Goal: Complete application form

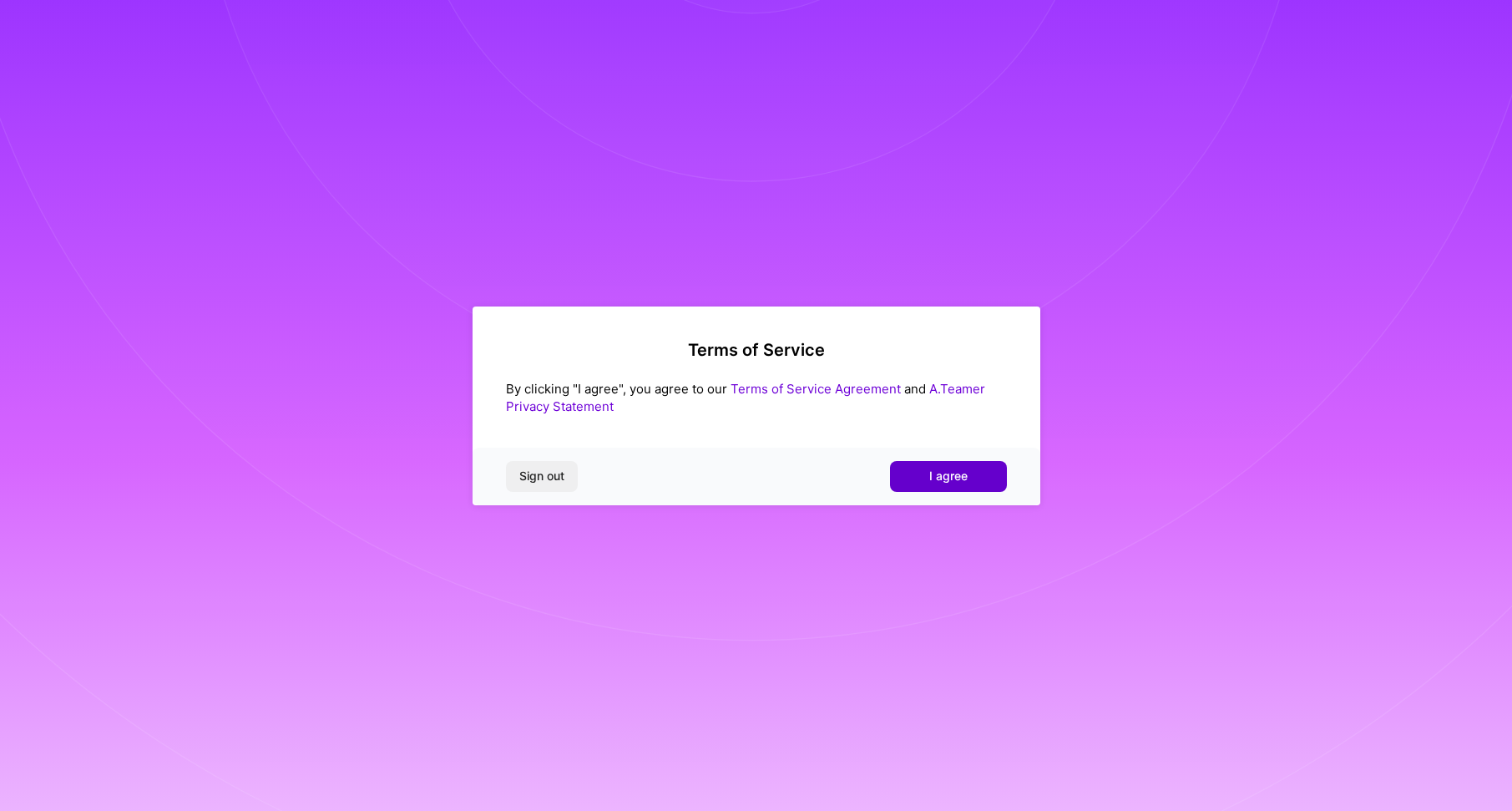
click at [942, 477] on span "I agree" at bounding box center [948, 476] width 38 height 17
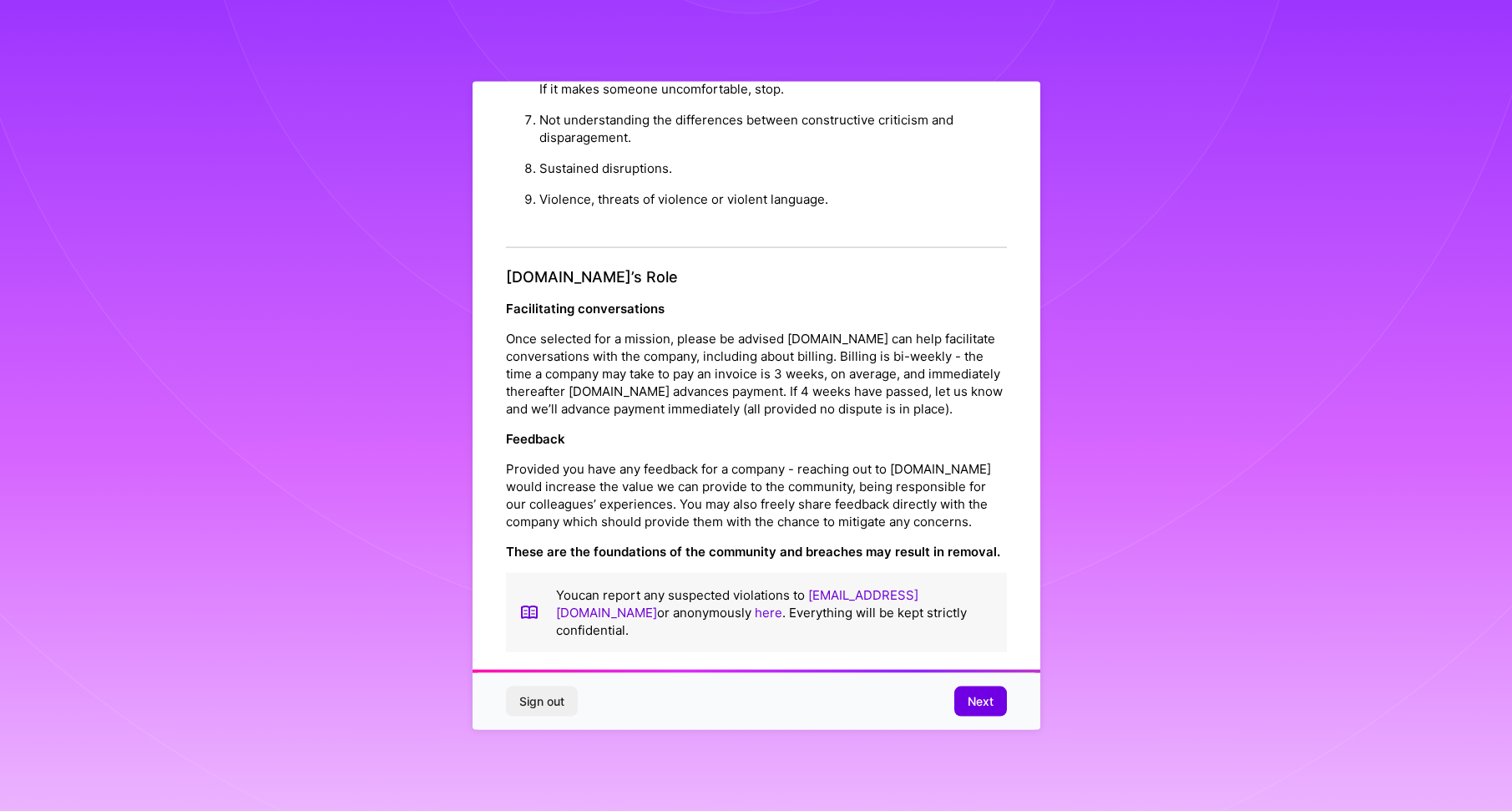
scroll to position [12, 0]
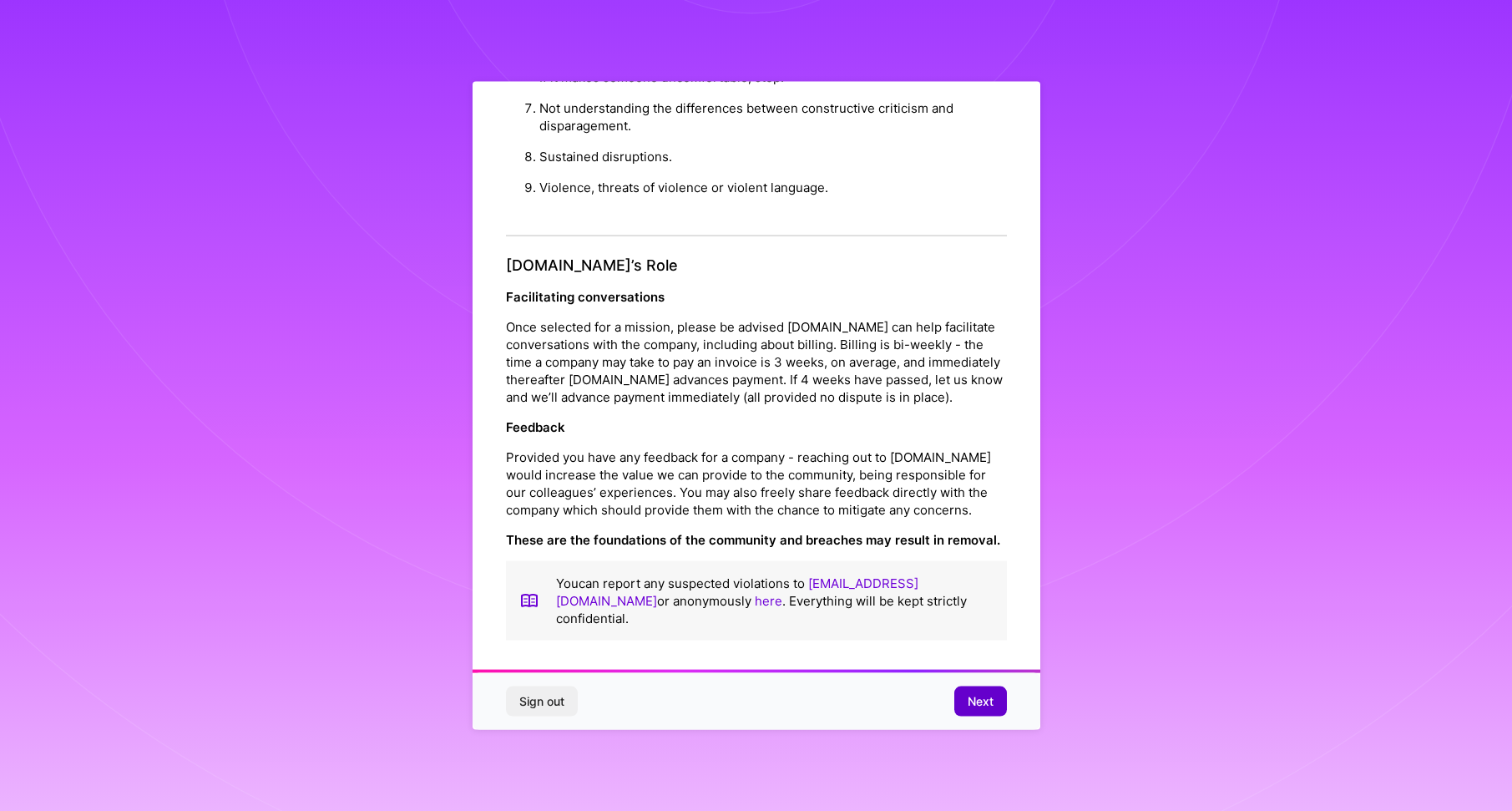
click at [971, 710] on span "Next" at bounding box center [980, 701] width 26 height 17
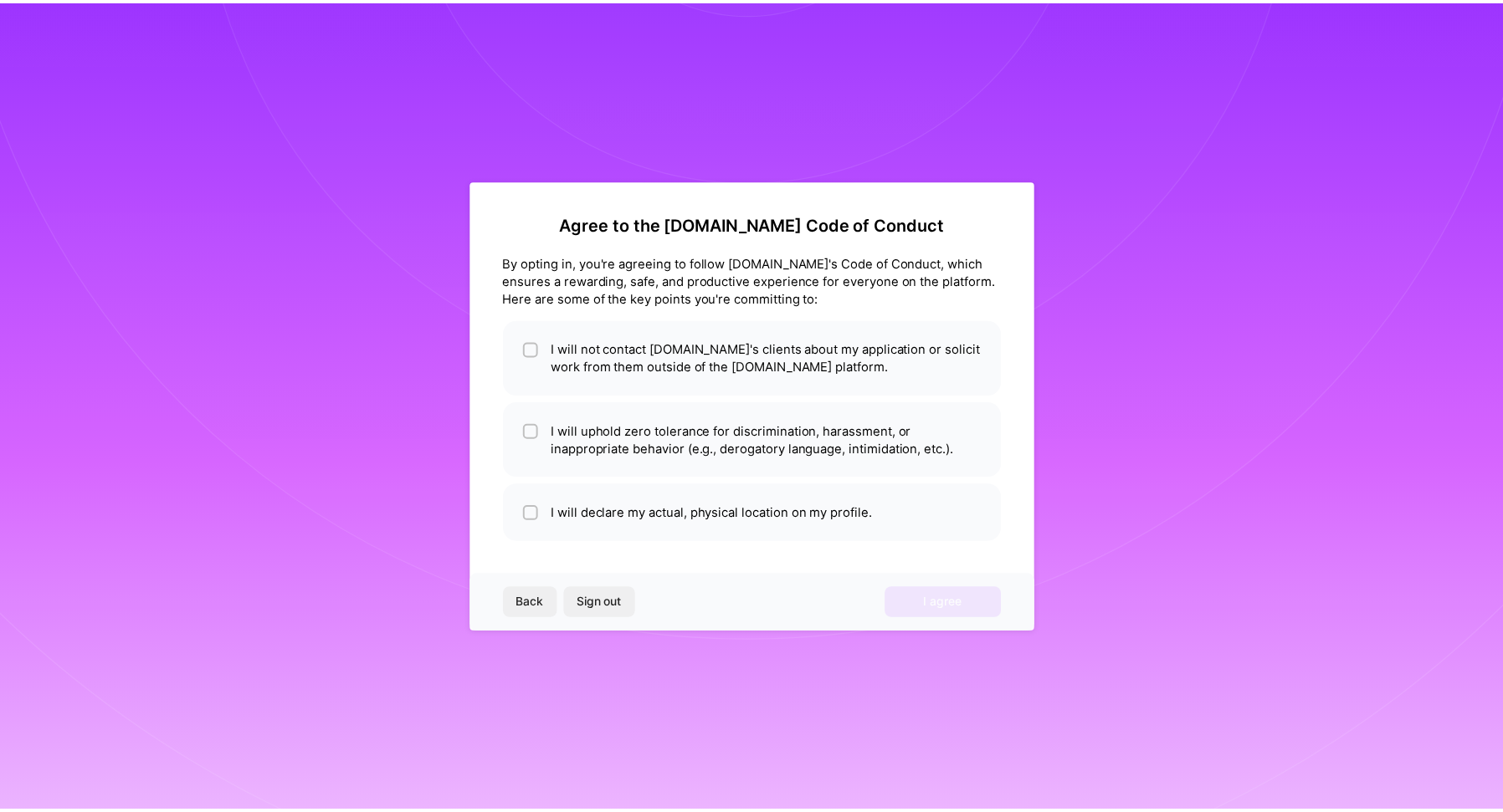
scroll to position [0, 0]
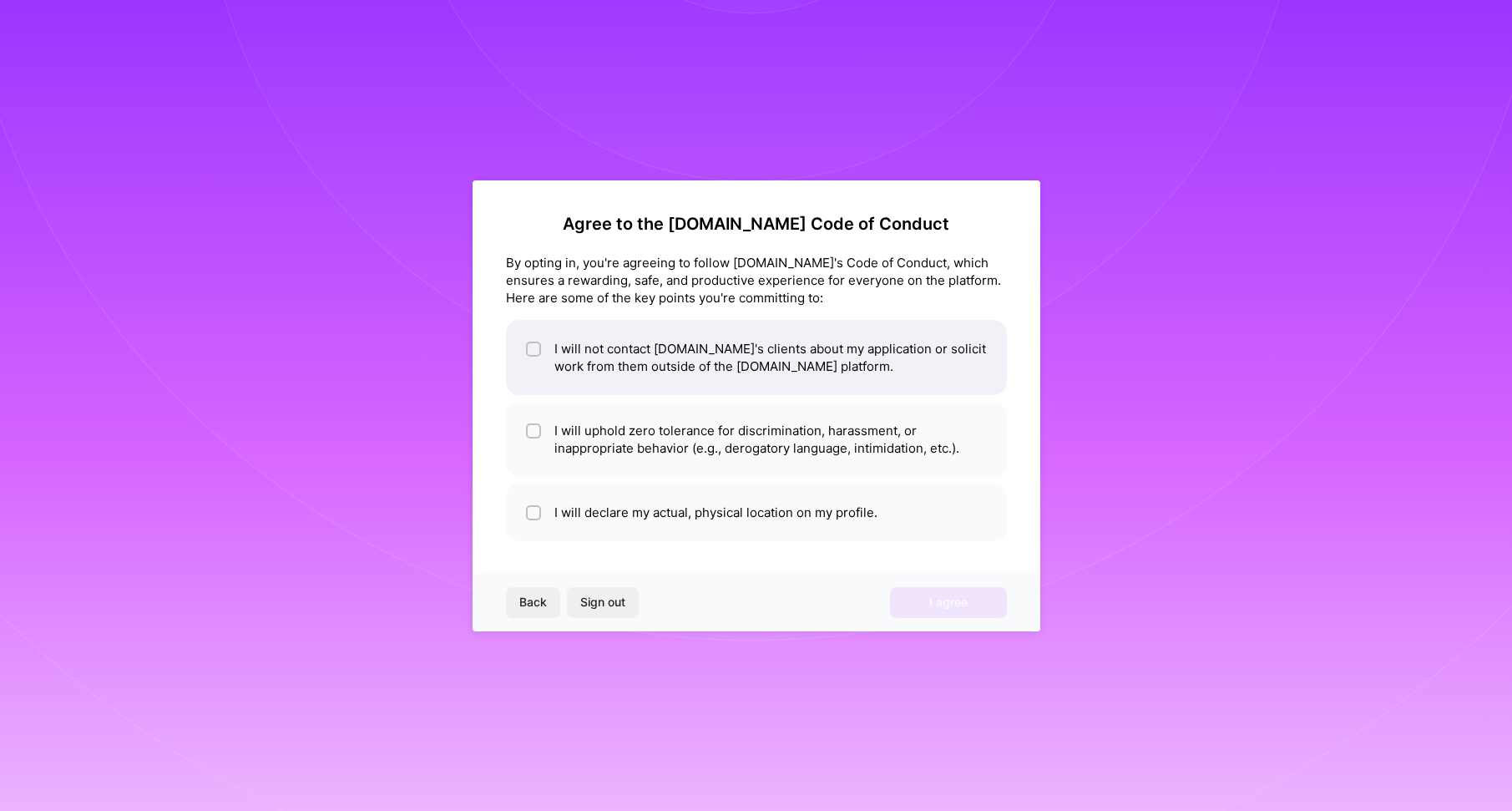
click at [874, 367] on li "I will not contact [DOMAIN_NAME]'s clients about my application or solicit work…" at bounding box center [756, 358] width 501 height 75
checkbox input "true"
click at [855, 453] on li "I will uphold zero tolerance for discrimination, harassment, or inappropriate b…" at bounding box center [756, 439] width 501 height 75
checkbox input "true"
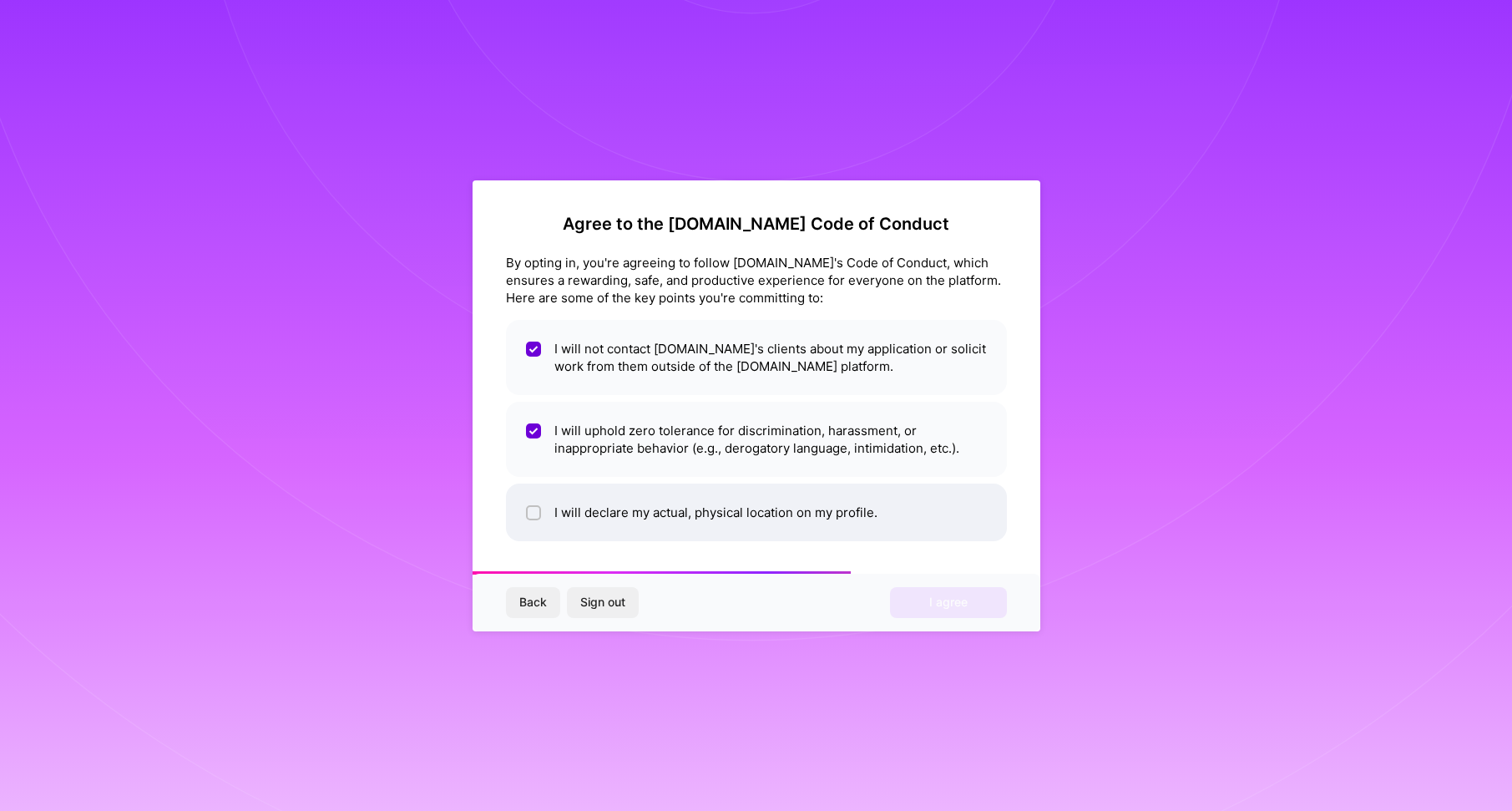
click at [835, 520] on li "I will declare my actual, physical location on my profile." at bounding box center [756, 512] width 501 height 58
checkbox input "true"
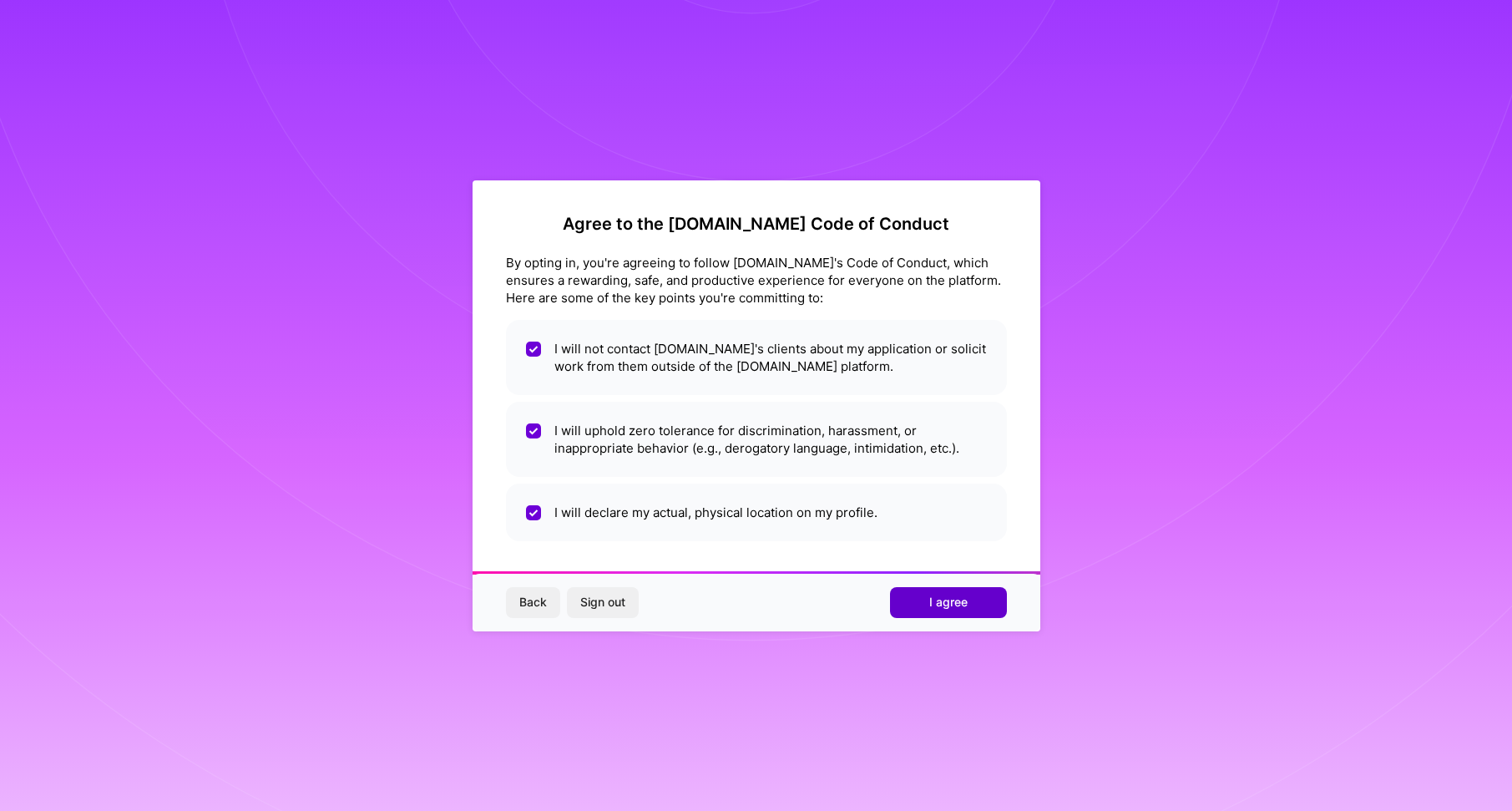
click at [929, 608] on span "I agree" at bounding box center [948, 602] width 38 height 17
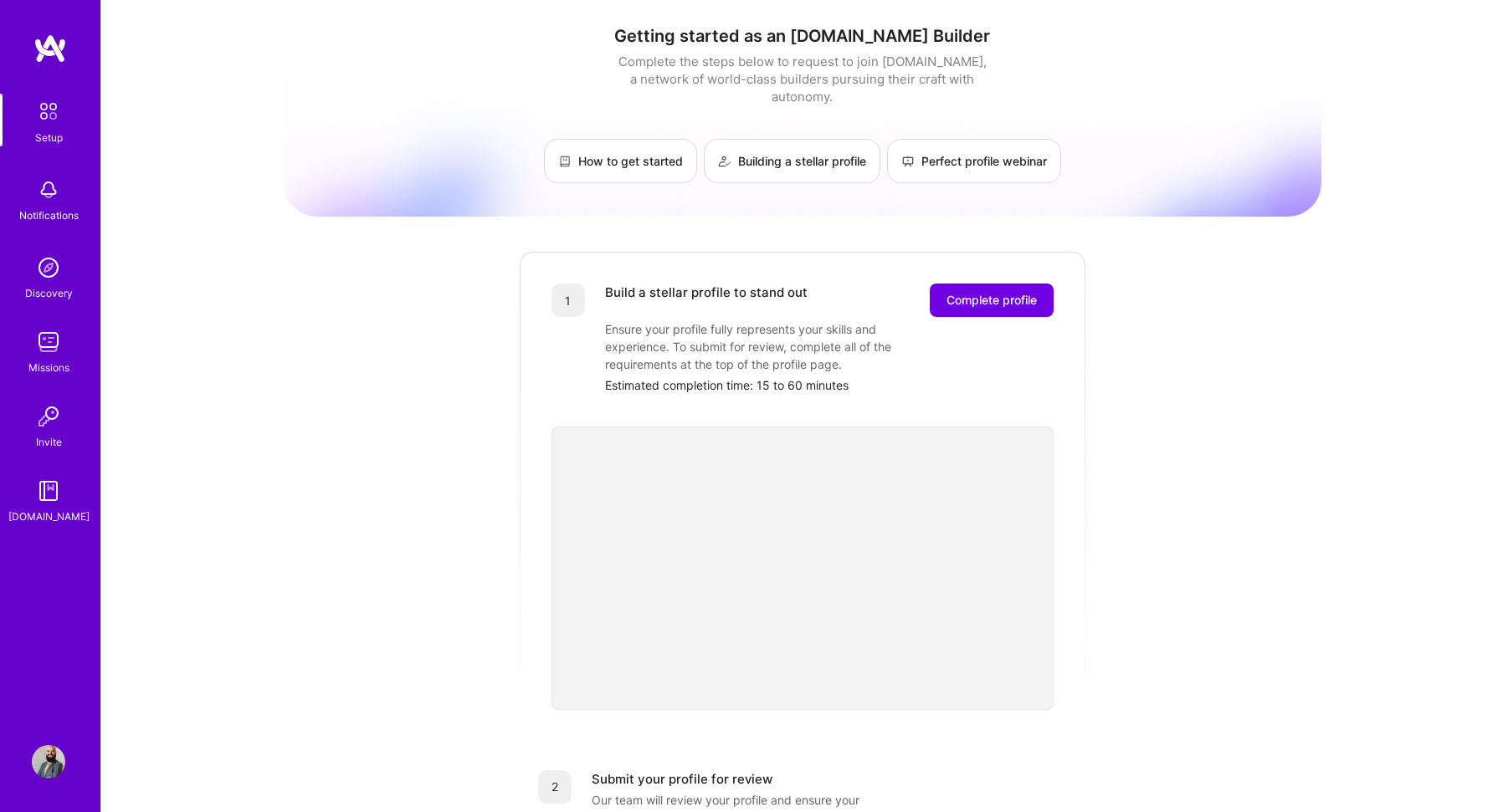
click at [1232, 405] on div "Getting started as an [DOMAIN_NAME] Builder Complete the steps below to request…" at bounding box center [802, 654] width 1037 height 1281
click at [1014, 292] on span "Complete profile" at bounding box center [991, 300] width 91 height 17
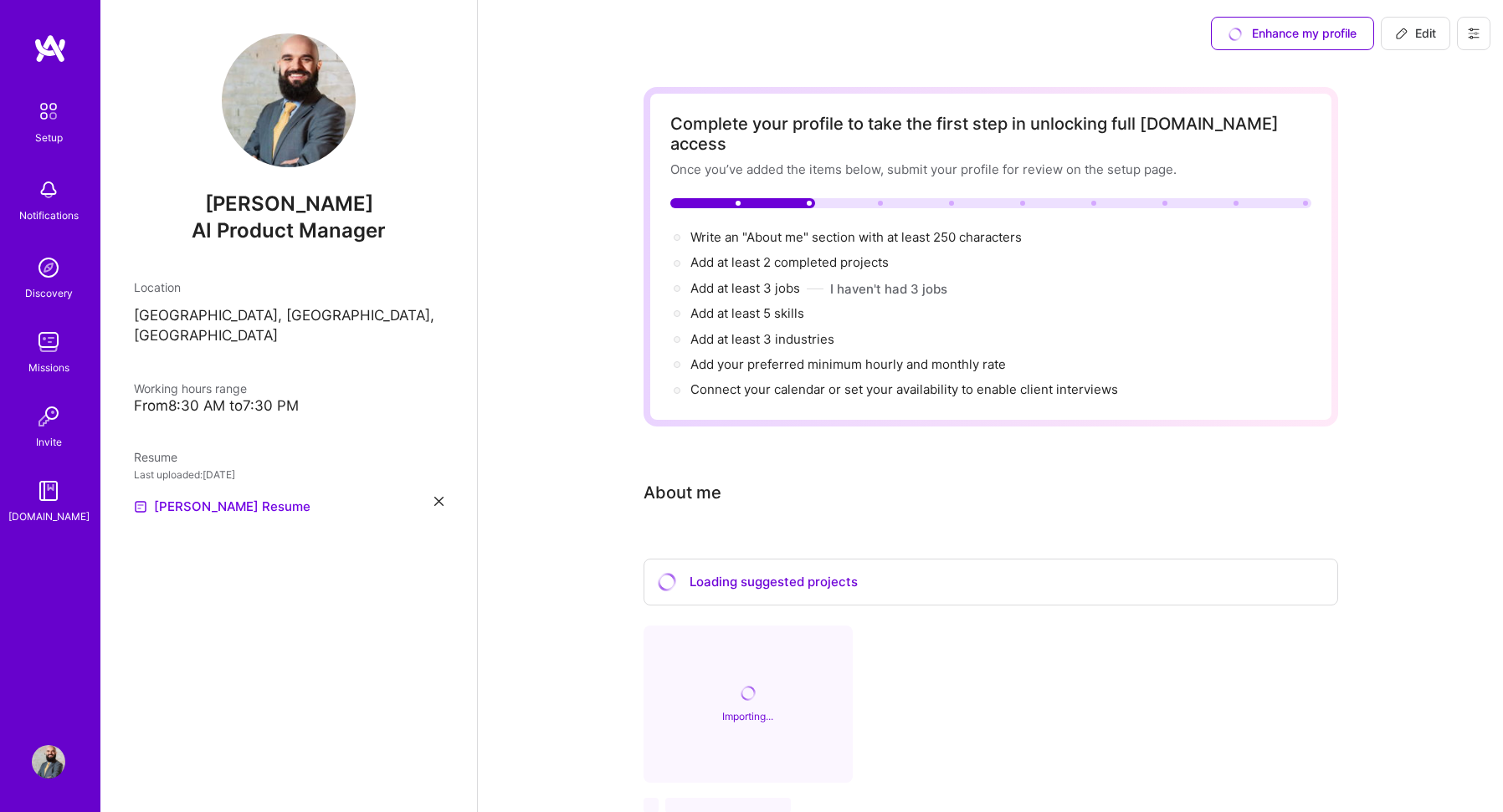
click at [436, 497] on icon at bounding box center [438, 501] width 9 height 9
click at [223, 497] on span "PDF file format" at bounding box center [224, 506] width 114 height 18
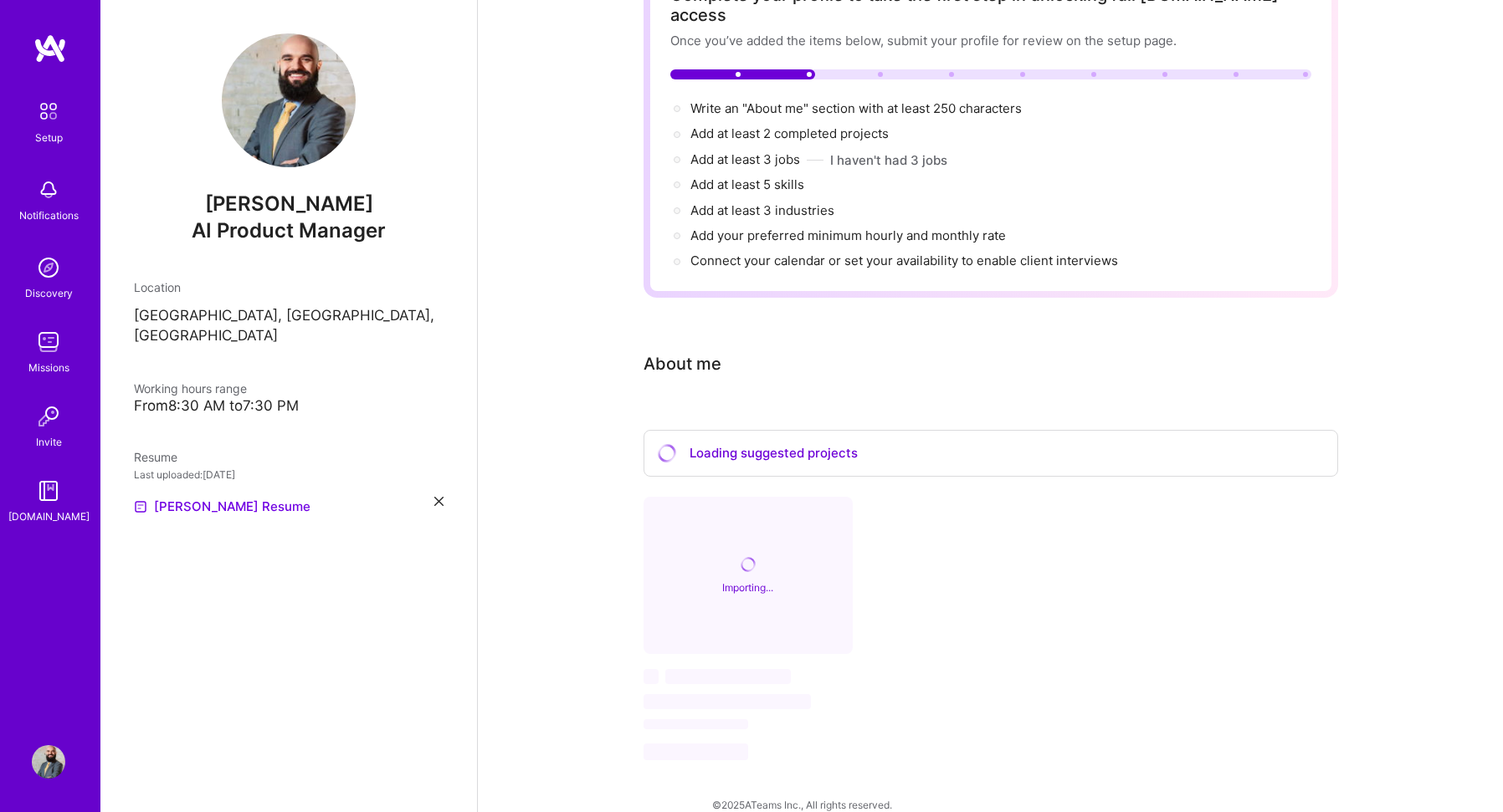
scroll to position [131, 0]
click at [209, 398] on div "From 8:30 AM to 7:30 PM" at bounding box center [288, 406] width 309 height 18
click at [217, 398] on div "From 8:30 AM to 7:30 PM" at bounding box center [288, 406] width 309 height 18
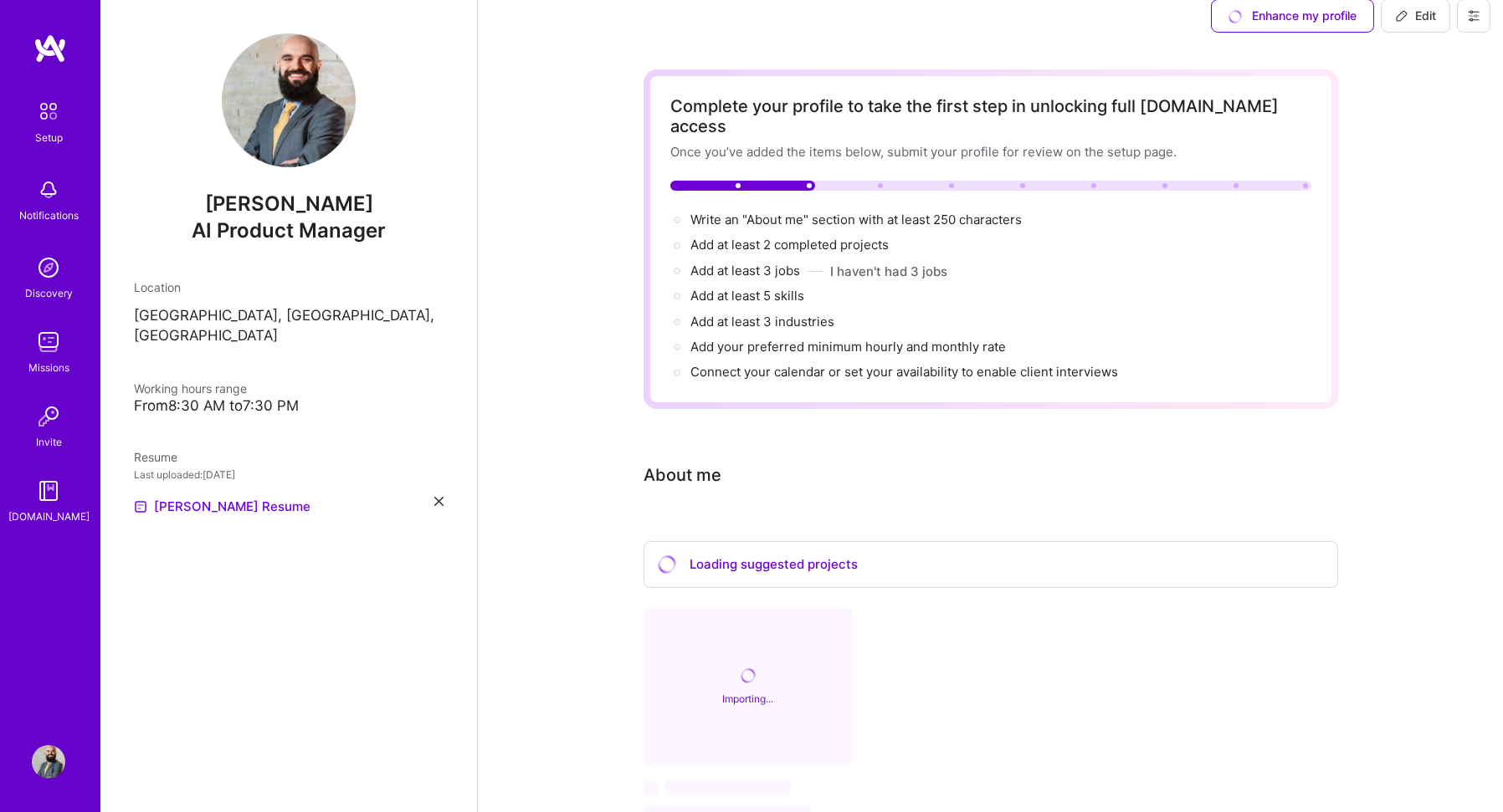
scroll to position [0, 0]
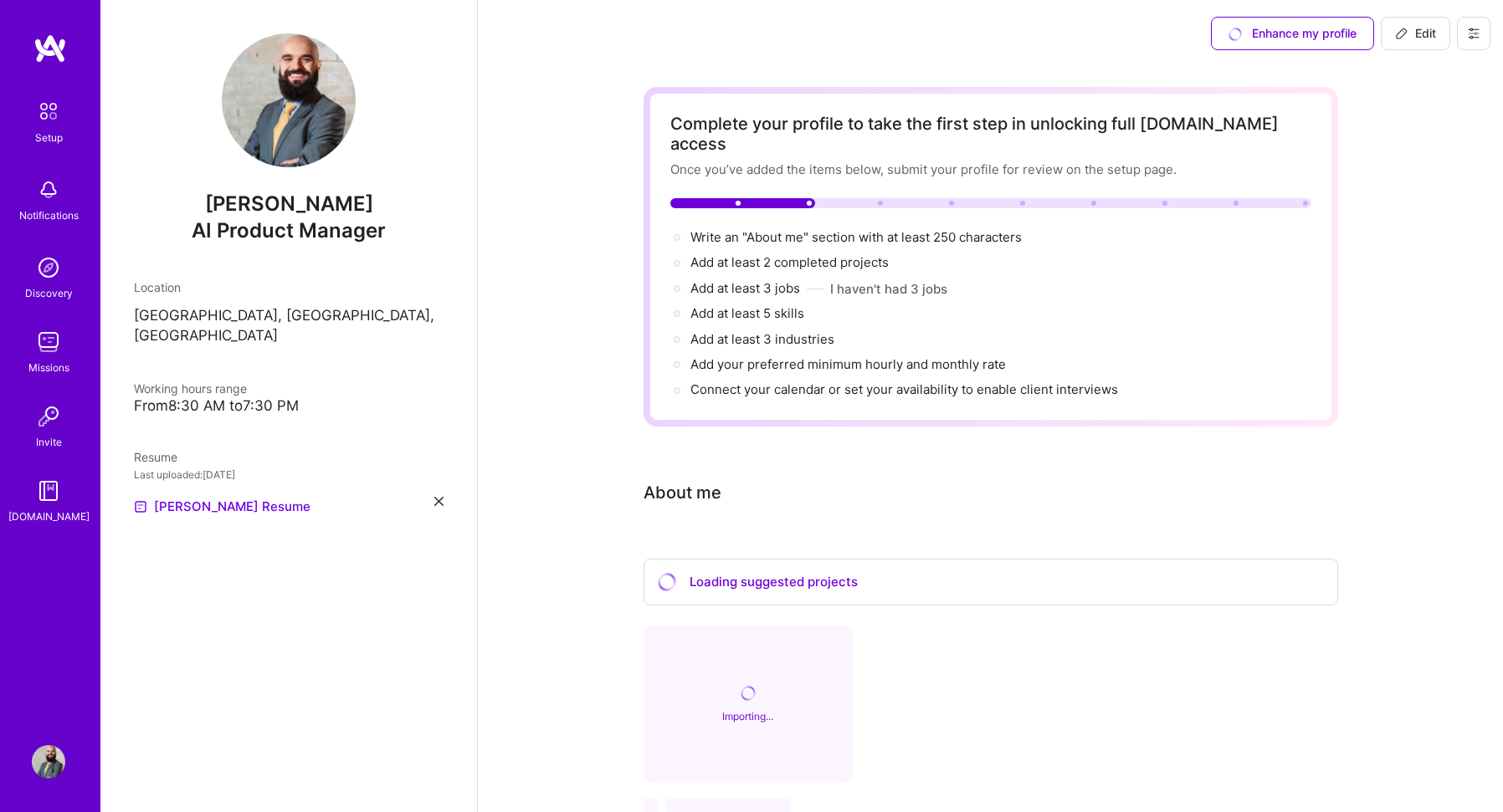
click at [1430, 34] on span "Edit" at bounding box center [1415, 32] width 41 height 17
select select "US"
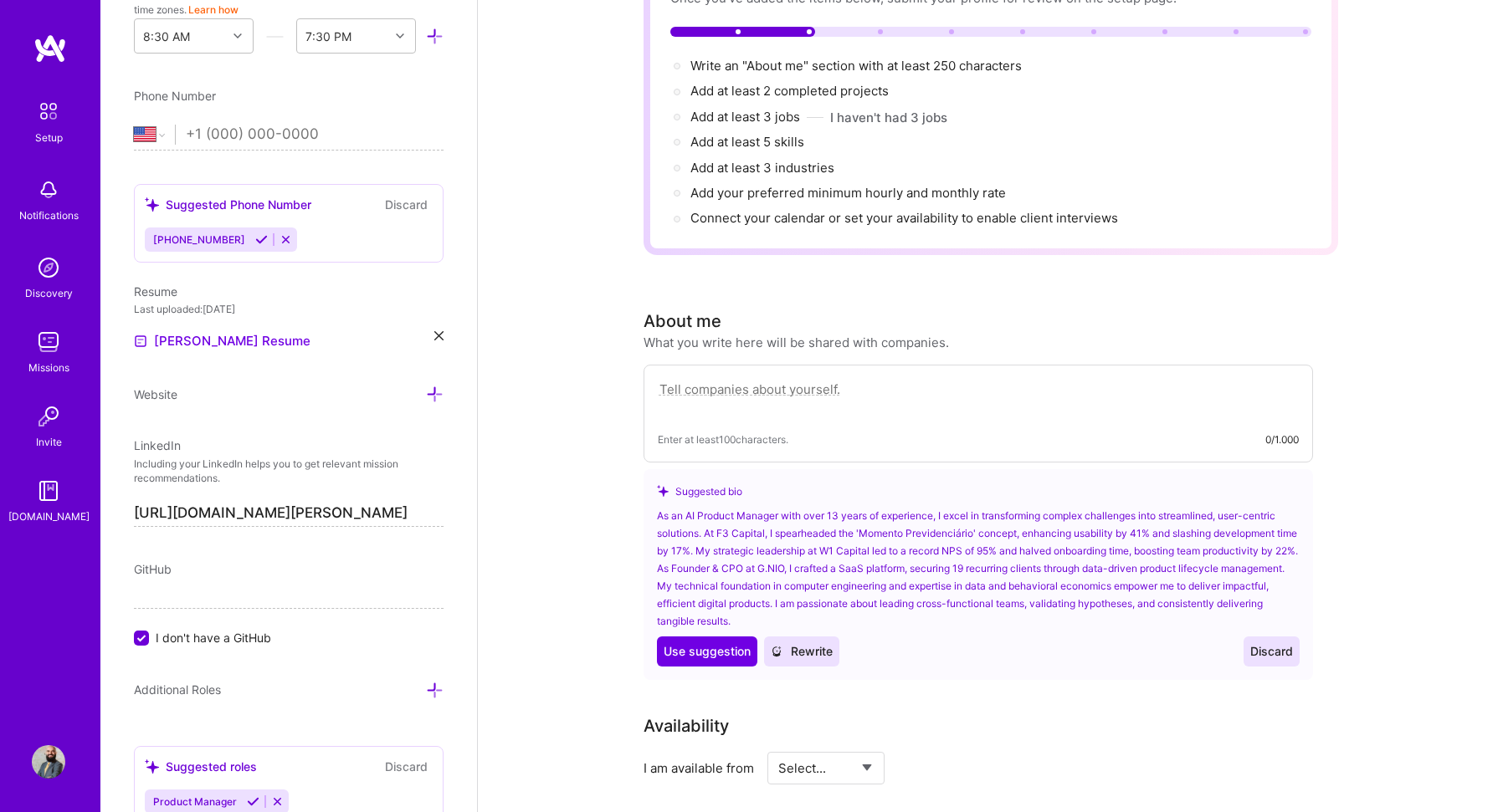
scroll to position [251, 0]
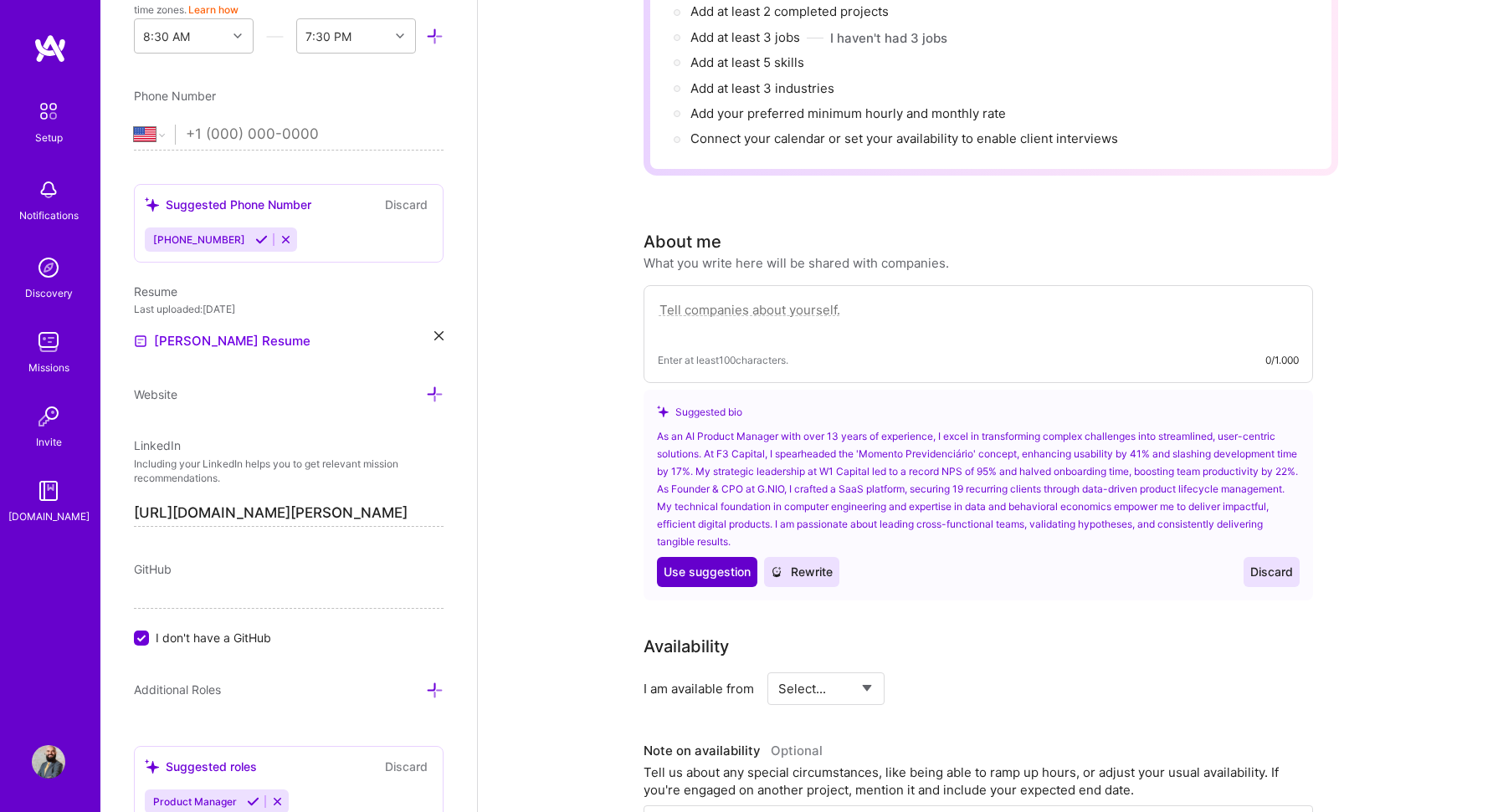
click at [712, 564] on span "Use suggestion" at bounding box center [707, 572] width 87 height 17
type textarea "As an AI Product Manager with over 13 years of experience, I excel in transform…"
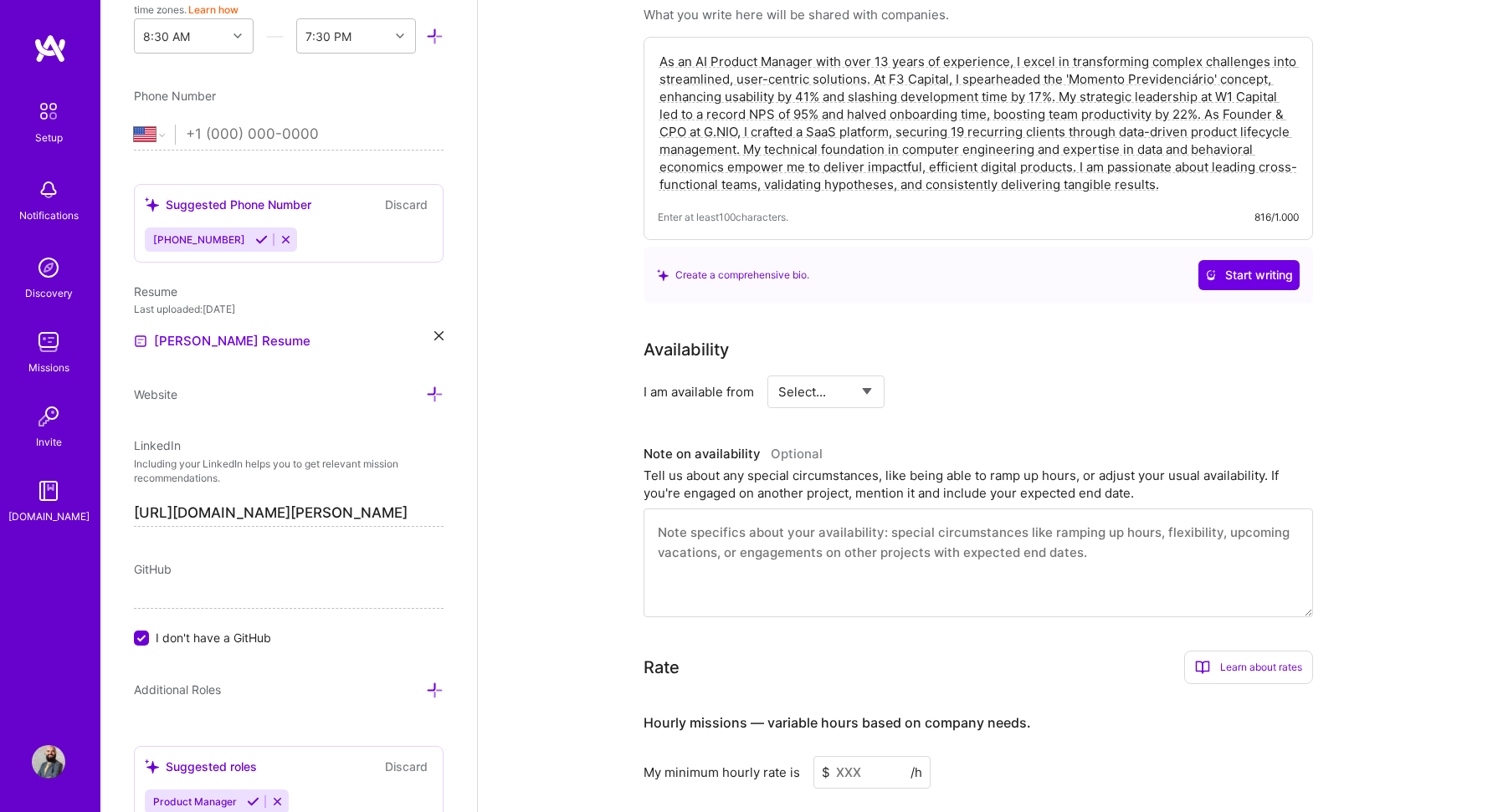
scroll to position [502, 0]
click at [835, 376] on select "Select... Right Now Future Date Not Available" at bounding box center [826, 389] width 96 height 42
select select "Right Now"
click at [778, 368] on select "Select... Right Now Future Date Not Available" at bounding box center [826, 389] width 96 height 42
click at [965, 373] on input at bounding box center [978, 389] width 100 height 32
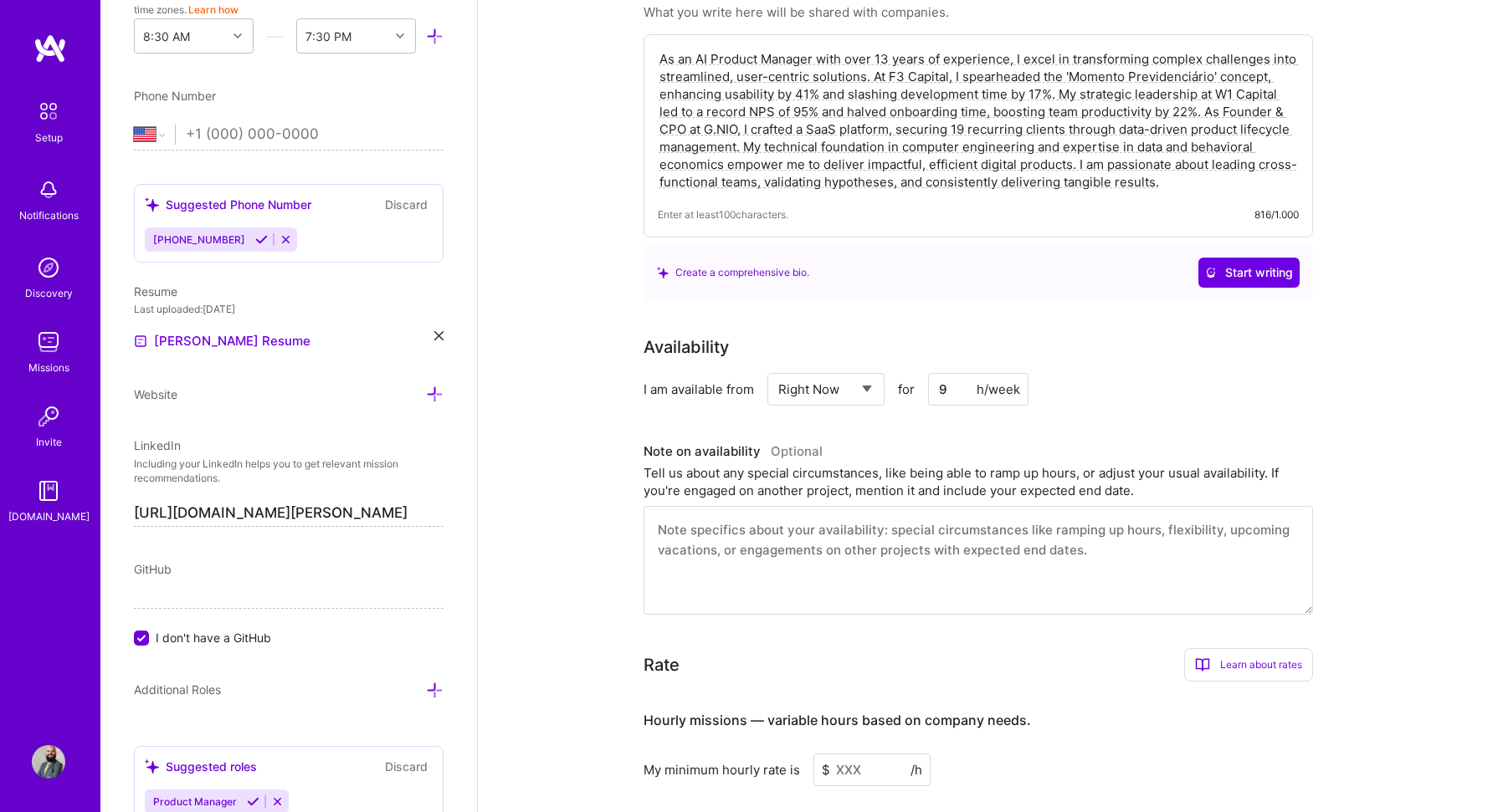
type input "9"
type input "40"
click at [1160, 373] on div "I am available from Select... Right Now Future Date Not Available for 40 h/week" at bounding box center [978, 389] width 669 height 32
click at [1044, 510] on textarea at bounding box center [978, 560] width 669 height 108
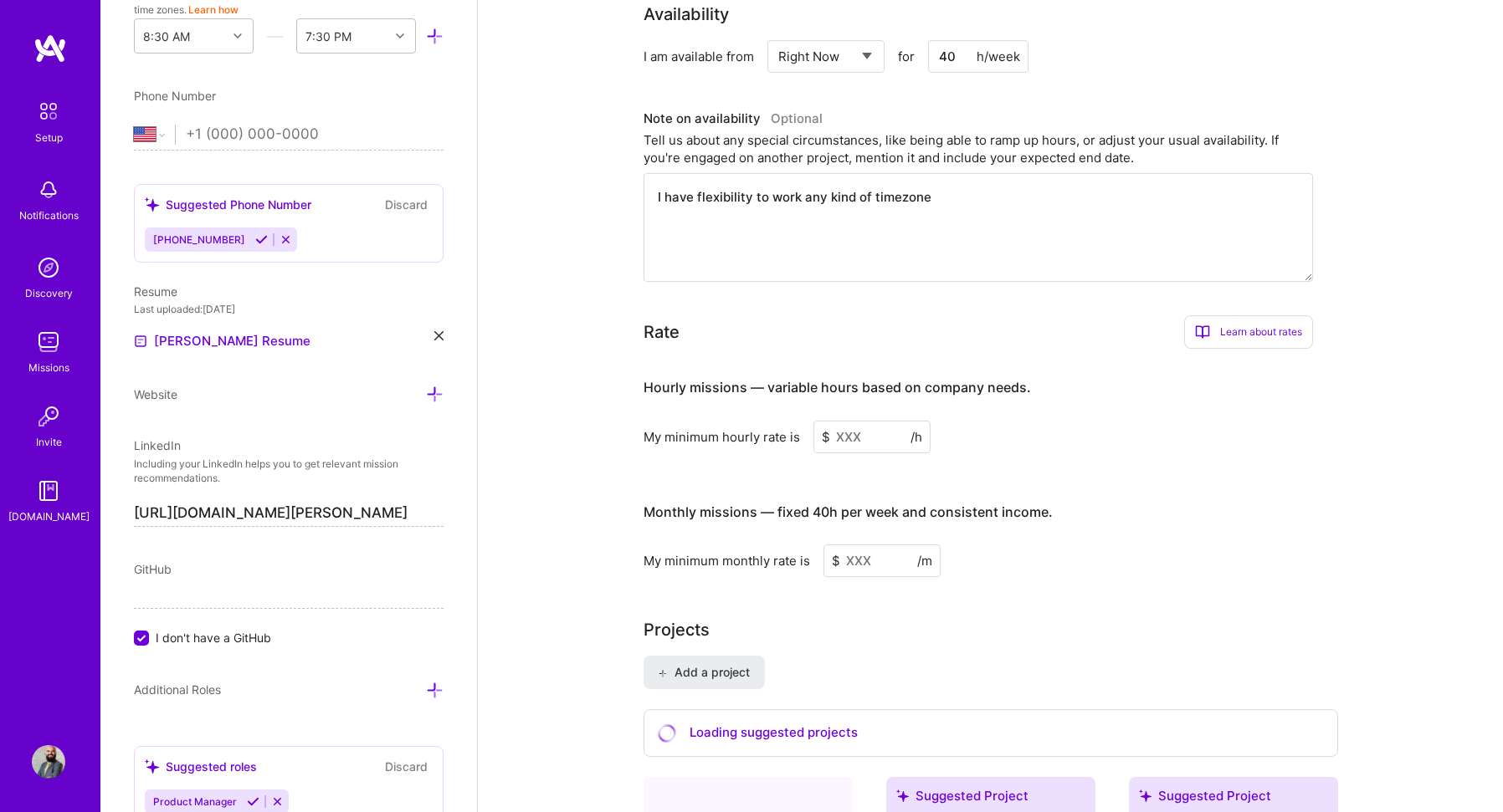
scroll to position [837, 0]
type textarea "I have flexibility to work any kind of timezone"
click at [851, 419] on input at bounding box center [871, 435] width 117 height 32
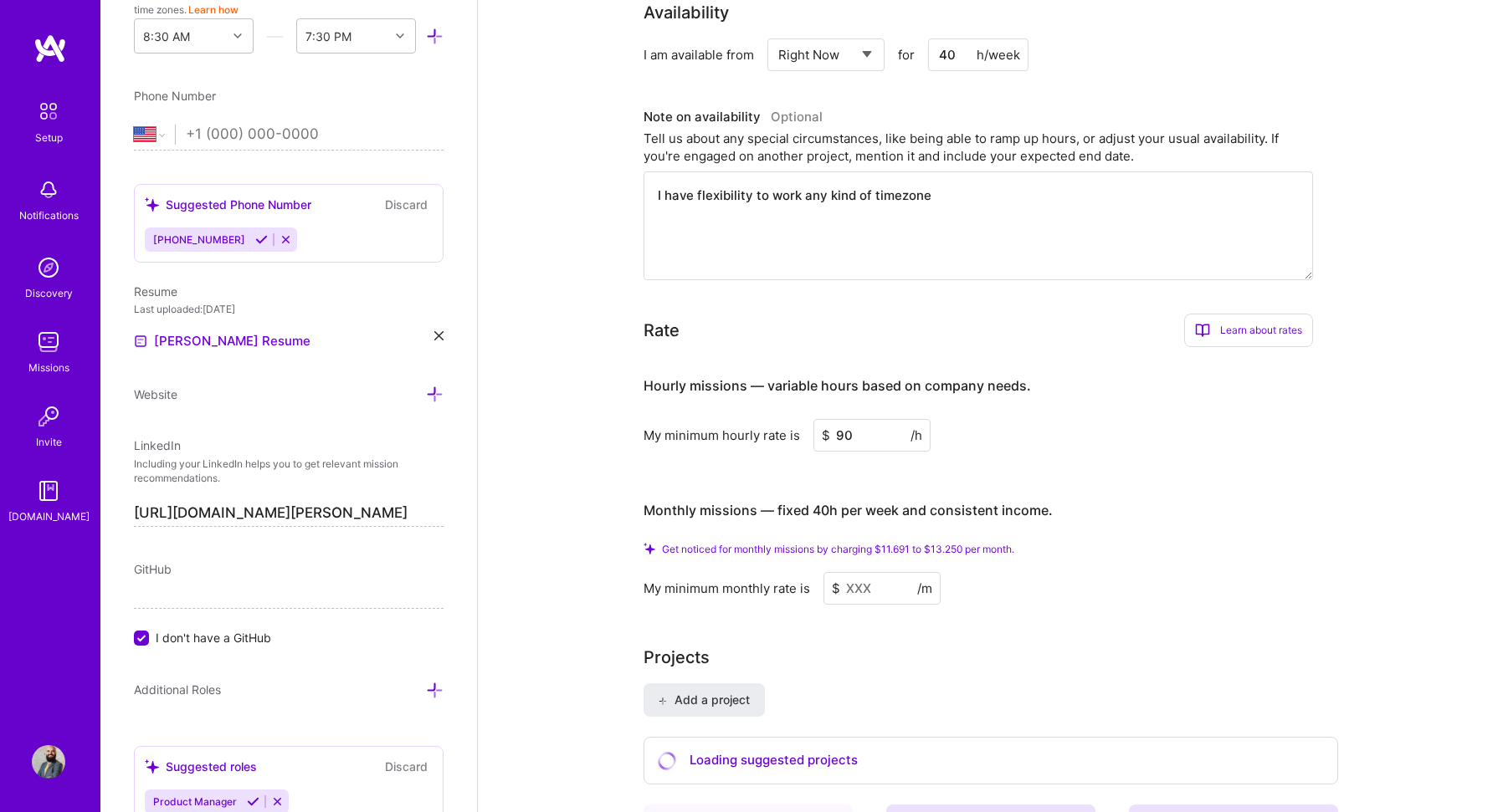
click at [862, 419] on input "90" at bounding box center [871, 435] width 117 height 32
type input "70"
click at [1015, 428] on div "My minimum hourly rate is $ 70 /h" at bounding box center [978, 435] width 669 height 32
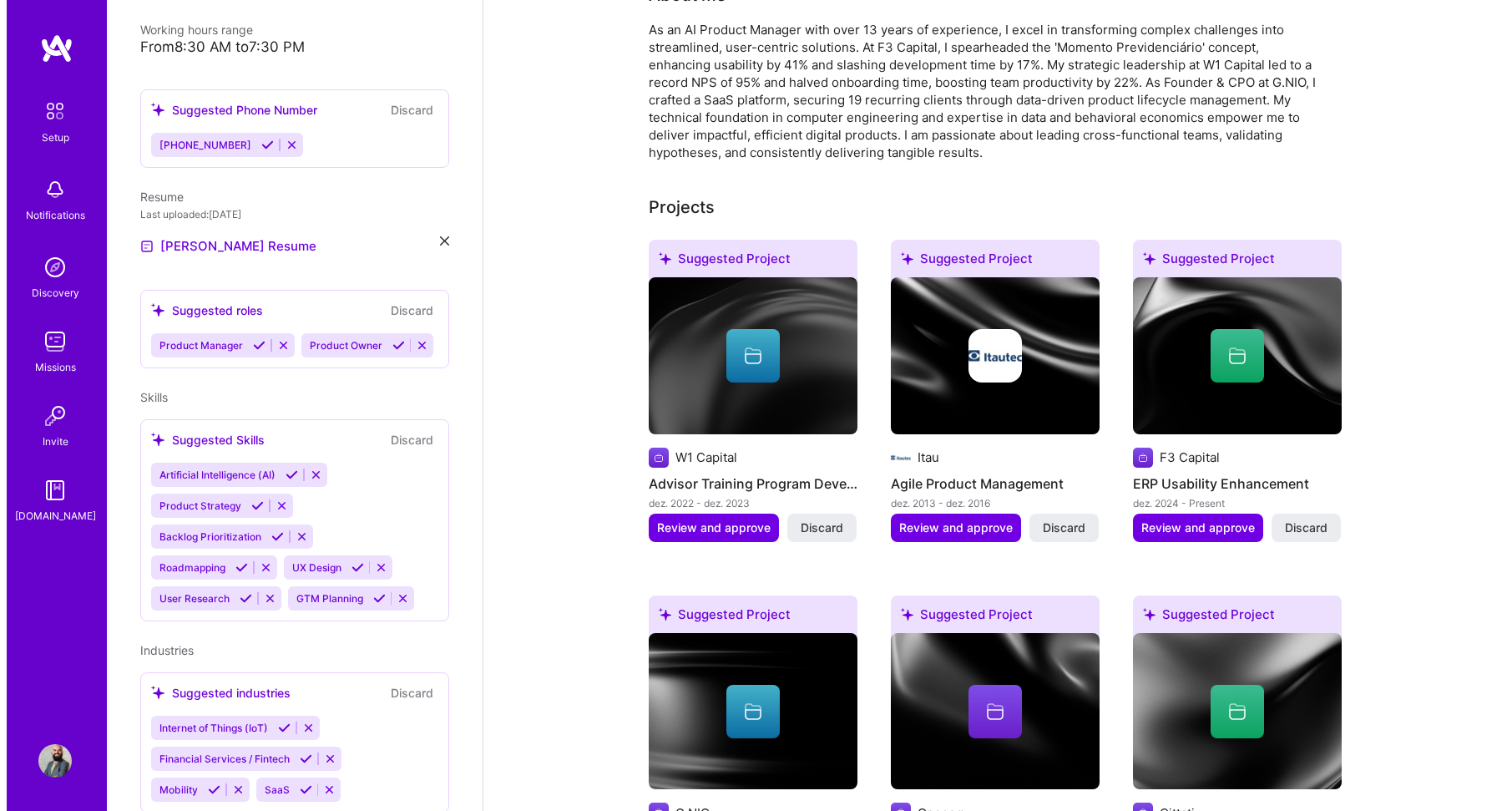
scroll to position [397, 0]
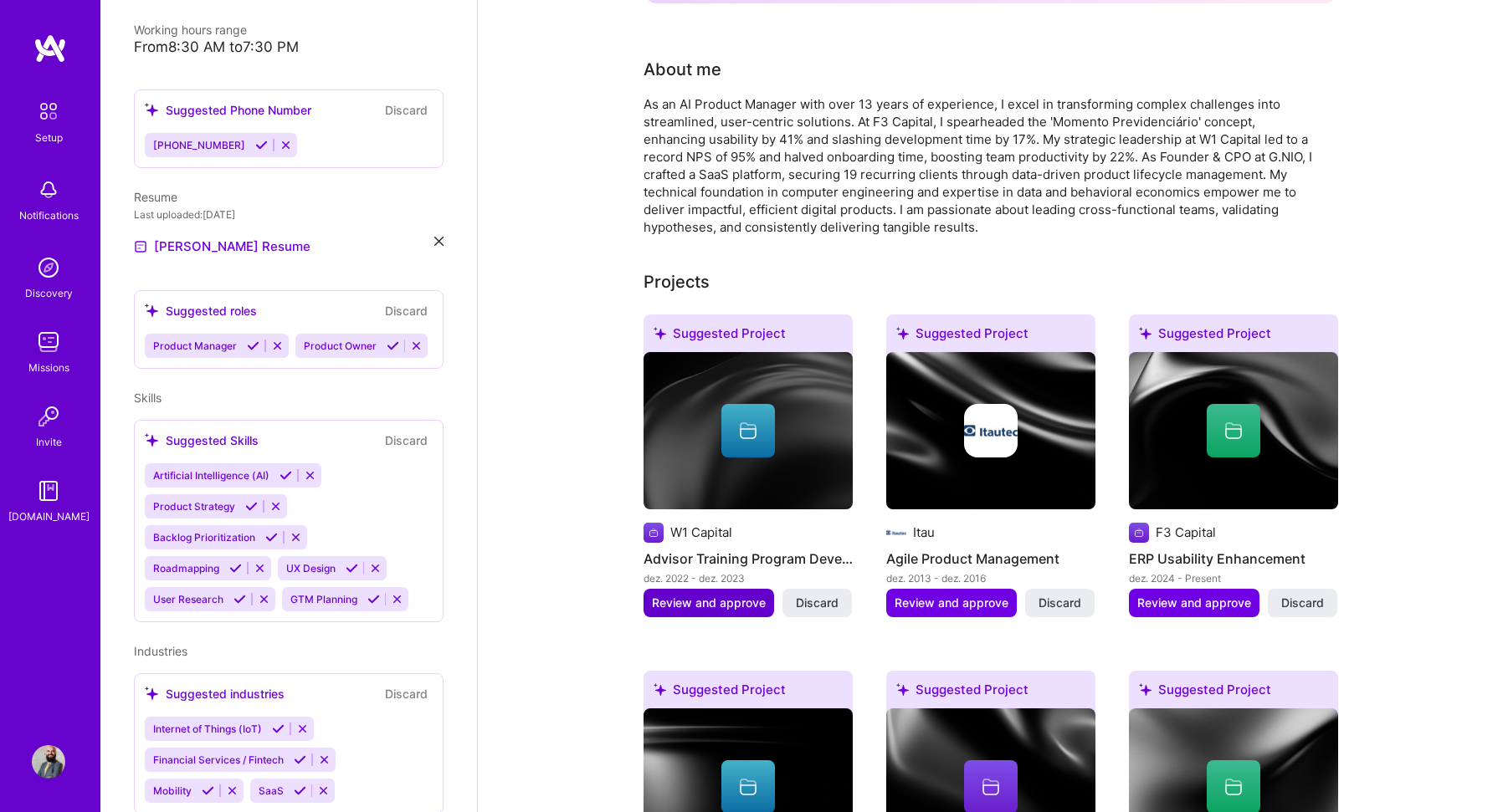
click at [717, 594] on span "Review and approve" at bounding box center [709, 602] width 114 height 17
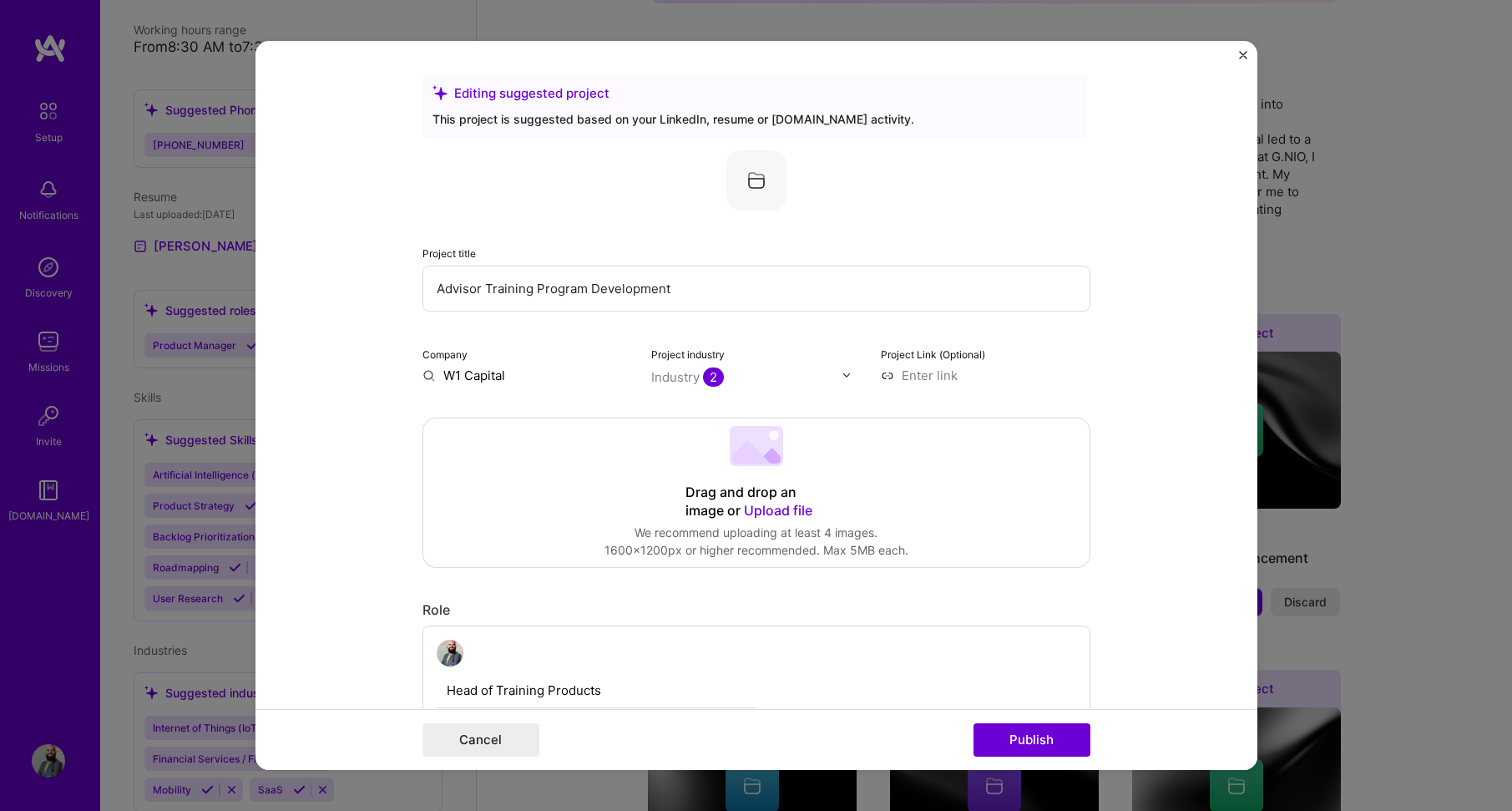
click at [842, 377] on img at bounding box center [847, 376] width 10 height 10
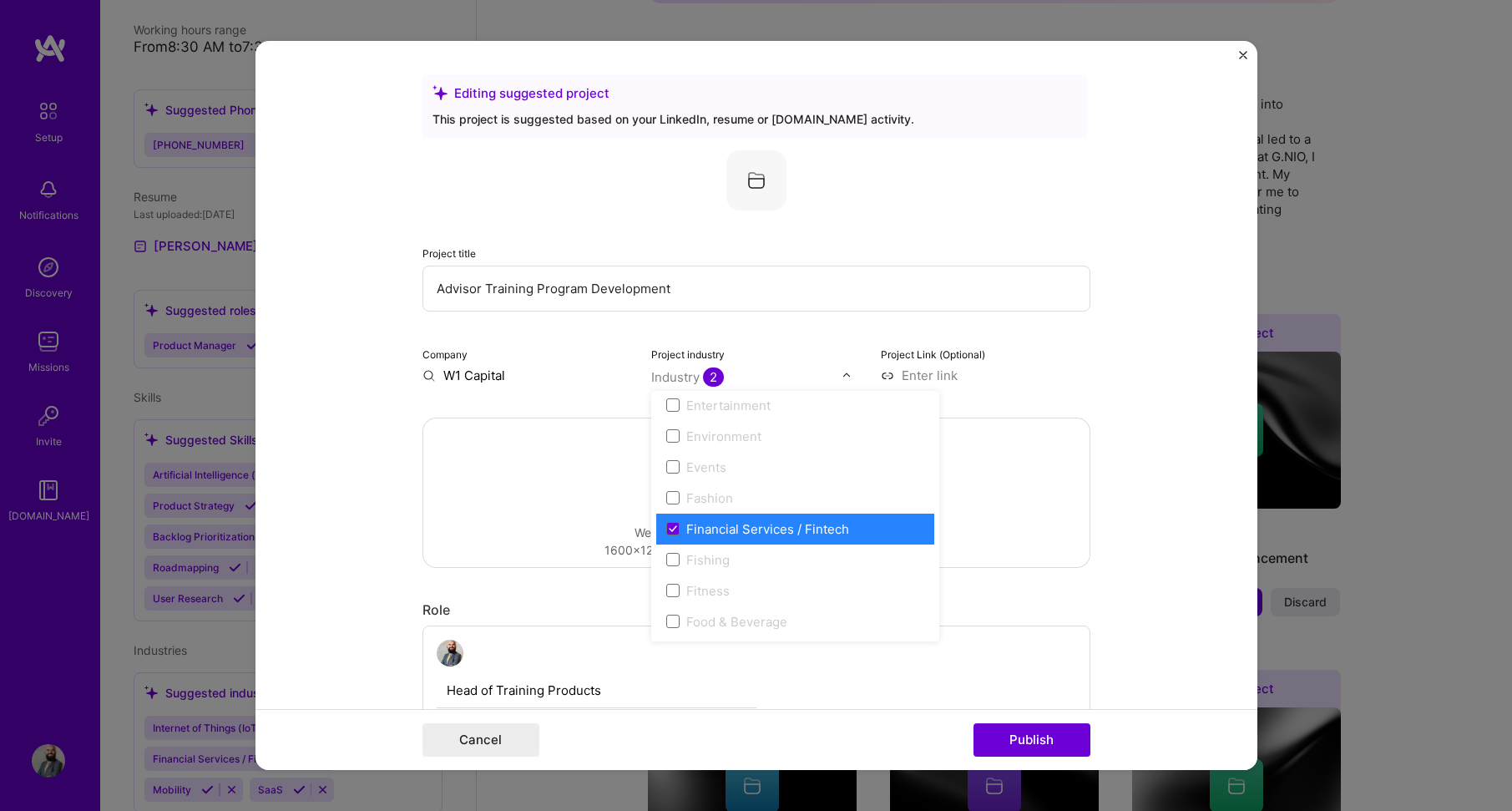
scroll to position [1671, 0]
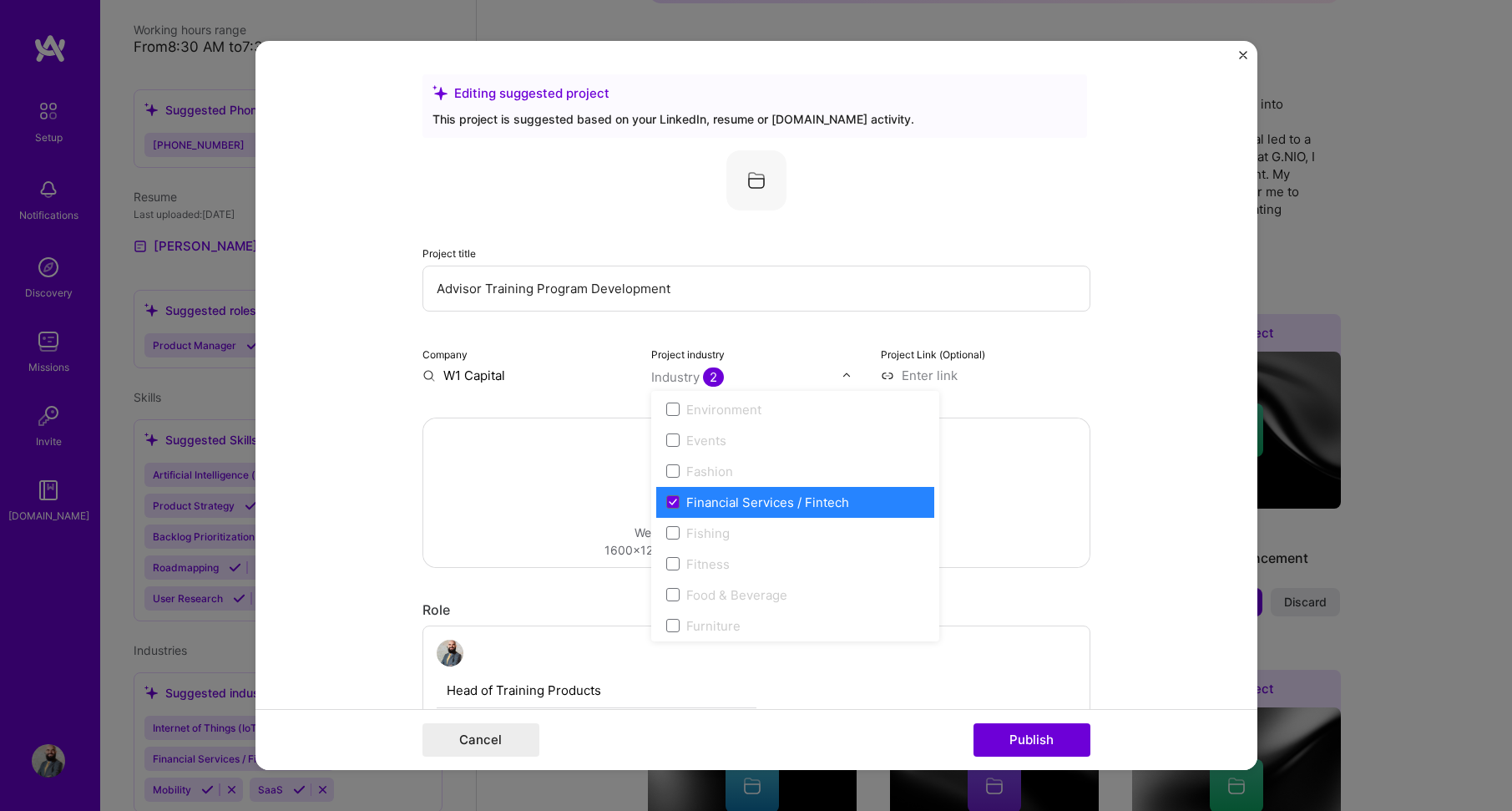
click at [1122, 367] on form "Editing suggested project This project is suggested based on your LinkedIn, res…" at bounding box center [756, 406] width 1002 height 730
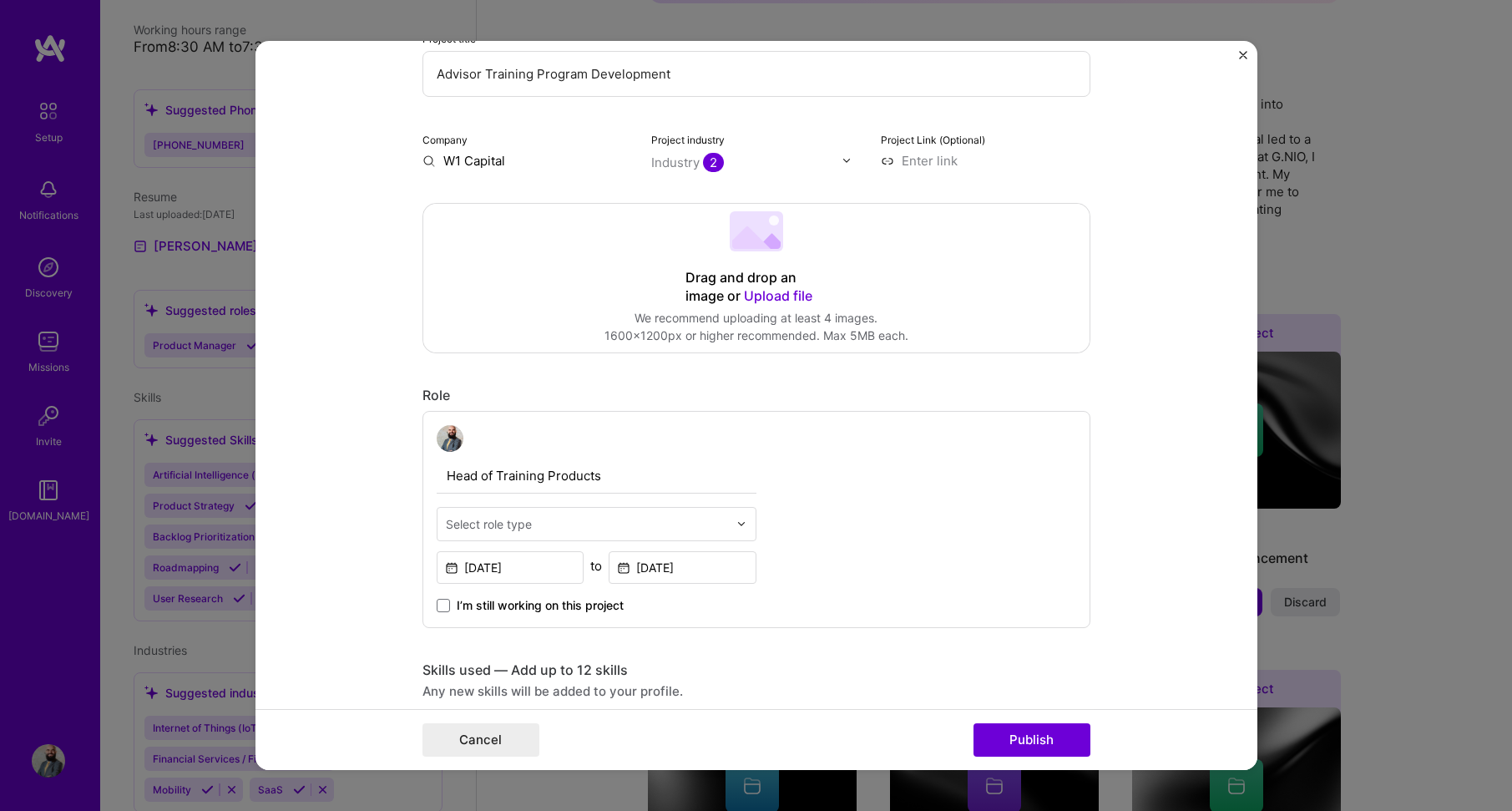
scroll to position [251, 0]
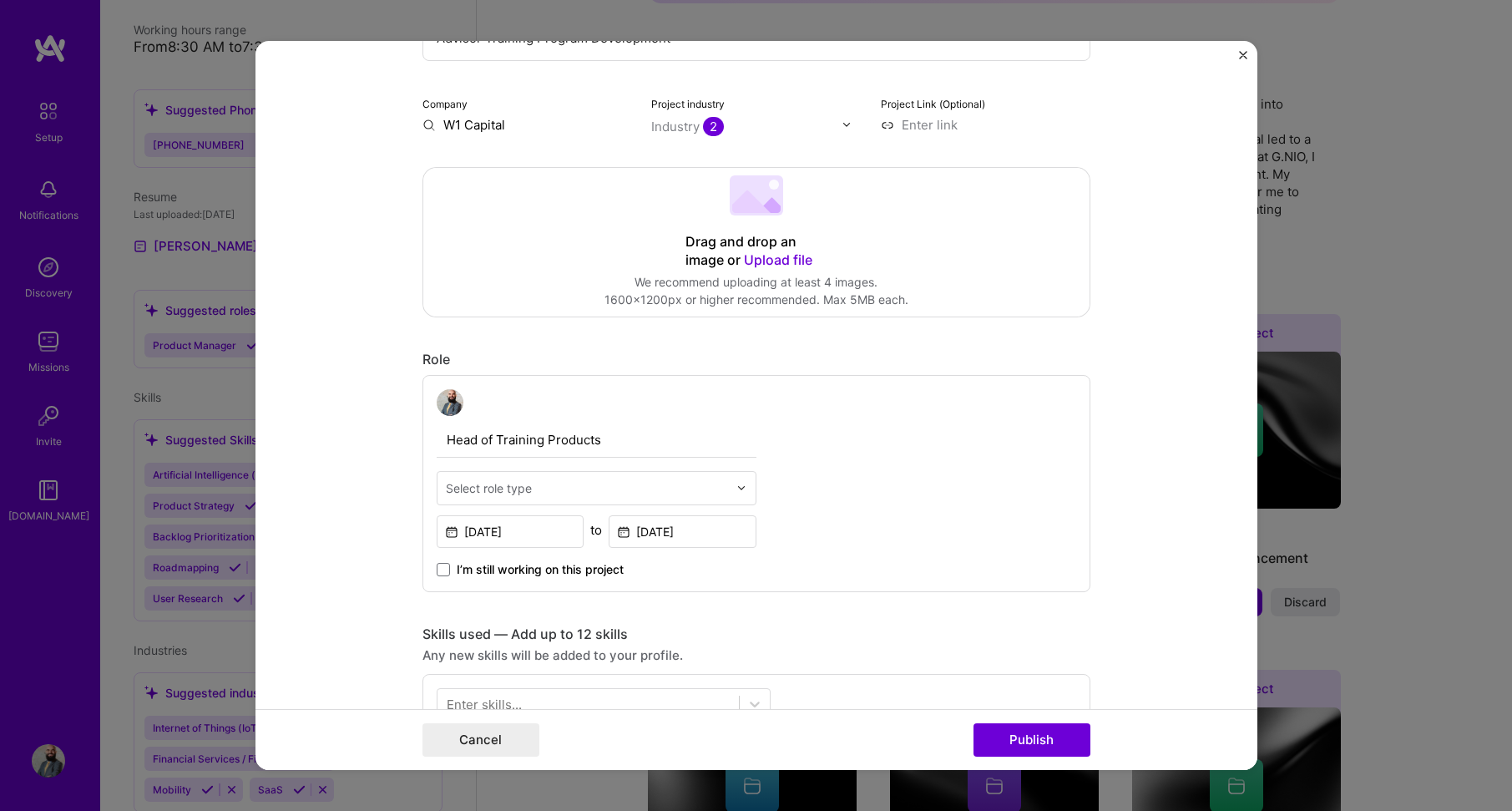
click at [707, 492] on input "text" at bounding box center [587, 489] width 282 height 18
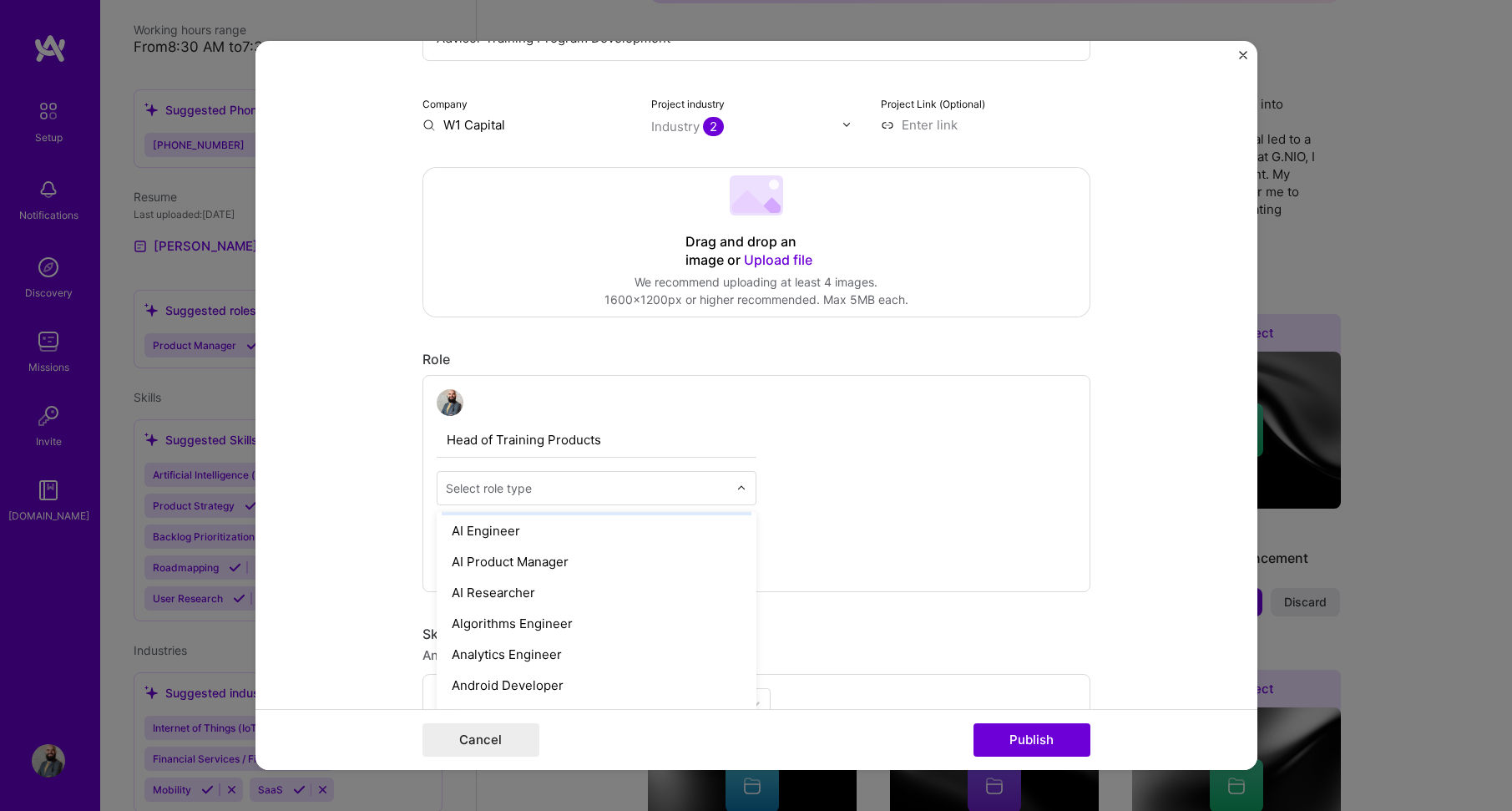
scroll to position [48, 0]
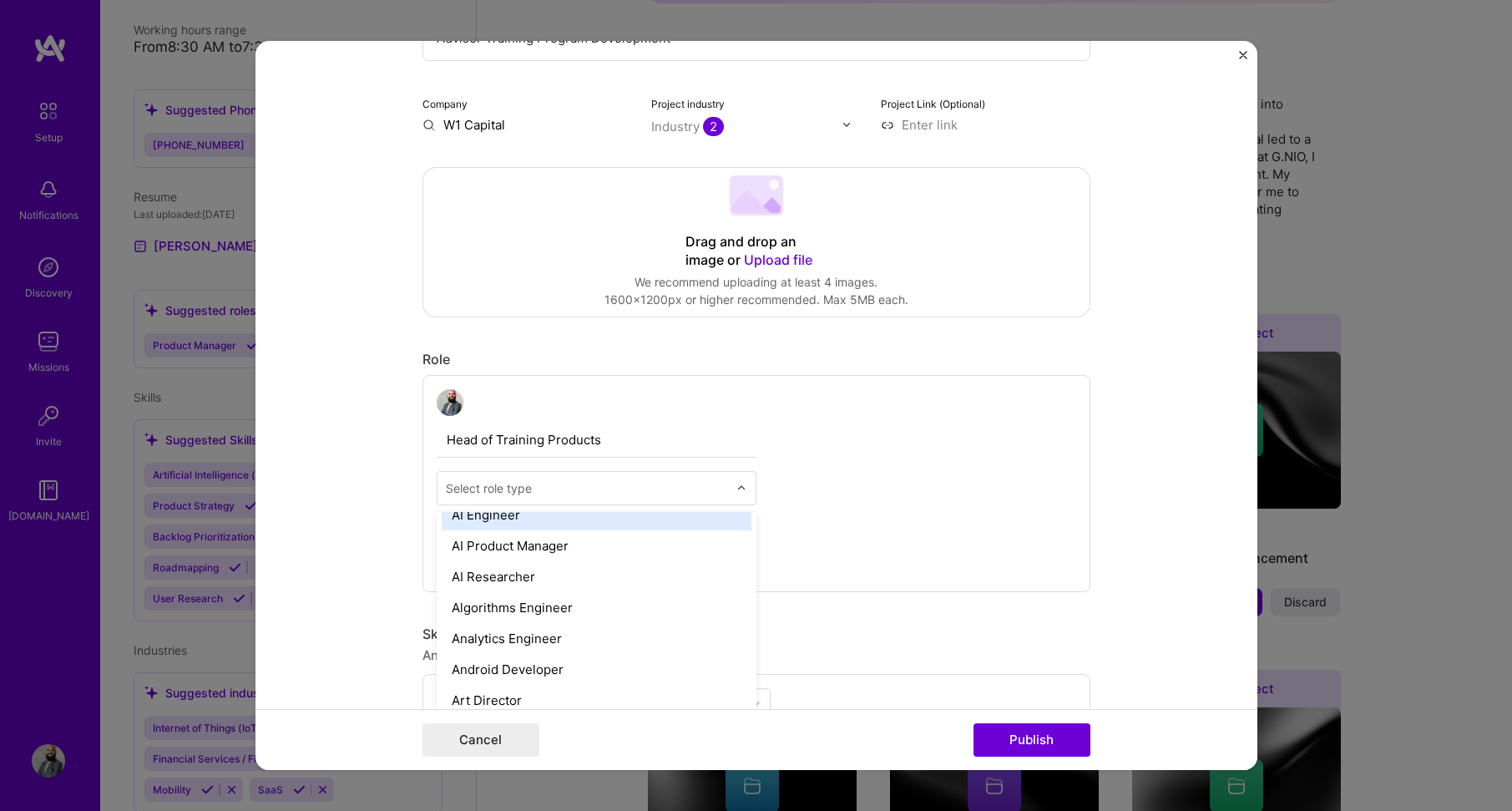
click at [654, 488] on input "text" at bounding box center [587, 489] width 282 height 18
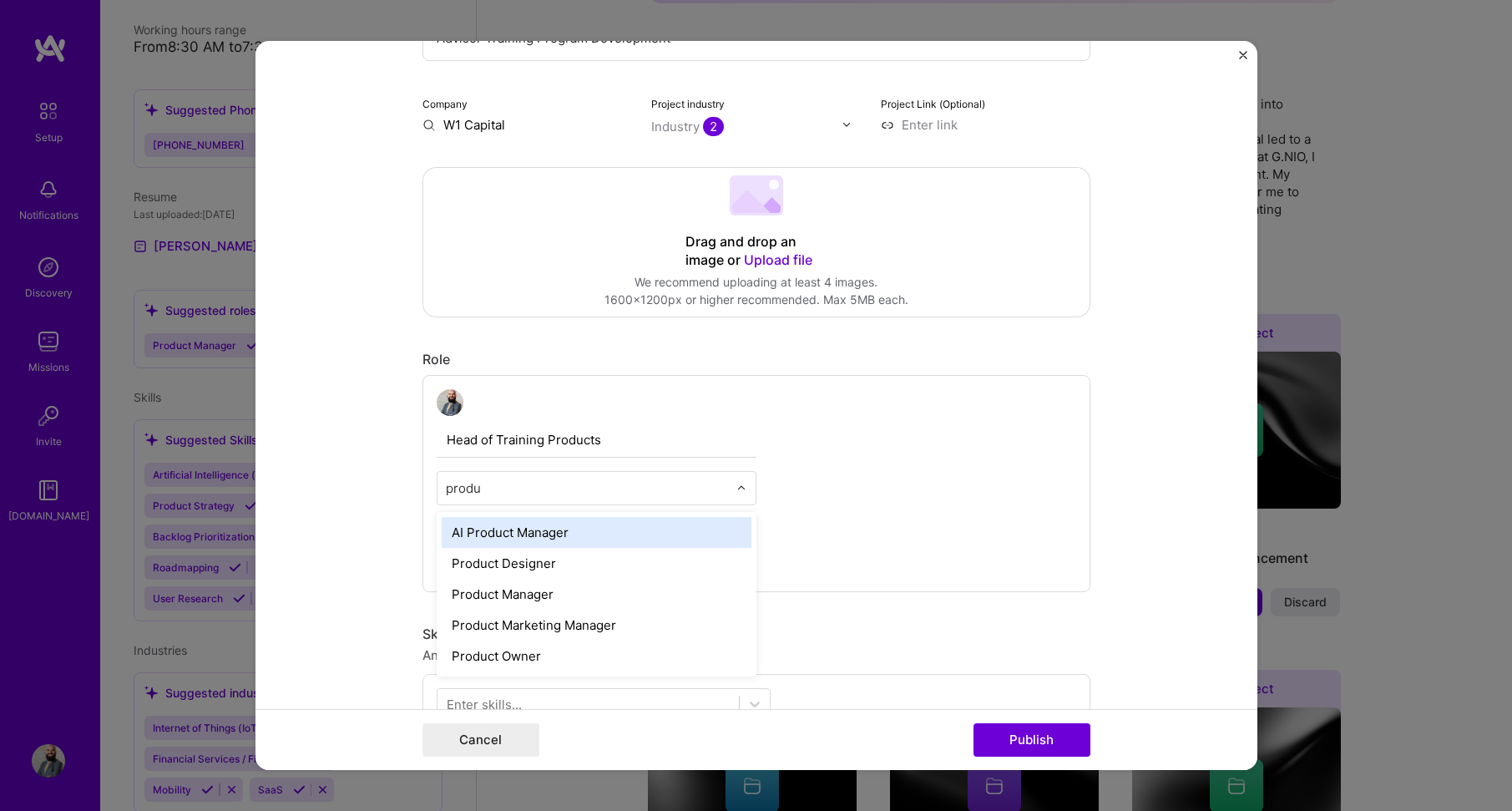
click at [555, 482] on input "produ" at bounding box center [587, 489] width 282 height 18
type input "h"
type input "mana"
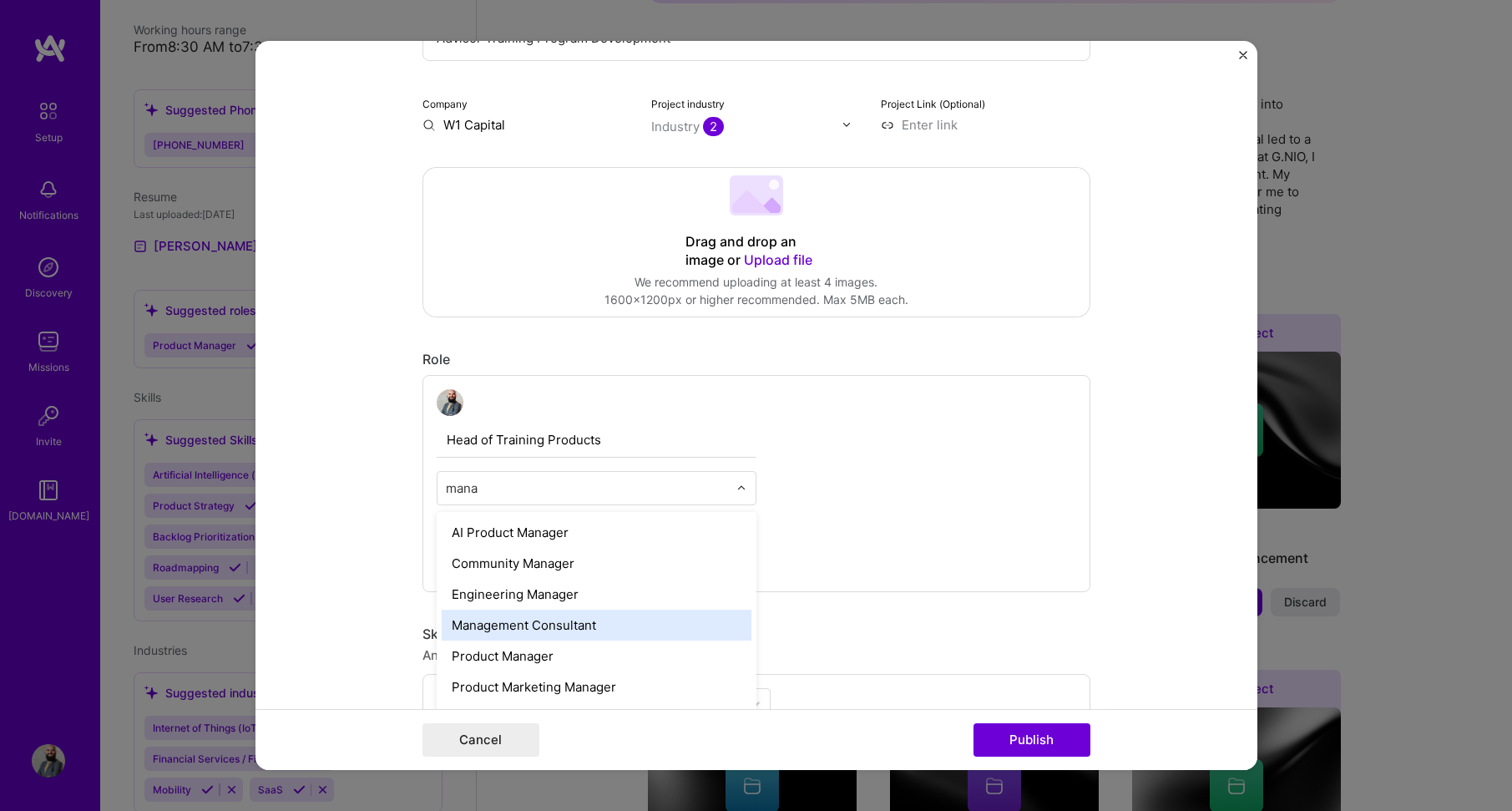
scroll to position [37, 0]
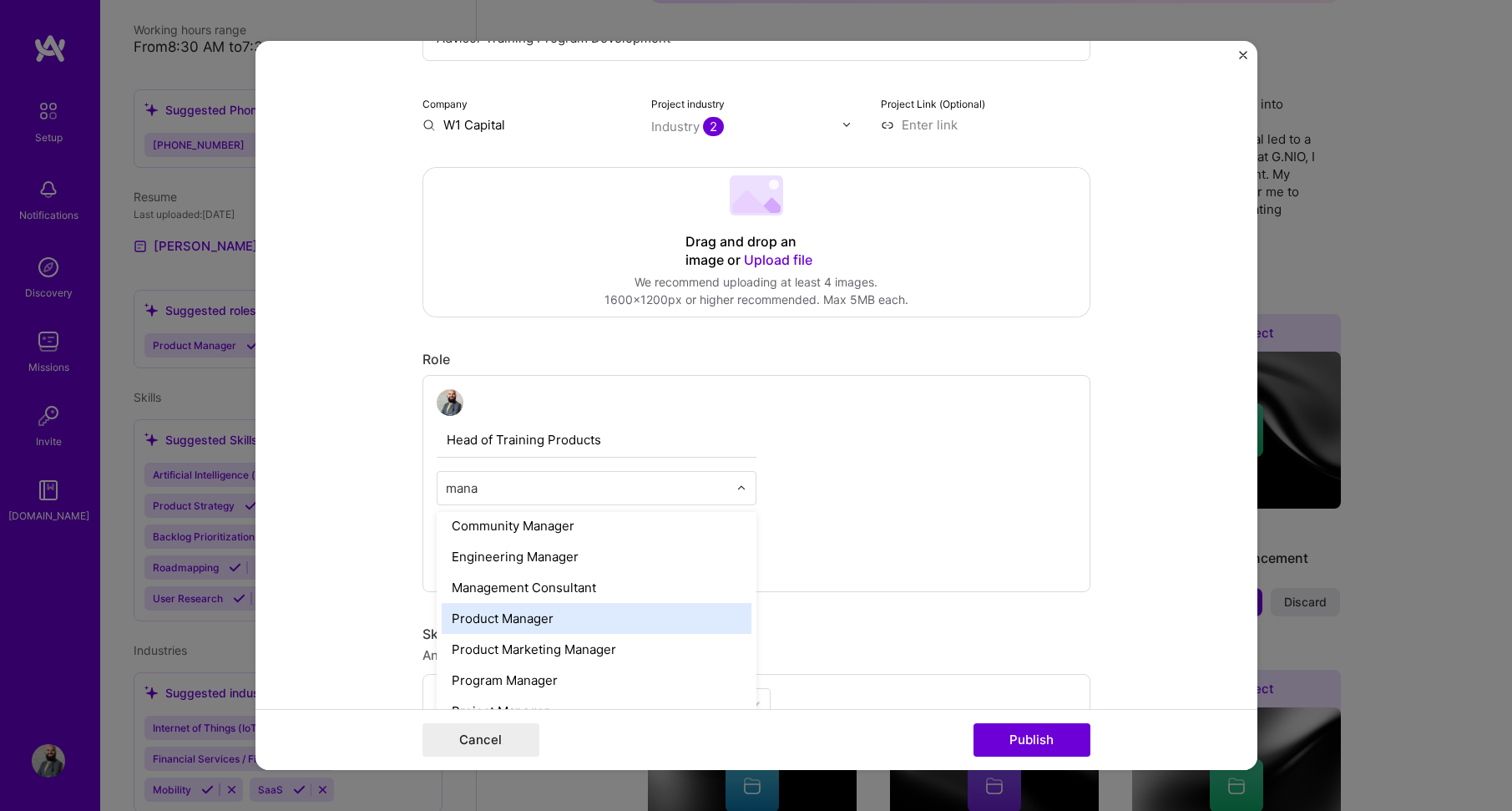
click at [659, 615] on div "Product Manager" at bounding box center [596, 618] width 309 height 30
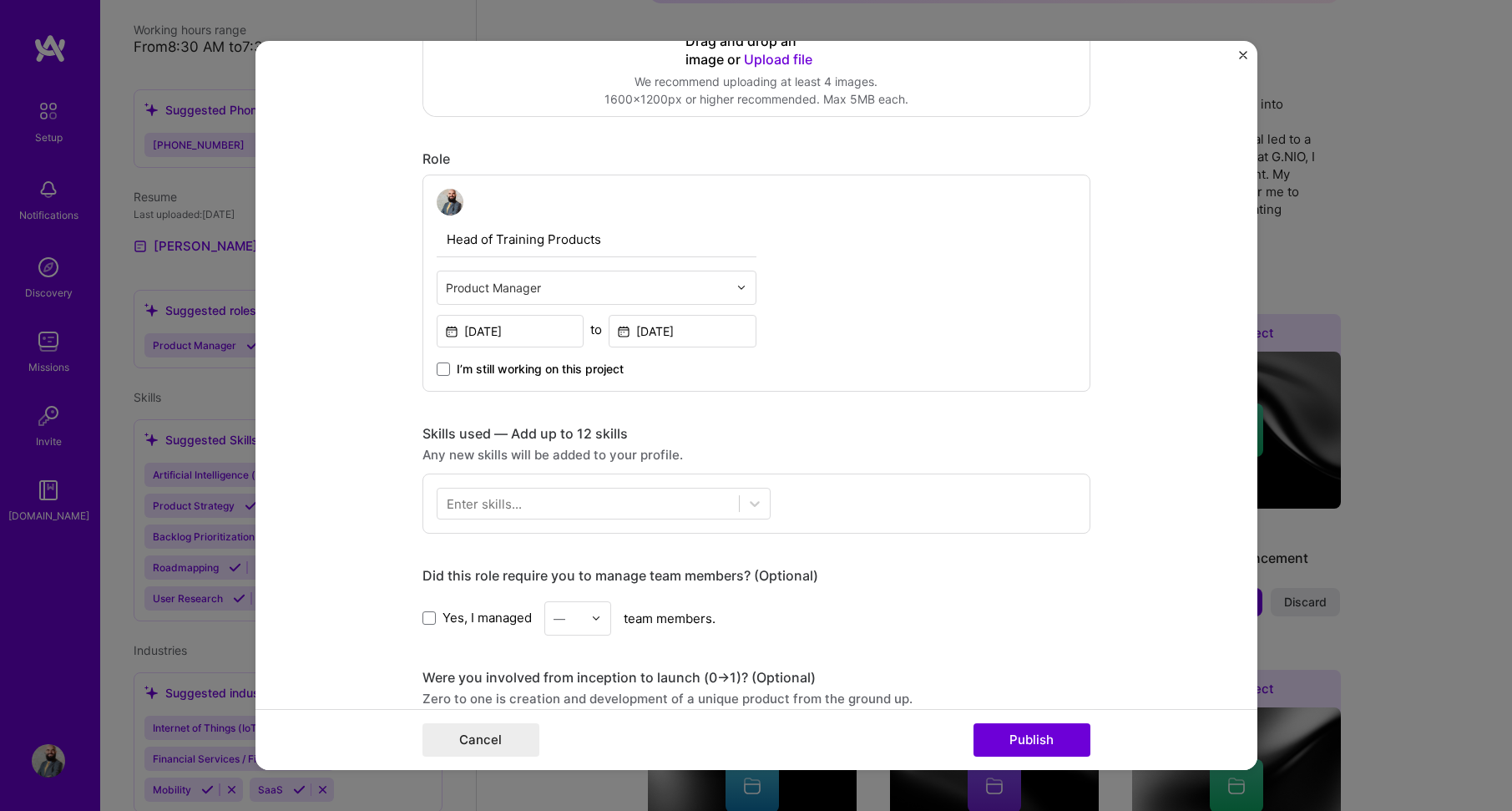
scroll to position [418, 0]
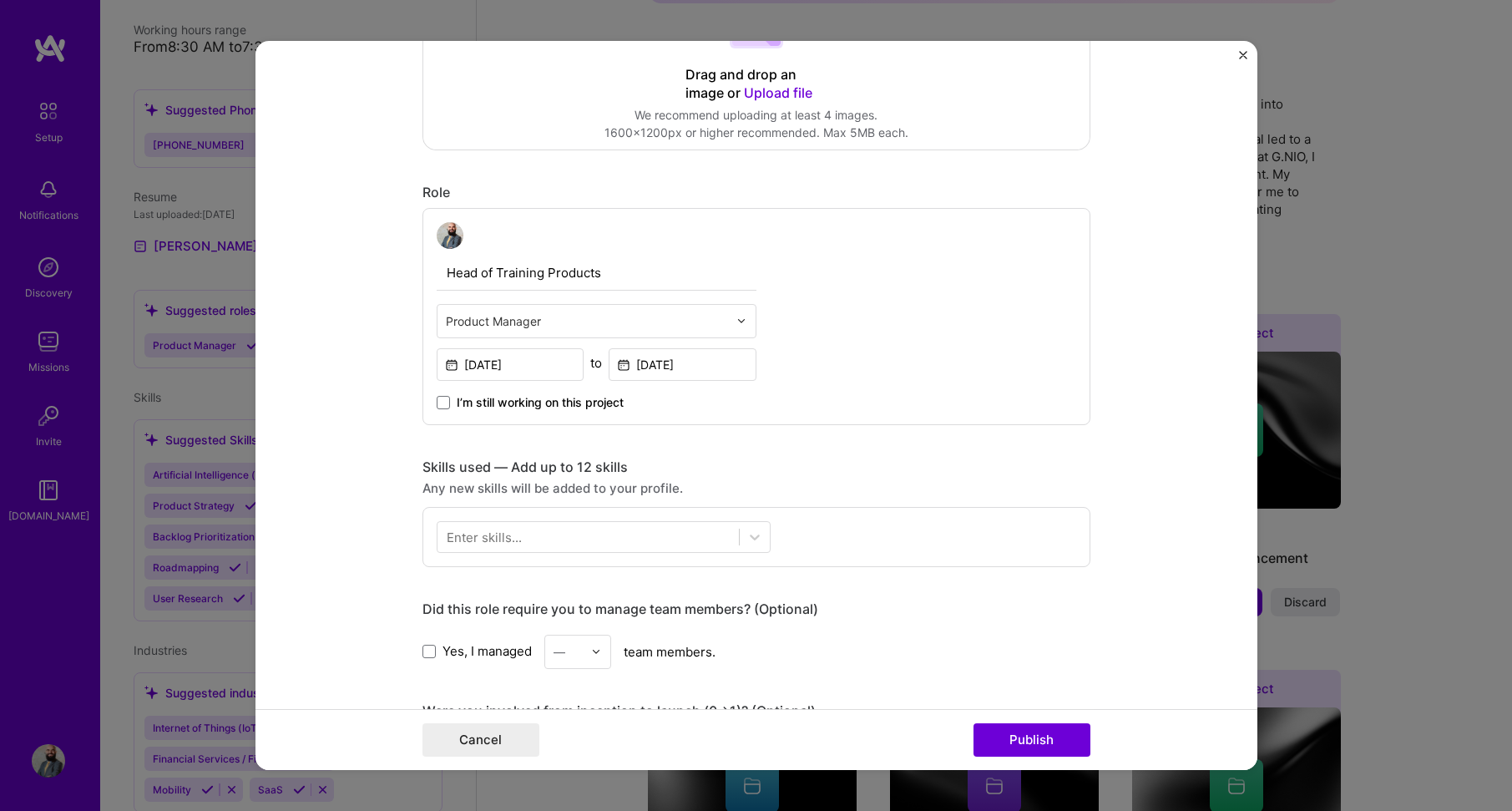
click at [508, 537] on div "Enter skills..." at bounding box center [484, 537] width 75 height 18
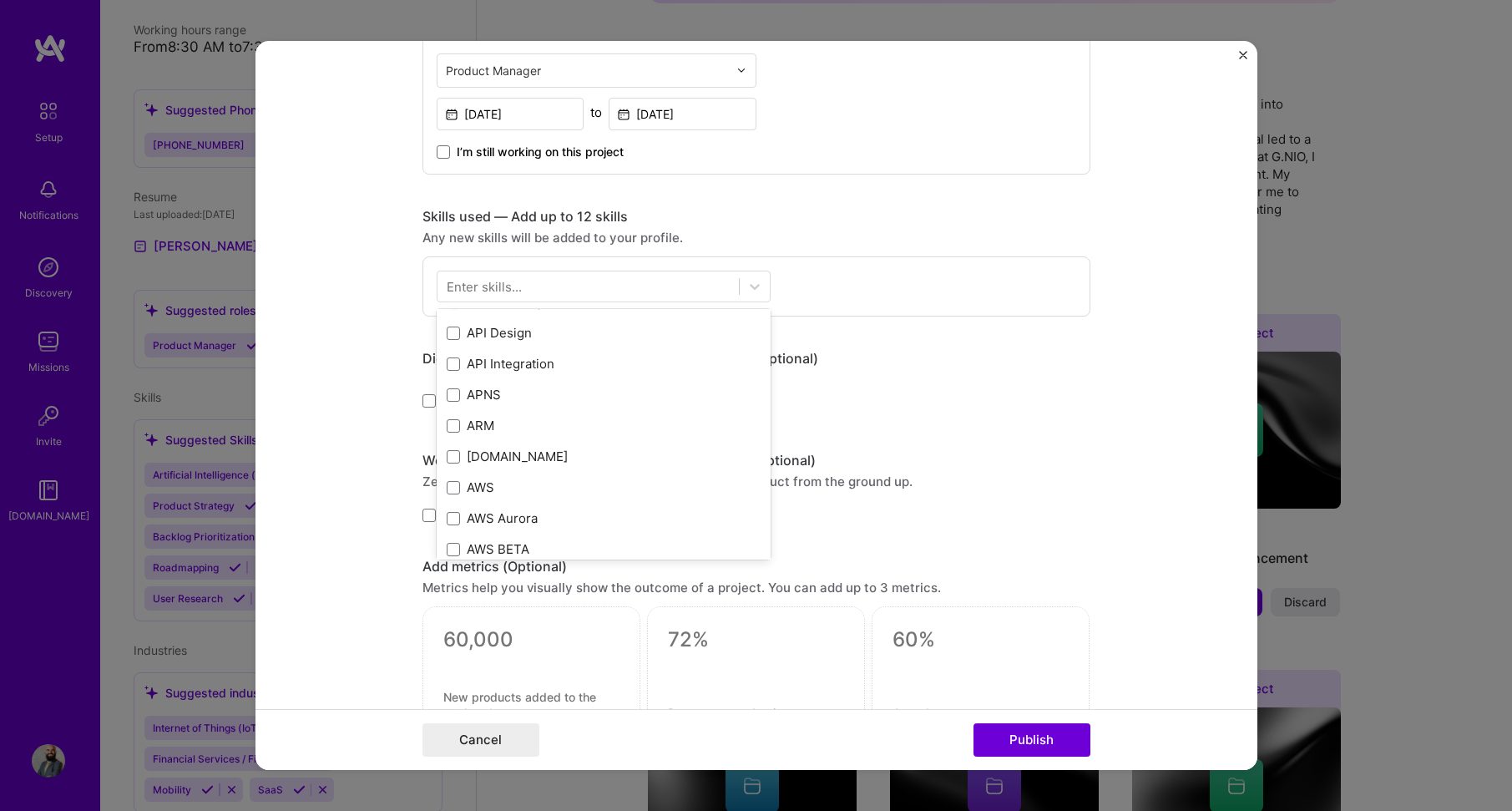
scroll to position [0, 0]
click at [501, 287] on div "Enter skills..." at bounding box center [484, 286] width 75 height 18
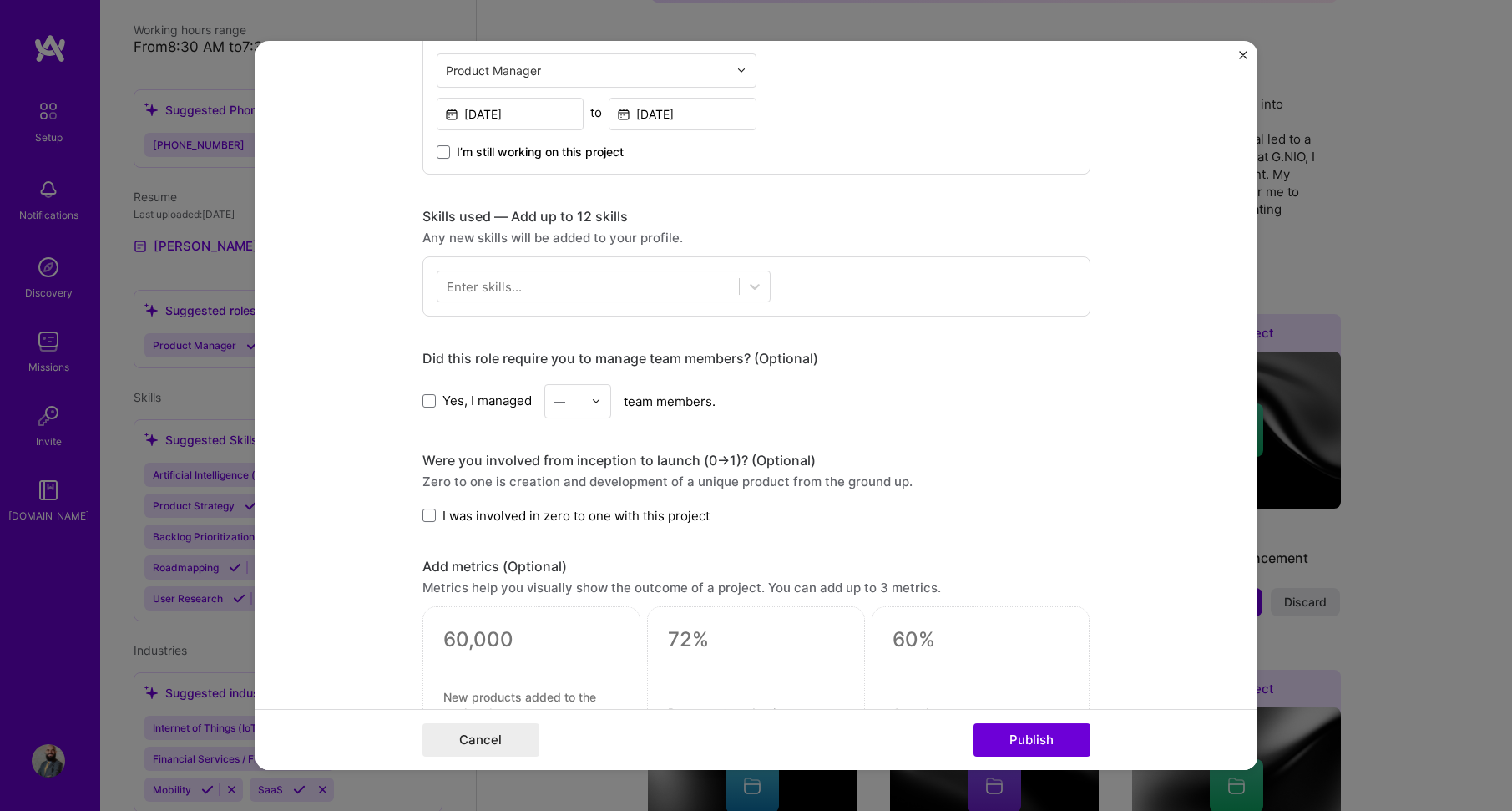
click at [501, 287] on div "Enter skills..." at bounding box center [484, 286] width 75 height 18
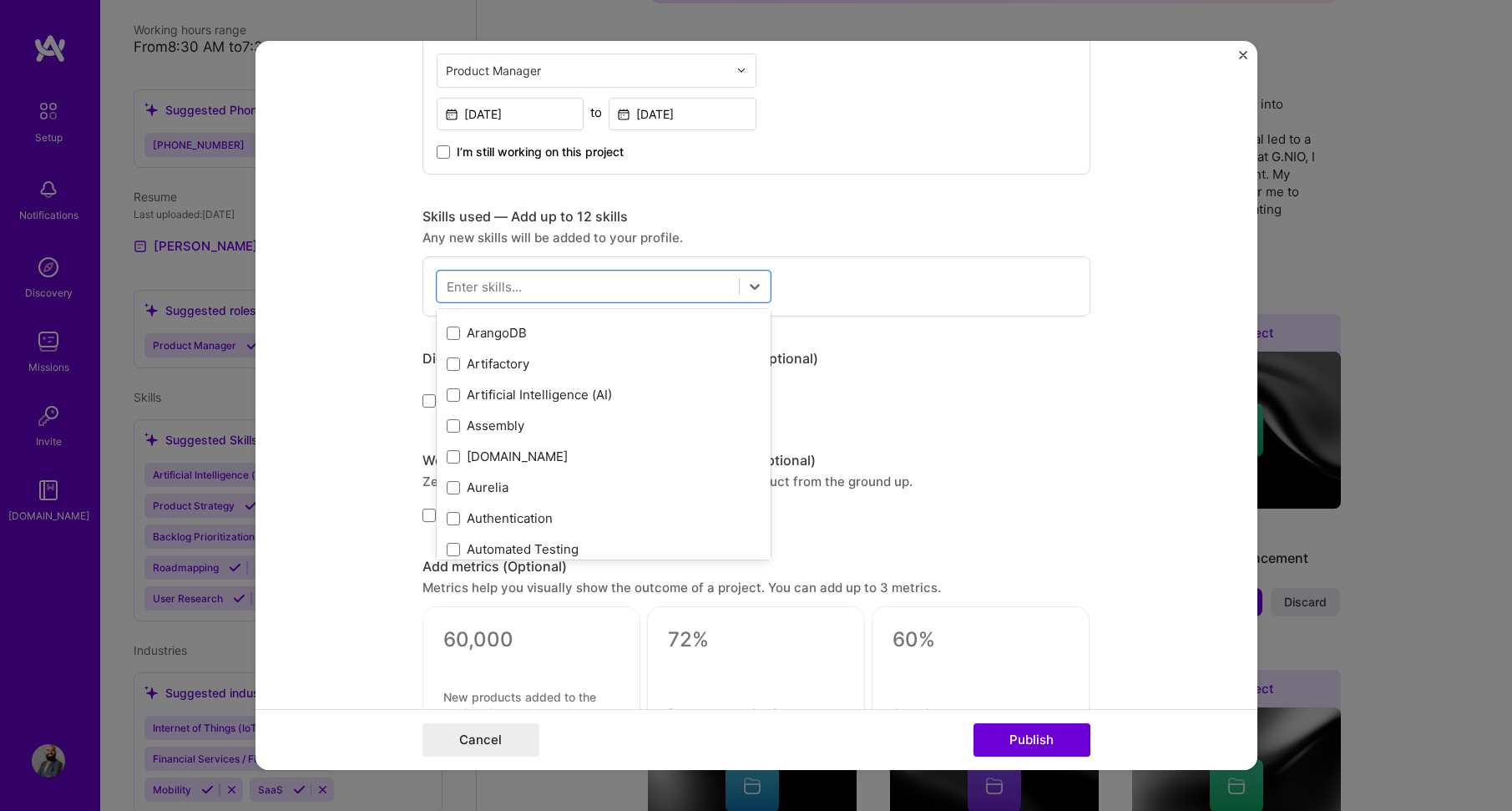
scroll to position [1134, 0]
click at [676, 397] on div "Artificial Intelligence (AI)" at bounding box center [604, 394] width 314 height 18
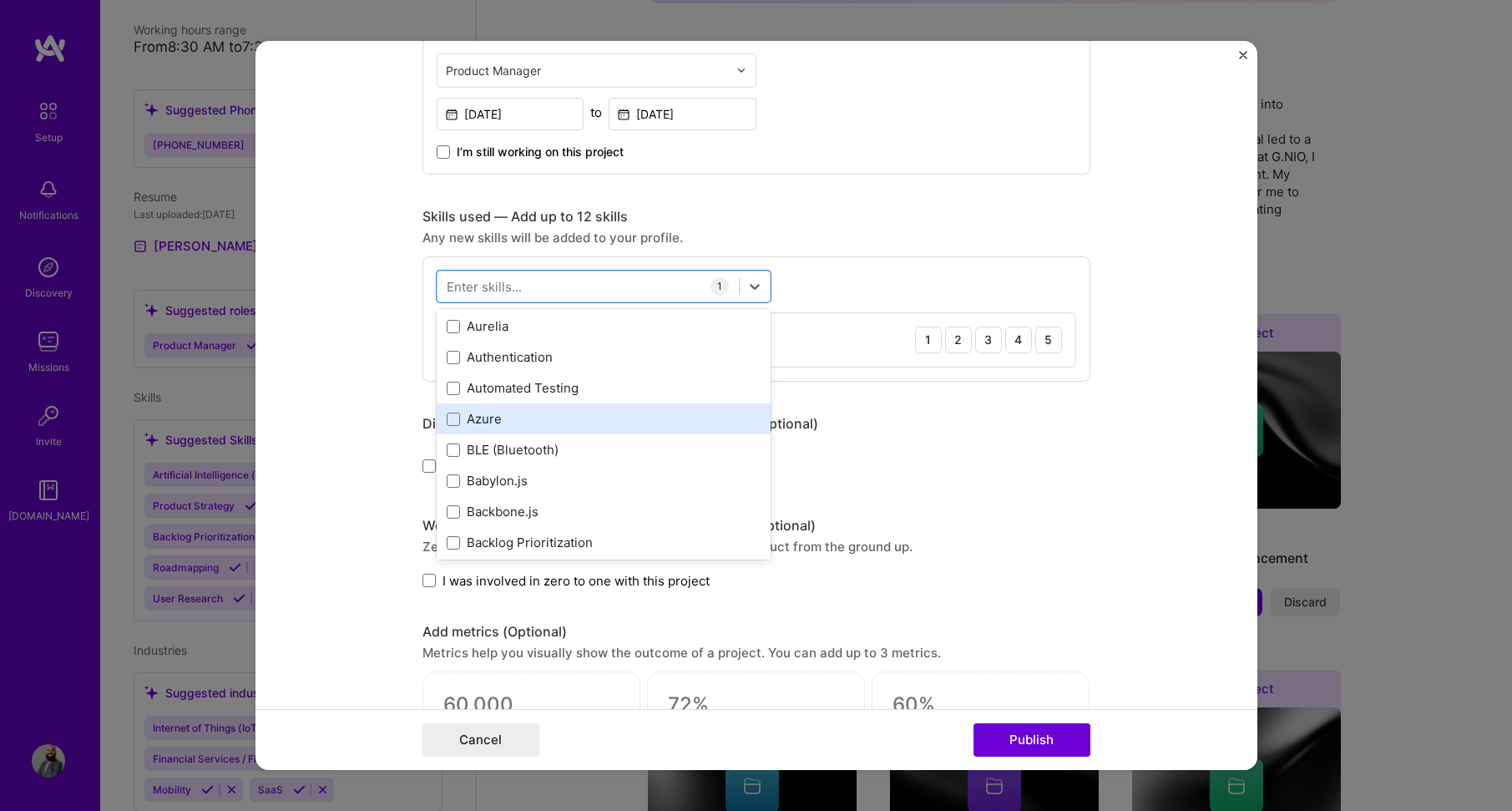
scroll to position [1302, 0]
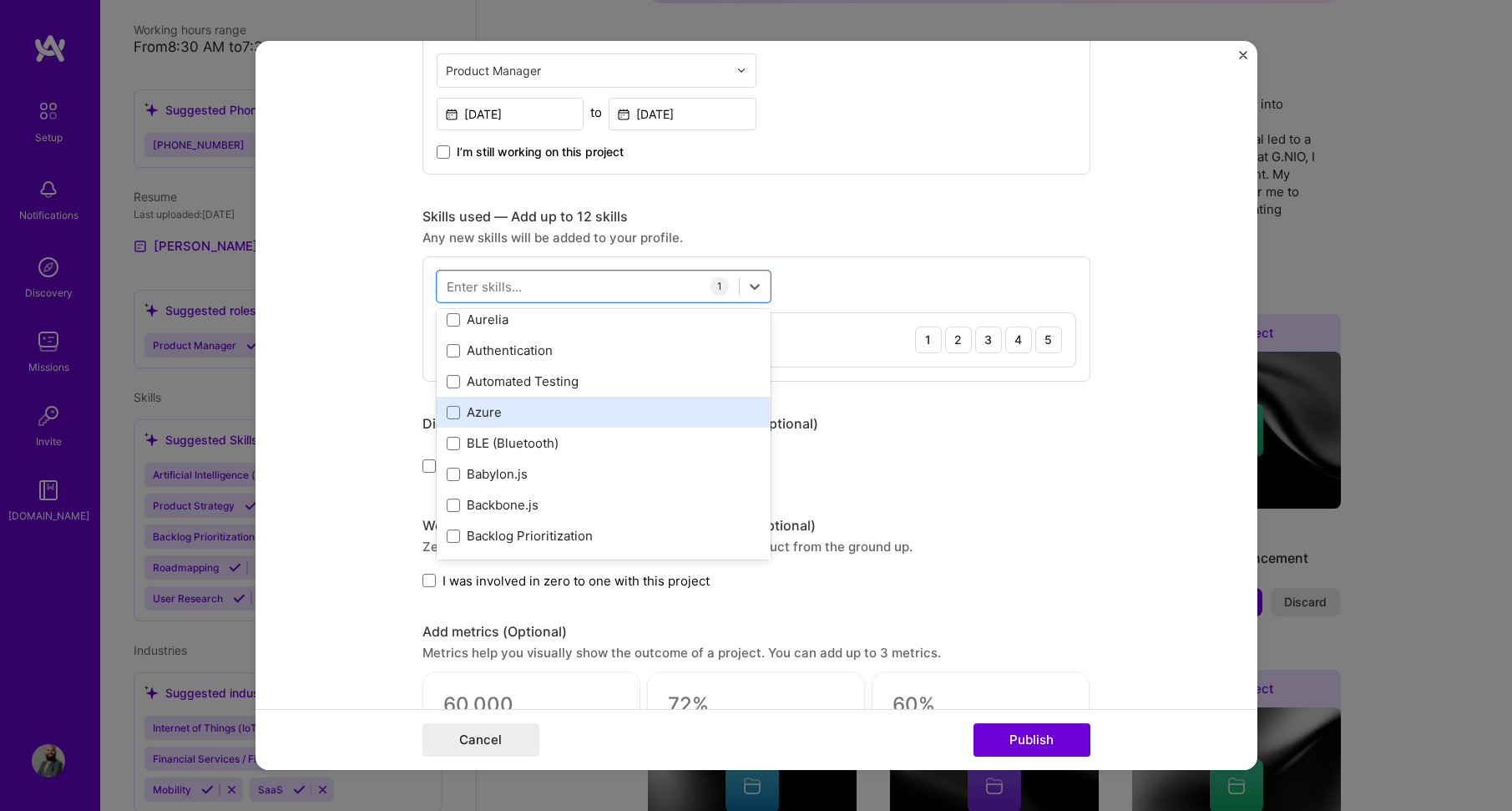
click at [648, 419] on div "Azure" at bounding box center [604, 413] width 314 height 18
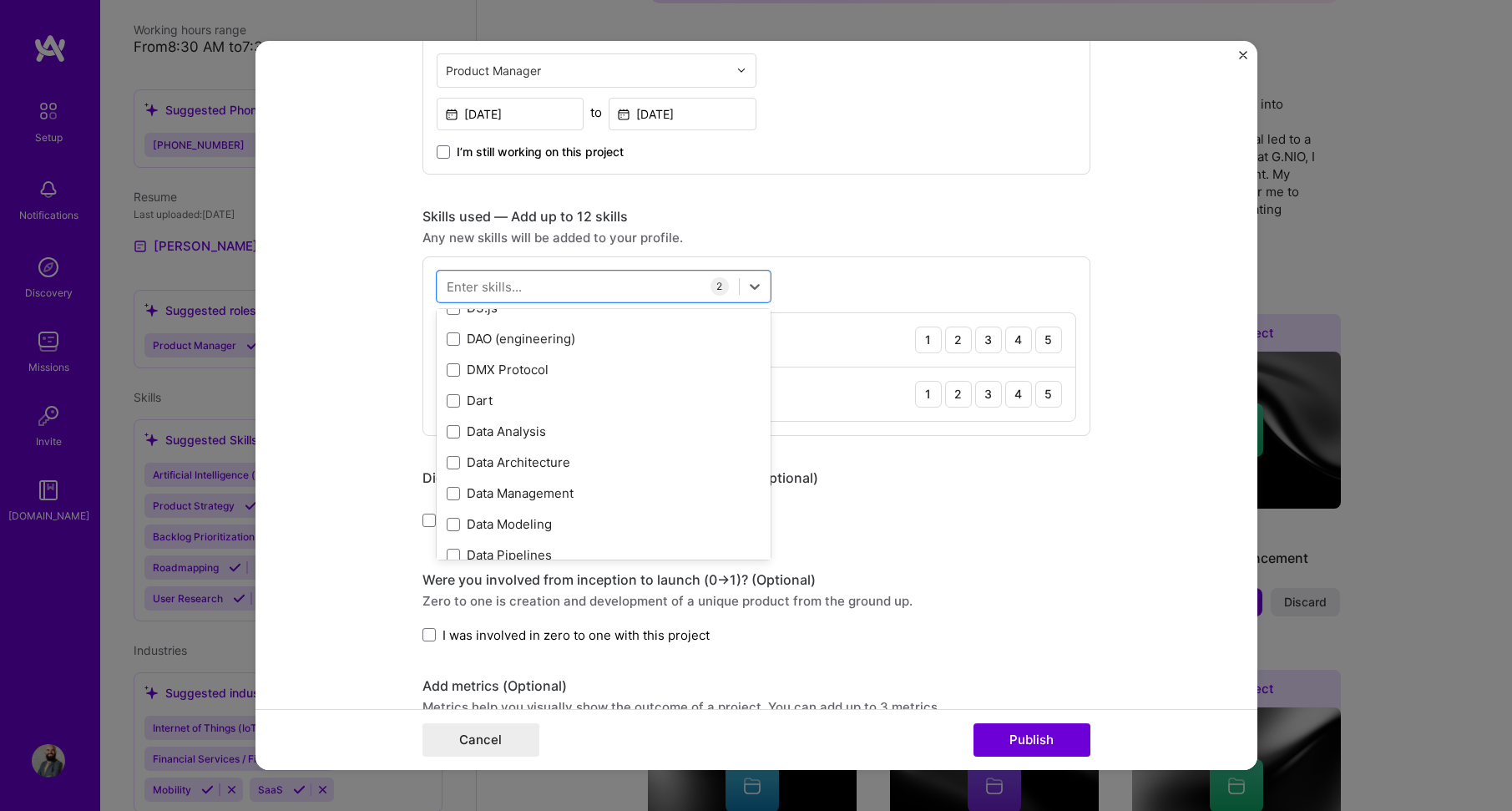
scroll to position [2555, 0]
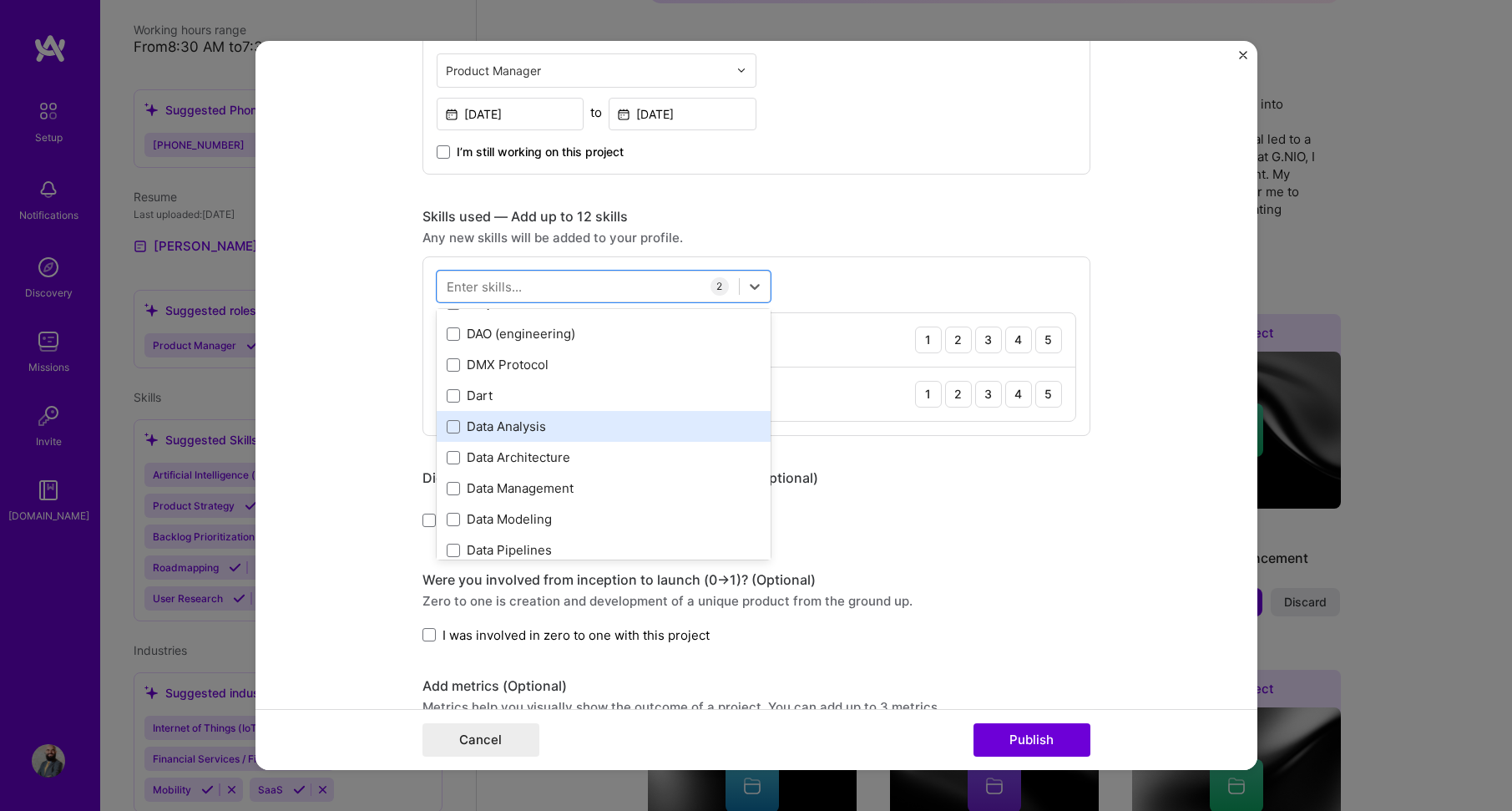
click at [654, 426] on div "Data Analysis" at bounding box center [604, 427] width 314 height 18
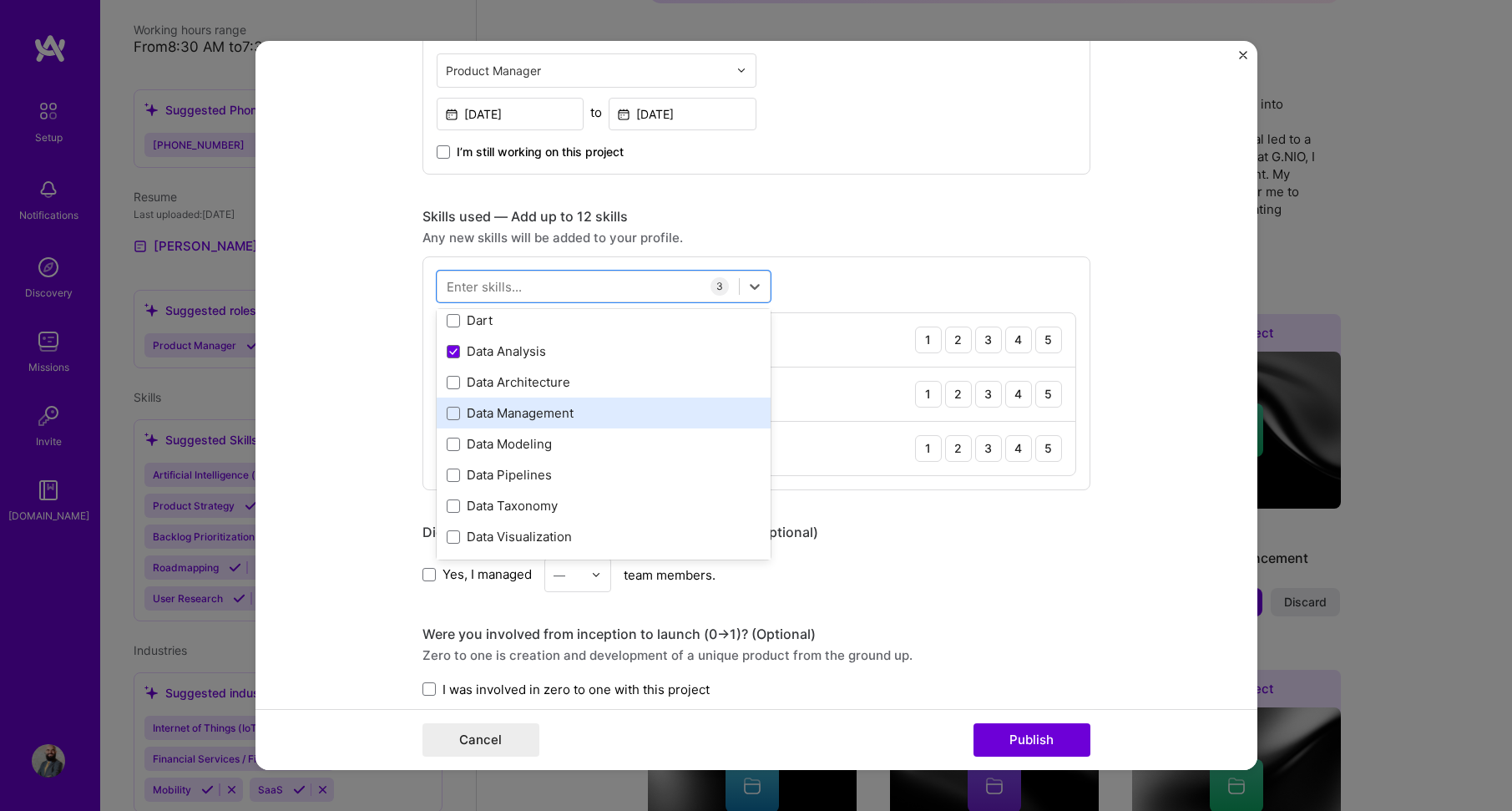
scroll to position [2638, 0]
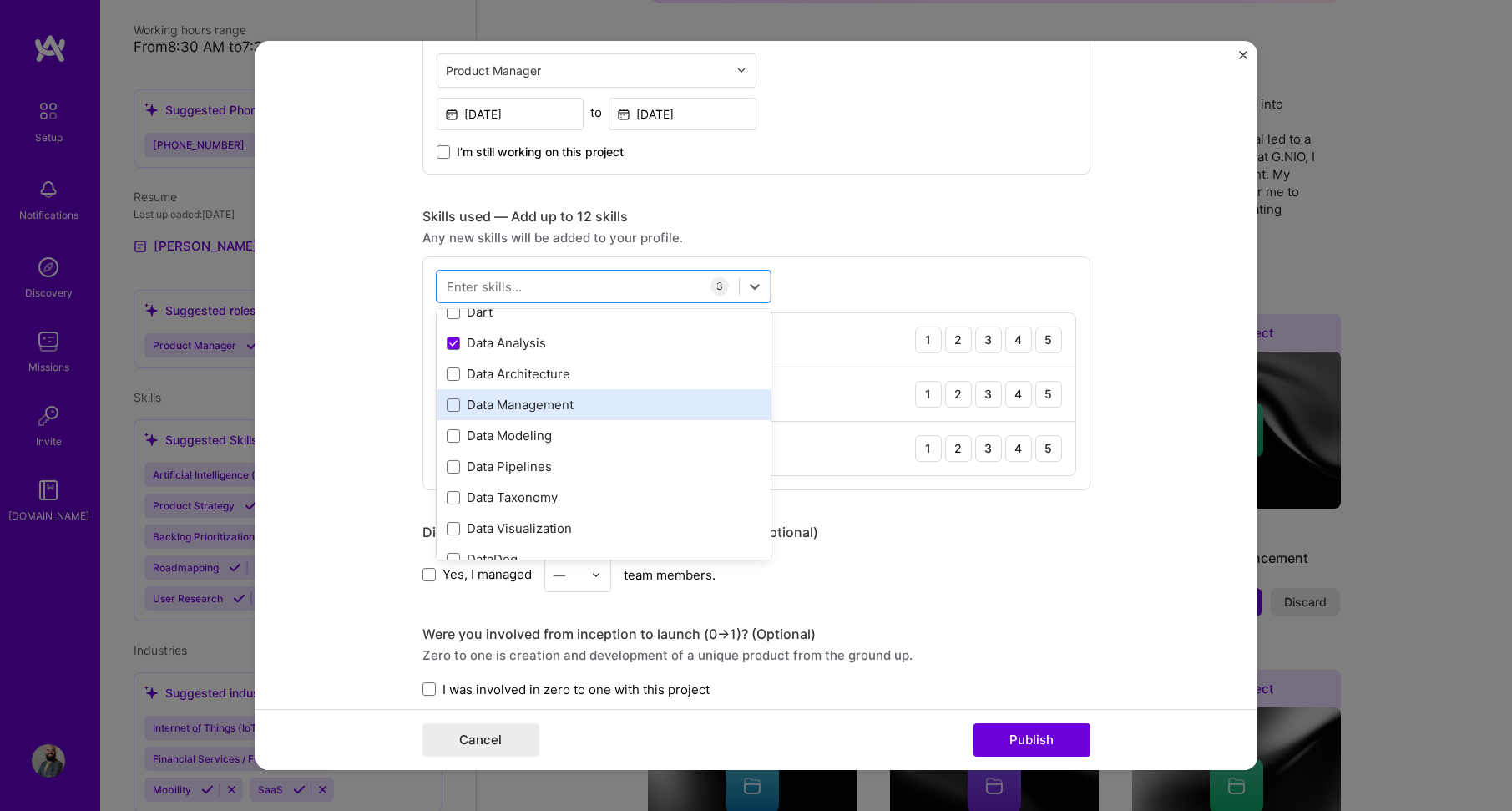
click at [637, 403] on div "Data Management" at bounding box center [604, 405] width 314 height 18
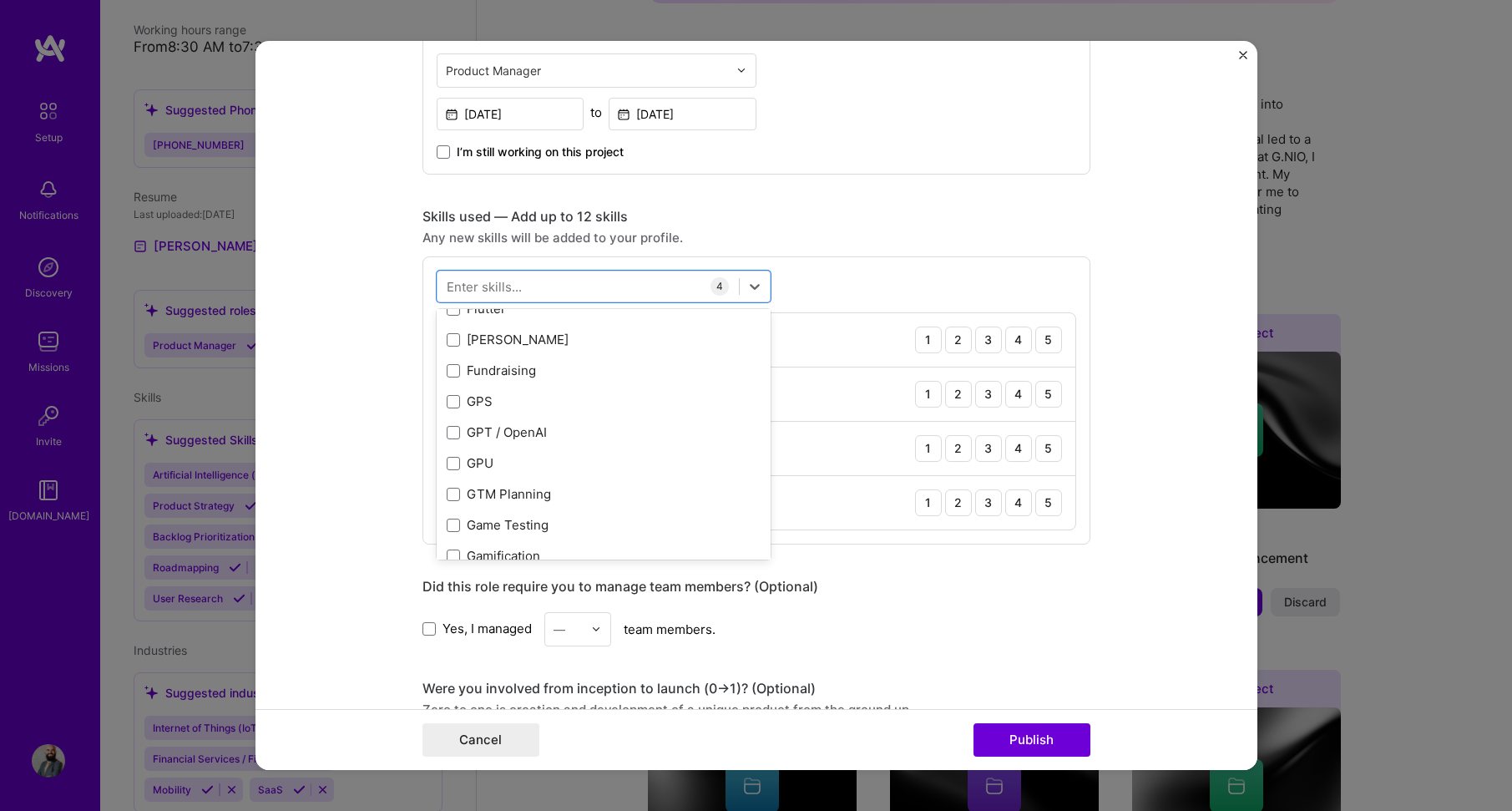
scroll to position [4226, 0]
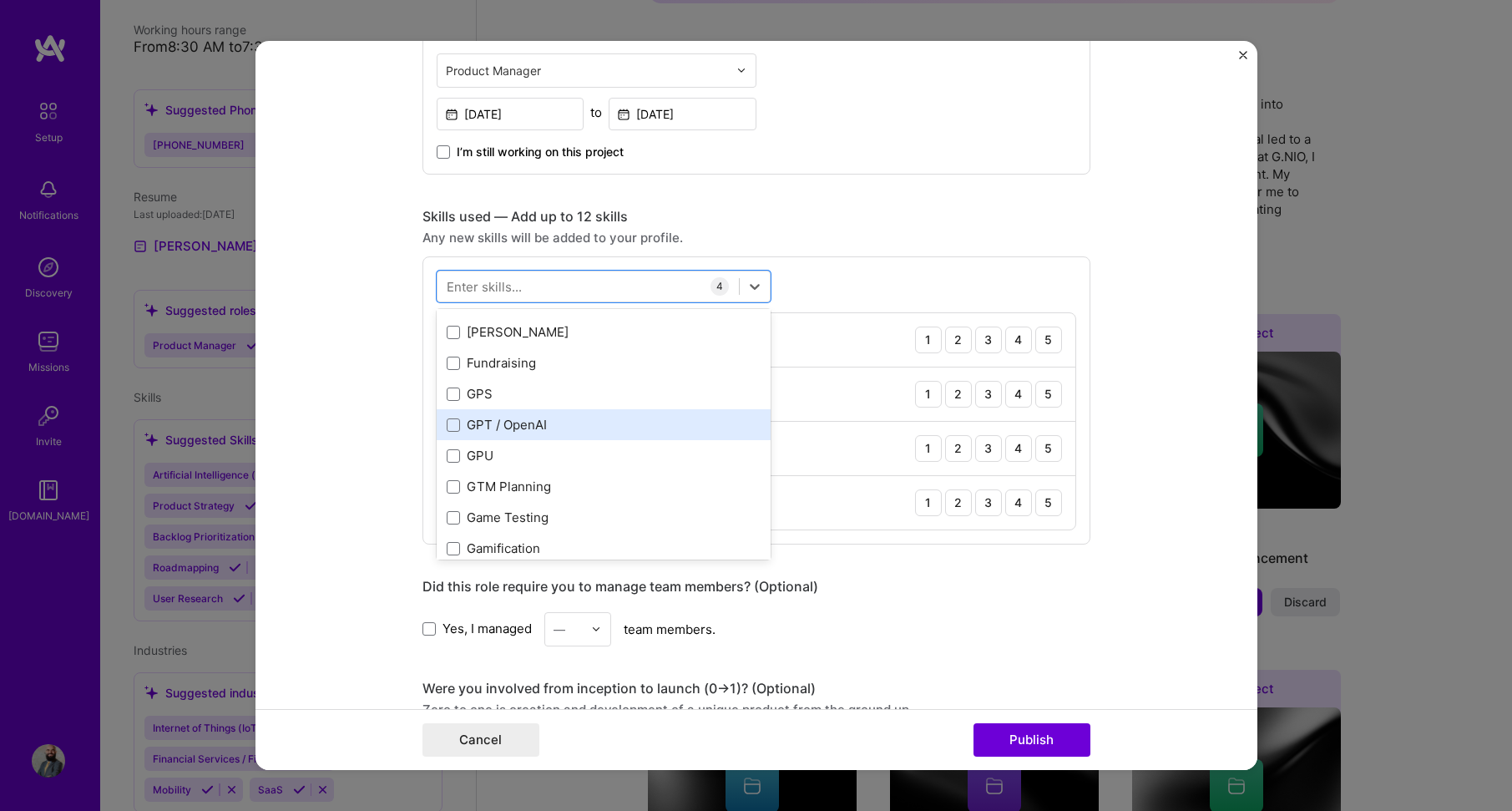
click at [662, 425] on div "GPT / OpenAI" at bounding box center [604, 425] width 314 height 18
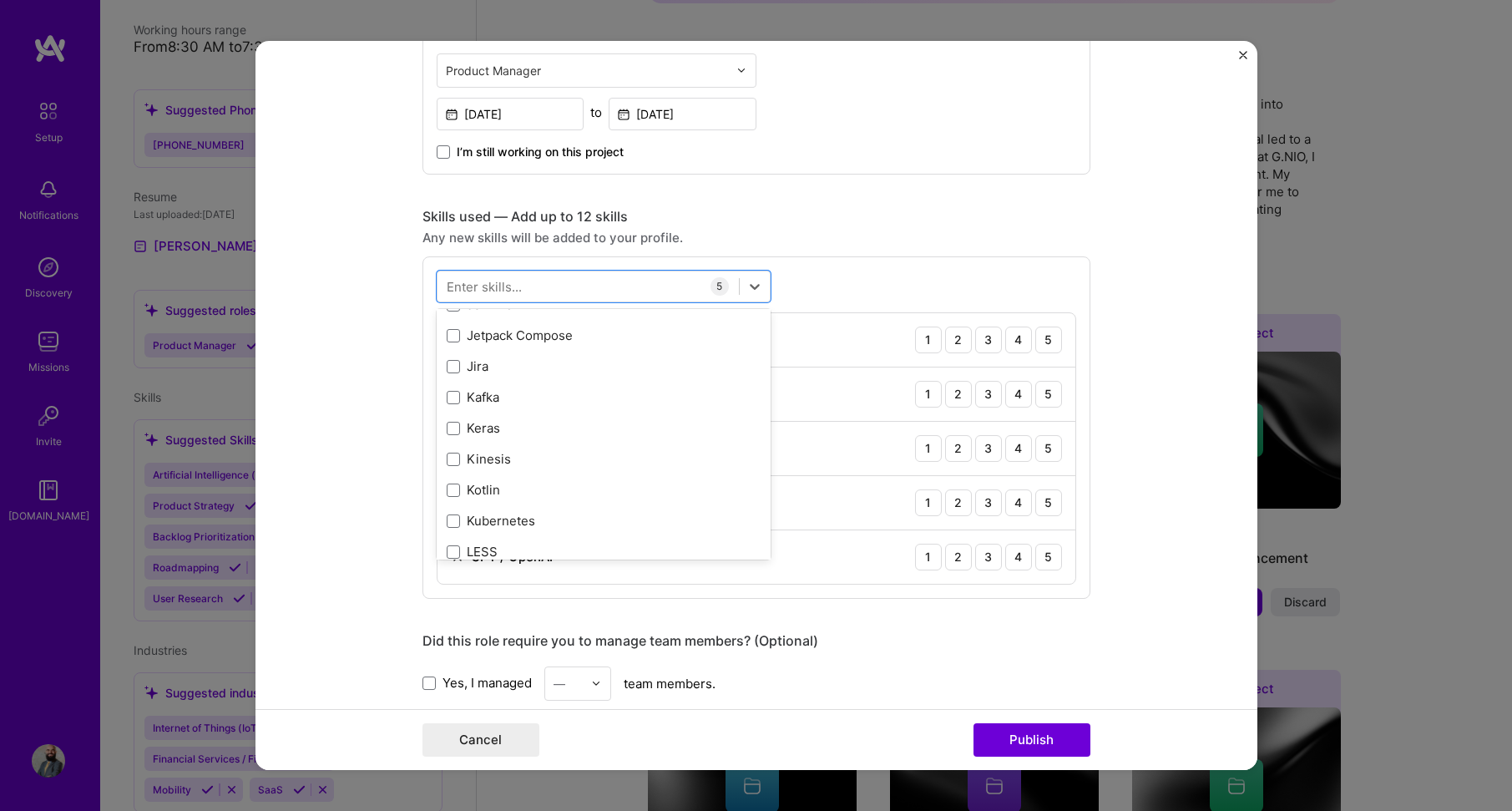
scroll to position [5479, 0]
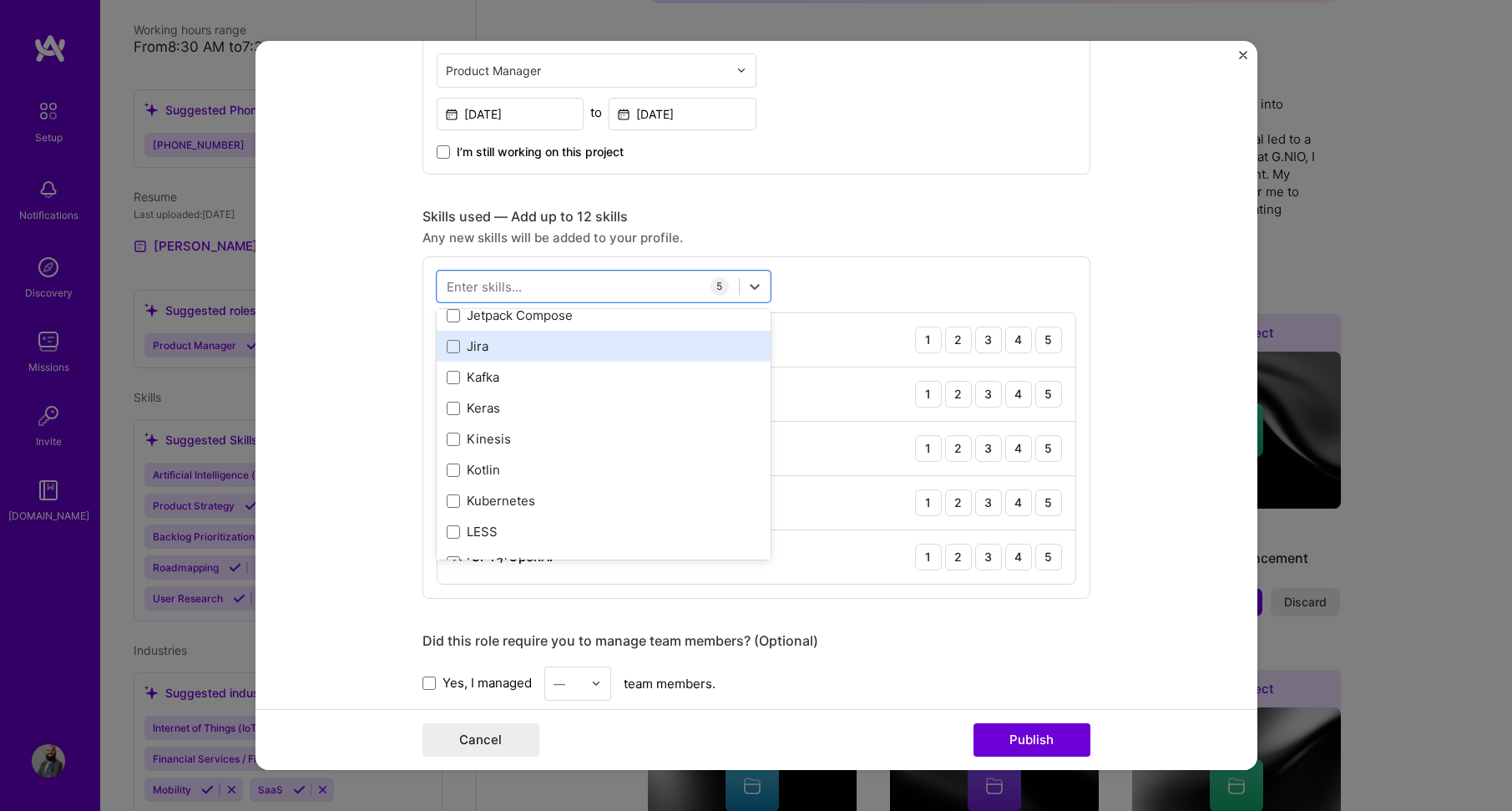
click at [622, 349] on div "Jira" at bounding box center [604, 346] width 314 height 18
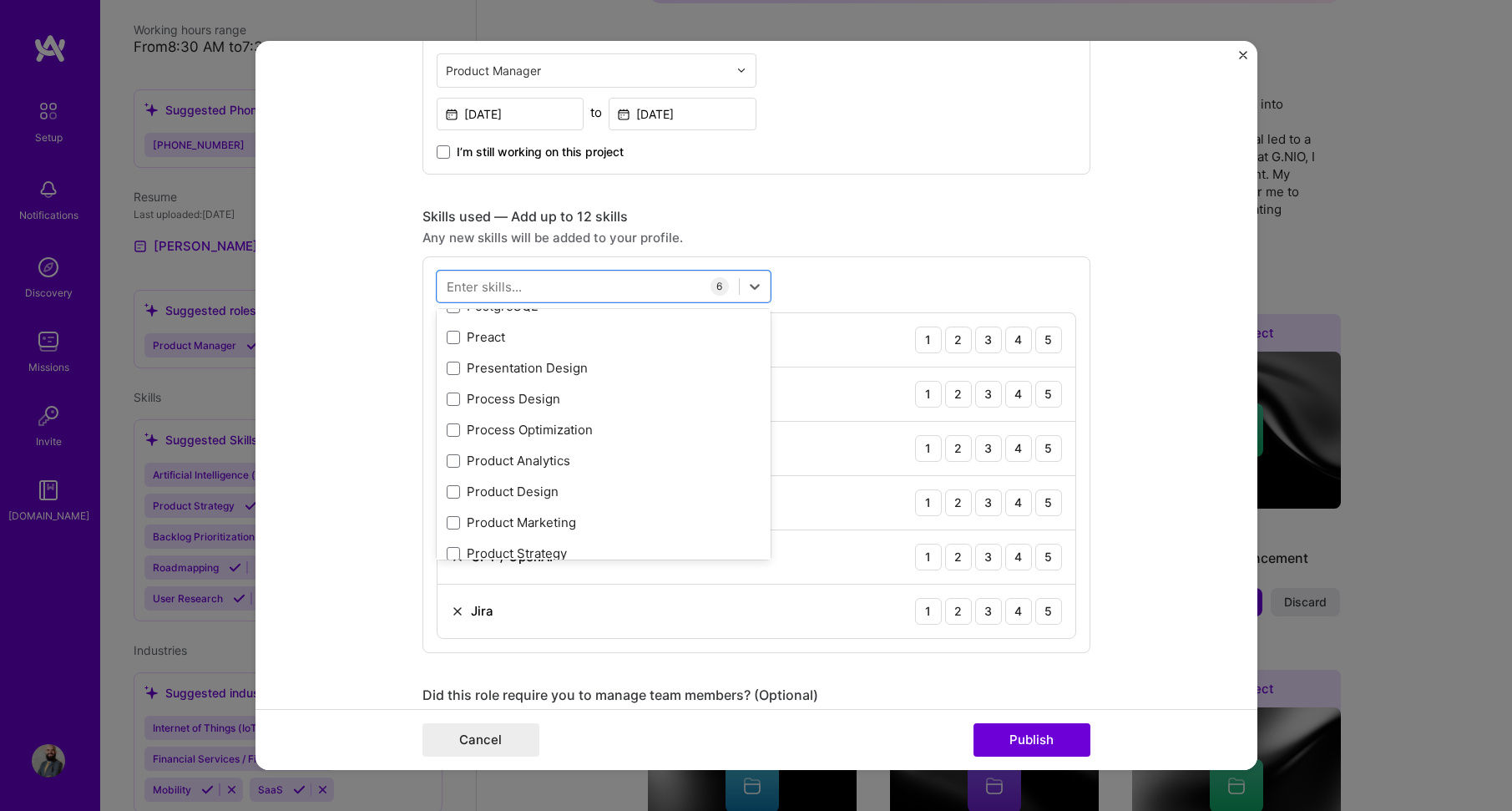
scroll to position [7568, 0]
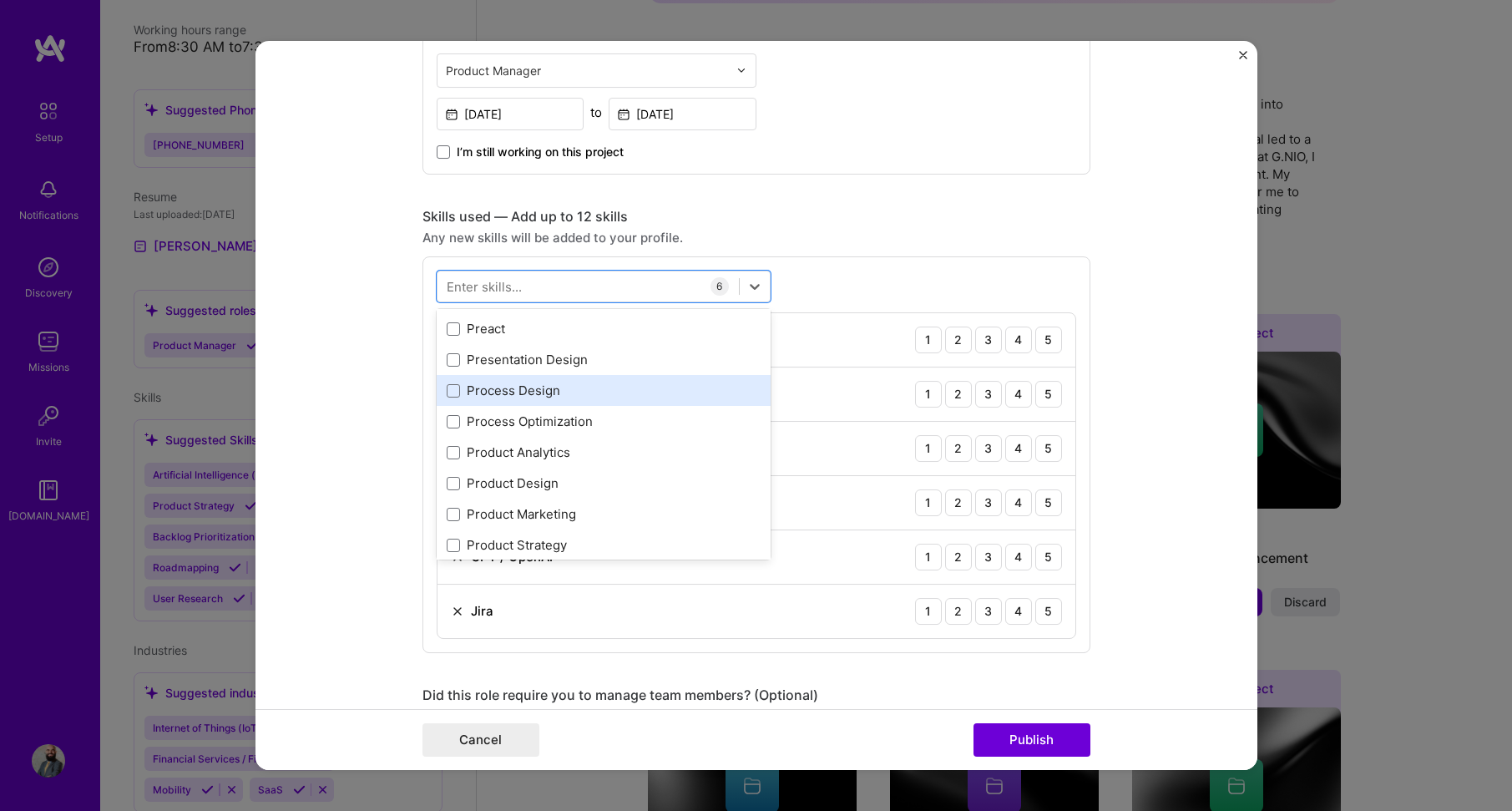
click at [676, 398] on div "Process Design" at bounding box center [604, 390] width 314 height 18
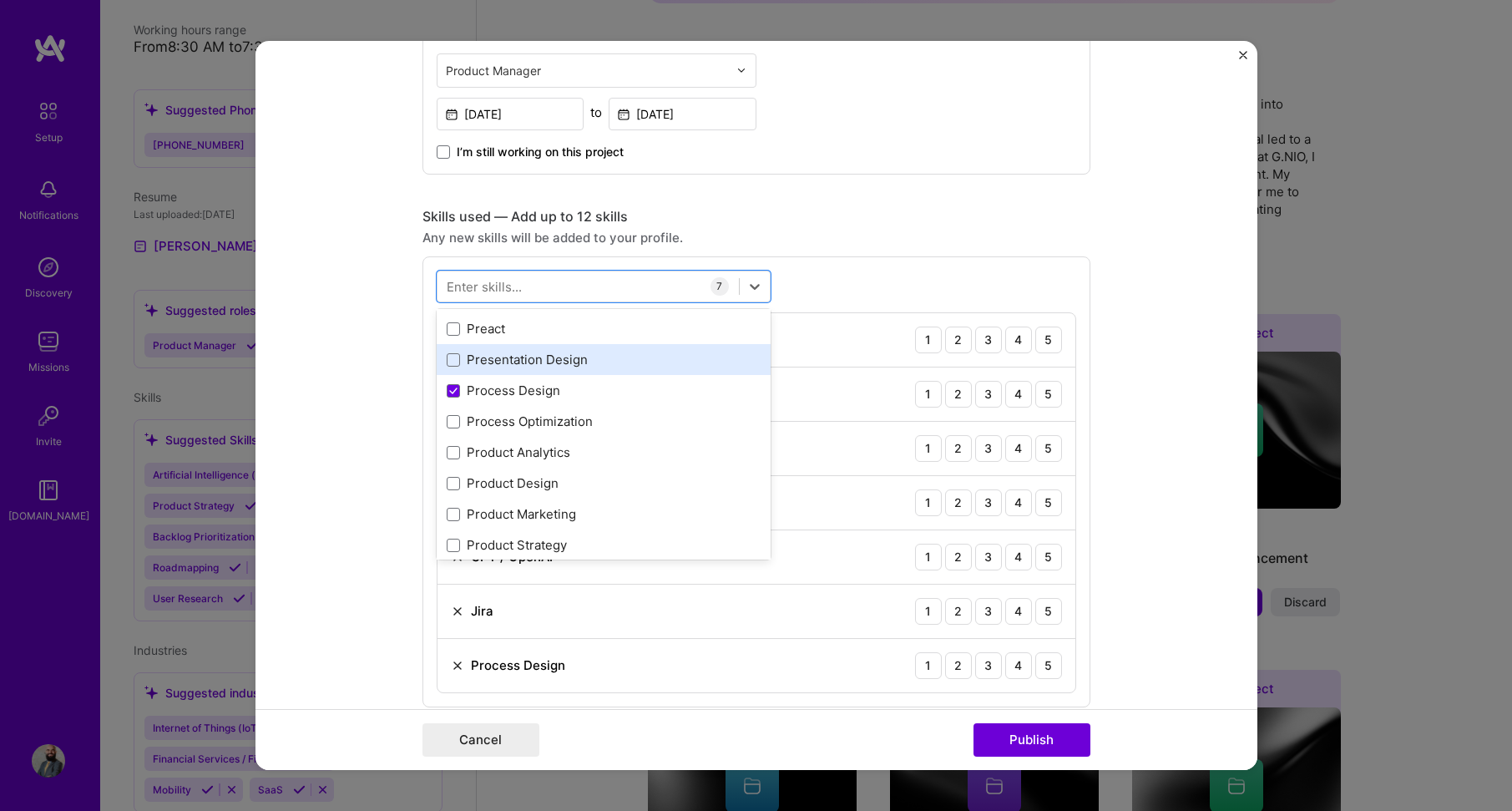
click at [658, 365] on div "Presentation Design" at bounding box center [604, 360] width 314 height 18
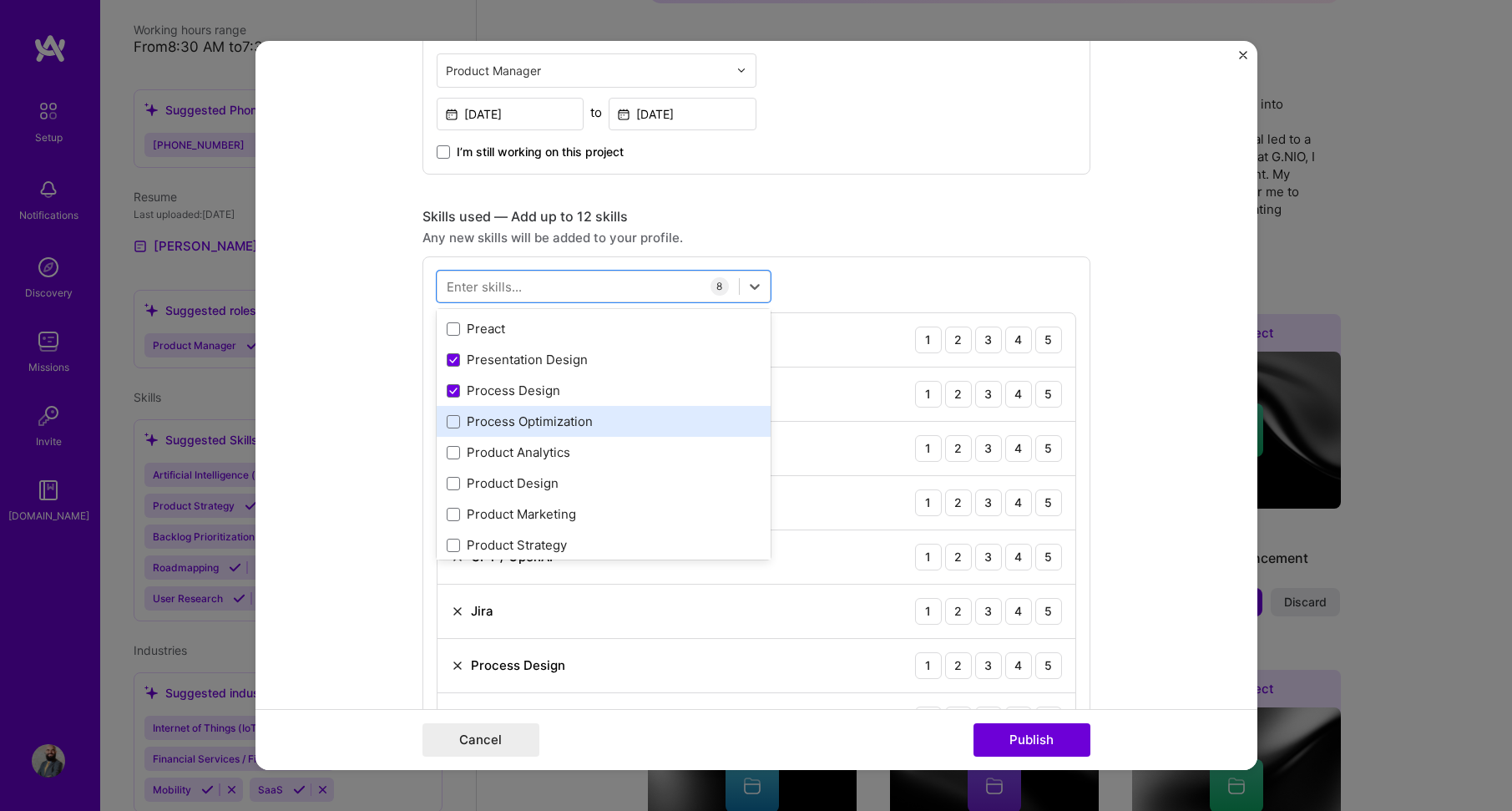
click at [670, 421] on div "Process Optimization" at bounding box center [604, 422] width 314 height 18
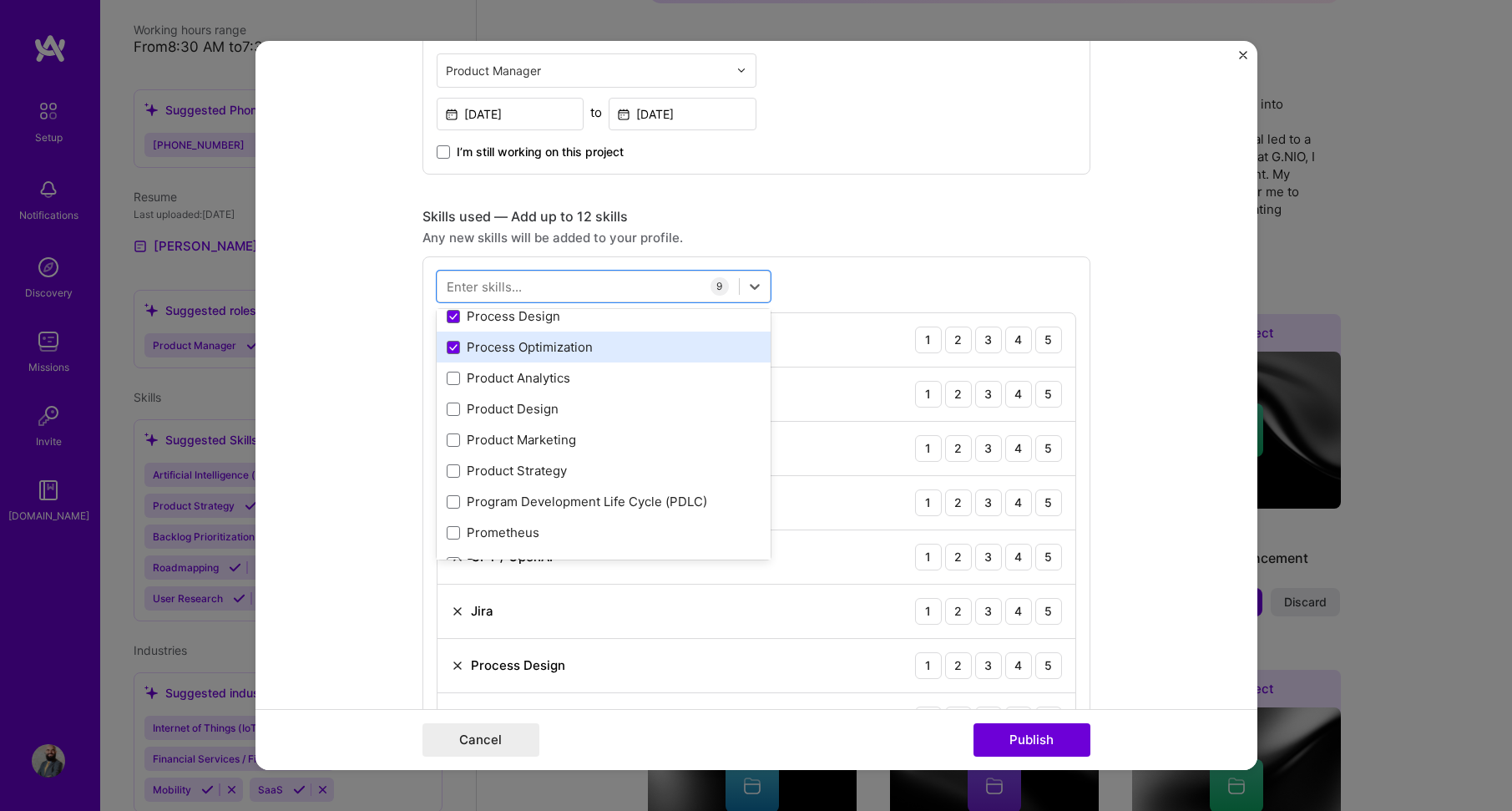
scroll to position [7652, 0]
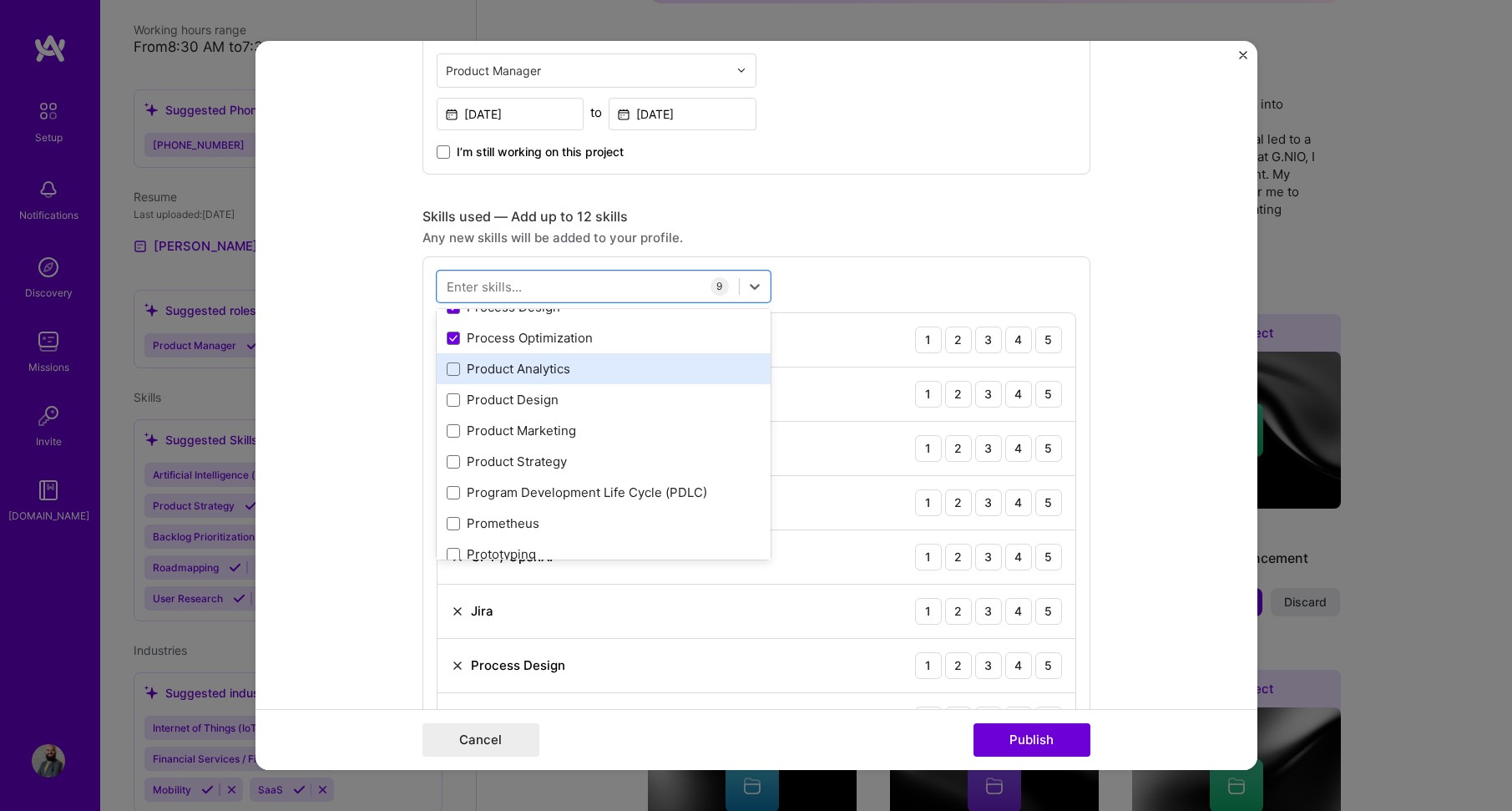
click at [637, 375] on div "Product Analytics" at bounding box center [604, 369] width 314 height 18
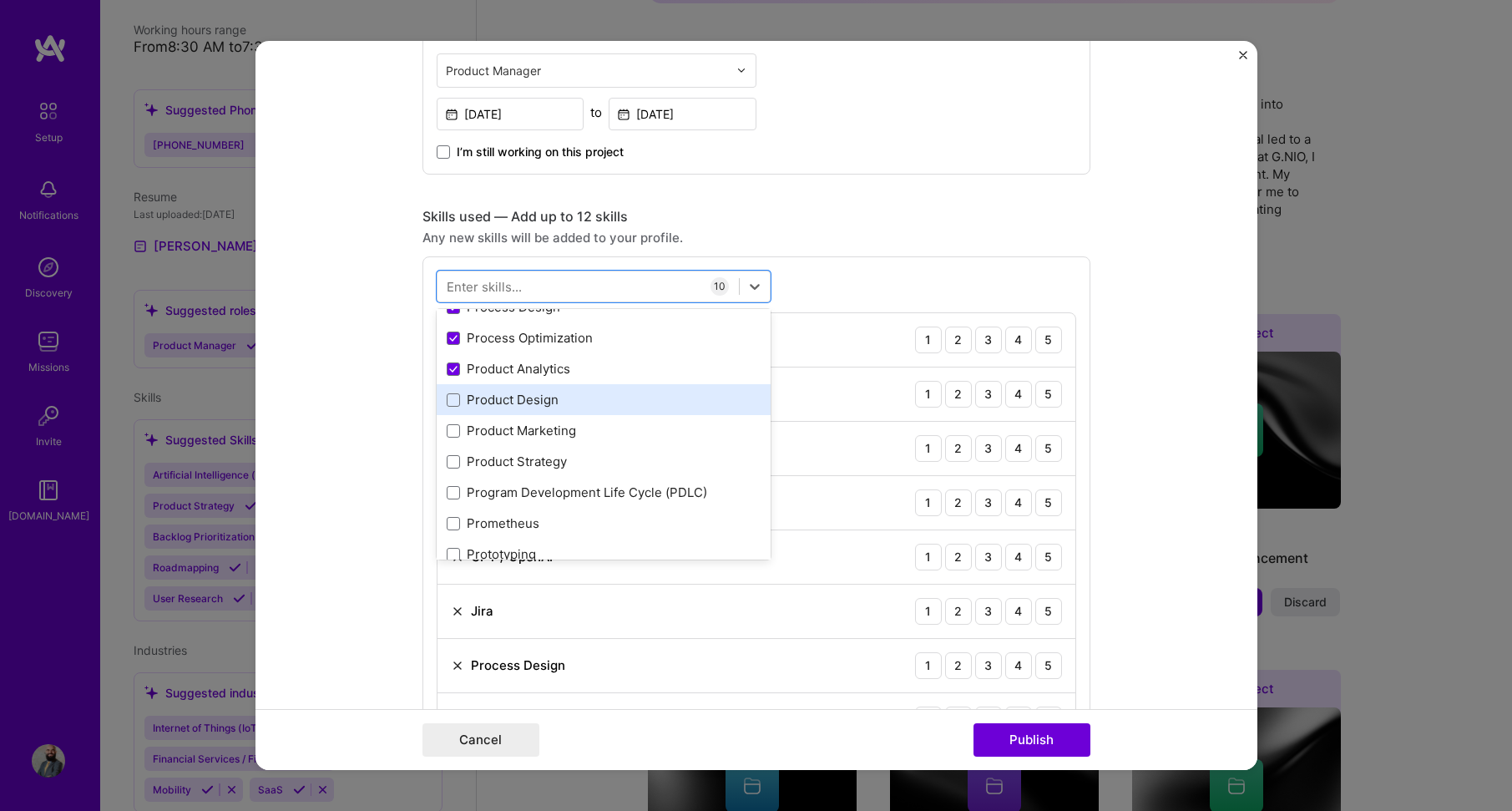
click at [646, 404] on div "Product Design" at bounding box center [604, 400] width 314 height 18
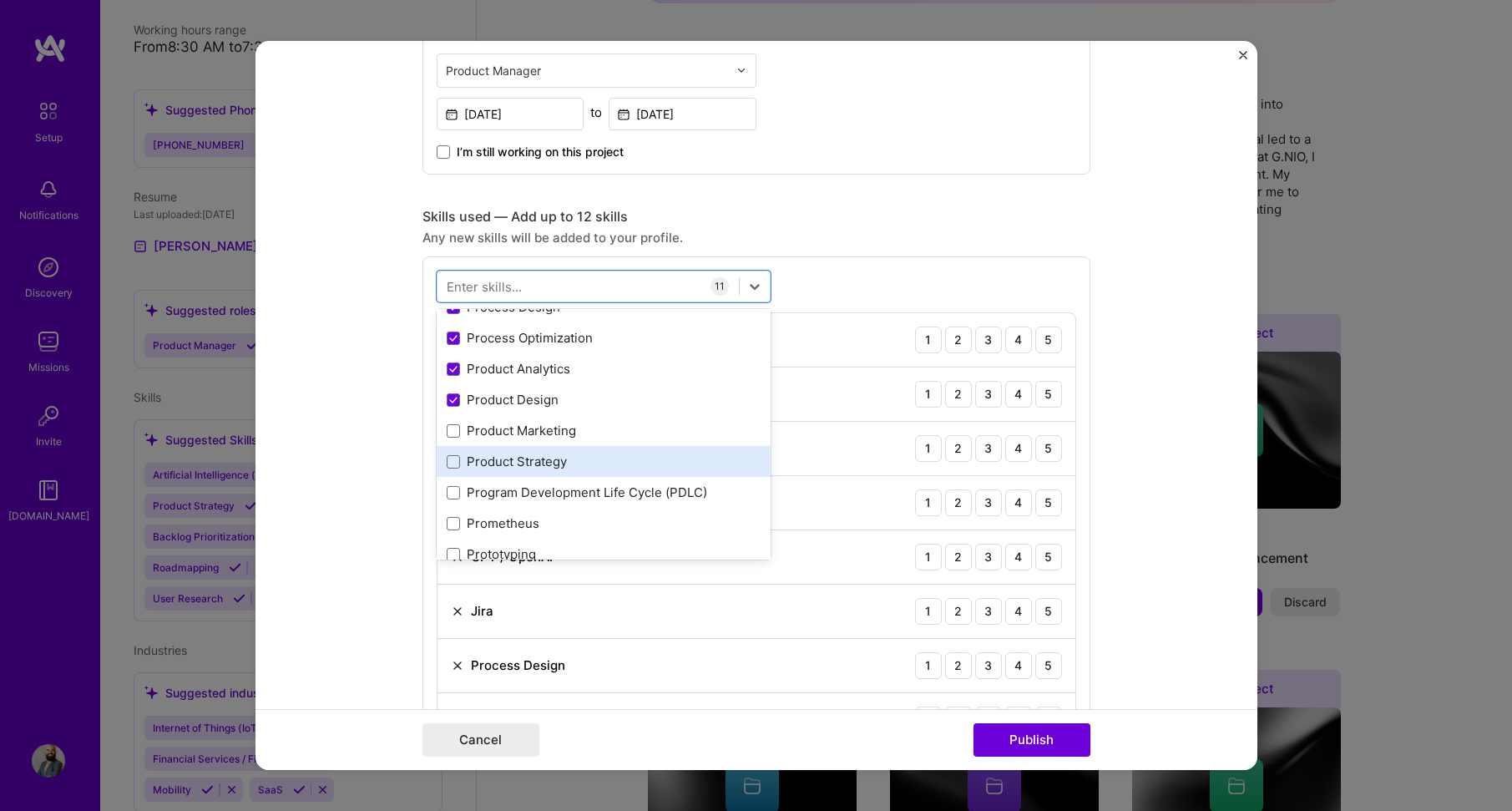
click at [643, 454] on div "Product Strategy" at bounding box center [604, 462] width 314 height 18
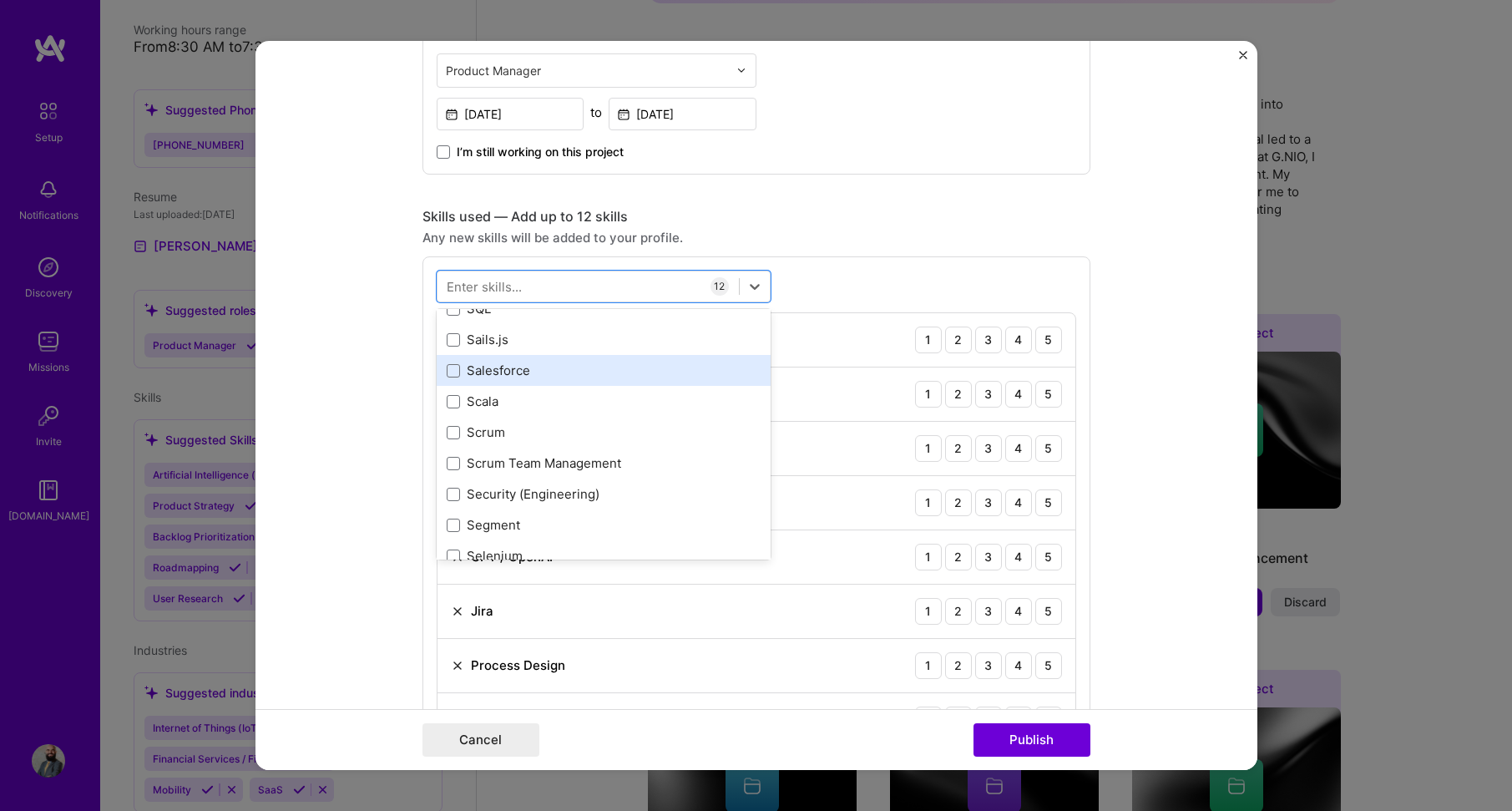
scroll to position [8989, 0]
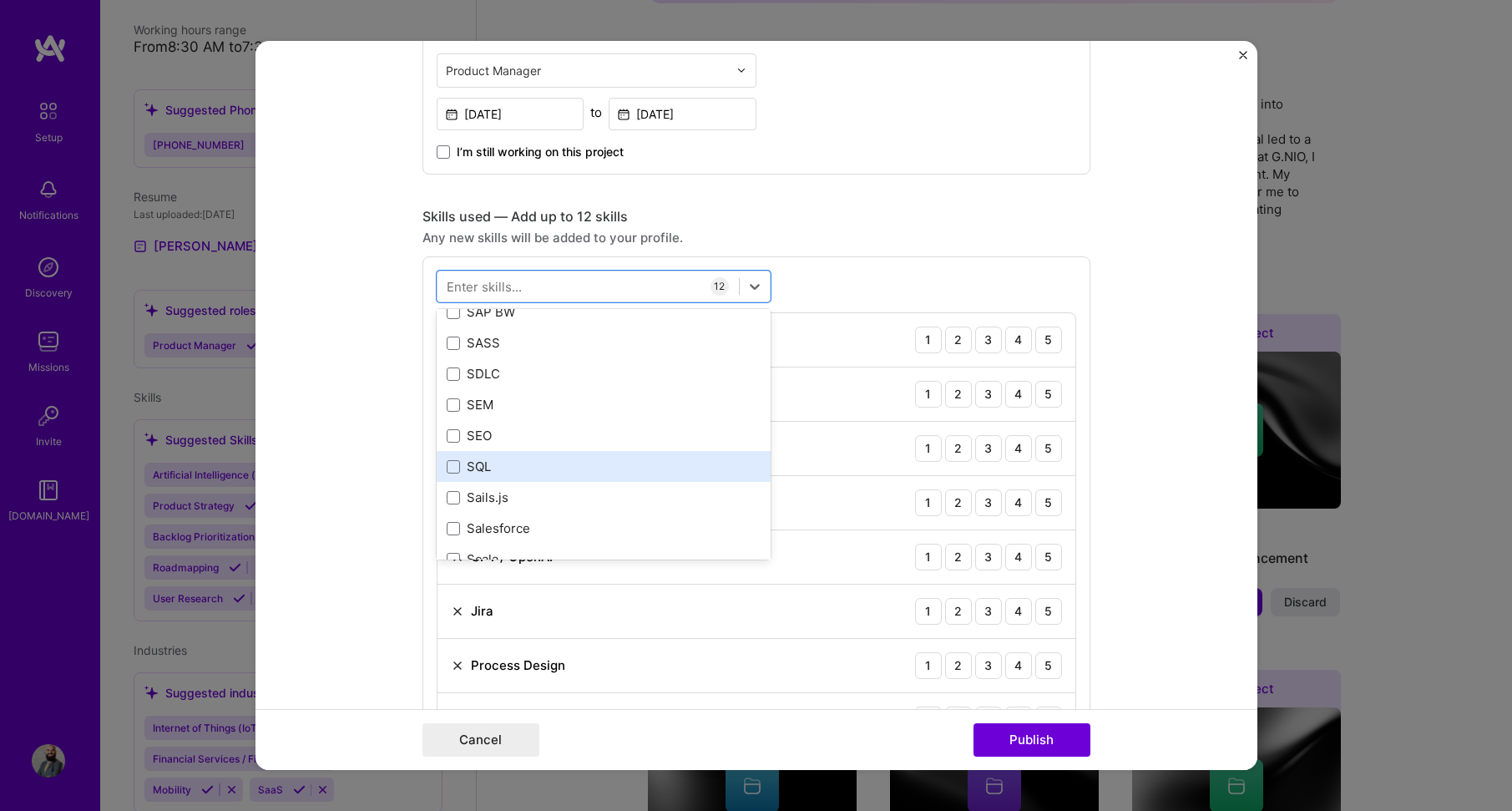
click at [566, 466] on div "SQL" at bounding box center [604, 467] width 314 height 18
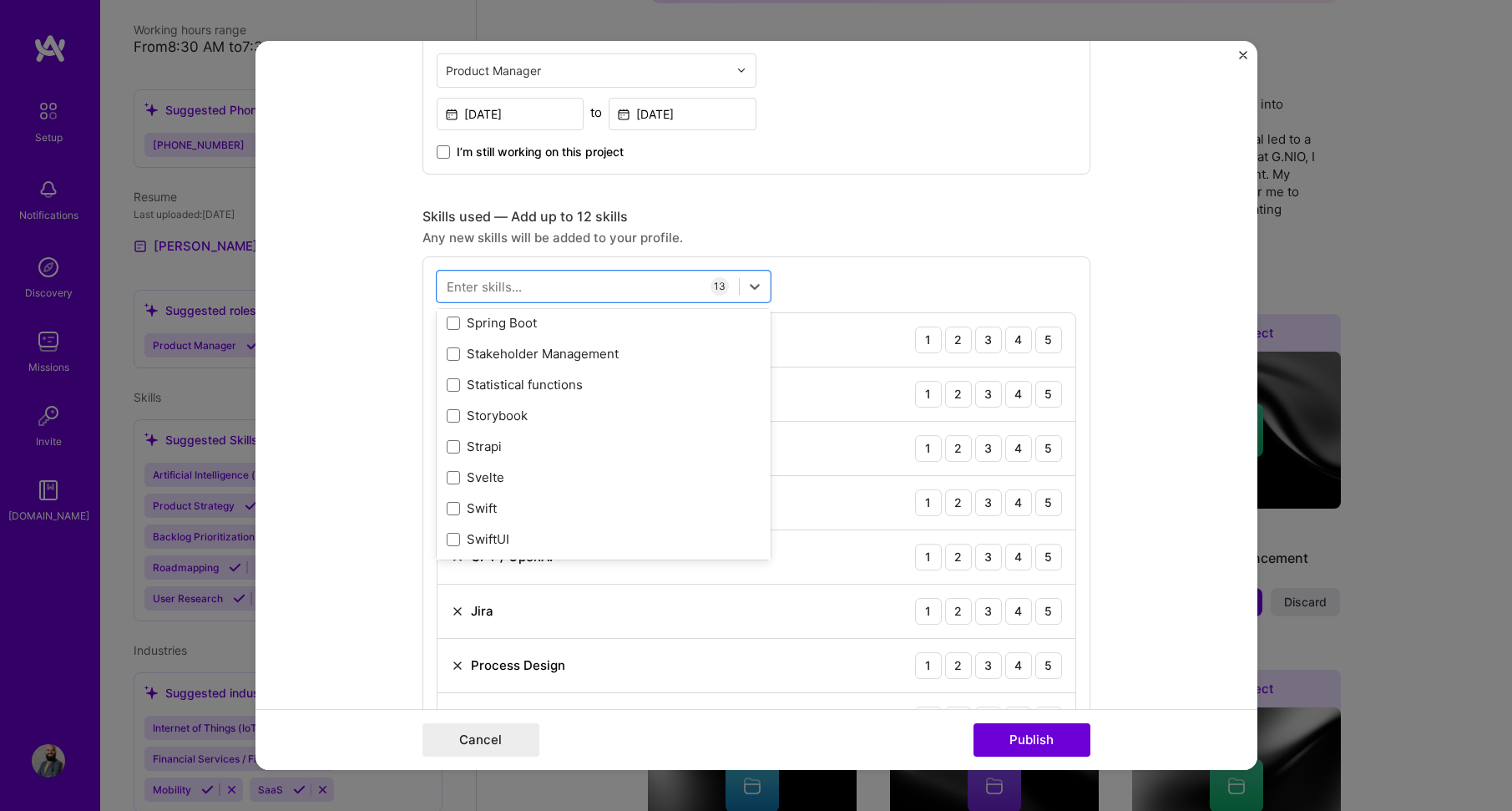
scroll to position [9824, 0]
click at [632, 362] on div "Stakeholder Management" at bounding box center [604, 361] width 314 height 18
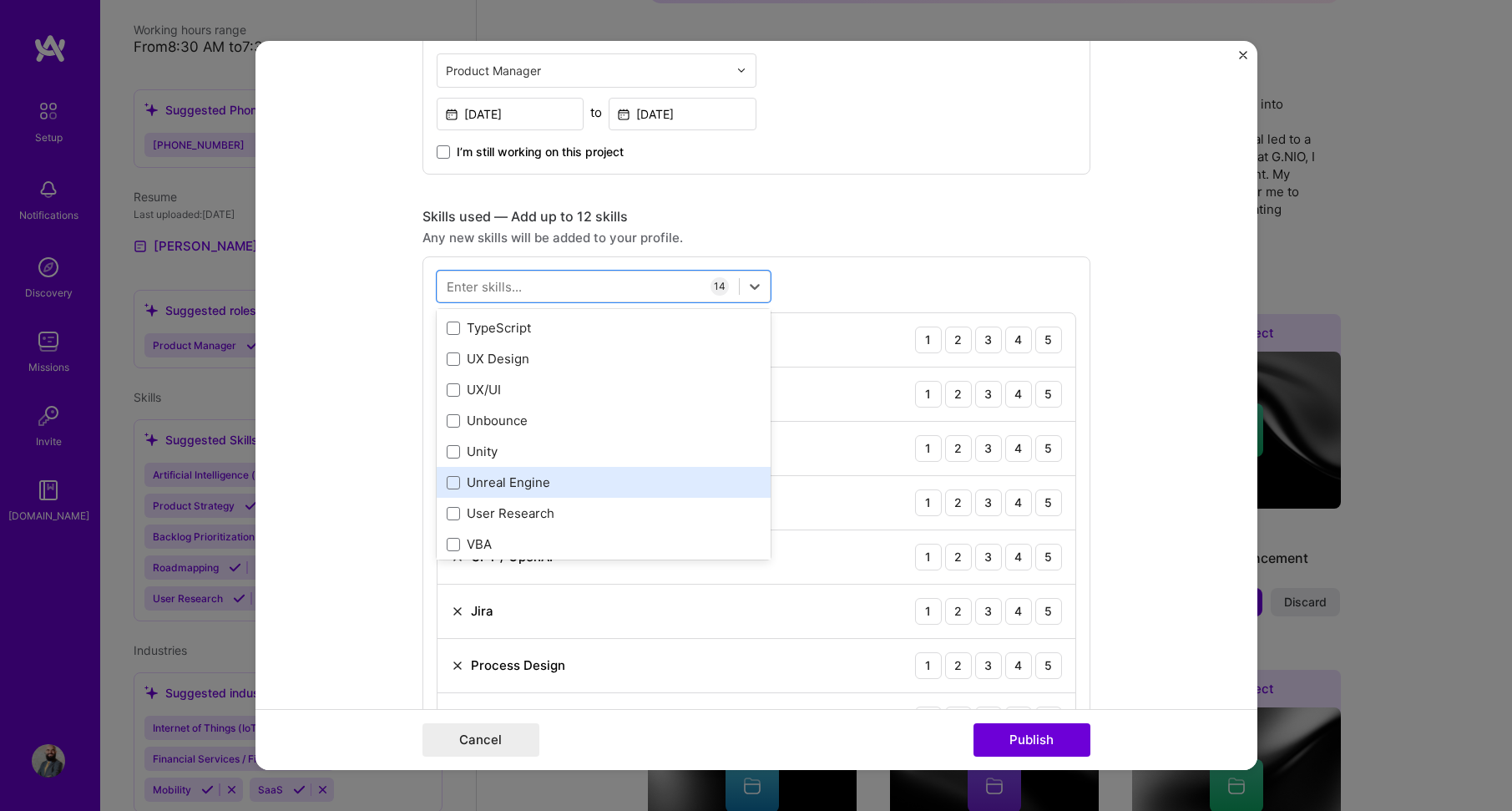
scroll to position [10576, 0]
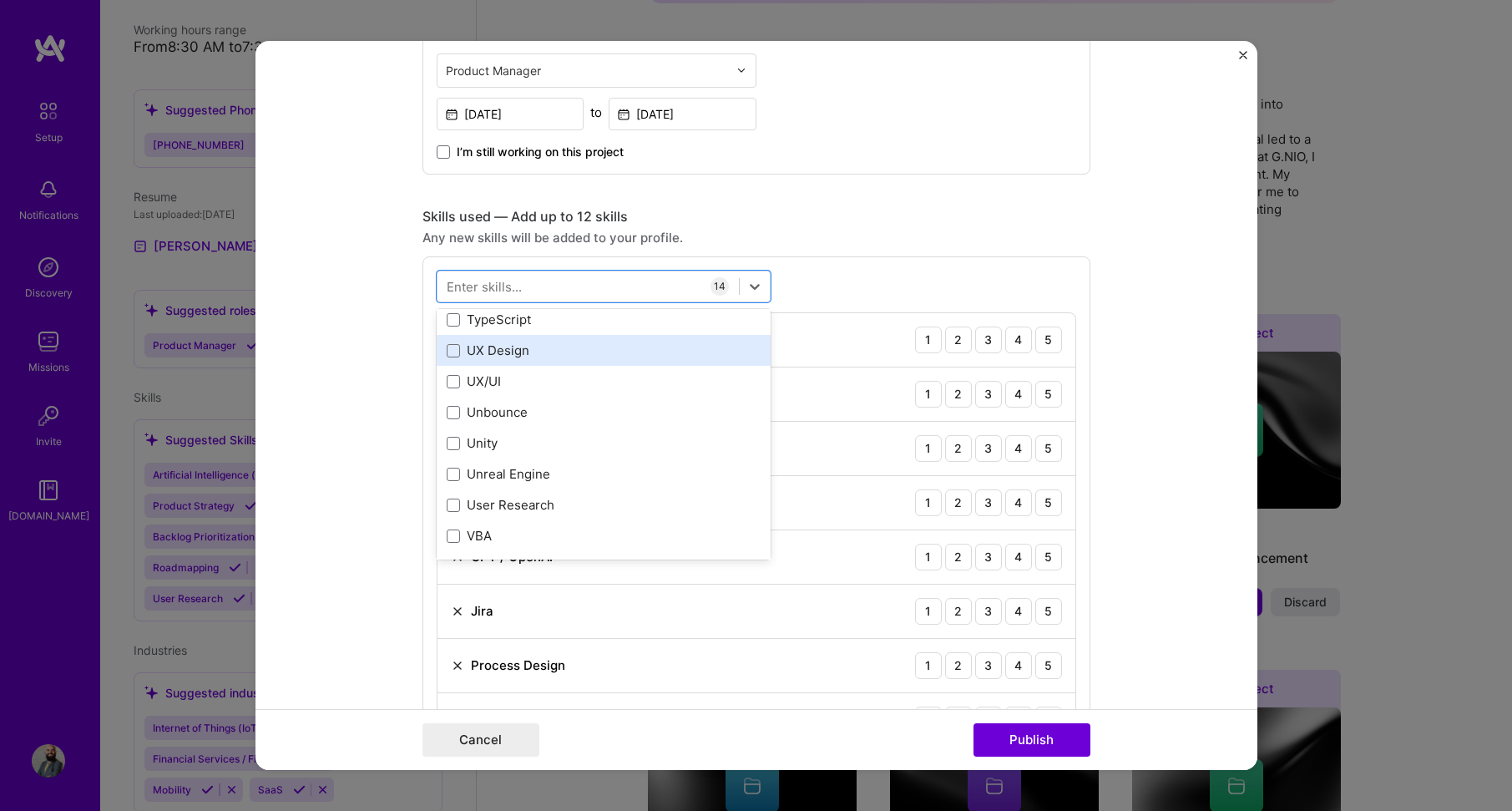
click at [609, 353] on div "UX Design" at bounding box center [604, 351] width 314 height 18
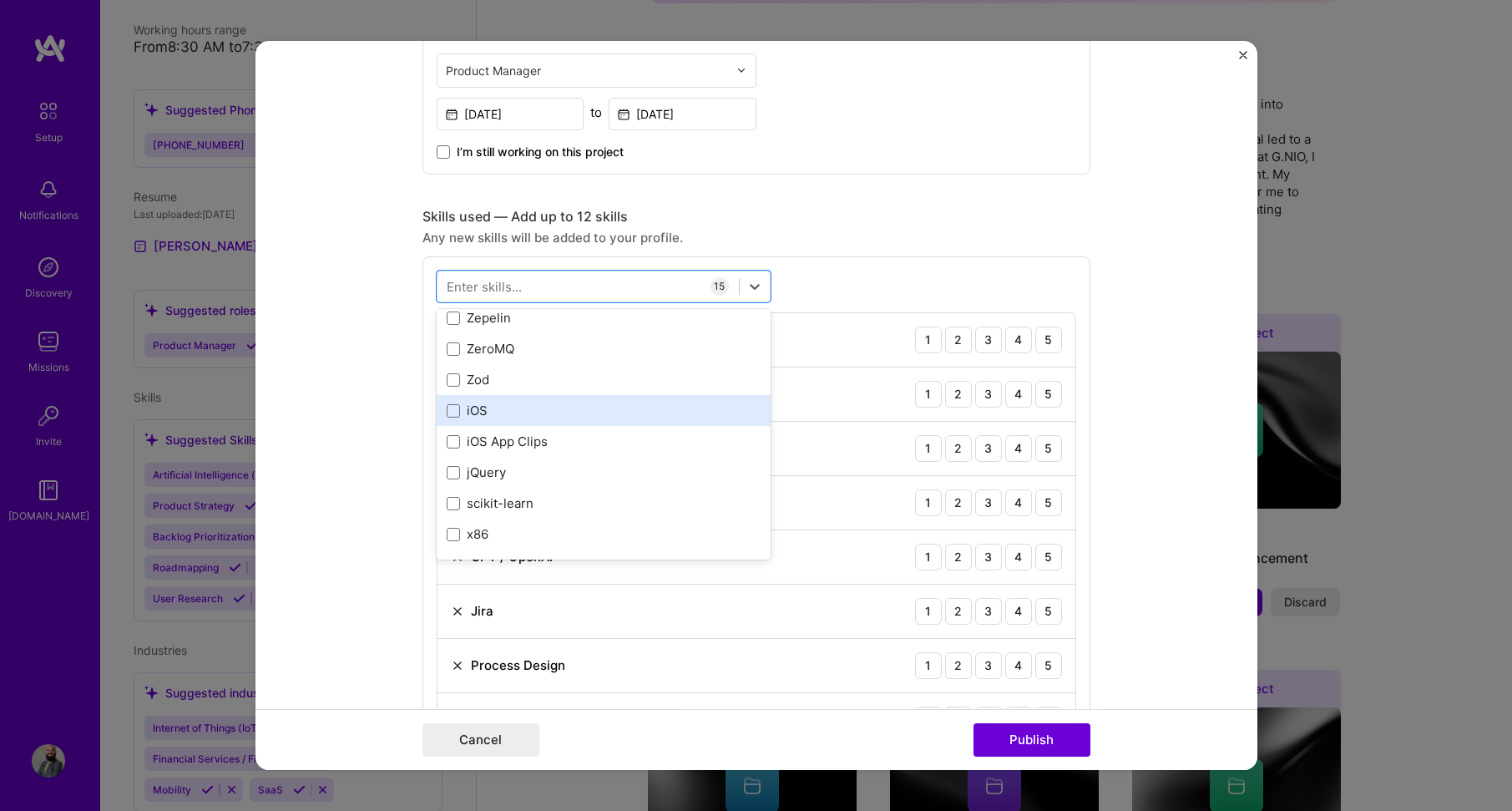
scroll to position [11475, 0]
click at [747, 283] on icon at bounding box center [755, 286] width 17 height 17
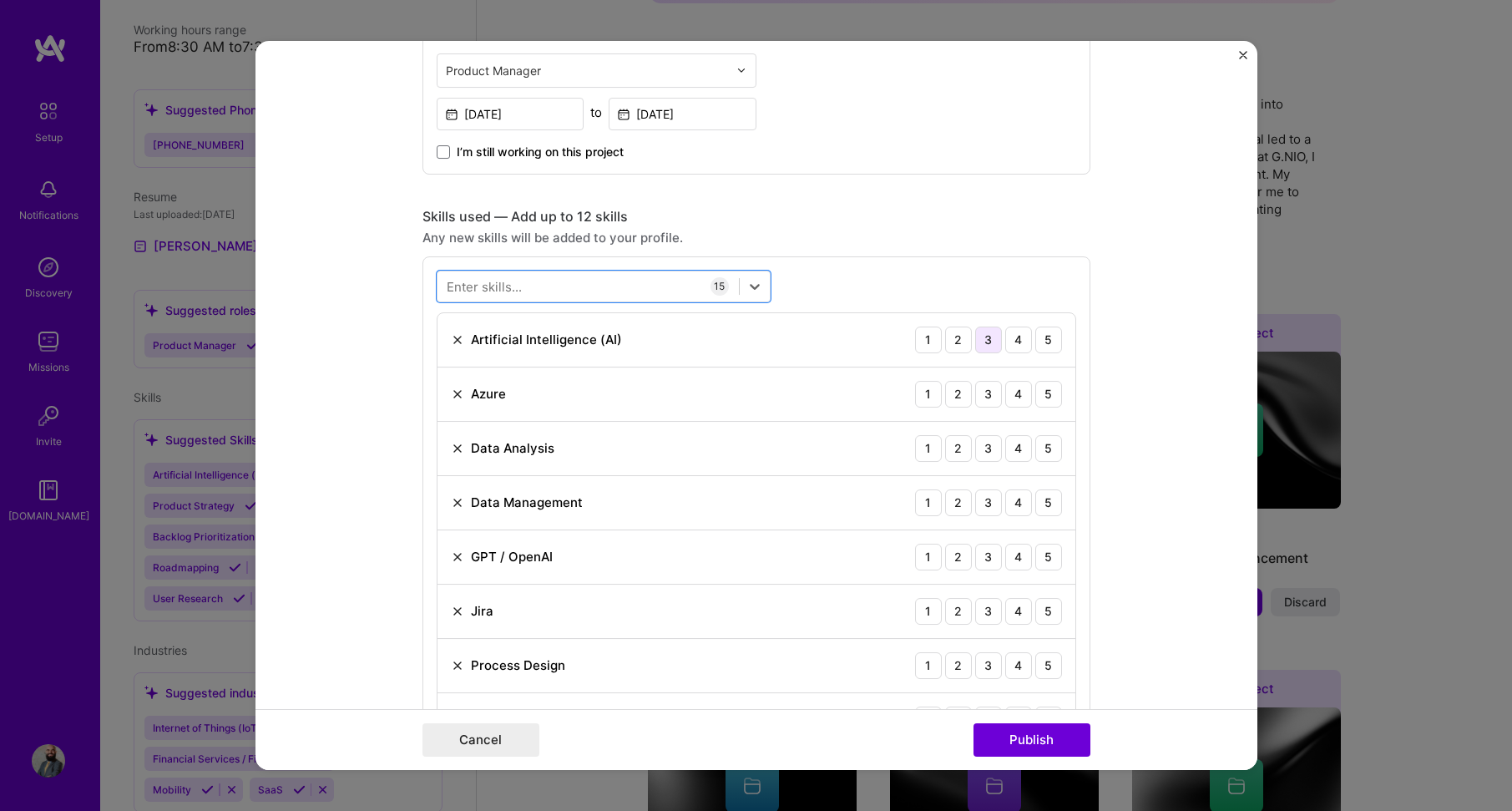
click at [986, 343] on div "3" at bounding box center [988, 339] width 27 height 27
click at [1010, 343] on div "4" at bounding box center [1018, 339] width 27 height 27
click at [1015, 397] on div "4" at bounding box center [1018, 394] width 27 height 27
click at [1010, 450] on div "4" at bounding box center [1018, 448] width 27 height 27
click at [1010, 500] on div "4" at bounding box center [1018, 502] width 27 height 27
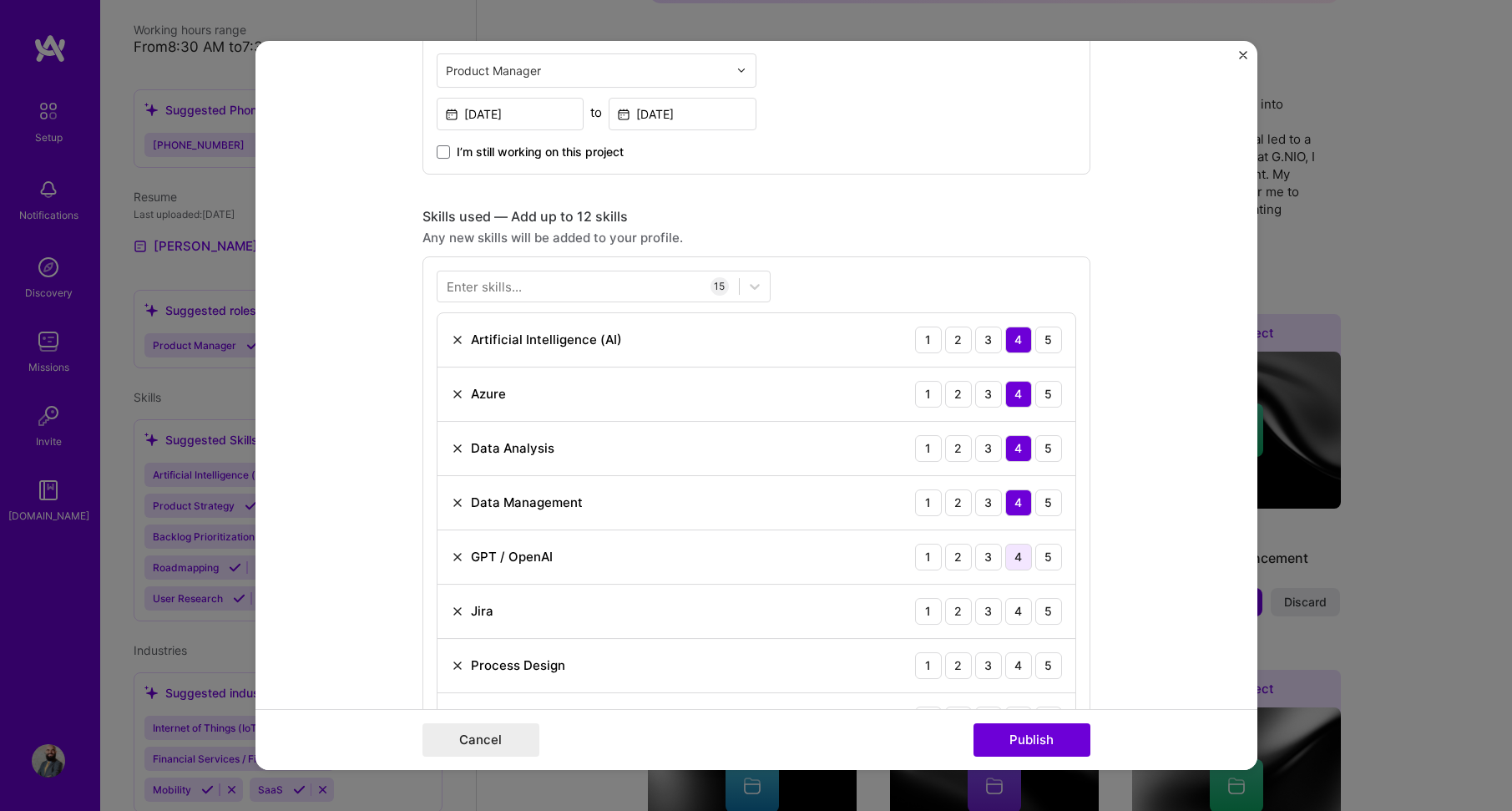
click at [1010, 557] on div "4" at bounding box center [1018, 556] width 27 height 27
click at [981, 614] on div "3" at bounding box center [988, 611] width 27 height 27
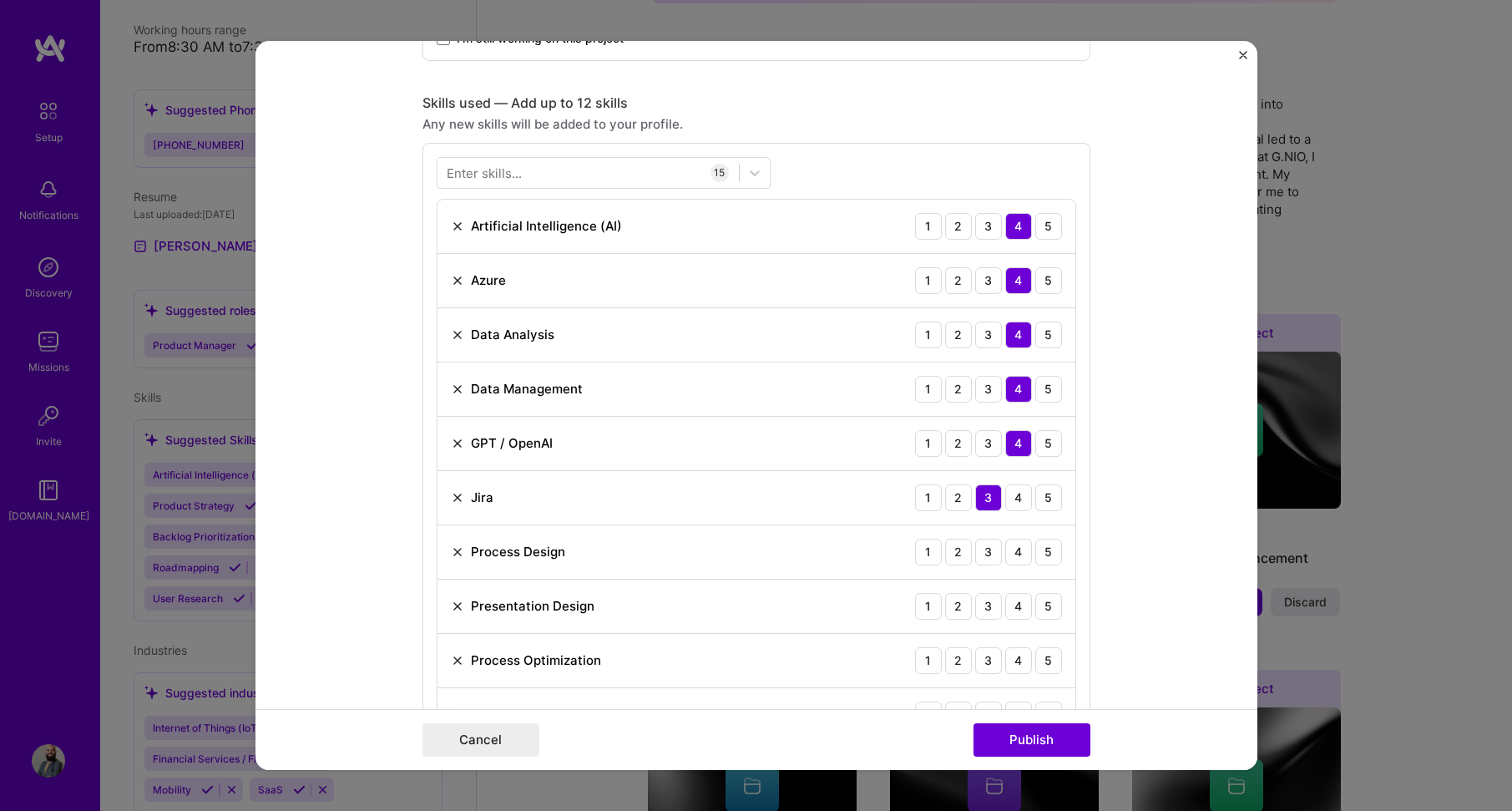
scroll to position [836, 0]
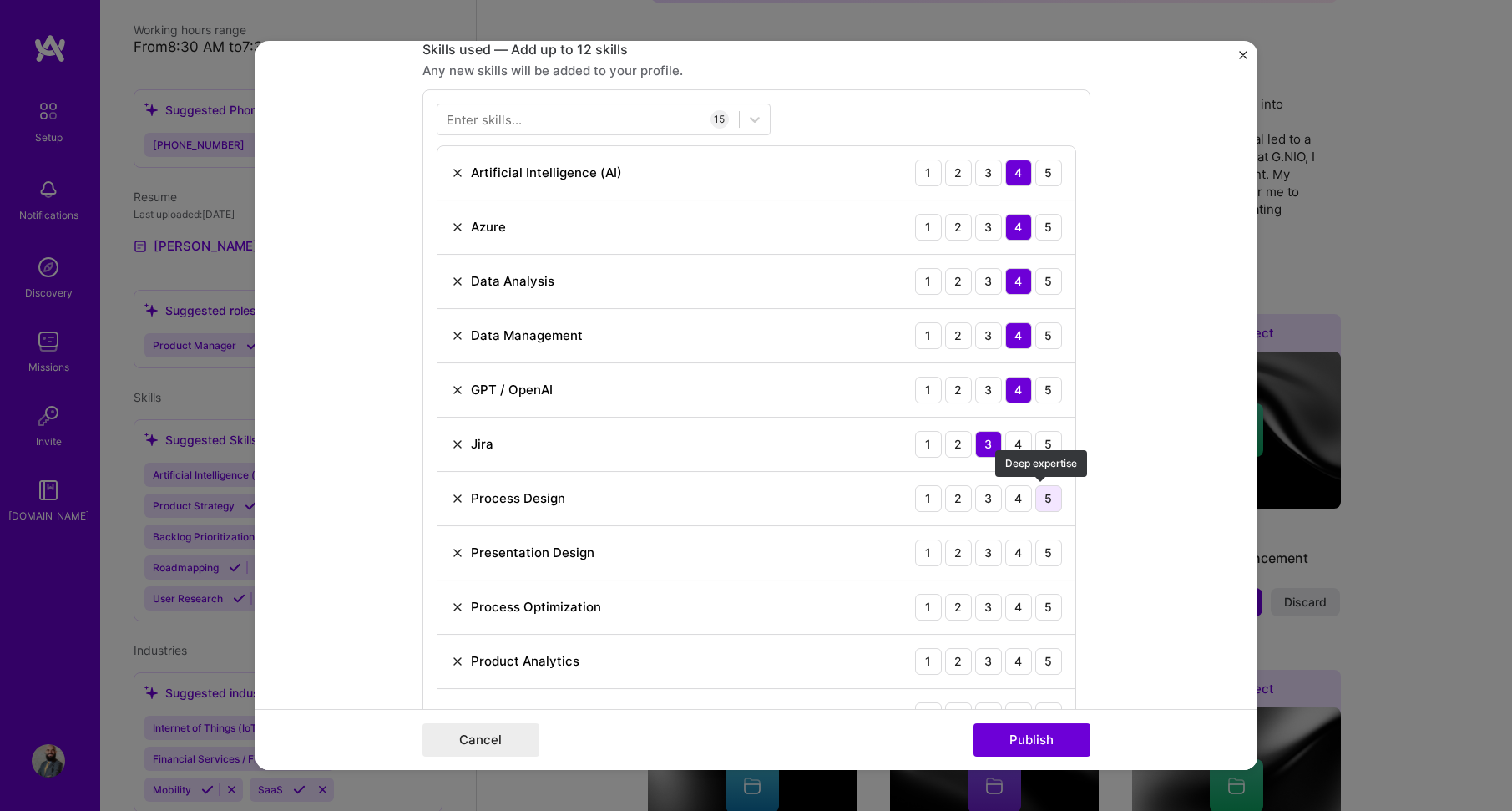
click at [1040, 503] on div "5" at bounding box center [1048, 498] width 27 height 27
click at [988, 556] on div "3" at bounding box center [988, 552] width 27 height 27
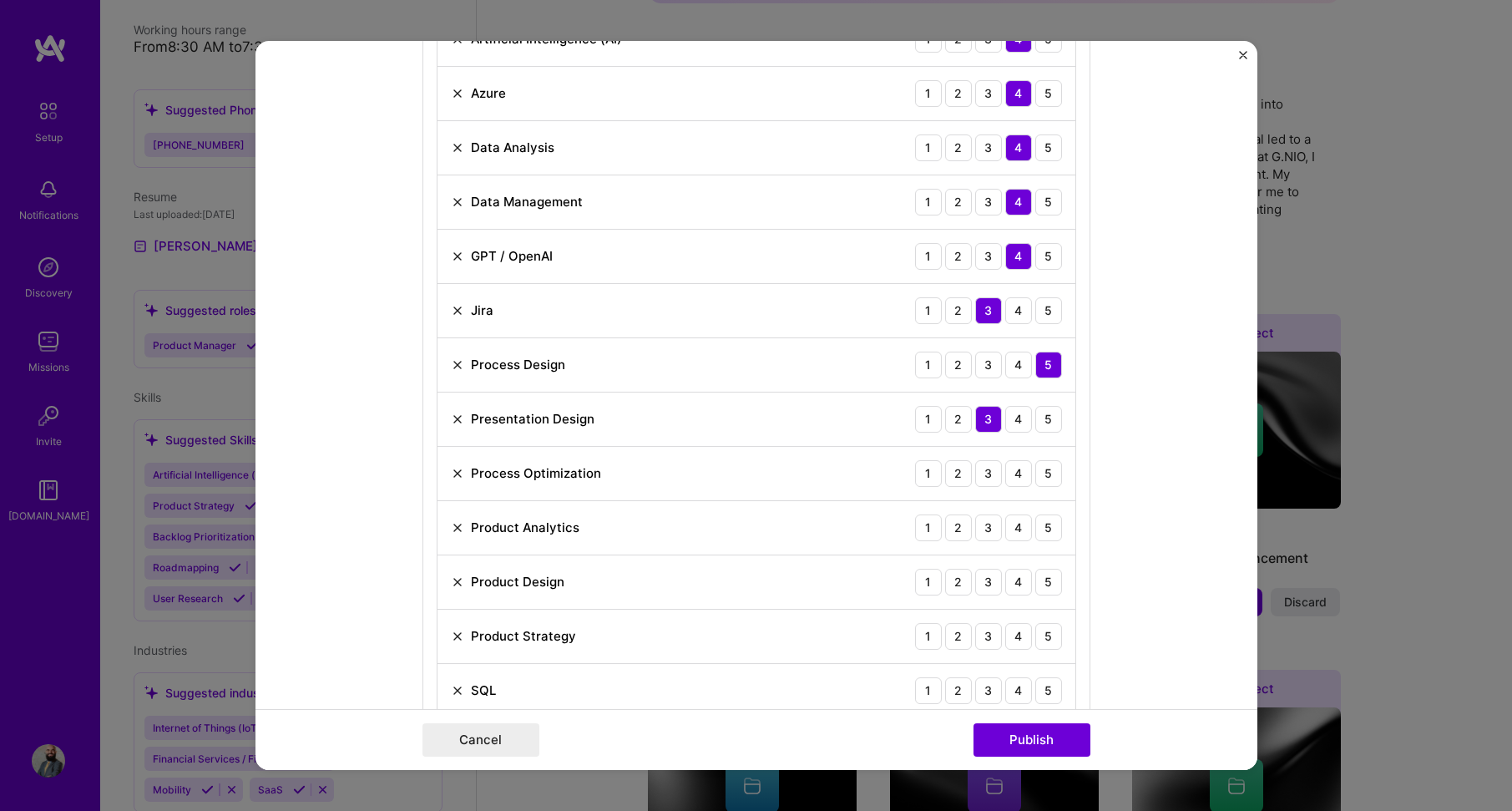
scroll to position [1003, 0]
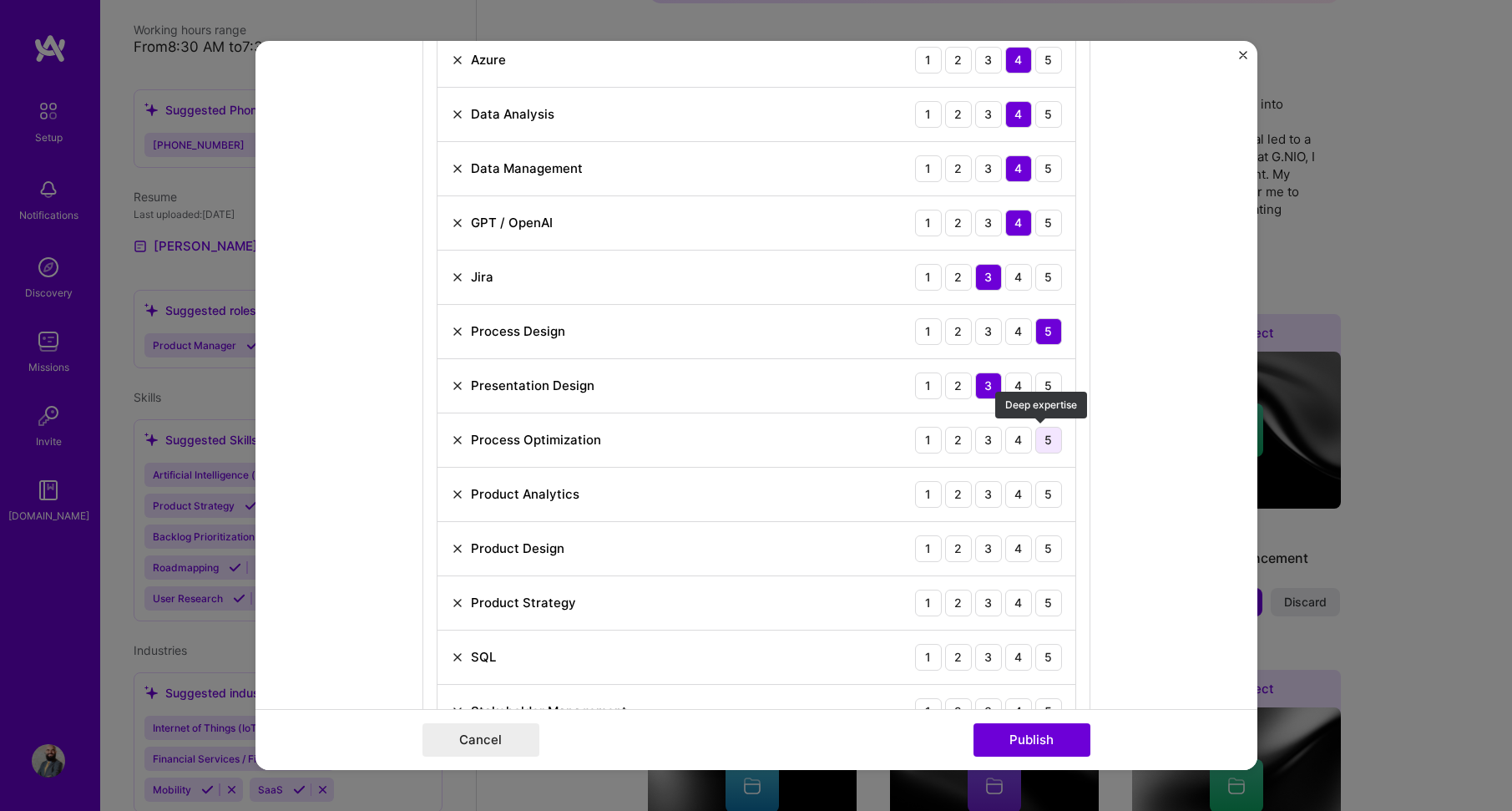
click at [1040, 443] on div "5" at bounding box center [1048, 439] width 27 height 27
click at [1049, 488] on div "5" at bounding box center [1048, 494] width 27 height 27
click at [1050, 549] on div "5" at bounding box center [1048, 549] width 27 height 27
click at [1049, 600] on div "5" at bounding box center [1048, 603] width 27 height 27
click at [987, 660] on div "3" at bounding box center [988, 657] width 27 height 27
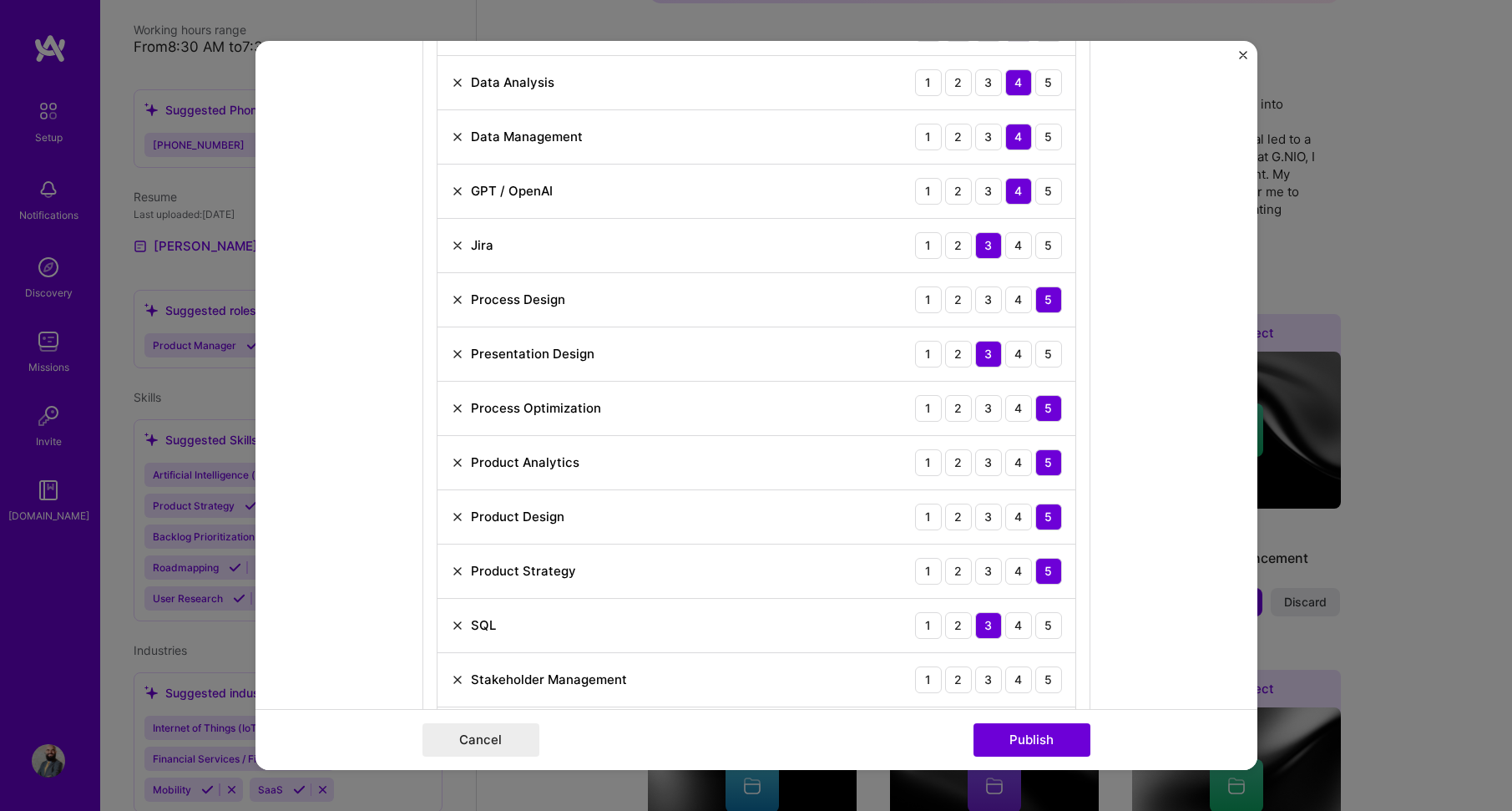
scroll to position [1170, 0]
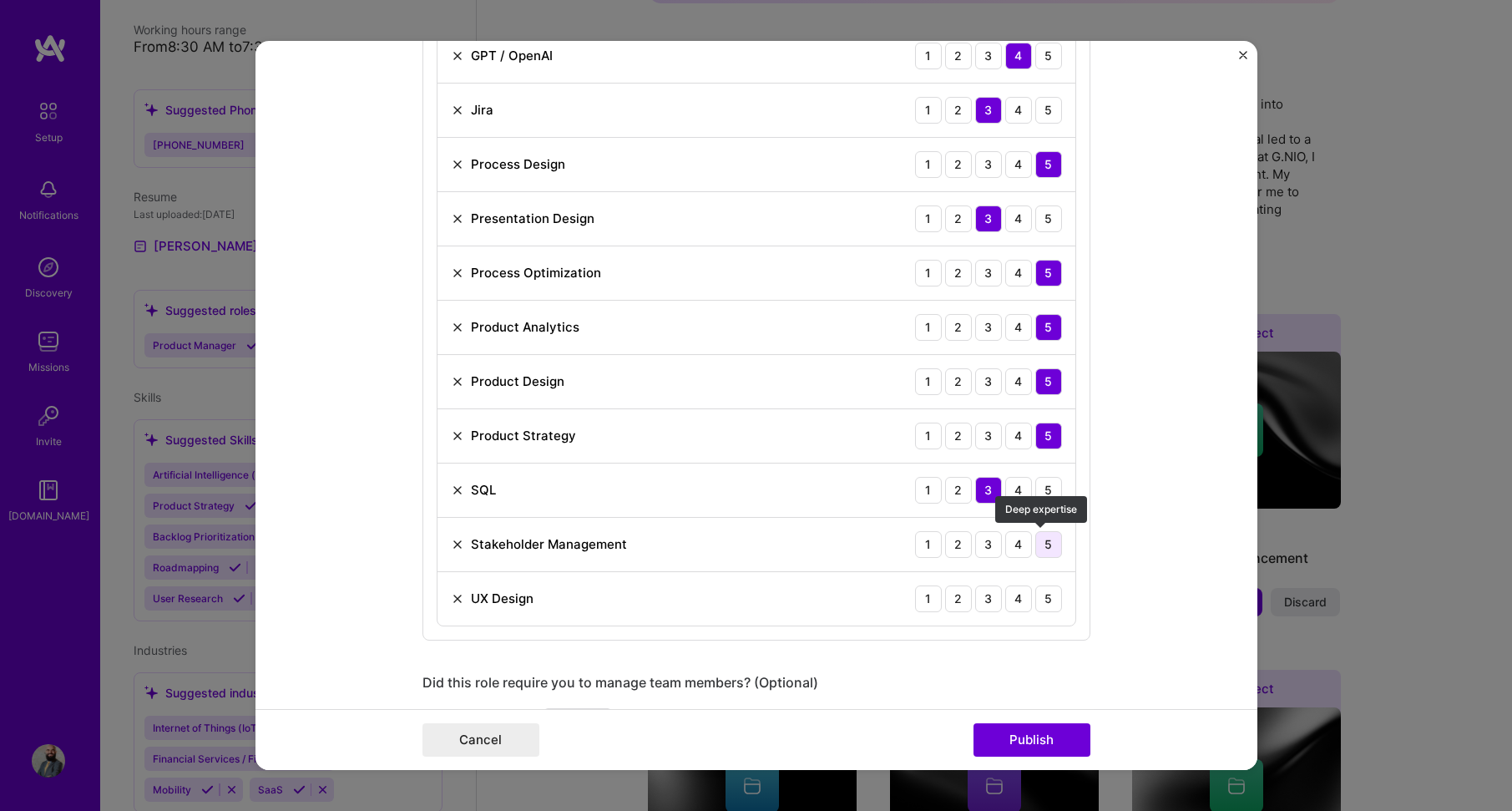
click at [1051, 543] on div "5" at bounding box center [1048, 545] width 27 height 27
click at [1015, 601] on div "4" at bounding box center [1018, 599] width 27 height 27
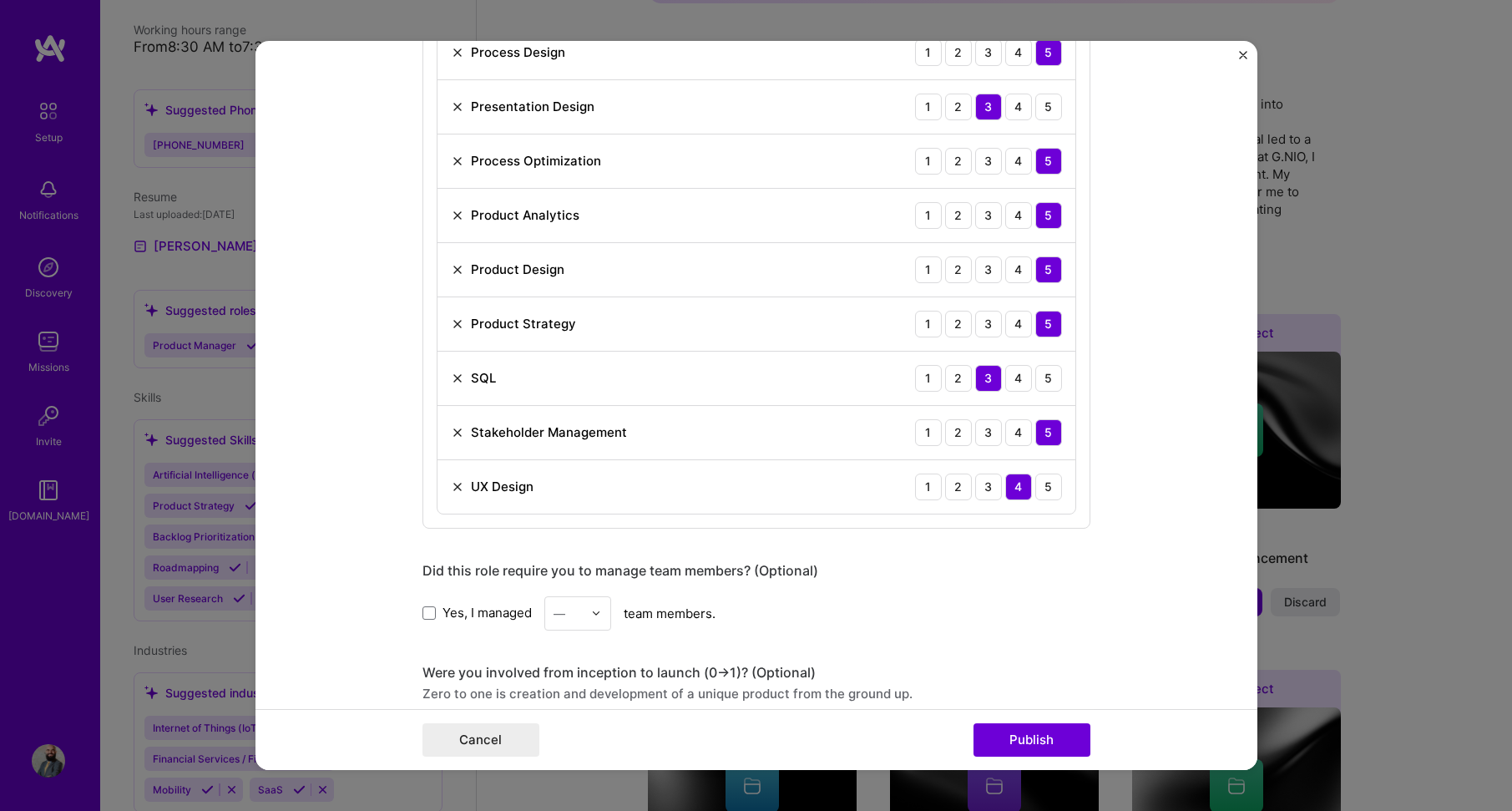
scroll to position [1337, 0]
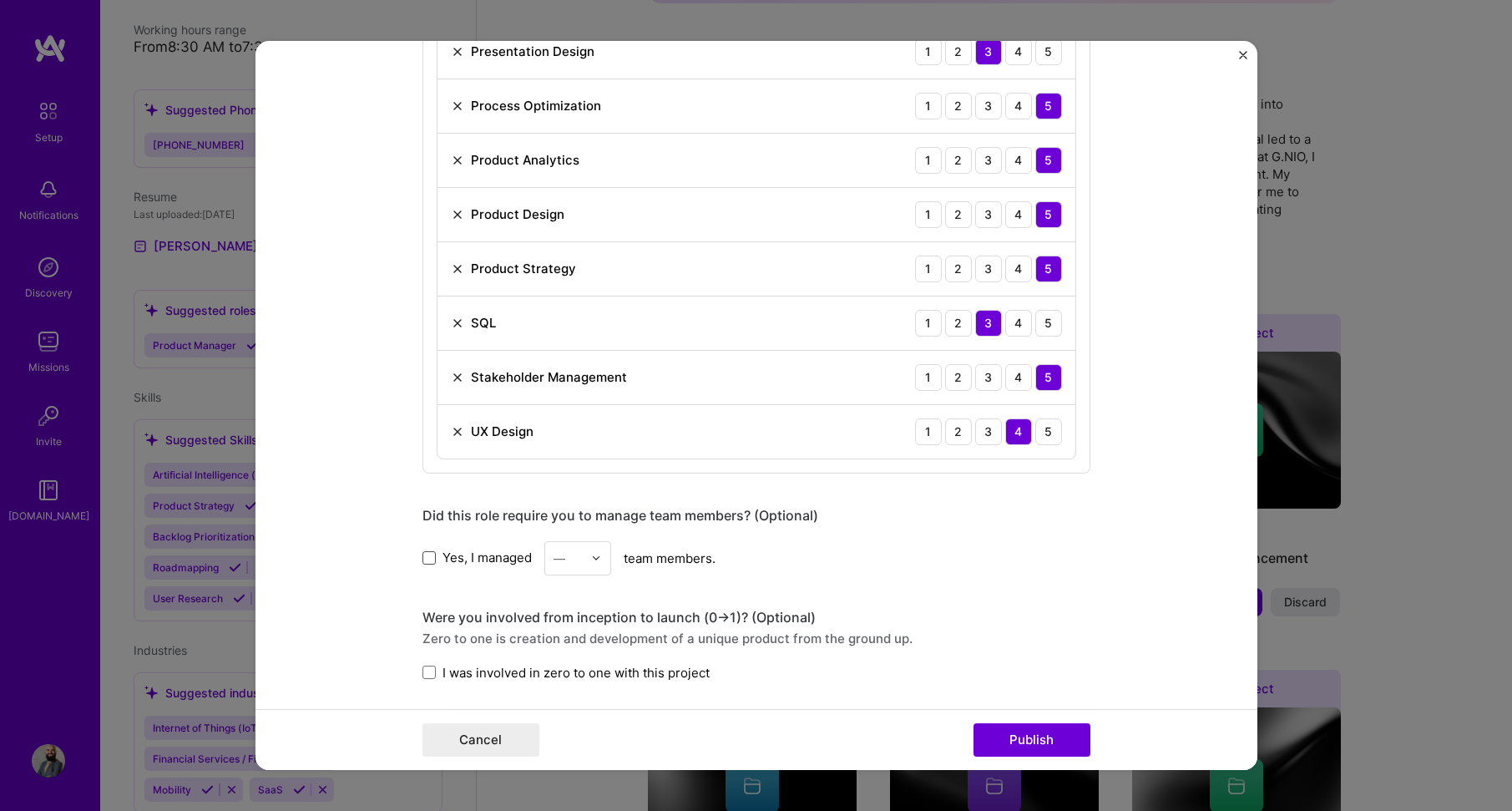
click at [425, 560] on span at bounding box center [429, 558] width 14 height 14
click at [0, 0] on input "Yes, I managed" at bounding box center [0, 0] width 0 height 0
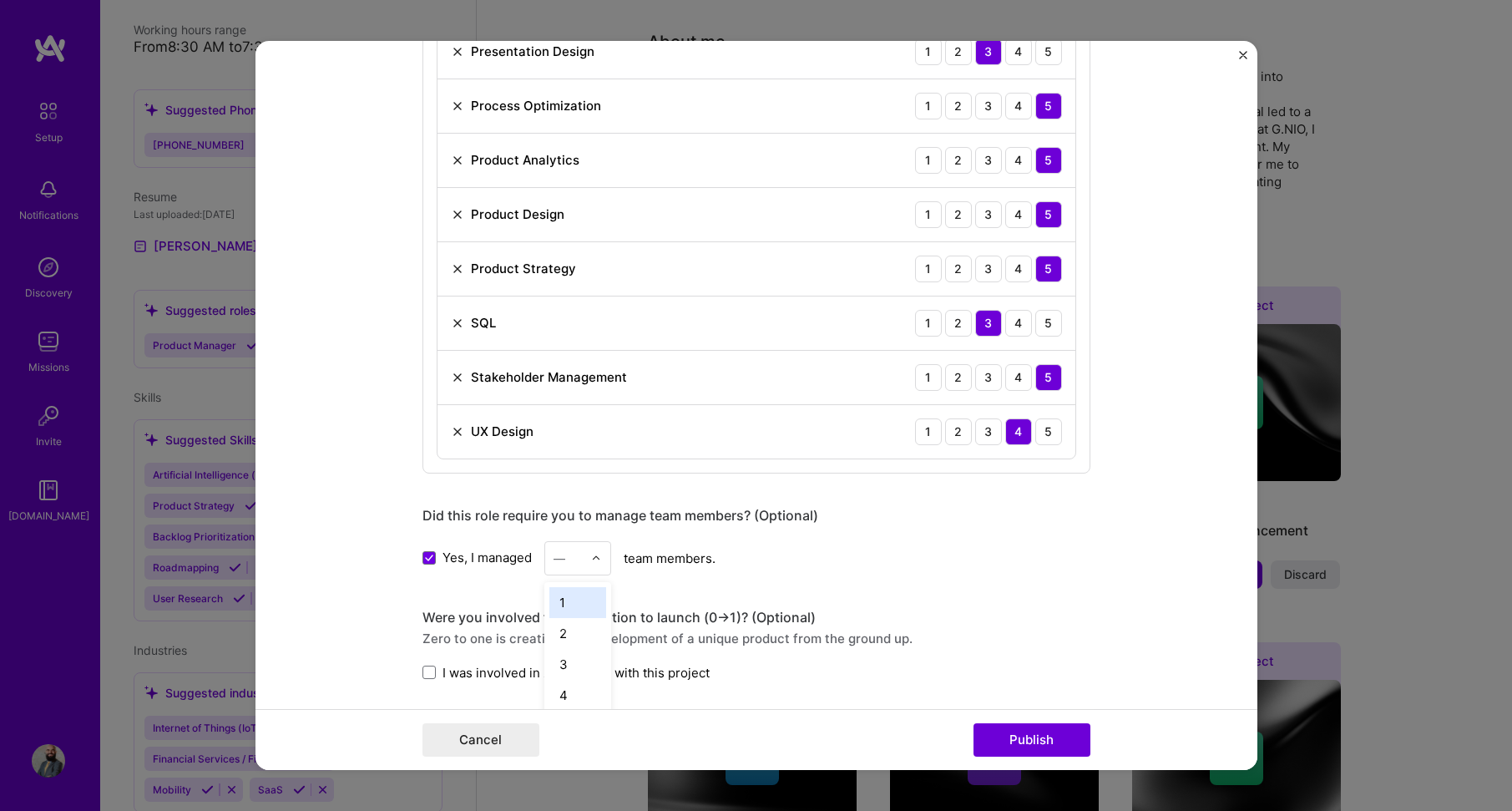
click at [559, 567] on div at bounding box center [569, 558] width 29 height 21
click at [568, 649] on div "8" at bounding box center [578, 652] width 57 height 30
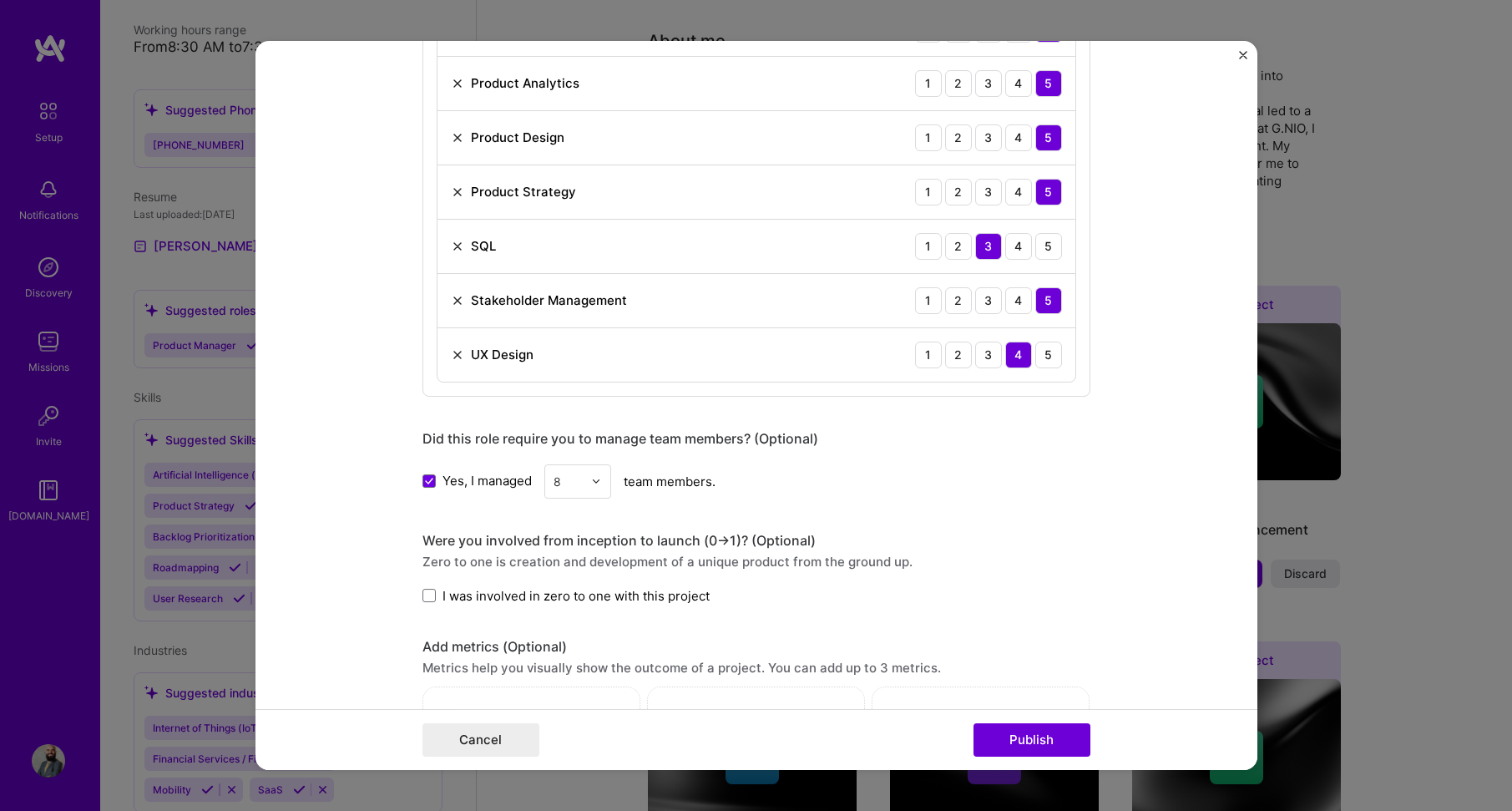
scroll to position [1420, 0]
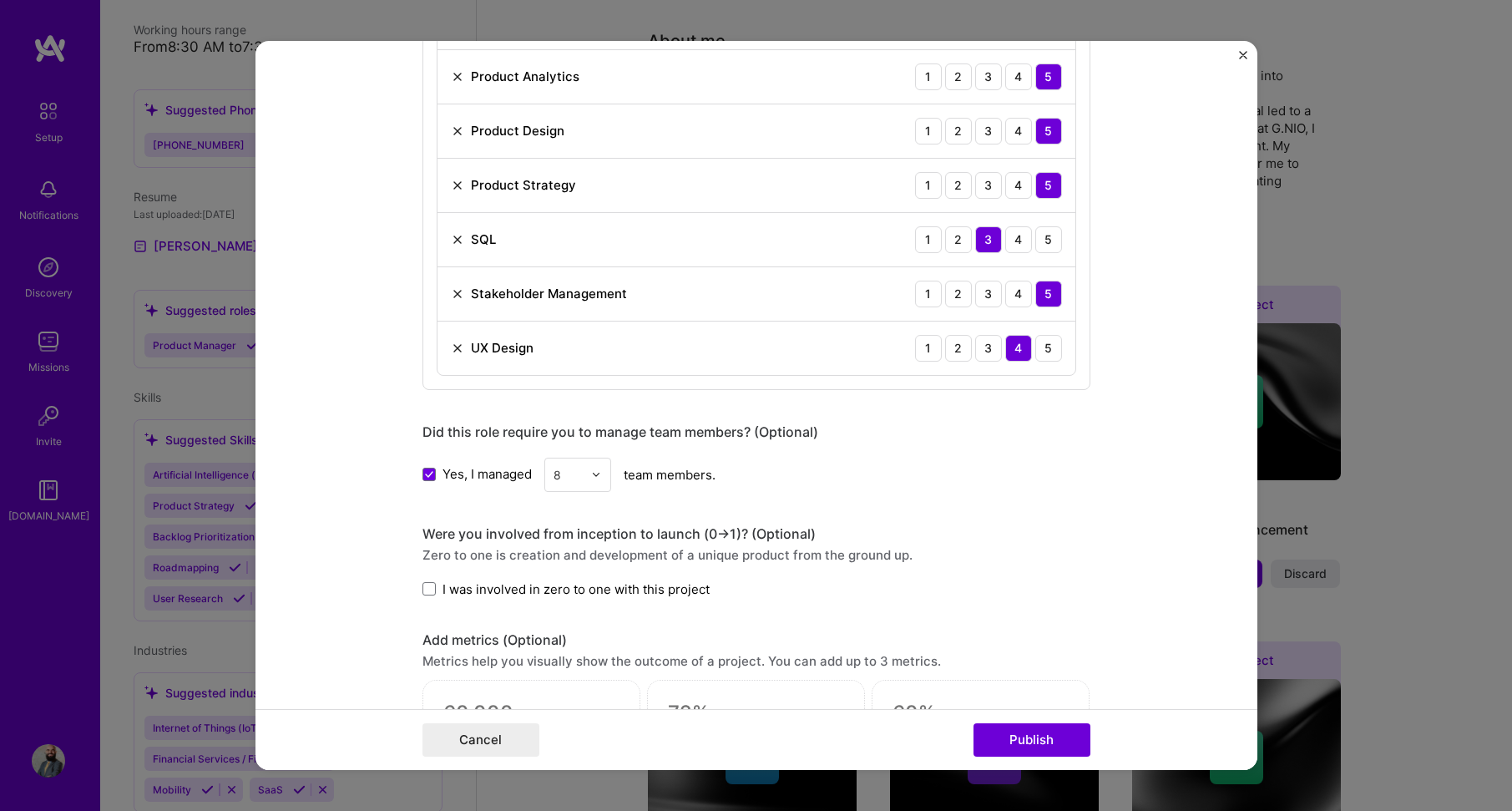
click at [514, 589] on span "I was involved in zero to one with this project" at bounding box center [576, 590] width 267 height 18
click at [0, 0] on input "I was involved in zero to one with this project" at bounding box center [0, 0] width 0 height 0
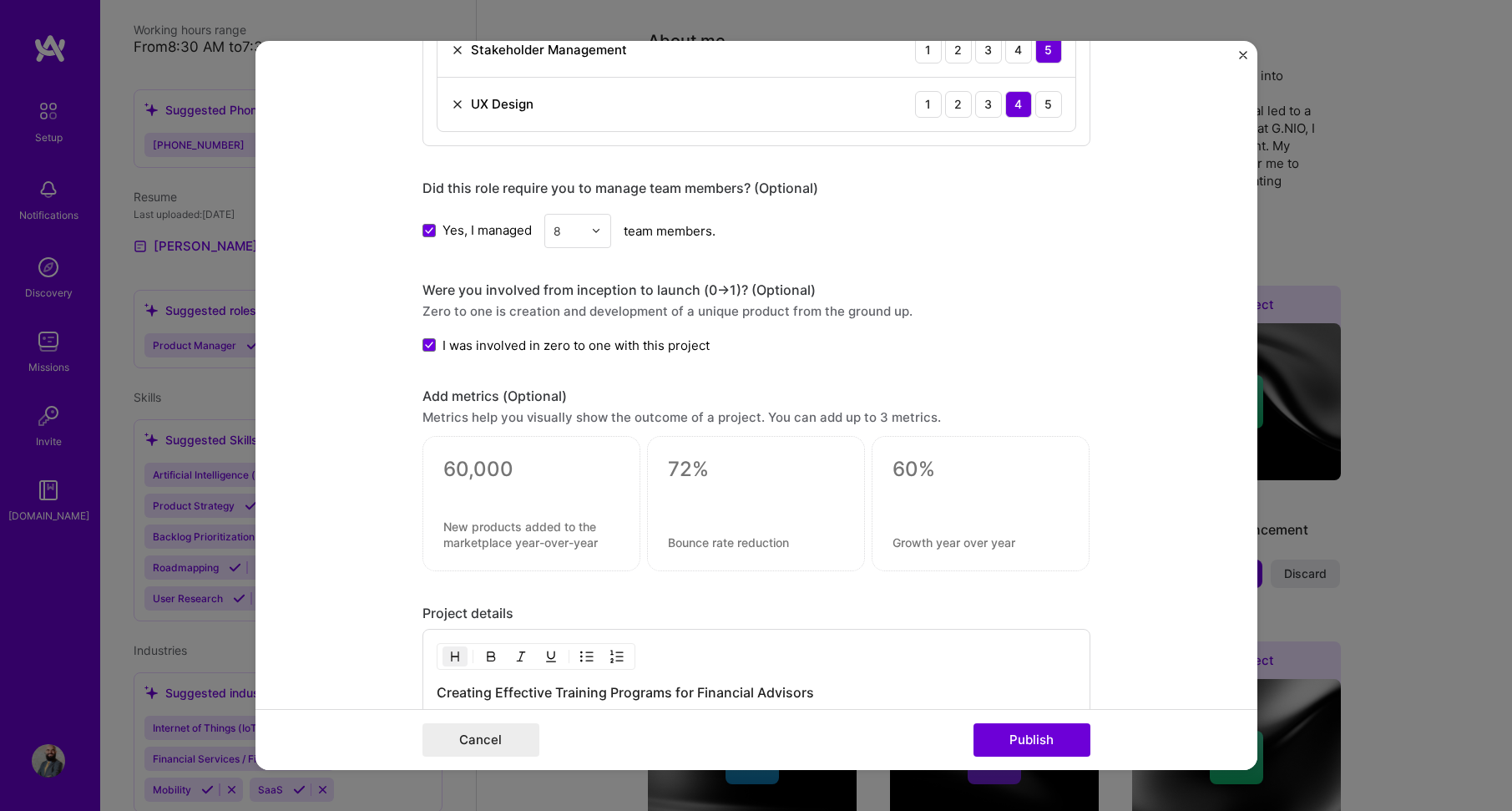
scroll to position [1671, 0]
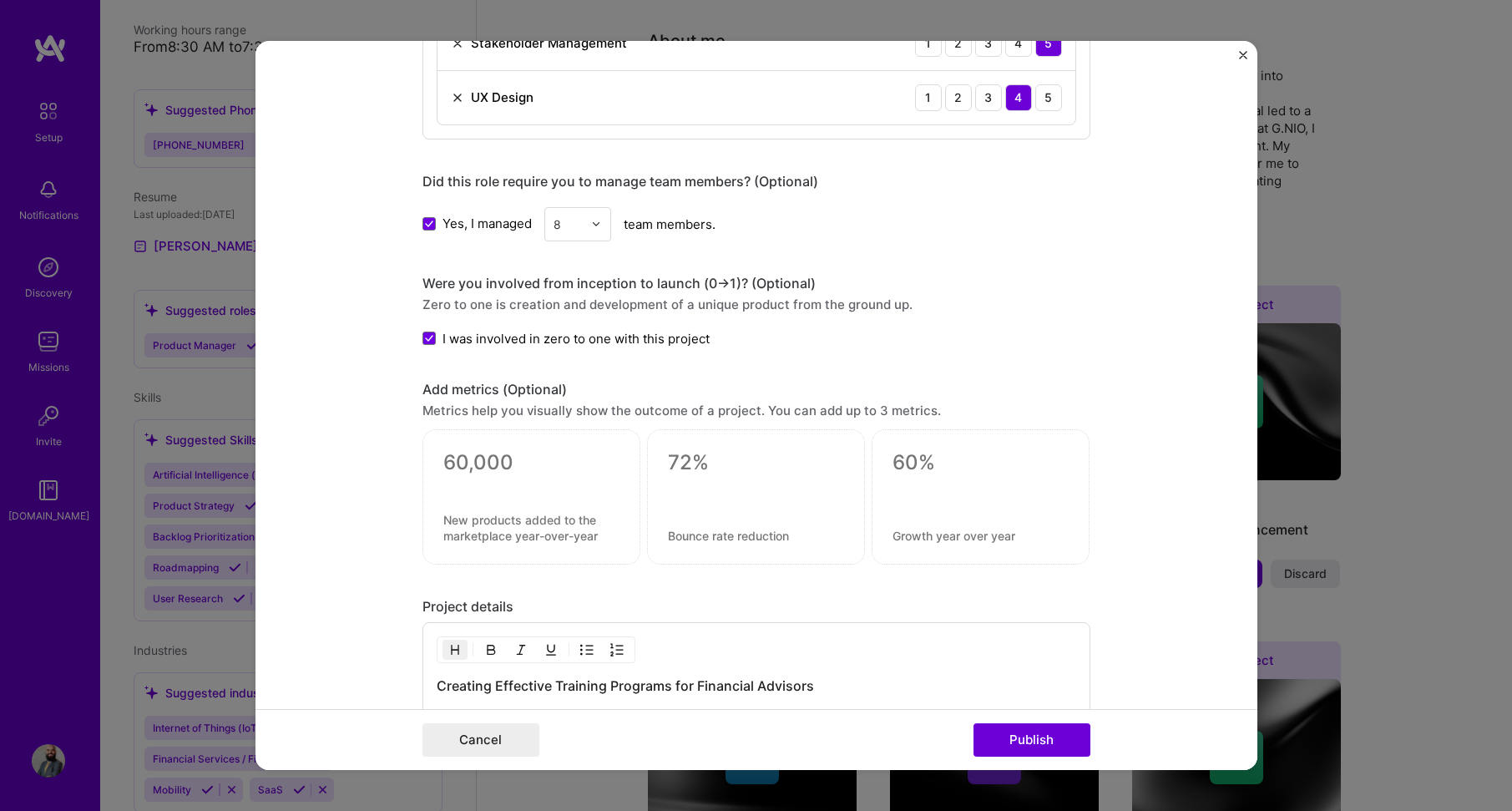
click at [473, 459] on textarea at bounding box center [531, 462] width 176 height 25
click at [494, 532] on textarea at bounding box center [531, 528] width 176 height 31
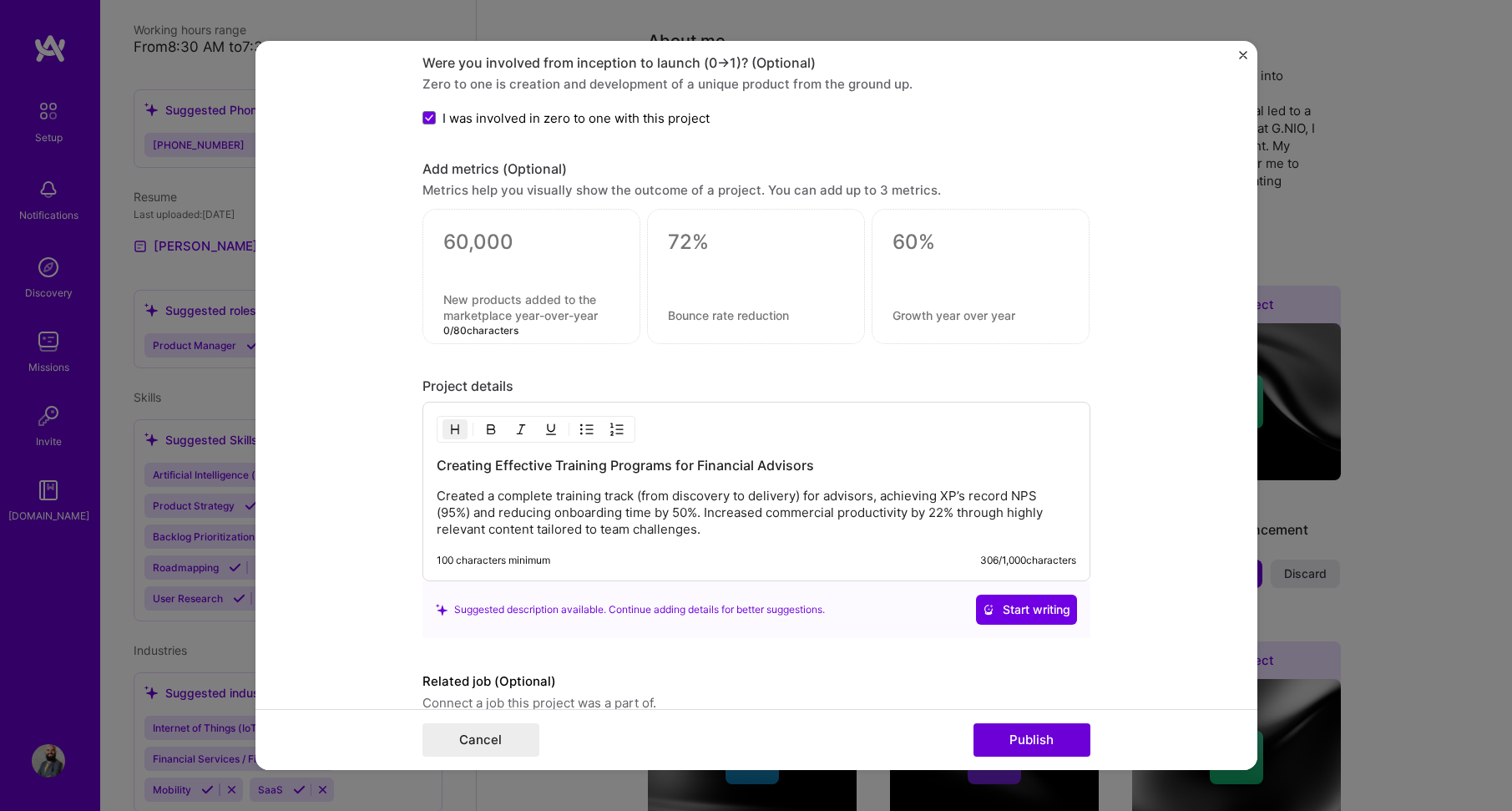
scroll to position [1887, 0]
click at [454, 240] on textarea at bounding box center [531, 246] width 176 height 25
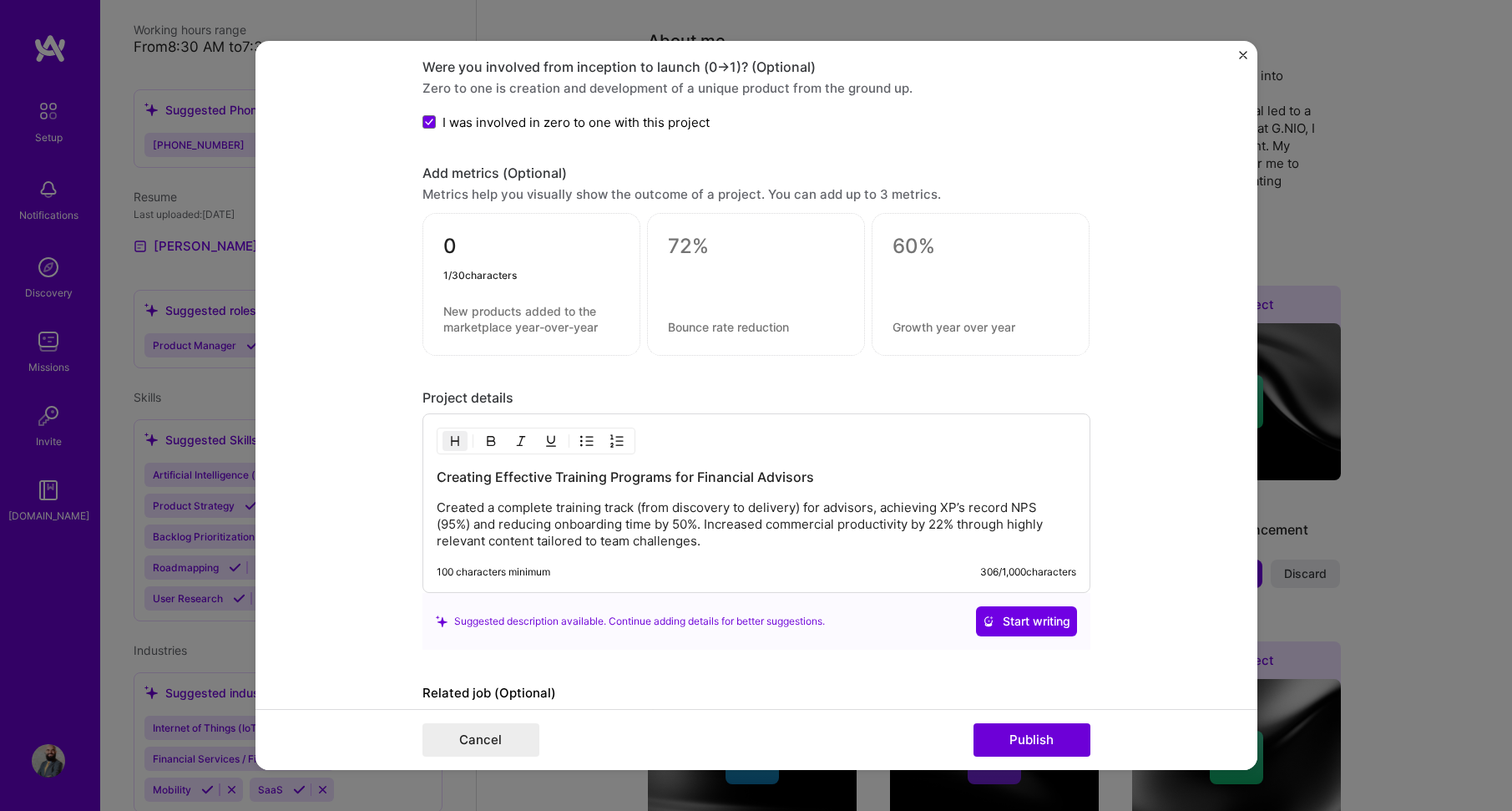
drag, startPoint x: 469, startPoint y: 250, endPoint x: 419, endPoint y: 248, distance: 50.0
click at [422, 248] on div "0 1 / 30 characters" at bounding box center [532, 284] width 218 height 143
type textarea "60"
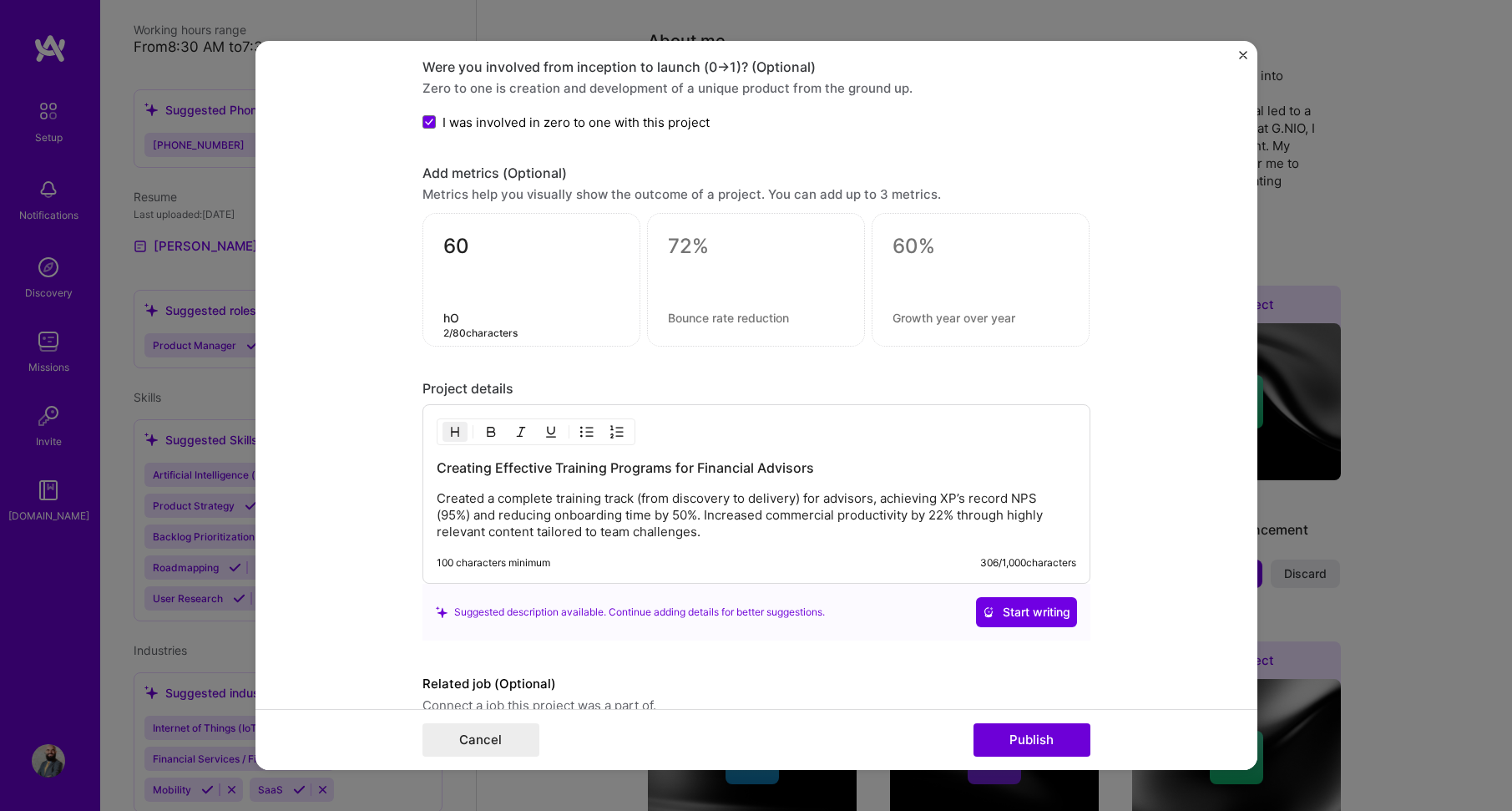
type textarea "h"
type textarea "Hours of training"
click at [692, 243] on textarea at bounding box center [756, 246] width 176 height 25
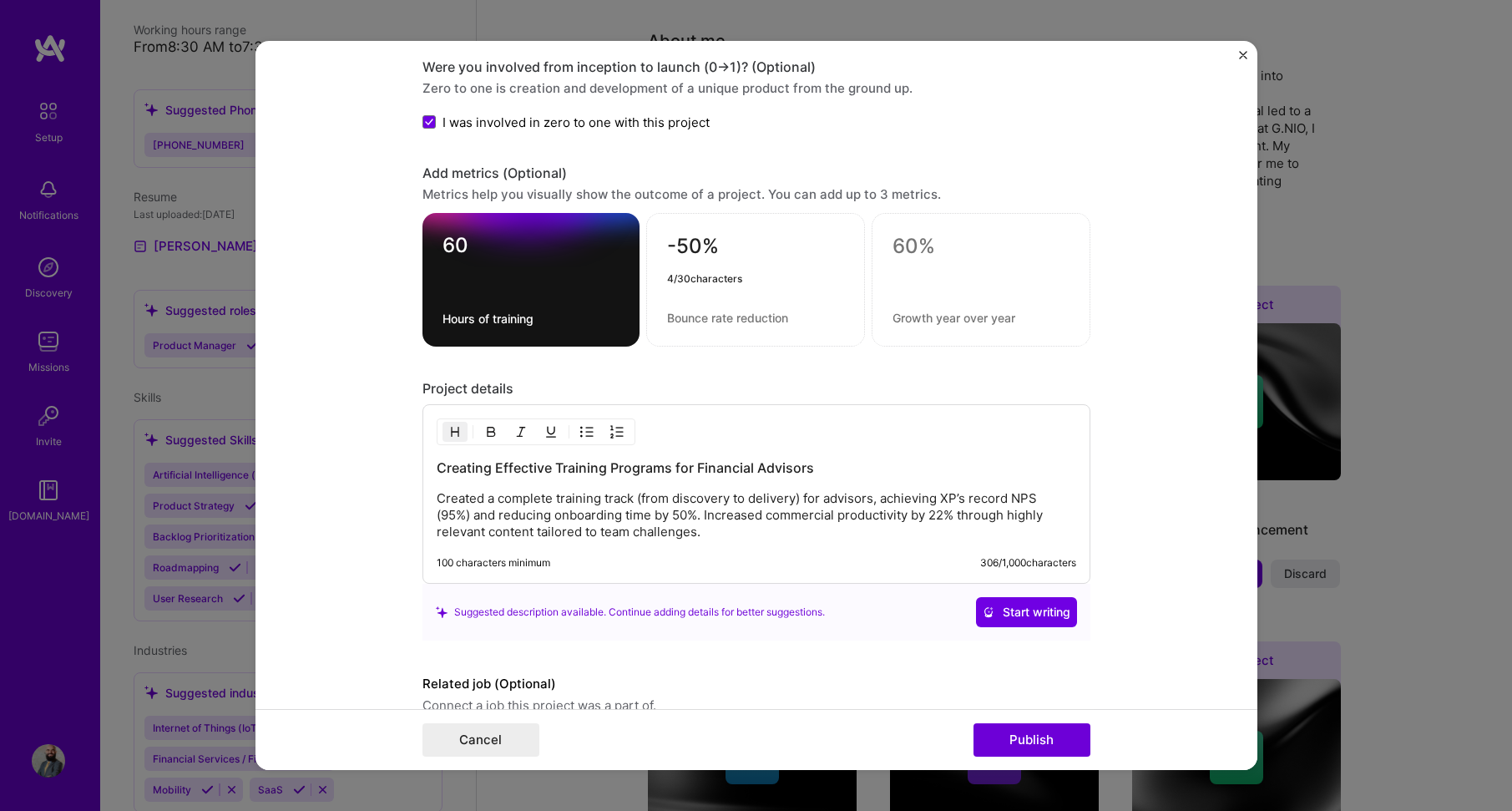
type textarea "-50%"
click at [690, 315] on textarea at bounding box center [756, 318] width 177 height 16
type textarea "Onboarding time"
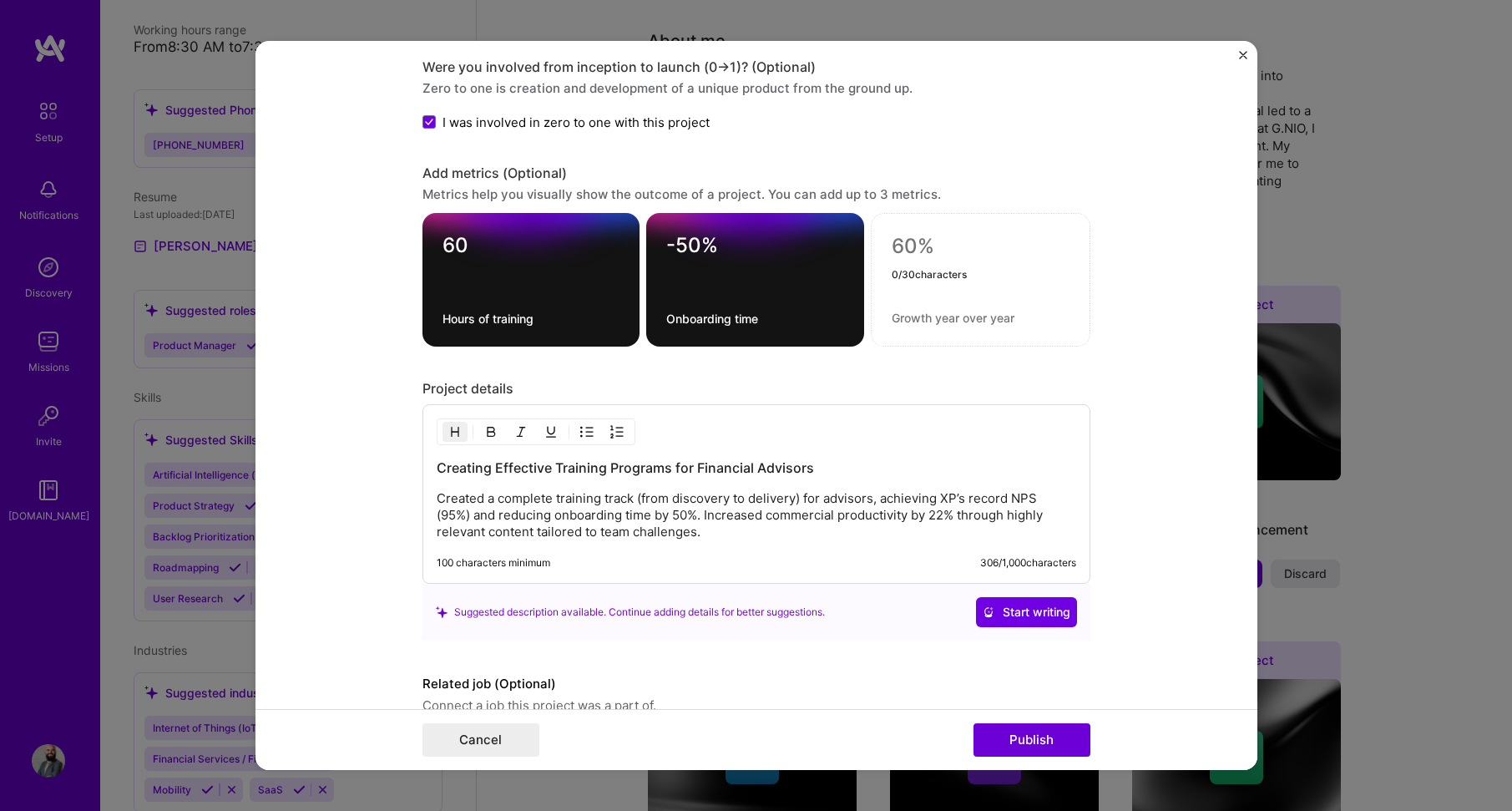
click at [960, 254] on textarea at bounding box center [980, 246] width 178 height 25
type textarea "95%"
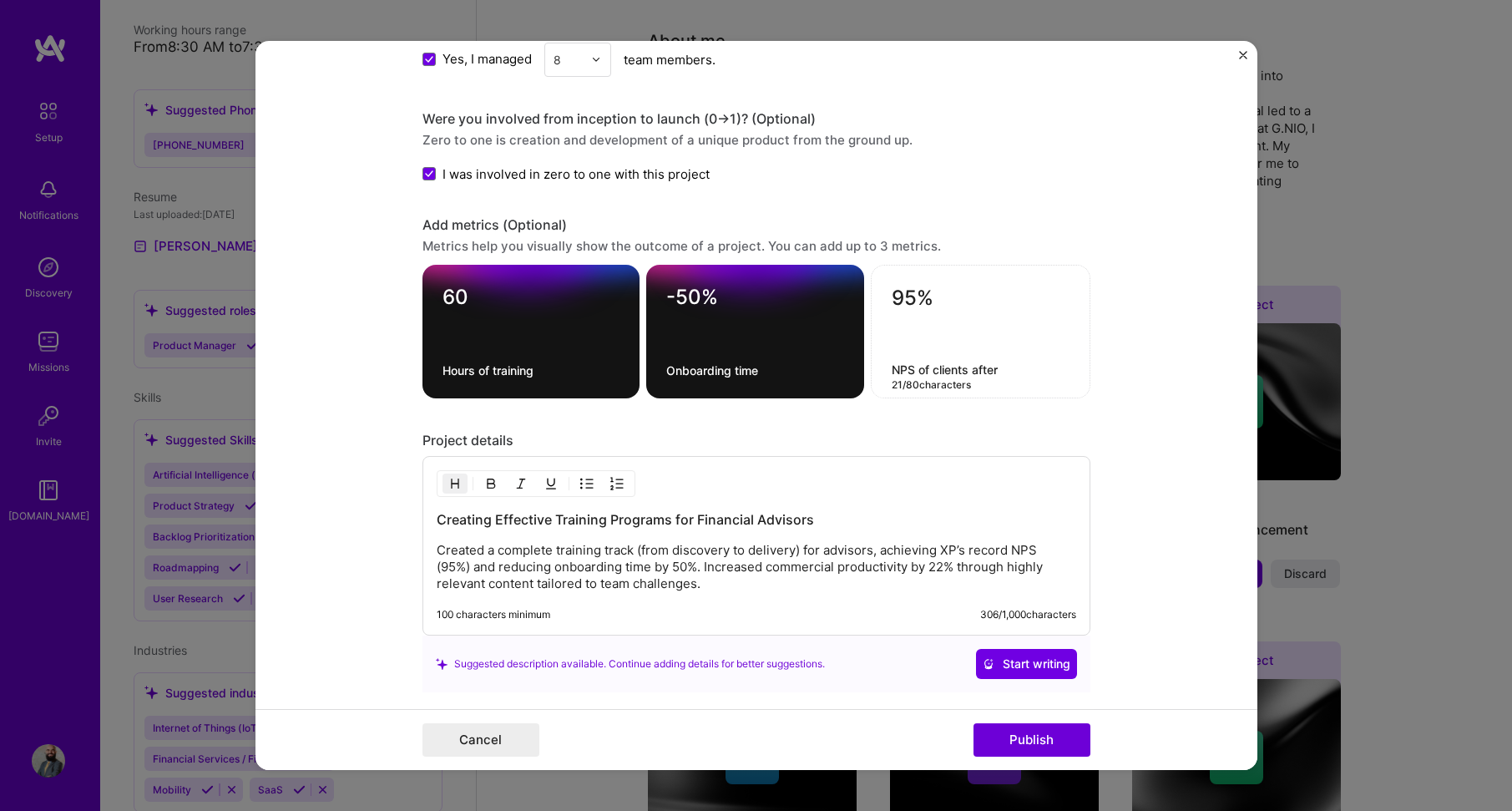
scroll to position [1838, 0]
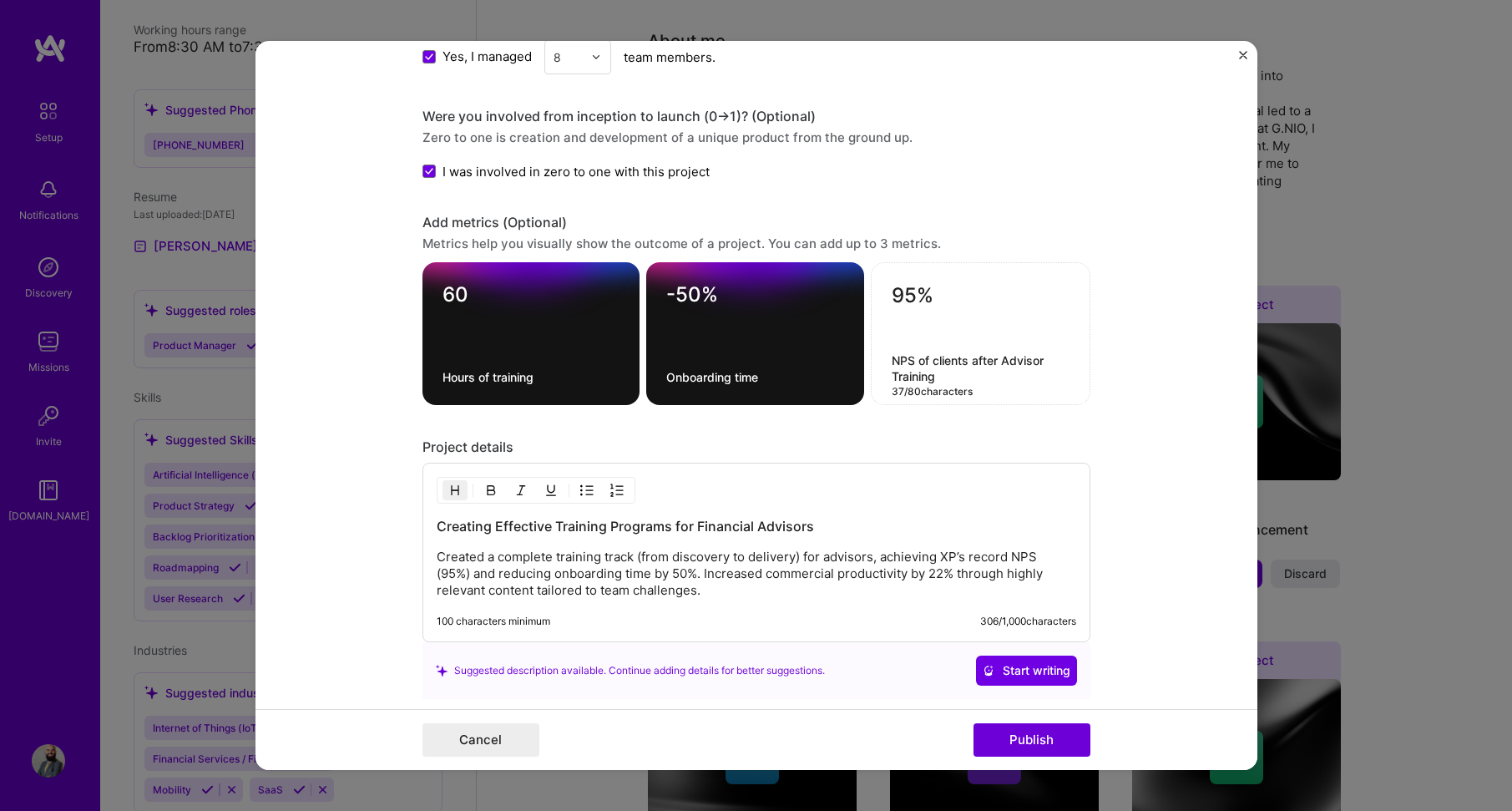
type textarea "NPS of clients after Advisor Training"
click at [1135, 325] on form "Editing suggested project This project is suggested based on your LinkedIn, res…" at bounding box center [756, 406] width 1002 height 730
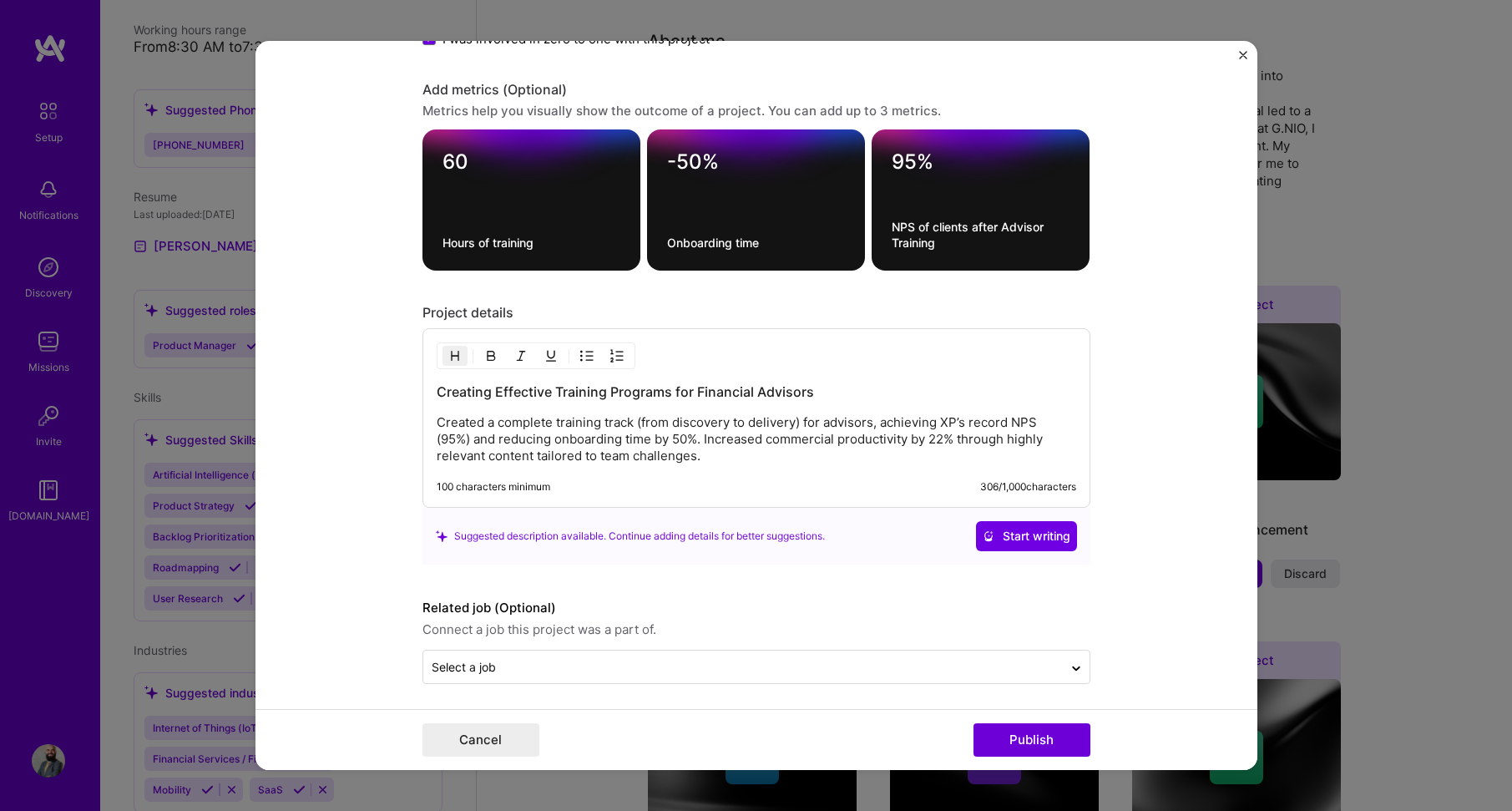
scroll to position [1976, 0]
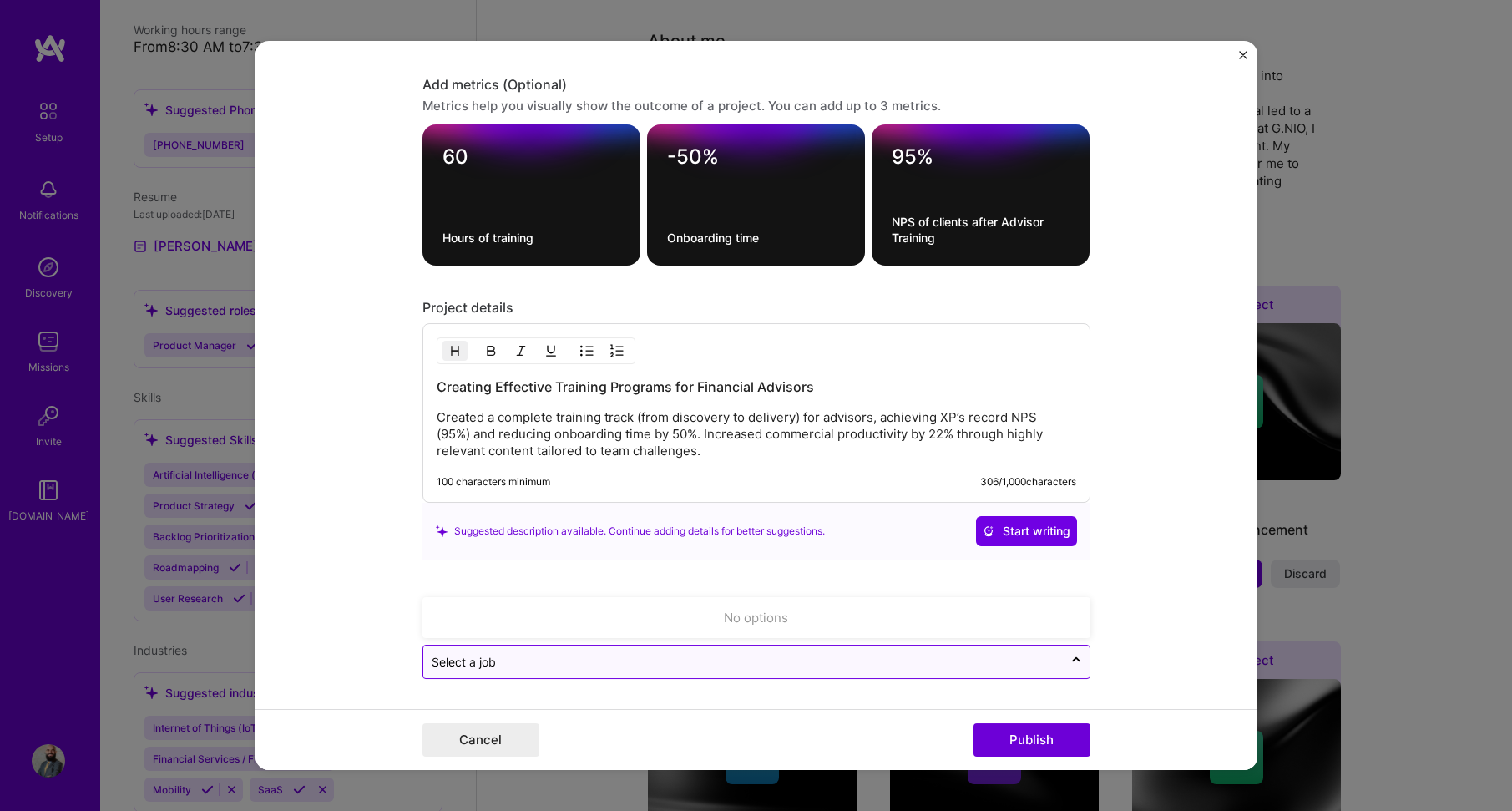
click at [507, 665] on input "text" at bounding box center [743, 663] width 623 height 18
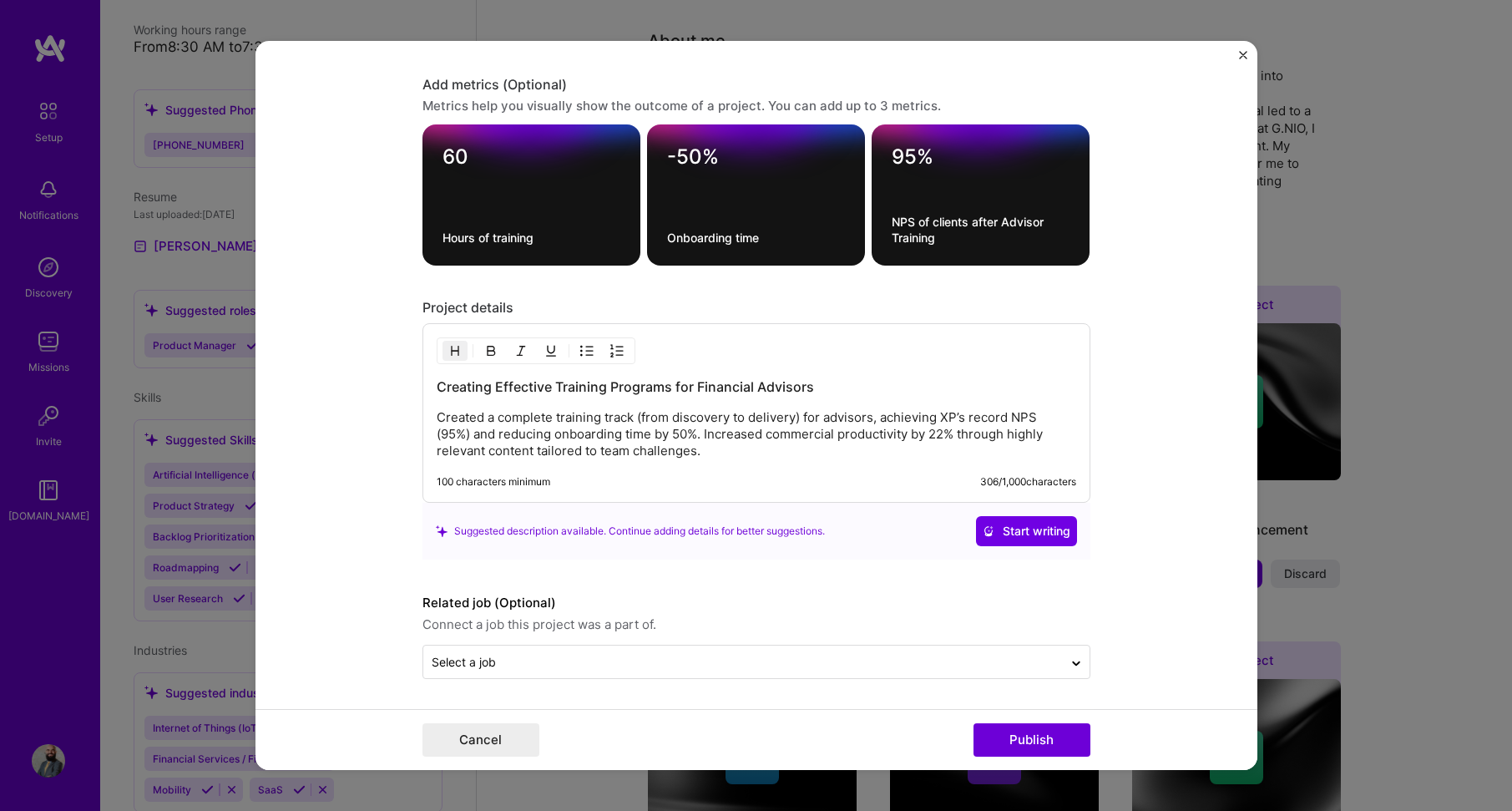
click at [1121, 598] on form "Editing suggested project This project is suggested based on your LinkedIn, res…" at bounding box center [756, 406] width 1002 height 730
click at [1027, 741] on button "Publish" at bounding box center [1032, 740] width 117 height 33
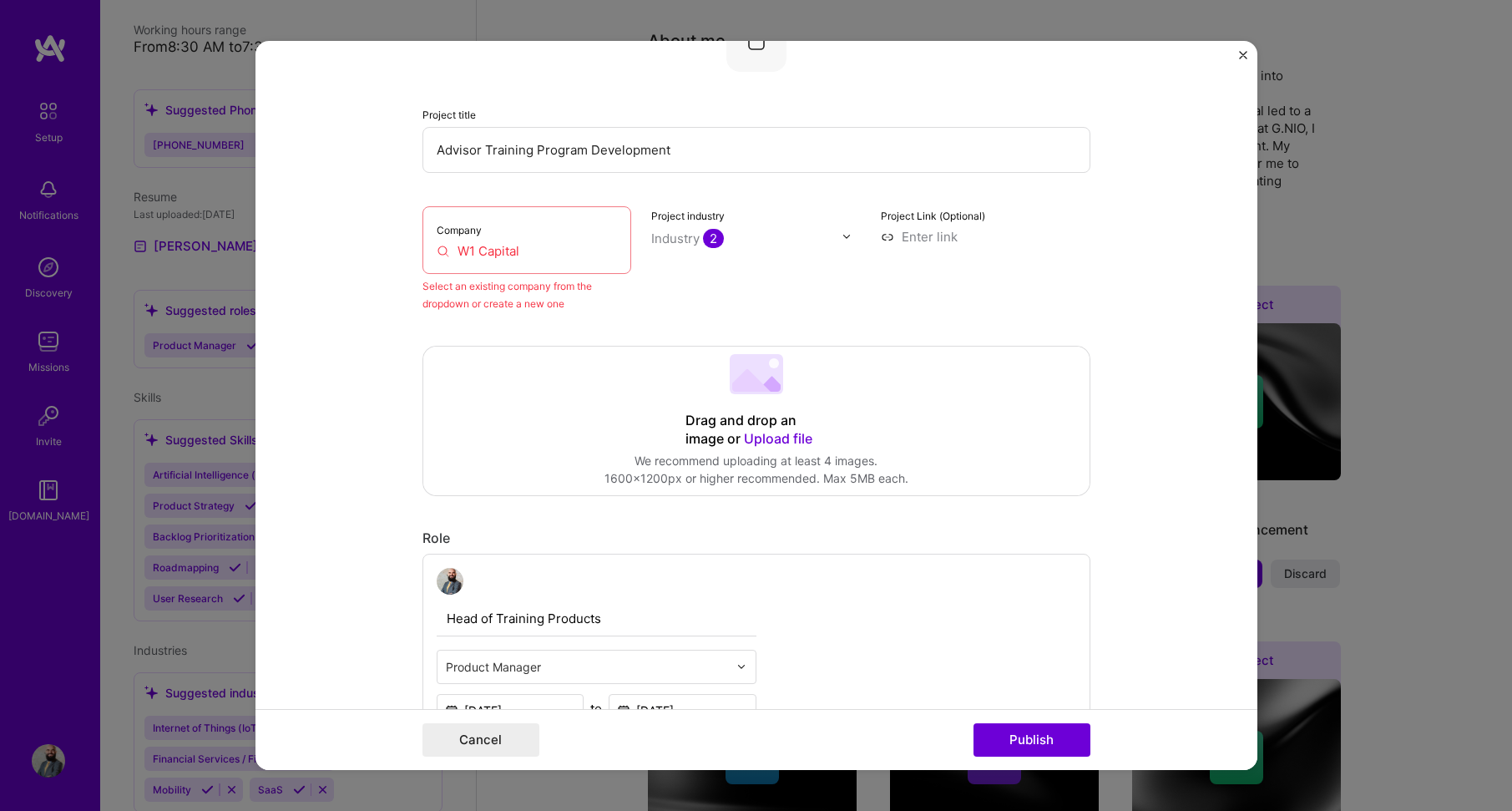
scroll to position [109, 0]
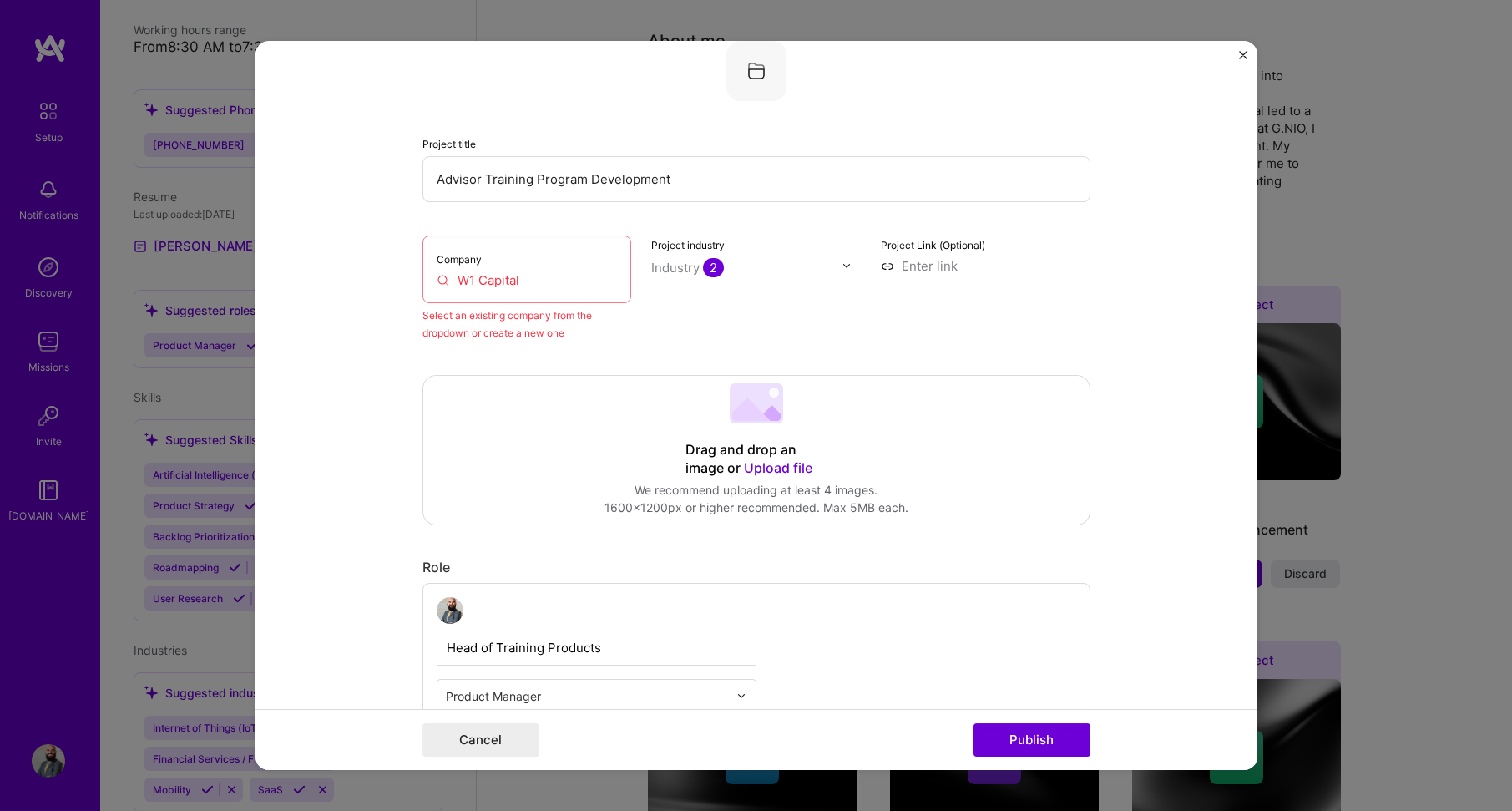
click at [548, 278] on input "W1 Capital" at bounding box center [528, 280] width 181 height 18
drag, startPoint x: 548, startPoint y: 278, endPoint x: 394, endPoint y: 269, distance: 154.3
click at [394, 269] on form "Editing suggested project This project is suggested based on your LinkedIn, res…" at bounding box center [756, 406] width 1002 height 730
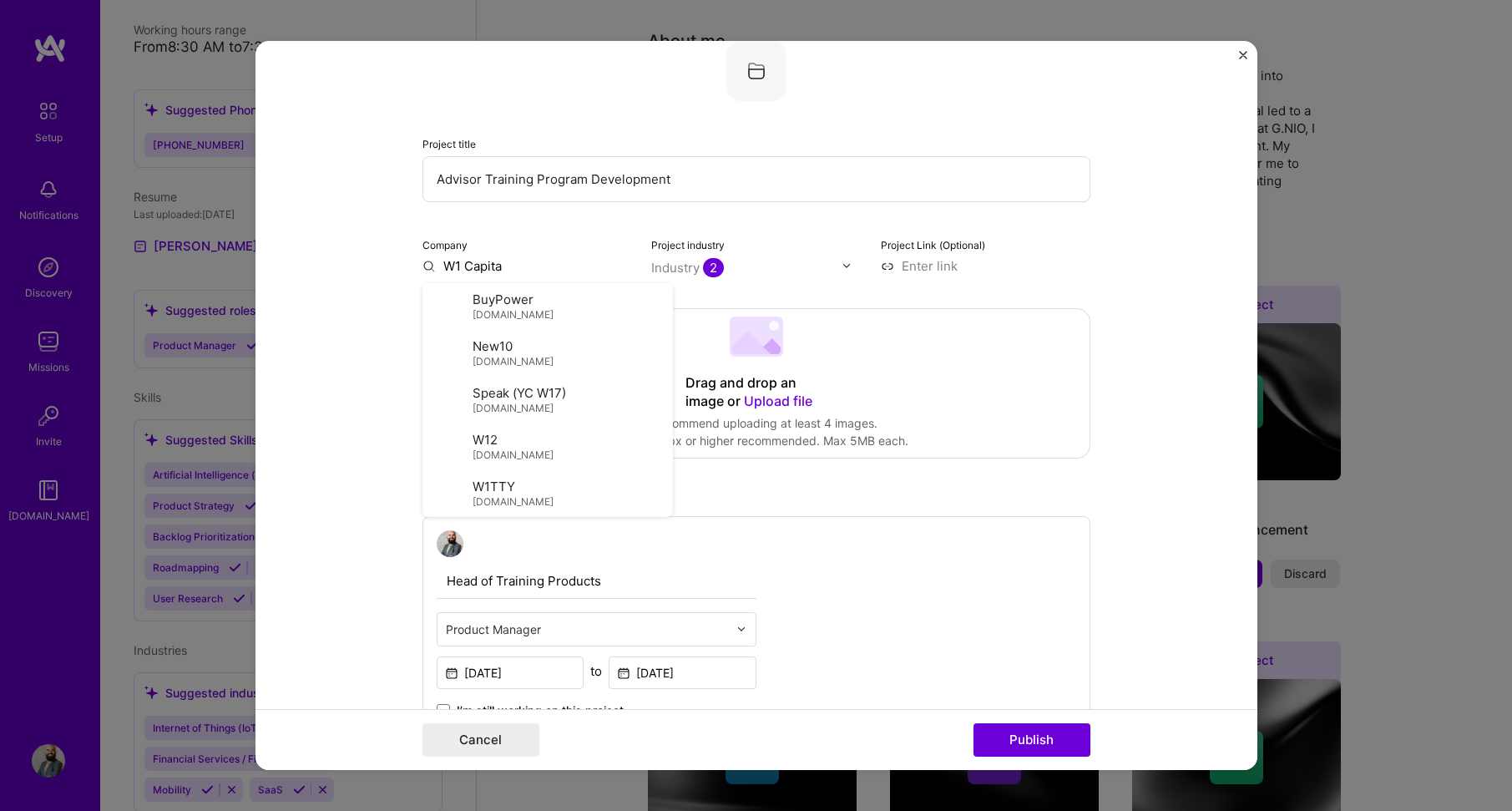
type input "W1 Capital"
click at [481, 309] on span "Add company" at bounding box center [470, 305] width 81 height 18
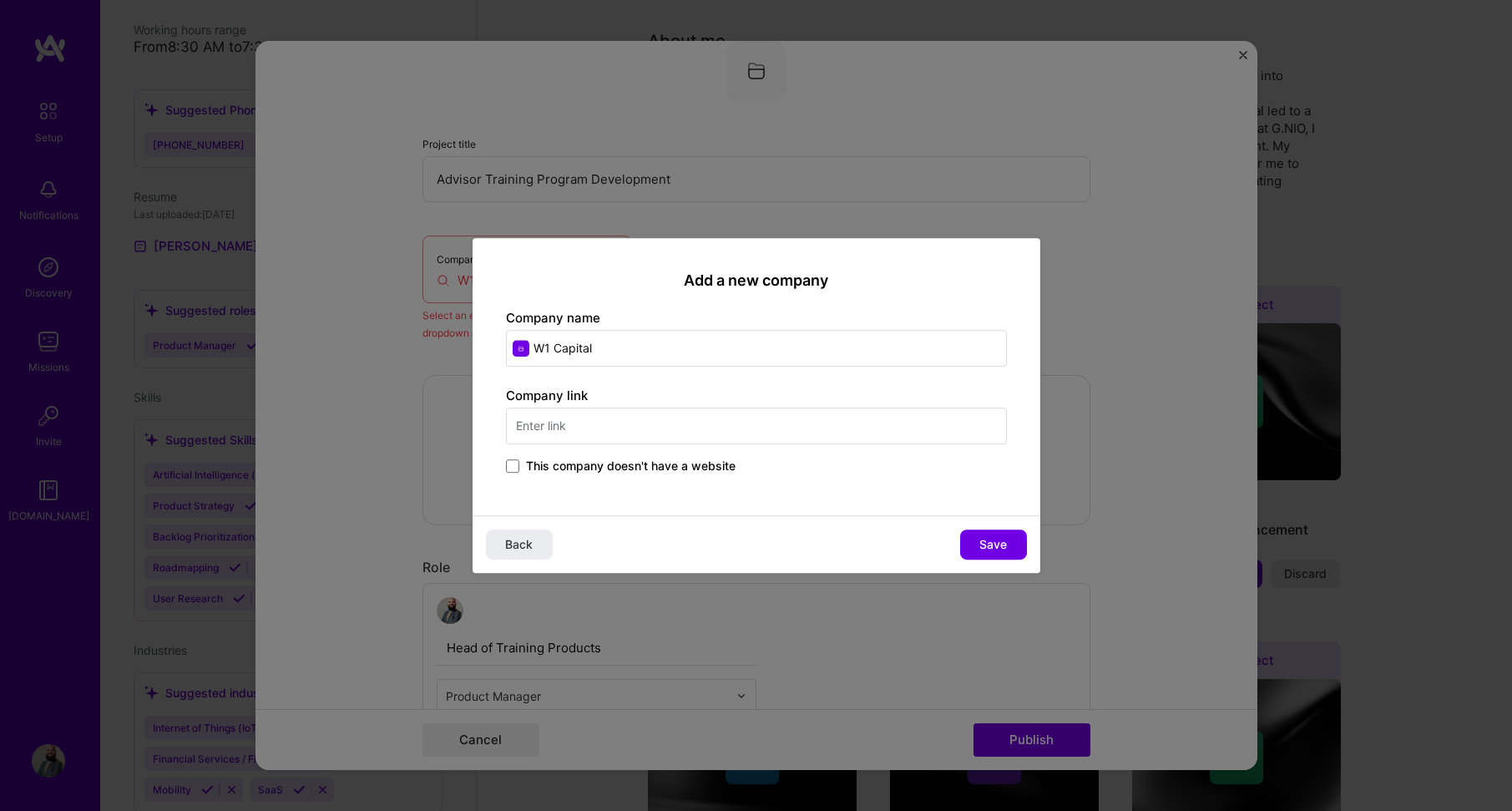
click at [668, 434] on input "text" at bounding box center [756, 426] width 501 height 36
type input "[DOMAIN_NAME]"
click at [982, 543] on span "Save" at bounding box center [993, 545] width 28 height 17
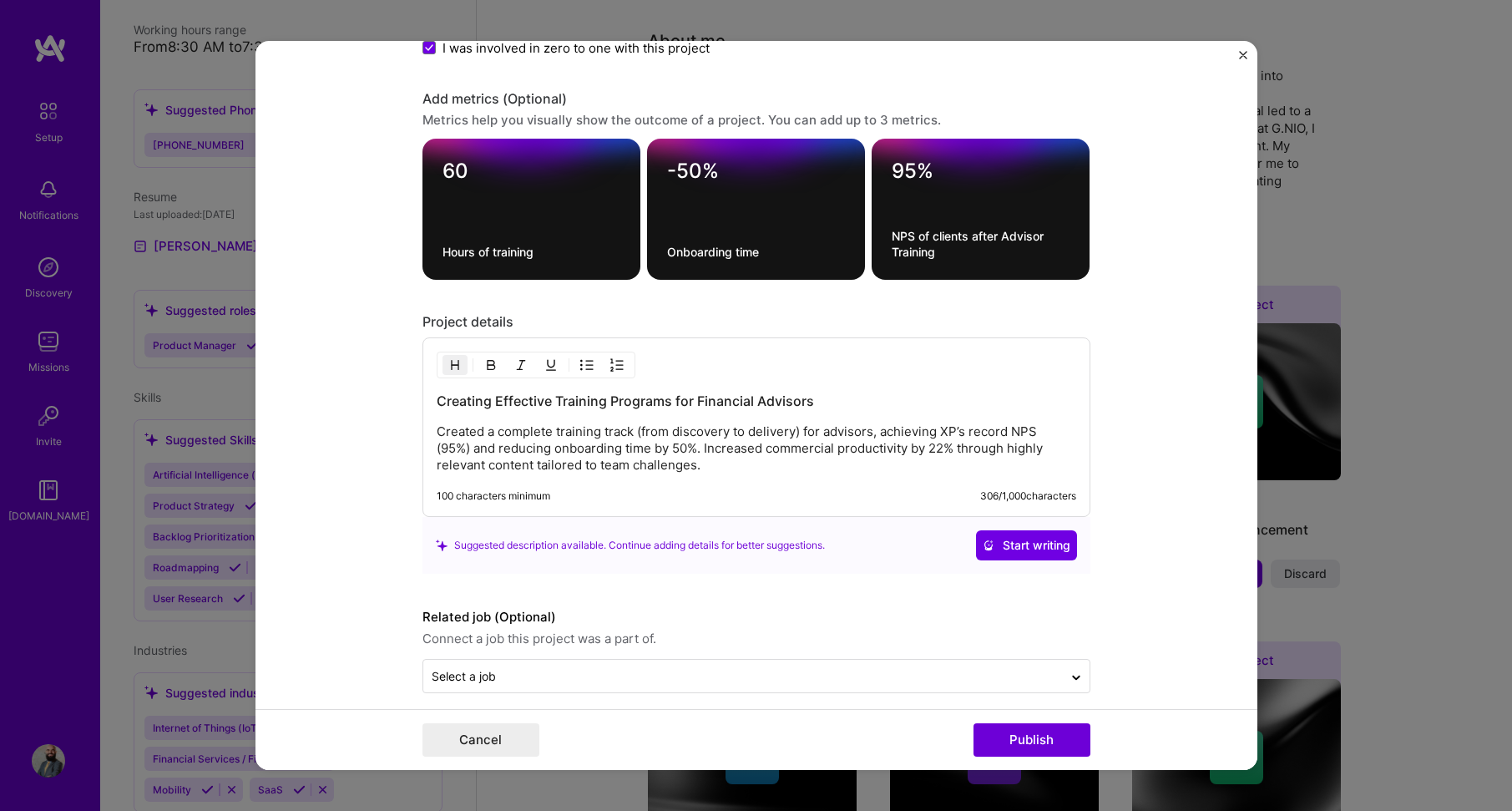
scroll to position [1997, 0]
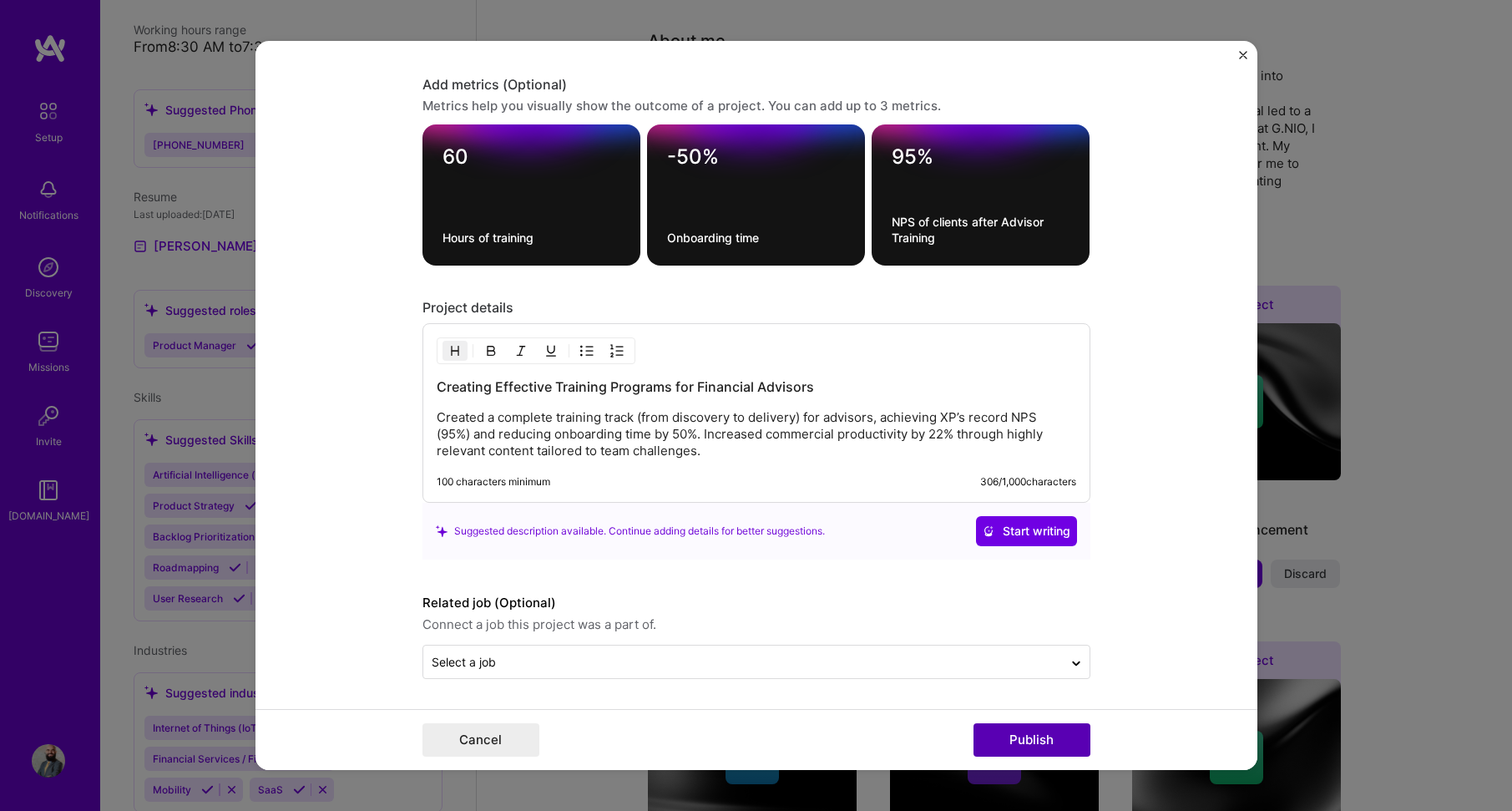
click at [1047, 739] on button "Publish" at bounding box center [1032, 740] width 117 height 33
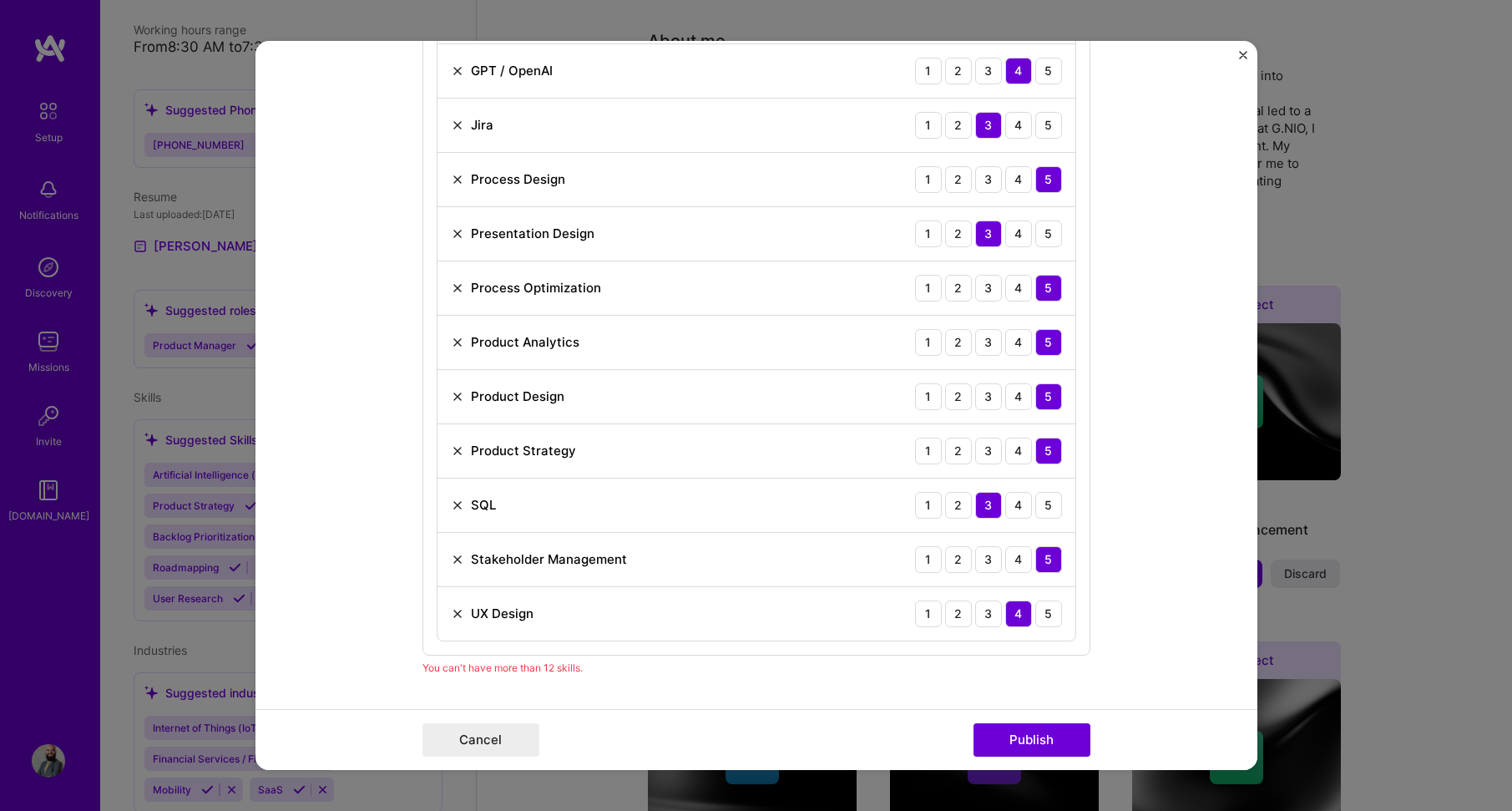
scroll to position [1161, 0]
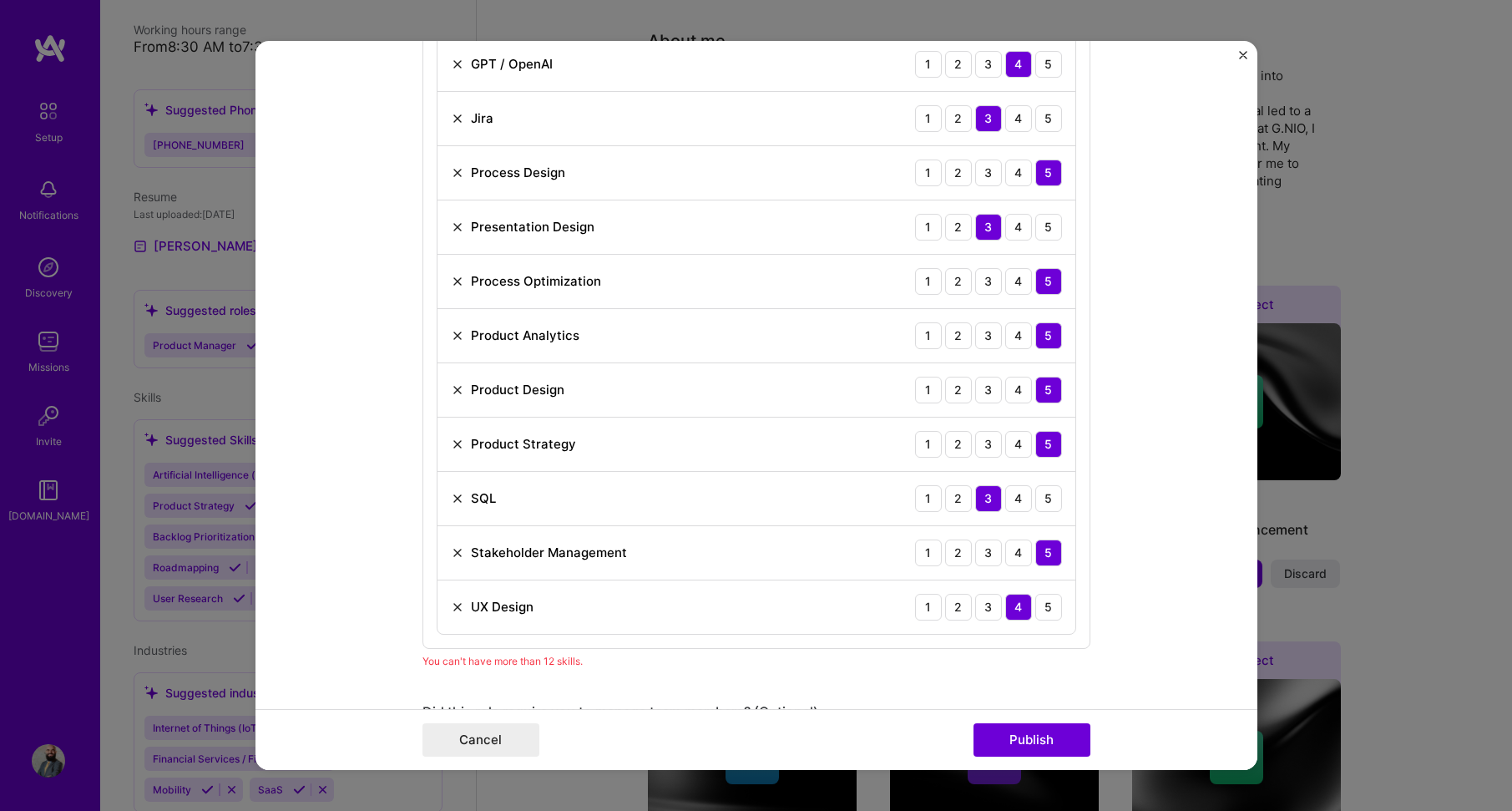
click at [451, 120] on img at bounding box center [458, 119] width 14 height 14
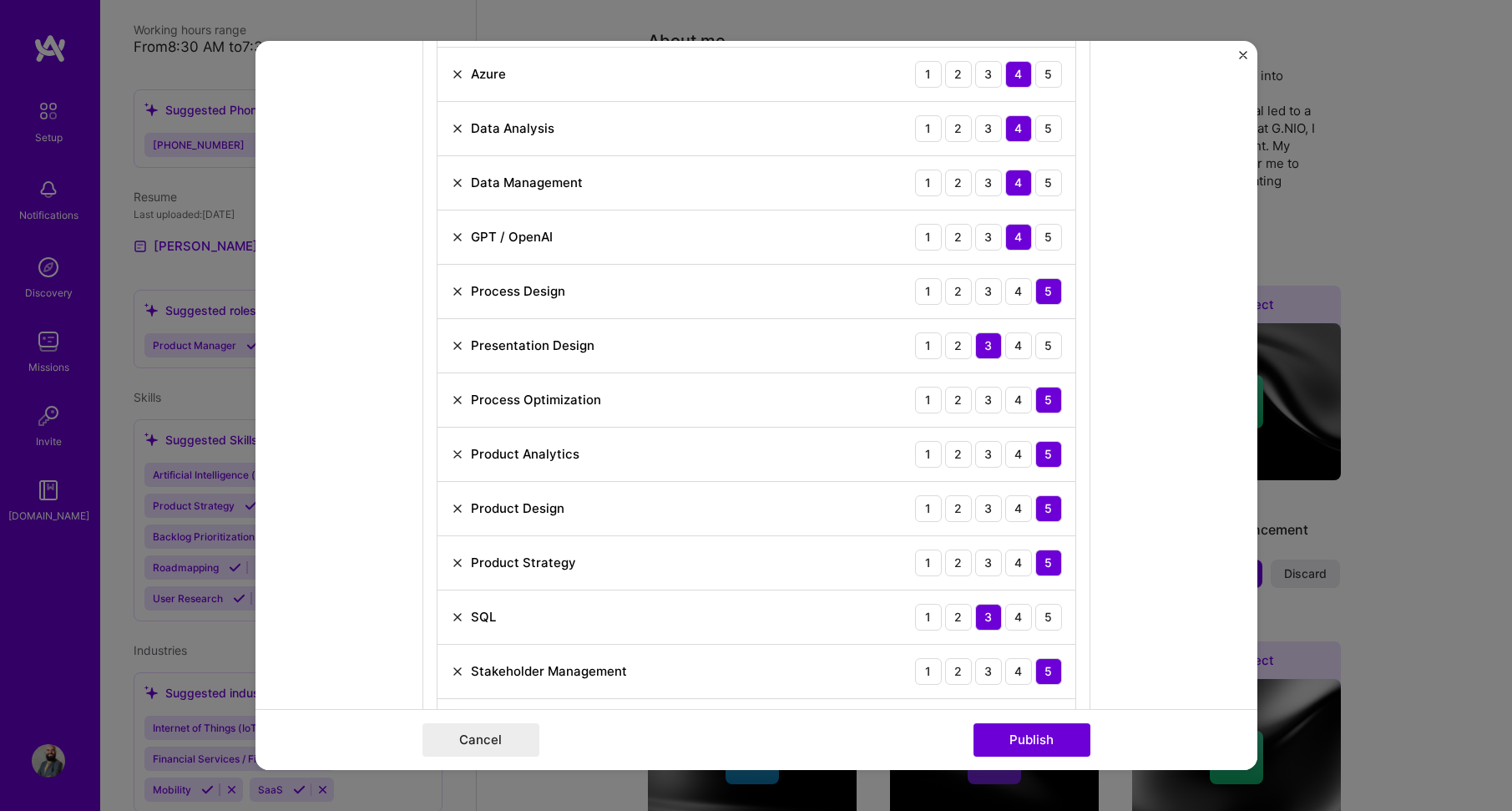
scroll to position [910, 0]
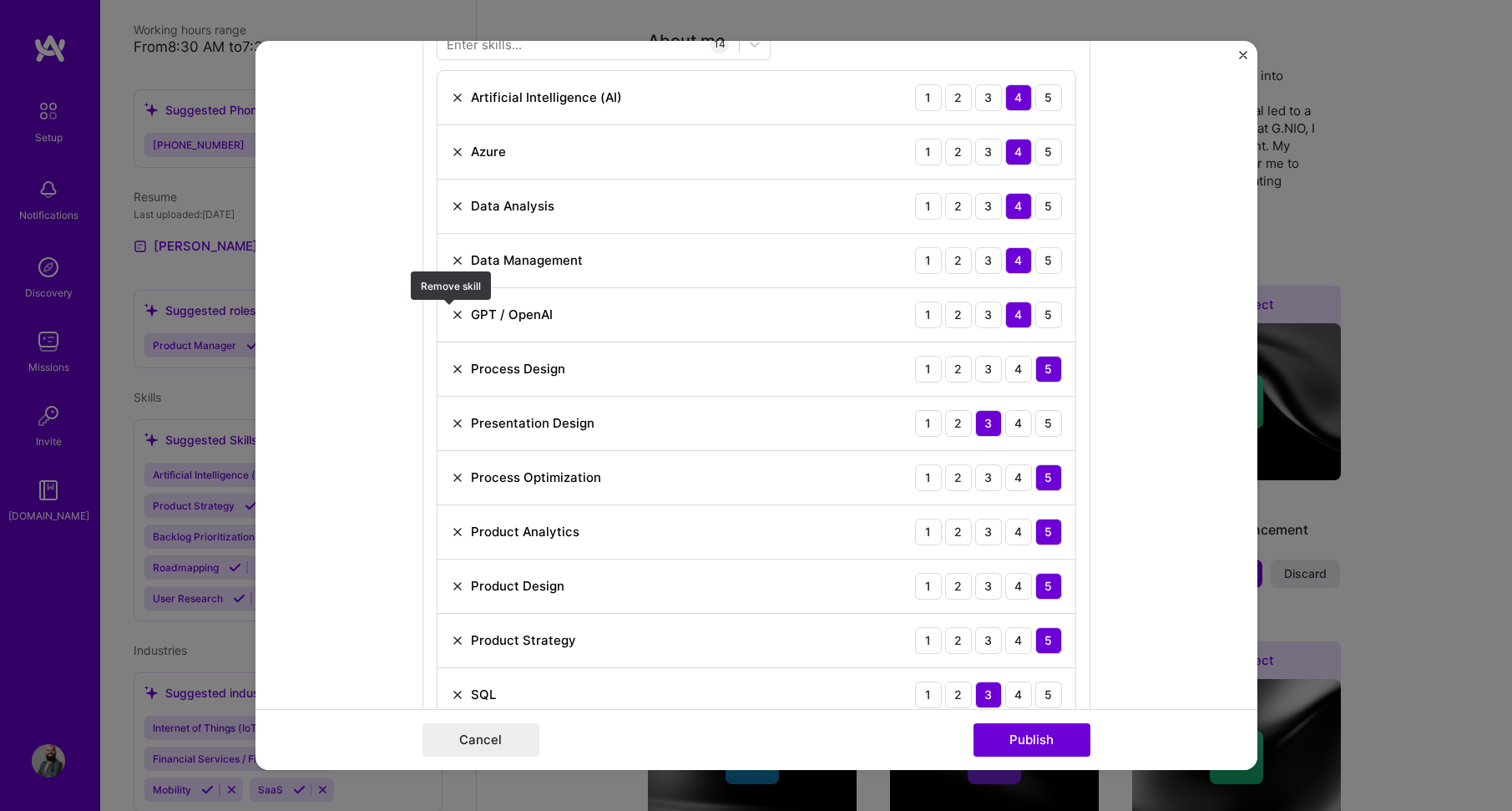
click at [451, 314] on img at bounding box center [458, 316] width 14 height 14
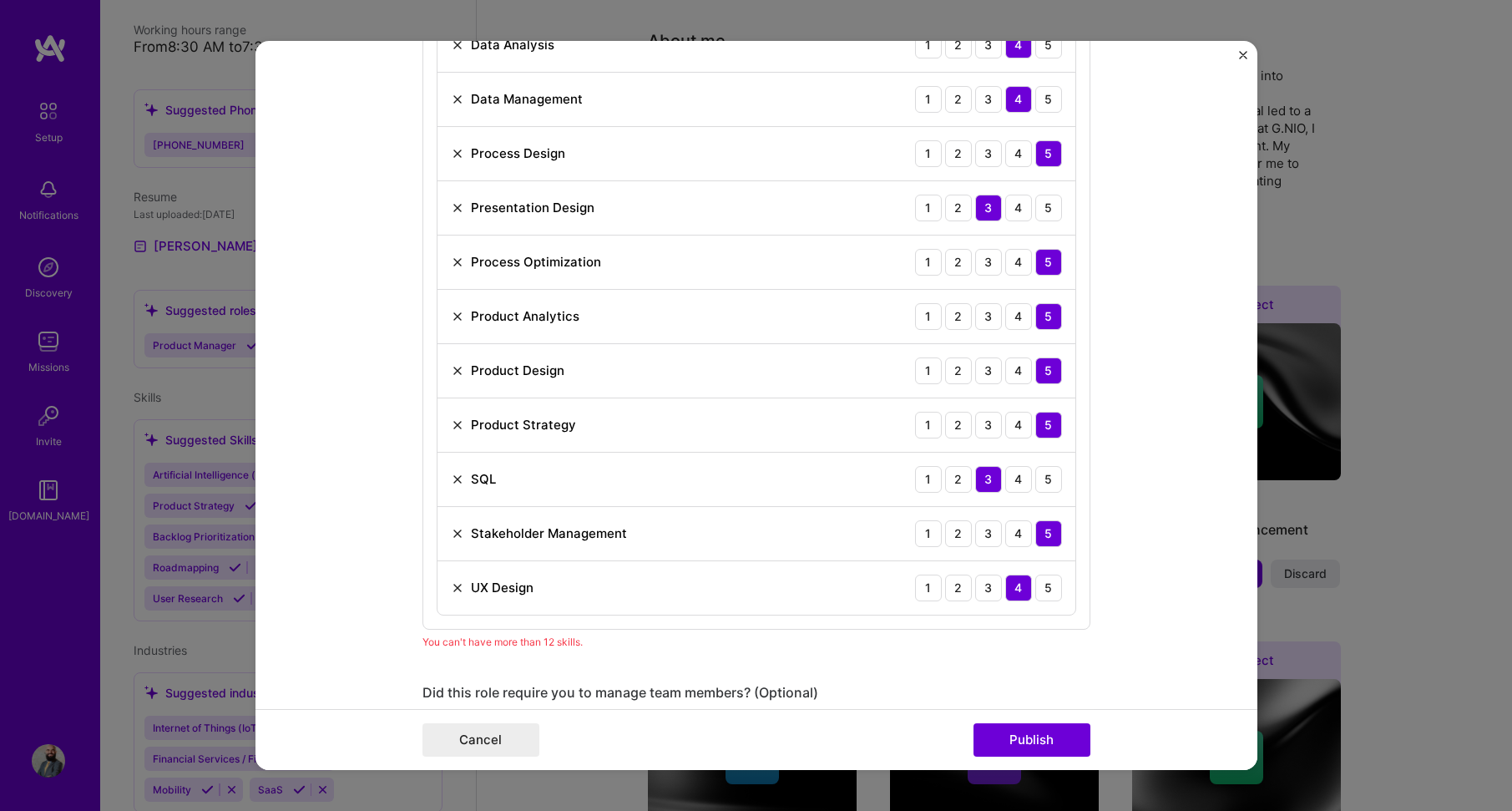
scroll to position [1077, 0]
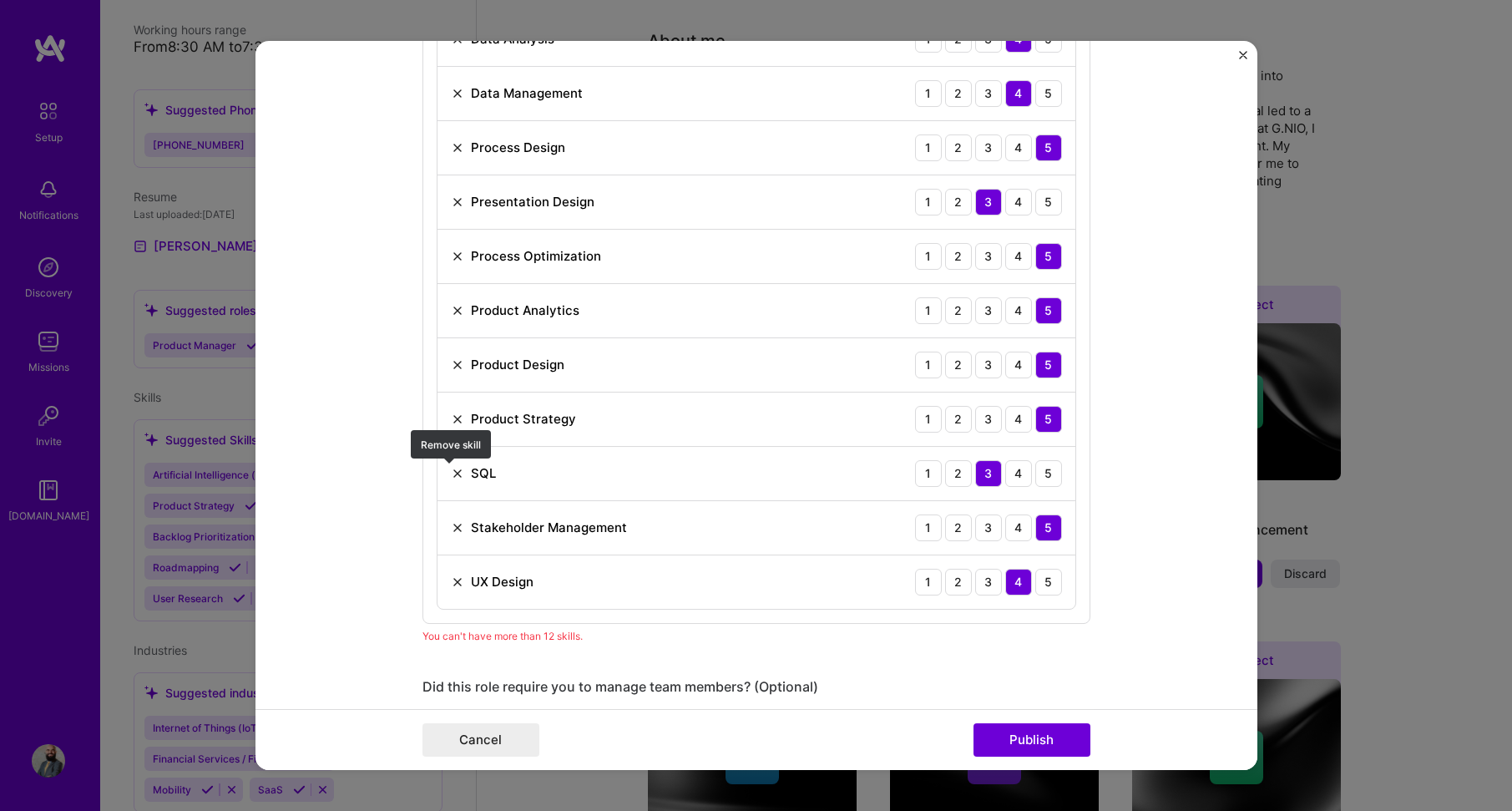
click at [451, 470] on img at bounding box center [458, 474] width 14 height 14
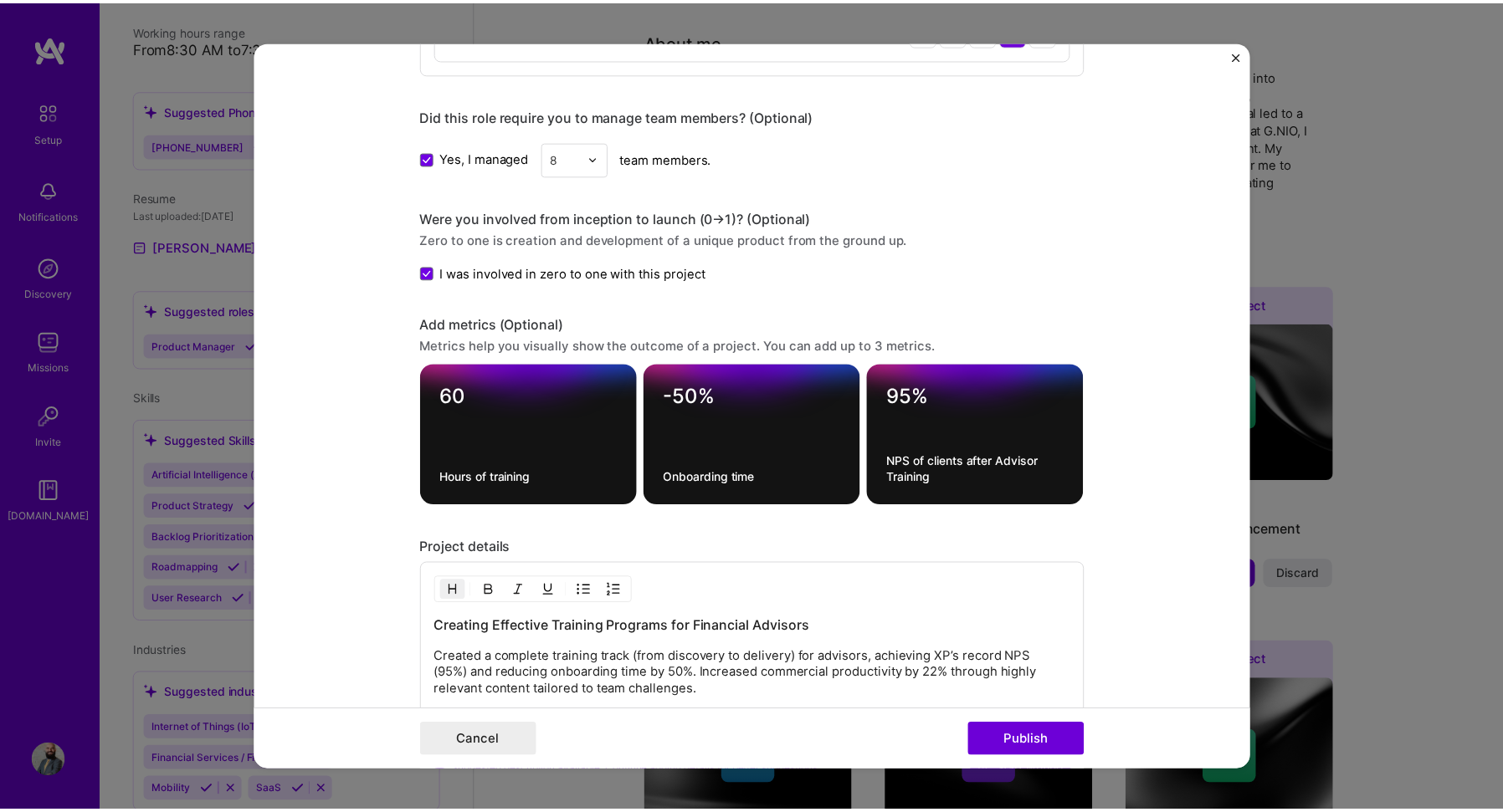
scroll to position [1581, 0]
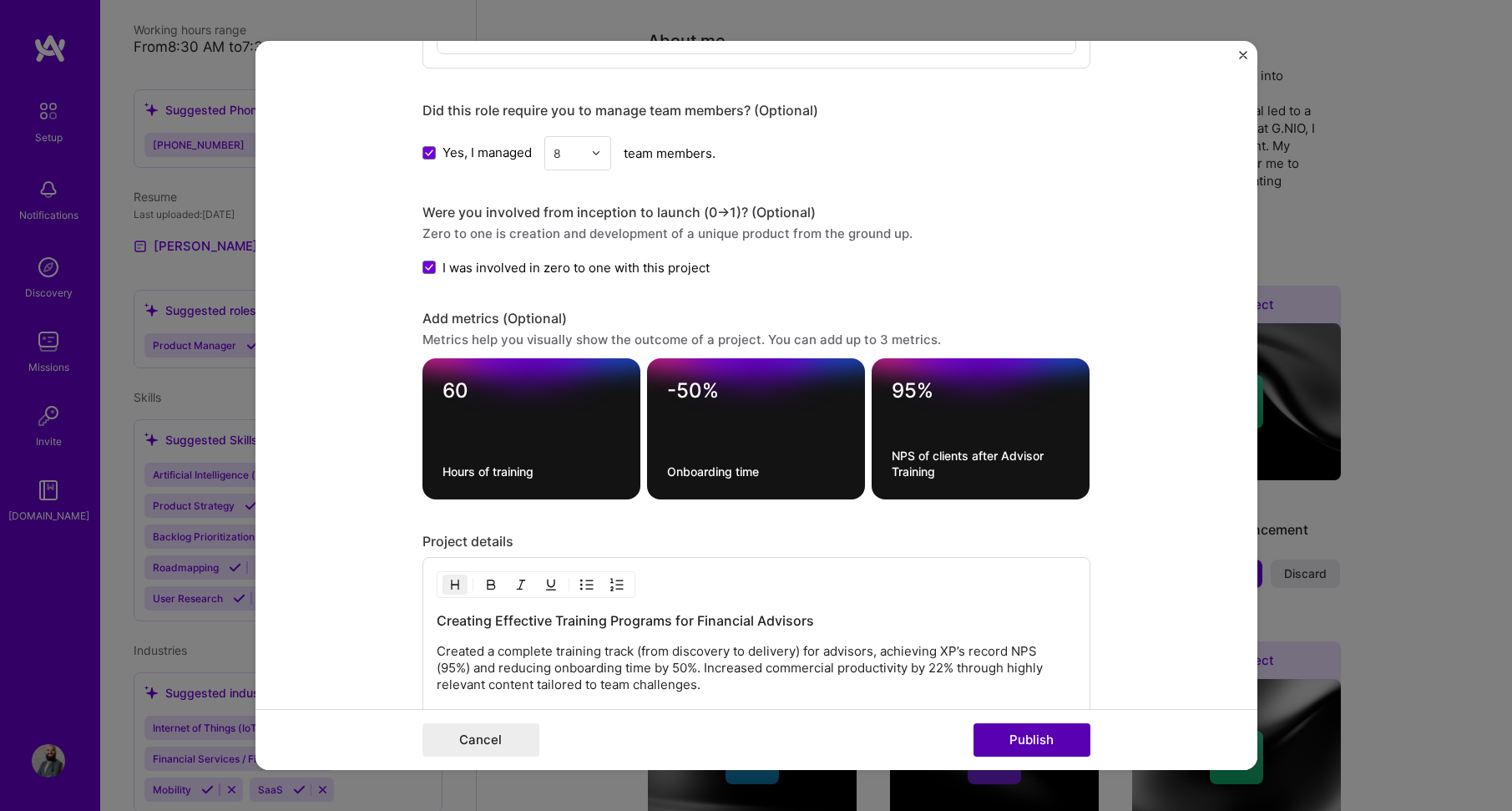
click at [1024, 746] on button "Publish" at bounding box center [1032, 740] width 117 height 33
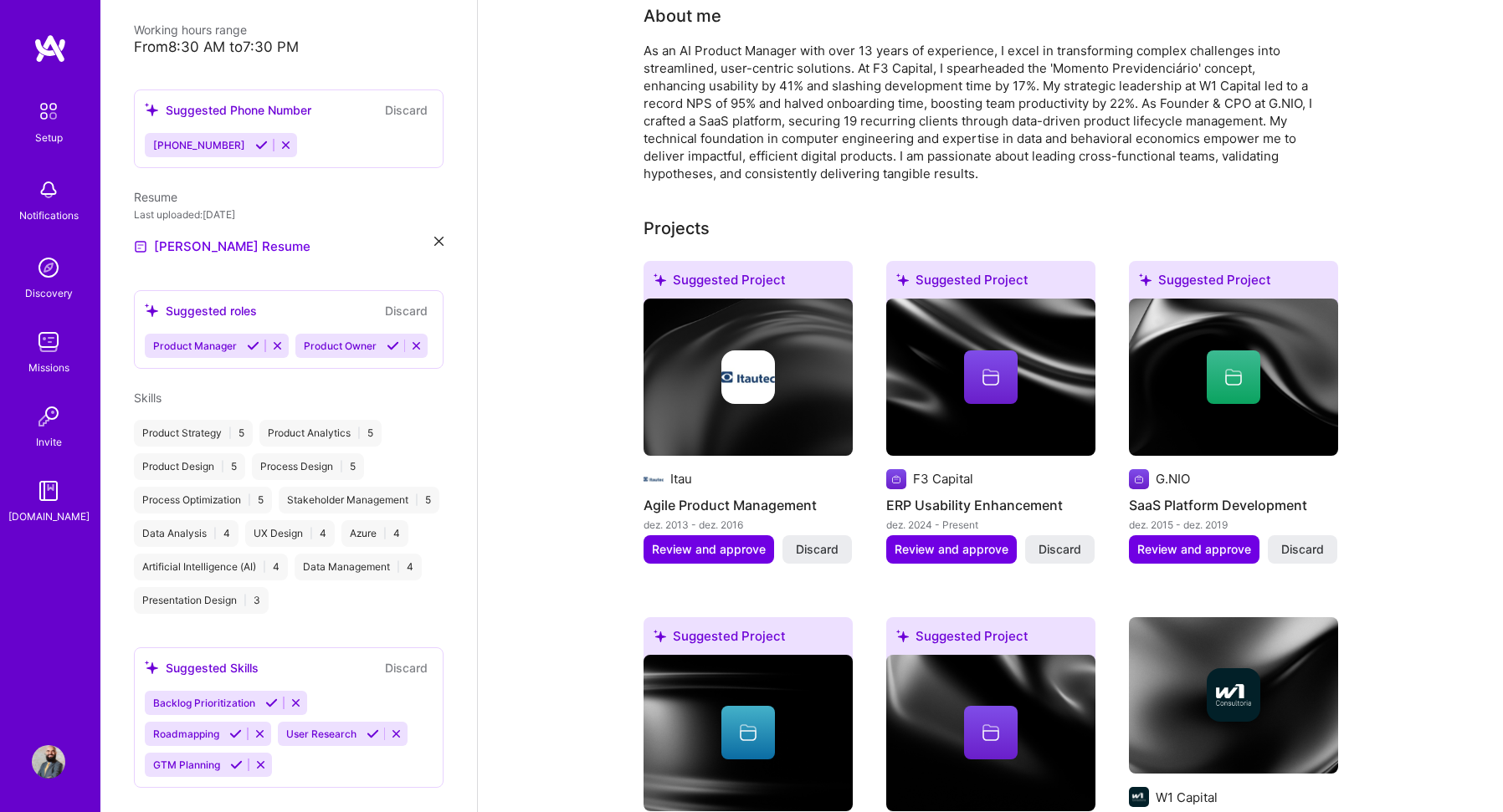
click at [252, 340] on icon at bounding box center [253, 345] width 13 height 13
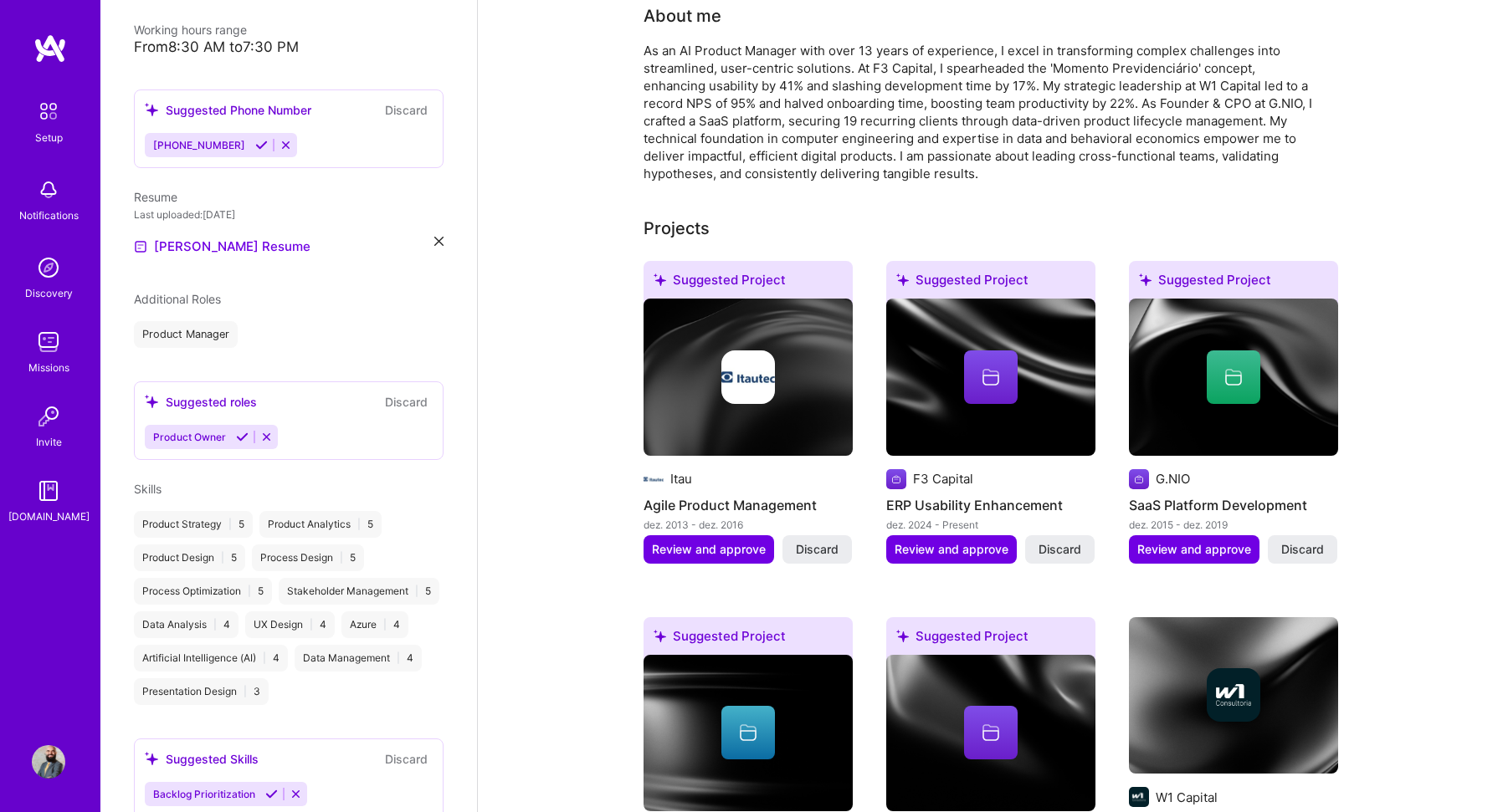
click at [242, 431] on icon at bounding box center [242, 437] width 13 height 13
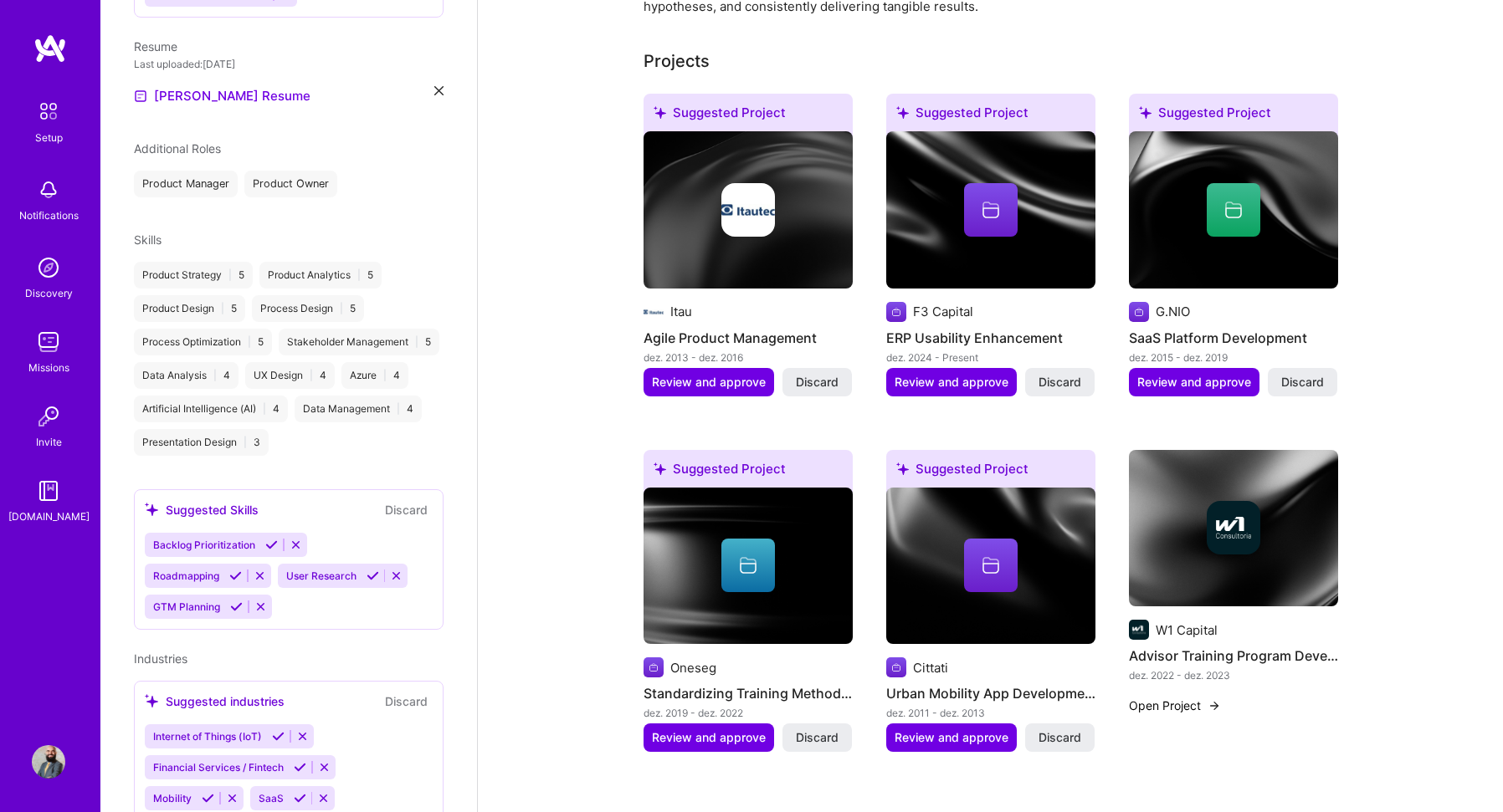
scroll to position [616, 0]
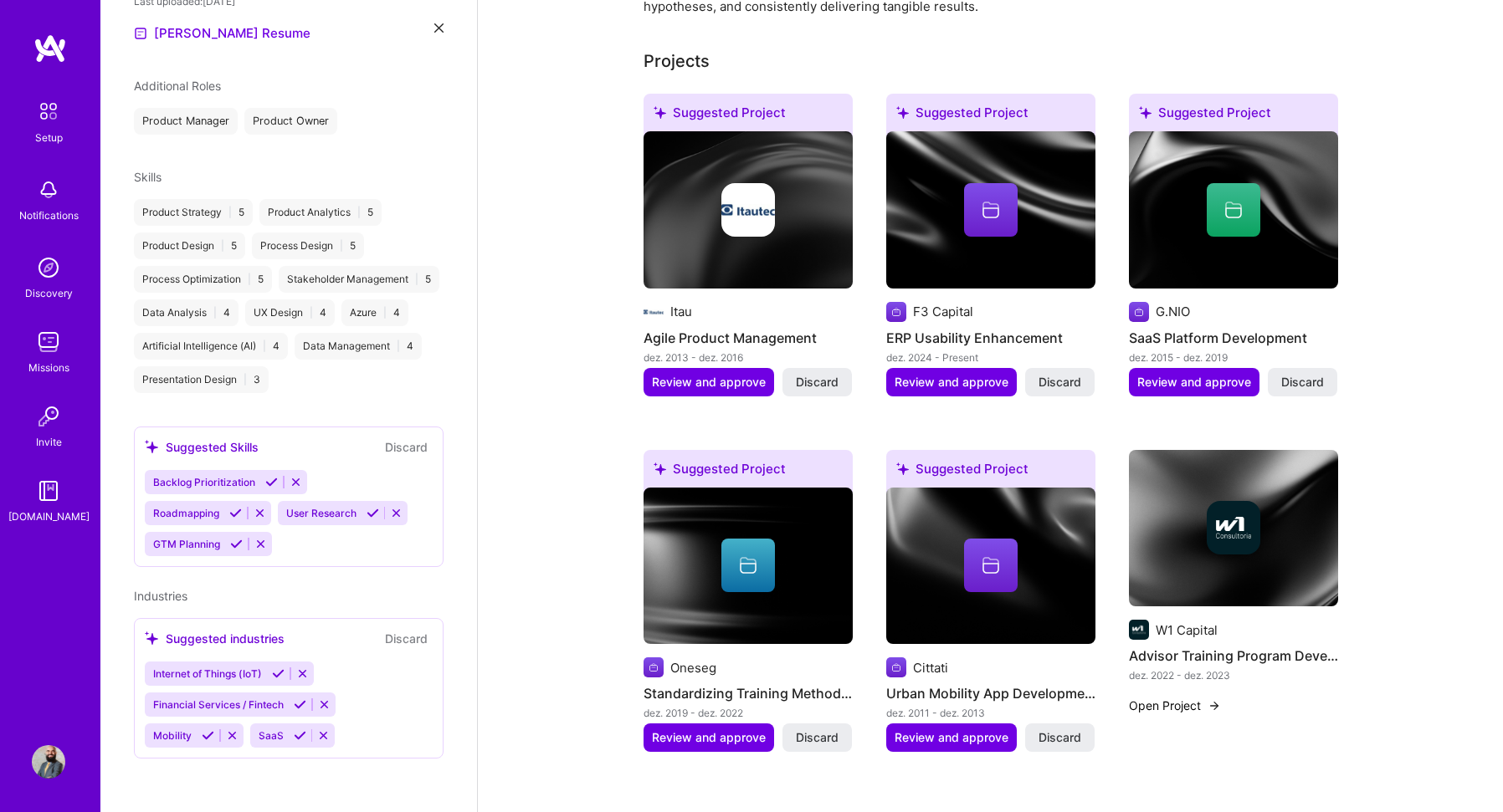
click at [271, 483] on icon at bounding box center [271, 482] width 13 height 13
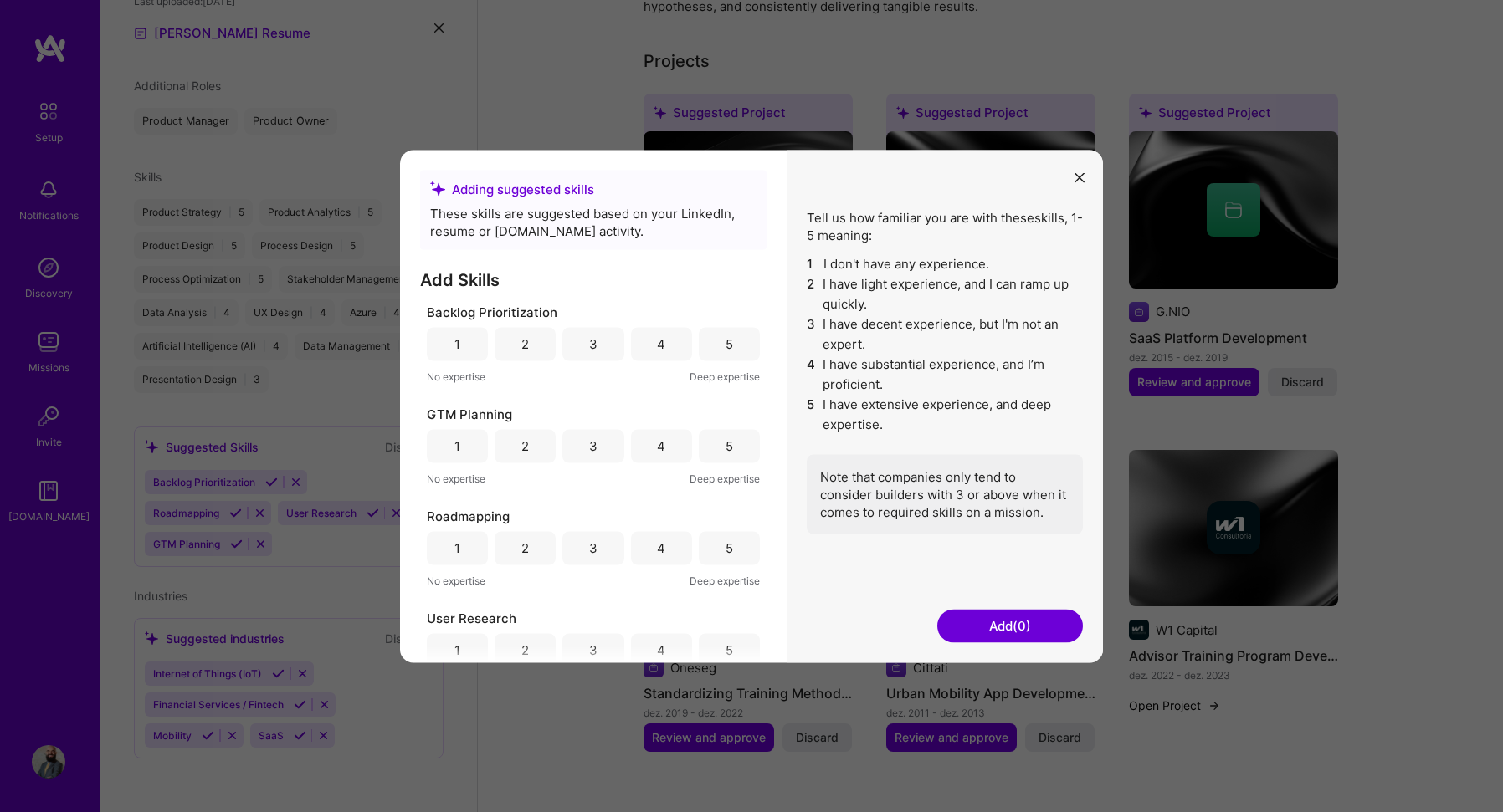
click at [725, 340] on div "5" at bounding box center [729, 344] width 8 height 18
click at [595, 444] on div "3" at bounding box center [593, 446] width 61 height 33
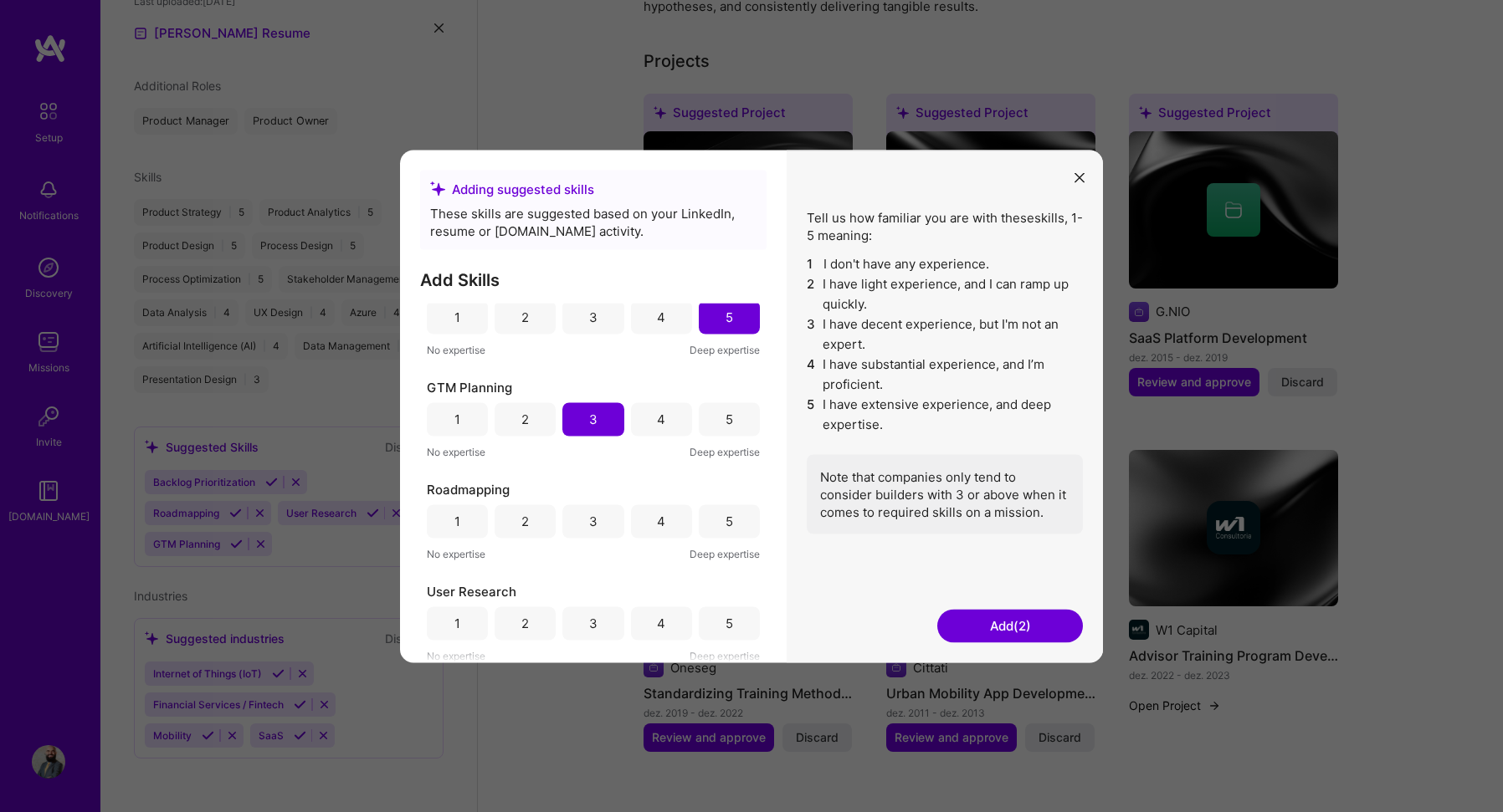
scroll to position [29, 0]
click at [725, 522] on div "5" at bounding box center [729, 520] width 8 height 18
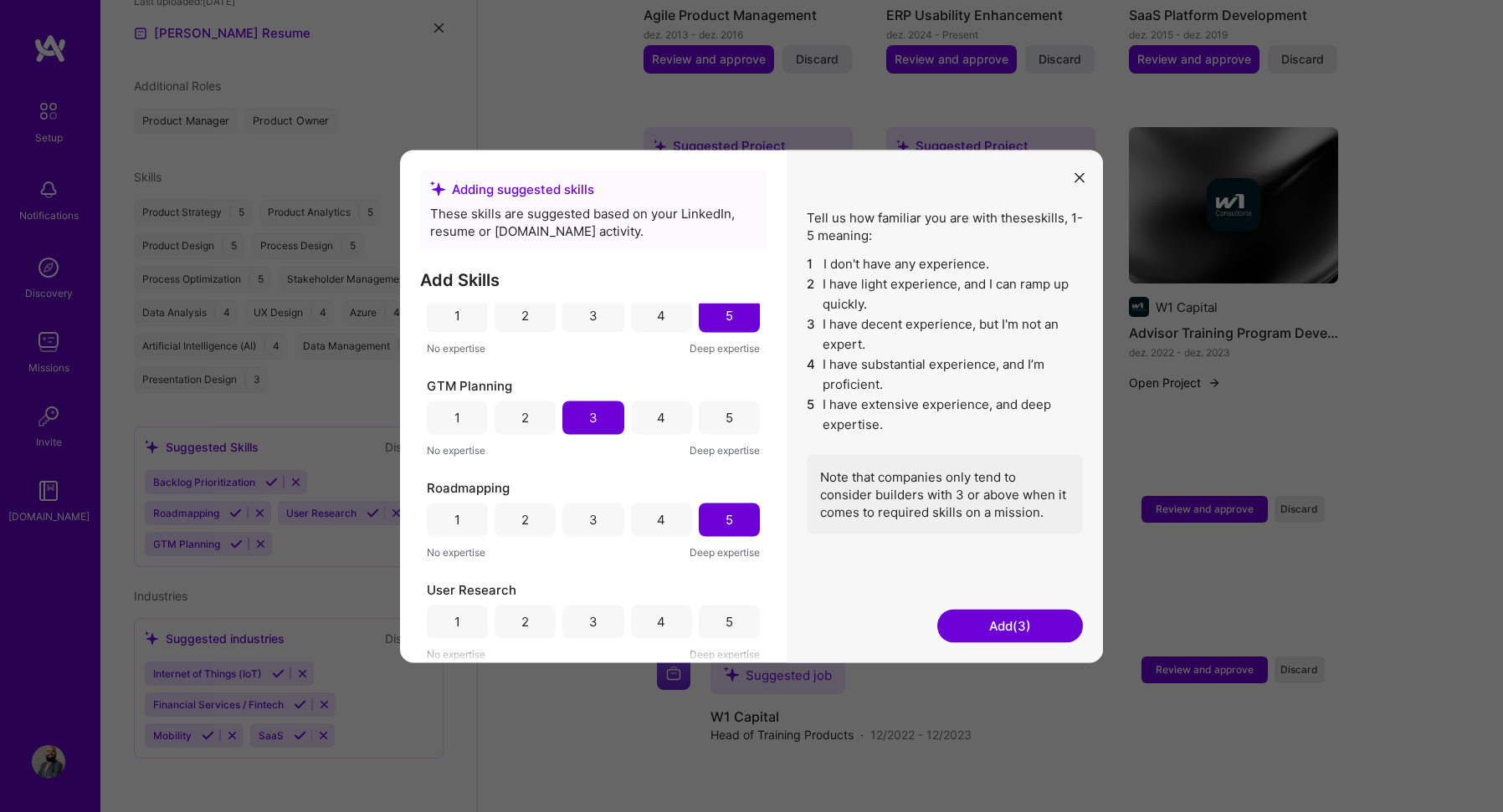
scroll to position [928, 0]
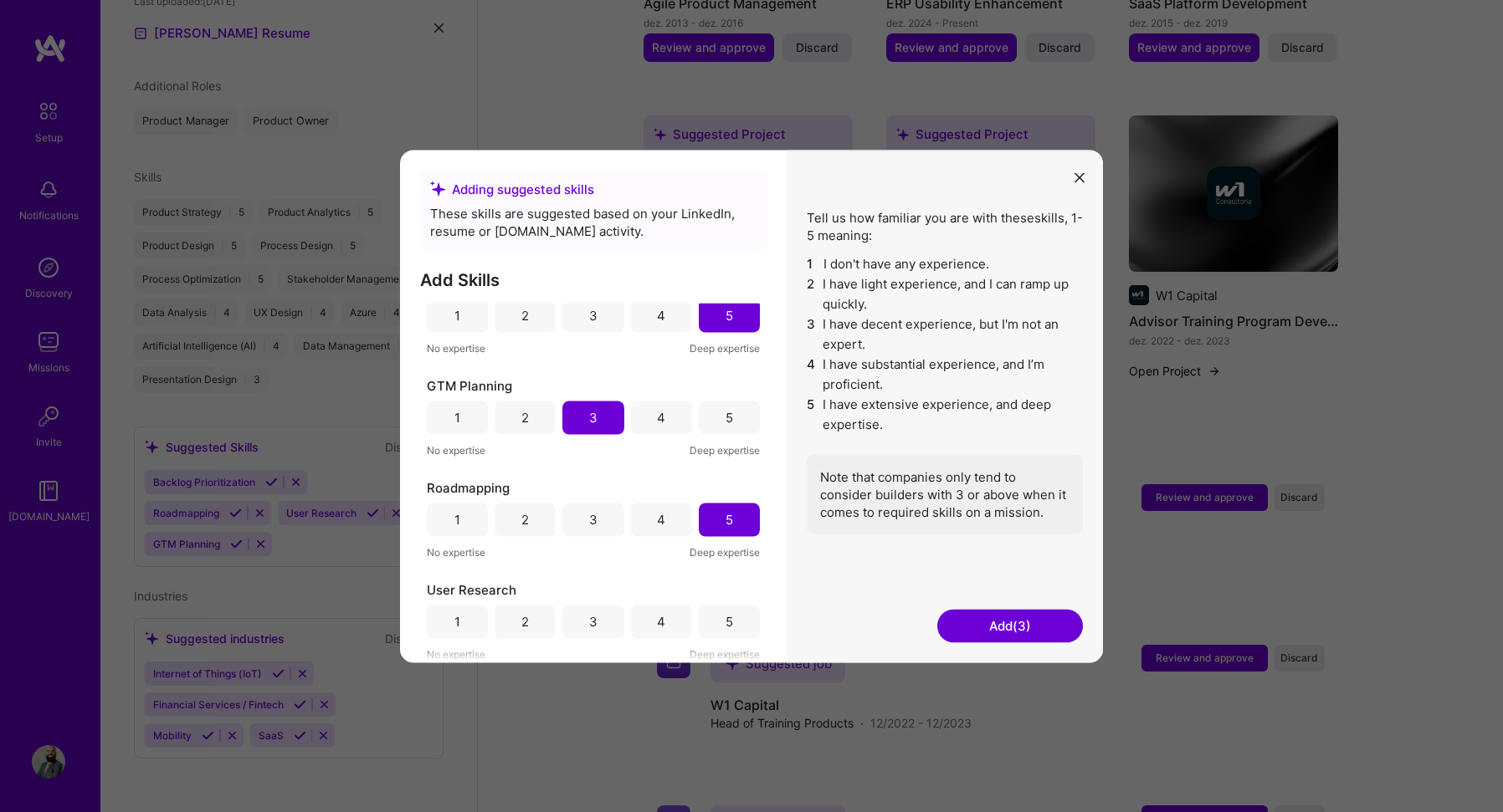
click at [664, 623] on div "4" at bounding box center [661, 622] width 61 height 33
click at [978, 625] on button "Add (4)" at bounding box center [1010, 626] width 146 height 33
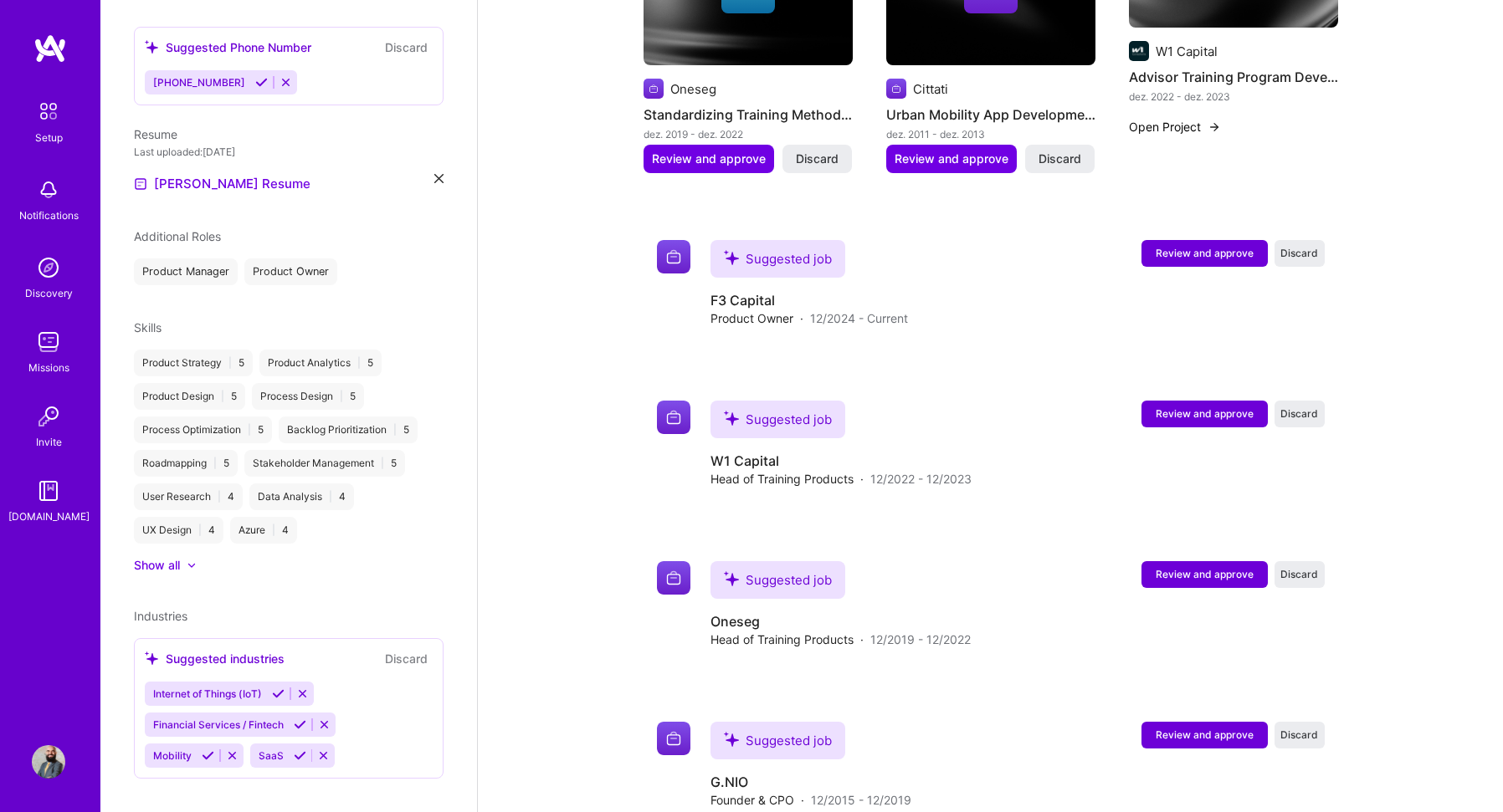
scroll to position [1179, 0]
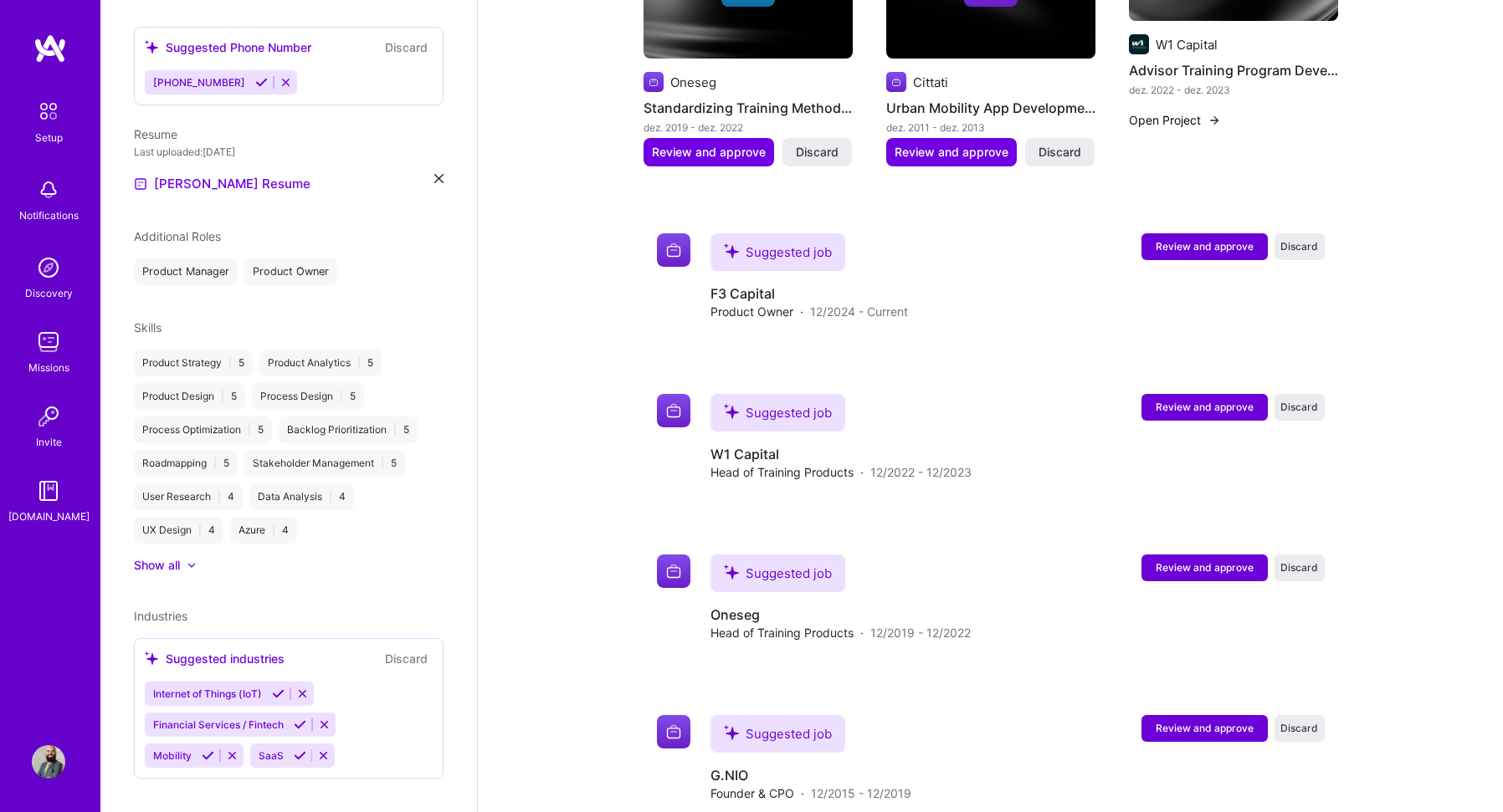
click at [303, 718] on icon at bounding box center [299, 724] width 13 height 13
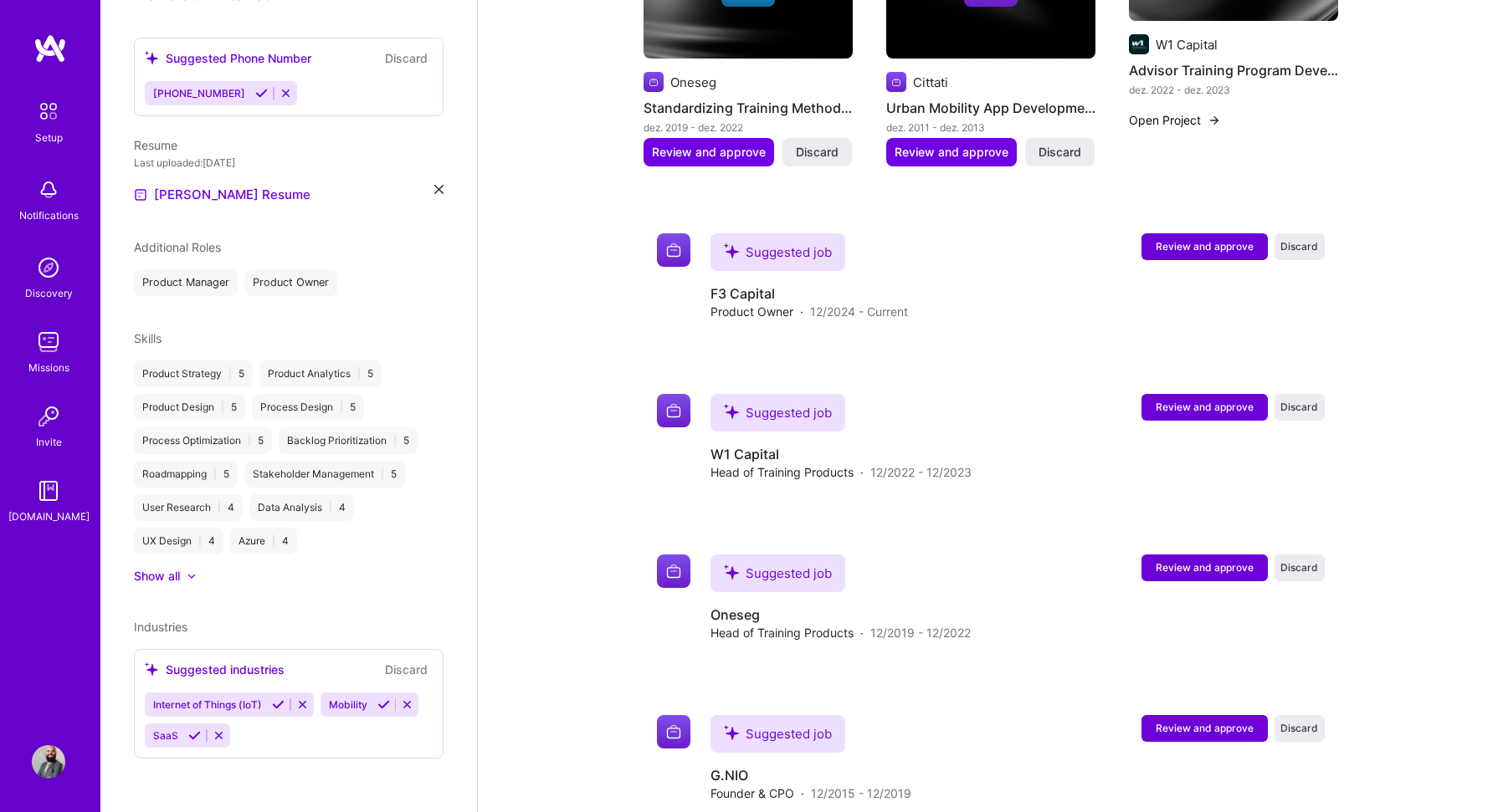
scroll to position [421, 0]
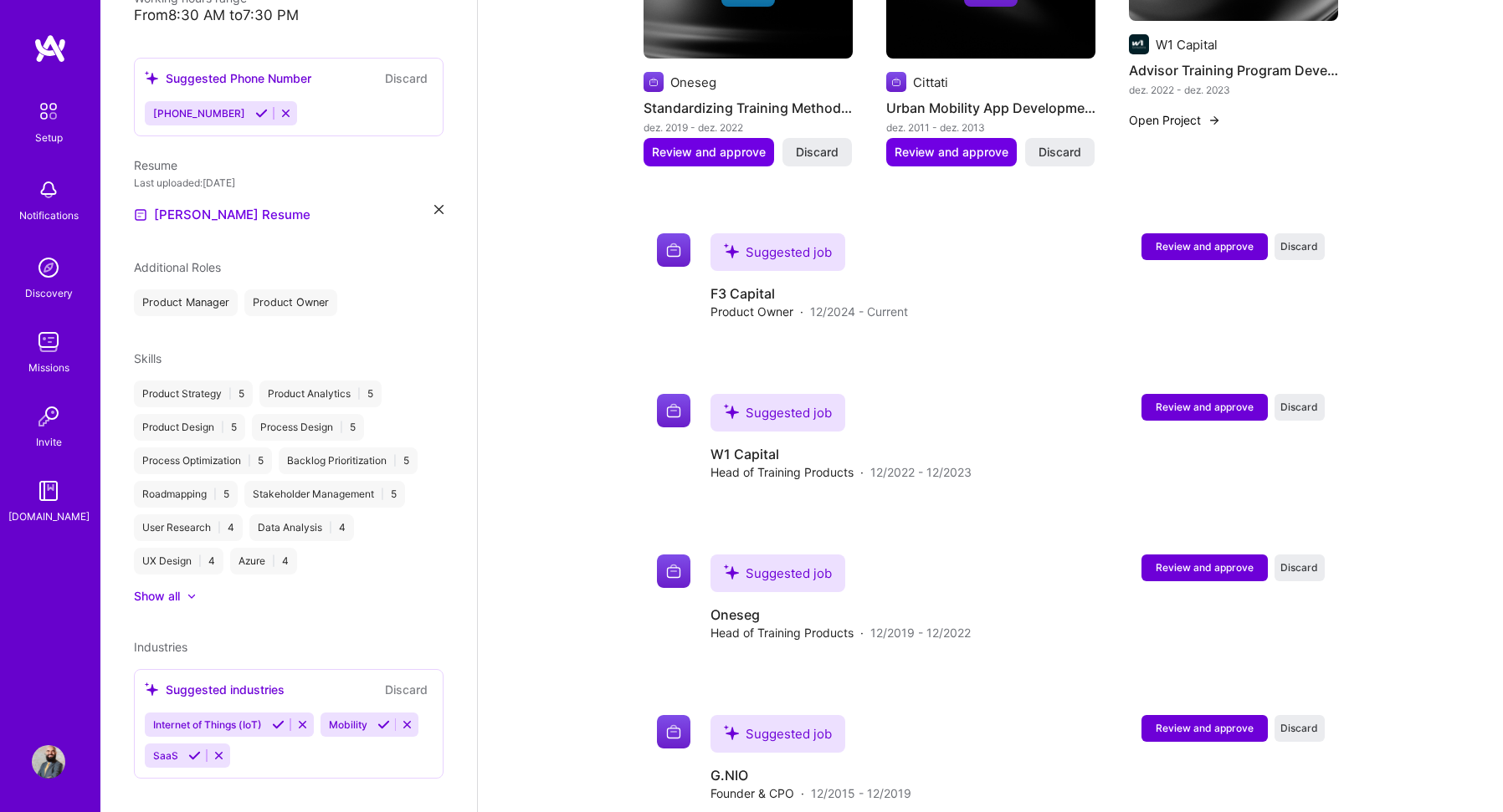
click at [382, 718] on icon at bounding box center [383, 724] width 13 height 13
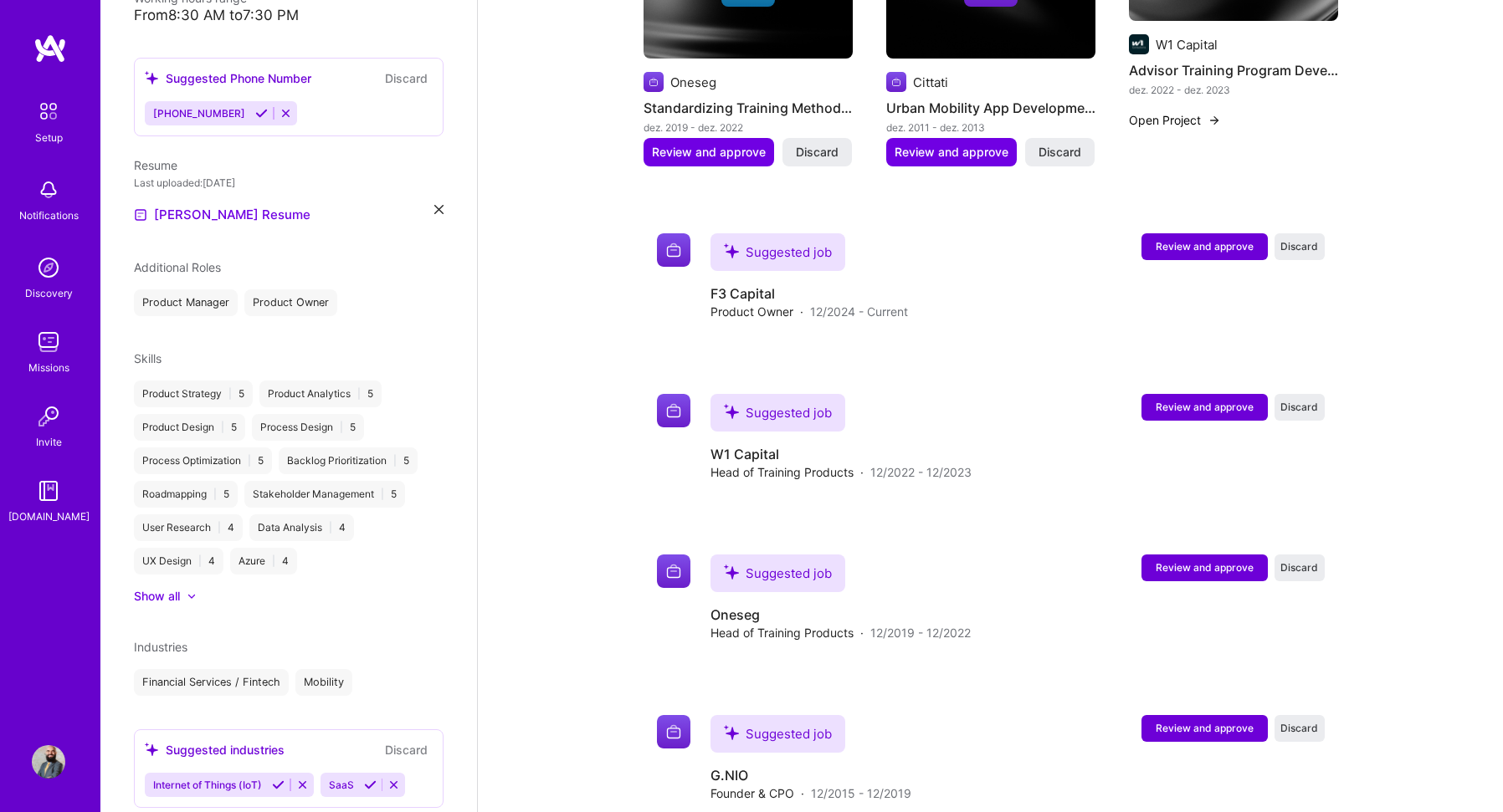
click at [374, 779] on icon at bounding box center [370, 784] width 13 height 13
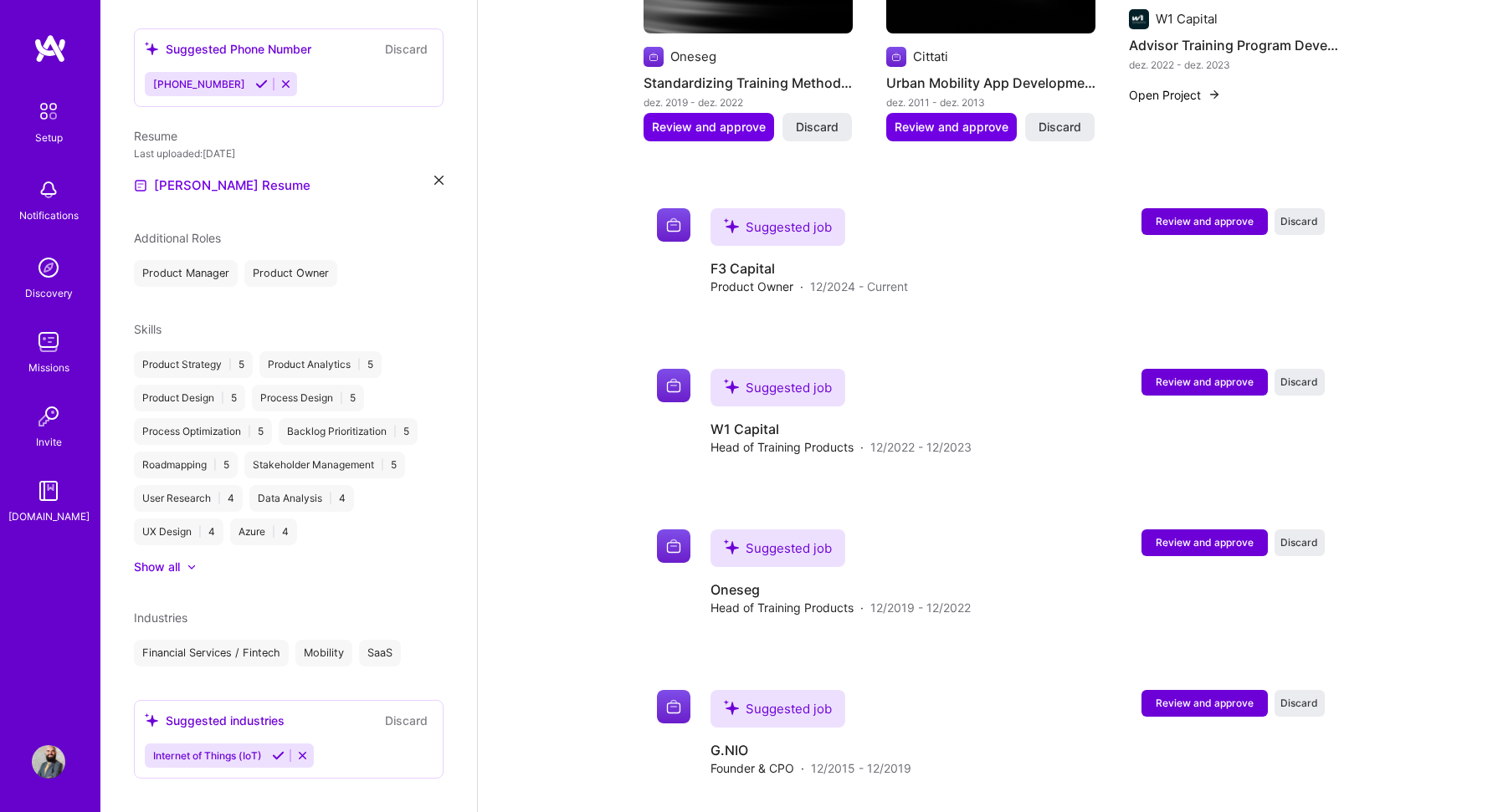
click at [277, 750] on icon at bounding box center [278, 756] width 13 height 13
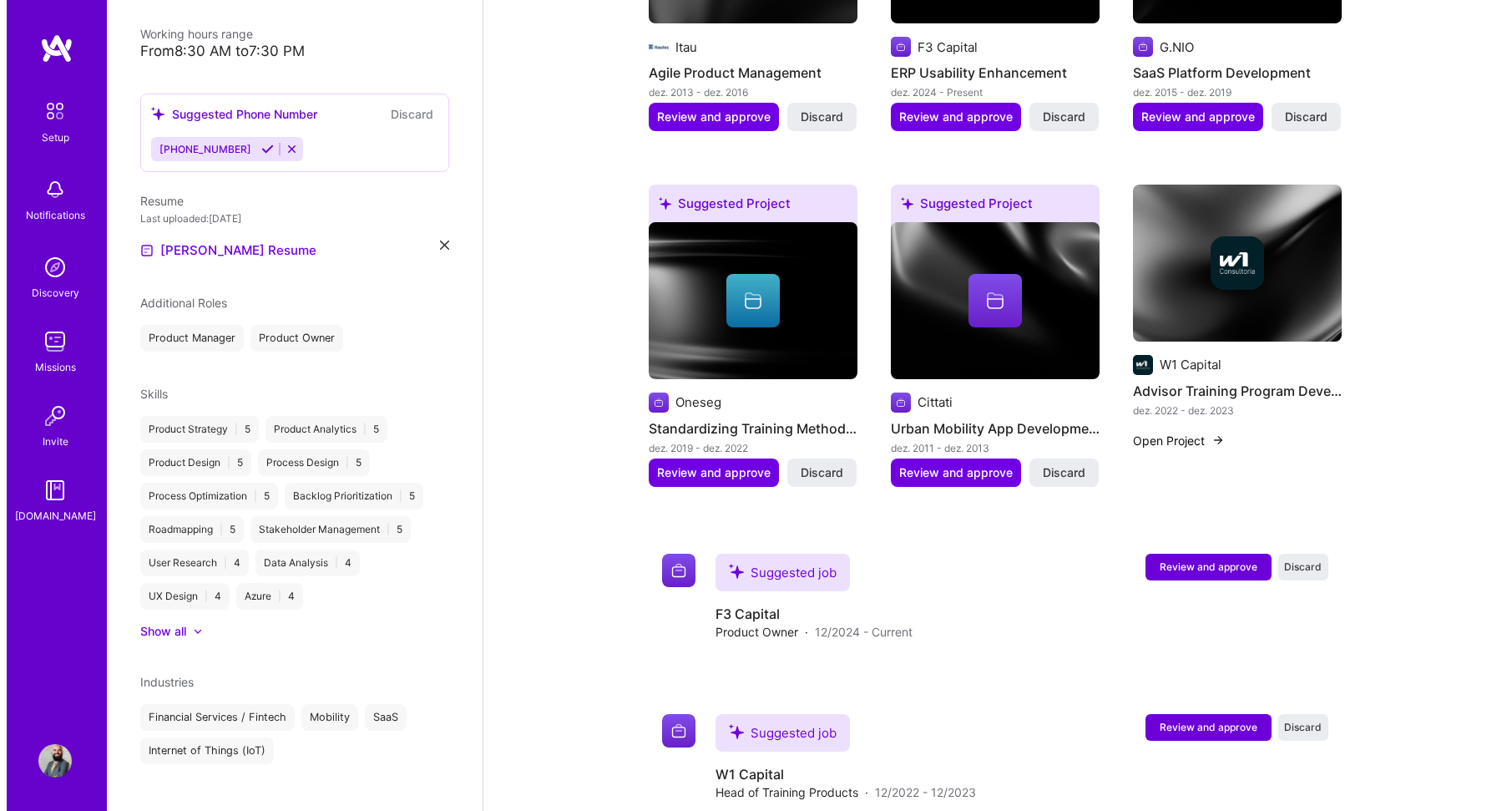
scroll to position [919, 0]
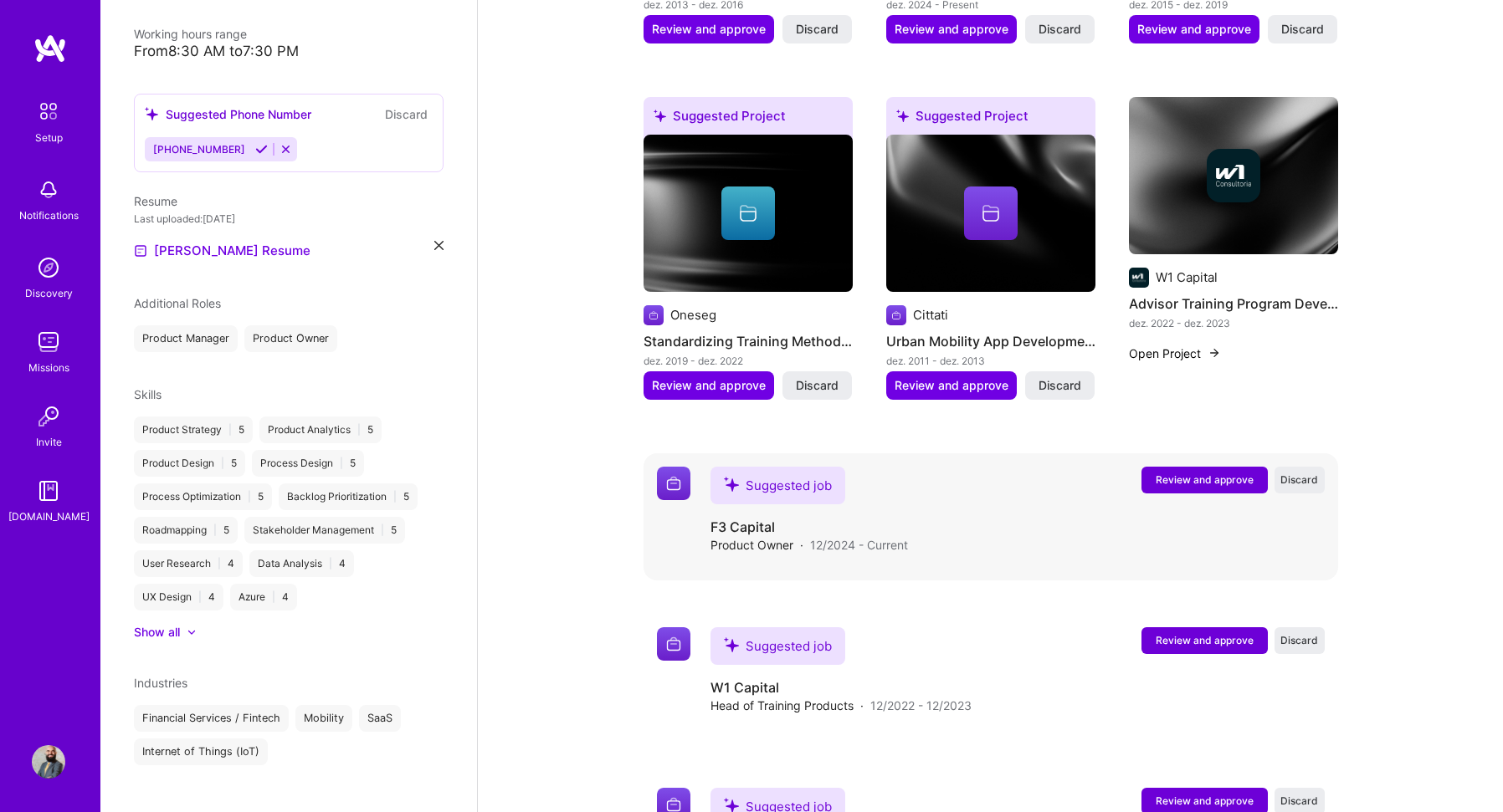
click at [1217, 472] on span "Review and approve" at bounding box center [1204, 479] width 97 height 14
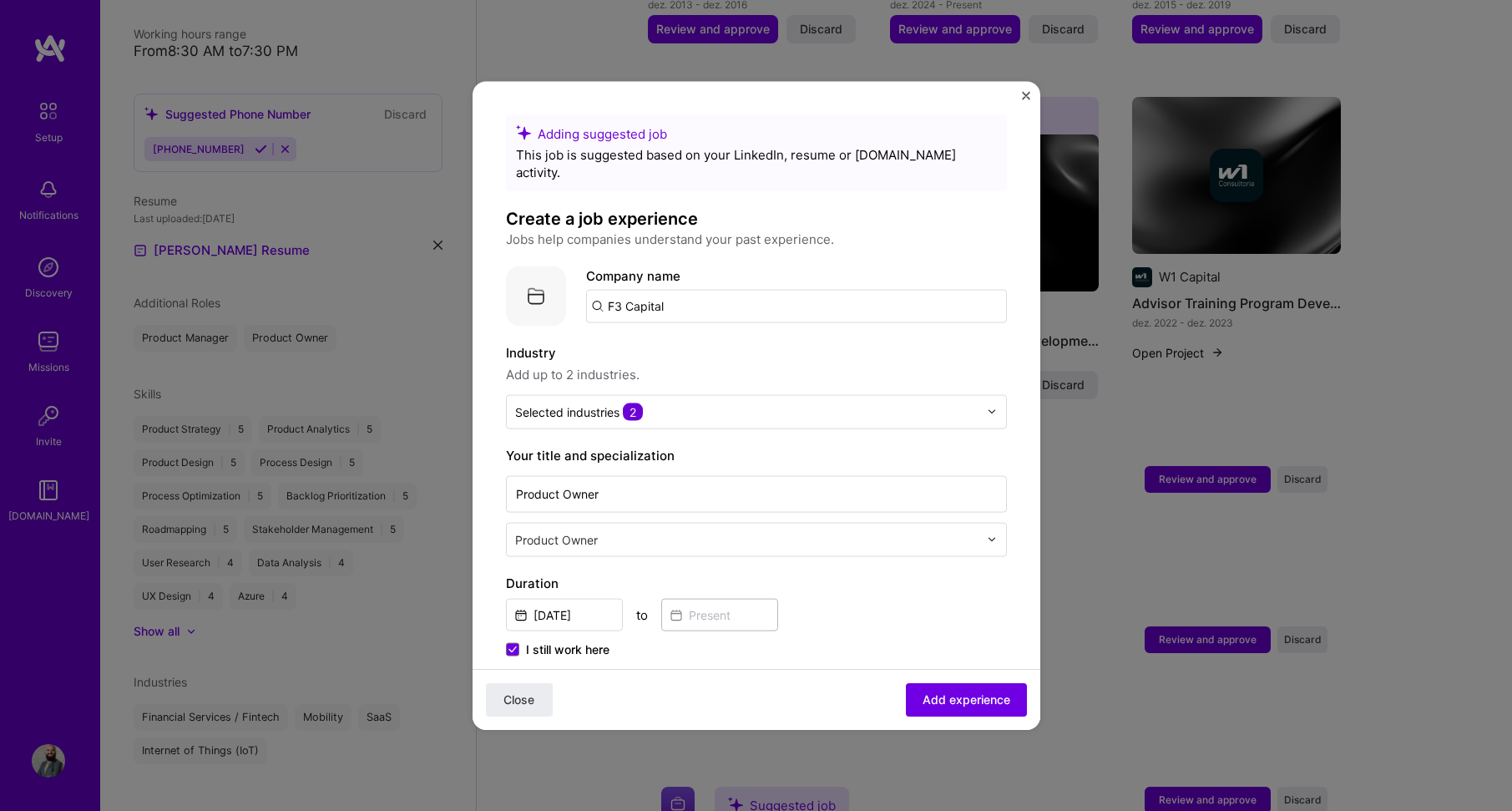
click at [712, 291] on input "F3 Capital" at bounding box center [797, 306] width 420 height 33
drag, startPoint x: 712, startPoint y: 291, endPoint x: 536, endPoint y: 287, distance: 176.0
click at [536, 287] on div "Company logo Company name F3 Capital" at bounding box center [756, 295] width 501 height 60
type input "F3 Capital"
click at [662, 343] on span "Add company" at bounding box center [633, 352] width 81 height 18
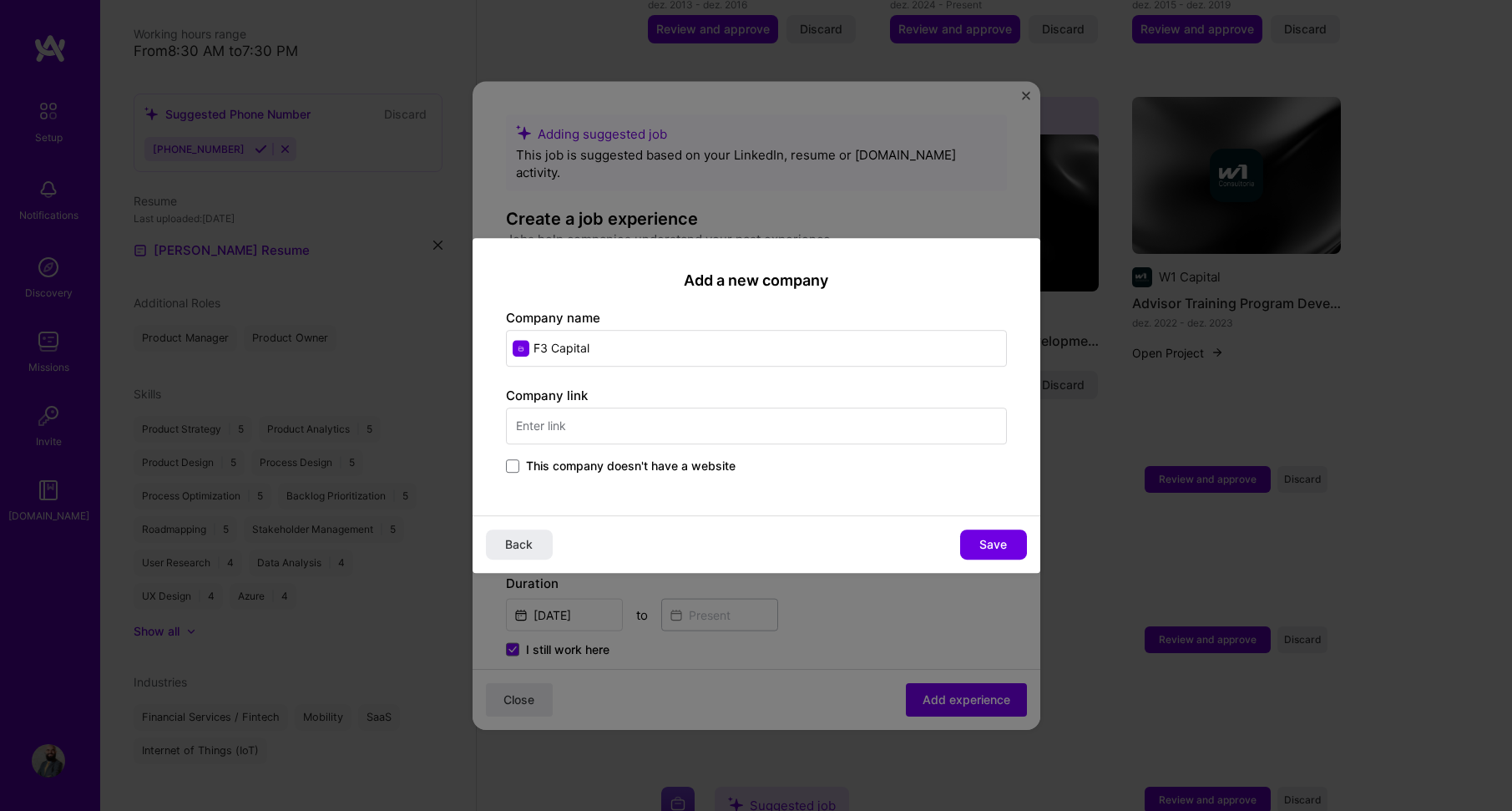
click at [622, 421] on input "text" at bounding box center [756, 426] width 501 height 36
type input "2"
type input "[DOMAIN_NAME]"
click at [999, 545] on span "Save" at bounding box center [993, 545] width 28 height 17
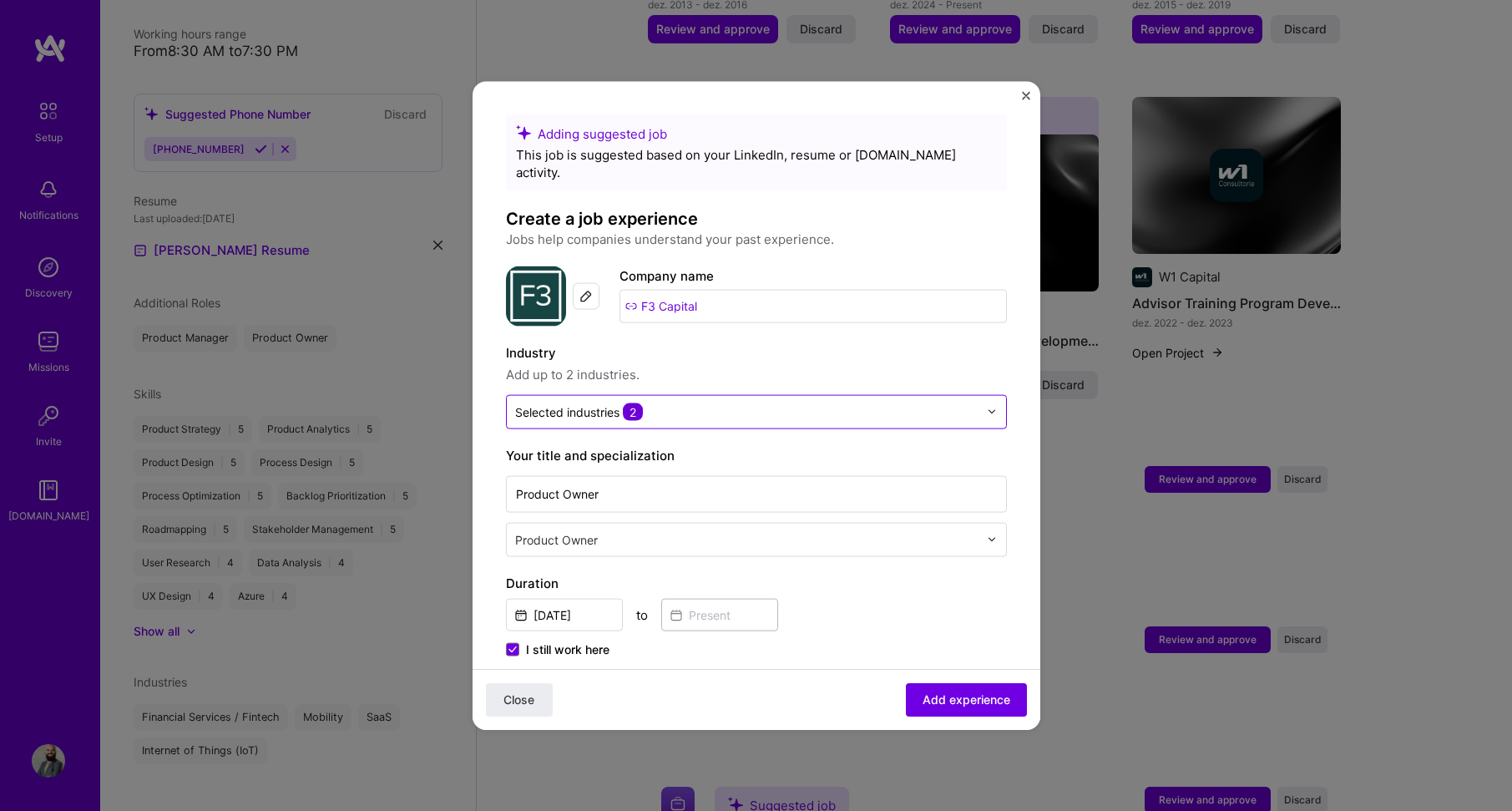
click at [958, 403] on input "text" at bounding box center [747, 412] width 464 height 18
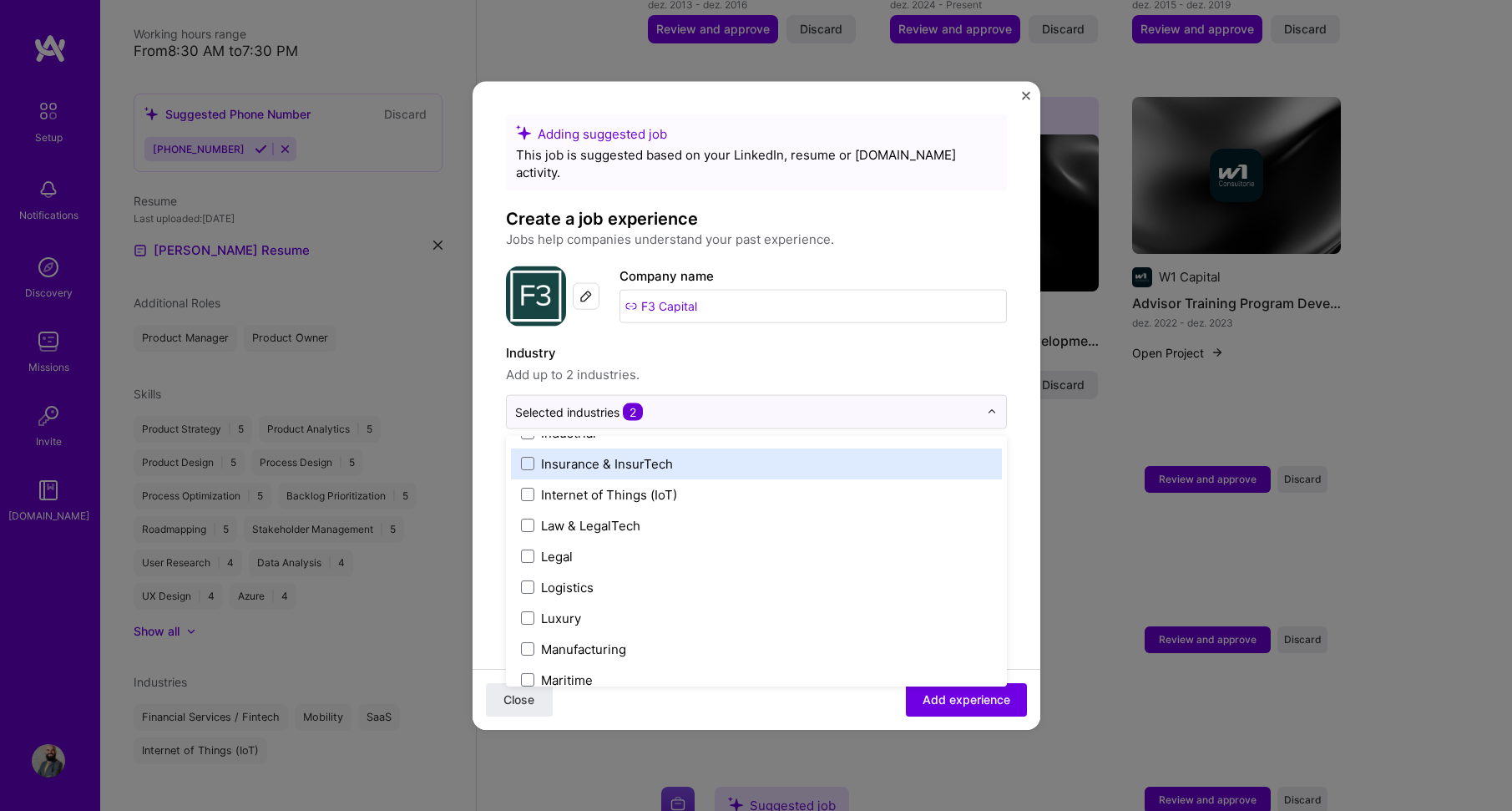
scroll to position [2256, 0]
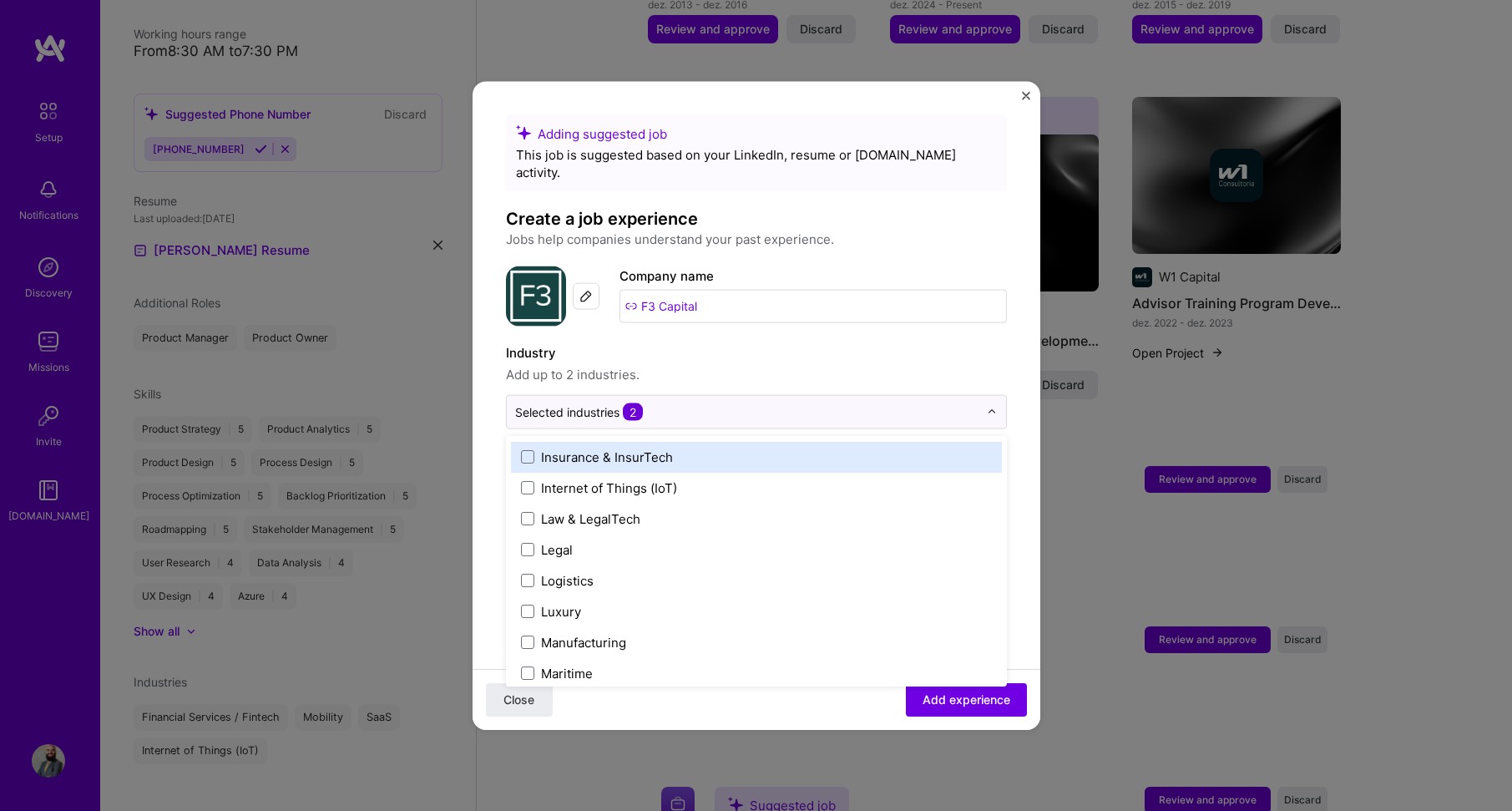
click at [903, 448] on label "Insurance & InsurTech" at bounding box center [756, 457] width 471 height 18
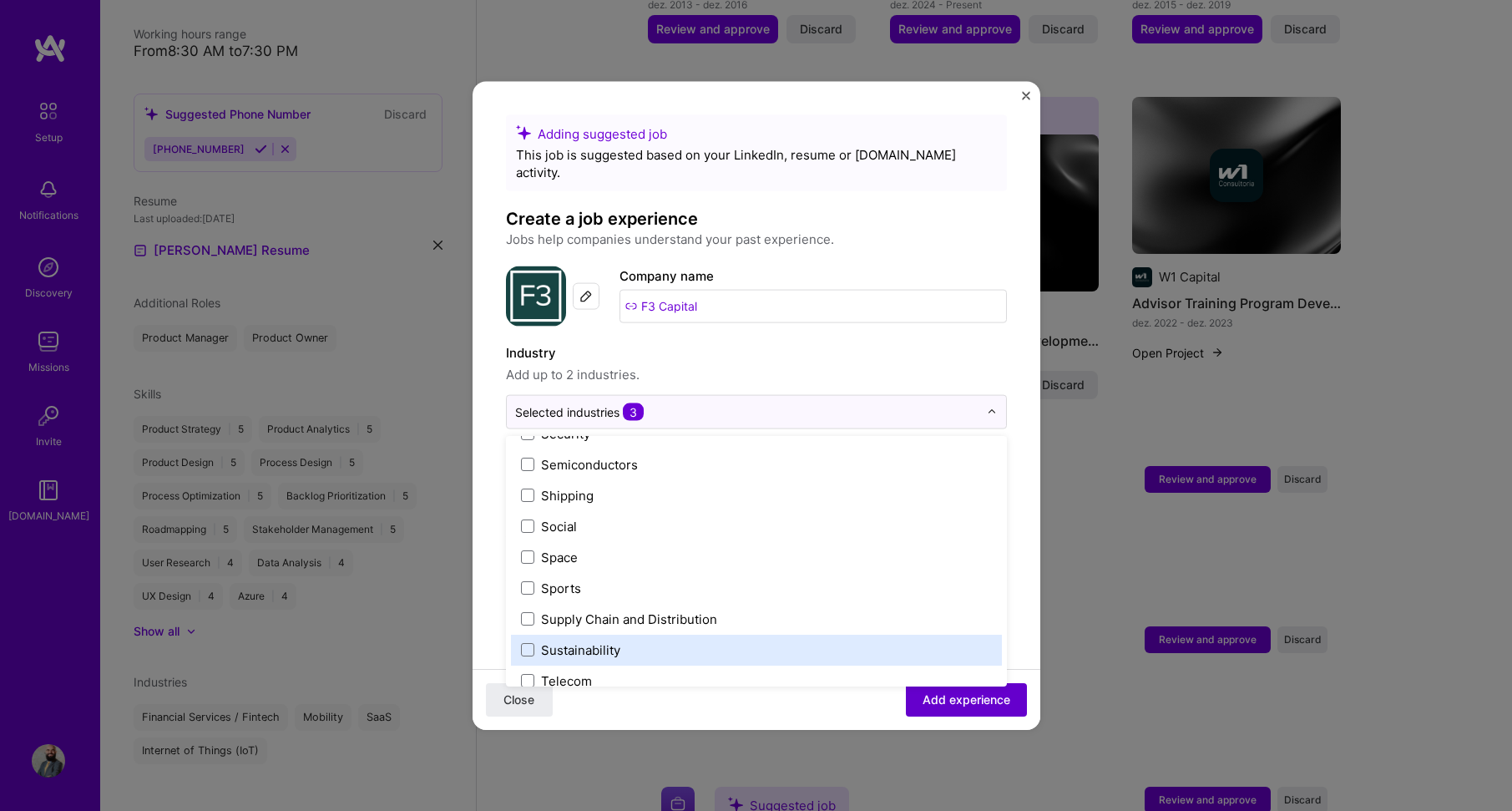
scroll to position [3394, 0]
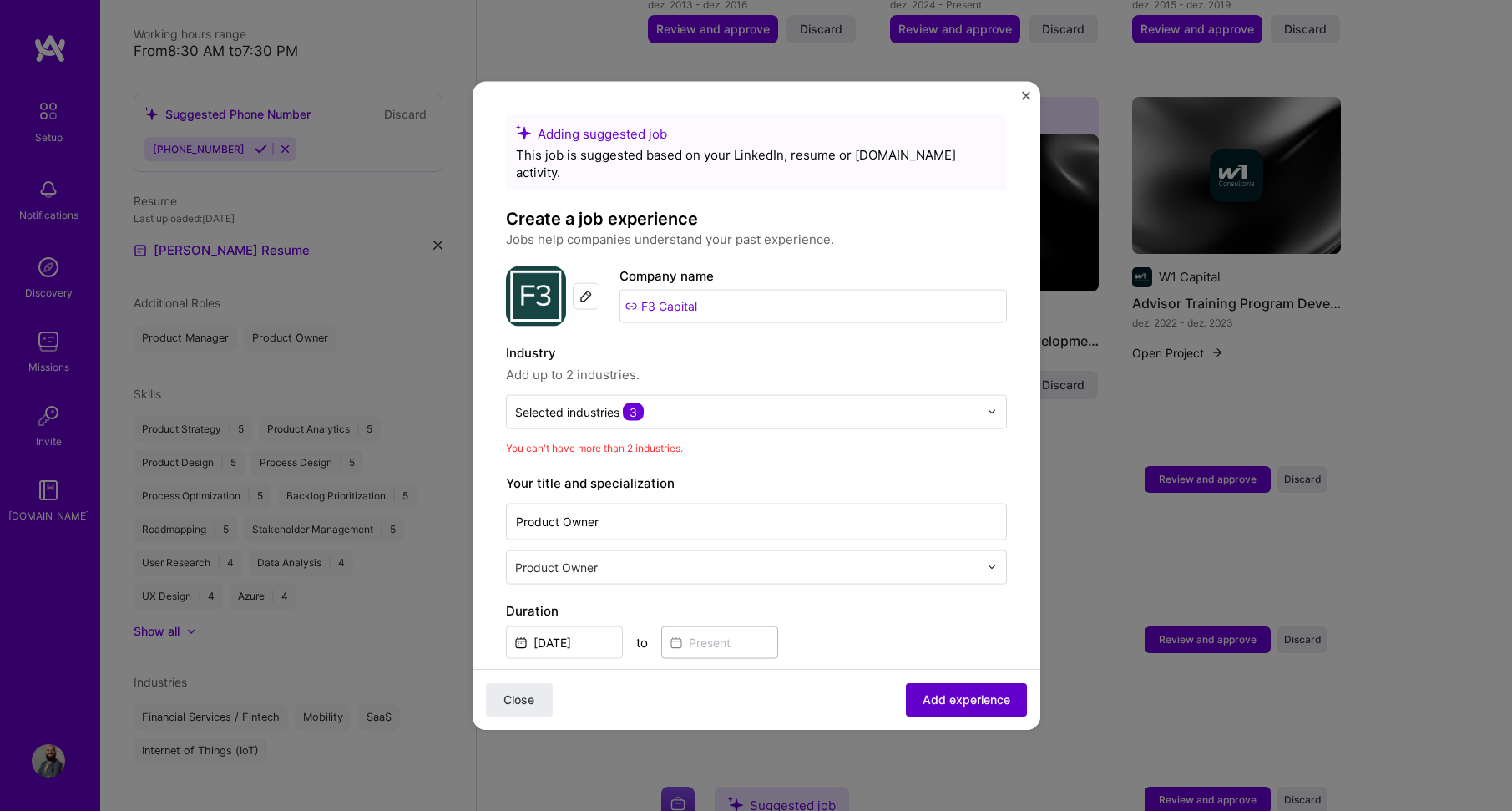
click at [948, 698] on span "Add experience" at bounding box center [966, 700] width 87 height 17
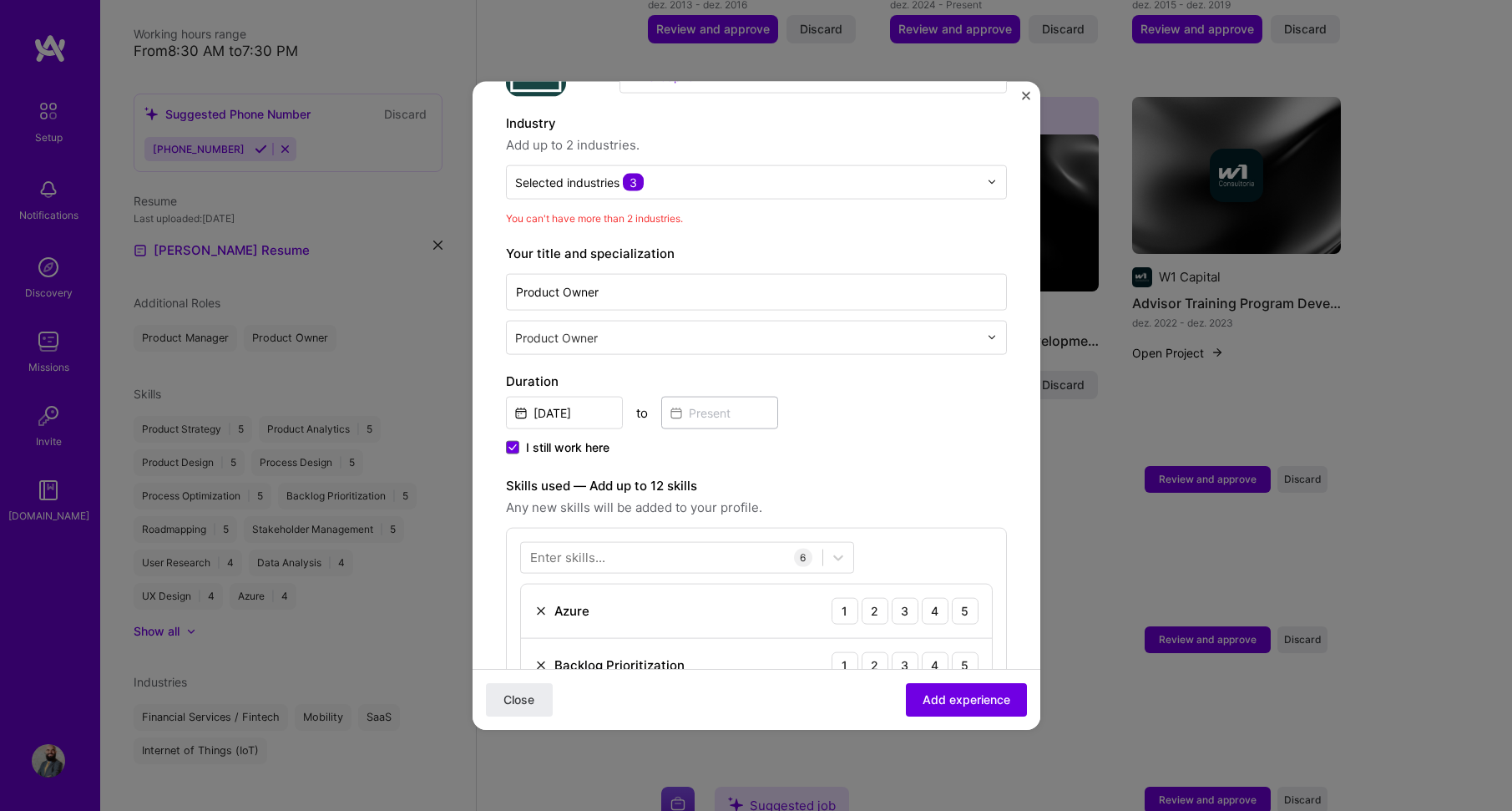
scroll to position [244, 0]
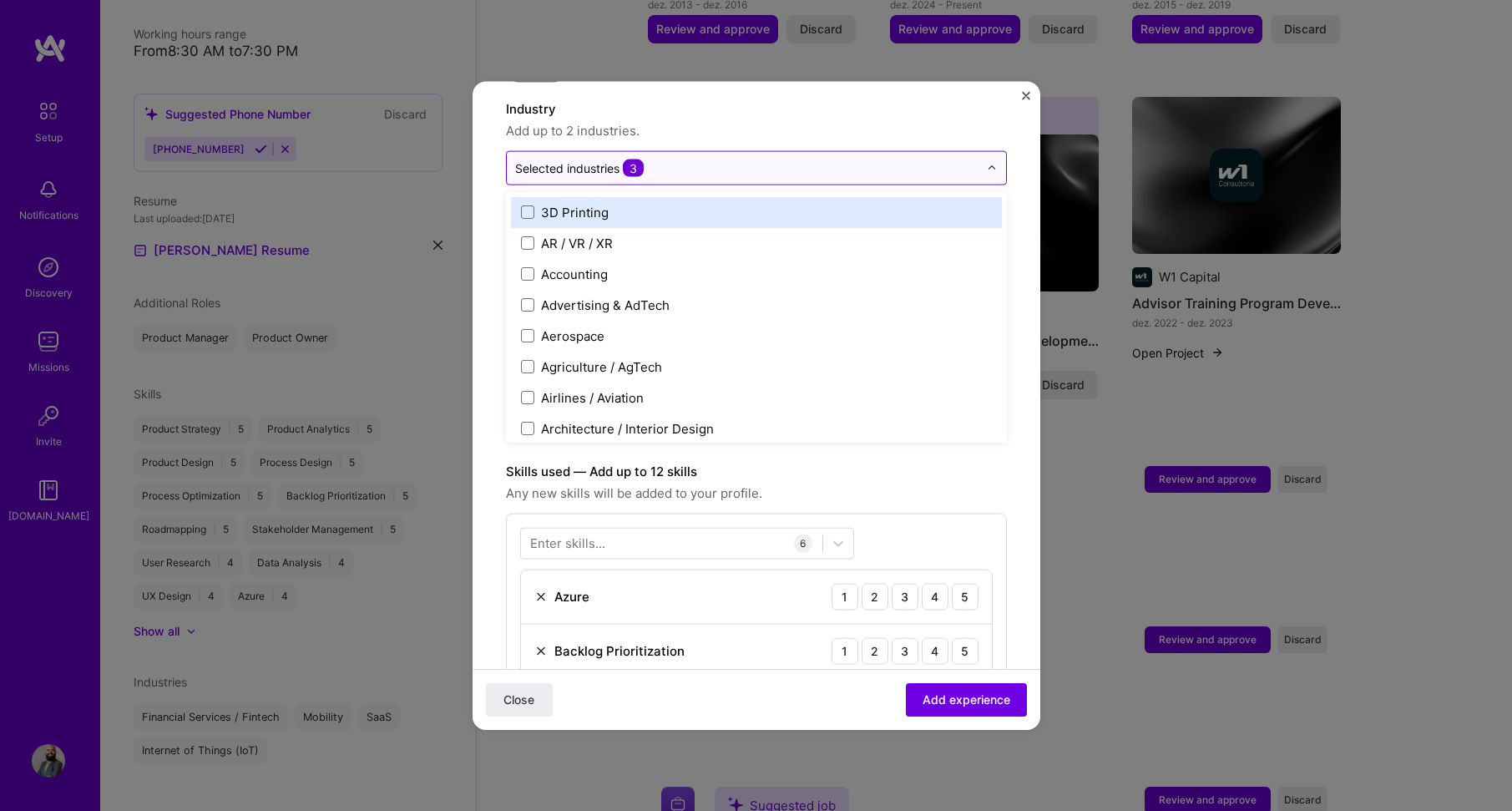
click at [734, 158] on input "text" at bounding box center [747, 167] width 464 height 18
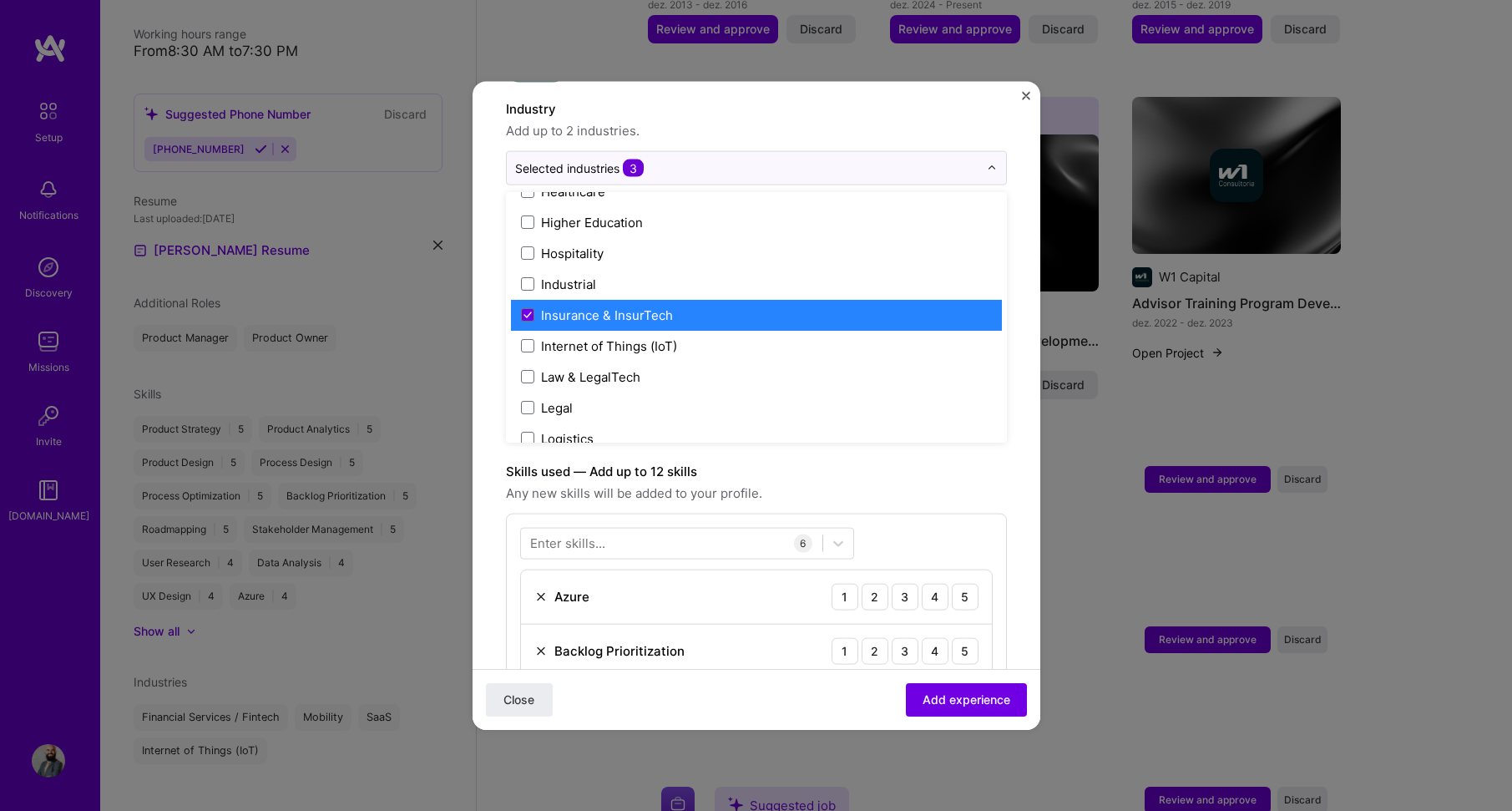
scroll to position [2139, 0]
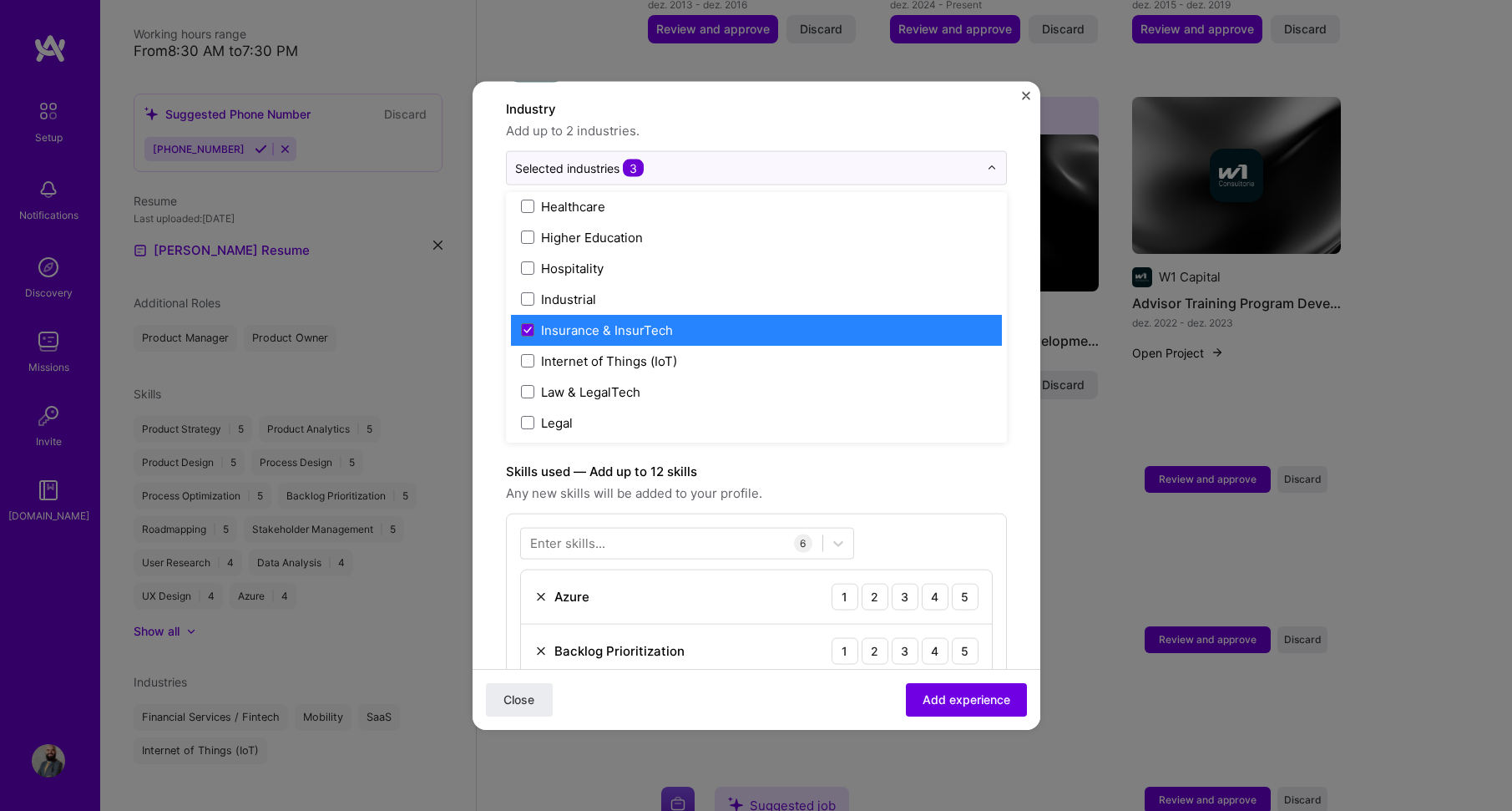
click at [676, 320] on label "Insurance & InsurTech" at bounding box center [756, 329] width 471 height 18
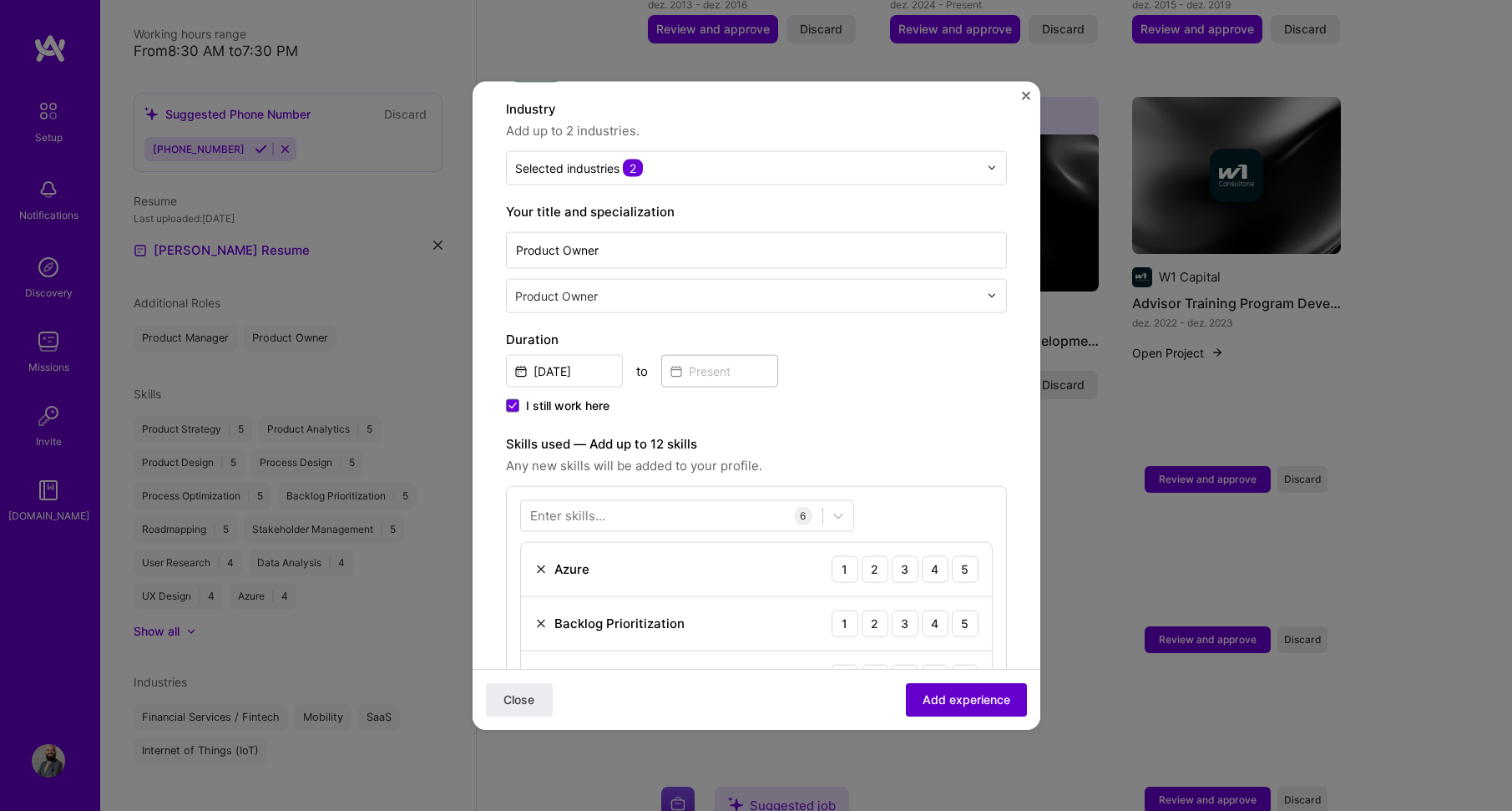
click at [935, 693] on span "Add experience" at bounding box center [966, 700] width 87 height 17
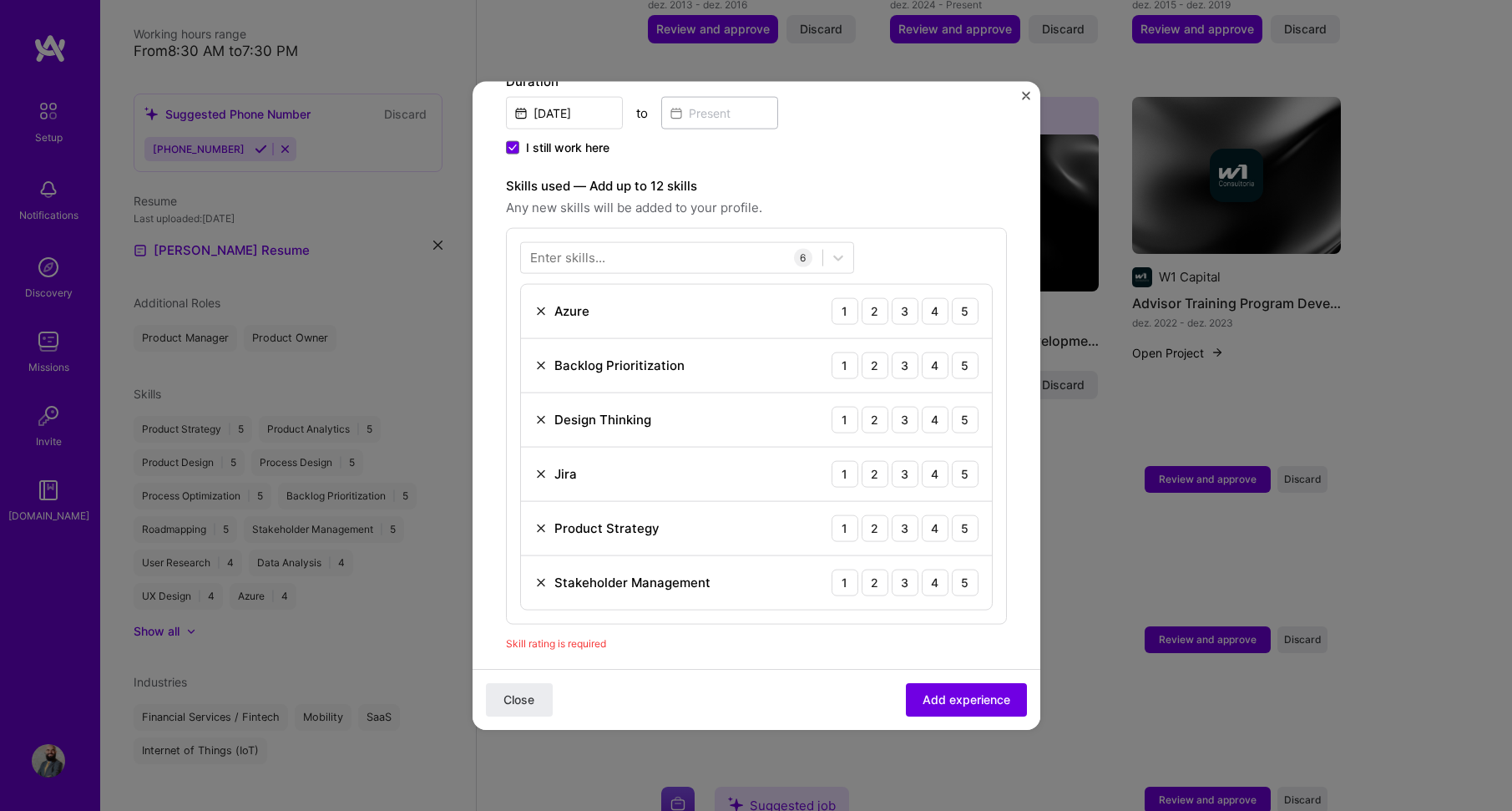
scroll to position [495, 0]
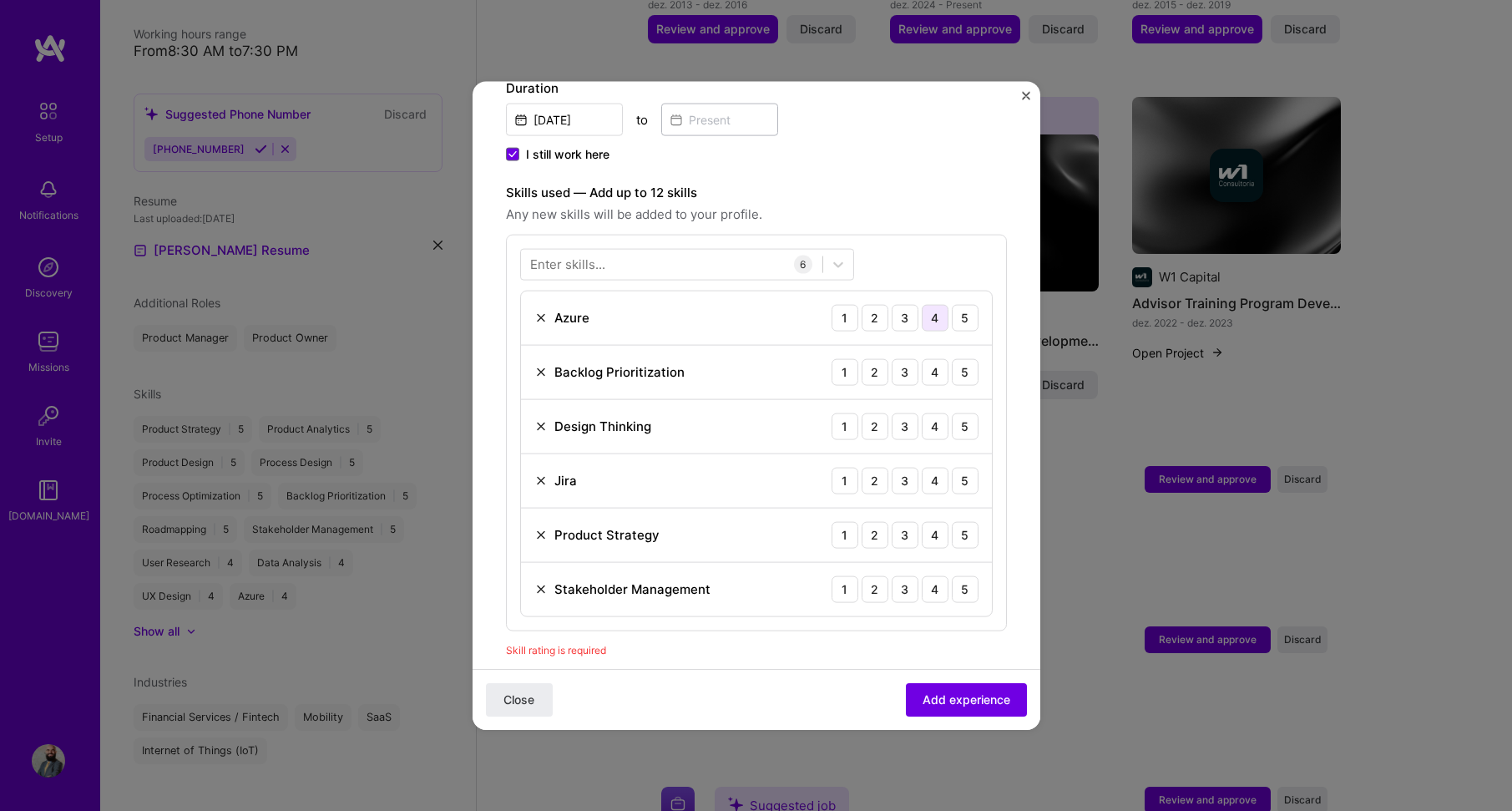
click at [931, 304] on div "4" at bounding box center [934, 317] width 27 height 27
click at [958, 359] on div "5" at bounding box center [965, 372] width 27 height 27
click at [924, 413] on div "4" at bounding box center [934, 426] width 27 height 27
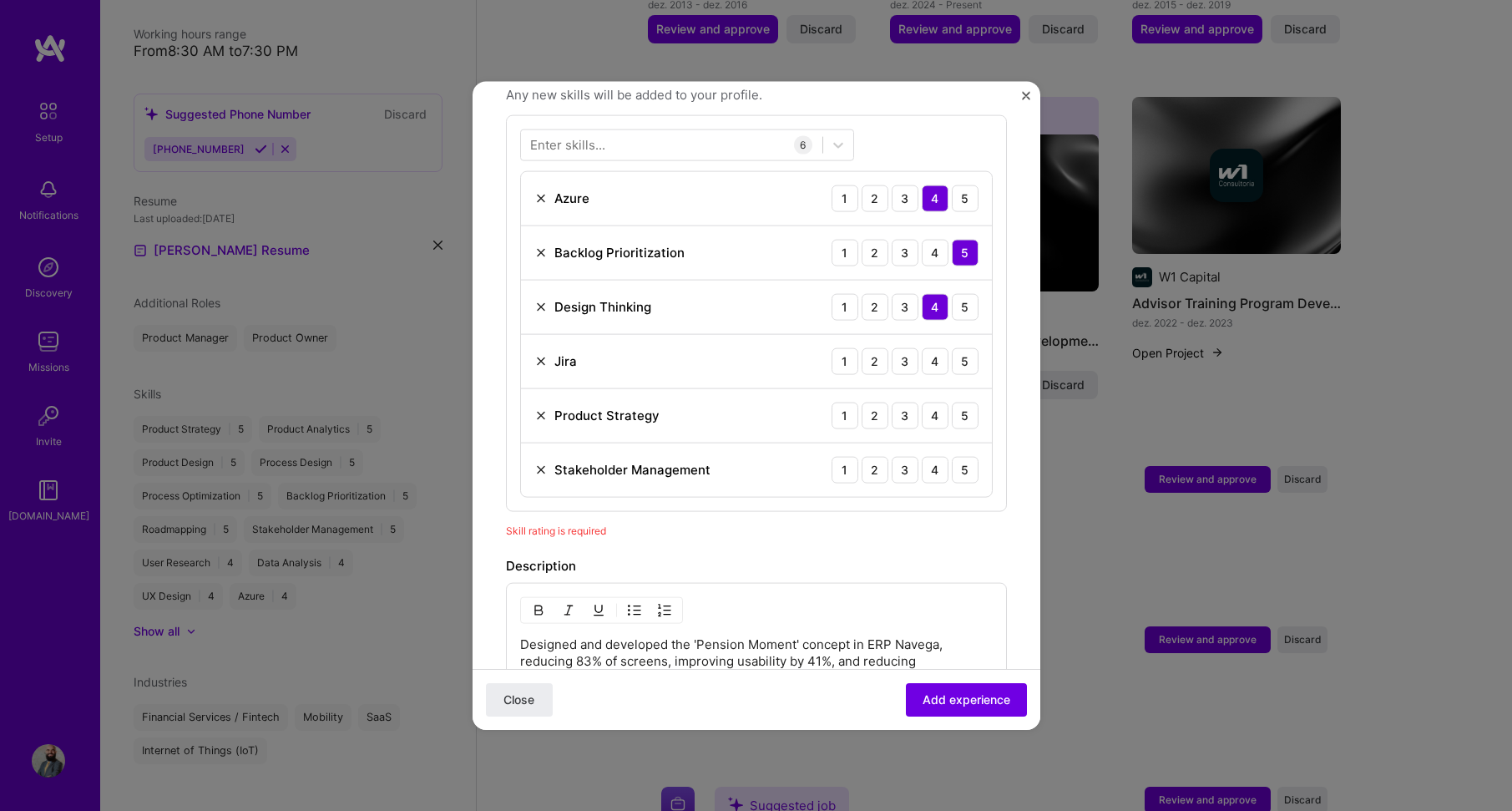
scroll to position [579, 0]
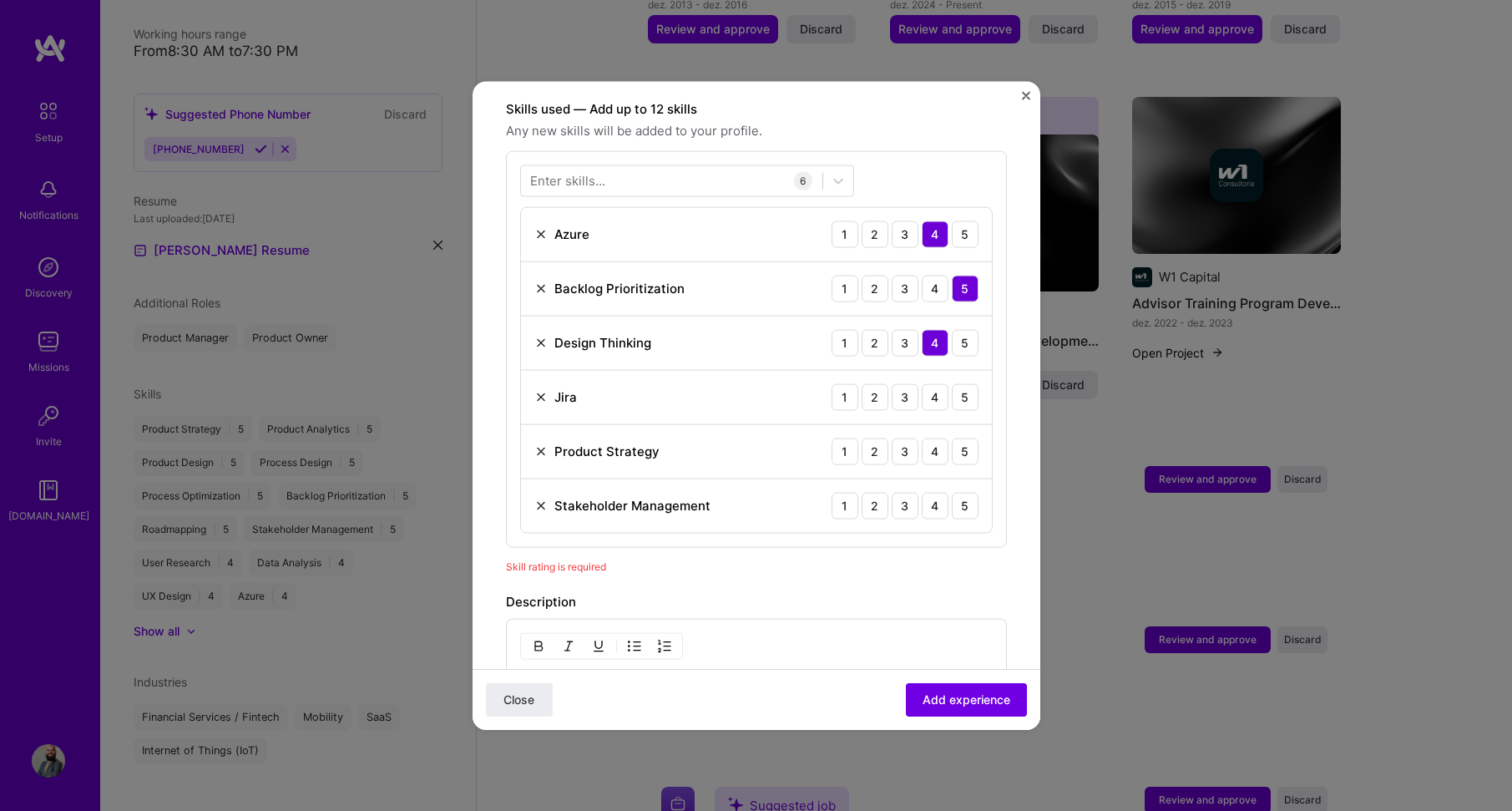
click at [536, 390] on img at bounding box center [541, 397] width 14 height 14
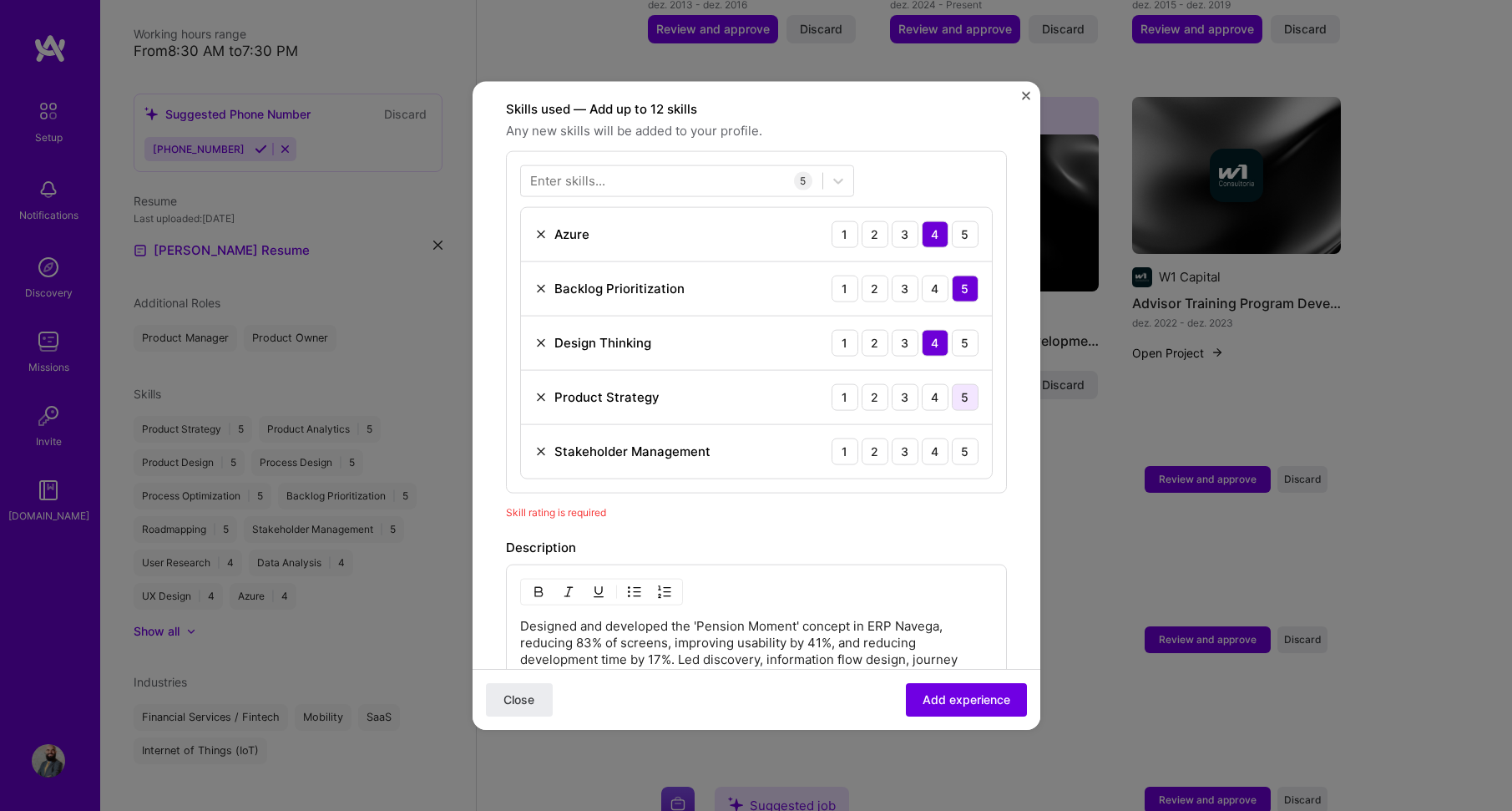
click at [952, 385] on div "5" at bounding box center [965, 396] width 27 height 27
click at [954, 437] on div "5" at bounding box center [965, 450] width 27 height 27
click at [660, 167] on div at bounding box center [671, 181] width 302 height 28
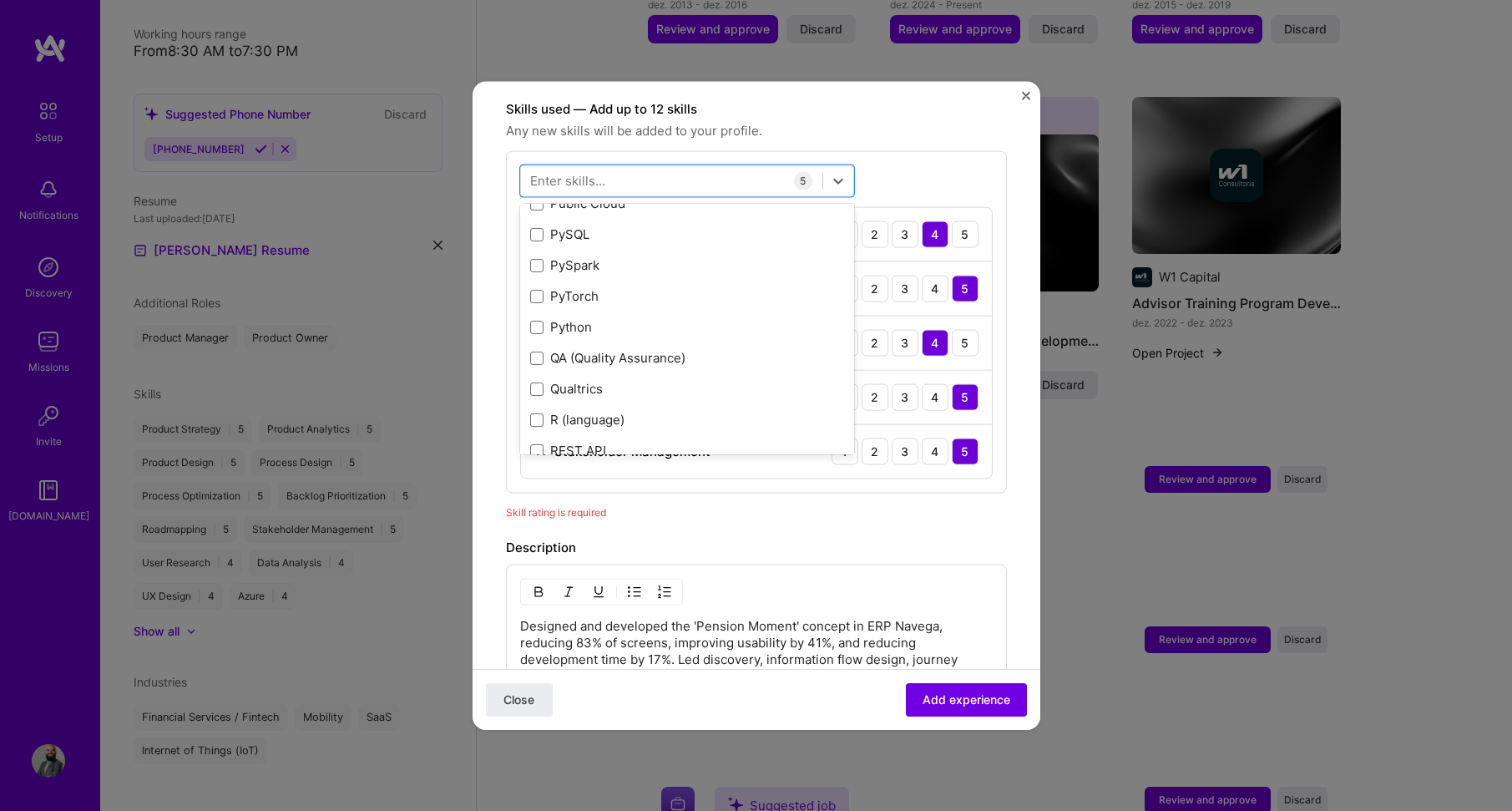
scroll to position [8077, 0]
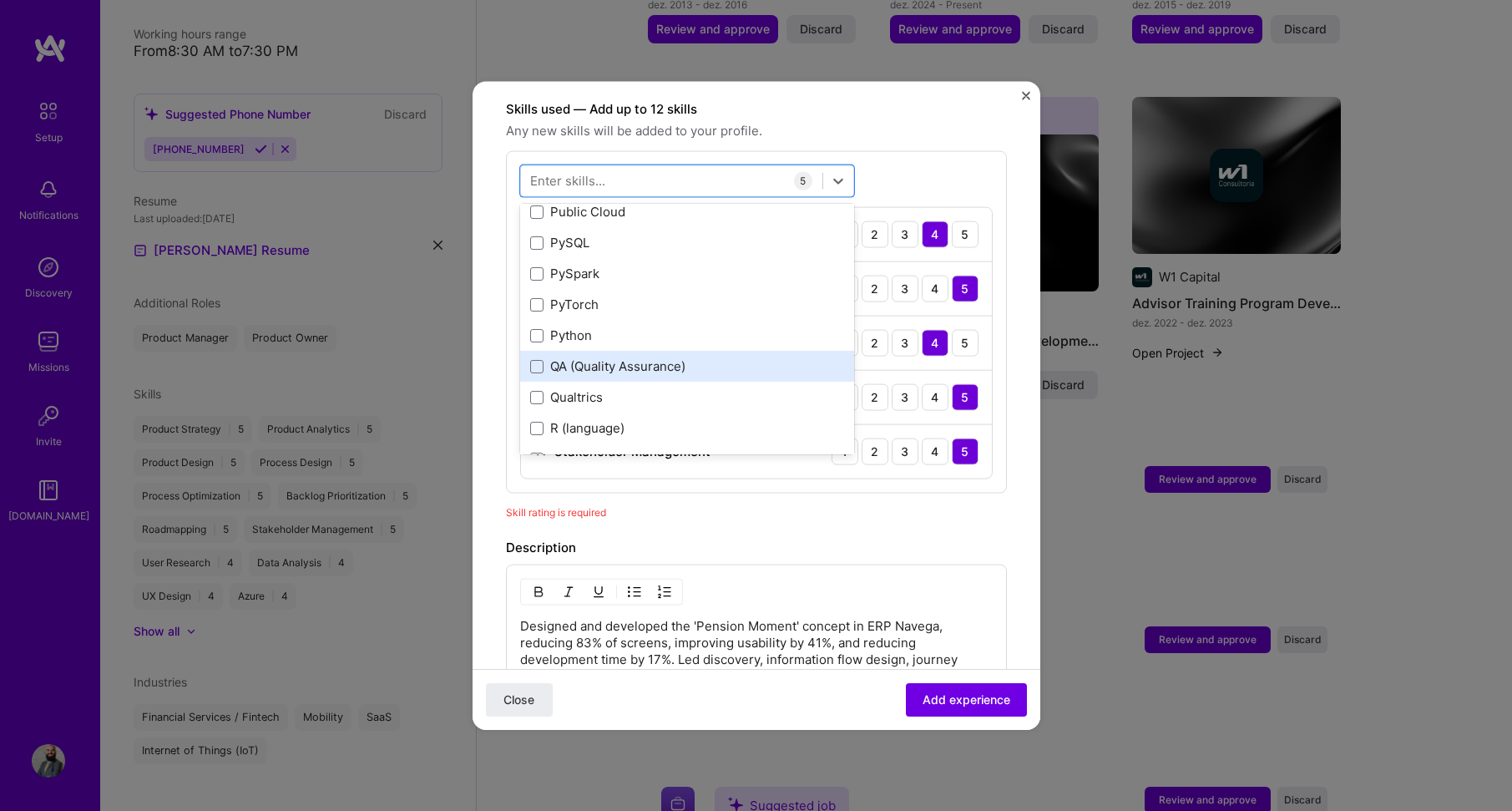
click at [654, 358] on div "QA (Quality Assurance)" at bounding box center [688, 367] width 314 height 18
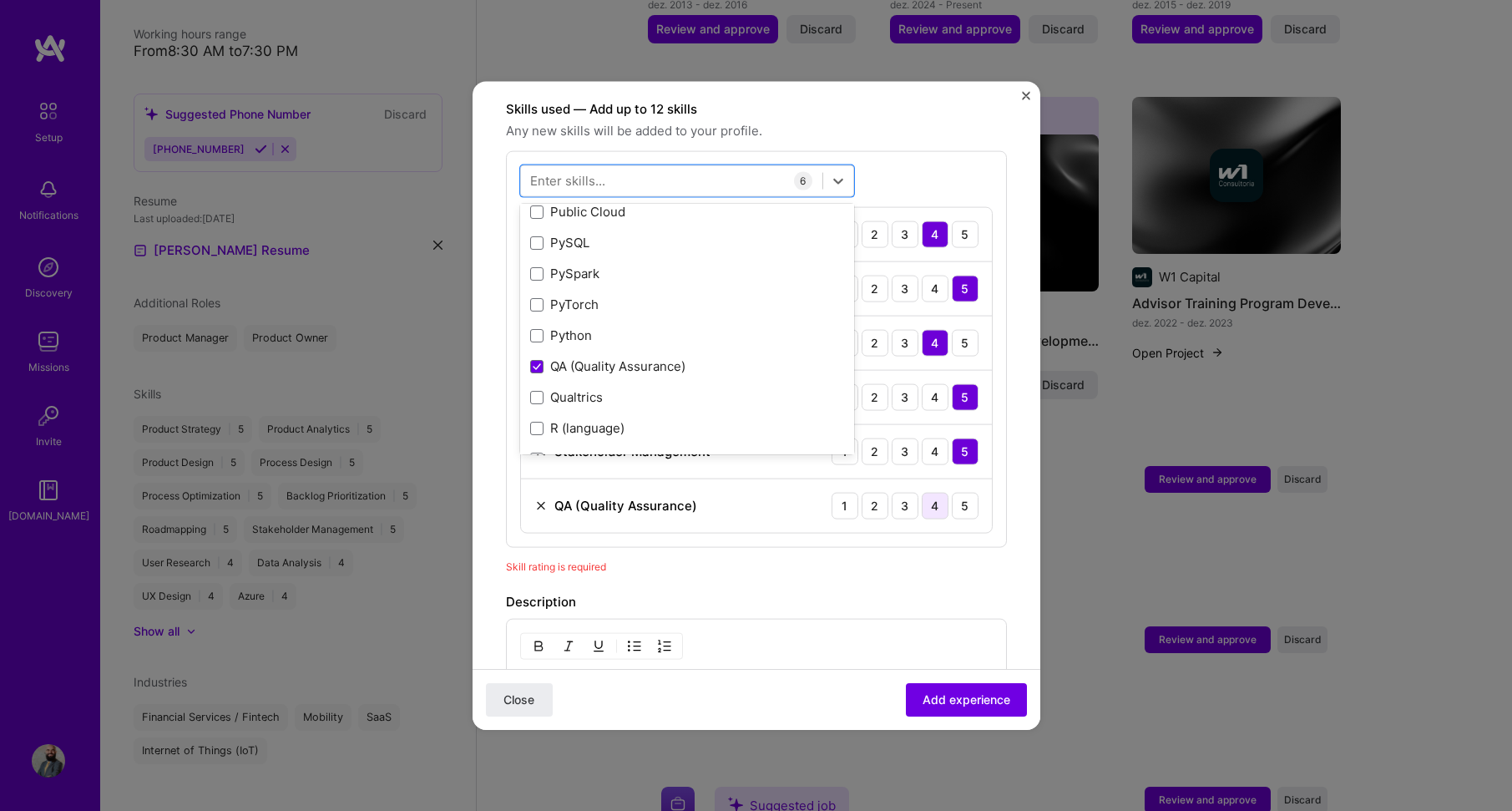
click at [922, 492] on div "4" at bounding box center [934, 505] width 27 height 27
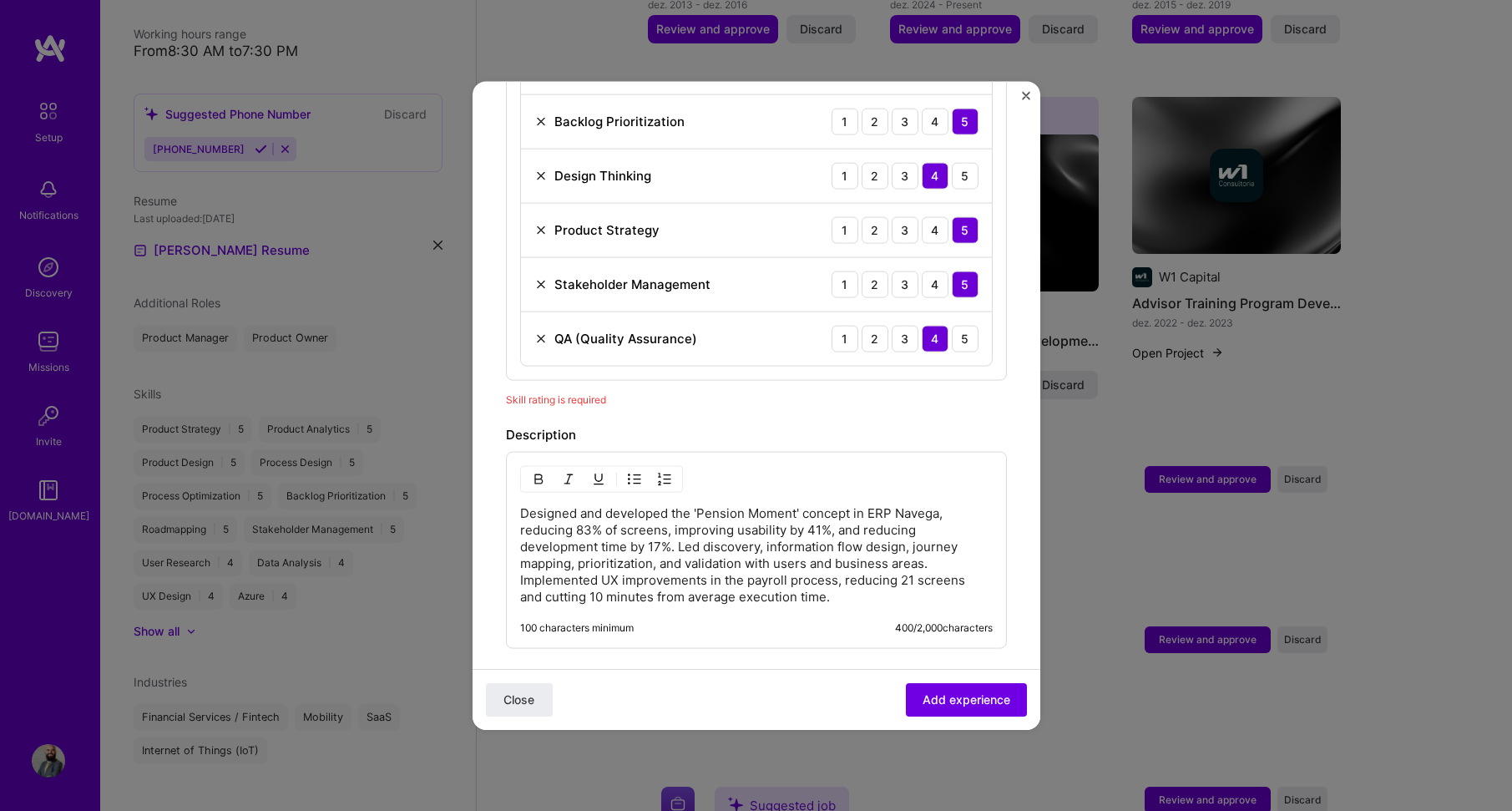
scroll to position [495, 0]
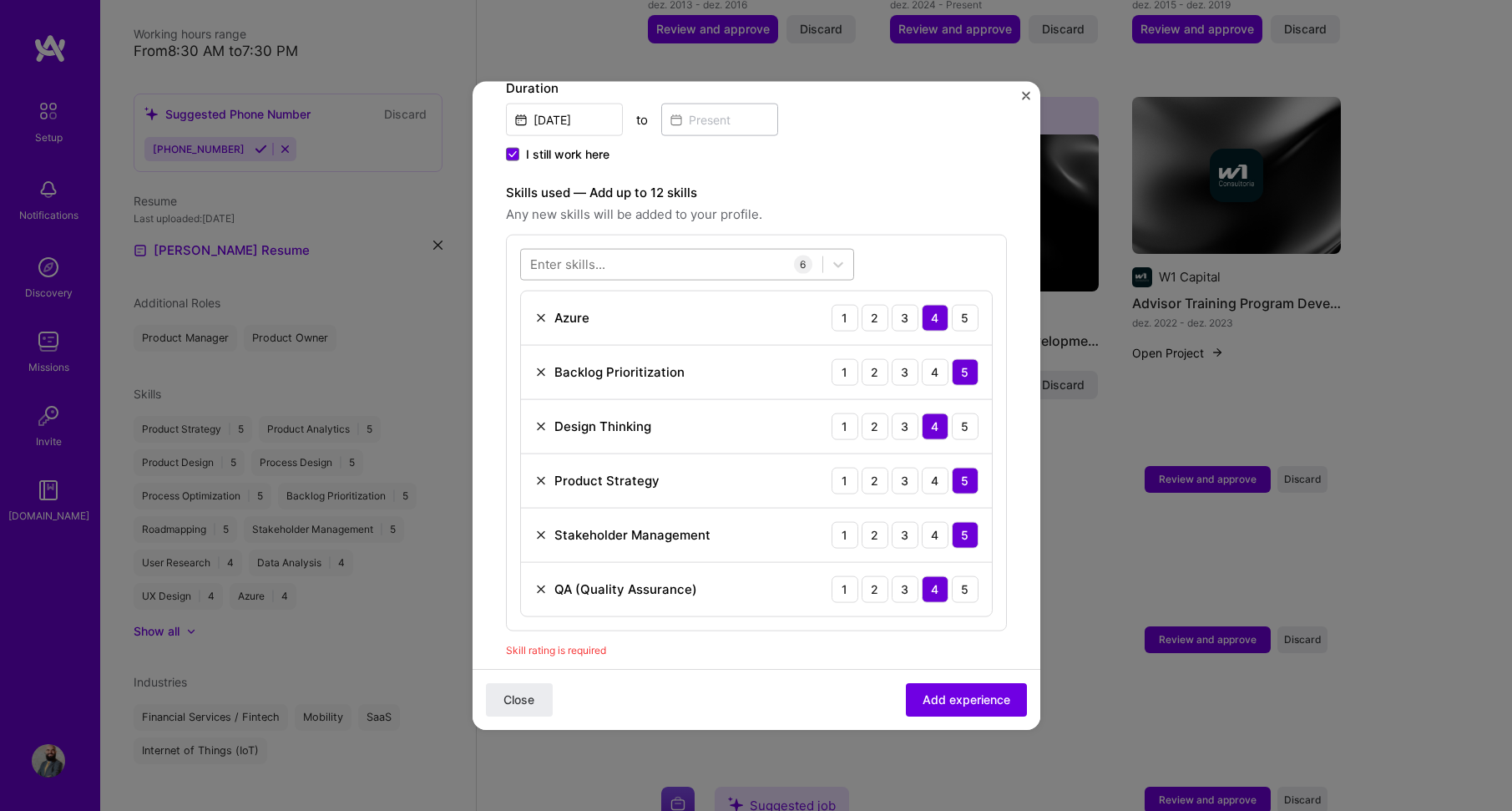
click at [676, 251] on div at bounding box center [671, 264] width 302 height 28
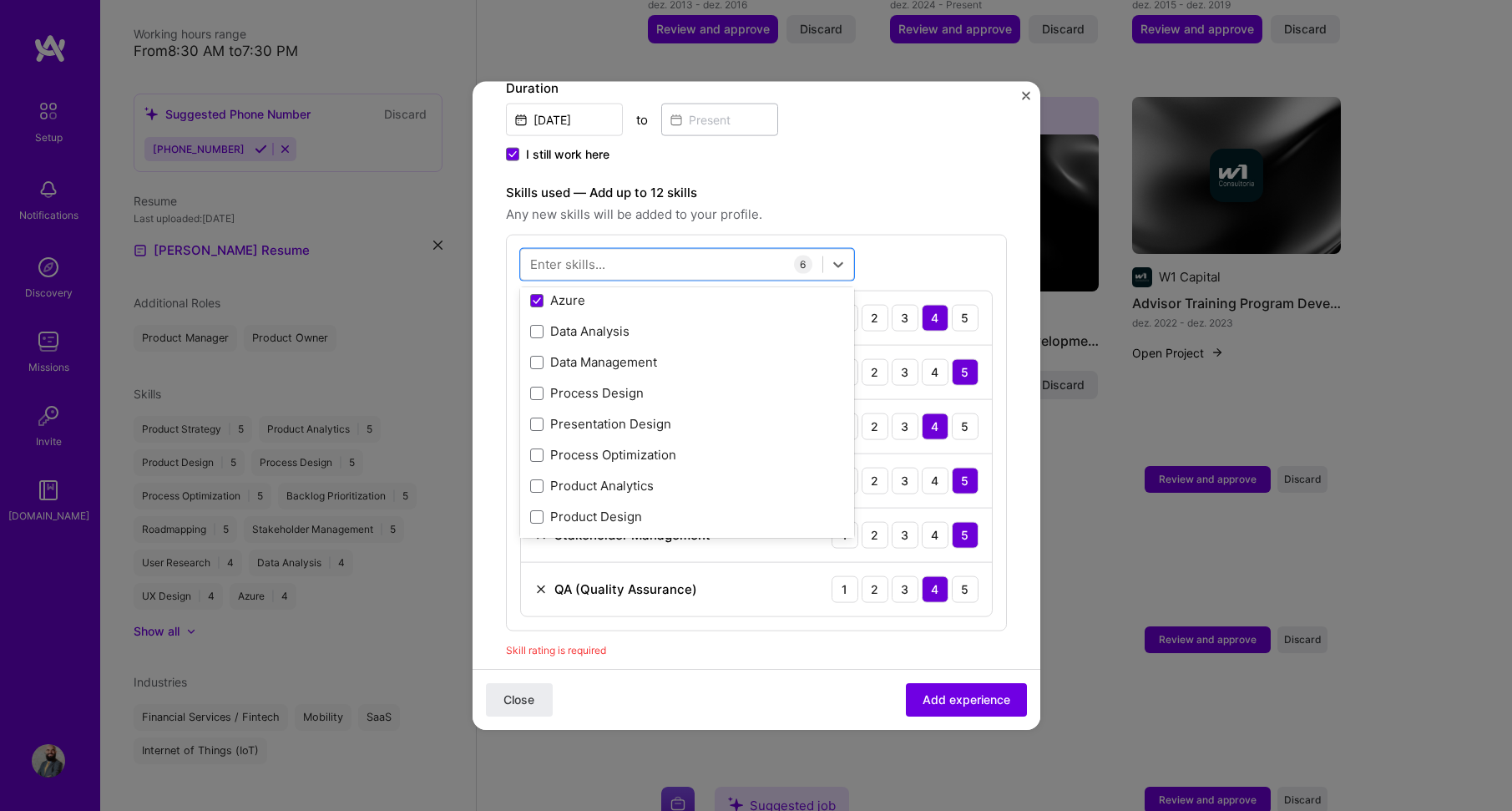
scroll to position [0, 0]
click at [709, 323] on div "Artificial Intelligence (AI)" at bounding box center [688, 332] width 314 height 18
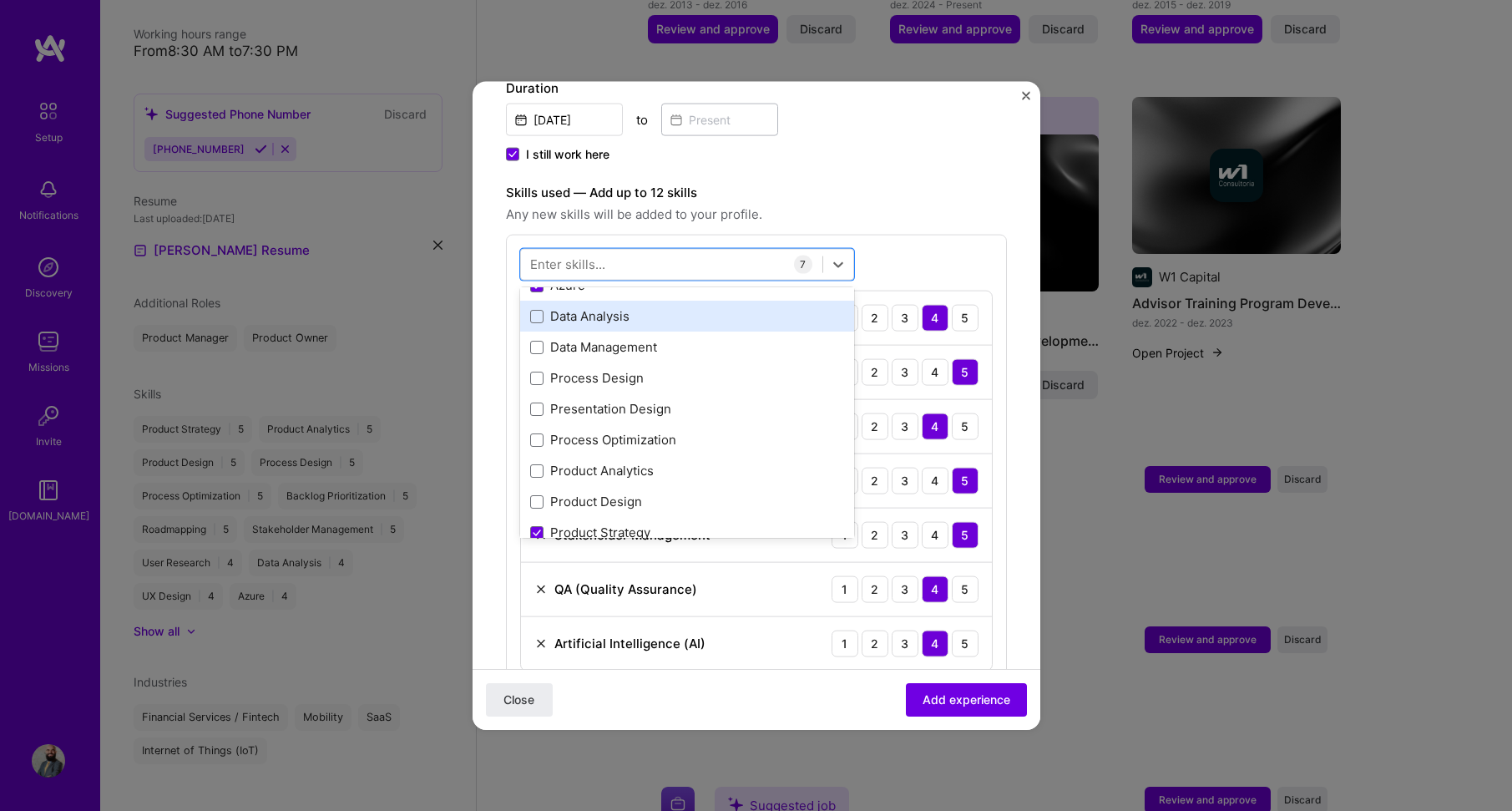
scroll to position [84, 0]
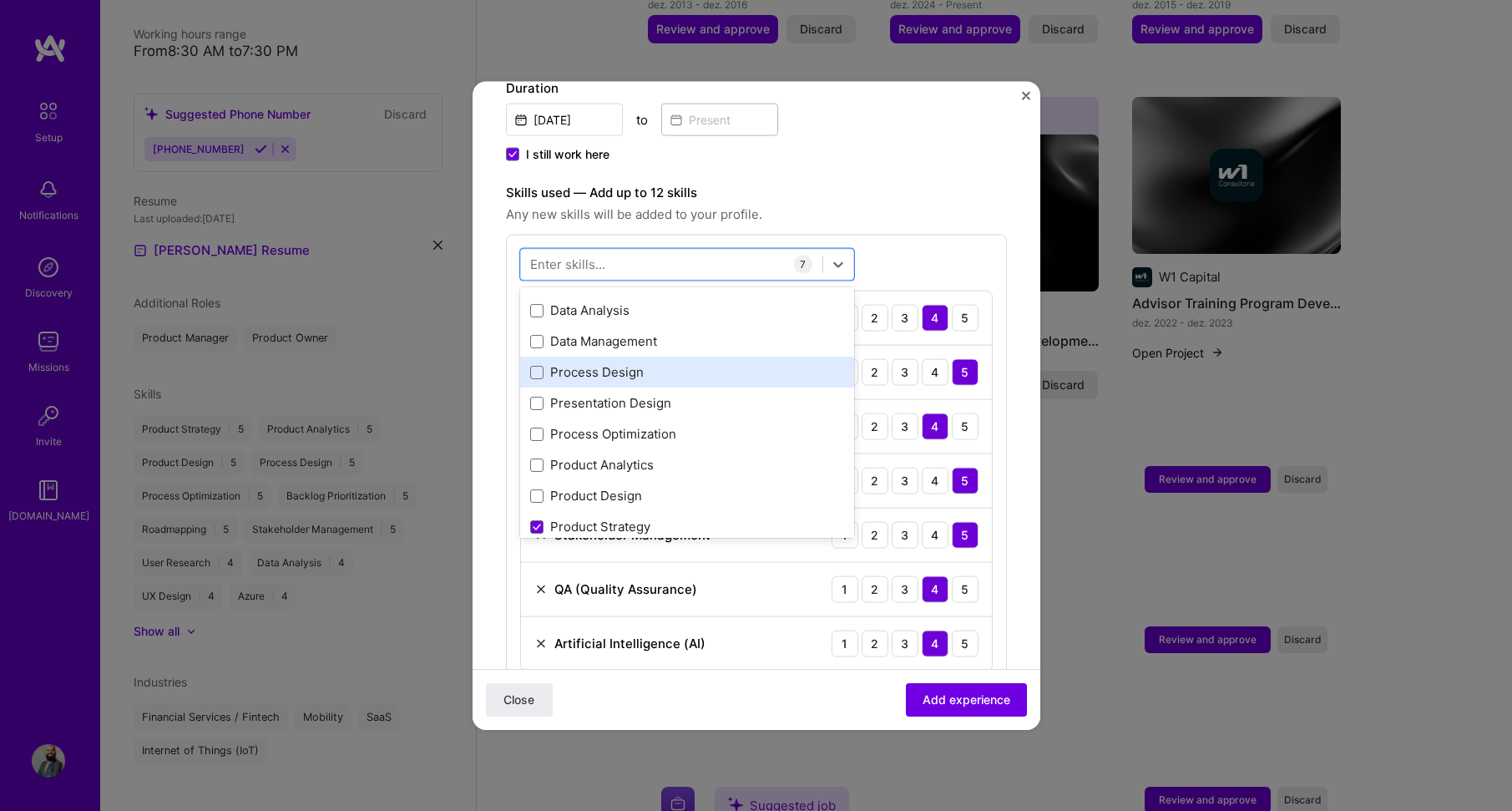
click at [682, 364] on div "Process Design" at bounding box center [688, 373] width 314 height 18
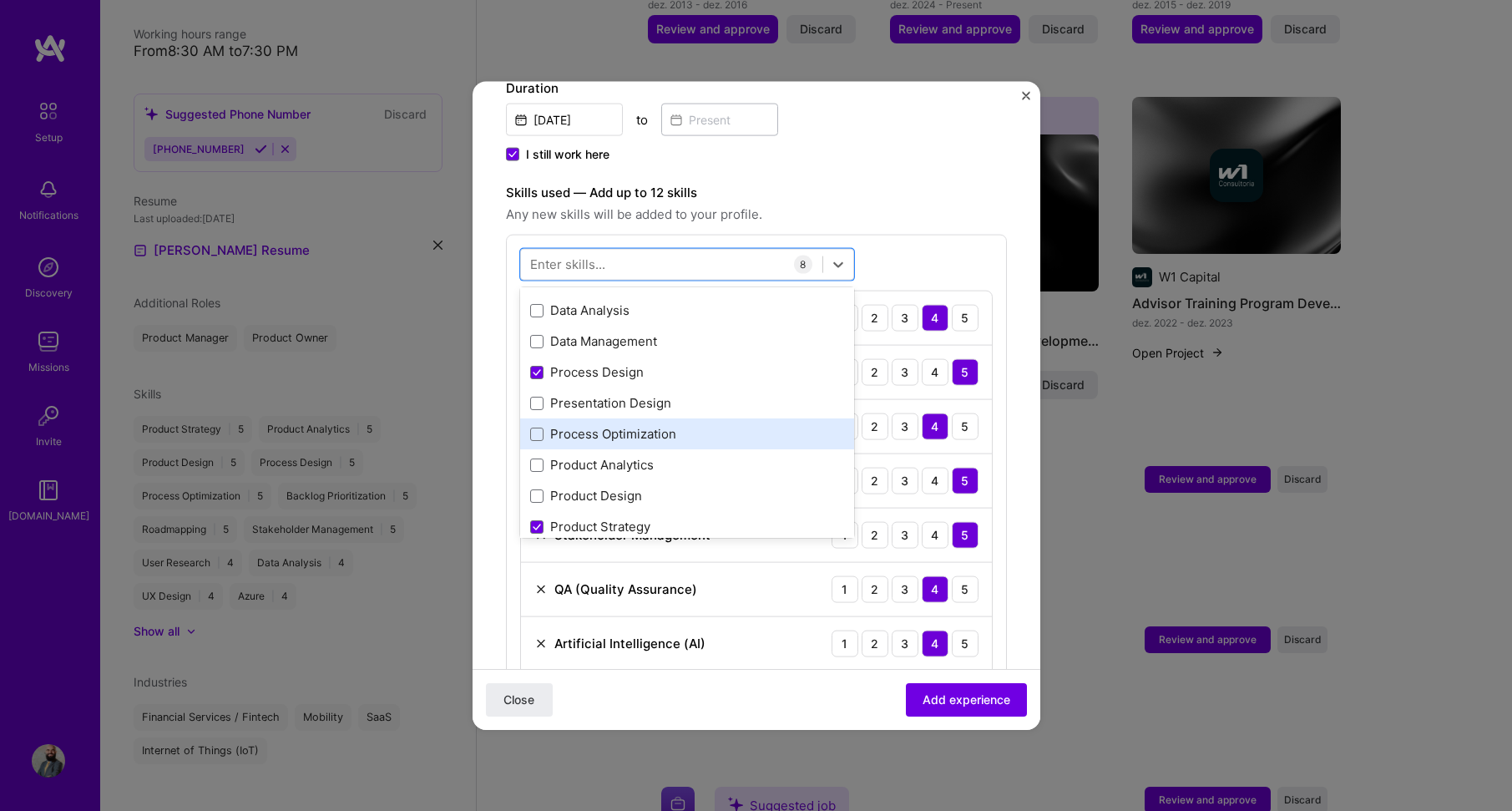
click at [688, 426] on div "Process Optimization" at bounding box center [688, 434] width 314 height 18
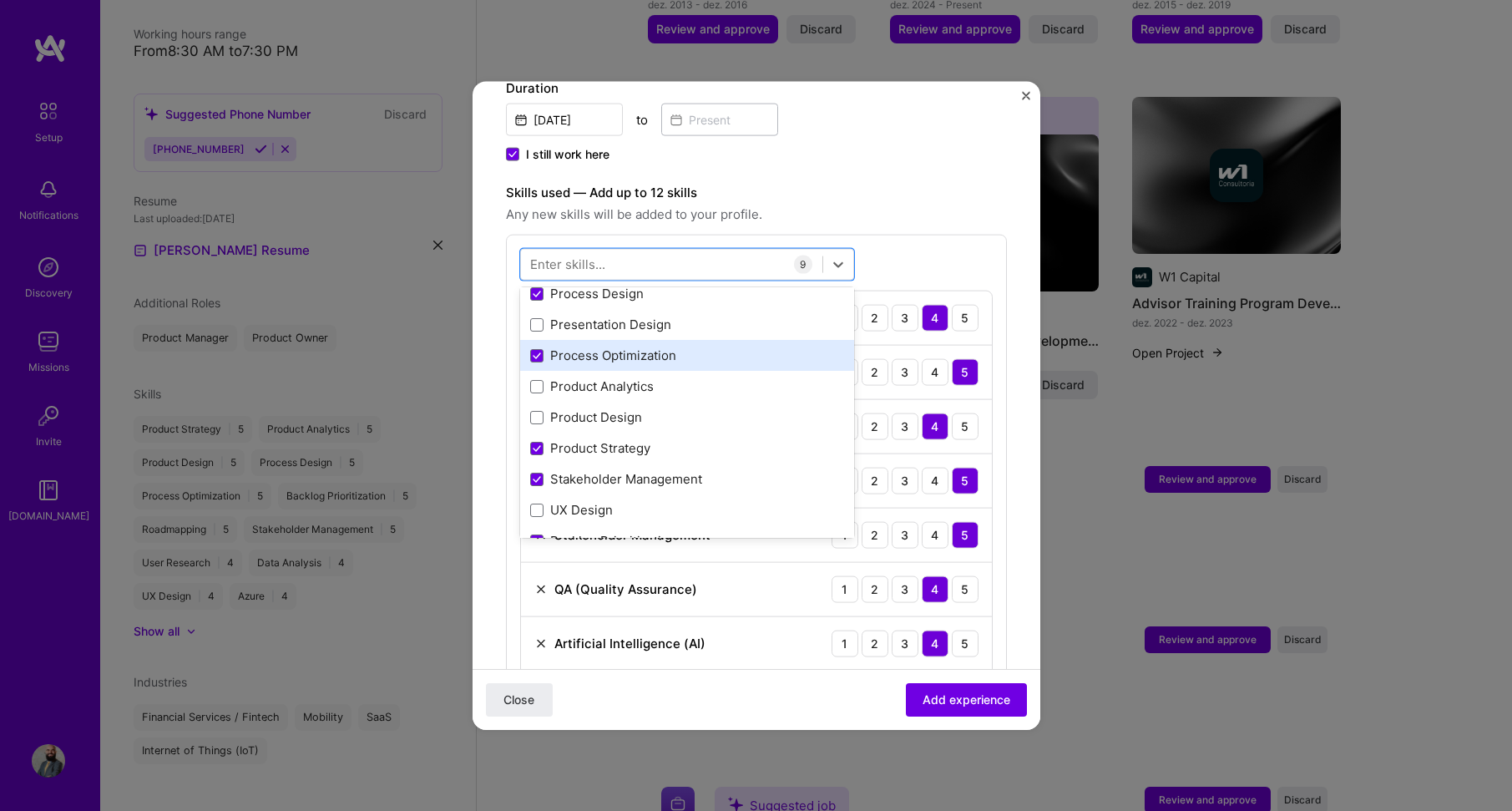
scroll to position [167, 0]
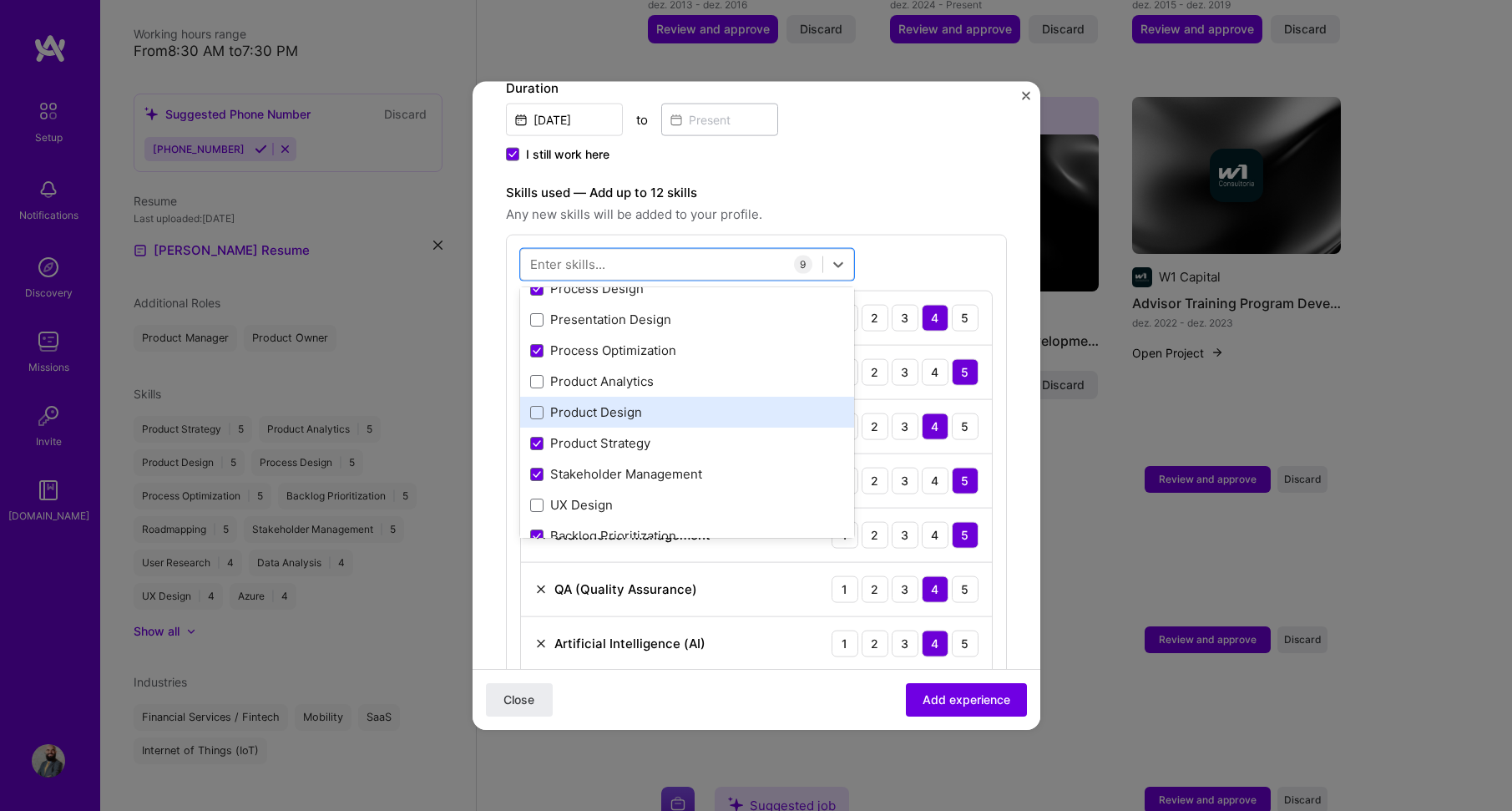
click at [682, 404] on div "Product Design" at bounding box center [688, 413] width 314 height 18
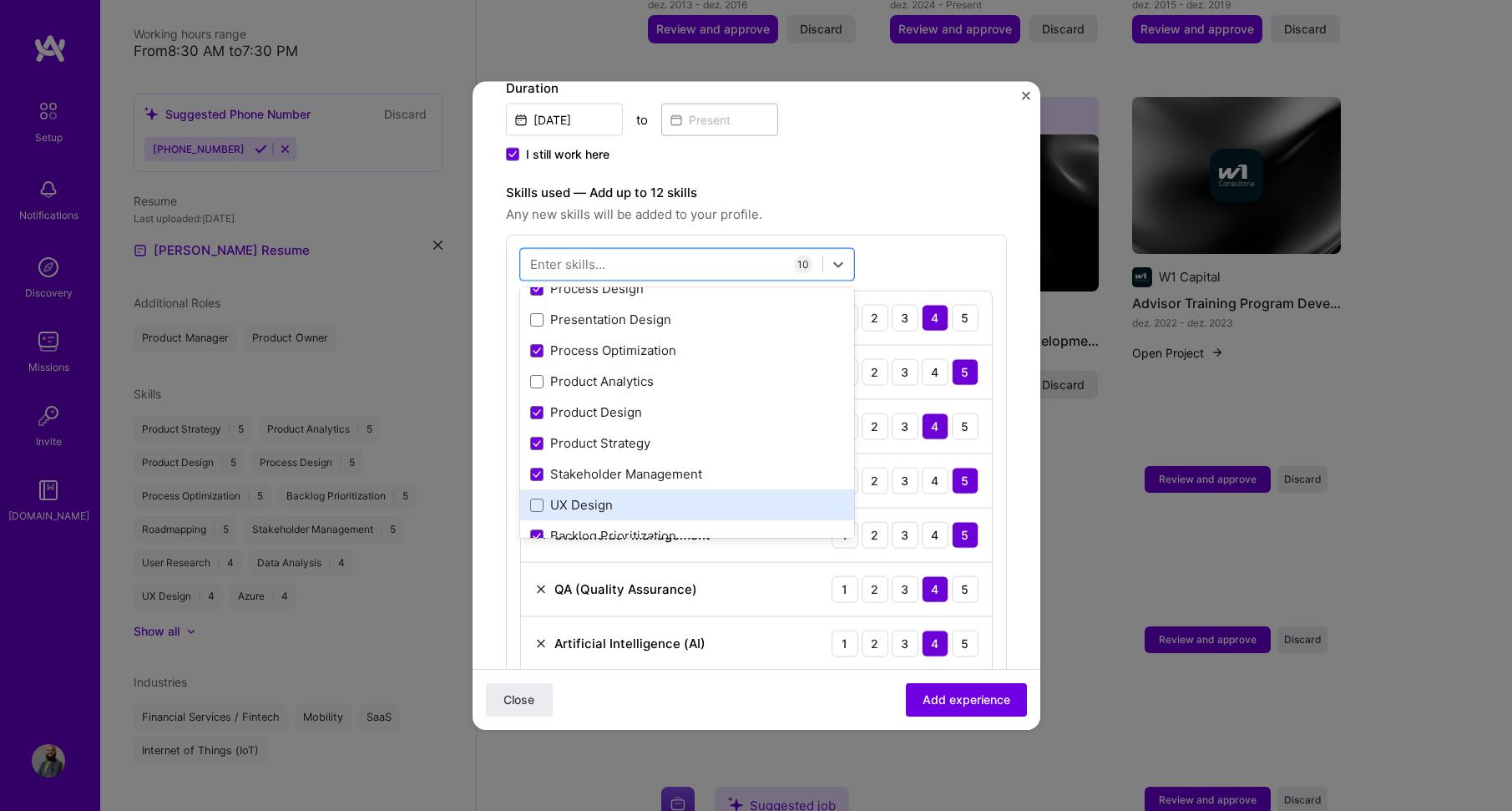
click at [615, 496] on div "UX Design" at bounding box center [688, 505] width 314 height 18
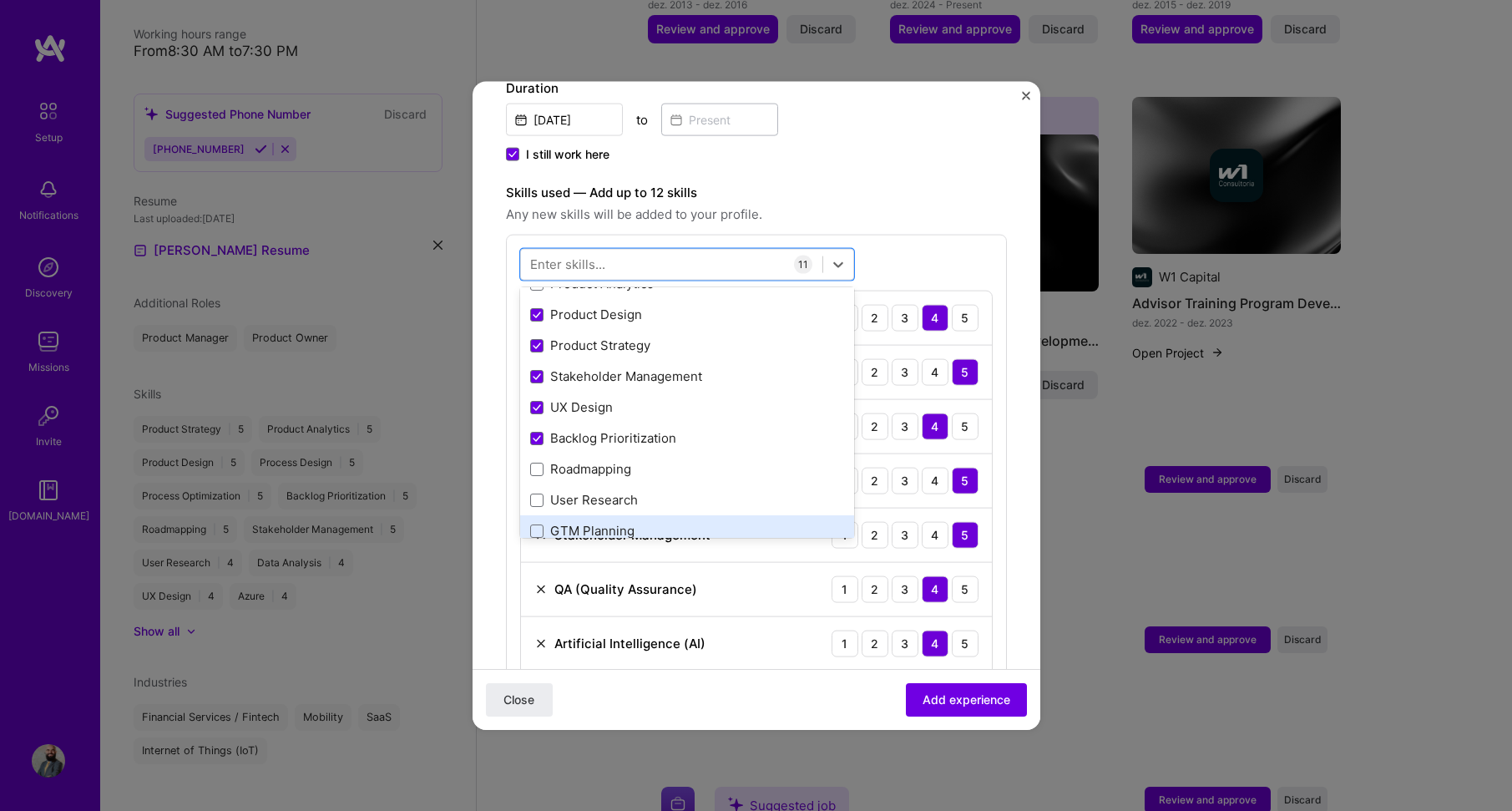
scroll to position [334, 0]
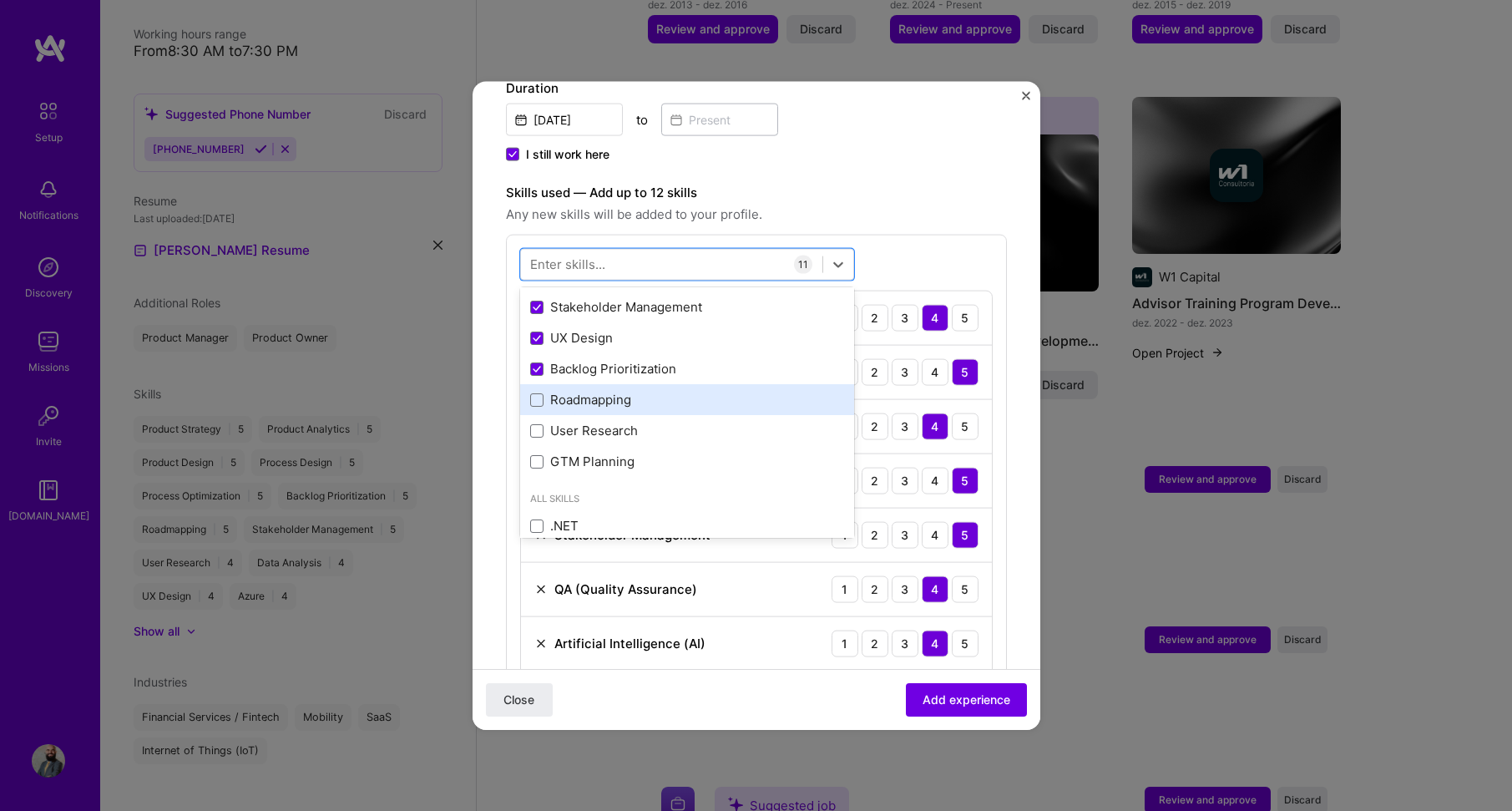
click at [644, 391] on div "Roadmapping" at bounding box center [688, 400] width 314 height 18
click at [899, 240] on div "option Roadmapping, selected. option UX Design selected, 0 of 2. 378 results av…" at bounding box center [756, 595] width 501 height 723
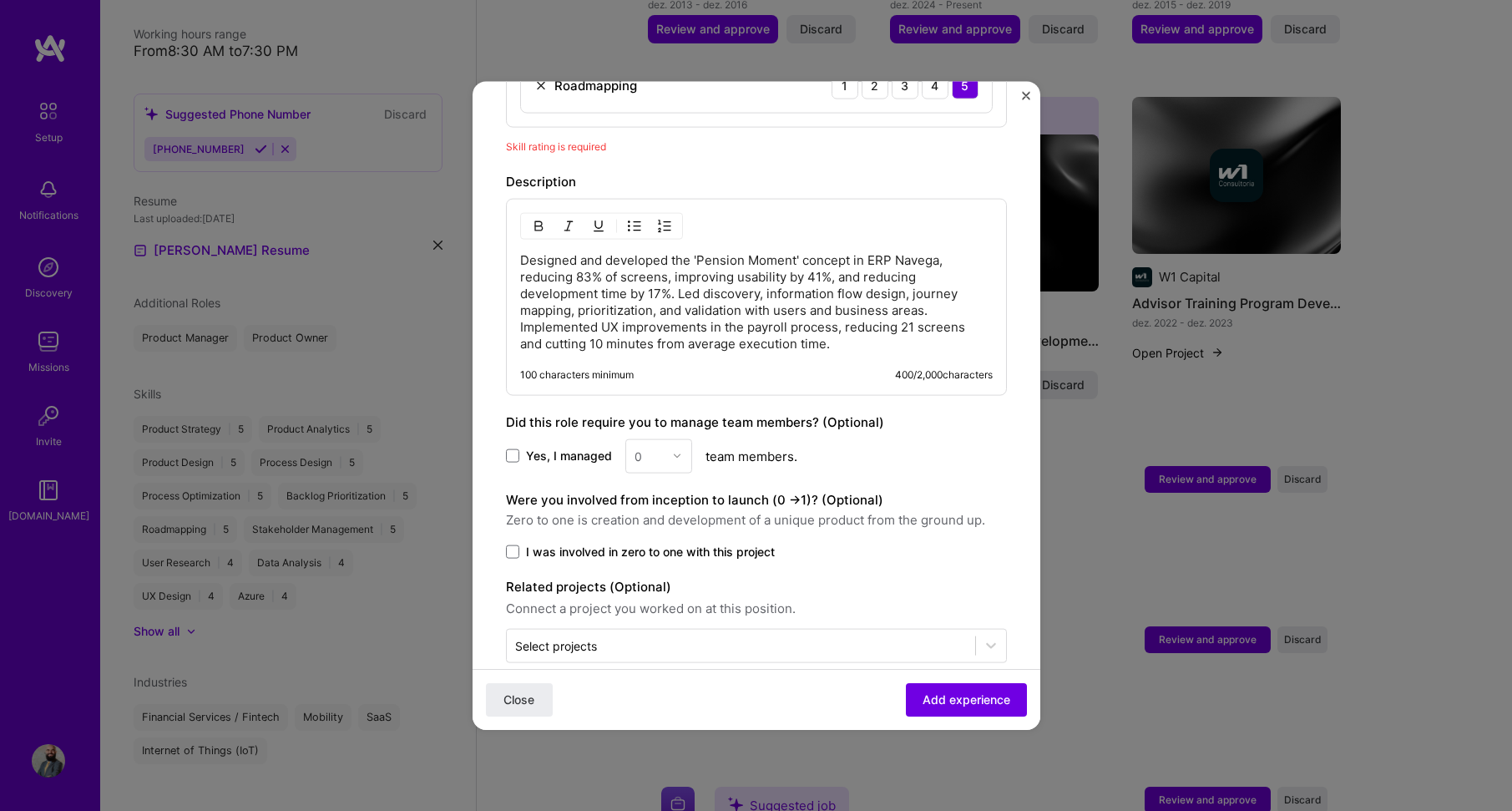
scroll to position [1331, 0]
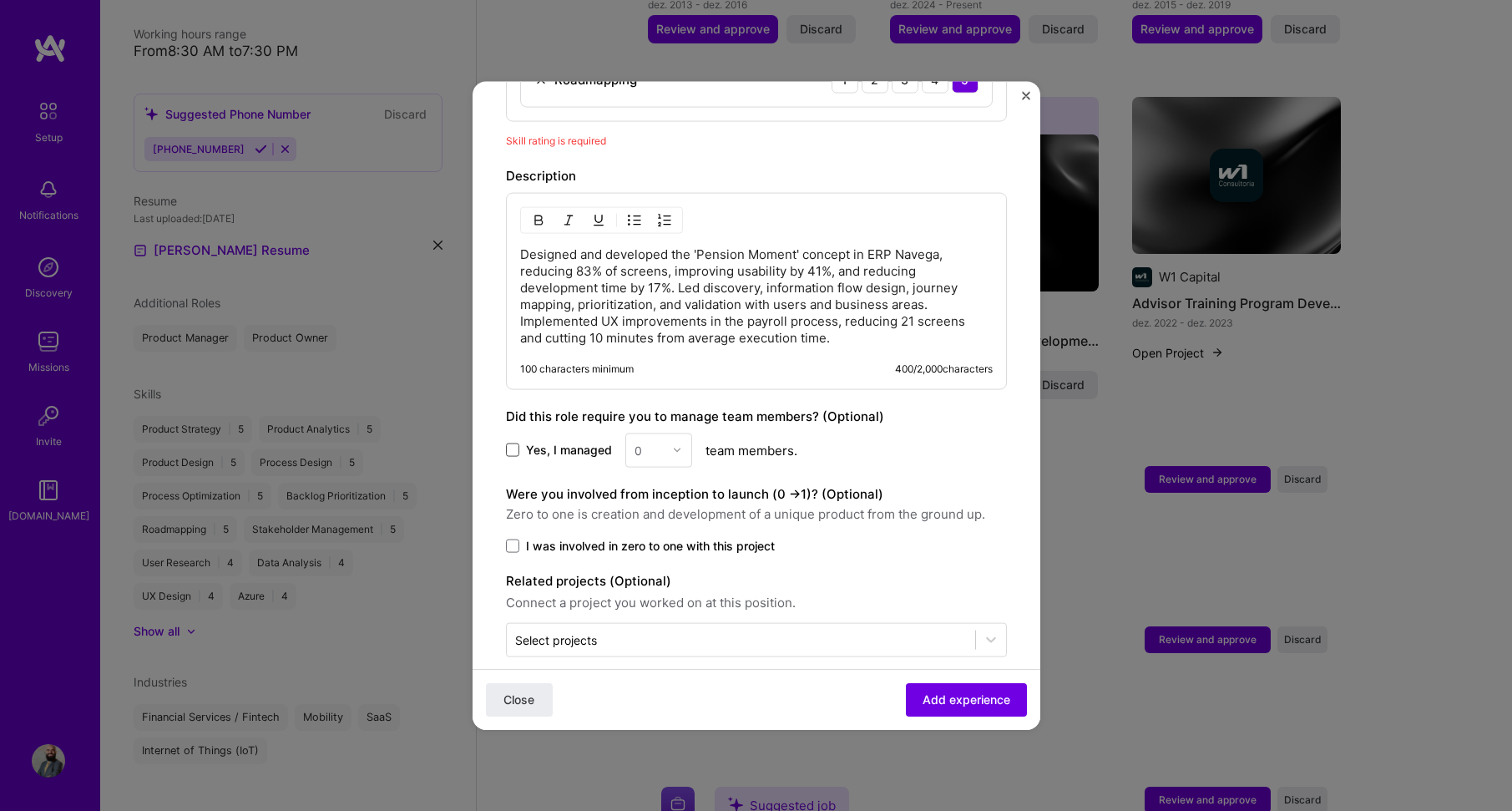
click at [514, 443] on span at bounding box center [513, 450] width 14 height 14
click at [0, 0] on input "Yes, I managed" at bounding box center [0, 0] width 0 height 0
click at [672, 445] on img at bounding box center [677, 450] width 10 height 10
click at [654, 633] on div "6" at bounding box center [659, 648] width 57 height 30
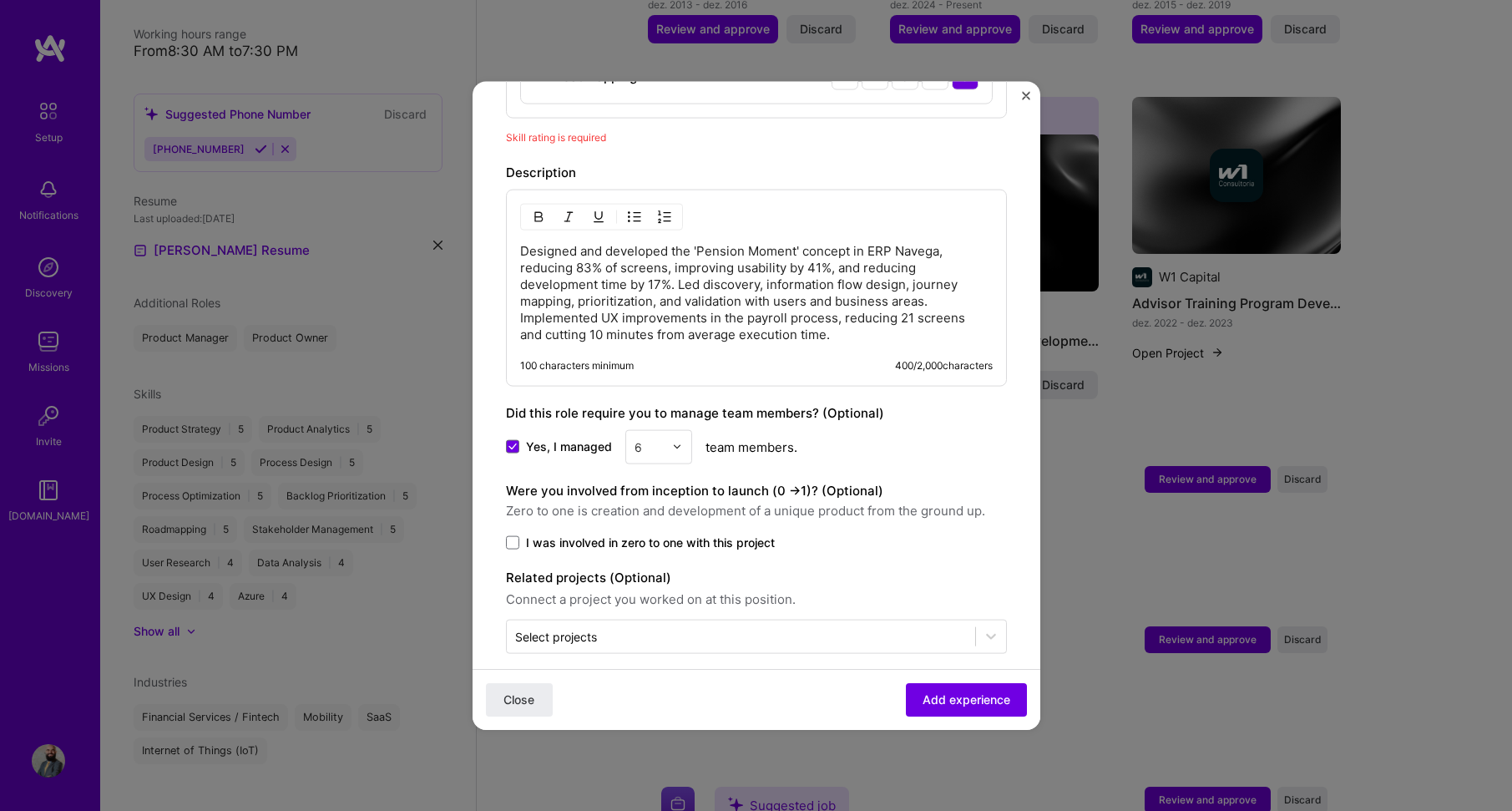
click at [908, 434] on div "Yes, I managed 6 team members." at bounding box center [756, 446] width 501 height 34
click at [517, 536] on span at bounding box center [513, 543] width 14 height 14
click at [0, 0] on input "I was involved in zero to one with this project" at bounding box center [0, 0] width 0 height 0
click at [723, 627] on input "text" at bounding box center [741, 636] width 452 height 18
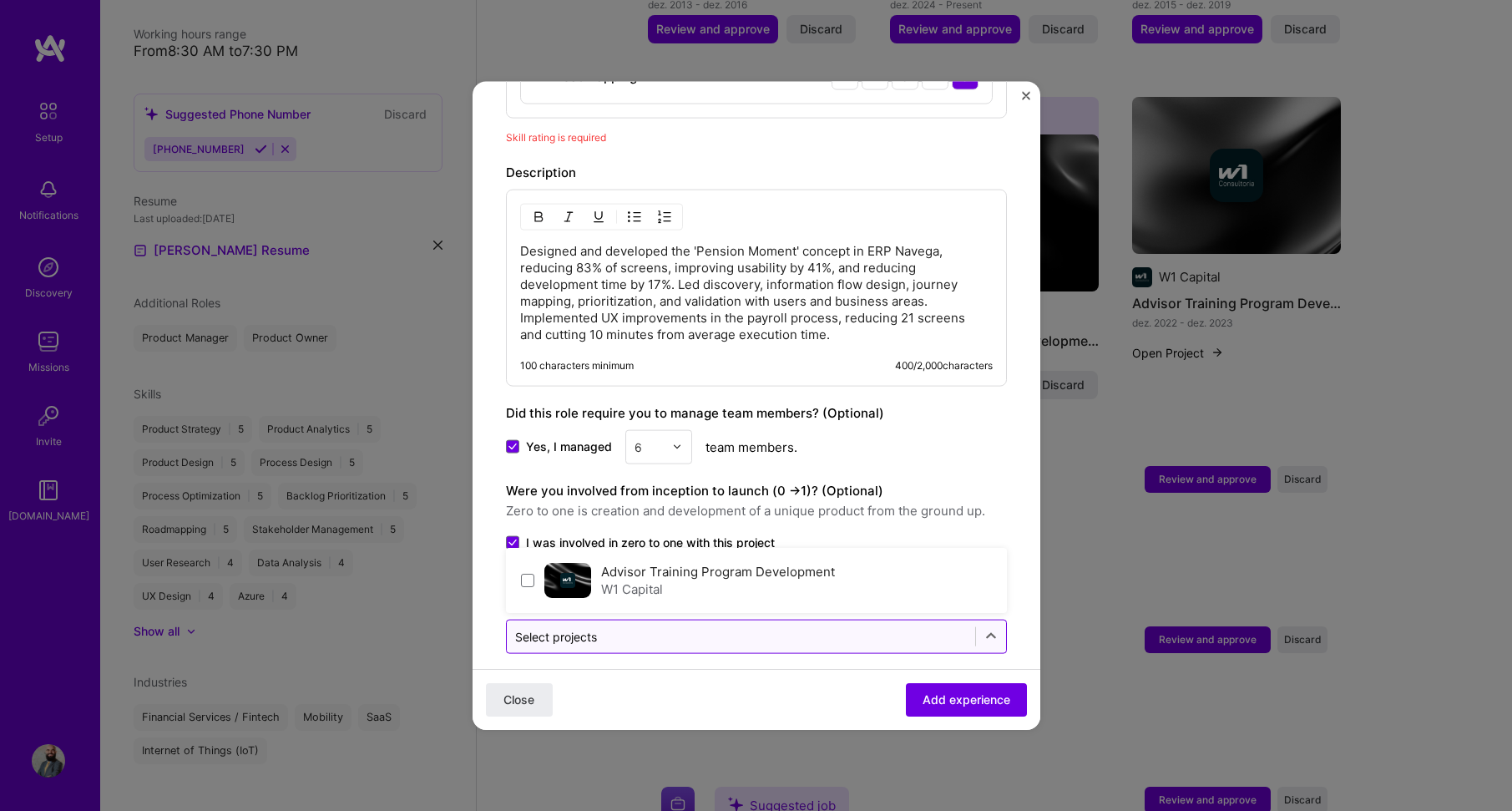
click at [723, 627] on input "text" at bounding box center [741, 636] width 452 height 18
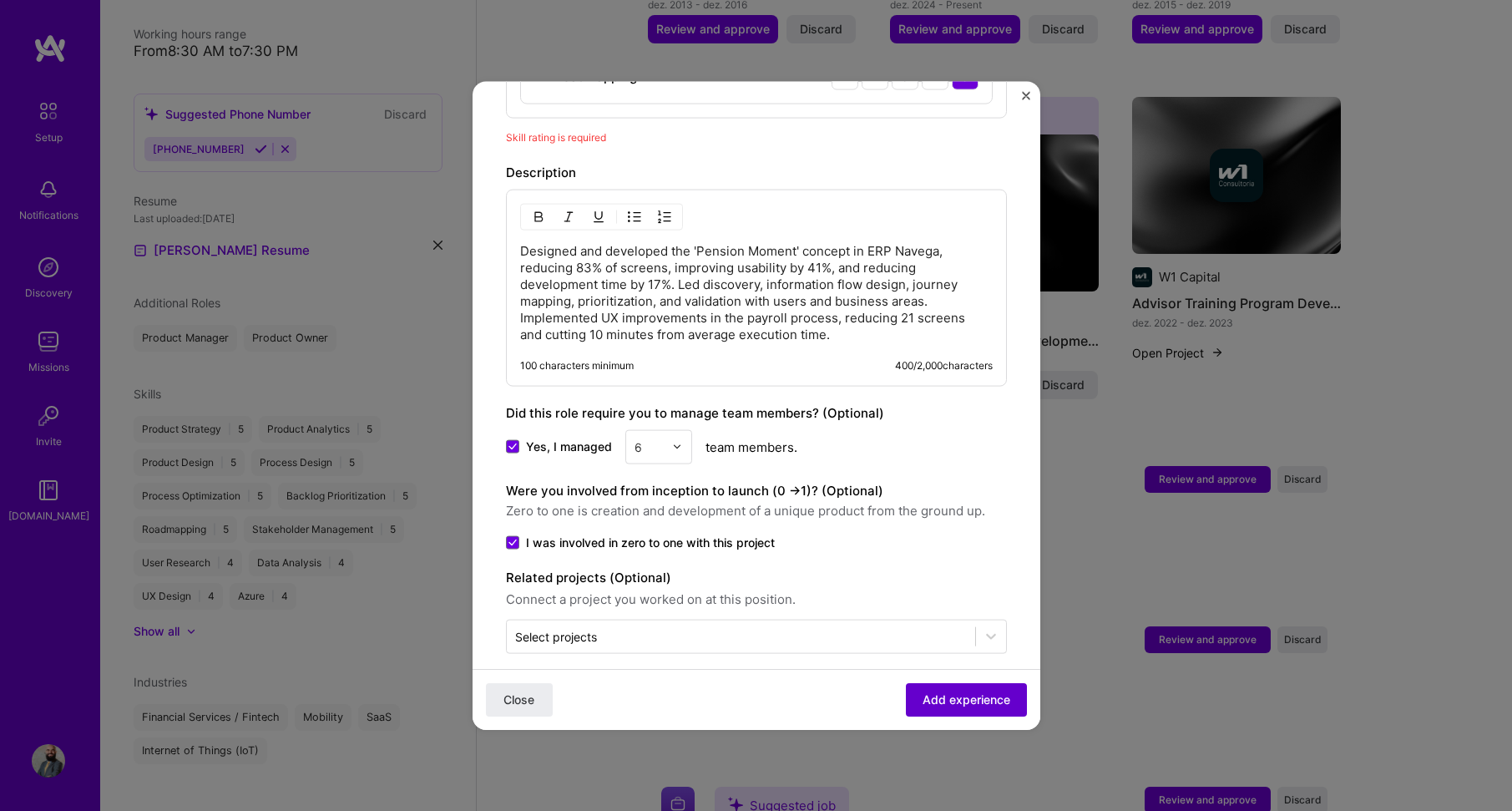
click at [956, 704] on span "Add experience" at bounding box center [966, 700] width 87 height 17
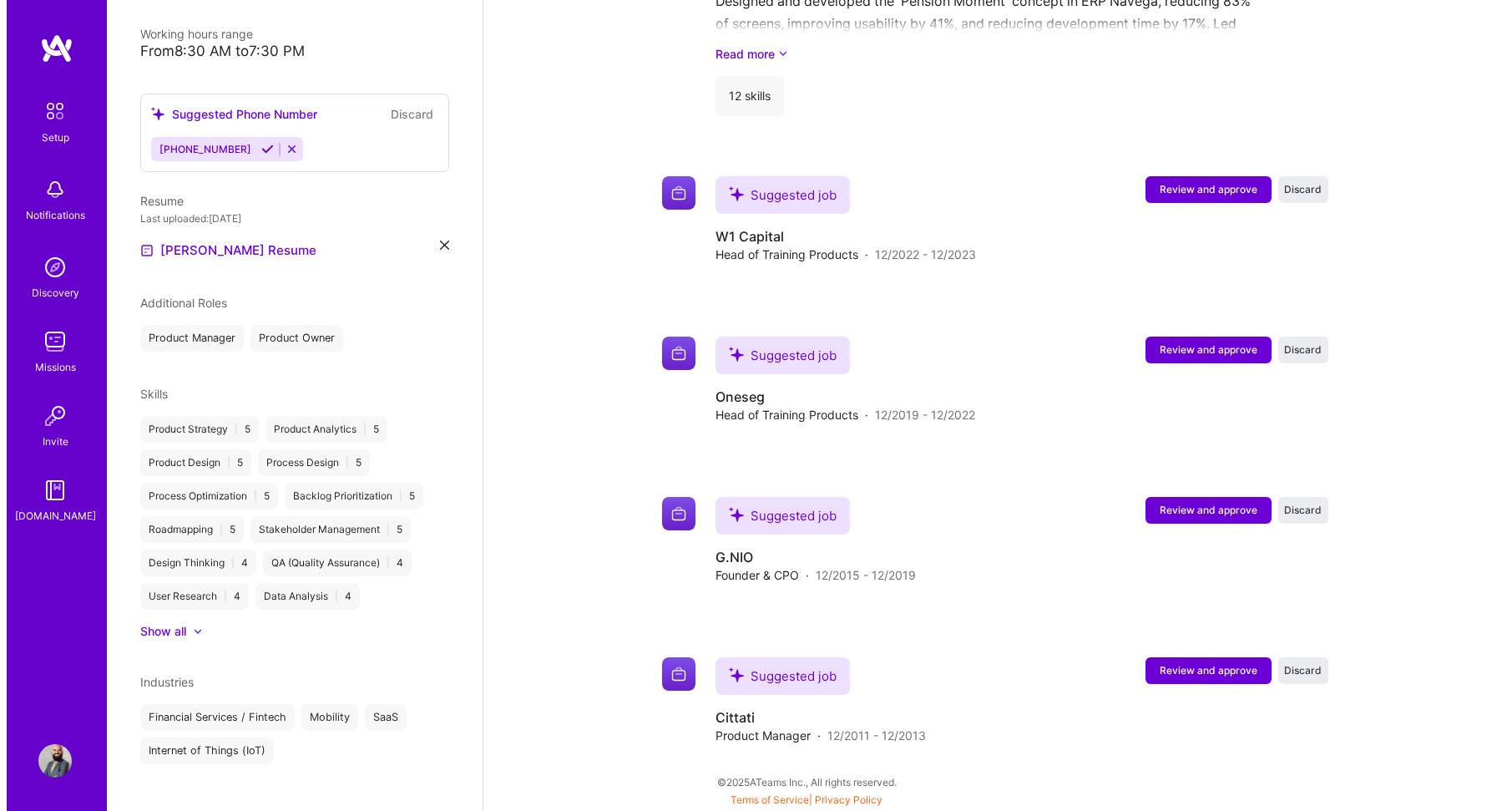
scroll to position [1523, 0]
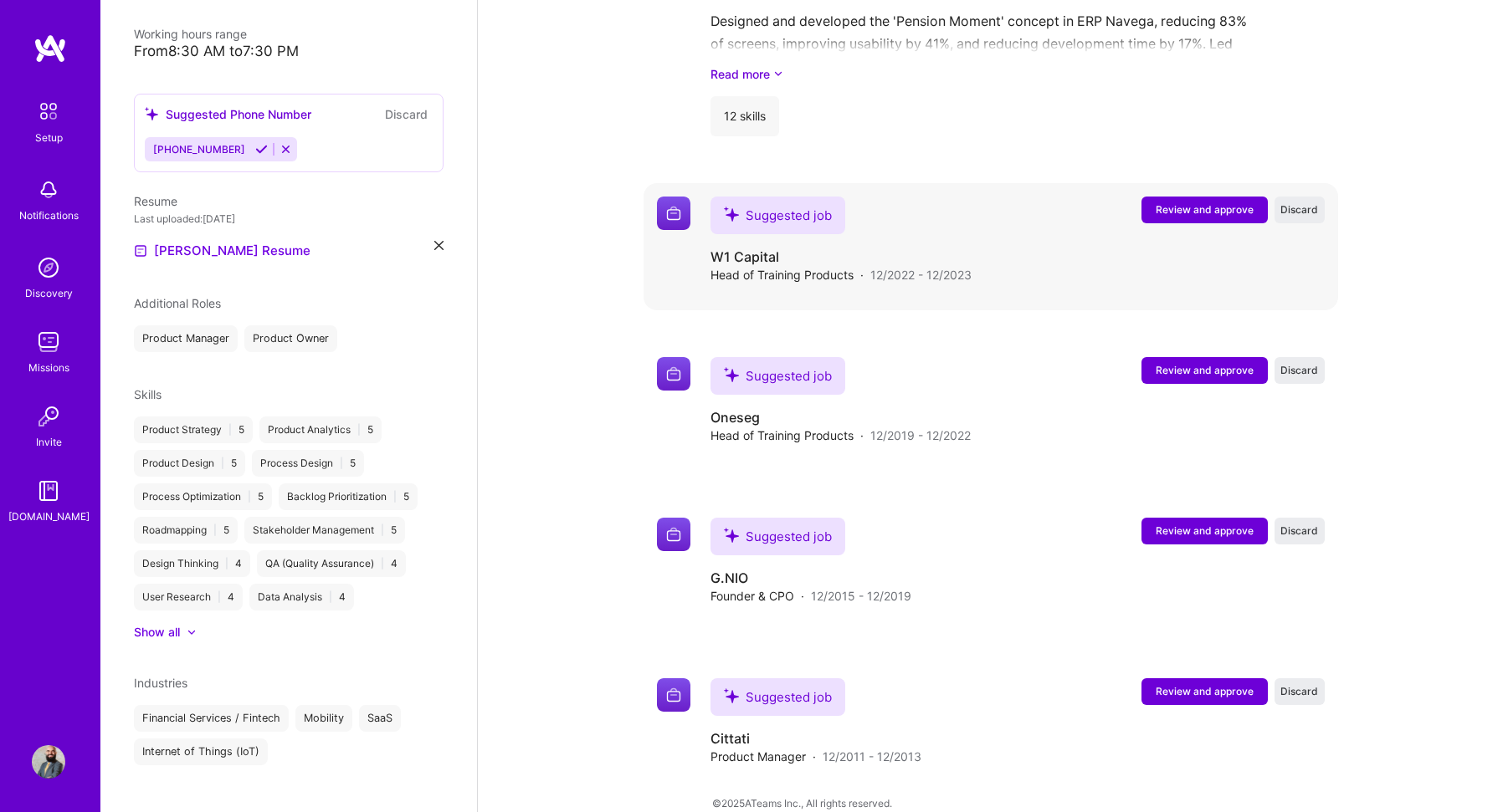
click at [1199, 203] on span "Review and approve" at bounding box center [1204, 210] width 97 height 14
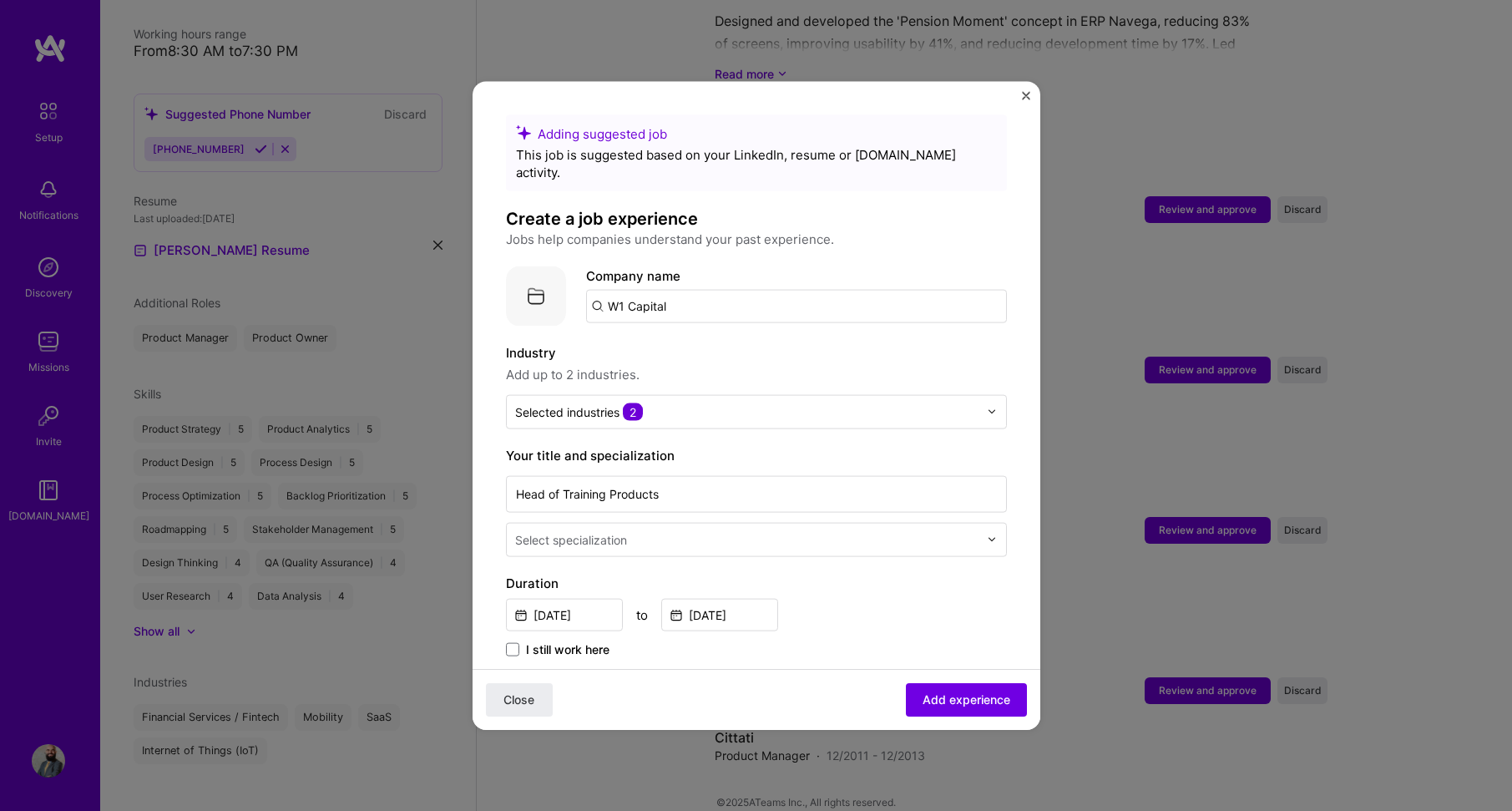
click at [749, 292] on input "W1 Capital" at bounding box center [797, 306] width 420 height 33
click at [693, 357] on span "[DOMAIN_NAME]" at bounding box center [677, 364] width 81 height 14
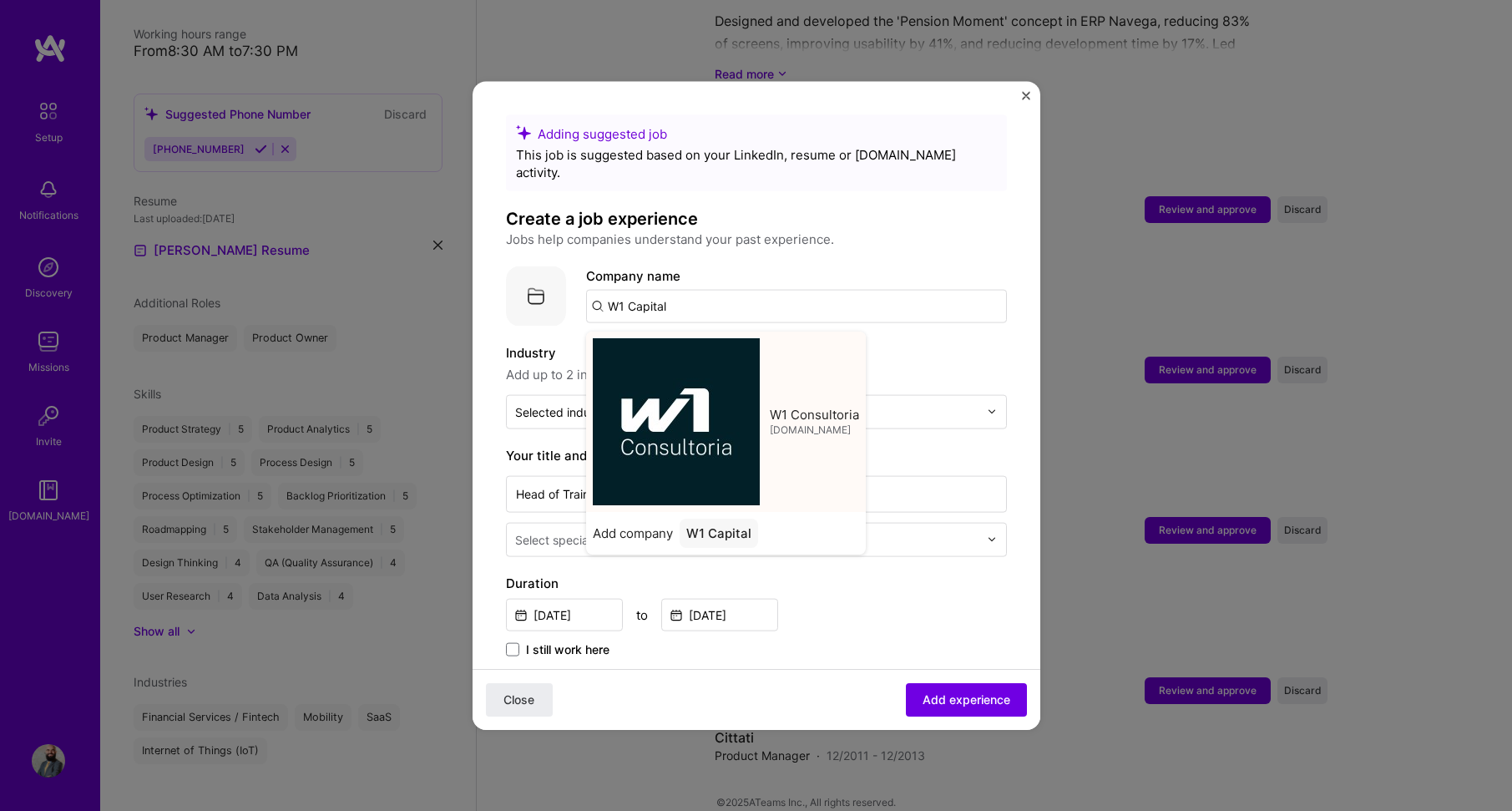
type input "W1 Consultoria"
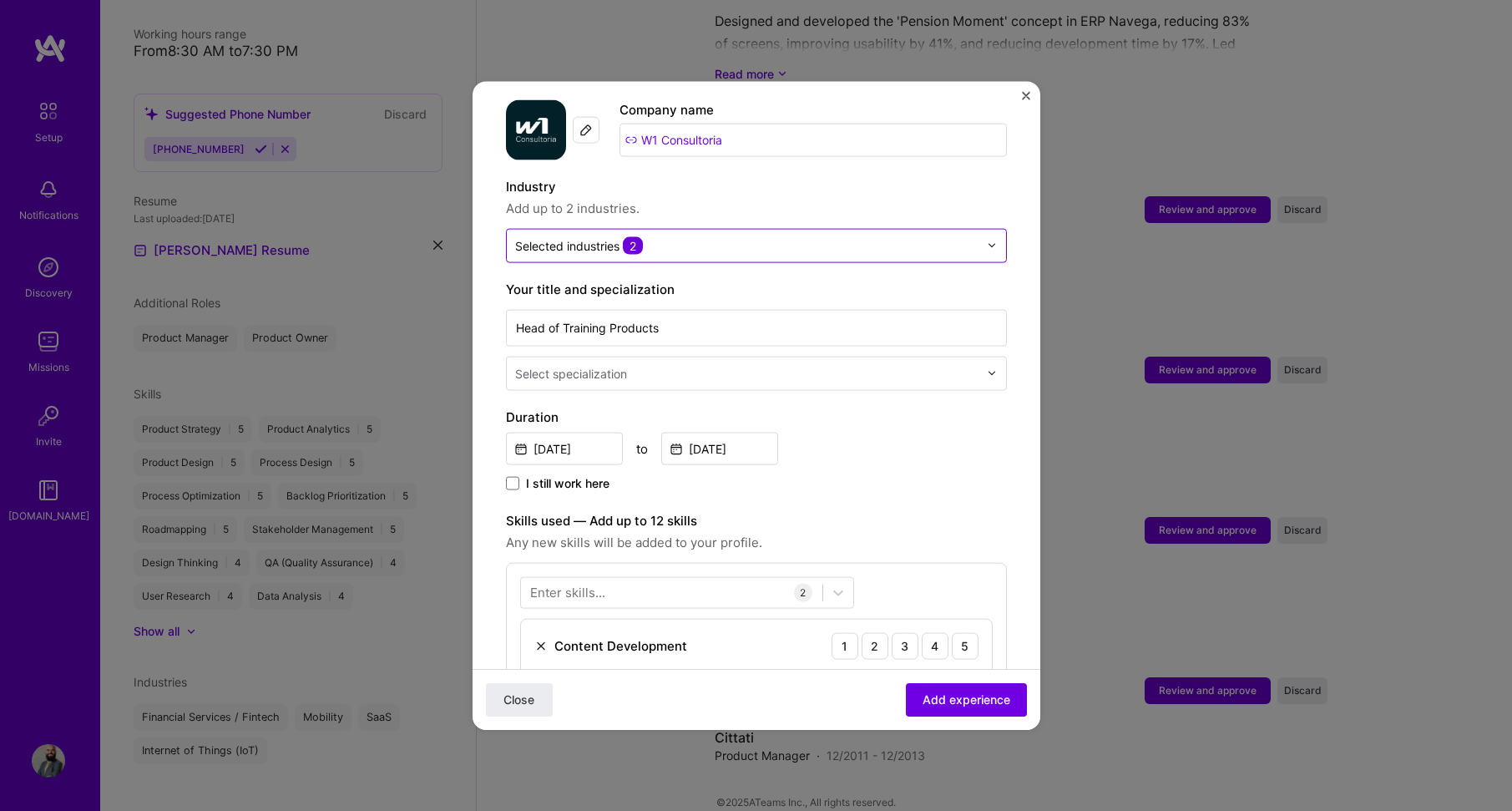
scroll to position [167, 0]
click at [877, 364] on input "text" at bounding box center [748, 373] width 467 height 18
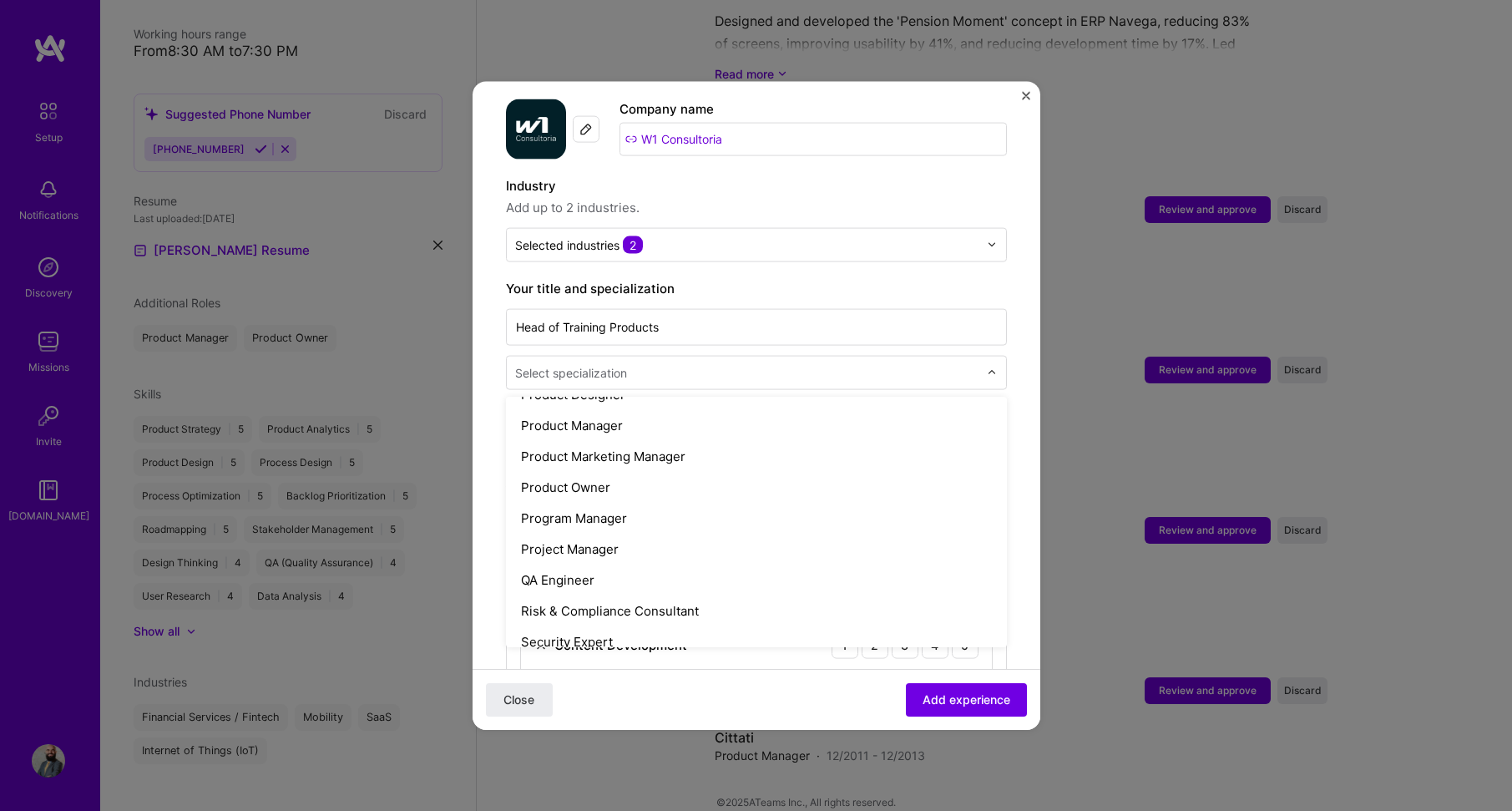
scroll to position [1513, 0]
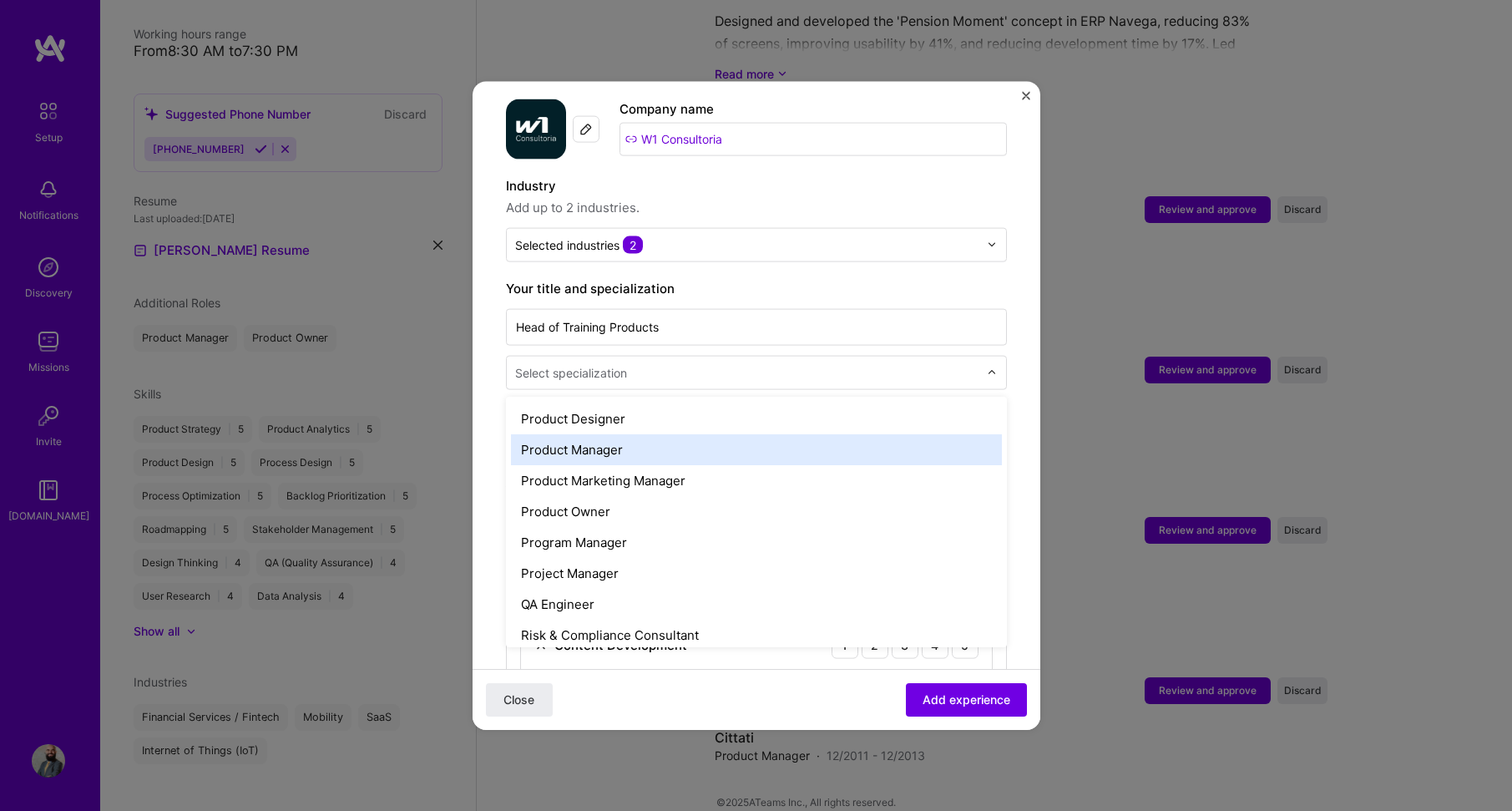
click at [614, 434] on div "Product Manager" at bounding box center [756, 448] width 491 height 30
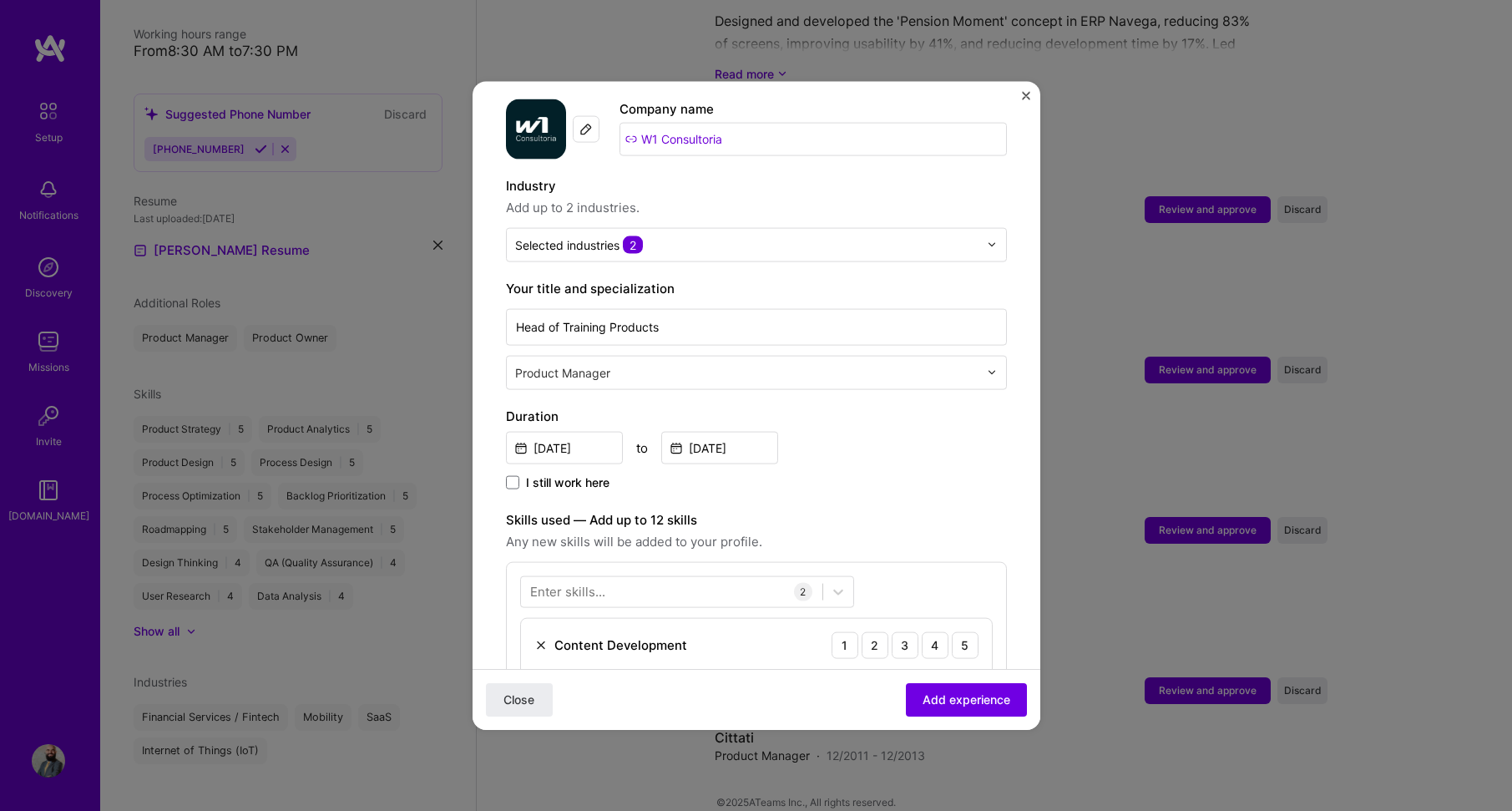
click at [954, 448] on div "Duration [DATE] to [DATE] I still work here" at bounding box center [756, 449] width 501 height 87
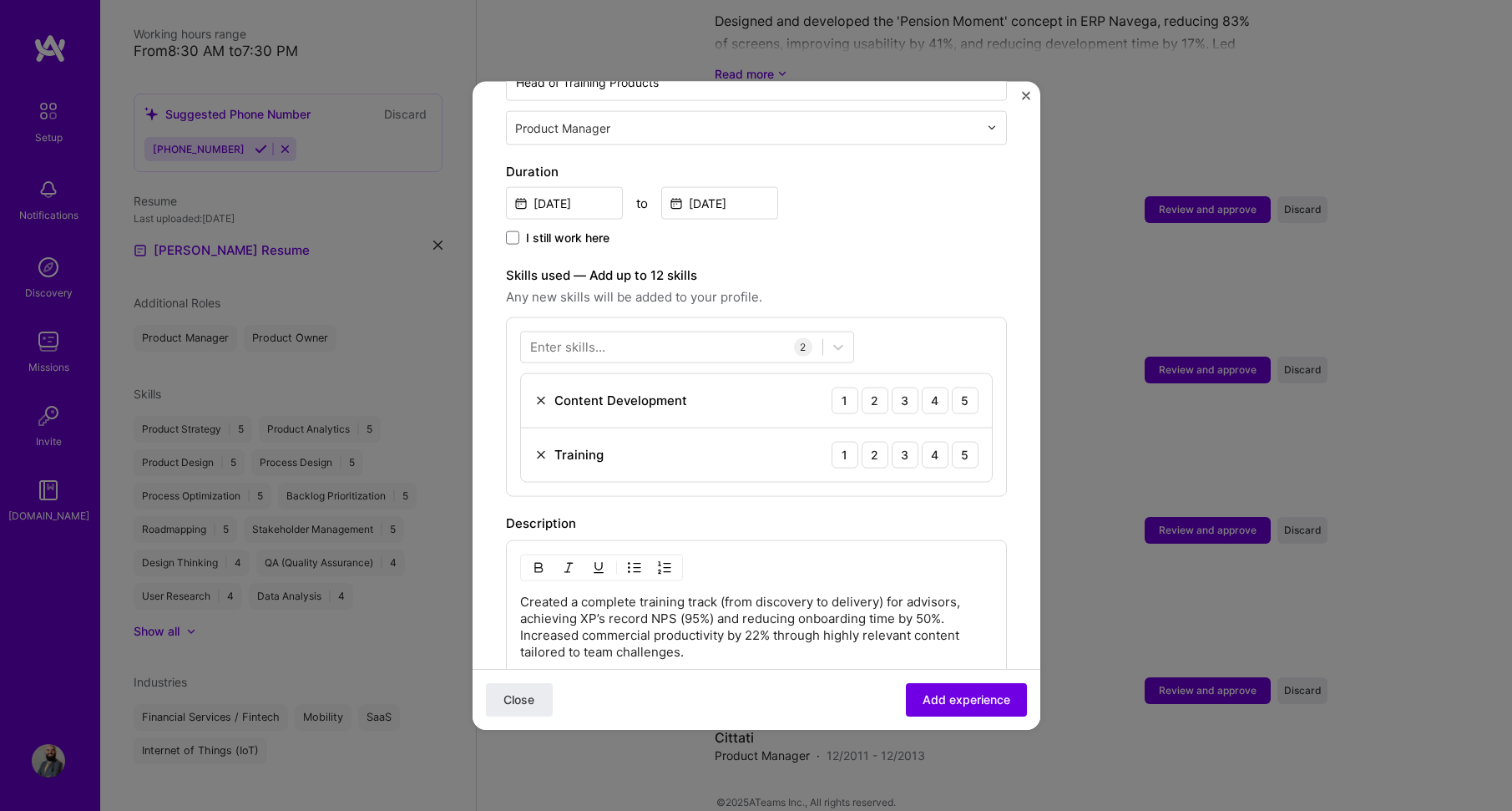
scroll to position [418, 0]
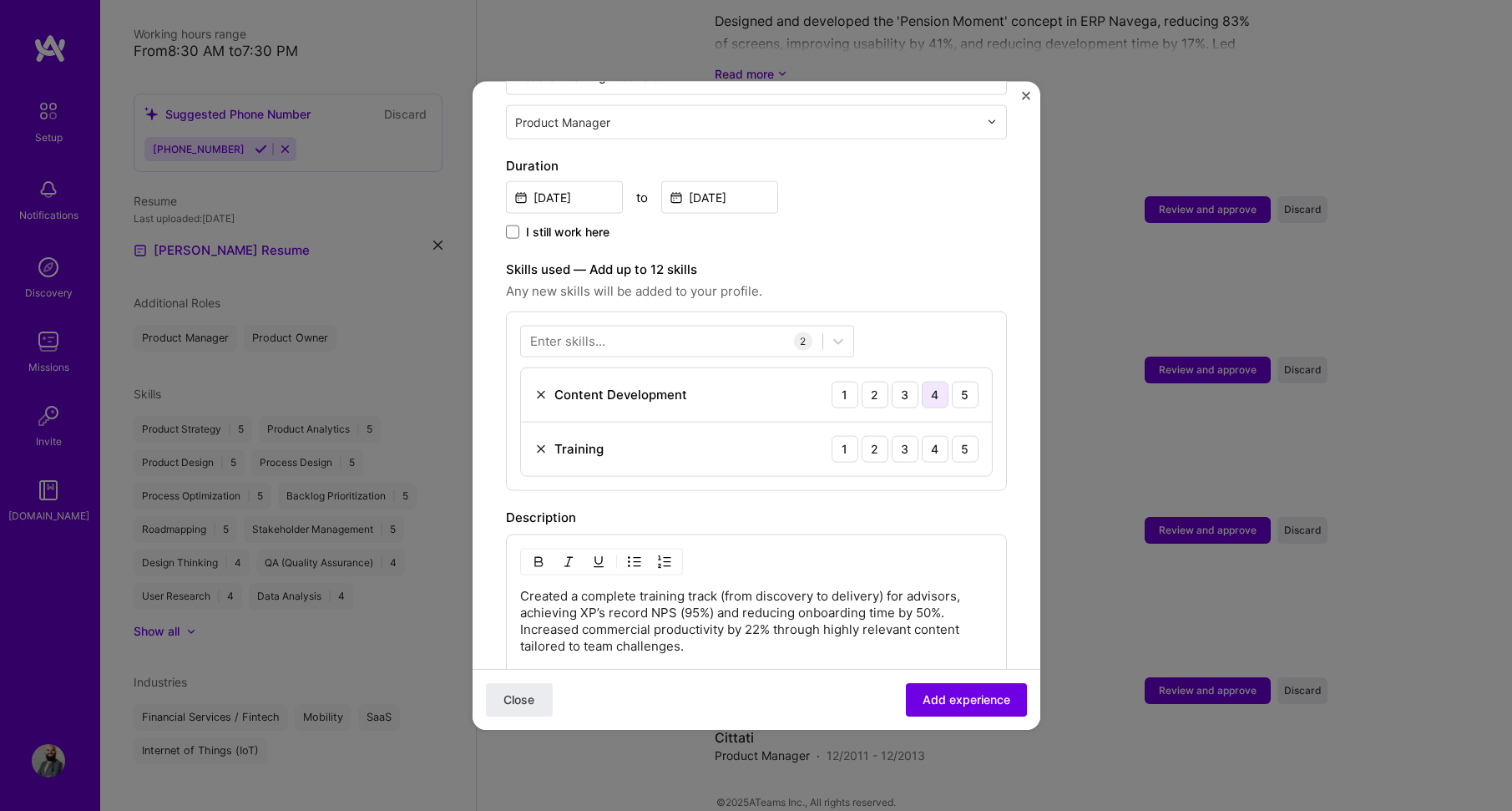
click at [922, 381] on div "4" at bounding box center [934, 394] width 27 height 27
click at [952, 435] on div "5" at bounding box center [965, 448] width 27 height 27
click at [747, 327] on div at bounding box center [671, 341] width 302 height 28
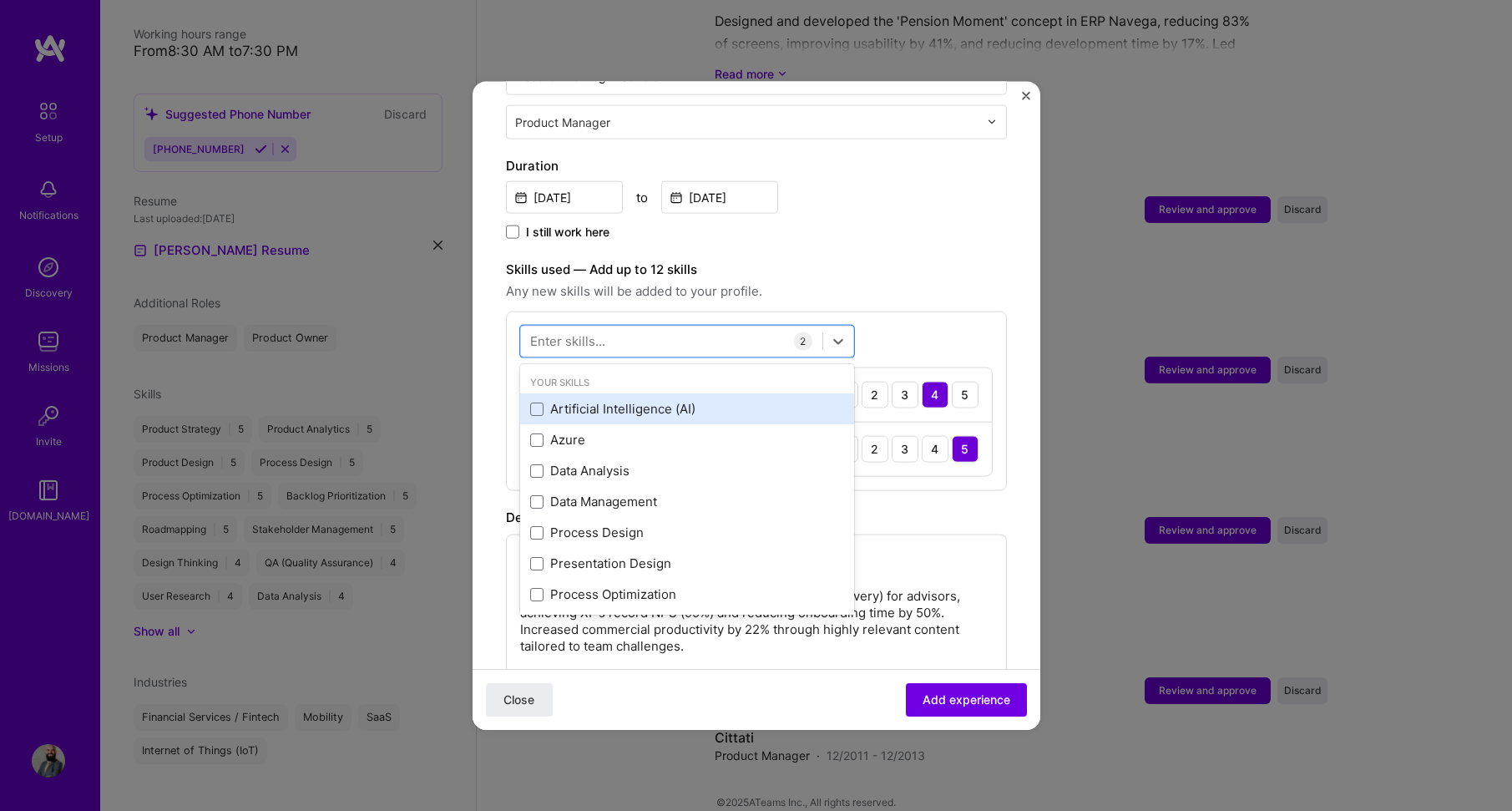
click at [694, 400] on div "Artificial Intelligence (AI)" at bounding box center [688, 409] width 314 height 18
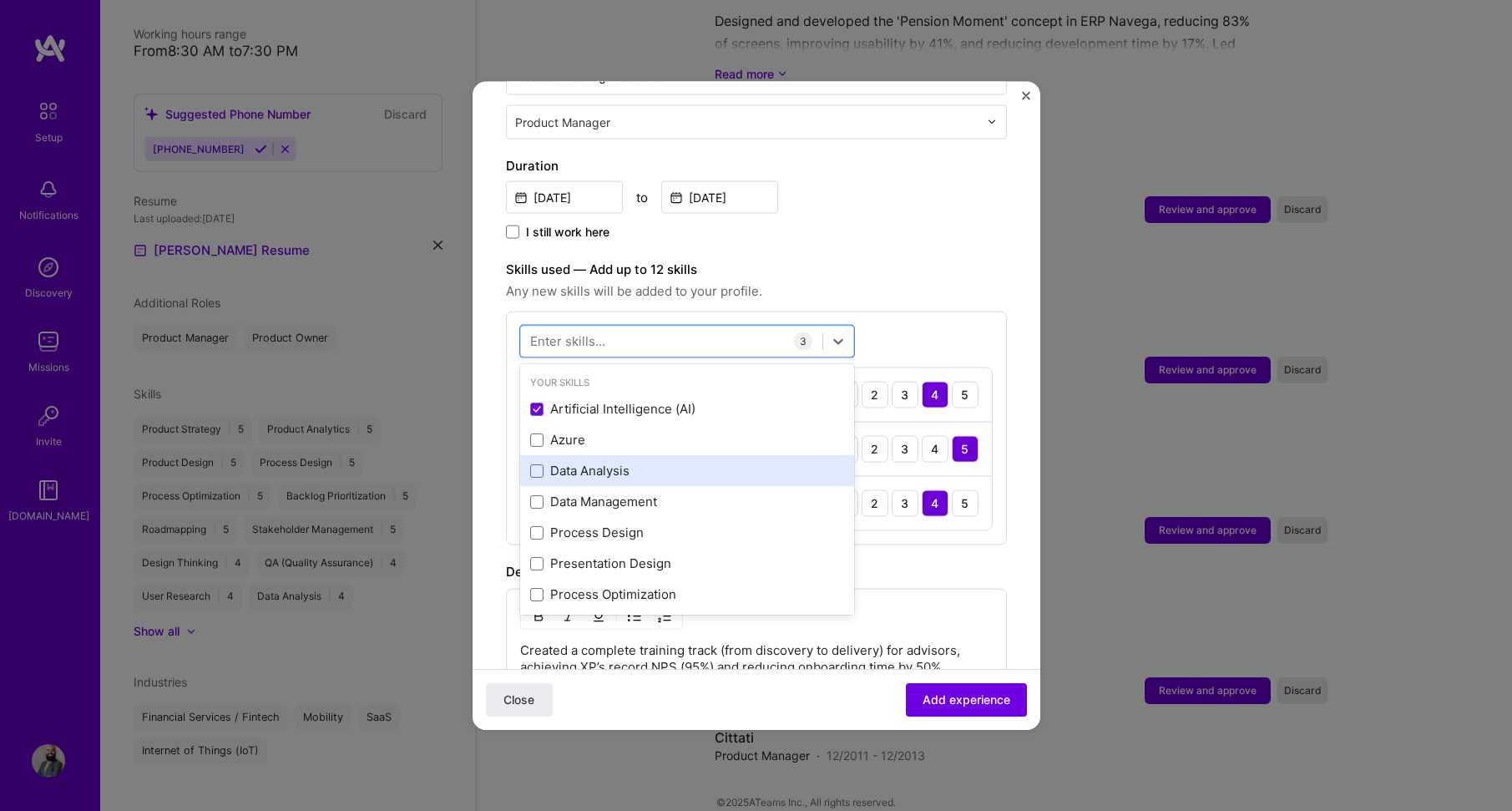
click at [728, 462] on div "Data Analysis" at bounding box center [688, 471] width 314 height 18
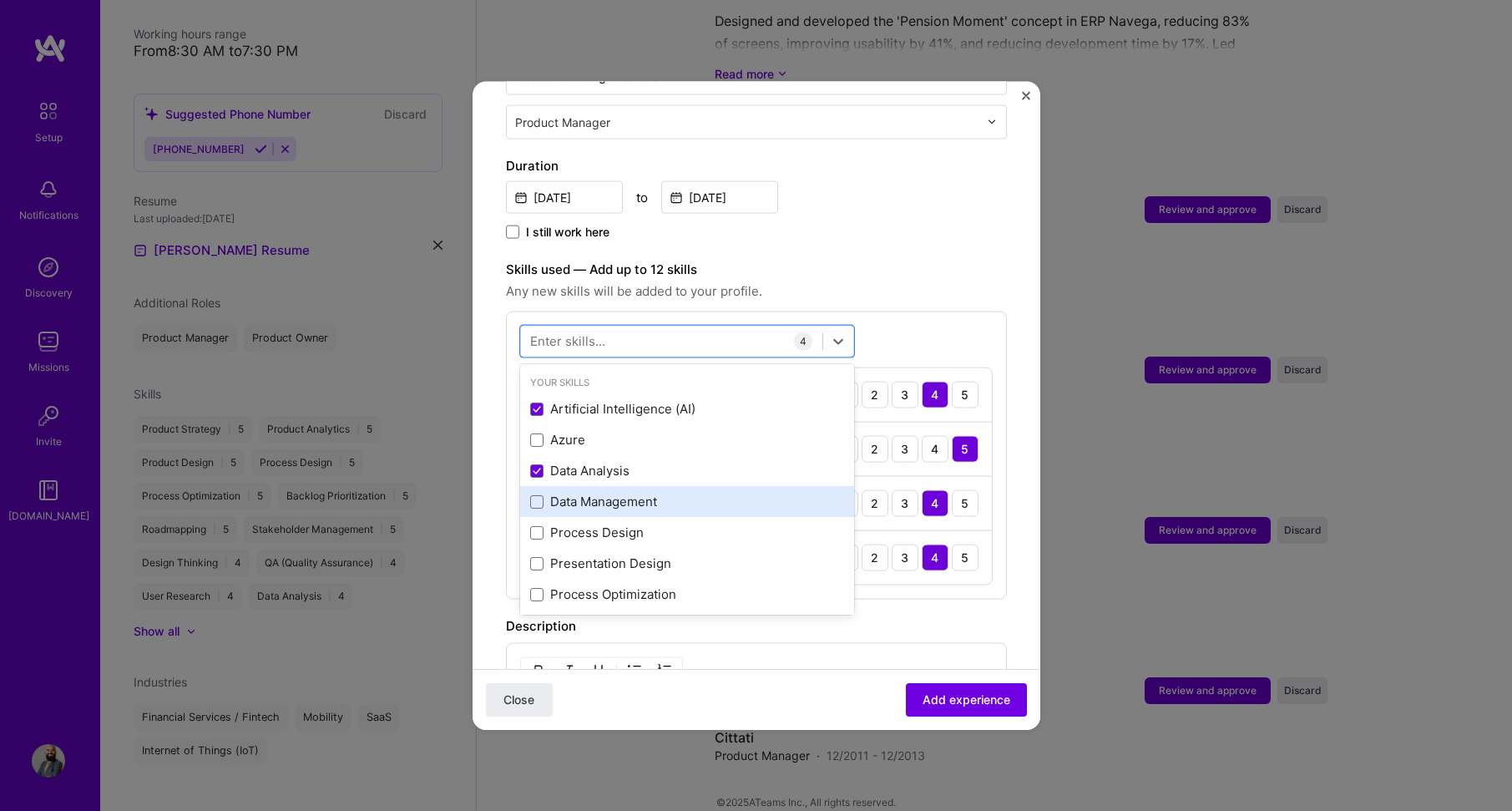
click at [757, 492] on div "Data Management" at bounding box center [688, 501] width 314 height 18
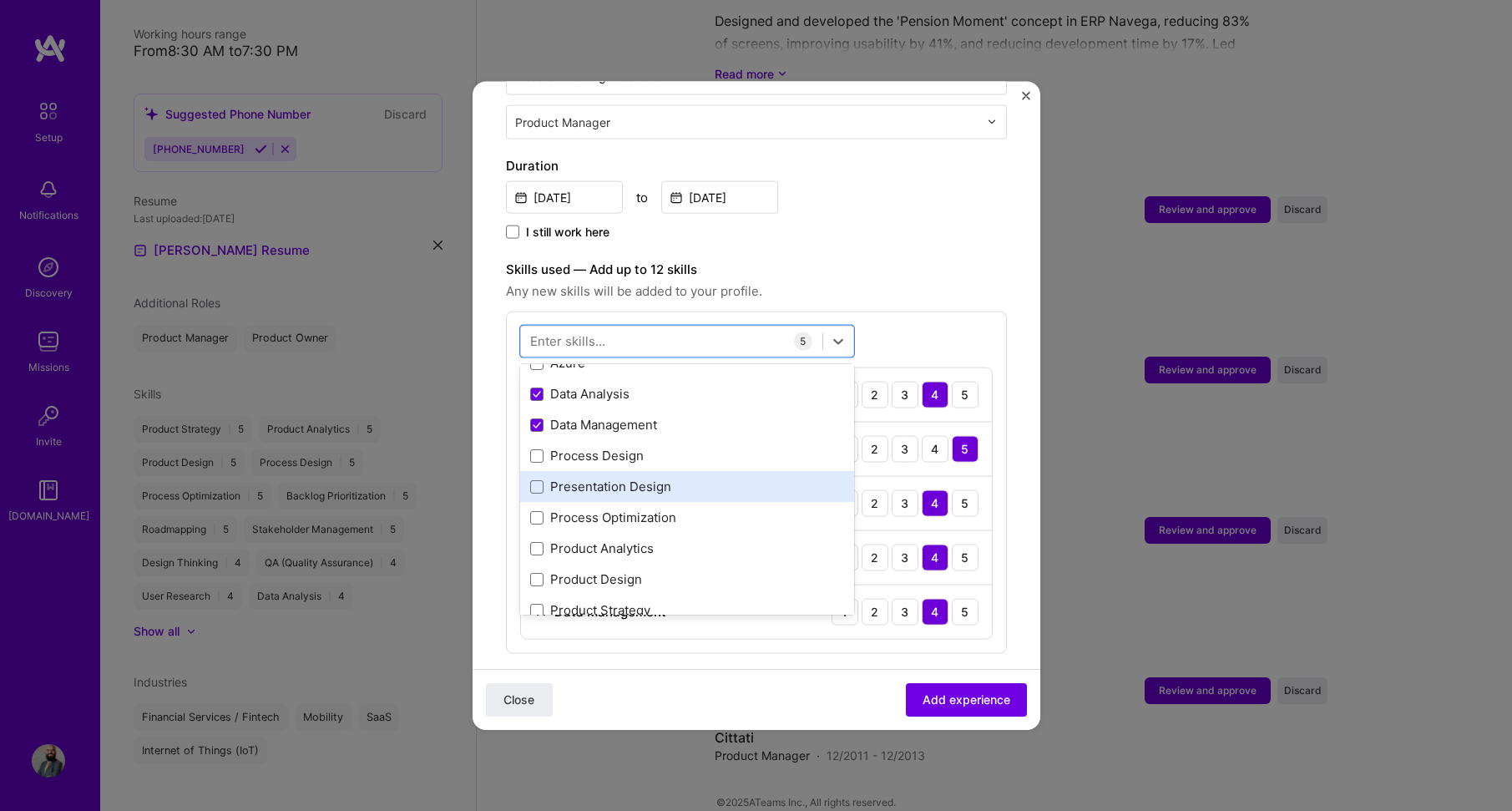
scroll to position [84, 0]
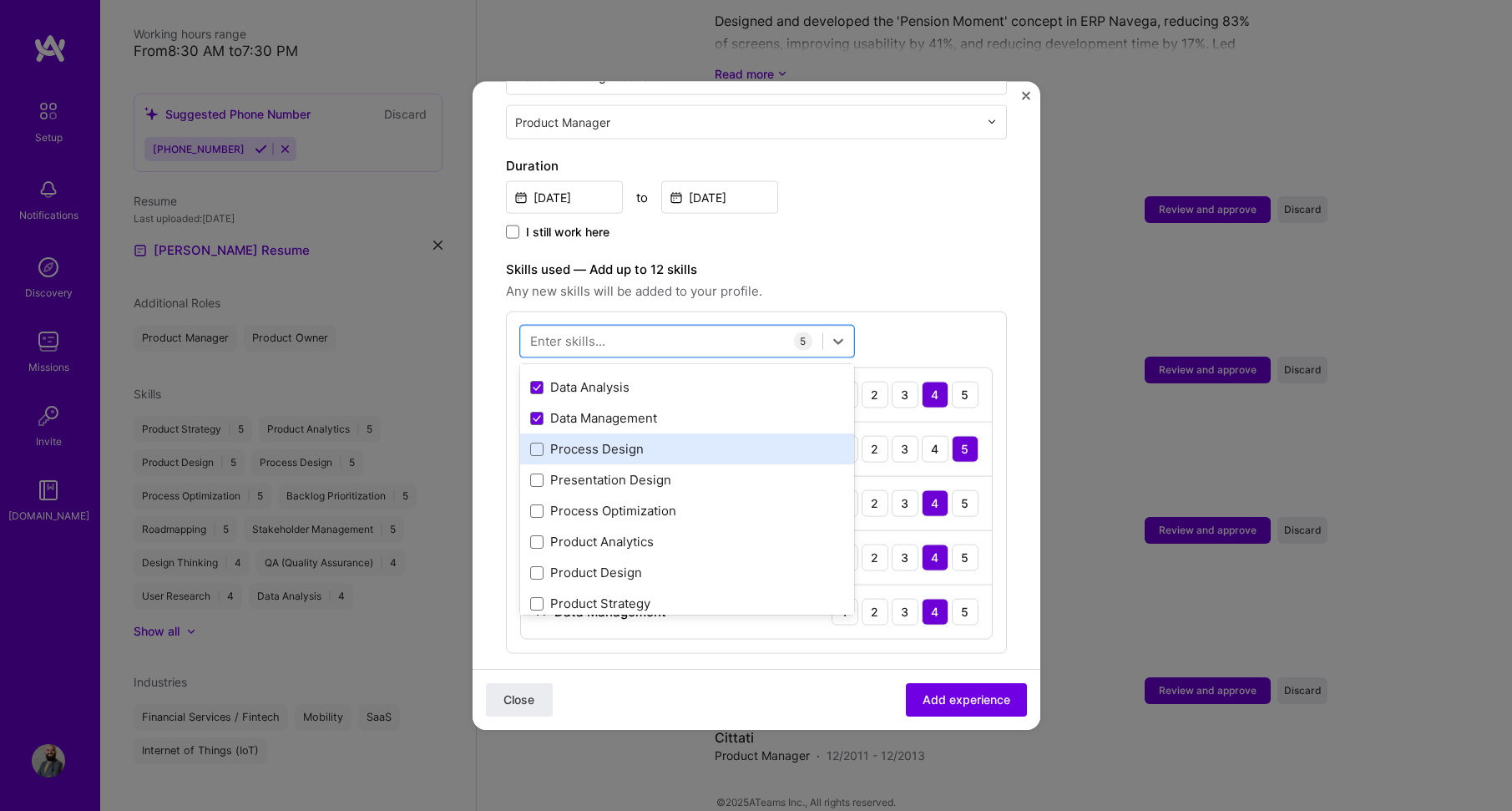
click at [682, 440] on div "Process Design" at bounding box center [688, 449] width 314 height 18
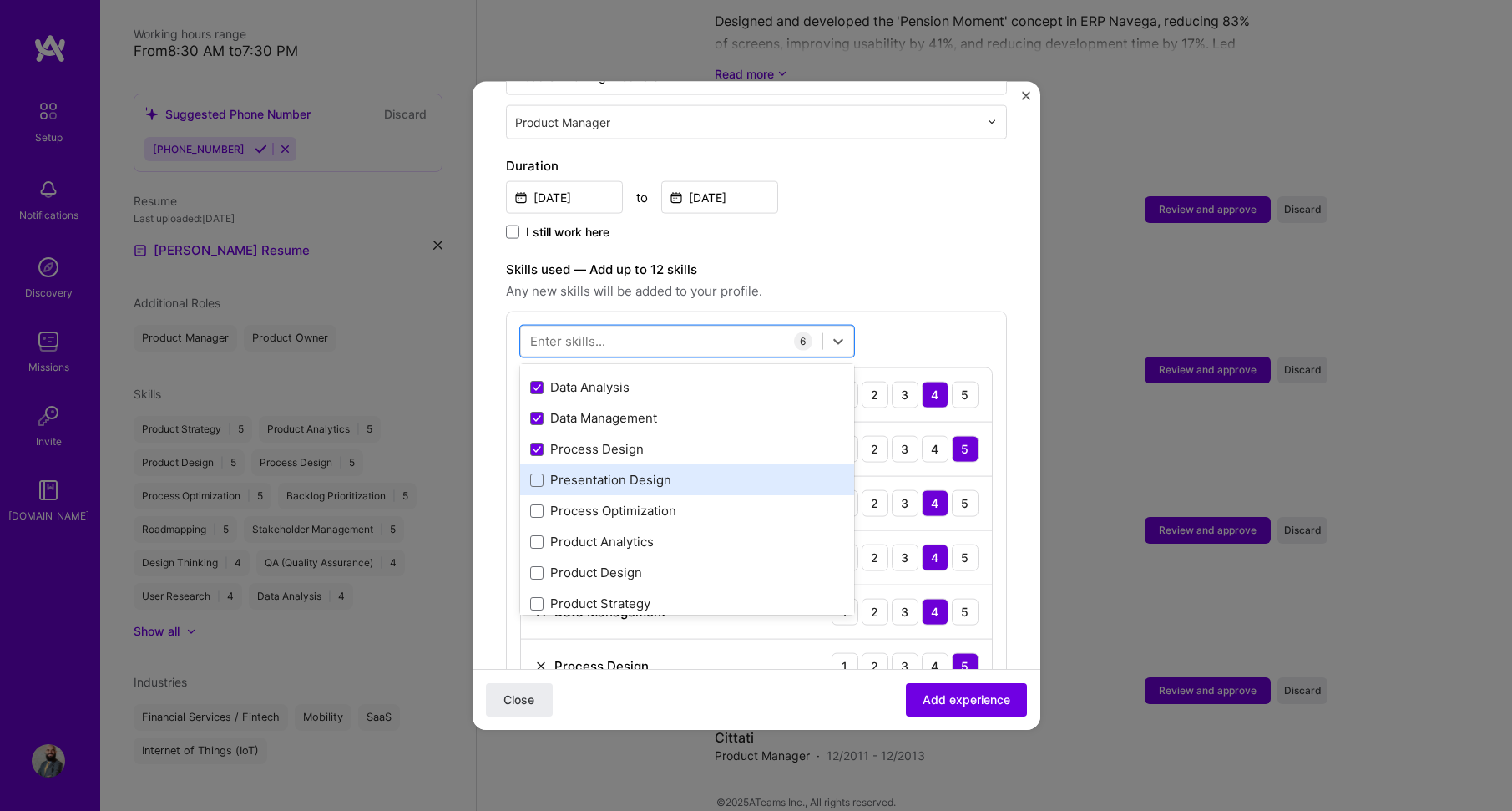
click at [697, 471] on div "Presentation Design" at bounding box center [688, 480] width 314 height 18
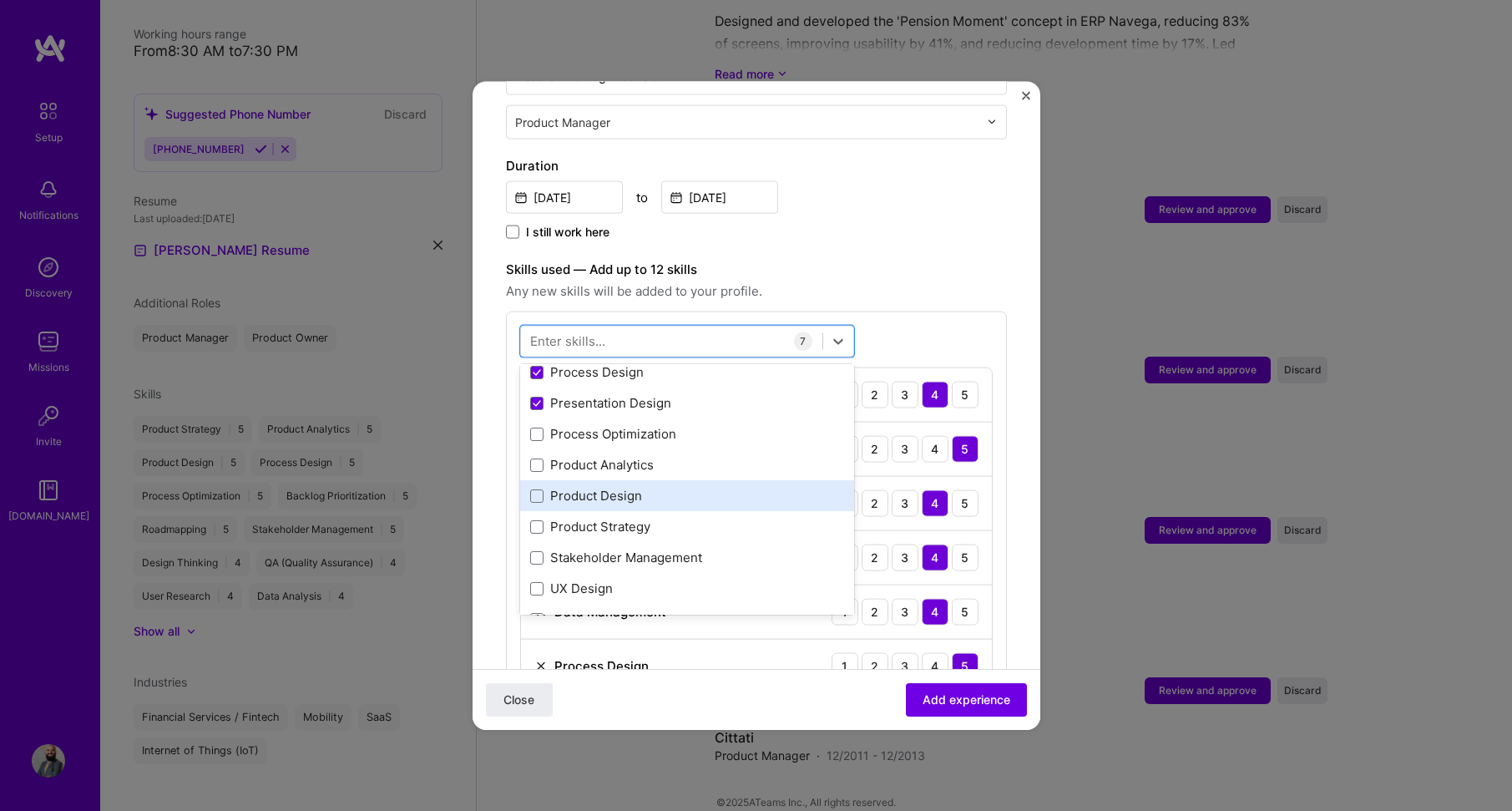
scroll to position [167, 0]
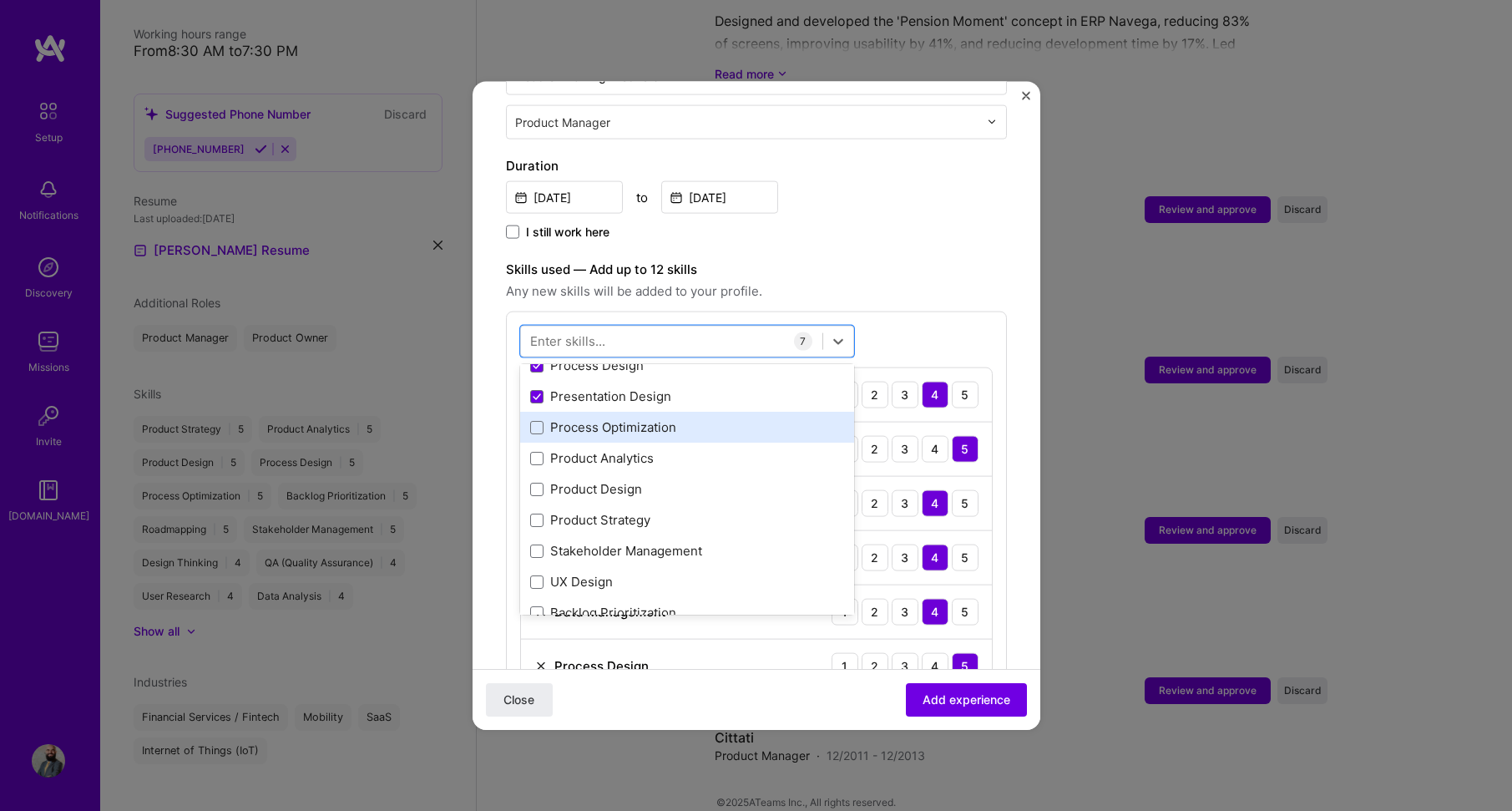
click at [716, 419] on div "Process Optimization" at bounding box center [688, 428] width 314 height 18
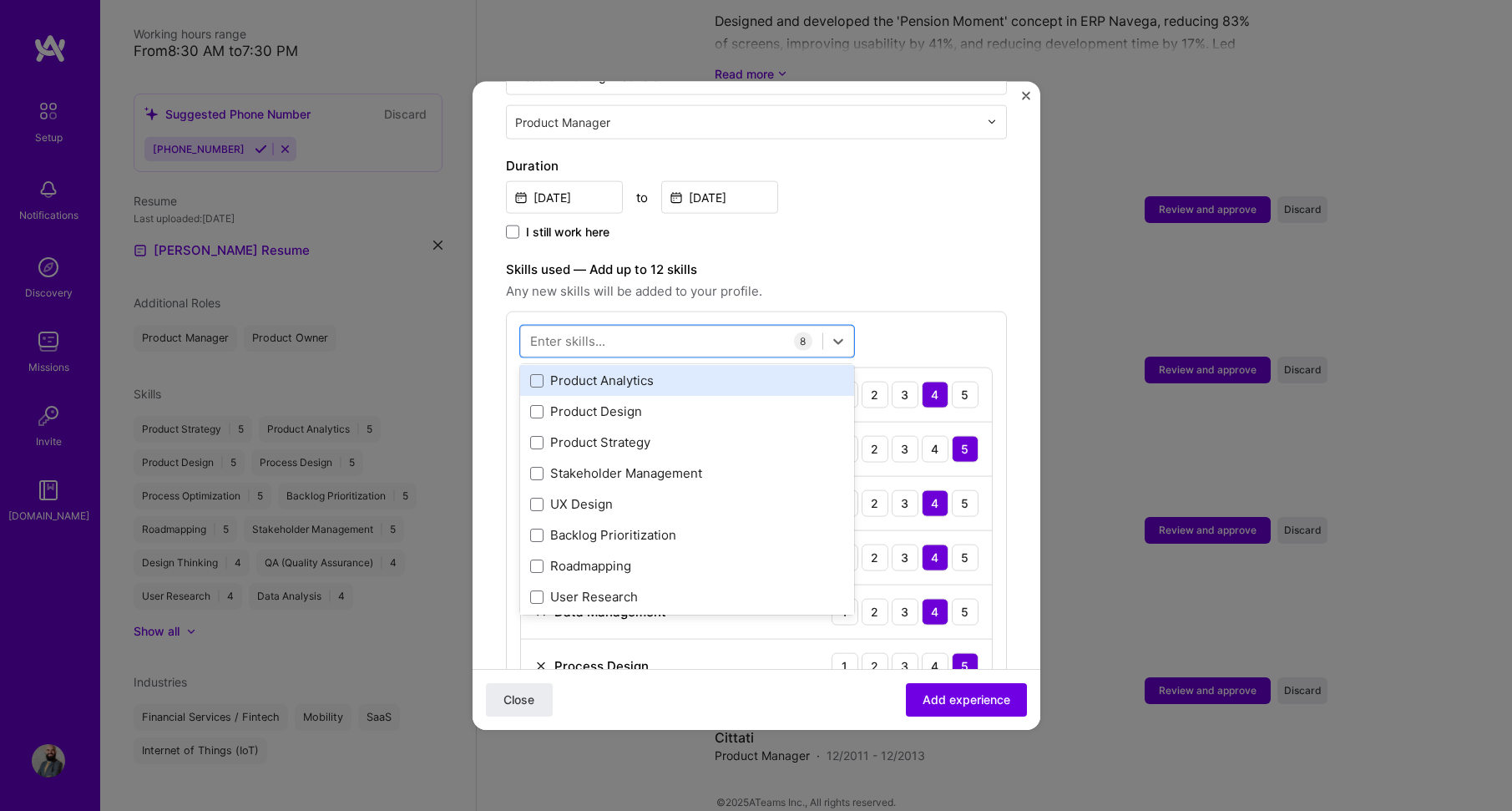
scroll to position [251, 0]
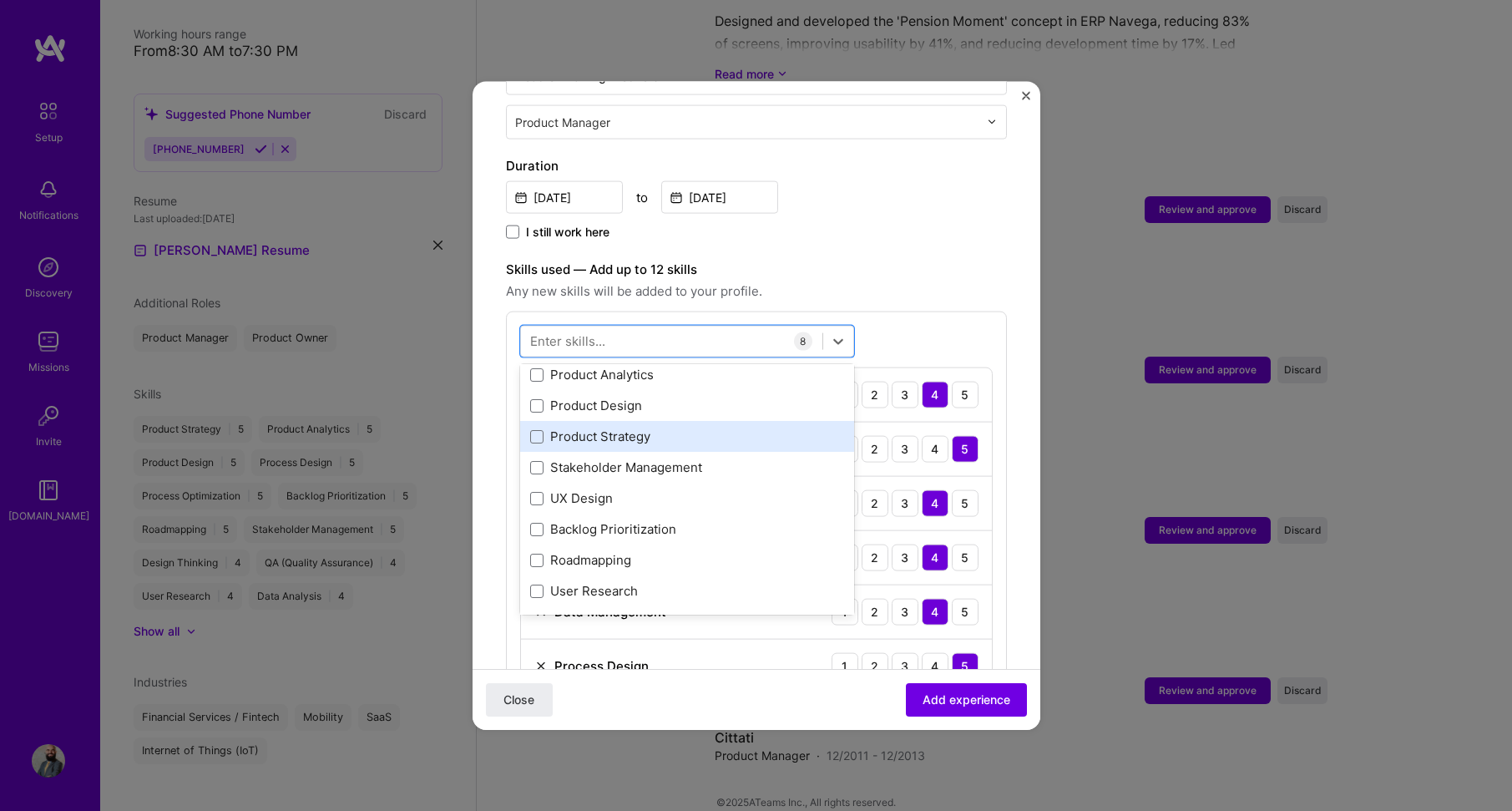
click at [720, 428] on div "Product Strategy" at bounding box center [688, 436] width 314 height 18
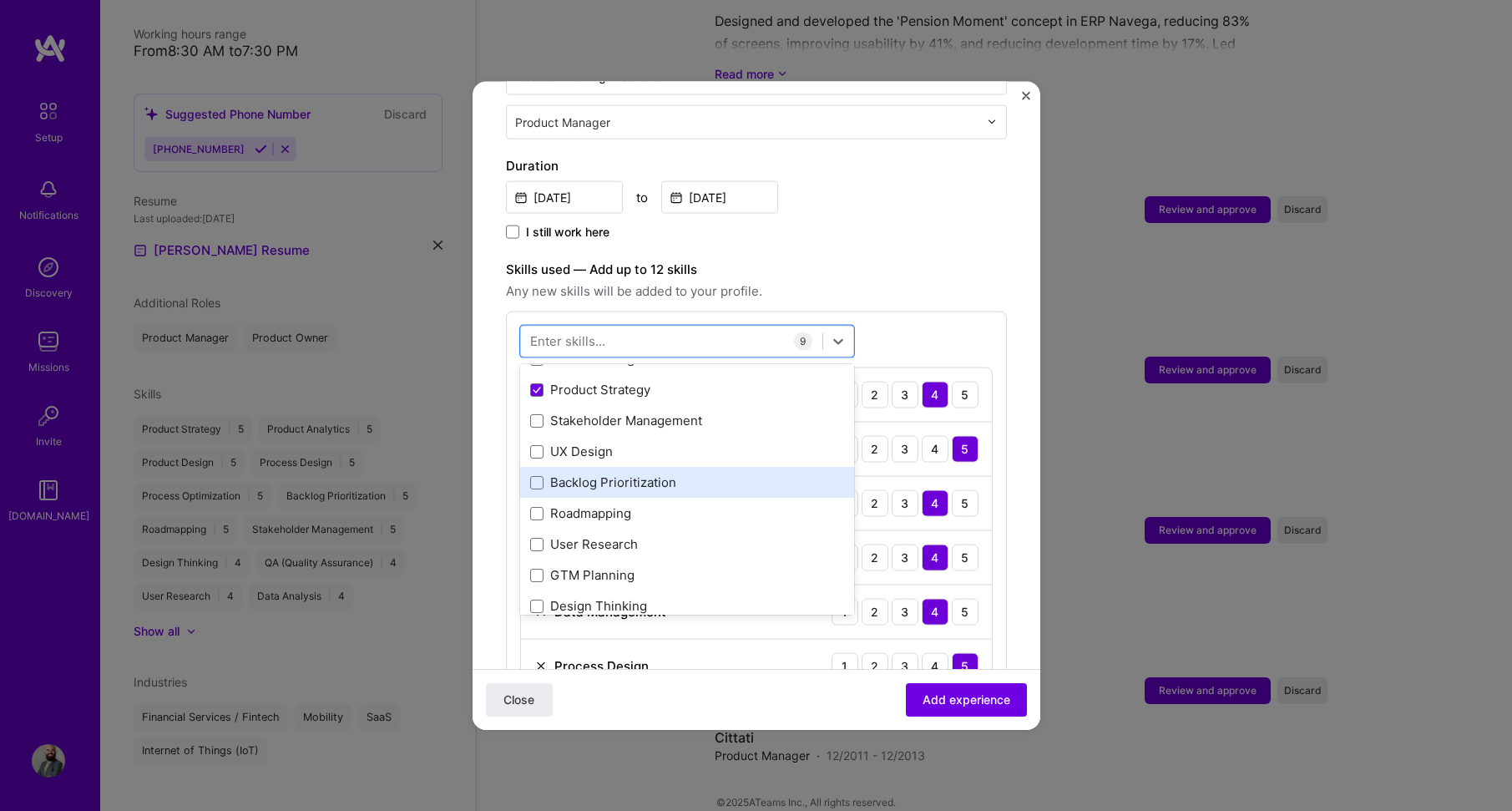
scroll to position [334, 0]
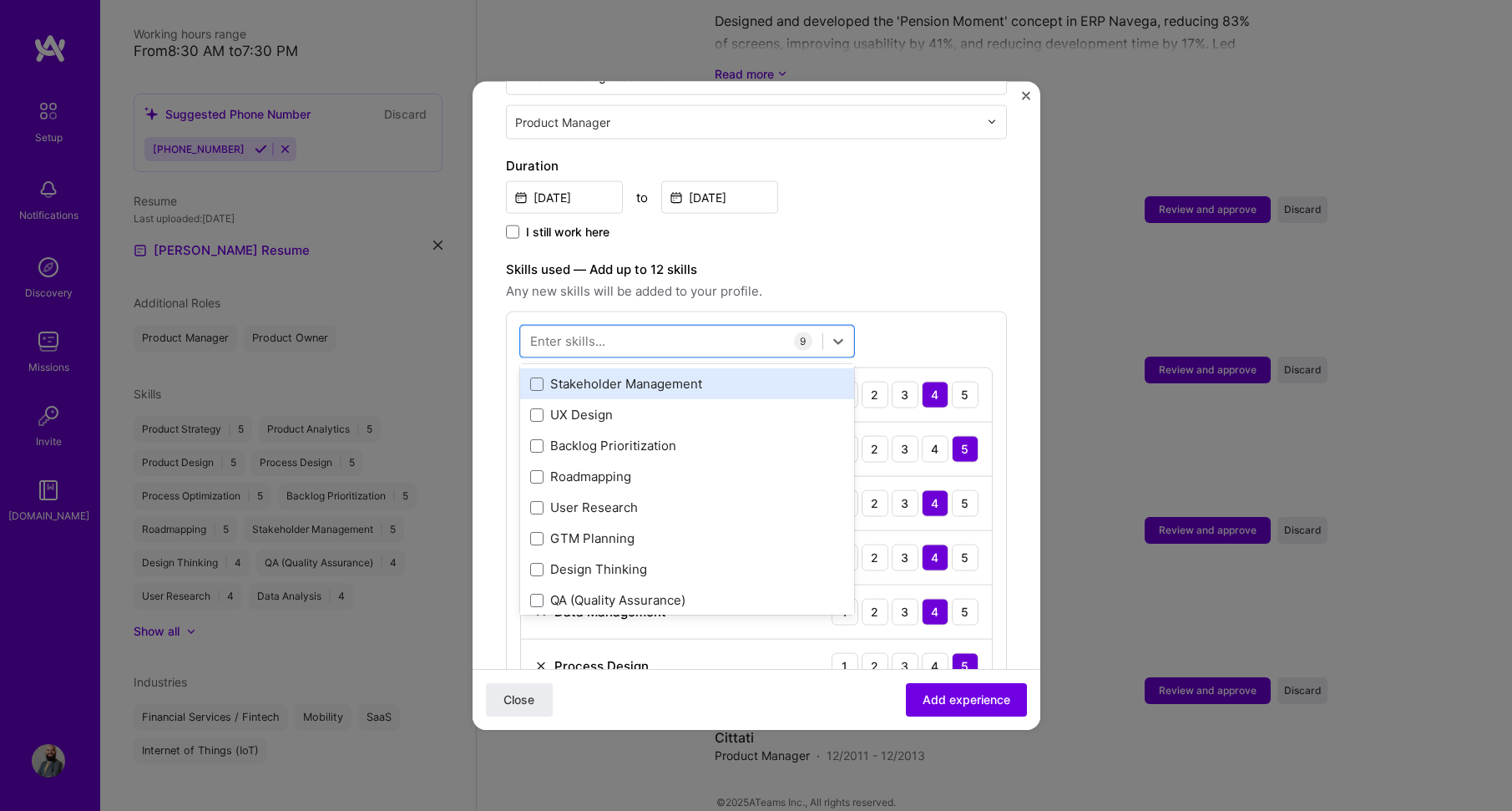
click at [707, 376] on div "Stakeholder Management" at bounding box center [688, 384] width 314 height 18
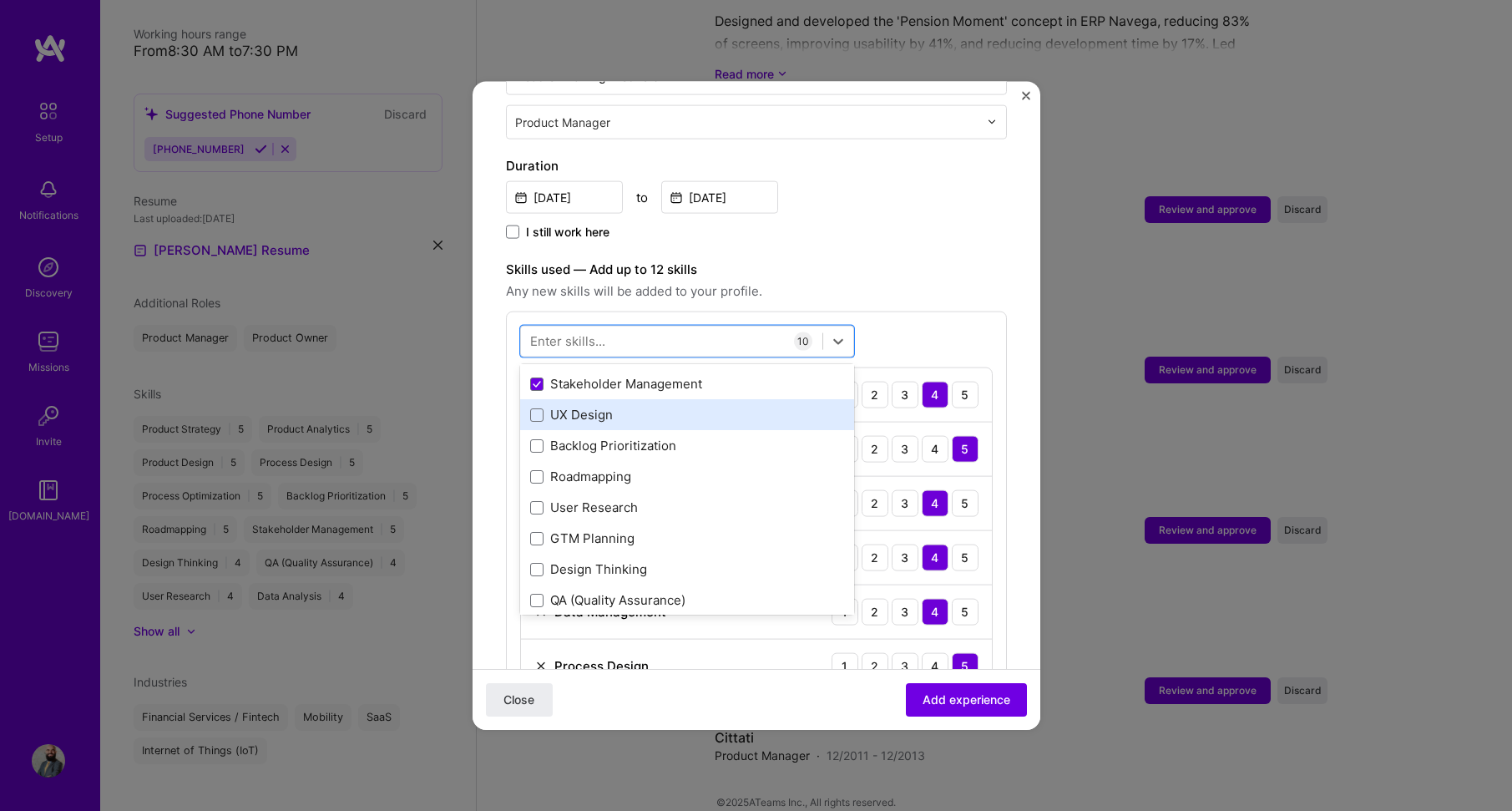
click at [766, 406] on div "UX Design" at bounding box center [688, 415] width 314 height 18
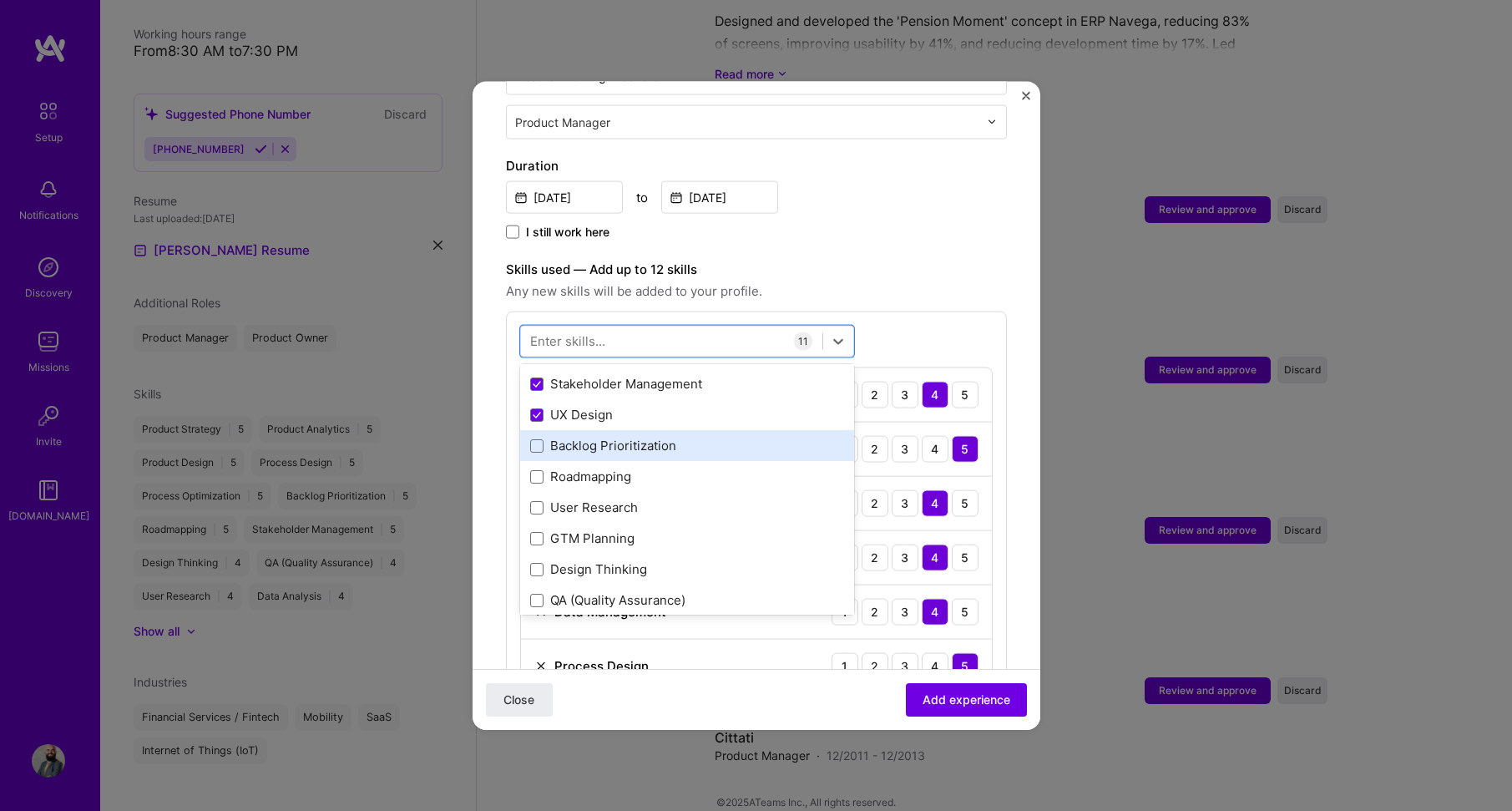
click at [776, 437] on div "Backlog Prioritization" at bounding box center [688, 446] width 314 height 18
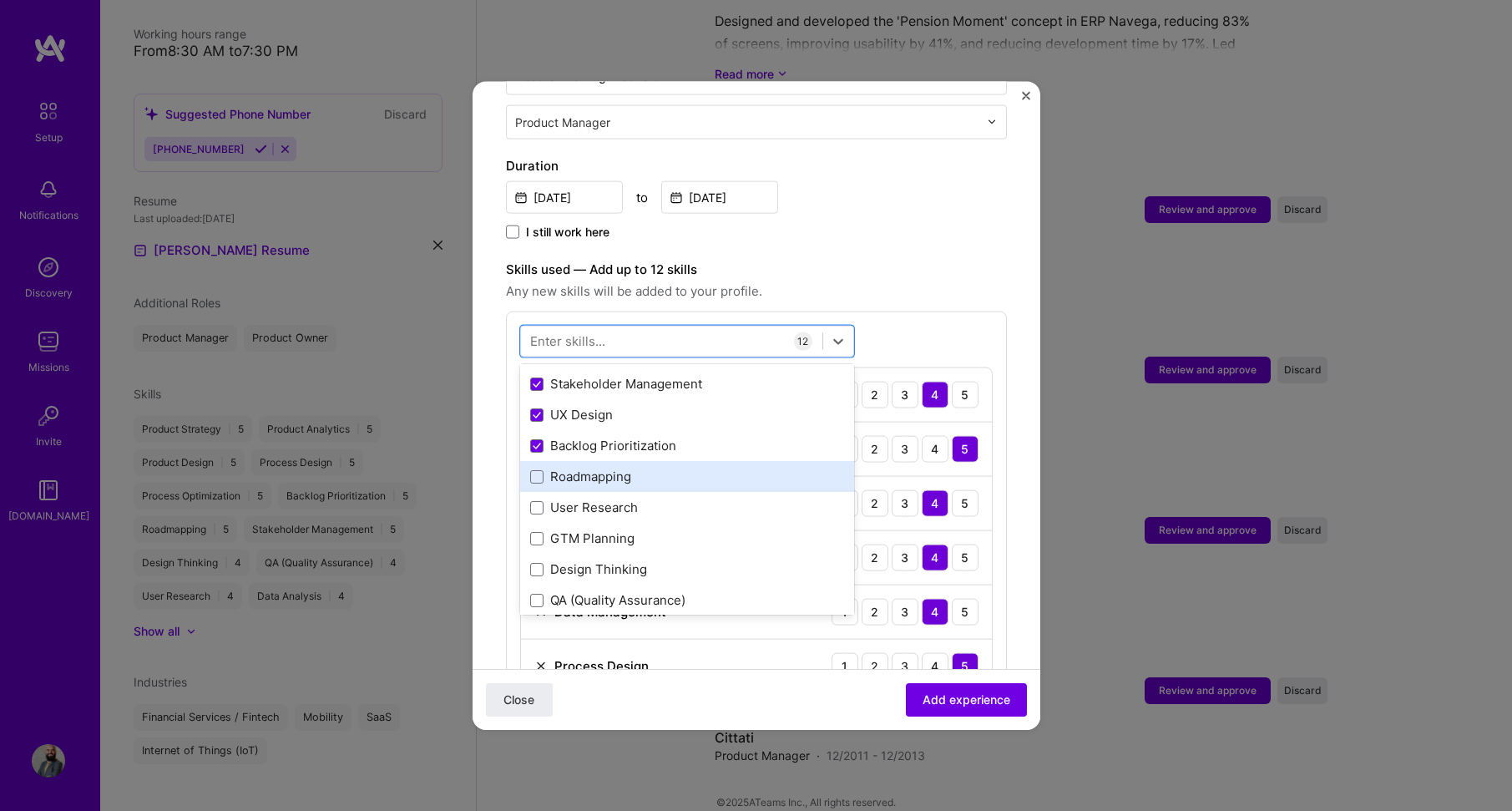
click at [775, 468] on div "Roadmapping" at bounding box center [688, 477] width 314 height 18
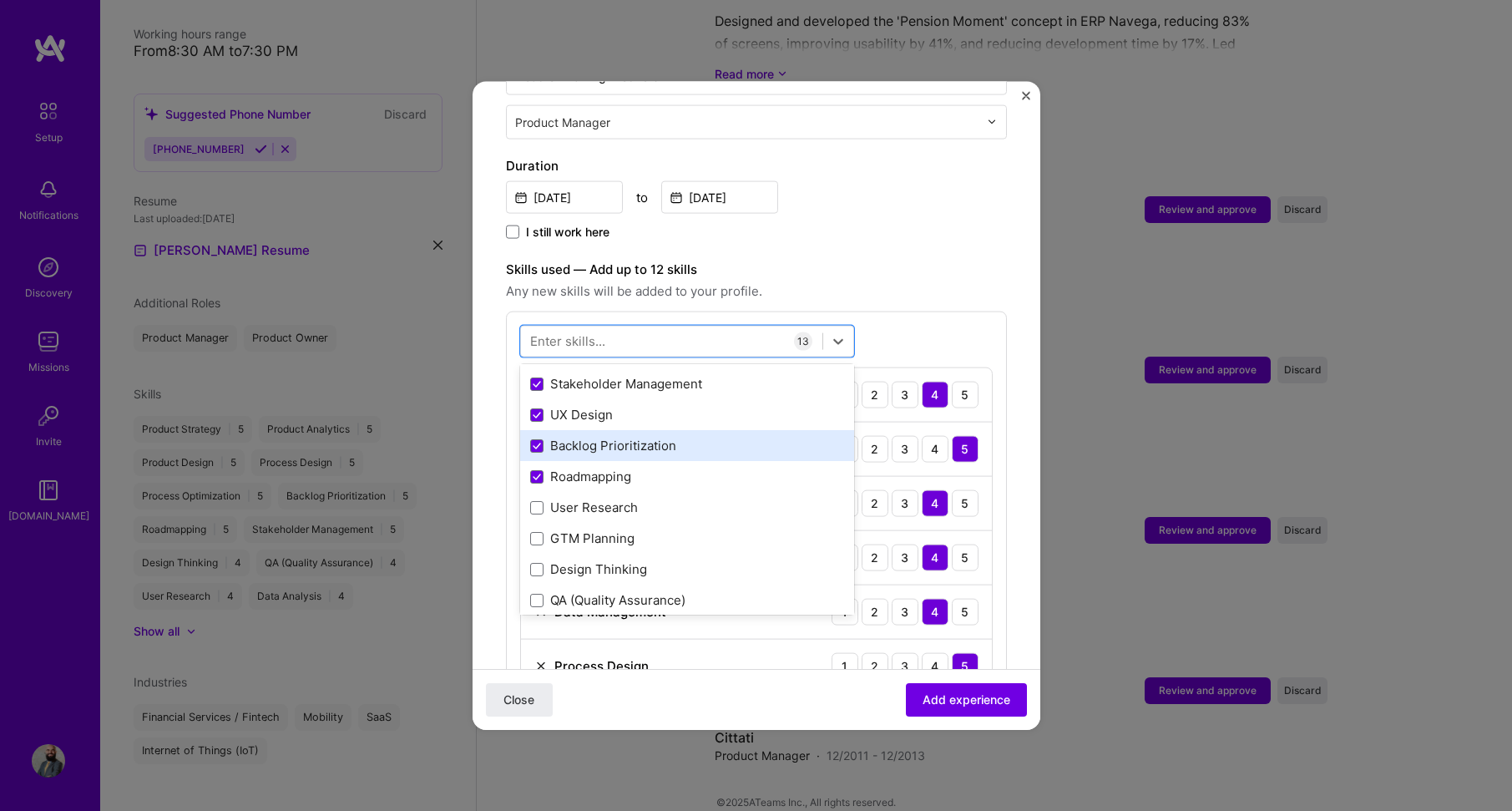
click at [694, 437] on div "Backlog Prioritization" at bounding box center [688, 446] width 314 height 18
click at [970, 281] on span "Any new skills will be added to your profile." at bounding box center [756, 291] width 501 height 20
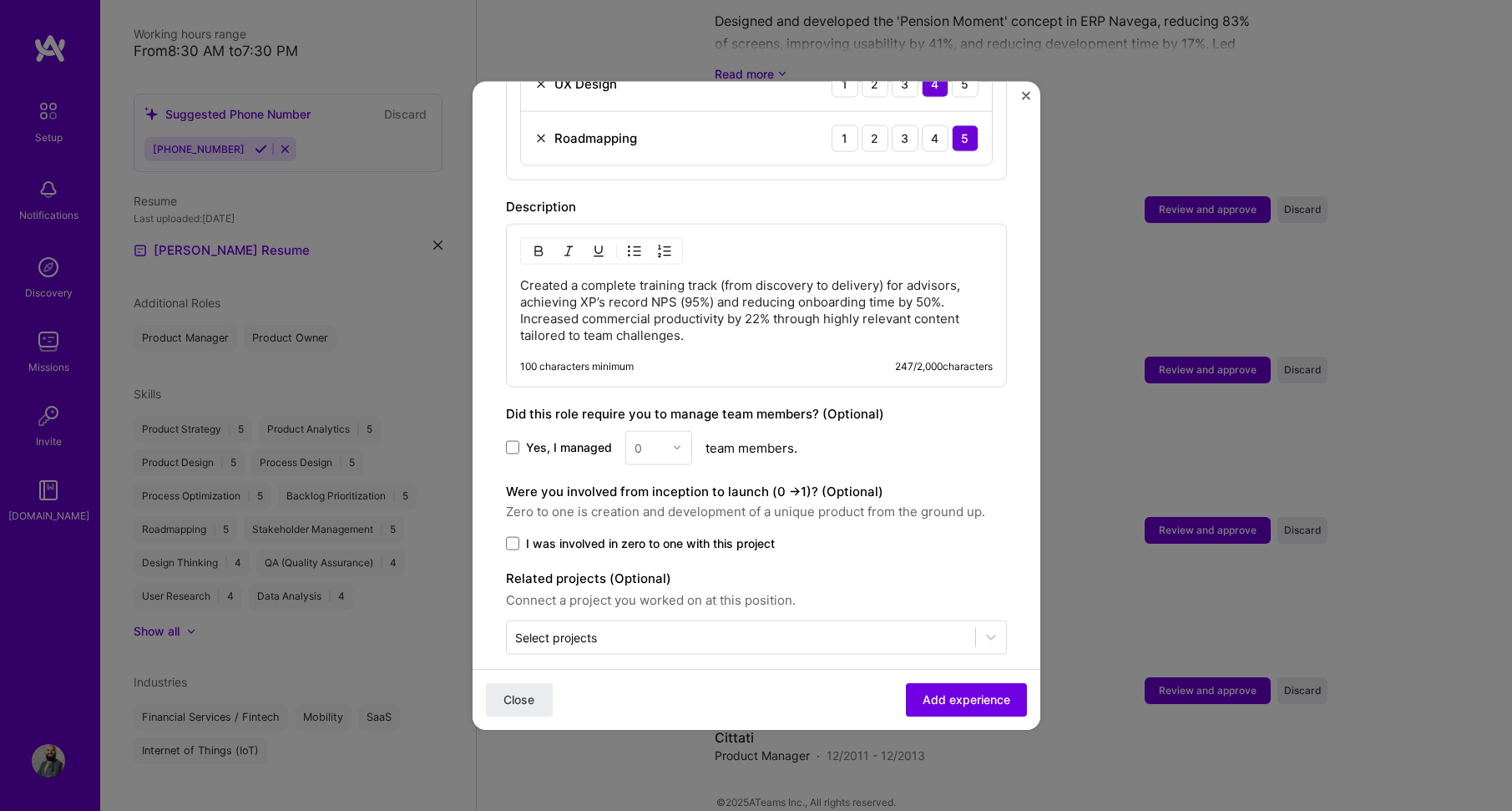
scroll to position [1272, 0]
click at [518, 440] on span at bounding box center [513, 447] width 14 height 14
click at [0, 0] on input "Yes, I managed" at bounding box center [0, 0] width 0 height 0
click at [676, 442] on img at bounding box center [677, 447] width 10 height 10
click at [651, 692] on div "8" at bounding box center [659, 707] width 57 height 30
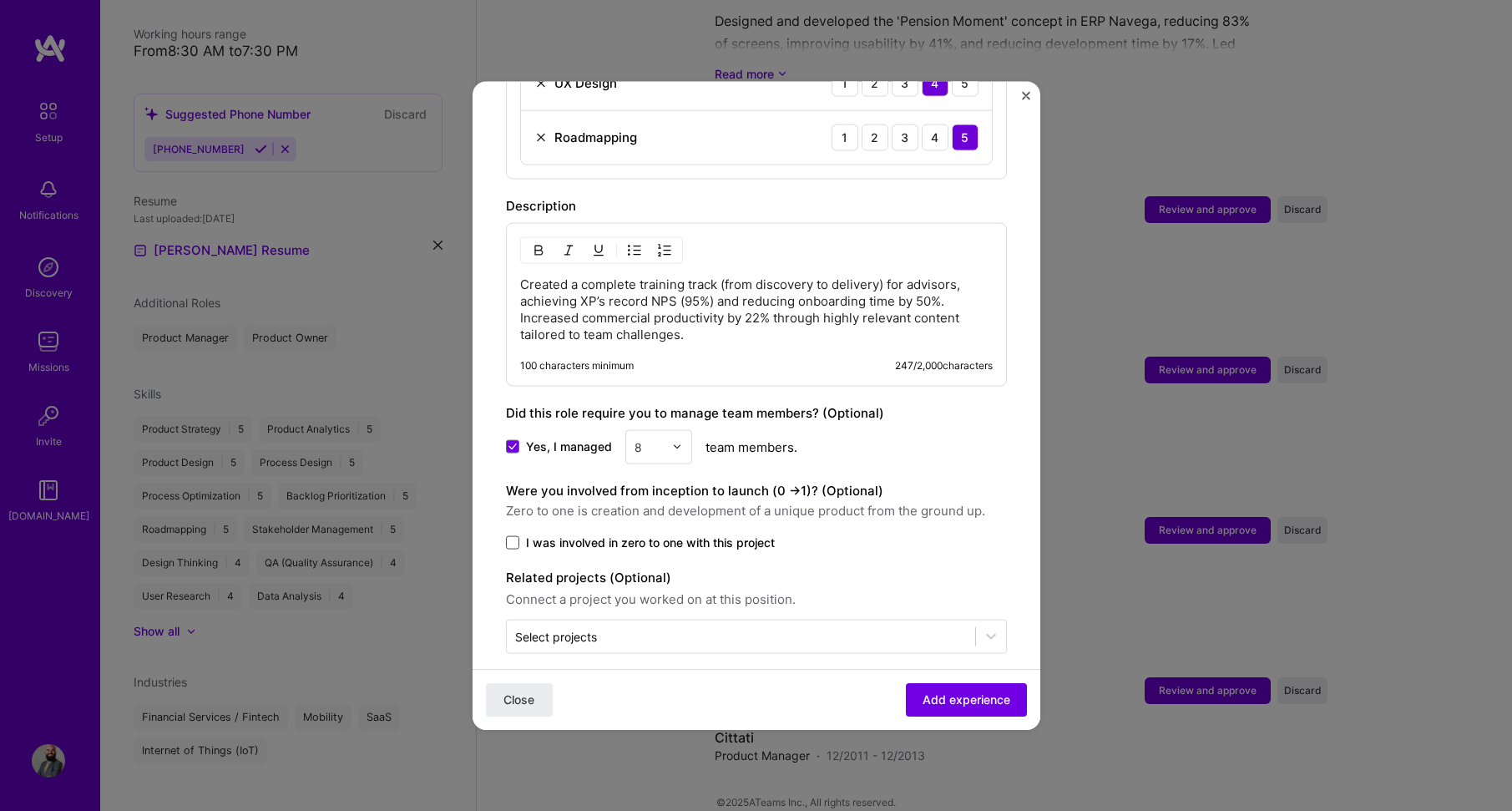
click at [509, 536] on span at bounding box center [513, 543] width 14 height 14
click at [0, 0] on input "I was involved in zero to one with this project" at bounding box center [0, 0] width 0 height 0
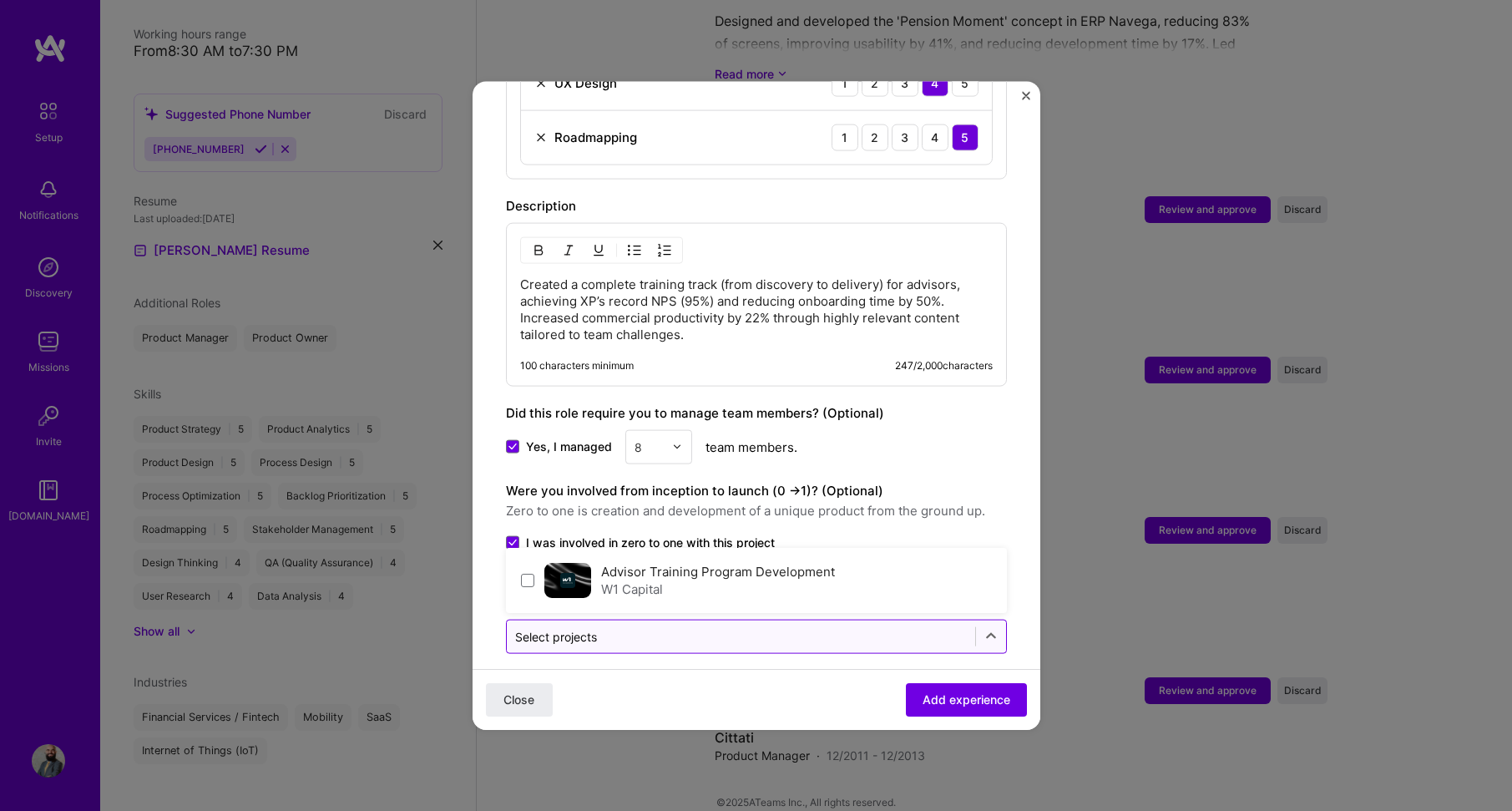
click at [625, 627] on input "text" at bounding box center [741, 636] width 452 height 18
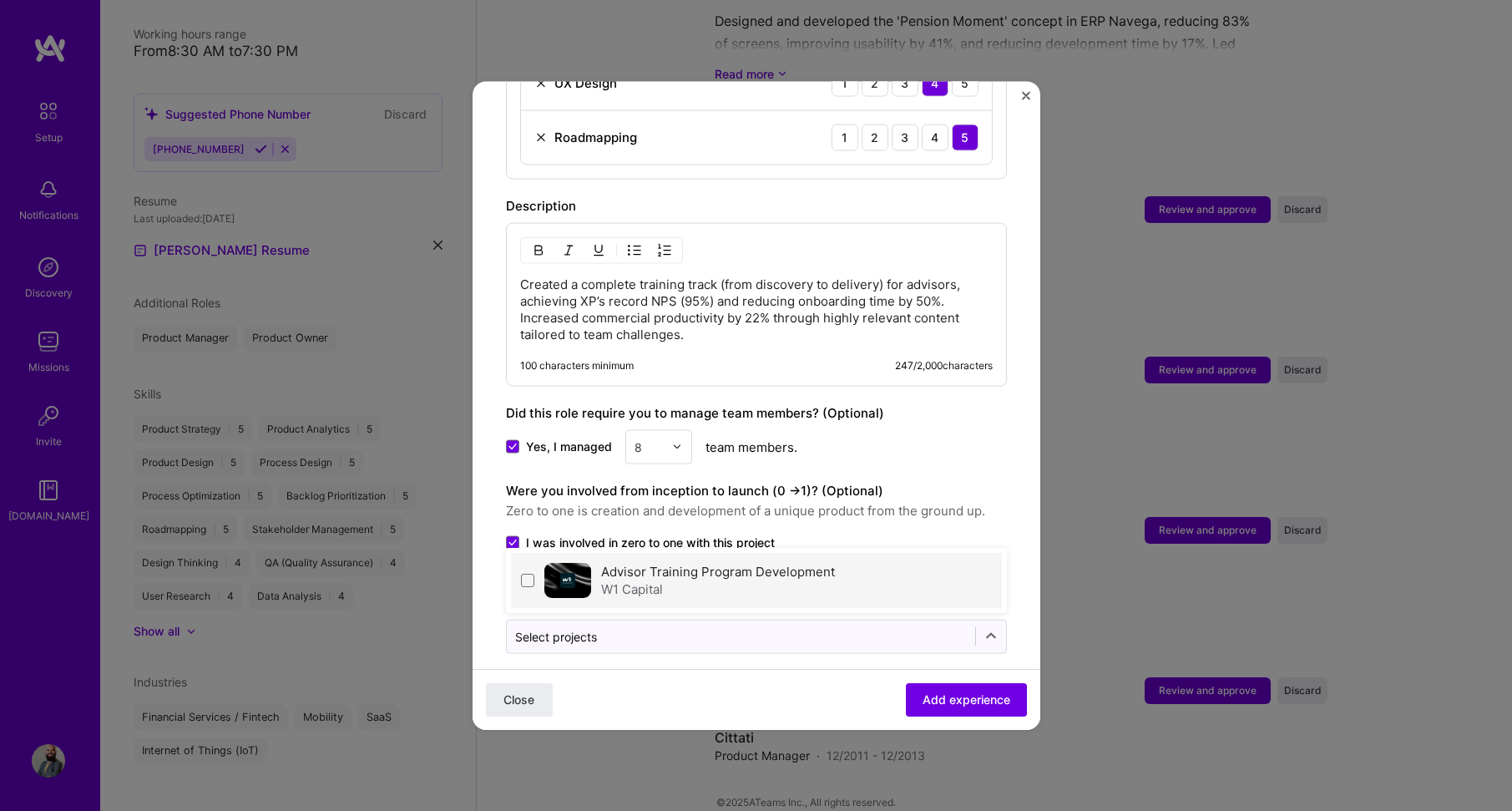
click at [660, 580] on div "W1 Capital" at bounding box center [718, 589] width 234 height 18
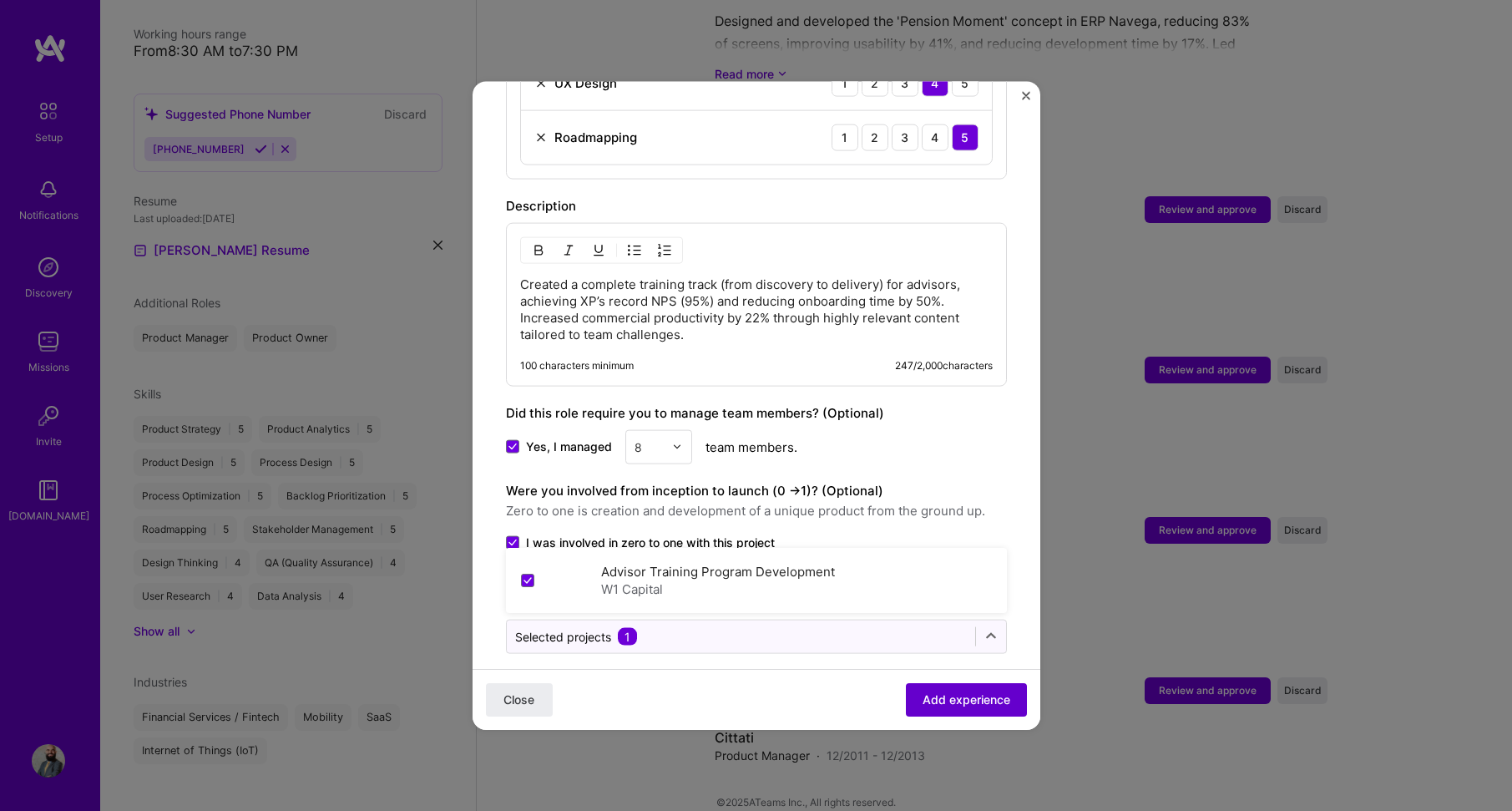
click at [937, 699] on span "Add experience" at bounding box center [966, 700] width 87 height 17
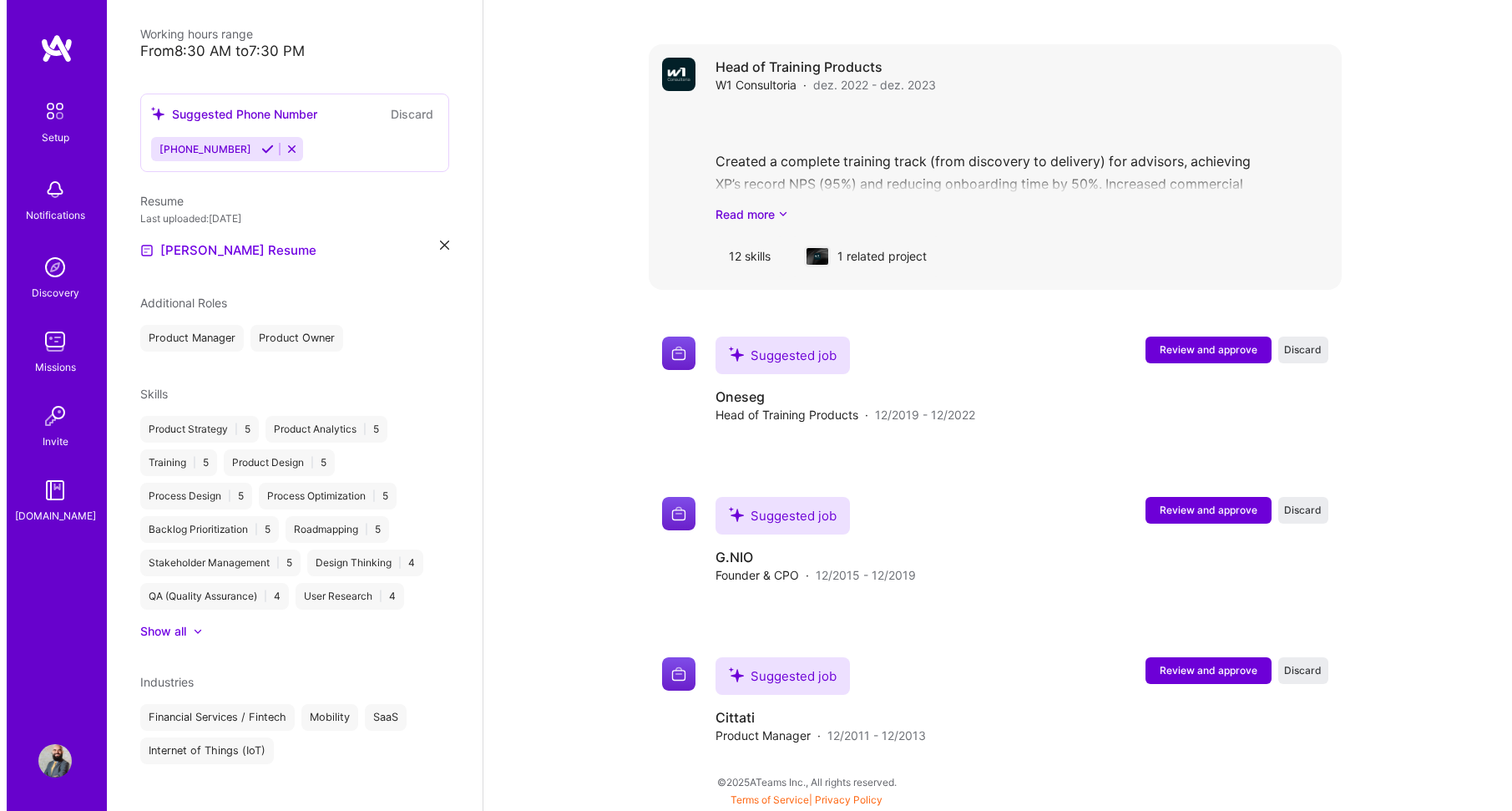
scroll to position [1641, 0]
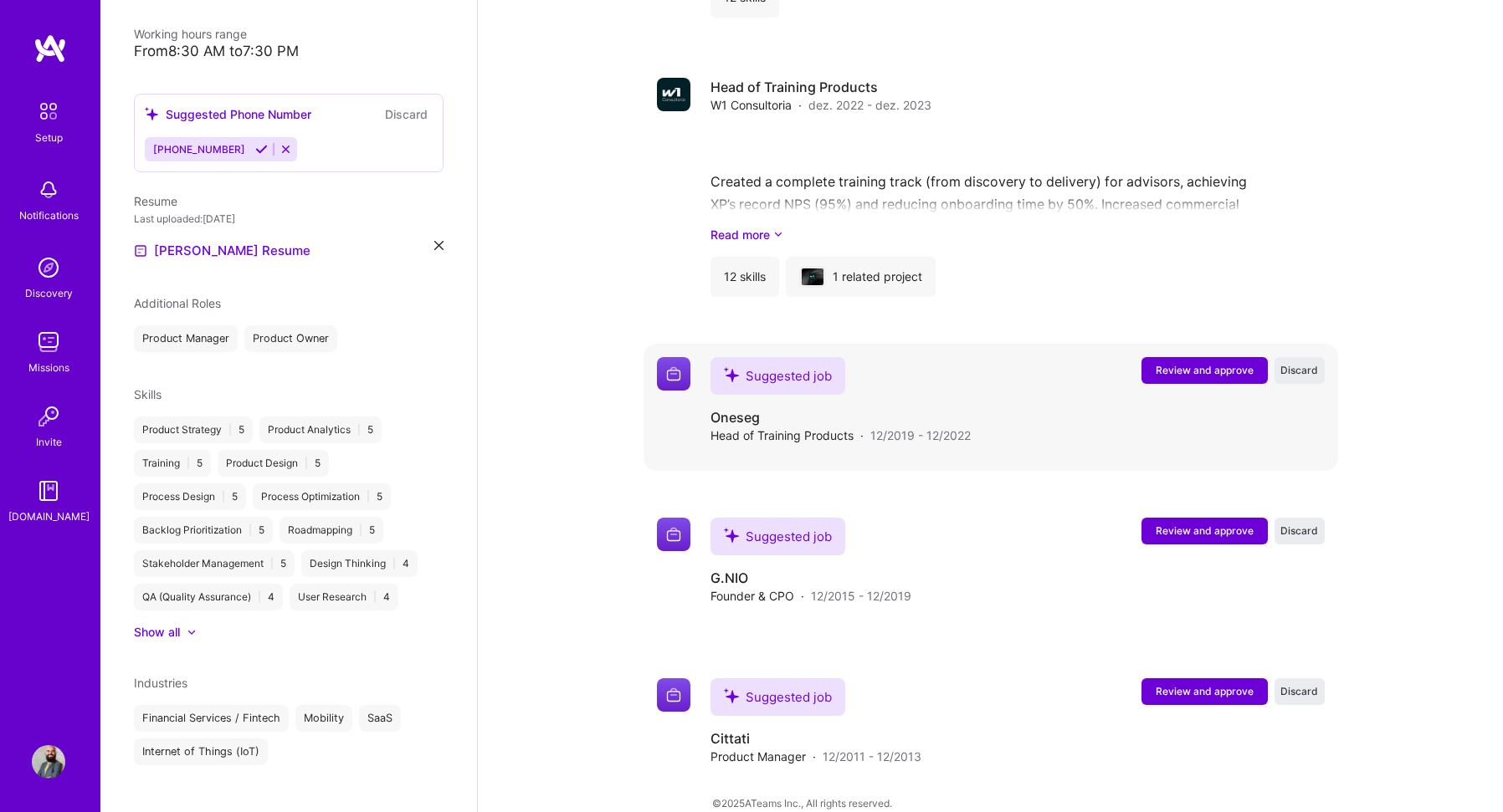
click at [1229, 363] on span "Review and approve" at bounding box center [1204, 370] width 97 height 14
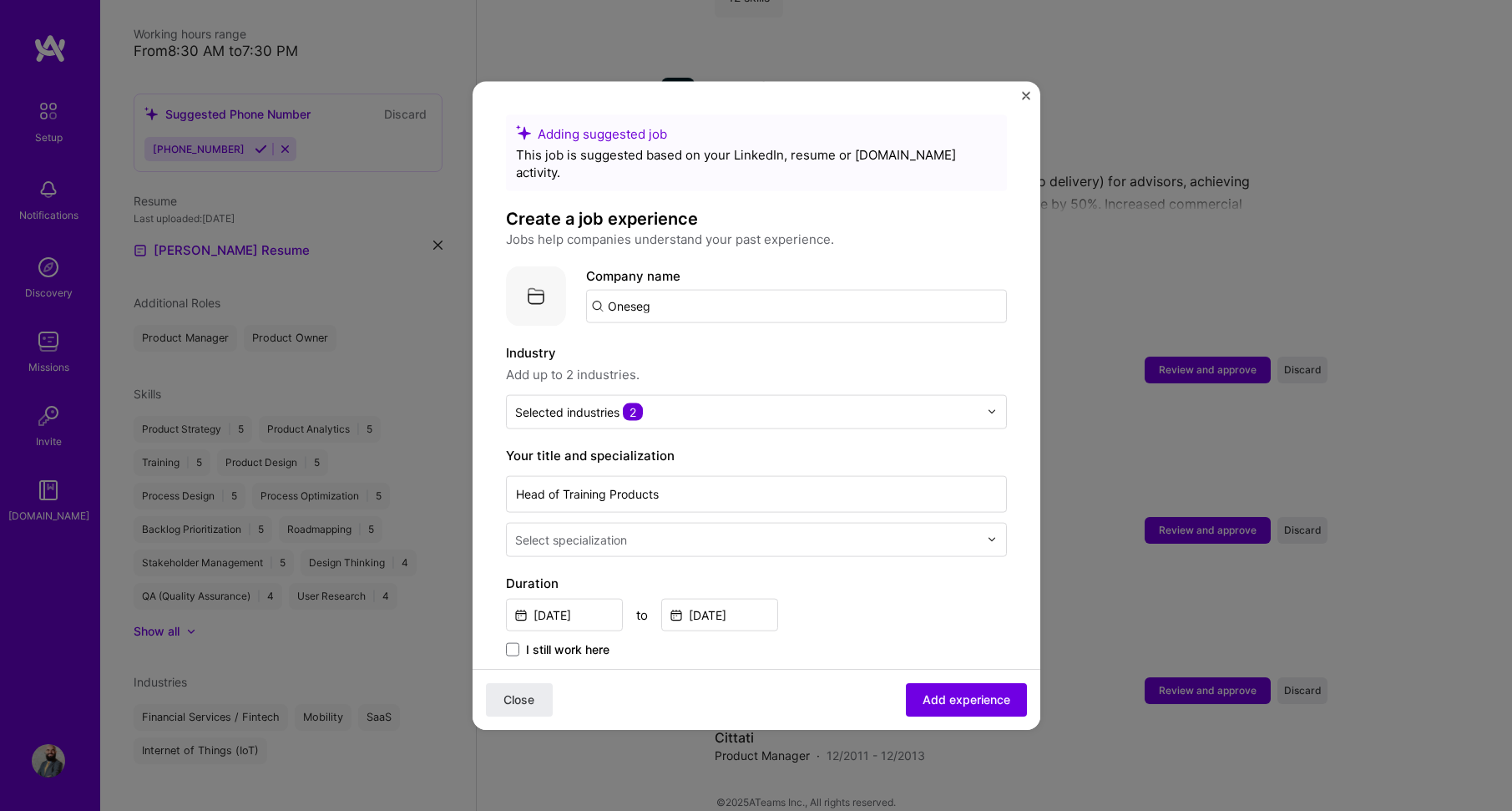
drag, startPoint x: 613, startPoint y: 290, endPoint x: 489, endPoint y: 291, distance: 124.0
click at [489, 291] on form "Adding suggested job This job is suggested based on your LinkedIn, resume or [D…" at bounding box center [756, 760] width 568 height 1292
type input "Oneseg"
click at [718, 337] on div "Oneseg" at bounding box center [709, 352] width 60 height 29
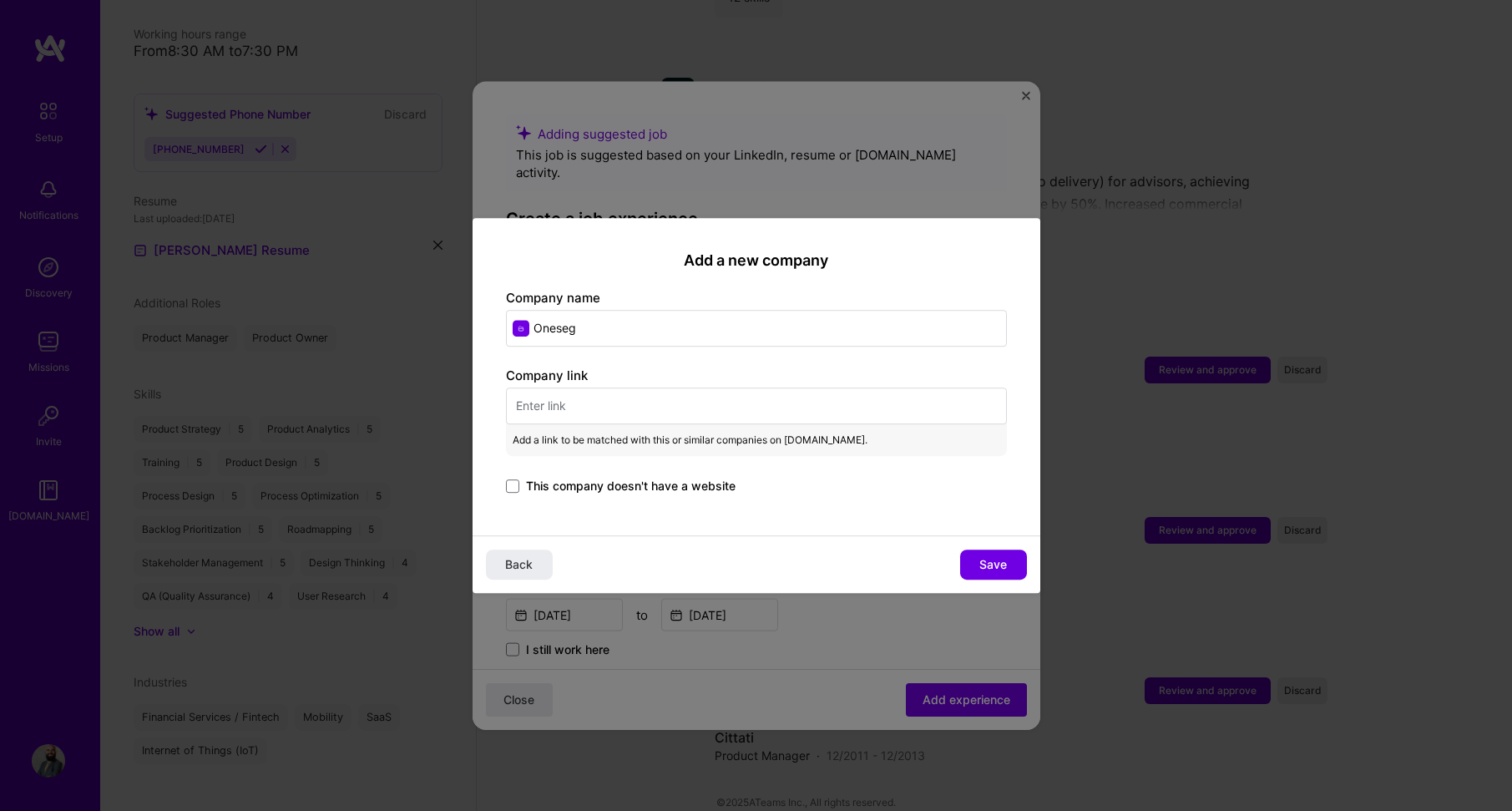
click at [629, 409] on input "text" at bounding box center [756, 405] width 501 height 36
paste input "[URL][DOMAIN_NAME]"
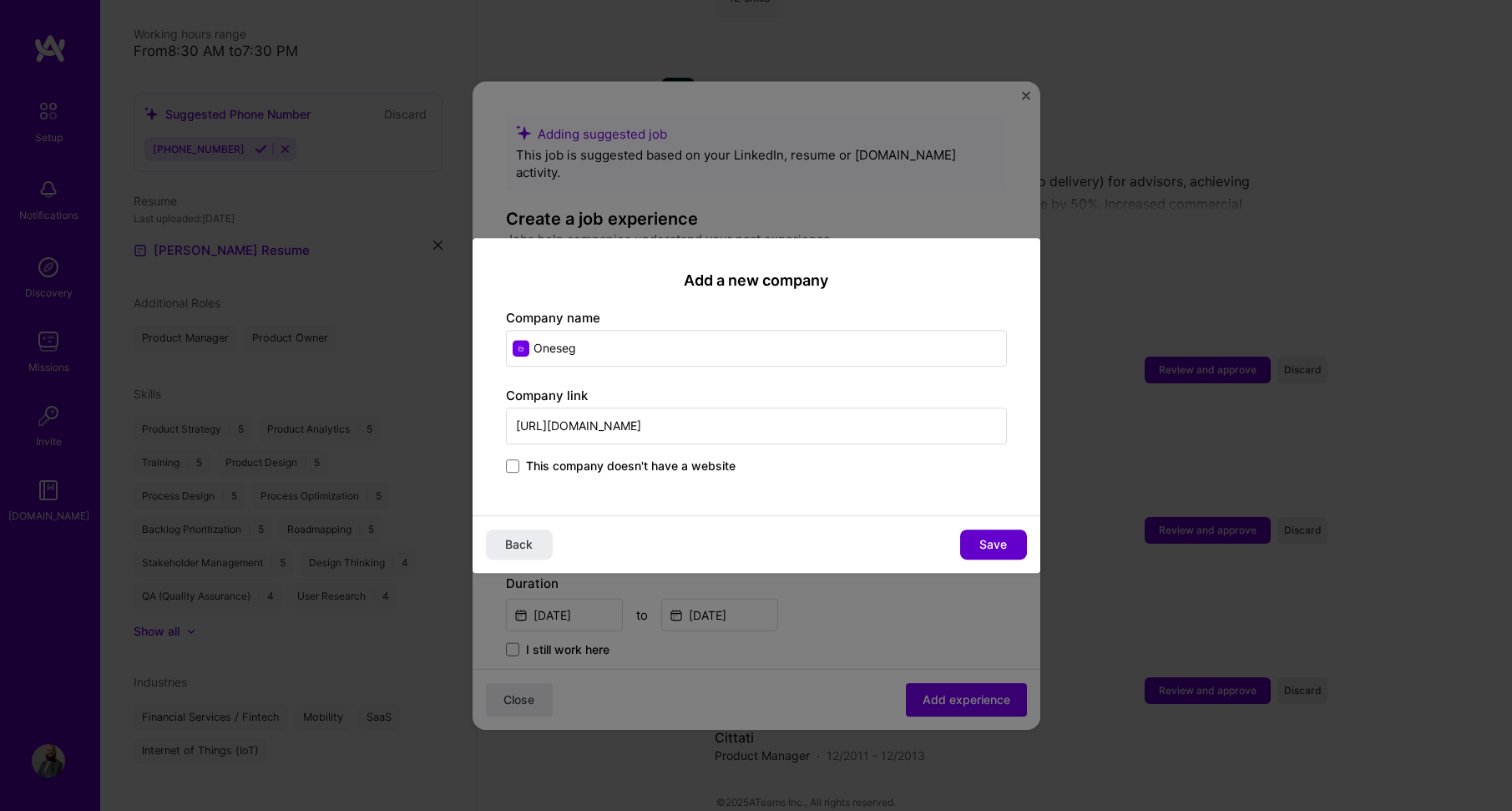
type input "[URL][DOMAIN_NAME]"
click at [996, 549] on span "Save" at bounding box center [993, 545] width 28 height 17
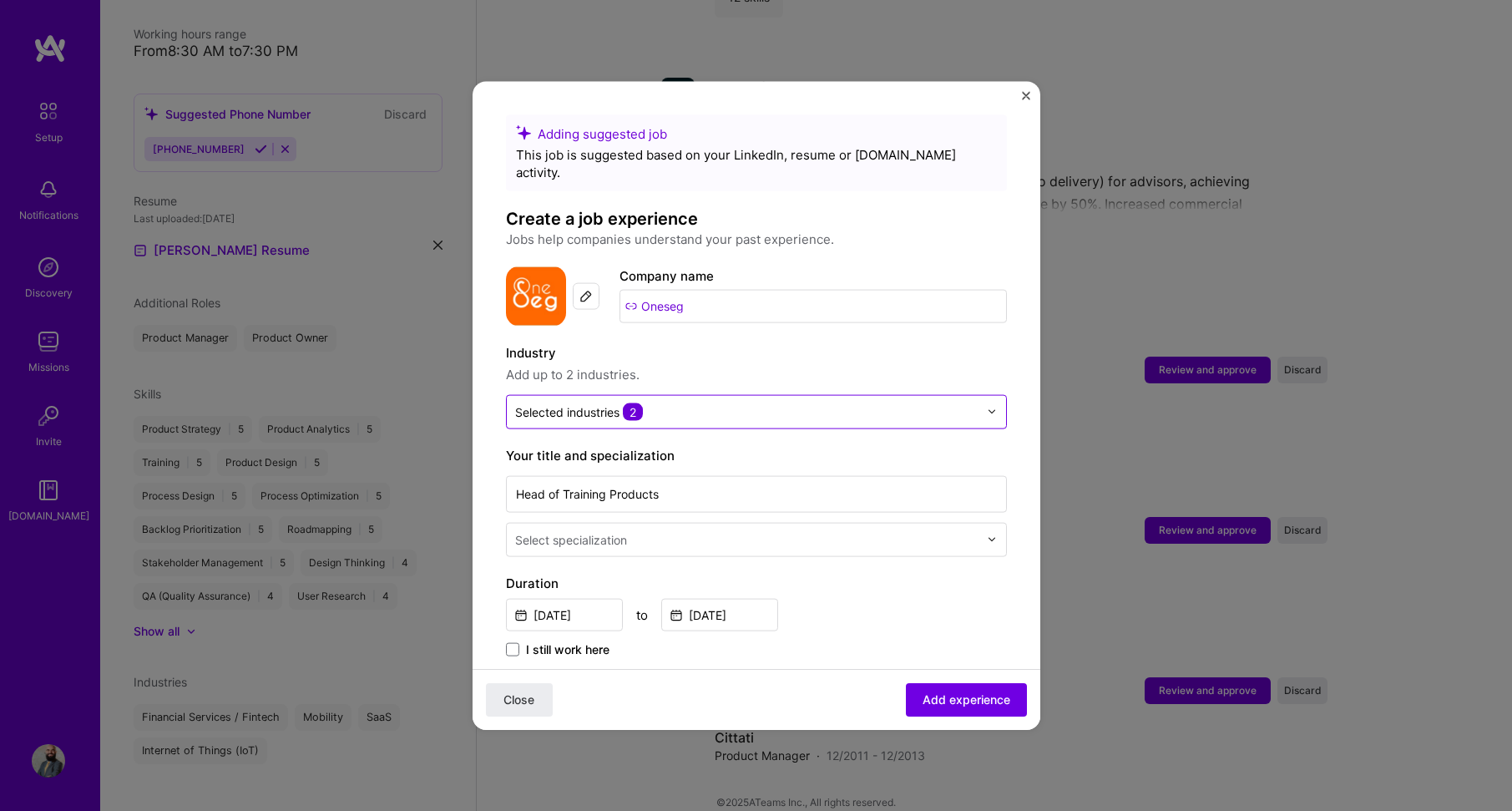
click at [900, 403] on input "text" at bounding box center [747, 412] width 464 height 18
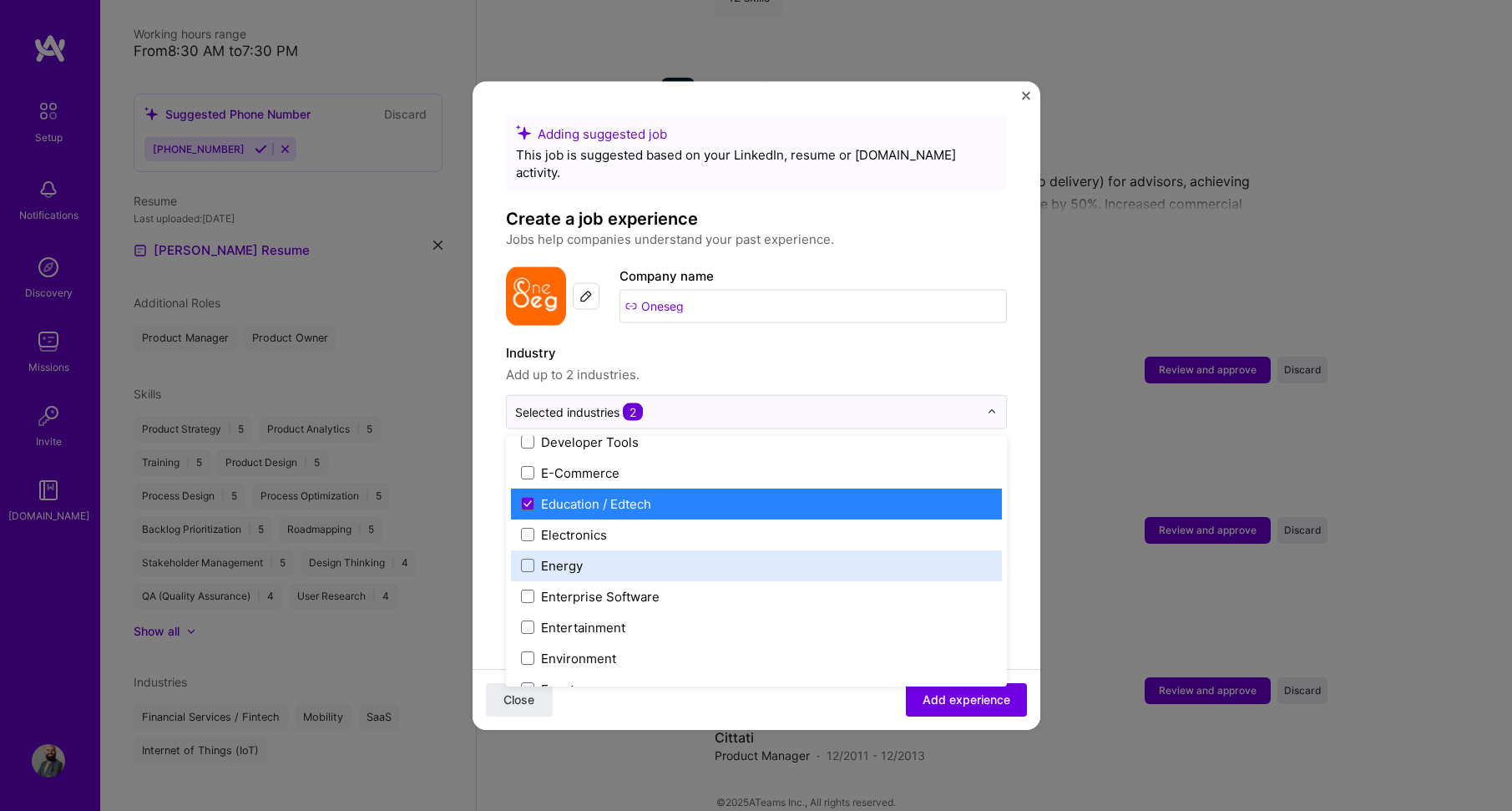
scroll to position [1420, 0]
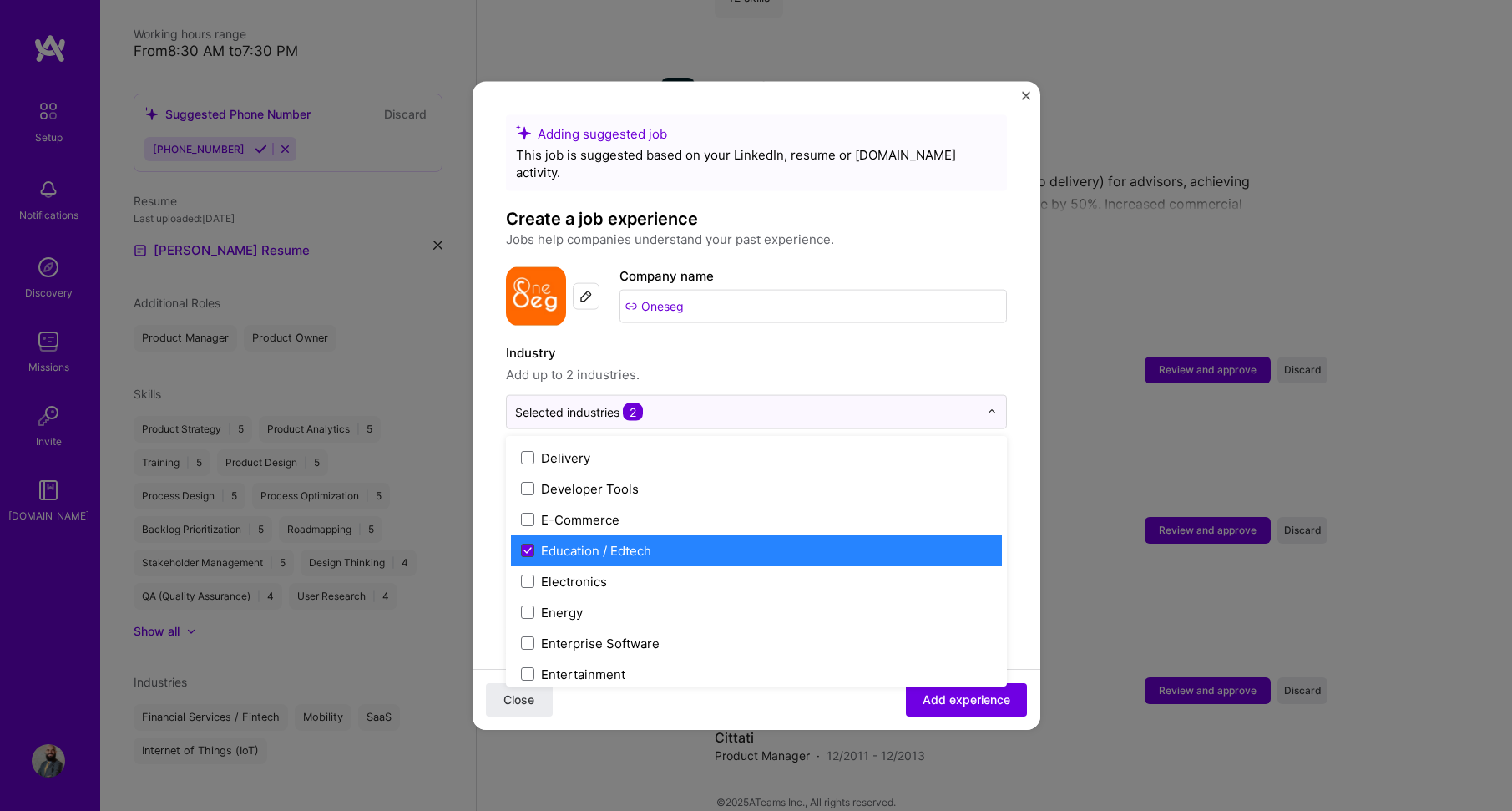
click at [526, 544] on span at bounding box center [528, 550] width 14 height 14
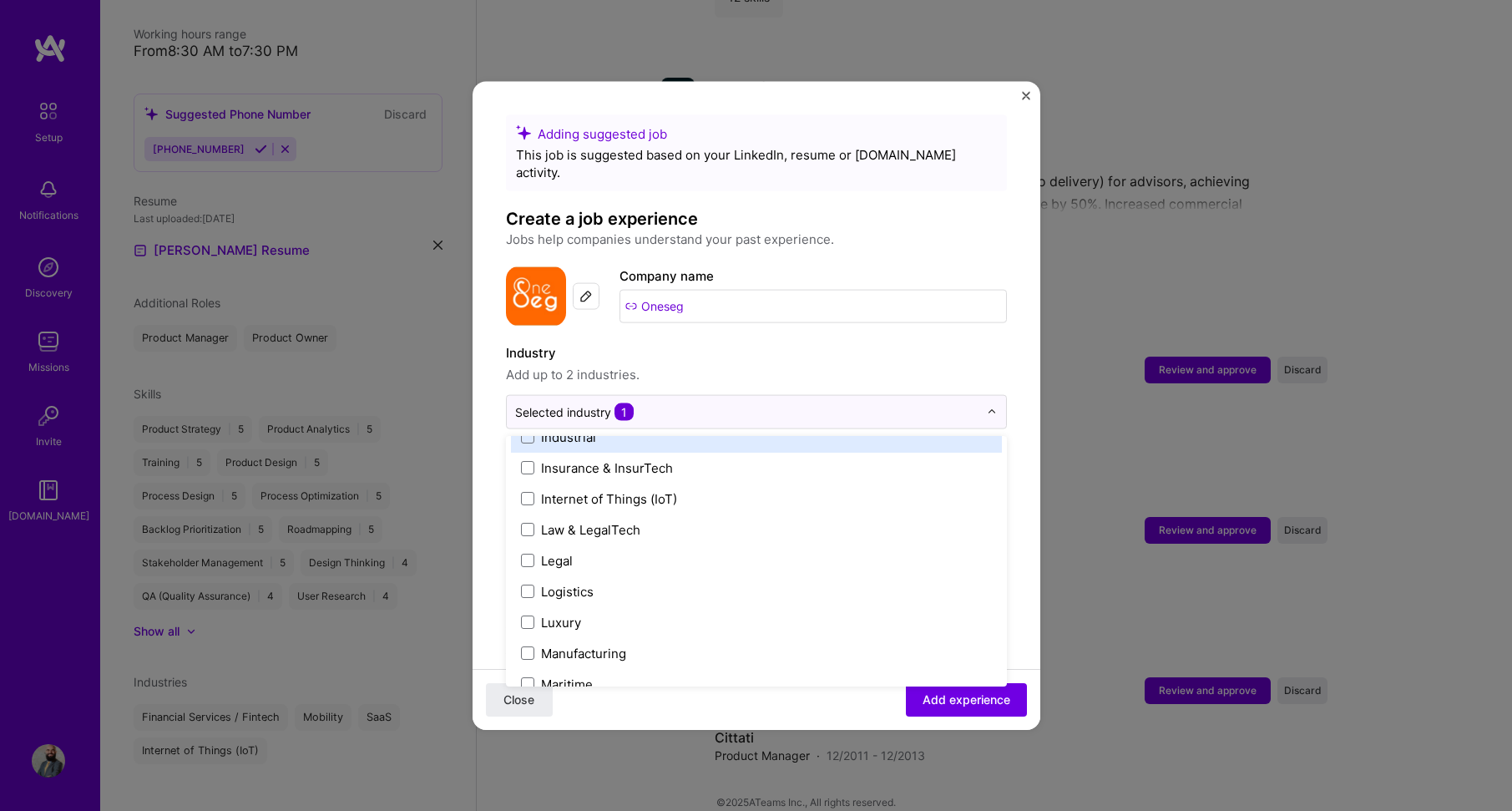
scroll to position [2256, 0]
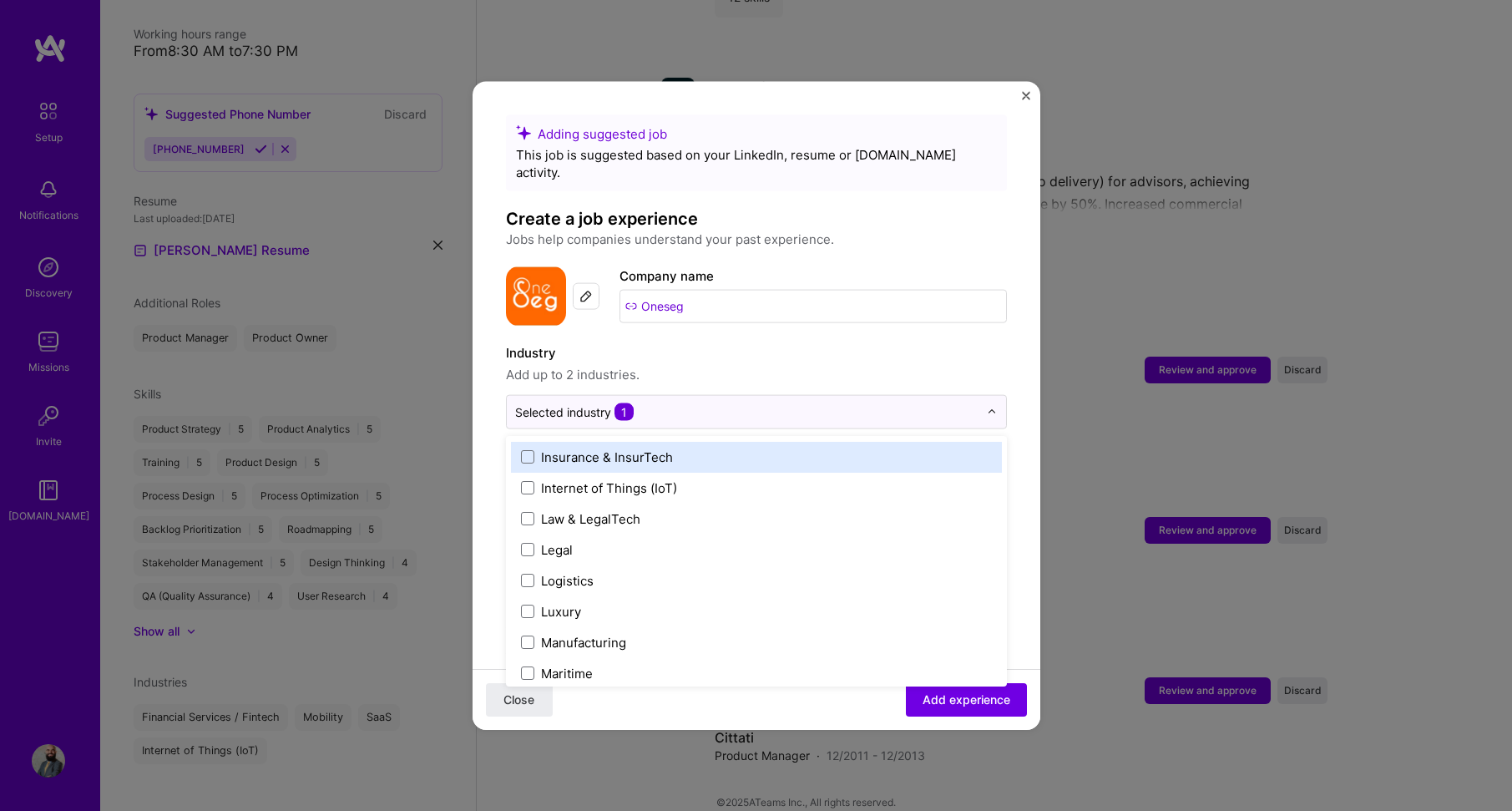
click at [638, 448] on div "Insurance & InsurTech" at bounding box center [607, 457] width 132 height 18
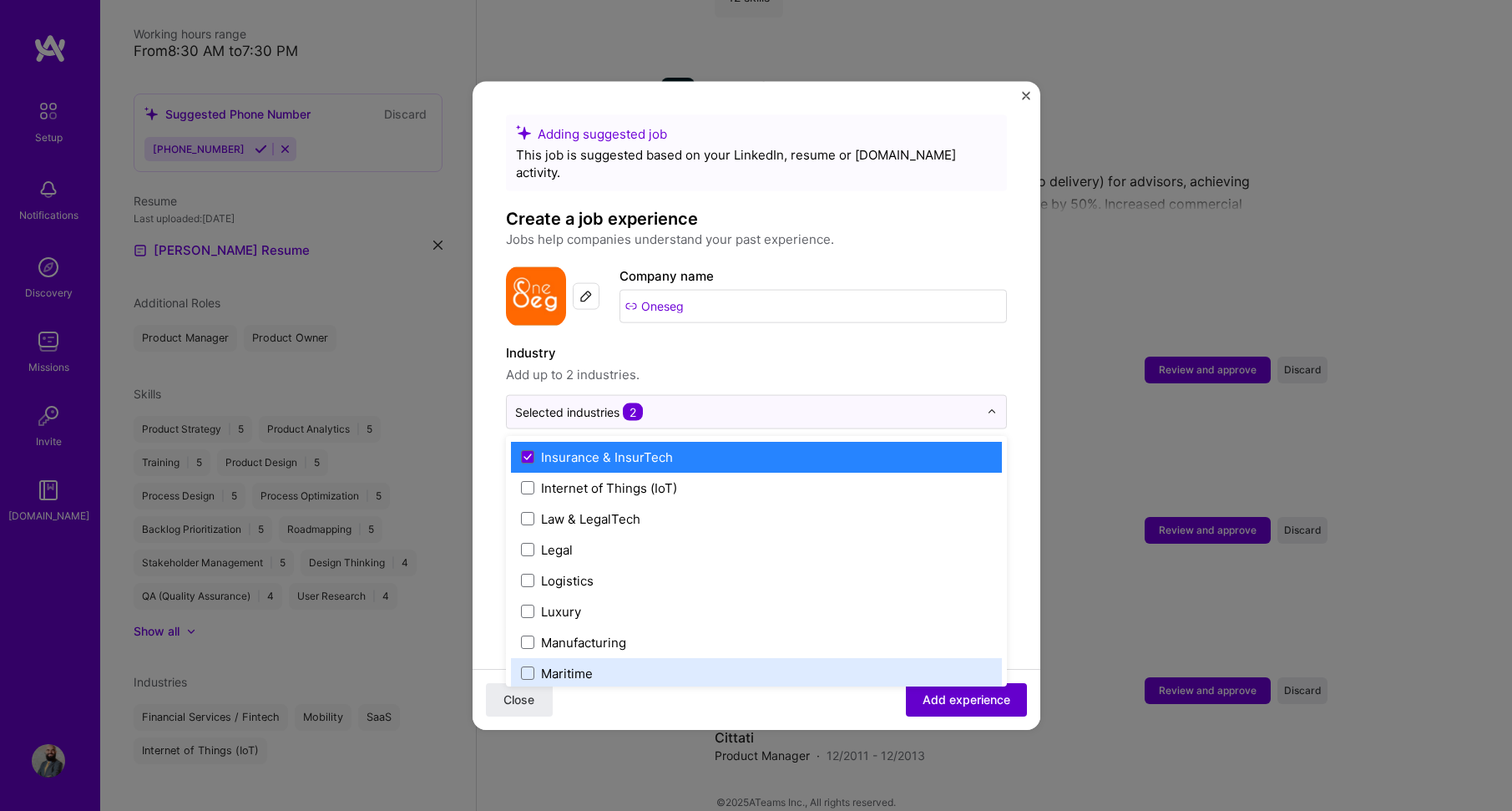
click at [958, 701] on span "Add experience" at bounding box center [966, 700] width 87 height 17
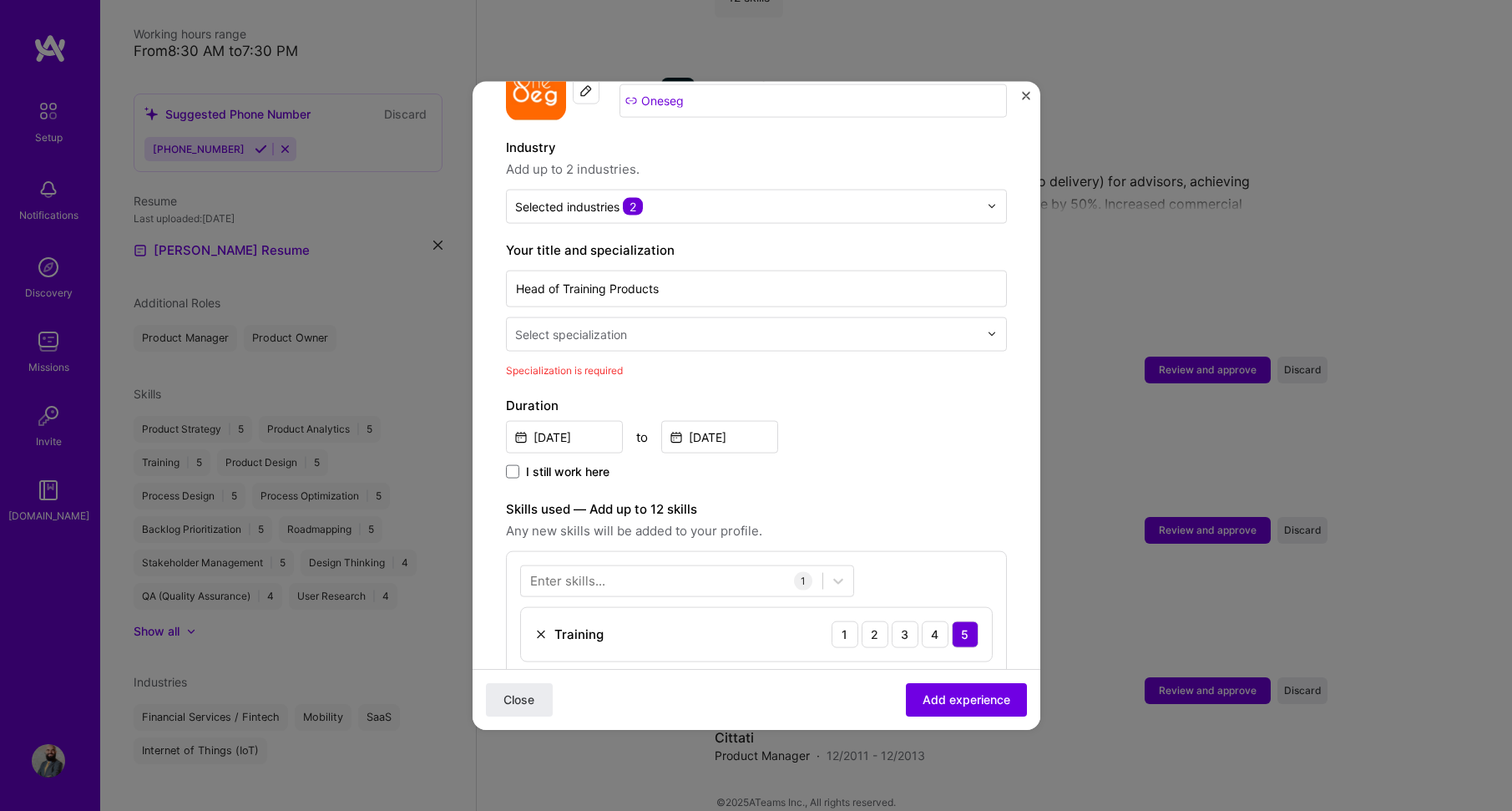
scroll to position [180, 0]
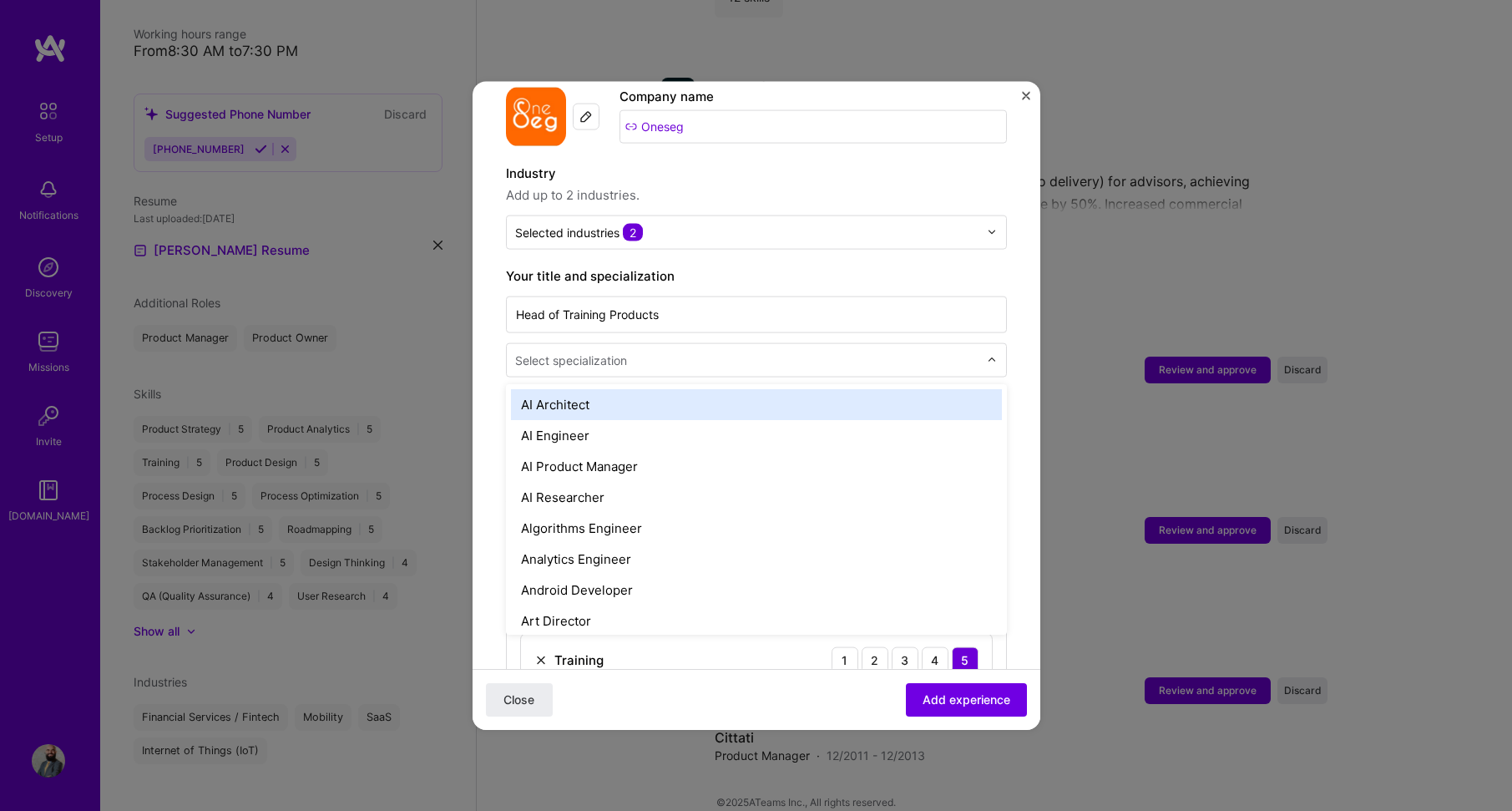
click at [613, 351] on div "Select specialization" at bounding box center [571, 360] width 112 height 18
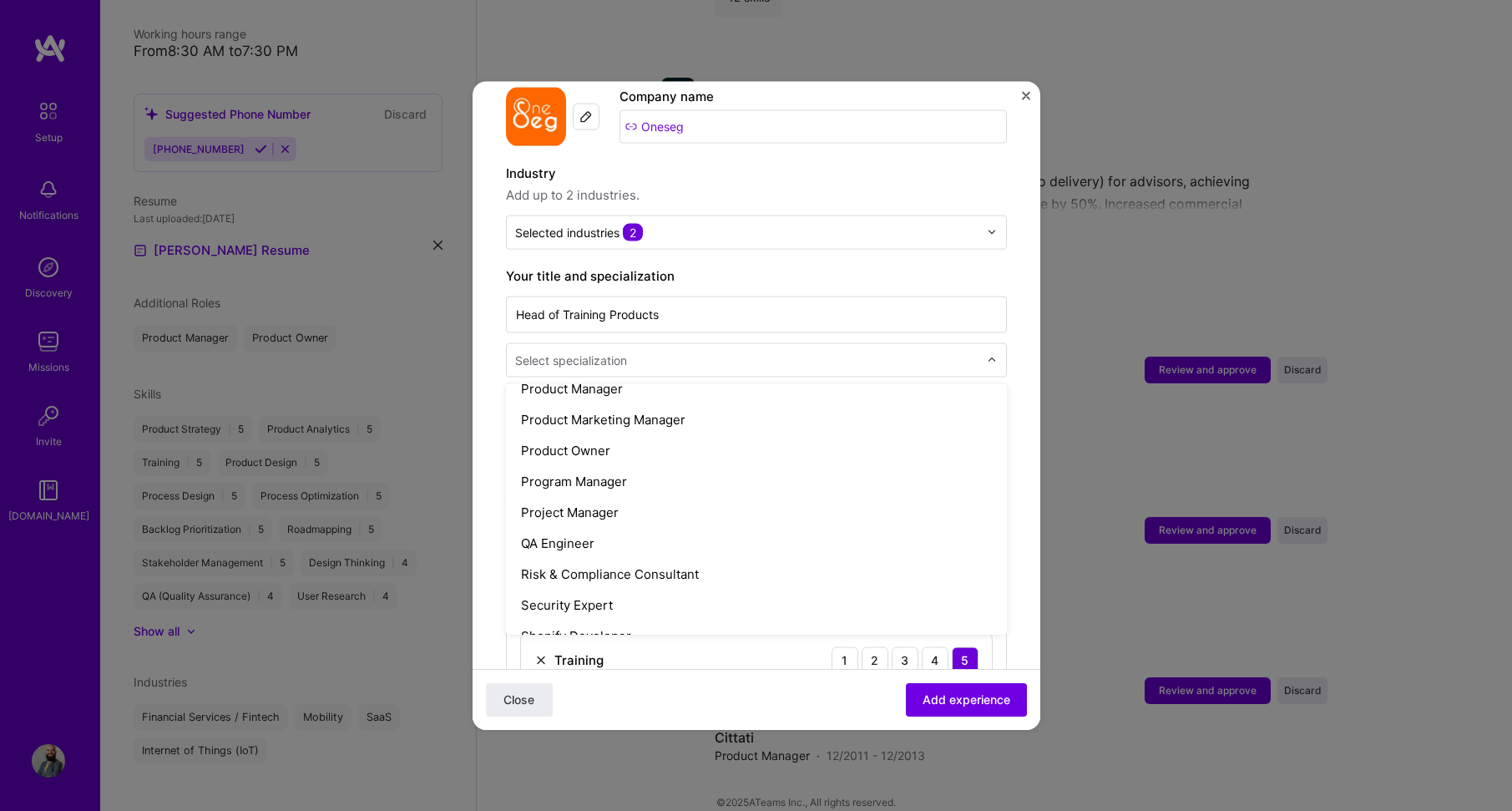
scroll to position [1521, 0]
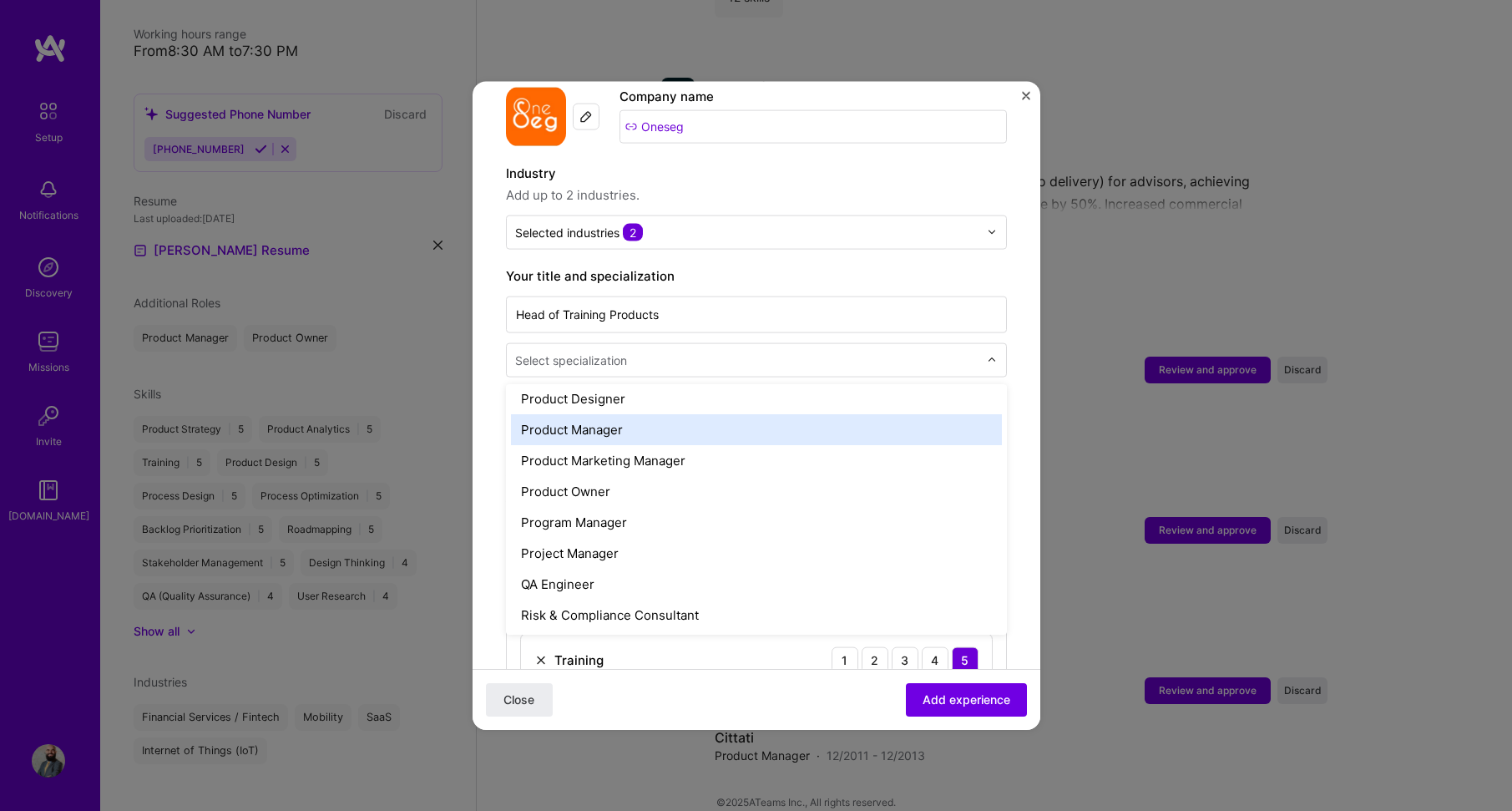
click at [612, 414] on div "Product Manager" at bounding box center [756, 429] width 491 height 30
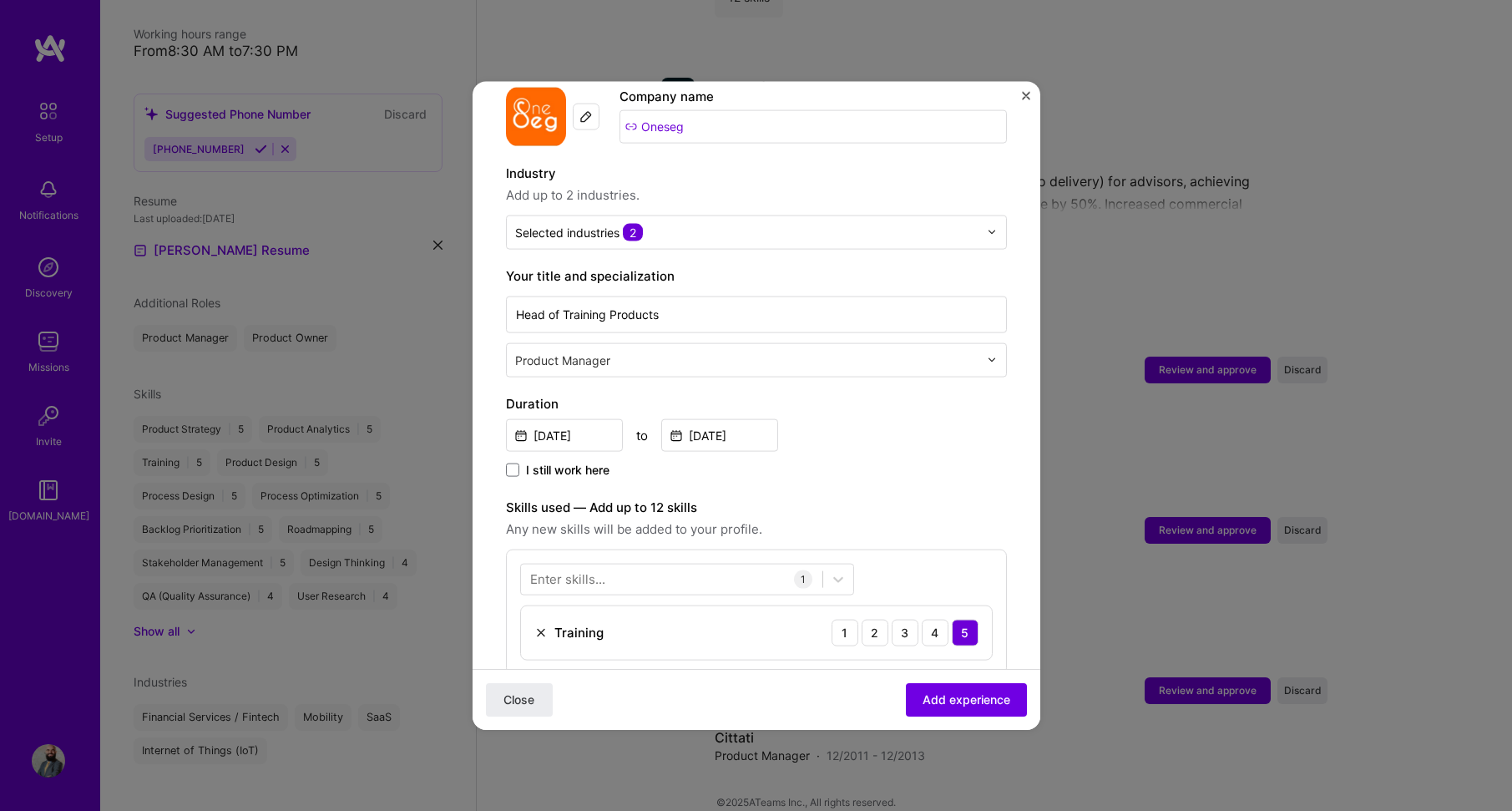
click at [903, 421] on div "[DATE] to [DATE]" at bounding box center [756, 433] width 501 height 36
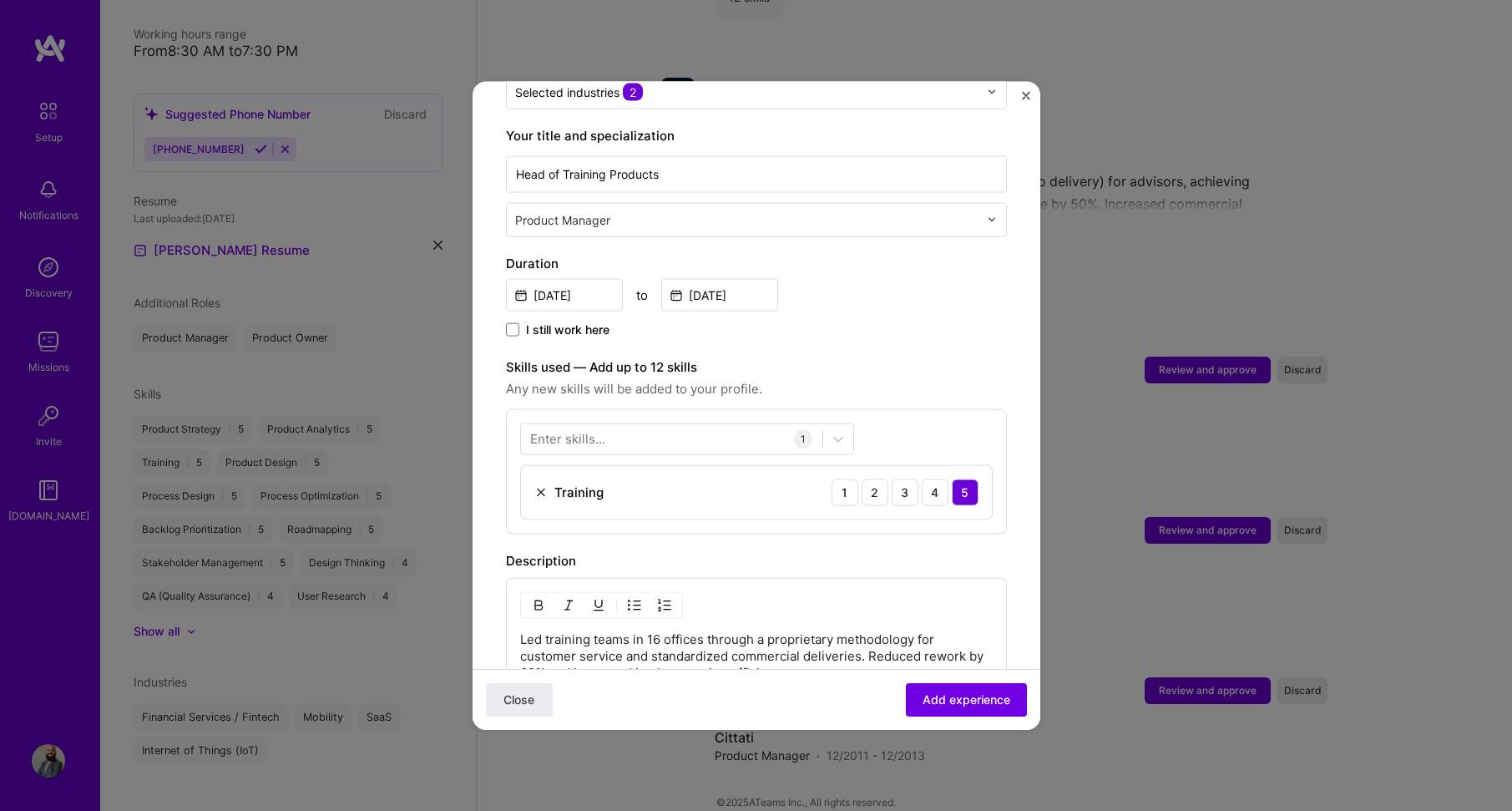
scroll to position [347, 0]
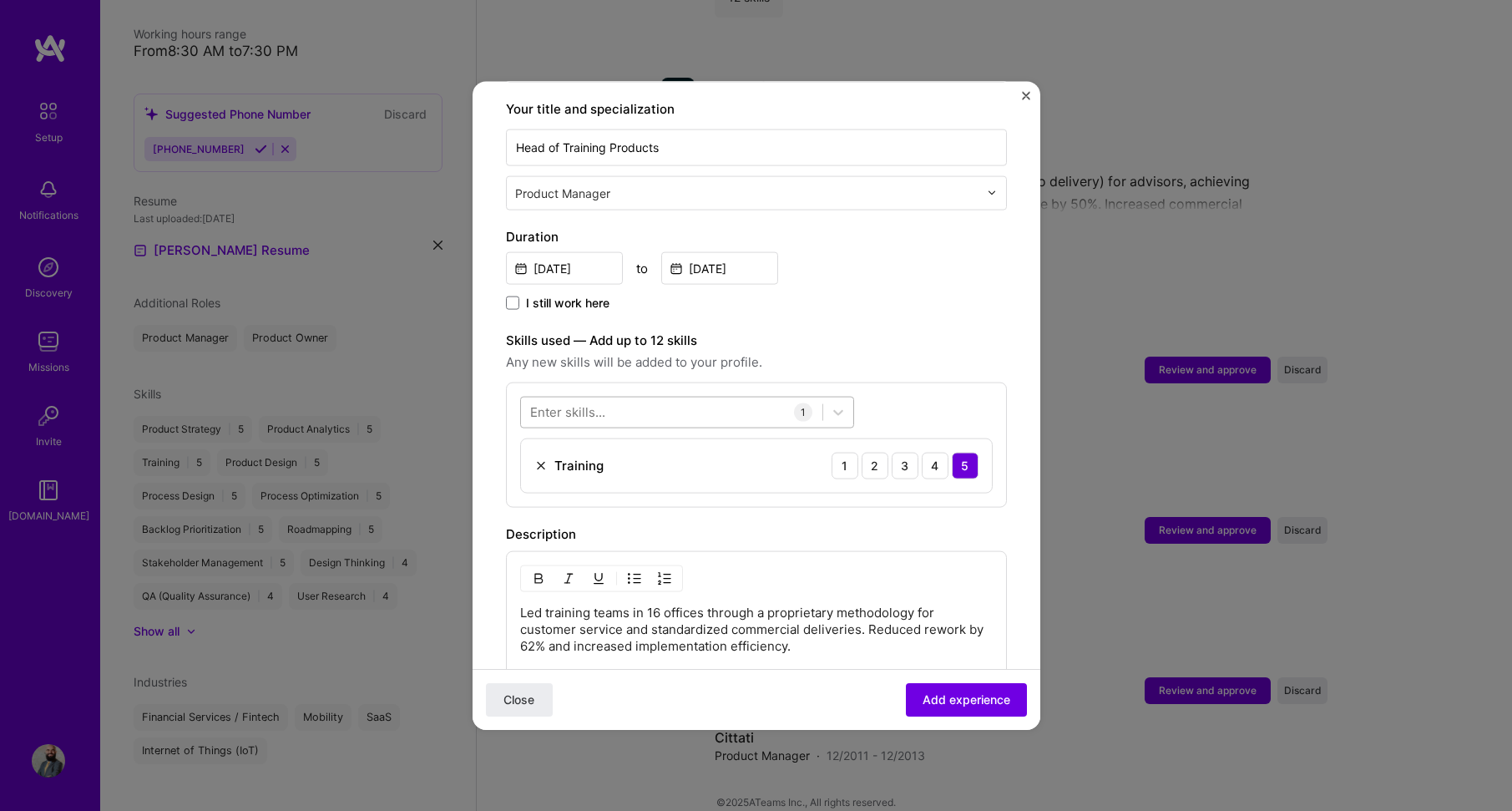
click at [735, 398] on div at bounding box center [671, 412] width 302 height 28
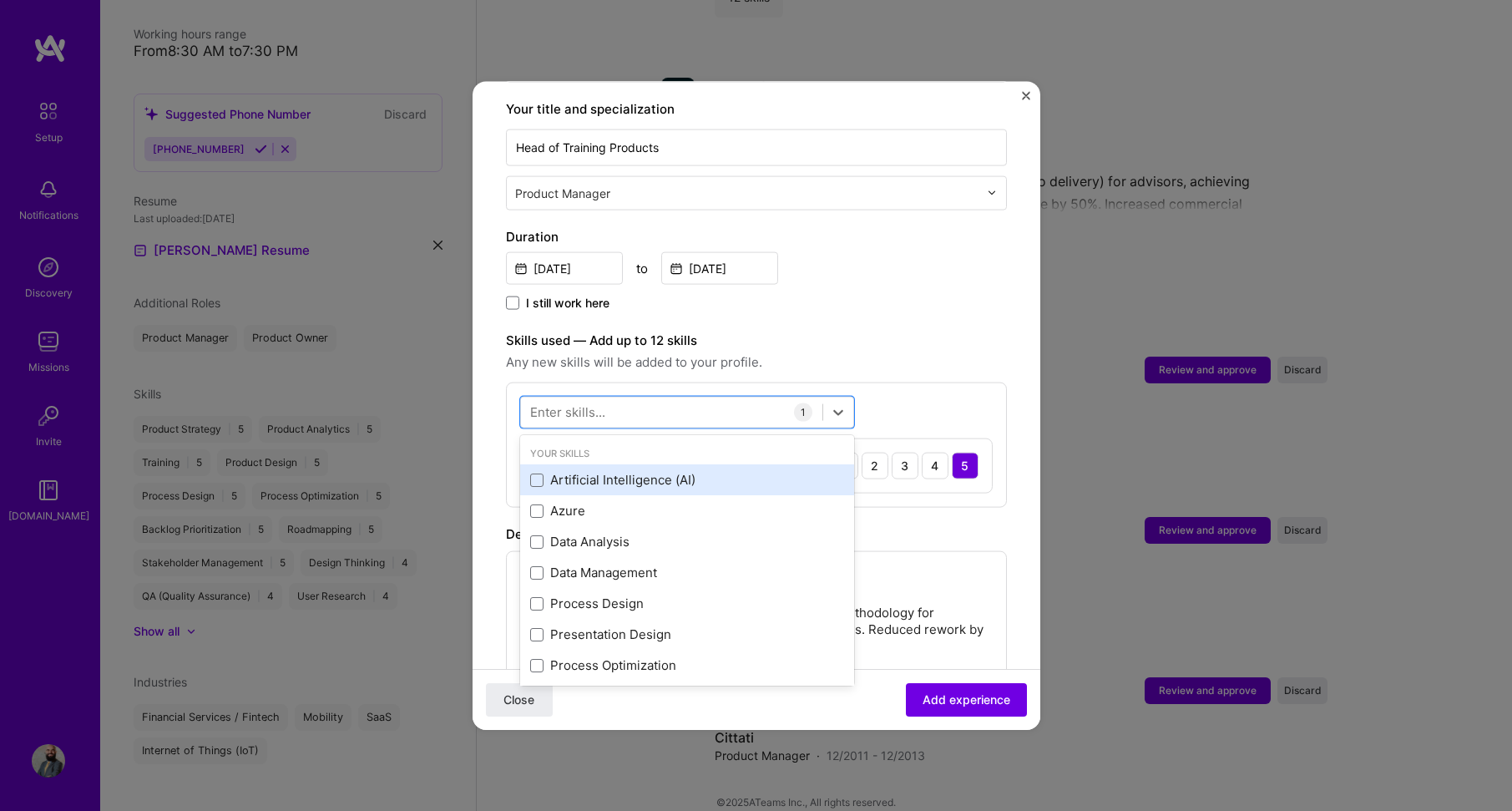
click at [733, 471] on div "Artificial Intelligence (AI)" at bounding box center [688, 480] width 314 height 18
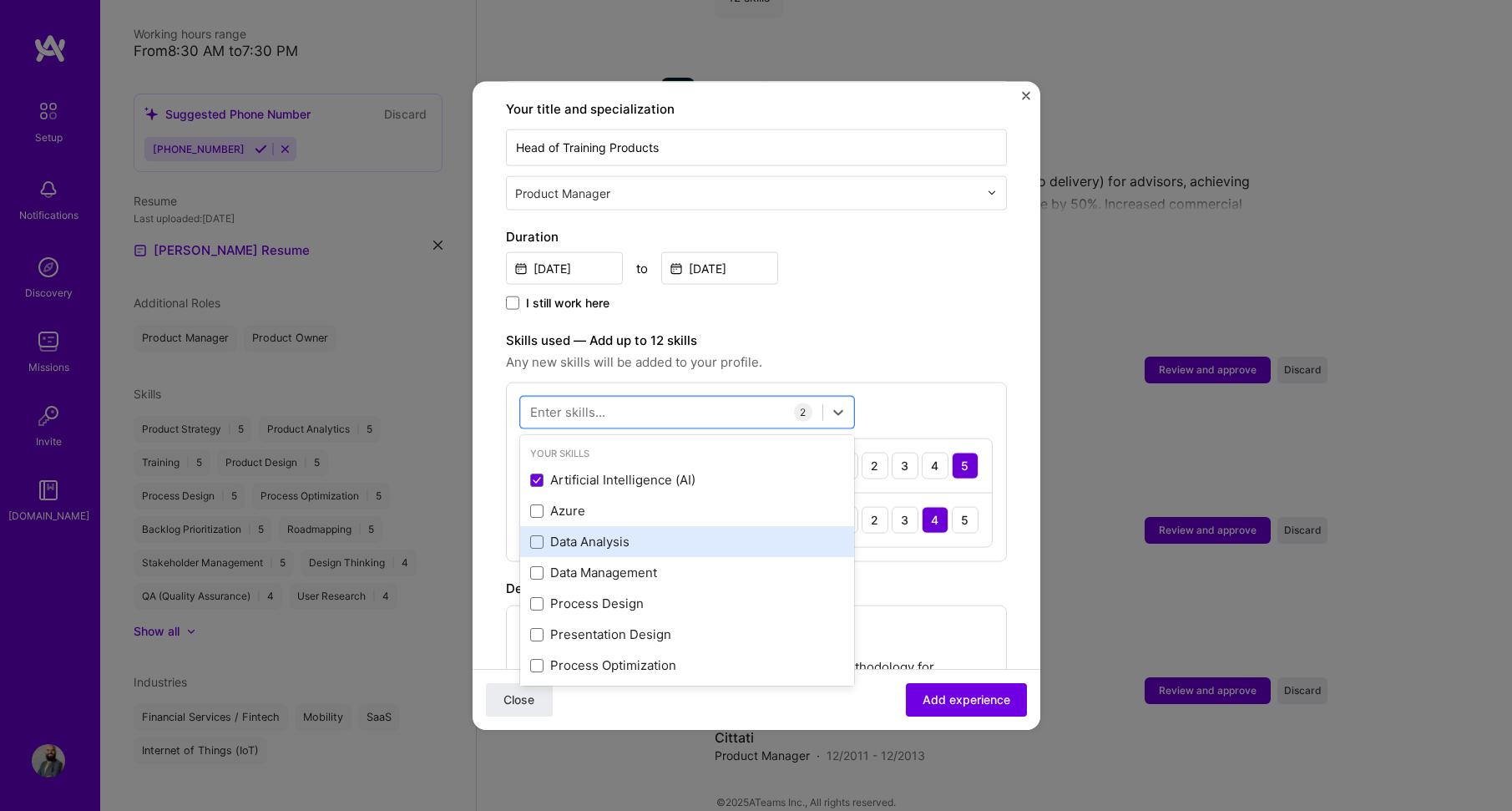
click at [770, 526] on div "Data Analysis" at bounding box center [688, 541] width 334 height 30
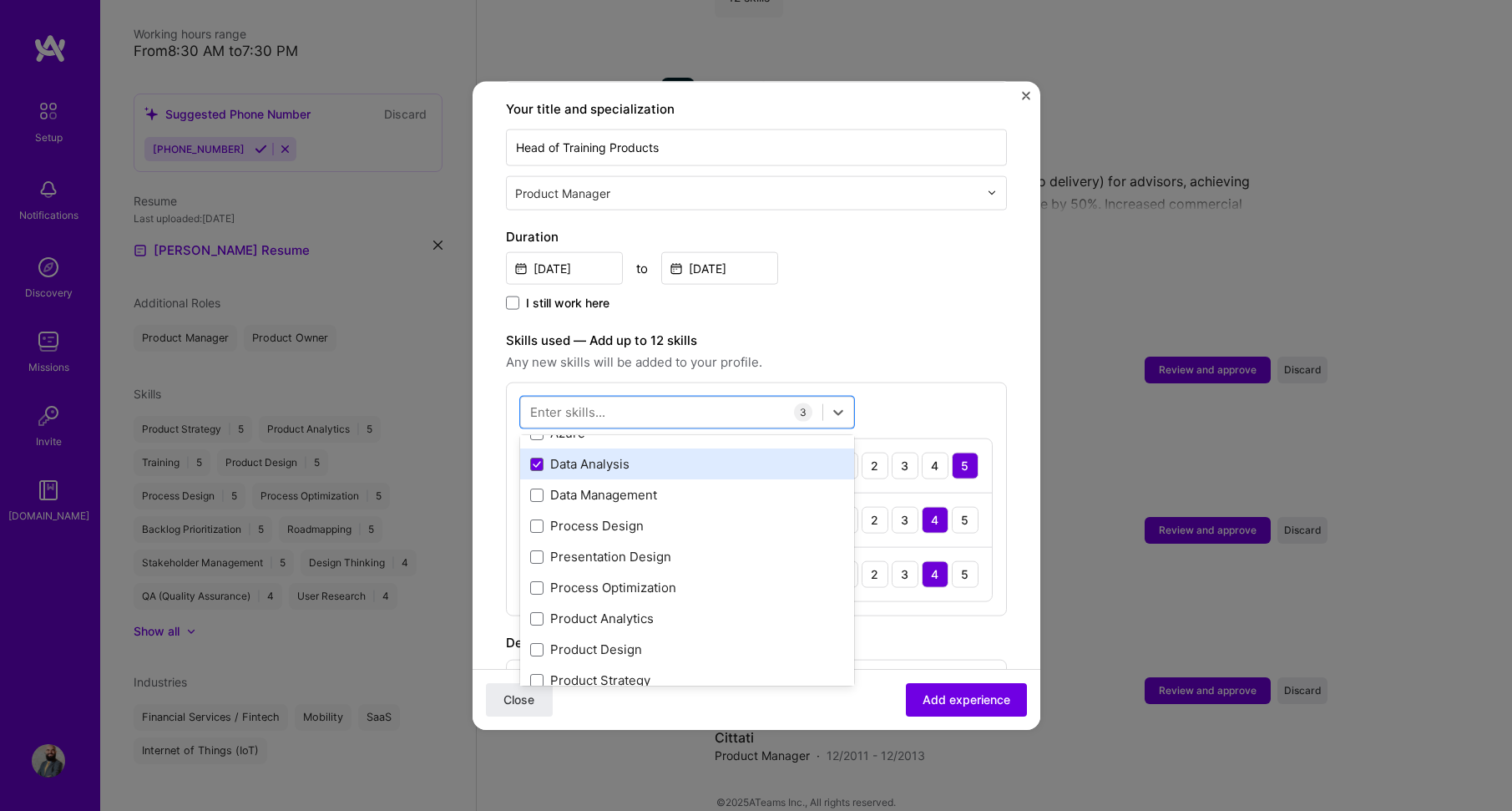
scroll to position [84, 0]
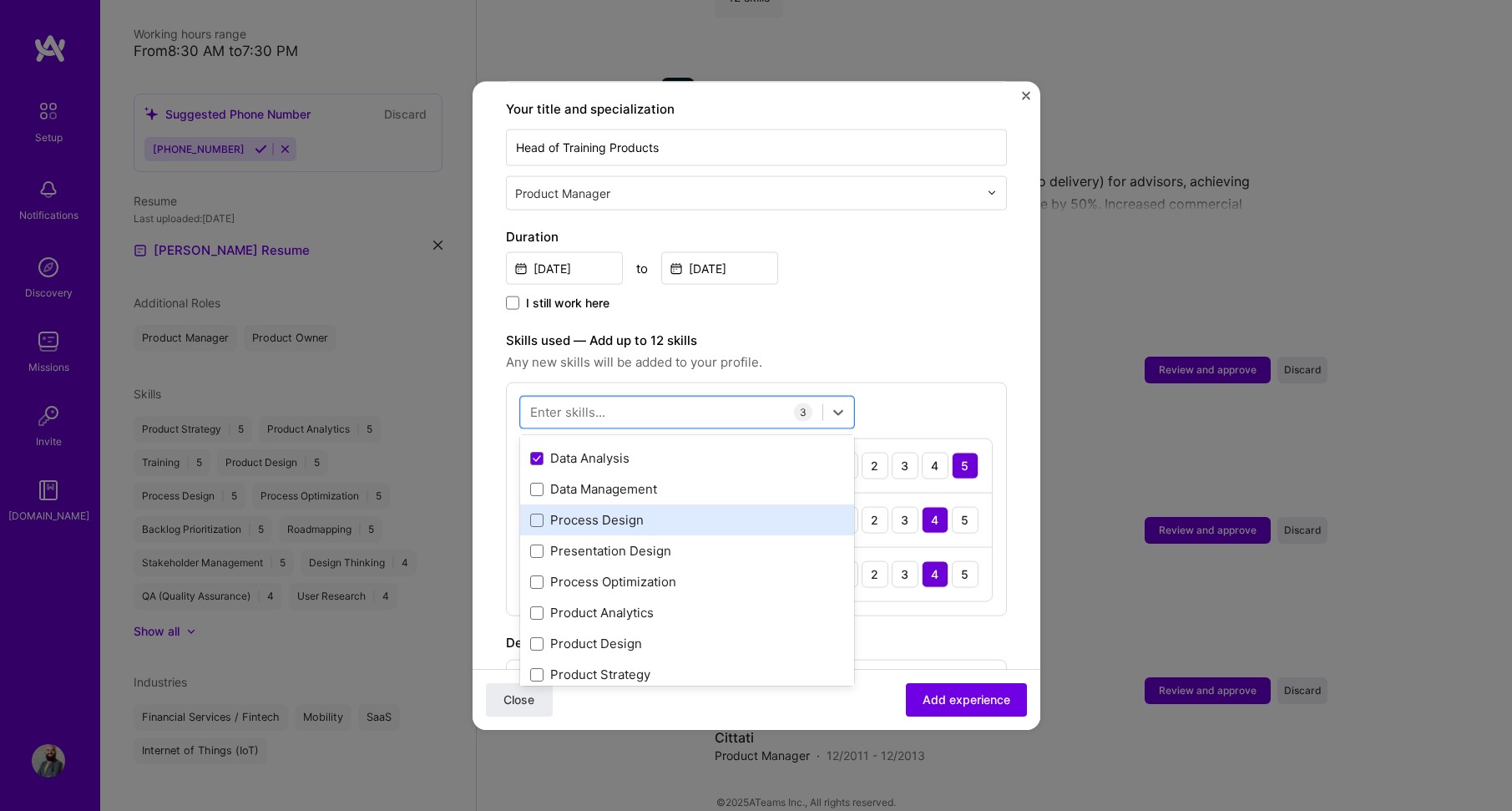
click at [753, 511] on div "Process Design" at bounding box center [688, 520] width 314 height 18
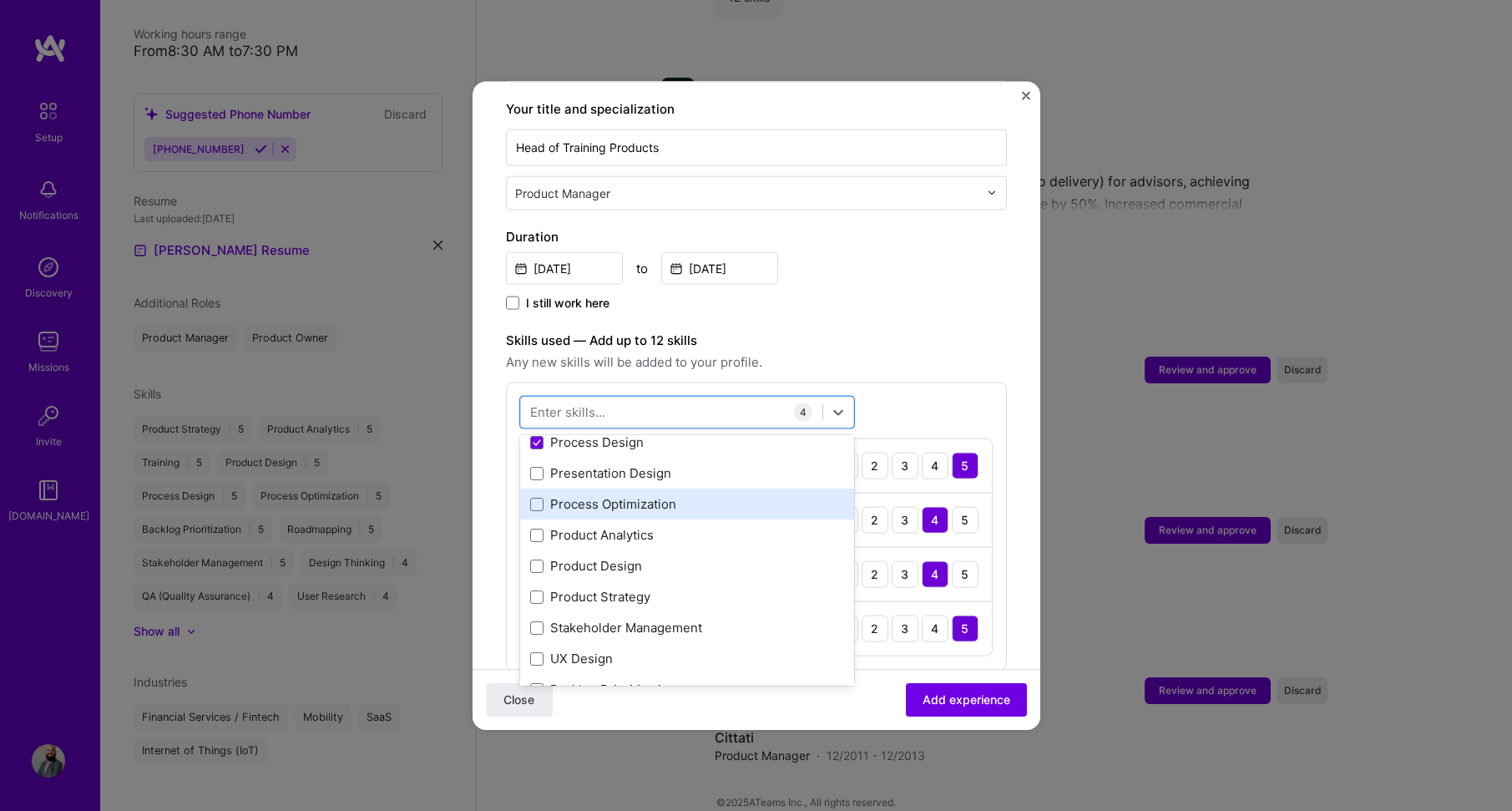
scroll to position [167, 0]
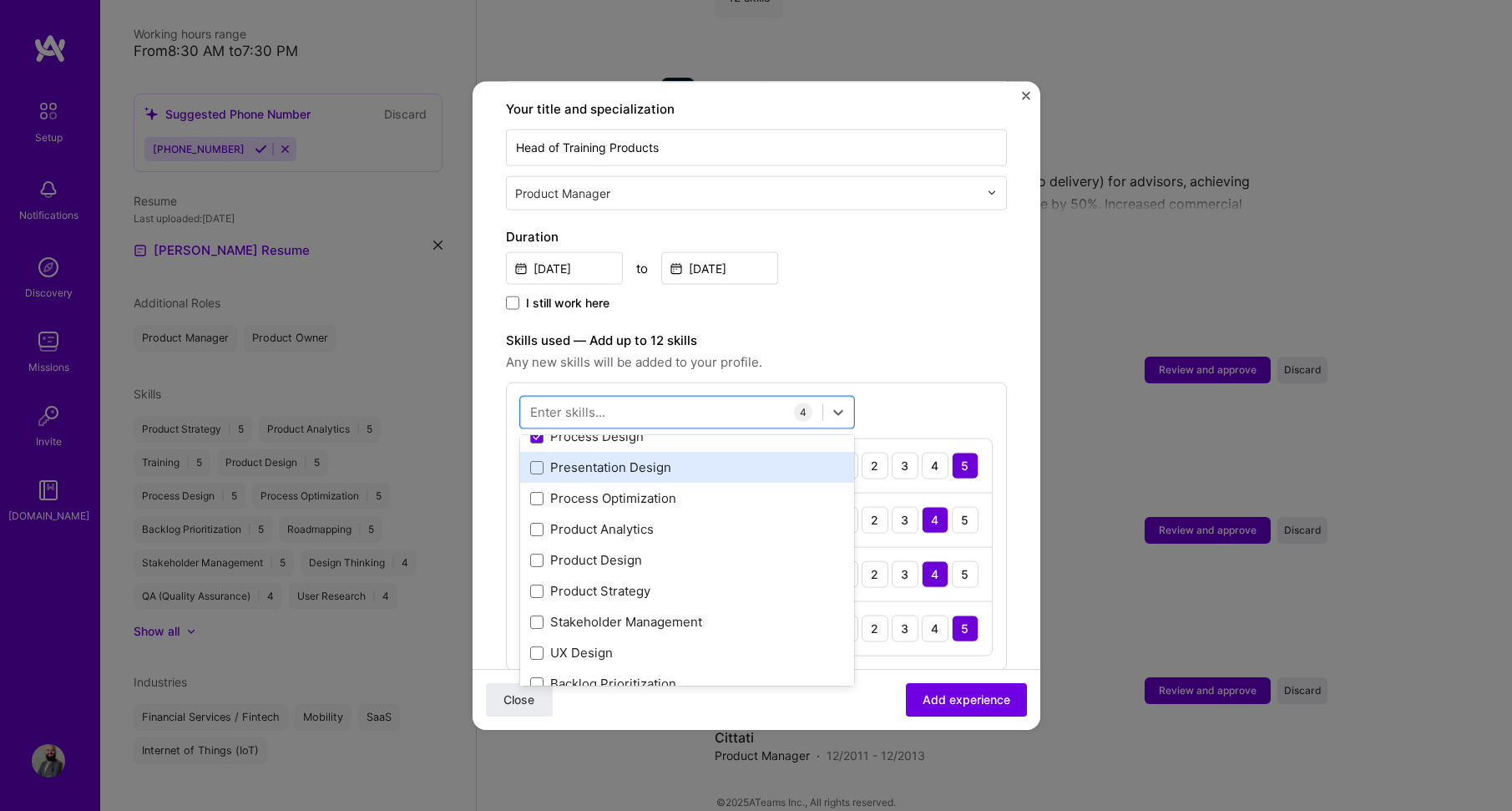
click at [731, 459] on div "Presentation Design" at bounding box center [688, 468] width 314 height 18
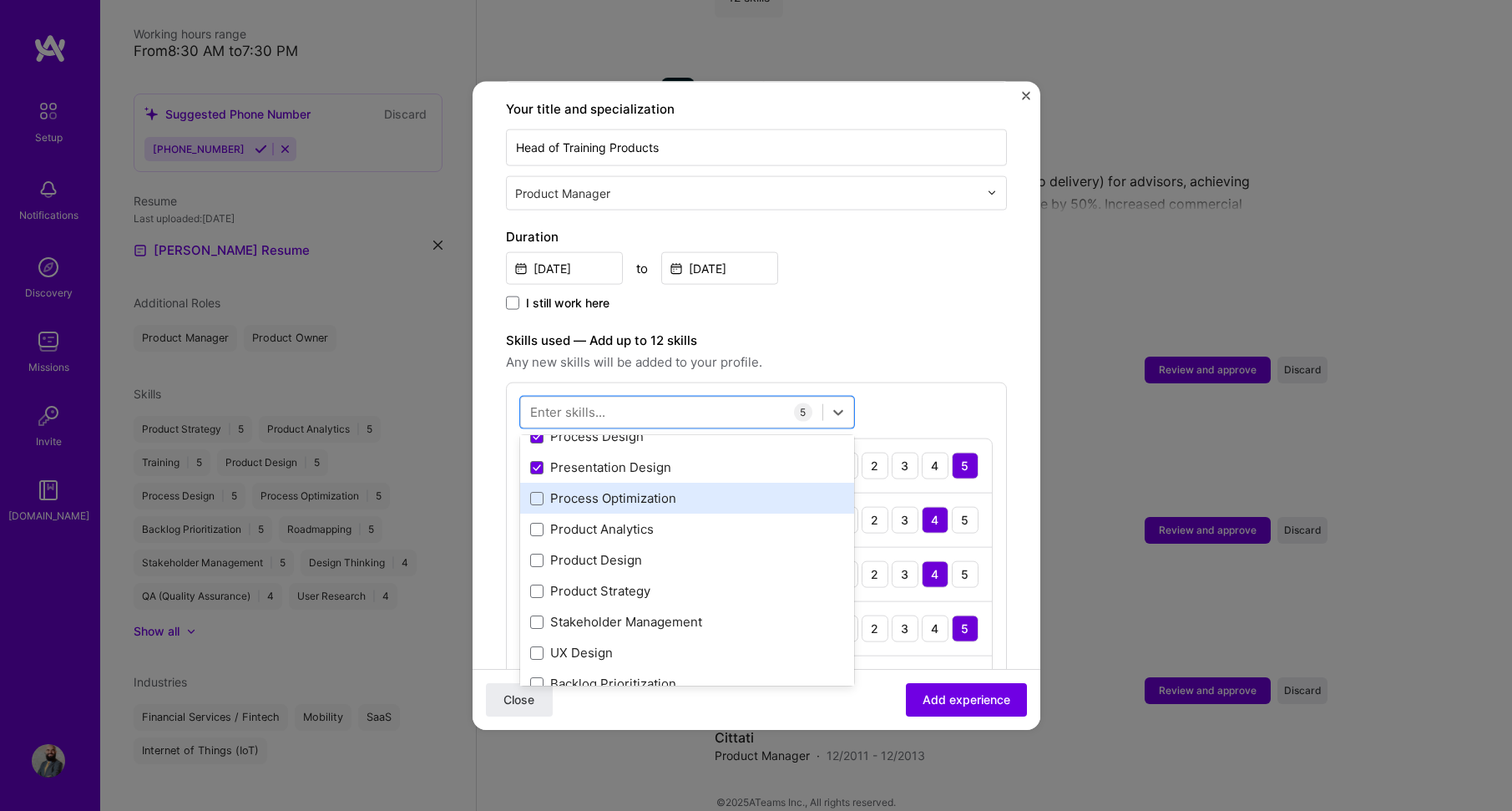
click at [736, 490] on div "Process Optimization" at bounding box center [688, 498] width 314 height 18
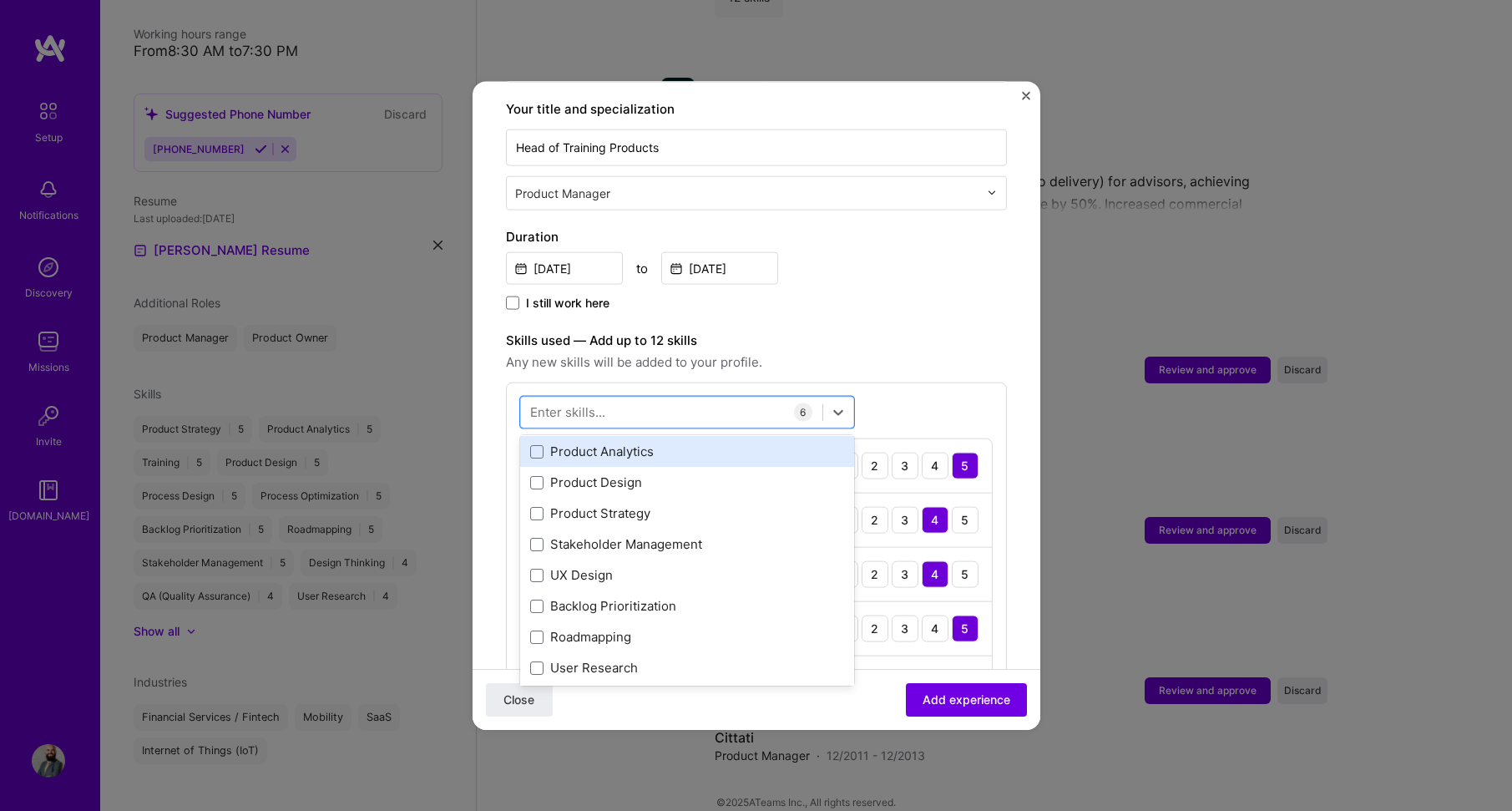
scroll to position [251, 0]
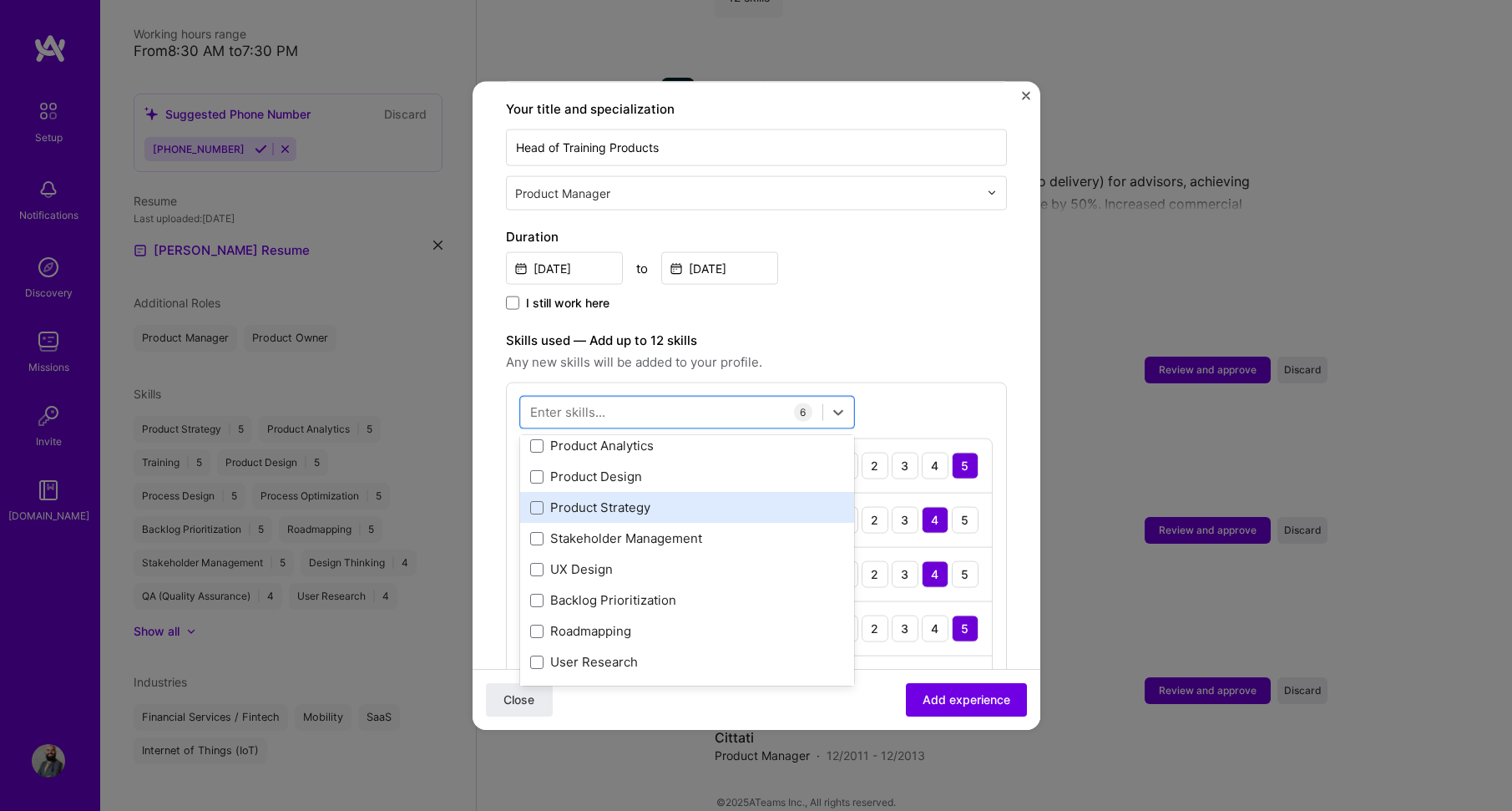
click at [758, 498] on div "Product Strategy" at bounding box center [688, 507] width 314 height 18
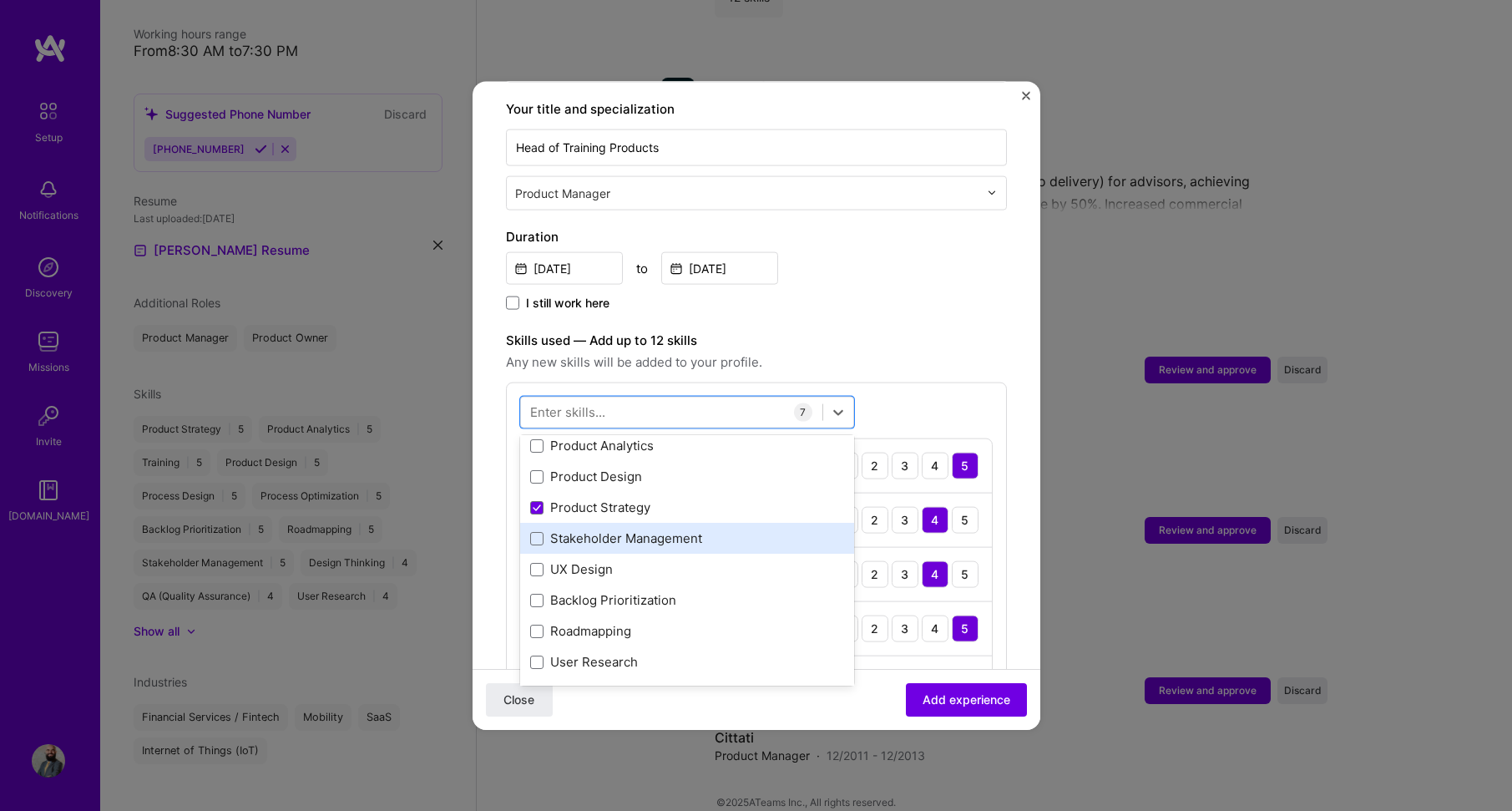
click at [771, 530] on div "Stakeholder Management" at bounding box center [688, 539] width 314 height 18
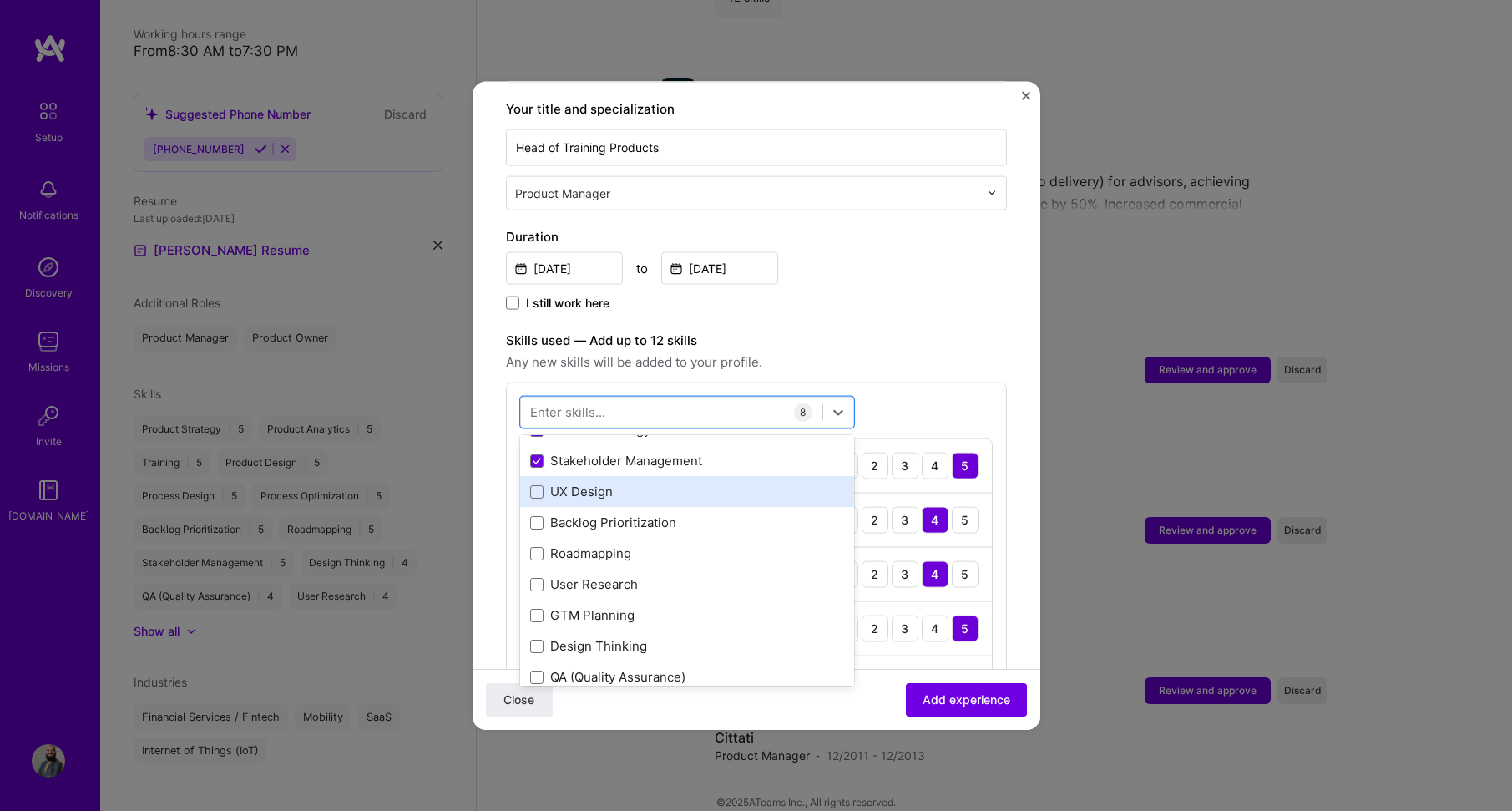
scroll to position [334, 0]
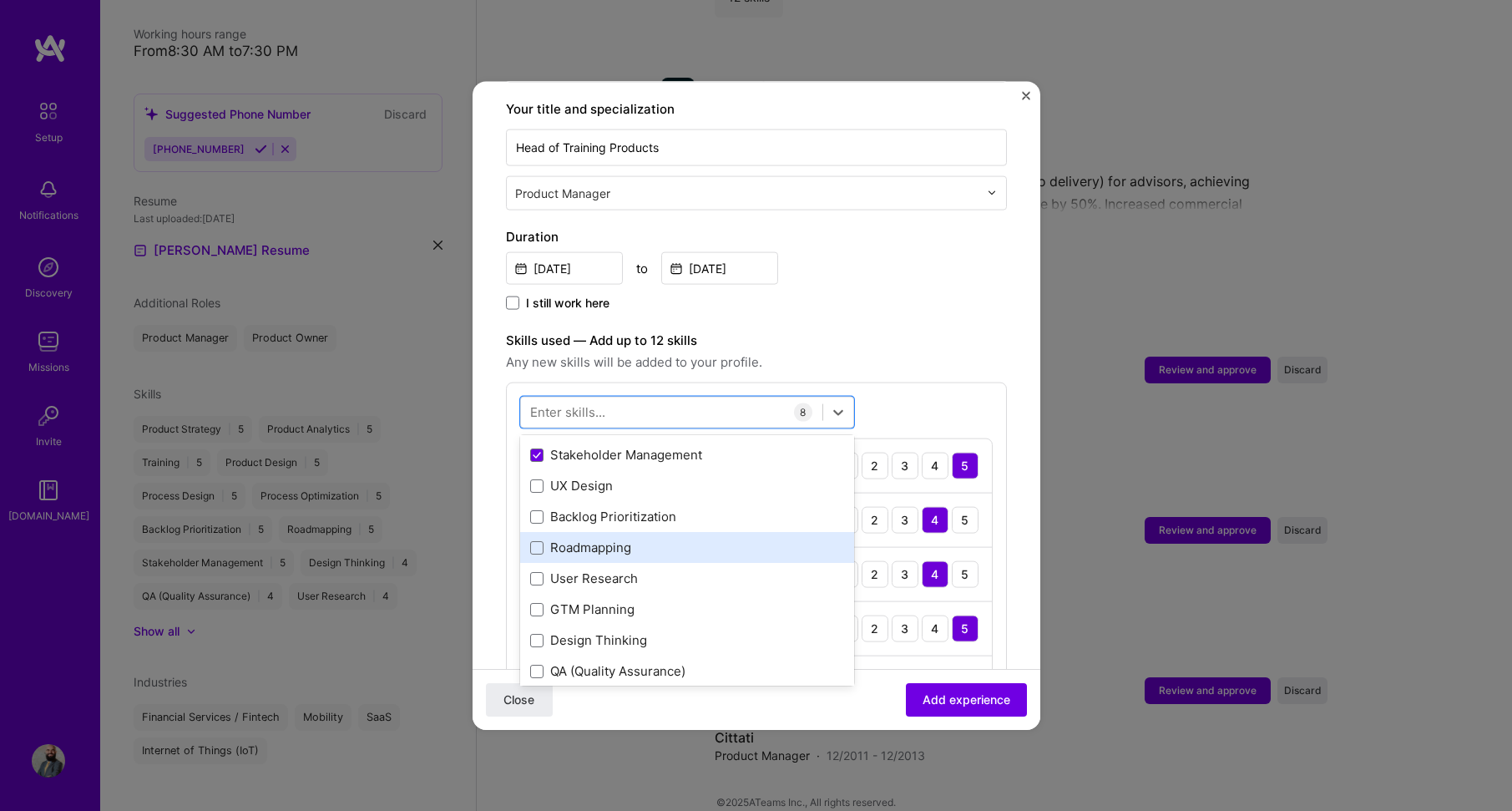
click at [746, 539] on div "Roadmapping" at bounding box center [688, 548] width 314 height 18
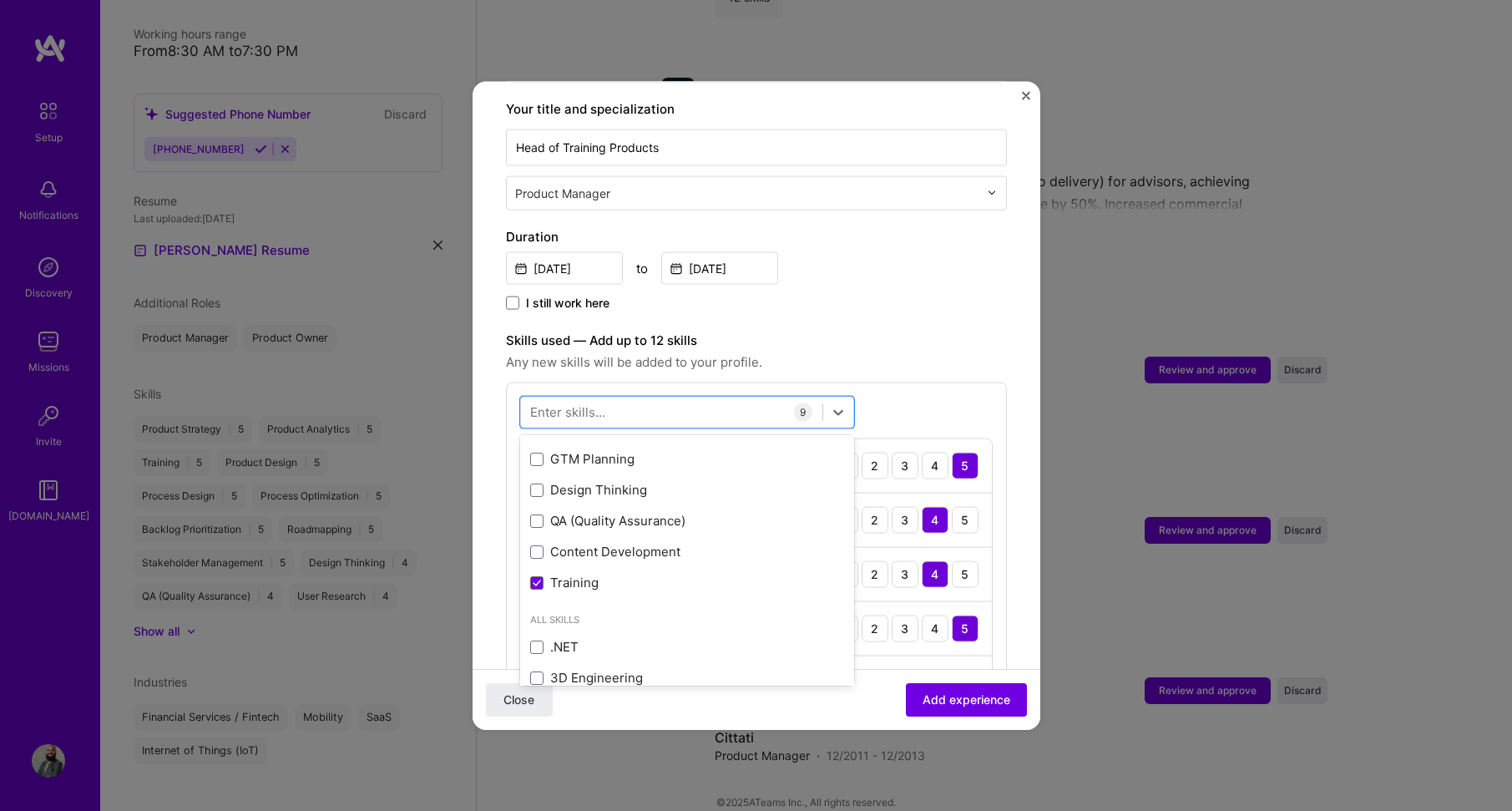
scroll to position [501, 0]
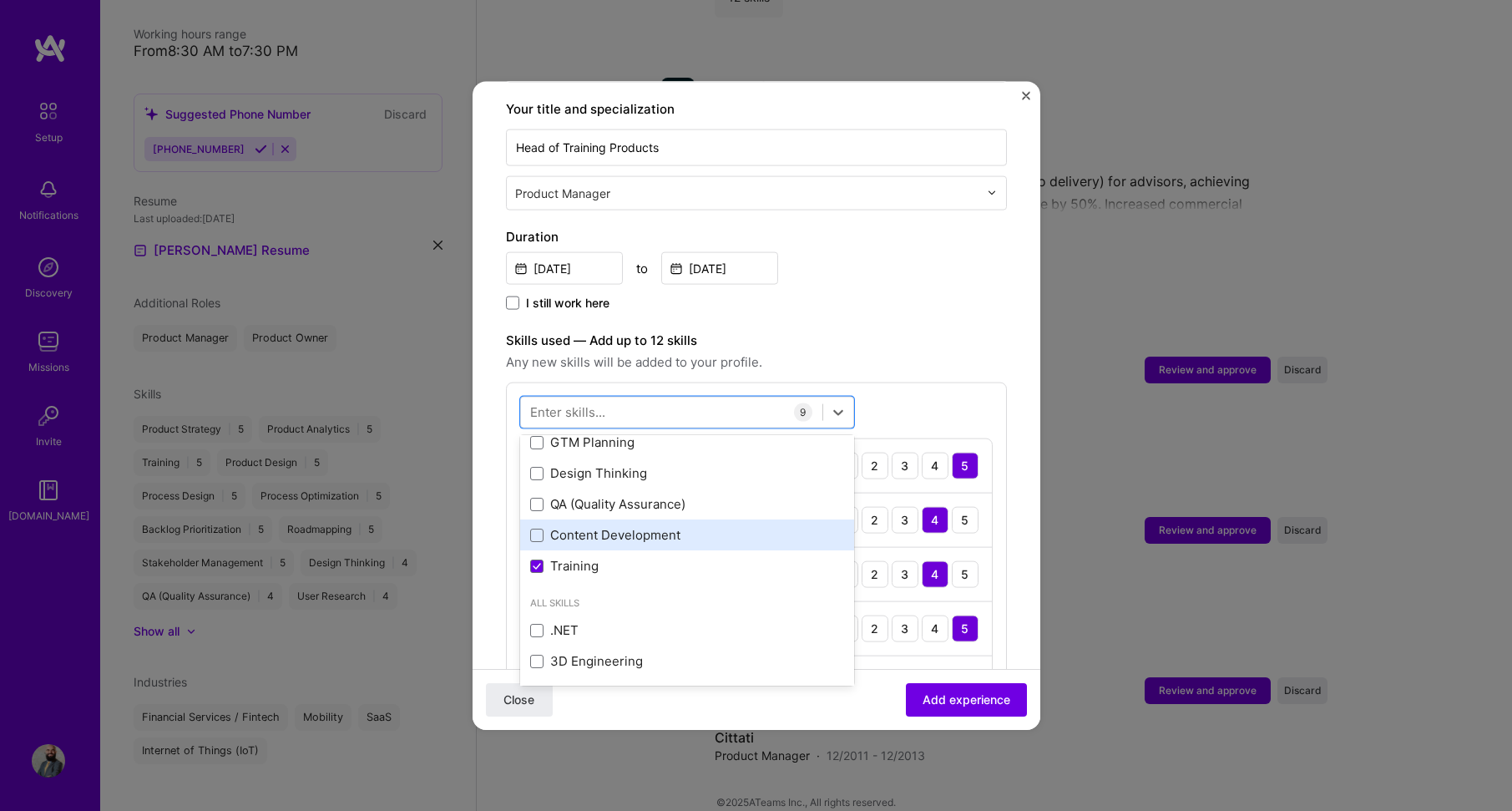
click at [749, 526] on div "Content Development" at bounding box center [688, 535] width 314 height 18
click at [899, 401] on div "option Content Development, selected. option Design Thinking focused, 0 of 2. 3…" at bounding box center [756, 688] width 501 height 614
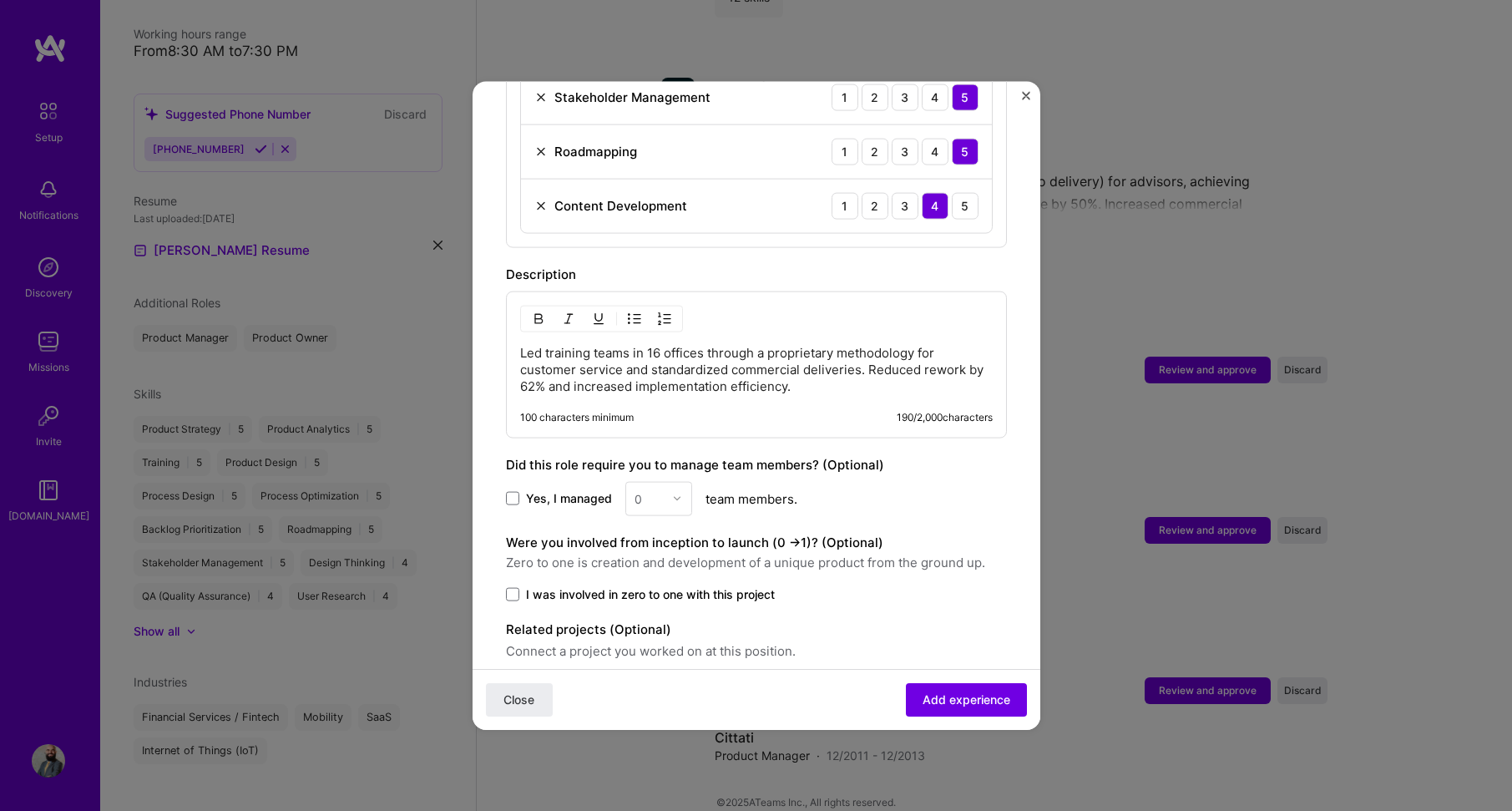
scroll to position [1099, 0]
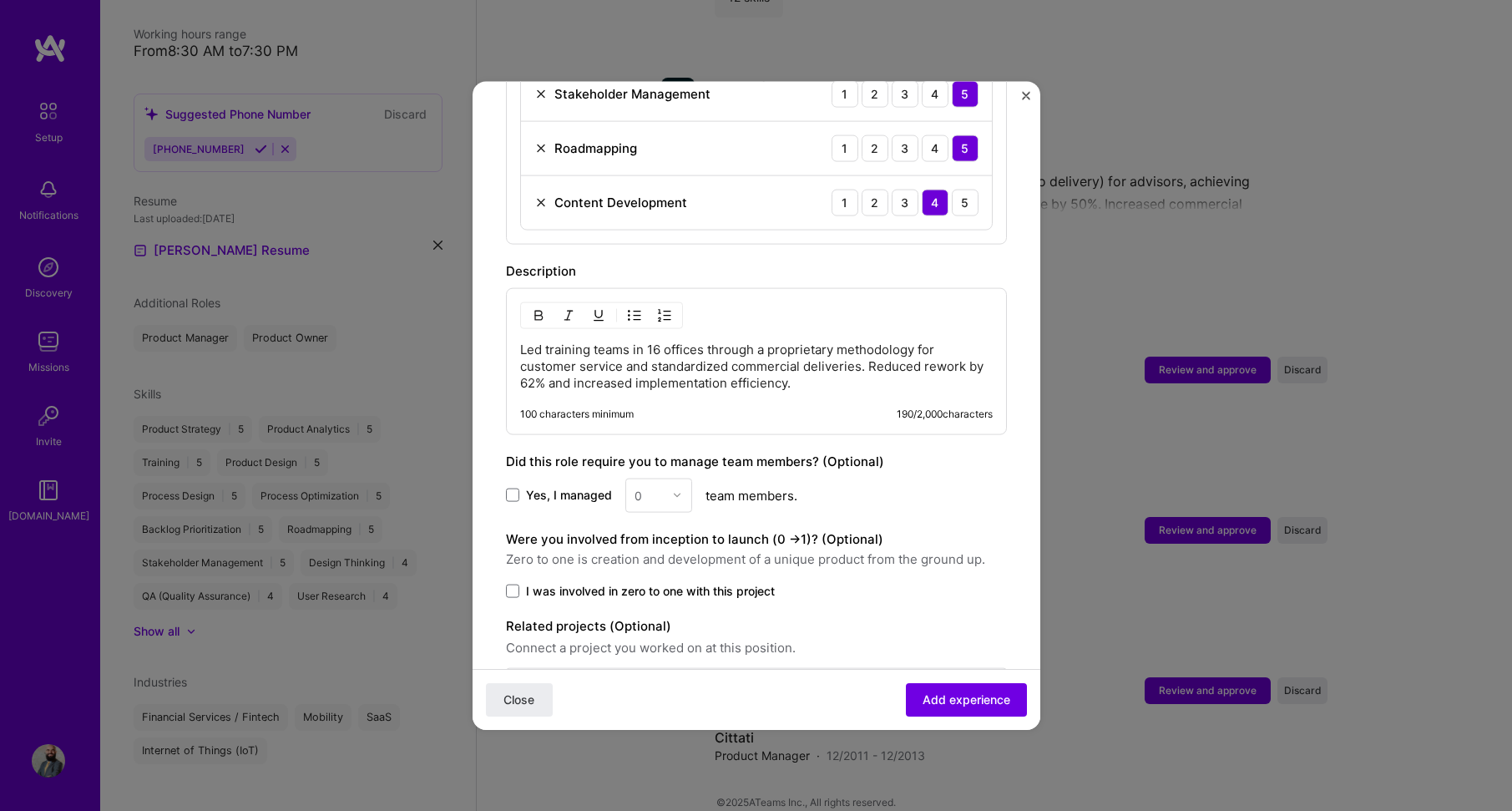
click at [522, 488] on label "Yes, I managed" at bounding box center [559, 495] width 106 height 17
click at [0, 0] on input "Yes, I managed" at bounding box center [0, 0] width 0 height 0
click at [655, 487] on input "text" at bounding box center [649, 495] width 29 height 18
click at [648, 710] on div "7" at bounding box center [659, 724] width 57 height 30
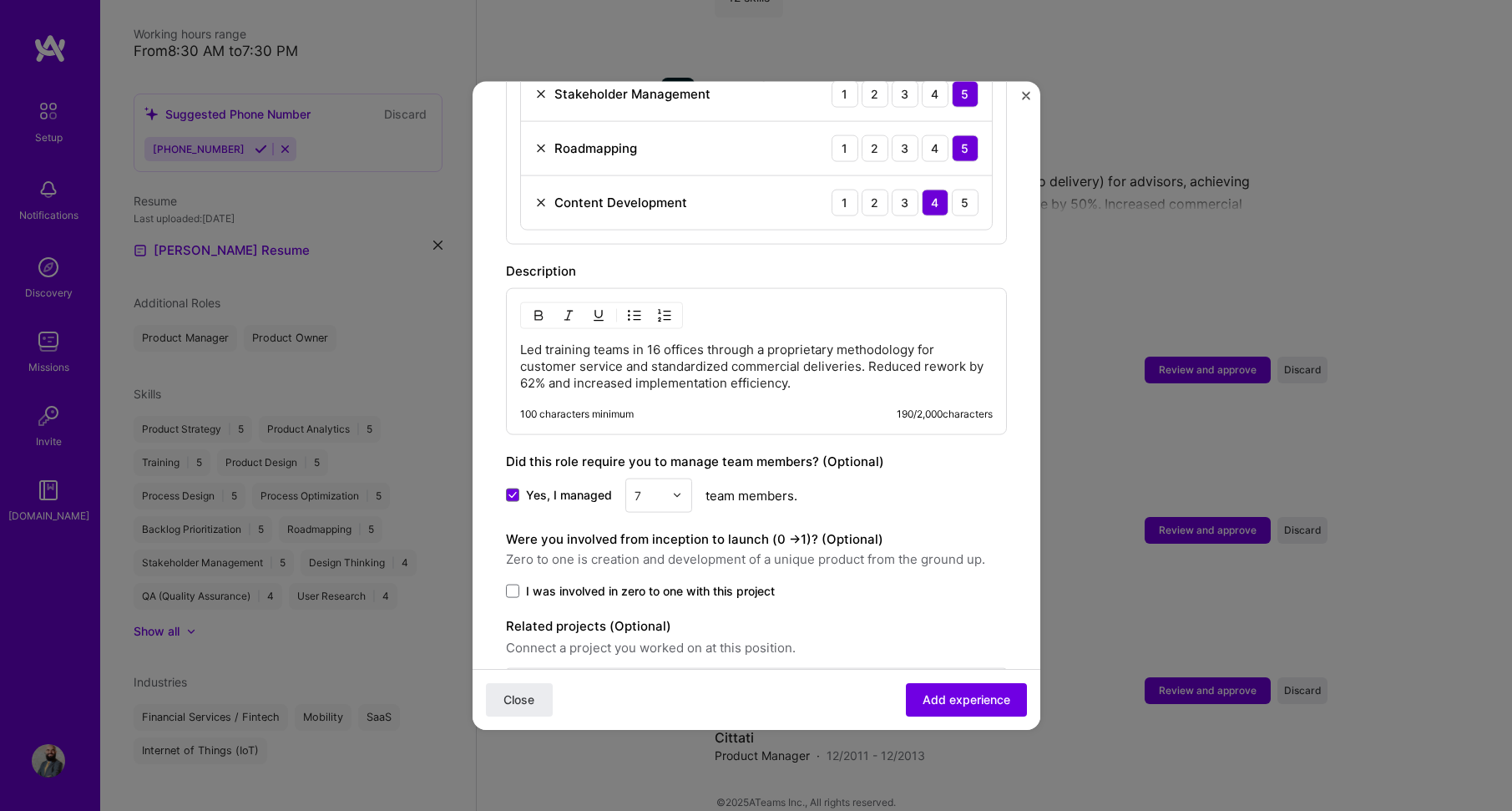
click at [922, 478] on div "Yes, I managed option 7, selected. Select is focused ,type to refine list, pres…" at bounding box center [756, 494] width 501 height 34
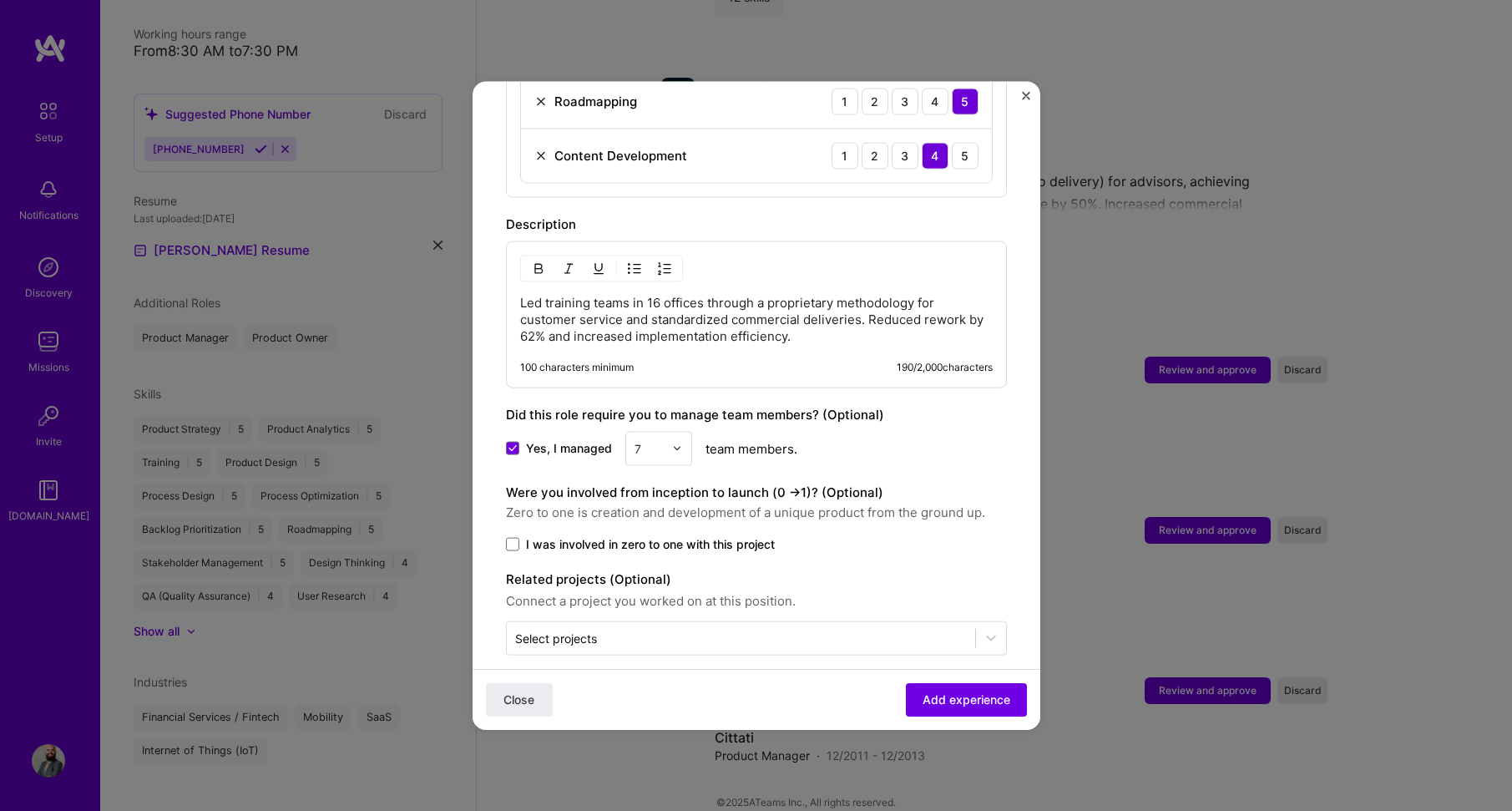
scroll to position [1147, 0]
click at [519, 536] on span at bounding box center [513, 543] width 14 height 14
click at [0, 0] on input "I was involved in zero to one with this project" at bounding box center [0, 0] width 0 height 0
click at [923, 696] on span "Add experience" at bounding box center [966, 700] width 87 height 17
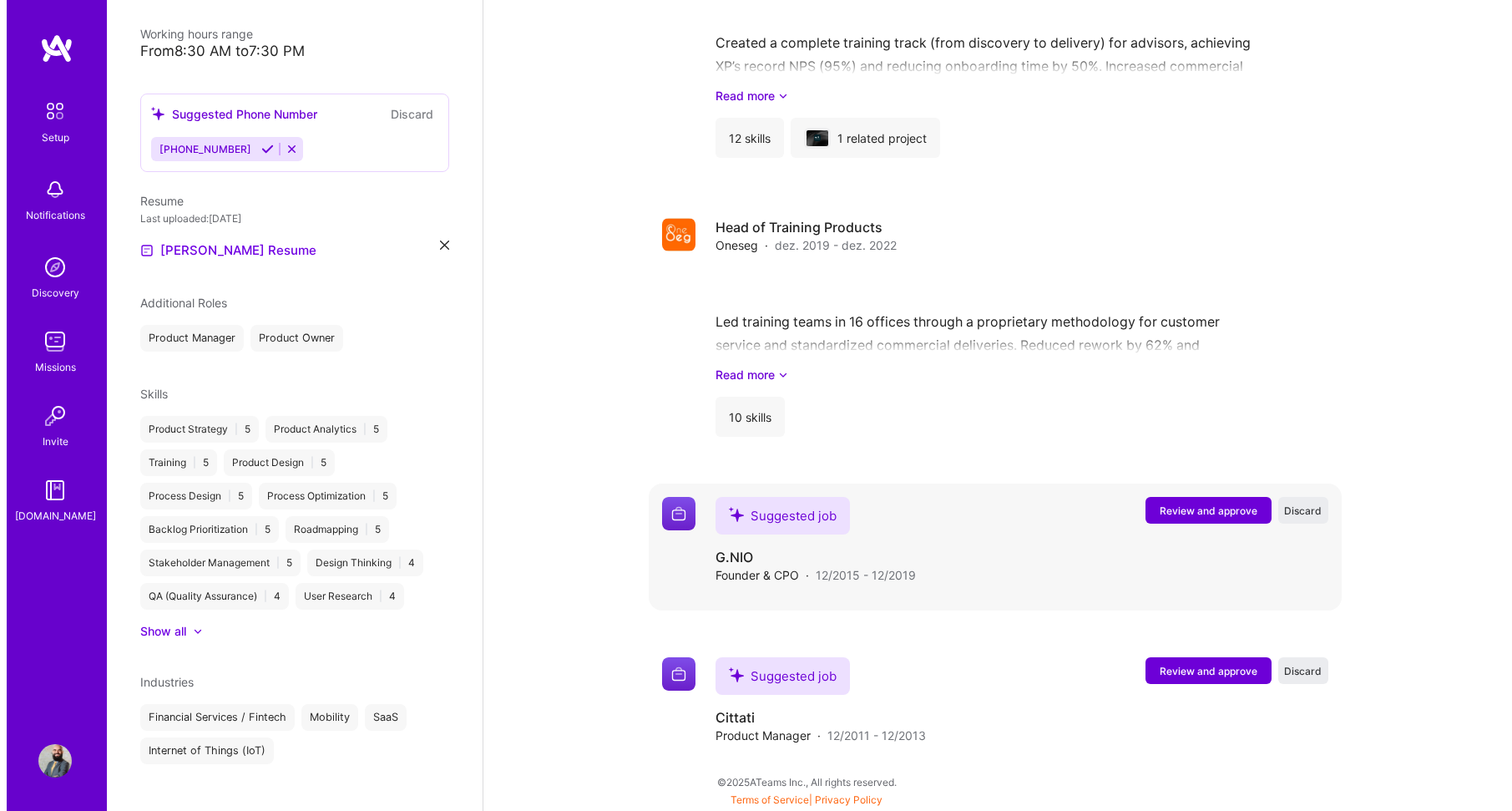
scroll to position [1734, 0]
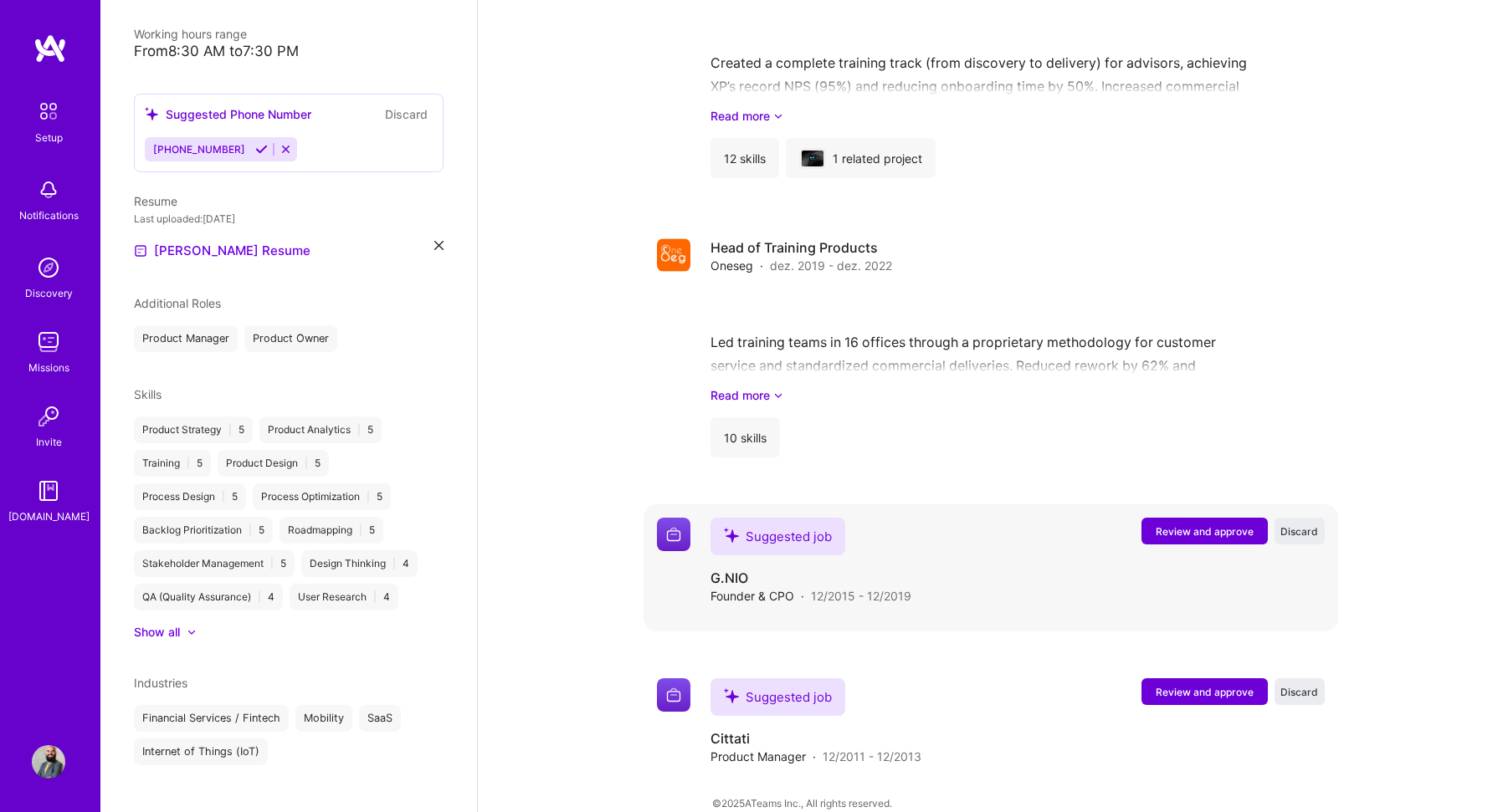
click at [1185, 525] on span "Review and approve" at bounding box center [1204, 531] width 97 height 14
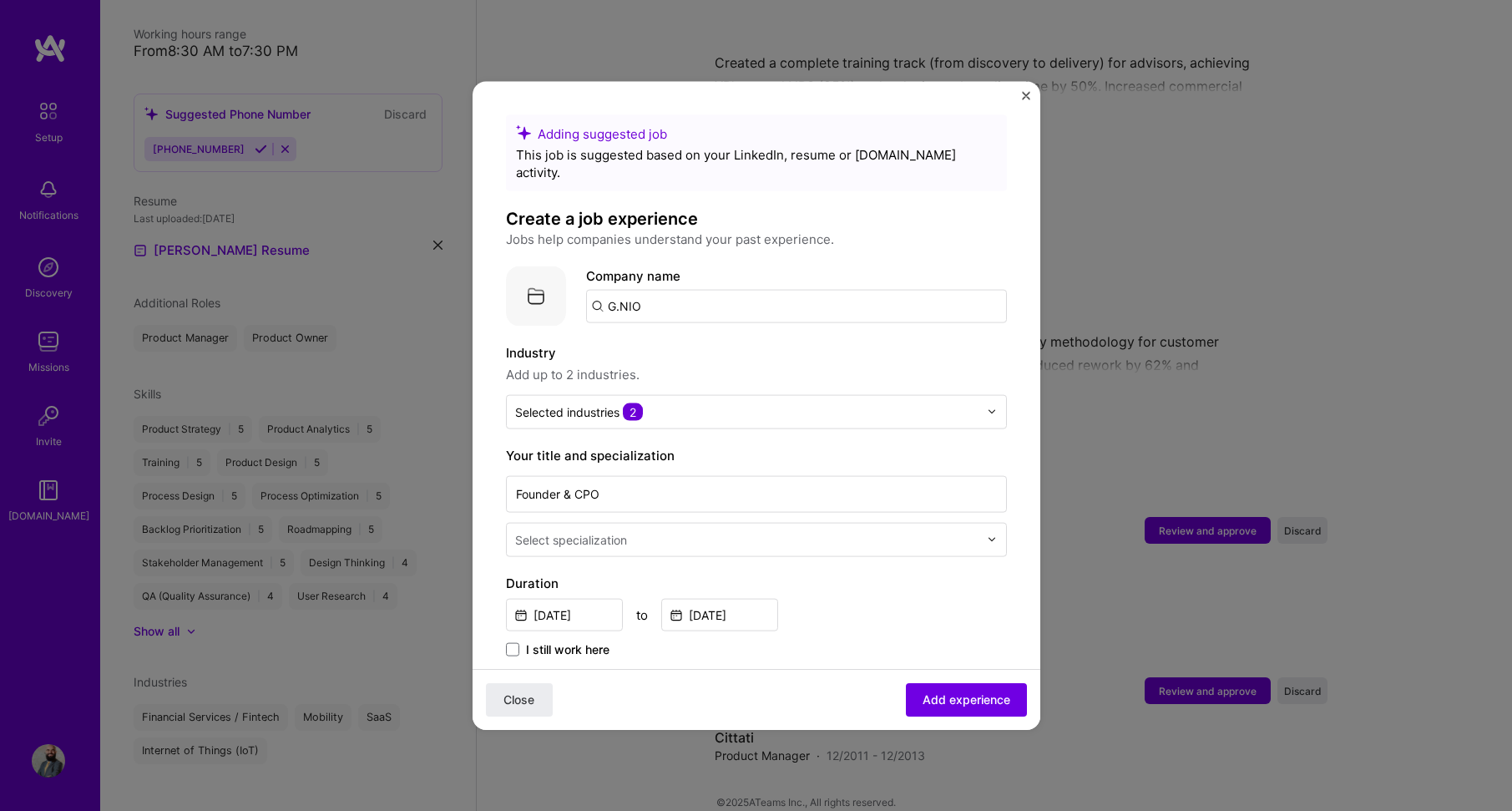
click at [803, 291] on input "G.NIO" at bounding box center [797, 306] width 420 height 33
type input "G.NIO"
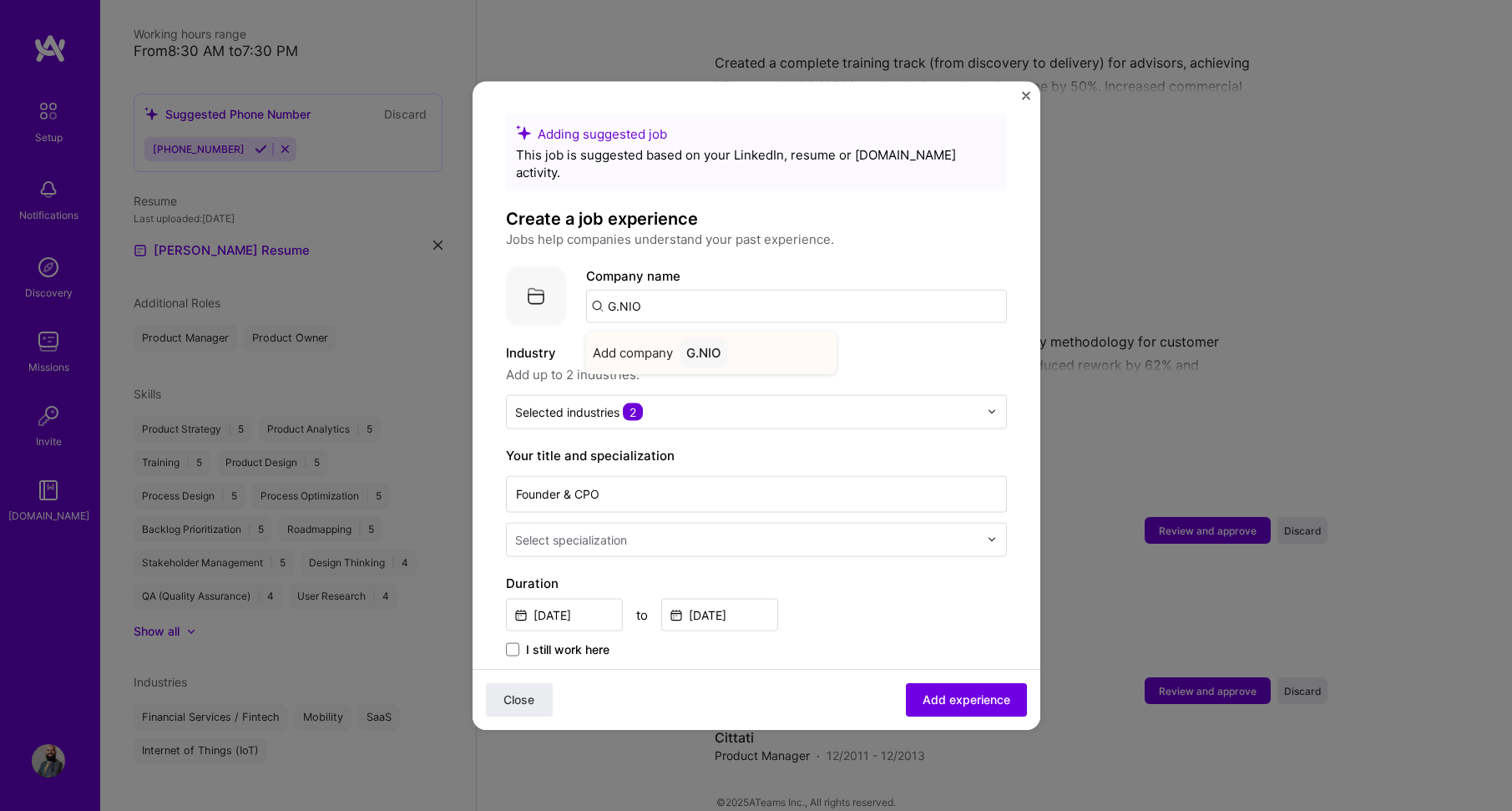
click at [665, 343] on span "Add company" at bounding box center [633, 352] width 81 height 18
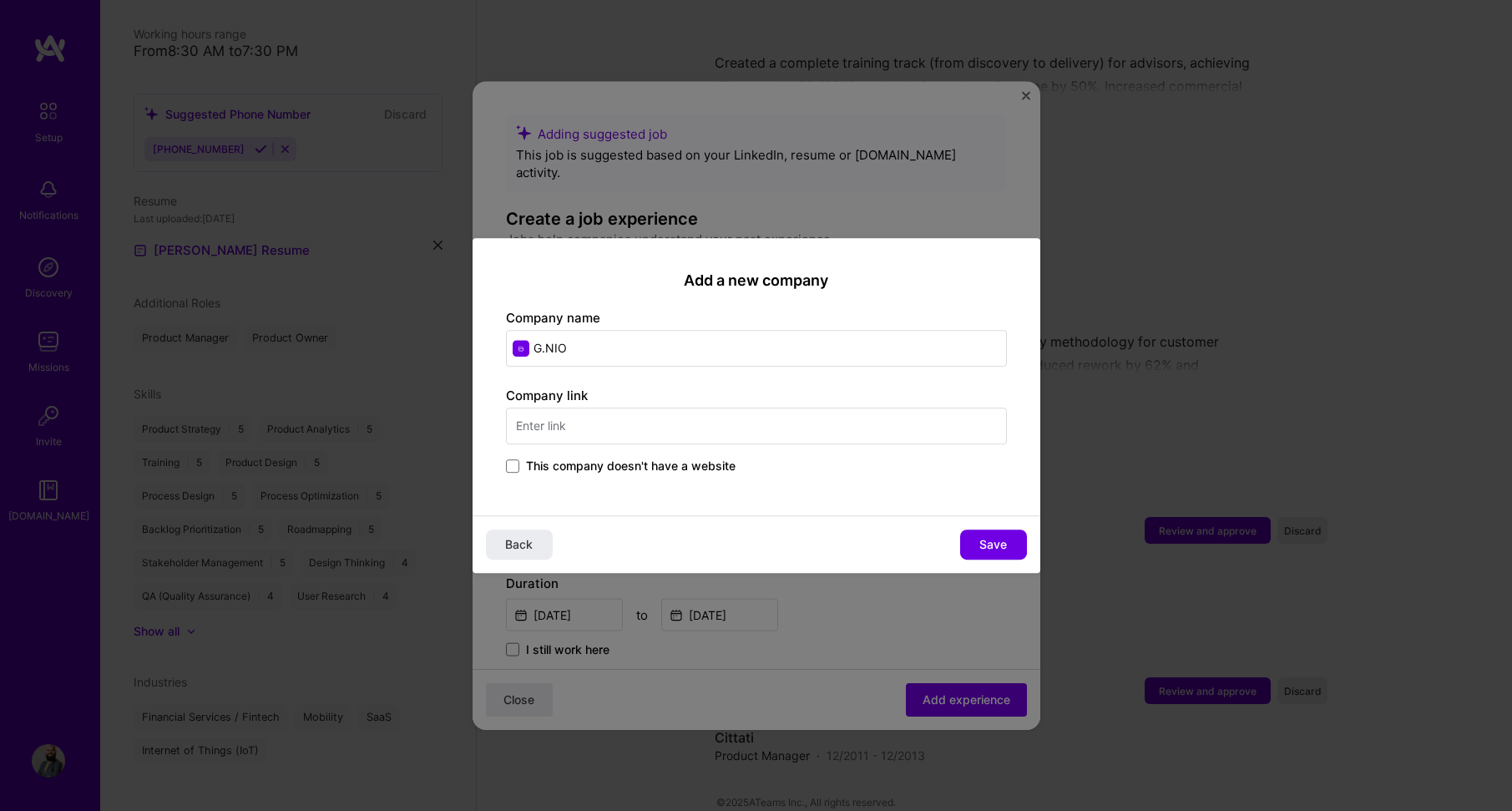
click at [562, 462] on span "This company doesn't have a website" at bounding box center [630, 466] width 209 height 17
click at [0, 0] on input "This company doesn't have a website" at bounding box center [0, 0] width 0 height 0
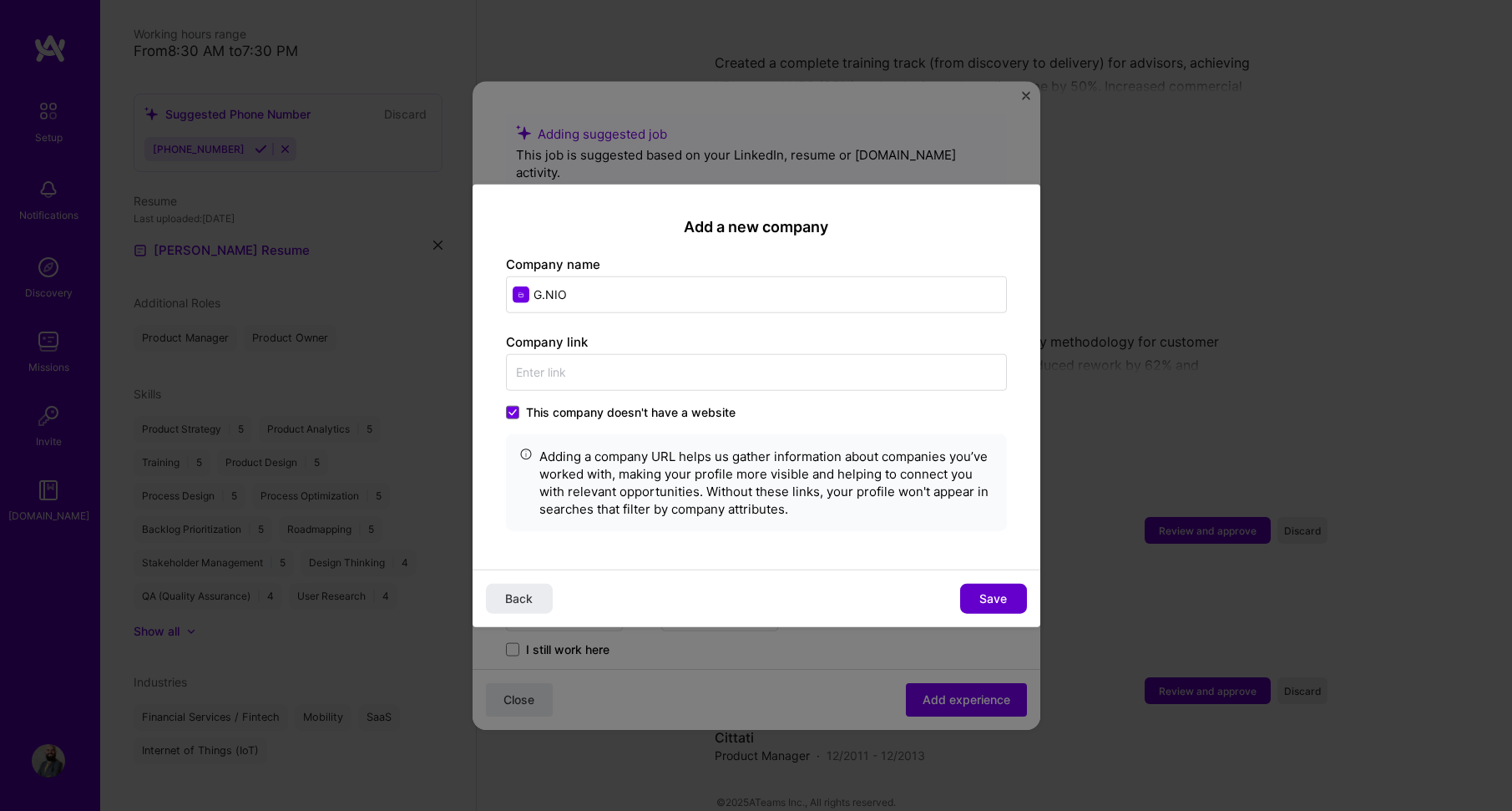
click at [988, 603] on span "Save" at bounding box center [993, 599] width 28 height 17
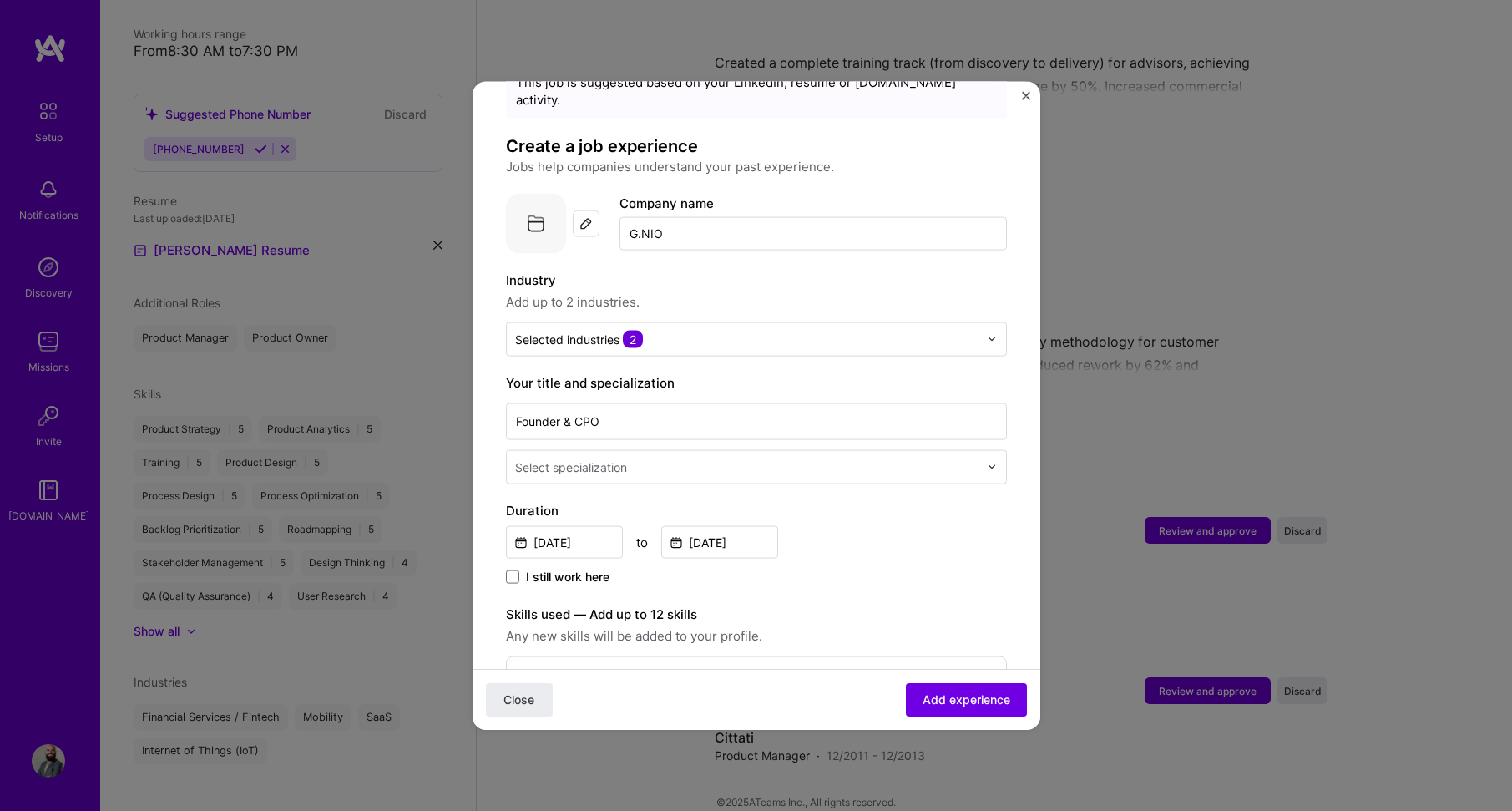
scroll to position [84, 0]
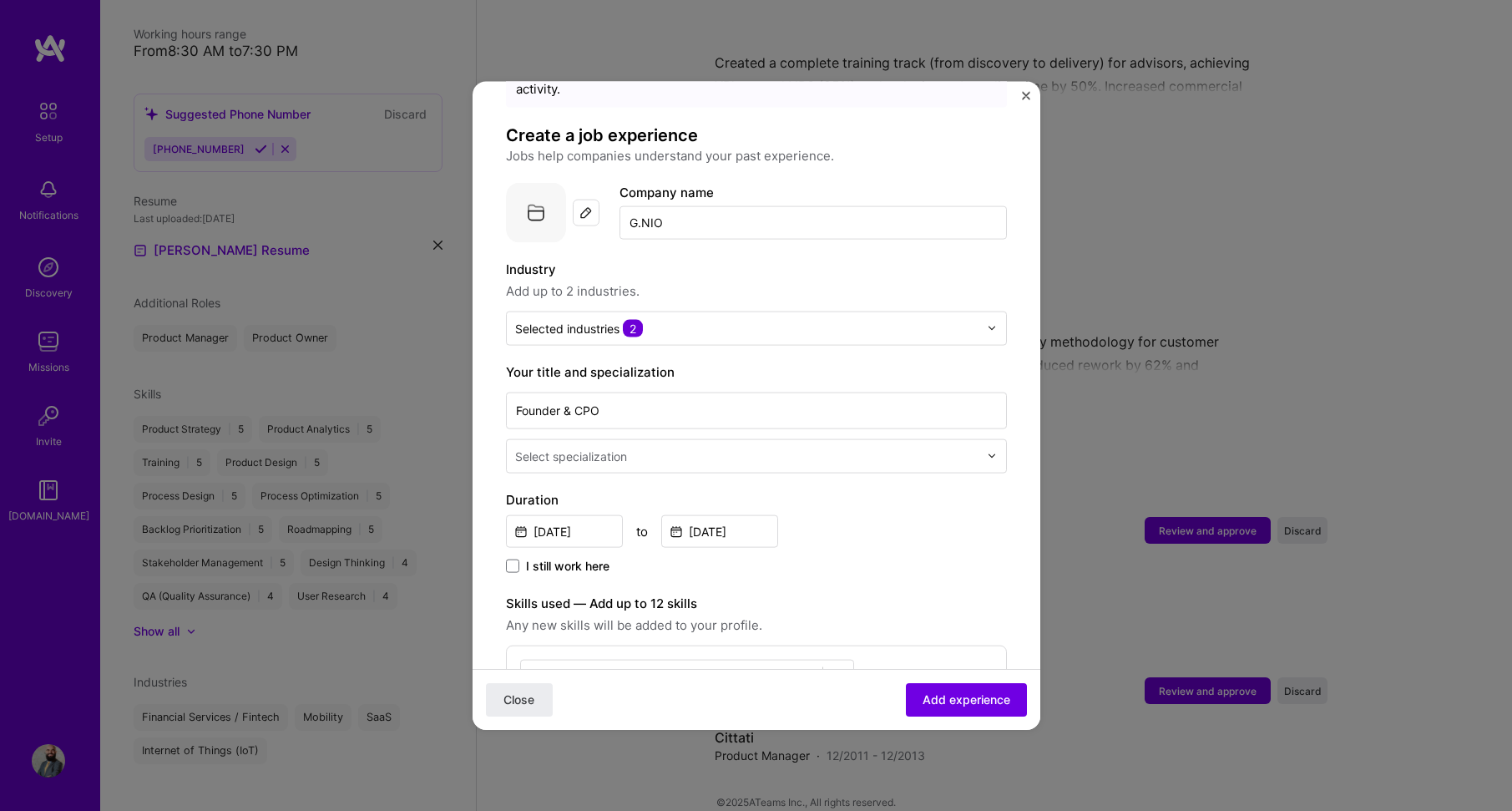
click at [699, 454] on div "Select specialization" at bounding box center [747, 455] width 480 height 32
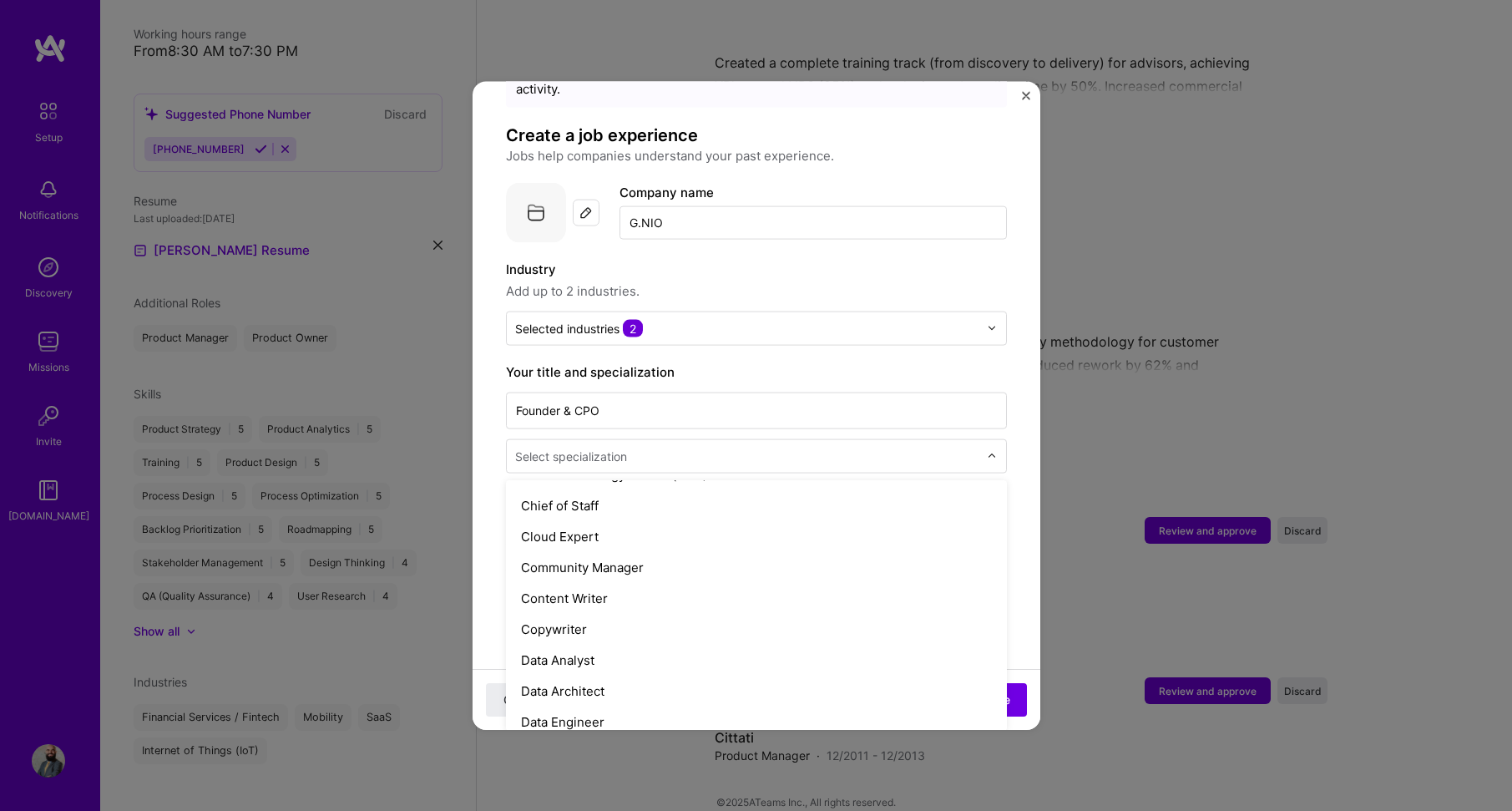
scroll to position [410, 0]
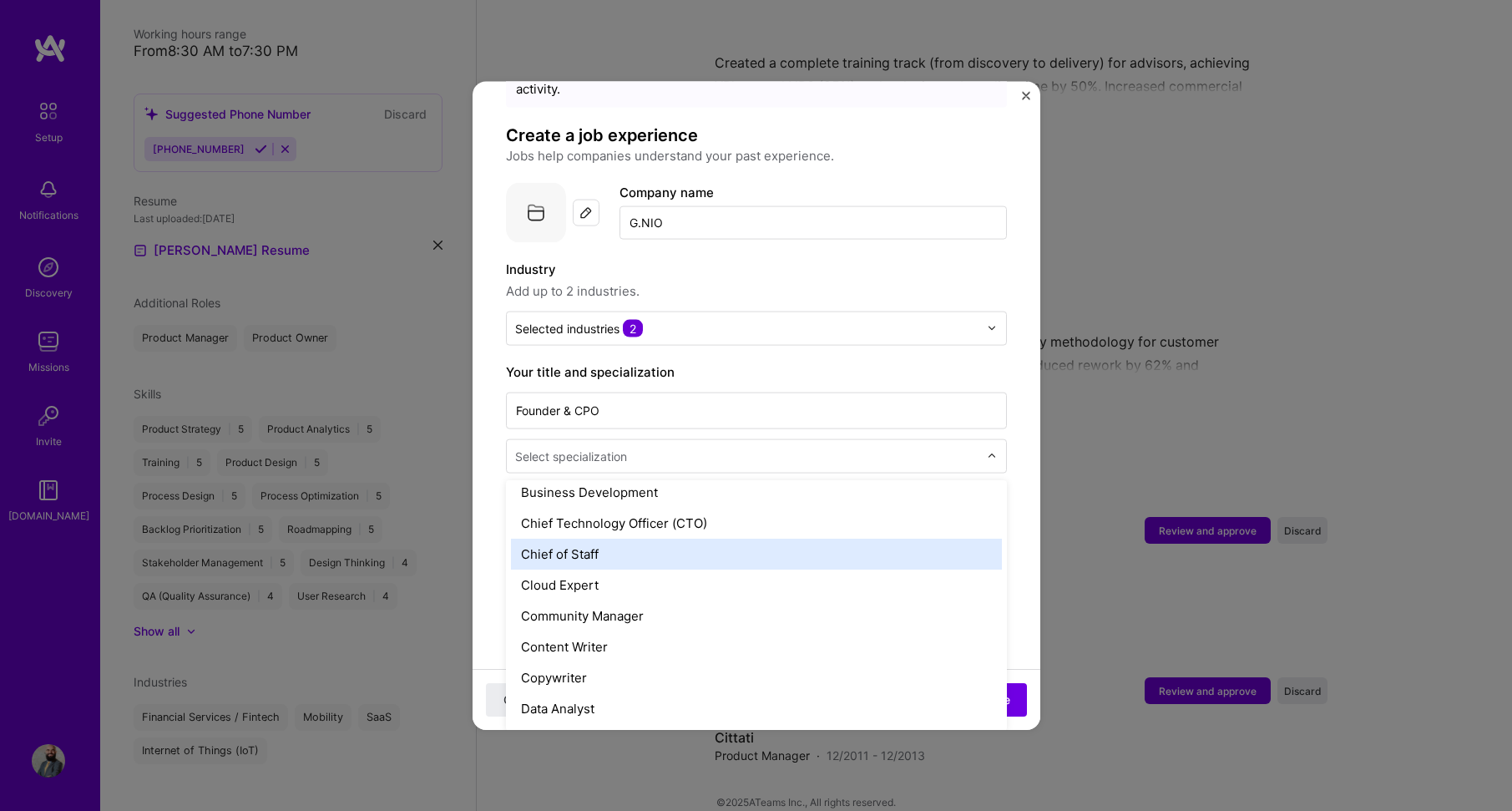
click at [628, 541] on div "Chief of Staff" at bounding box center [756, 552] width 491 height 30
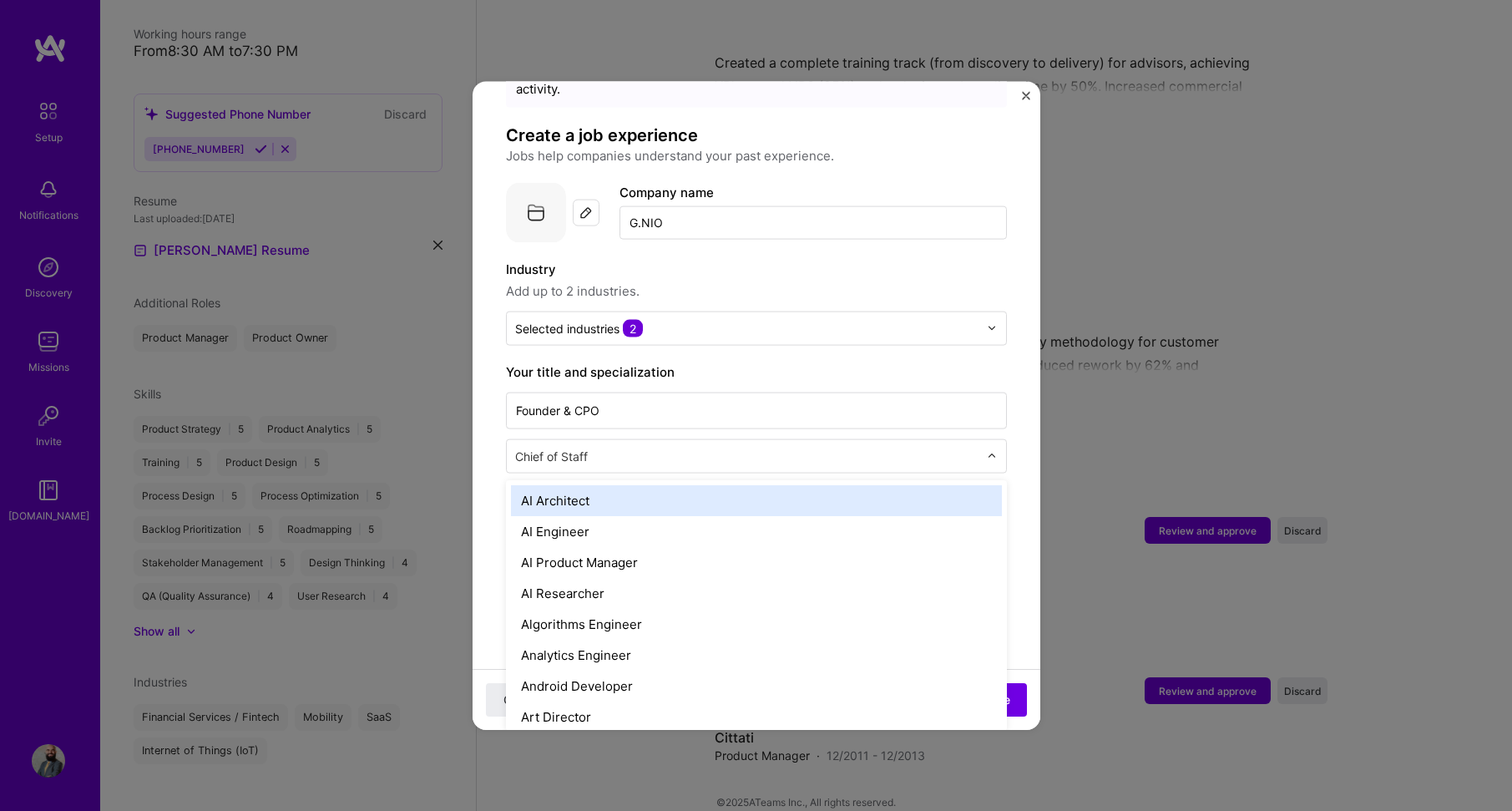
click at [987, 451] on img at bounding box center [992, 456] width 10 height 10
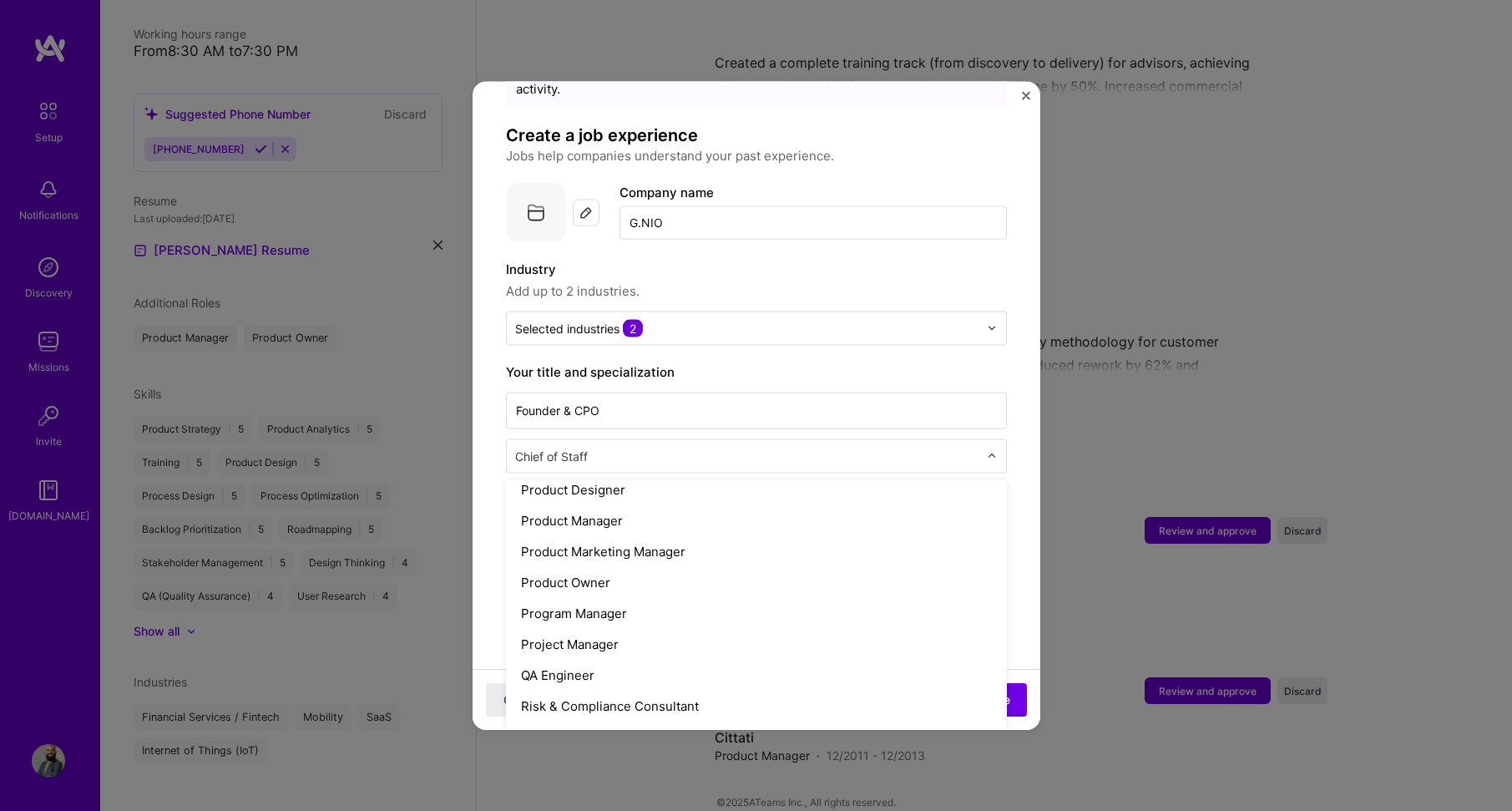
scroll to position [1463, 0]
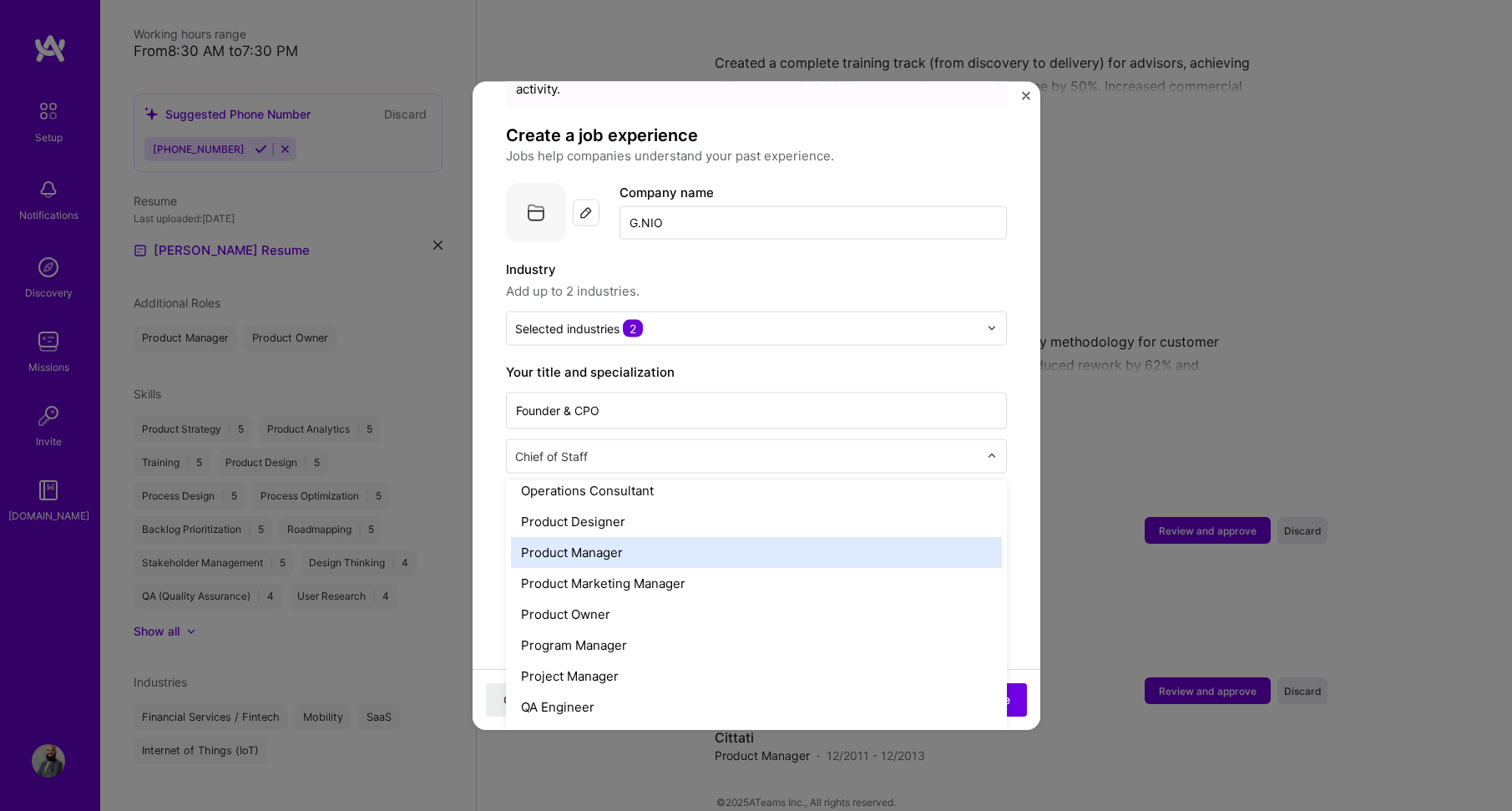
click at [682, 538] on div "Product Manager" at bounding box center [756, 551] width 491 height 30
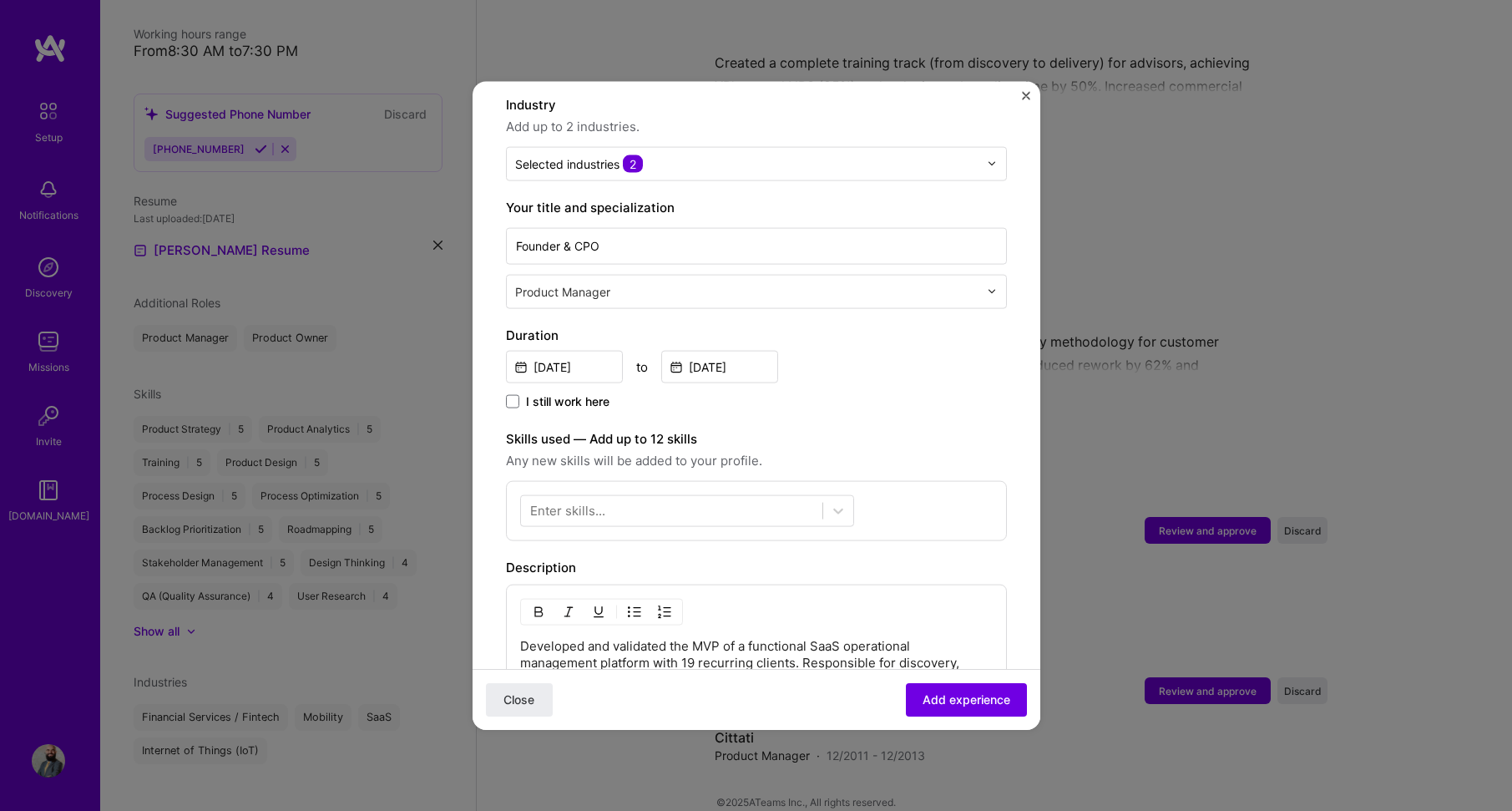
scroll to position [251, 0]
click at [713, 494] on div at bounding box center [671, 508] width 302 height 28
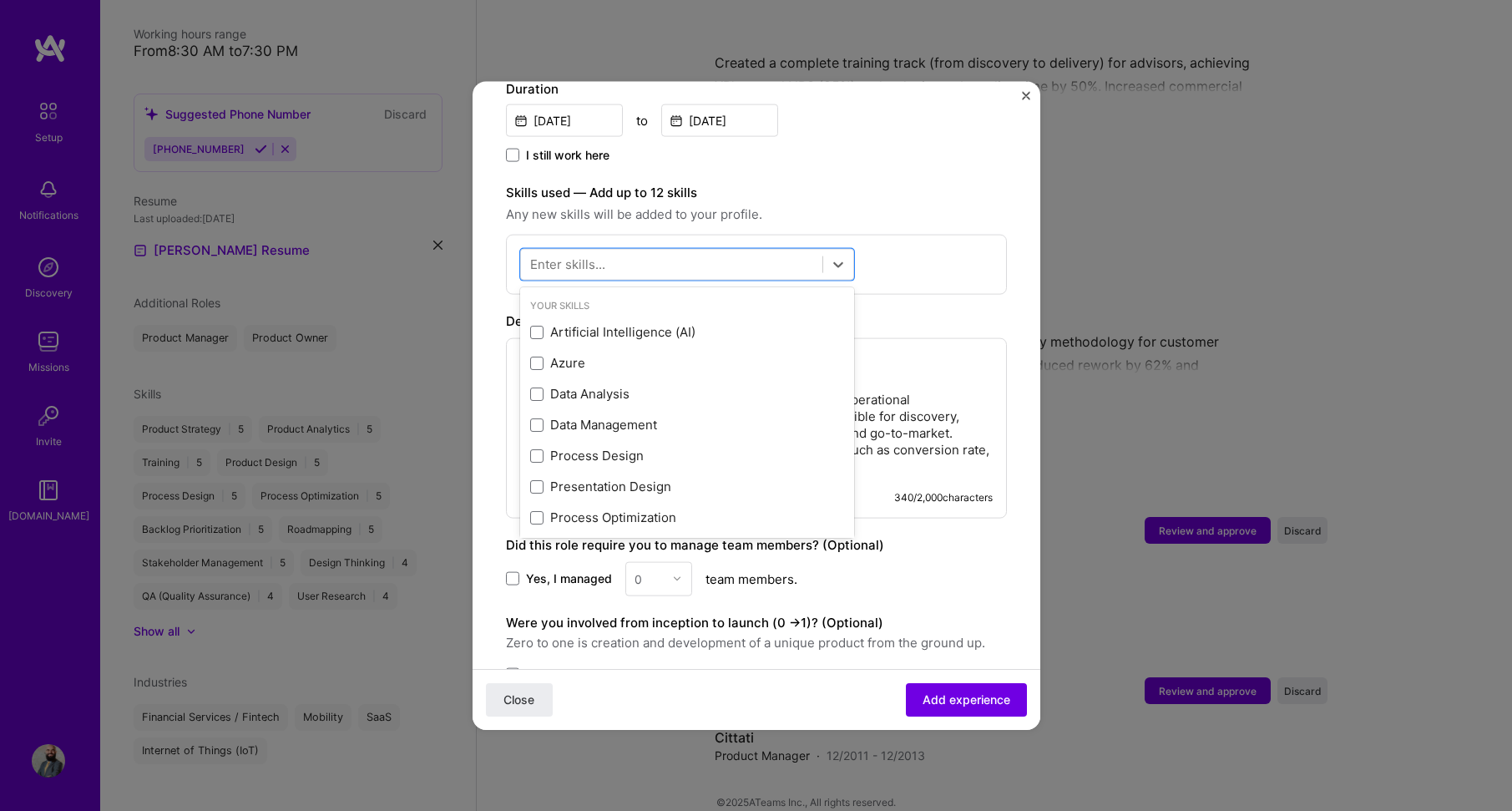
scroll to position [501, 0]
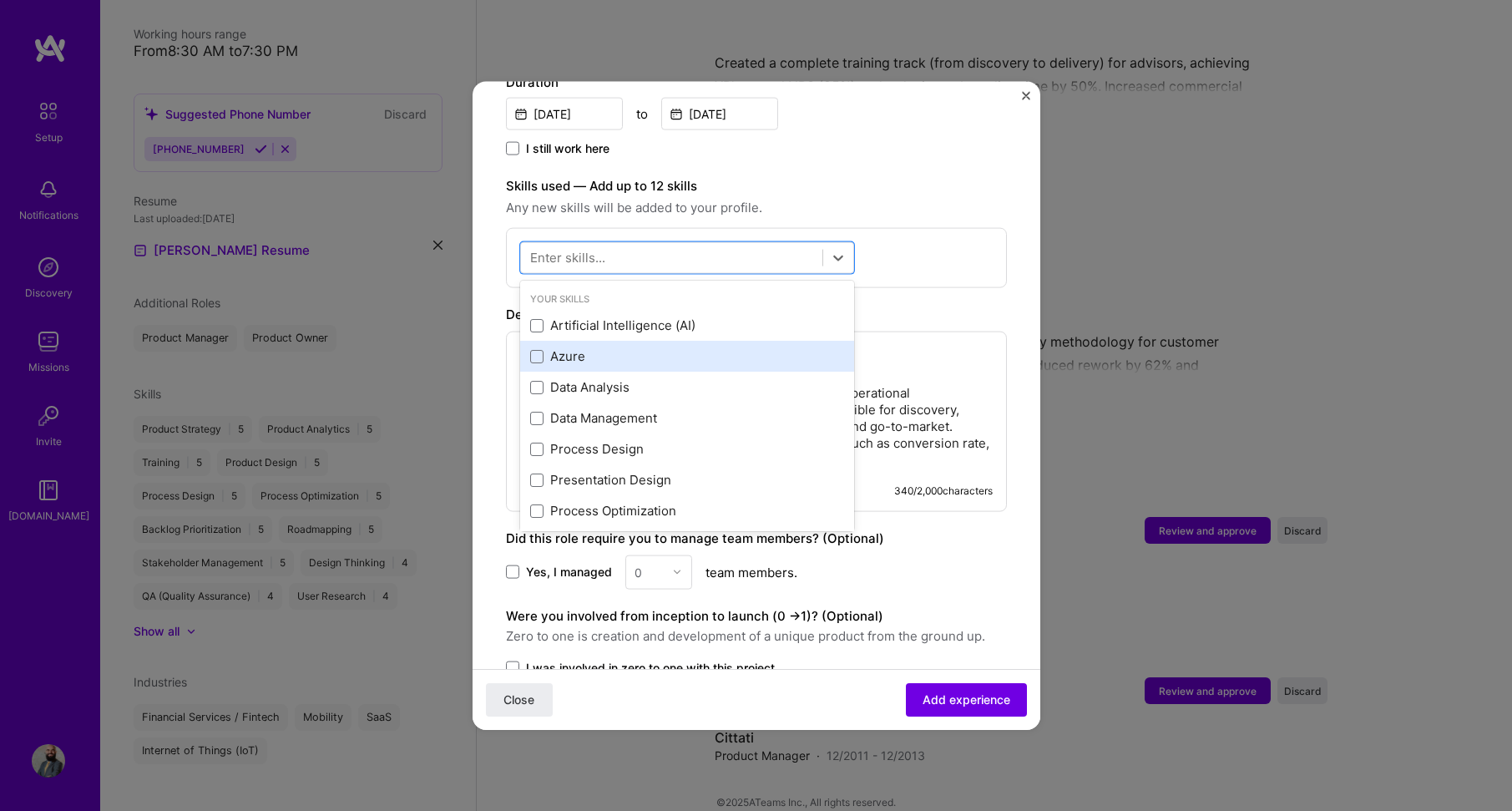
click at [642, 348] on div "Azure" at bounding box center [688, 357] width 314 height 18
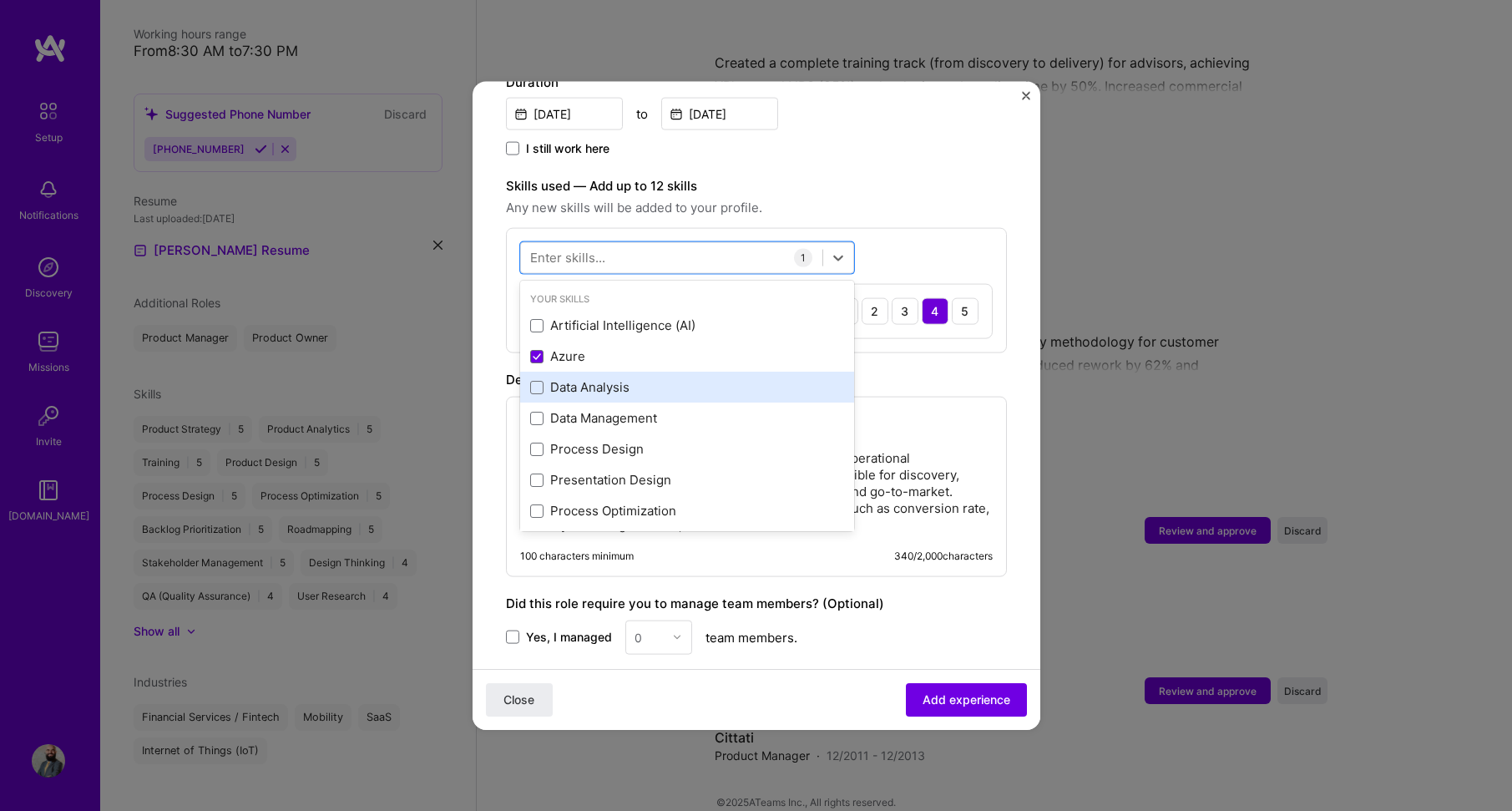
click at [660, 378] on div "Data Analysis" at bounding box center [688, 387] width 314 height 18
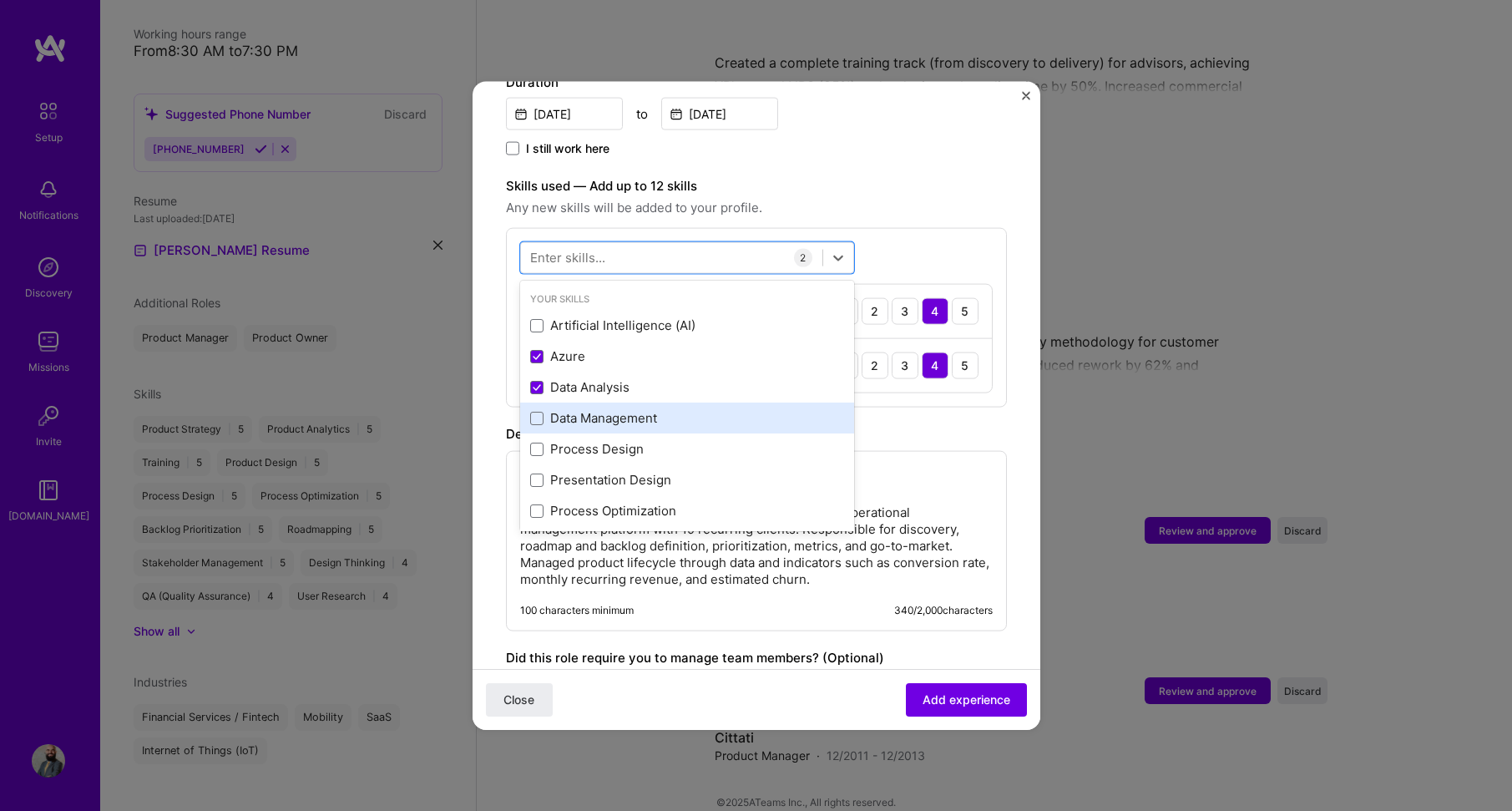
click at [665, 409] on div "Data Management" at bounding box center [688, 418] width 314 height 18
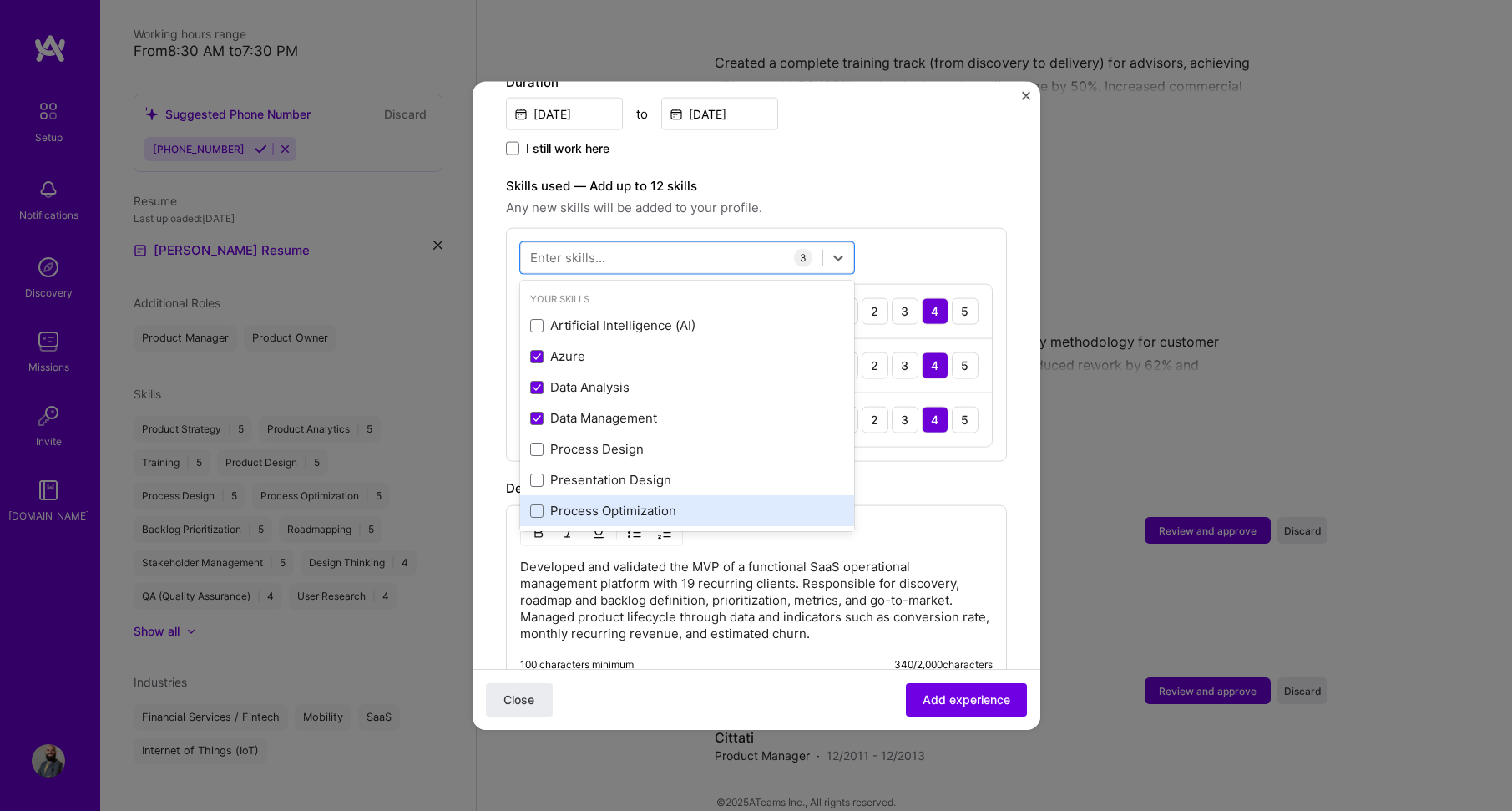
scroll to position [84, 0]
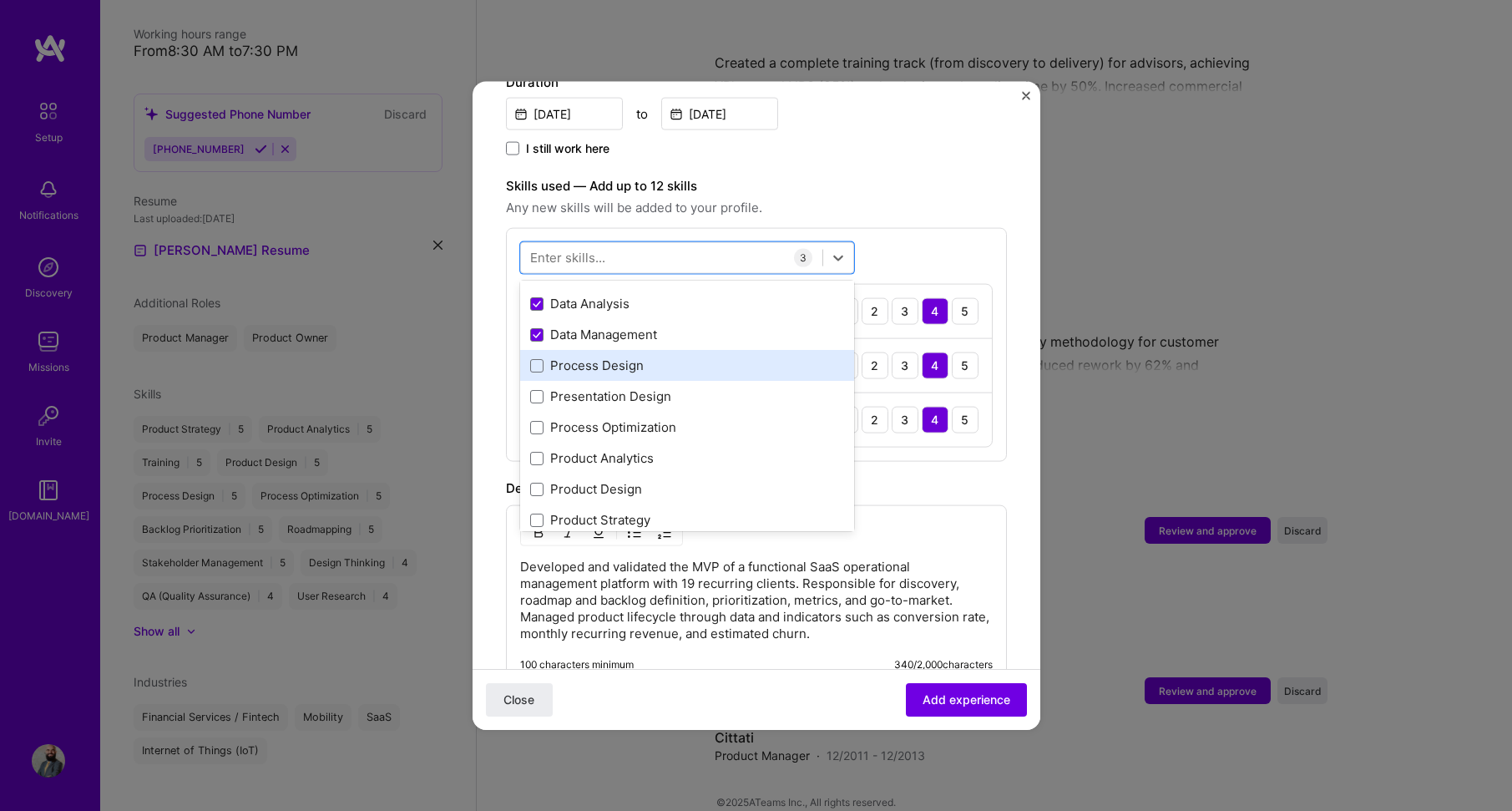
click at [671, 357] on div "Process Design" at bounding box center [688, 366] width 314 height 18
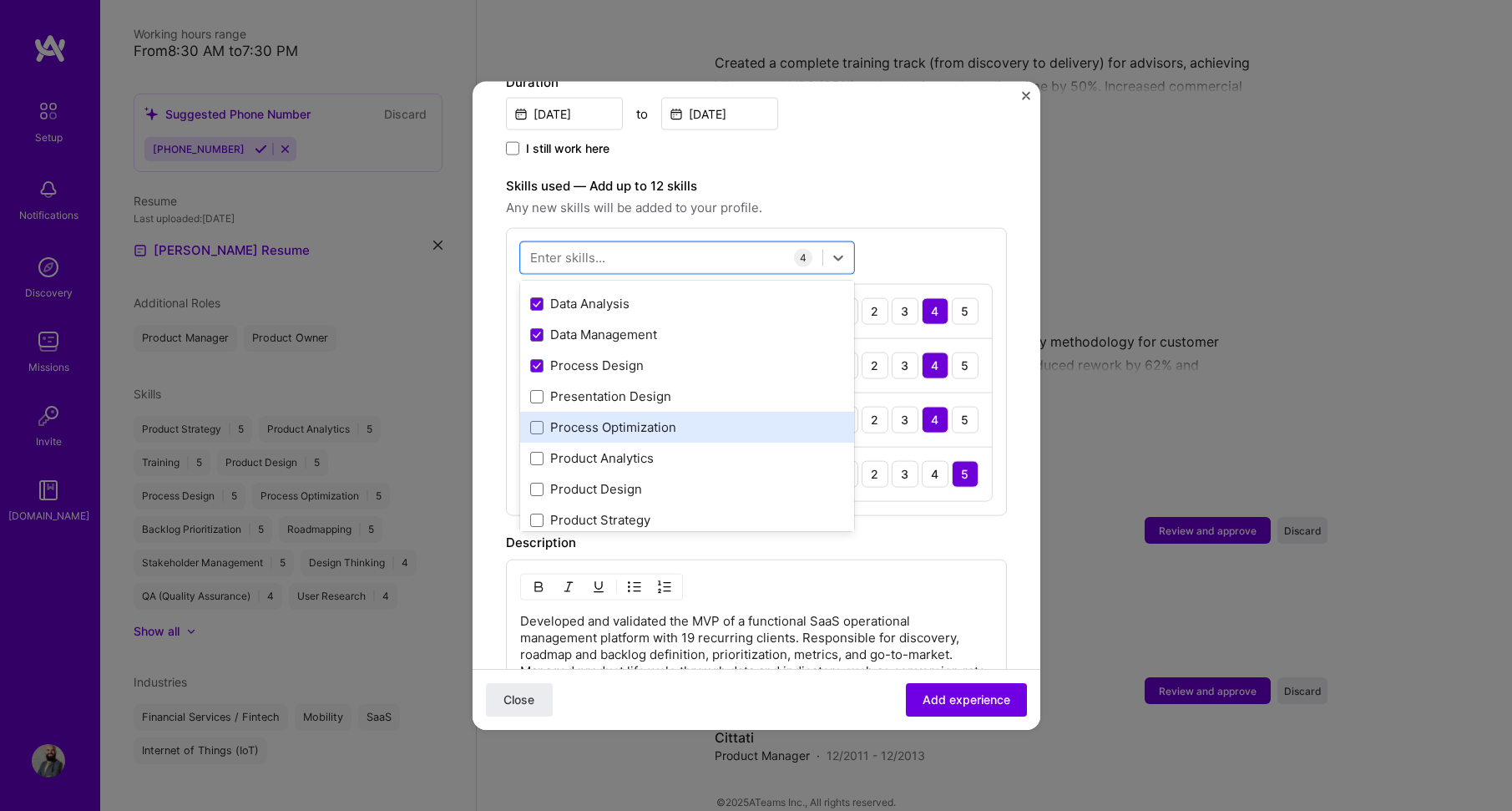
click at [691, 419] on div "Process Optimization" at bounding box center [688, 428] width 314 height 18
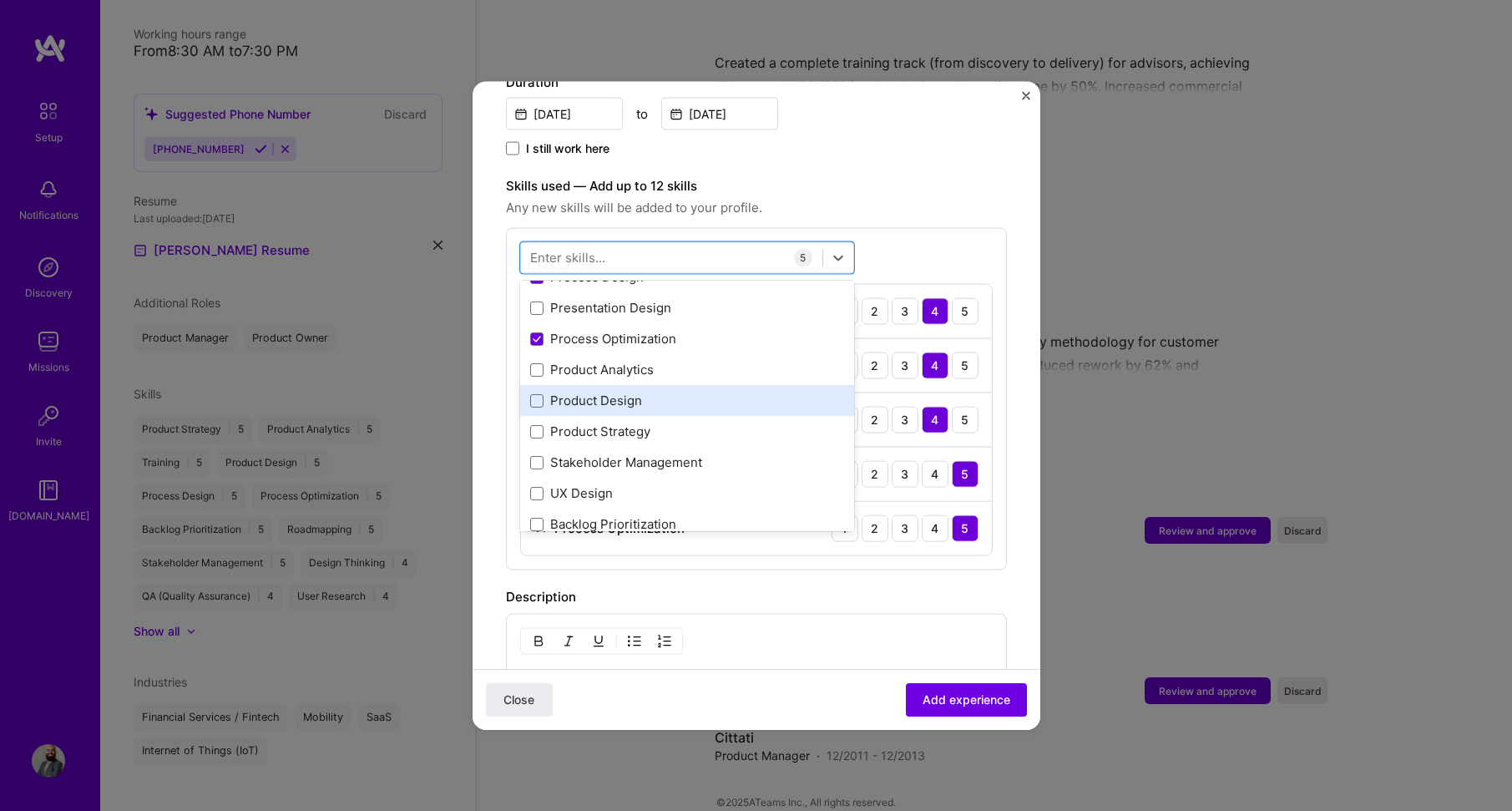
scroll to position [167, 0]
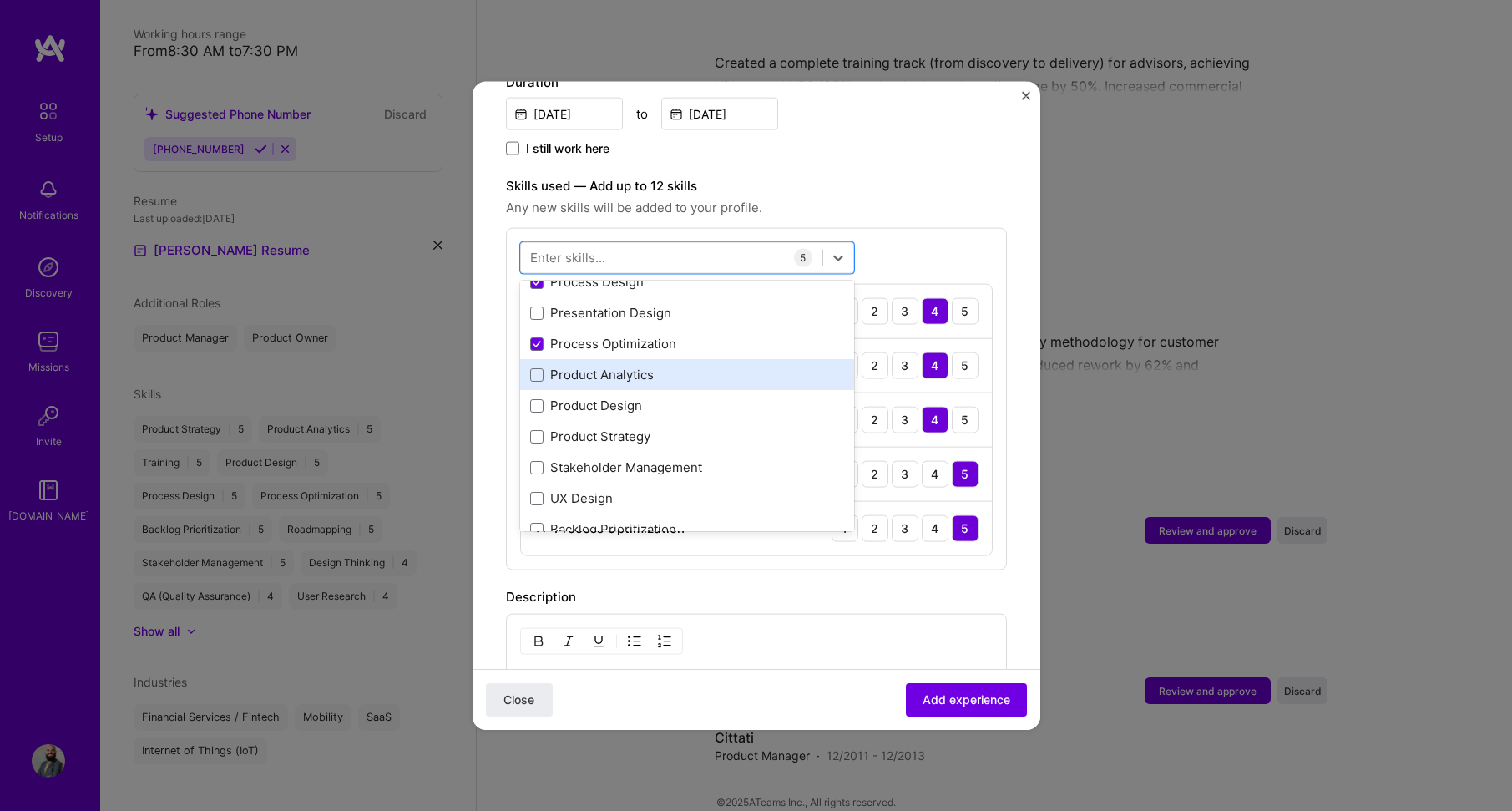
click at [681, 366] on div "Product Analytics" at bounding box center [688, 375] width 314 height 18
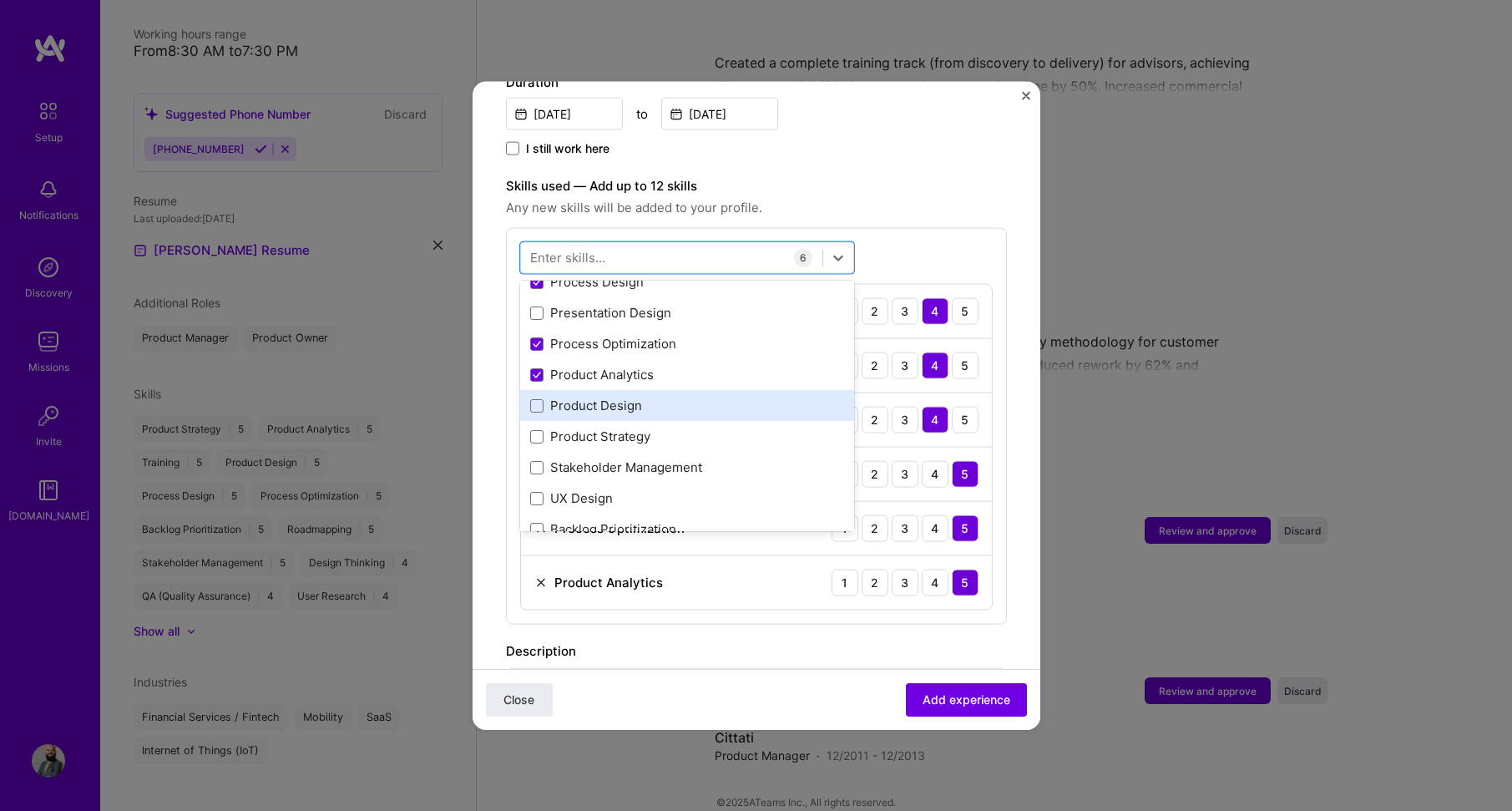
click at [674, 397] on div "Product Design" at bounding box center [688, 406] width 314 height 18
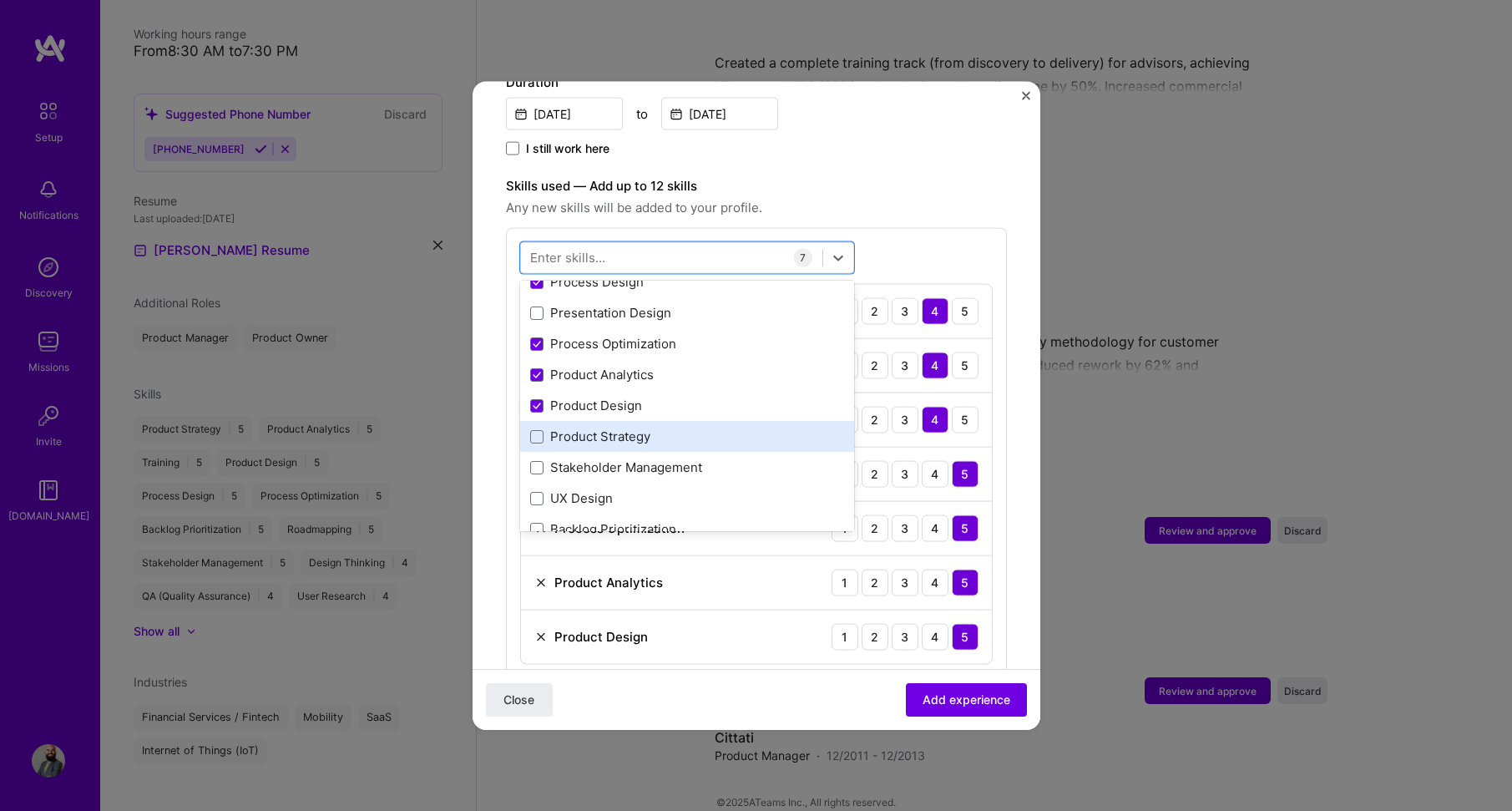
click at [681, 428] on div "Product Strategy" at bounding box center [688, 436] width 314 height 18
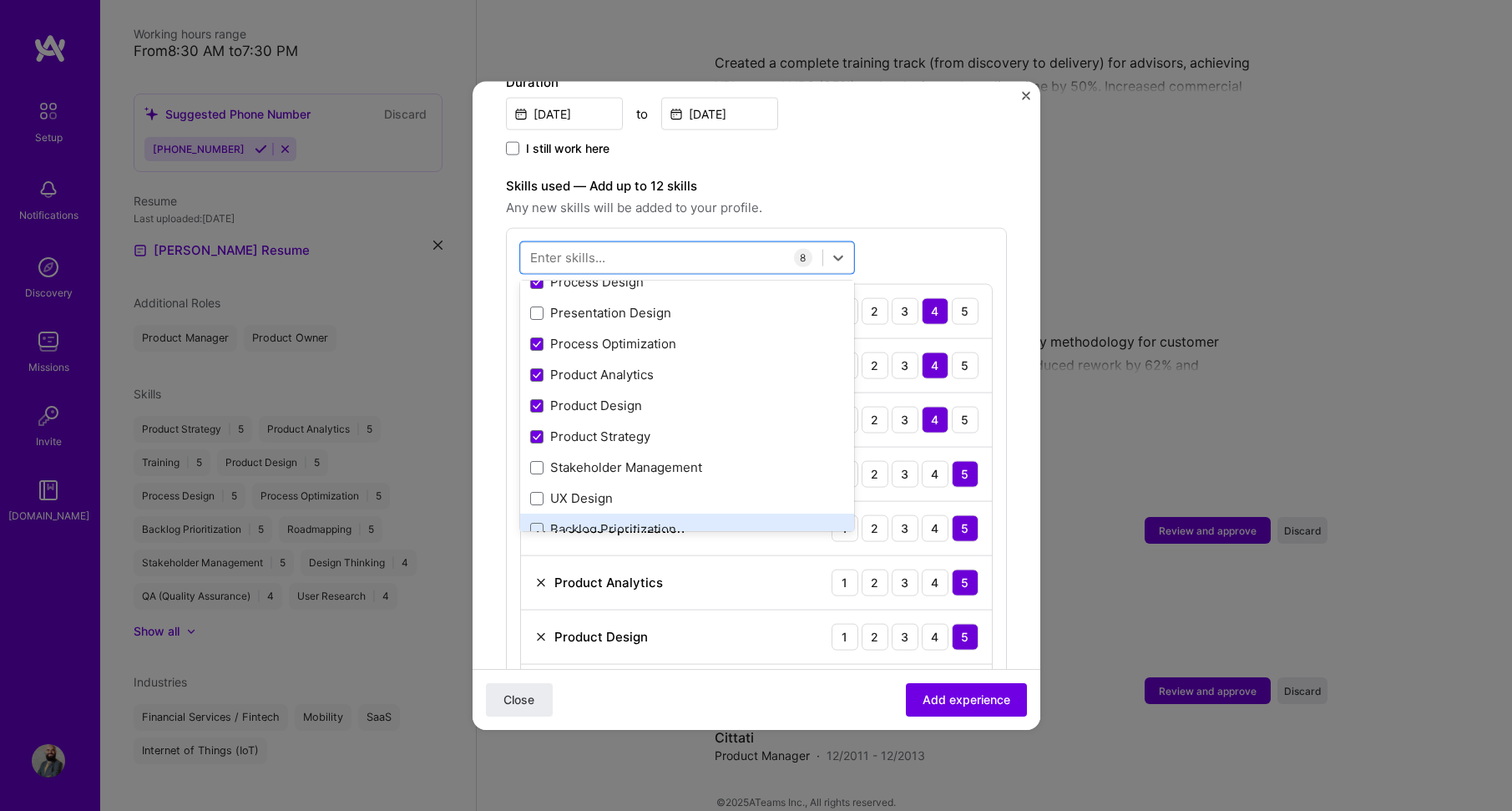
scroll to position [251, 0]
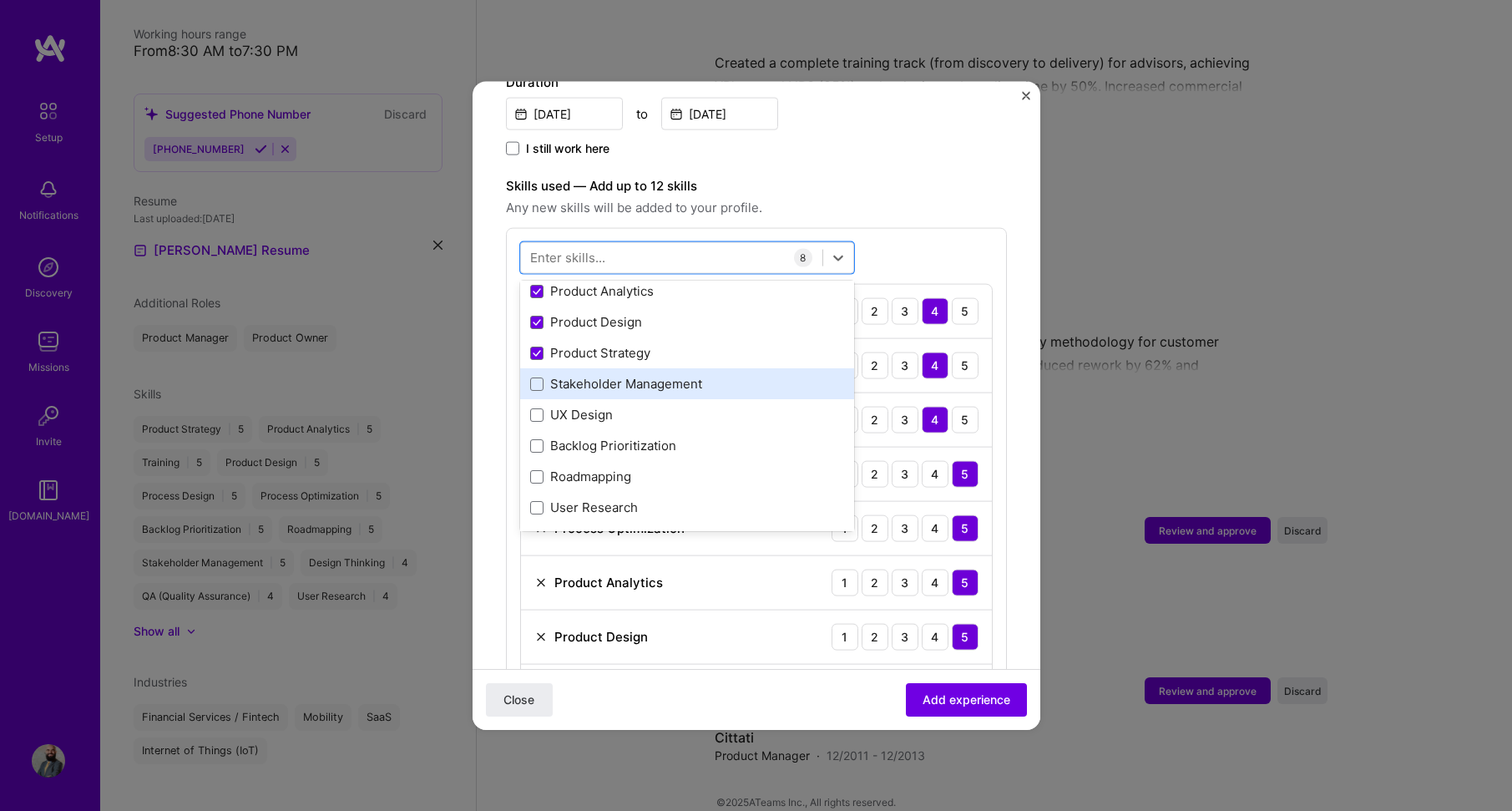
click at [709, 376] on div "Stakeholder Management" at bounding box center [688, 384] width 314 height 18
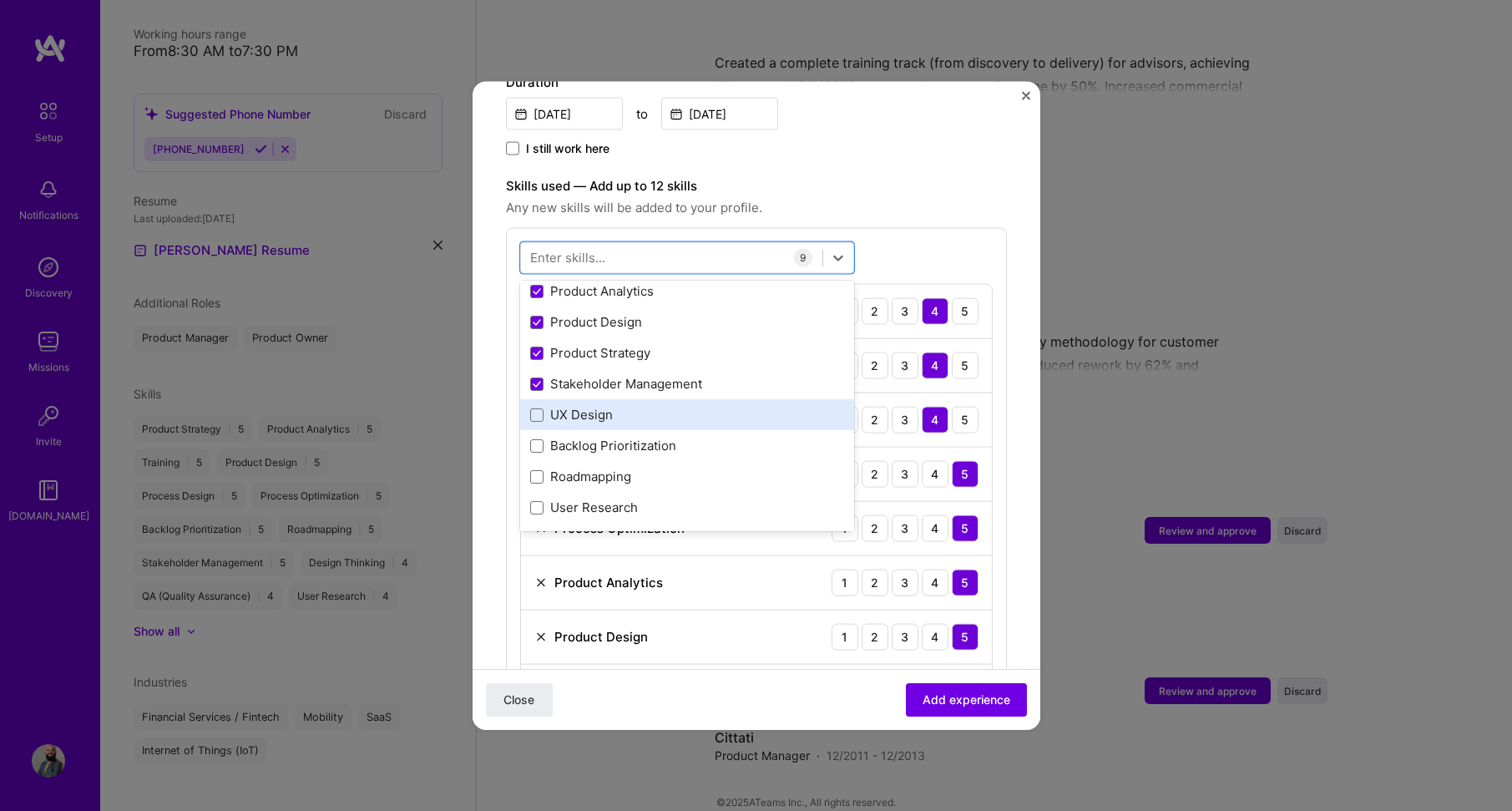
click at [670, 406] on div "UX Design" at bounding box center [688, 415] width 314 height 18
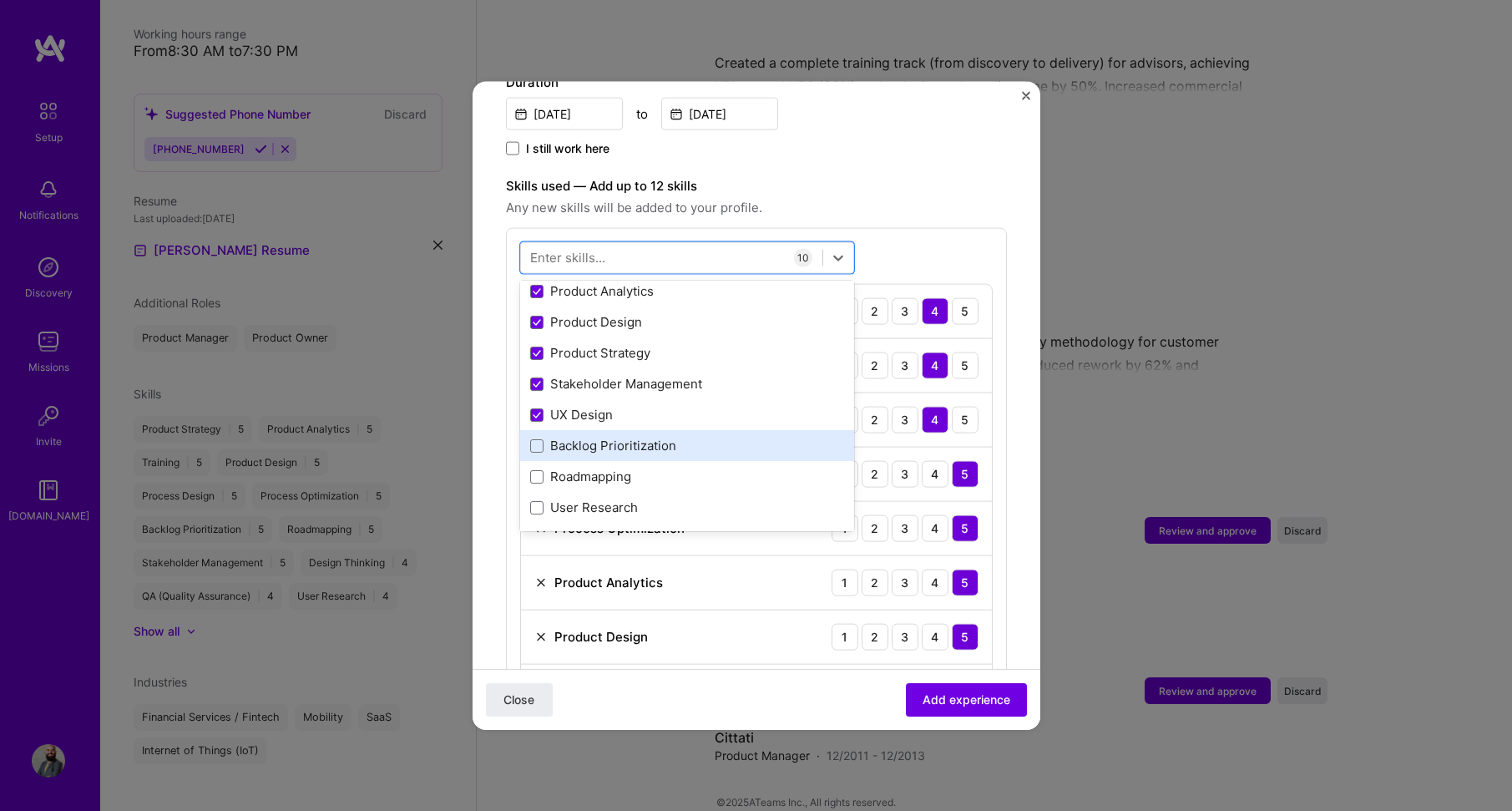
click at [707, 437] on div "Backlog Prioritization" at bounding box center [688, 446] width 314 height 18
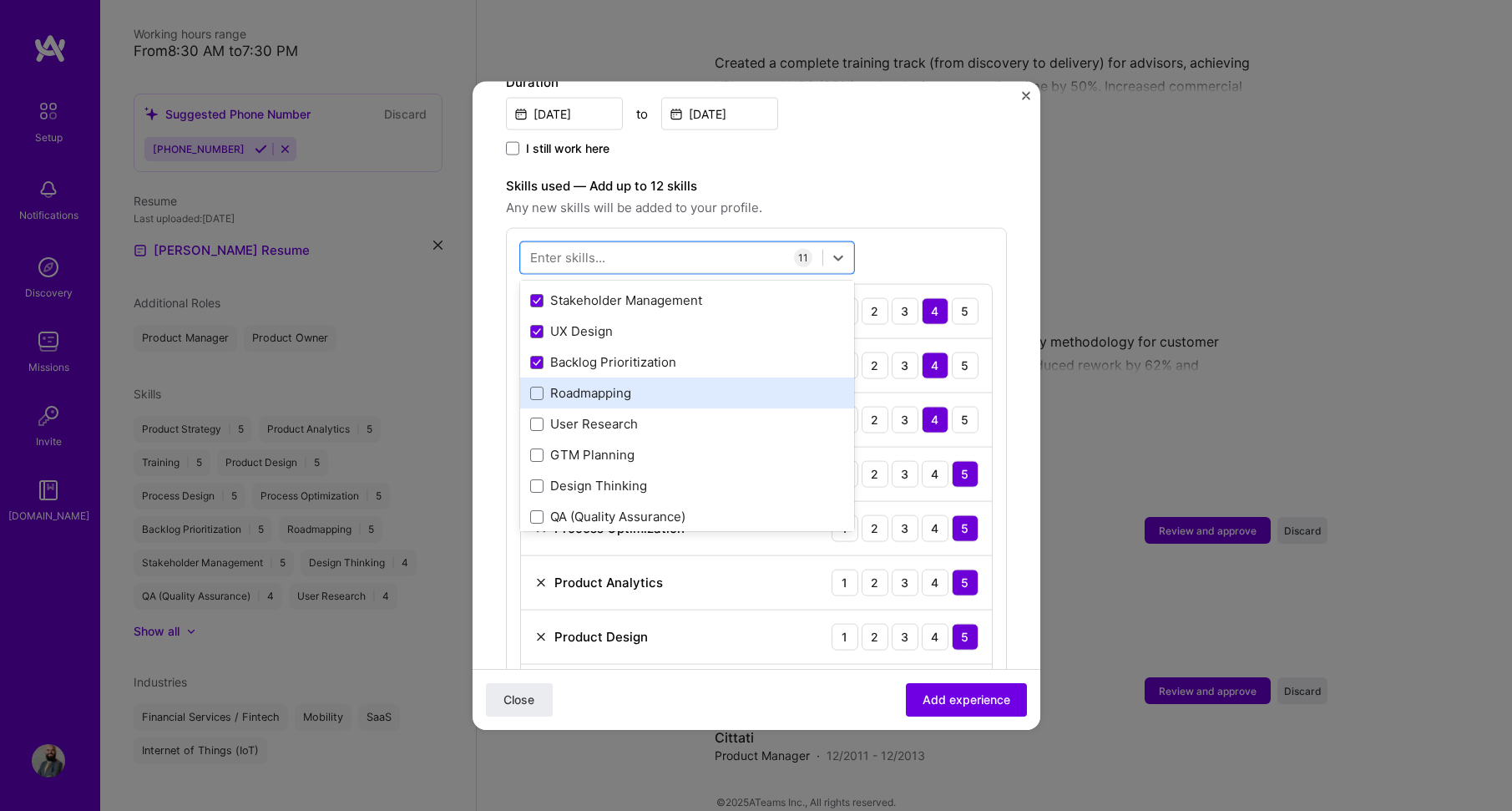
click at [648, 384] on div "Roadmapping" at bounding box center [688, 393] width 314 height 18
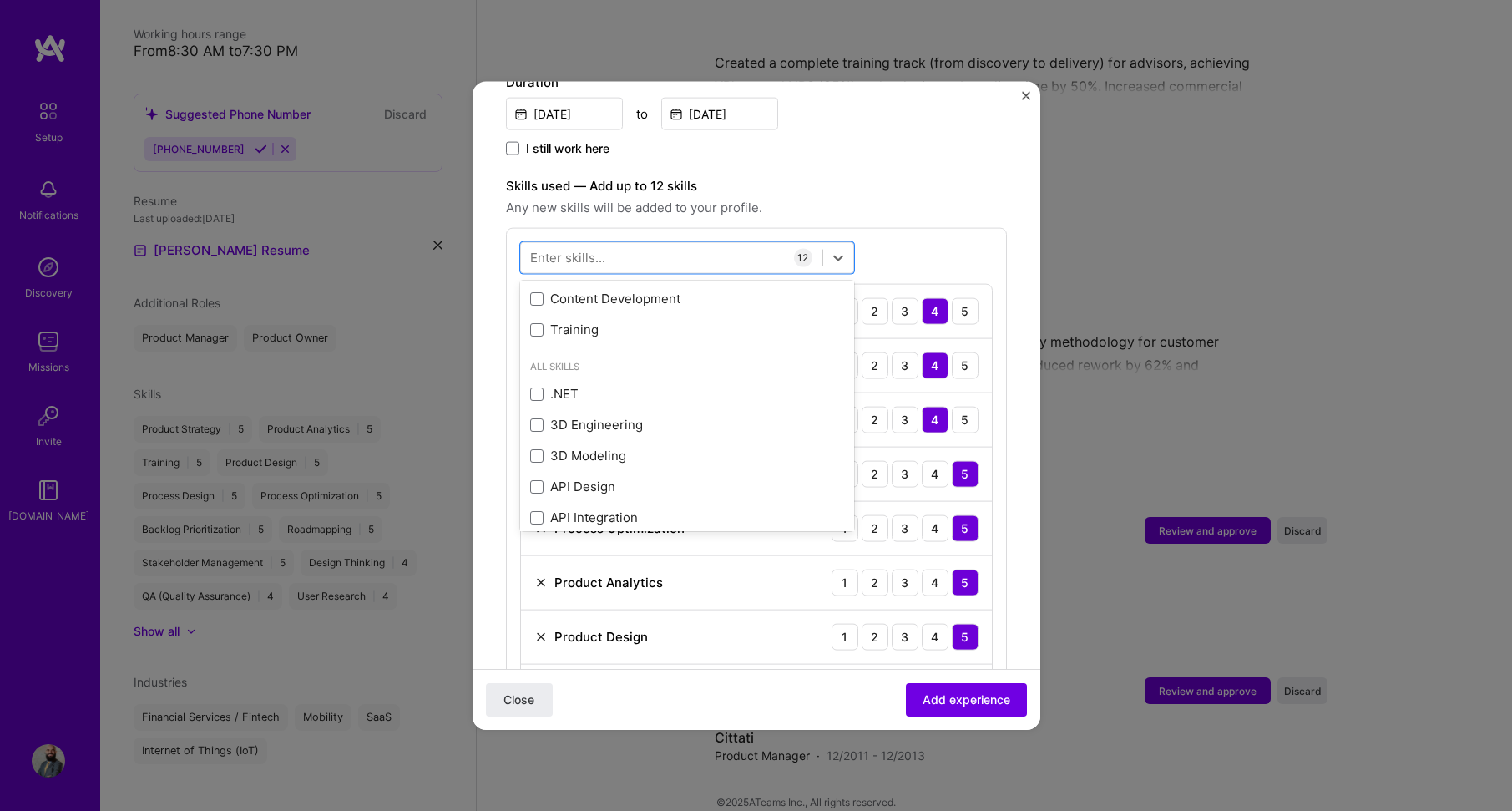
scroll to position [585, 0]
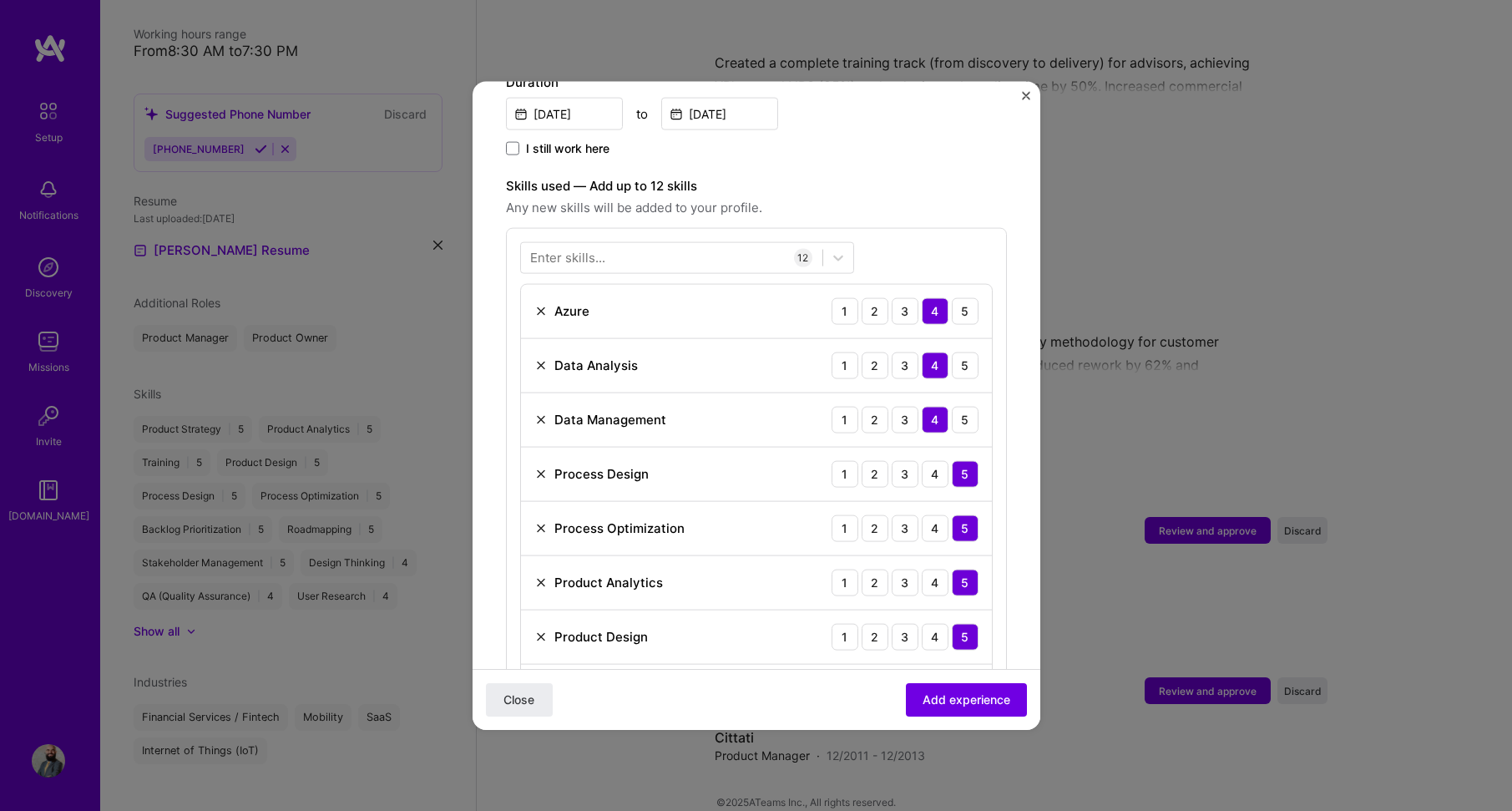
click at [943, 247] on div "Enter skills... 12 Azure 1 2 3 4 5 Data Analysis 1 2 3 4 5 Data Management 1 2 …" at bounding box center [756, 588] width 501 height 723
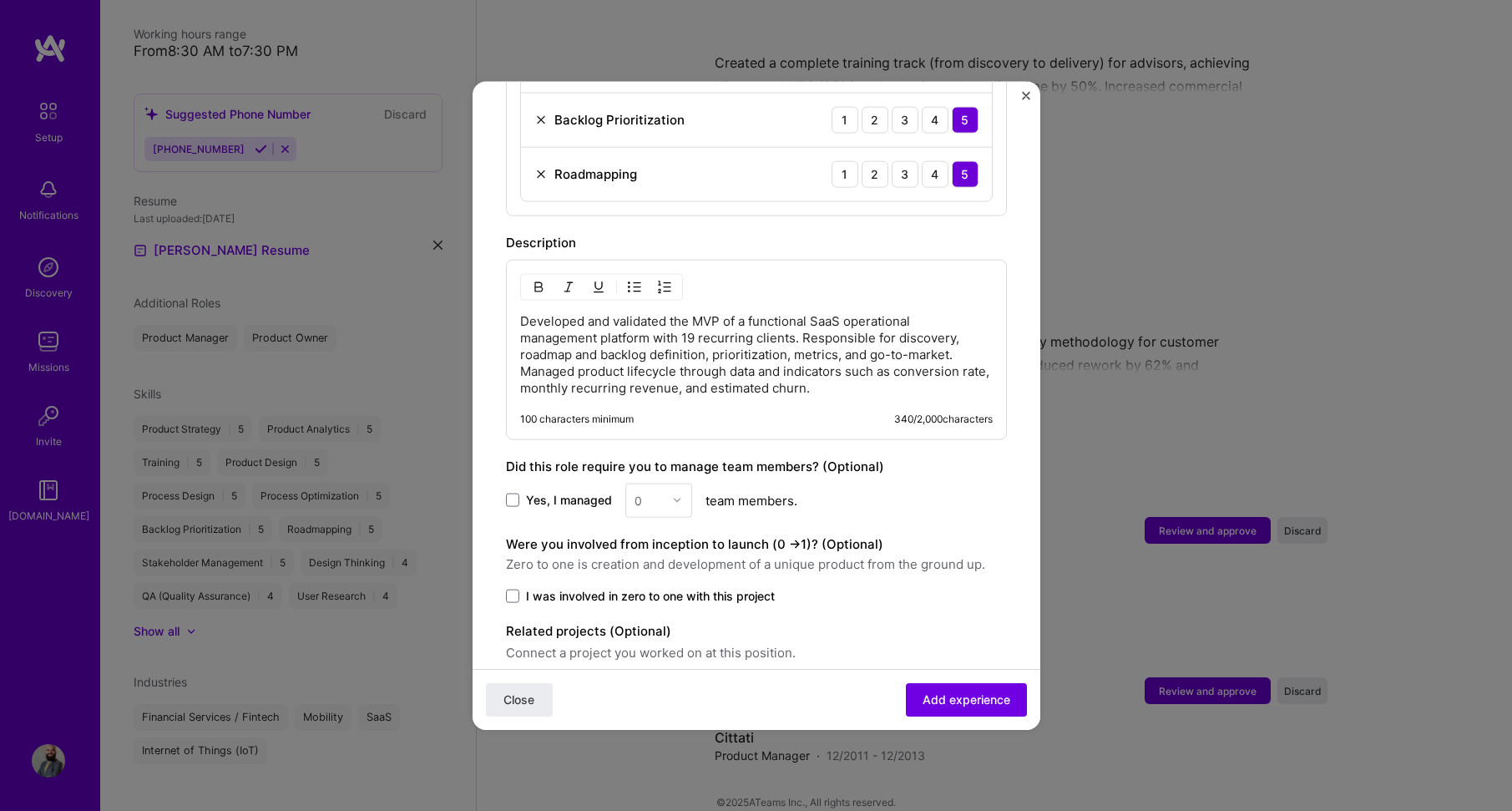
scroll to position [1253, 0]
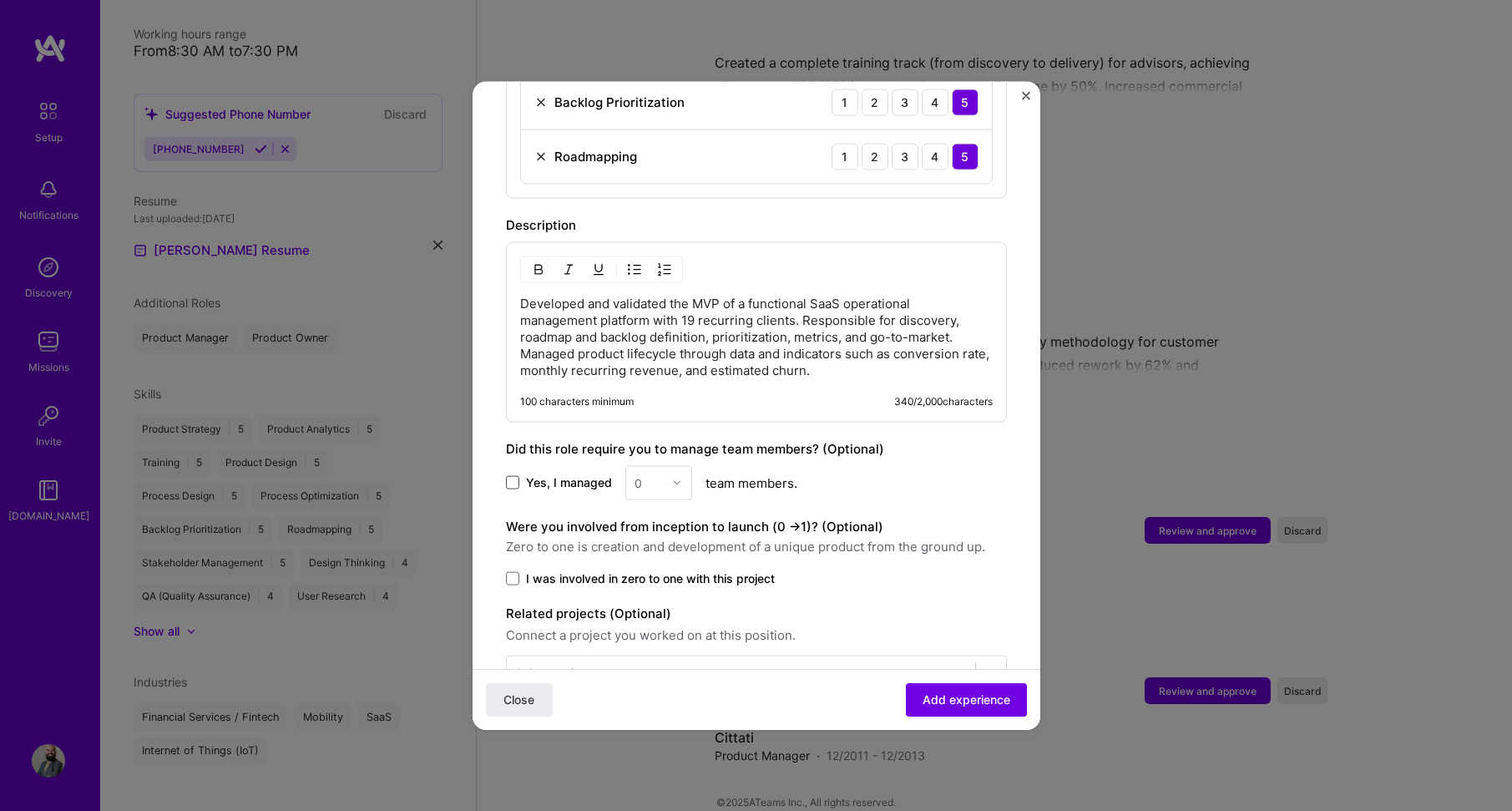
click at [513, 476] on span at bounding box center [513, 483] width 14 height 14
click at [0, 0] on input "Yes, I managed" at bounding box center [0, 0] width 0 height 0
click at [681, 471] on div at bounding box center [682, 482] width 20 height 32
click at [657, 635] on div "5" at bounding box center [659, 650] width 57 height 30
click at [516, 571] on span at bounding box center [513, 578] width 14 height 14
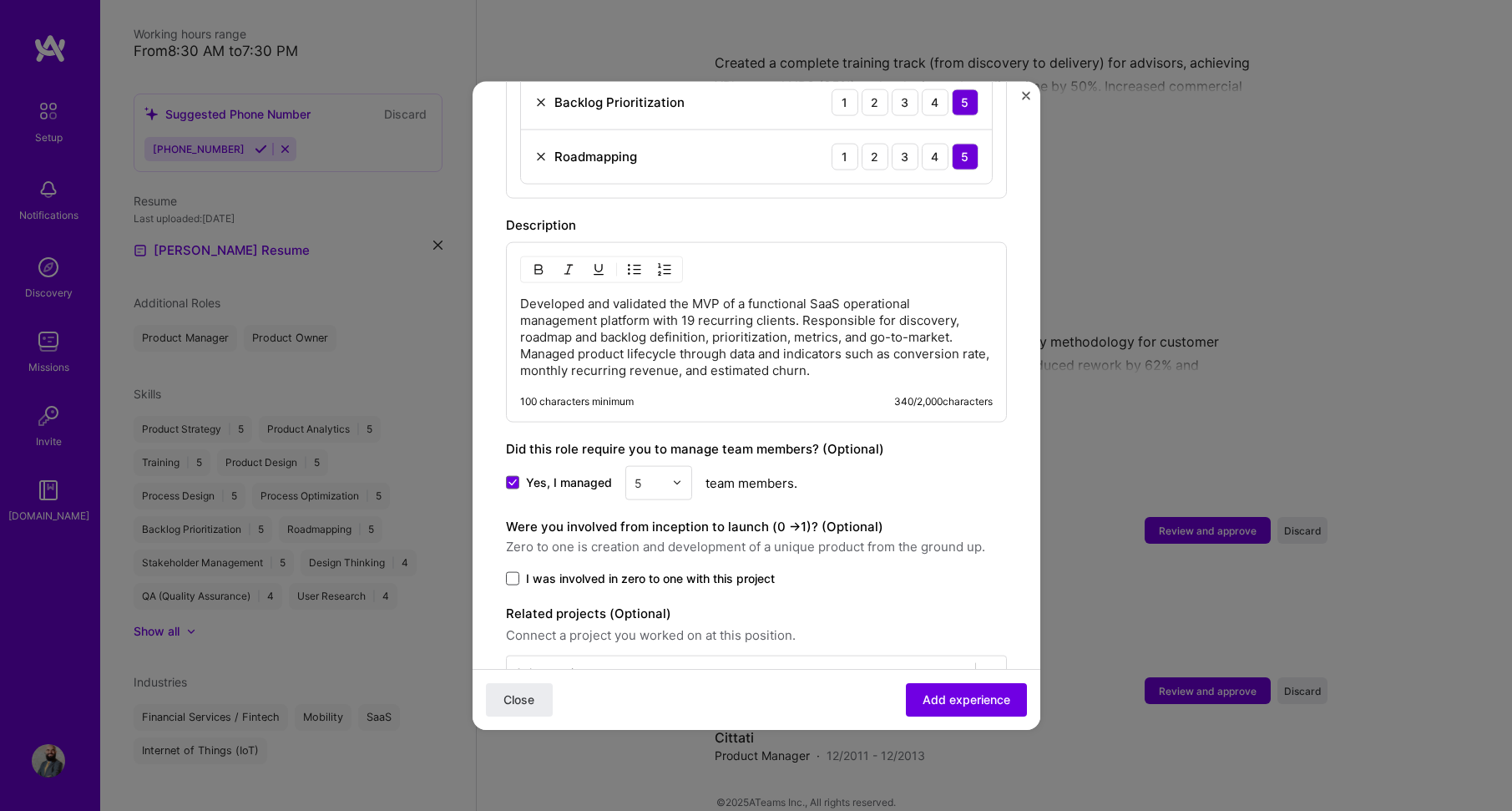
click at [0, 0] on input "I was involved in zero to one with this project" at bounding box center [0, 0] width 0 height 0
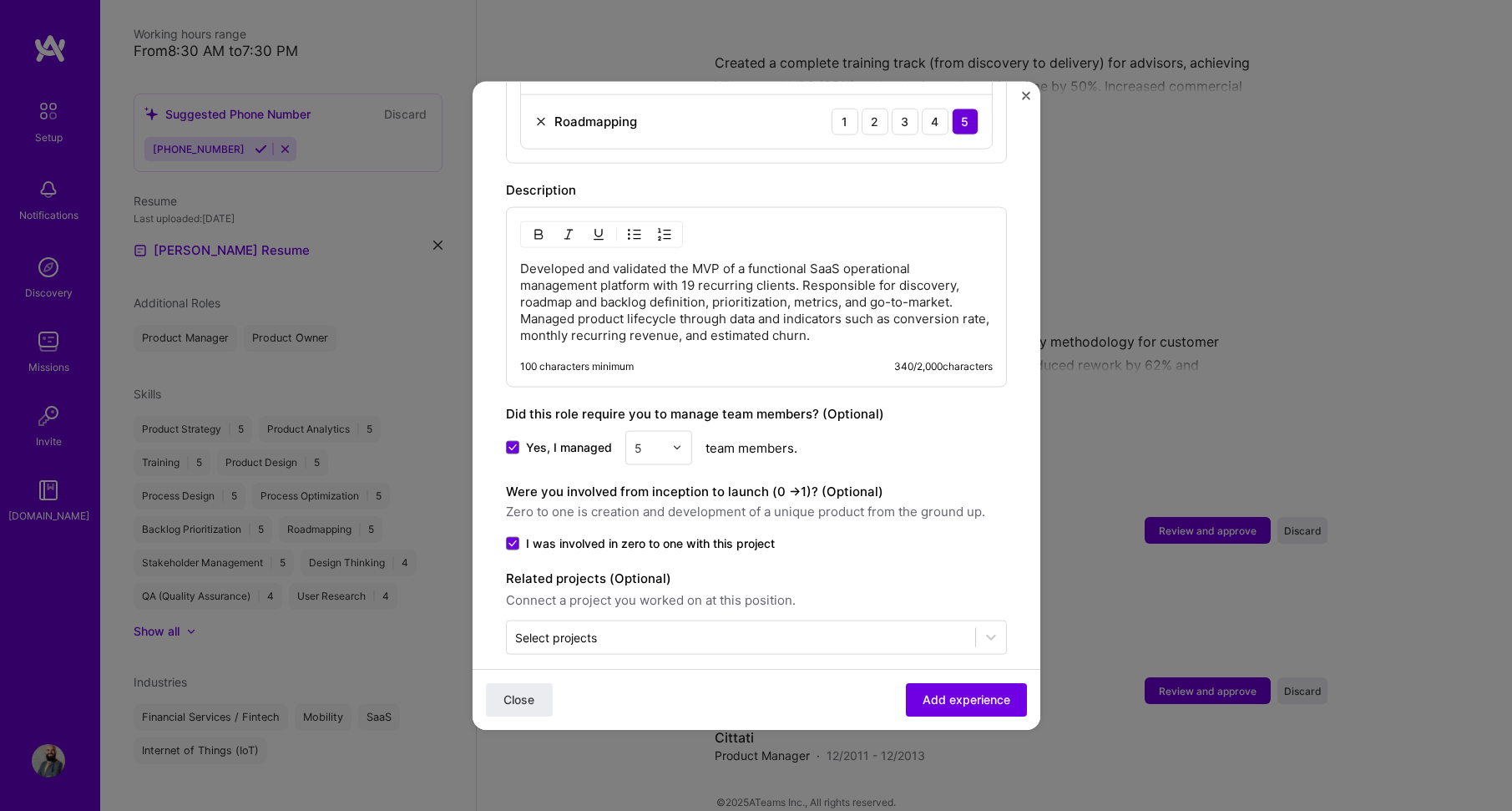
scroll to position [1289, 0]
click at [930, 703] on span "Add experience" at bounding box center [966, 700] width 87 height 17
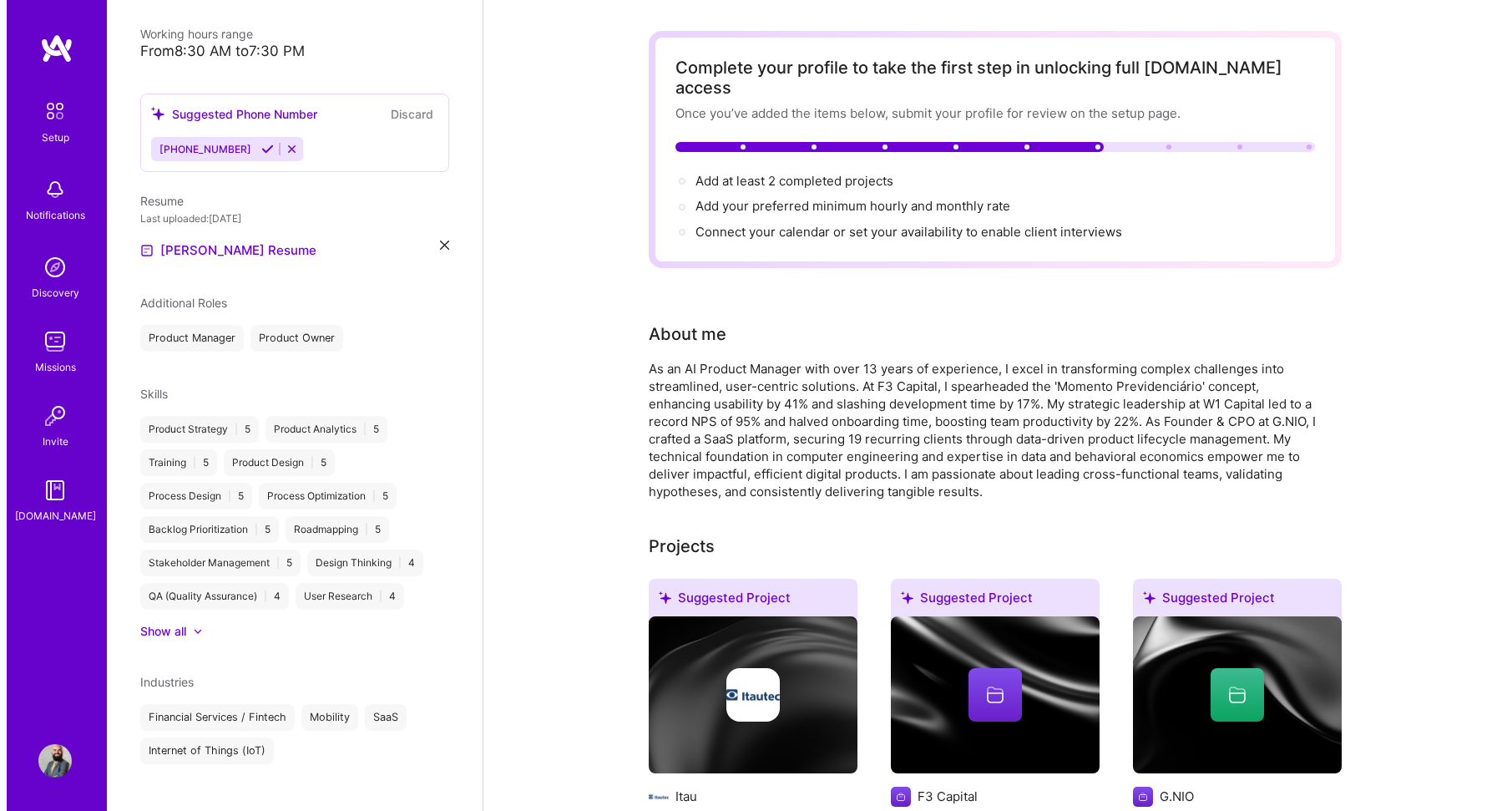
scroll to position [418, 0]
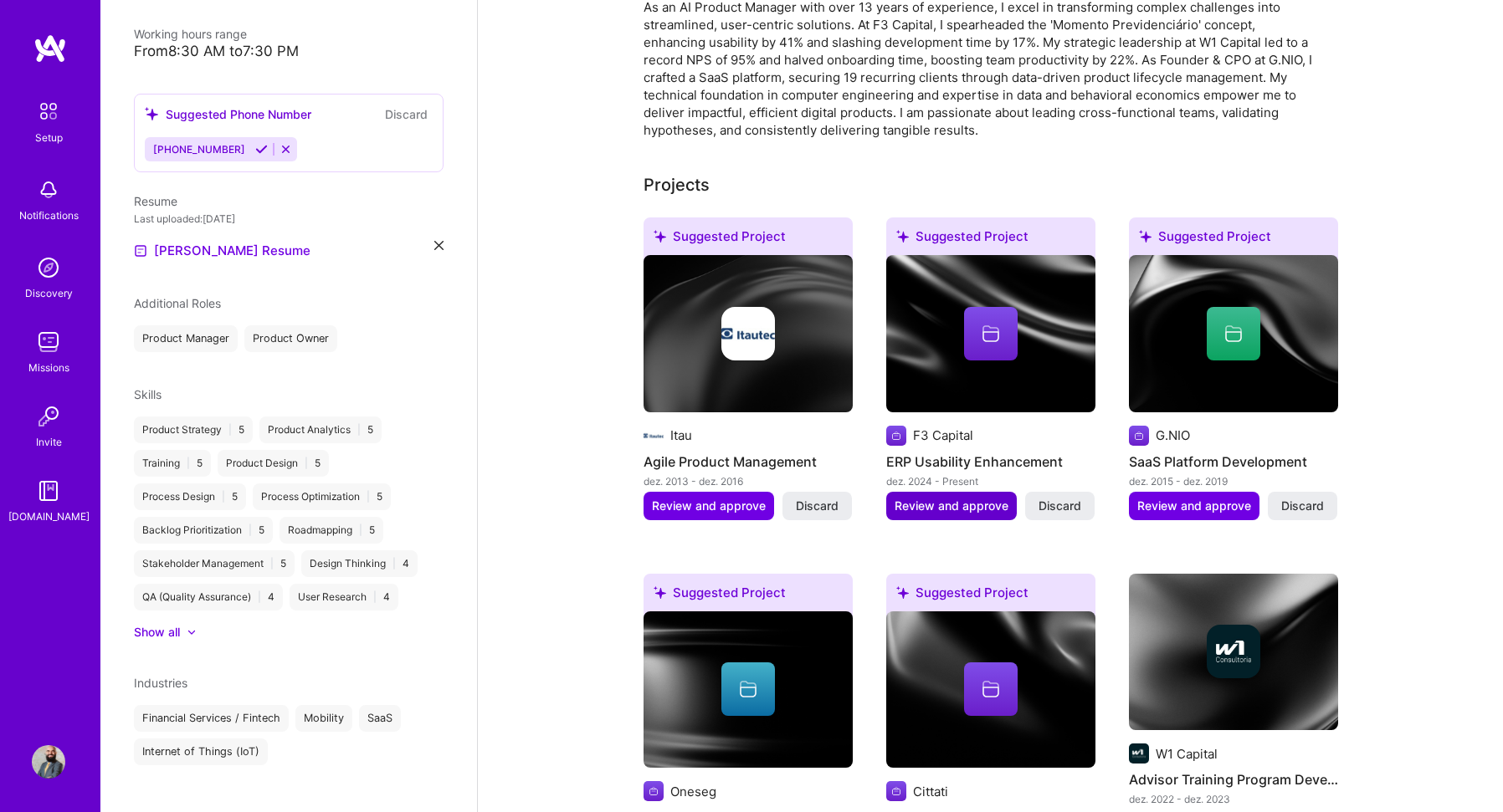
click at [947, 498] on span "Review and approve" at bounding box center [952, 506] width 114 height 17
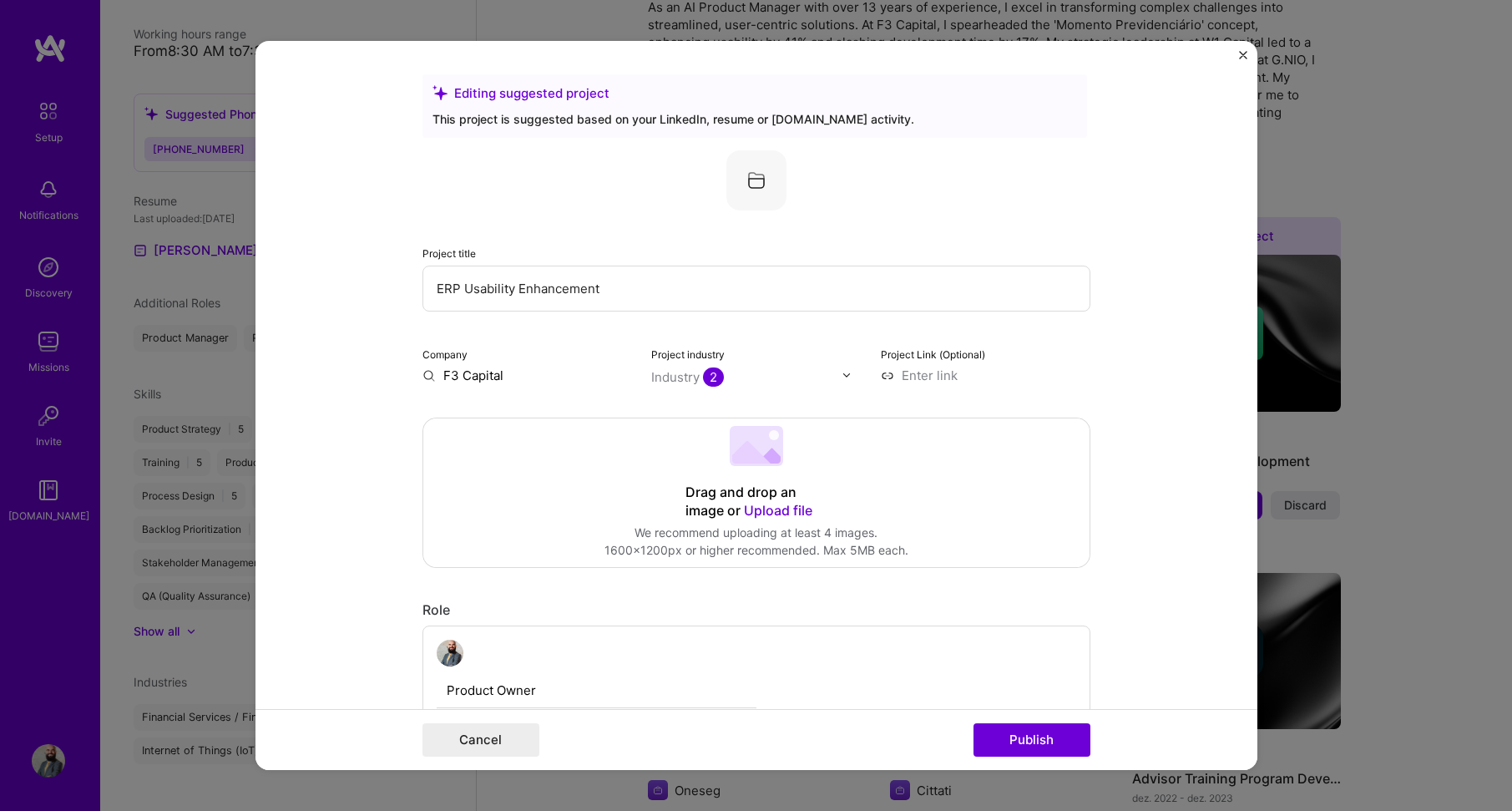
click at [900, 374] on input at bounding box center [985, 376] width 209 height 18
paste input "[URL][DOMAIN_NAME]"
type input "[URL][DOMAIN_NAME]"
click at [1166, 415] on form "Editing suggested project This project is suggested based on your LinkedIn, res…" at bounding box center [756, 406] width 1002 height 730
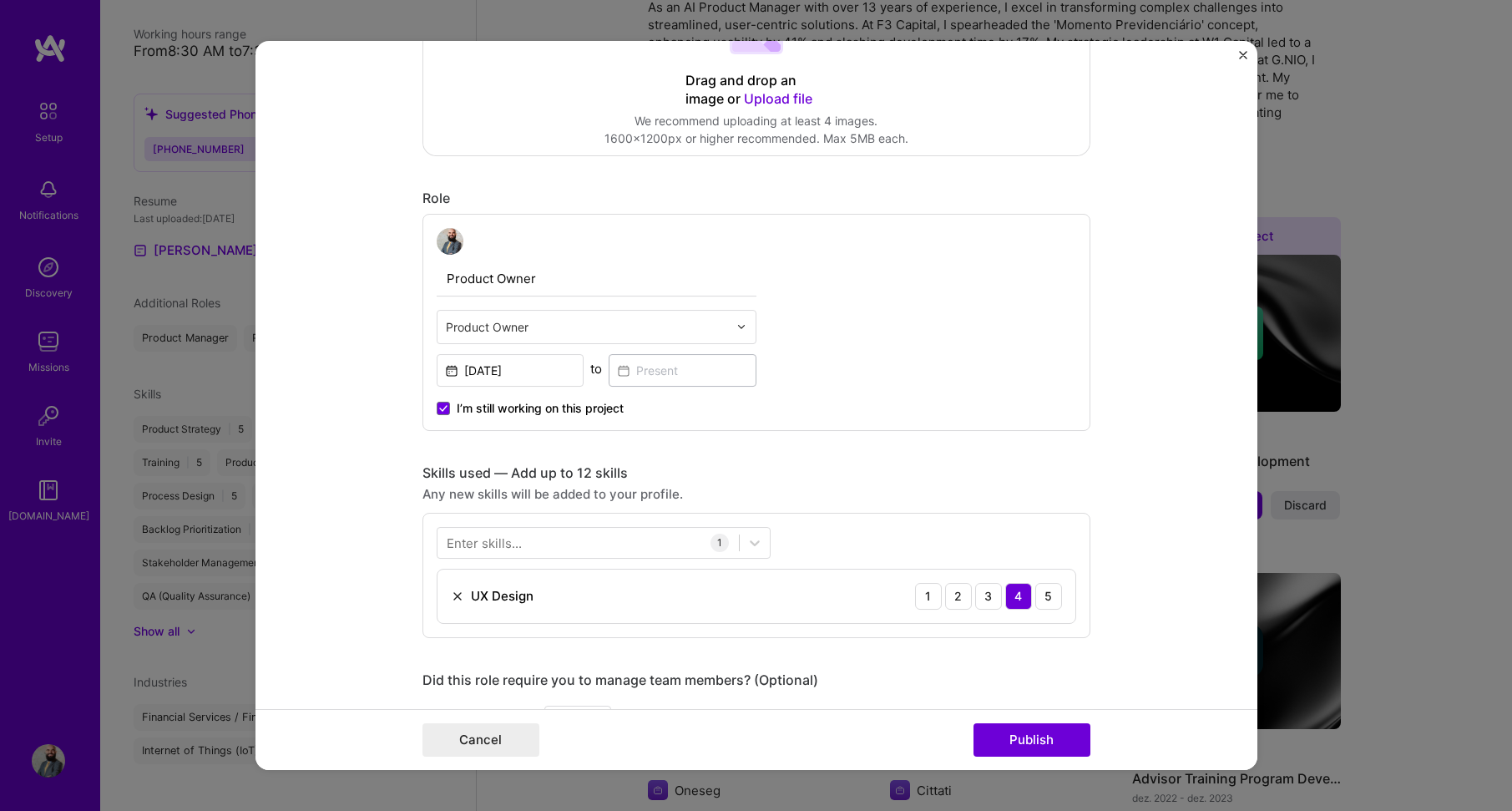
scroll to position [501, 0]
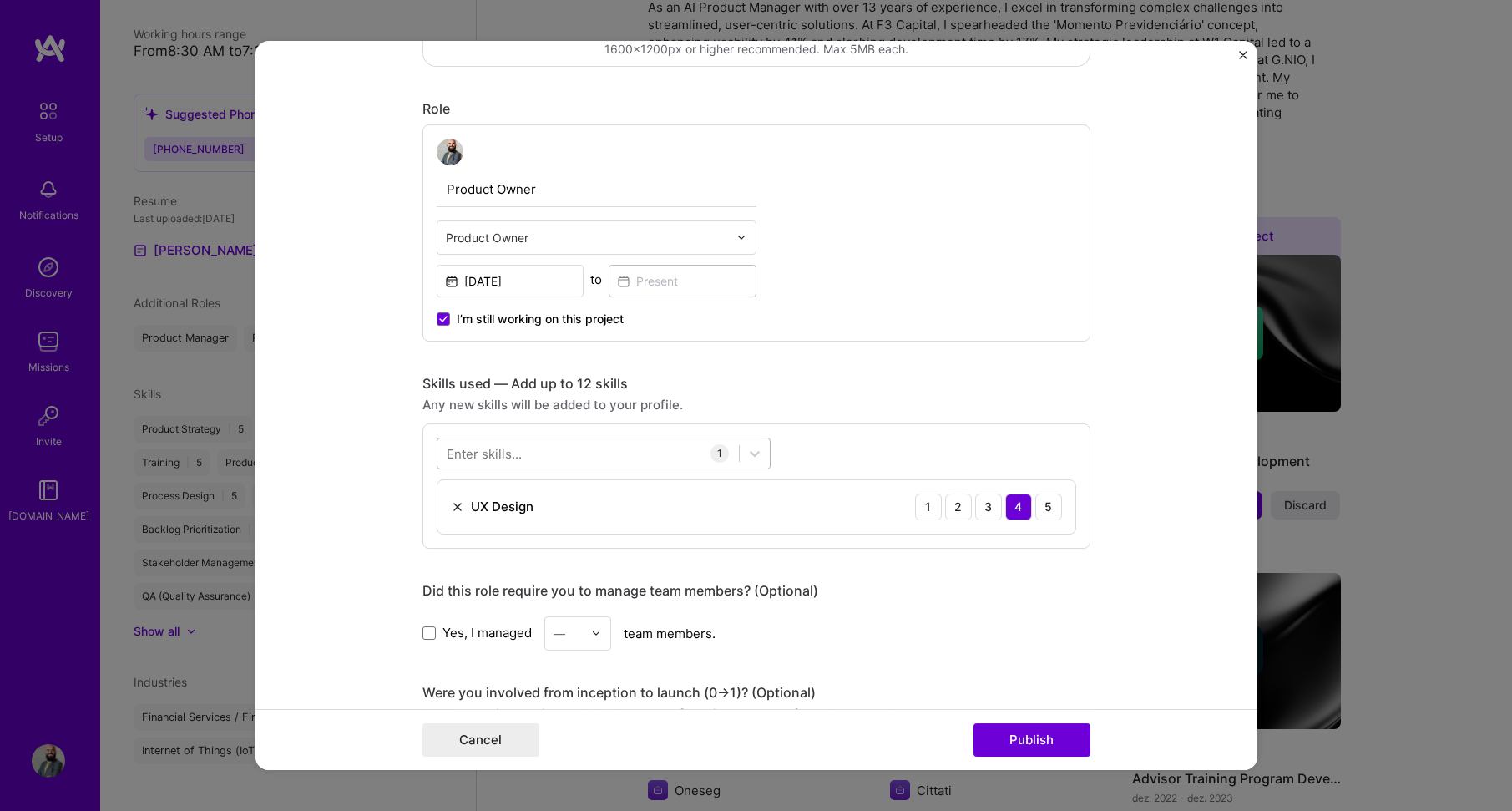
click at [609, 453] on div at bounding box center [588, 453] width 302 height 28
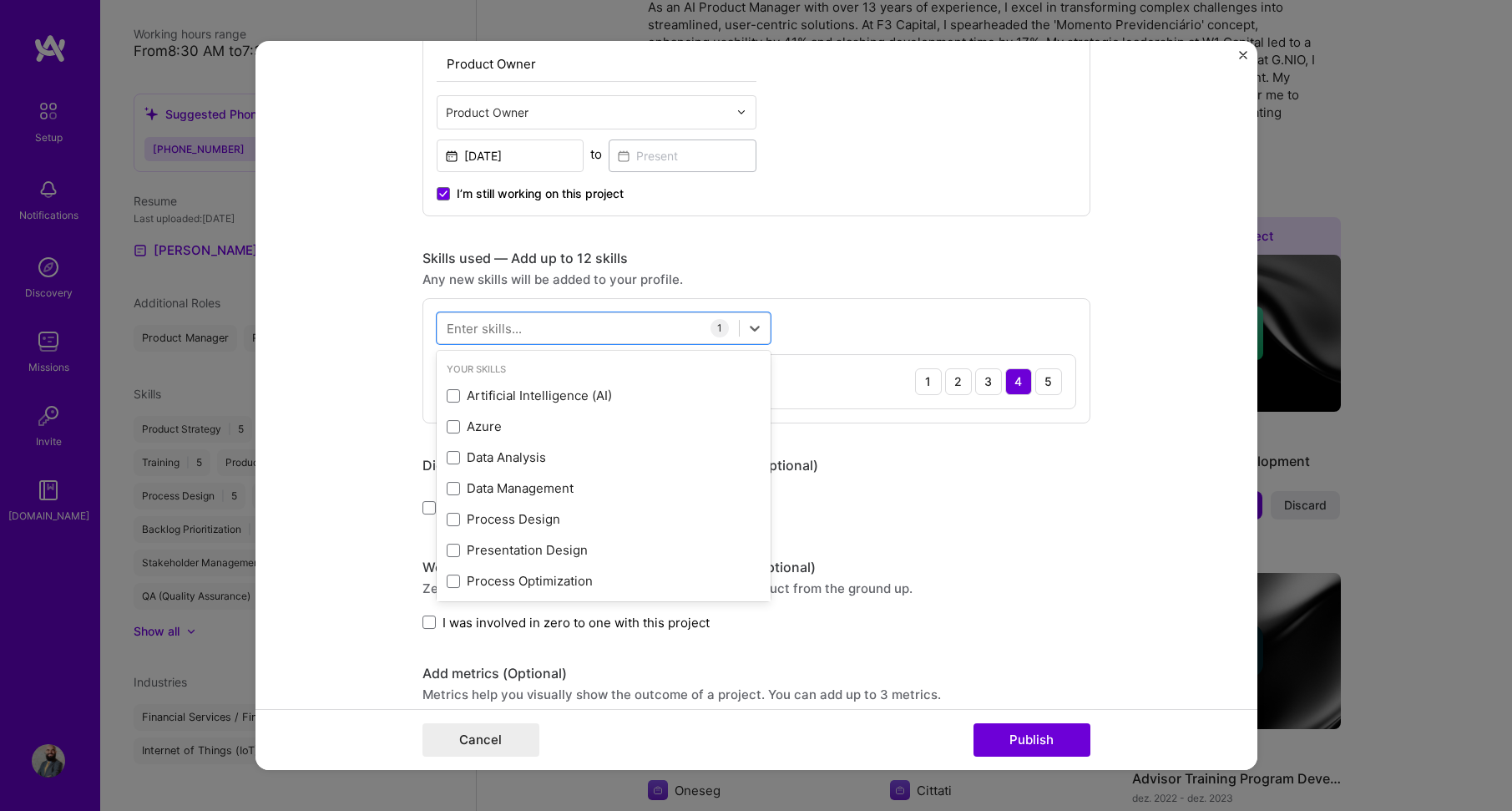
scroll to position [668, 0]
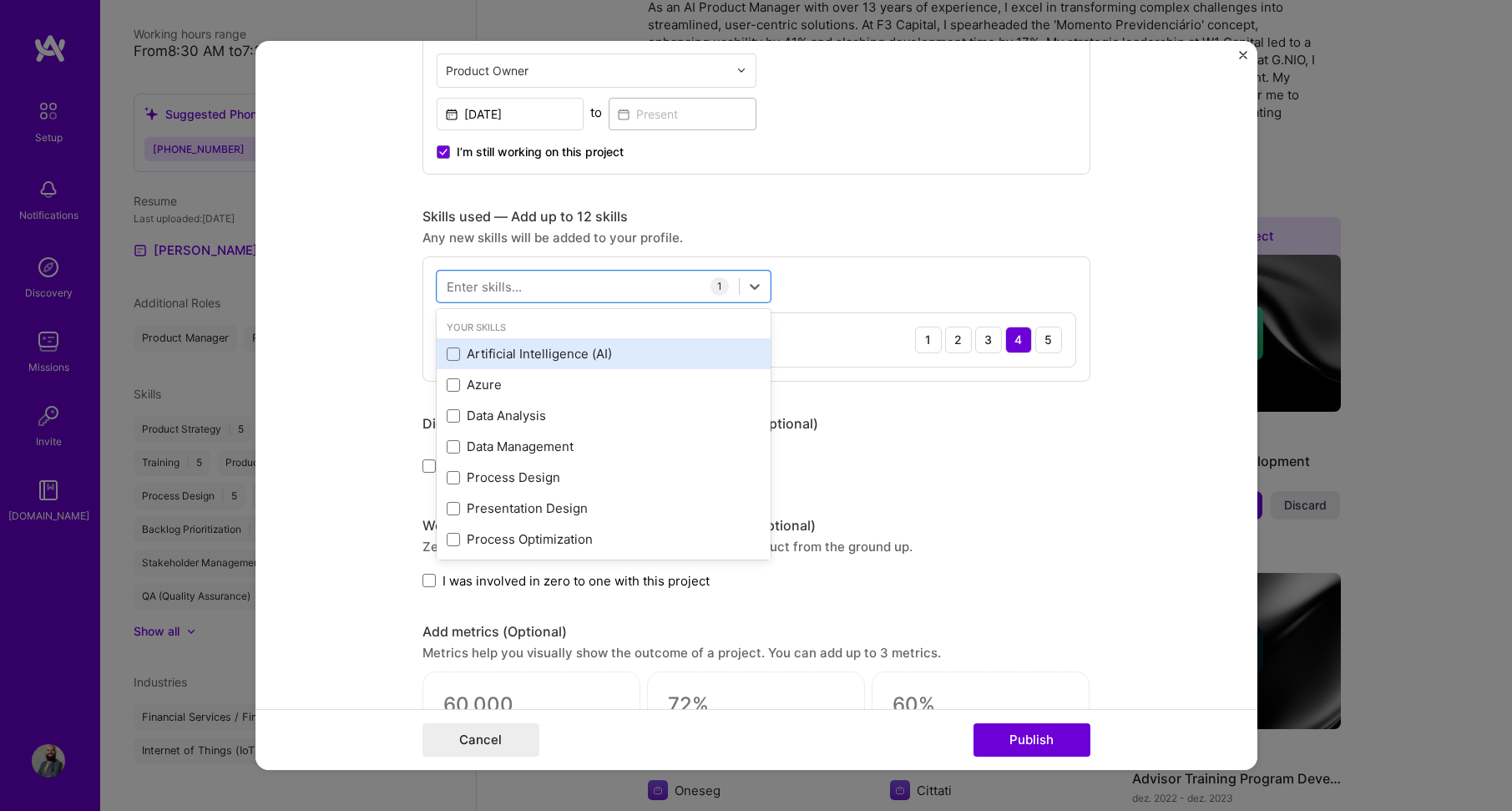
click at [639, 354] on div "Artificial Intelligence (AI)" at bounding box center [604, 354] width 314 height 18
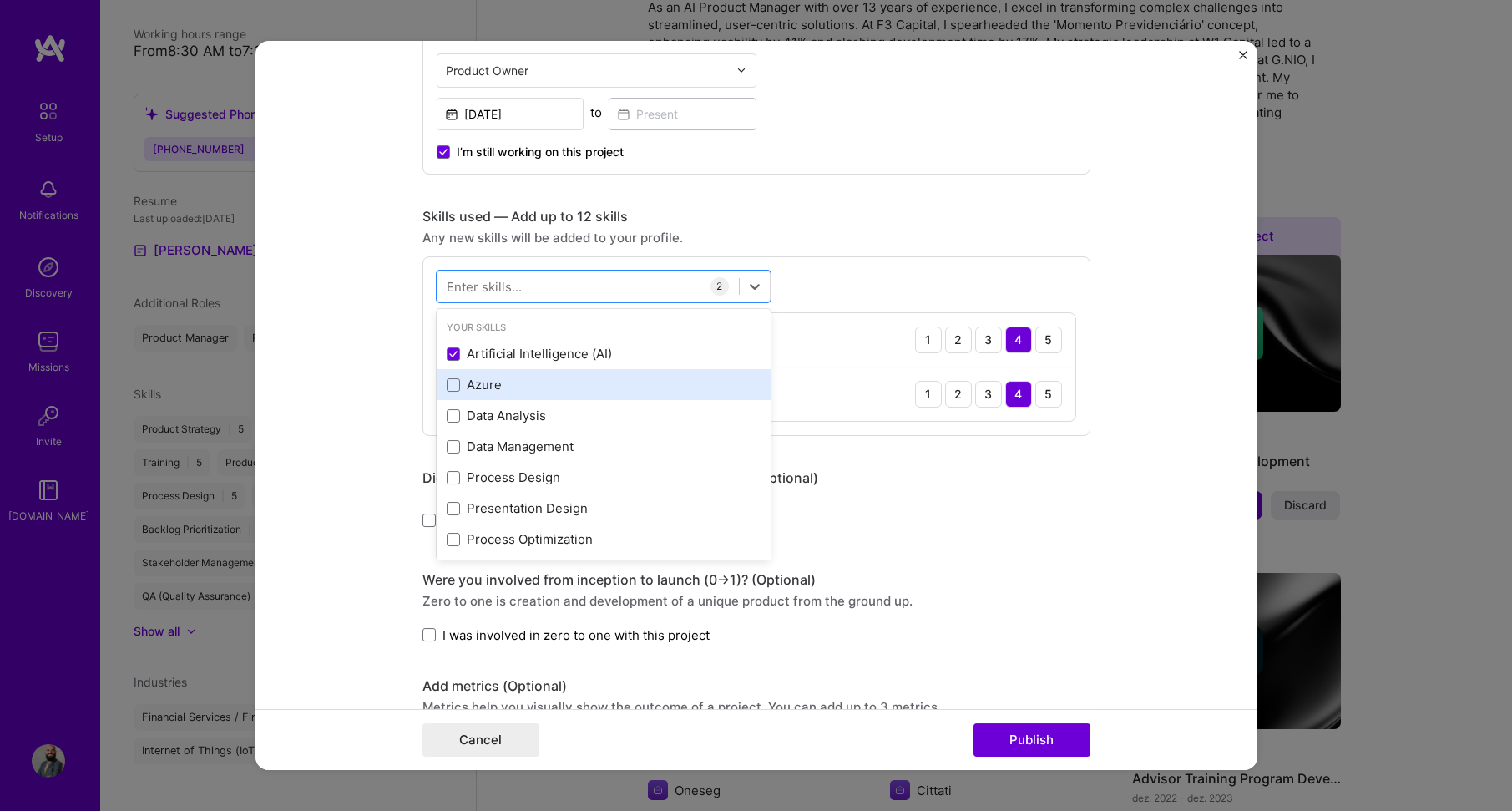
click at [680, 391] on div "Azure" at bounding box center [604, 384] width 314 height 18
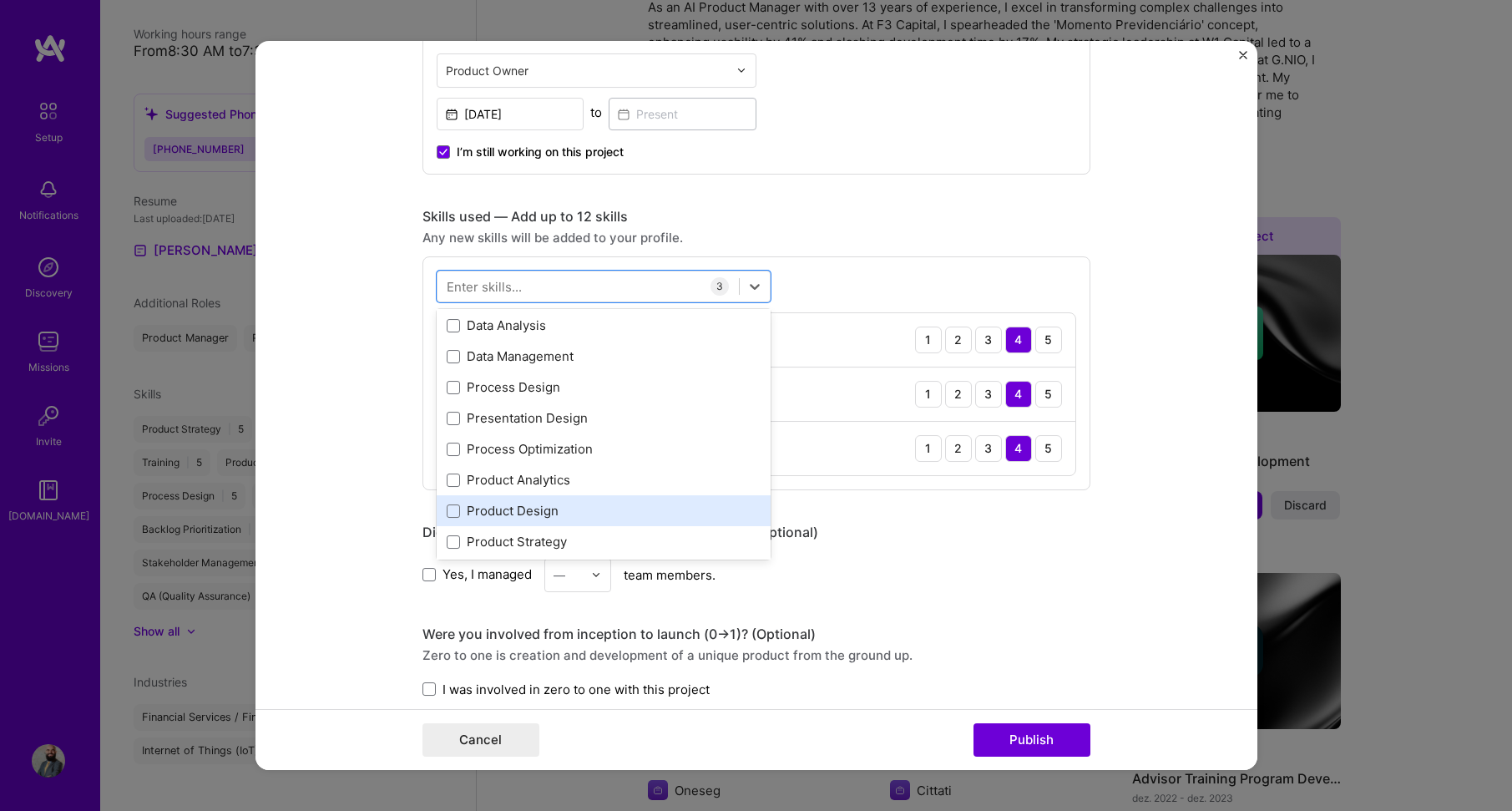
scroll to position [84, 0]
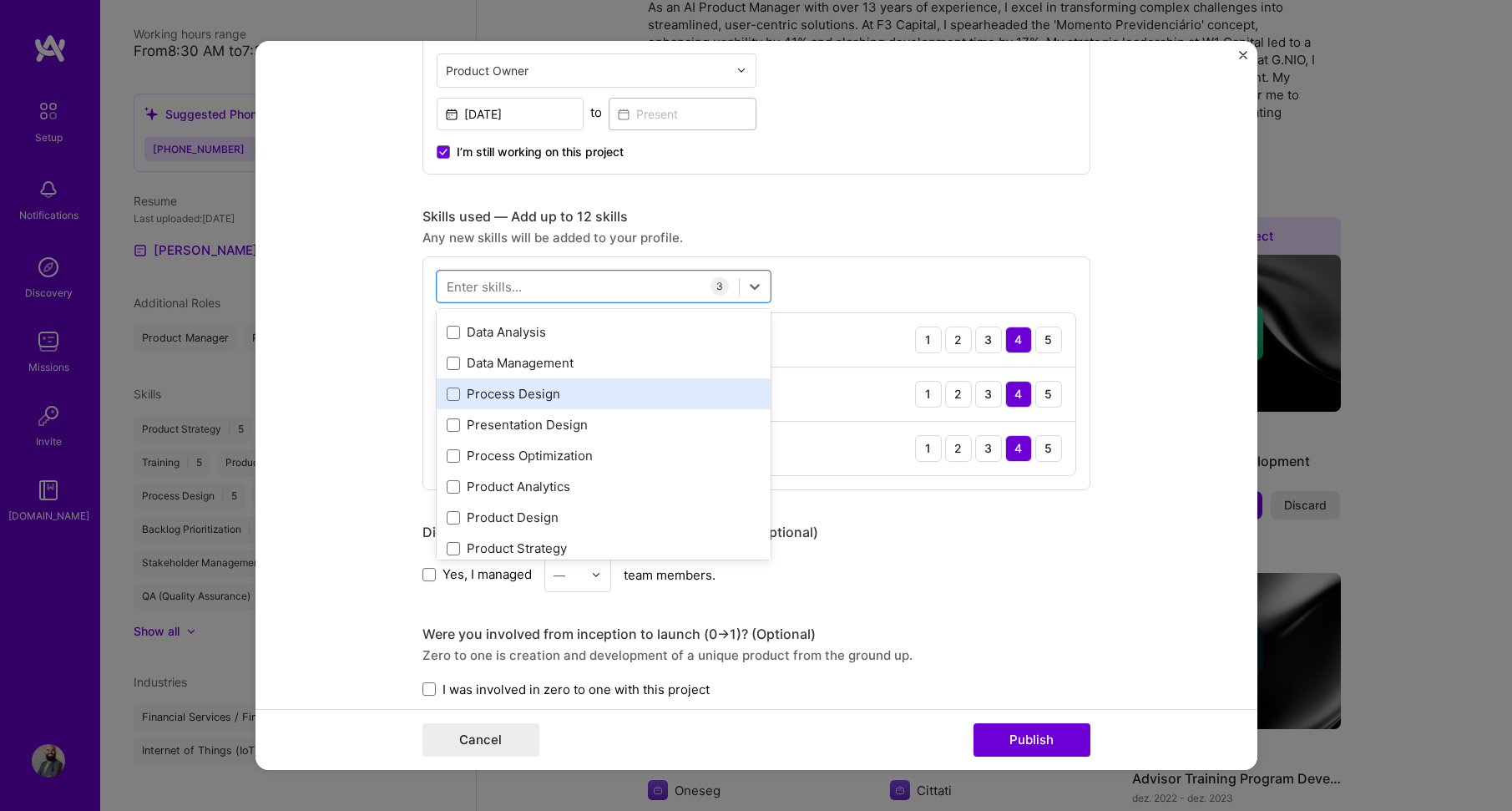
click at [653, 394] on div "Process Design" at bounding box center [604, 394] width 314 height 18
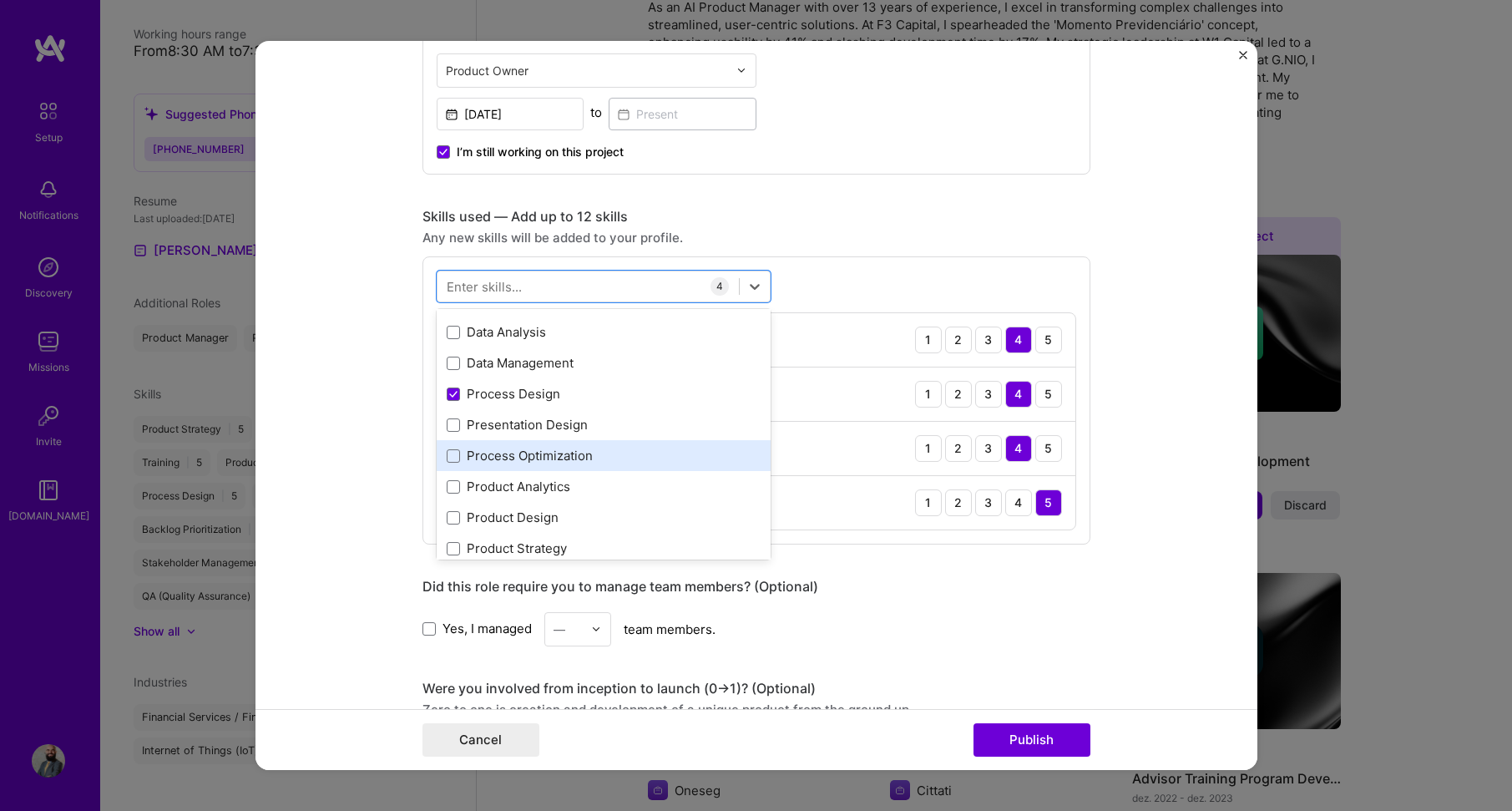
click at [665, 450] on div "Process Optimization" at bounding box center [604, 456] width 314 height 18
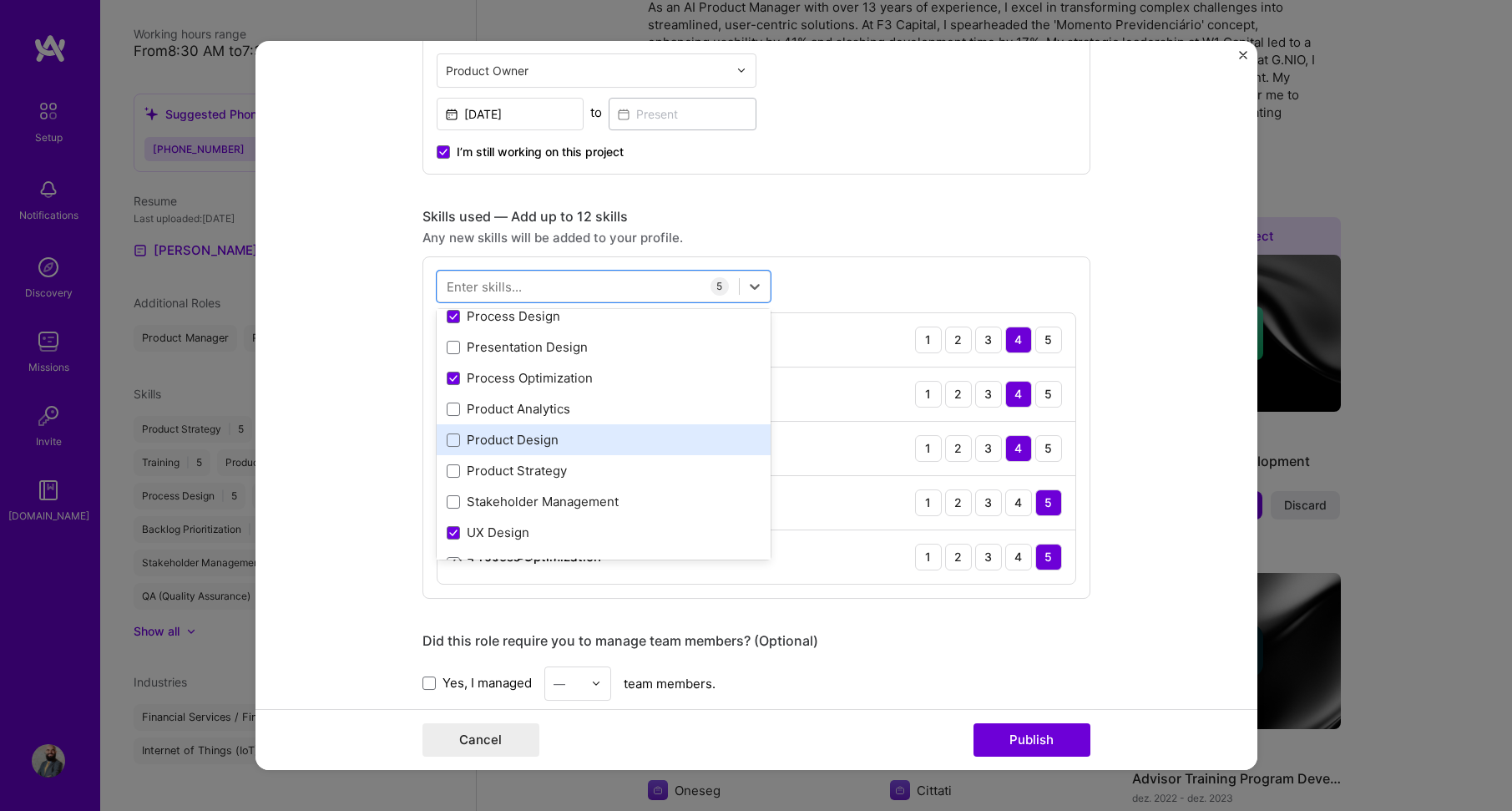
scroll to position [167, 0]
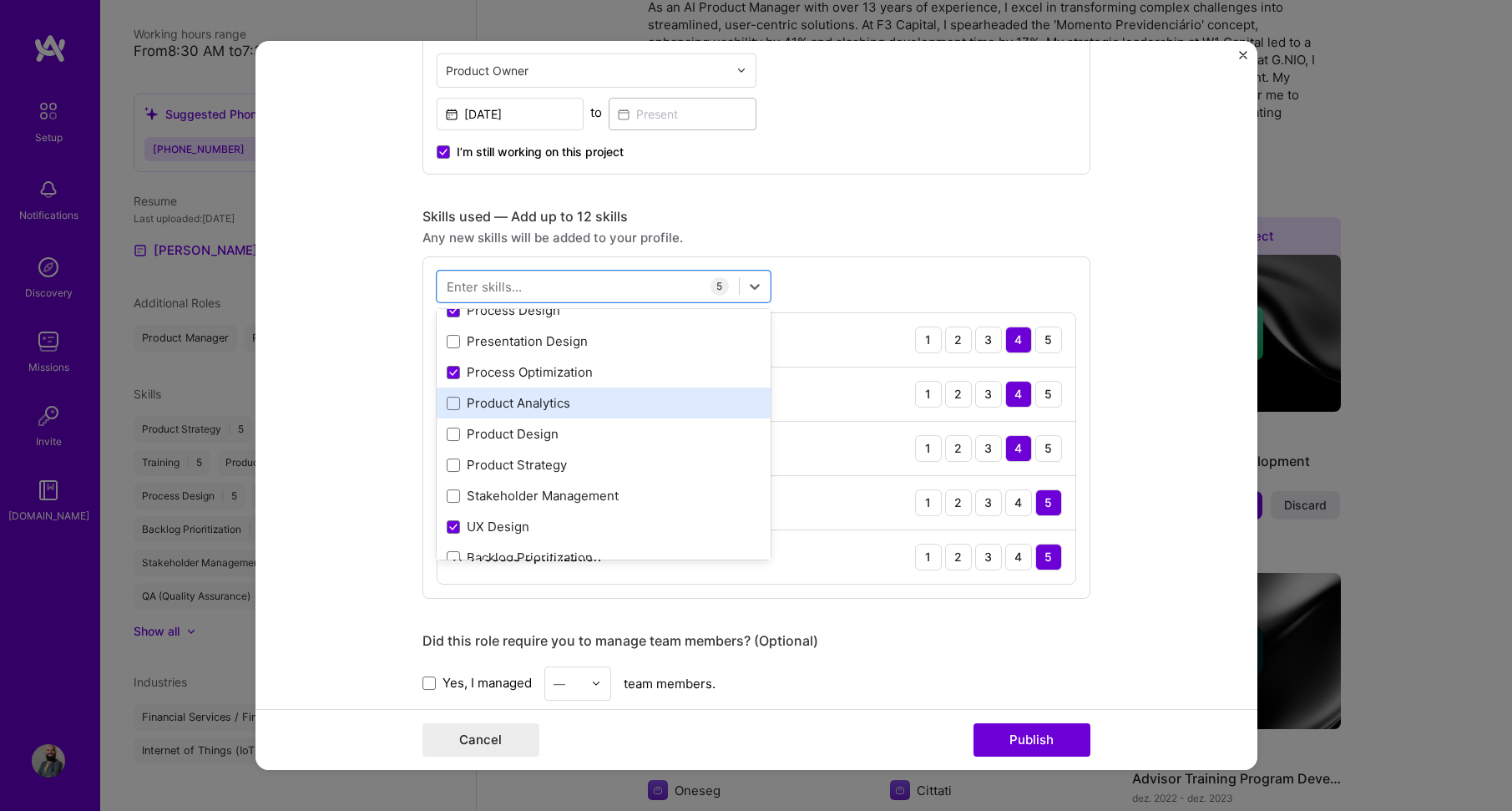
click at [654, 414] on div "Product Analytics" at bounding box center [604, 402] width 334 height 30
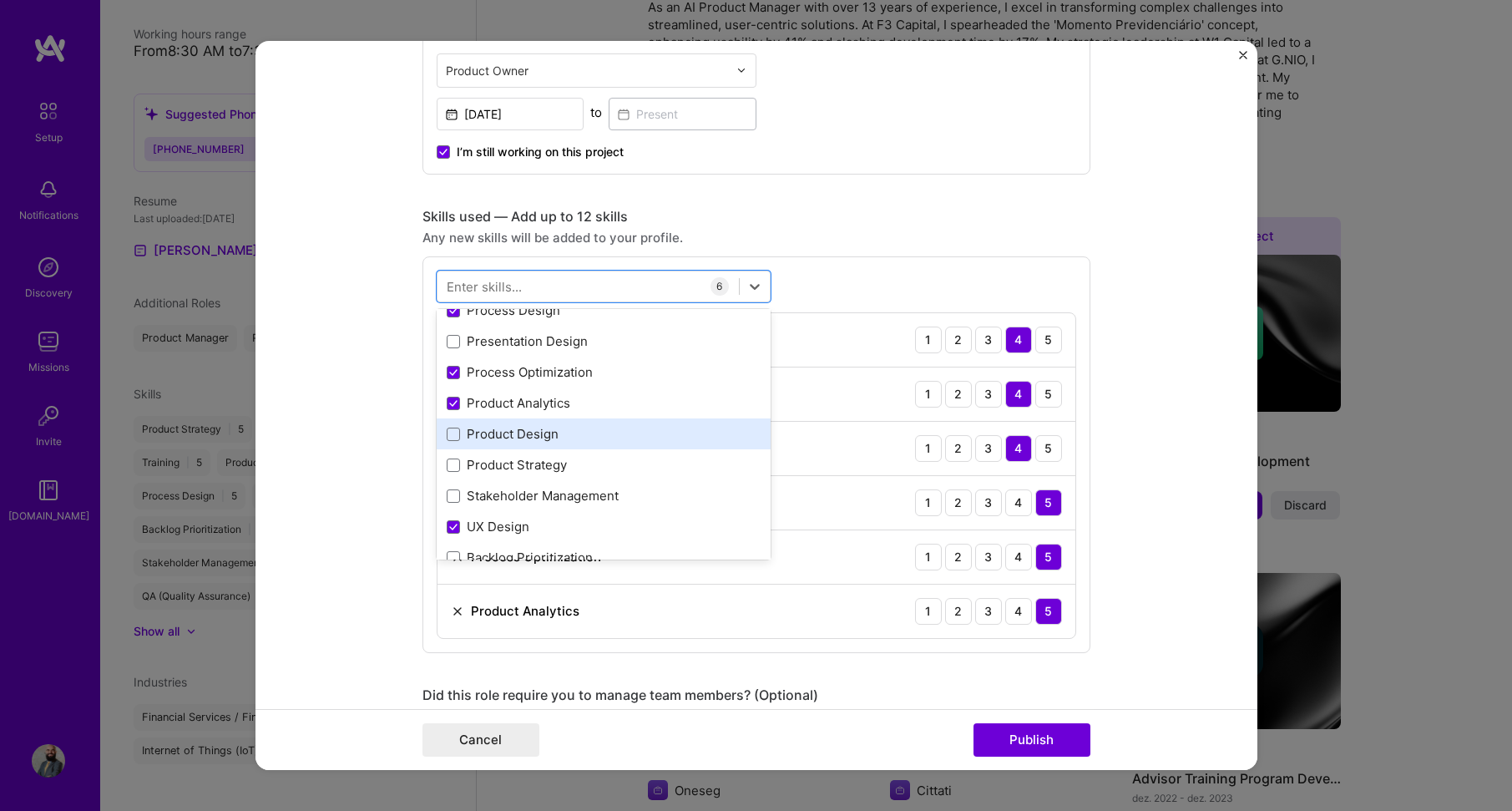
click at [652, 436] on div "Product Design" at bounding box center [604, 434] width 314 height 18
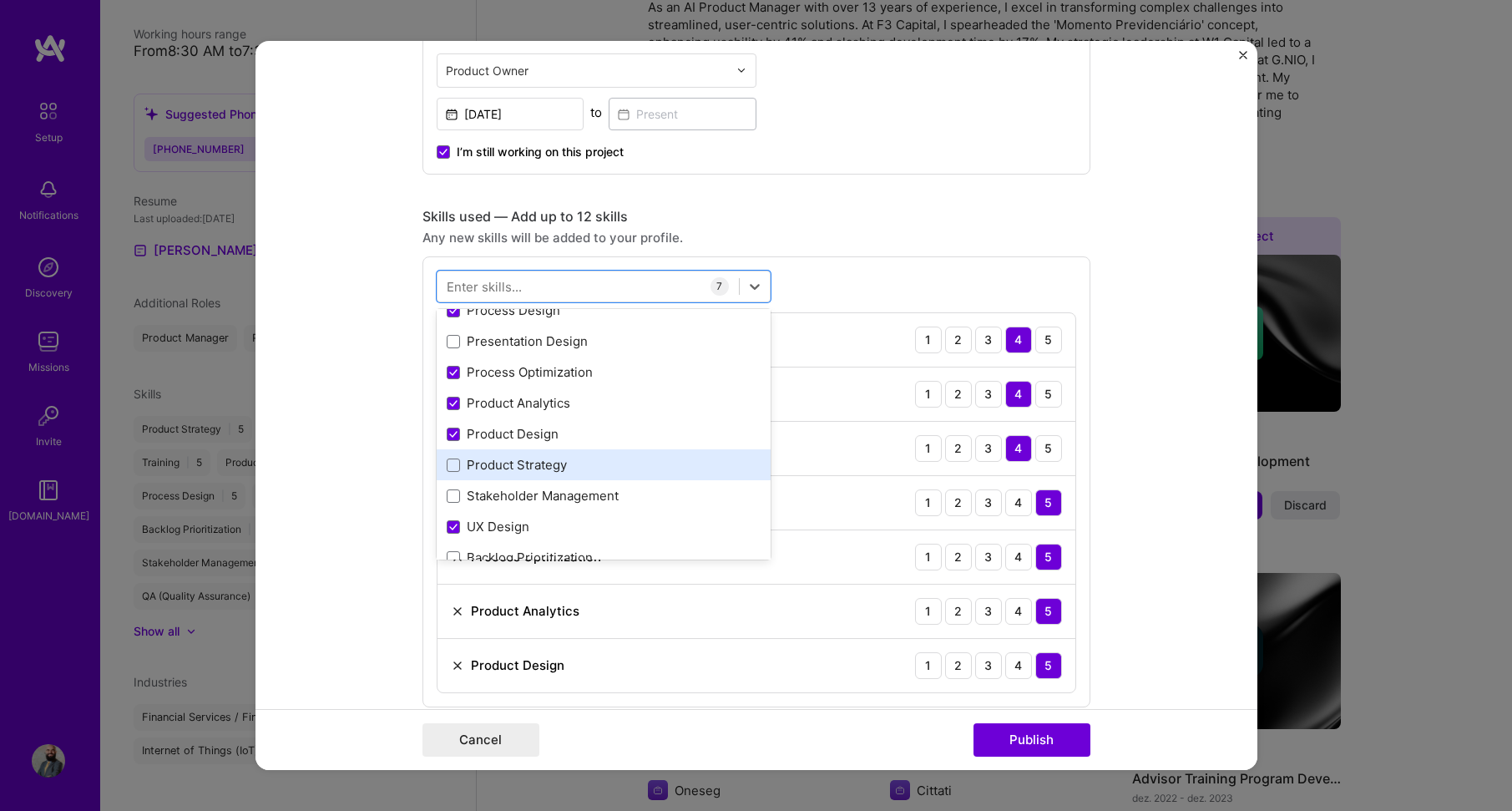
click at [650, 459] on div "Product Strategy" at bounding box center [604, 465] width 314 height 18
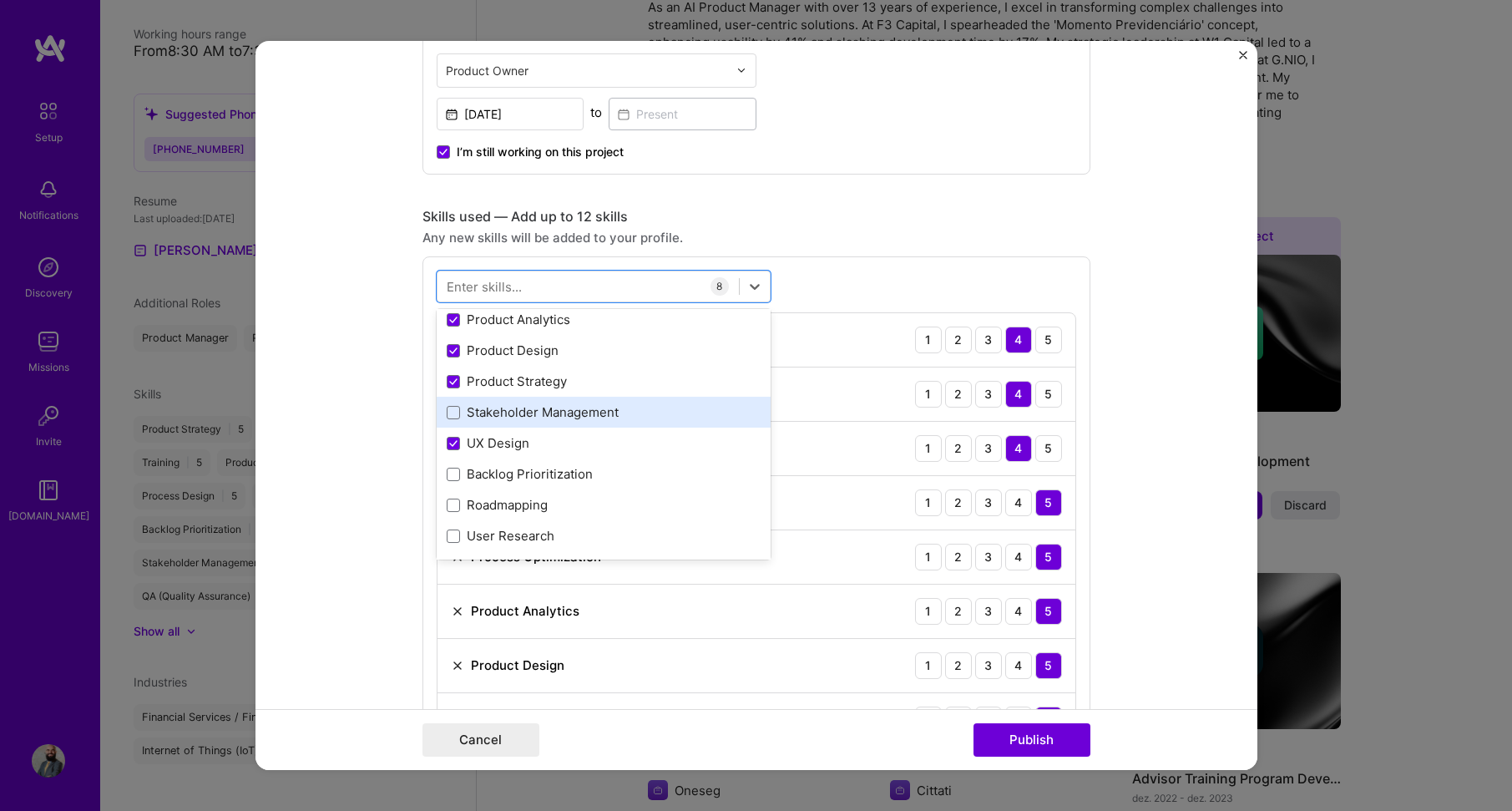
click at [650, 419] on div "Stakeholder Management" at bounding box center [604, 413] width 314 height 18
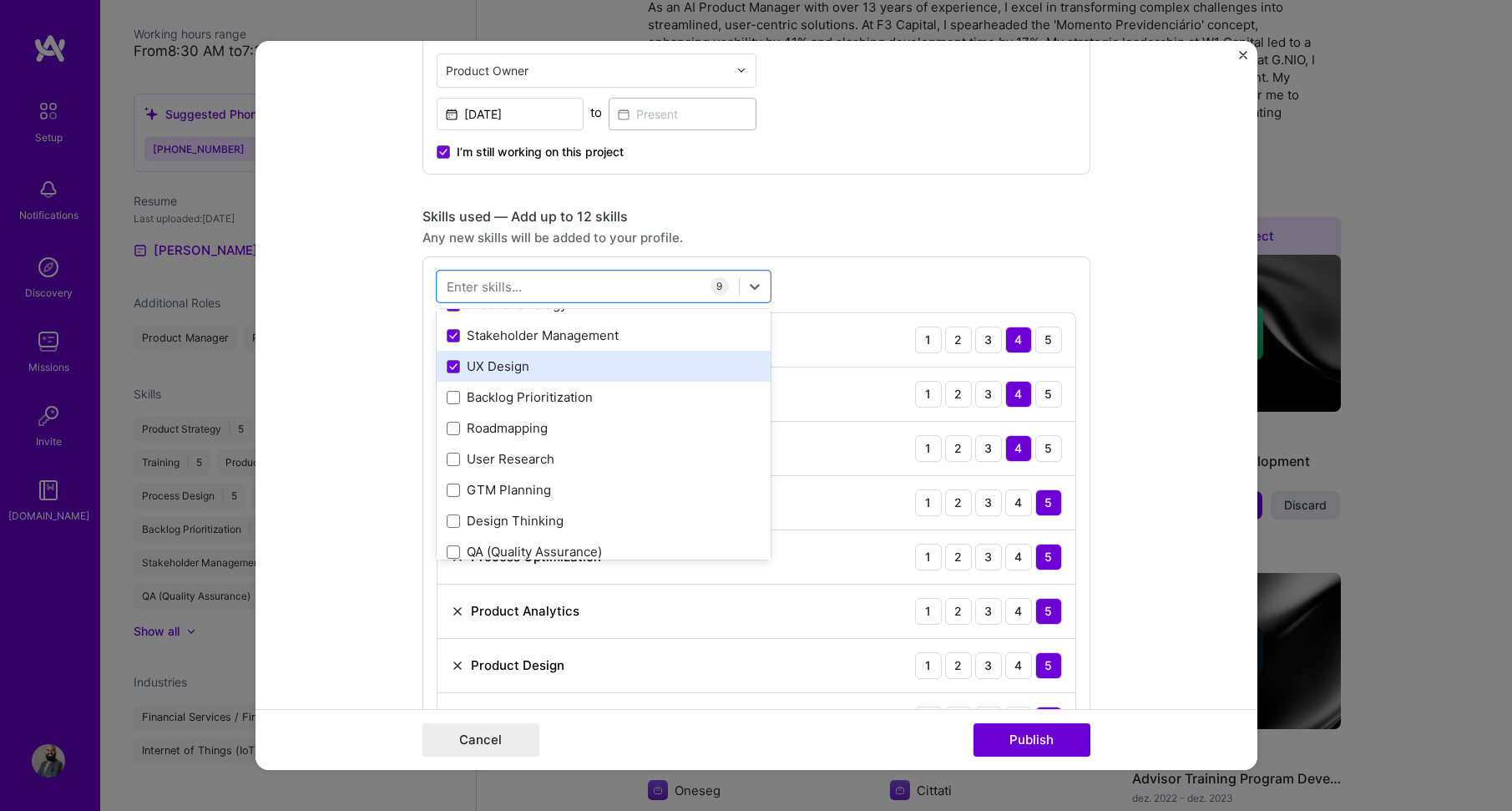
scroll to position [334, 0]
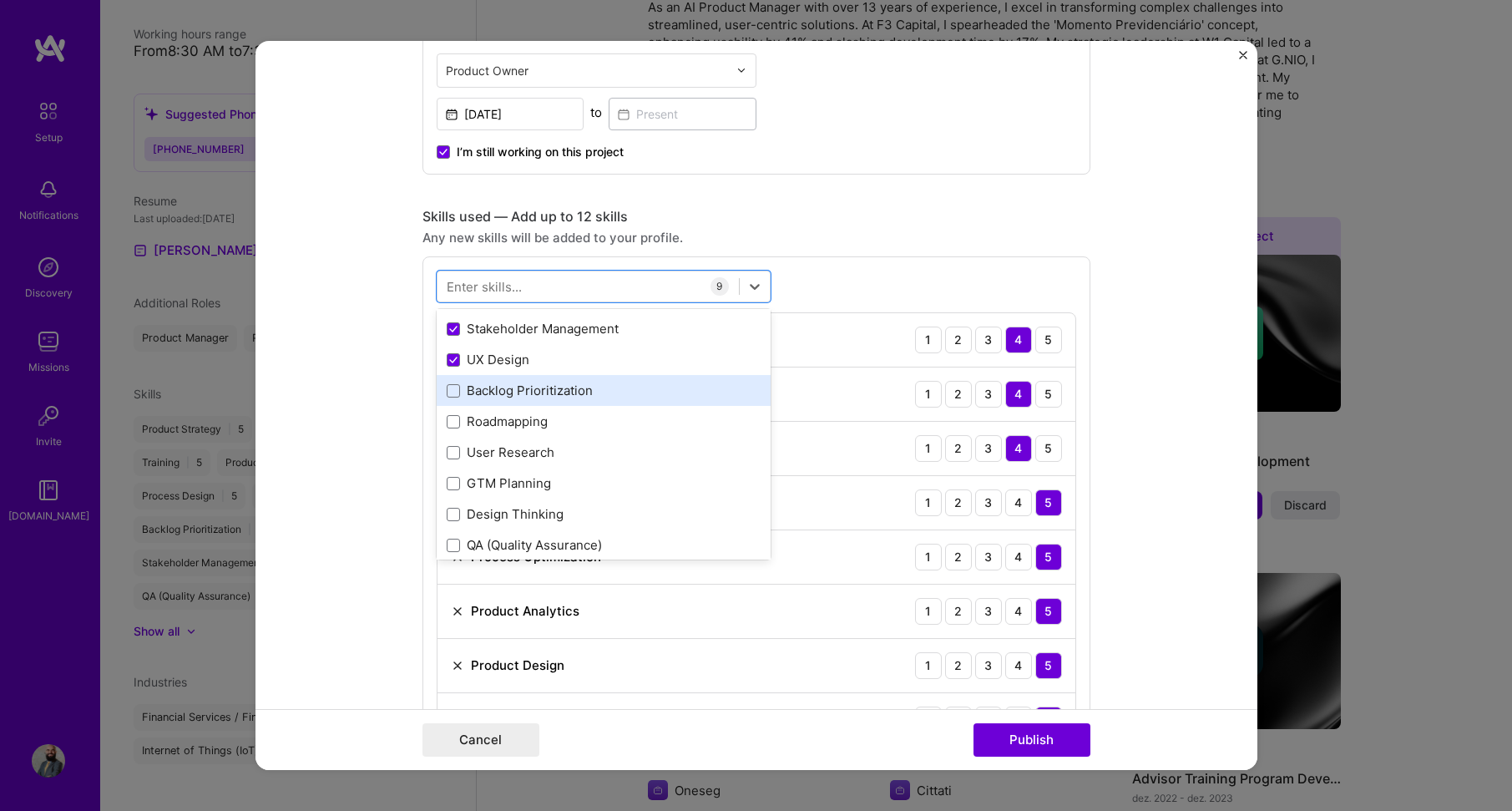
click at [640, 397] on div "Backlog Prioritization" at bounding box center [604, 390] width 314 height 18
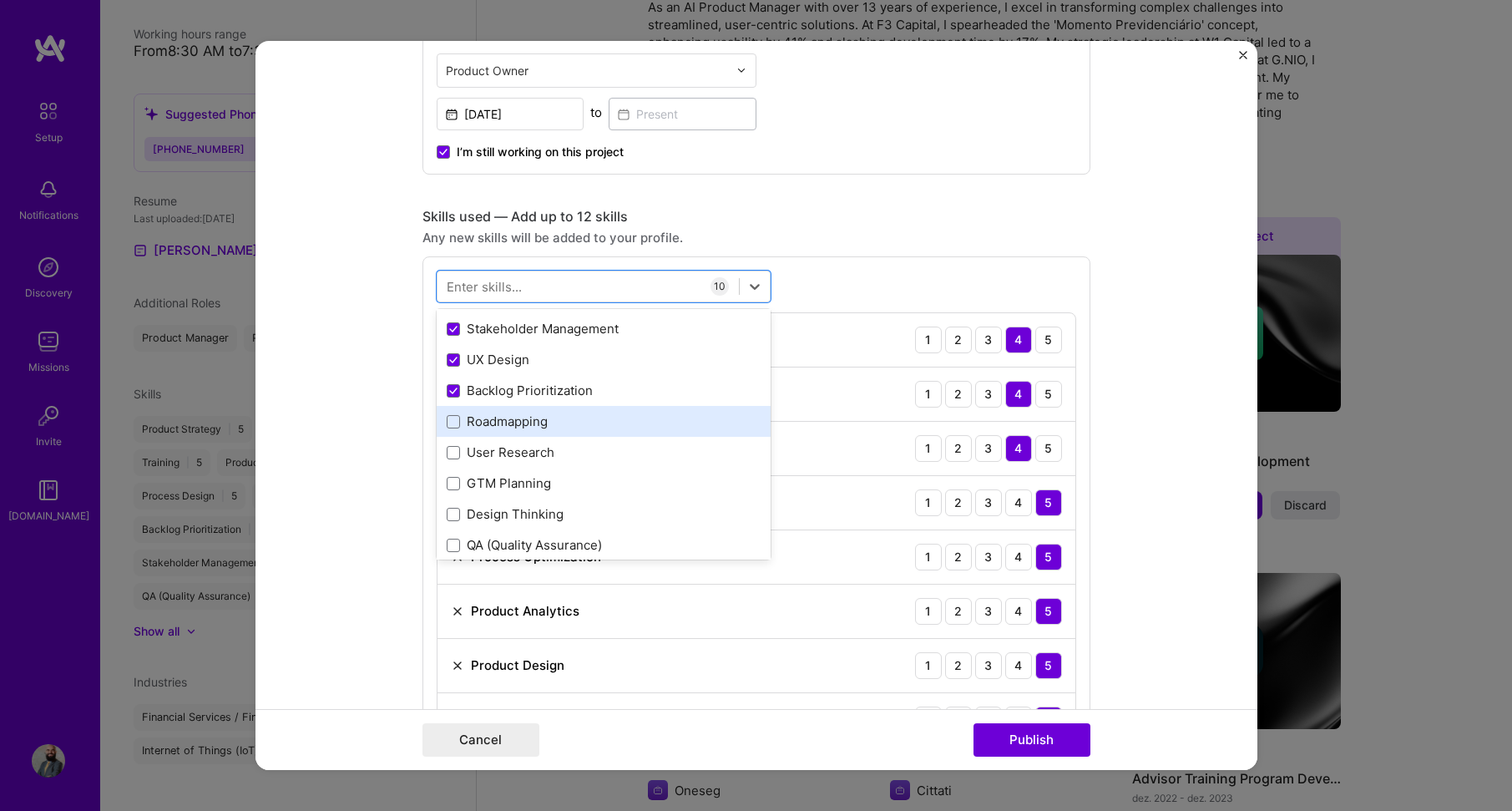
click at [684, 412] on div "Roadmapping" at bounding box center [604, 421] width 334 height 30
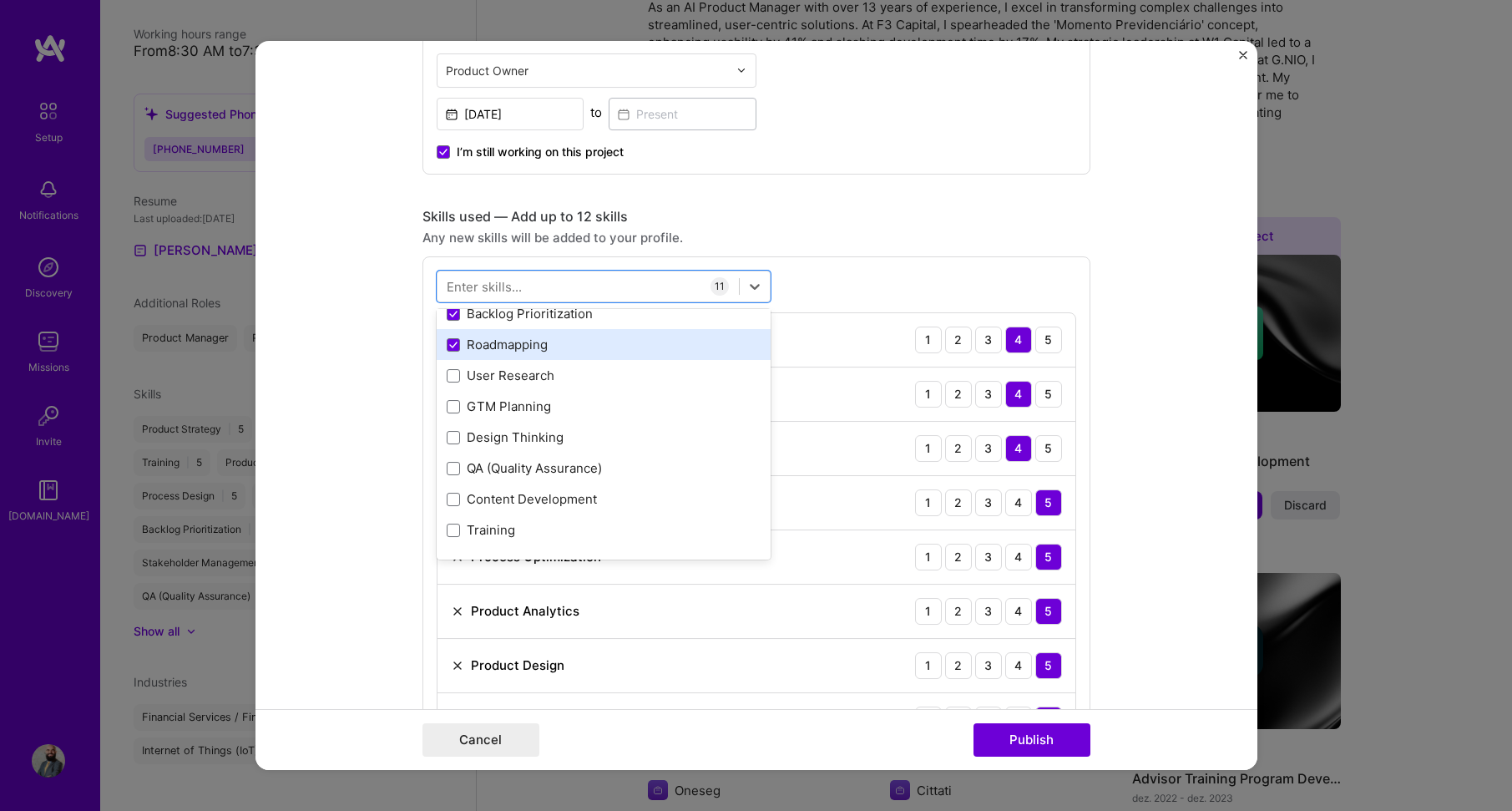
scroll to position [418, 0]
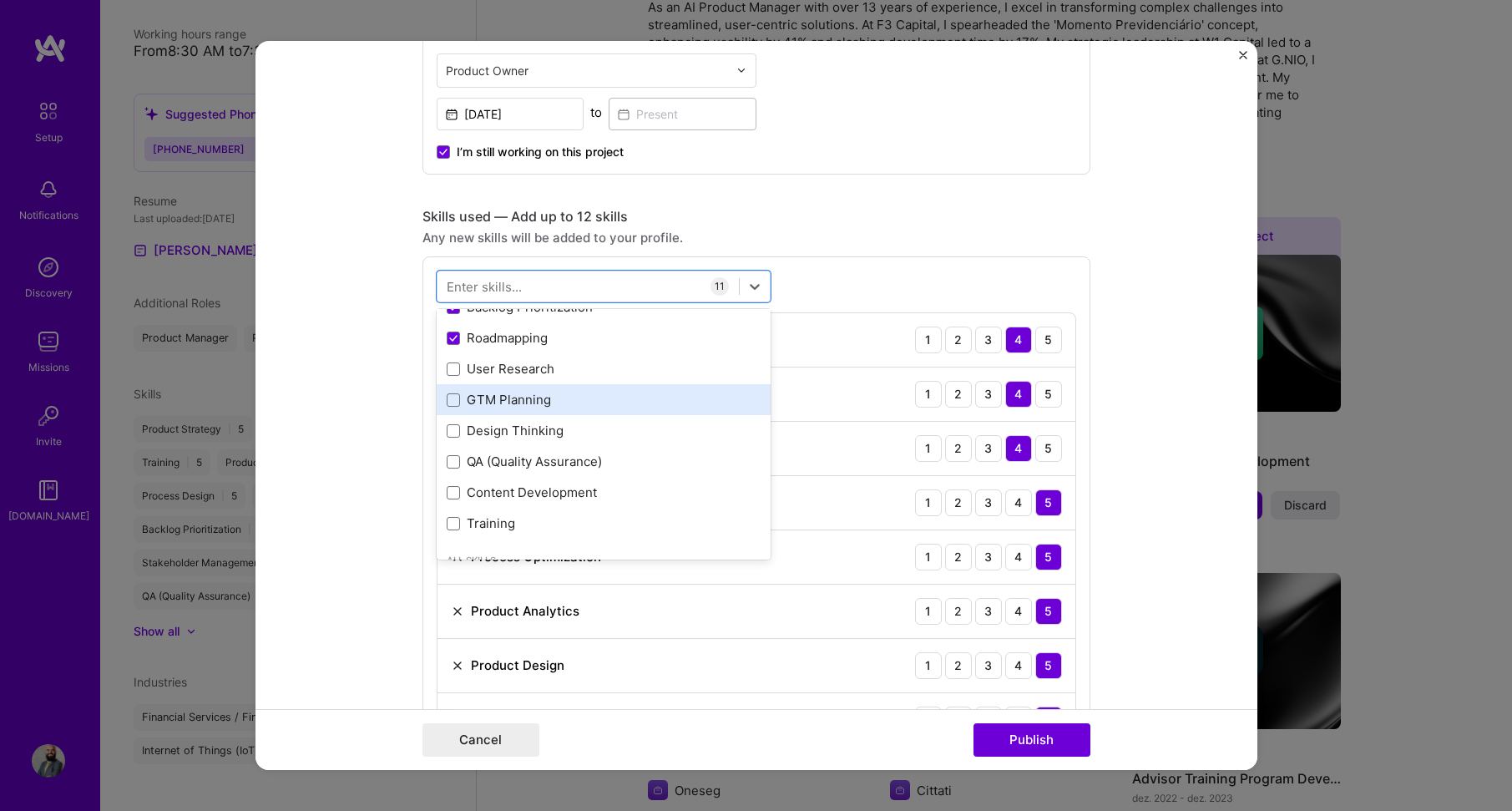
click at [664, 405] on div "GTM Planning" at bounding box center [604, 400] width 314 height 18
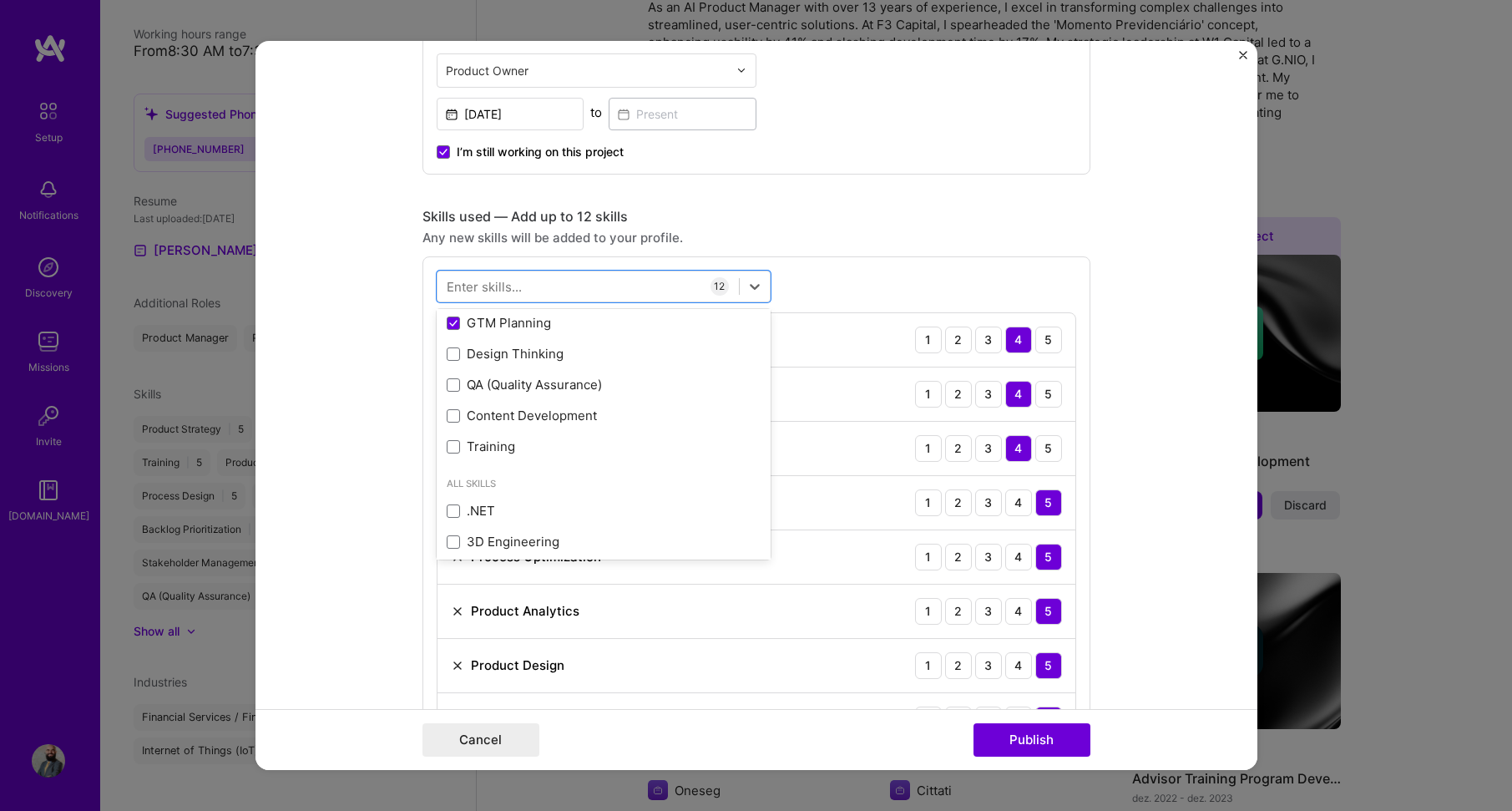
scroll to position [501, 0]
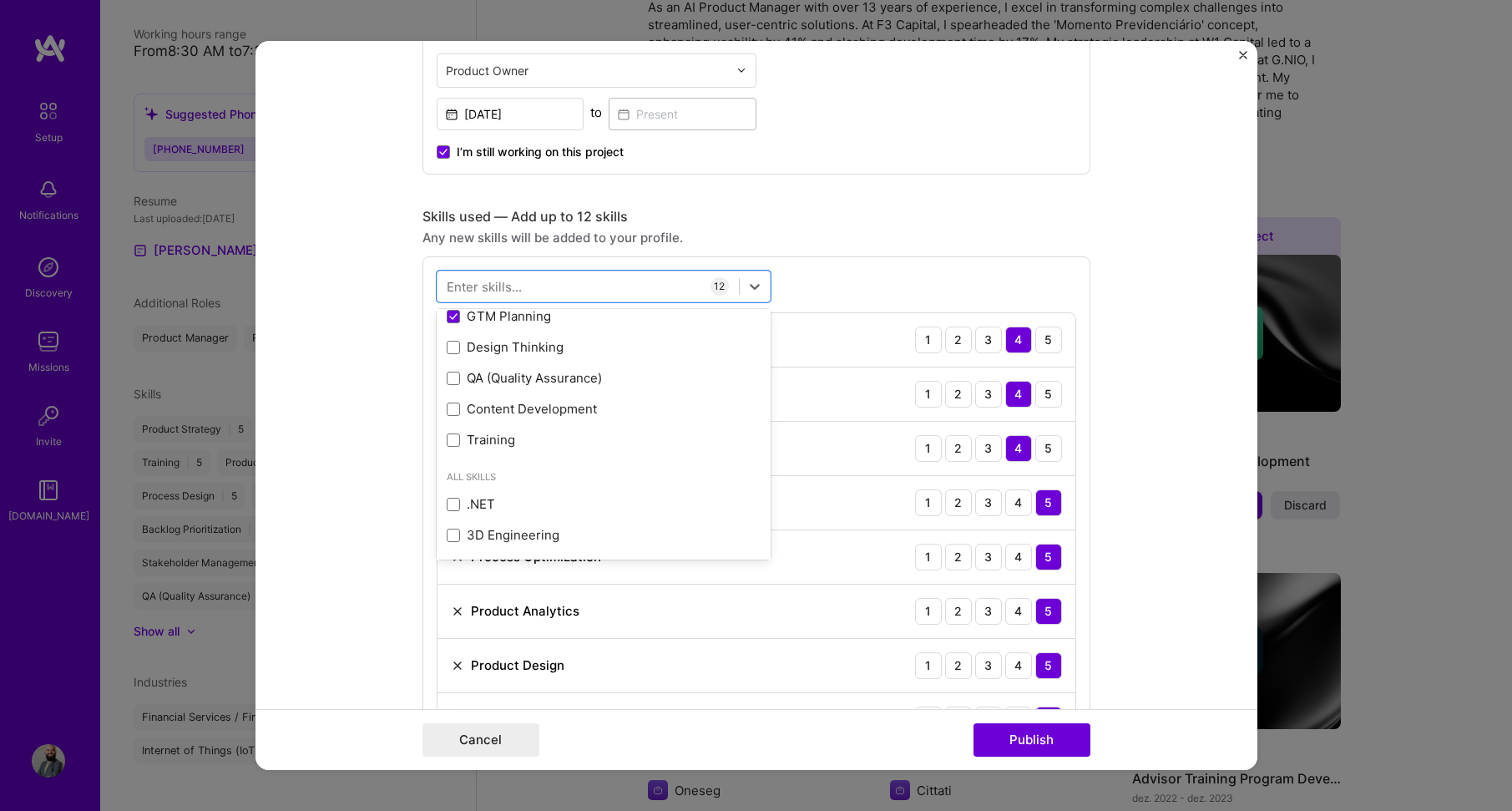
click at [903, 203] on div "Editing suggested project This project is suggested based on your LinkedIn, res…" at bounding box center [756, 629] width 668 height 2446
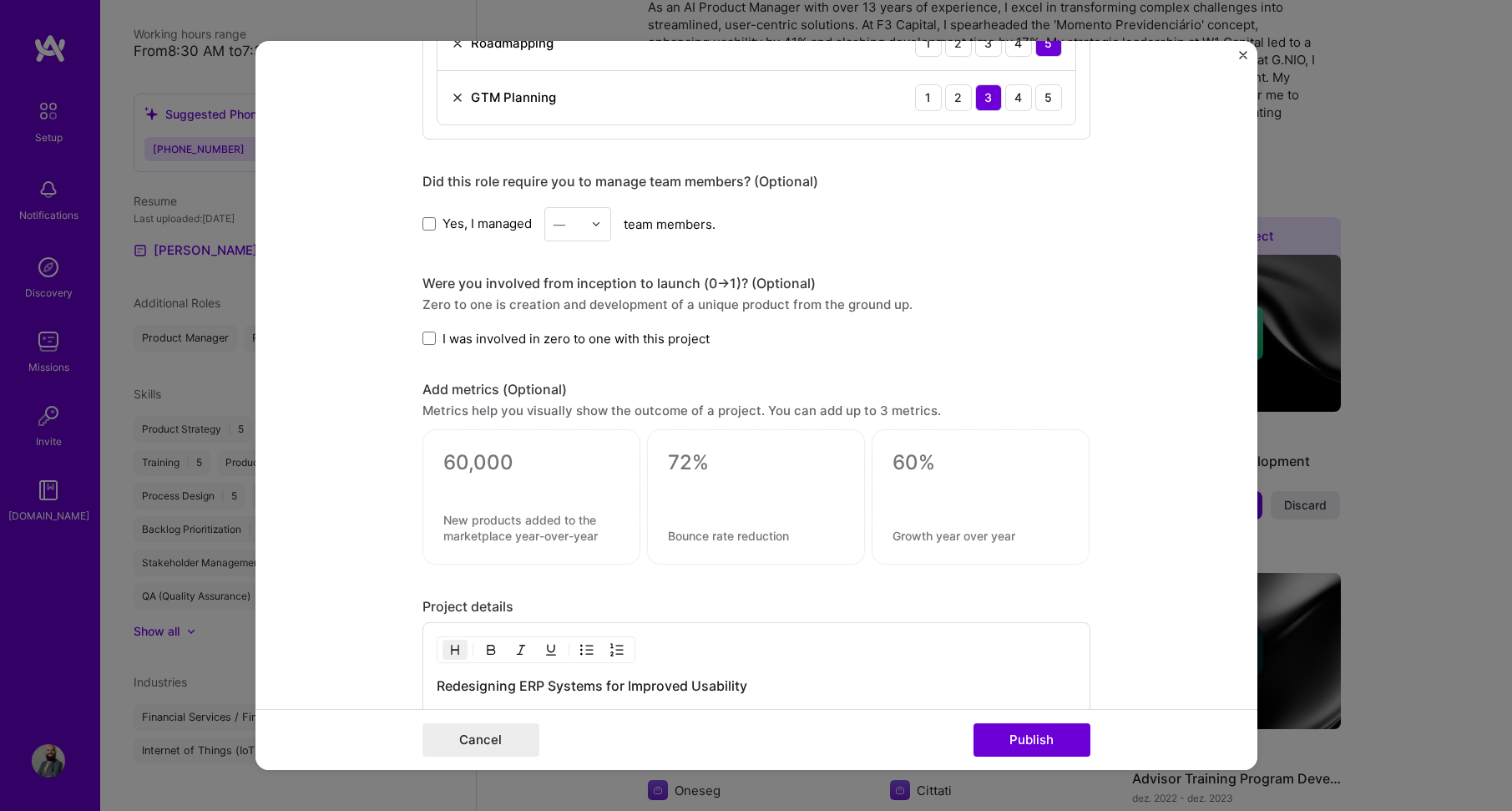
scroll to position [1588, 0]
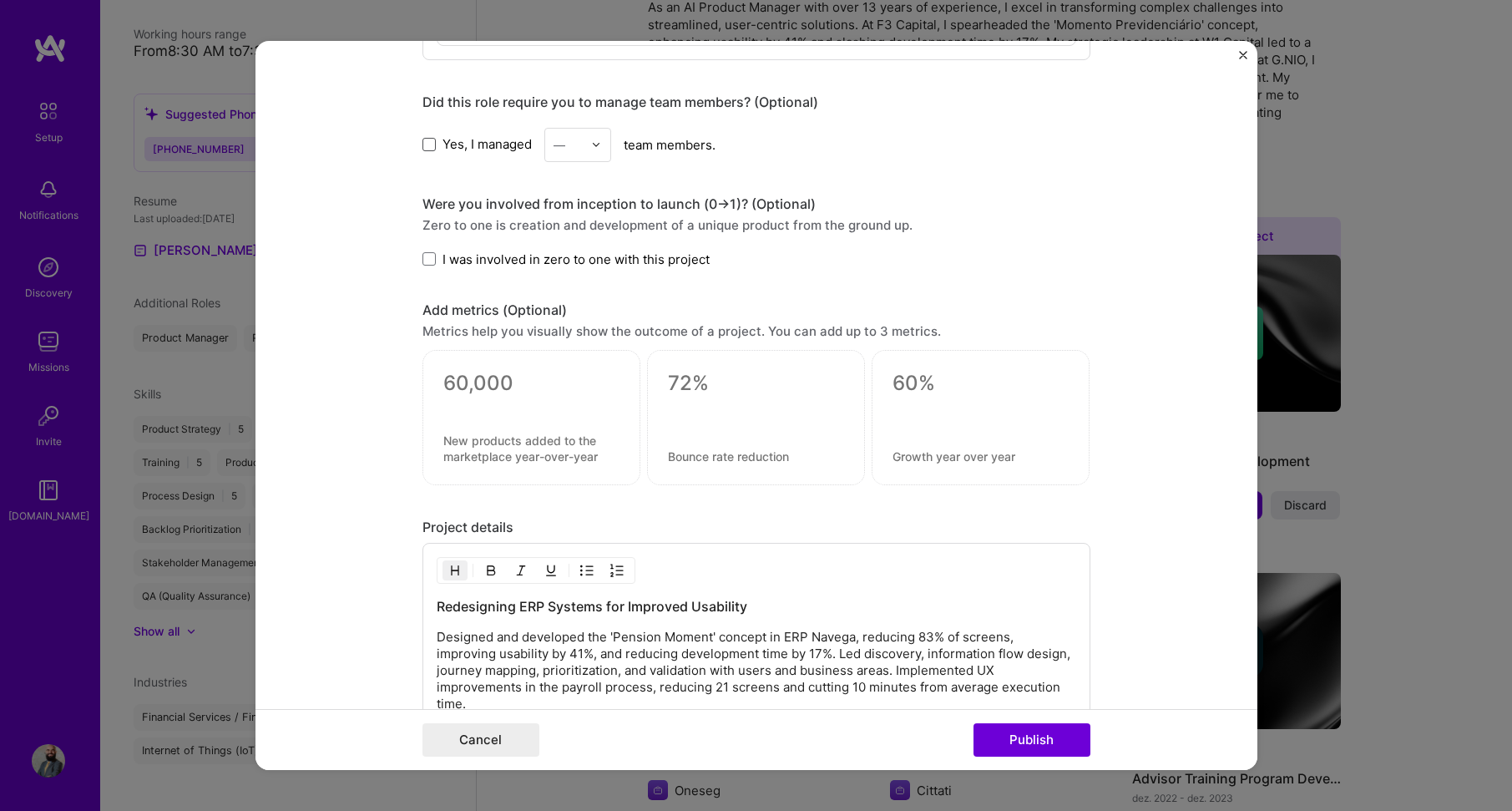
click at [425, 145] on span at bounding box center [429, 145] width 14 height 14
click at [0, 0] on input "Yes, I managed" at bounding box center [0, 0] width 0 height 0
click at [601, 148] on div at bounding box center [601, 145] width 20 height 32
click at [569, 351] on div "6" at bounding box center [578, 343] width 57 height 30
click at [585, 264] on span "I was involved in zero to one with this project" at bounding box center [576, 260] width 267 height 18
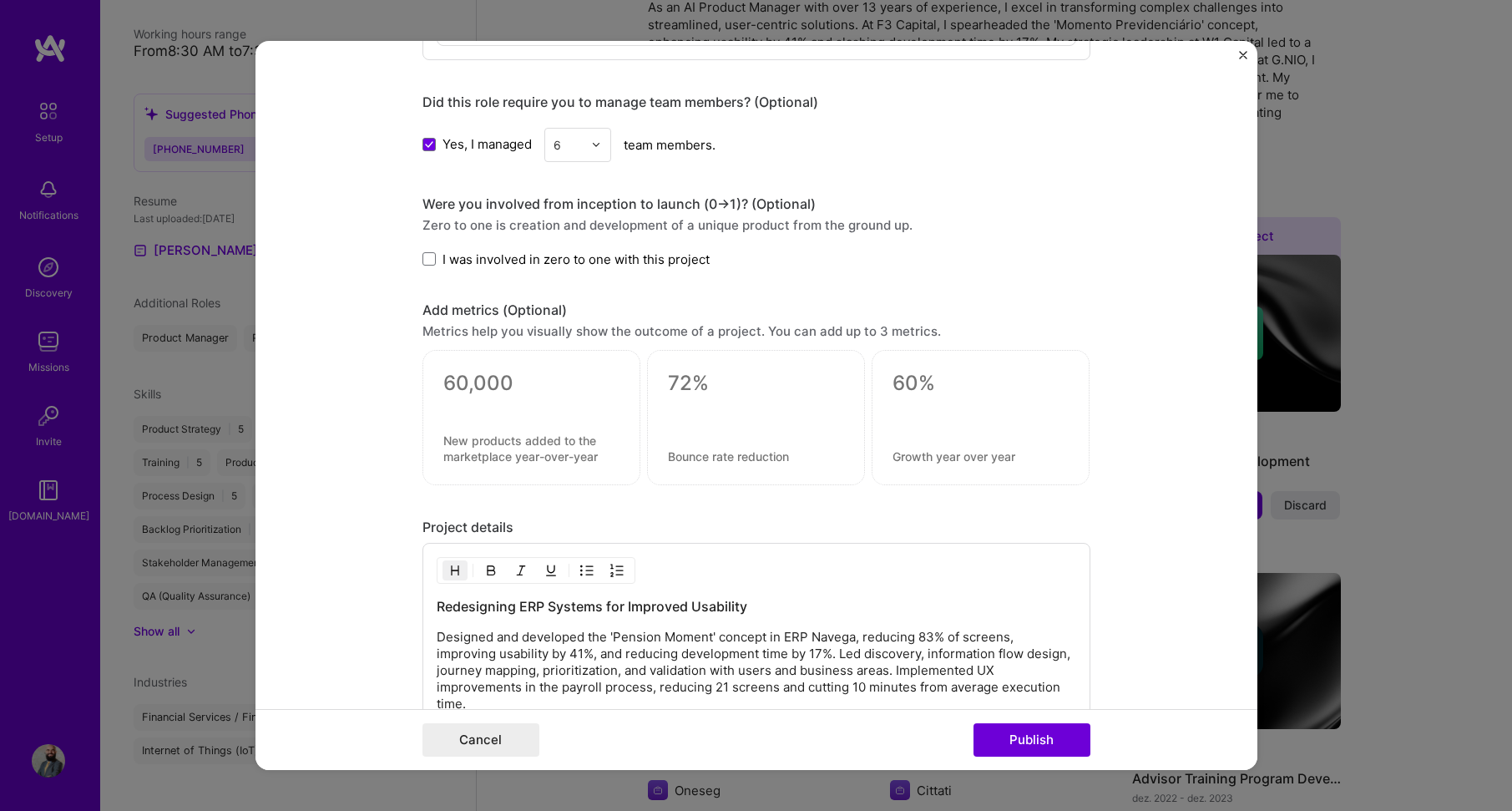
click at [0, 0] on input "I was involved in zero to one with this project" at bounding box center [0, 0] width 0 height 0
click at [485, 380] on textarea at bounding box center [531, 382] width 176 height 25
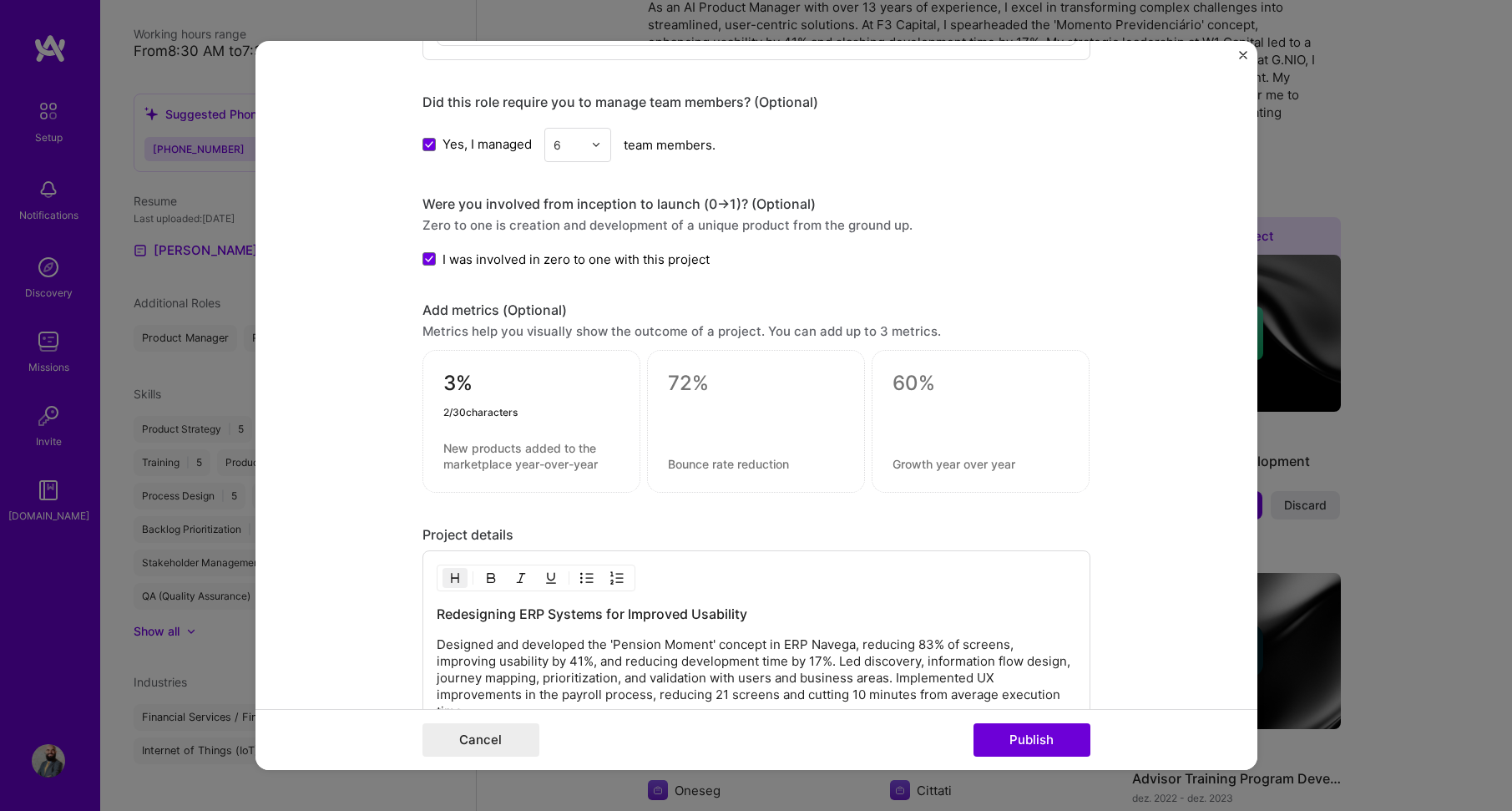
type textarea "3"
type textarea "83%"
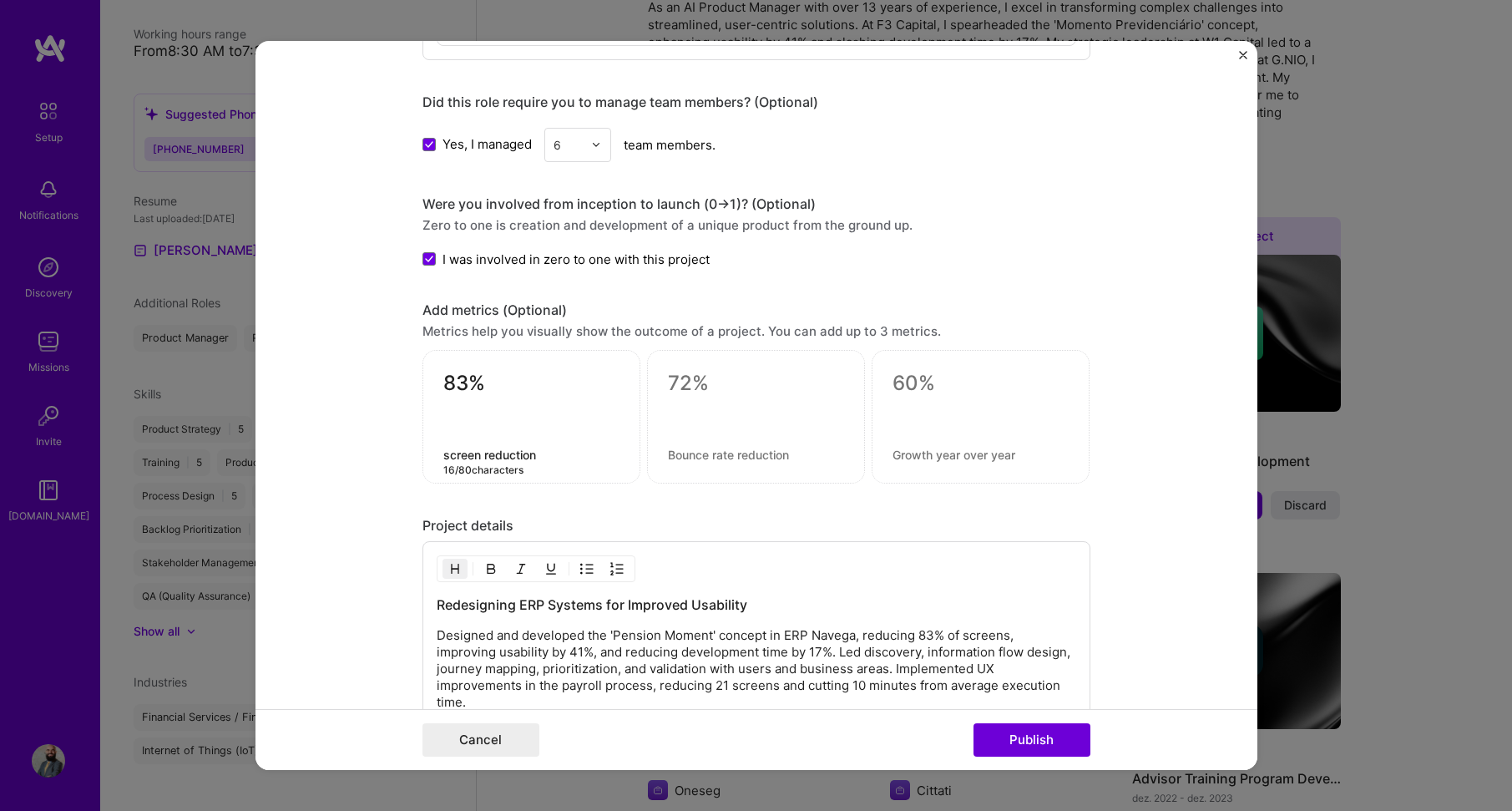
type textarea "screen reduction"
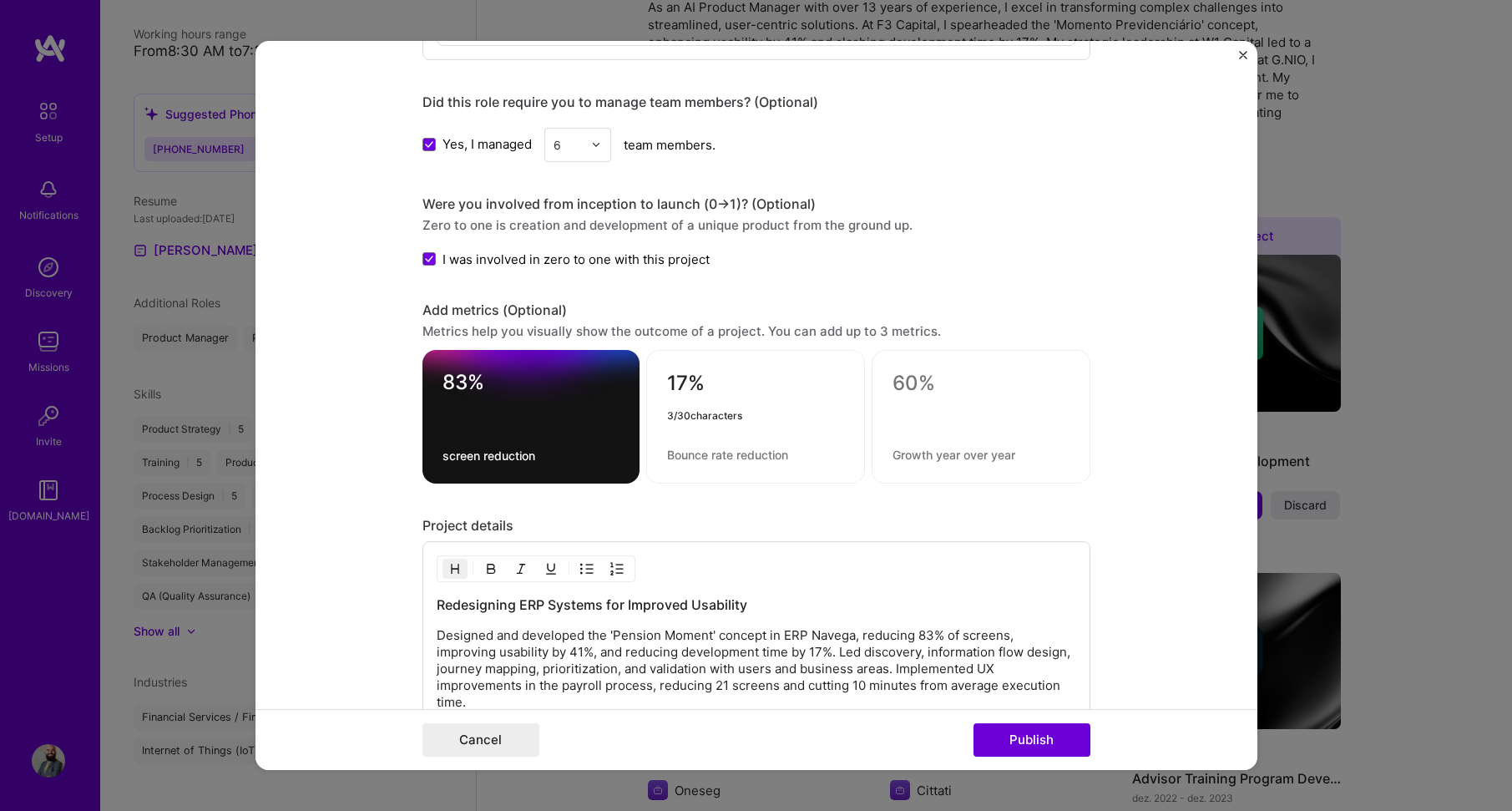
type textarea "17%"
type textarea "reduced development time"
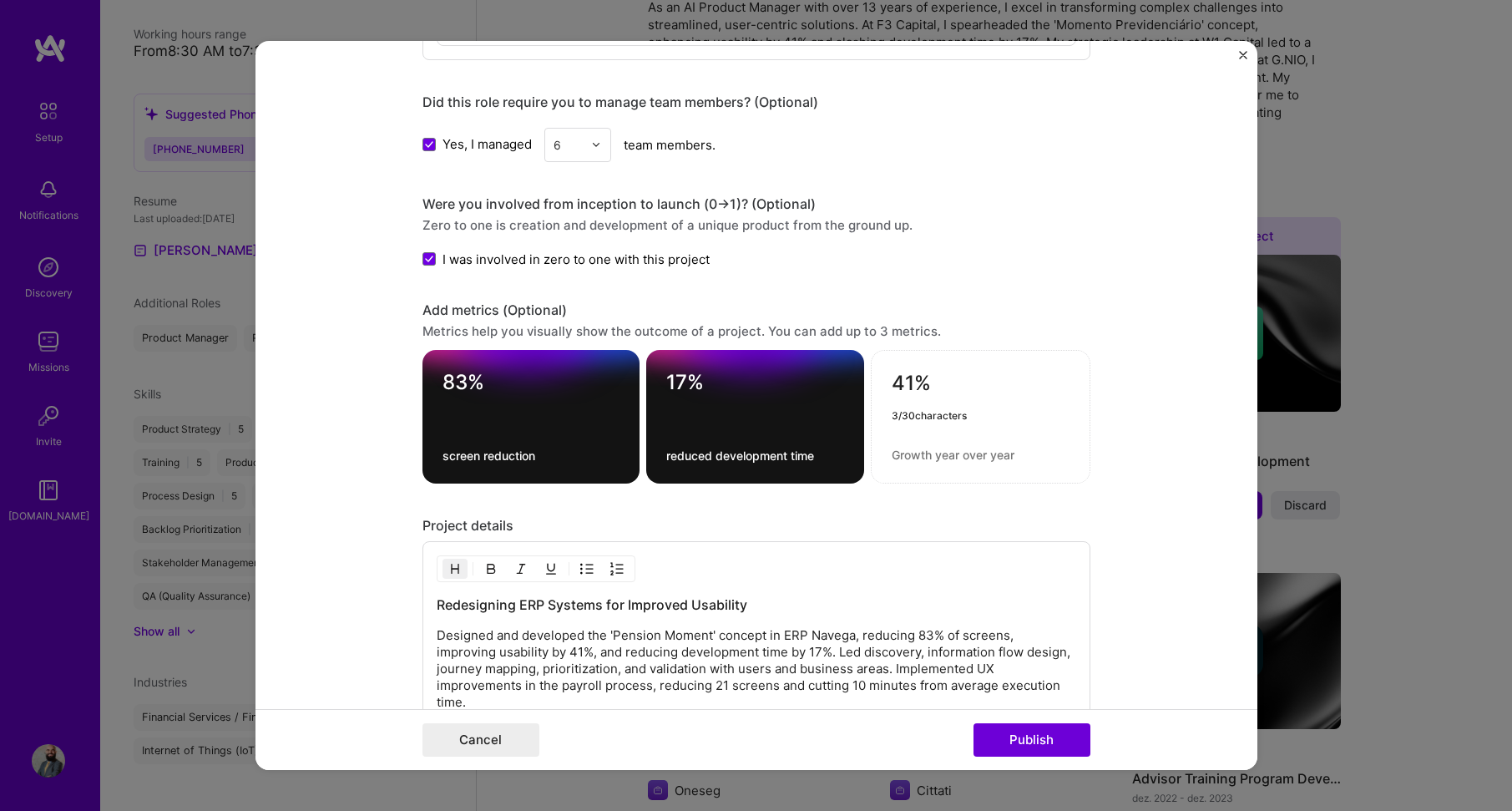
type textarea "41%"
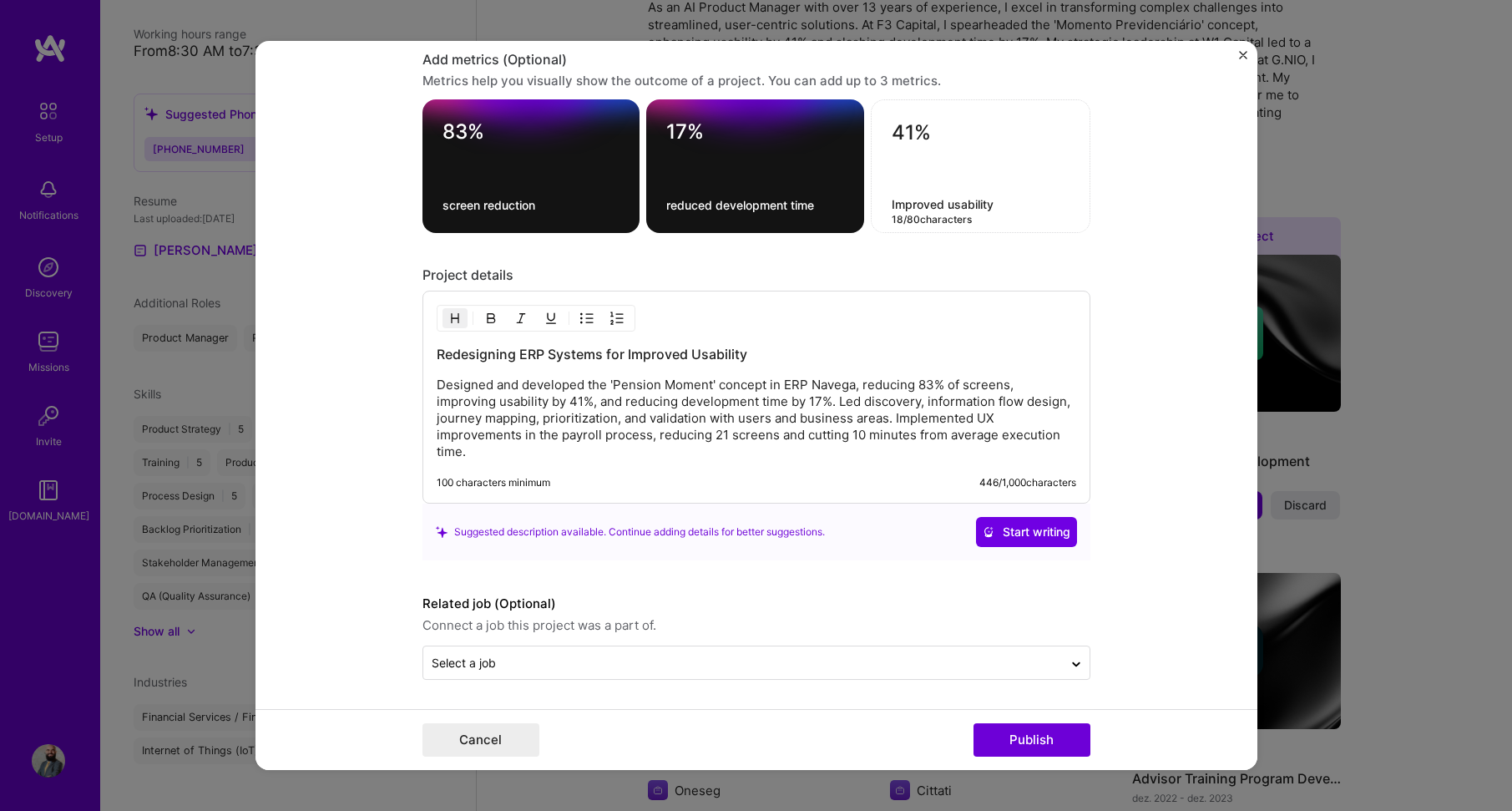
scroll to position [1839, 0]
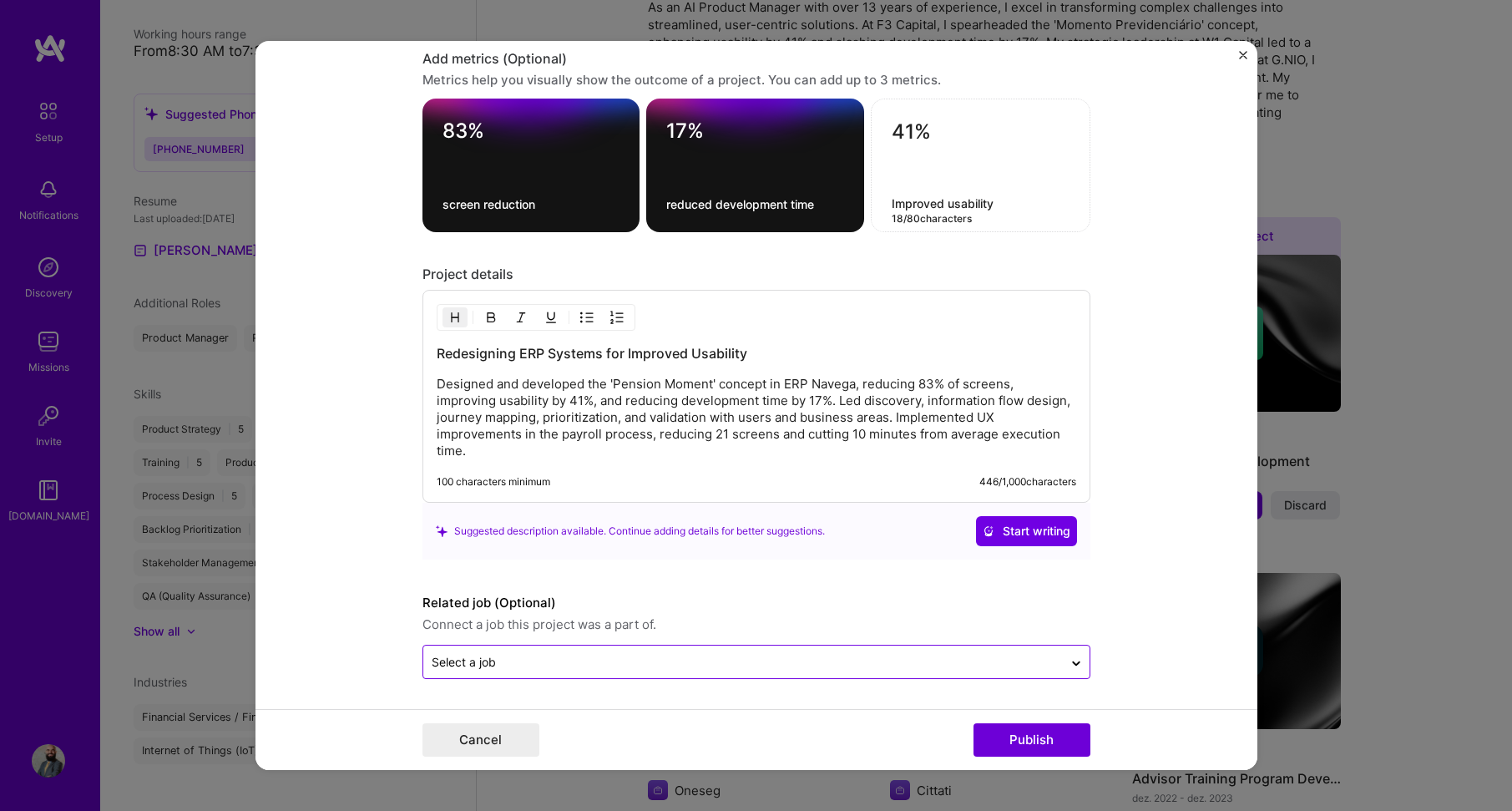
type textarea "Improved usability"
click at [604, 660] on input "text" at bounding box center [743, 663] width 623 height 18
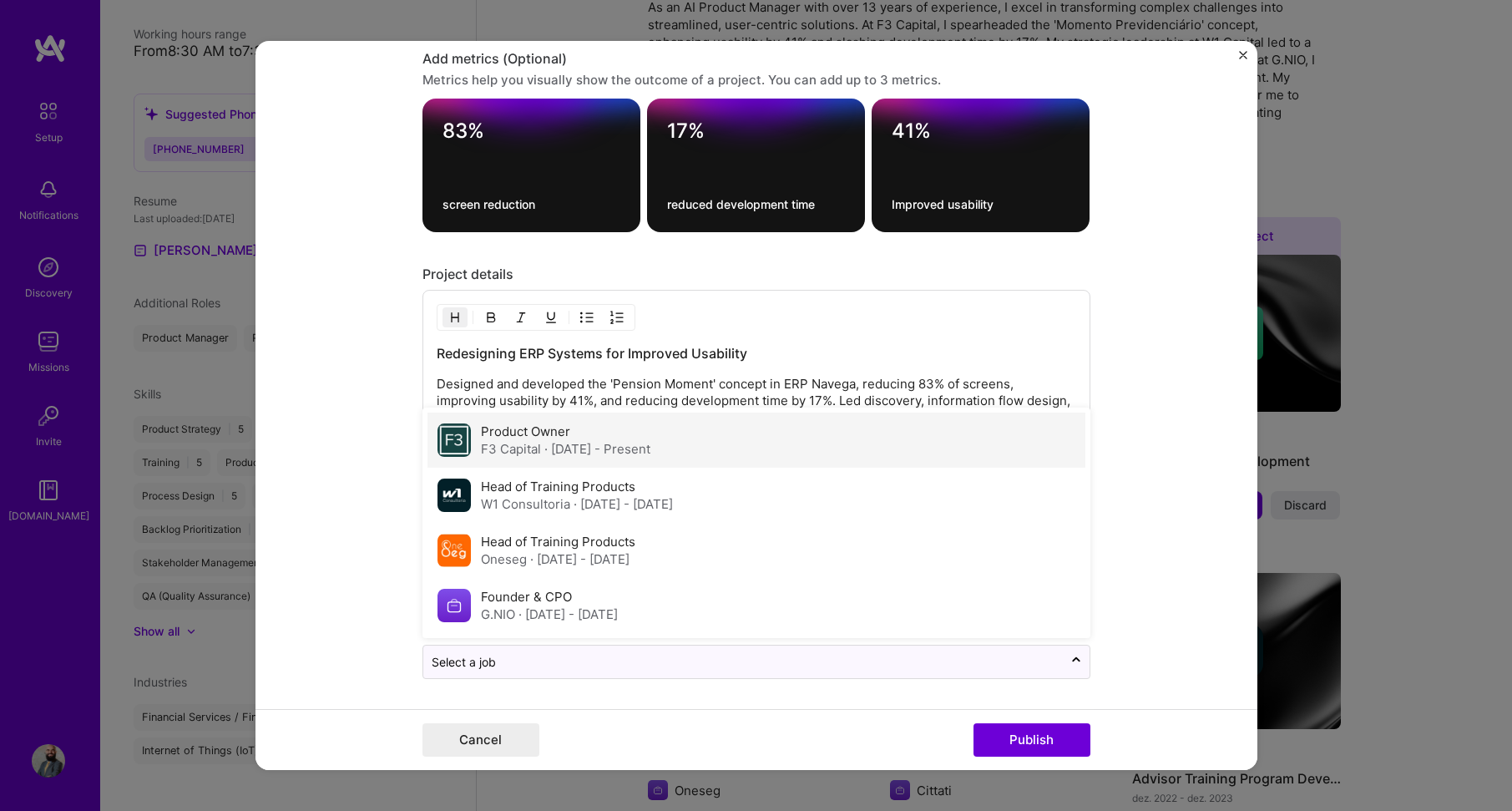
click at [542, 437] on label "Product Owner" at bounding box center [526, 432] width 89 height 16
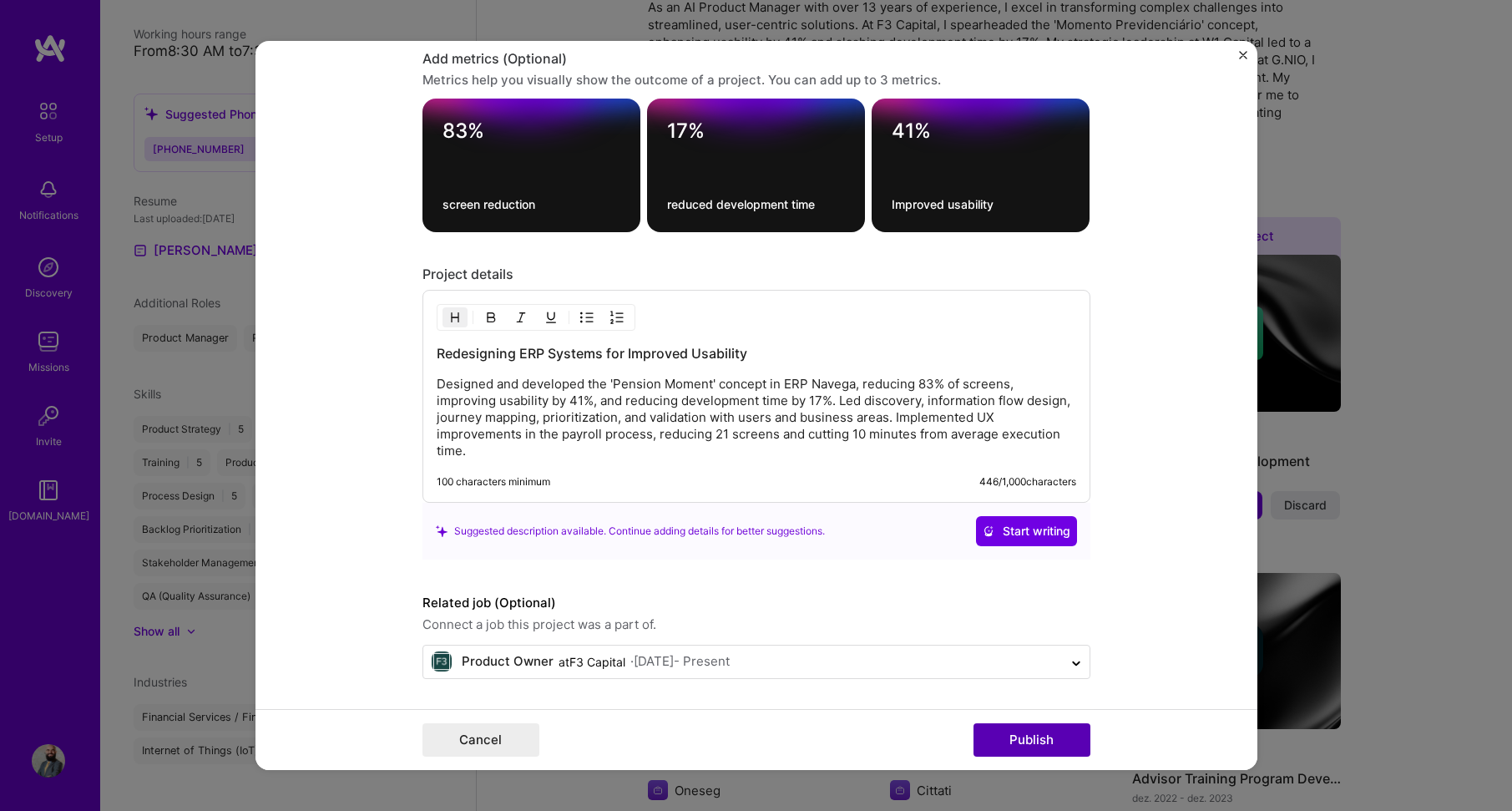
click at [1024, 745] on button "Publish" at bounding box center [1032, 740] width 117 height 33
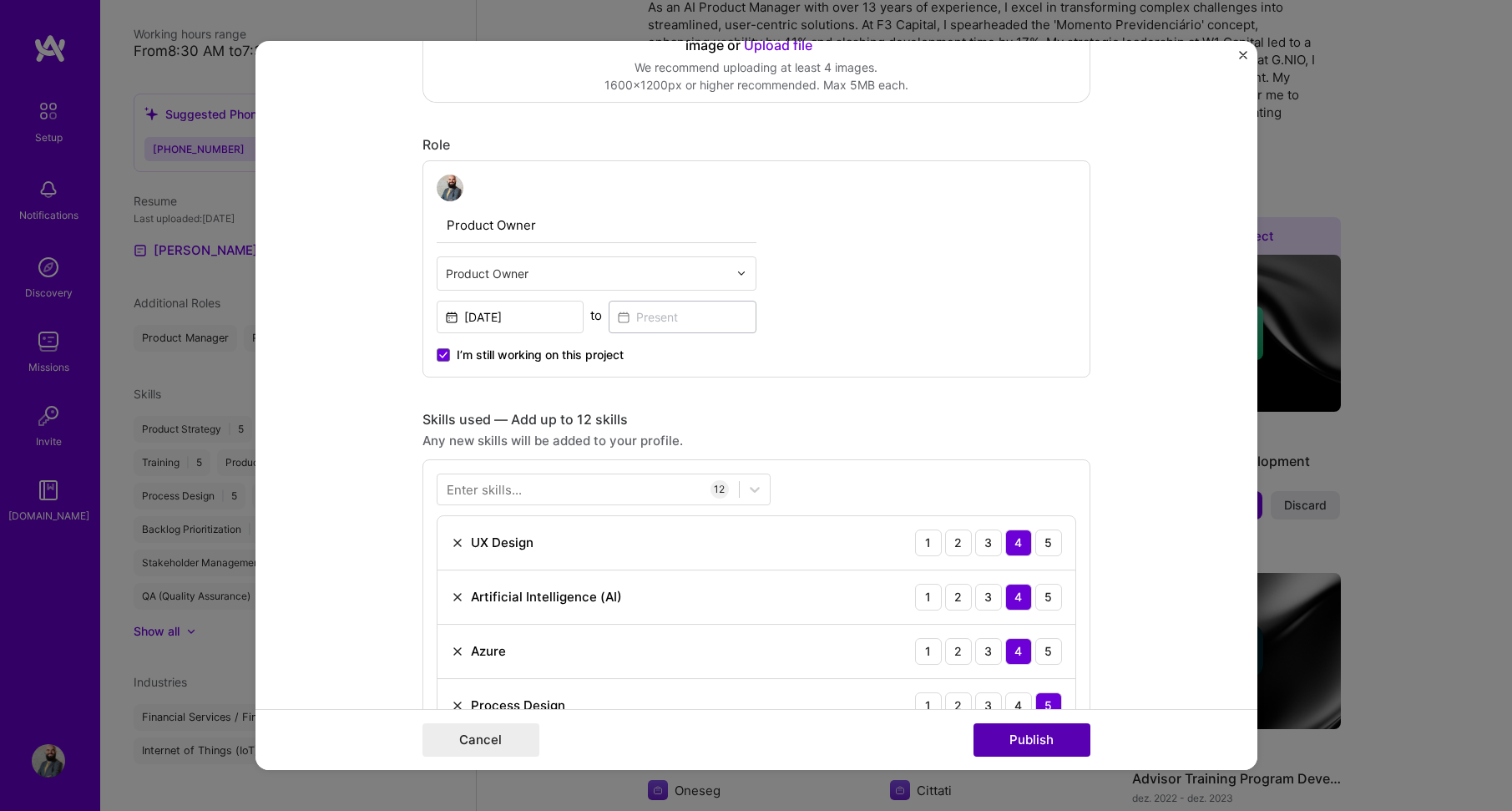
scroll to position [109, 0]
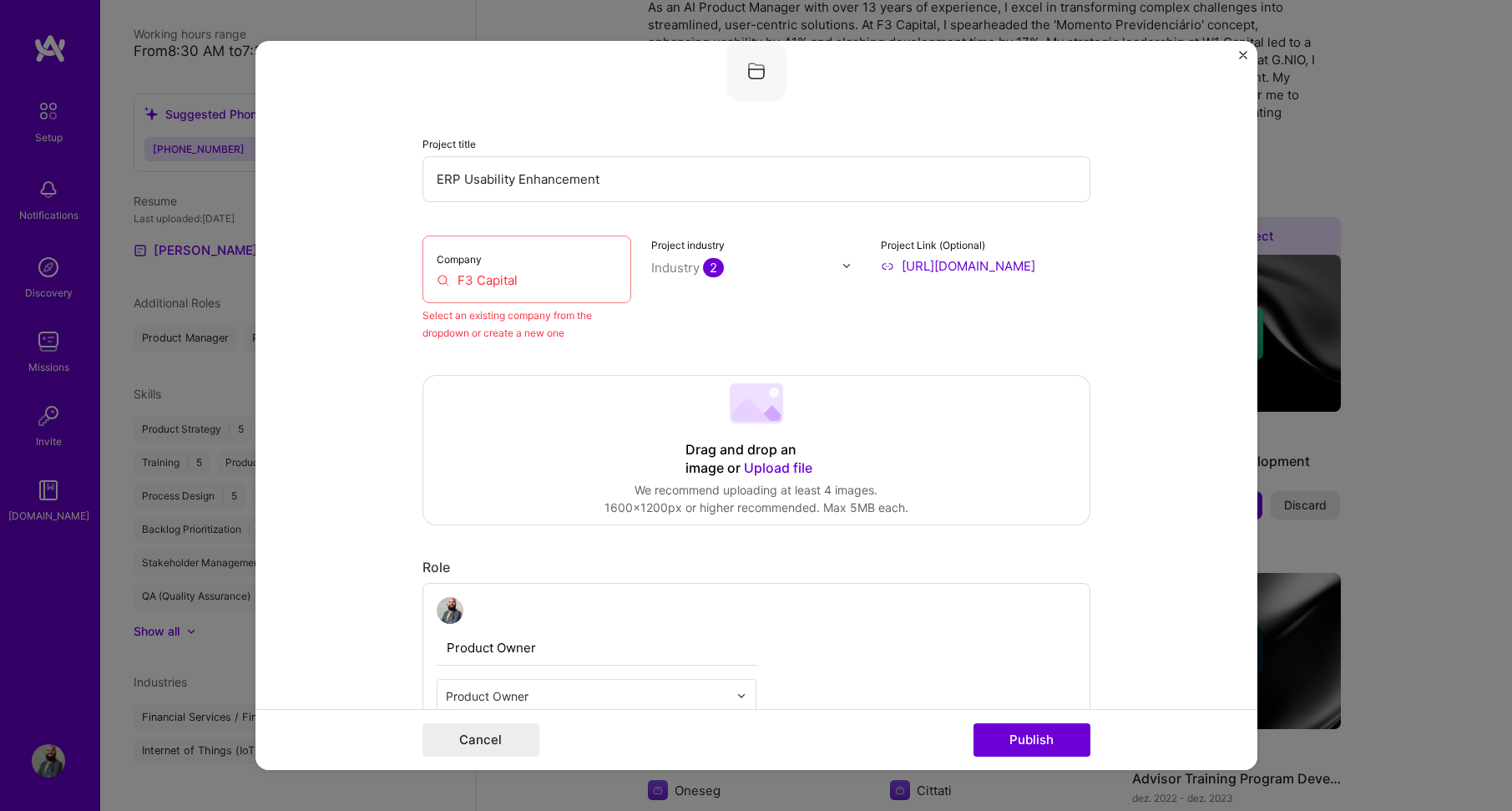
click at [542, 271] on input "F3 Capital" at bounding box center [528, 280] width 181 height 18
click at [538, 273] on input "F3 Capital" at bounding box center [528, 280] width 181 height 18
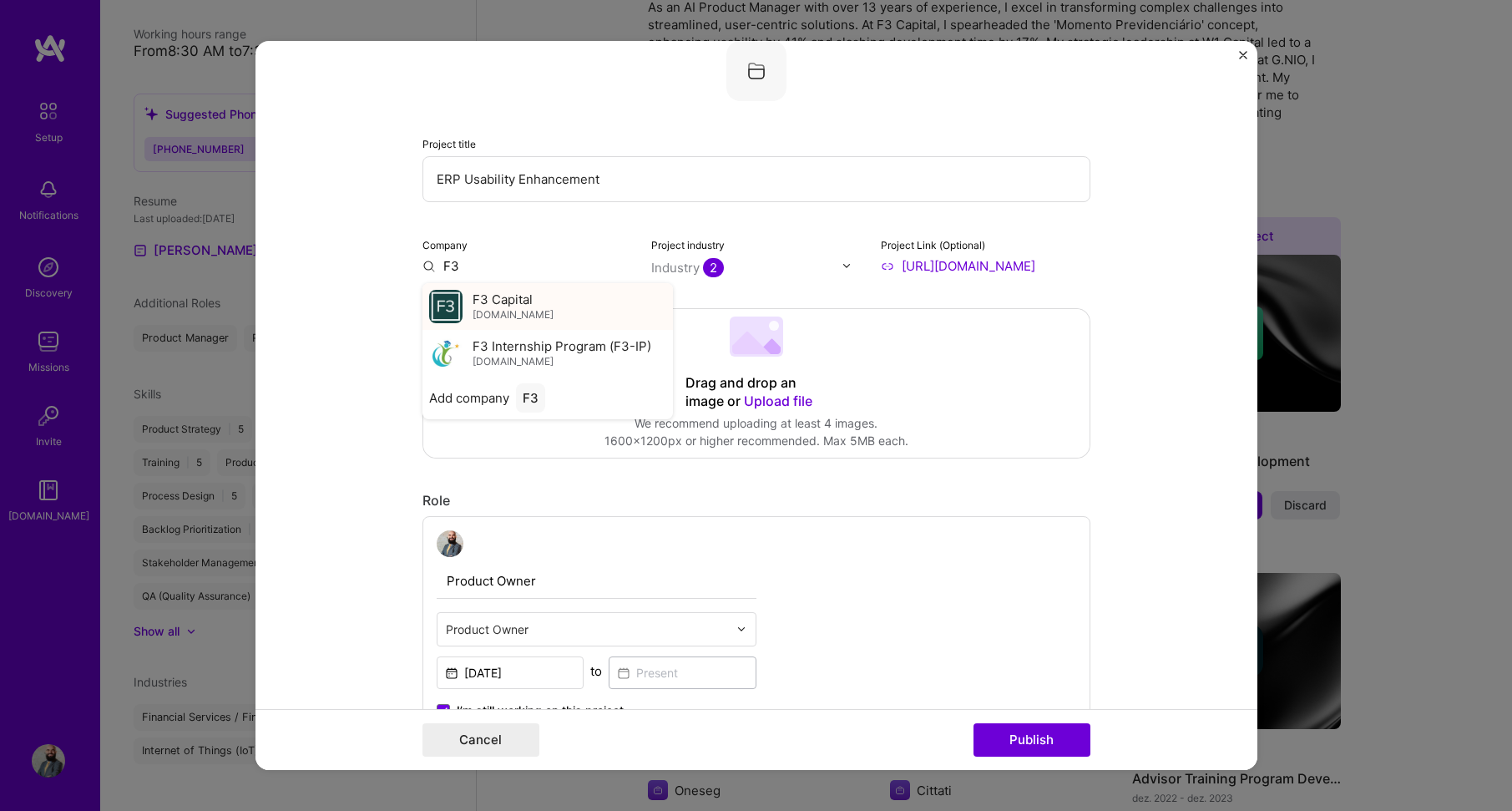
click at [519, 304] on span "F3 Capital" at bounding box center [502, 300] width 60 height 18
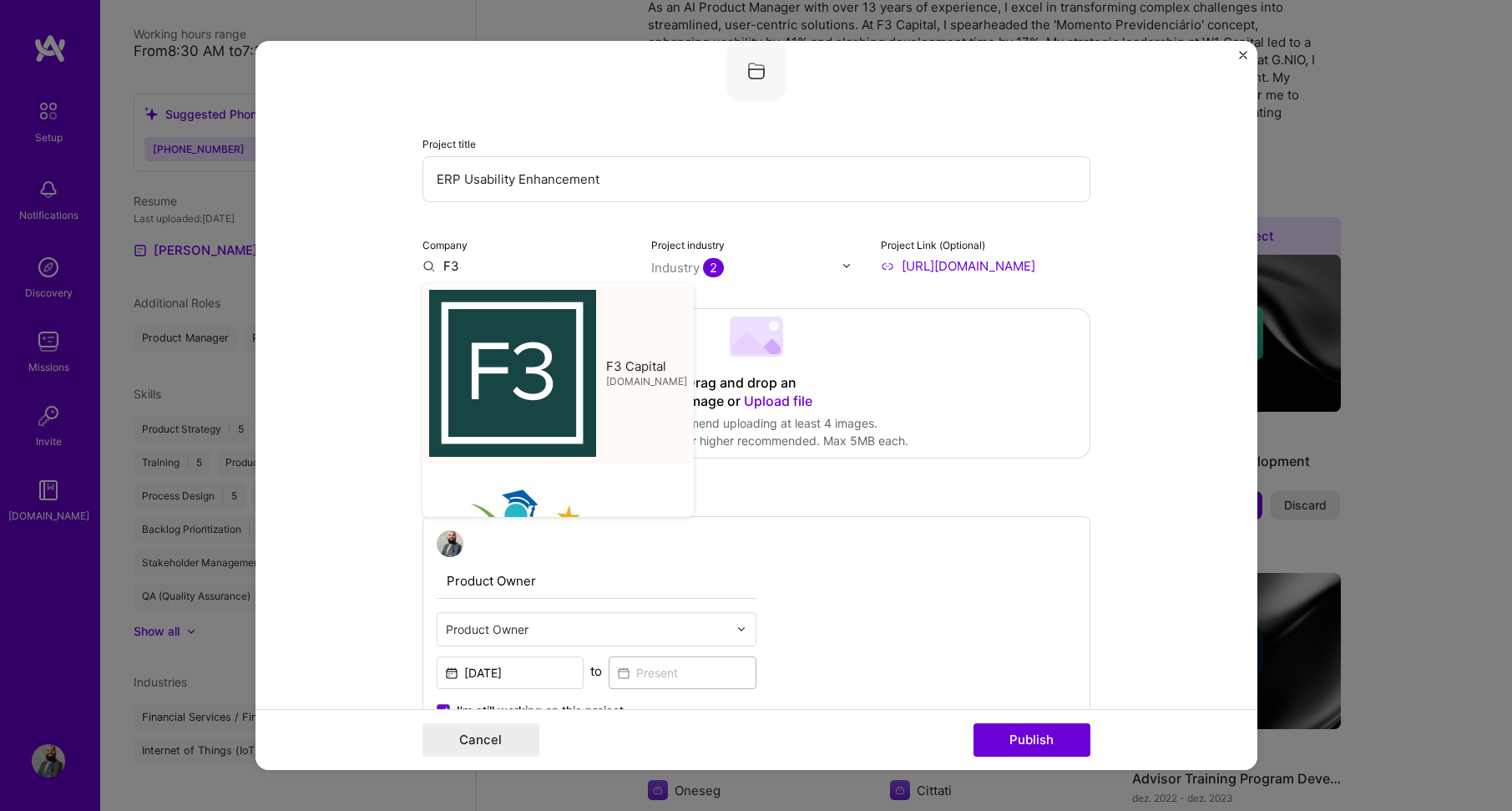
type input "F3 Capital"
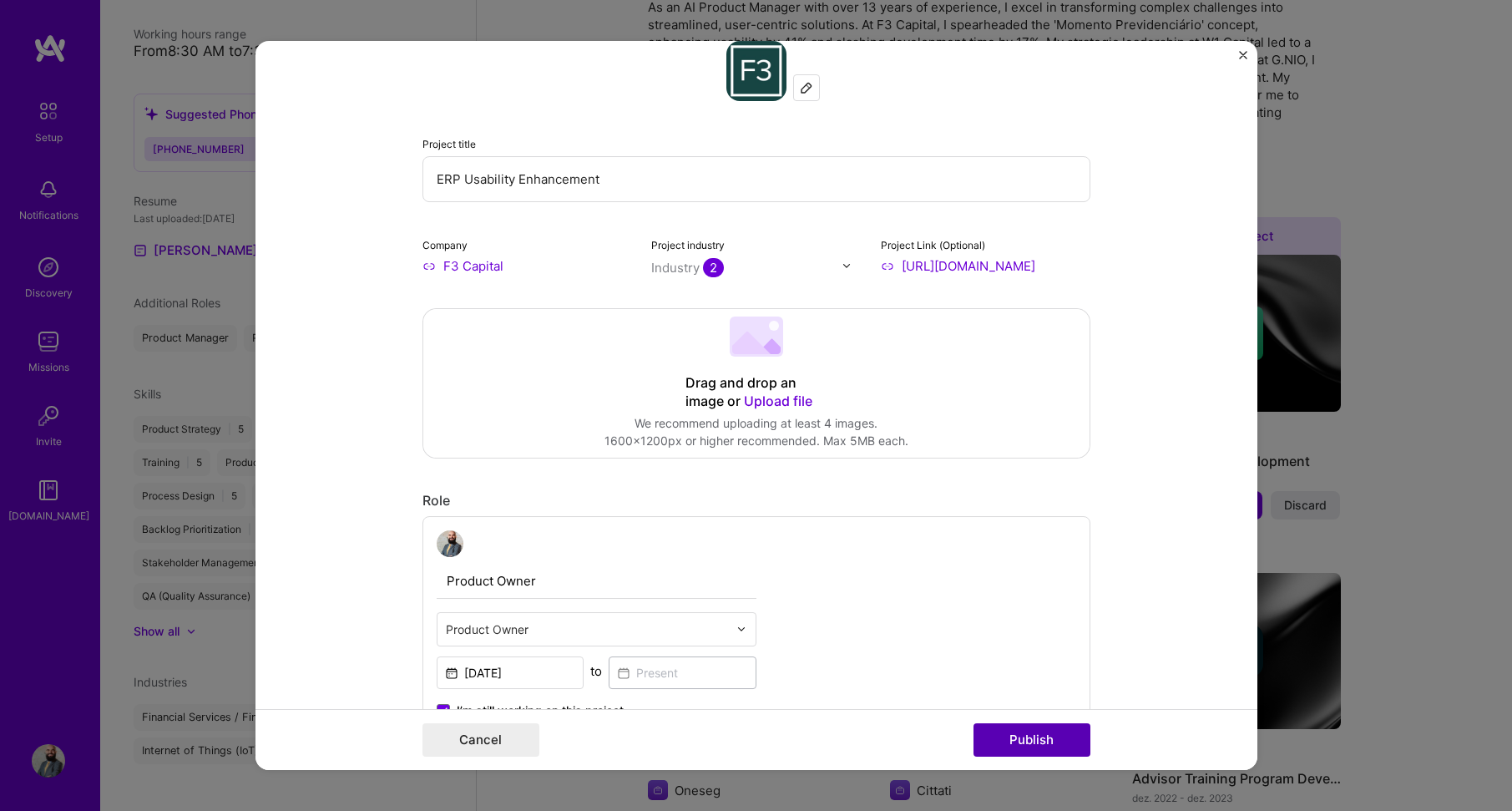
click at [1037, 739] on button "Publish" at bounding box center [1032, 740] width 117 height 33
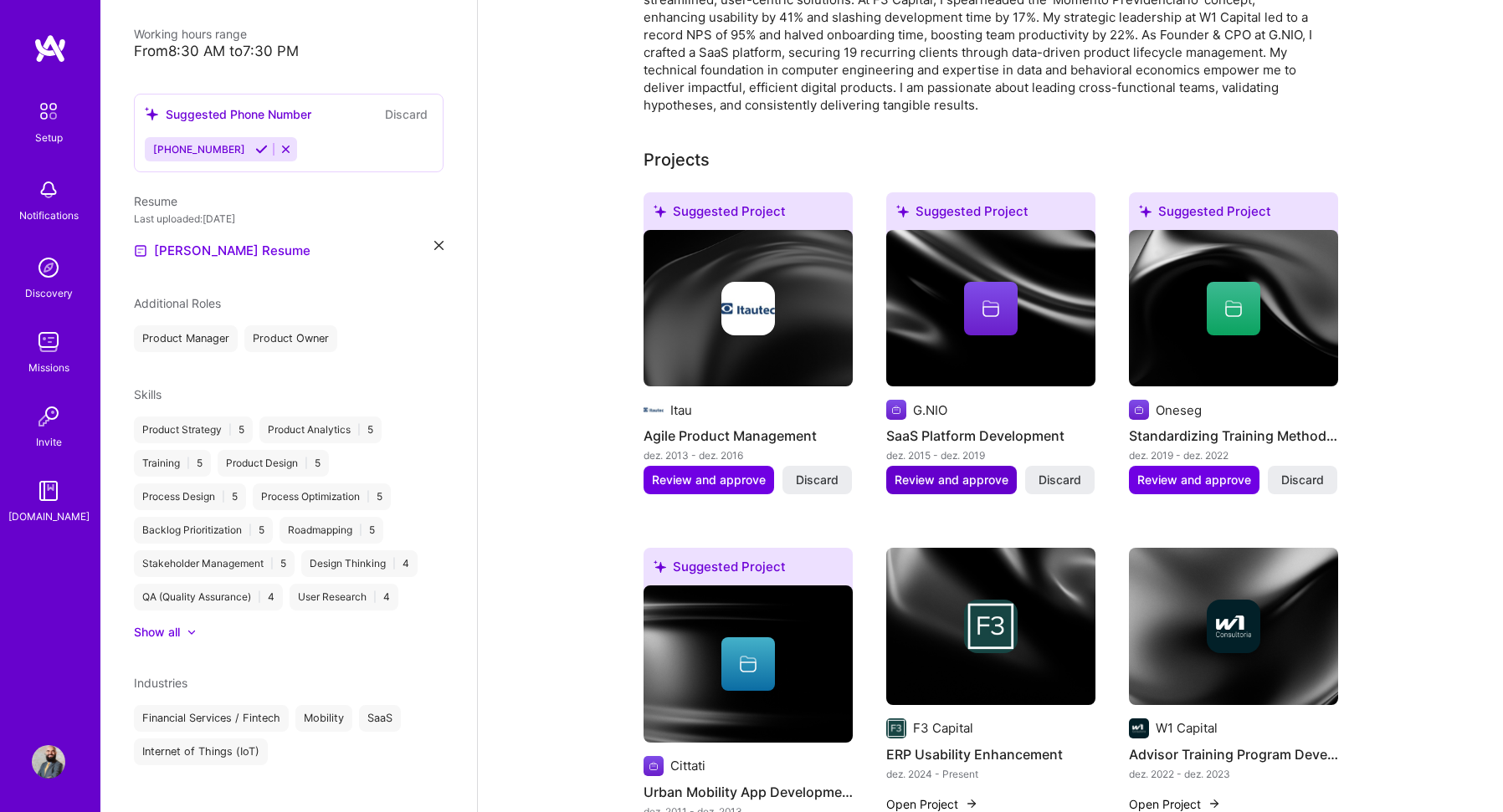
click at [954, 471] on span "Review and approve" at bounding box center [952, 479] width 114 height 17
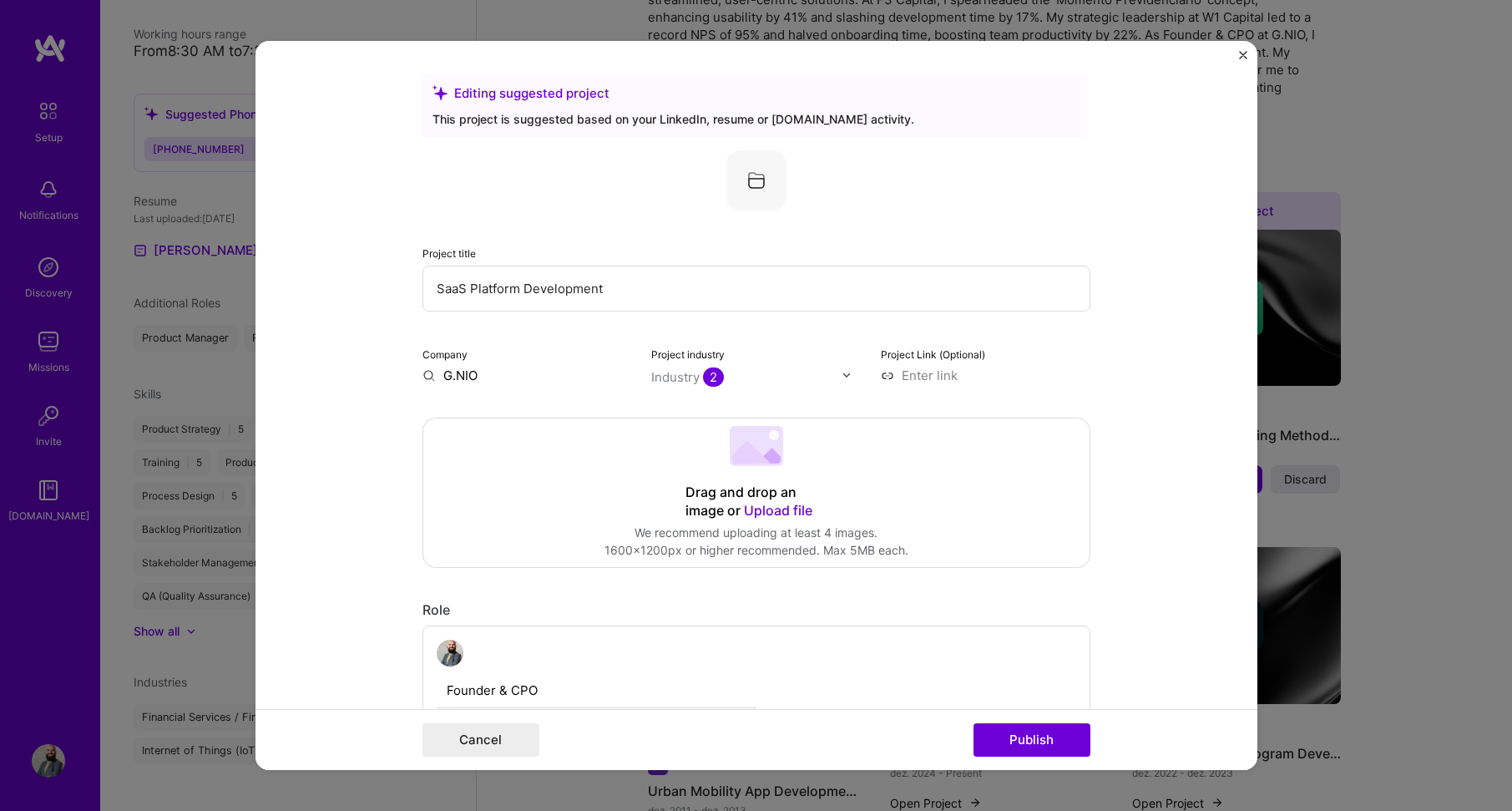
click at [493, 372] on input "G.NIO" at bounding box center [527, 376] width 209 height 18
type input "G.NIO"
click at [526, 410] on div "G.NIO" at bounding box center [539, 414] width 48 height 29
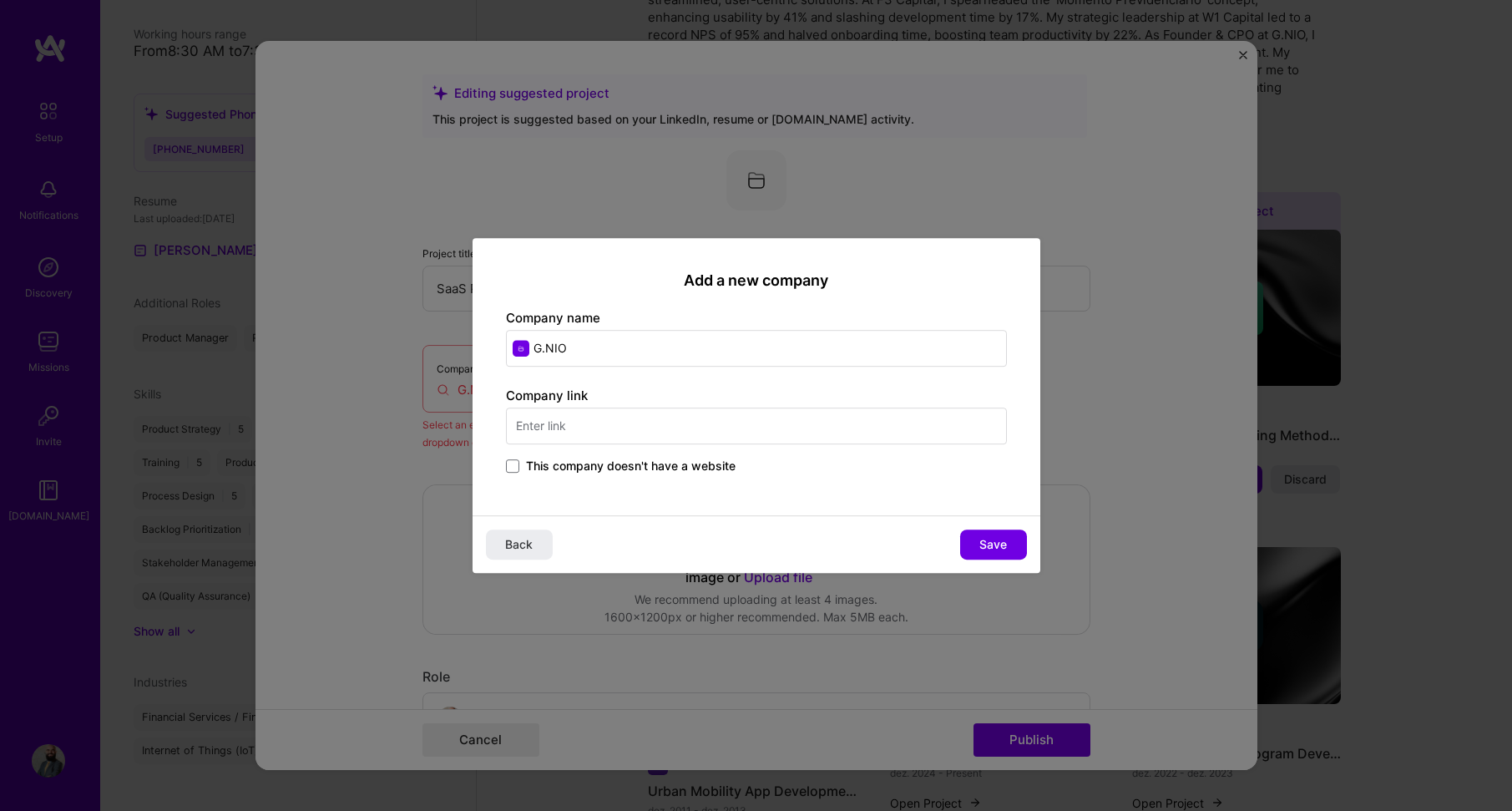
click at [698, 469] on span "This company doesn't have a website" at bounding box center [630, 466] width 209 height 17
click at [0, 0] on input "This company doesn't have a website" at bounding box center [0, 0] width 0 height 0
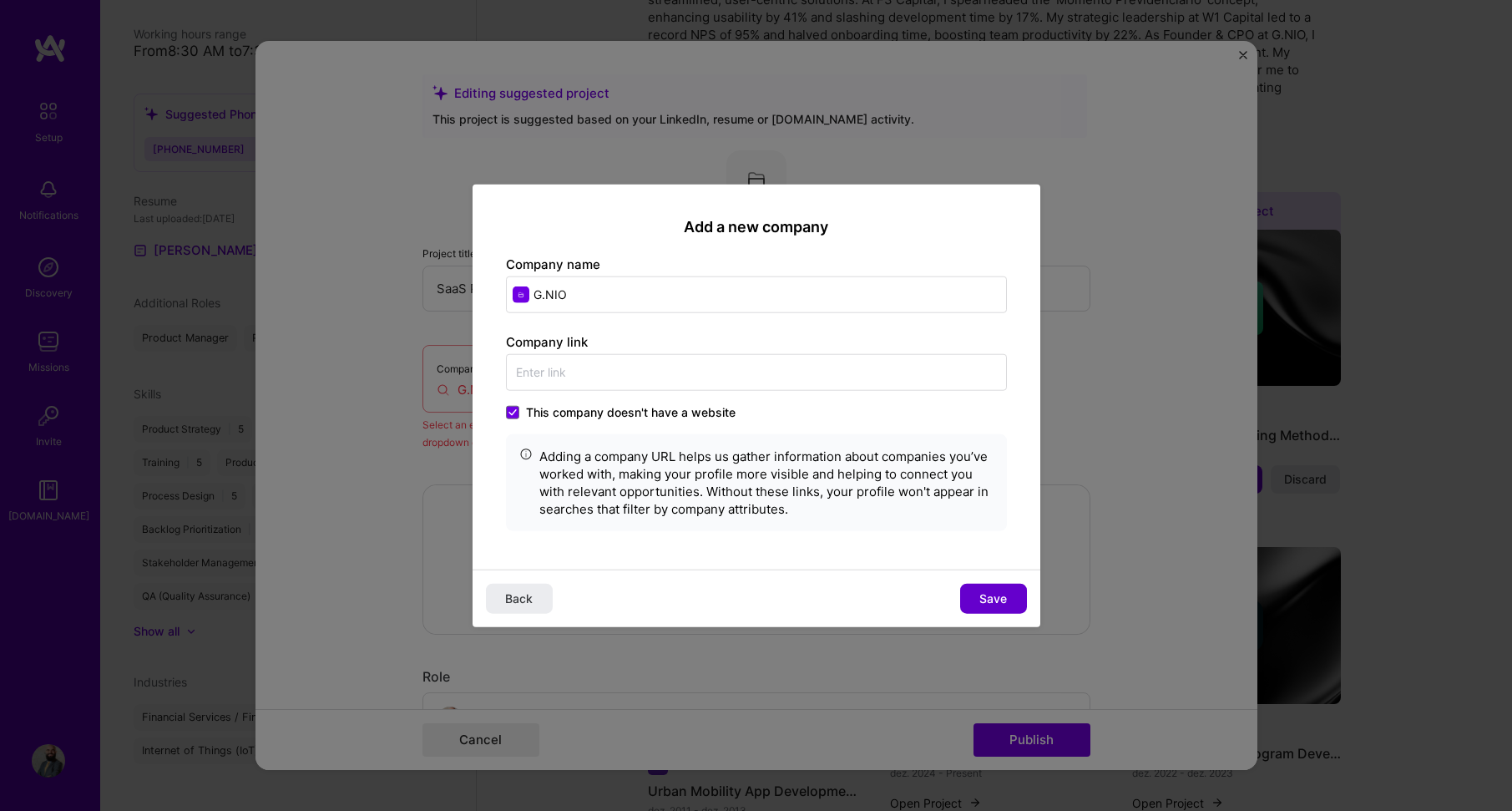
click at [1001, 604] on span "Save" at bounding box center [993, 599] width 28 height 17
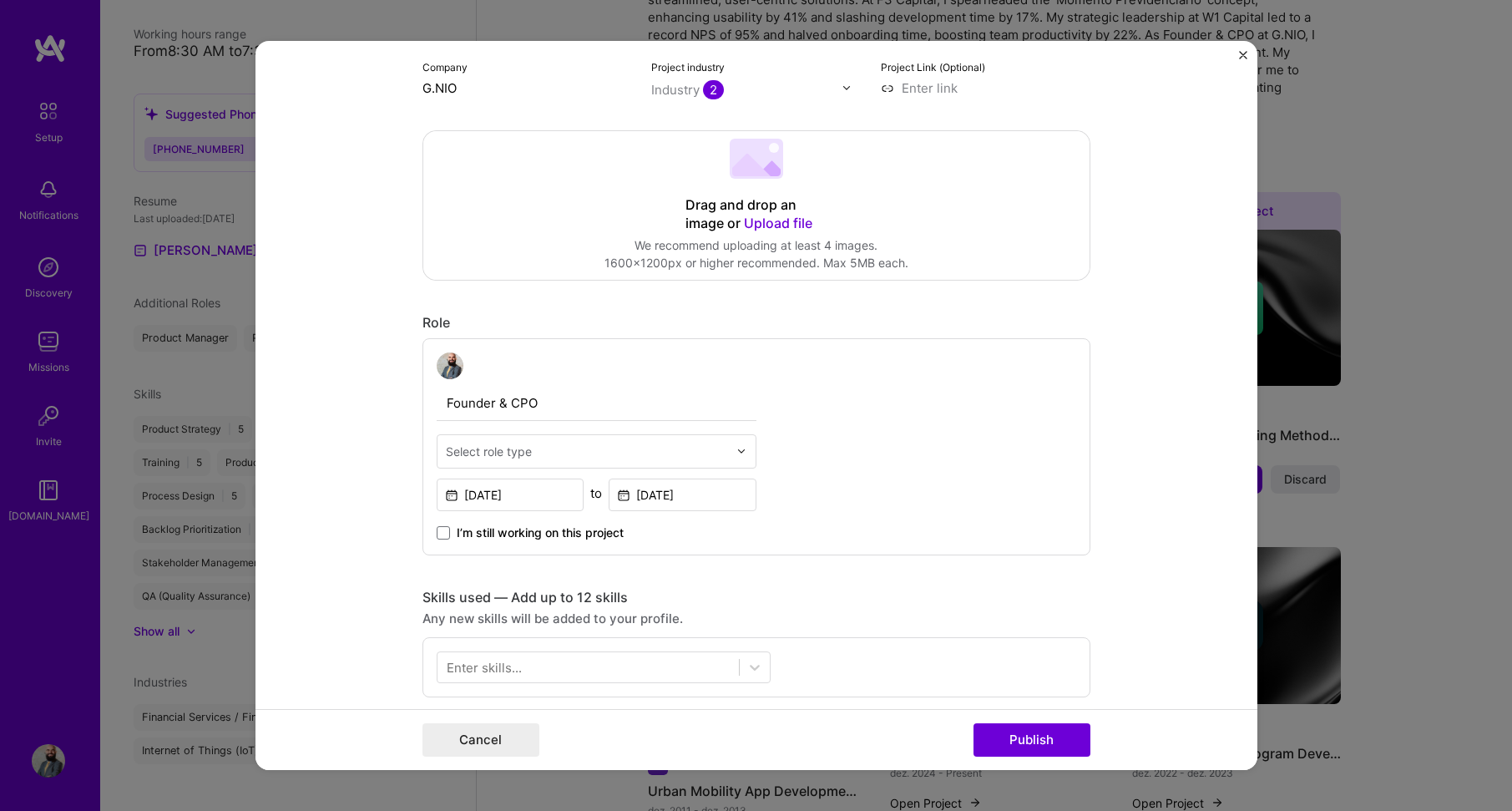
scroll to position [418, 0]
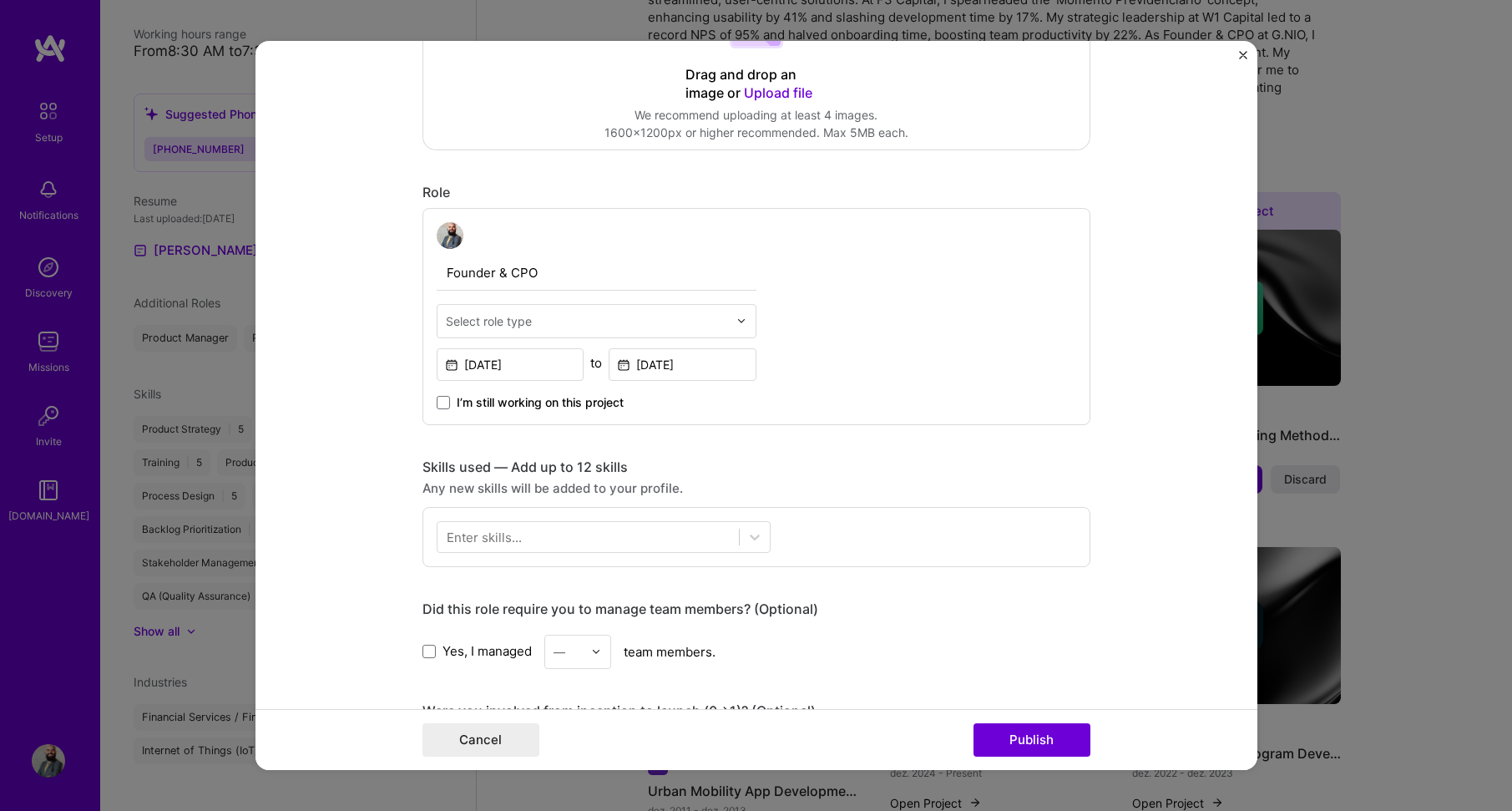
click at [589, 322] on input "text" at bounding box center [587, 321] width 282 height 18
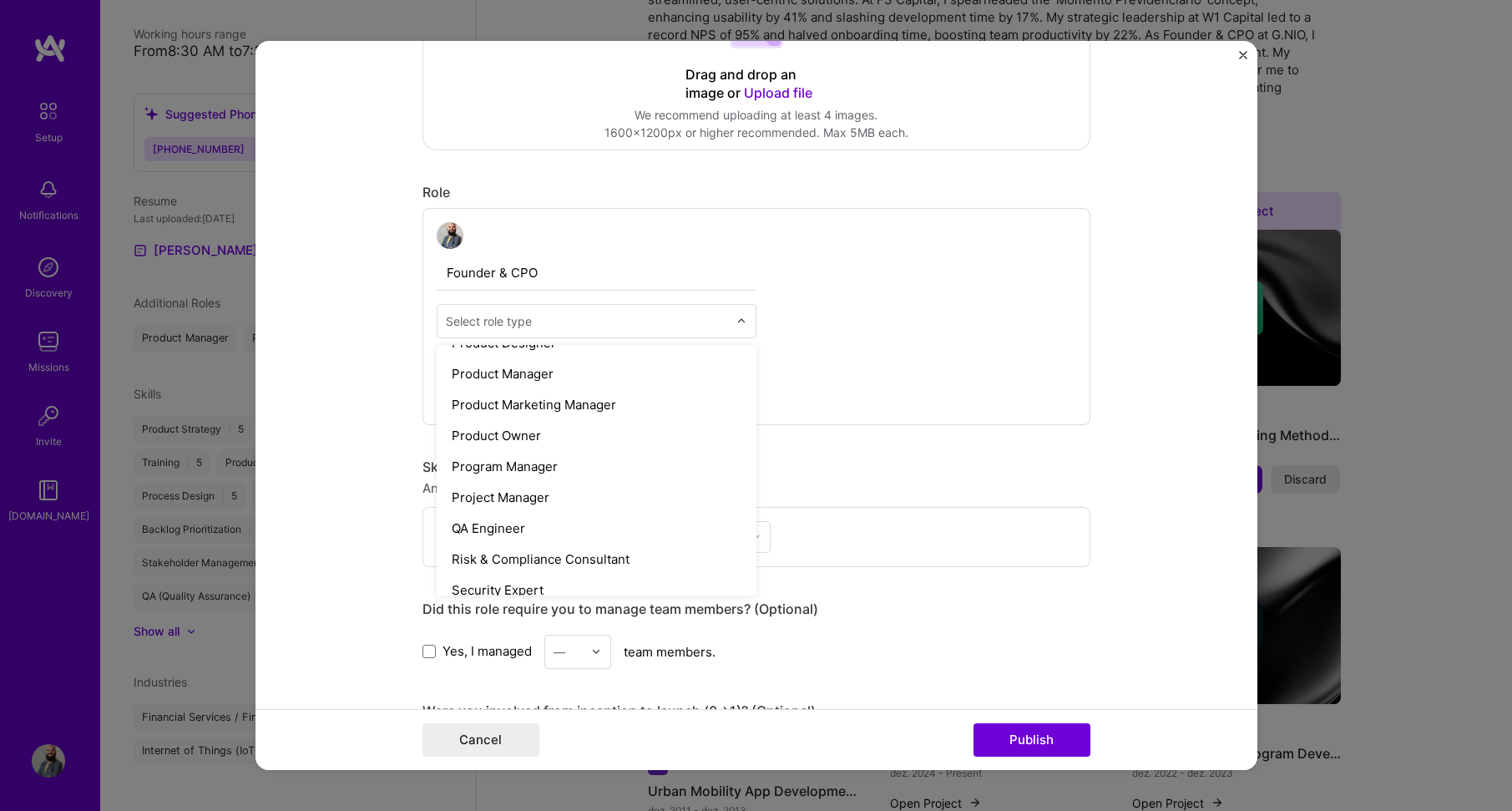
scroll to position [1521, 0]
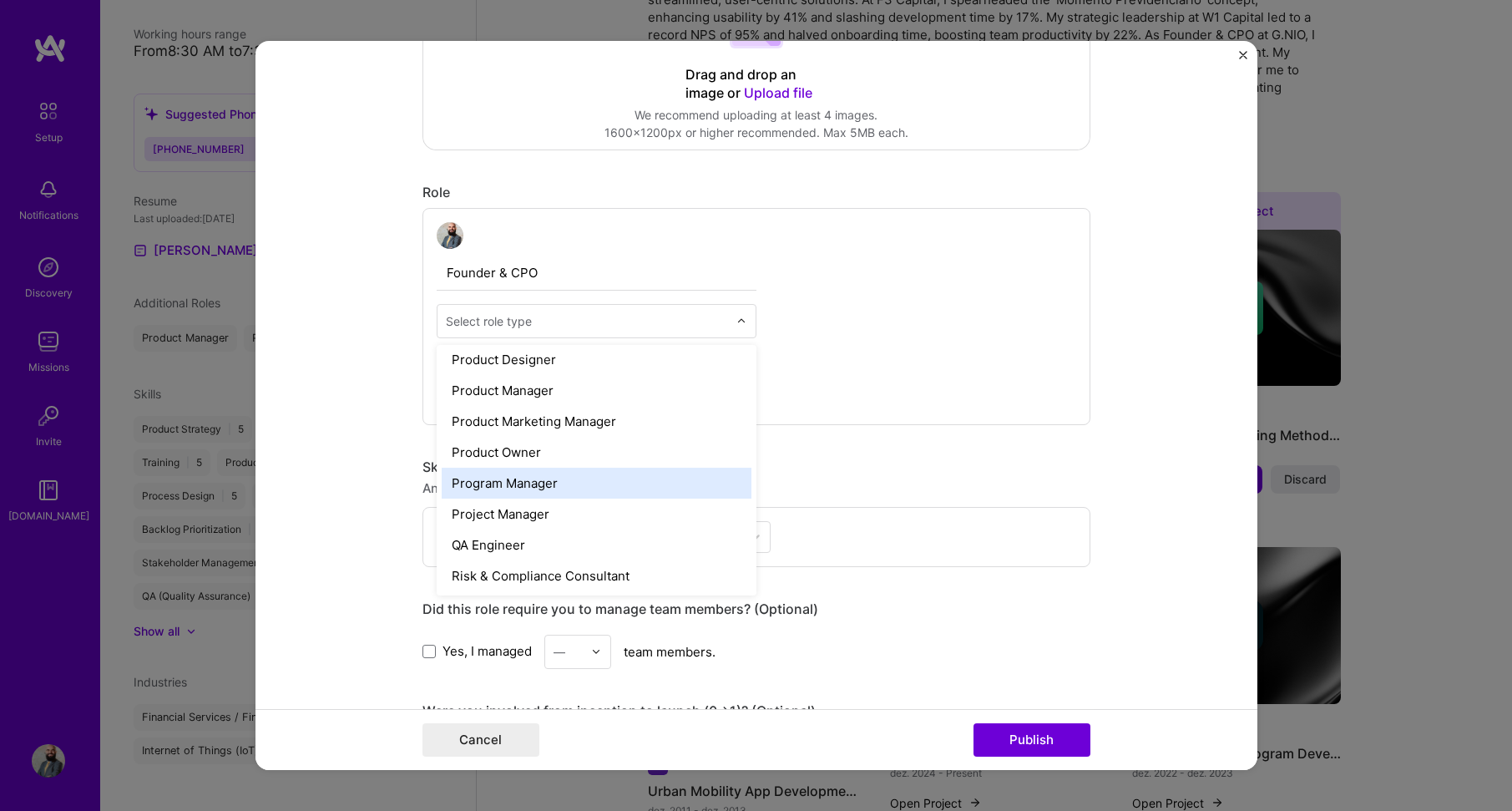
click at [590, 484] on div "Program Manager" at bounding box center [596, 483] width 309 height 30
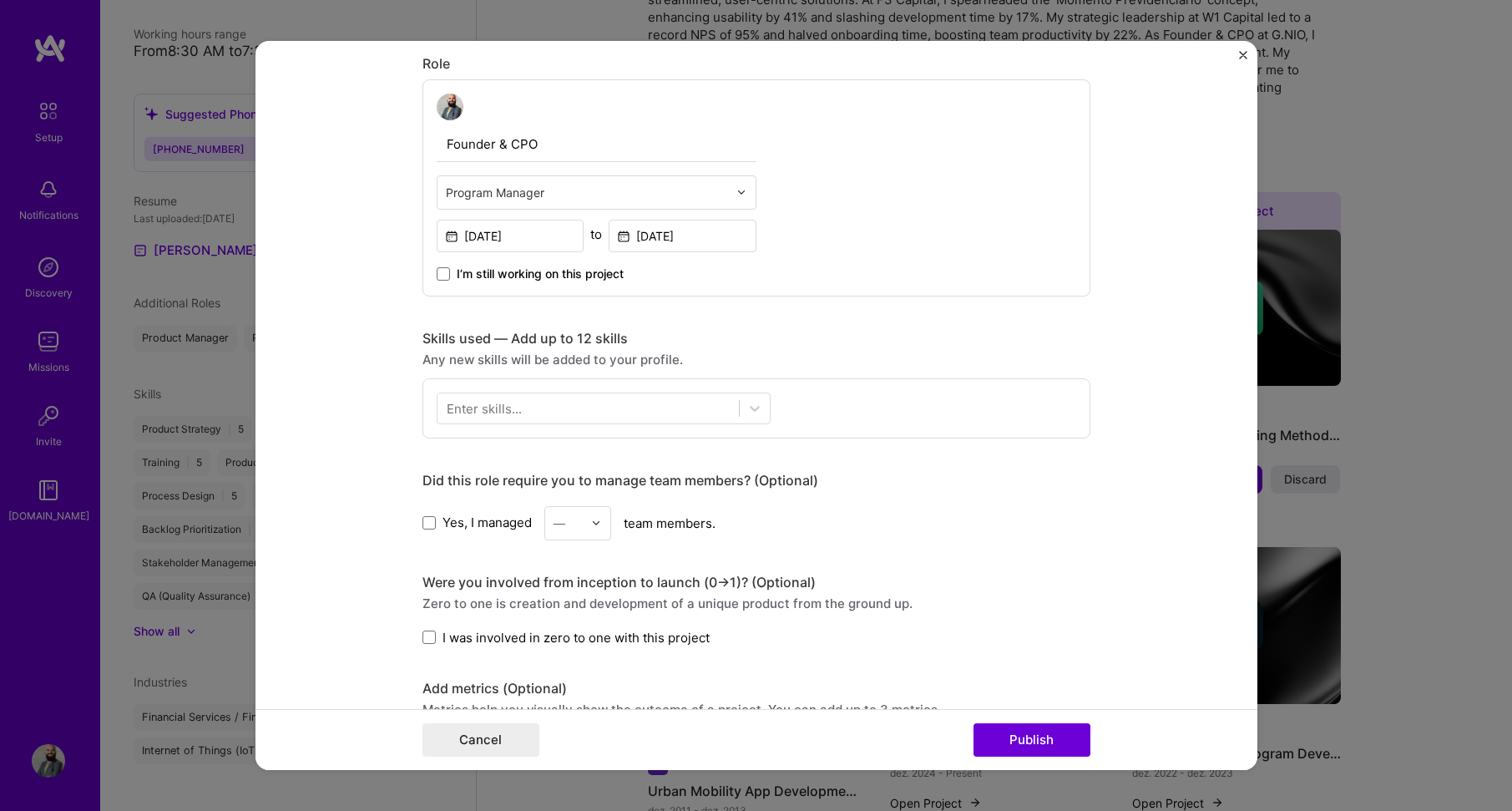
scroll to position [668, 0]
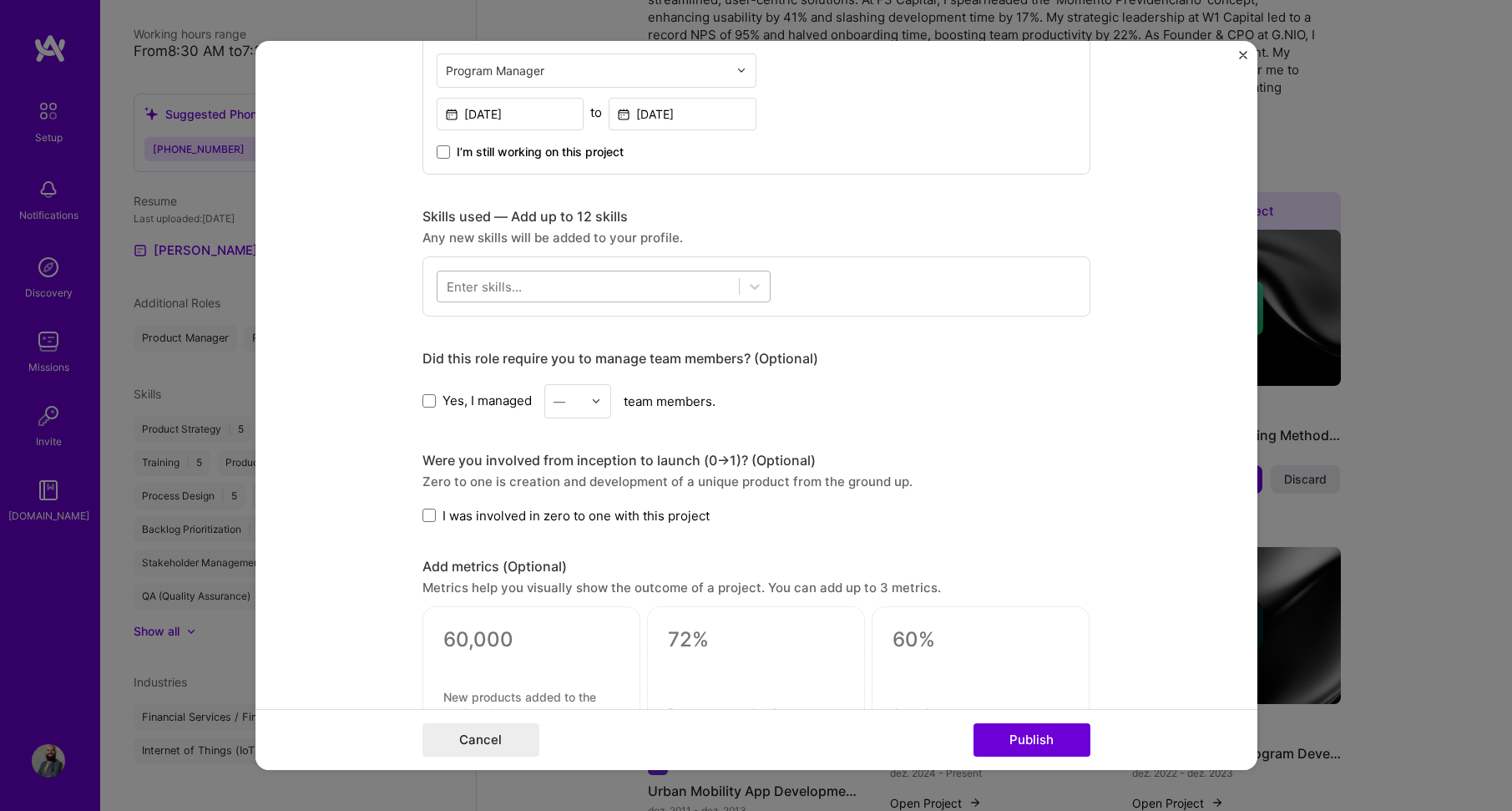
click at [533, 280] on div at bounding box center [588, 286] width 302 height 28
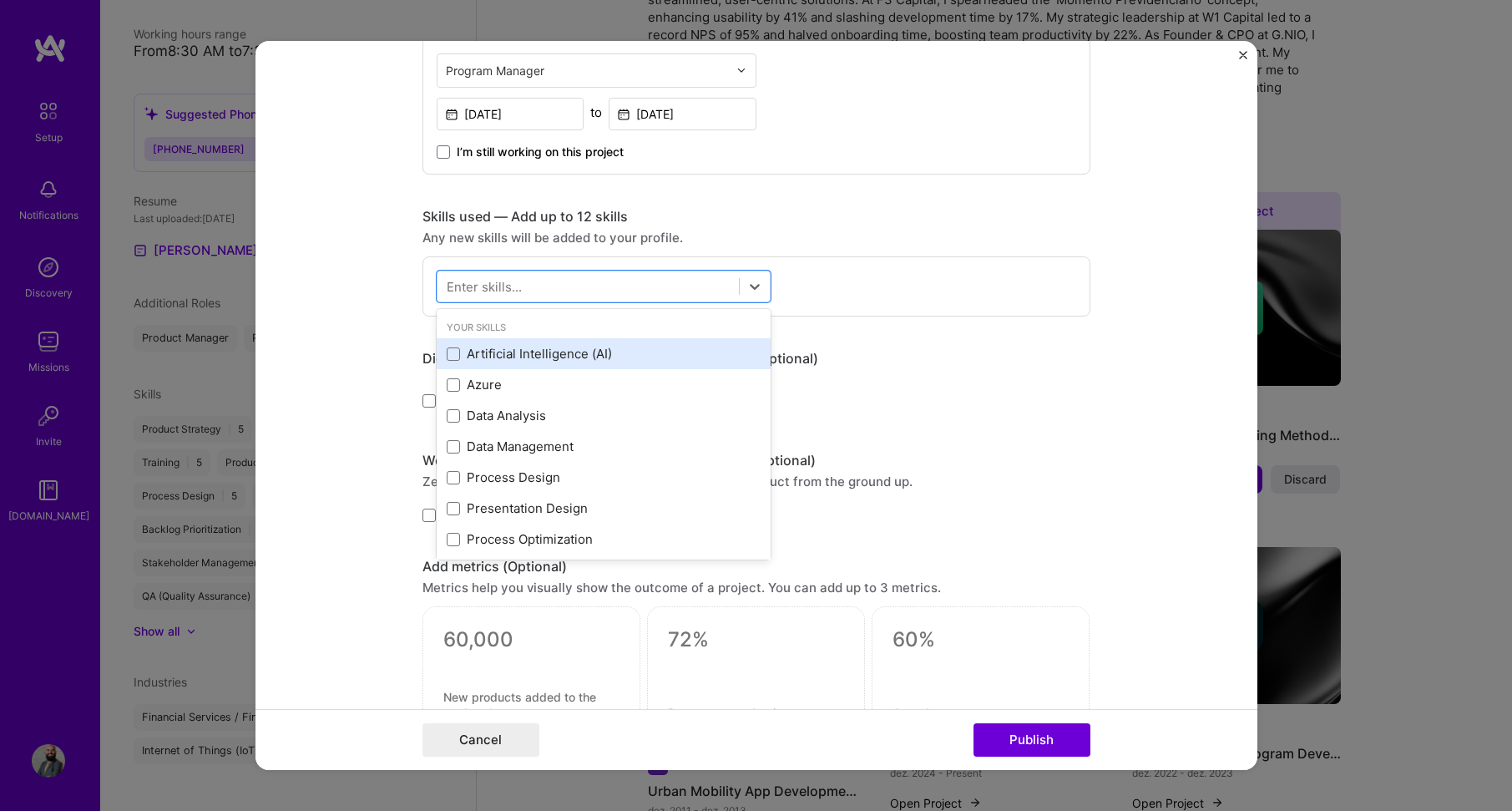
click at [589, 351] on div "Artificial Intelligence (AI)" at bounding box center [604, 354] width 314 height 18
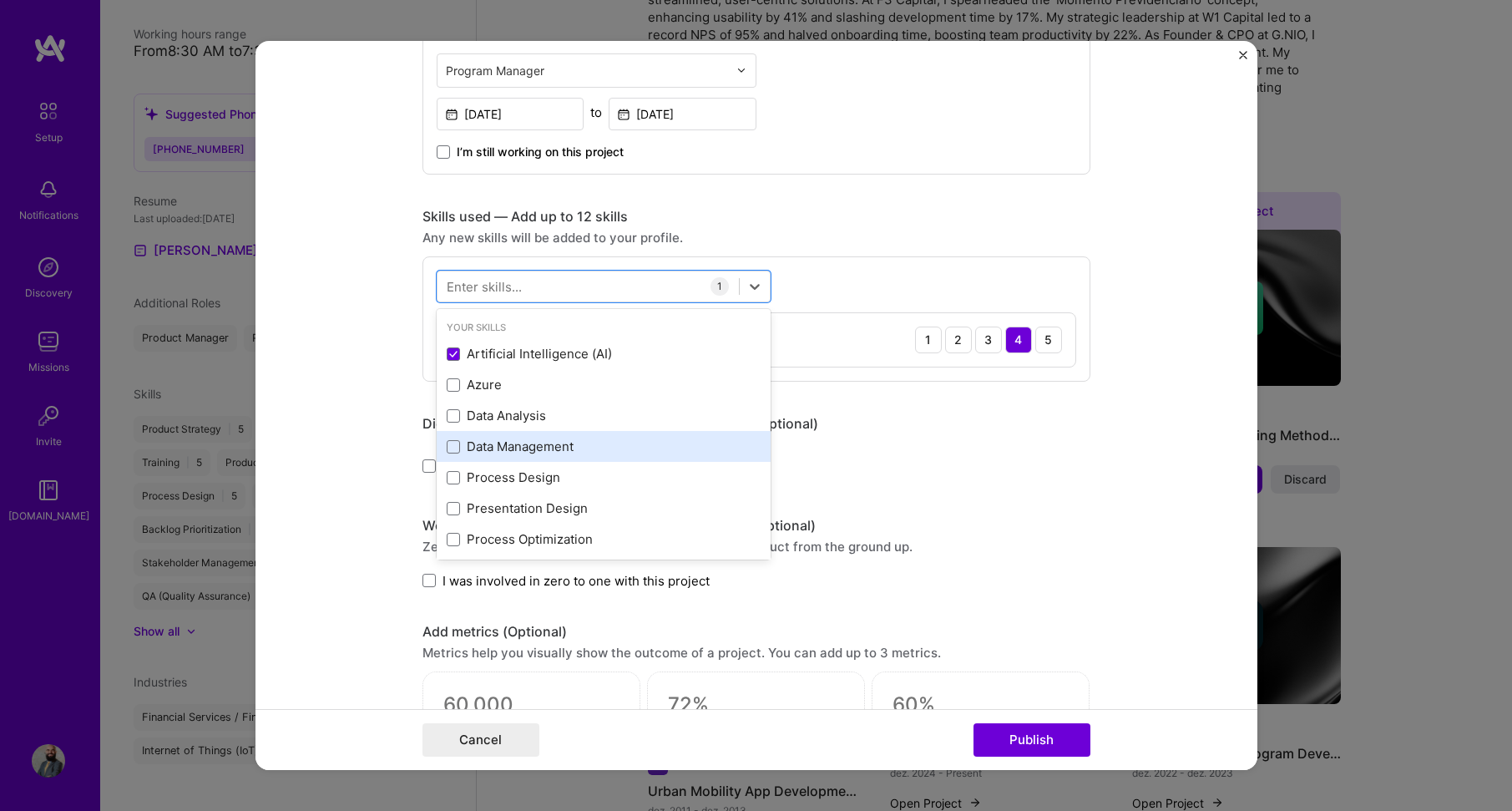
click at [604, 451] on div "Data Management" at bounding box center [604, 446] width 314 height 18
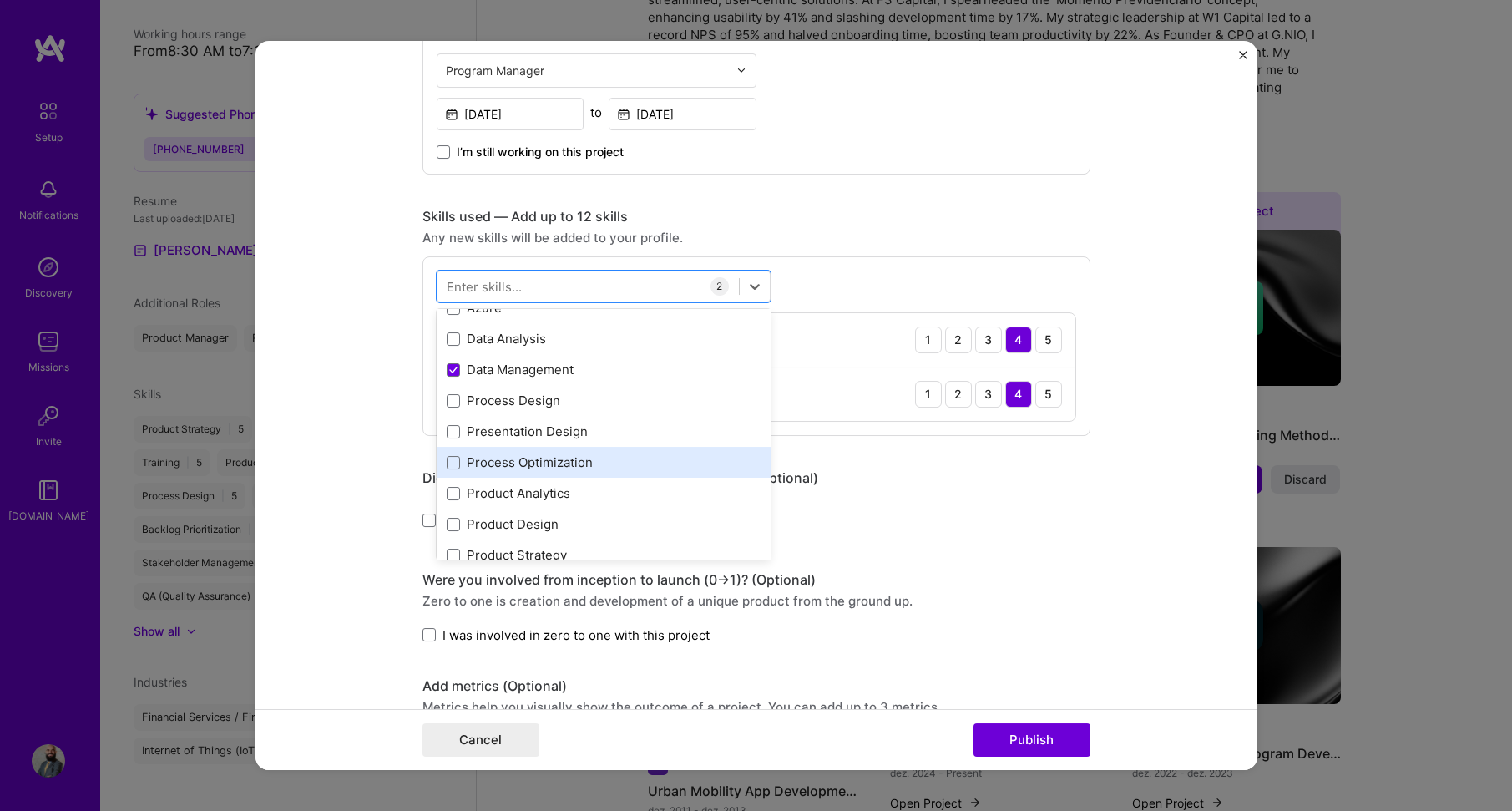
scroll to position [84, 0]
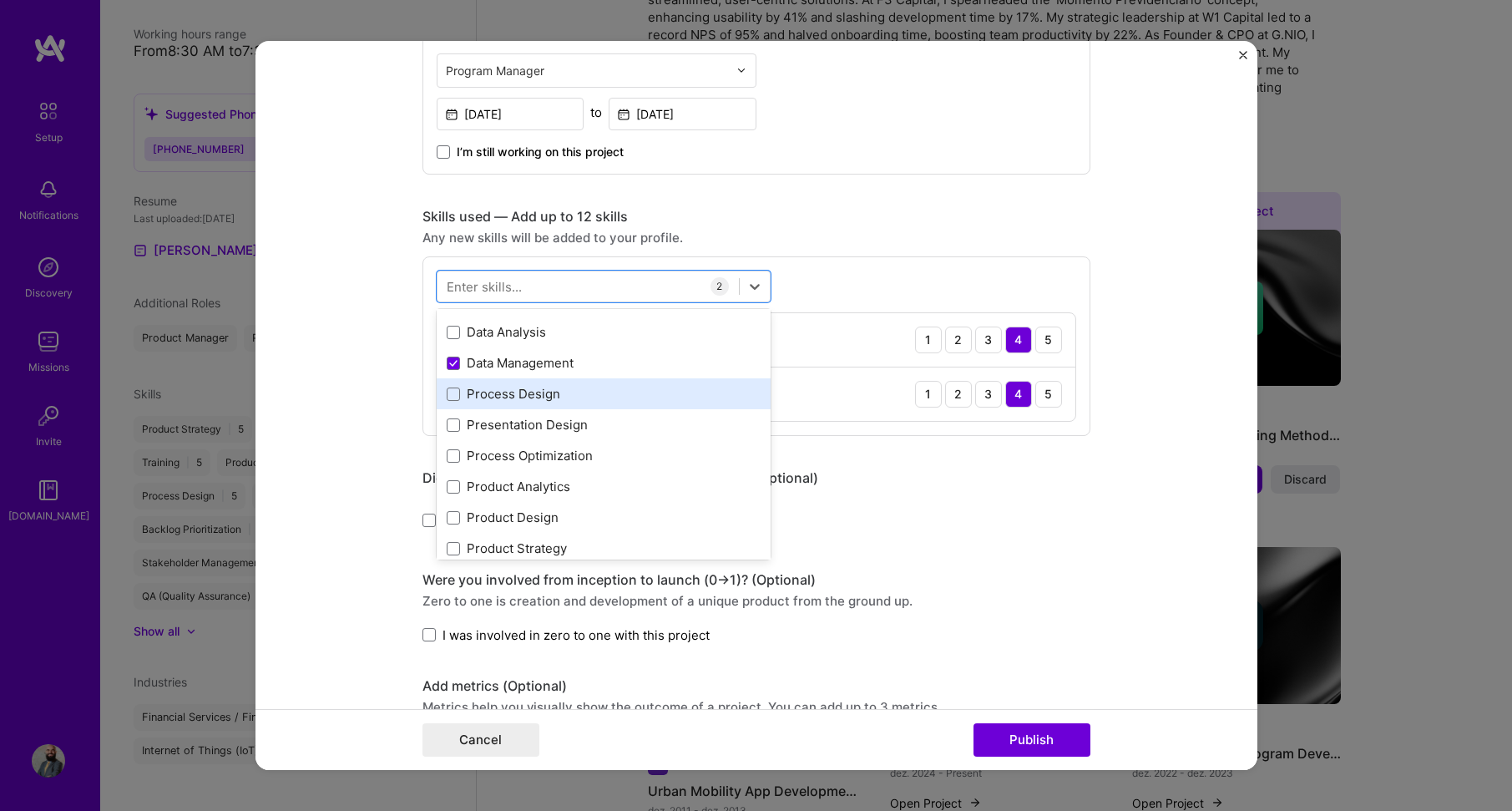
click at [585, 402] on div "Process Design" at bounding box center [604, 394] width 314 height 18
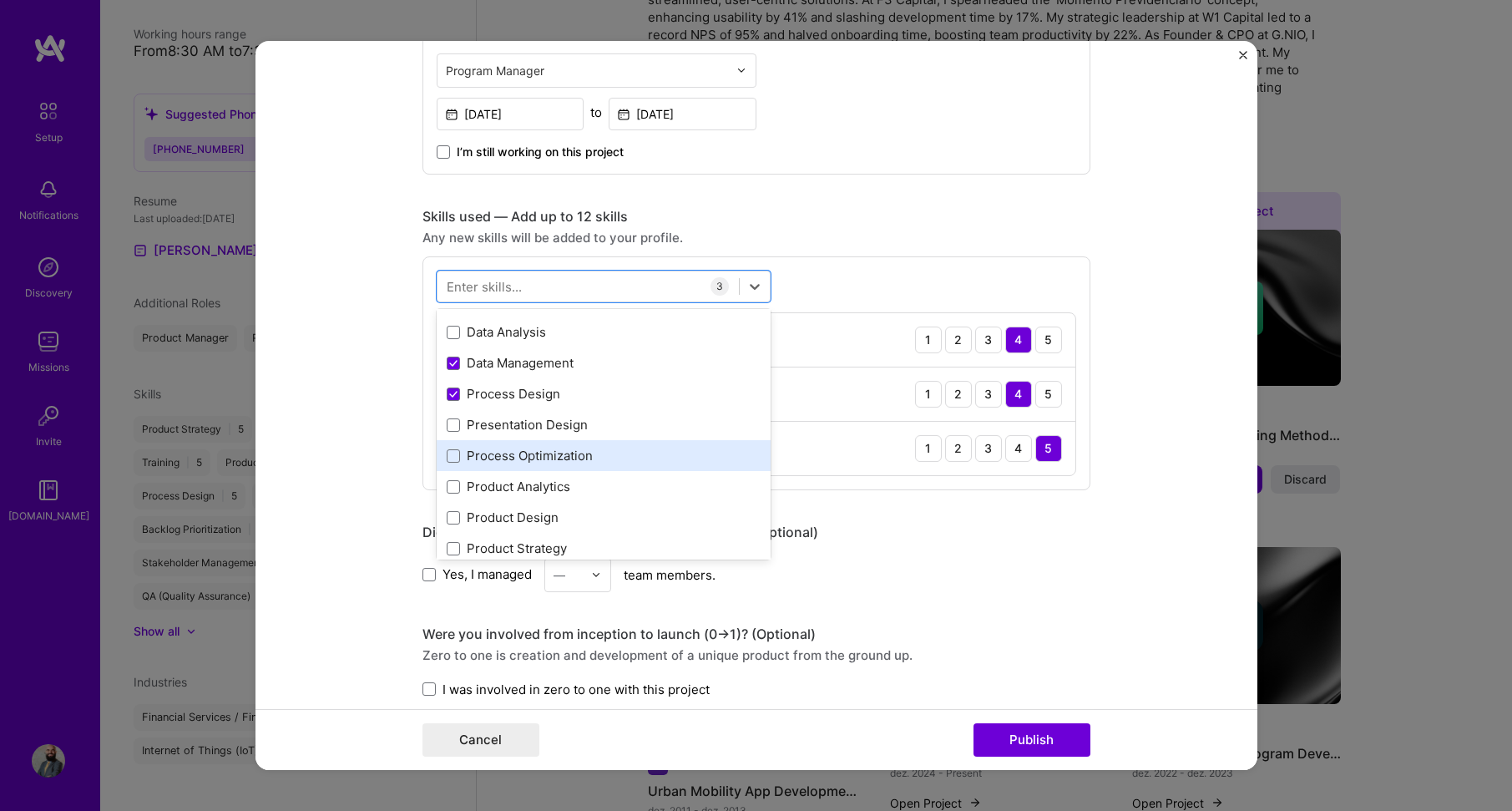
click at [602, 449] on div "Process Optimization" at bounding box center [604, 456] width 314 height 18
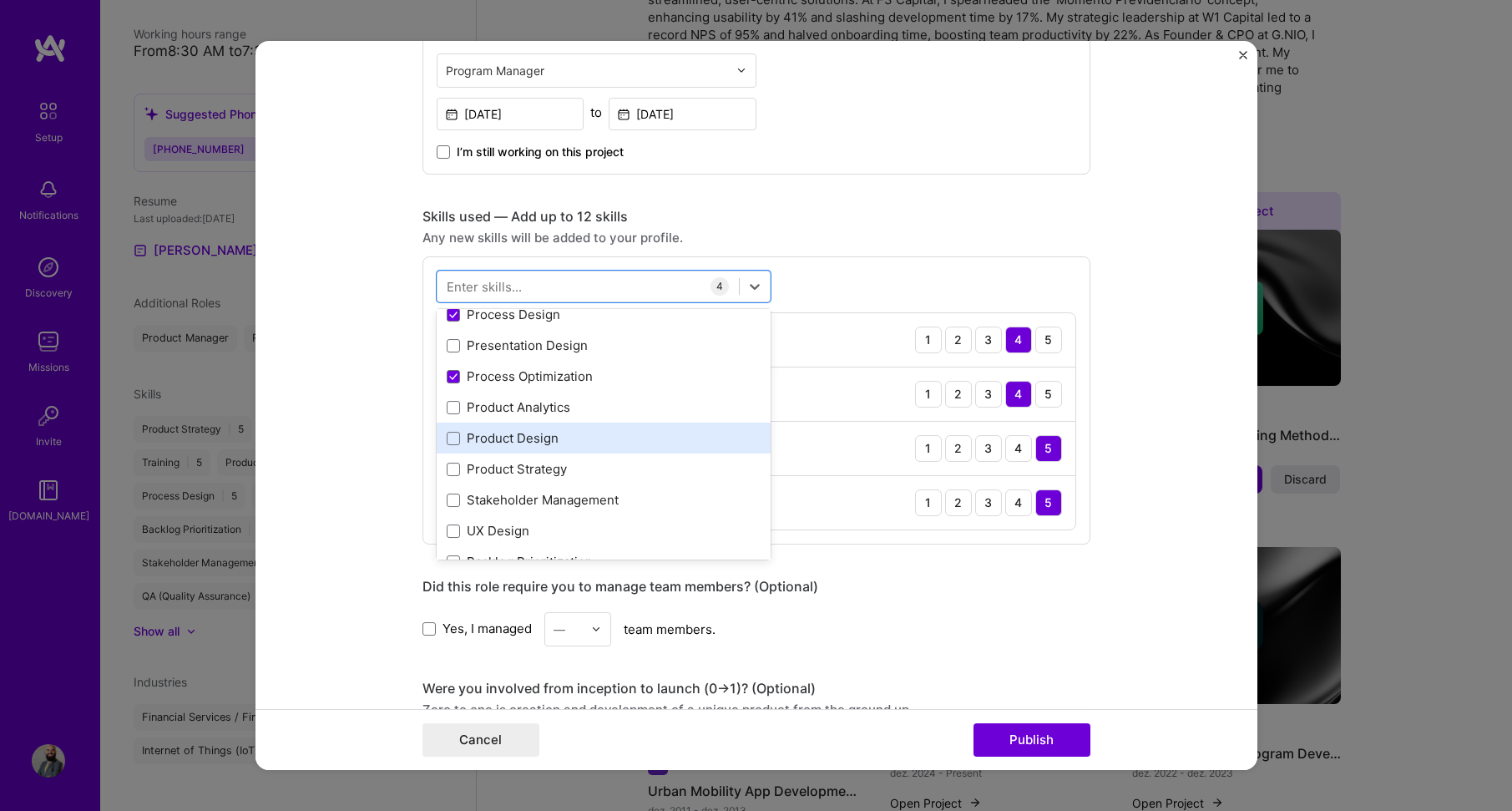
scroll to position [167, 0]
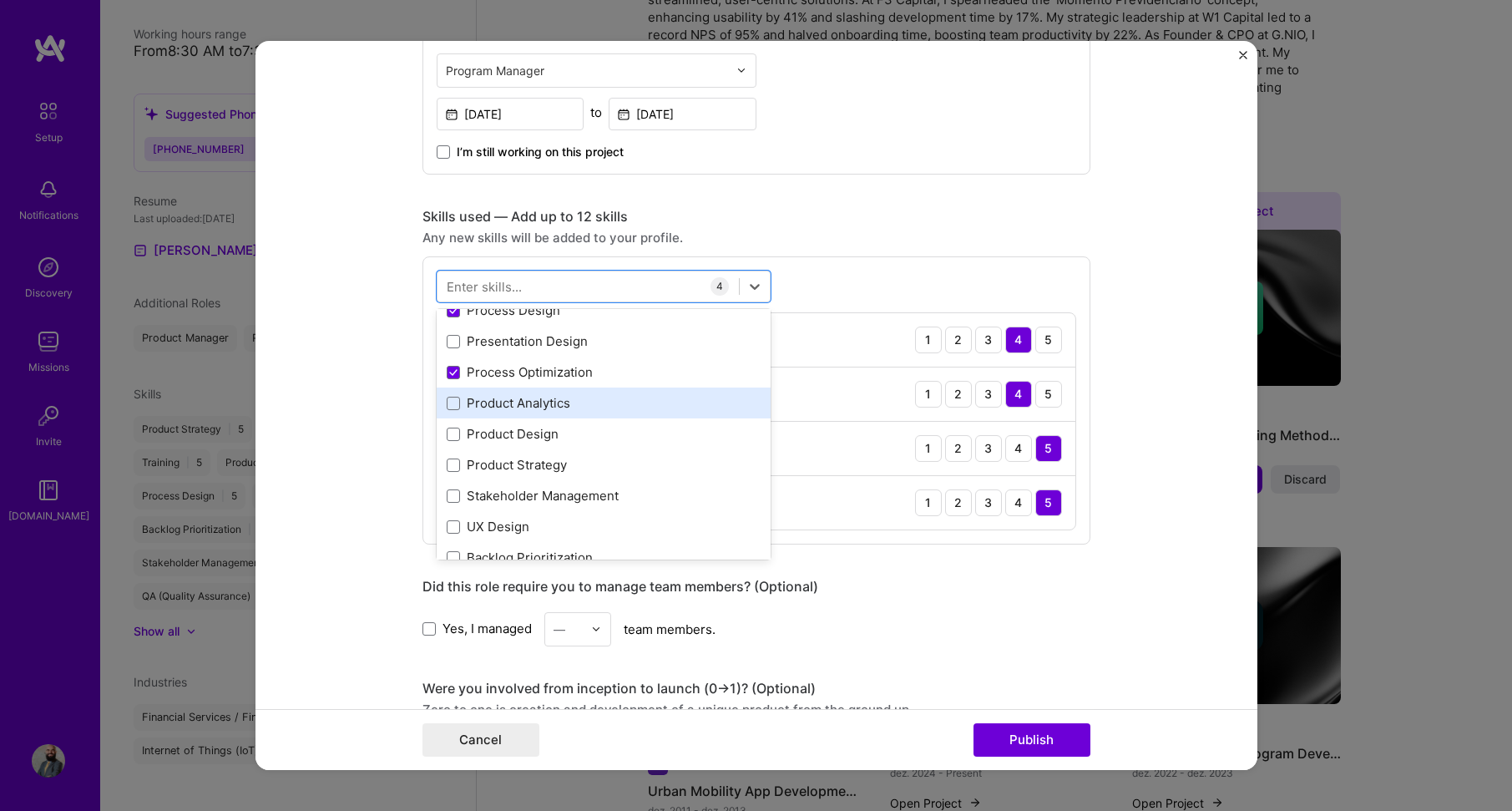
click at [607, 415] on div "Product Analytics" at bounding box center [604, 402] width 334 height 30
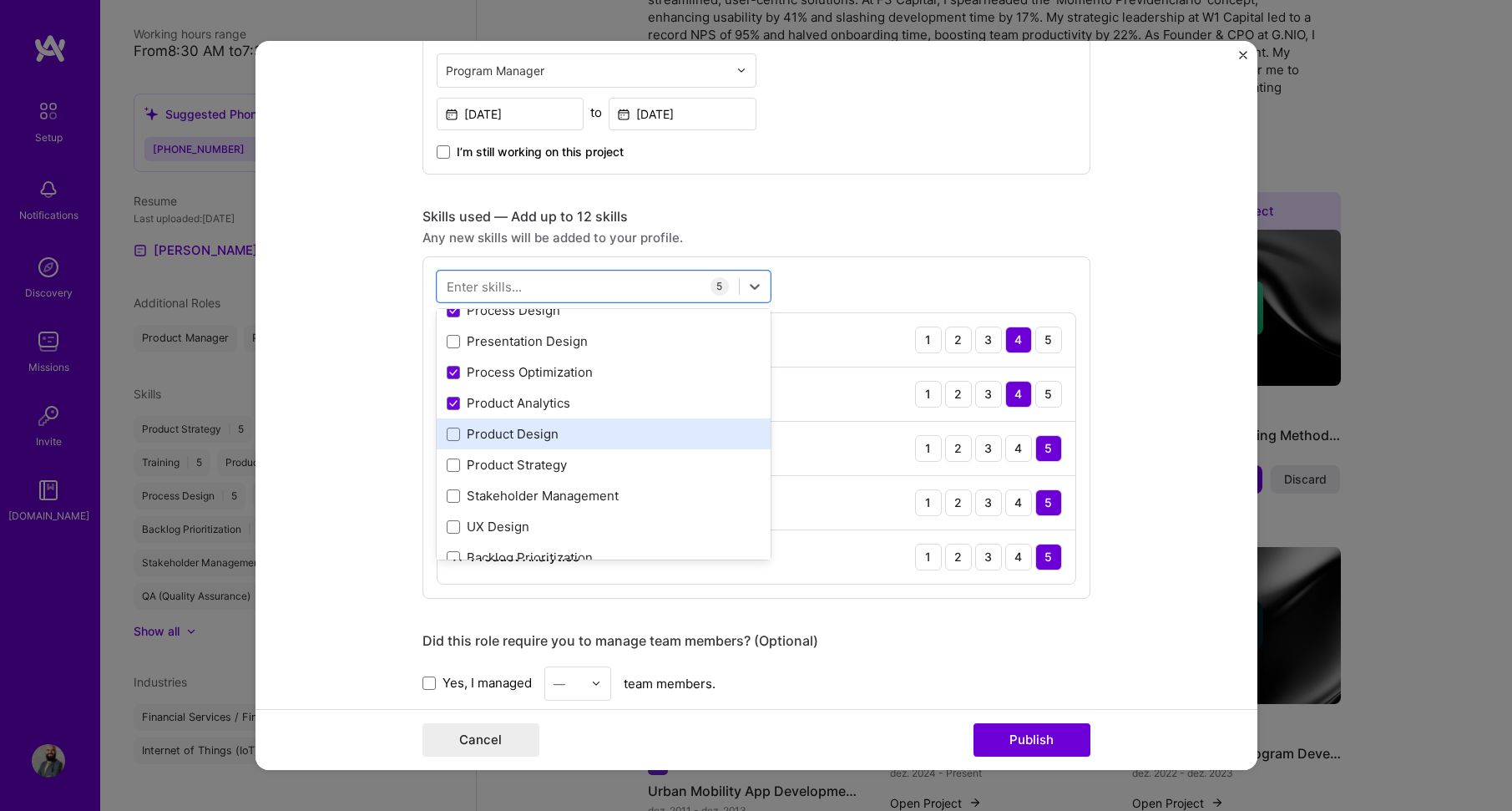
click at [599, 440] on div "Product Design" at bounding box center [604, 434] width 314 height 18
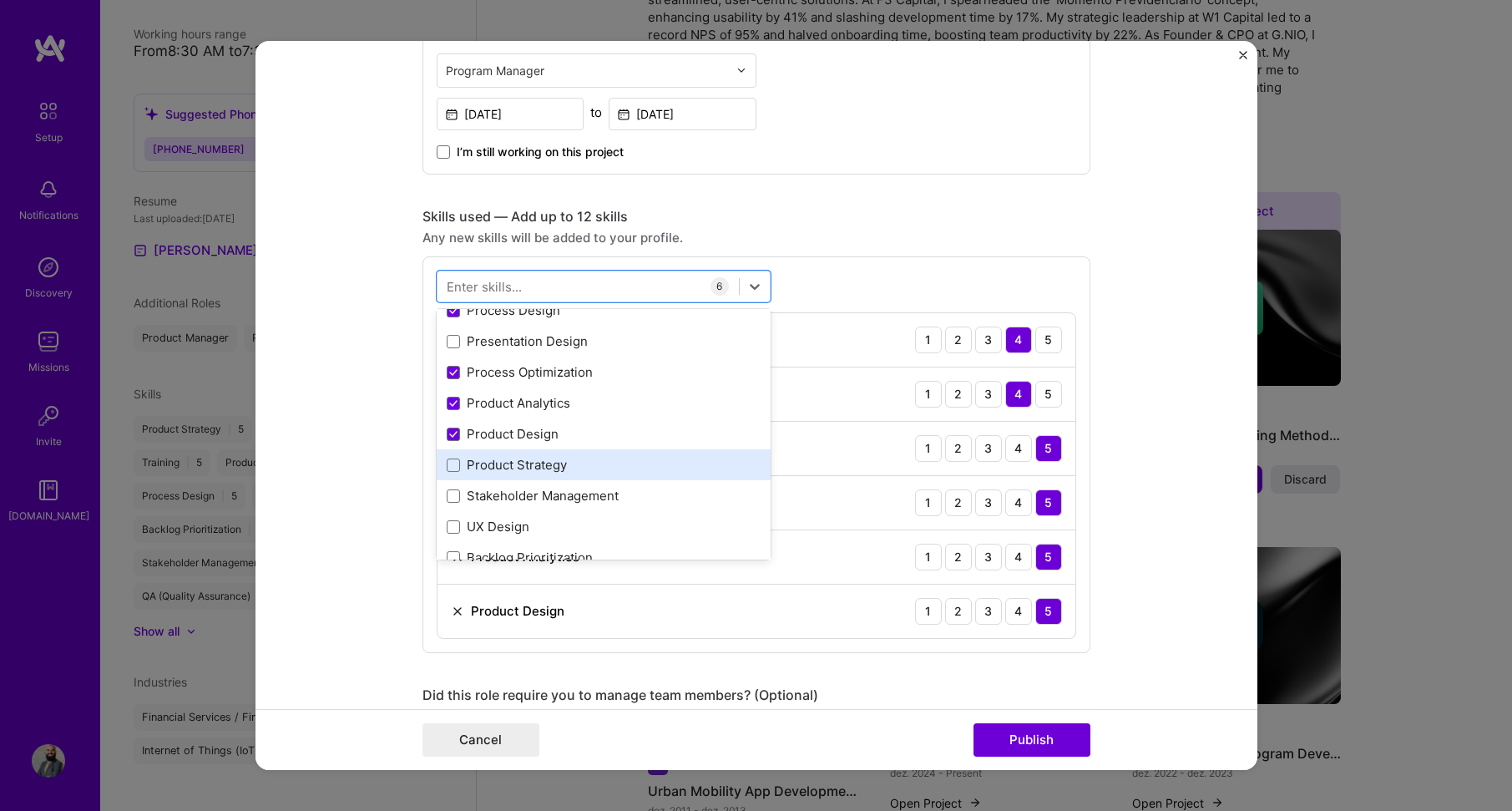
click at [593, 473] on div "Product Strategy" at bounding box center [604, 465] width 314 height 18
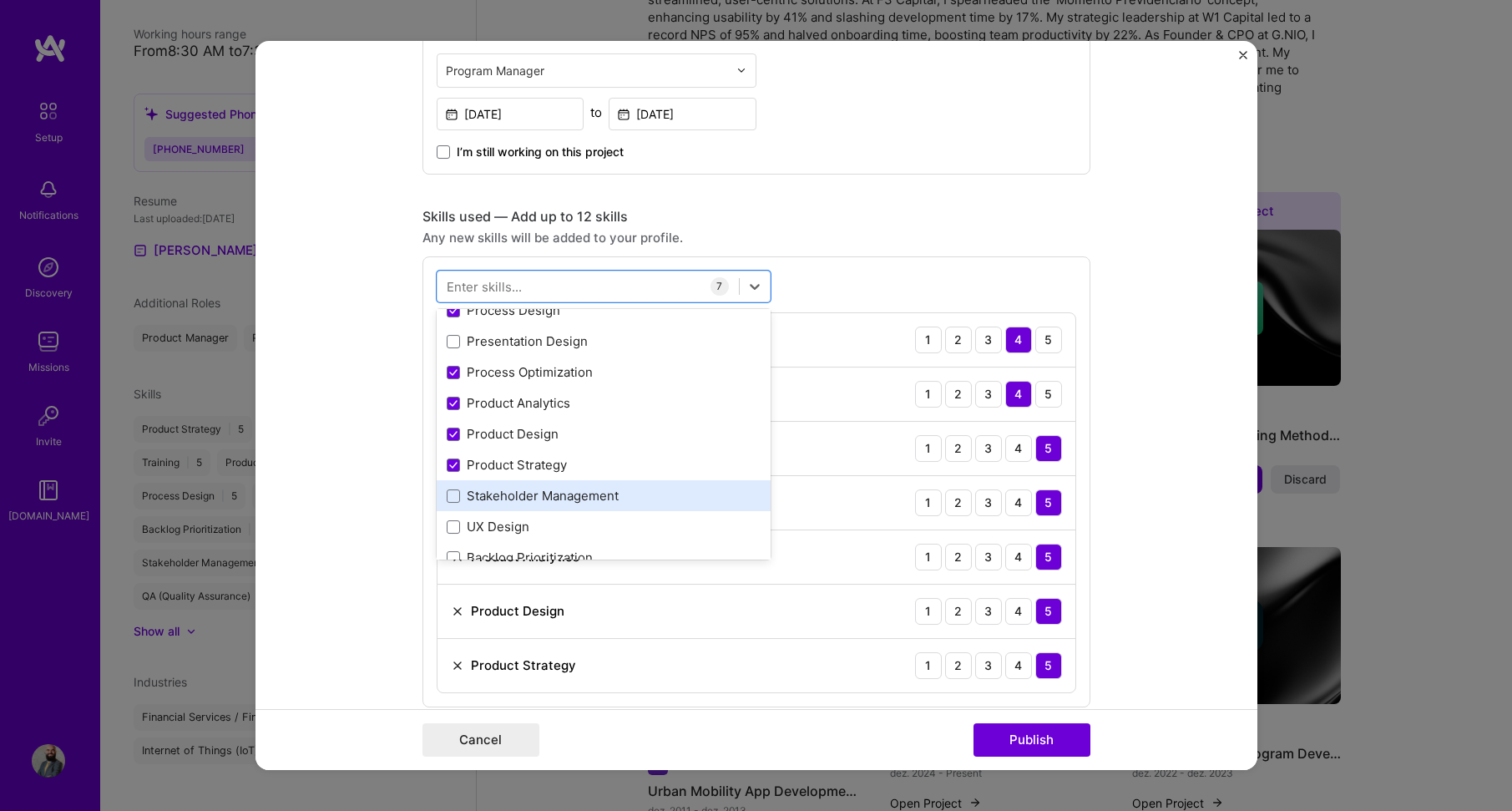
click at [601, 502] on div "Stakeholder Management" at bounding box center [604, 496] width 314 height 18
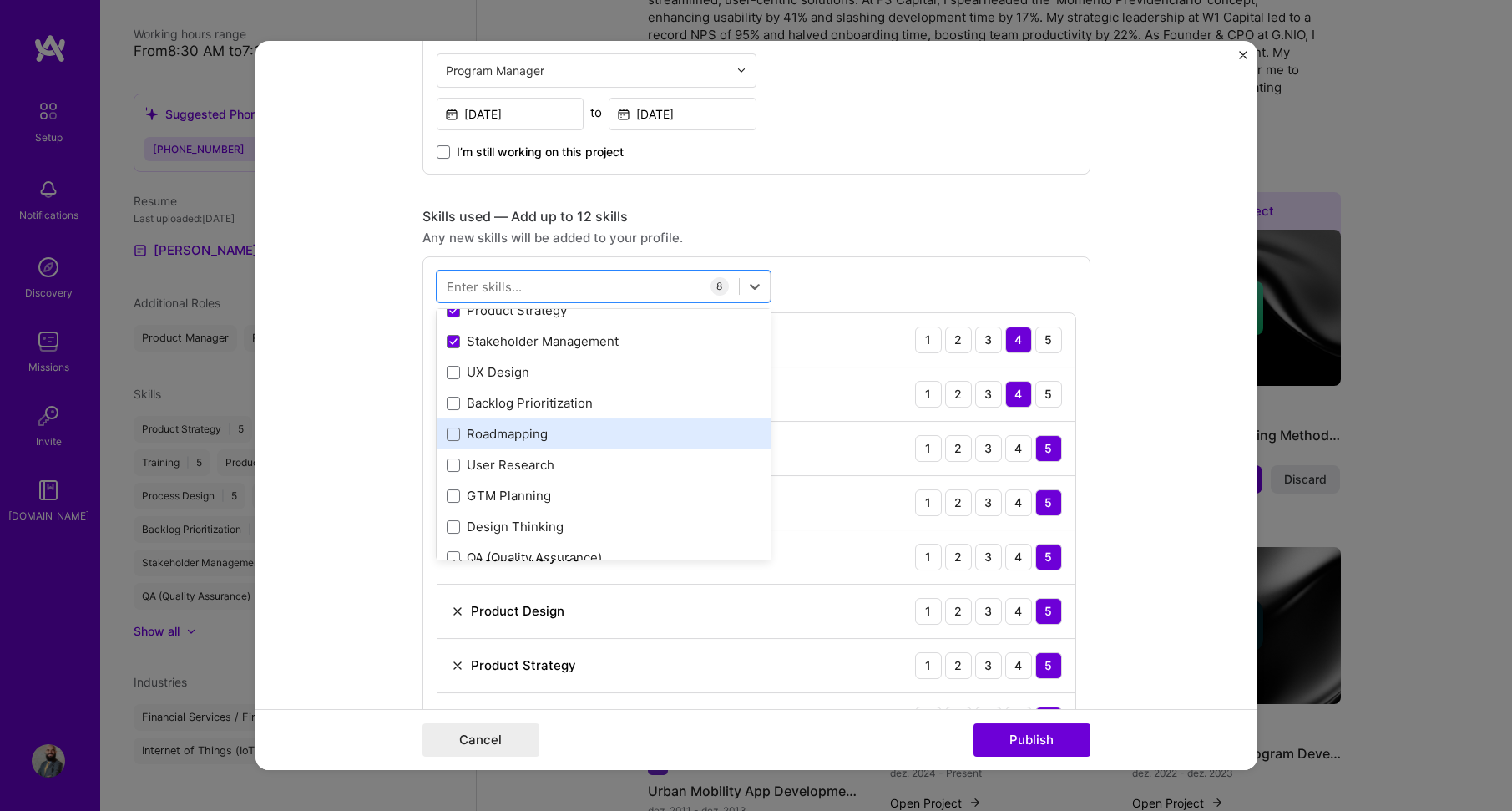
scroll to position [334, 0]
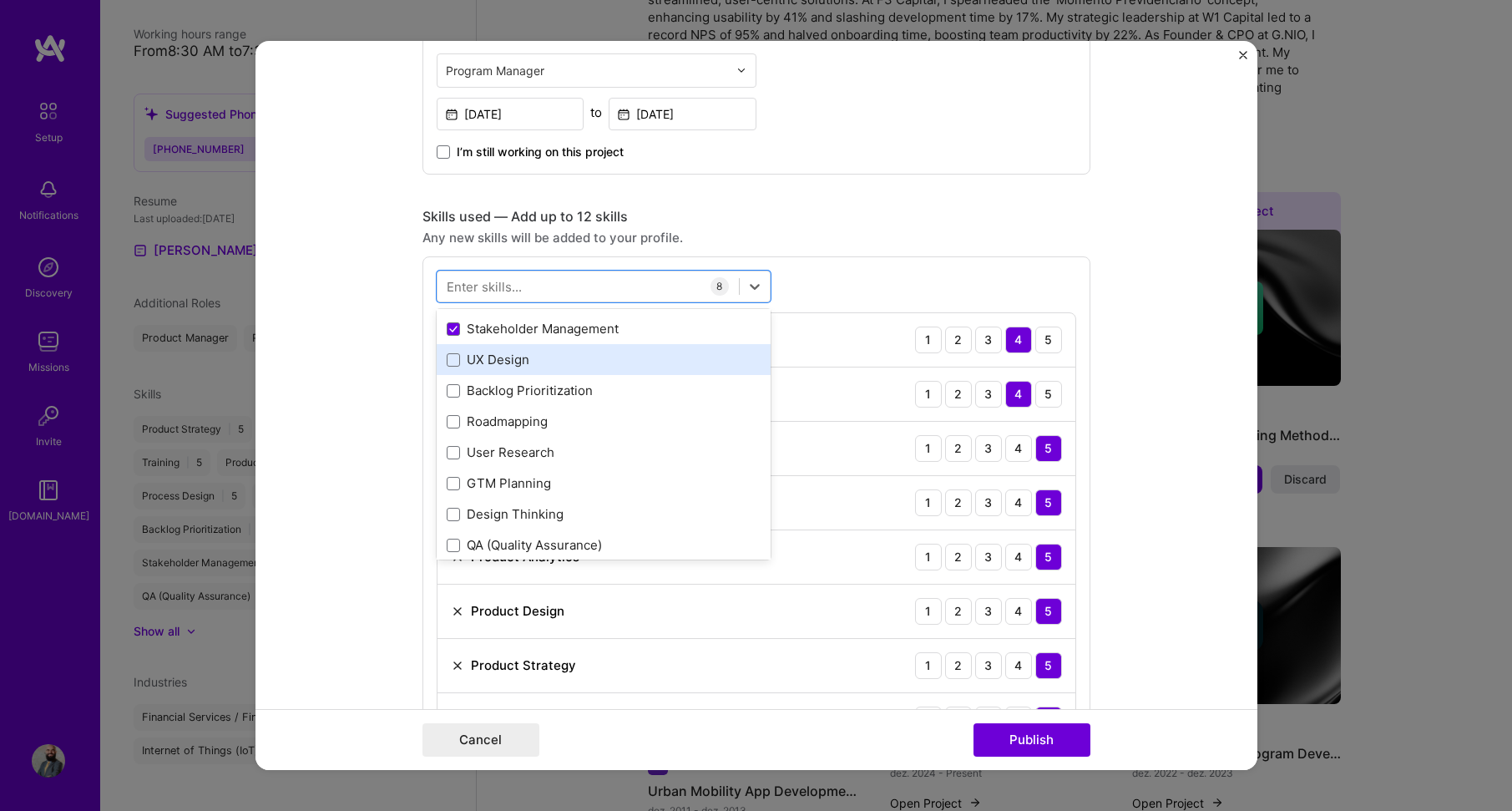
click at [537, 369] on div "UX Design" at bounding box center [604, 360] width 314 height 18
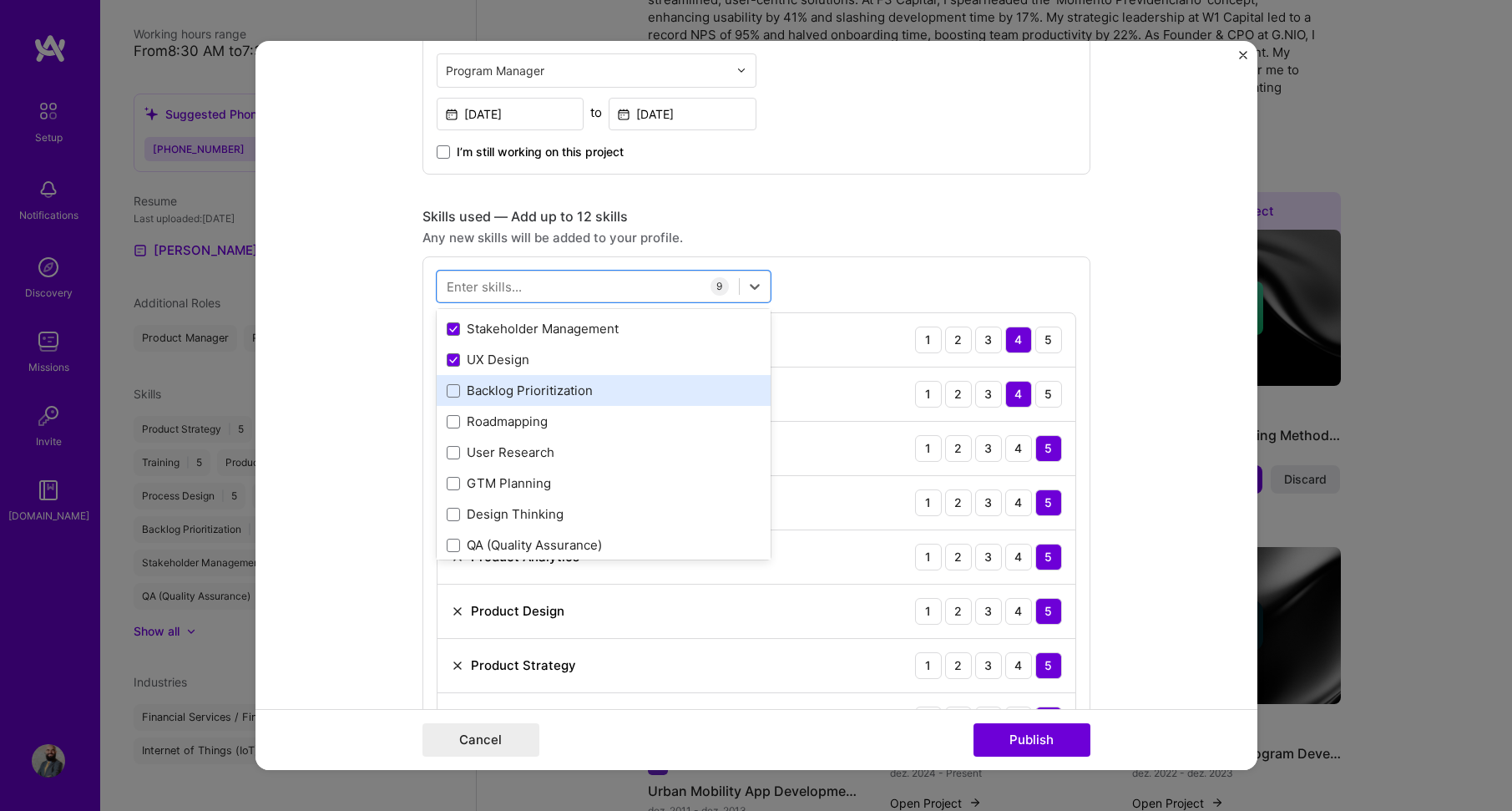
click at [584, 388] on div "Backlog Prioritization" at bounding box center [604, 390] width 314 height 18
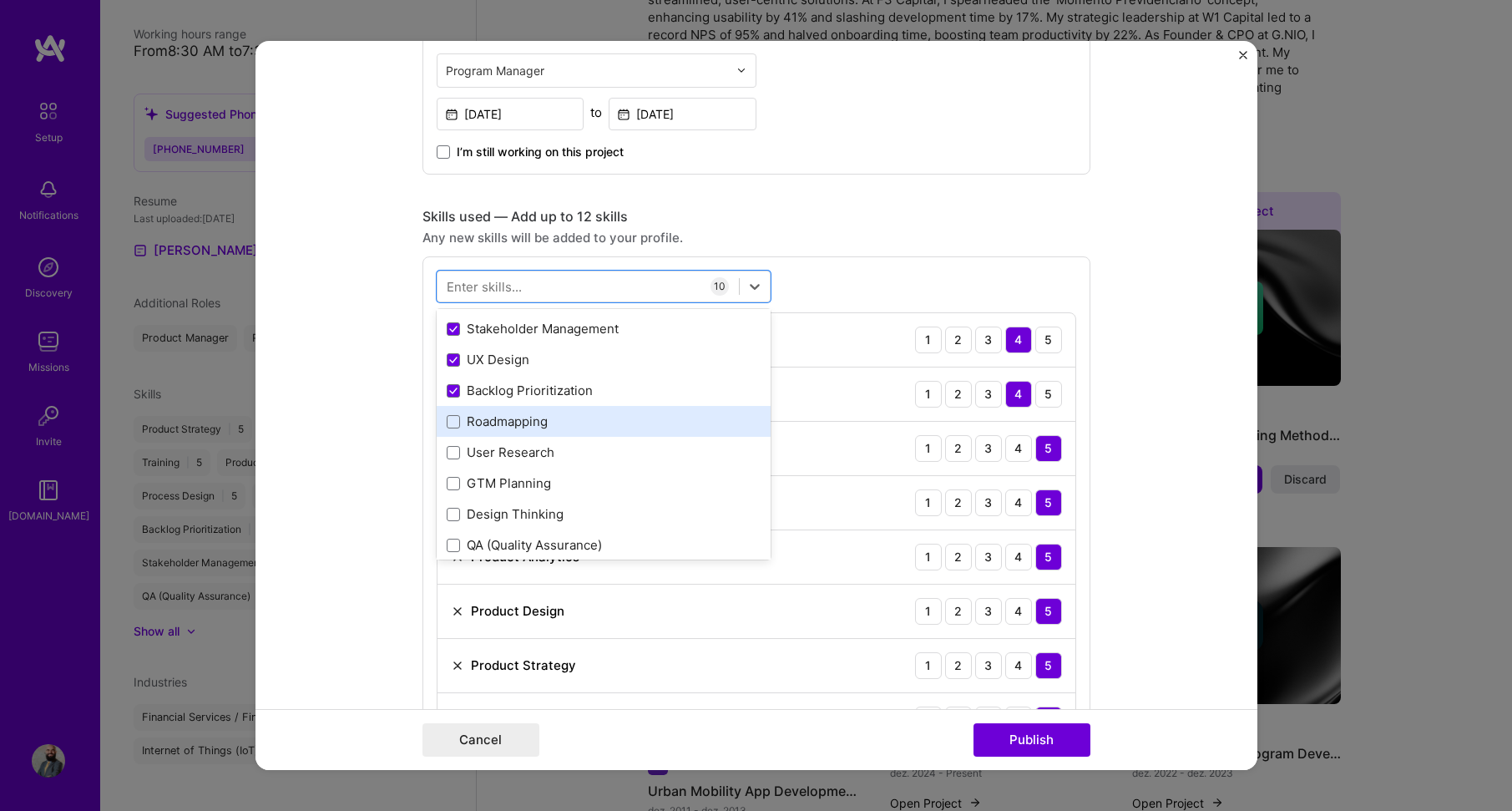
click at [582, 418] on div "Roadmapping" at bounding box center [604, 422] width 314 height 18
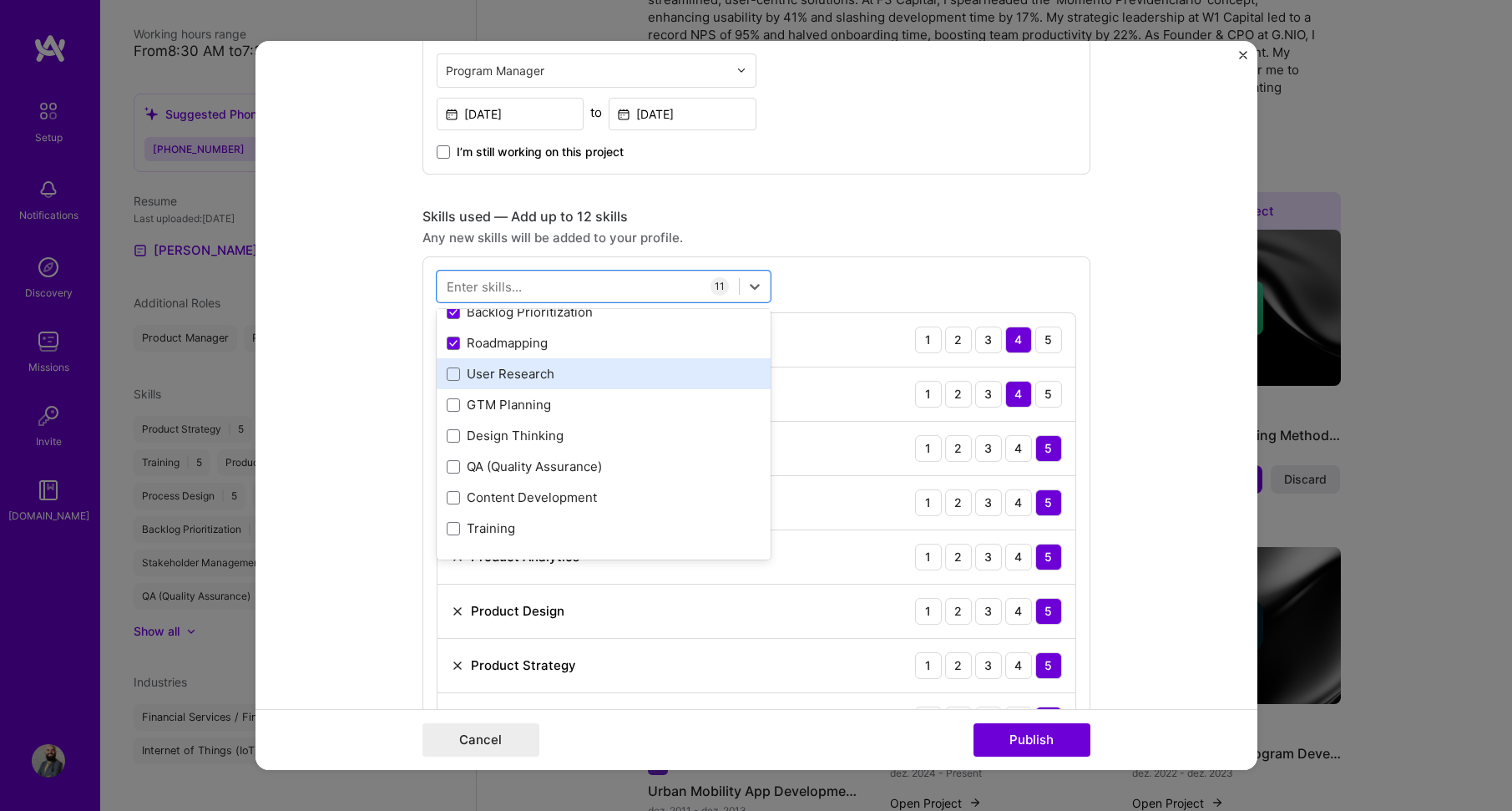
scroll to position [418, 0]
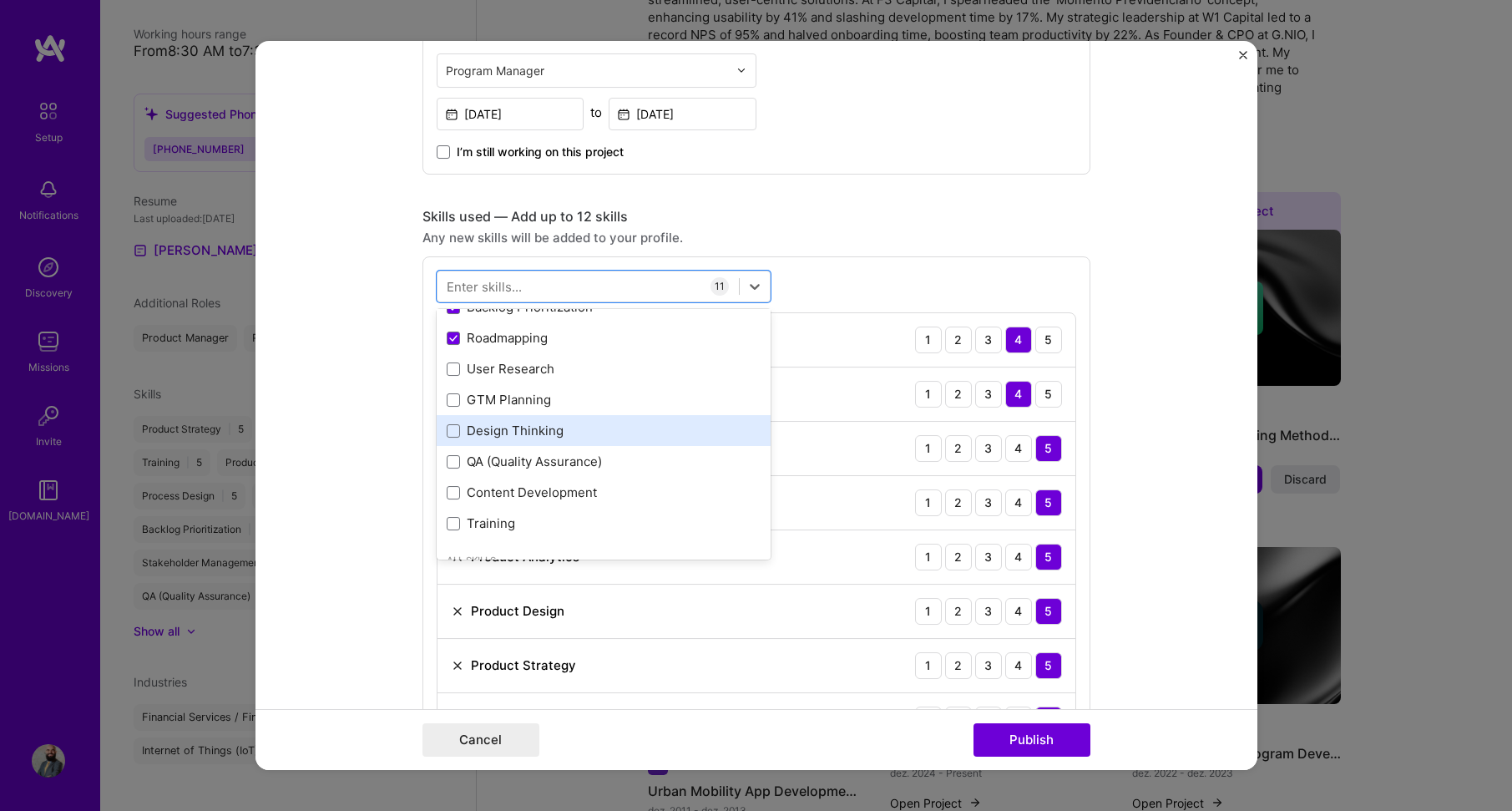
click at [638, 423] on div "Design Thinking" at bounding box center [604, 431] width 314 height 18
click at [1121, 274] on form "Editing suggested project This project is suggested based on your LinkedIn, res…" at bounding box center [756, 406] width 1002 height 730
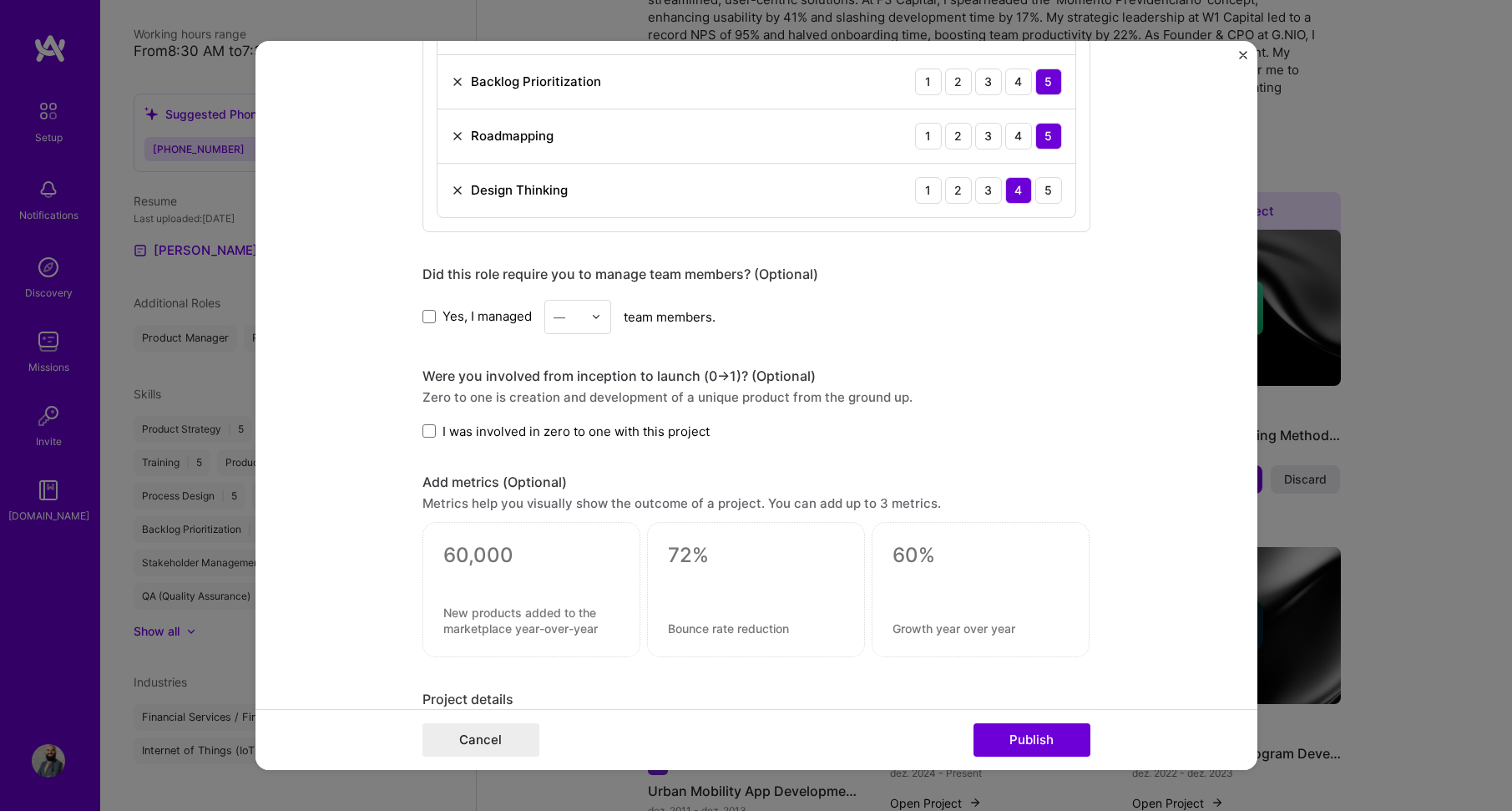
scroll to position [1420, 0]
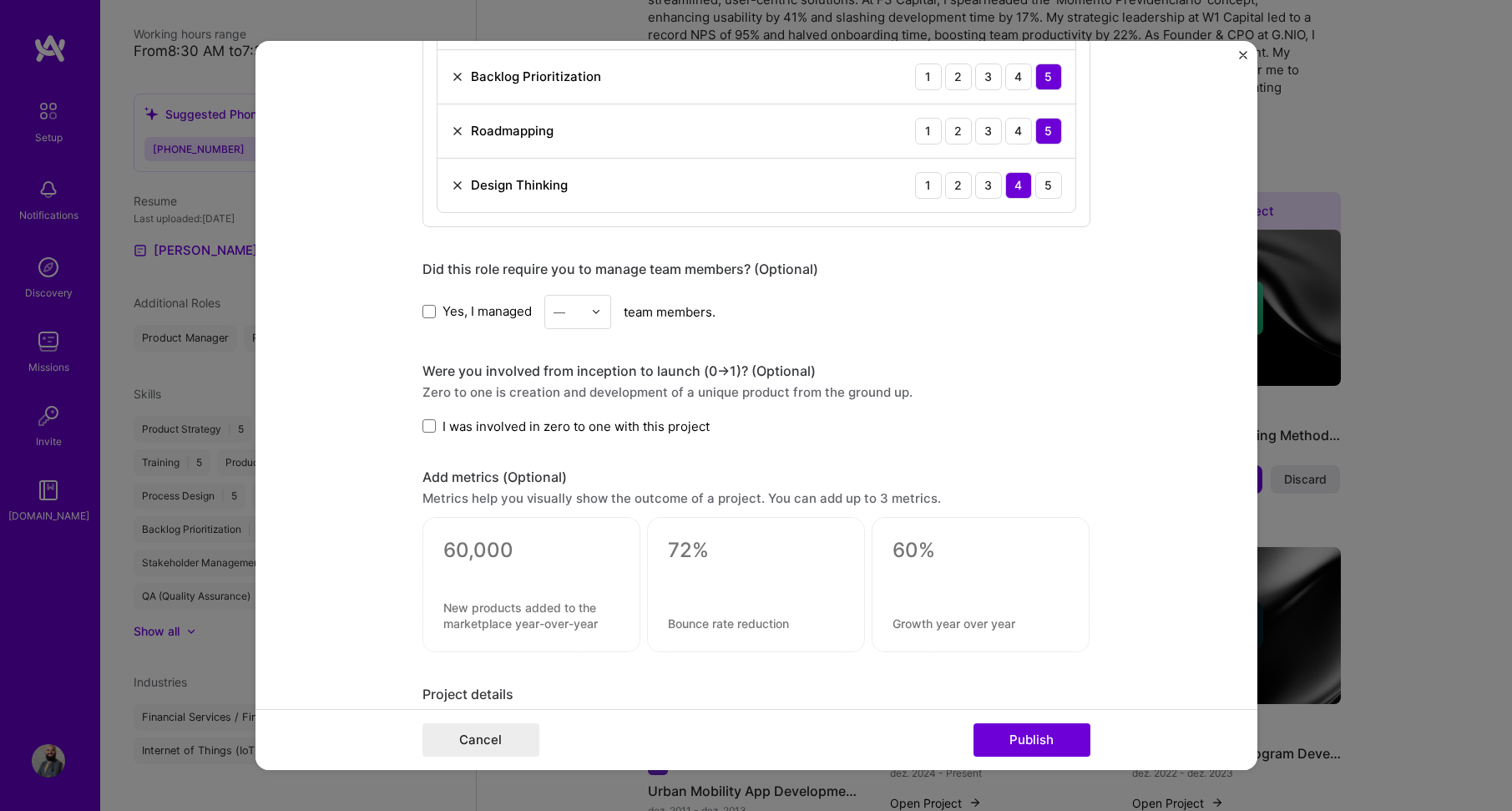
click at [430, 311] on label "Yes, I managed" at bounding box center [476, 312] width 109 height 18
click at [0, 0] on input "Yes, I managed" at bounding box center [0, 0] width 0 height 0
drag, startPoint x: 571, startPoint y: 319, endPoint x: 578, endPoint y: 327, distance: 10.6
click at [571, 318] on input "text" at bounding box center [569, 313] width 29 height 18
click at [574, 481] on div "5" at bounding box center [578, 480] width 57 height 30
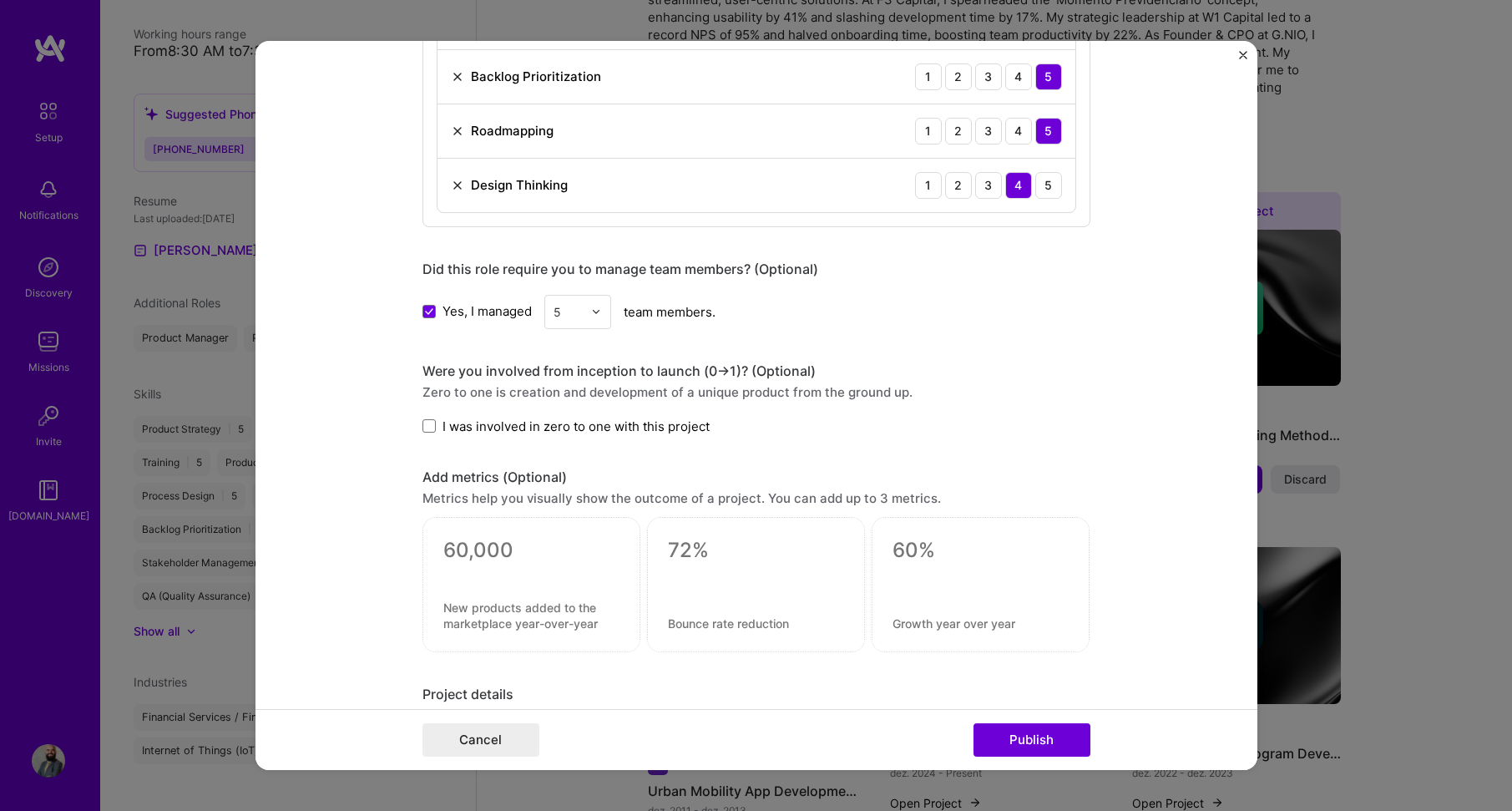
click at [456, 432] on span "I was involved in zero to one with this project" at bounding box center [576, 427] width 267 height 18
click at [0, 0] on input "I was involved in zero to one with this project" at bounding box center [0, 0] width 0 height 0
click at [497, 560] on textarea at bounding box center [531, 550] width 176 height 25
type textarea "0"
type textarea "4"
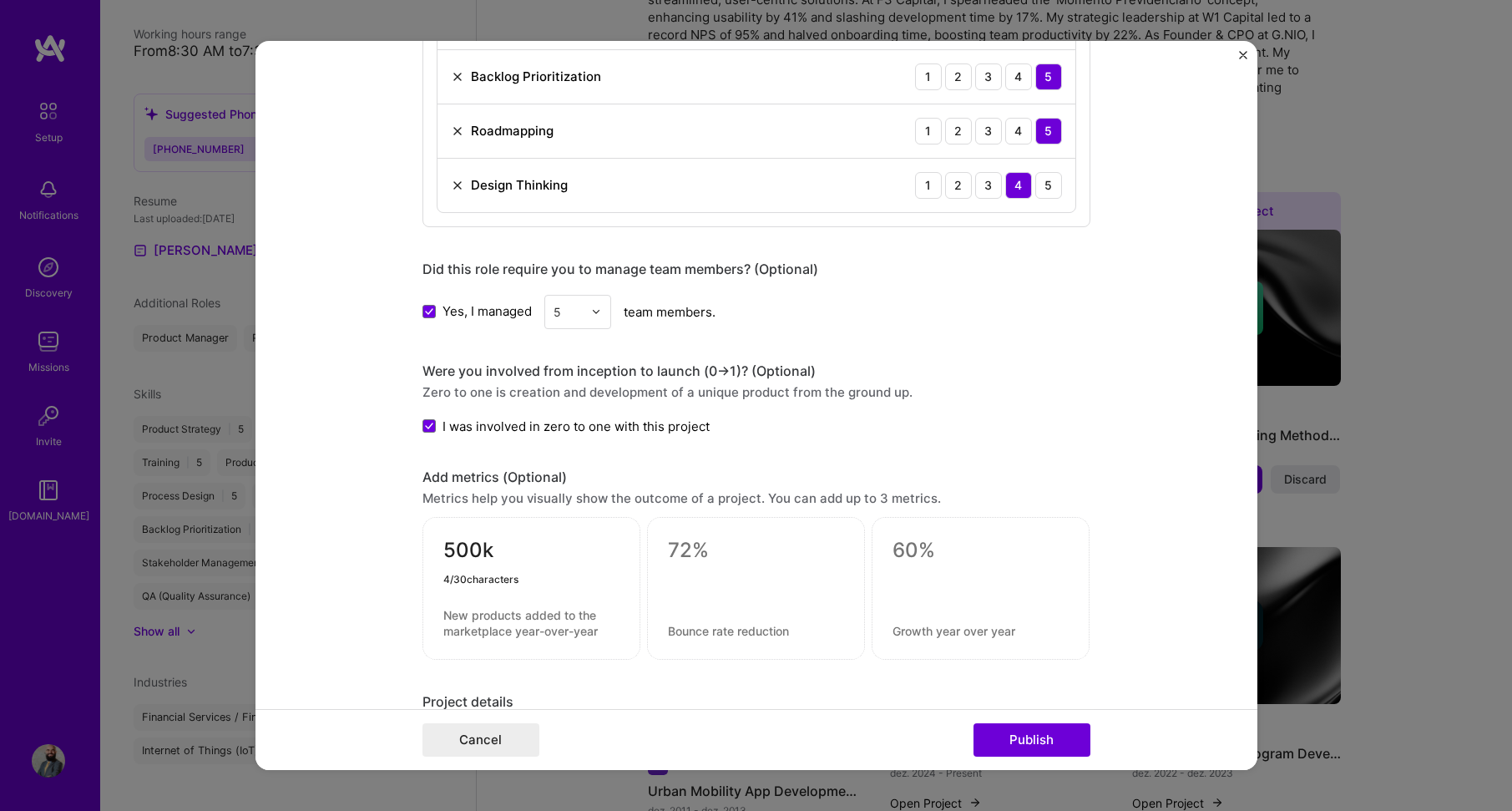
type textarea "500k"
type textarea "ARR"
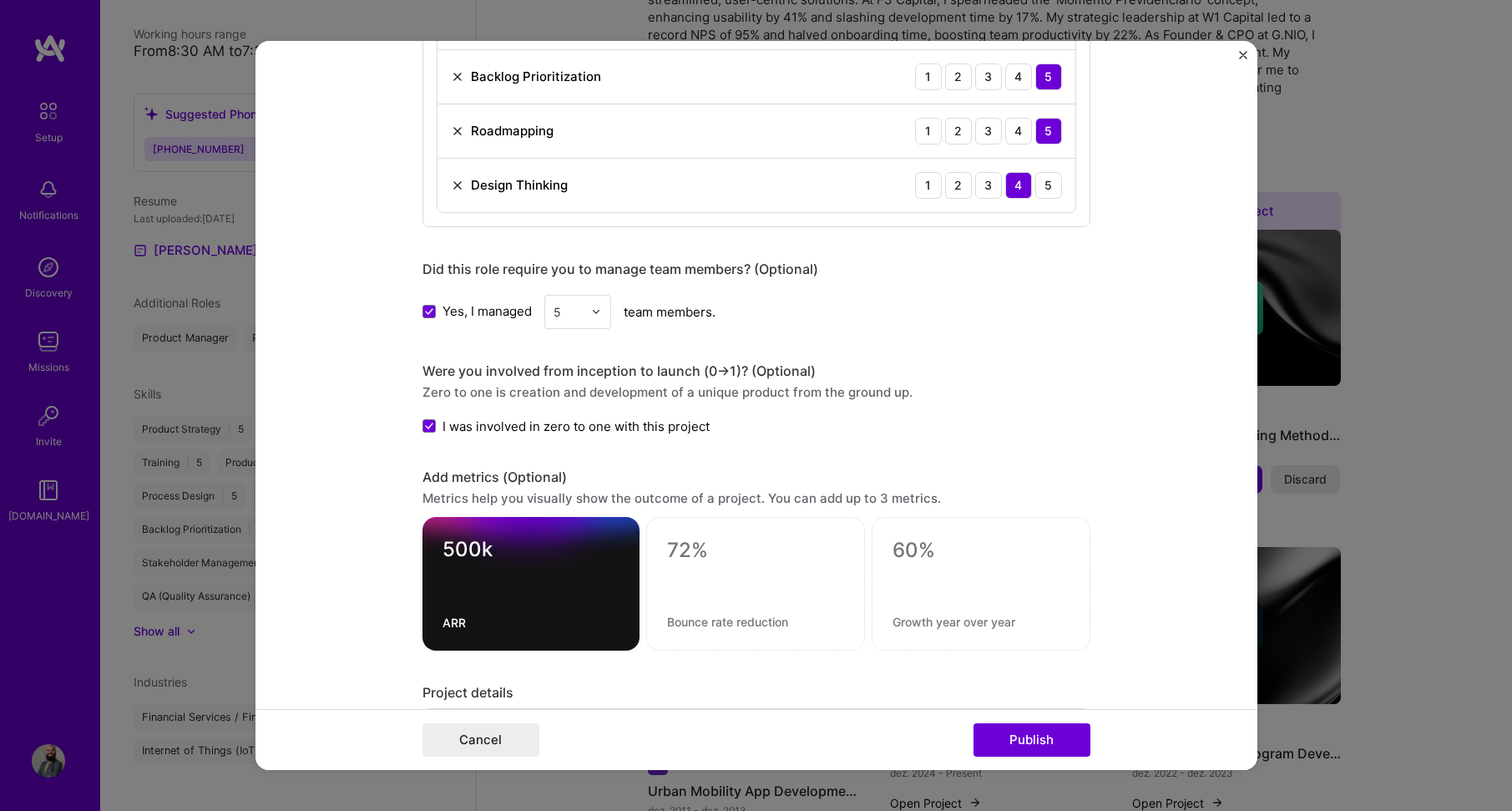
drag, startPoint x: 1110, startPoint y: 499, endPoint x: 1121, endPoint y: 497, distance: 11.2
click at [1111, 499] on form "Editing suggested project This project is suggested based on your LinkedIn, res…" at bounding box center [756, 406] width 1002 height 730
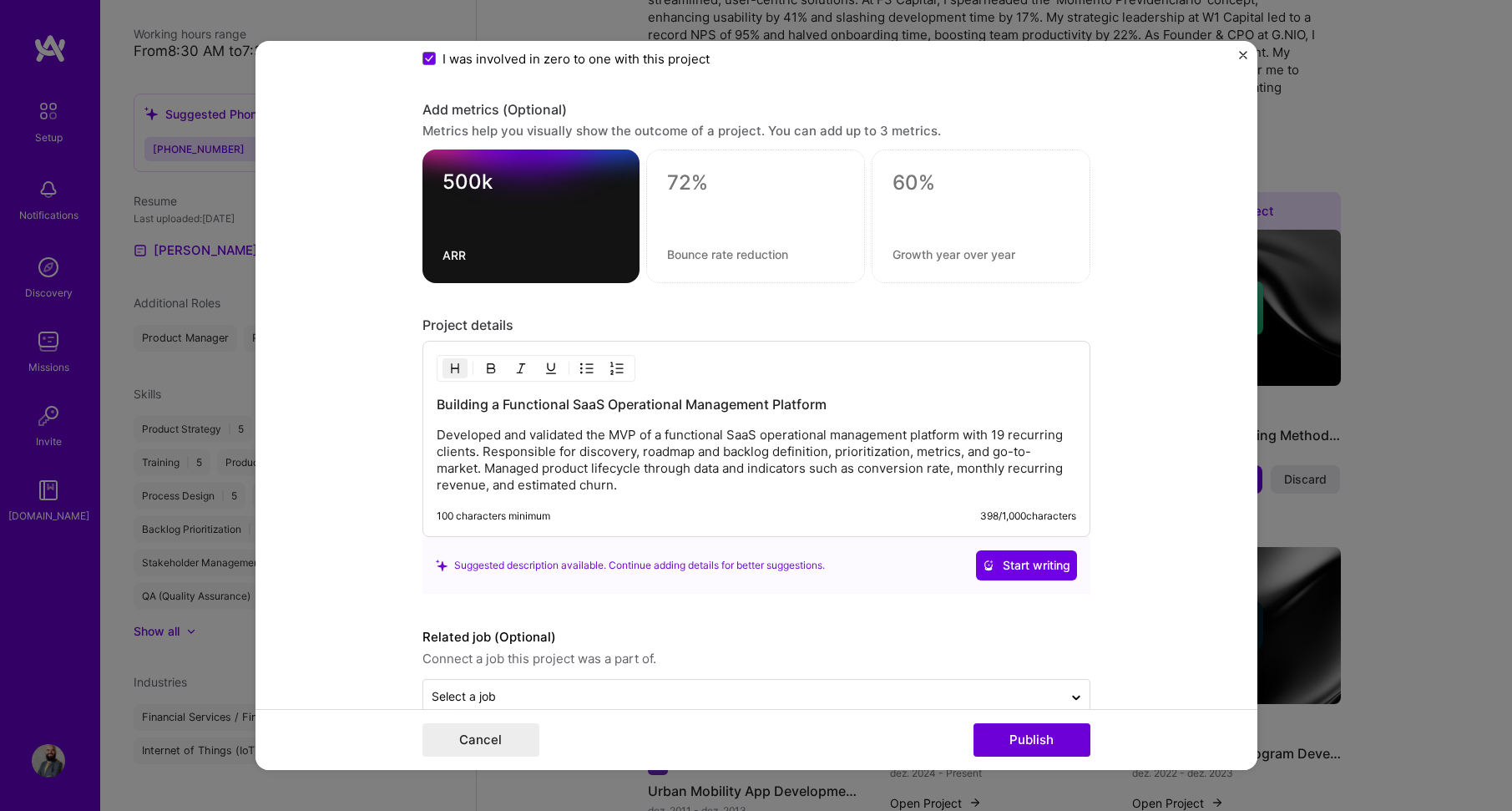
scroll to position [1823, 0]
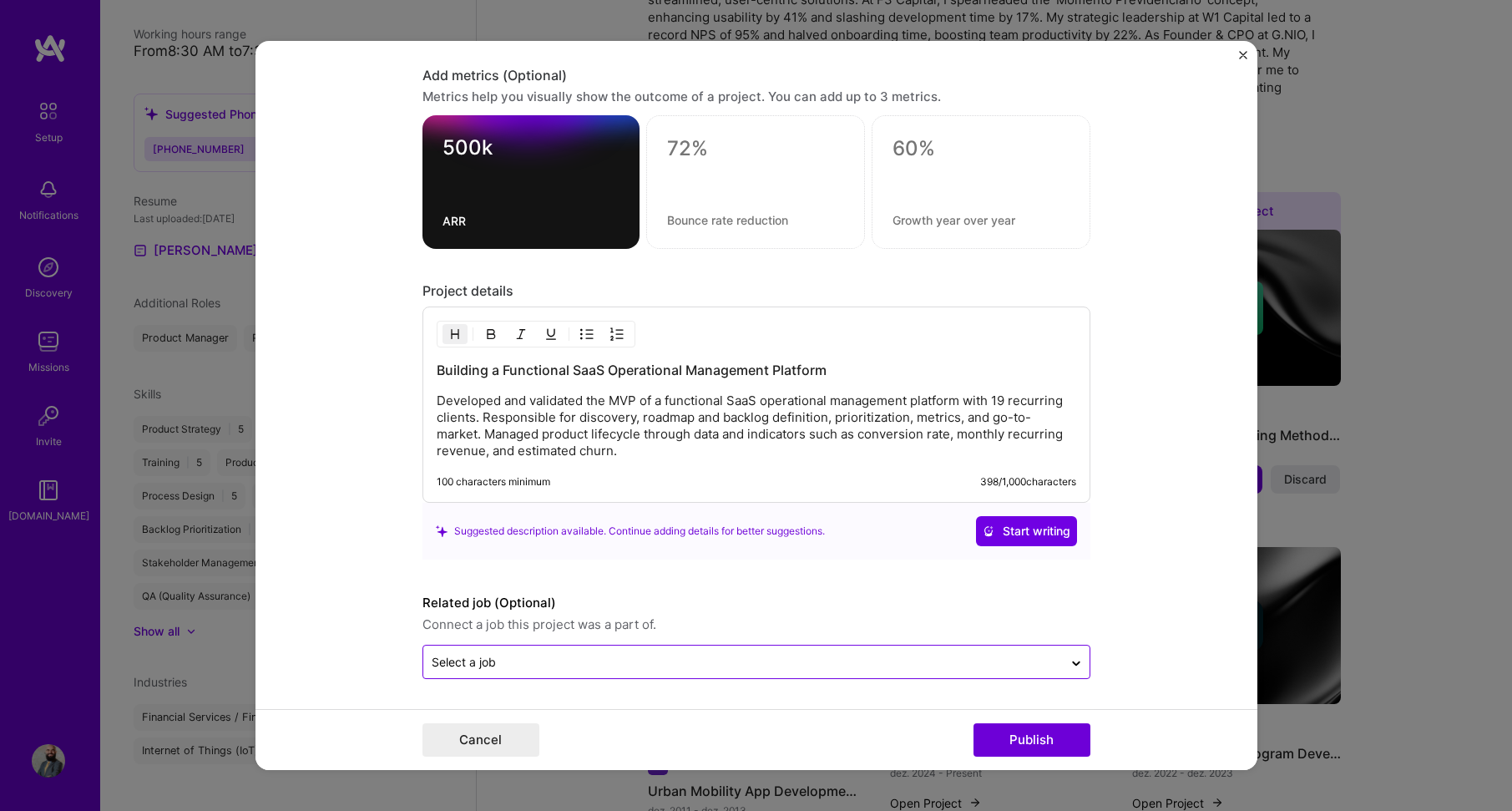
click at [671, 650] on div "Select a job" at bounding box center [743, 662] width 640 height 32
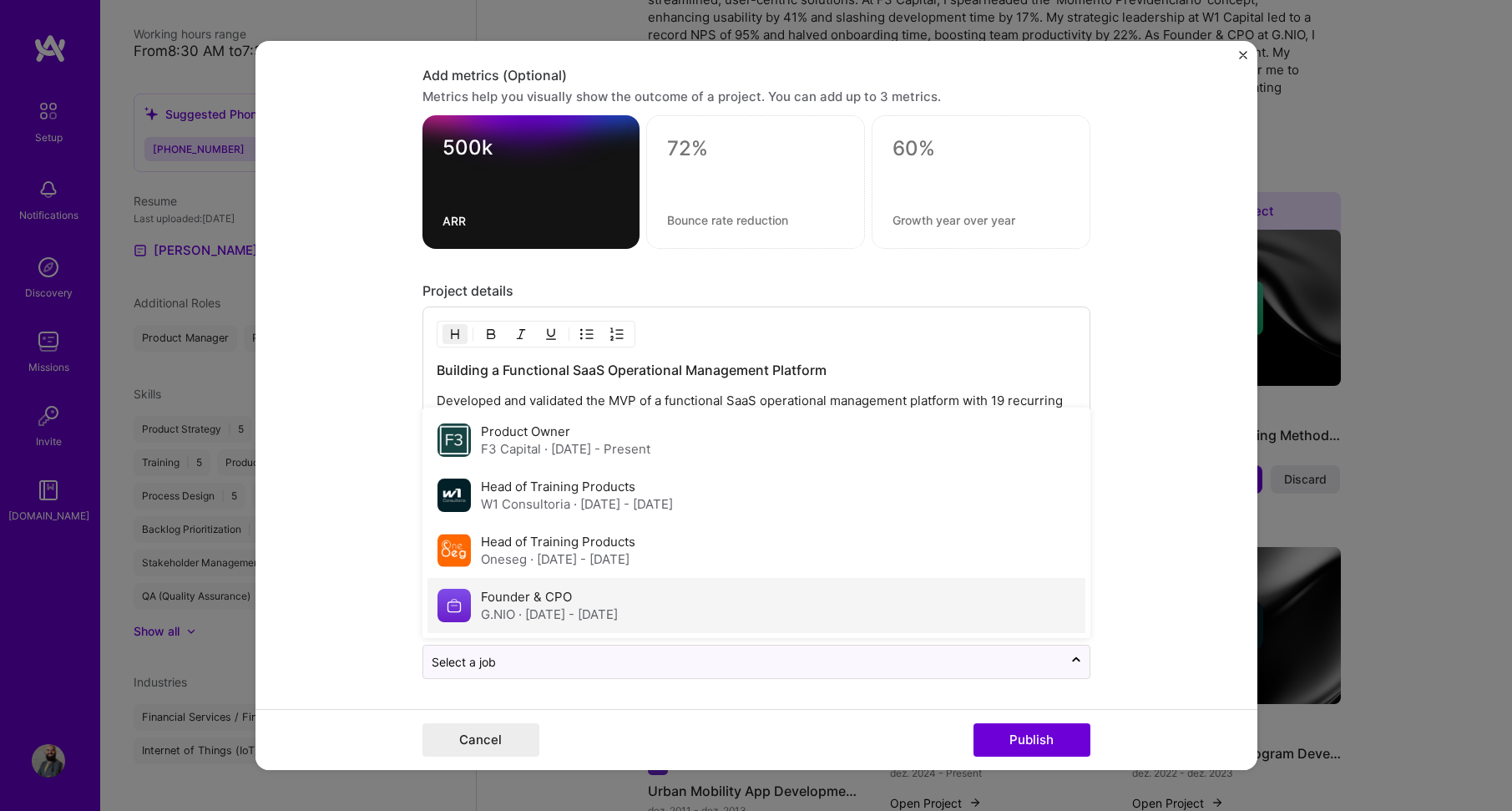
click at [465, 603] on div "Founder & CPO [PERSON_NAME]NIO · [DATE] - [DATE]" at bounding box center [756, 606] width 658 height 55
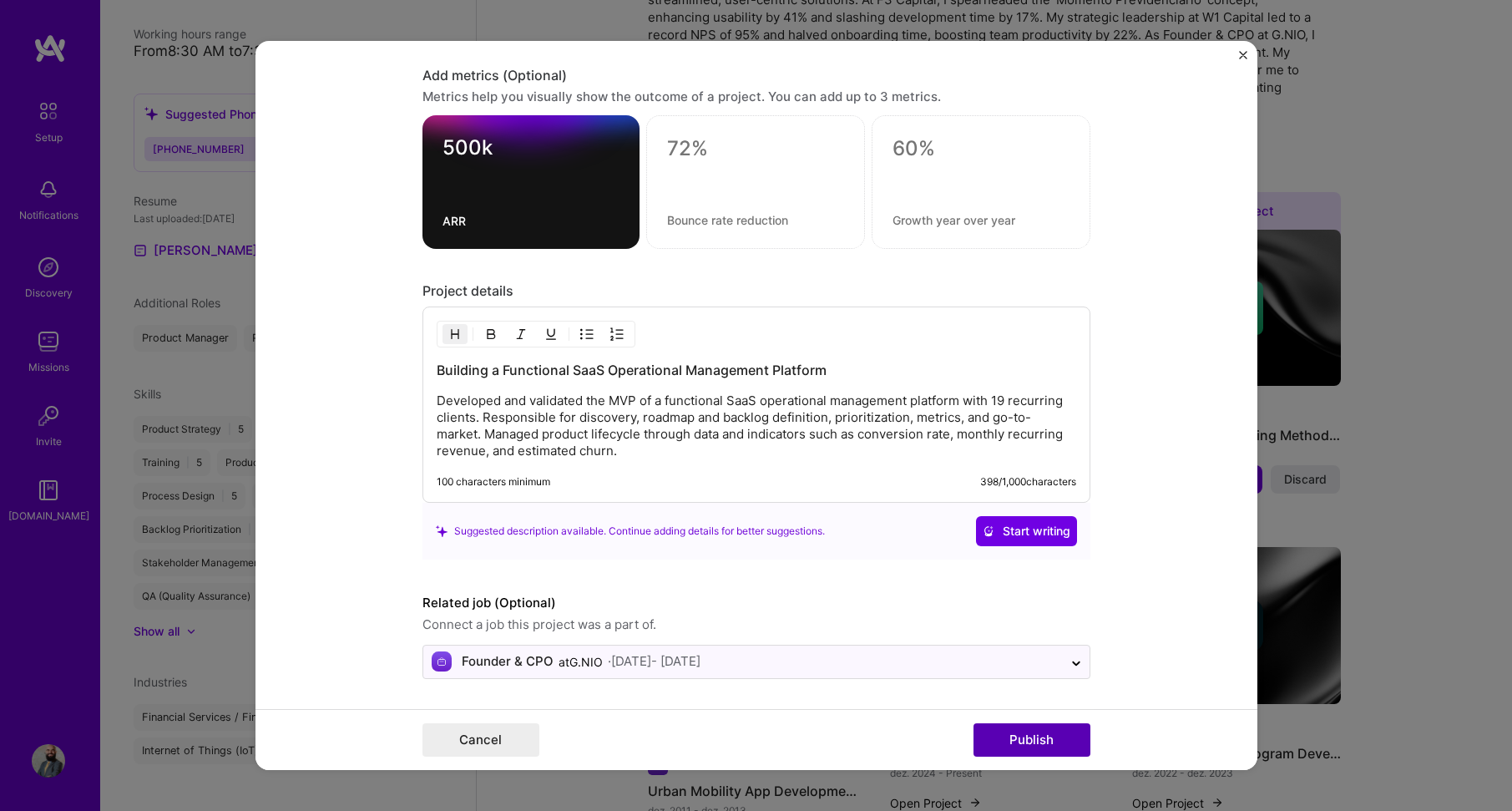
click at [1037, 743] on button "Publish" at bounding box center [1032, 740] width 117 height 33
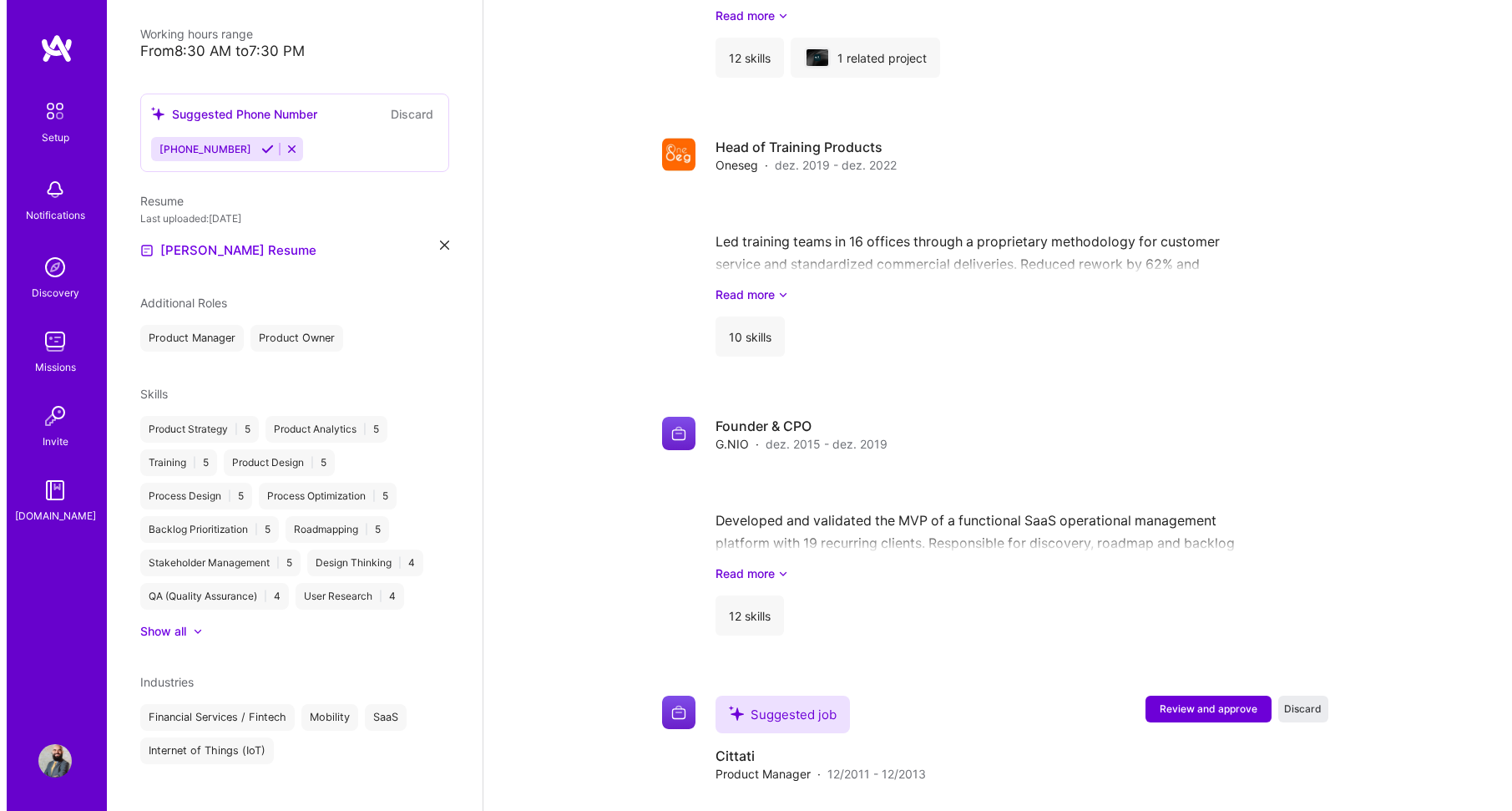
scroll to position [1790, 0]
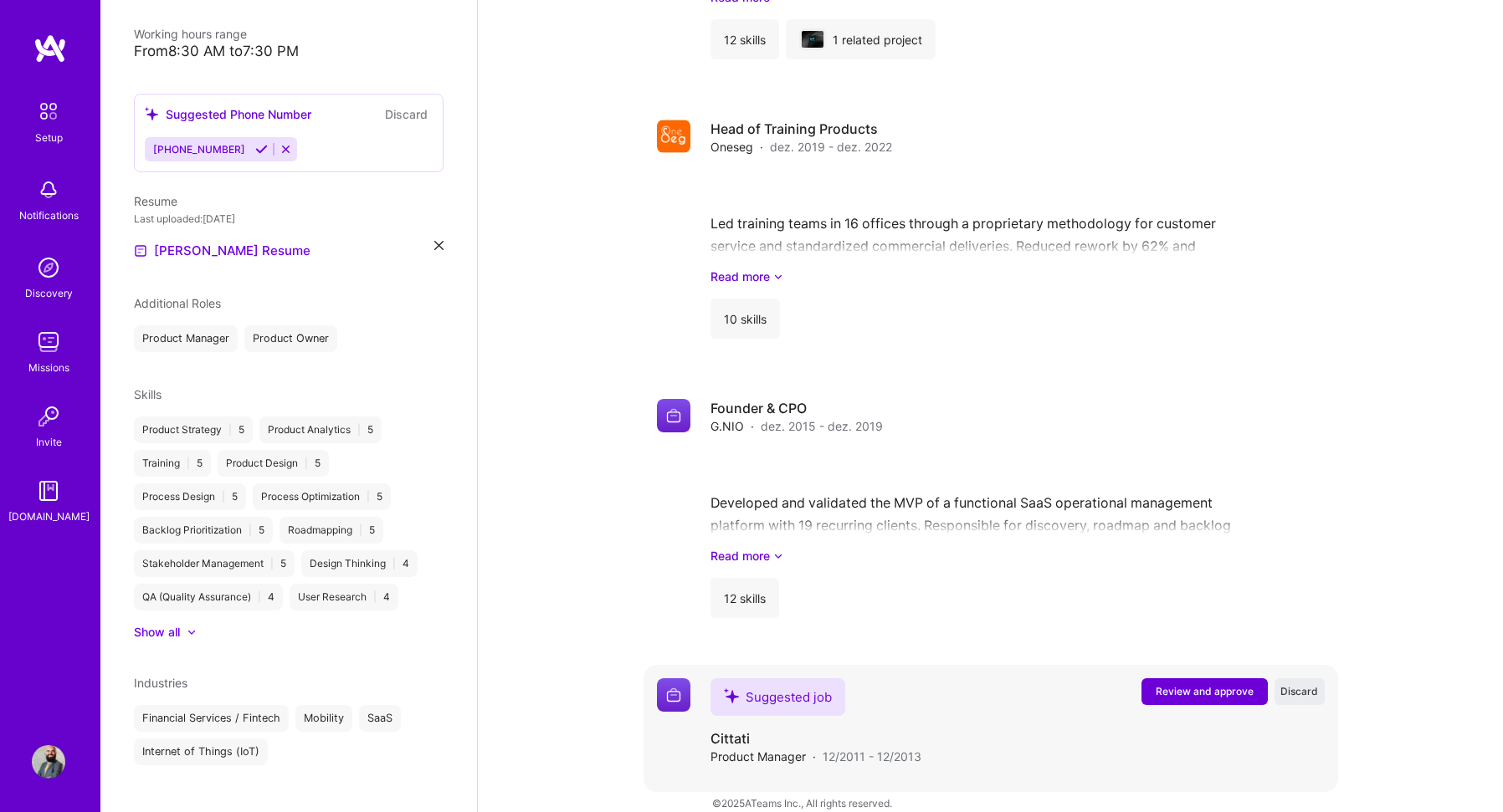
click at [1205, 684] on span "Review and approve" at bounding box center [1204, 691] width 97 height 14
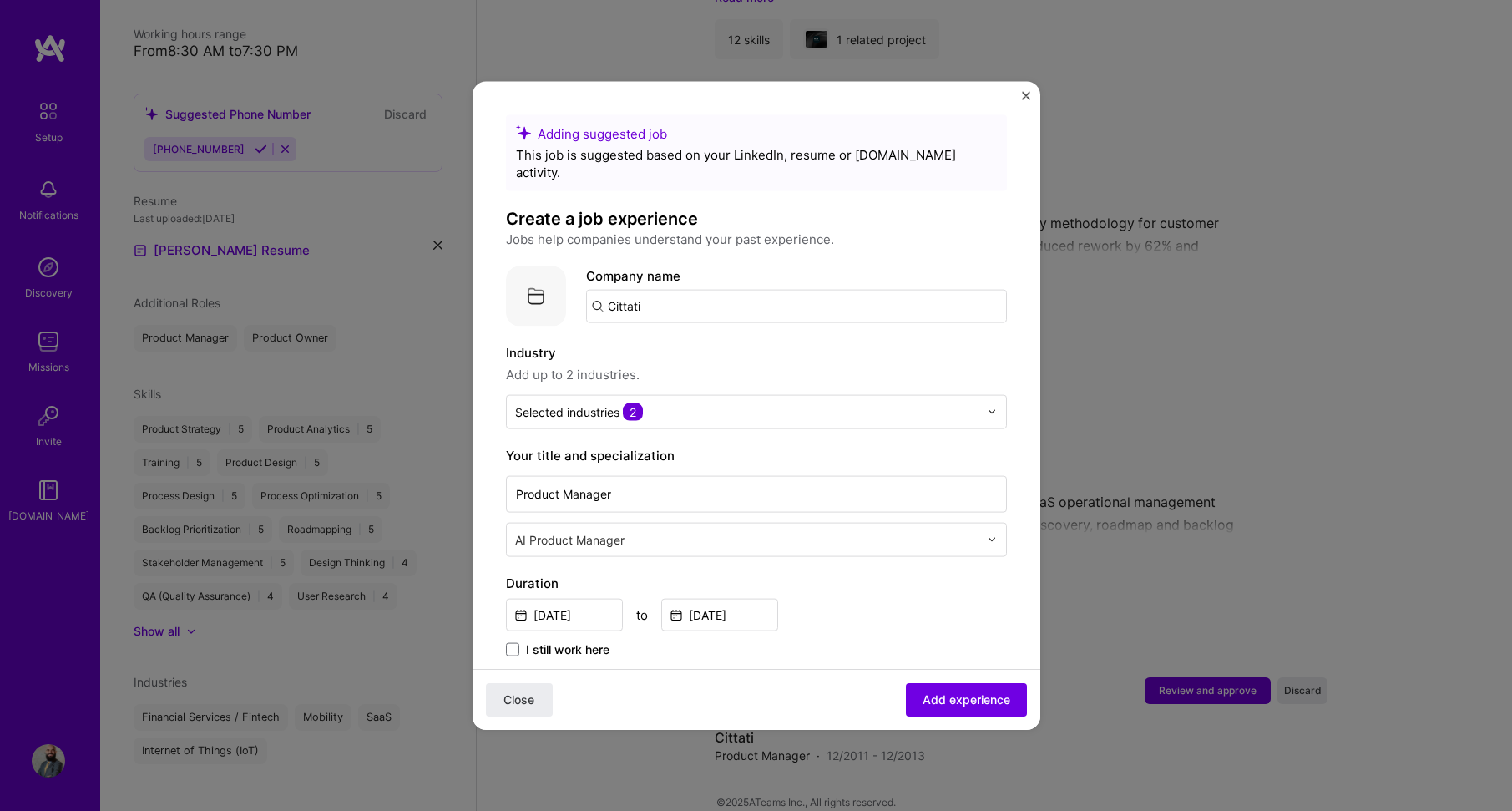
click at [731, 298] on input "Cittati" at bounding box center [797, 306] width 420 height 33
type input "Cittati"
click at [743, 333] on div "Add company Cittati" at bounding box center [711, 352] width 251 height 42
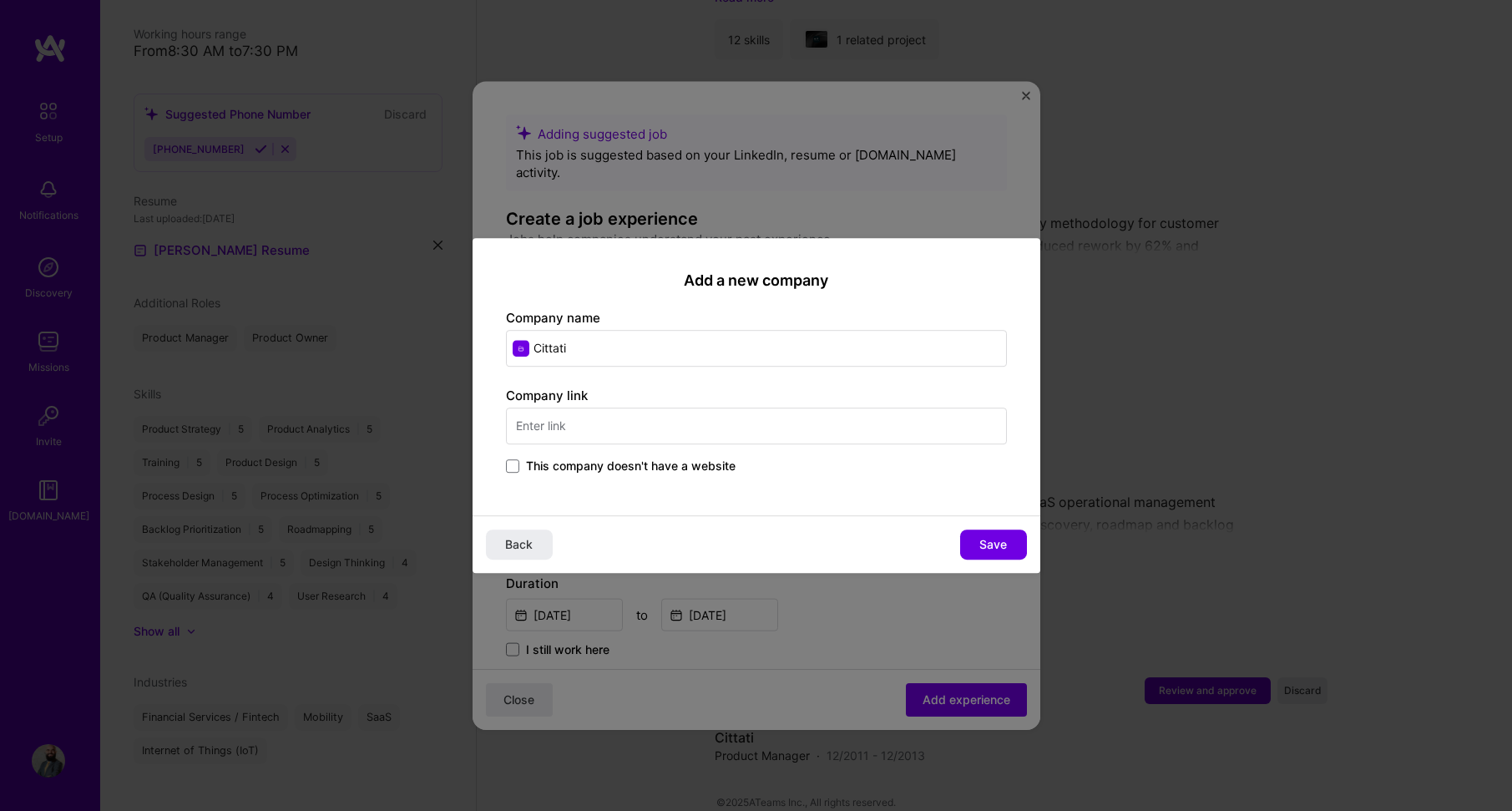
click at [725, 438] on input "text" at bounding box center [756, 426] width 501 height 36
type input "[DOMAIN_NAME]"
click at [987, 549] on span "Save" at bounding box center [993, 545] width 28 height 17
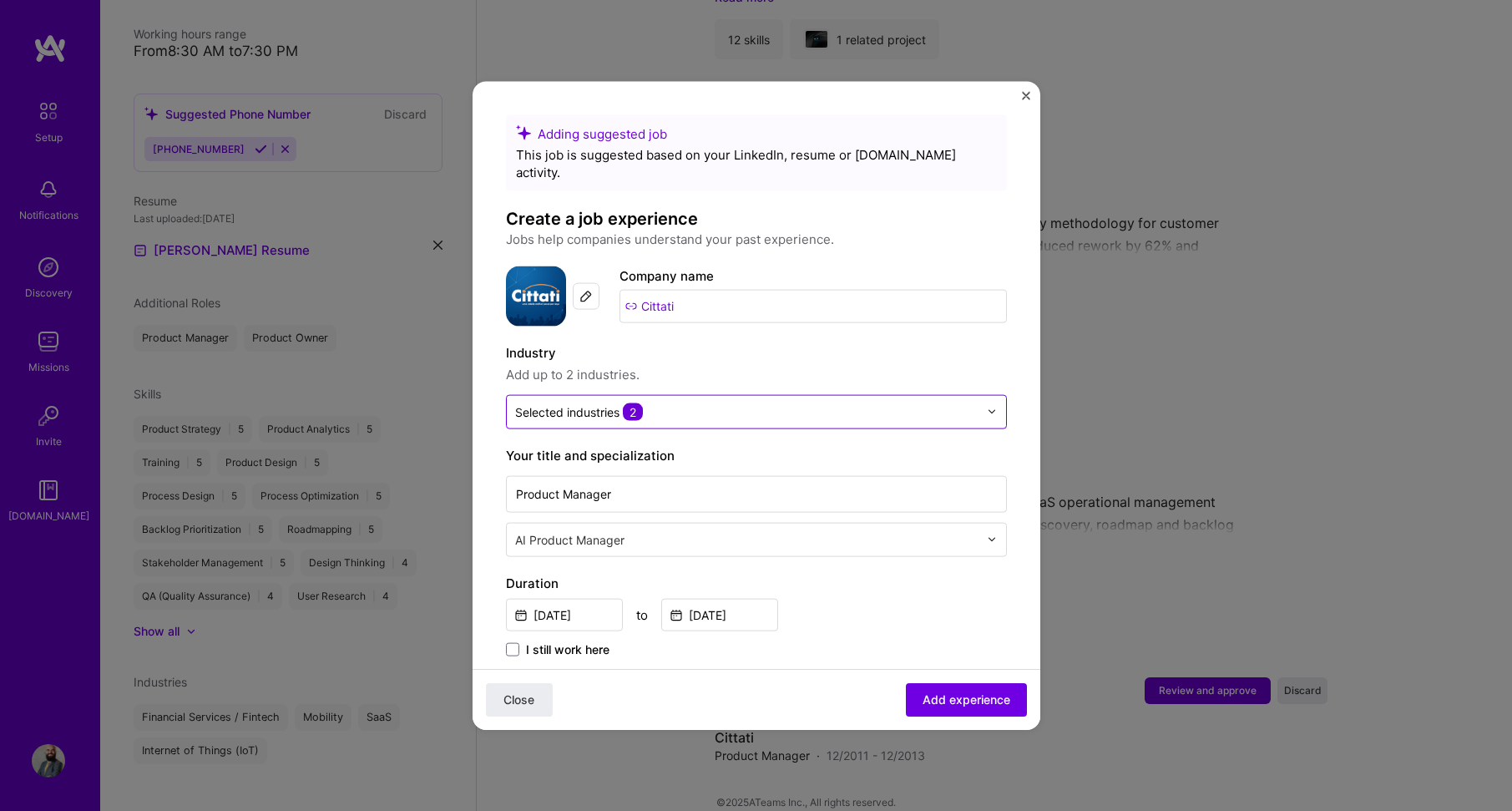
click at [914, 403] on input "text" at bounding box center [747, 412] width 464 height 18
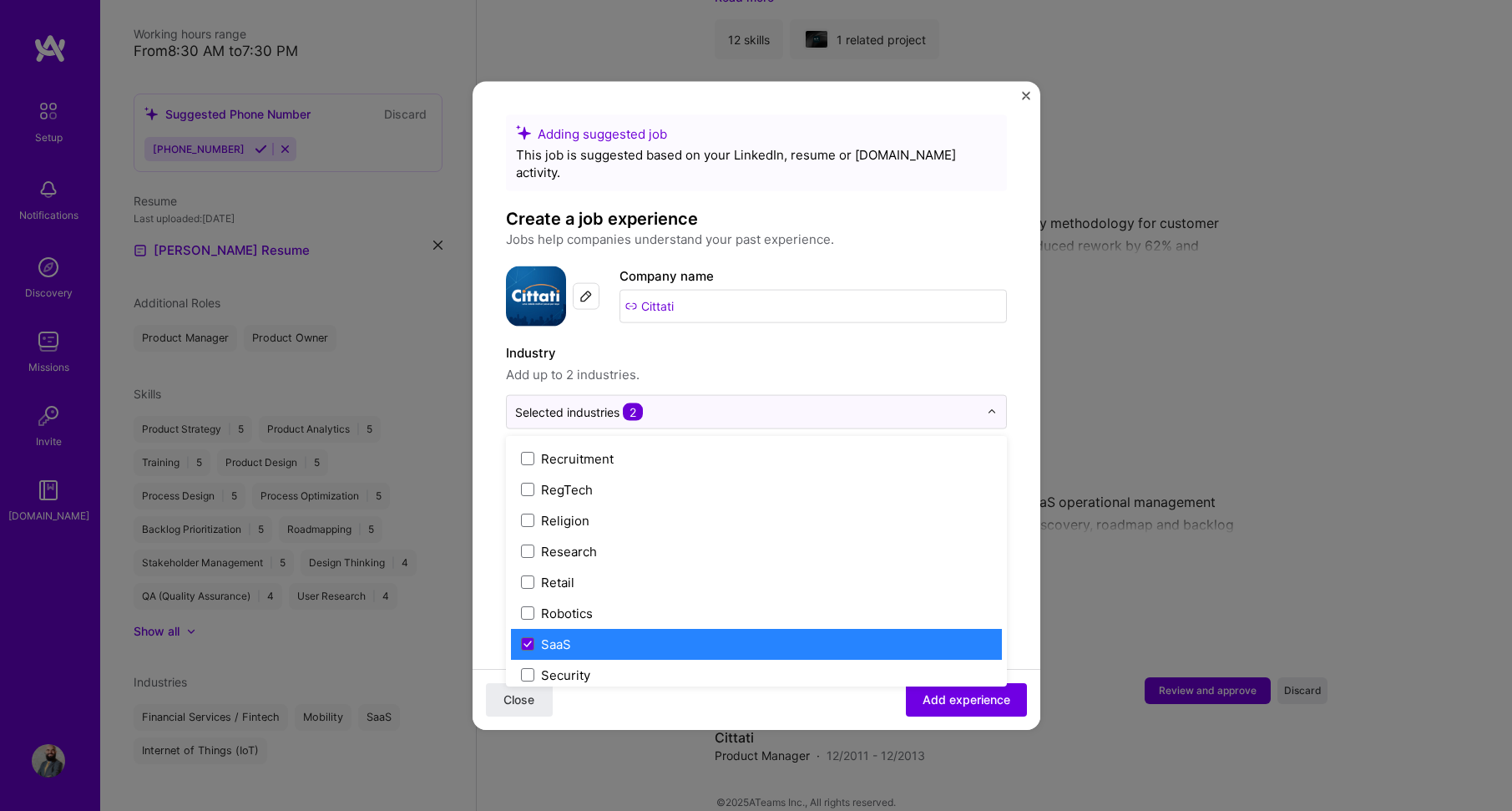
scroll to position [3295, 0]
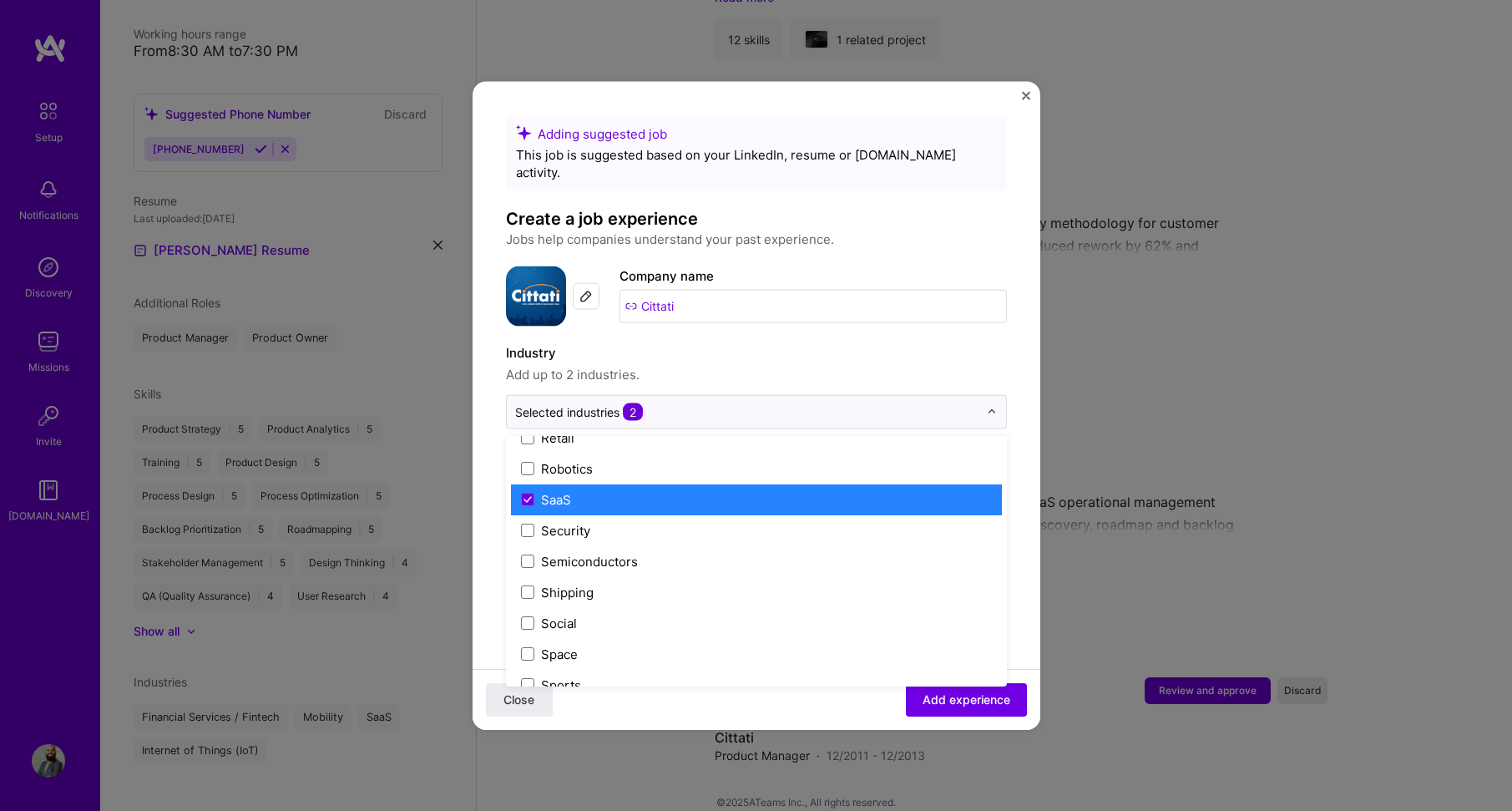
click at [974, 365] on span "Add up to 2 industries." at bounding box center [756, 375] width 501 height 20
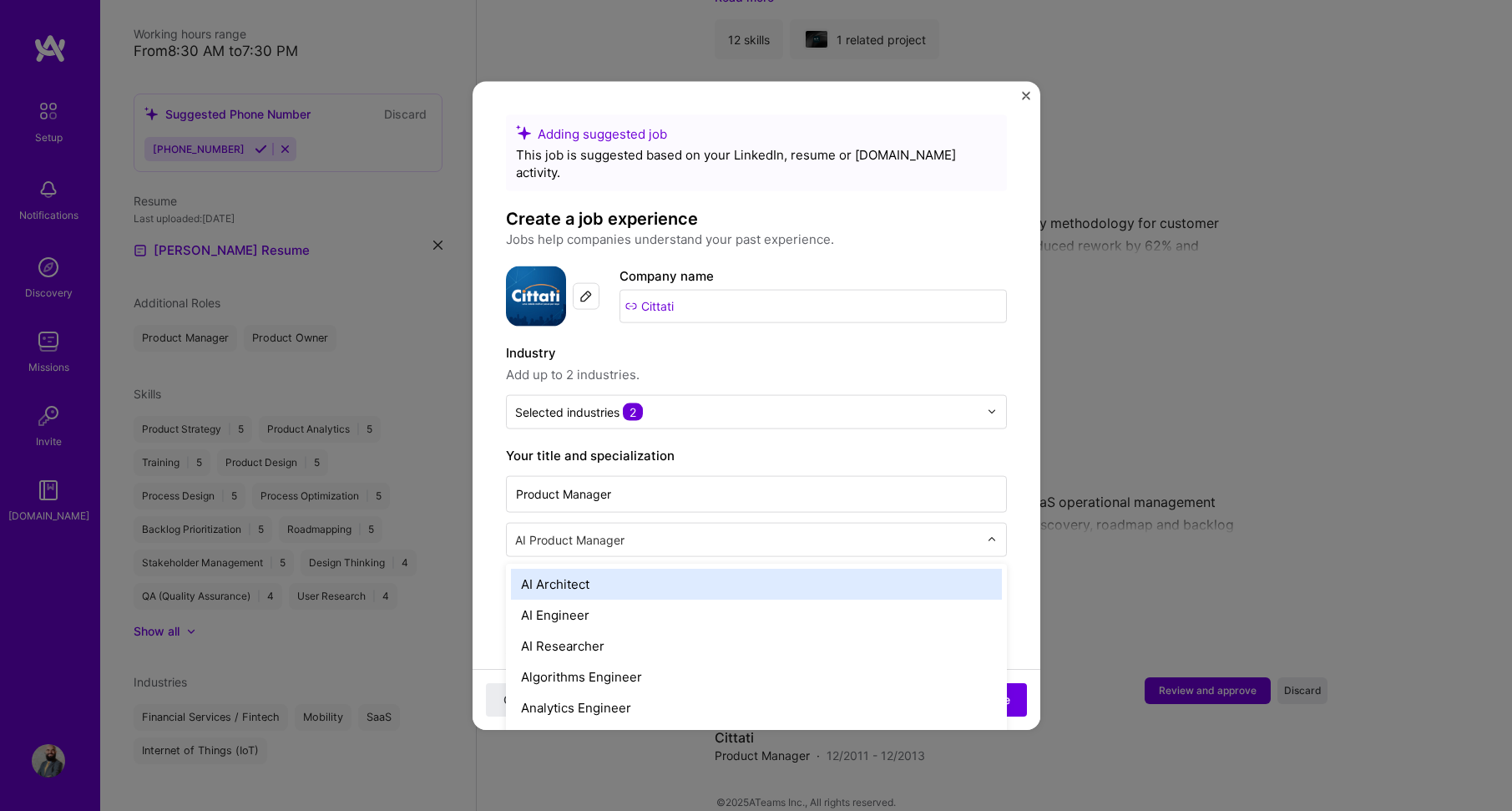
click at [688, 531] on input "text" at bounding box center [748, 540] width 467 height 18
click at [1021, 499] on form "Adding suggested job This job is suggested based on your LinkedIn, resume or [D…" at bounding box center [756, 711] width 568 height 1193
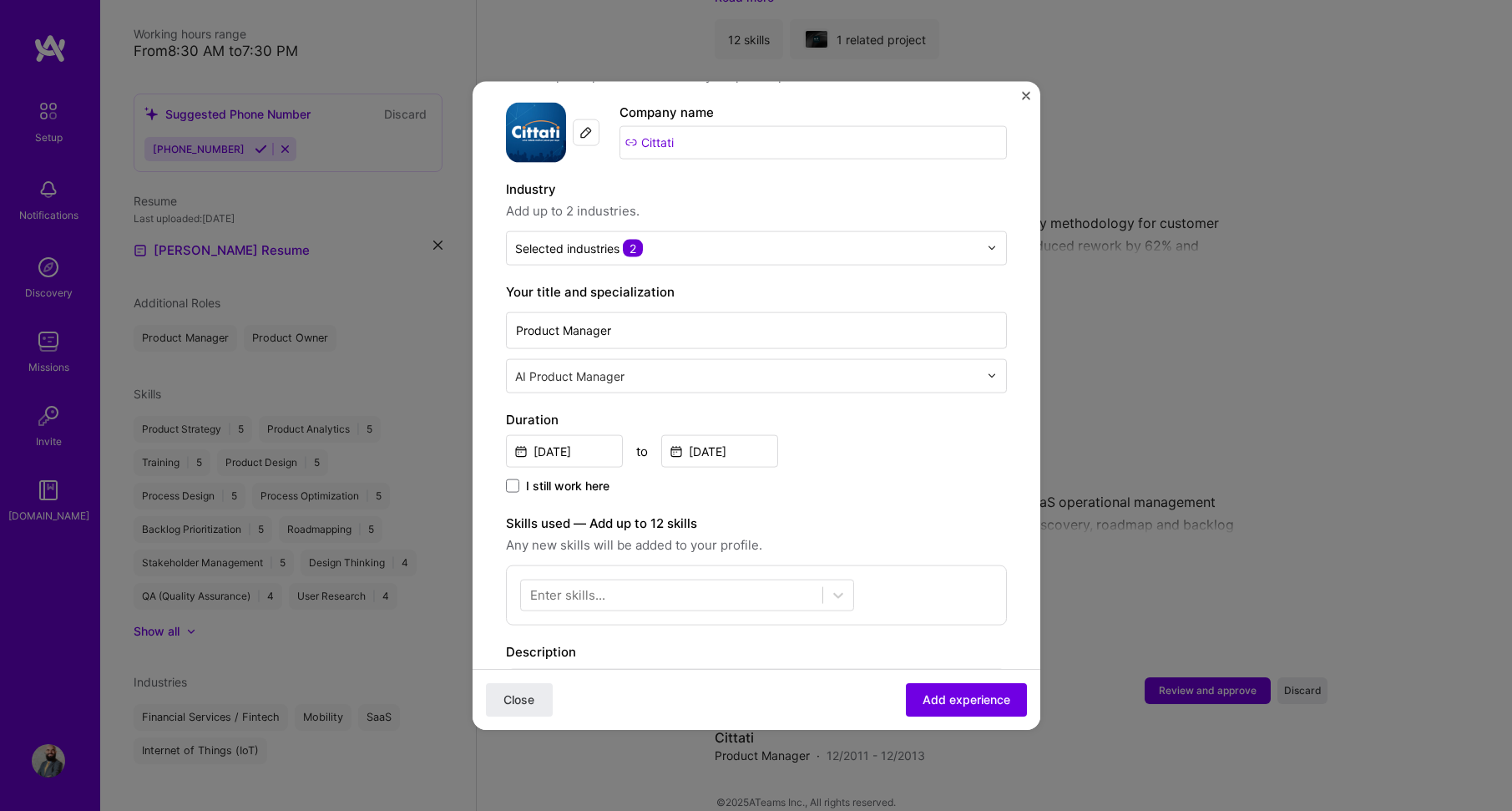
scroll to position [167, 0]
click at [987, 370] on div at bounding box center [997, 372] width 20 height 32
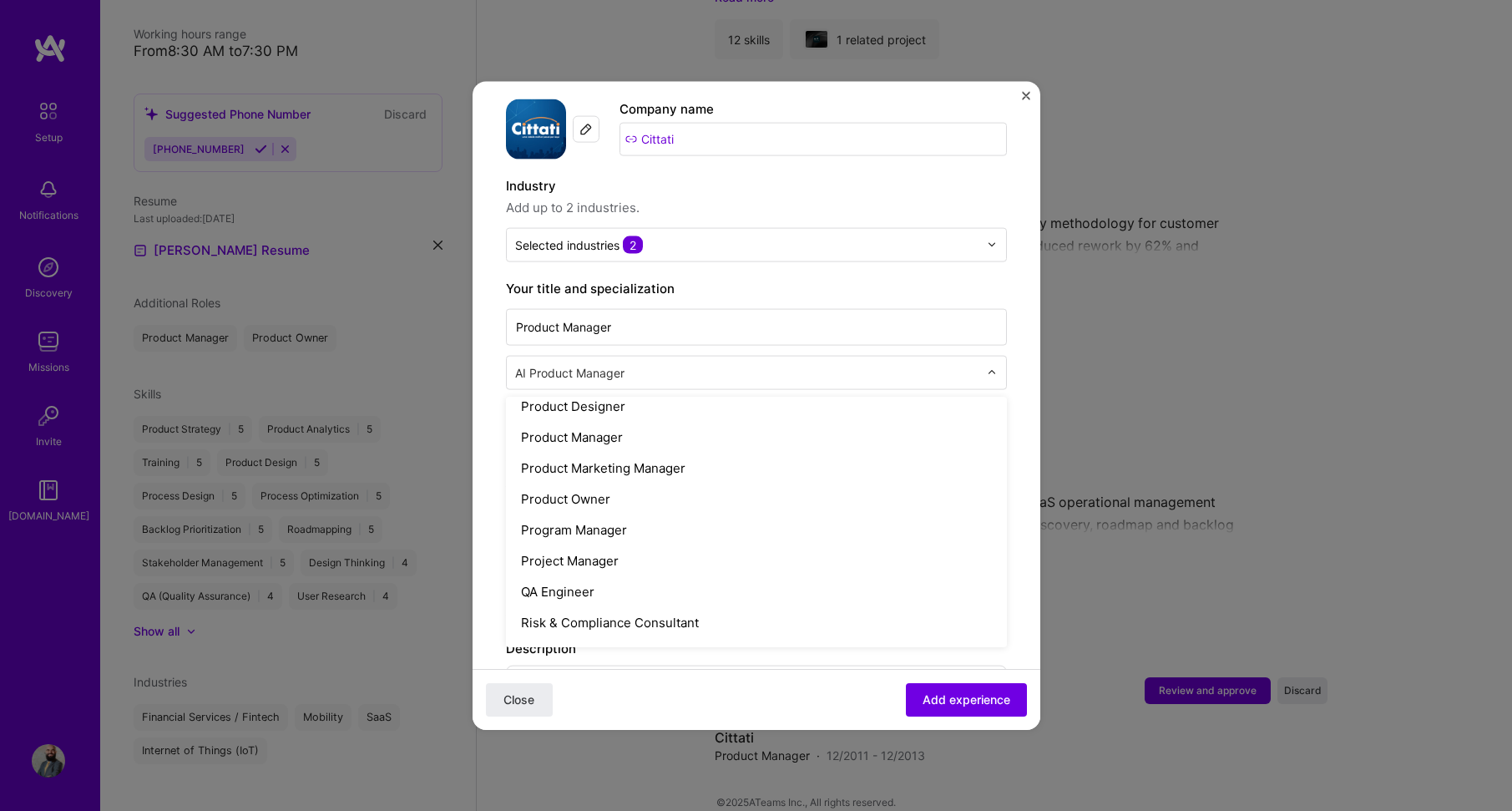
scroll to position [1478, 0]
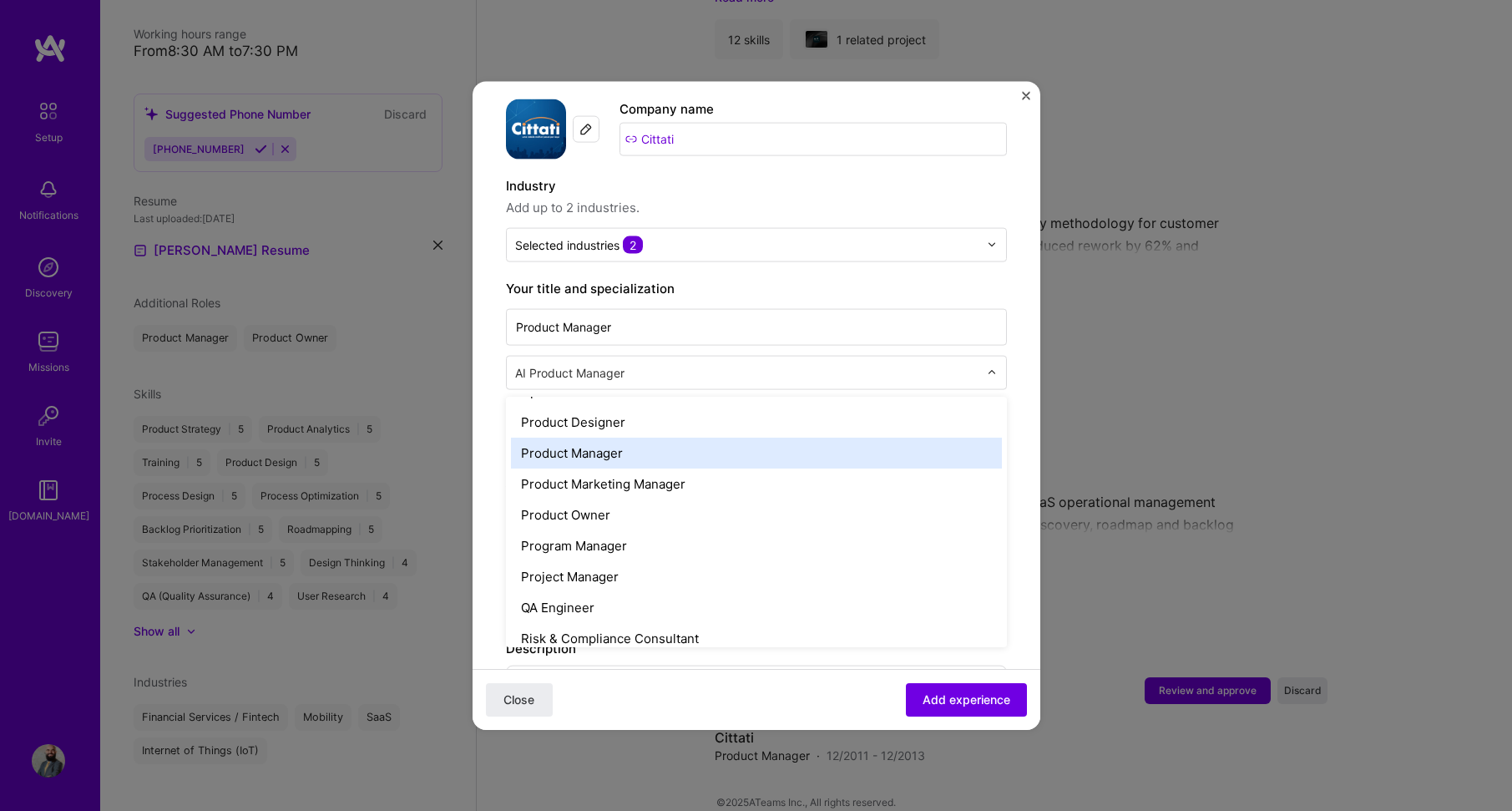
click at [609, 440] on div "Product Manager" at bounding box center [756, 452] width 491 height 30
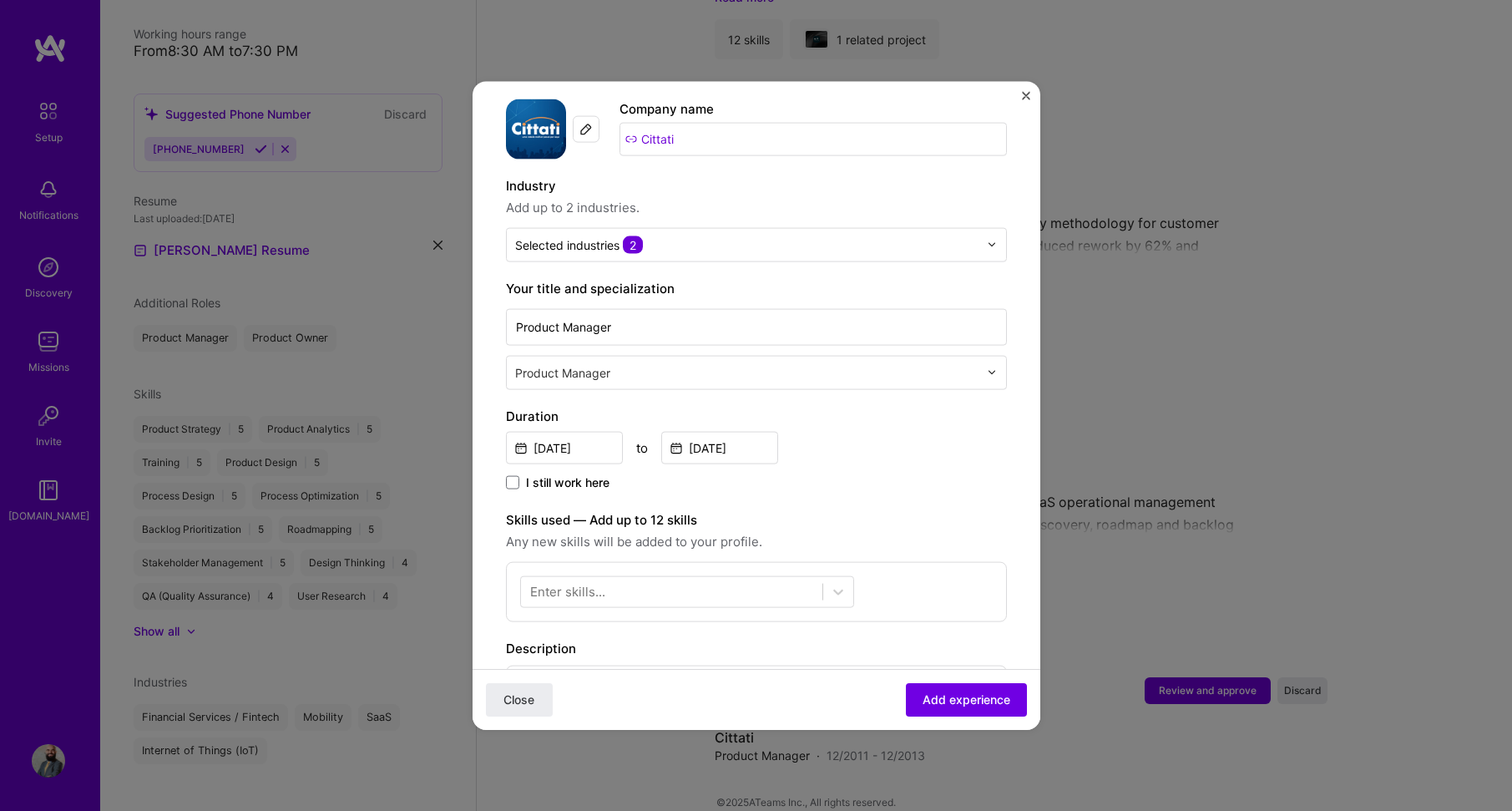
click at [911, 364] on input "text" at bounding box center [748, 373] width 467 height 18
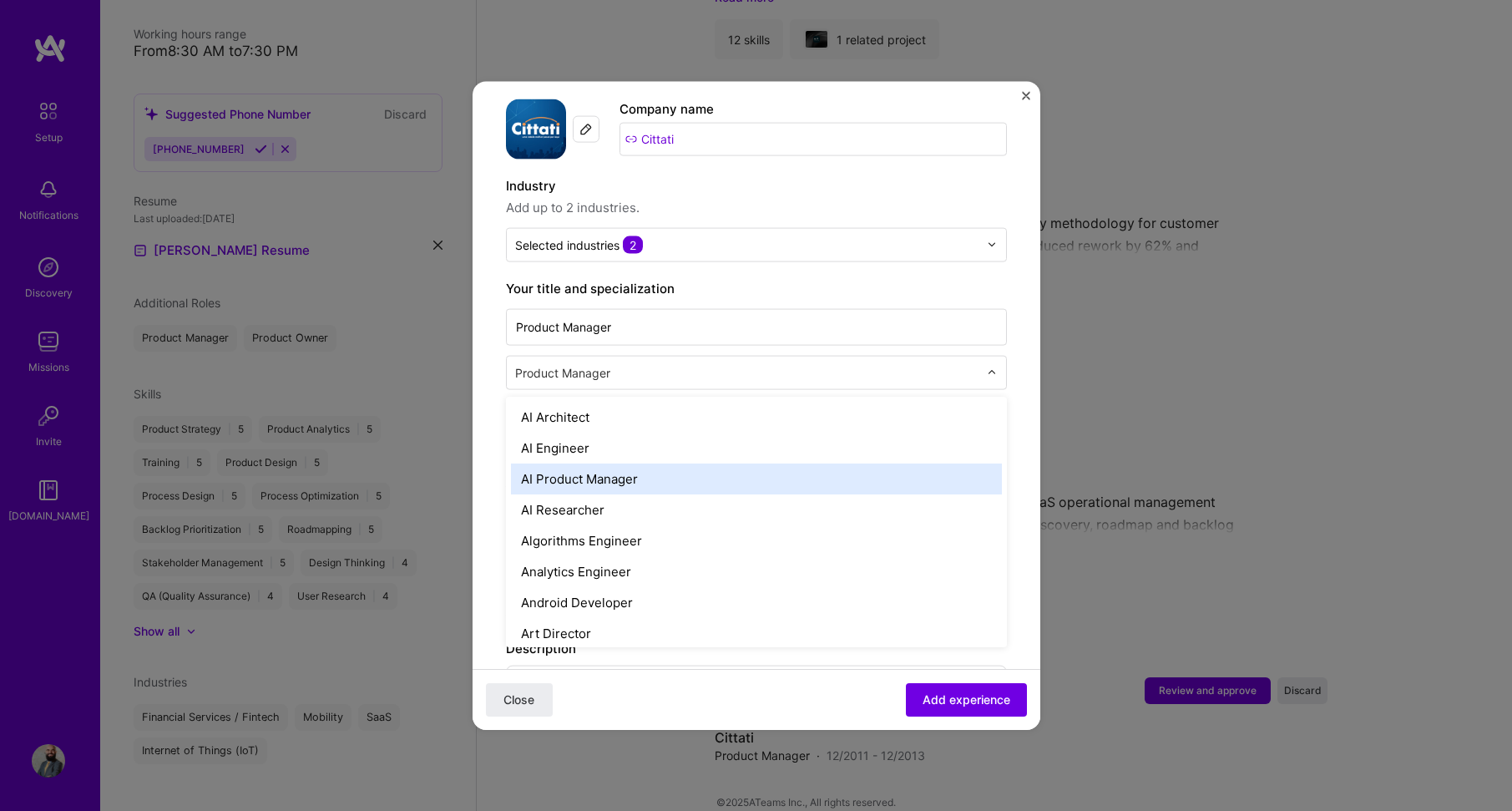
click at [613, 463] on div "AI Product Manager" at bounding box center [756, 478] width 491 height 30
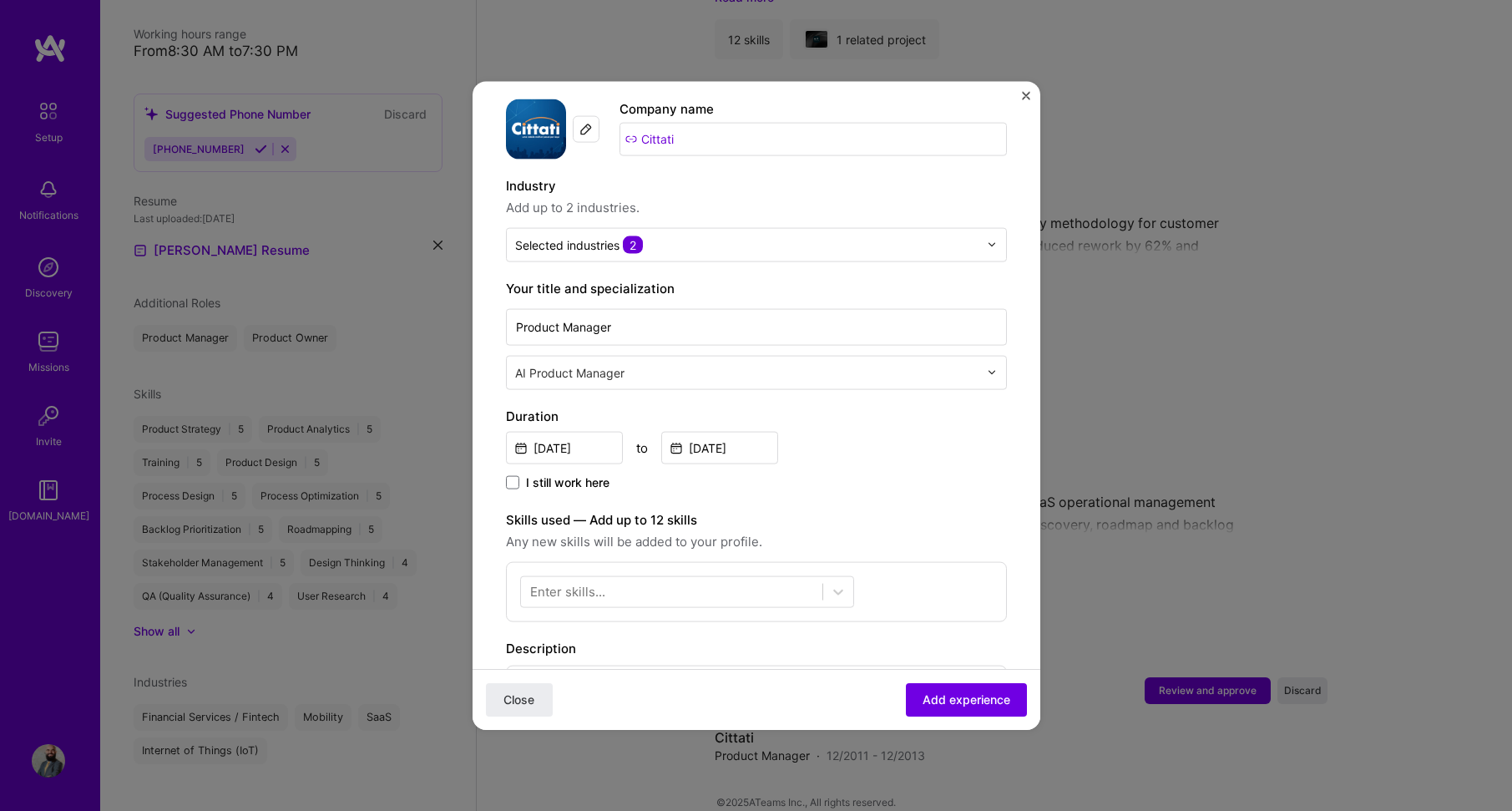
click at [1015, 421] on form "Adding suggested job This job is suggested based on your LinkedIn, resume or [D…" at bounding box center [756, 544] width 568 height 1193
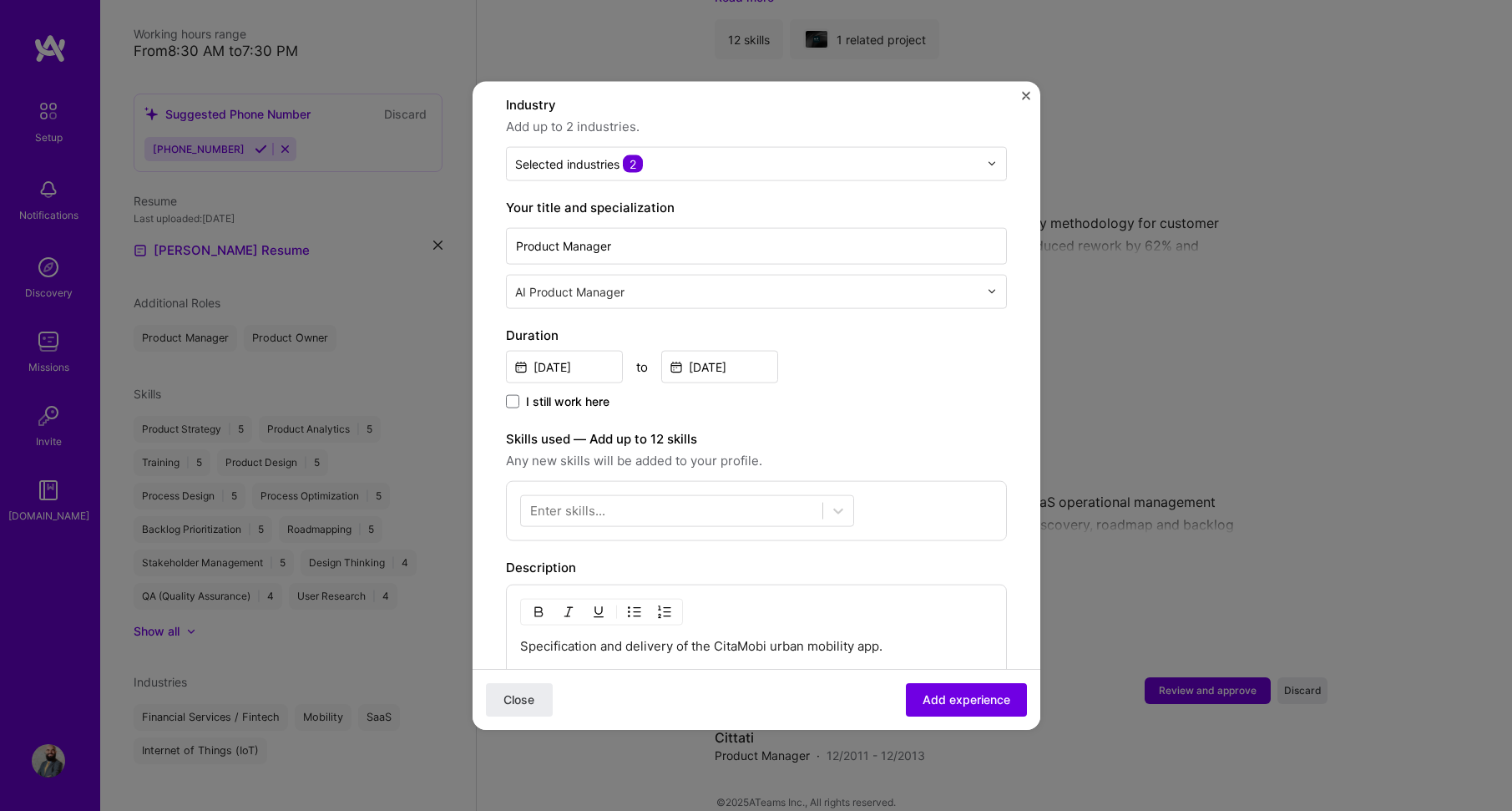
scroll to position [251, 0]
click at [641, 494] on div at bounding box center [671, 508] width 302 height 28
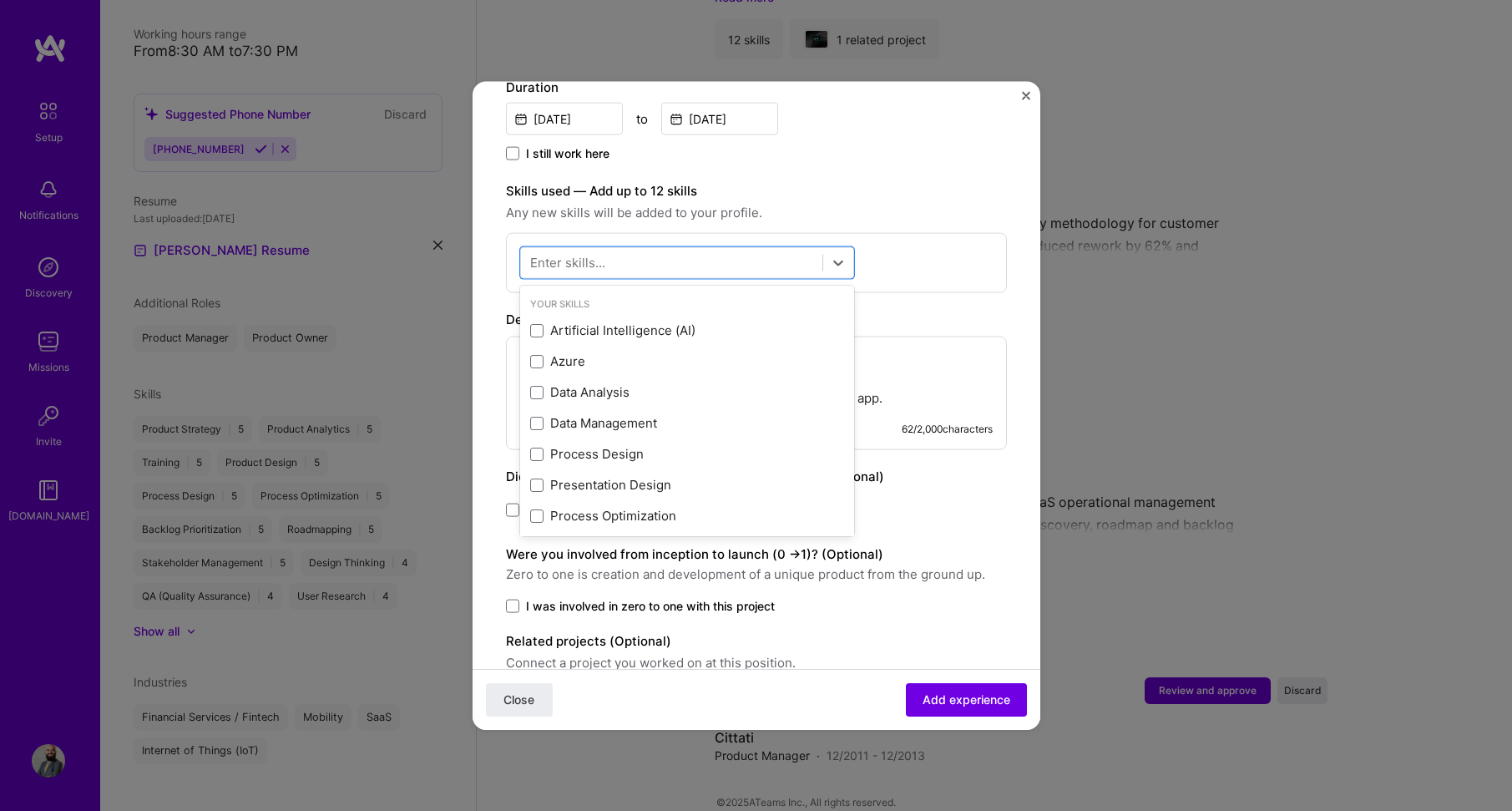
scroll to position [501, 0]
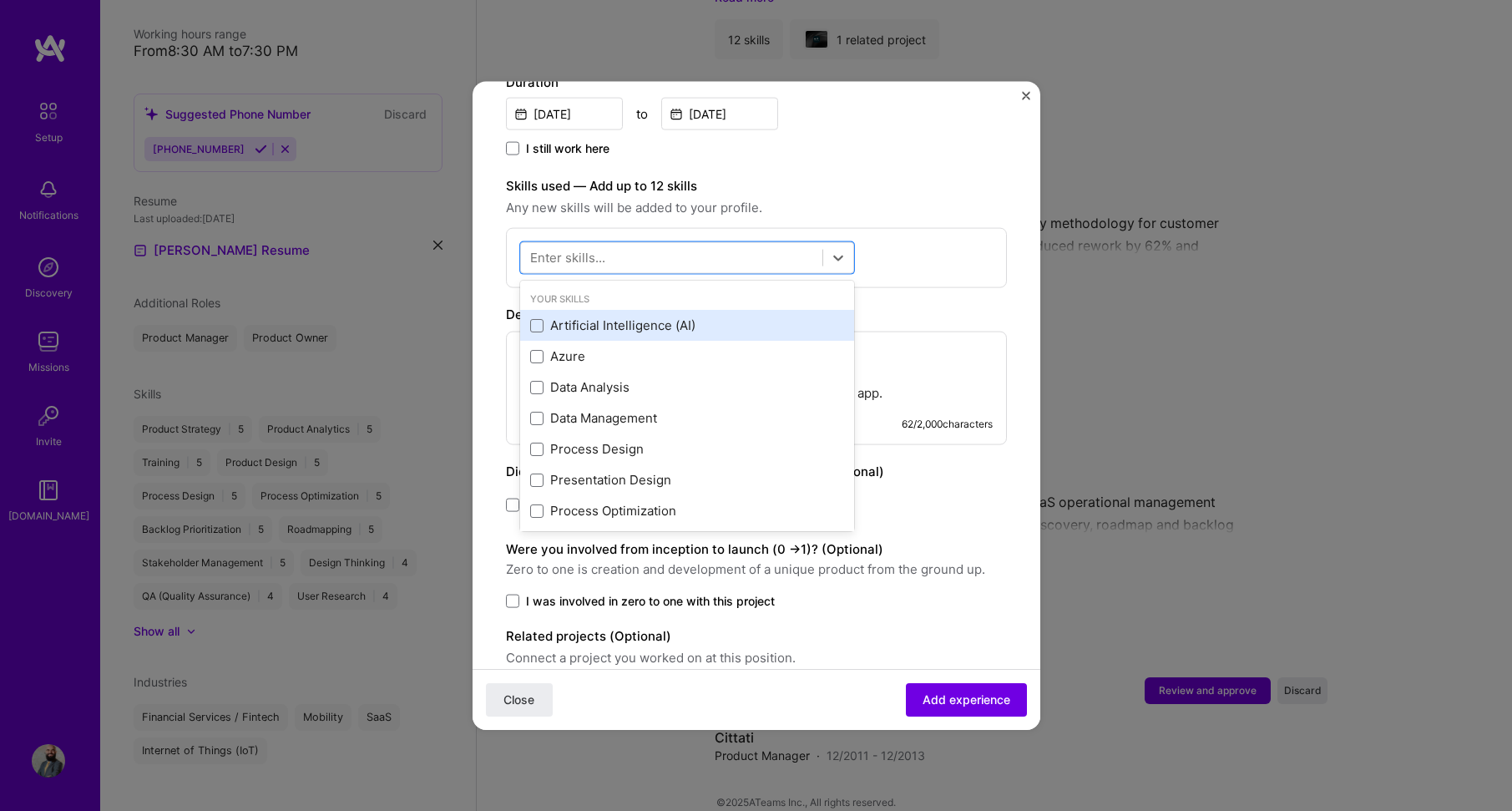
click at [726, 317] on div "Artificial Intelligence (AI)" at bounding box center [688, 325] width 314 height 18
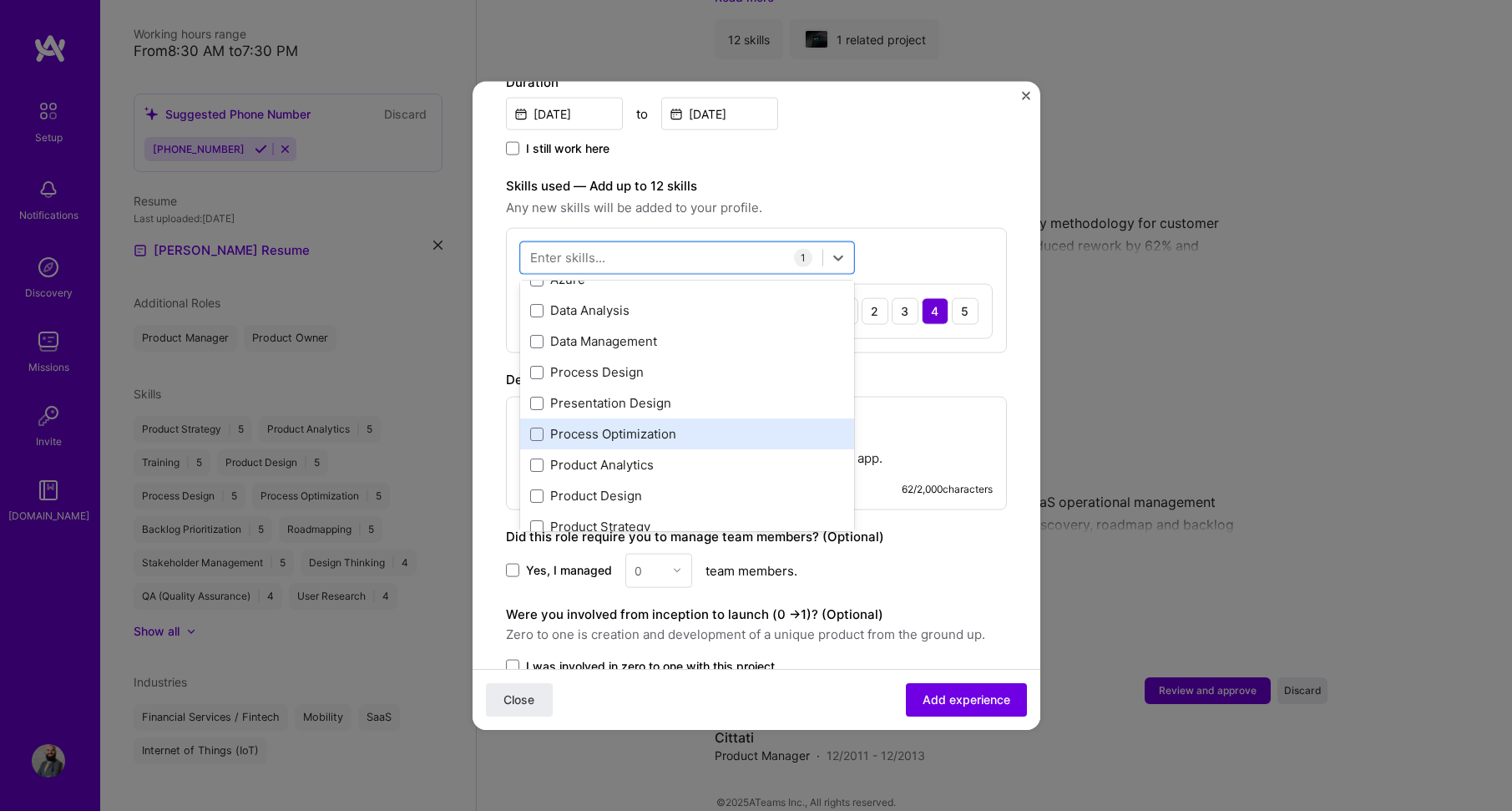
scroll to position [84, 0]
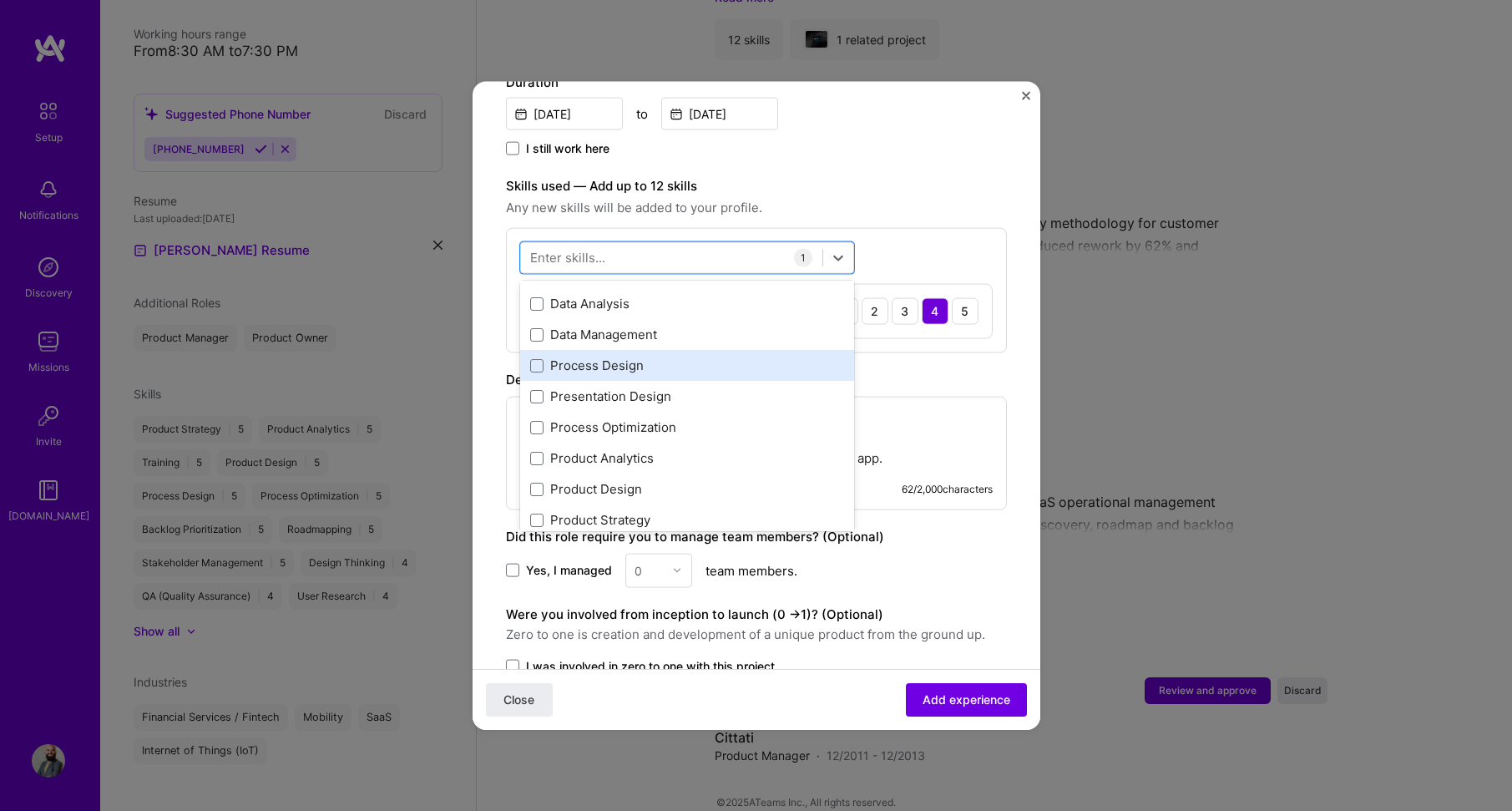
click at [716, 357] on div "Process Design" at bounding box center [688, 366] width 314 height 18
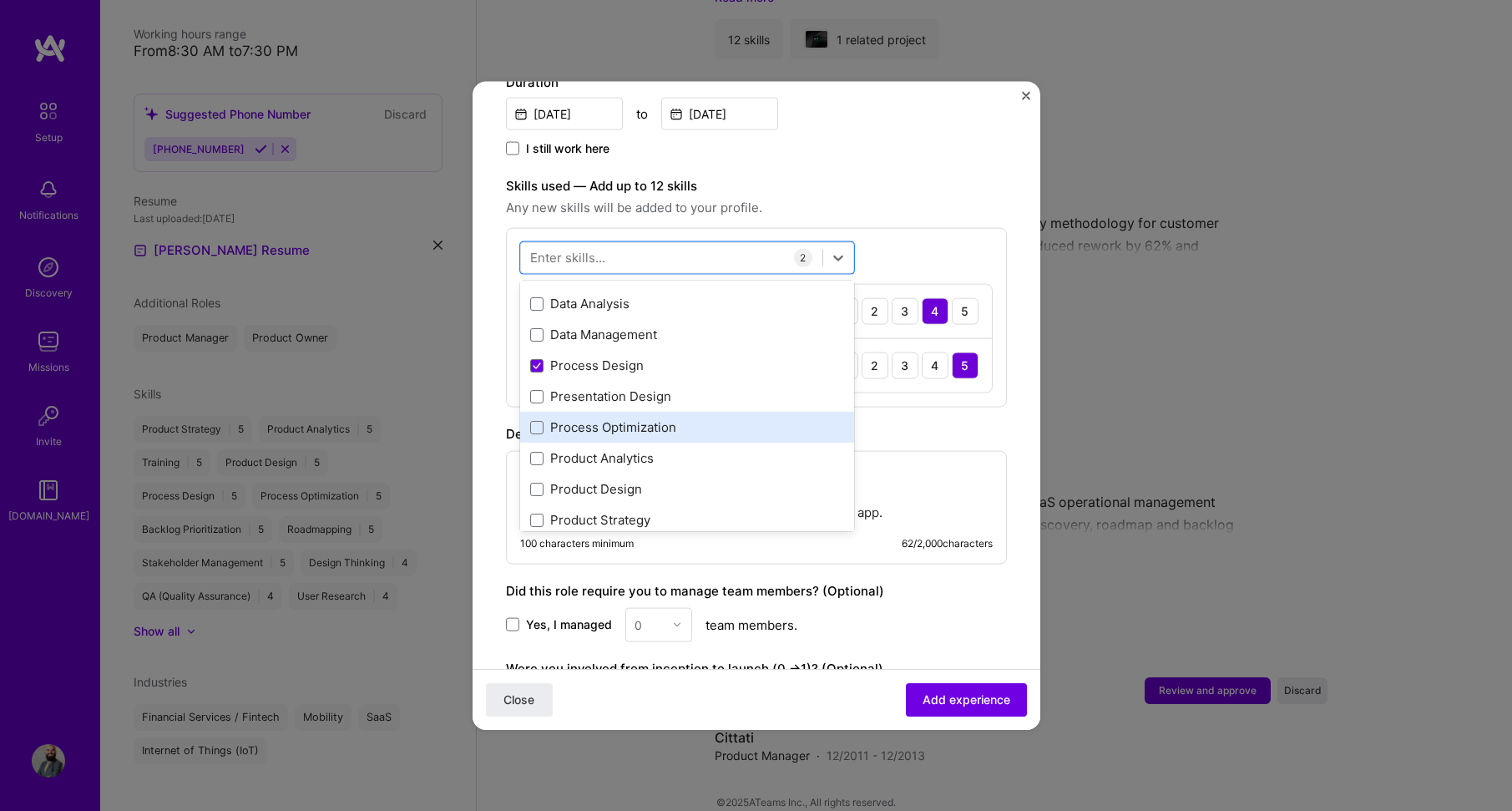
click at [709, 419] on div "Process Optimization" at bounding box center [688, 428] width 314 height 18
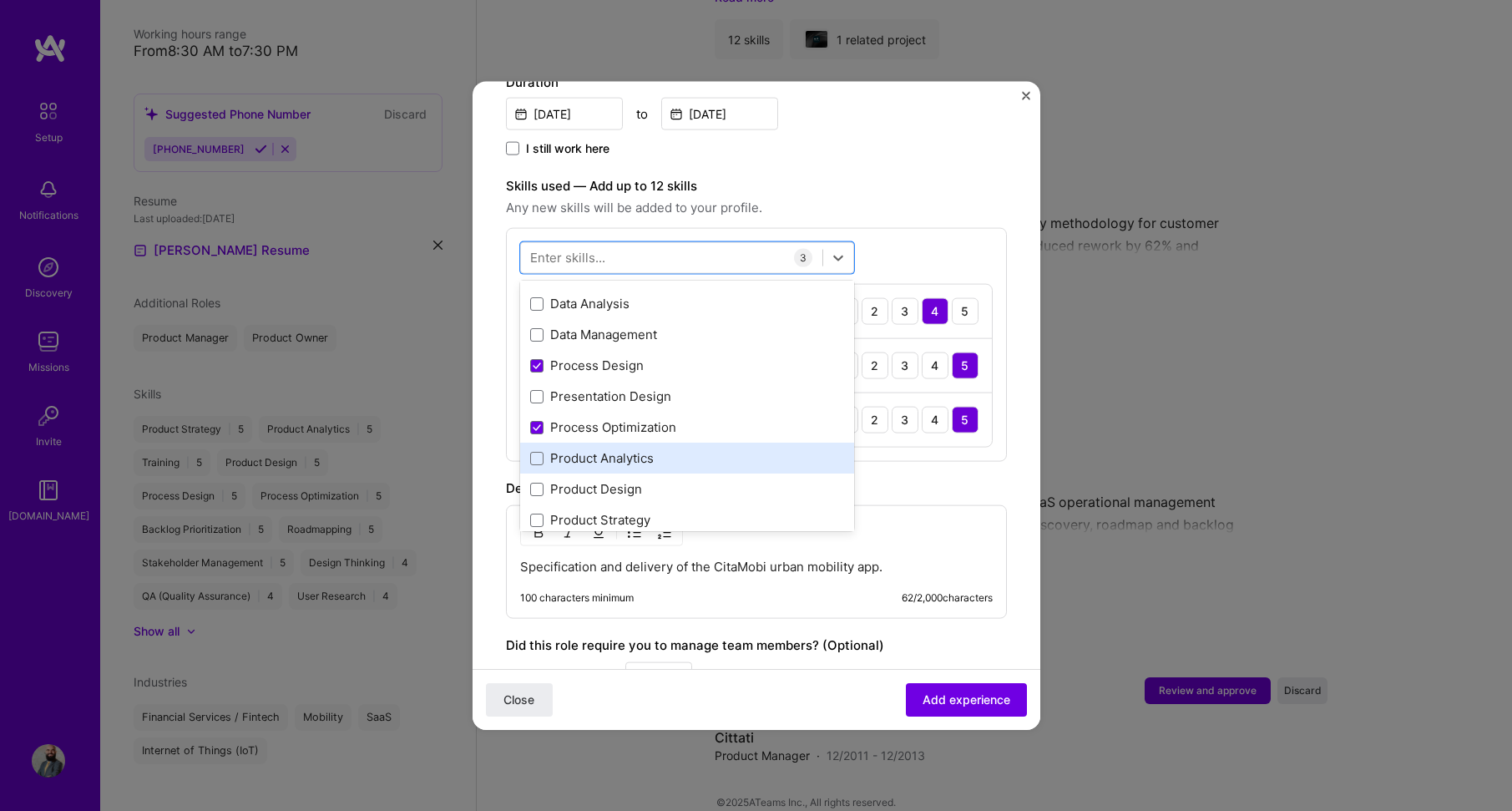
click at [729, 449] on div "Product Analytics" at bounding box center [688, 458] width 314 height 18
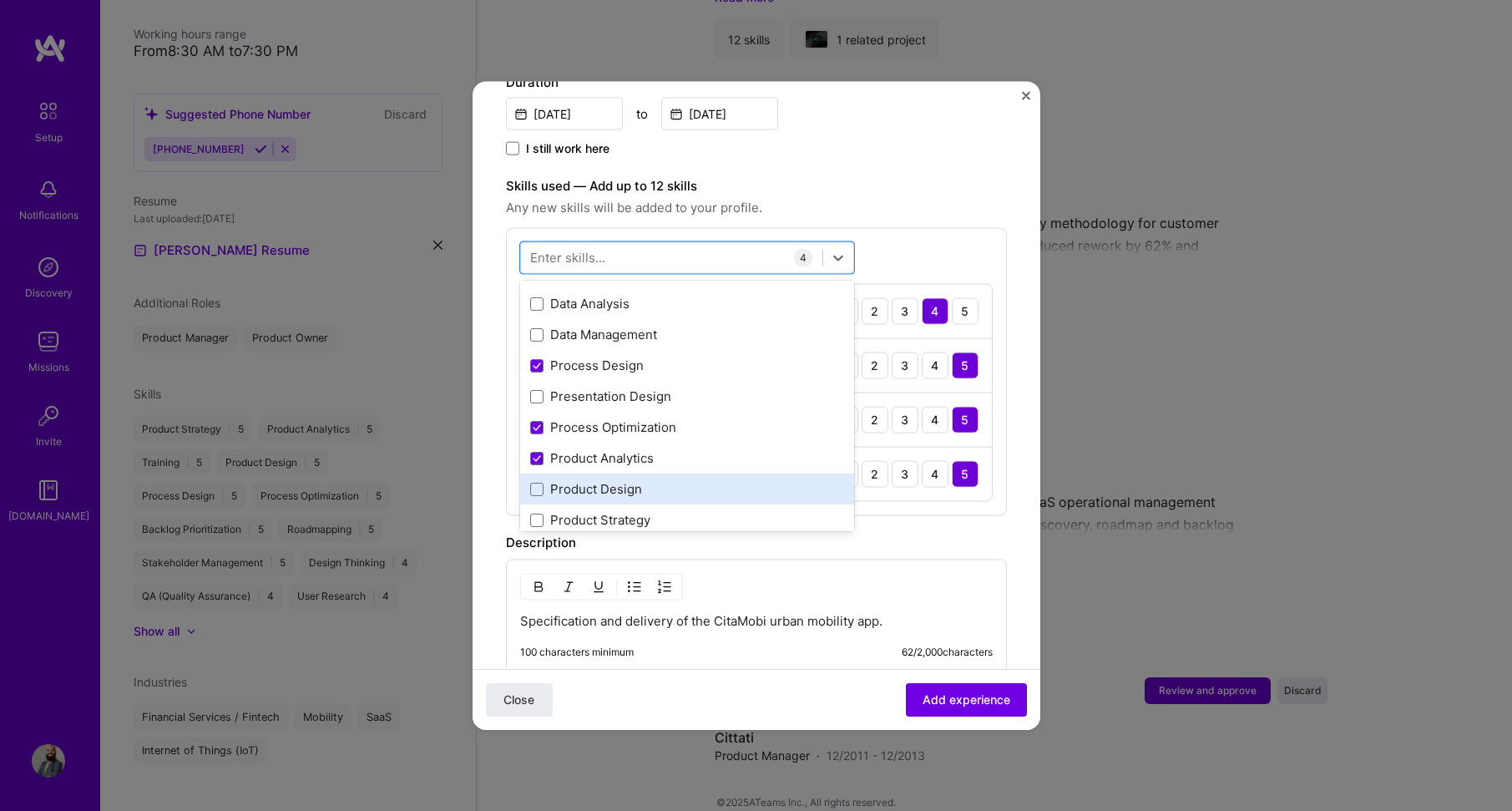
click at [701, 481] on div "Product Design" at bounding box center [688, 490] width 314 height 18
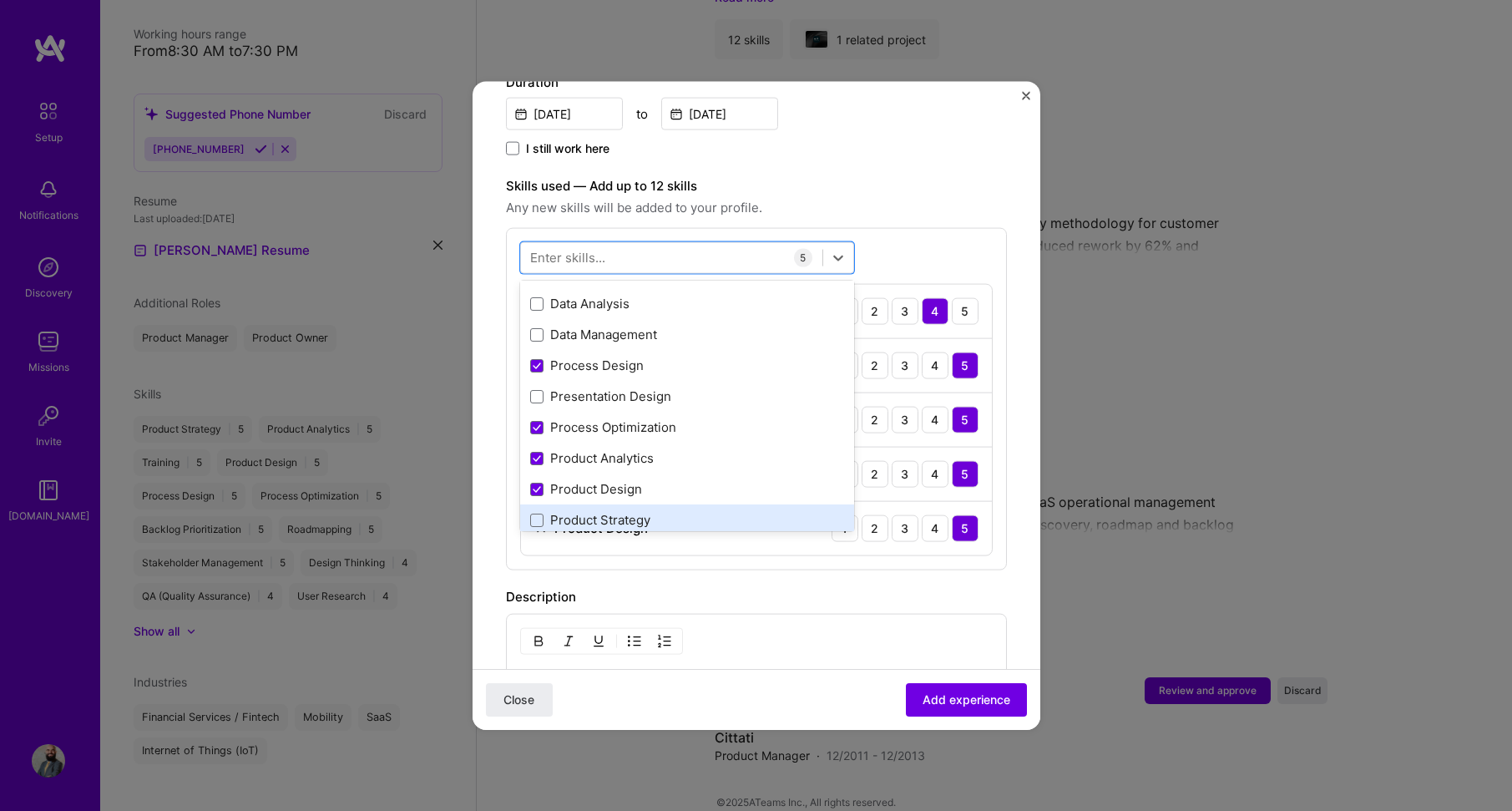
click at [701, 511] on div "Product Strategy" at bounding box center [688, 520] width 314 height 18
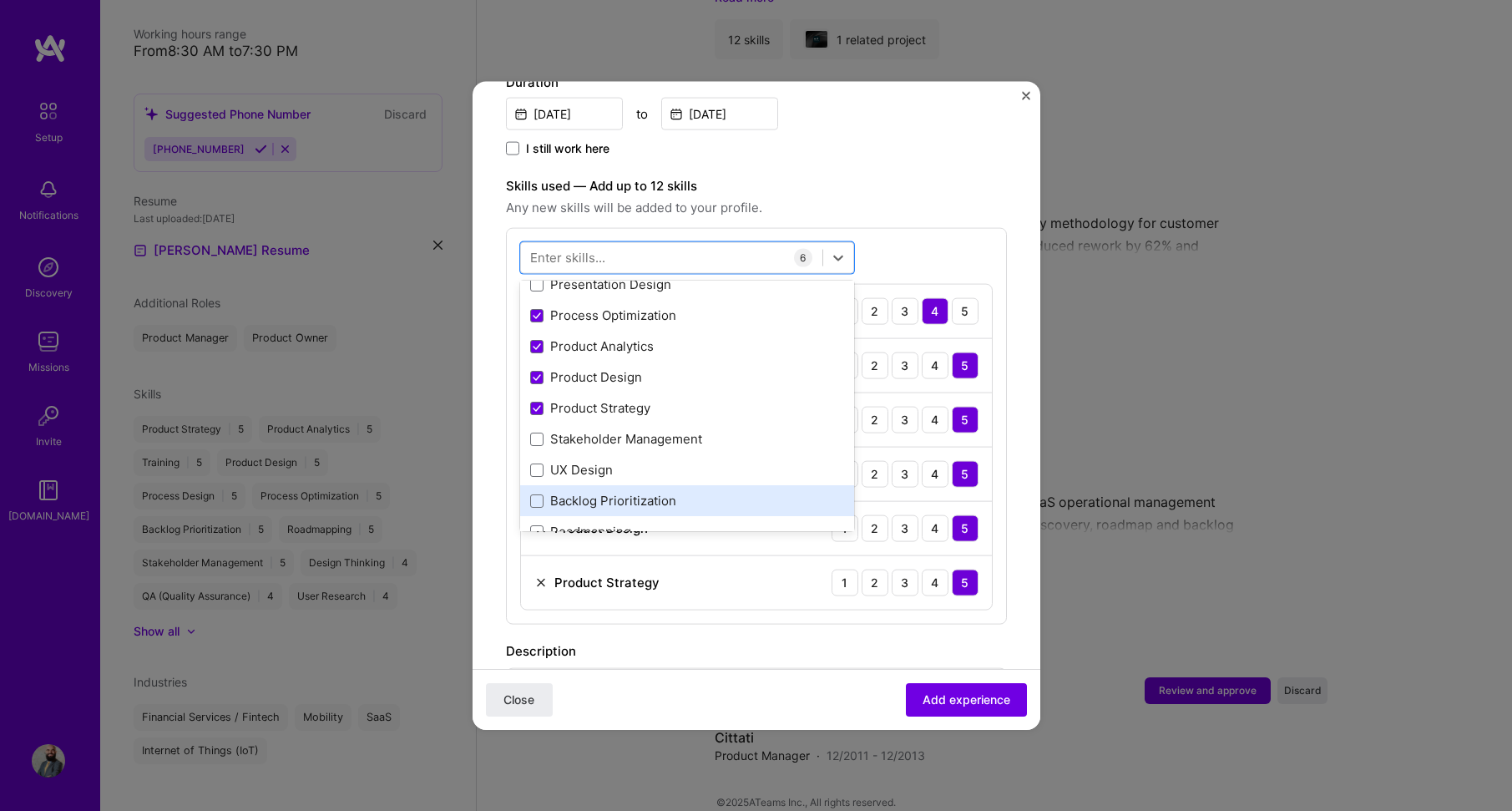
scroll to position [251, 0]
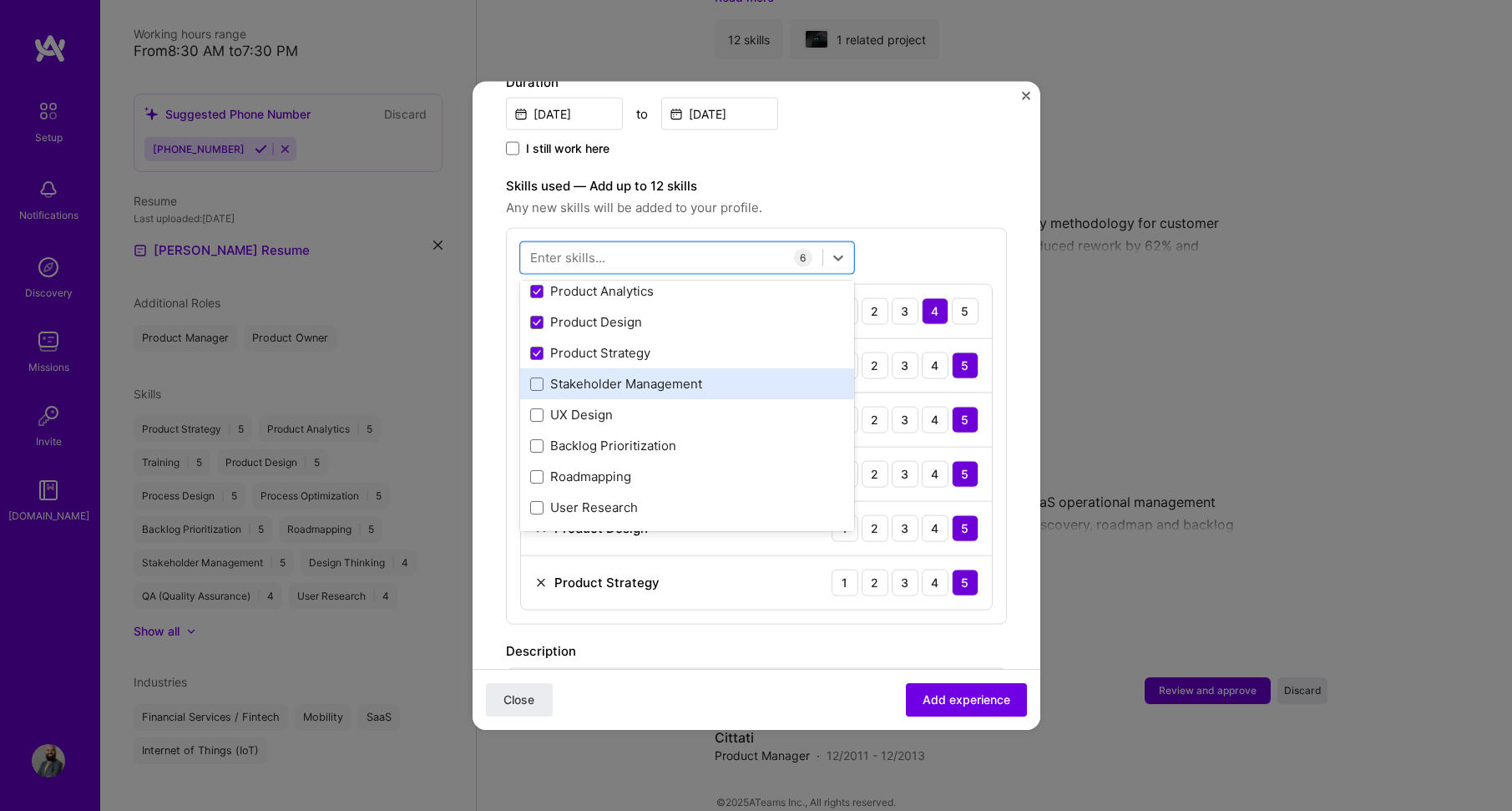
click at [706, 376] on div "Stakeholder Management" at bounding box center [688, 384] width 314 height 18
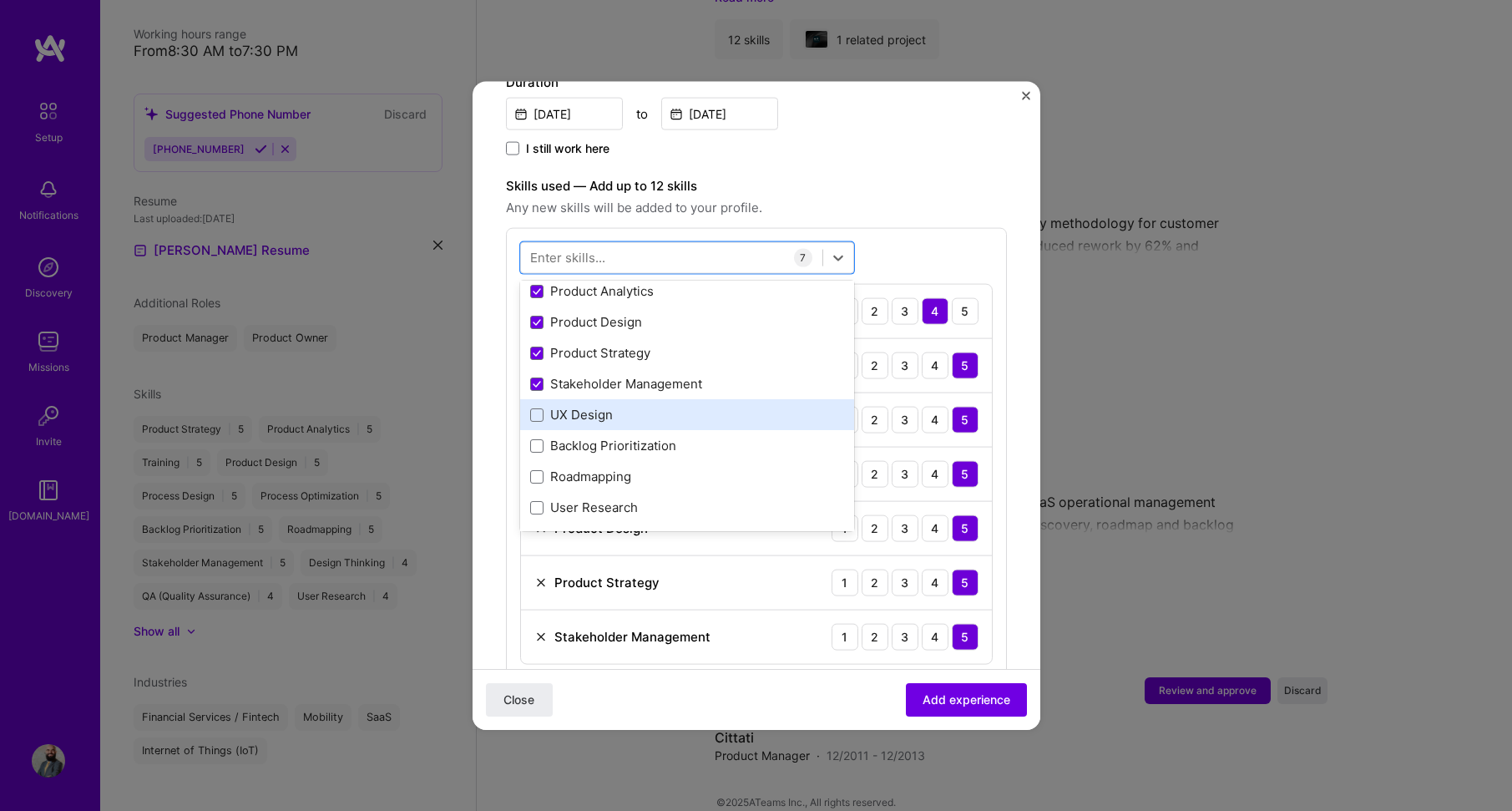
click at [695, 406] on div "UX Design" at bounding box center [688, 415] width 314 height 18
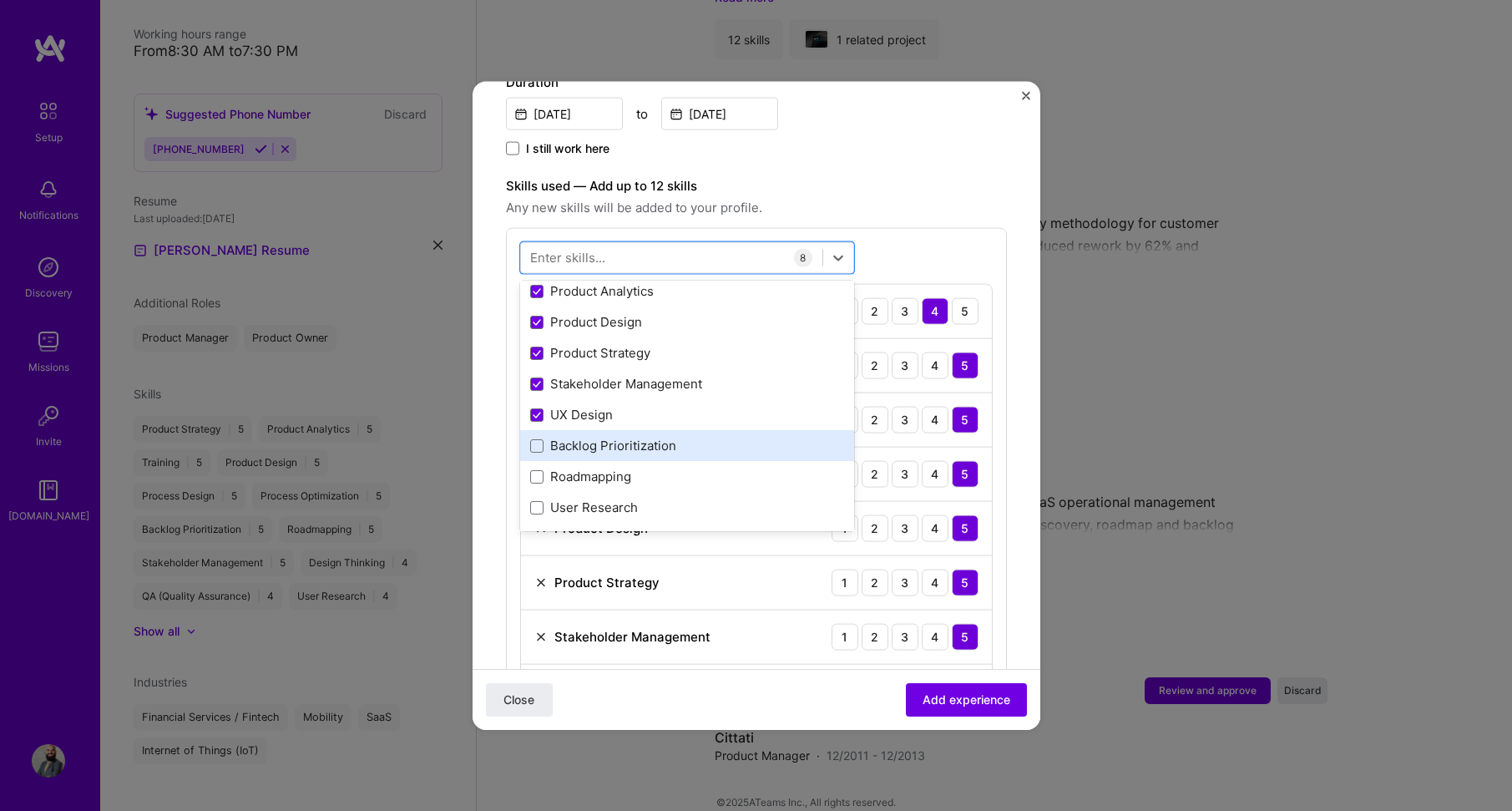
click at [732, 437] on div "Backlog Prioritization" at bounding box center [688, 446] width 314 height 18
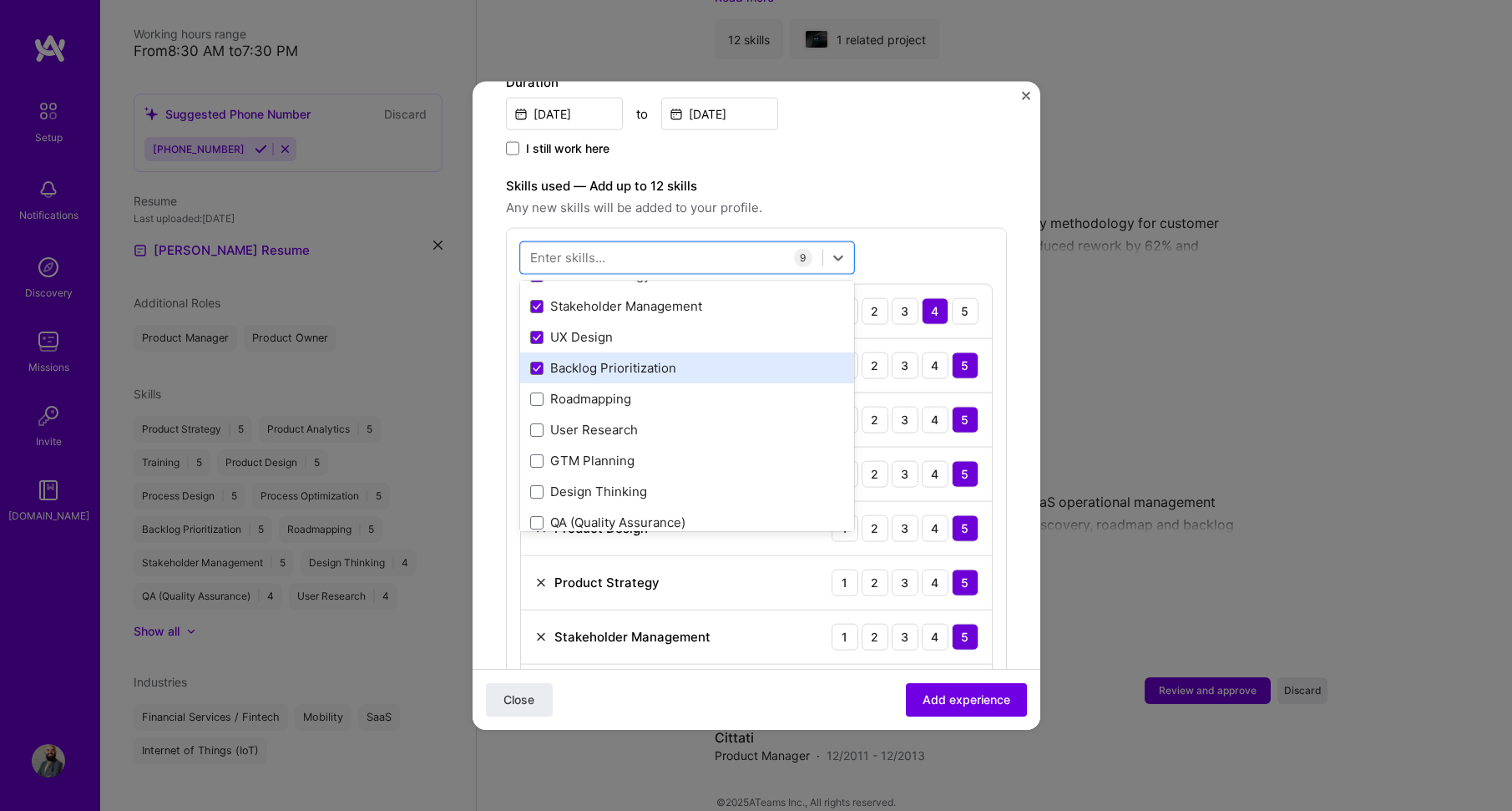
scroll to position [334, 0]
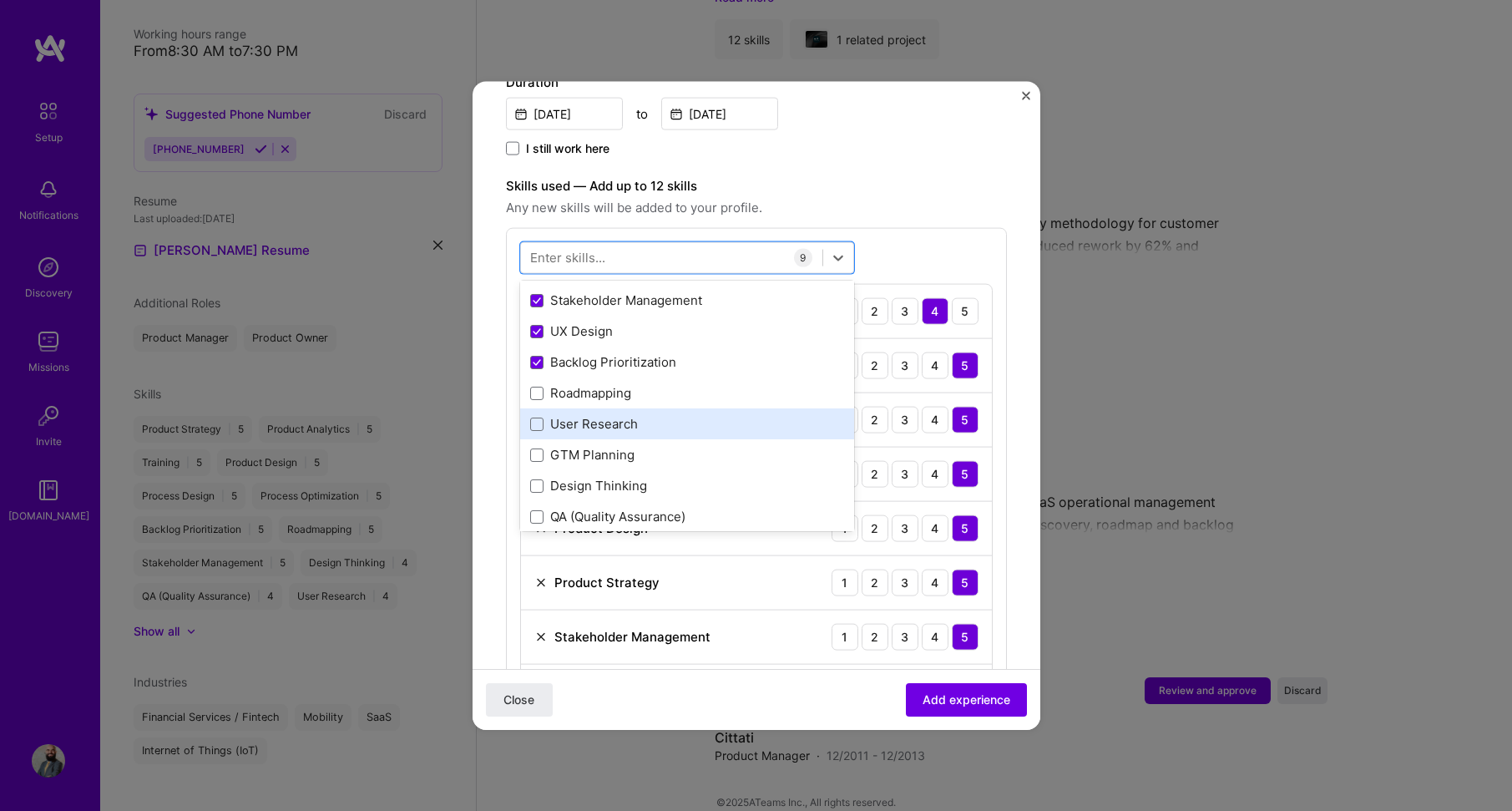
click at [761, 415] on div "User Research" at bounding box center [688, 424] width 314 height 18
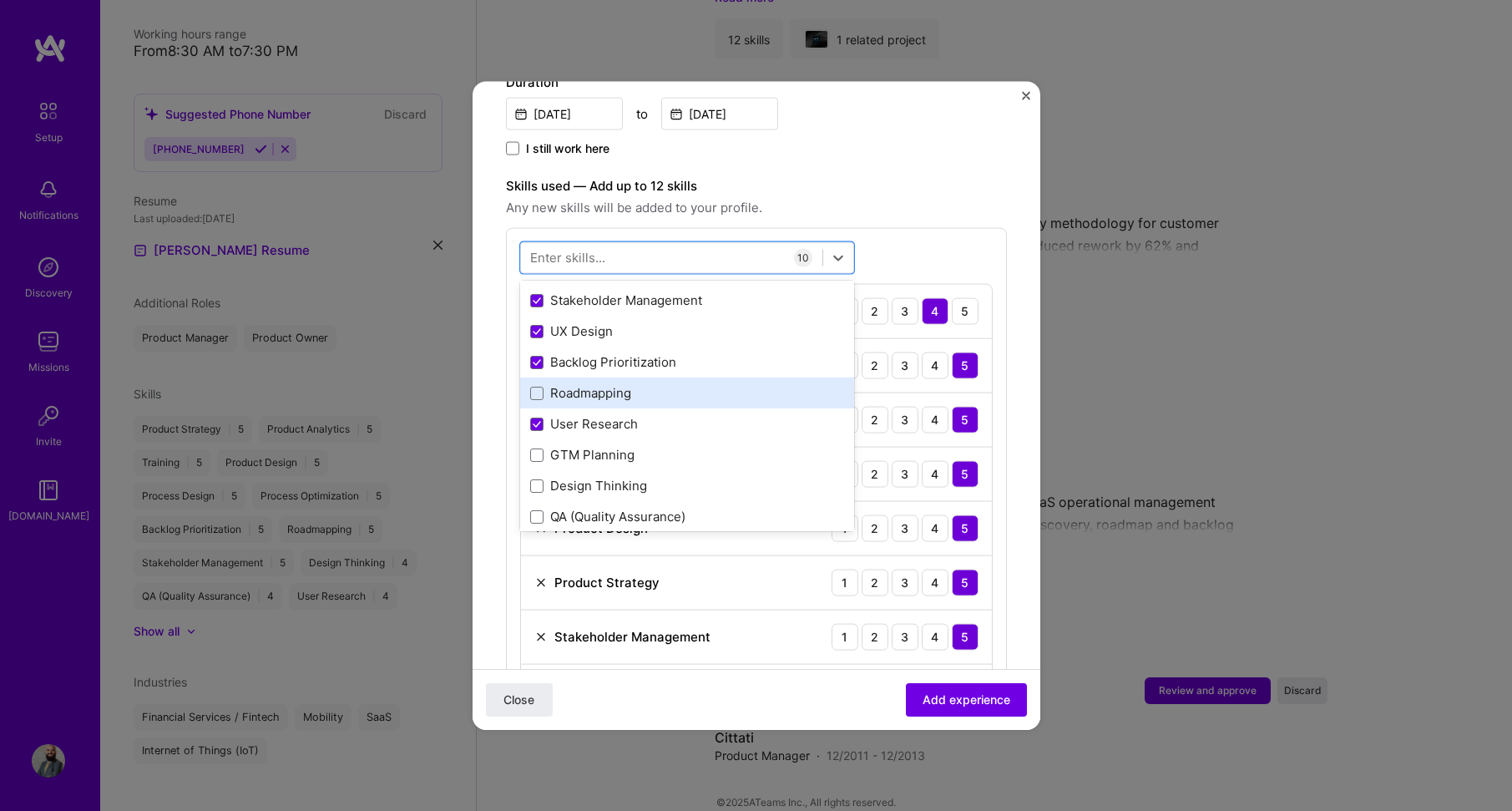
click at [756, 384] on div "Roadmapping" at bounding box center [688, 393] width 314 height 18
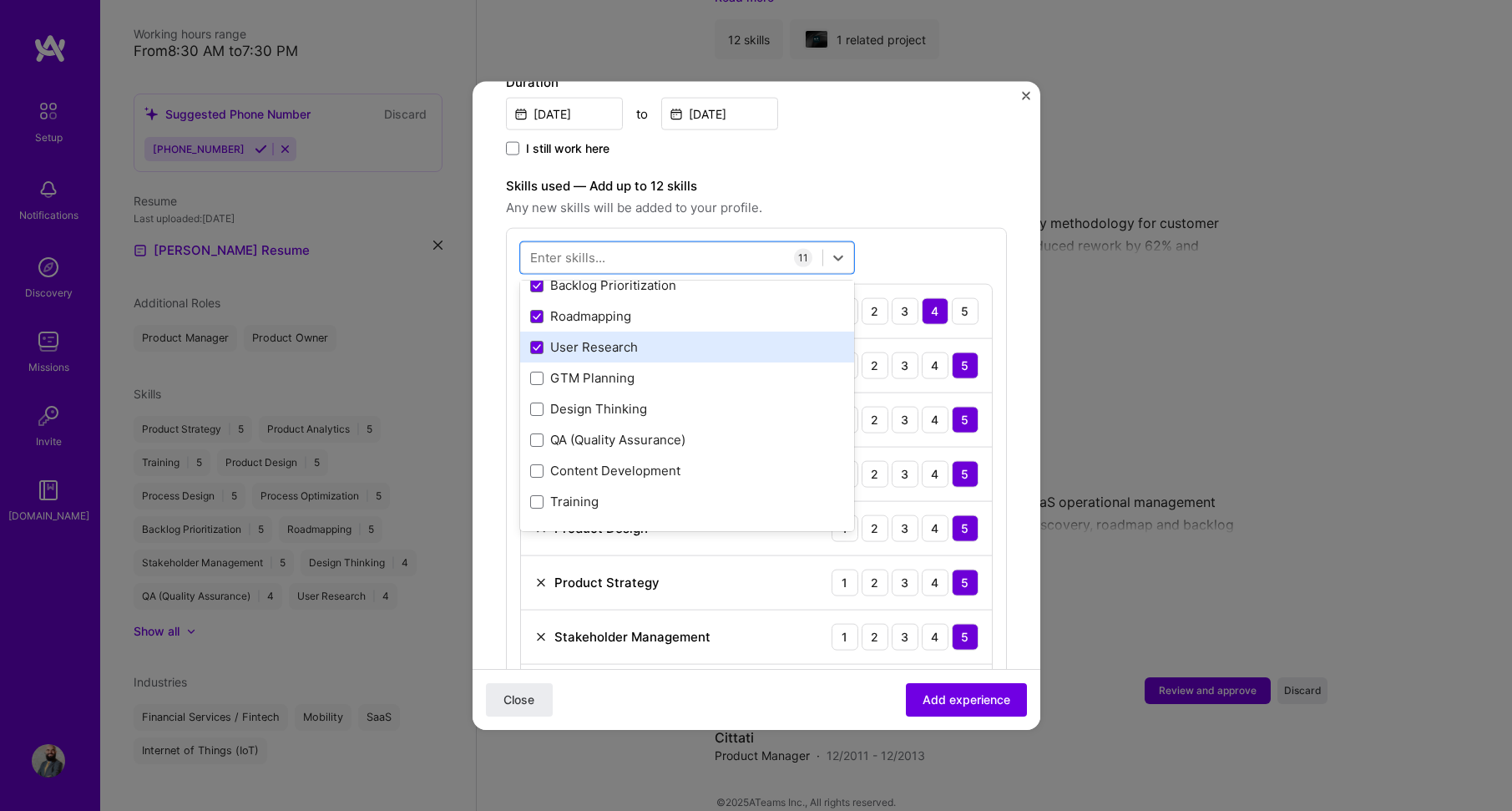
scroll to position [418, 0]
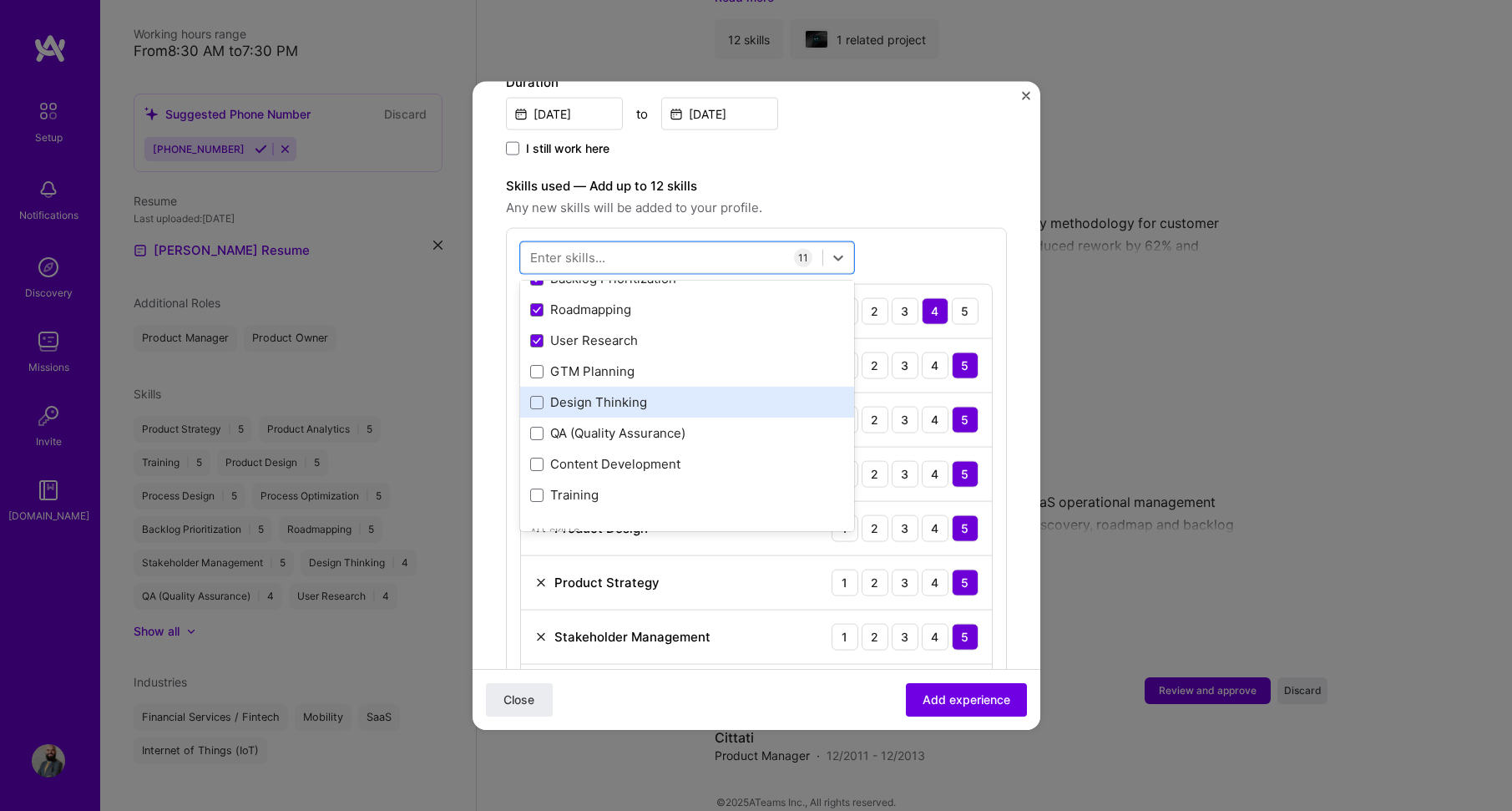
click at [759, 393] on div "Design Thinking" at bounding box center [688, 402] width 314 height 18
click at [993, 387] on div "Adding suggested job This job is suggested based on your LinkedIn, resume or [D…" at bounding box center [756, 493] width 501 height 1762
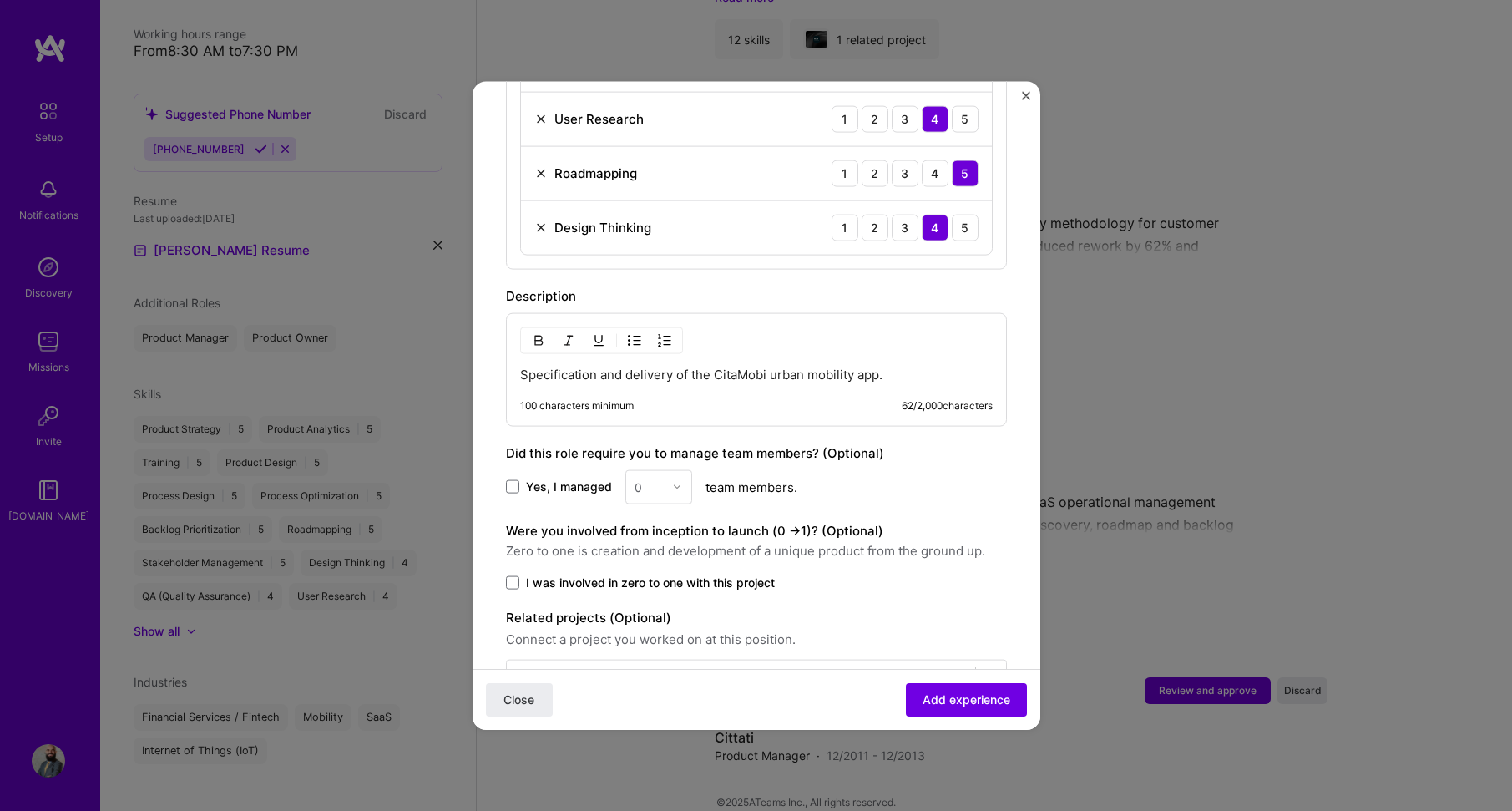
scroll to position [1222, 0]
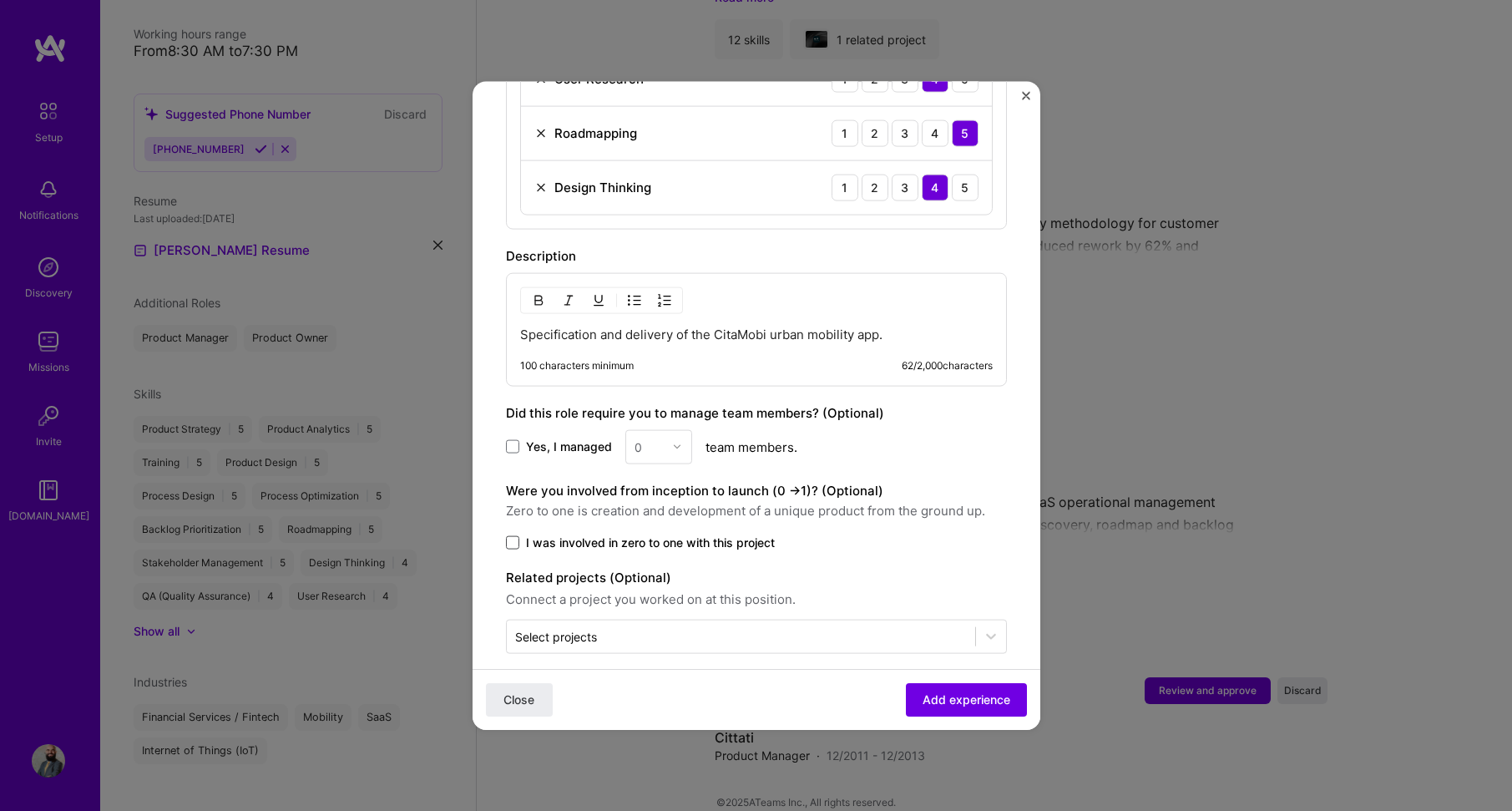
click at [509, 536] on span at bounding box center [513, 543] width 14 height 14
click at [0, 0] on input "I was involved in zero to one with this project" at bounding box center [0, 0] width 0 height 0
click at [768, 627] on input "text" at bounding box center [741, 636] width 452 height 18
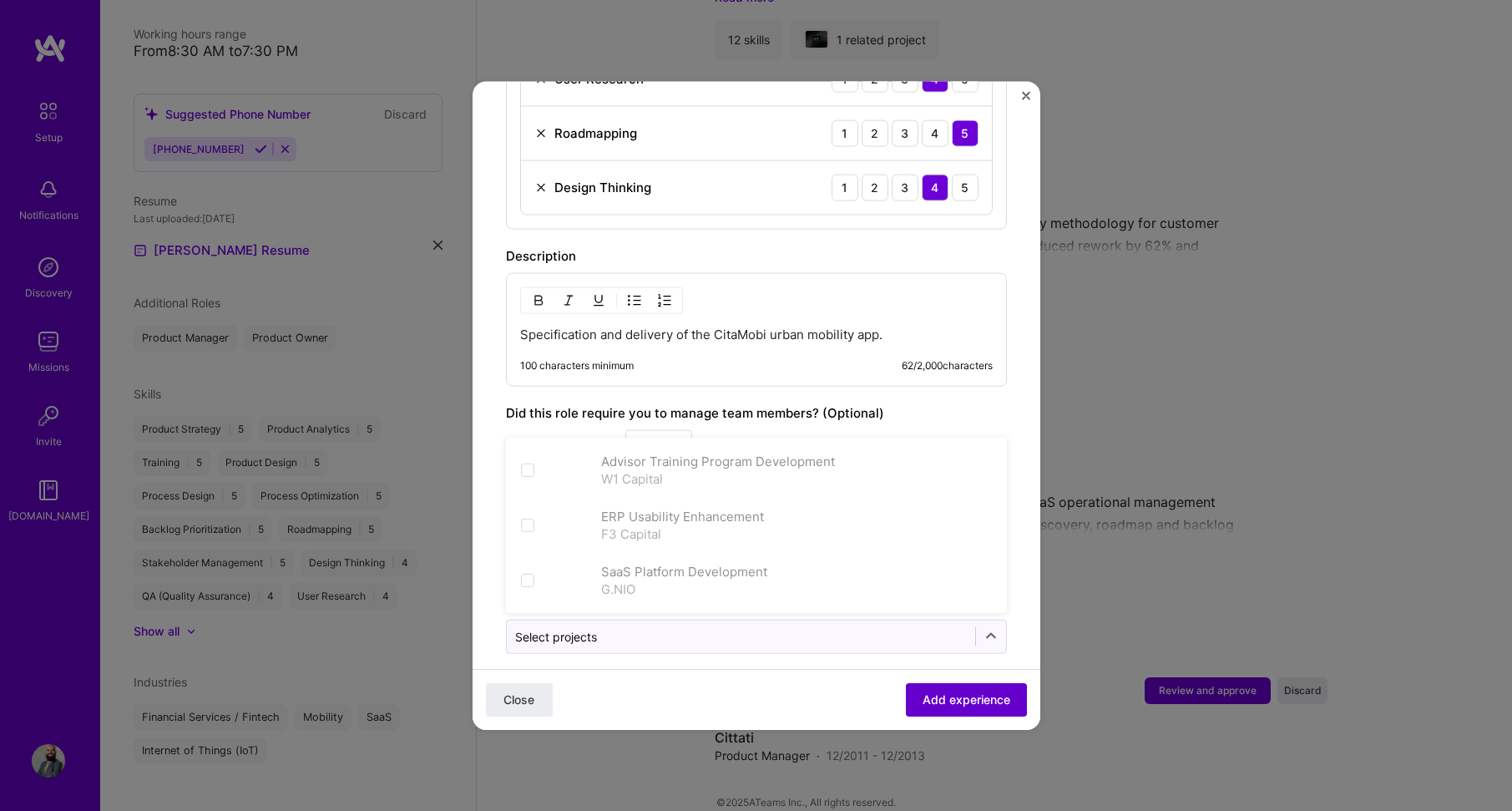
click at [954, 711] on button "Add experience" at bounding box center [966, 700] width 121 height 33
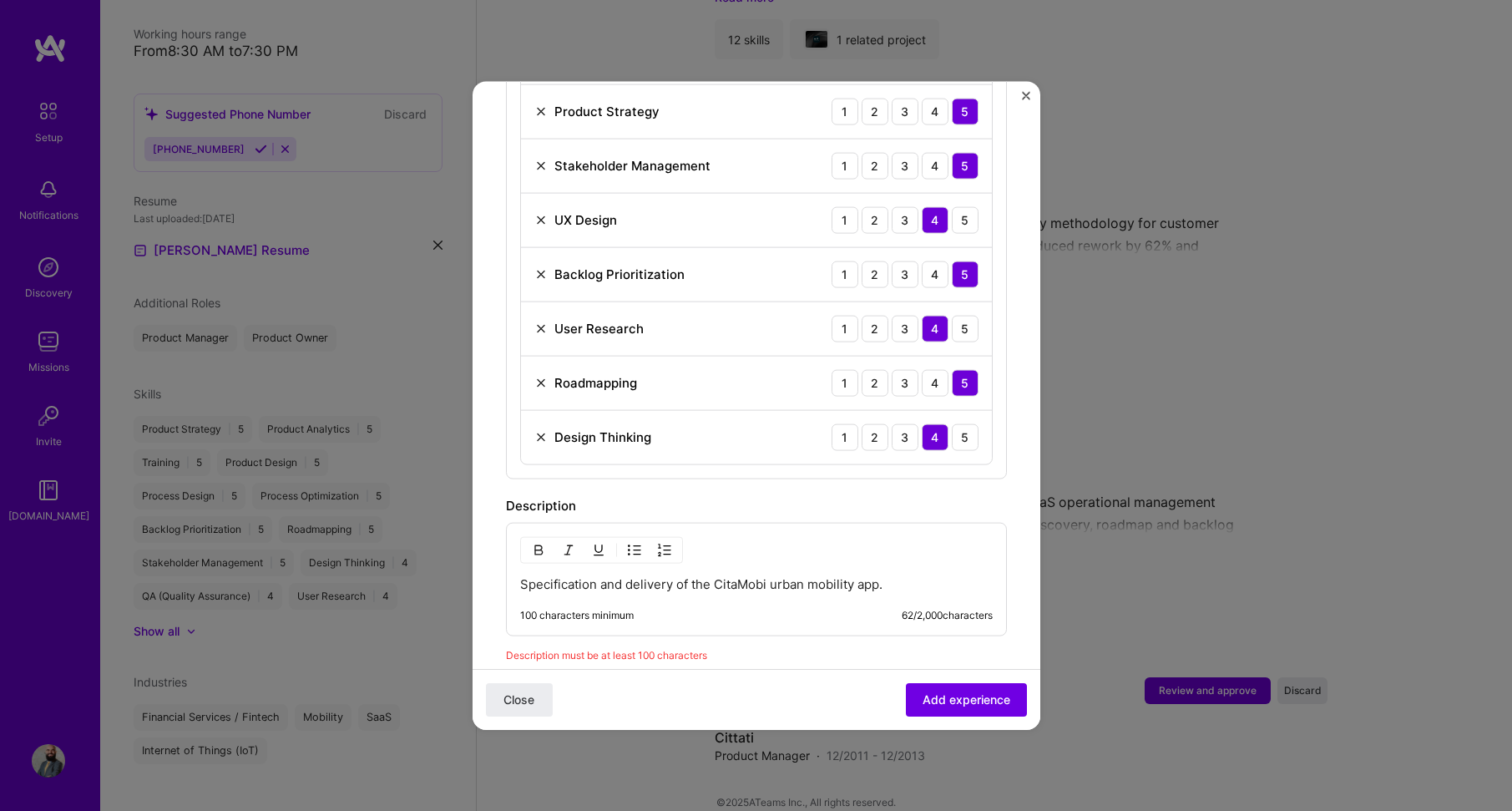
scroll to position [971, 0]
click at [895, 576] on p "Specification and delivery of the CitaMobi urban mobility app." at bounding box center [756, 584] width 473 height 17
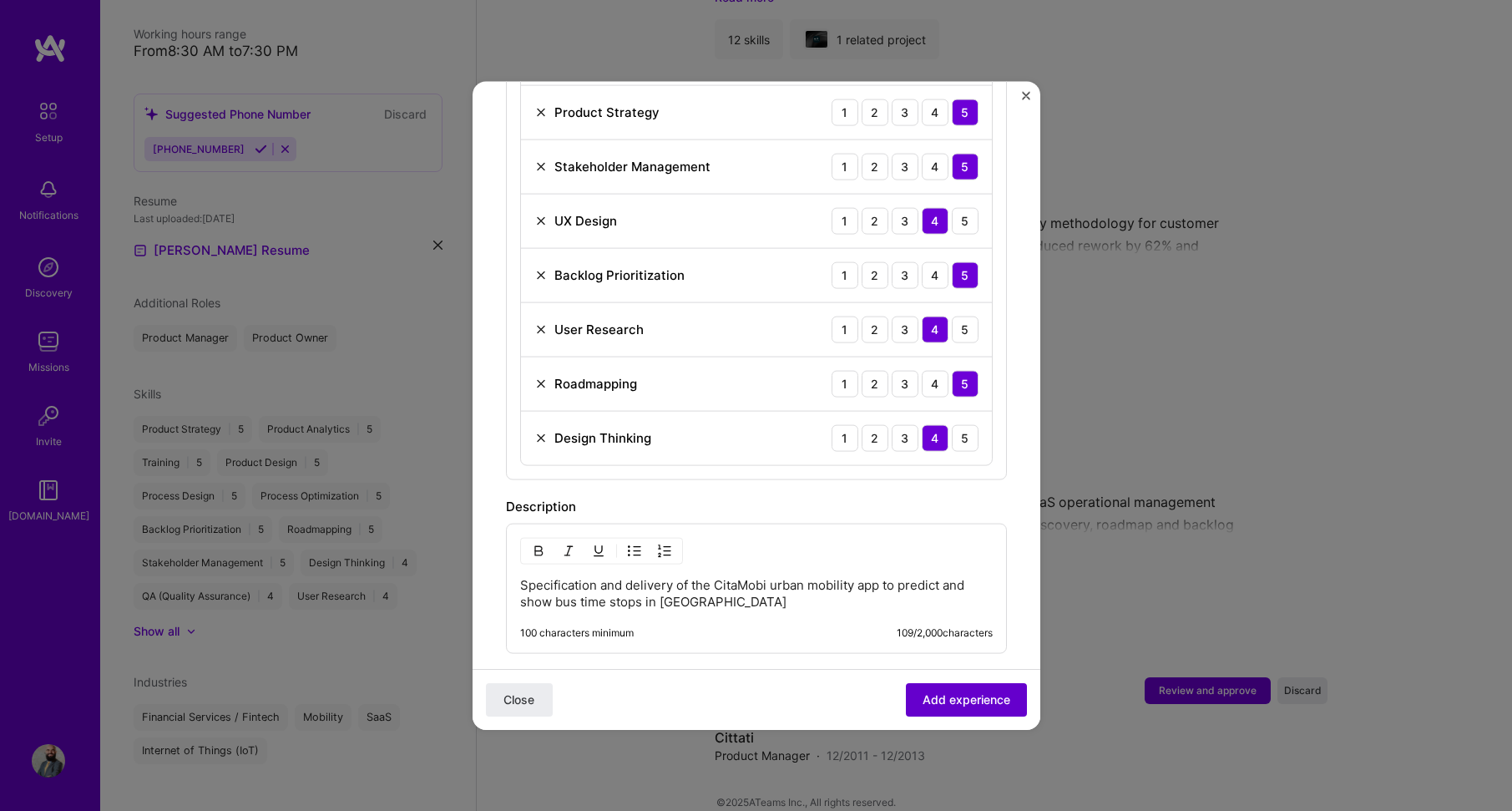
click at [944, 696] on span "Add experience" at bounding box center [966, 700] width 87 height 17
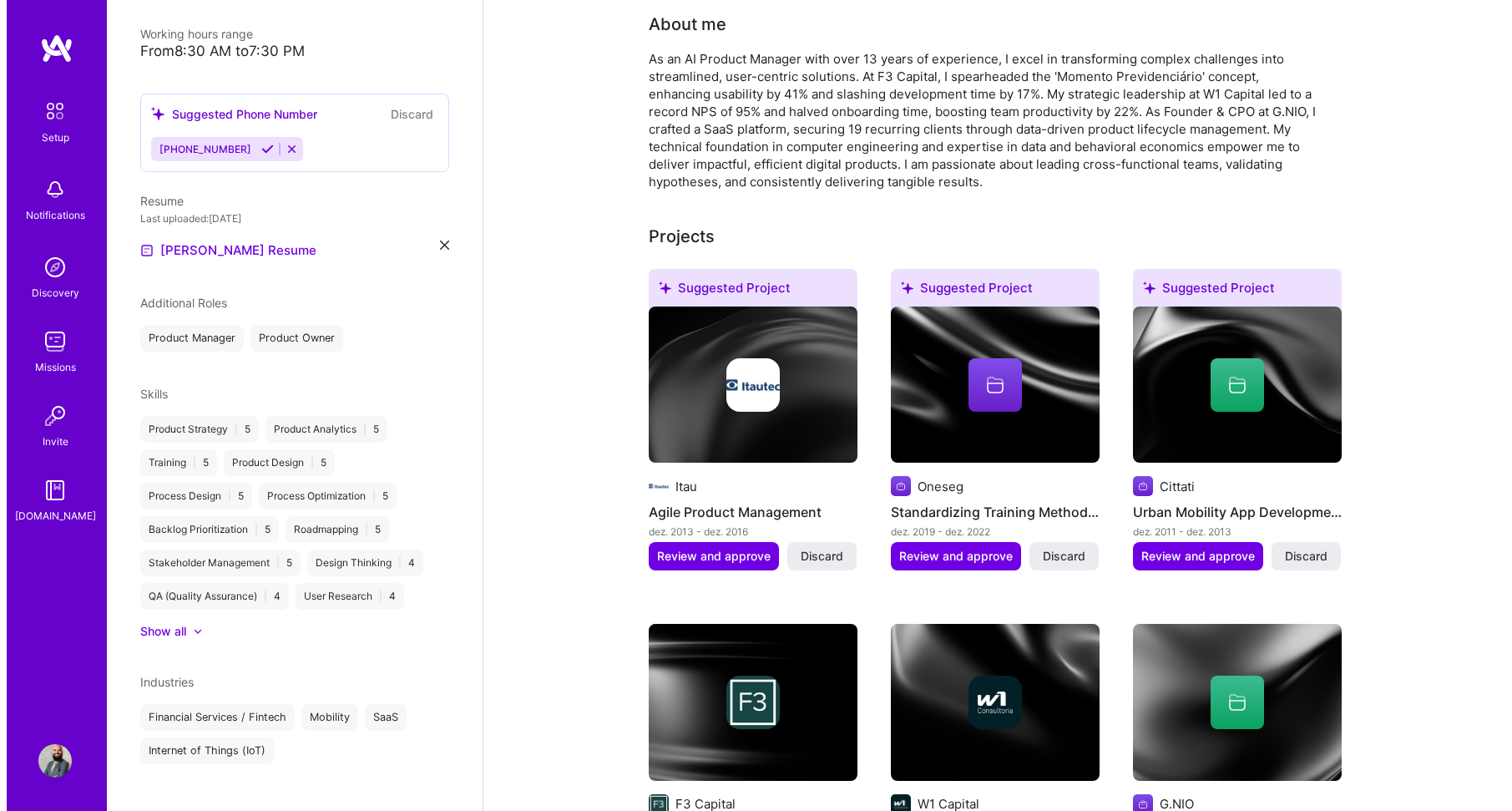
scroll to position [418, 0]
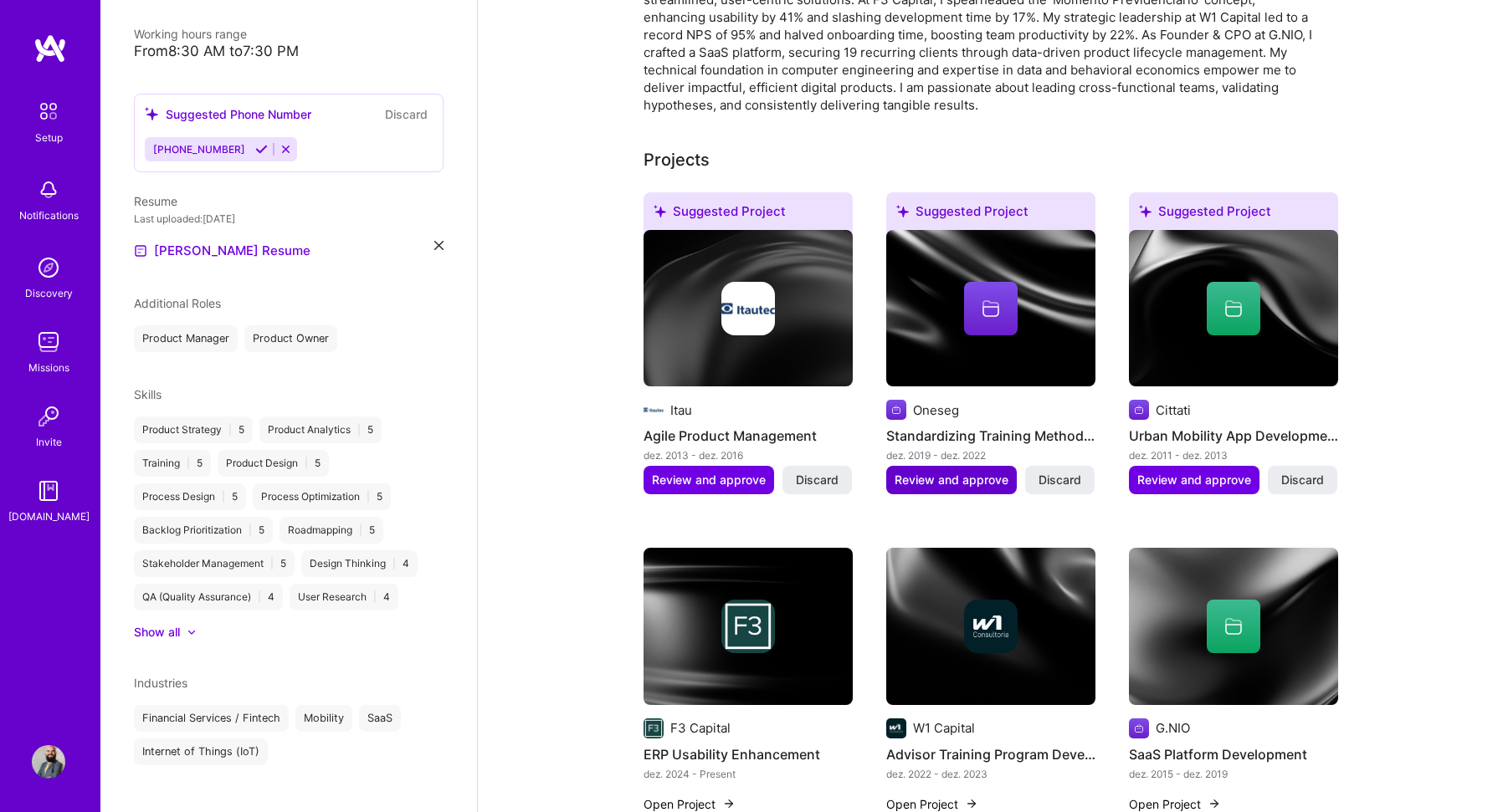
click at [954, 471] on span "Review and approve" at bounding box center [952, 479] width 114 height 17
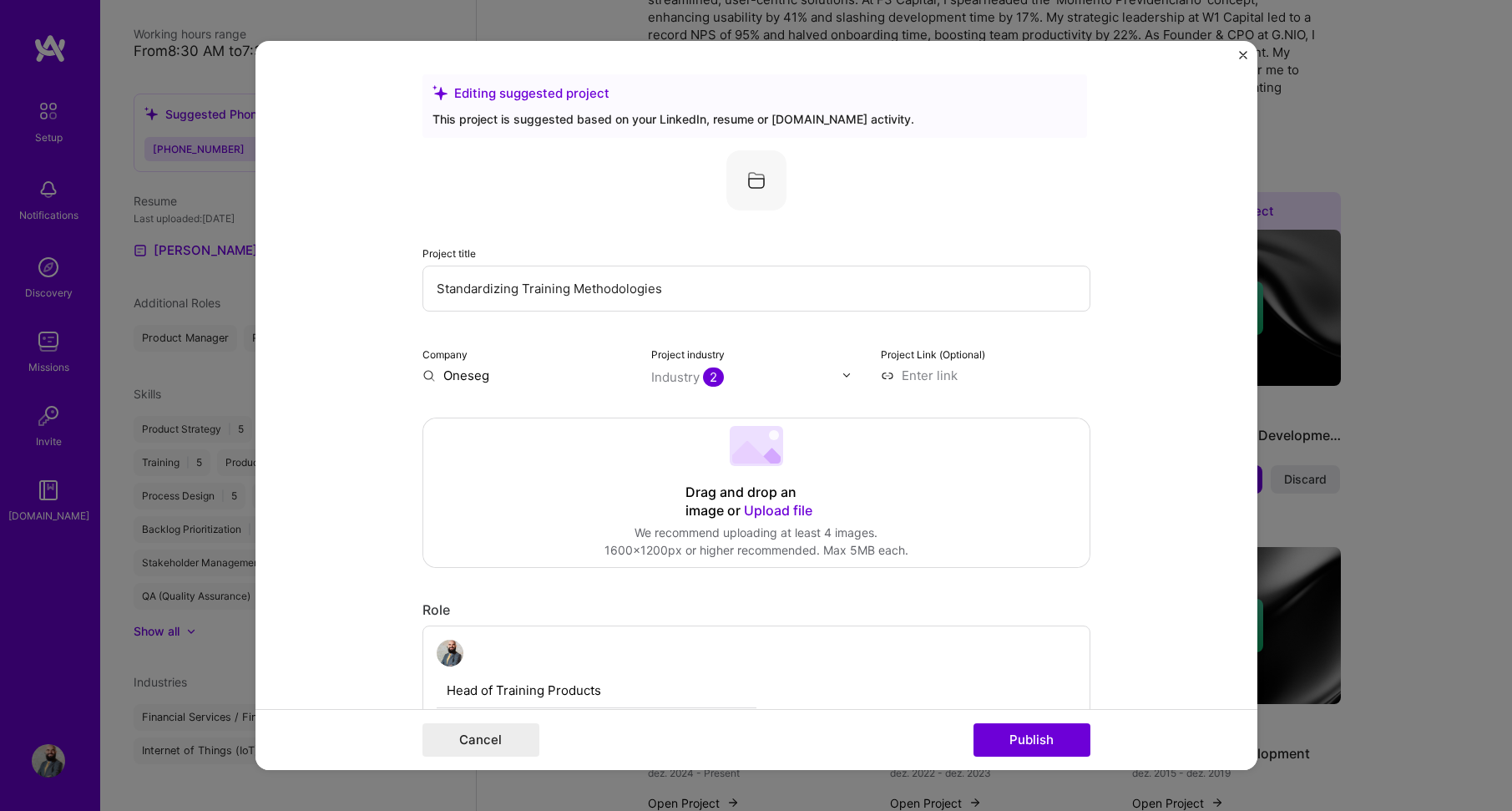
click at [938, 379] on input at bounding box center [985, 376] width 209 height 18
type input "[DOMAIN_NAME]"
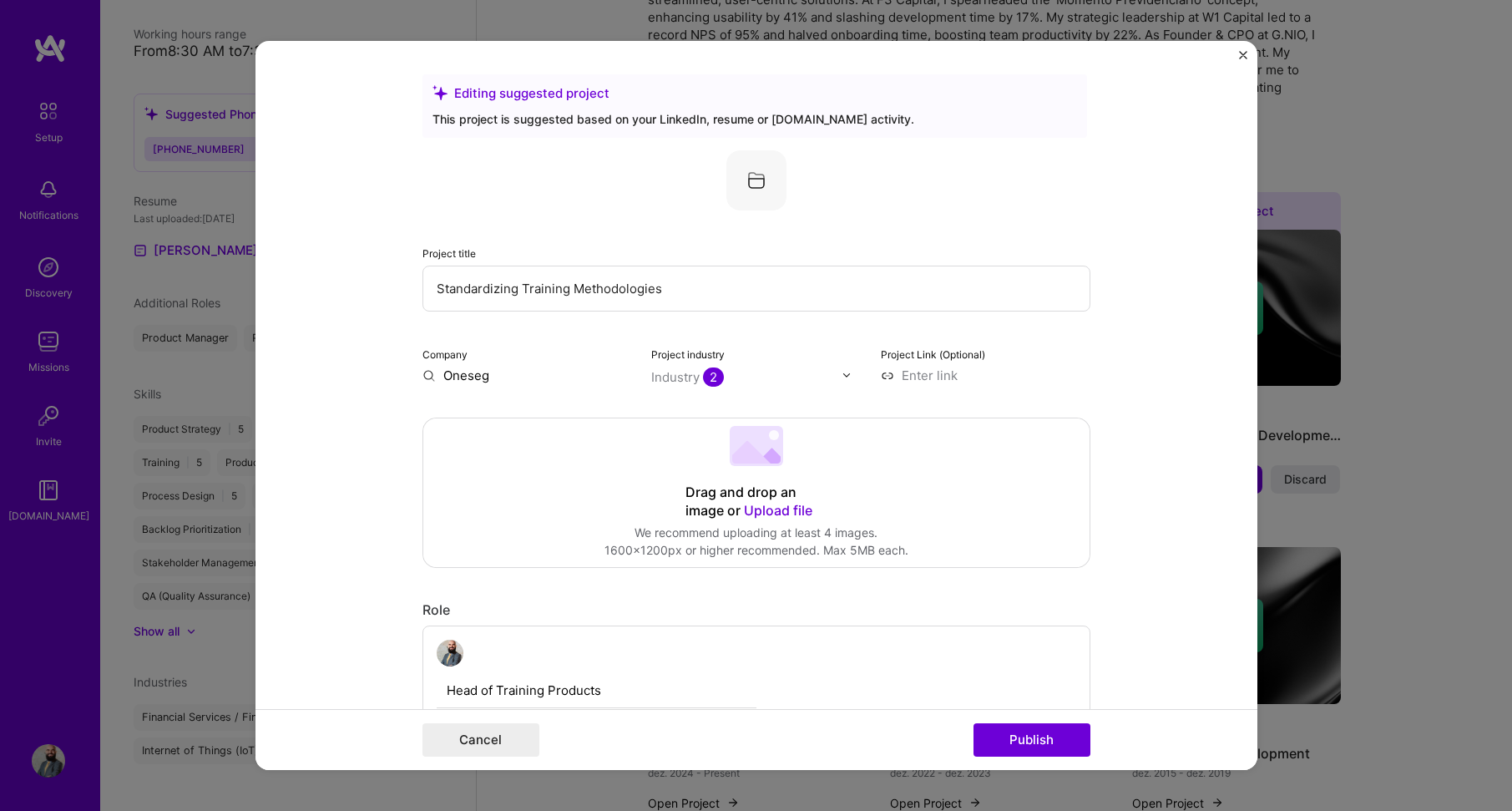
click at [1132, 388] on form "Editing suggested project This project is suggested based on your LinkedIn, res…" at bounding box center [756, 406] width 1002 height 730
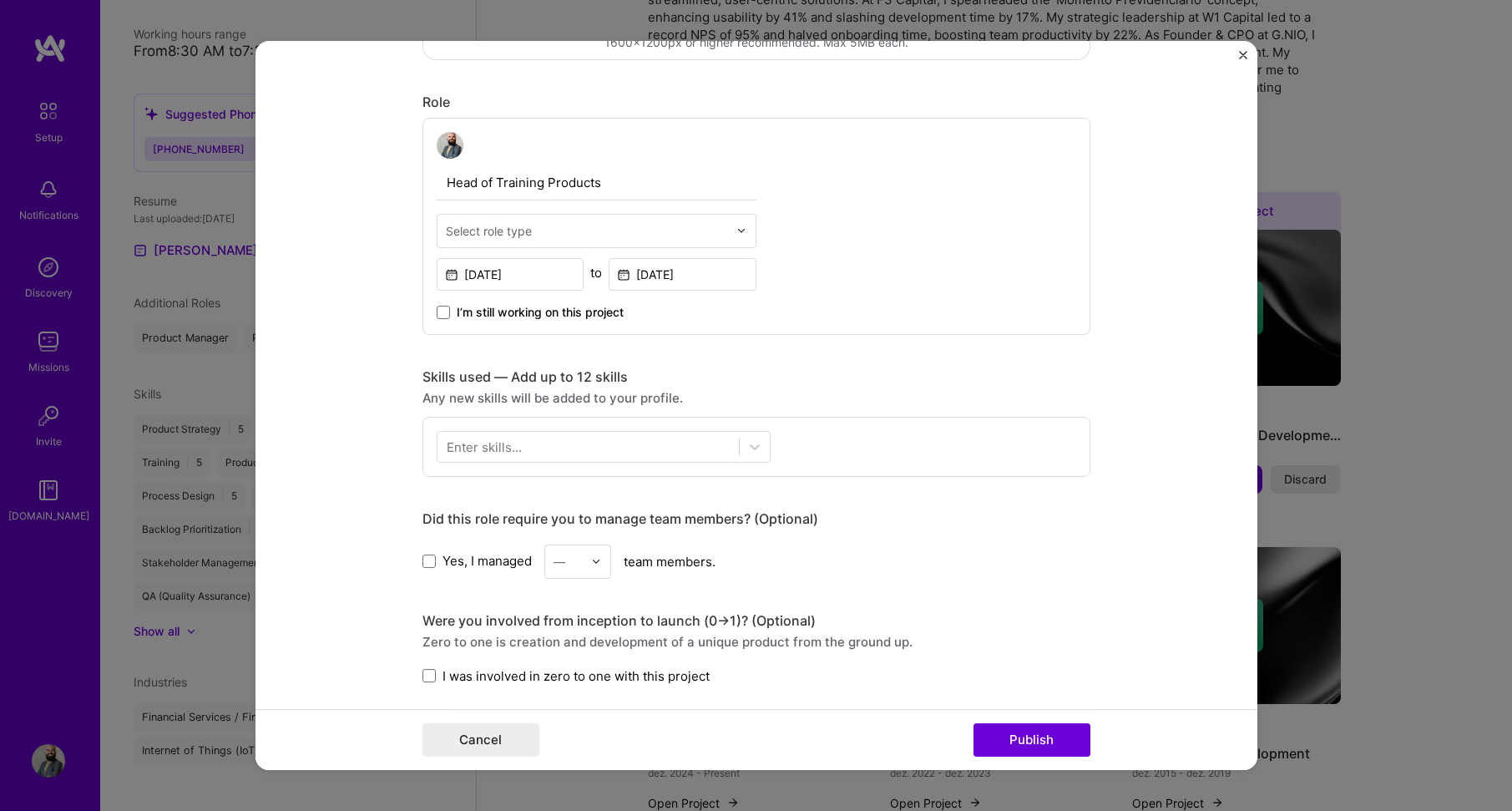
scroll to position [501, 0]
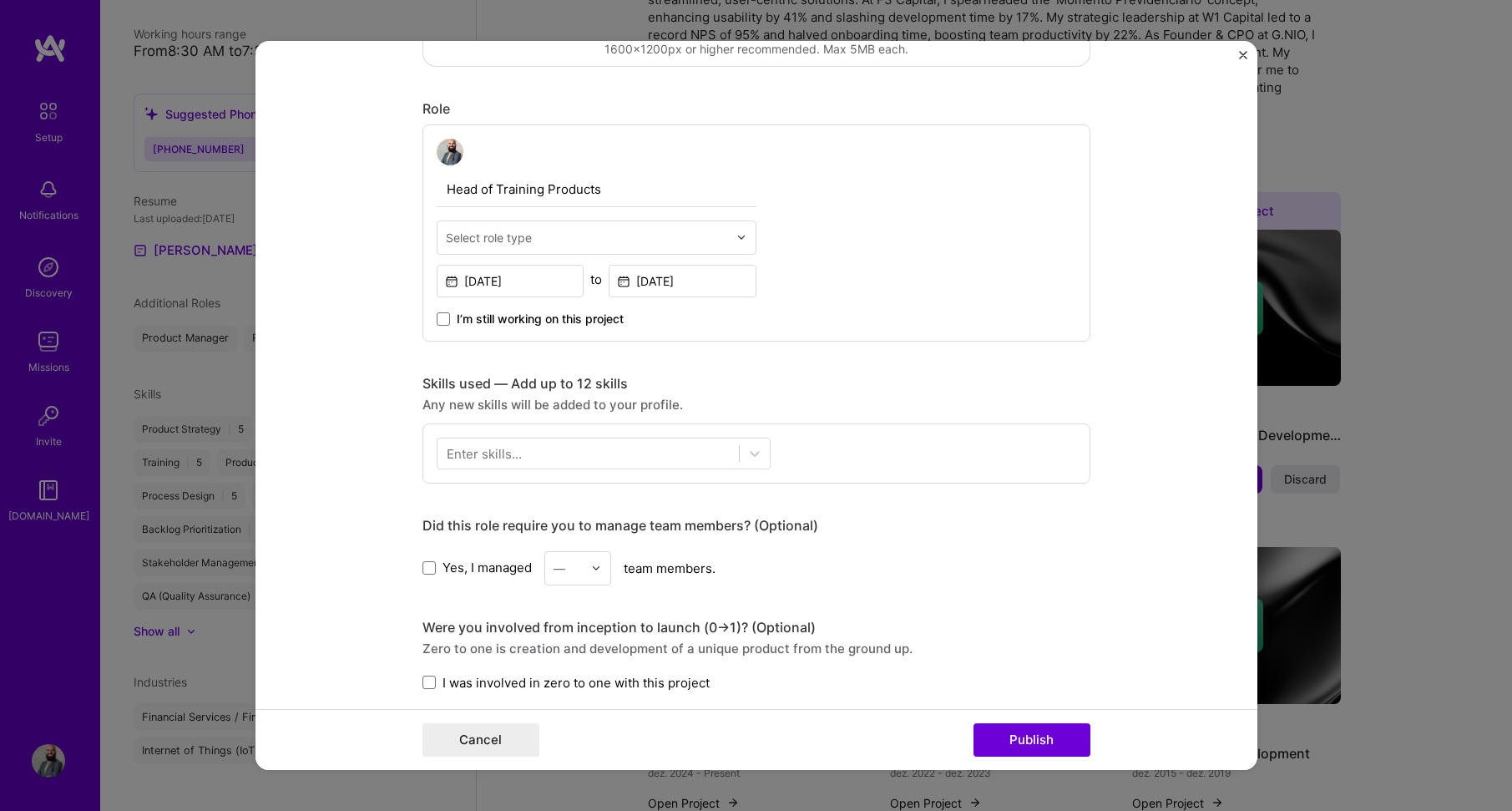
click at [596, 232] on input "text" at bounding box center [587, 238] width 282 height 18
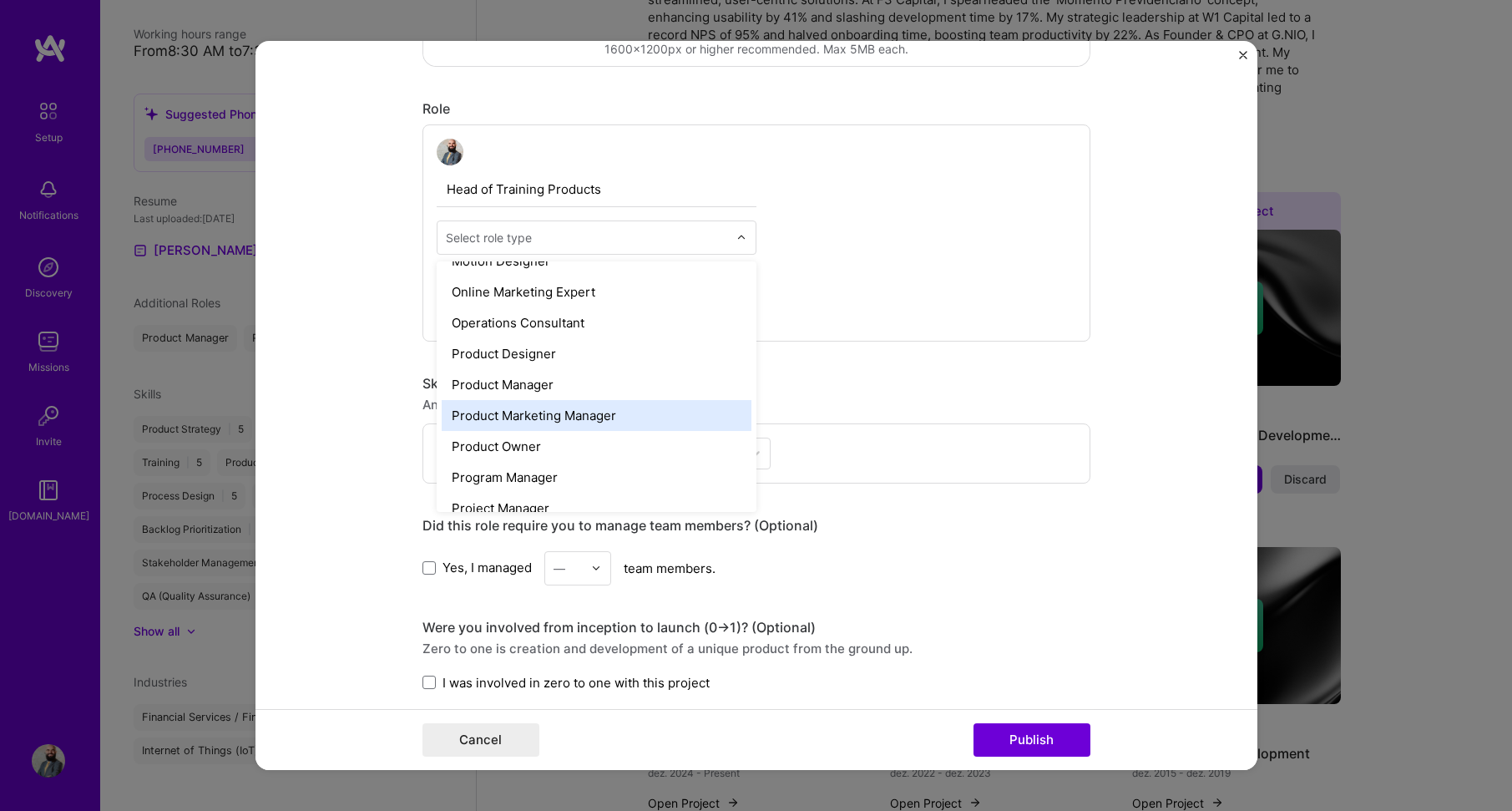
scroll to position [1434, 0]
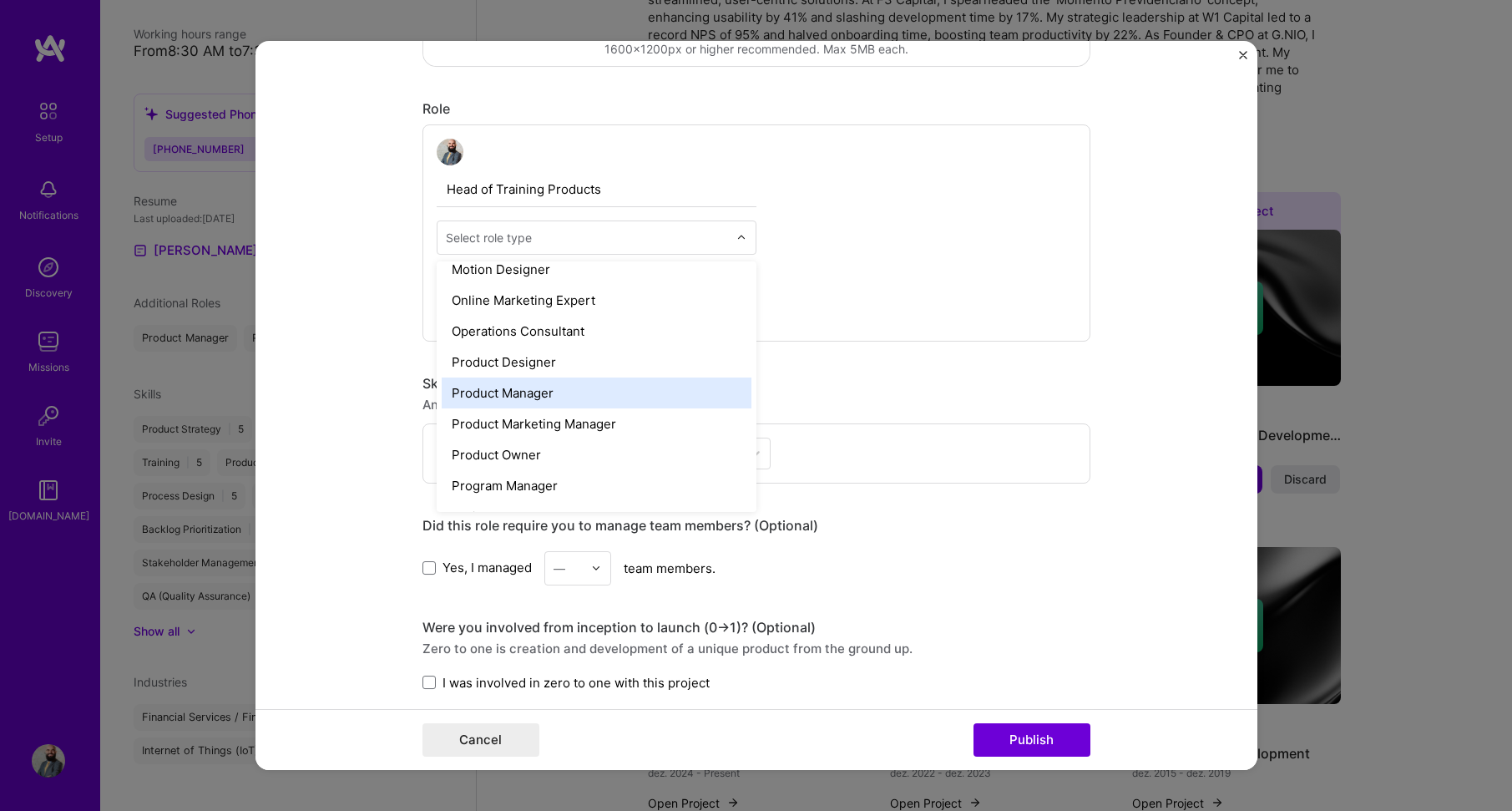
click at [548, 388] on div "Product Manager" at bounding box center [596, 392] width 309 height 30
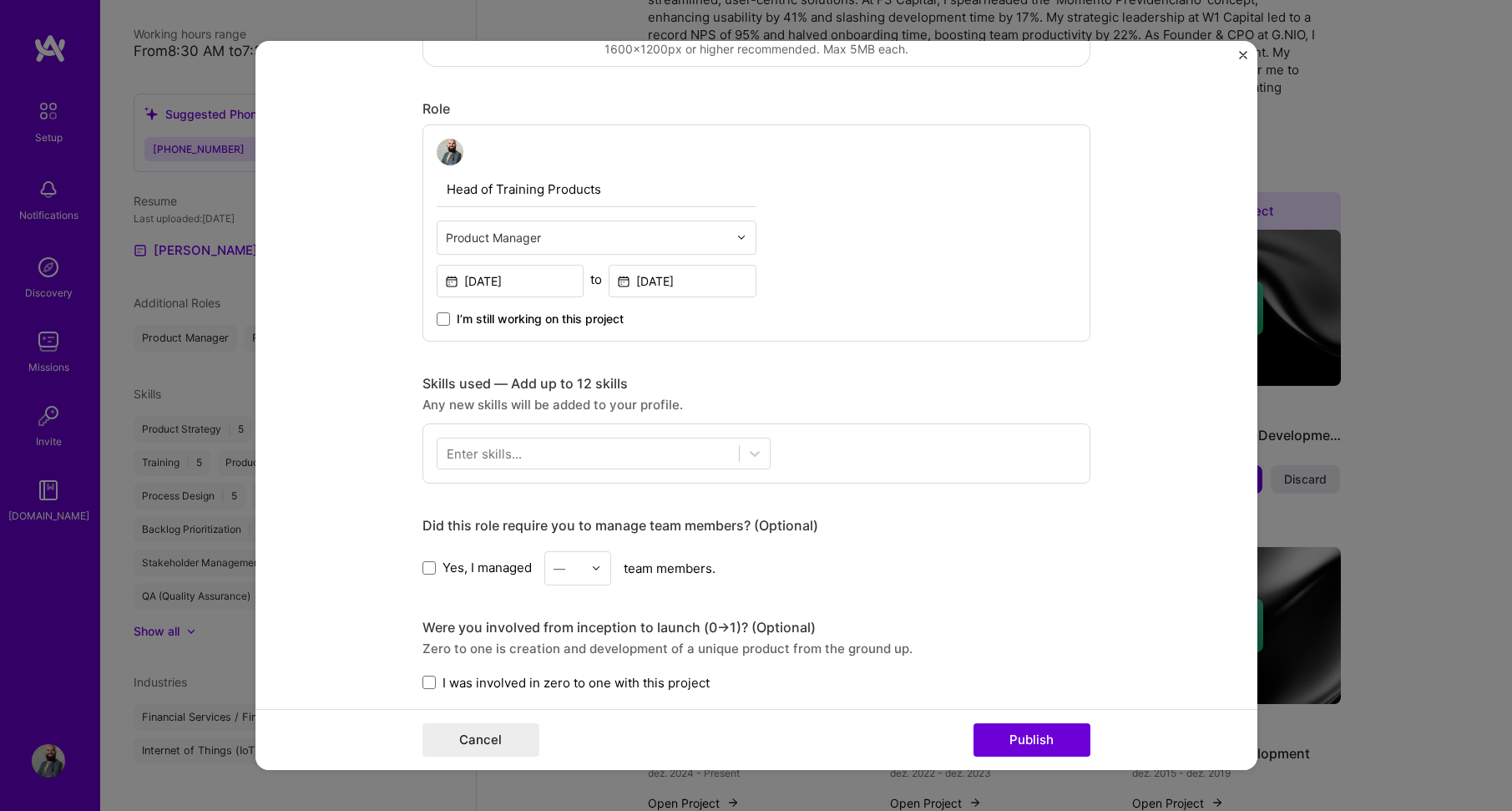
click at [999, 269] on div "Head of Training Products option Product Manager, selected. Select is focused ,…" at bounding box center [756, 233] width 668 height 217
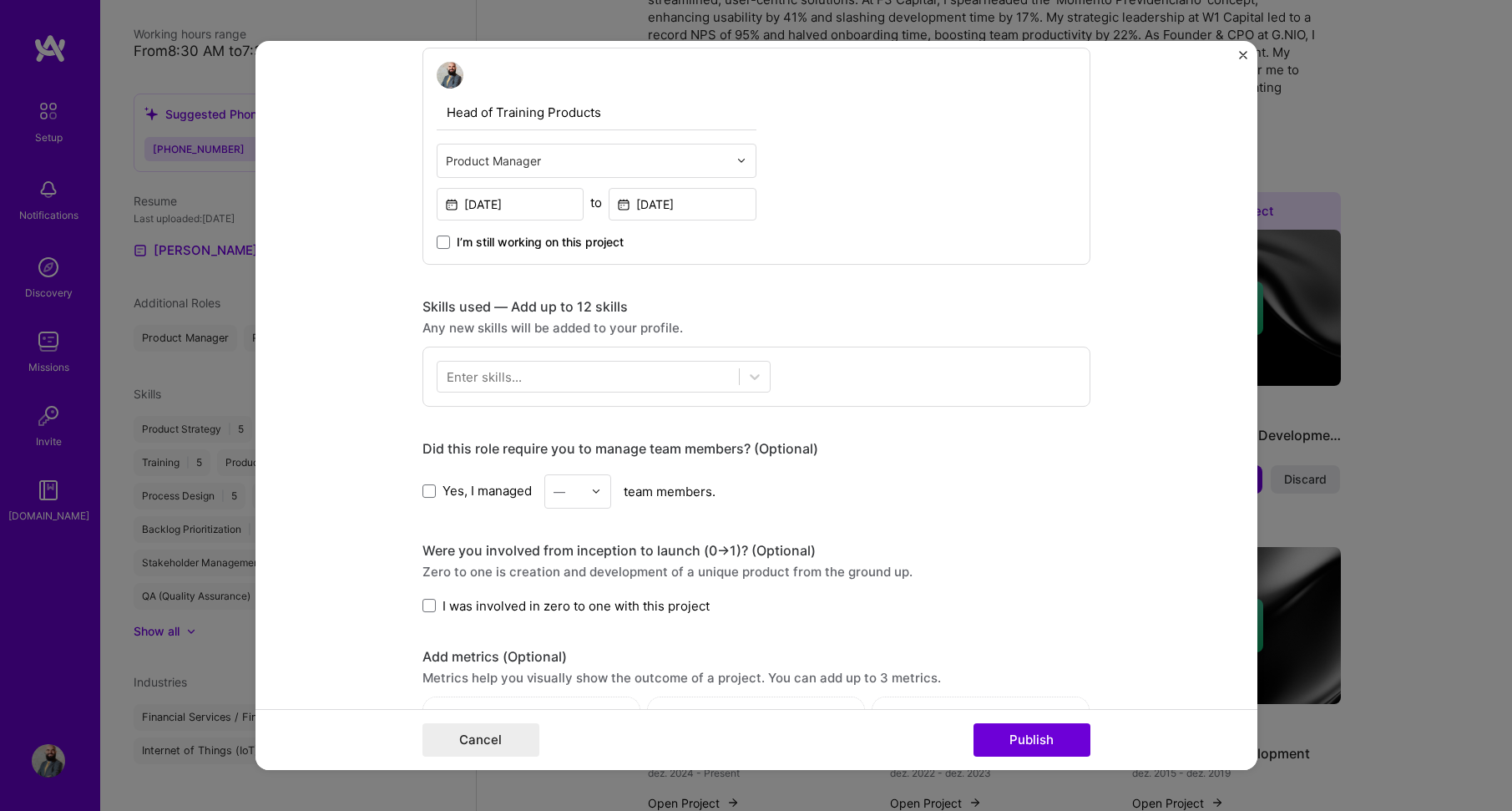
scroll to position [585, 0]
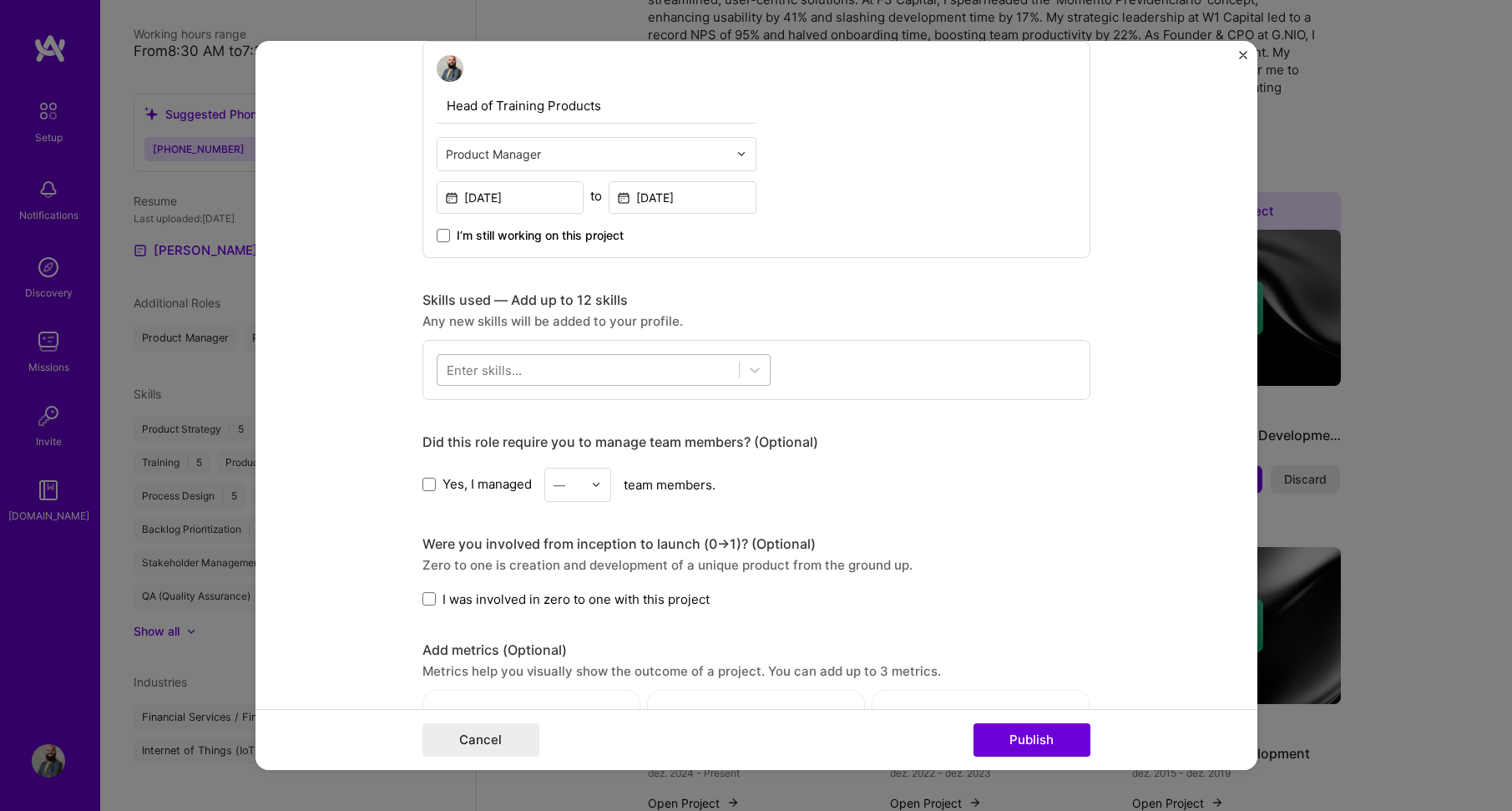
click at [621, 372] on div at bounding box center [588, 370] width 302 height 28
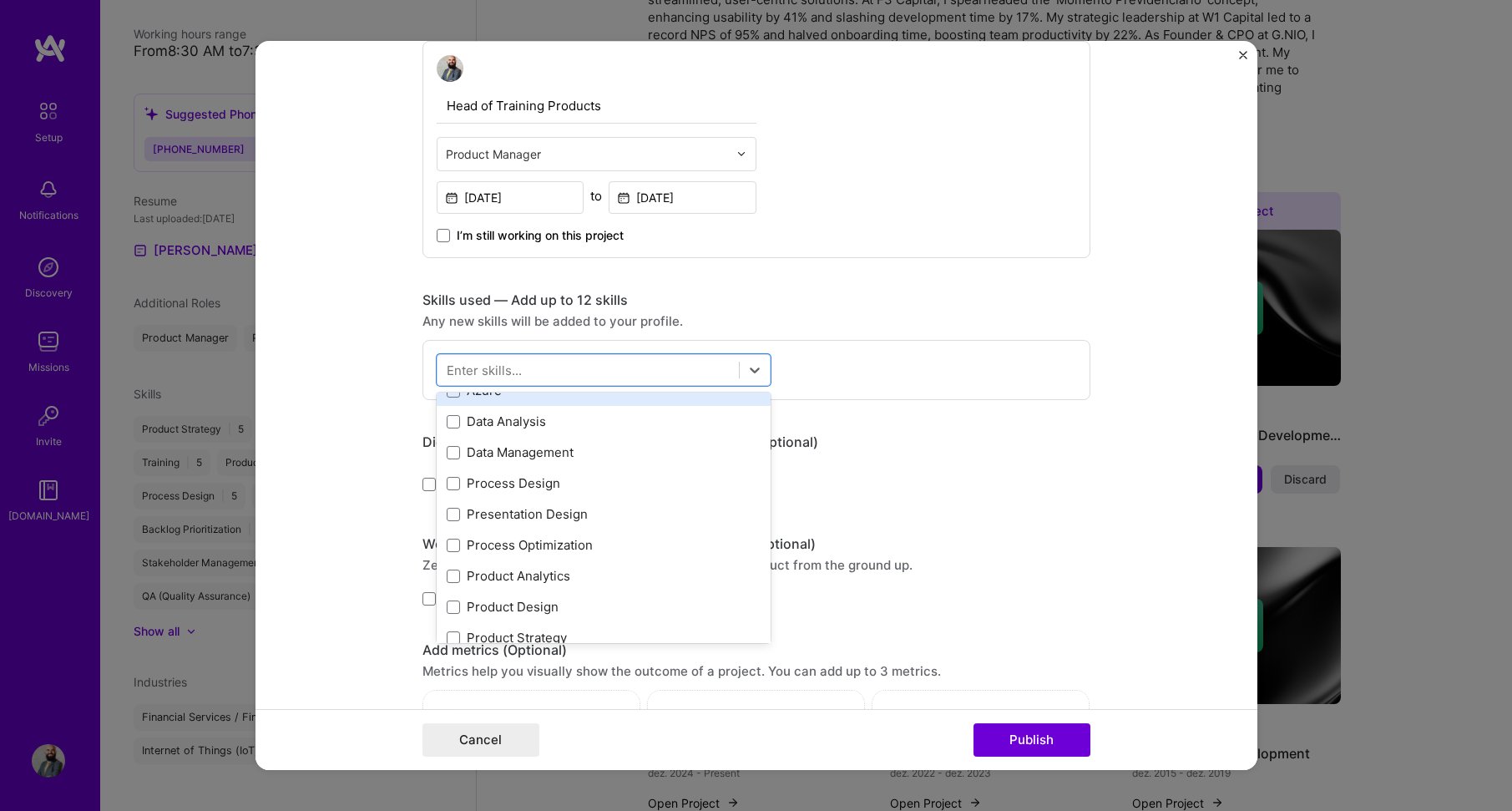
scroll to position [84, 0]
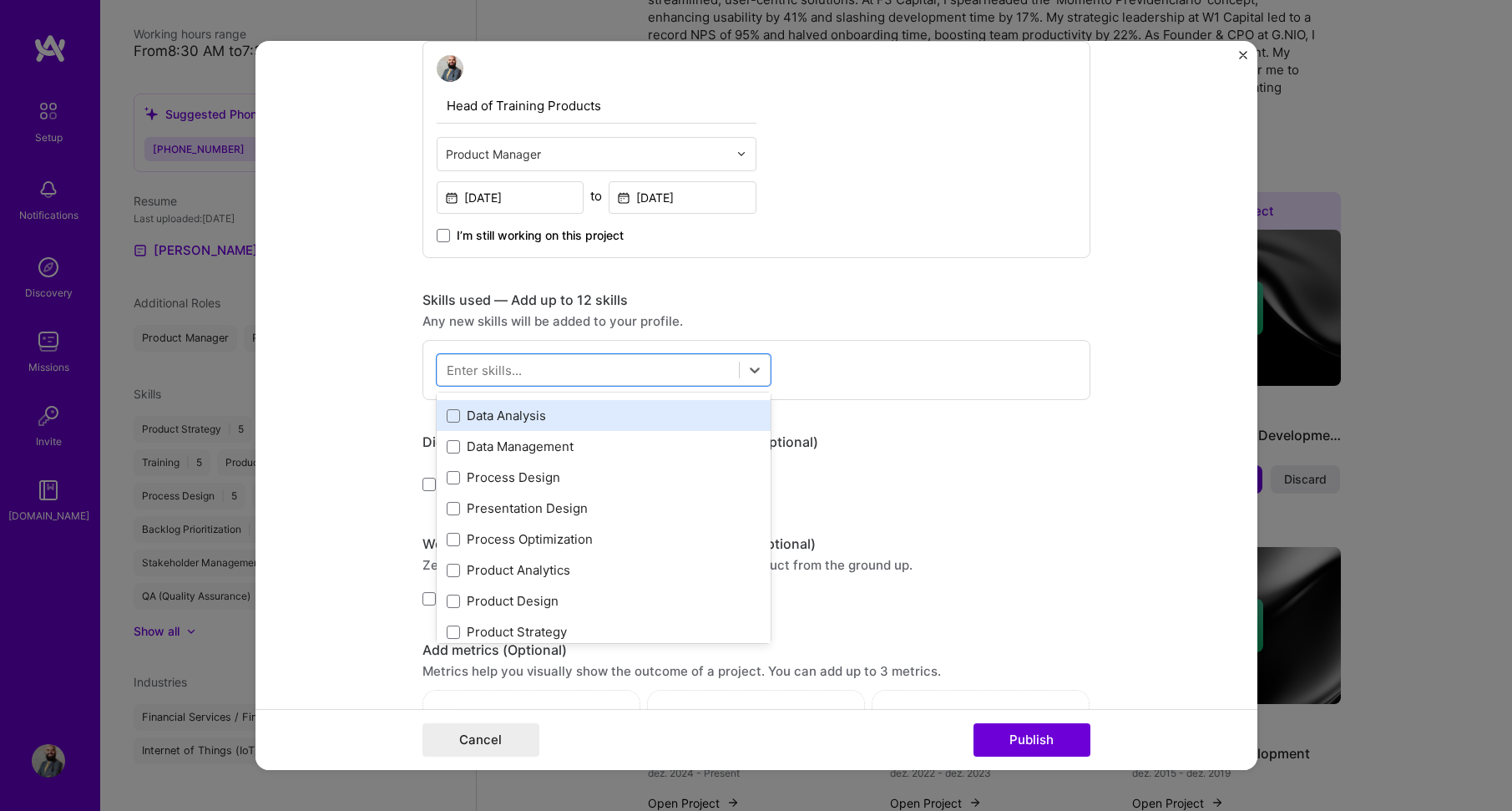
click at [641, 426] on div "Data Analysis" at bounding box center [604, 415] width 334 height 30
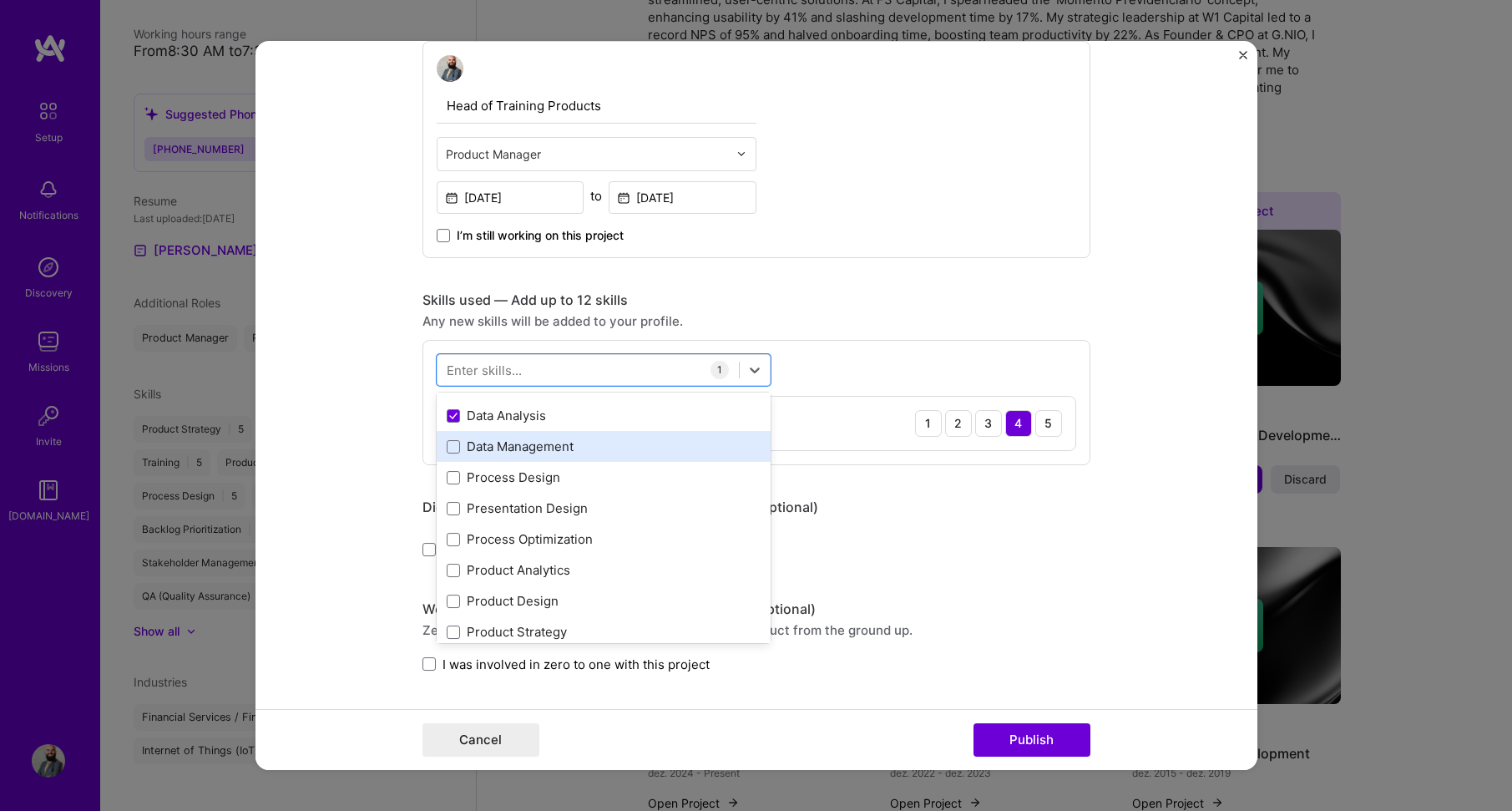
click at [644, 457] on div "Data Management" at bounding box center [604, 446] width 334 height 30
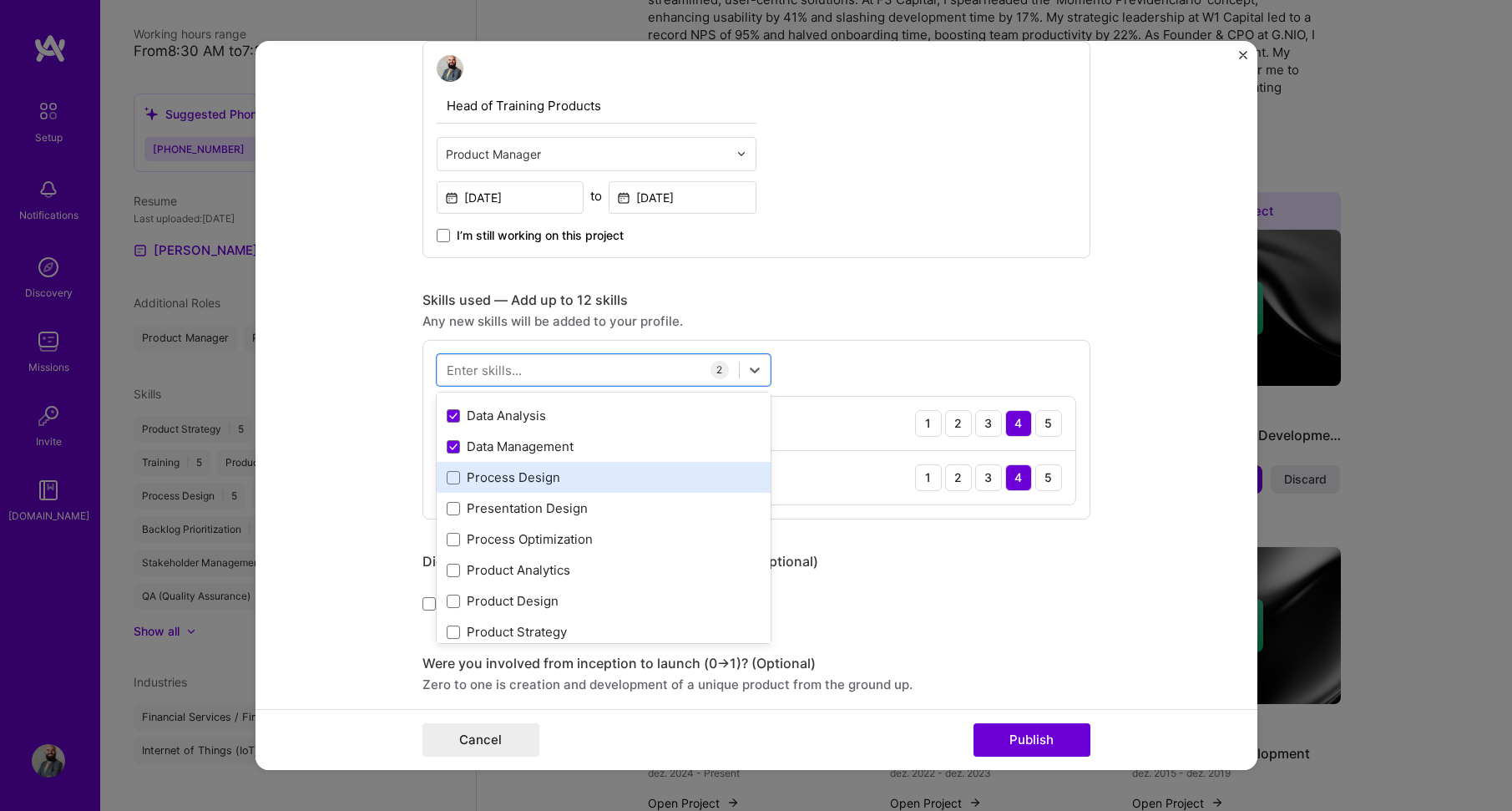
click at [688, 477] on div "Process Design" at bounding box center [604, 478] width 314 height 18
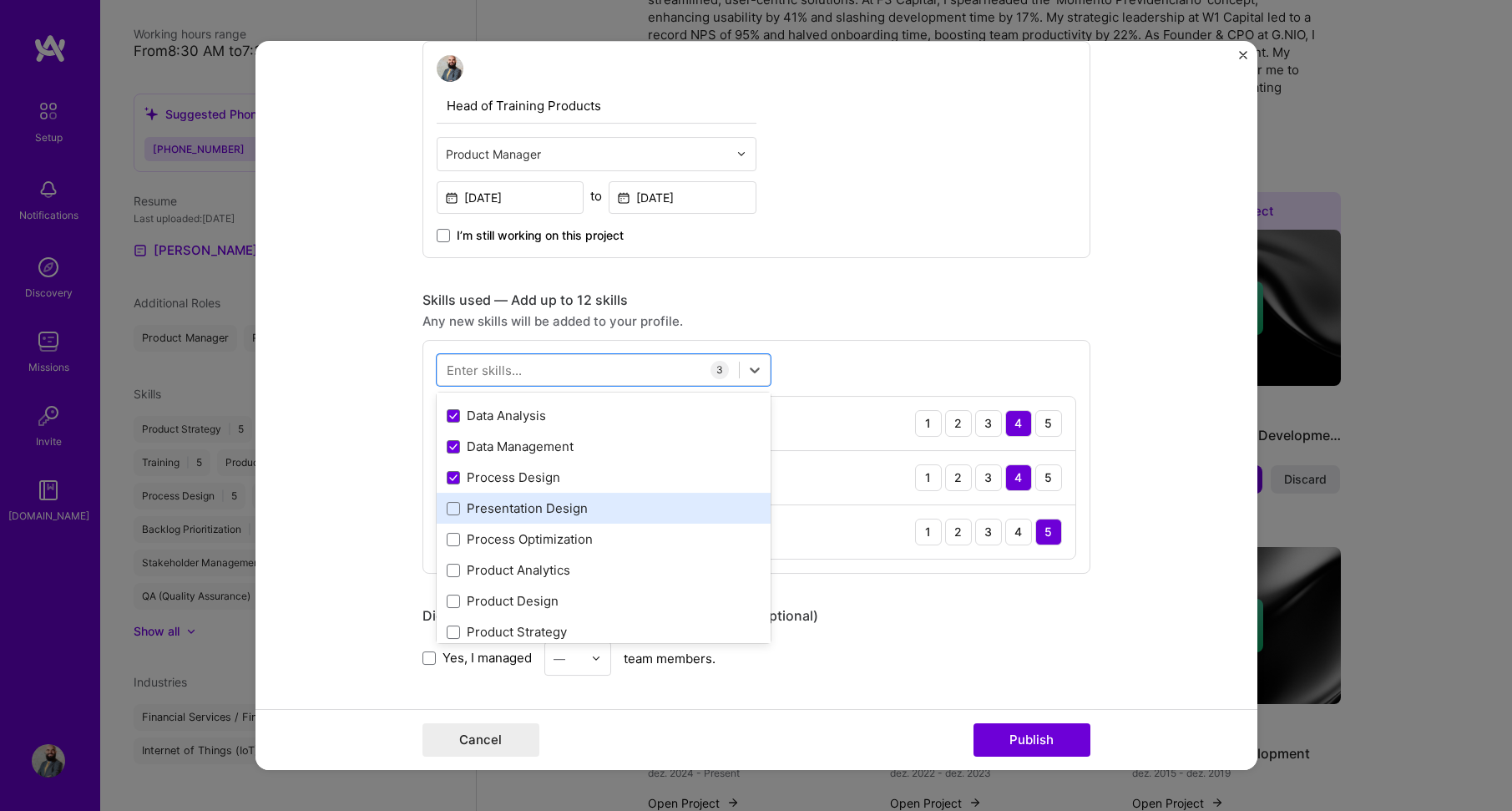
click at [687, 506] on div "Presentation Design" at bounding box center [604, 508] width 314 height 18
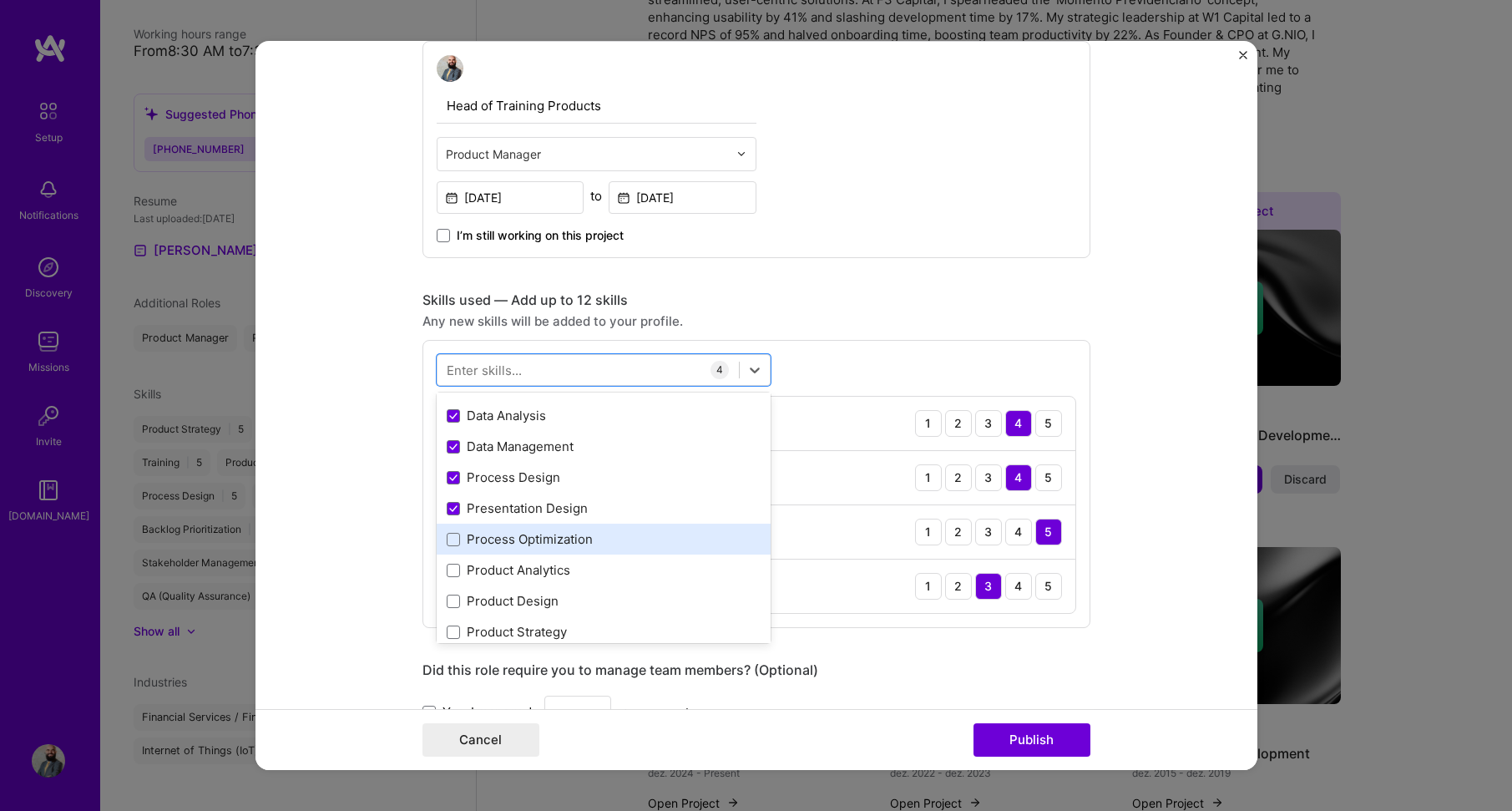
click at [688, 533] on div "Process Optimization" at bounding box center [604, 540] width 314 height 18
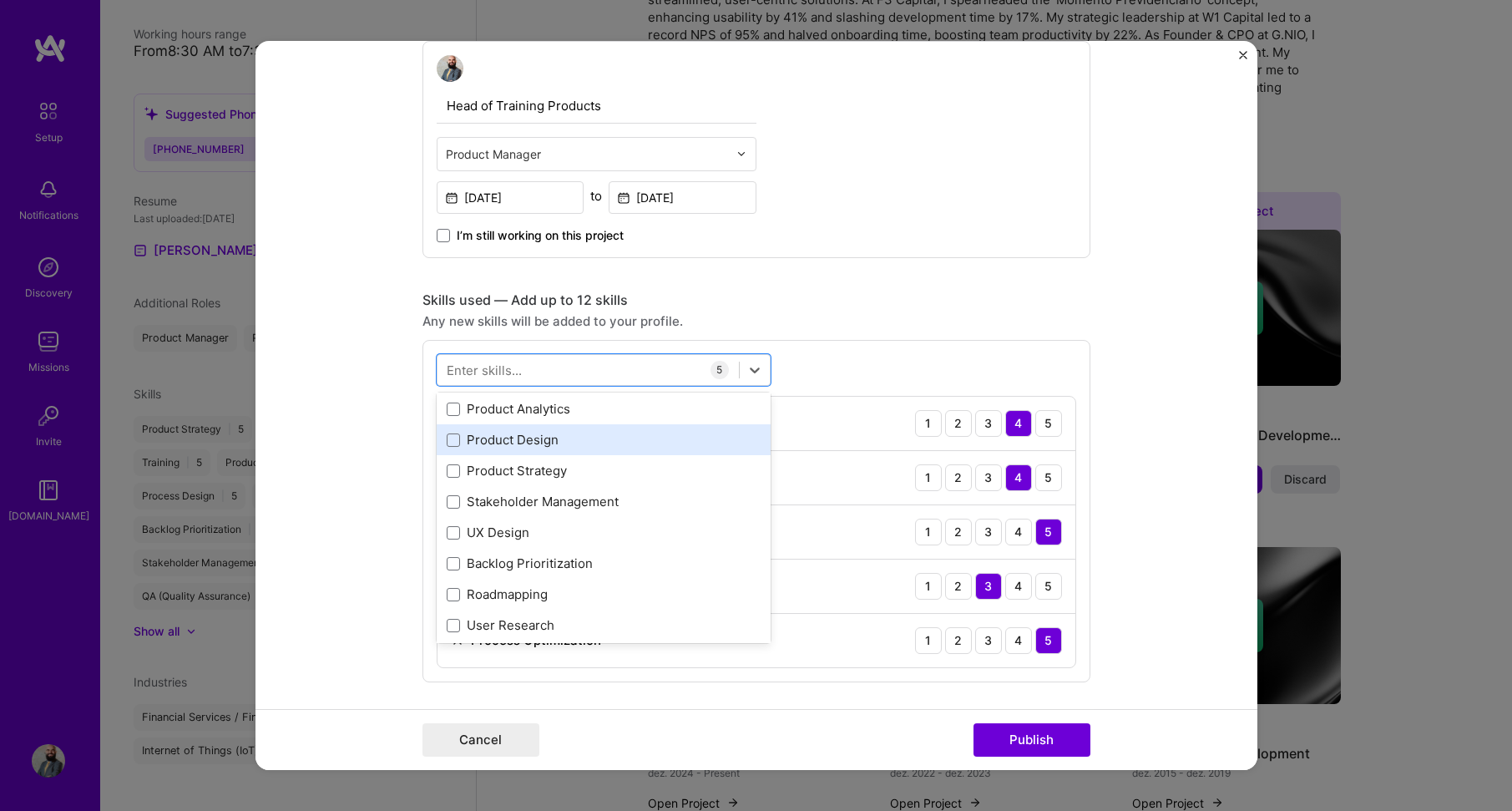
scroll to position [251, 0]
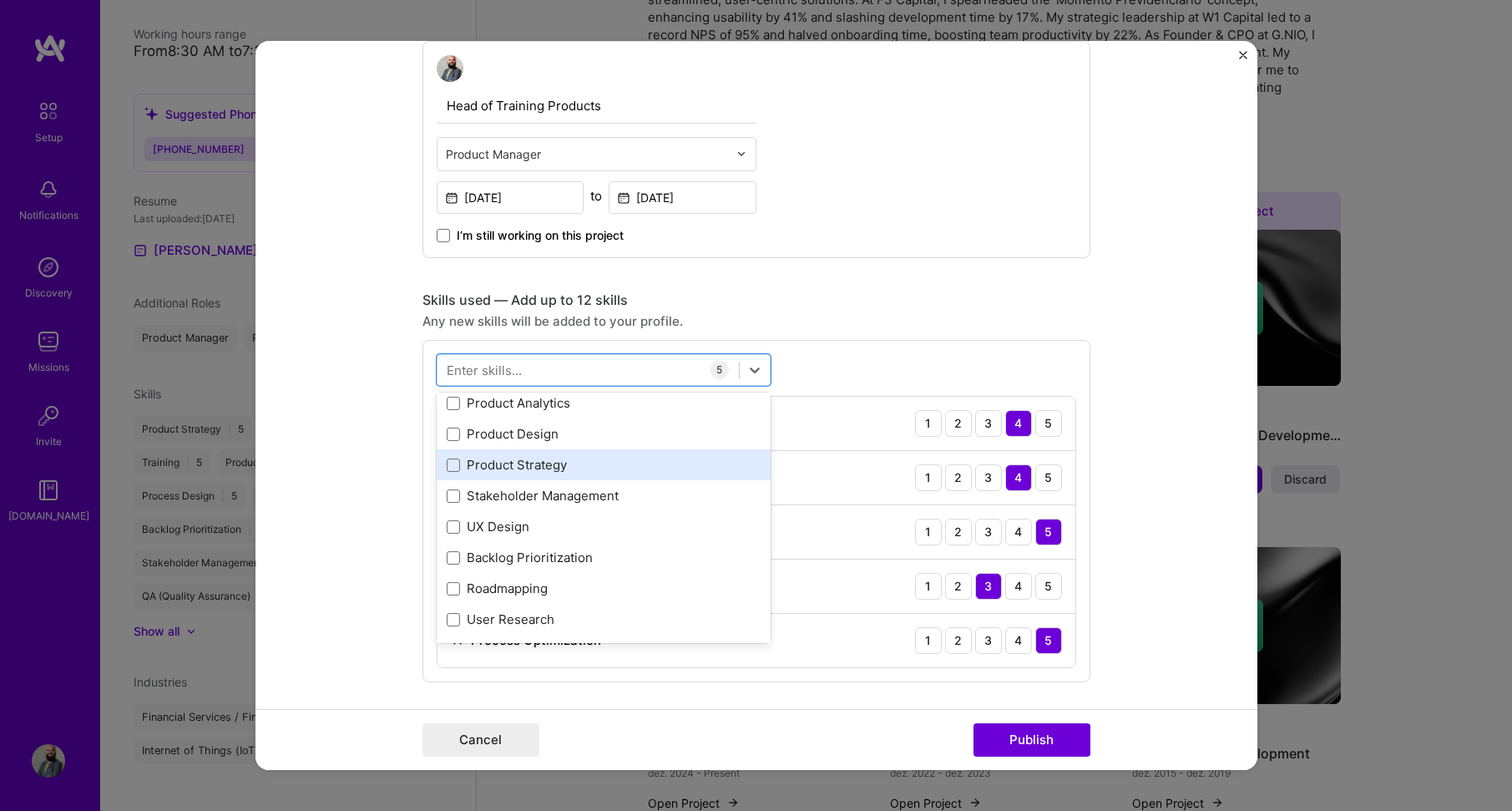
click at [693, 472] on div "Product Strategy" at bounding box center [604, 465] width 314 height 18
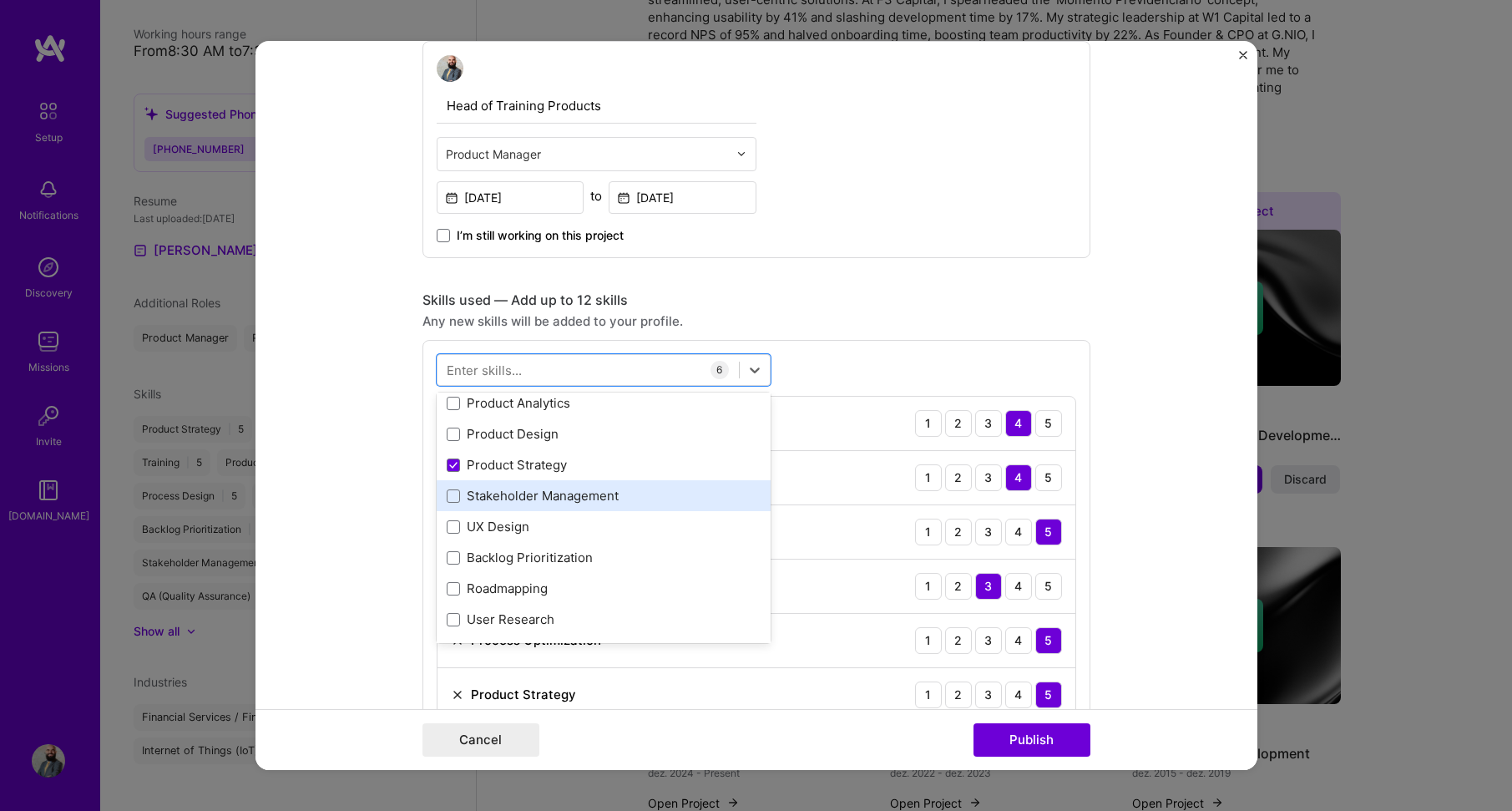
click at [692, 494] on div "Stakeholder Management" at bounding box center [604, 496] width 314 height 18
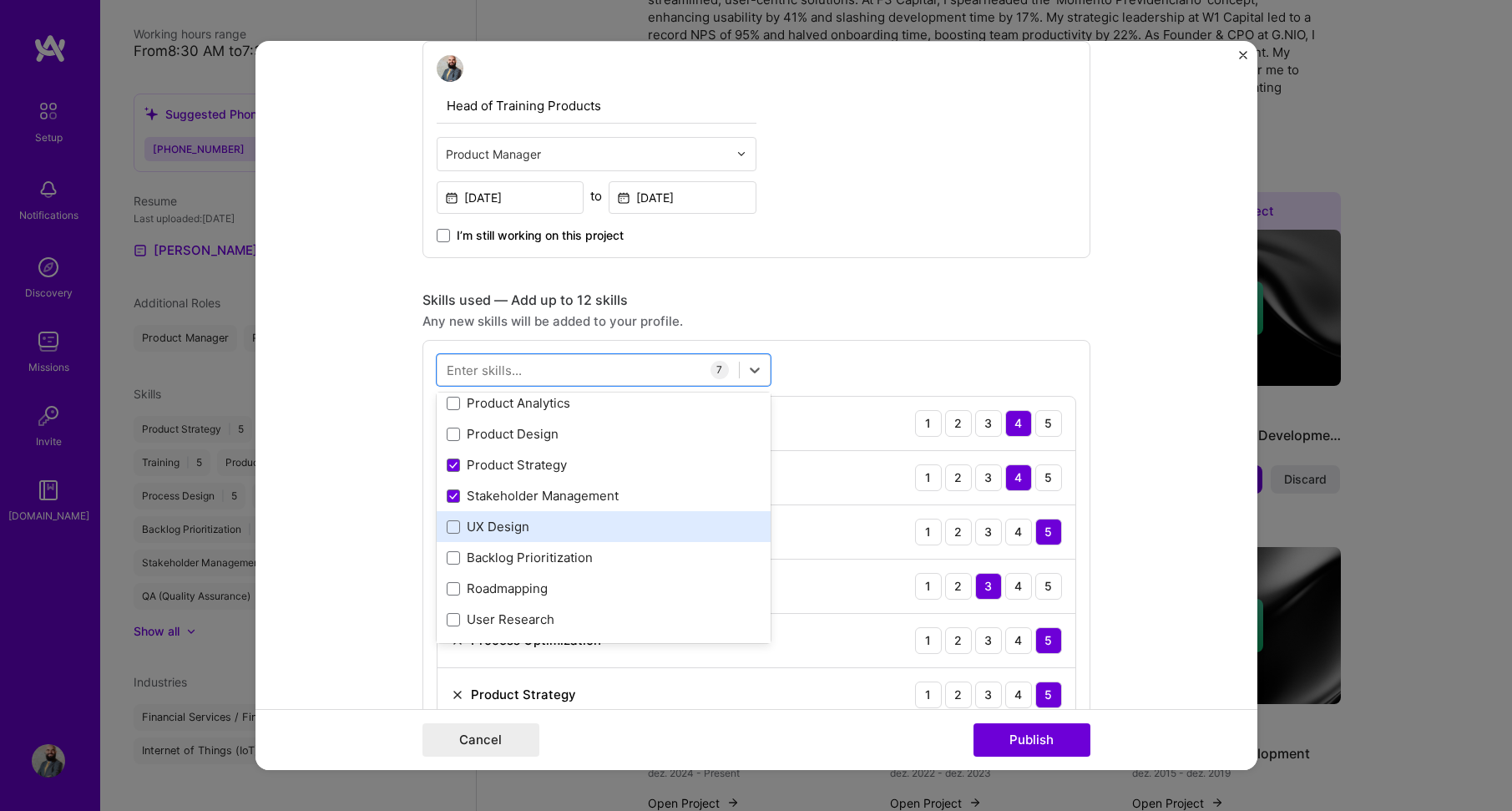
click at [697, 531] on div "UX Design" at bounding box center [604, 527] width 314 height 18
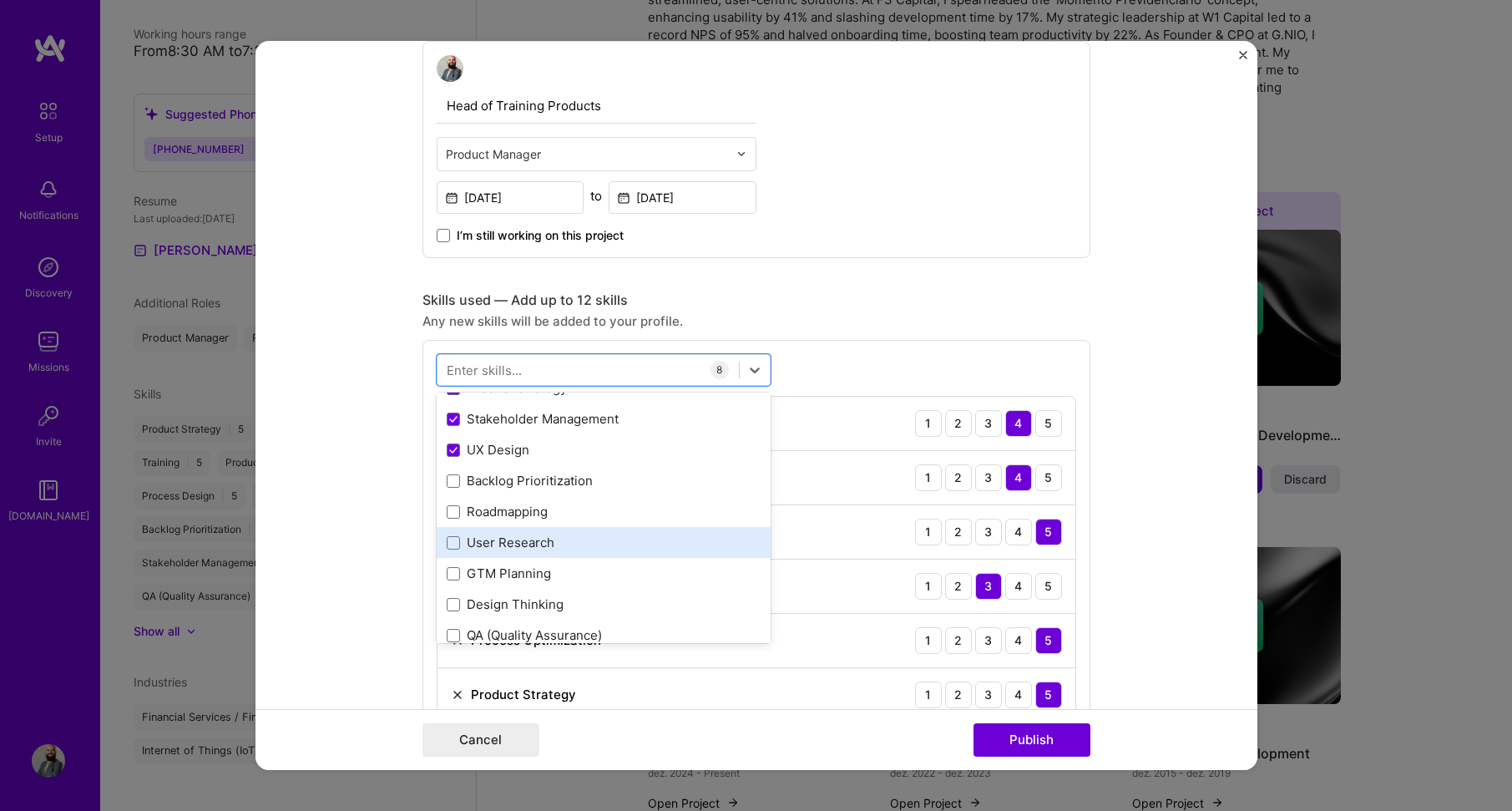
scroll to position [334, 0]
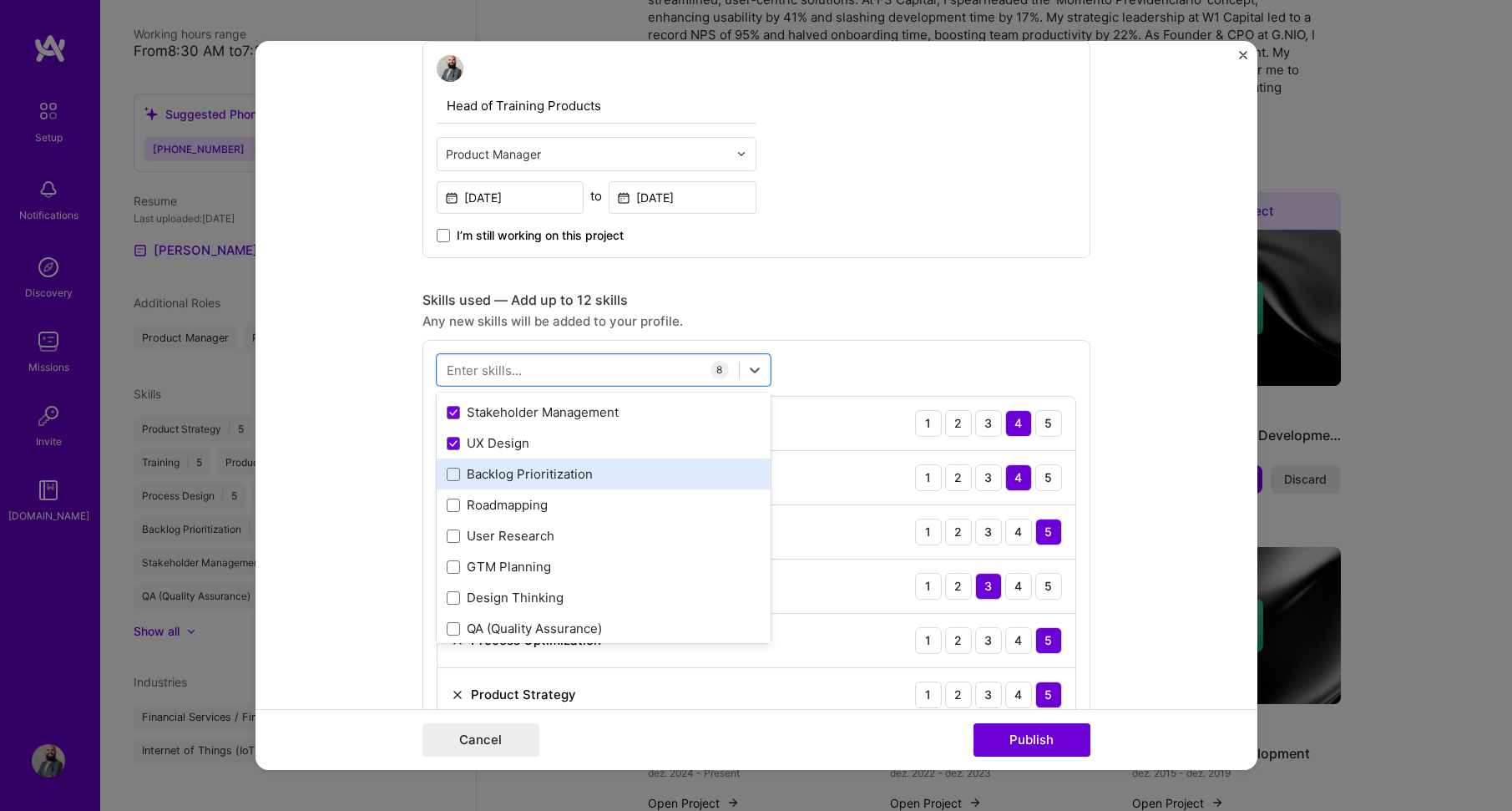
click at [672, 479] on div "Backlog Prioritization" at bounding box center [604, 474] width 314 height 18
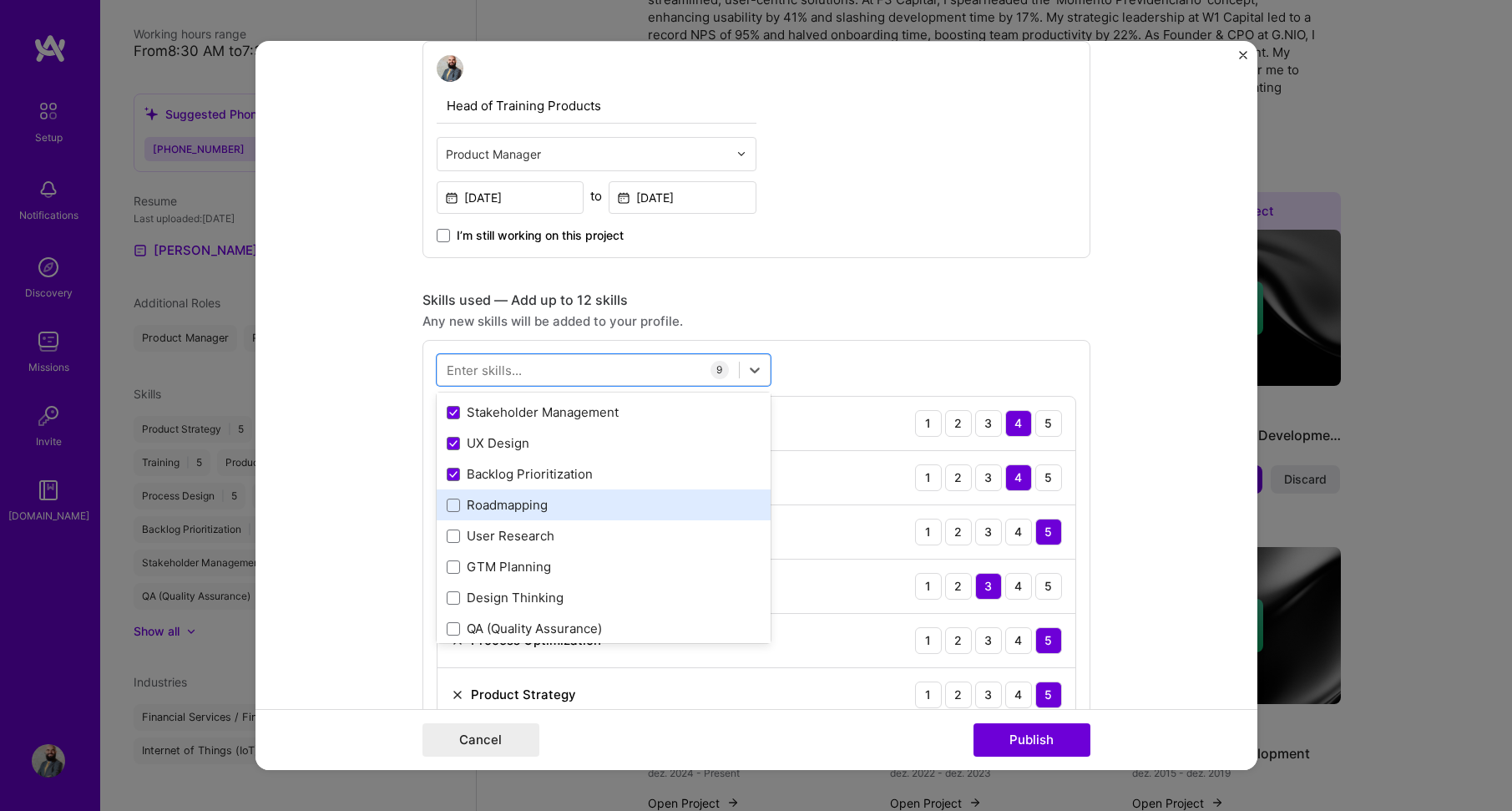
click at [666, 511] on div "Roadmapping" at bounding box center [604, 505] width 314 height 18
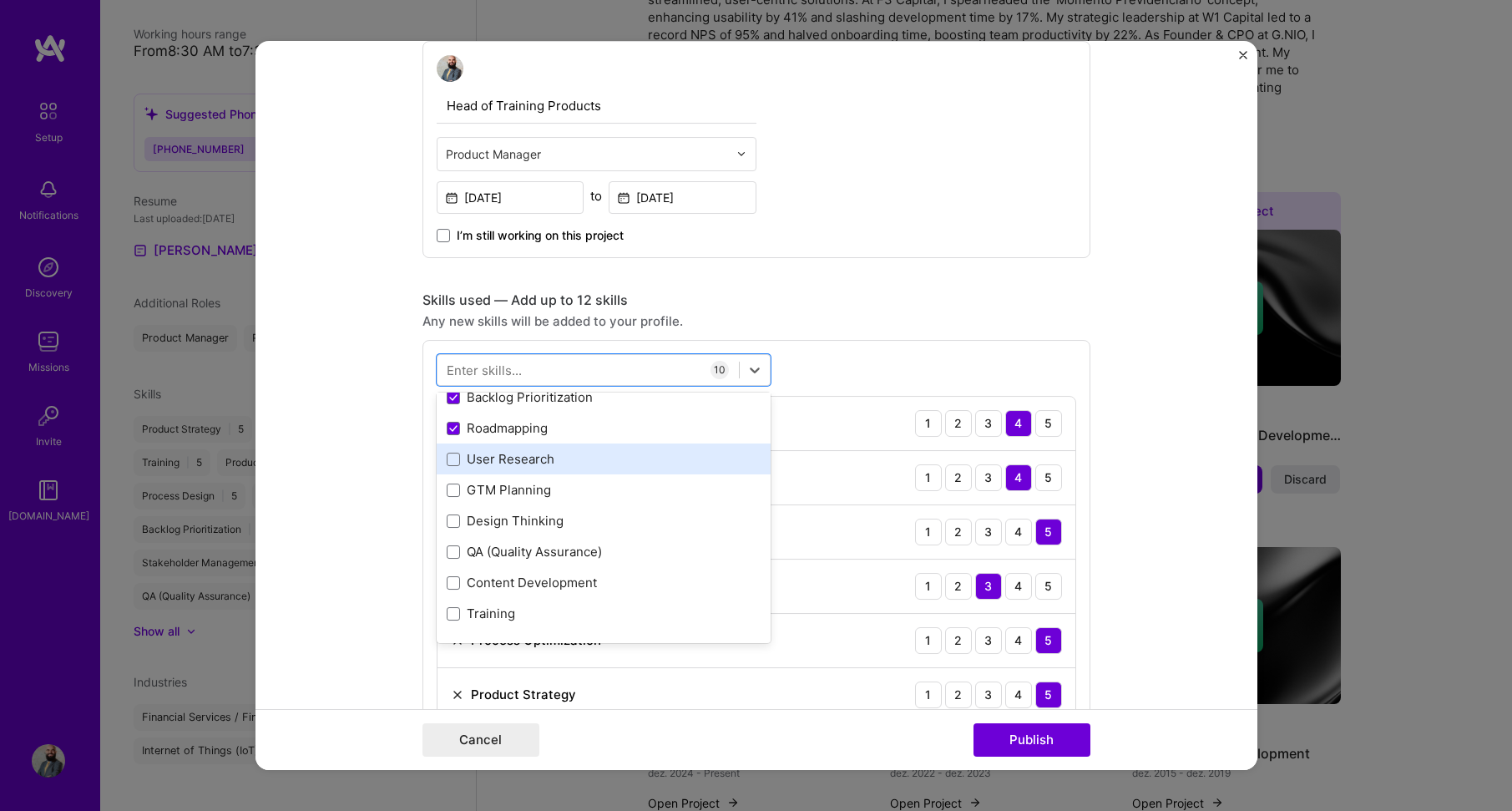
scroll to position [418, 0]
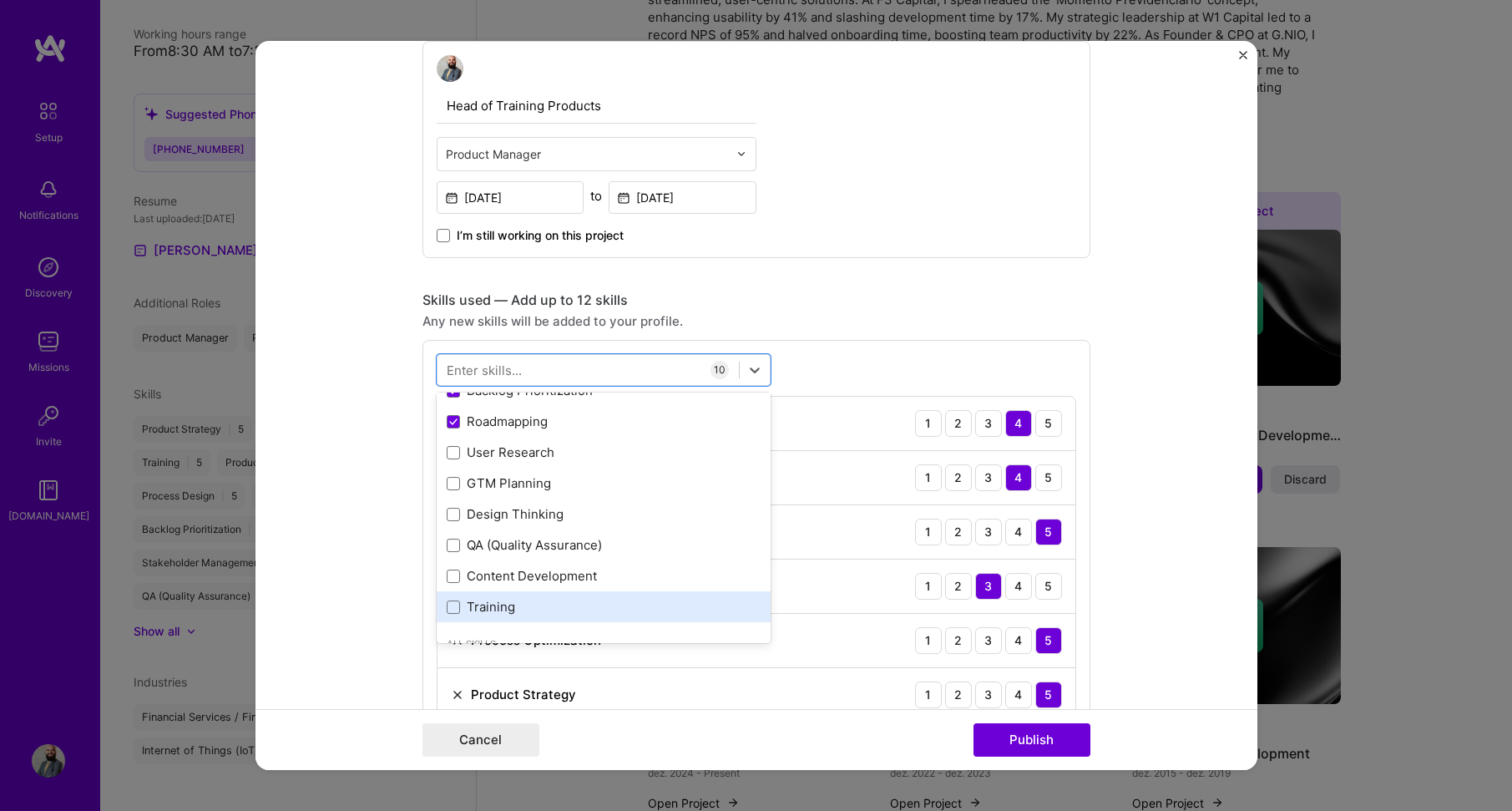
click at [684, 608] on div "Training" at bounding box center [604, 608] width 314 height 18
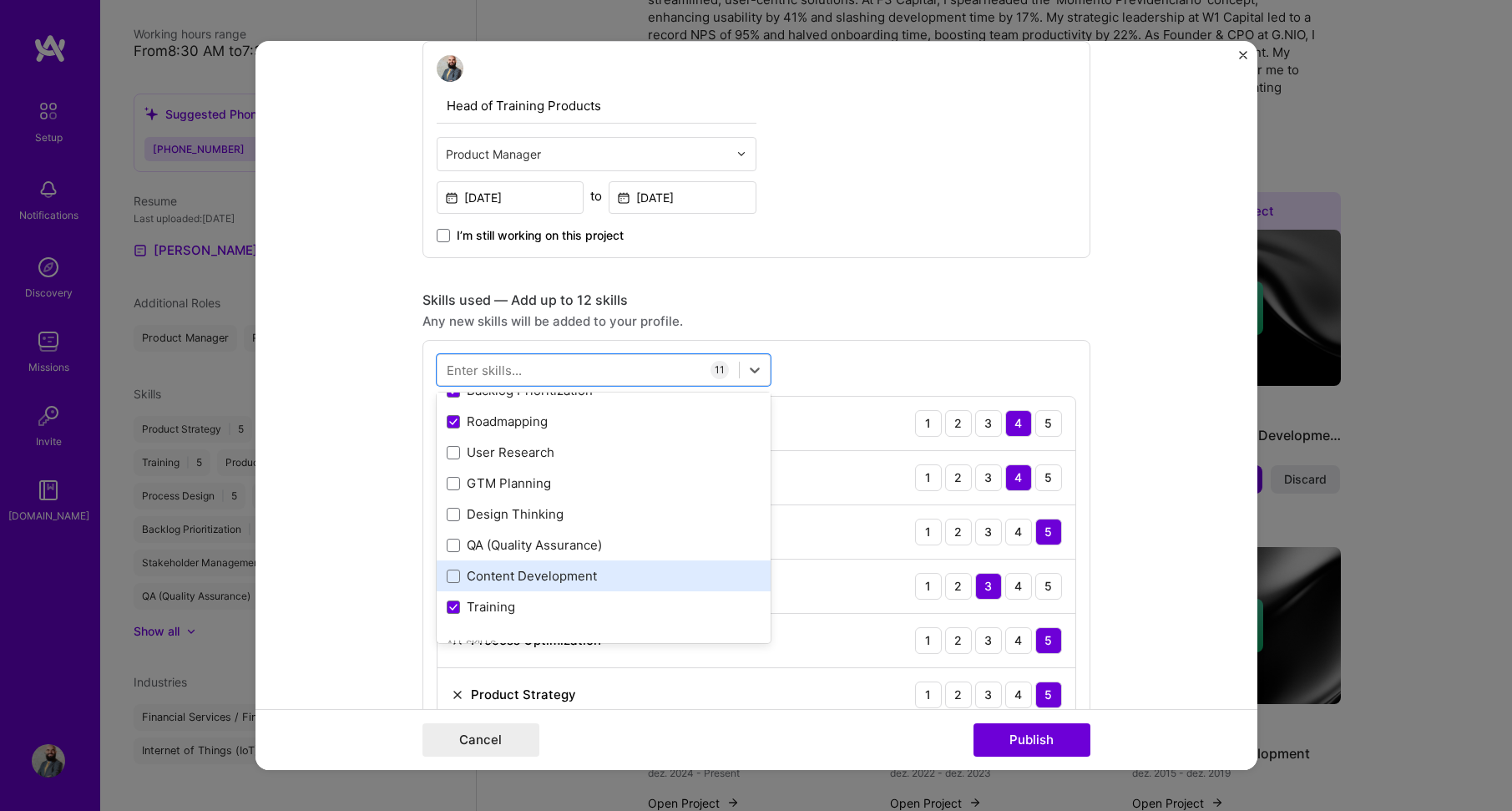
click at [682, 582] on div "Content Development" at bounding box center [604, 576] width 314 height 18
click at [1121, 430] on form "Editing suggested project This project is suggested based on your LinkedIn, res…" at bounding box center [756, 406] width 1002 height 730
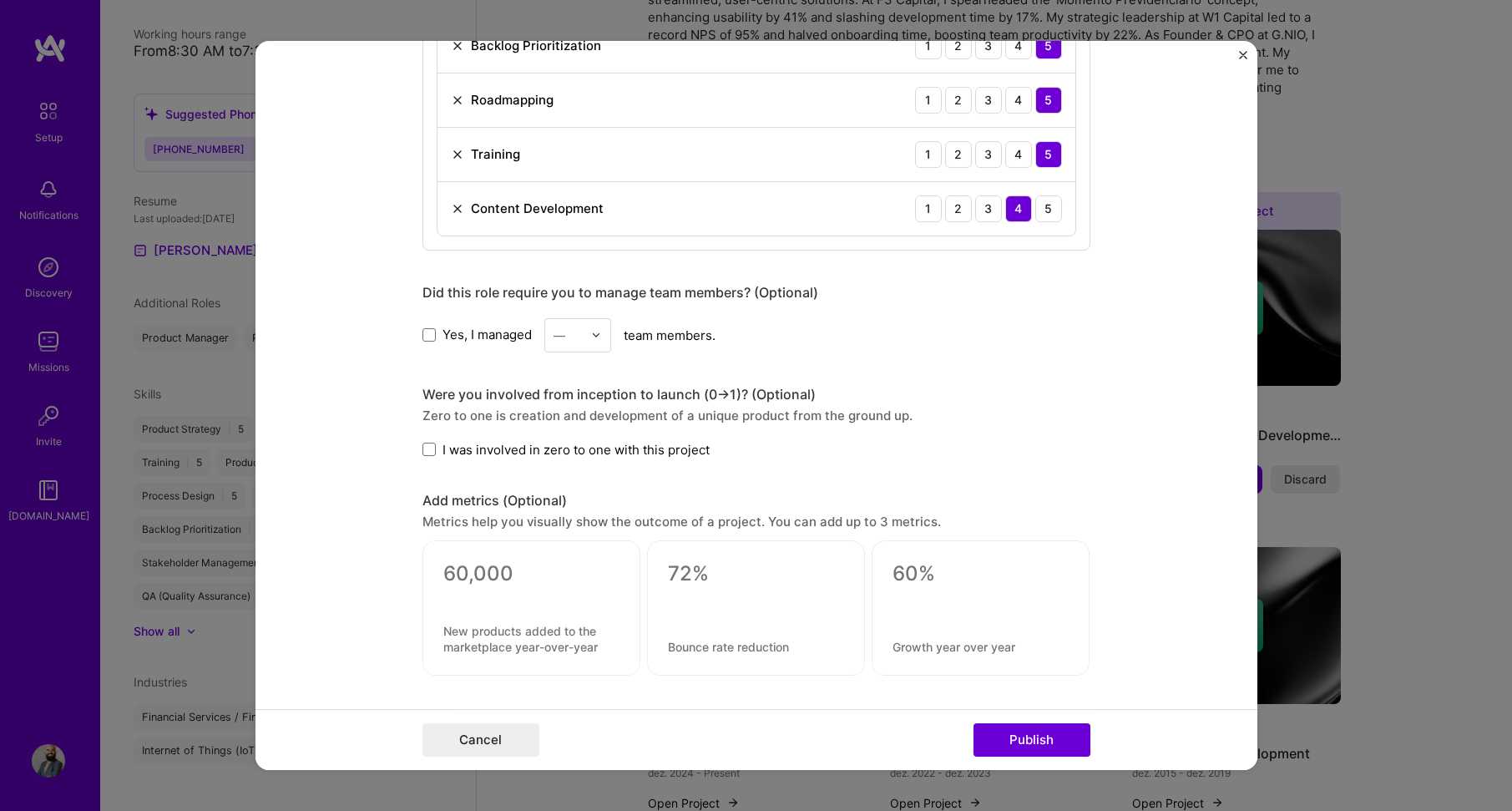
scroll to position [1504, 0]
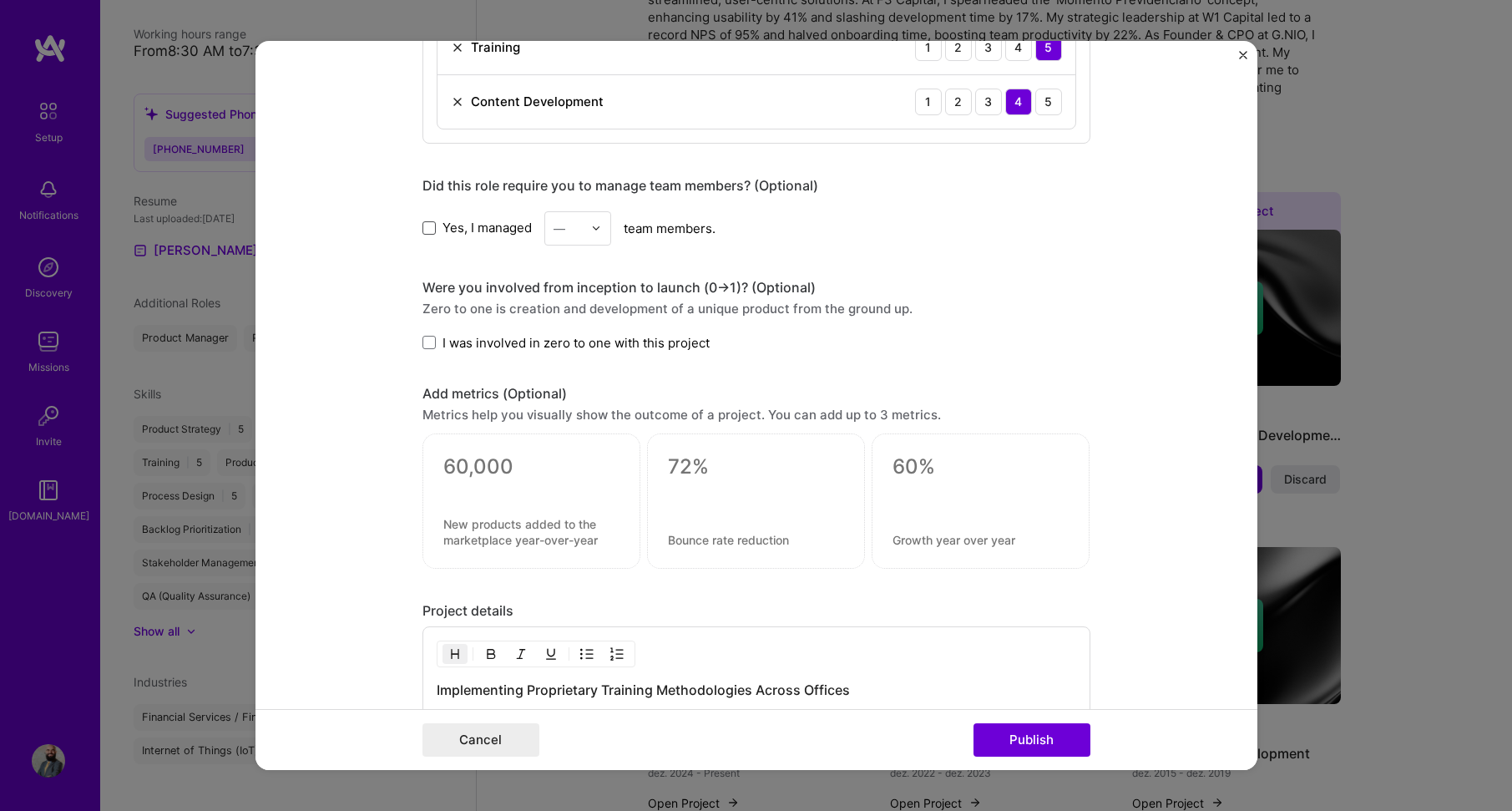
click at [424, 233] on span at bounding box center [429, 228] width 14 height 14
click at [0, 0] on input "Yes, I managed" at bounding box center [0, 0] width 0 height 0
click at [609, 228] on div "Yes, I managed — team members." at bounding box center [756, 228] width 668 height 34
click at [591, 238] on div at bounding box center [601, 228] width 20 height 32
click at [571, 394] on div "5" at bounding box center [578, 396] width 57 height 30
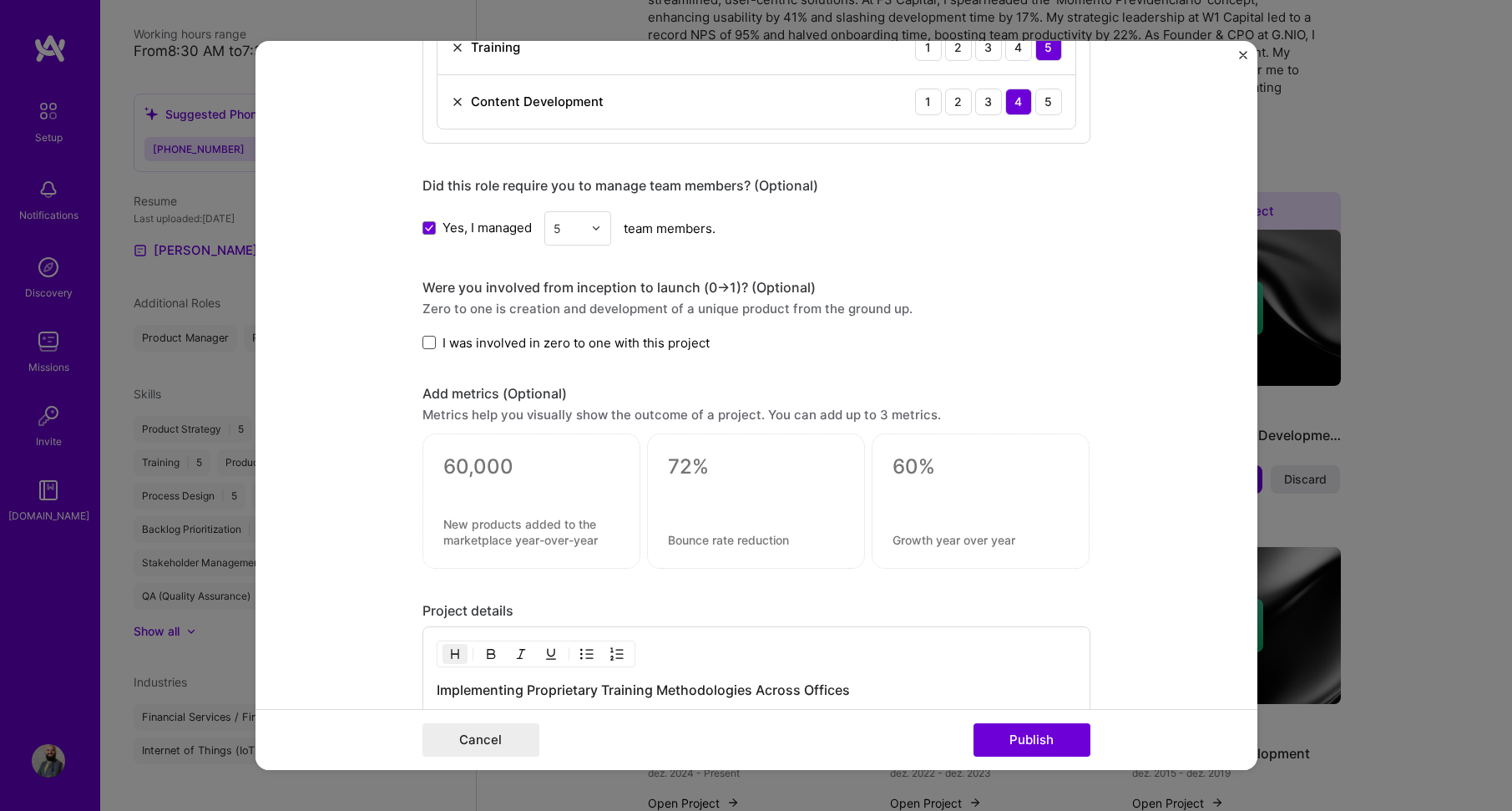
click at [423, 345] on span at bounding box center [429, 343] width 14 height 14
click at [0, 0] on input "I was involved in zero to one with this project" at bounding box center [0, 0] width 0 height 0
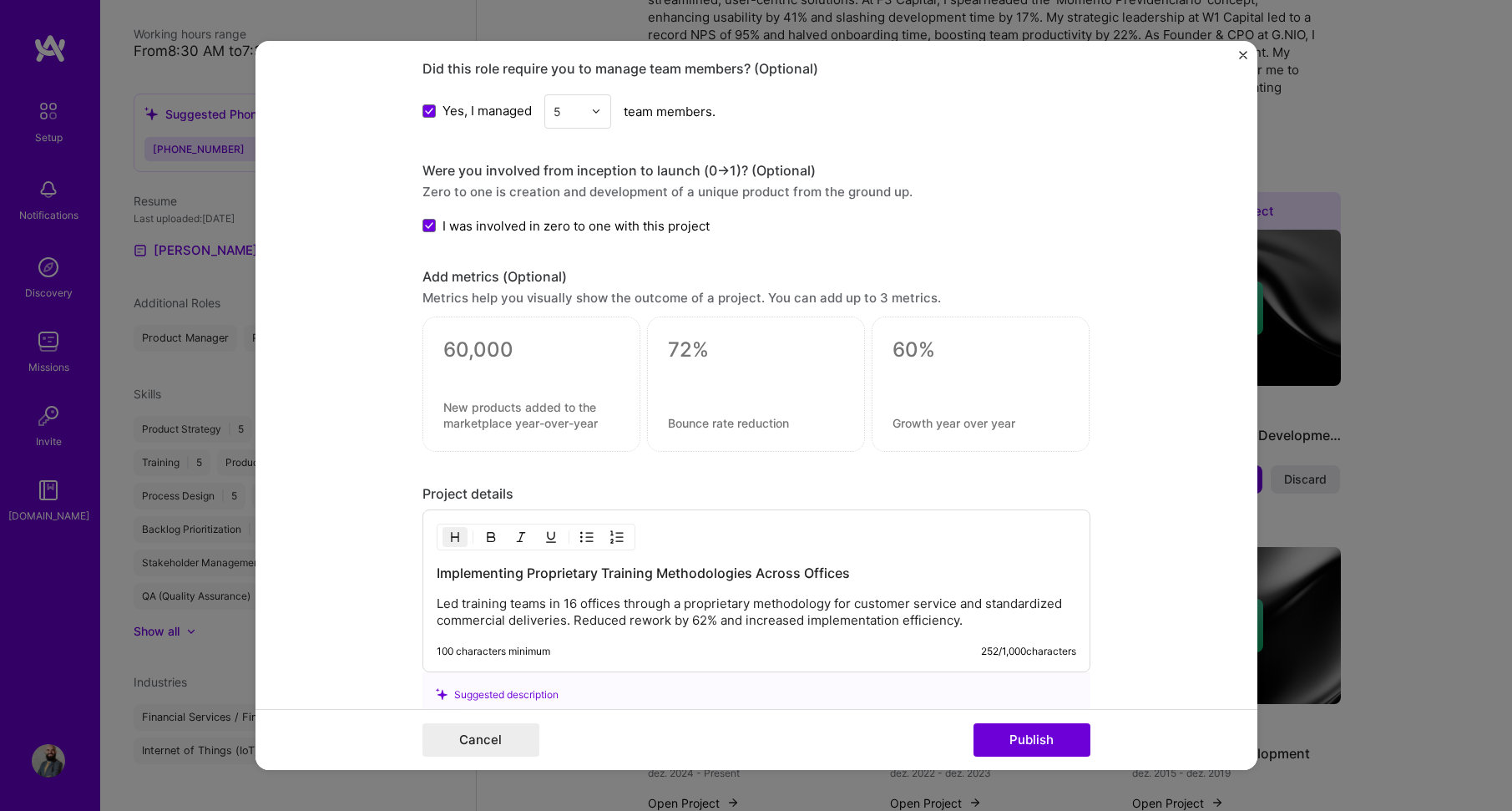
scroll to position [1671, 0]
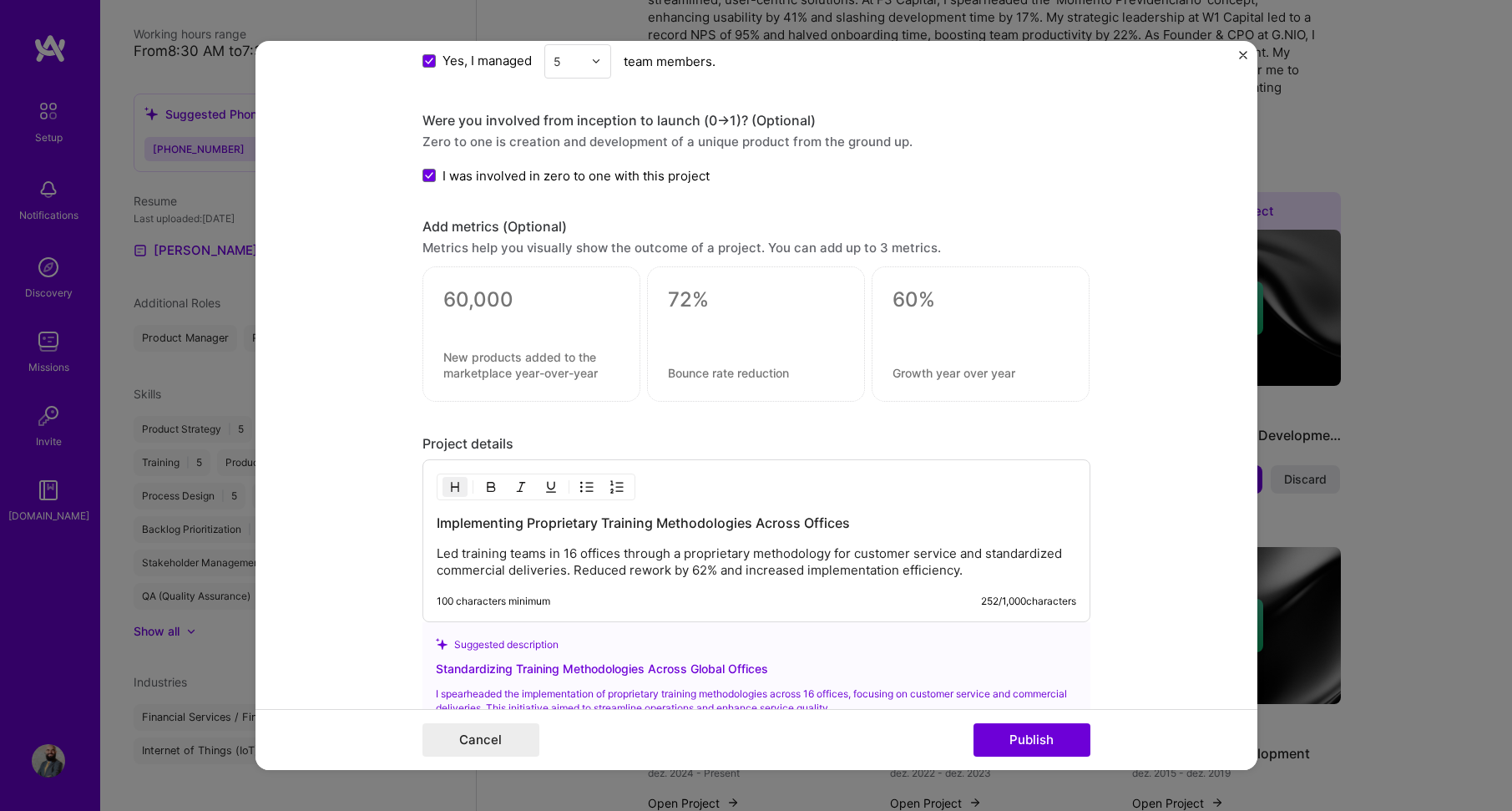
click at [493, 304] on textarea at bounding box center [531, 299] width 176 height 25
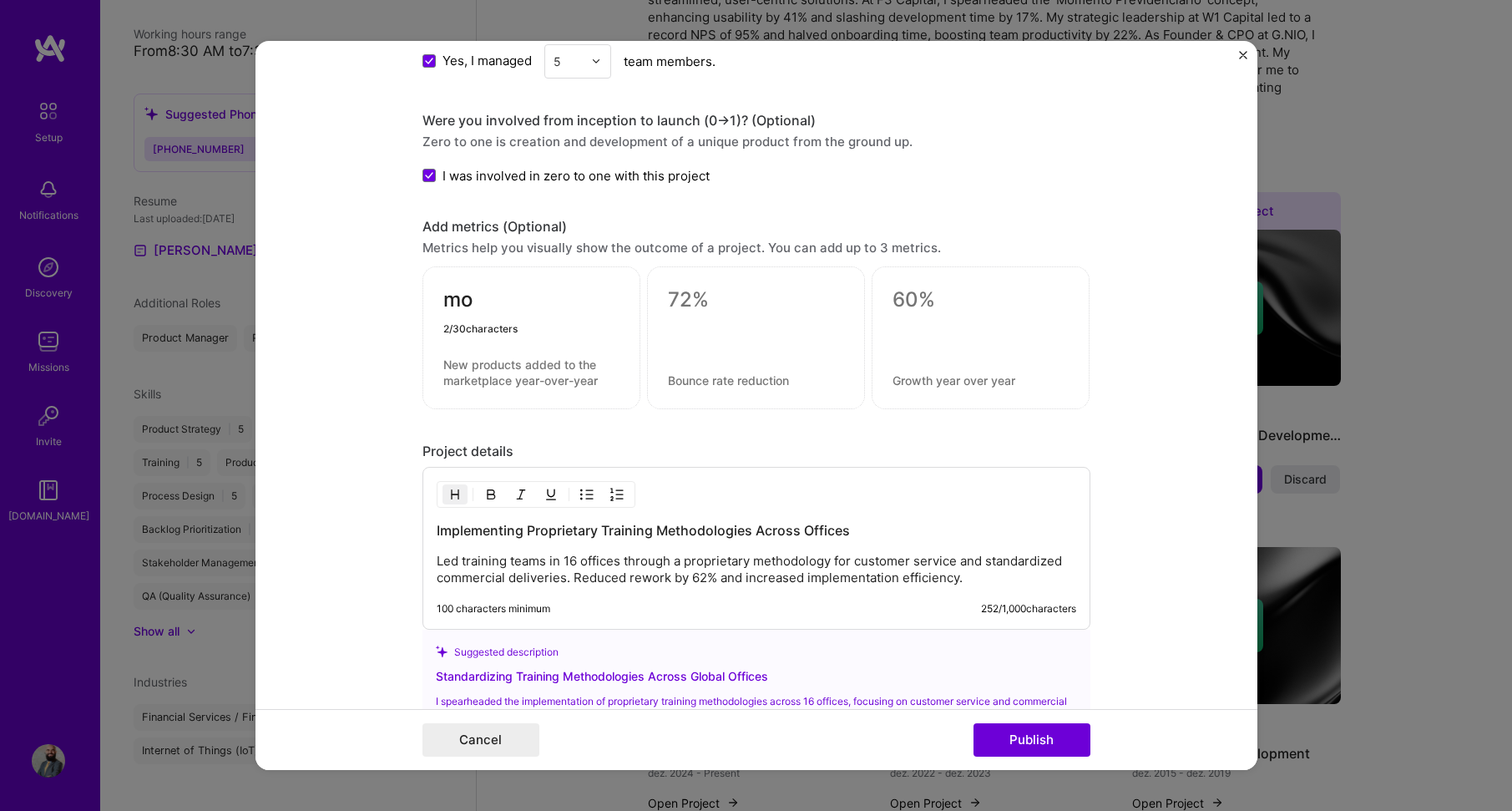
type textarea "m"
type textarea "More than 200"
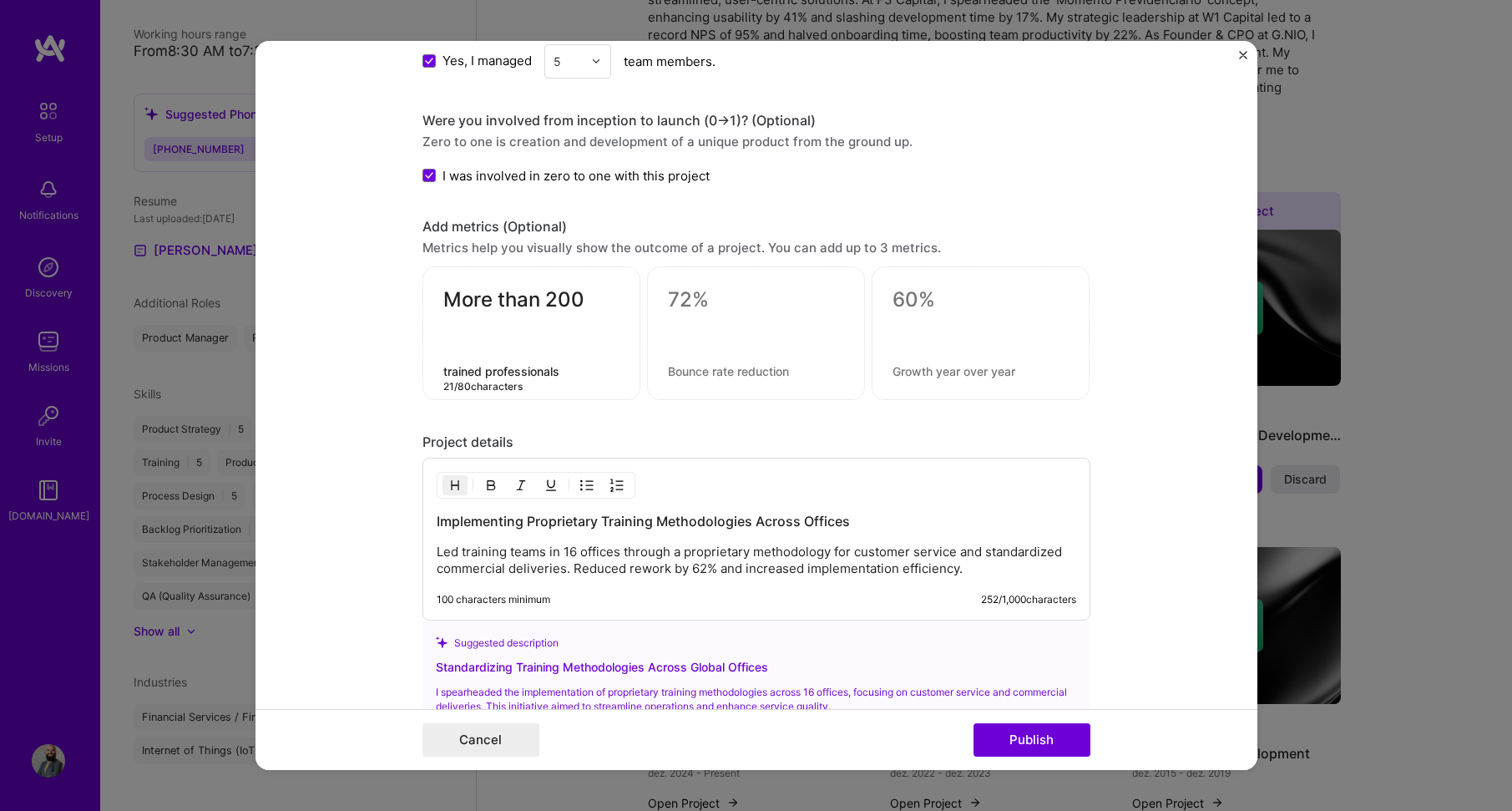
type textarea "trained professionals"
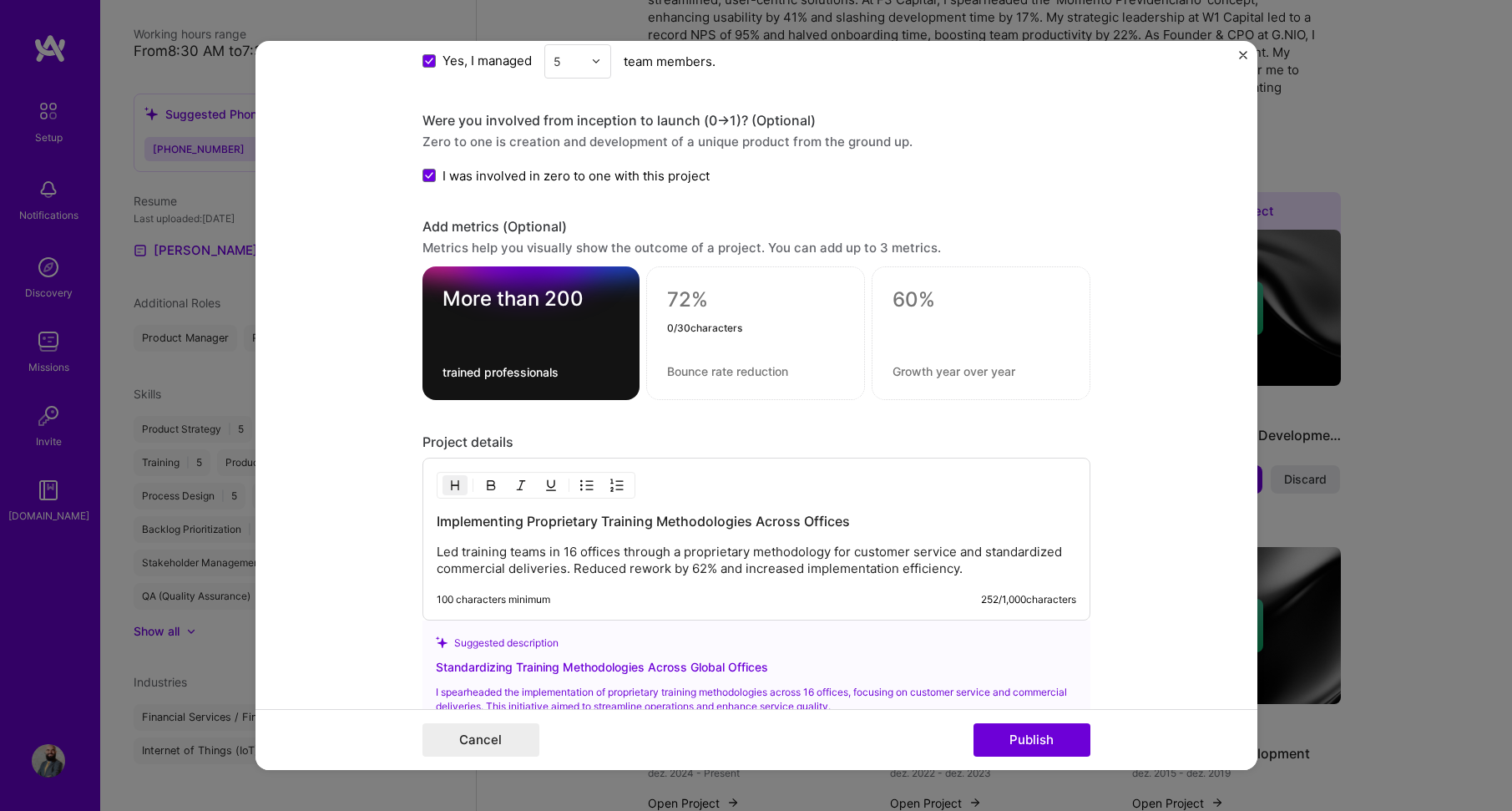
click at [709, 293] on textarea at bounding box center [756, 299] width 177 height 25
type textarea "16"
click at [717, 373] on textarea at bounding box center [756, 372] width 177 height 16
type textarea "investment offices"
click at [921, 298] on textarea at bounding box center [981, 299] width 177 height 25
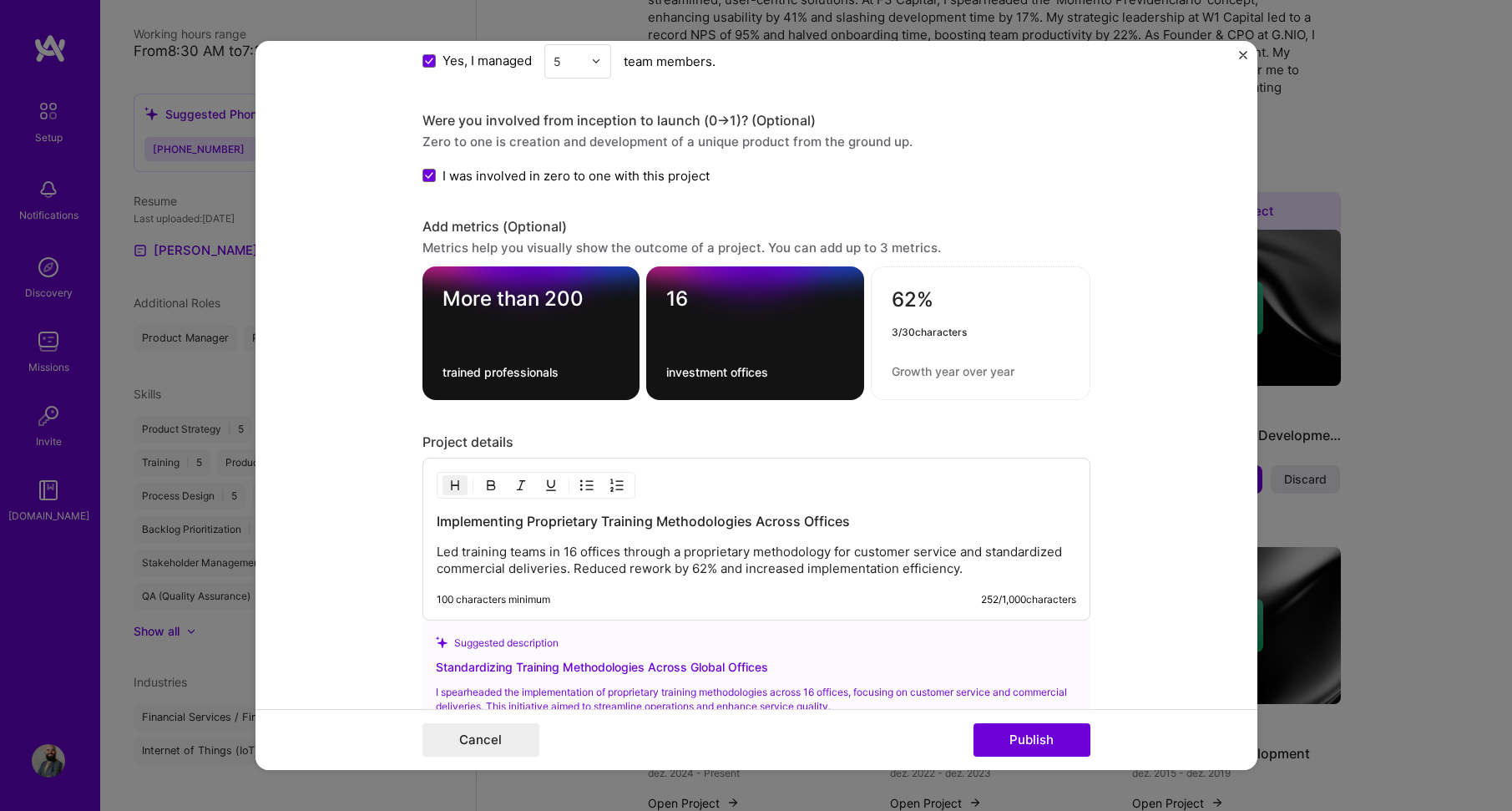
type textarea "62%"
type textarea "Reduced rework"
click at [1165, 304] on form "Editing suggested project This project is suggested based on your LinkedIn, res…" at bounding box center [756, 406] width 1002 height 730
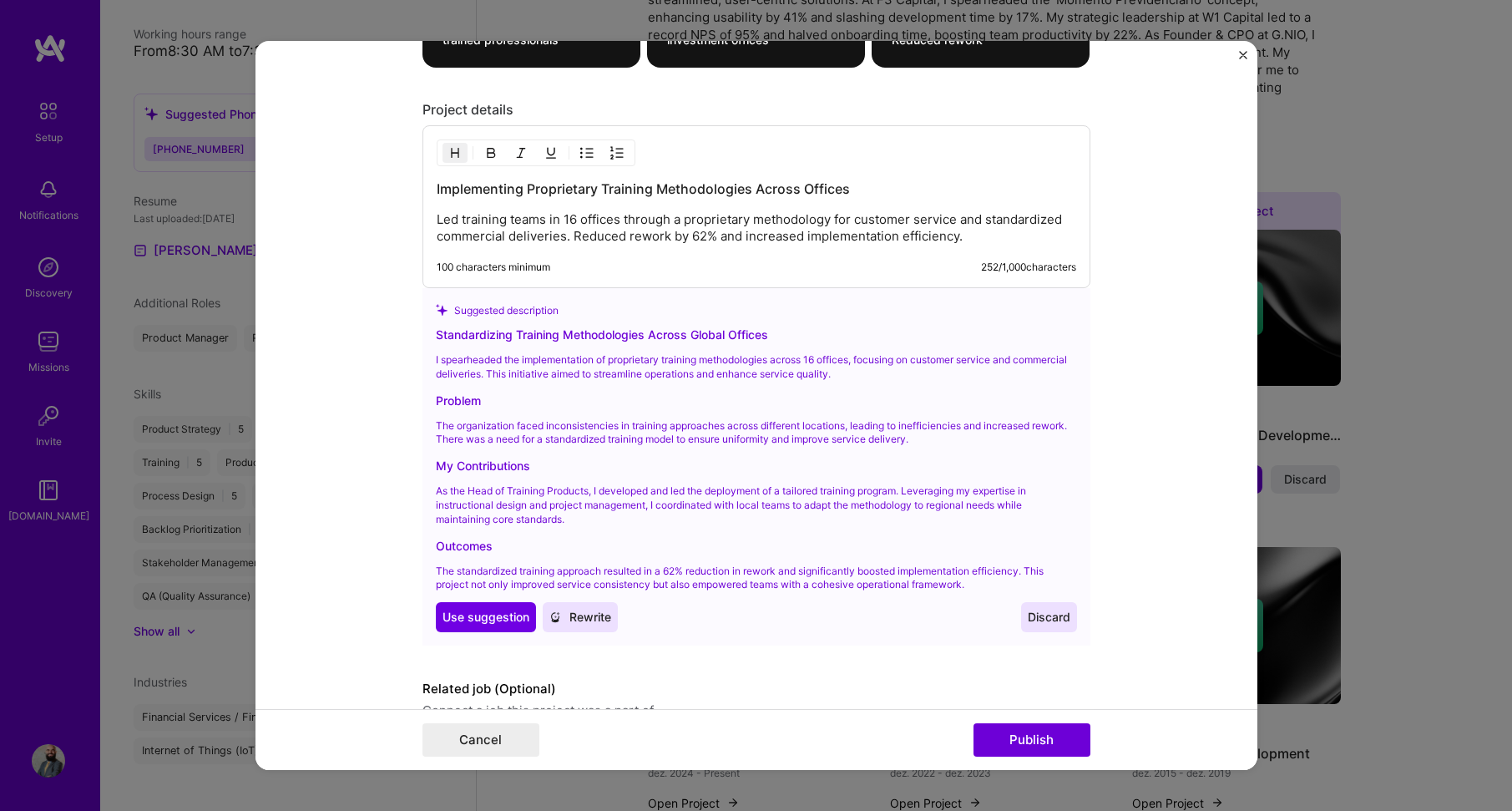
scroll to position [2005, 0]
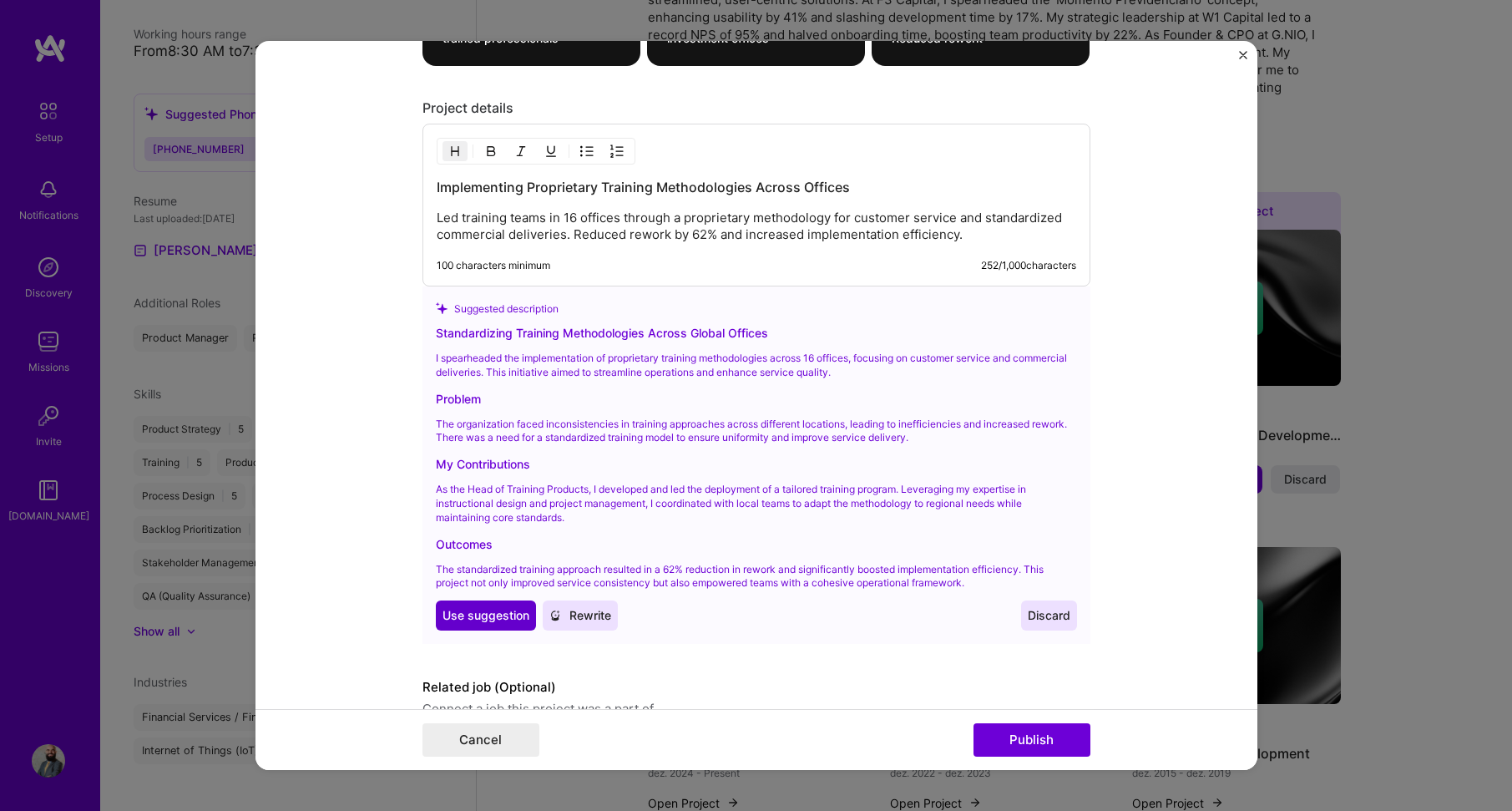
click at [460, 615] on span "Use suggestion" at bounding box center [485, 615] width 86 height 17
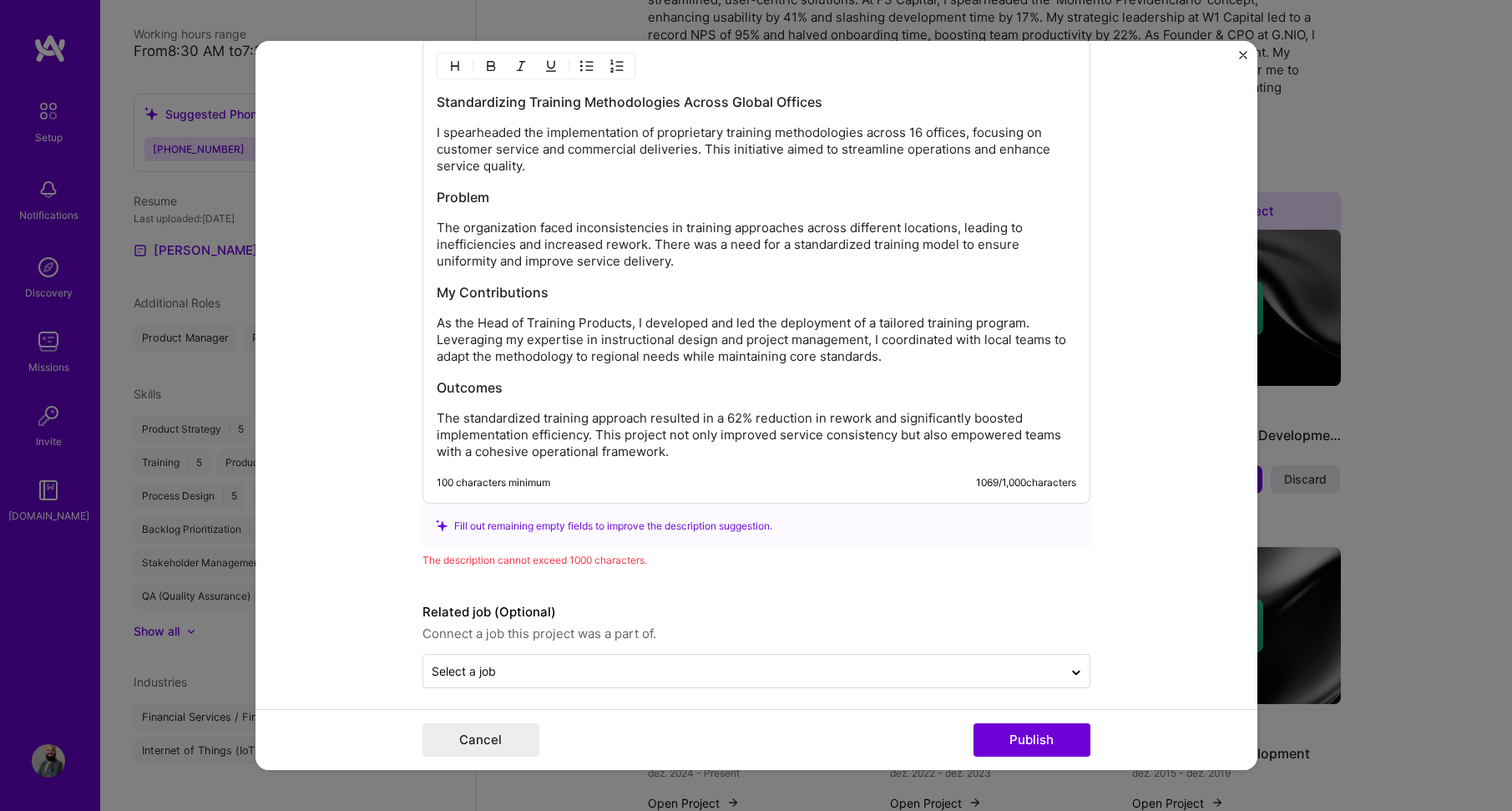
scroll to position [2100, 0]
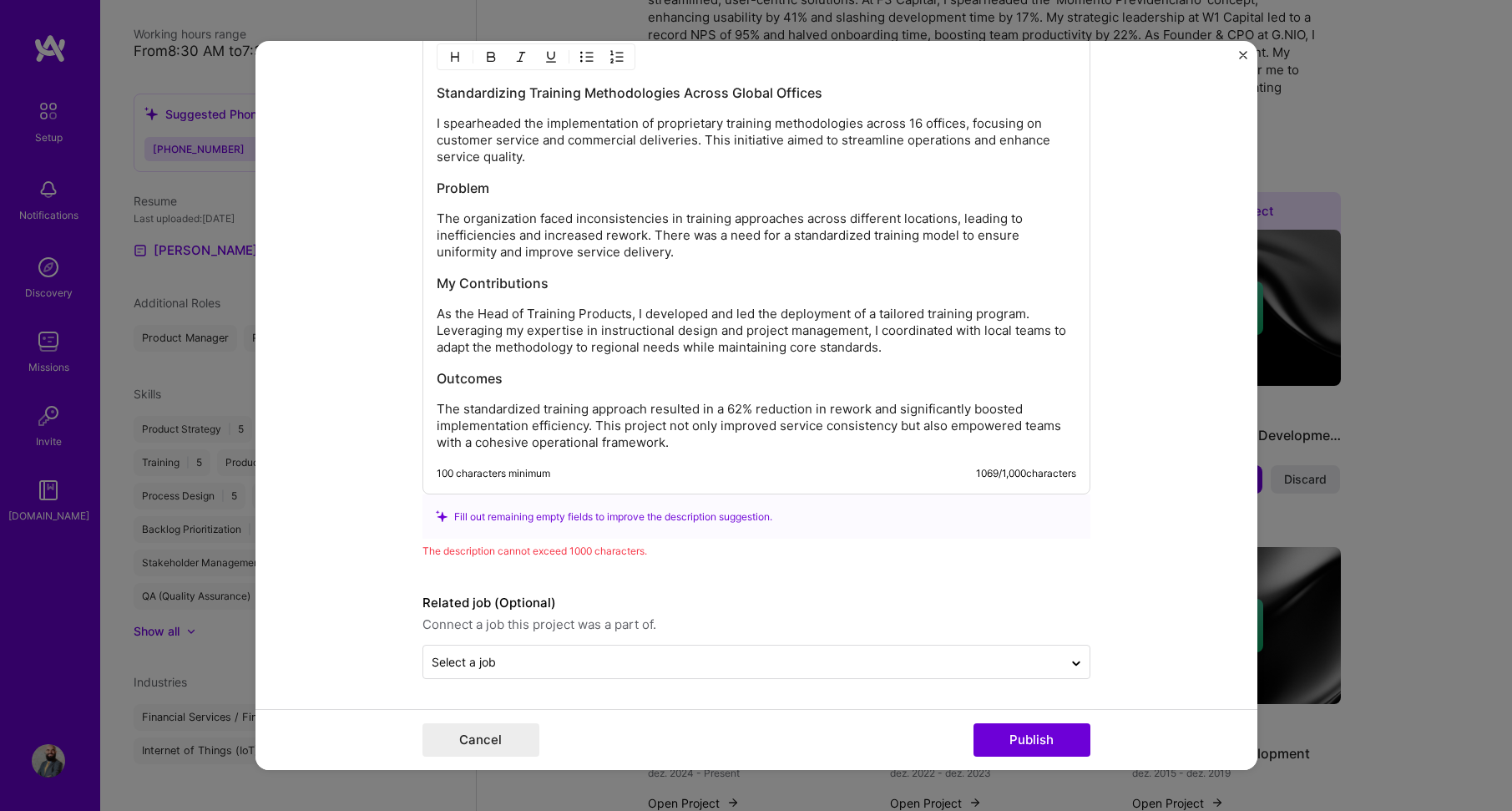
click at [515, 194] on h3 "Problem" at bounding box center [756, 188] width 640 height 19
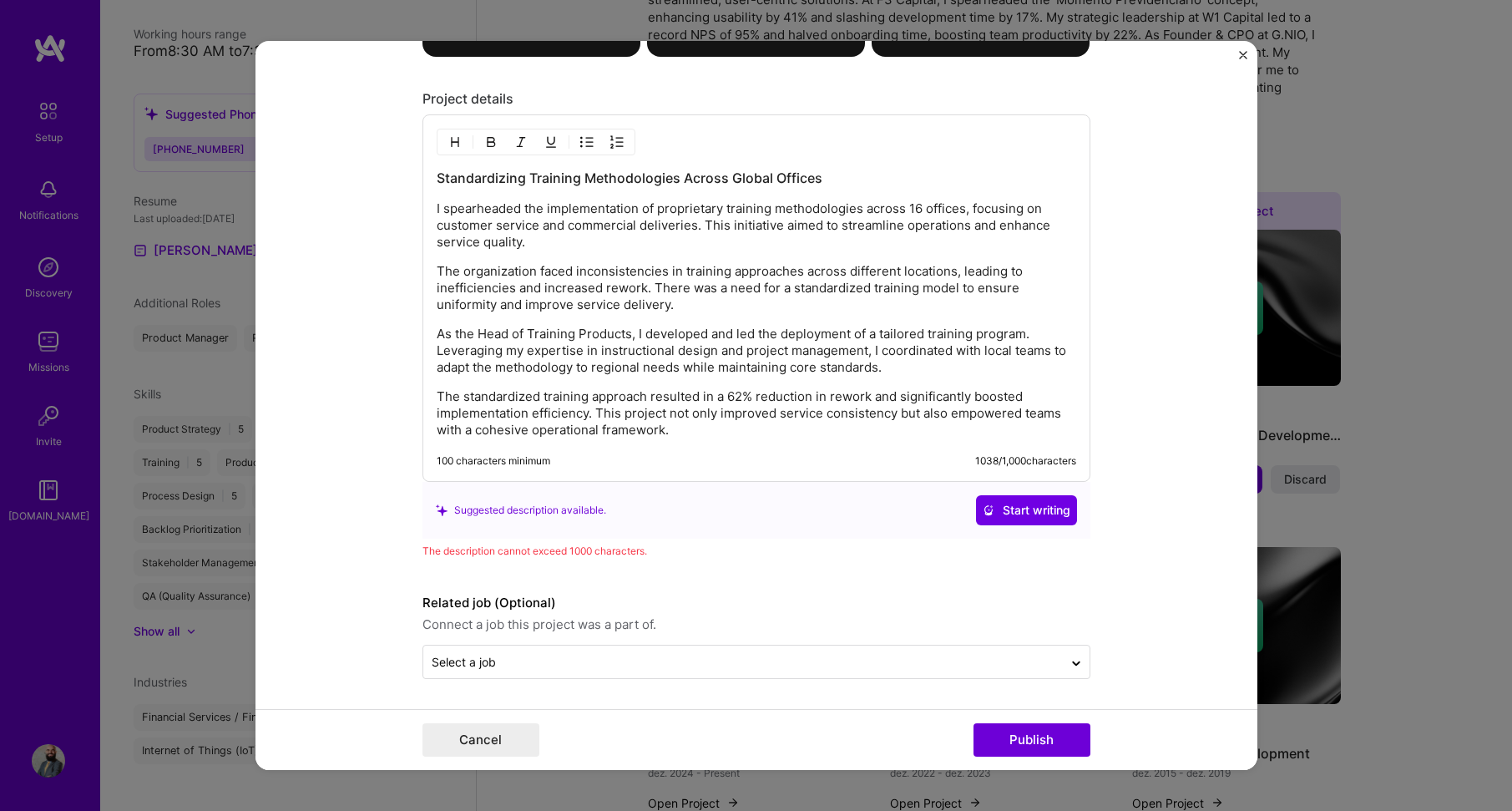
scroll to position [2014, 0]
click at [708, 224] on p "I spearheaded the implementation of proprietary training methodologies across 1…" at bounding box center [756, 225] width 640 height 50
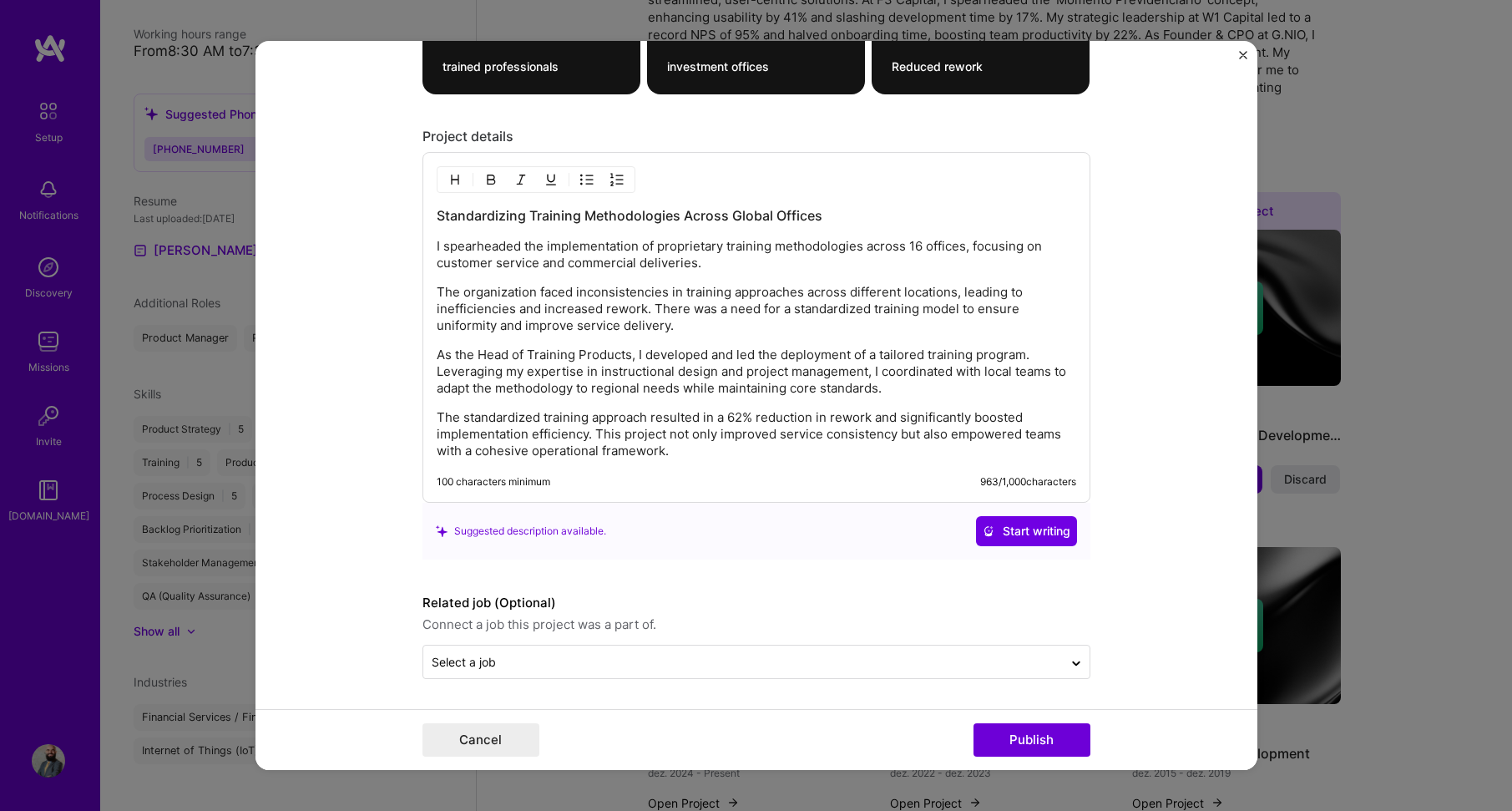
scroll to position [1977, 0]
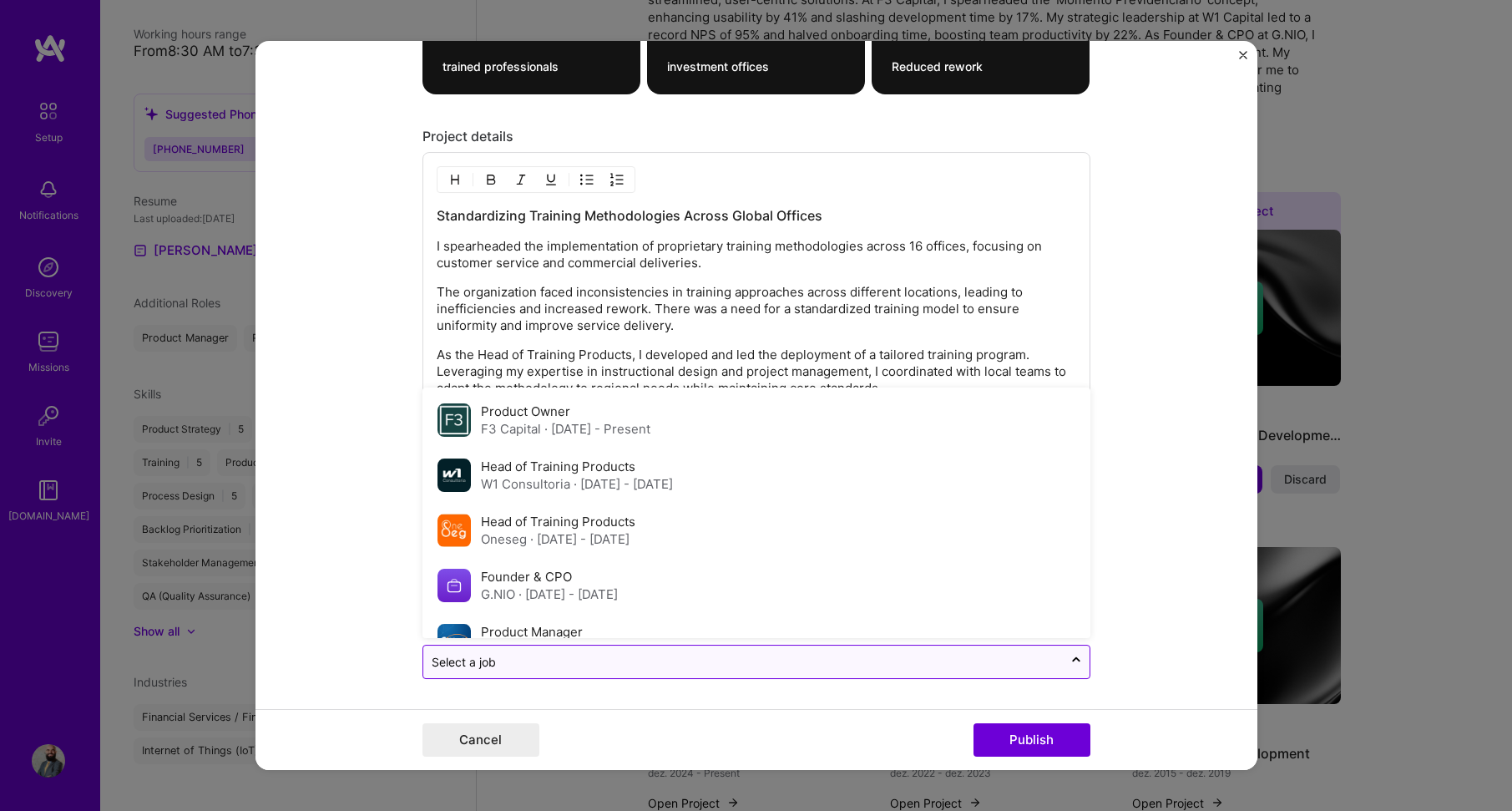
click at [661, 666] on input "text" at bounding box center [743, 663] width 623 height 18
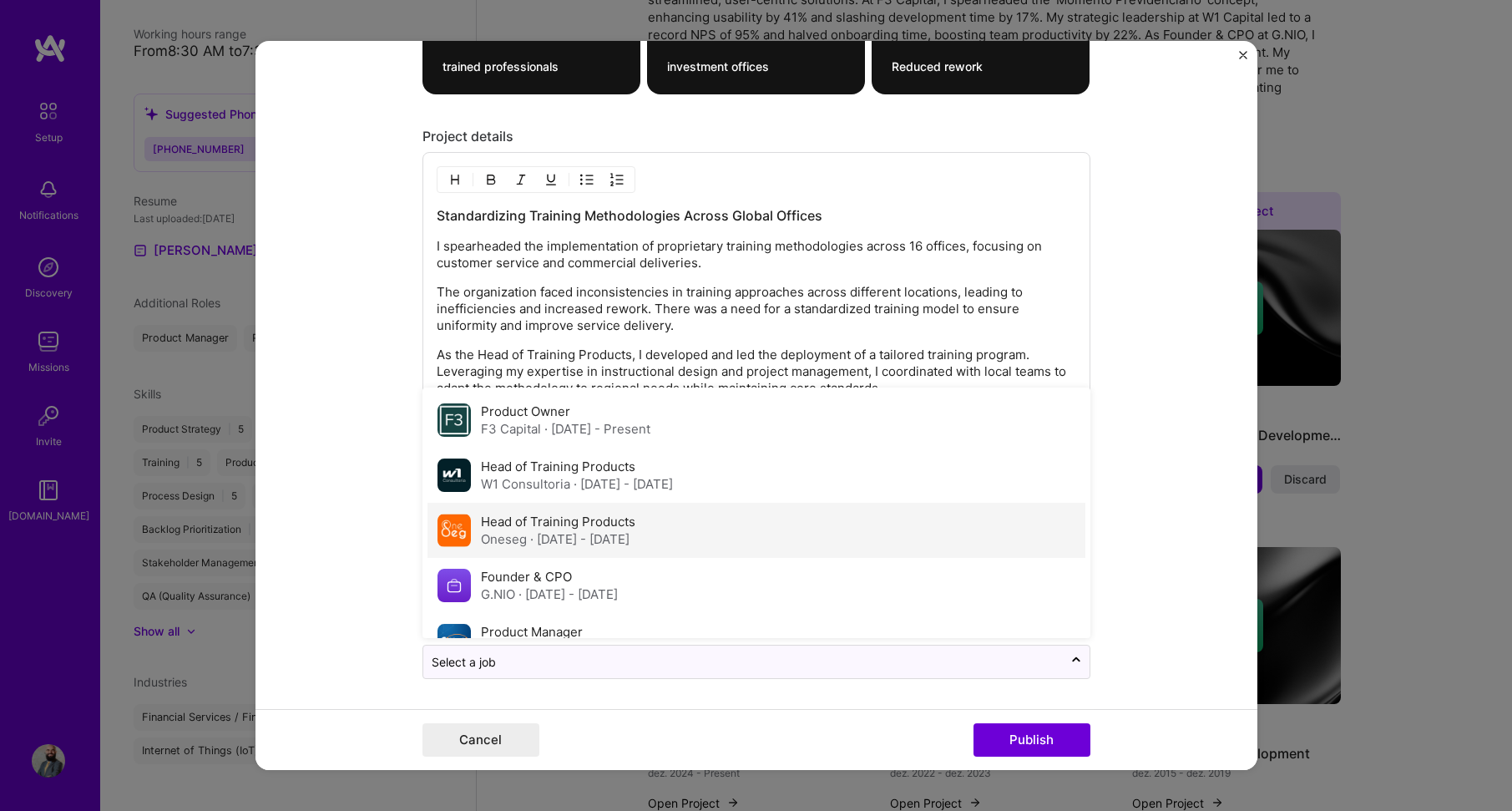
click at [544, 538] on span "· [DATE] - [DATE]" at bounding box center [580, 540] width 99 height 16
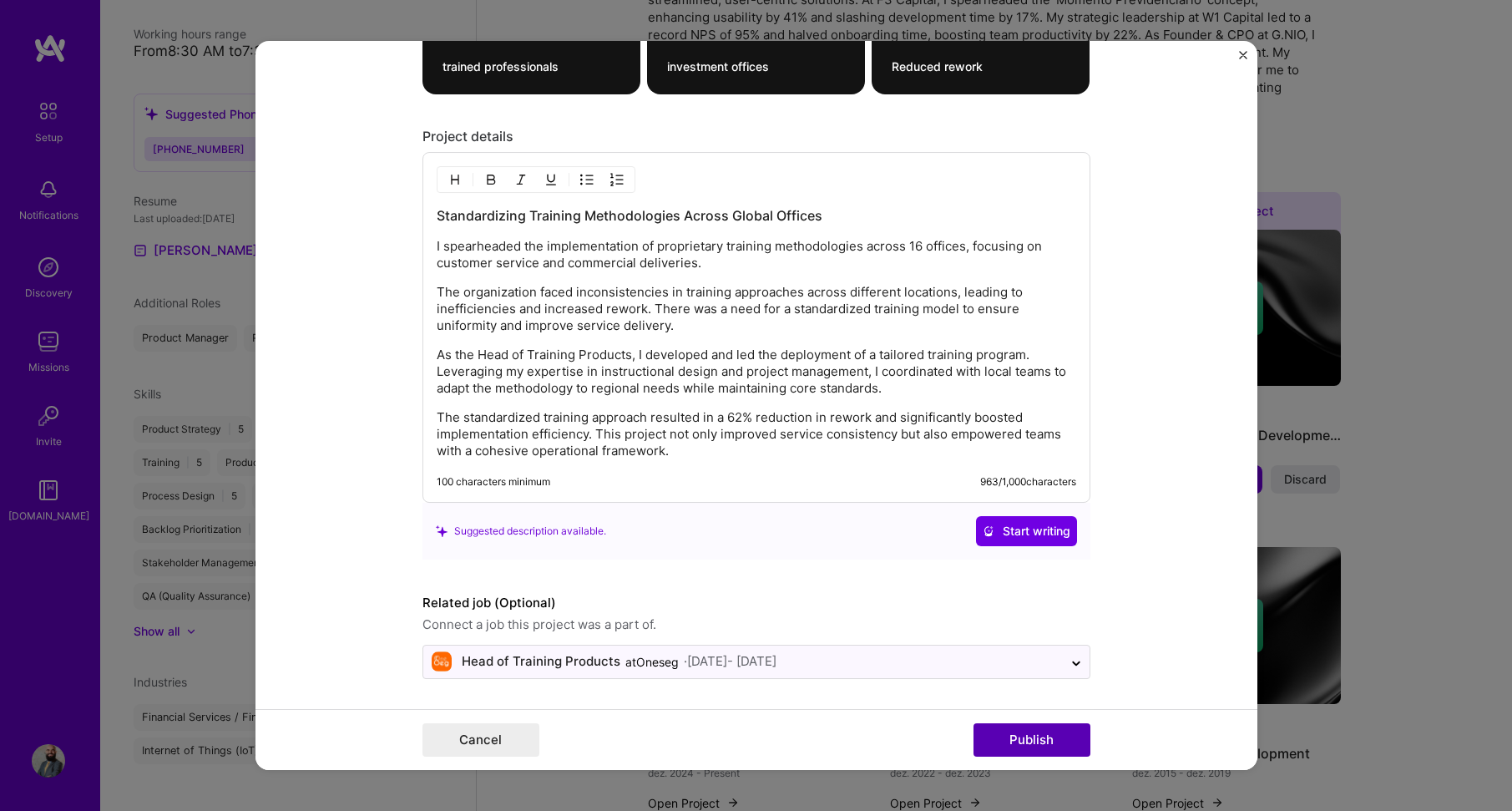
click at [1054, 740] on button "Publish" at bounding box center [1032, 740] width 117 height 33
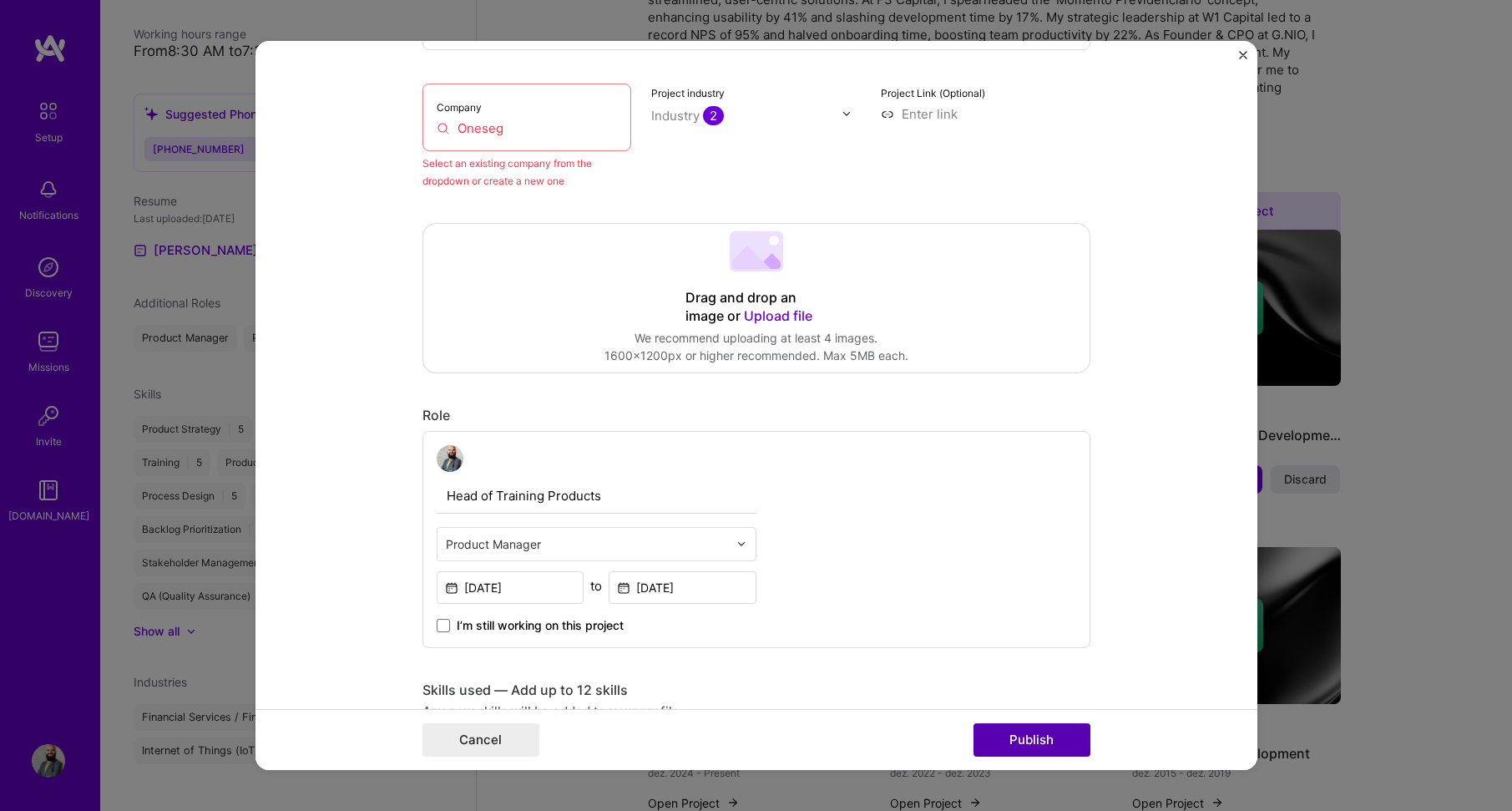
scroll to position [109, 0]
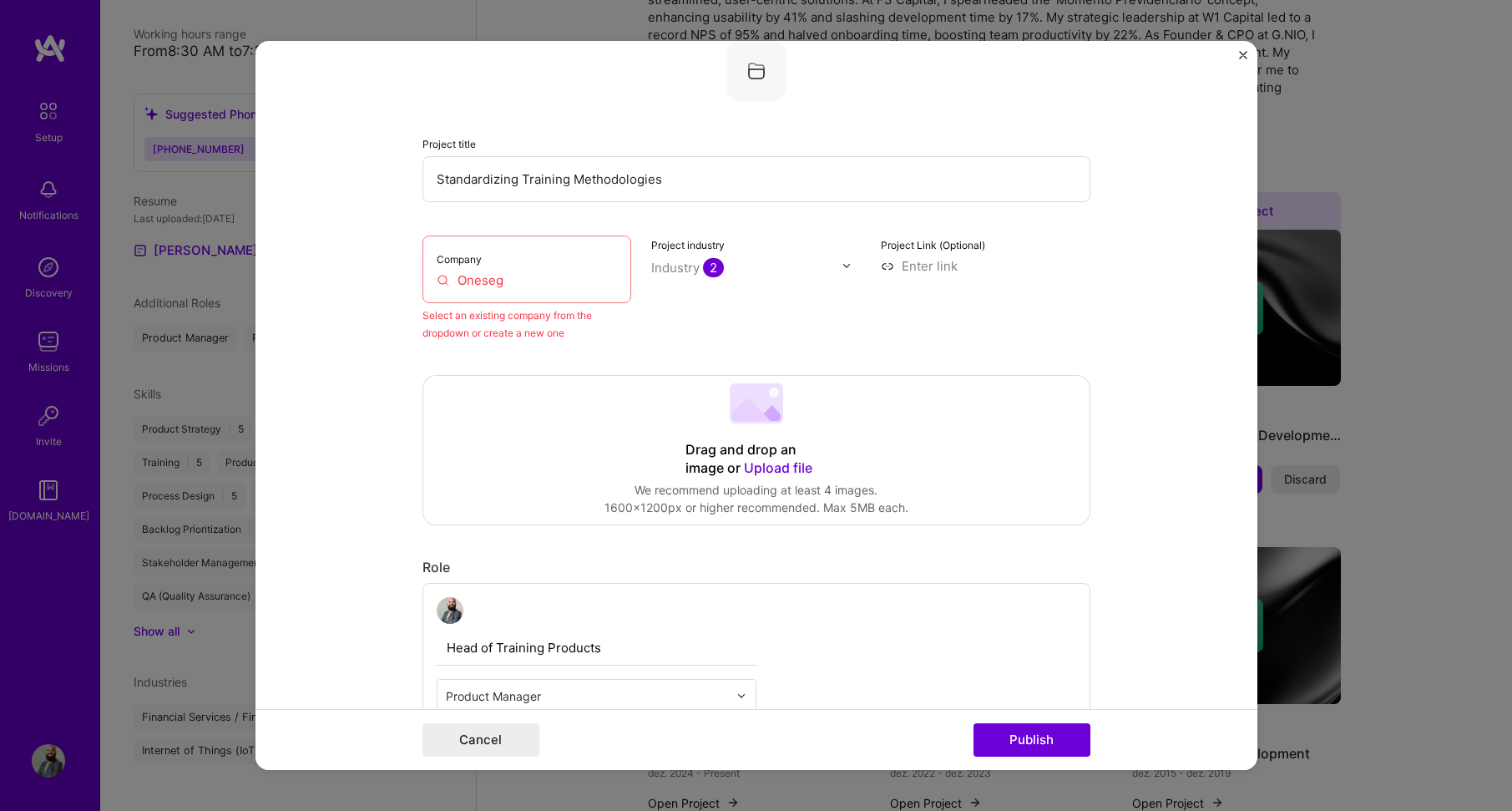
click at [536, 284] on input "Oneseg" at bounding box center [528, 280] width 181 height 18
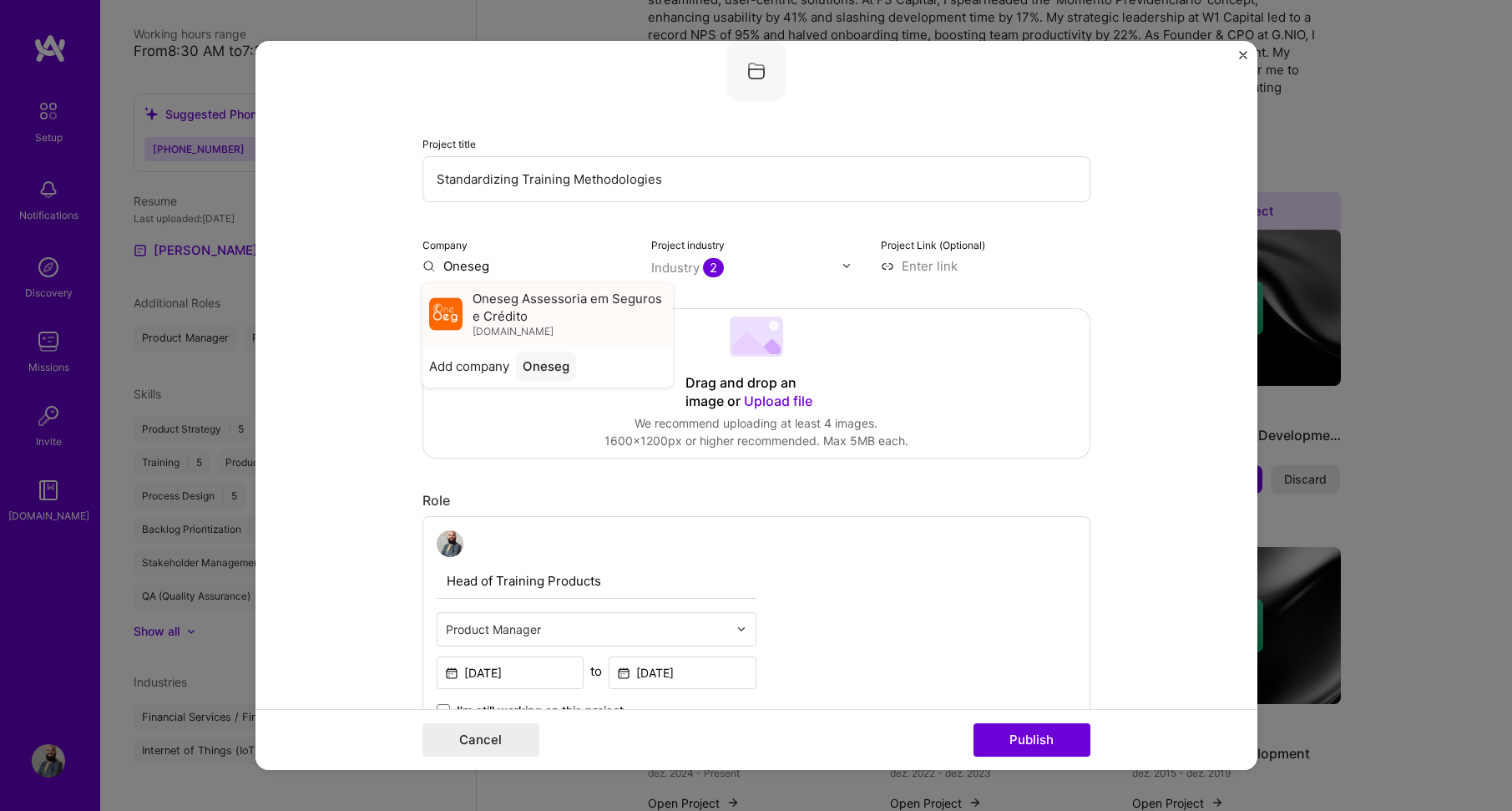
click at [512, 314] on span "Oneseg Assessoria em Seguros e Crédito" at bounding box center [569, 308] width 194 height 35
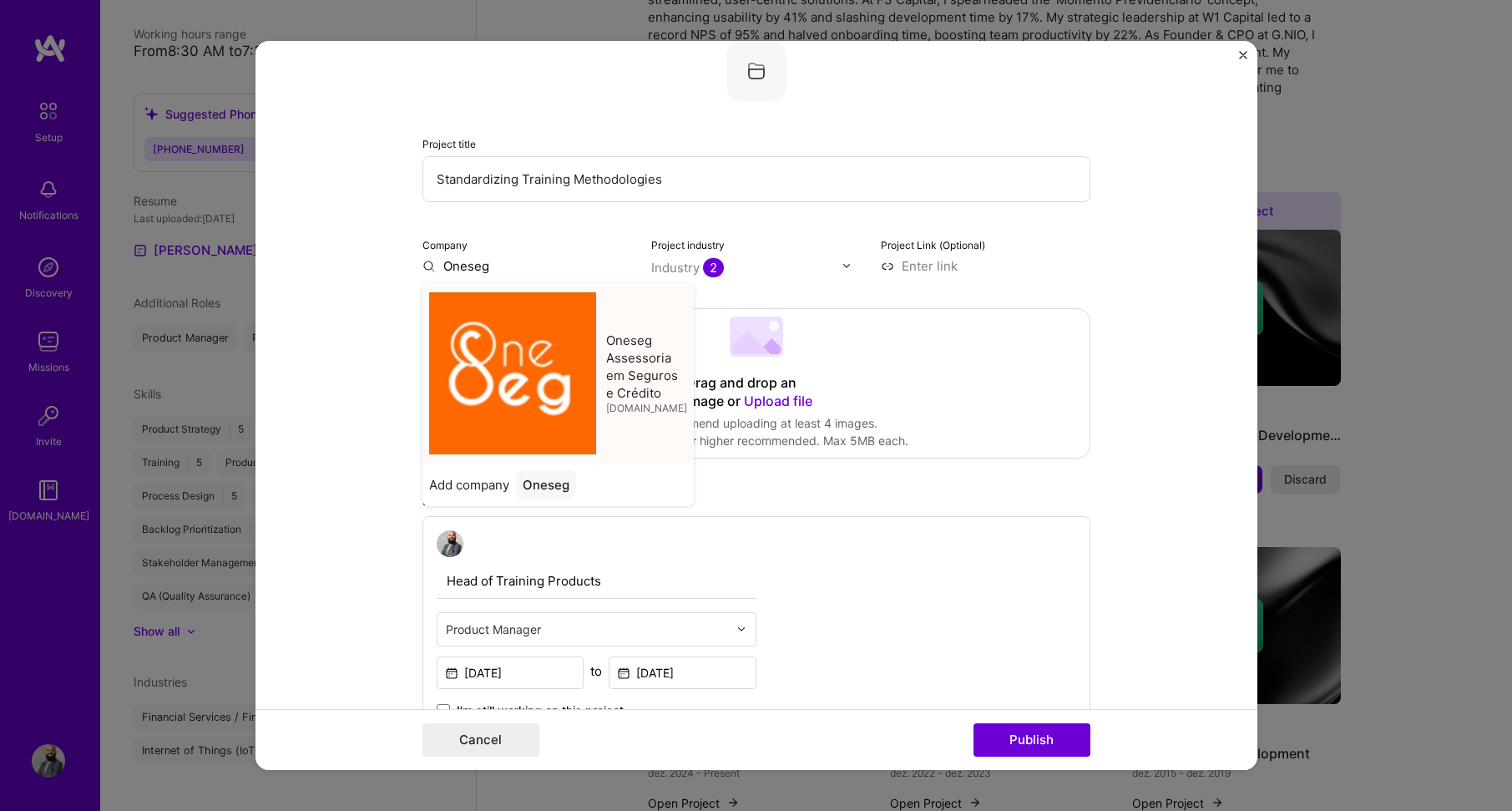
type input "Oneseg Assessoria em Seguros e Crédito"
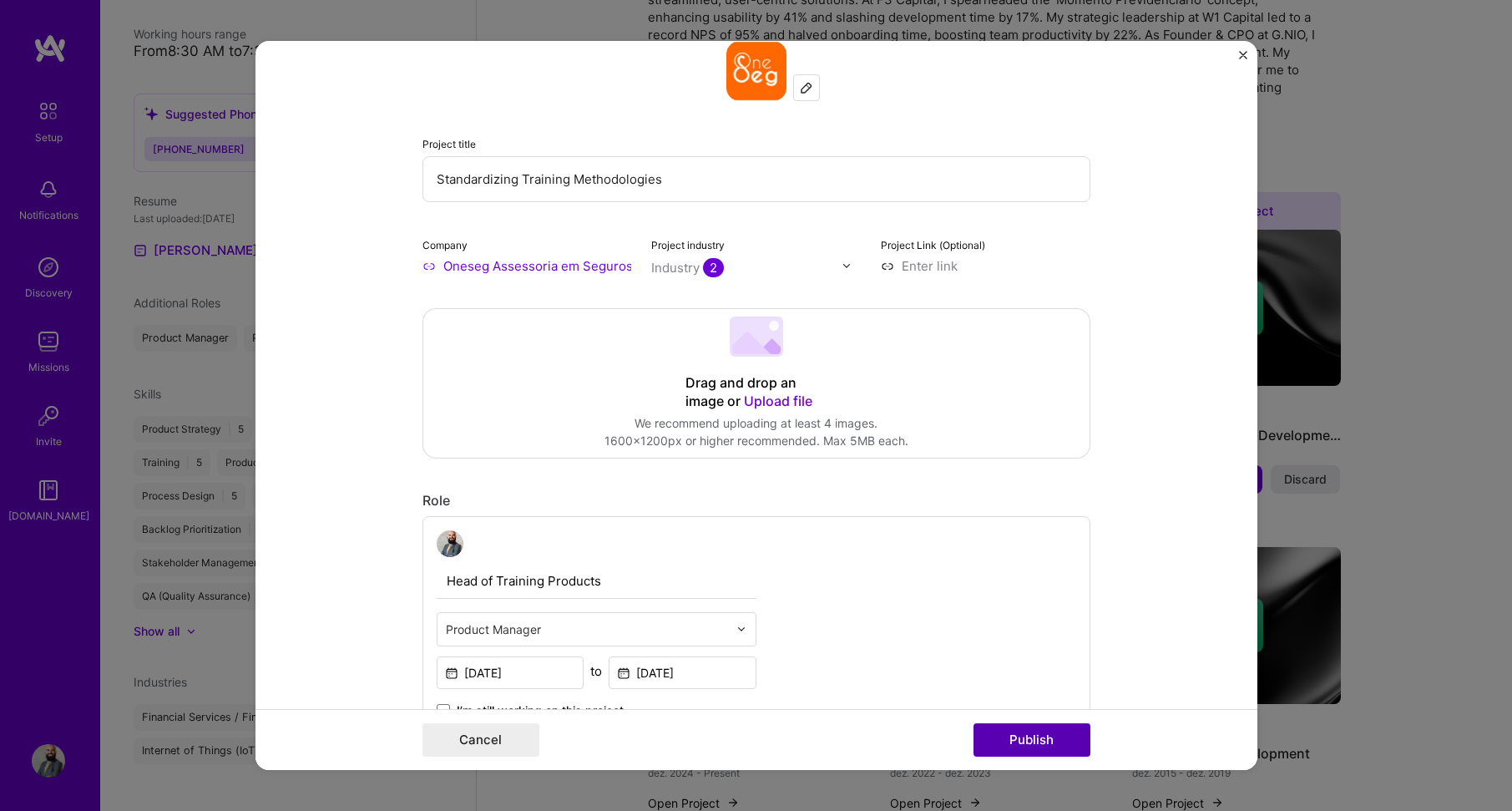
click at [1040, 738] on button "Publish" at bounding box center [1032, 740] width 117 height 33
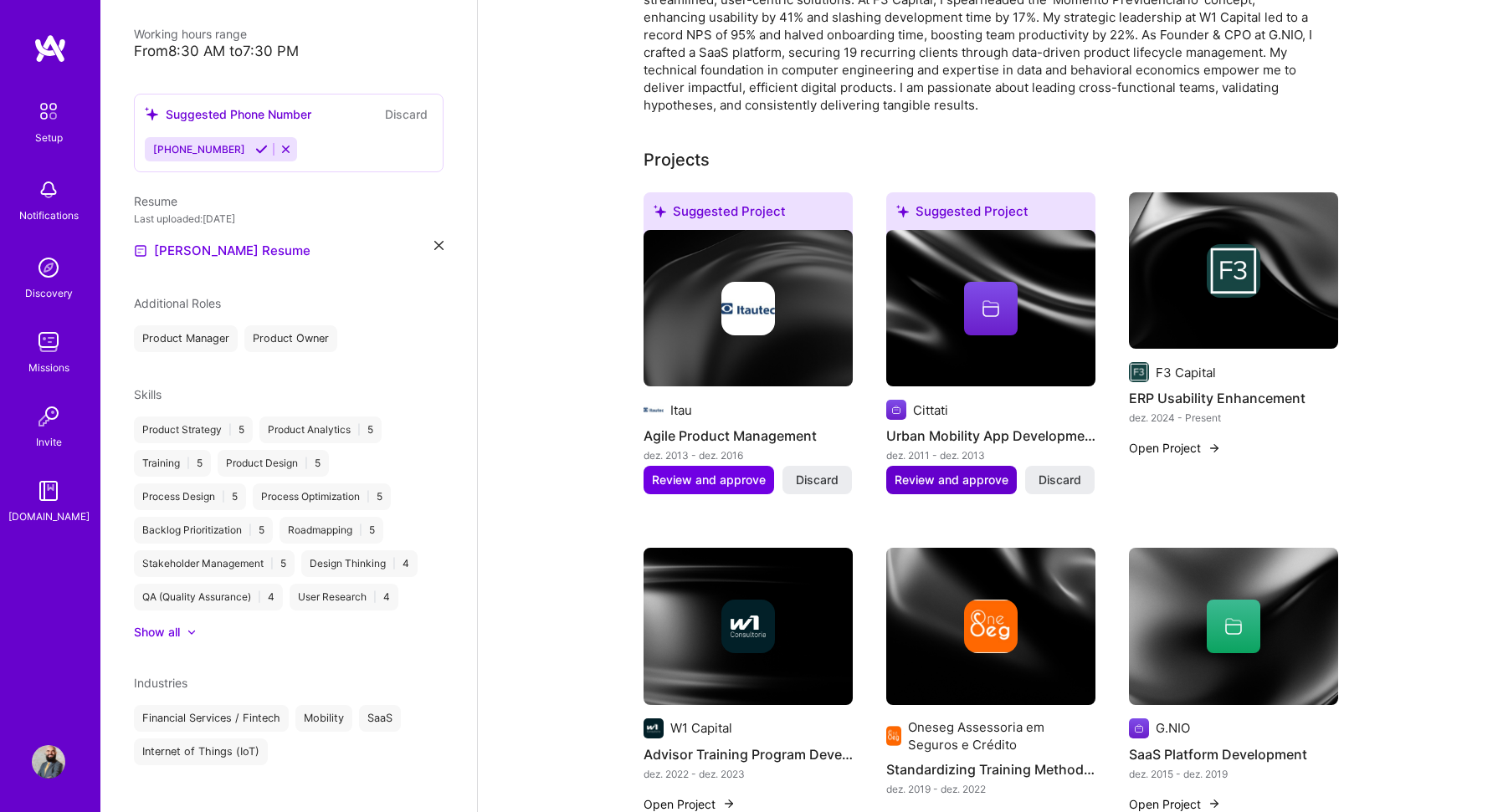
click at [978, 471] on span "Review and approve" at bounding box center [952, 479] width 114 height 17
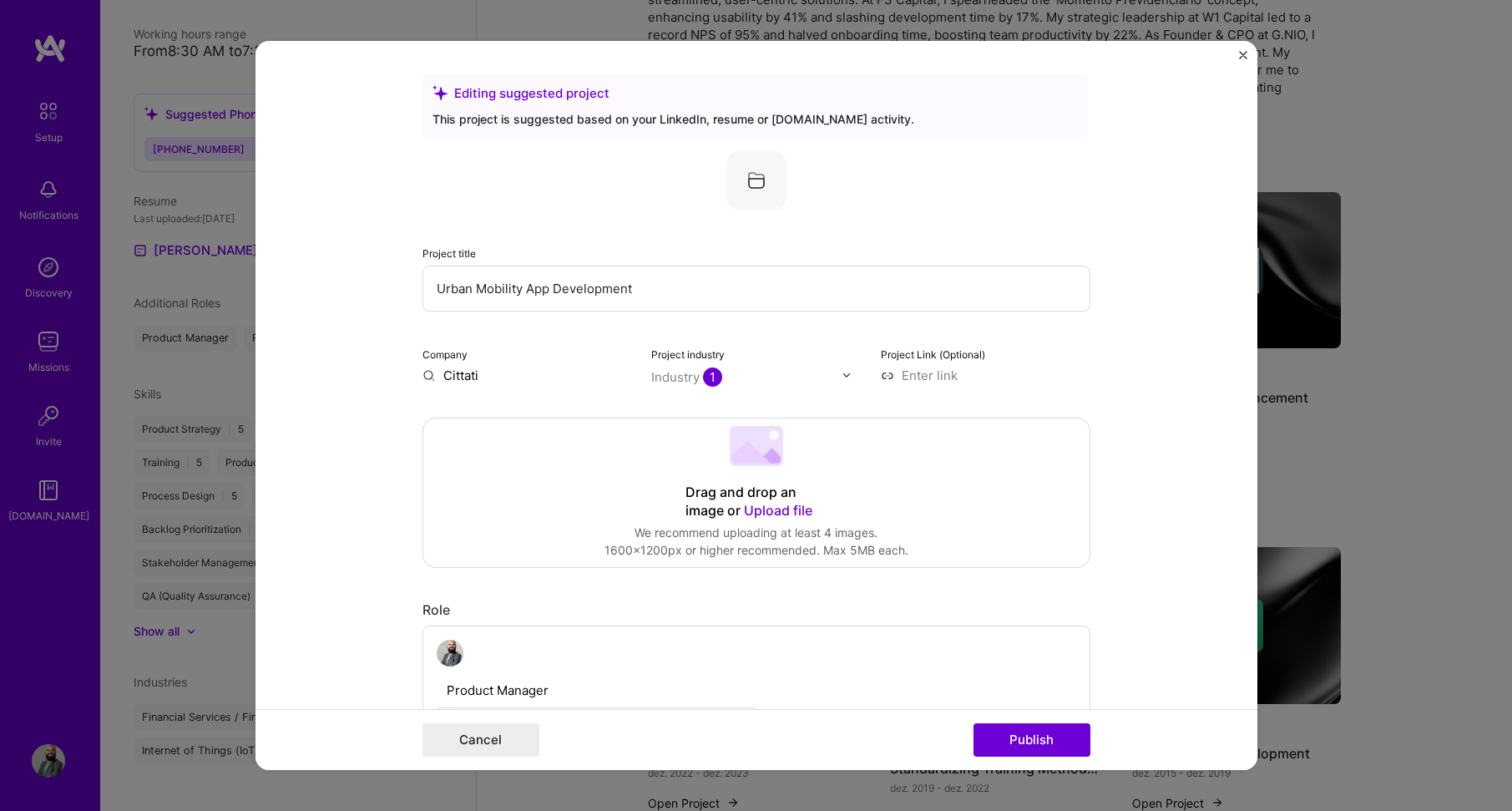
click at [467, 376] on input "Cittati" at bounding box center [527, 376] width 209 height 18
click at [489, 376] on input "Cittati" at bounding box center [527, 376] width 209 height 18
drag, startPoint x: 489, startPoint y: 376, endPoint x: 364, endPoint y: 369, distance: 125.2
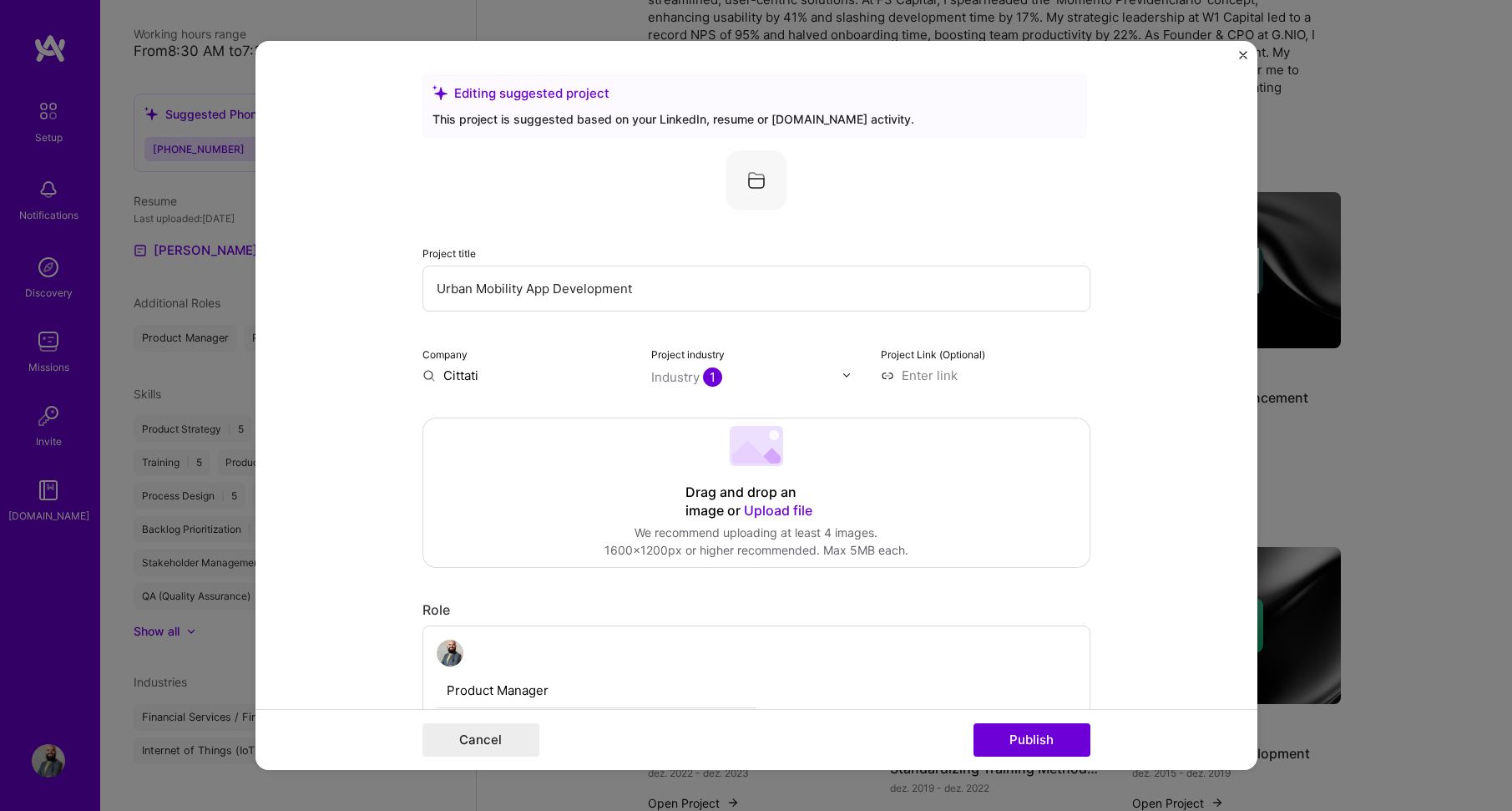
click at [364, 369] on form "Editing suggested project This project is suggested based on your LinkedIn, res…" at bounding box center [756, 406] width 1002 height 730
click at [531, 412] on span "Cittati Tecnologia" at bounding box center [524, 409] width 103 height 18
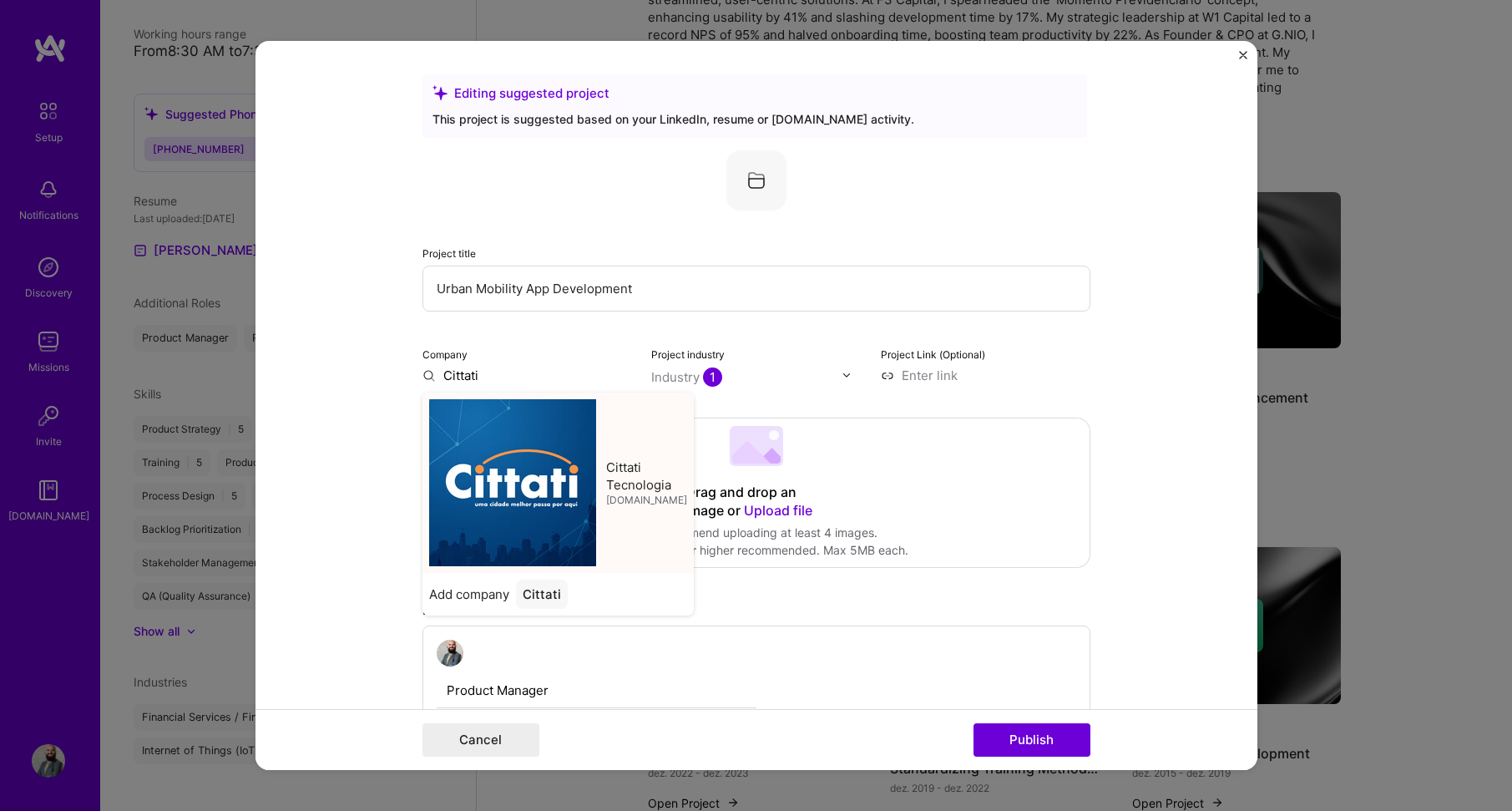
type input "Cittati Tecnologia"
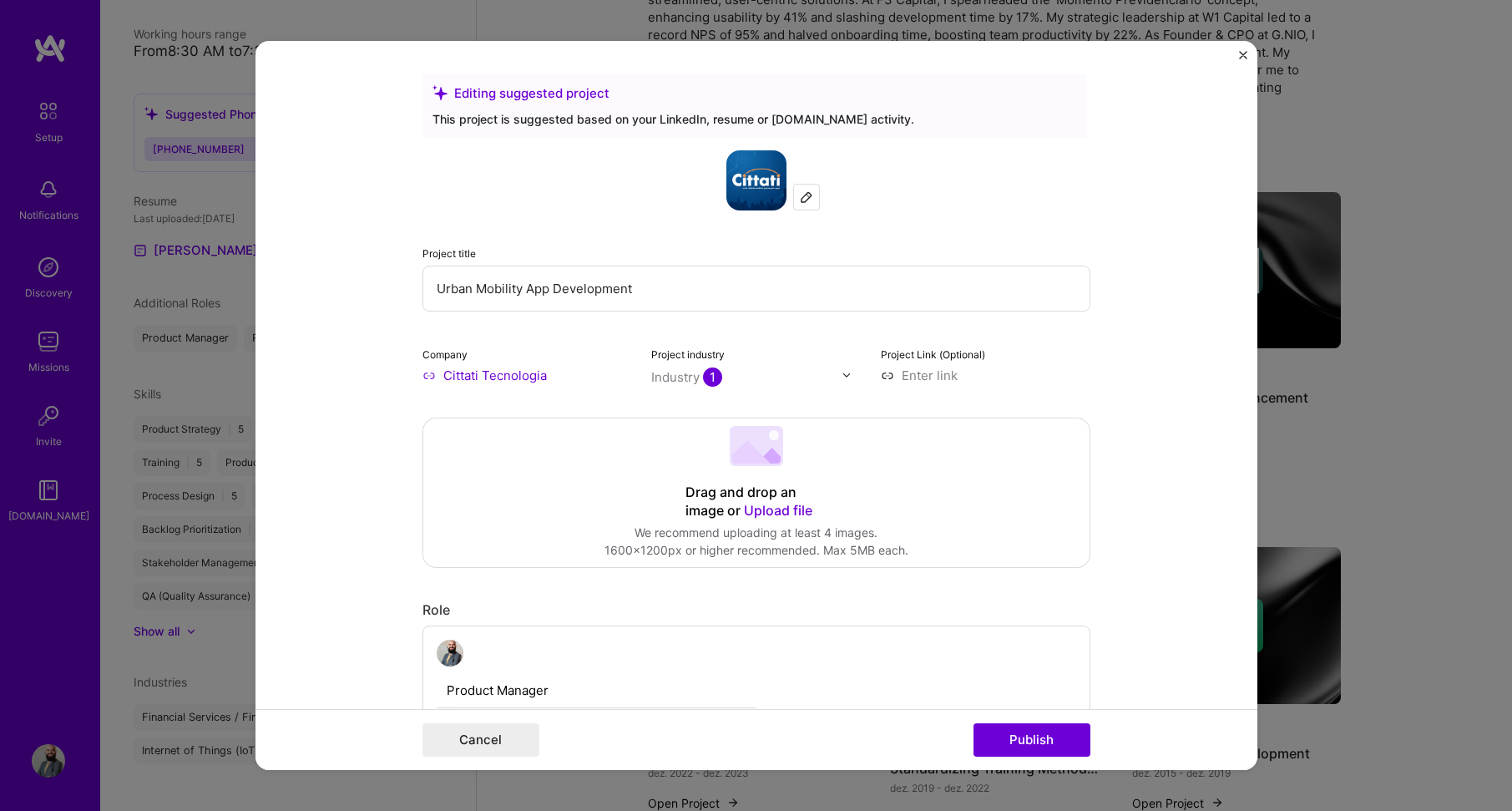
click at [939, 376] on input at bounding box center [985, 376] width 209 height 18
paste input "[URL][DOMAIN_NAME]"
type input "[URL][DOMAIN_NAME]"
click at [1191, 397] on form "Editing suggested project This project is suggested based on your LinkedIn, res…" at bounding box center [756, 406] width 1002 height 730
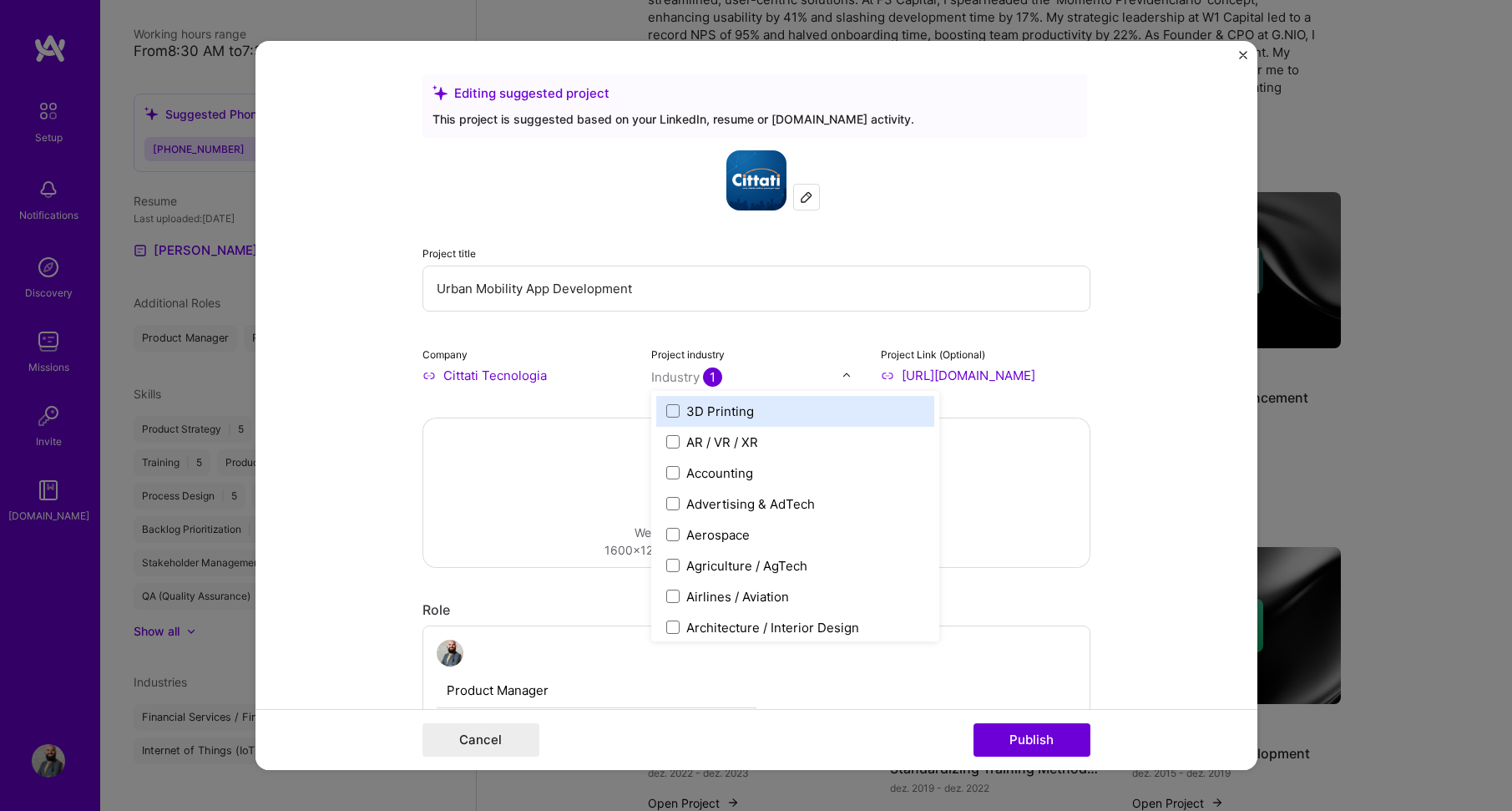
click at [703, 376] on span "1" at bounding box center [713, 377] width 20 height 20
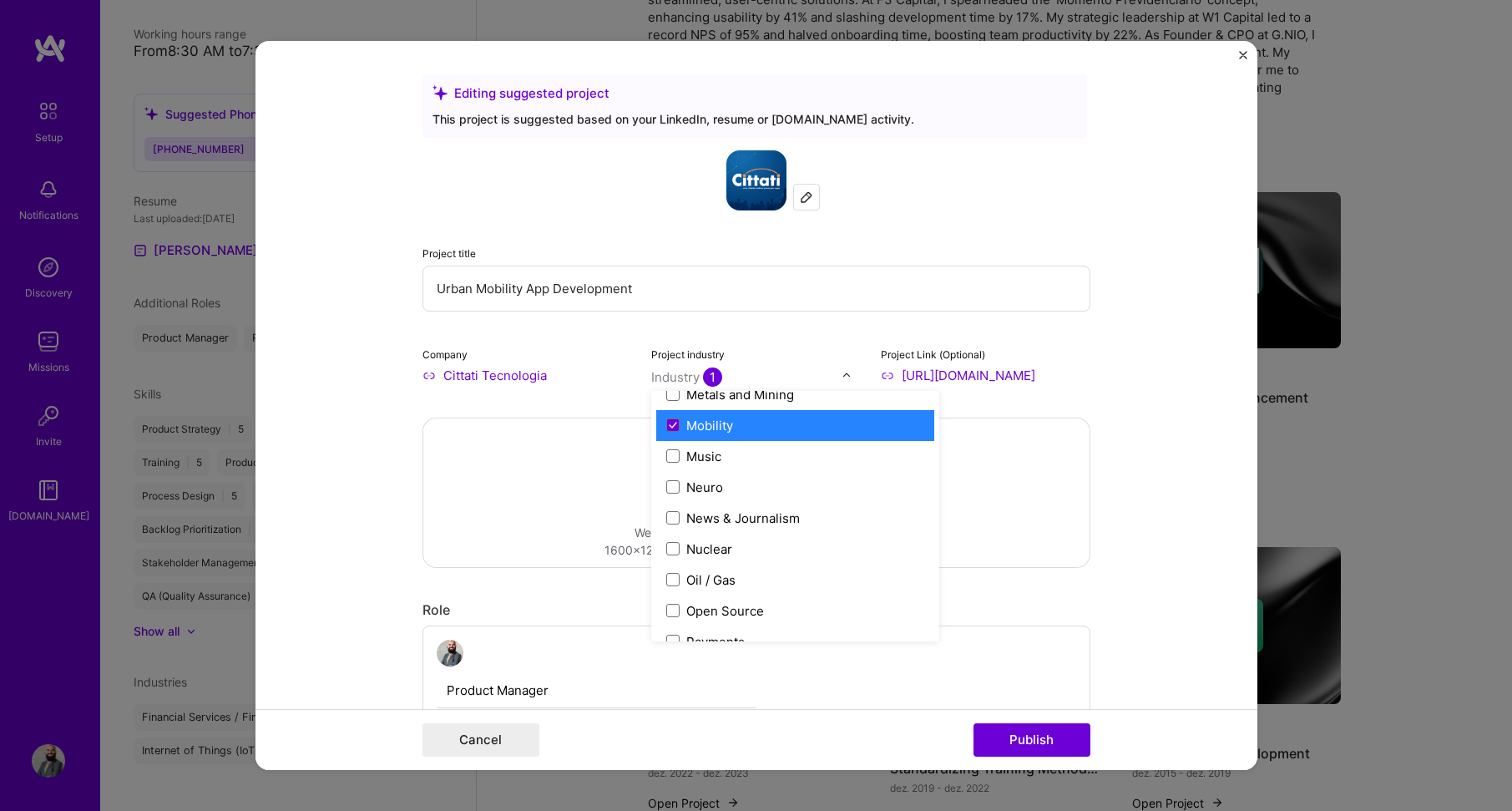
scroll to position [2603, 0]
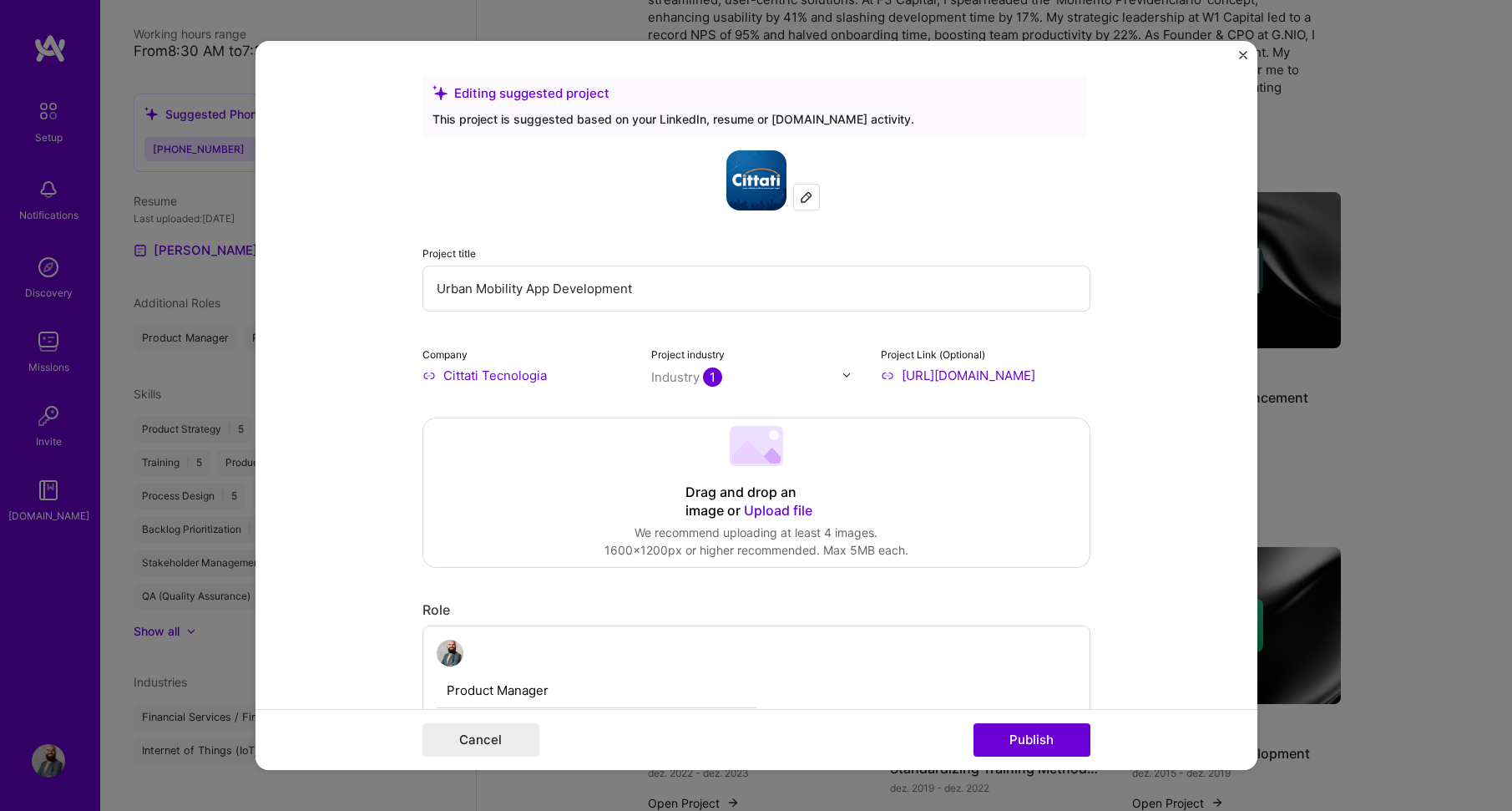
click at [1155, 472] on form "Editing suggested project This project is suggested based on your LinkedIn, res…" at bounding box center [756, 406] width 1002 height 730
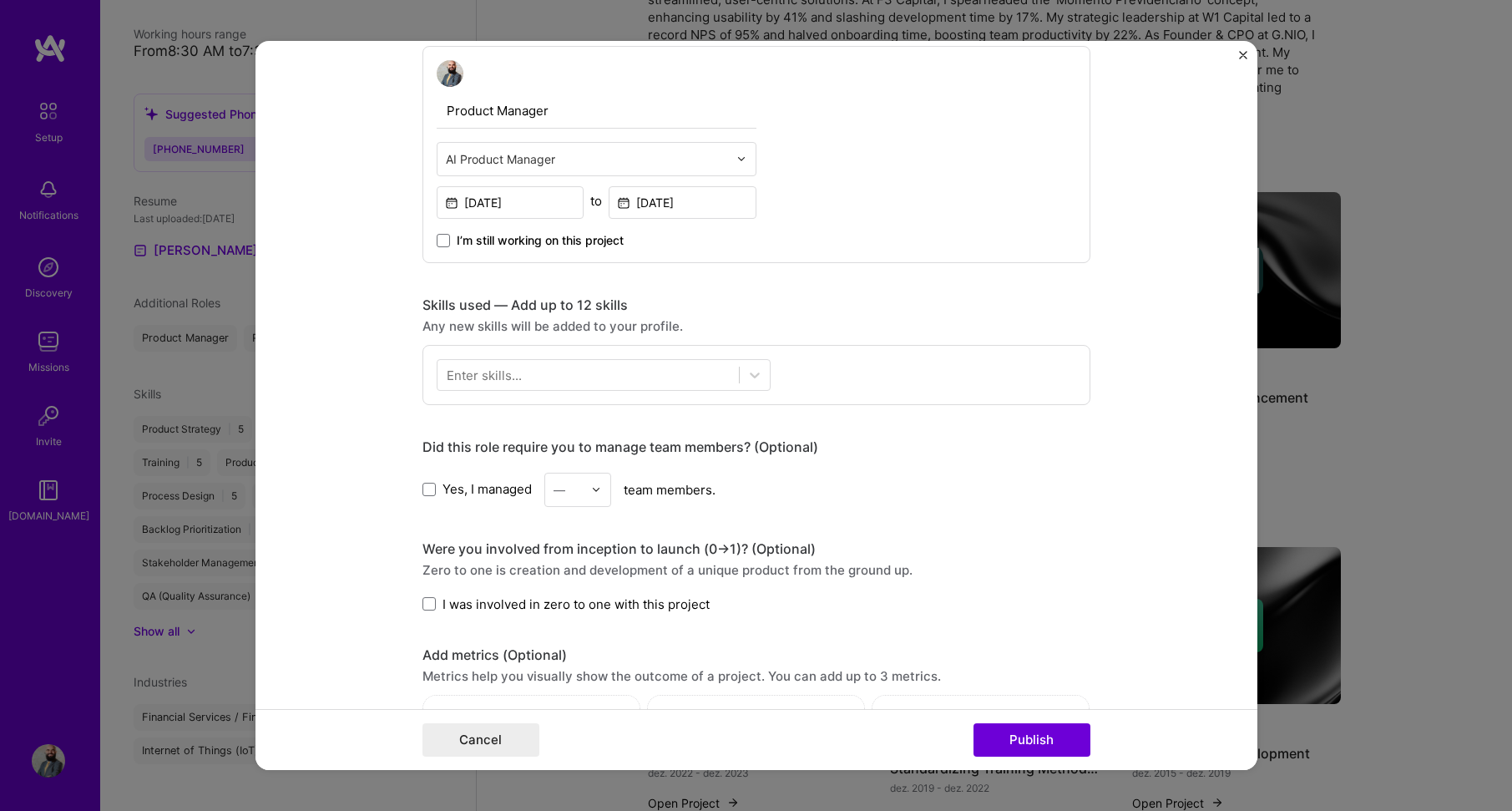
scroll to position [668, 0]
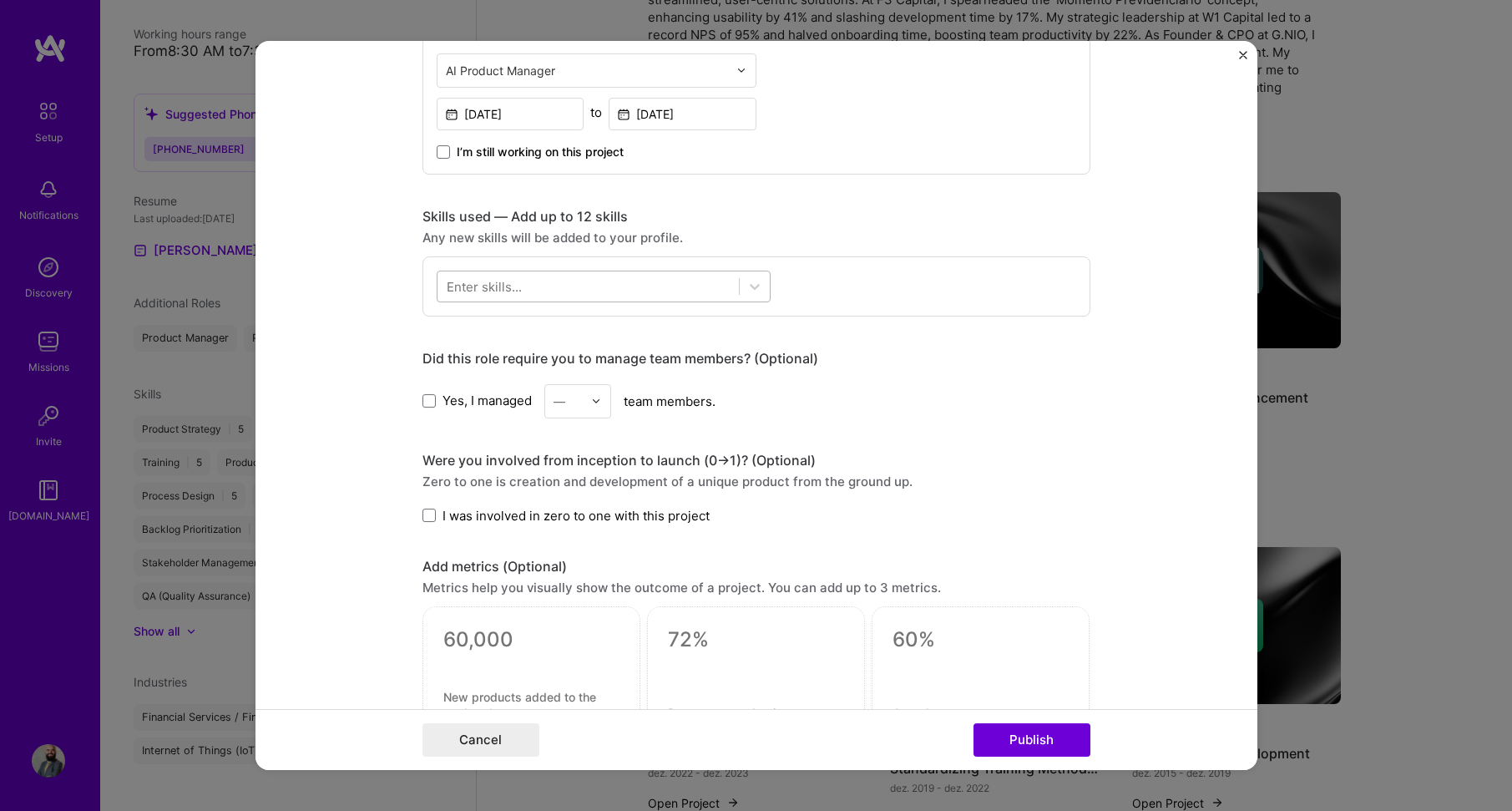
click at [597, 283] on div at bounding box center [588, 286] width 302 height 28
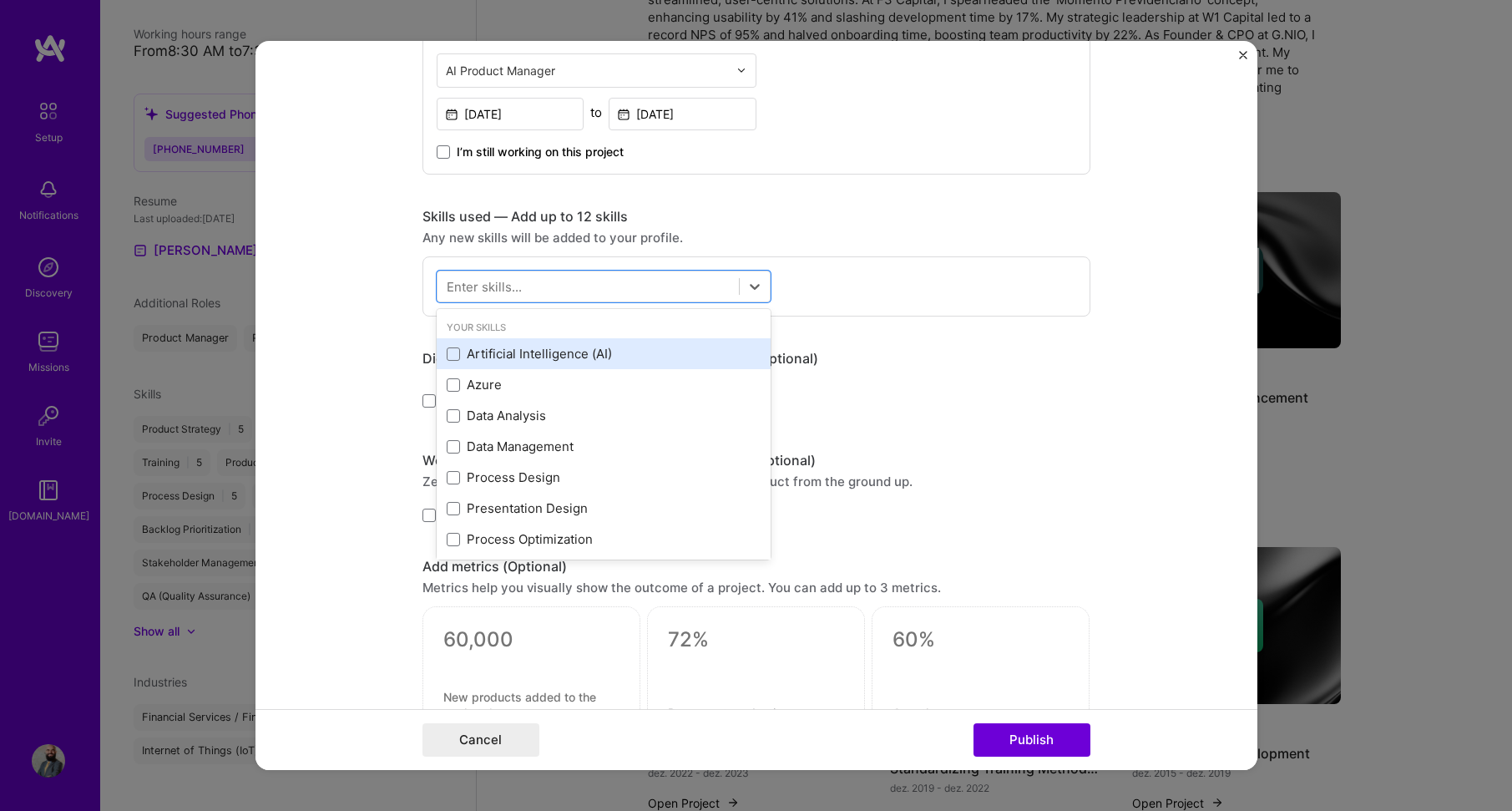
click at [572, 351] on div "Artificial Intelligence (AI)" at bounding box center [604, 354] width 314 height 18
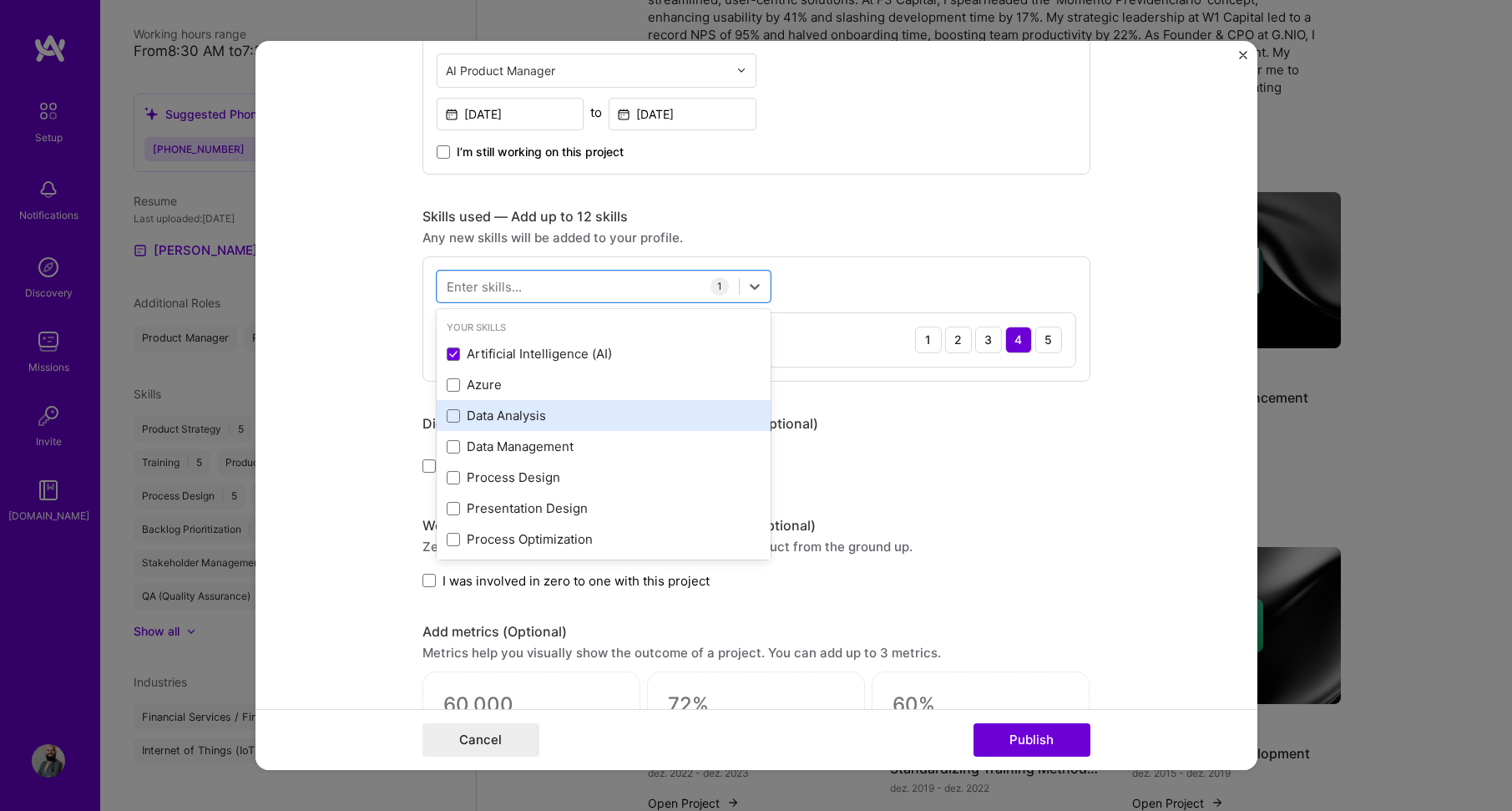
click at [590, 411] on div "Data Analysis" at bounding box center [604, 416] width 314 height 18
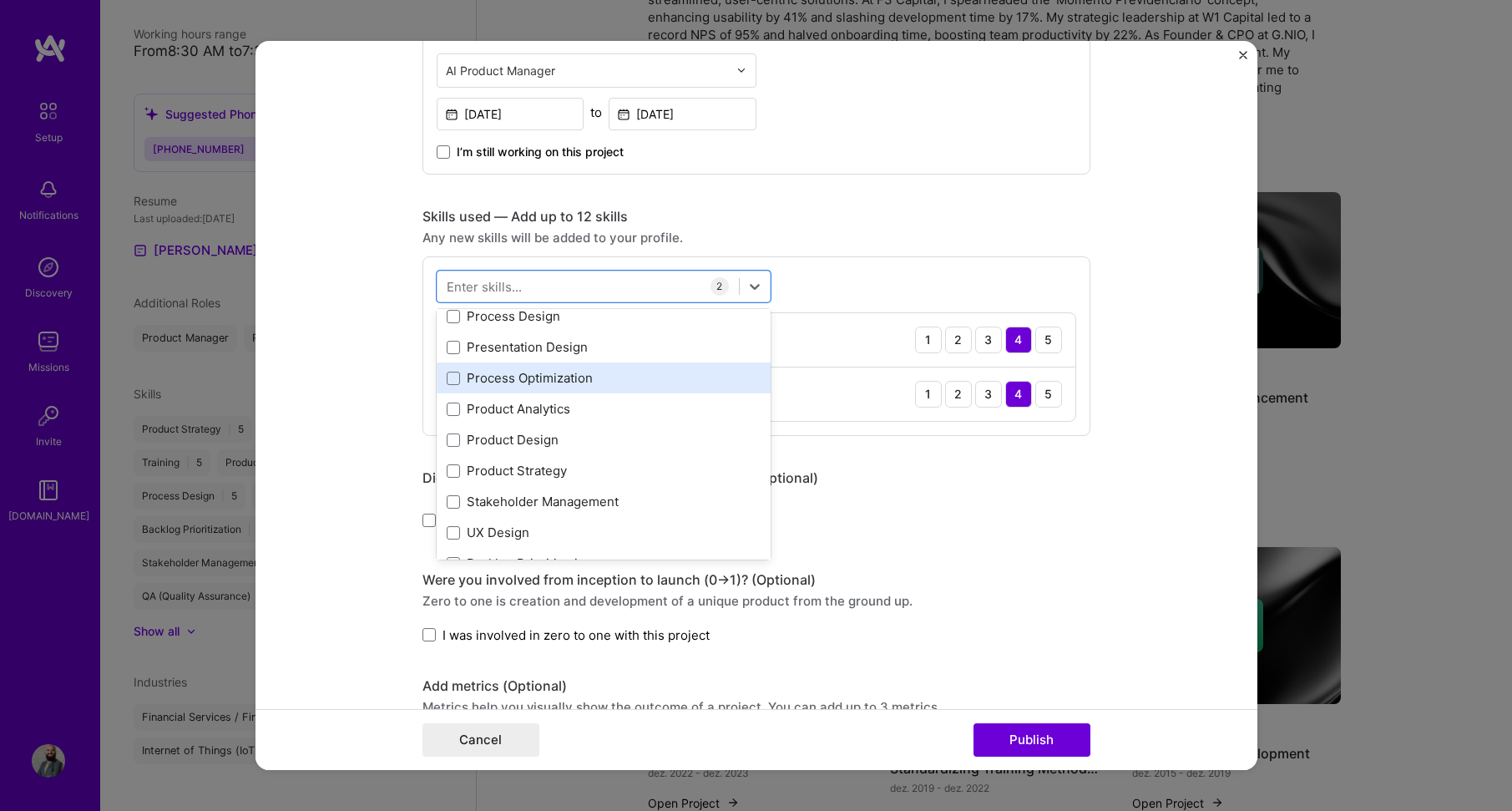
scroll to position [167, 0]
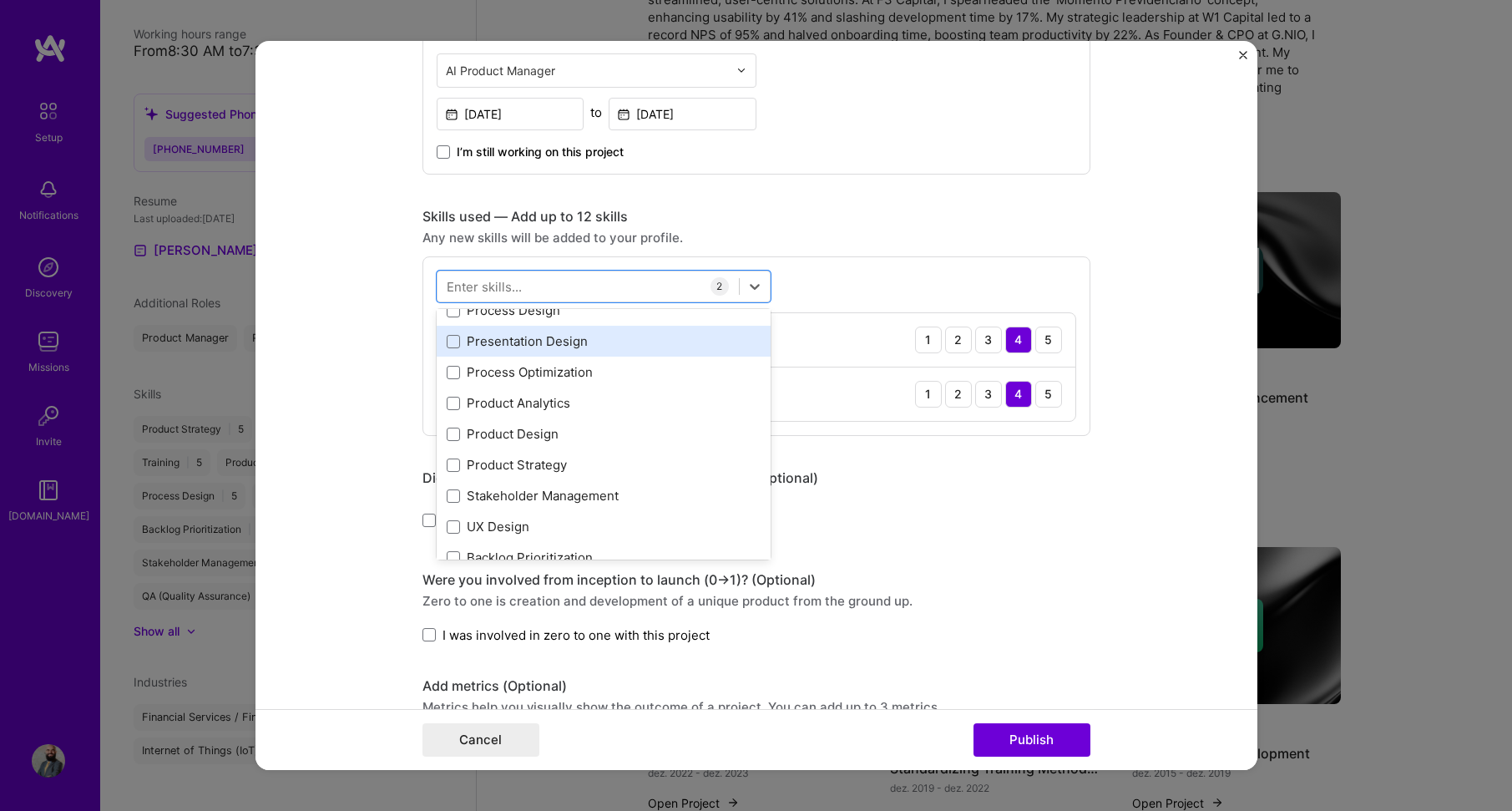
click at [626, 328] on div "Presentation Design" at bounding box center [604, 340] width 334 height 30
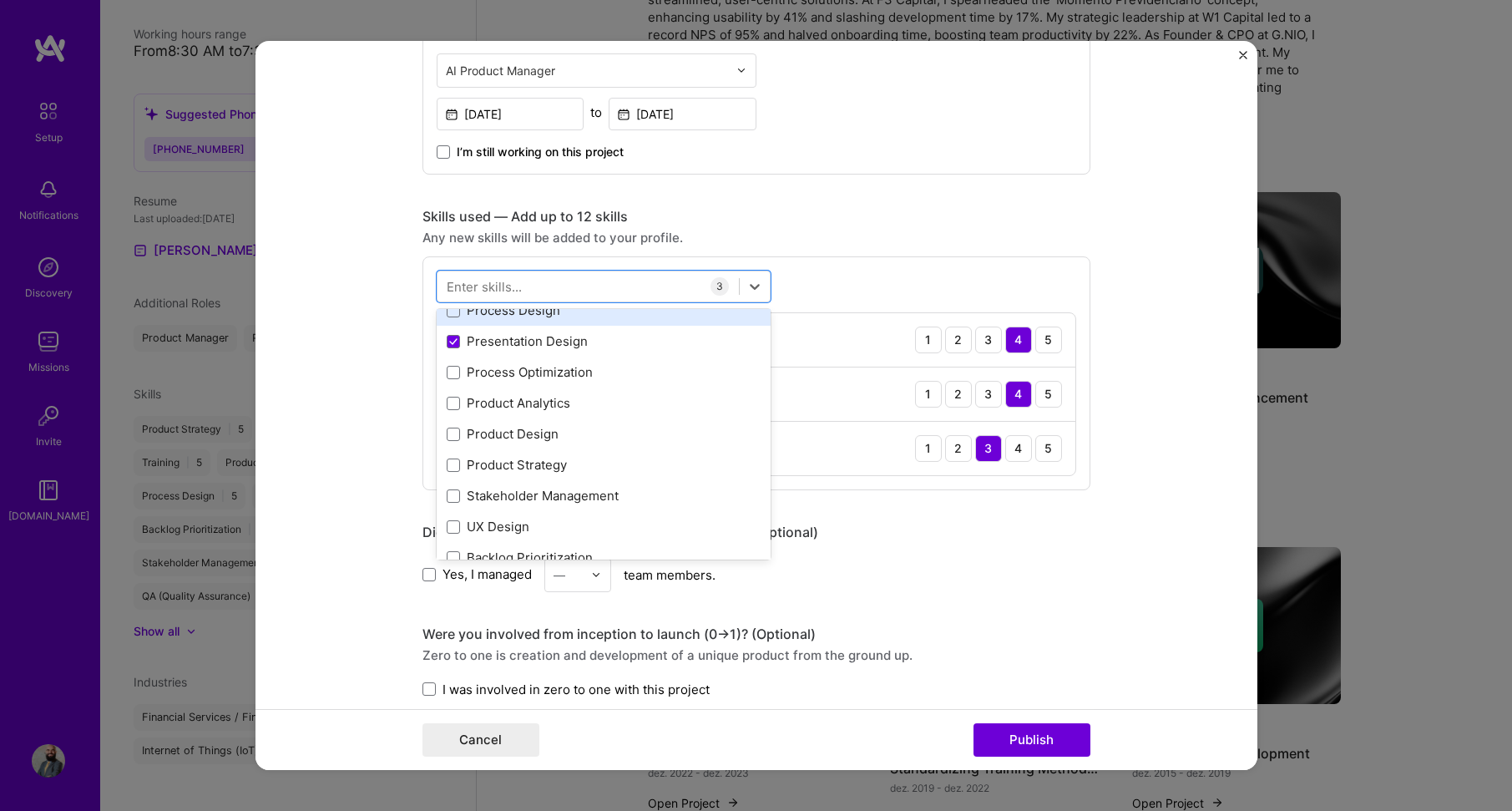
click at [616, 320] on div "Process Design" at bounding box center [604, 310] width 334 height 30
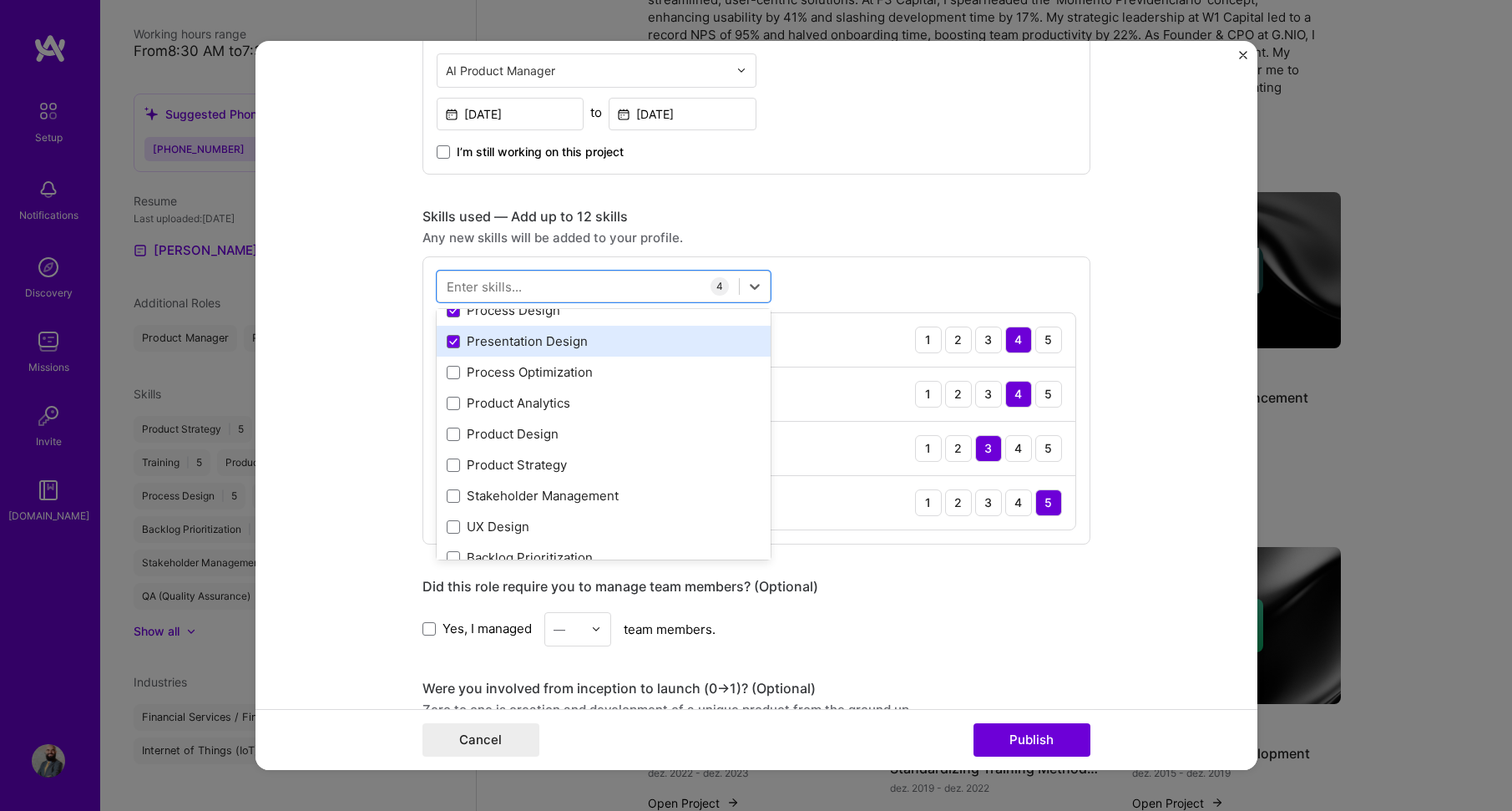
click at [617, 339] on div "Presentation Design" at bounding box center [604, 341] width 314 height 18
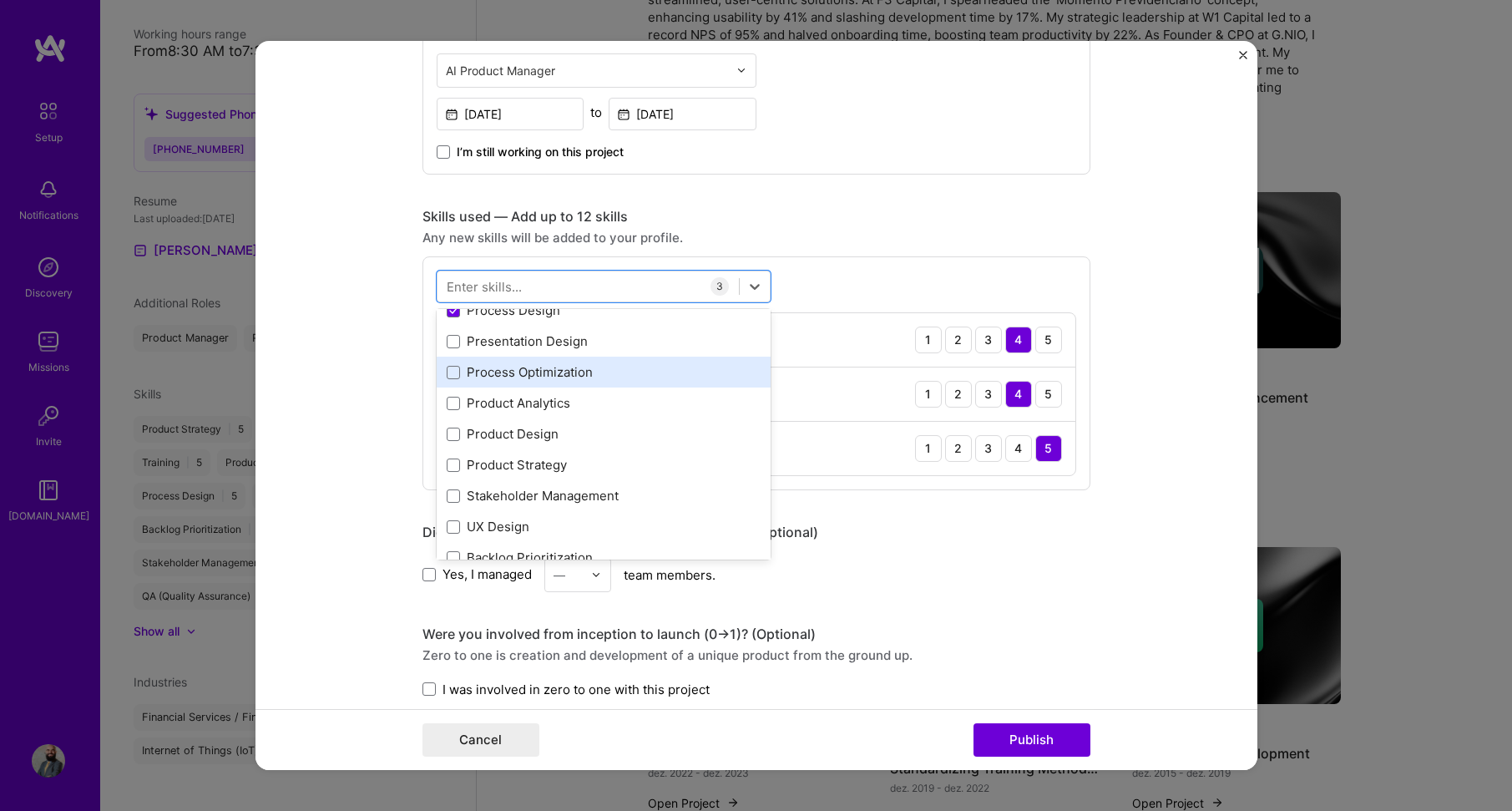
click at [625, 379] on div "Process Optimization" at bounding box center [604, 373] width 314 height 18
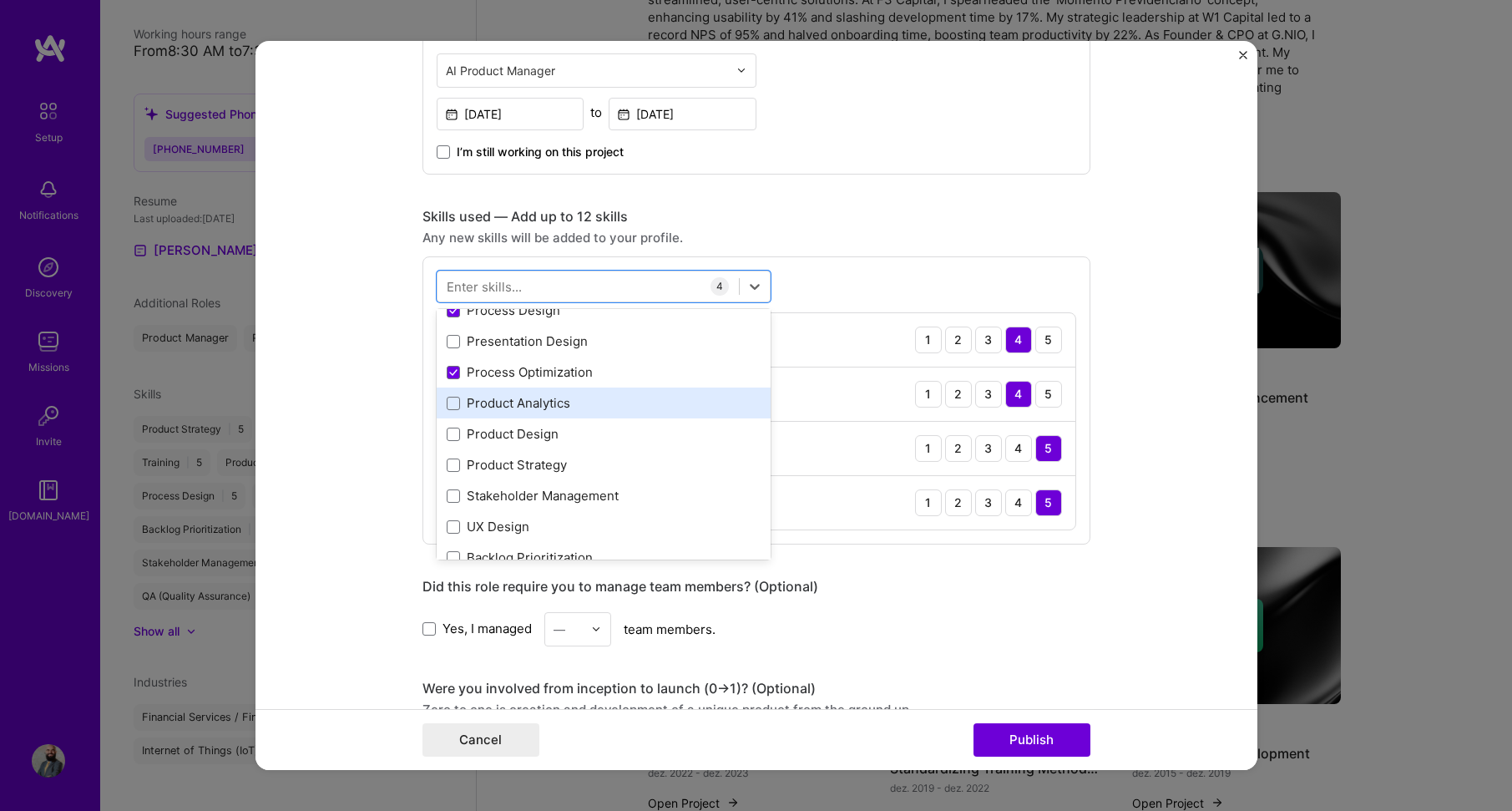
click at [633, 400] on div "Product Analytics" at bounding box center [604, 403] width 314 height 18
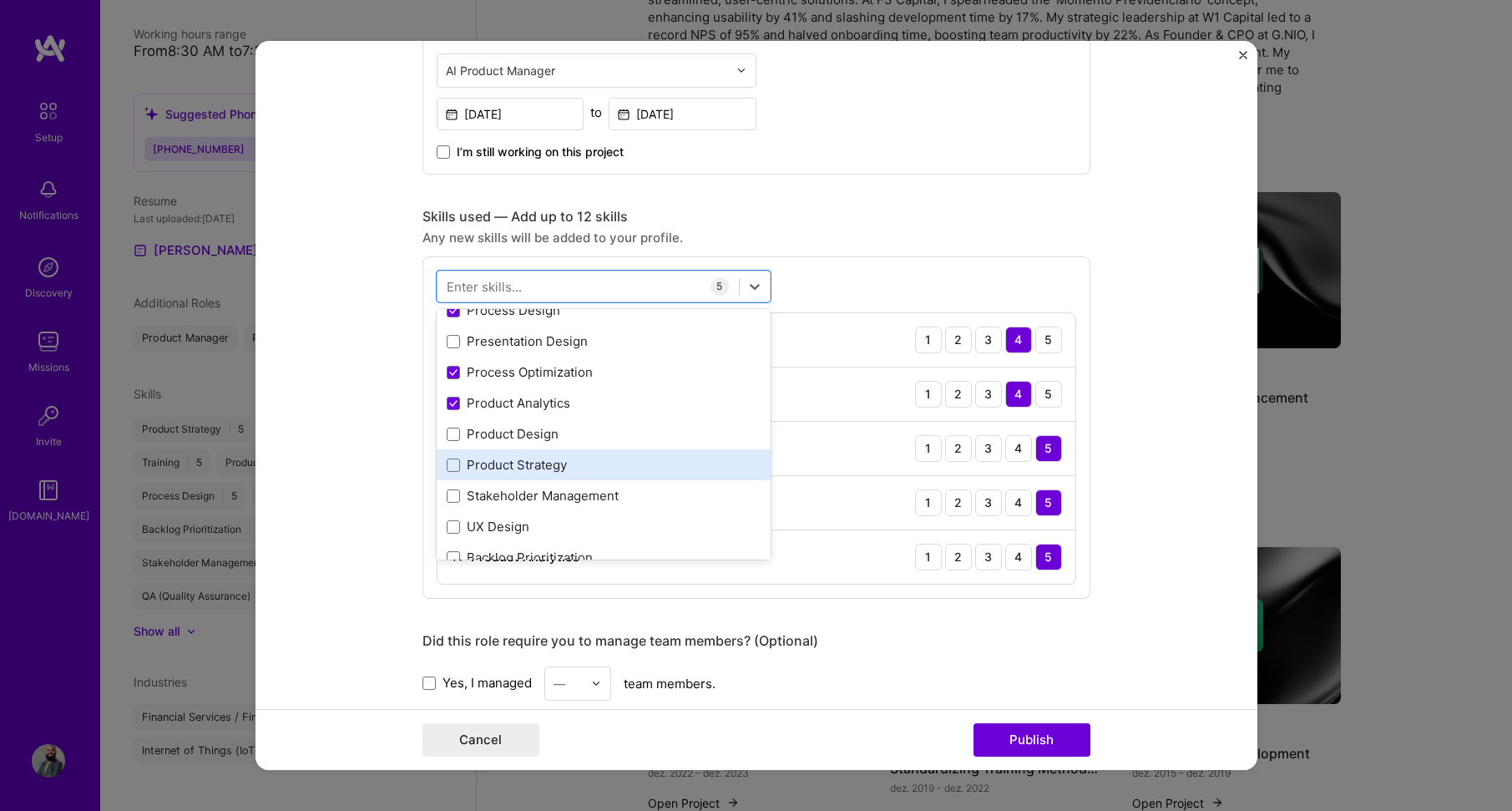
drag, startPoint x: 626, startPoint y: 431, endPoint x: 625, endPoint y: 460, distance: 29.0
click at [626, 432] on div "Product Design" at bounding box center [604, 434] width 314 height 18
click at [625, 460] on div "Product Strategy" at bounding box center [604, 465] width 314 height 18
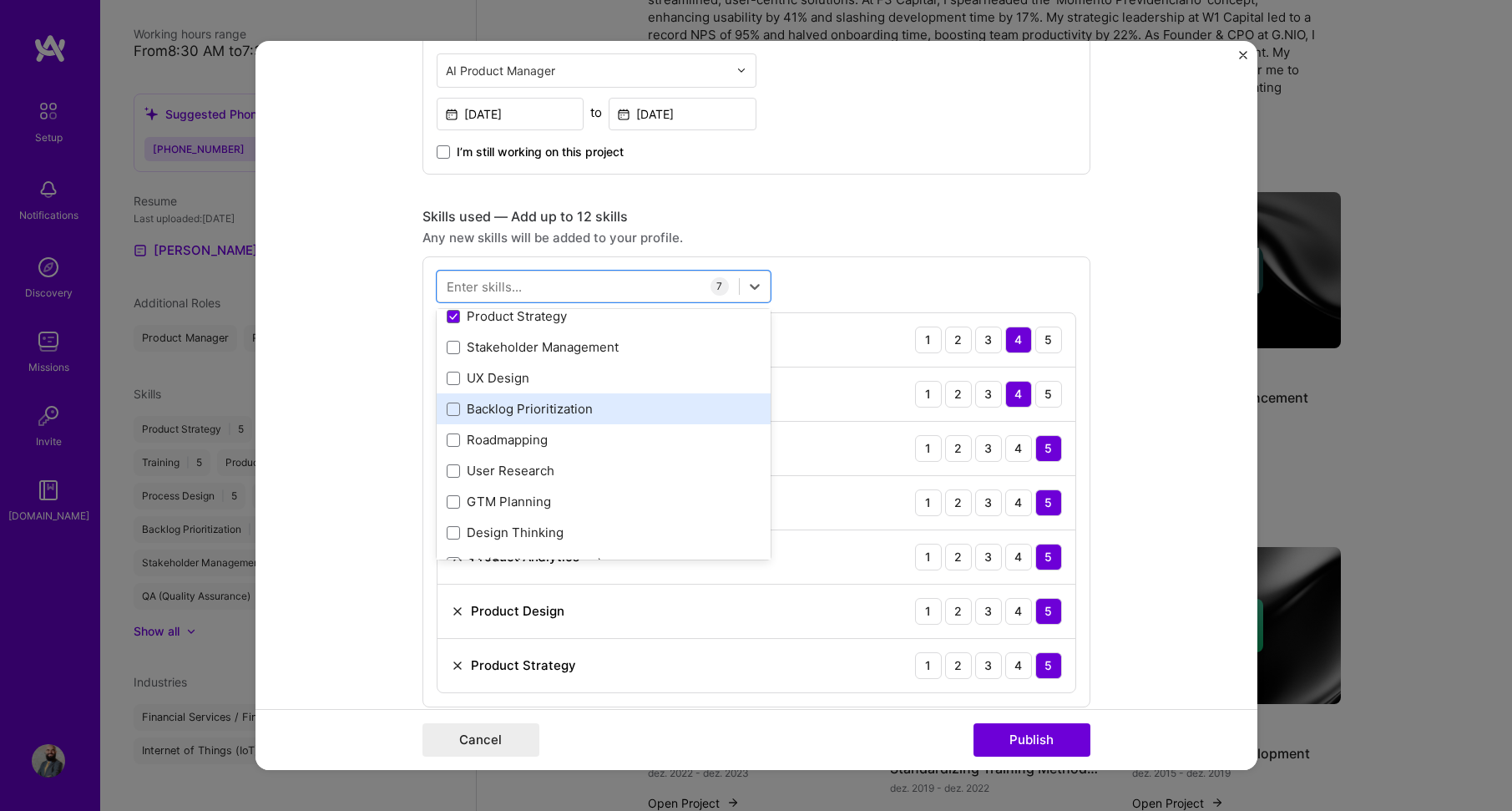
scroll to position [334, 0]
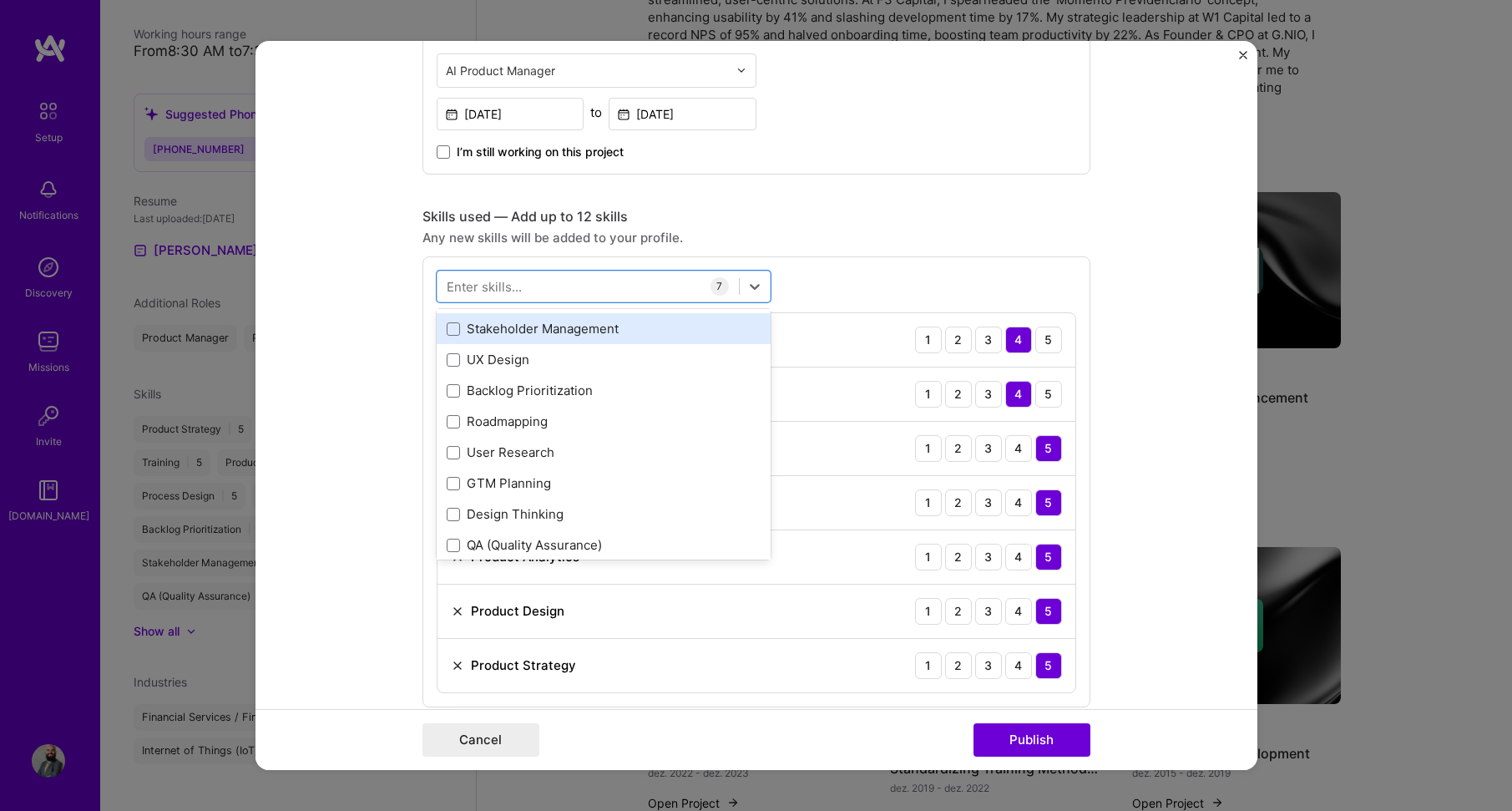
click at [617, 333] on div "Stakeholder Management" at bounding box center [604, 329] width 314 height 18
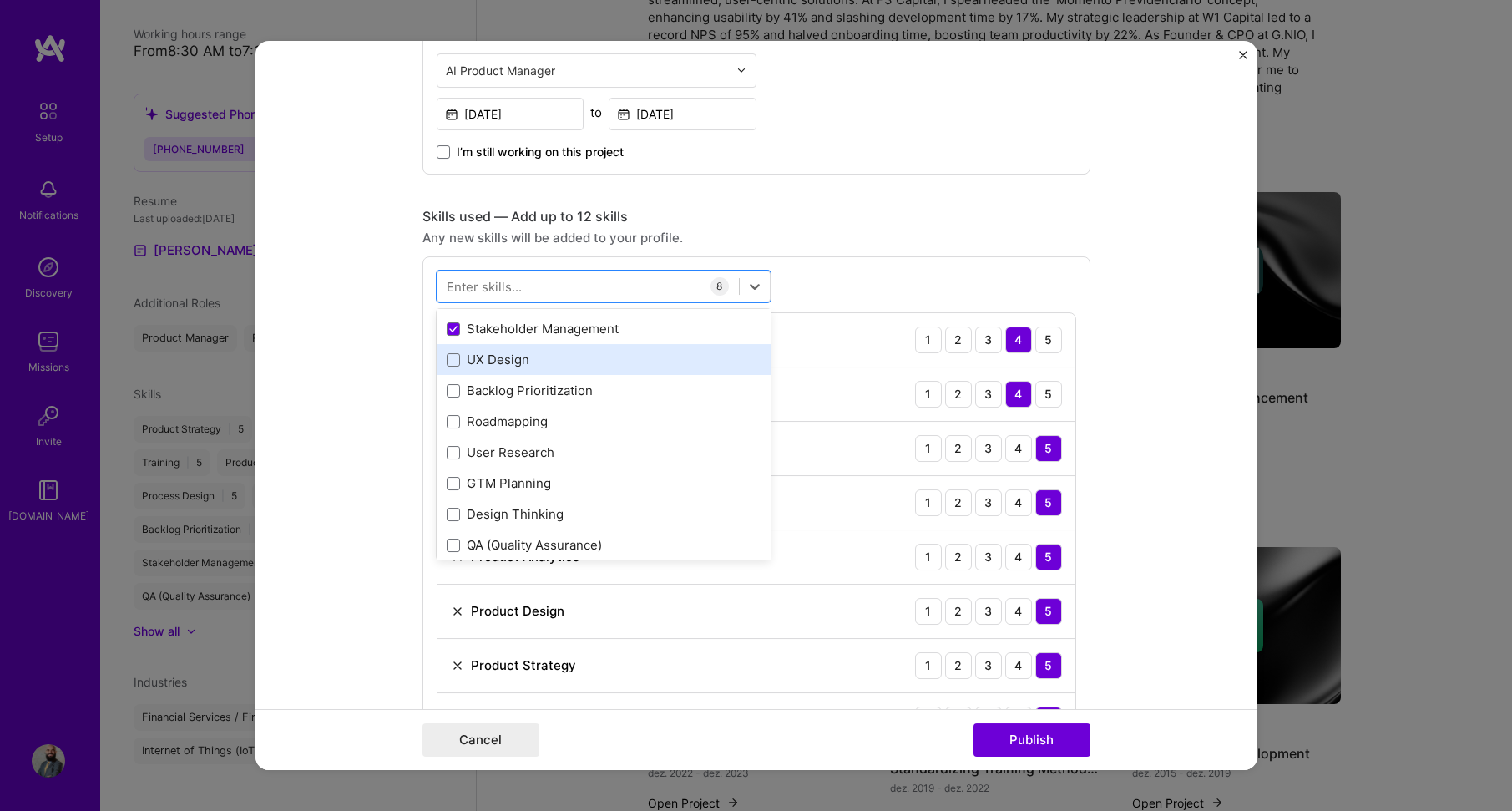
click at [608, 362] on div "UX Design" at bounding box center [604, 360] width 314 height 18
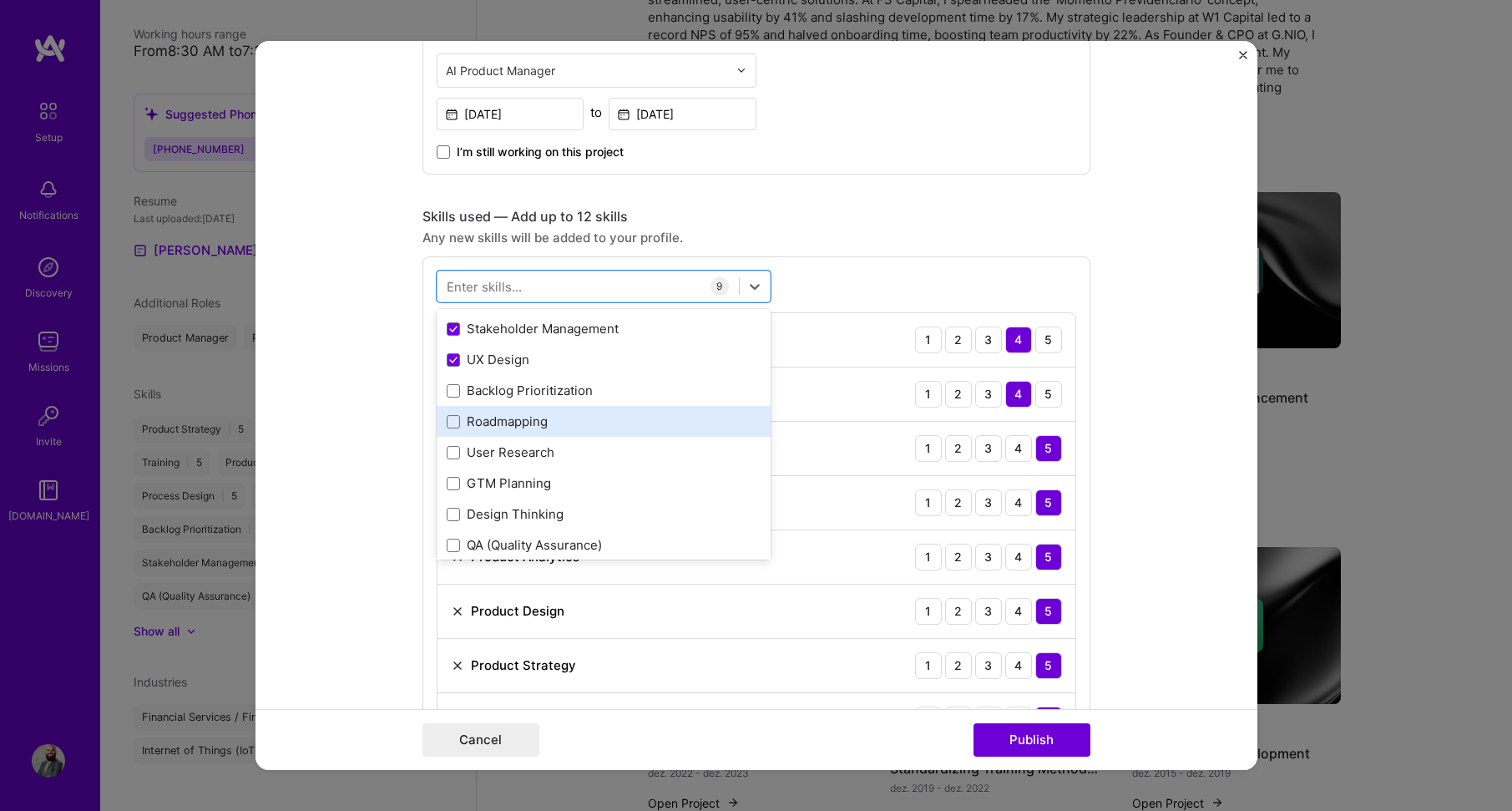
click at [613, 421] on div "Roadmapping" at bounding box center [604, 422] width 314 height 18
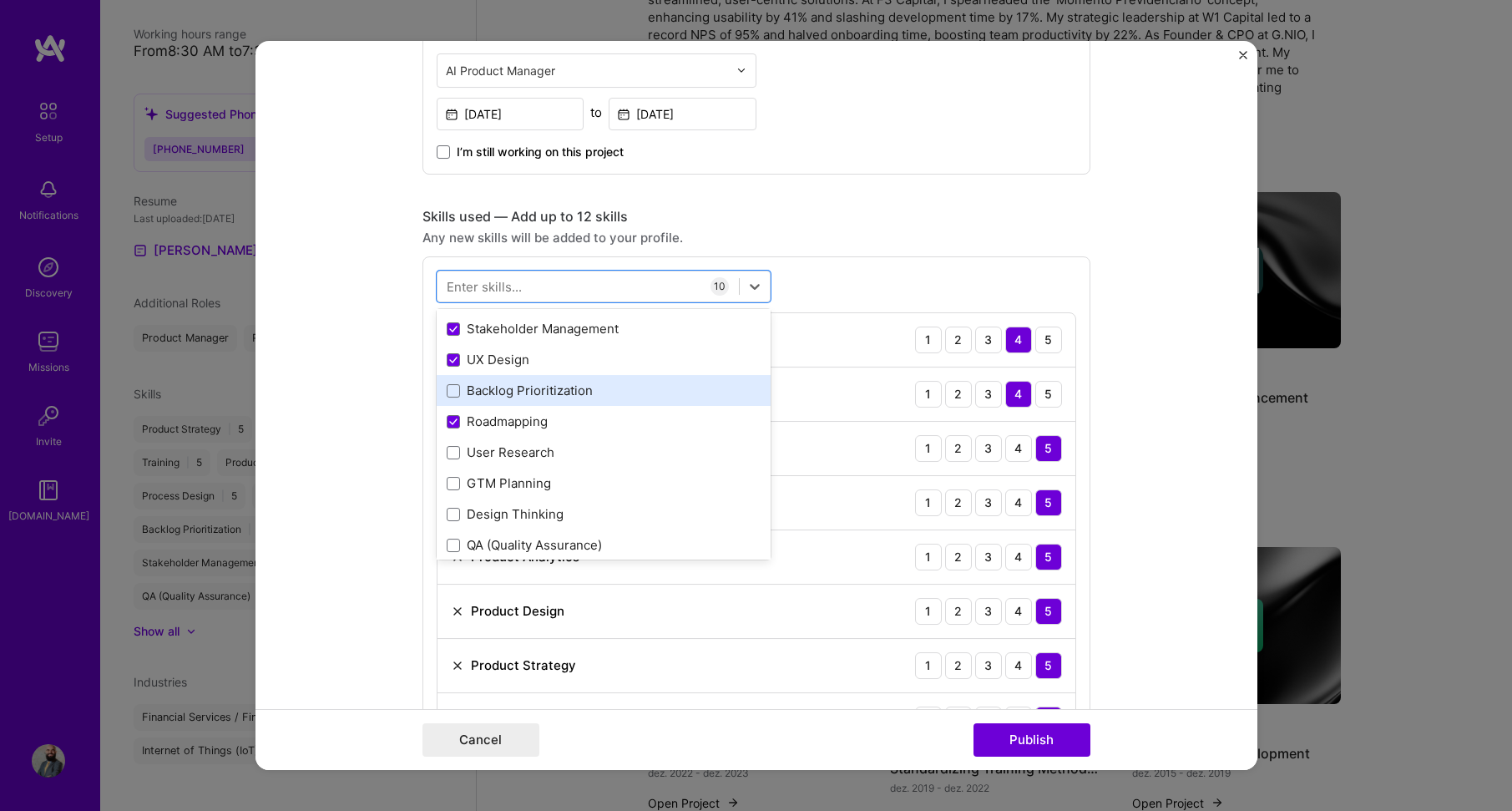
click at [626, 387] on div "Backlog Prioritization" at bounding box center [604, 390] width 314 height 18
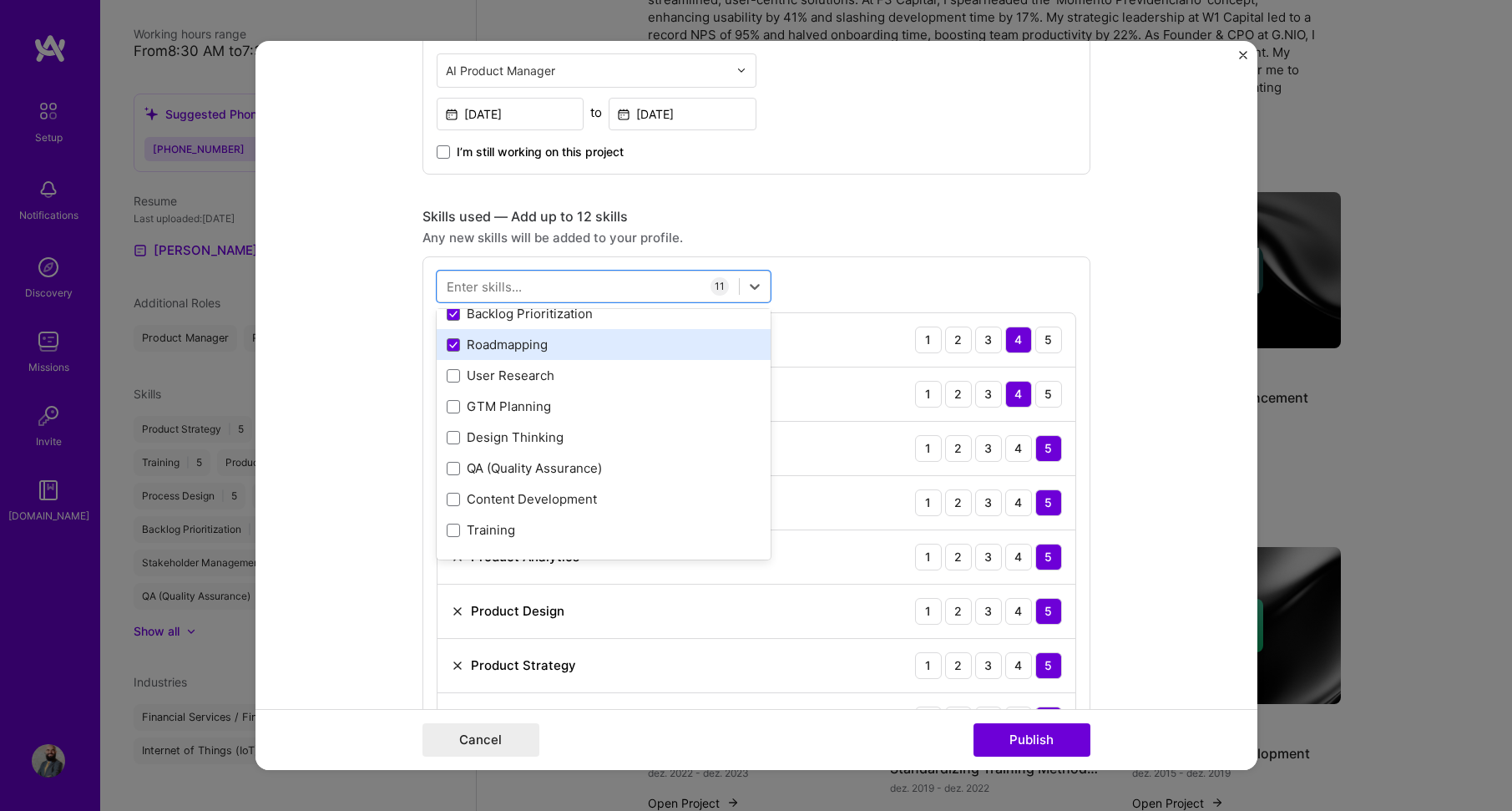
scroll to position [418, 0]
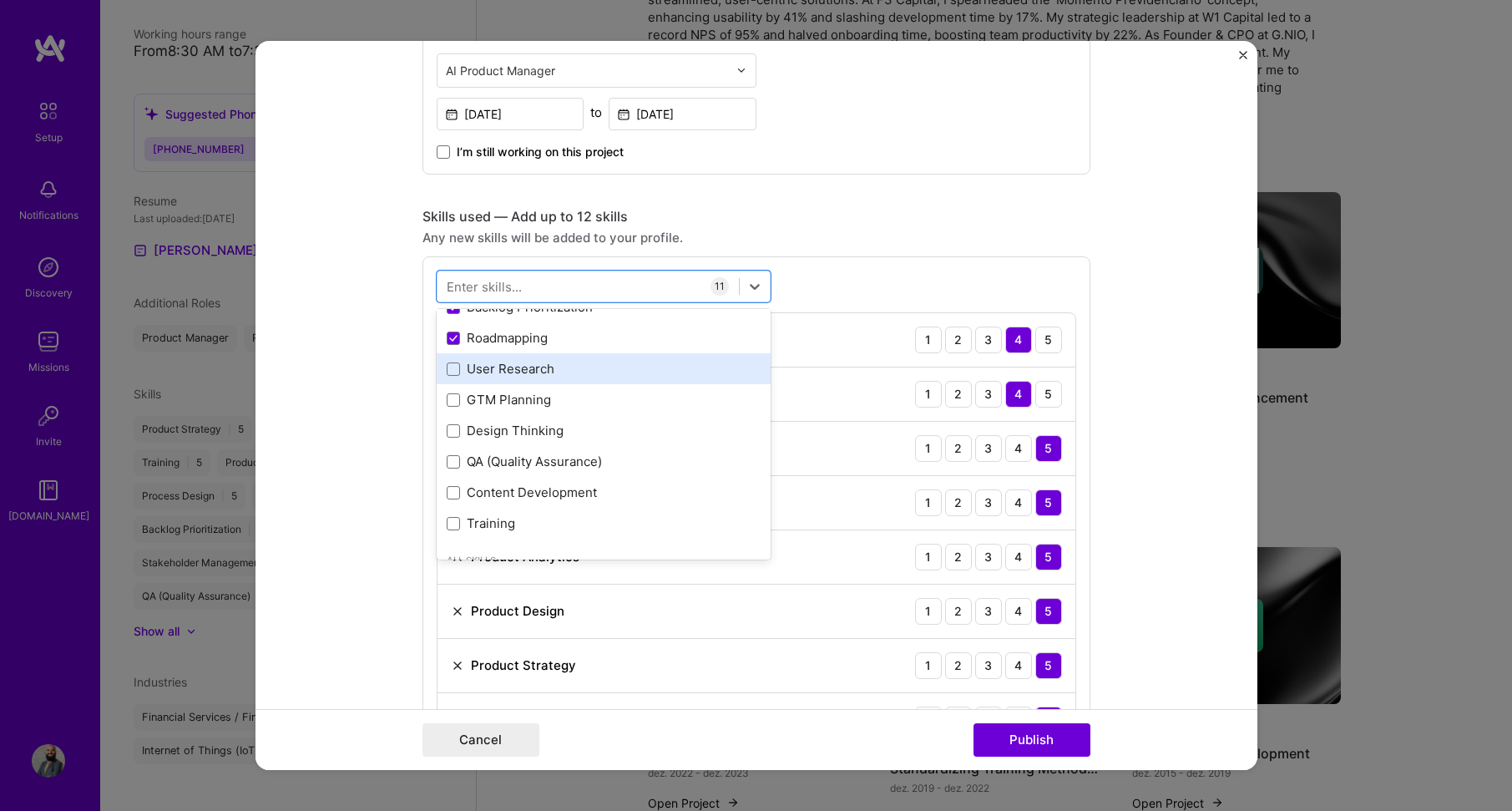
click at [572, 369] on div "User Research" at bounding box center [604, 369] width 314 height 18
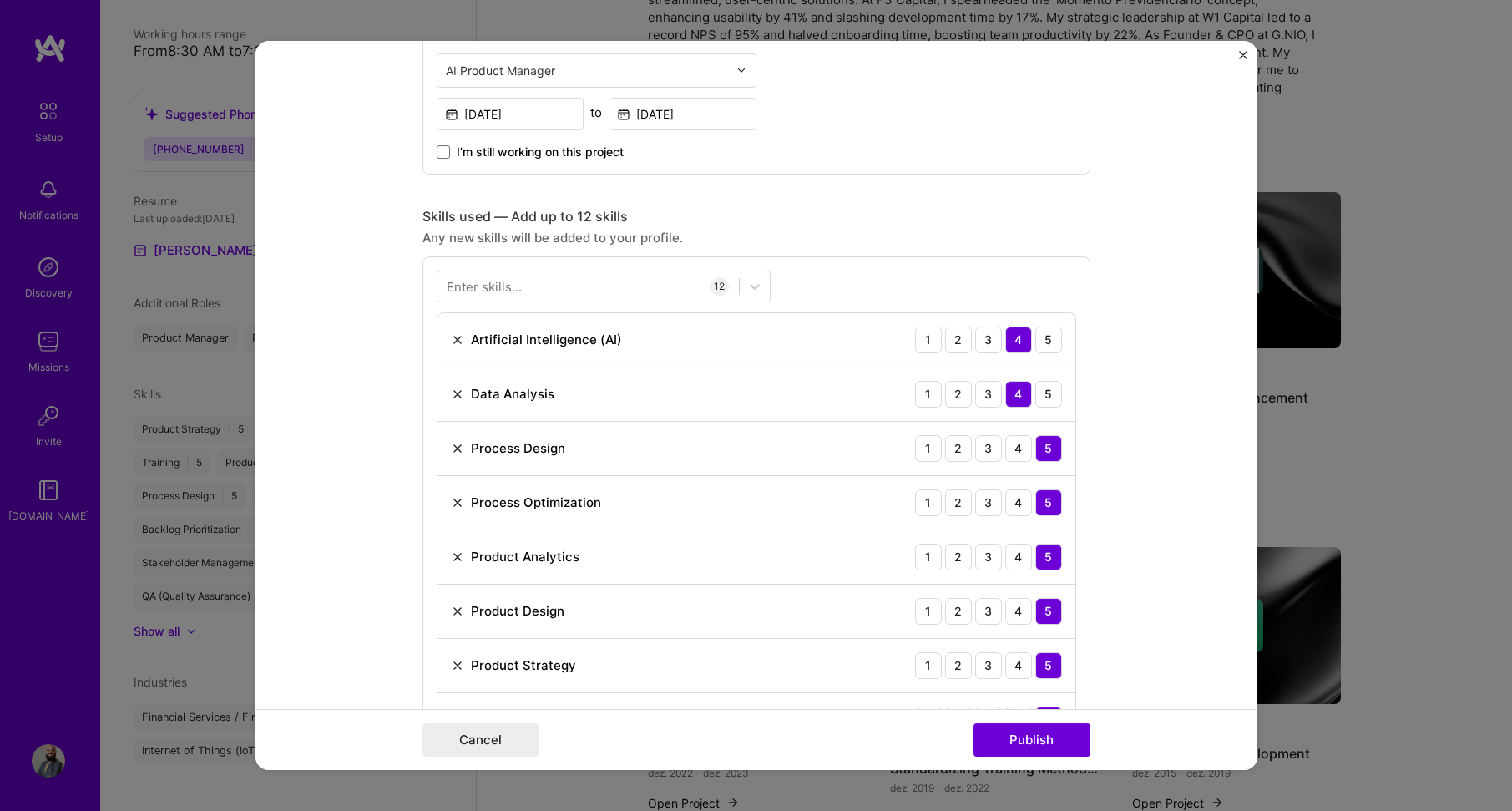
click at [1180, 387] on form "Editing suggested project This project is suggested based on your LinkedIn, res…" at bounding box center [756, 406] width 1002 height 730
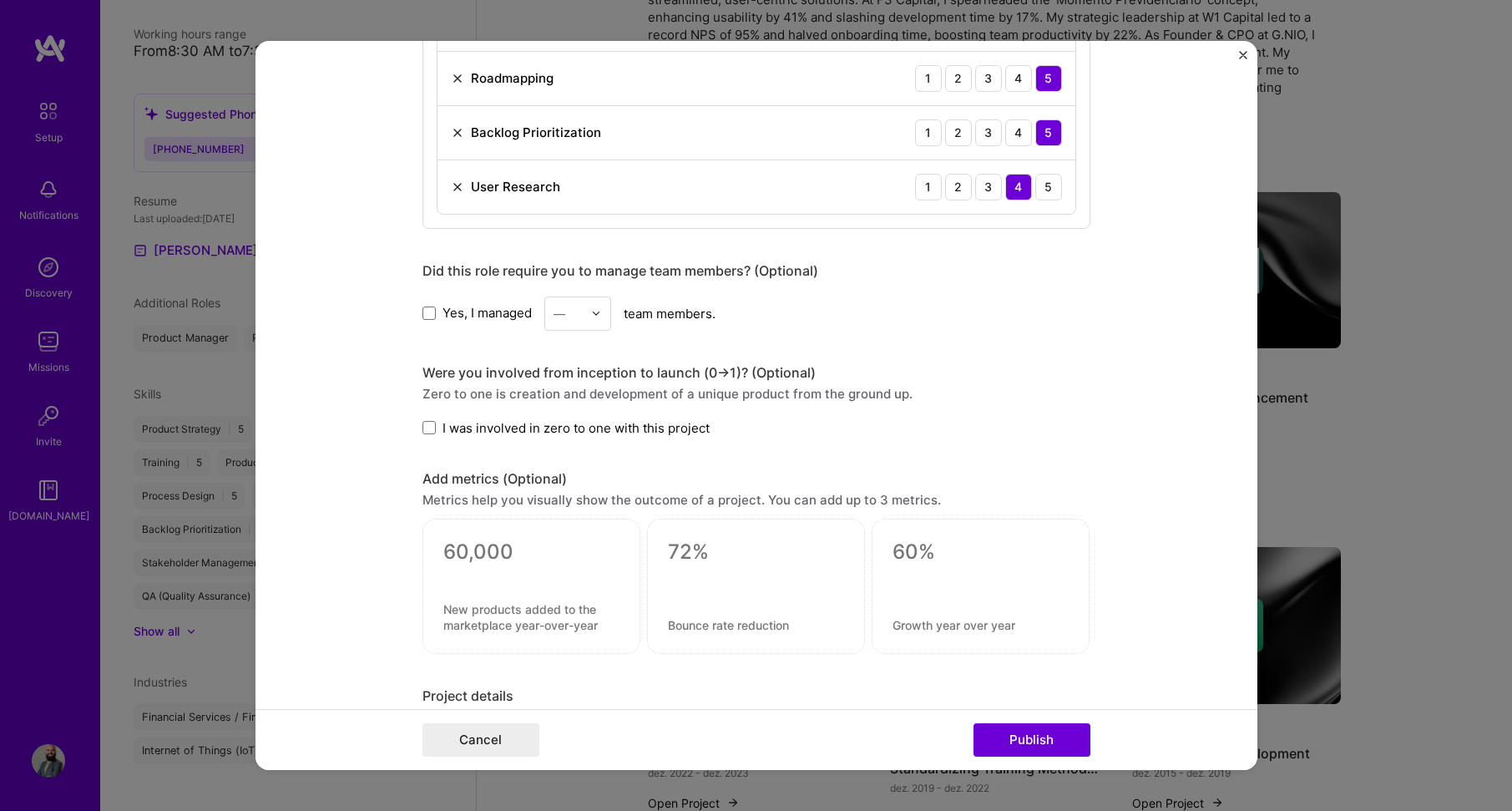
scroll to position [1420, 0]
click at [422, 427] on span at bounding box center [429, 427] width 14 height 14
click at [0, 0] on input "I was involved in zero to one with this project" at bounding box center [0, 0] width 0 height 0
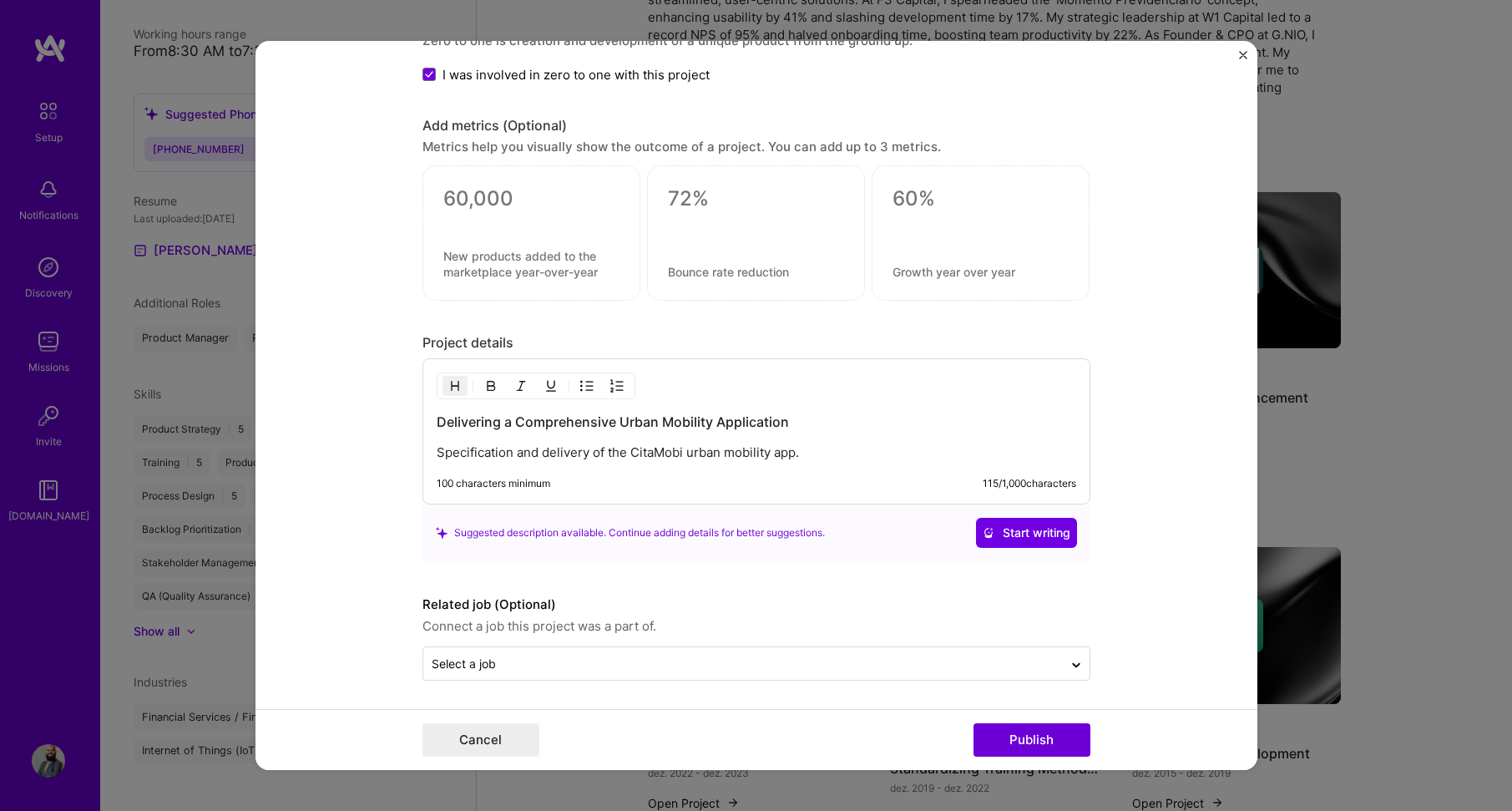
scroll to position [1773, 0]
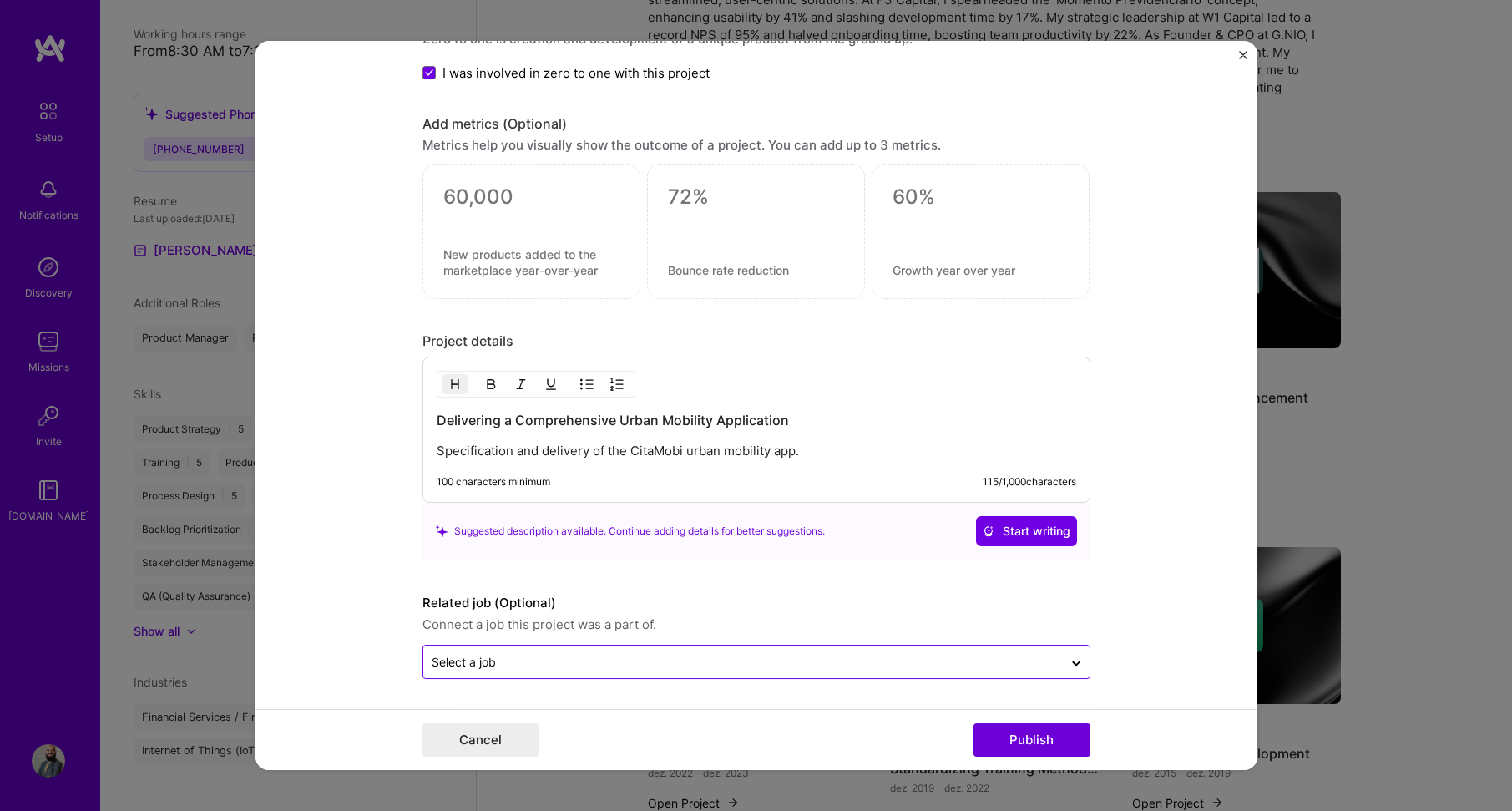
click at [658, 677] on div "Select a job" at bounding box center [743, 662] width 640 height 32
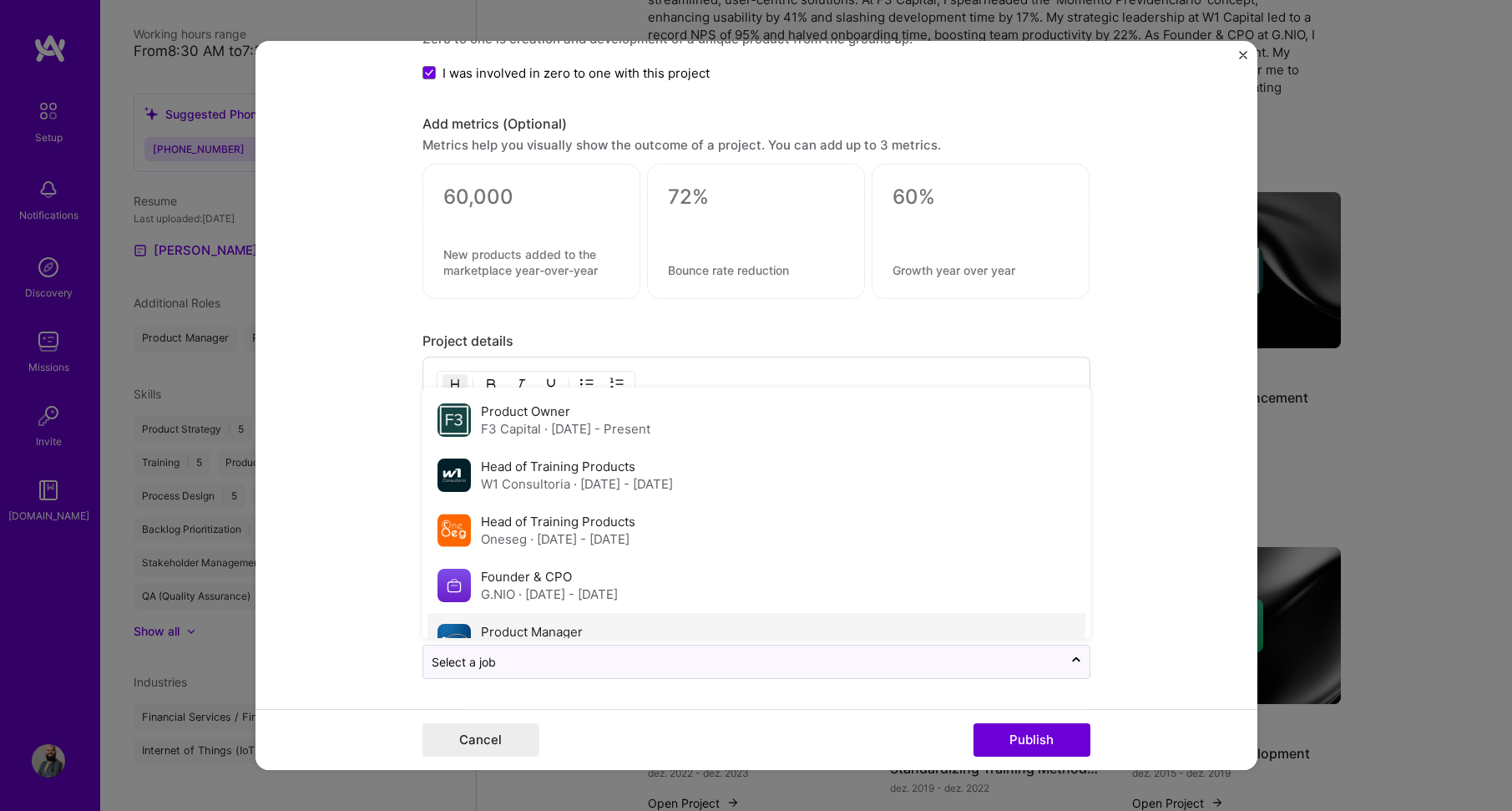
click at [555, 629] on label "Product Manager" at bounding box center [532, 632] width 102 height 16
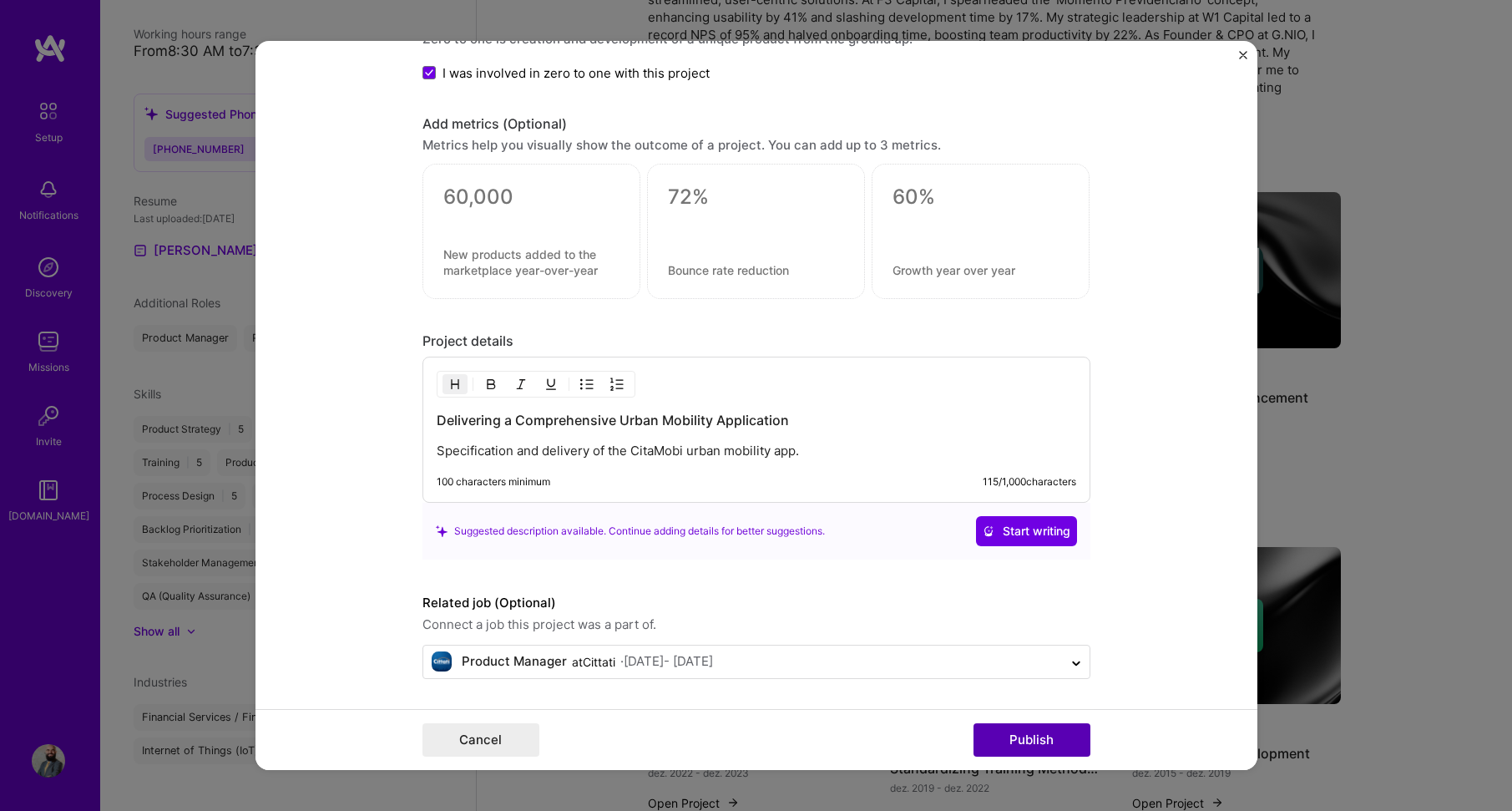
click at [1025, 739] on button "Publish" at bounding box center [1032, 740] width 117 height 33
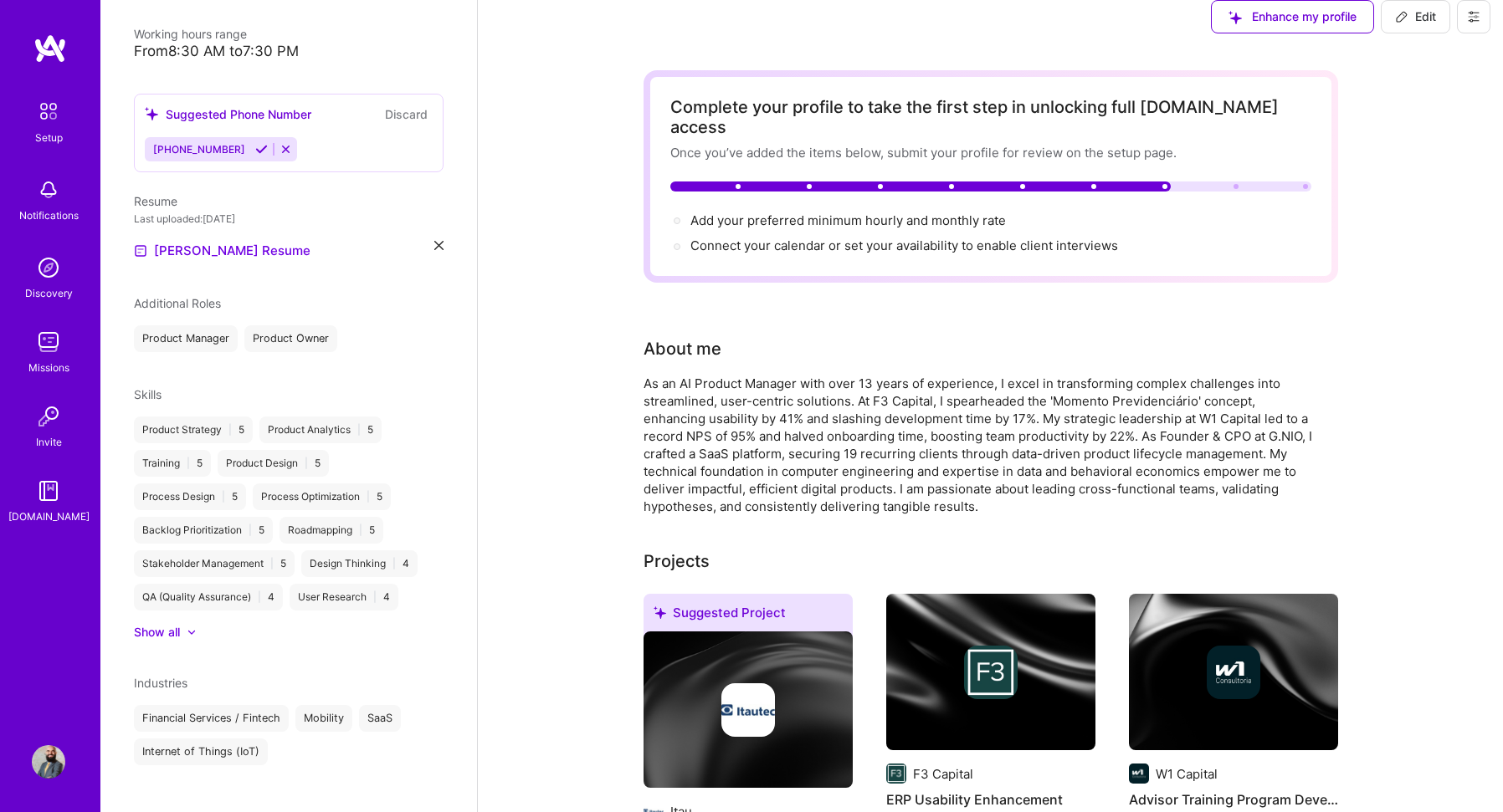
scroll to position [0, 0]
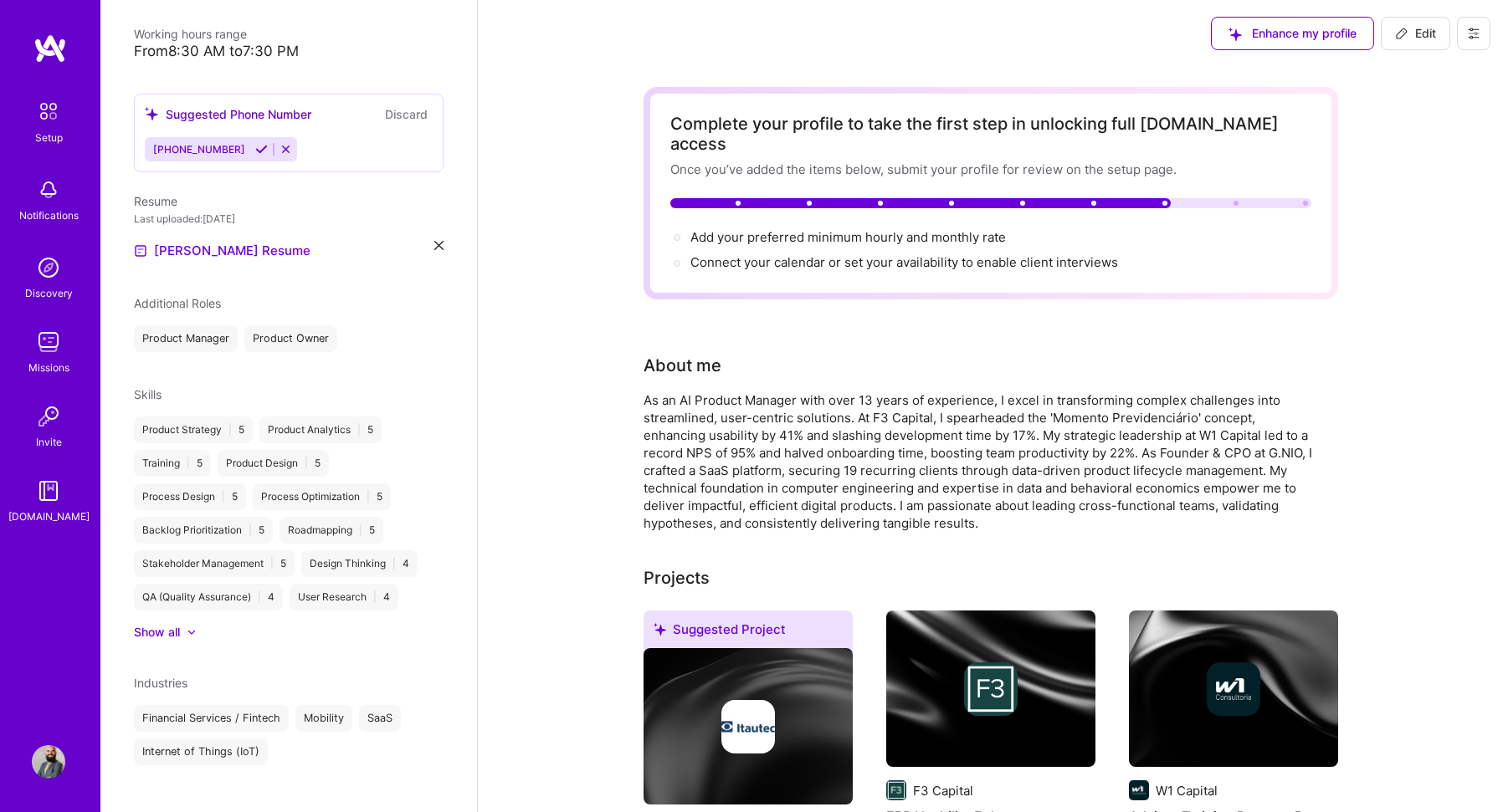
click at [1412, 35] on span "Edit" at bounding box center [1415, 32] width 41 height 17
select select "US"
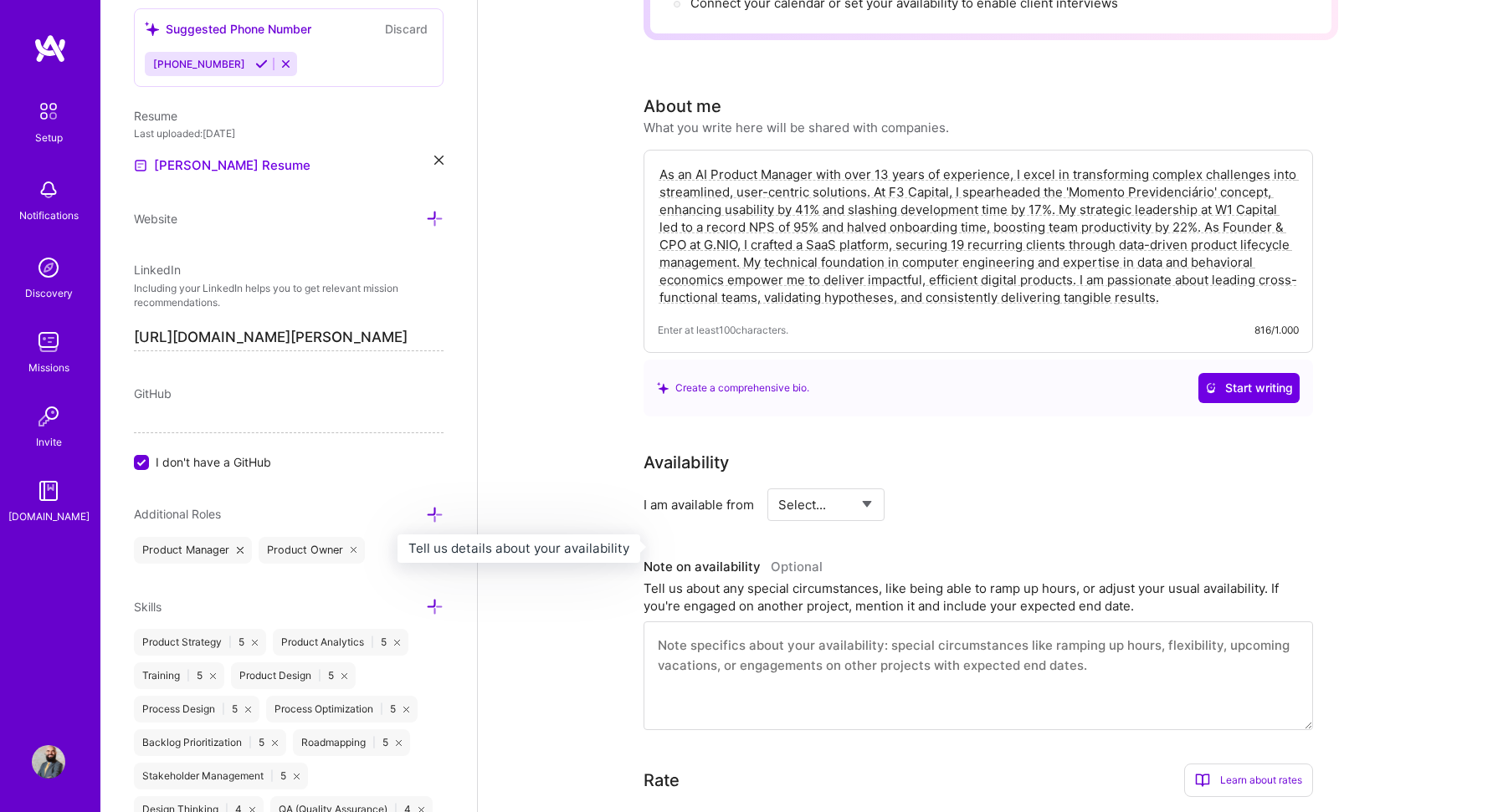
scroll to position [251, 0]
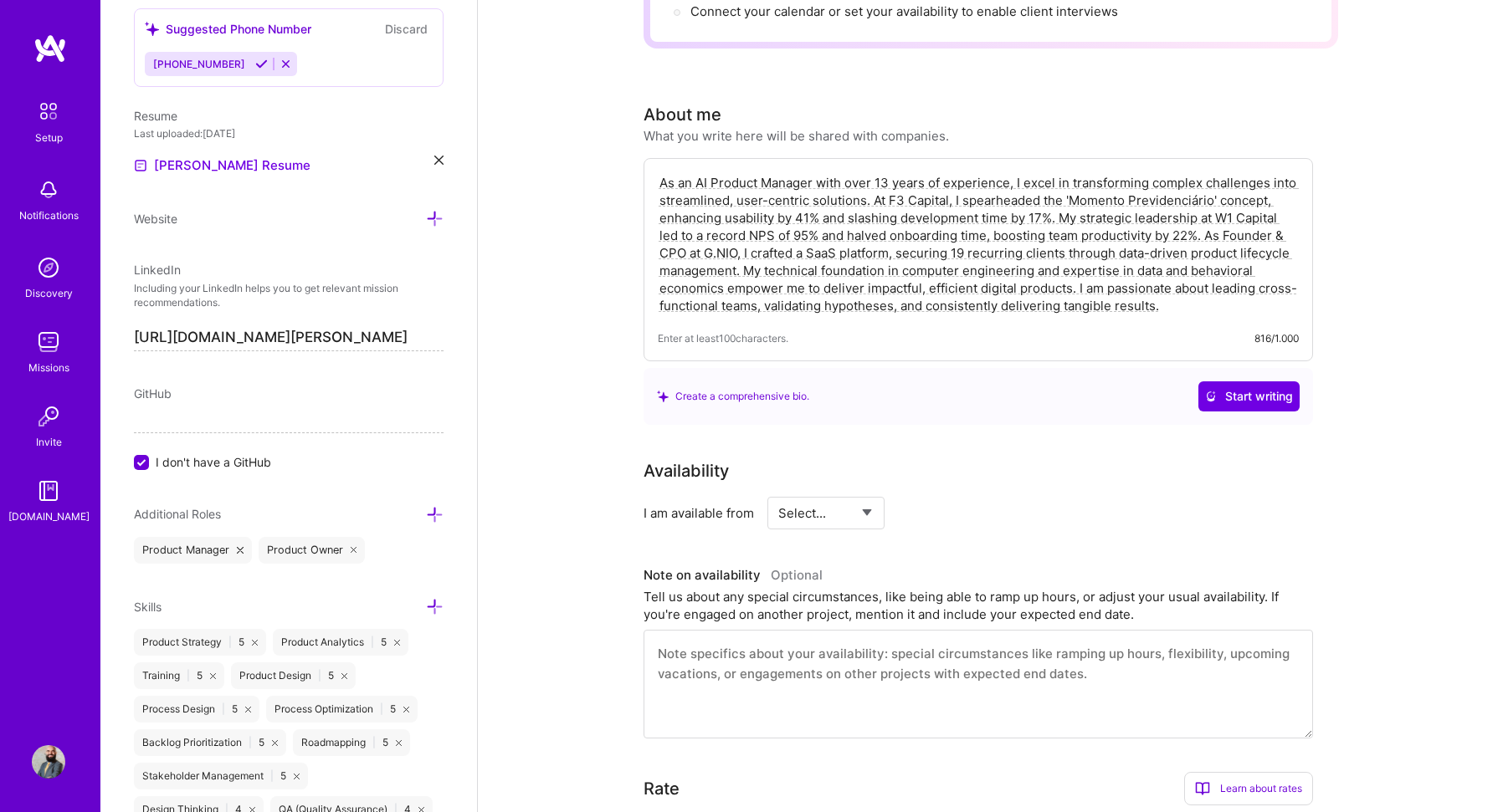
click at [841, 492] on select "Select... Right Now Future Date Not Available" at bounding box center [826, 513] width 96 height 42
select select "Right Now"
click at [778, 492] on select "Select... Right Now Future Date Not Available" at bounding box center [826, 513] width 96 height 42
drag, startPoint x: 959, startPoint y: 490, endPoint x: 922, endPoint y: 491, distance: 37.0
click at [922, 497] on div "Select... Right Now Future Date Not Available for h/week" at bounding box center [898, 513] width 262 height 32
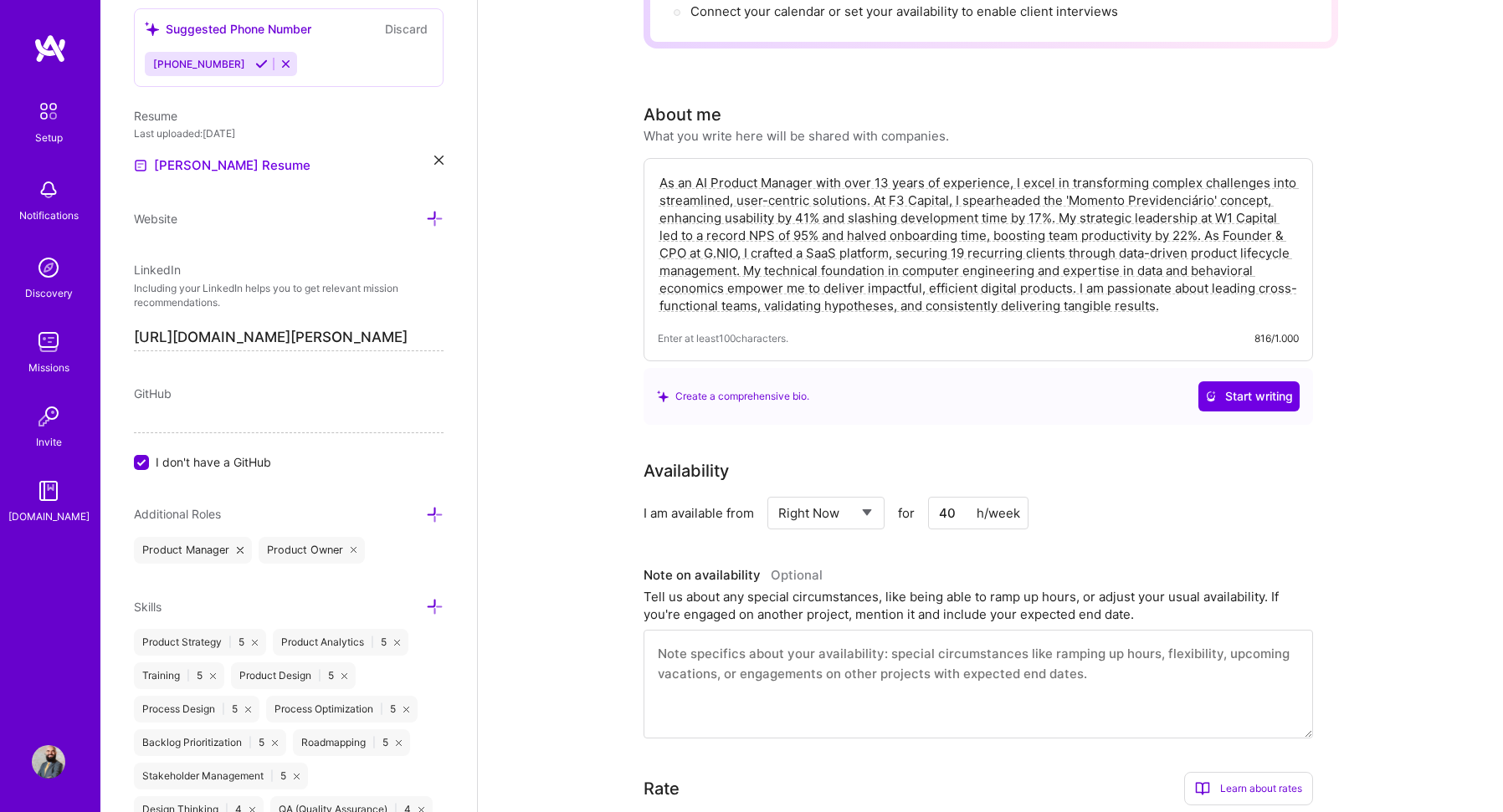
type input "40"
click at [1075, 469] on div "Availability I am available from Select... Right Now Future Date Not Available …" at bounding box center [978, 494] width 669 height 71
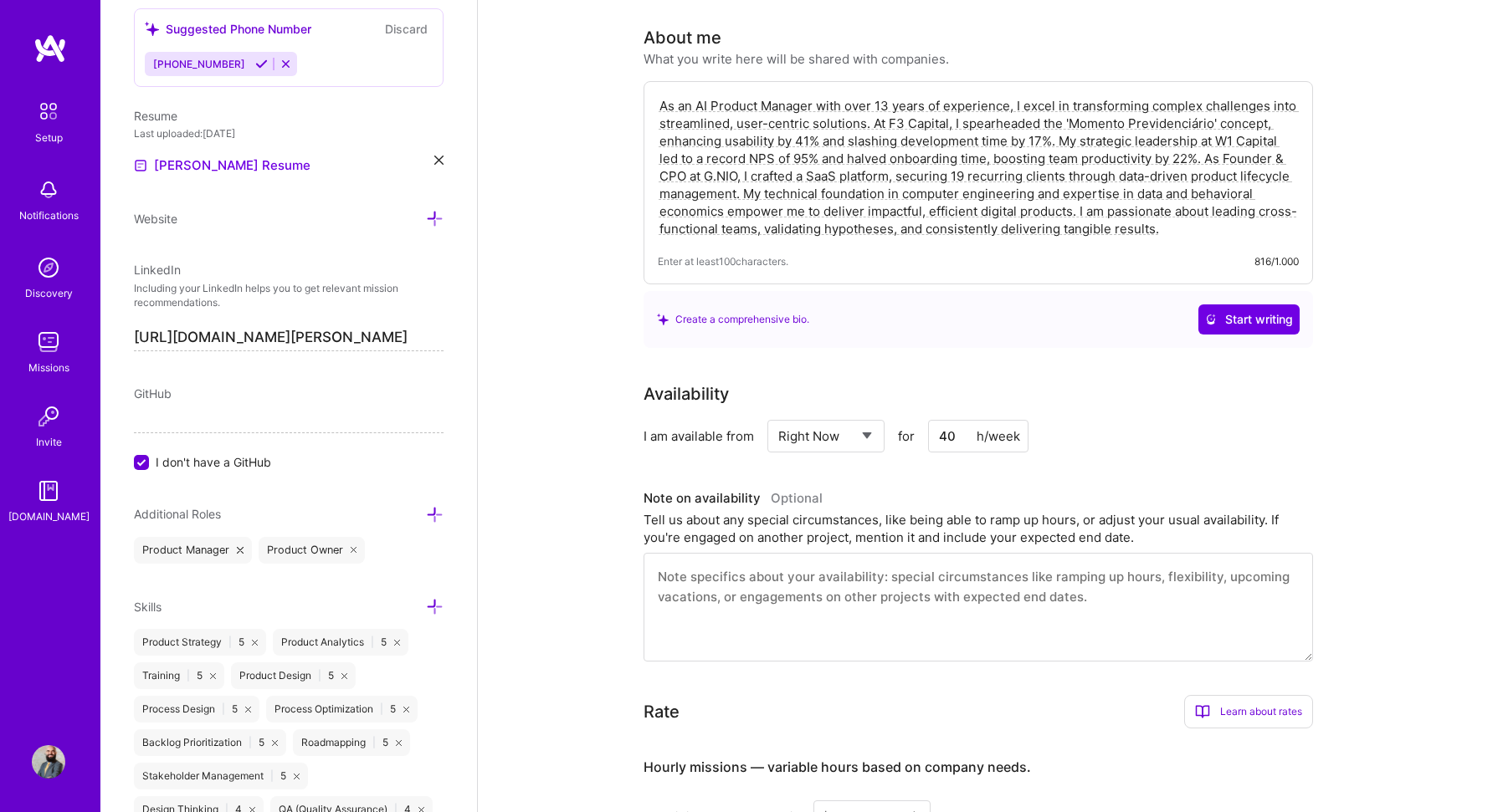
scroll to position [335, 0]
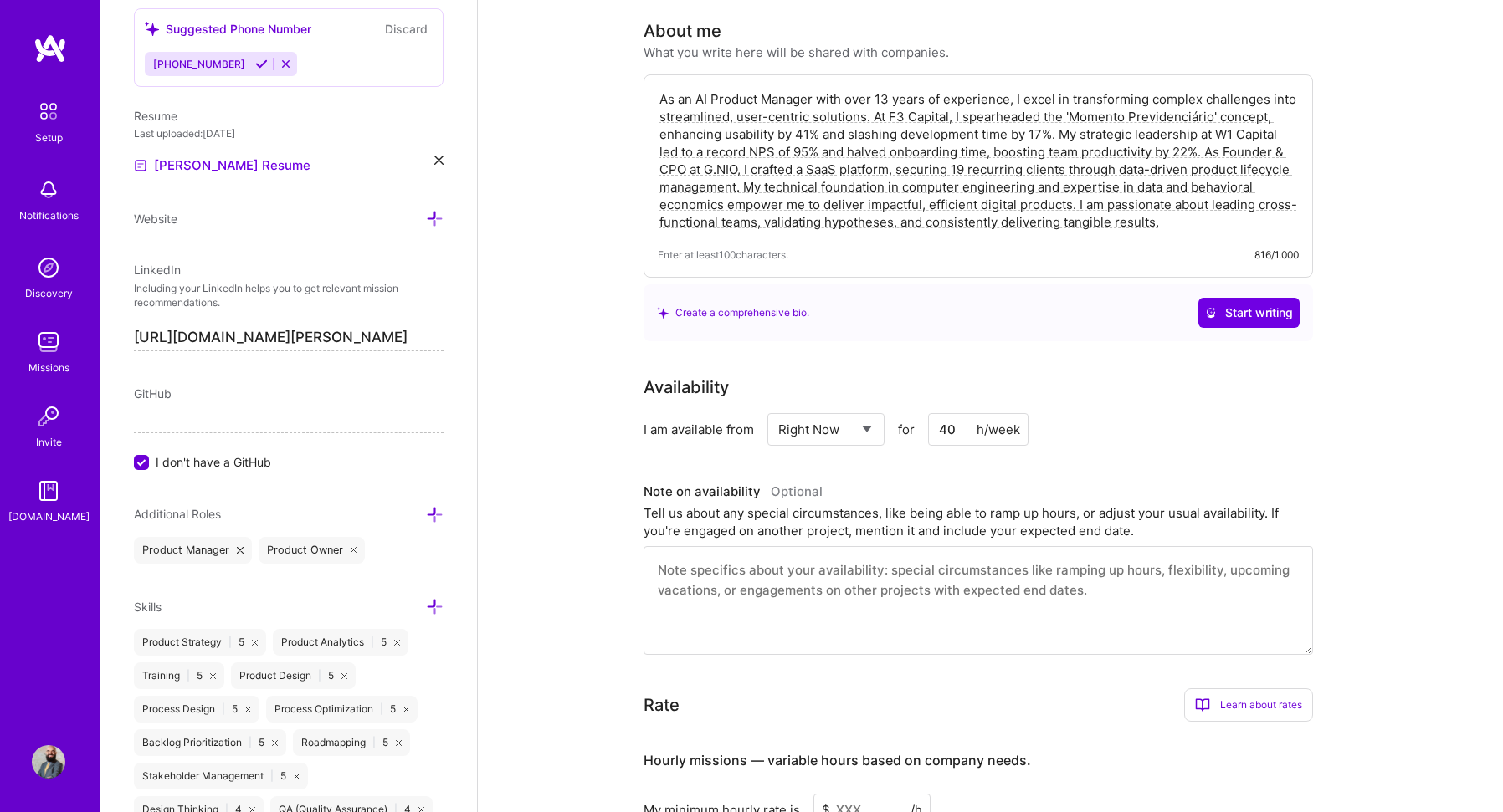
click at [905, 560] on textarea at bounding box center [978, 600] width 669 height 108
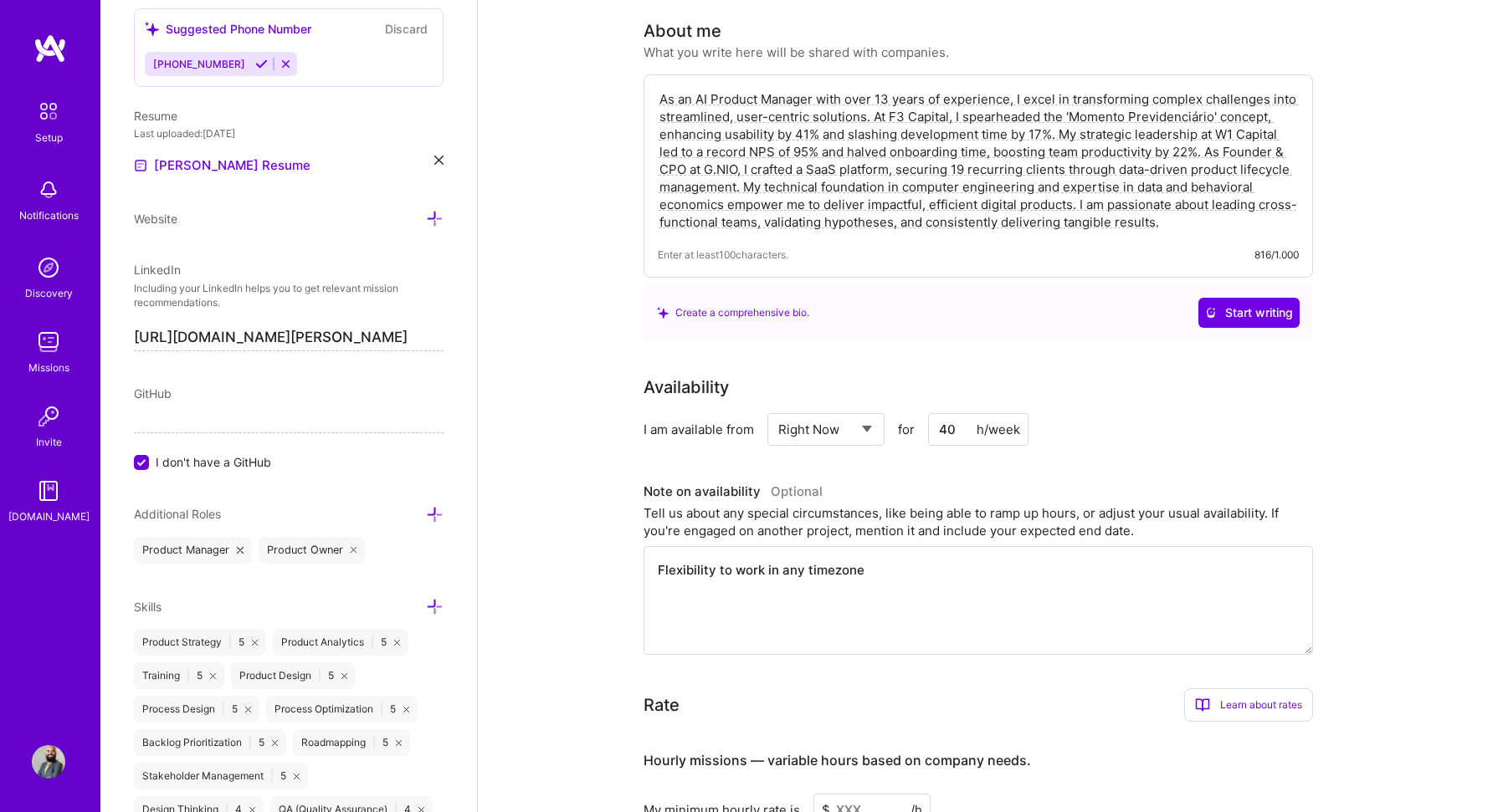
type textarea "Flexibility to work in any timezone"
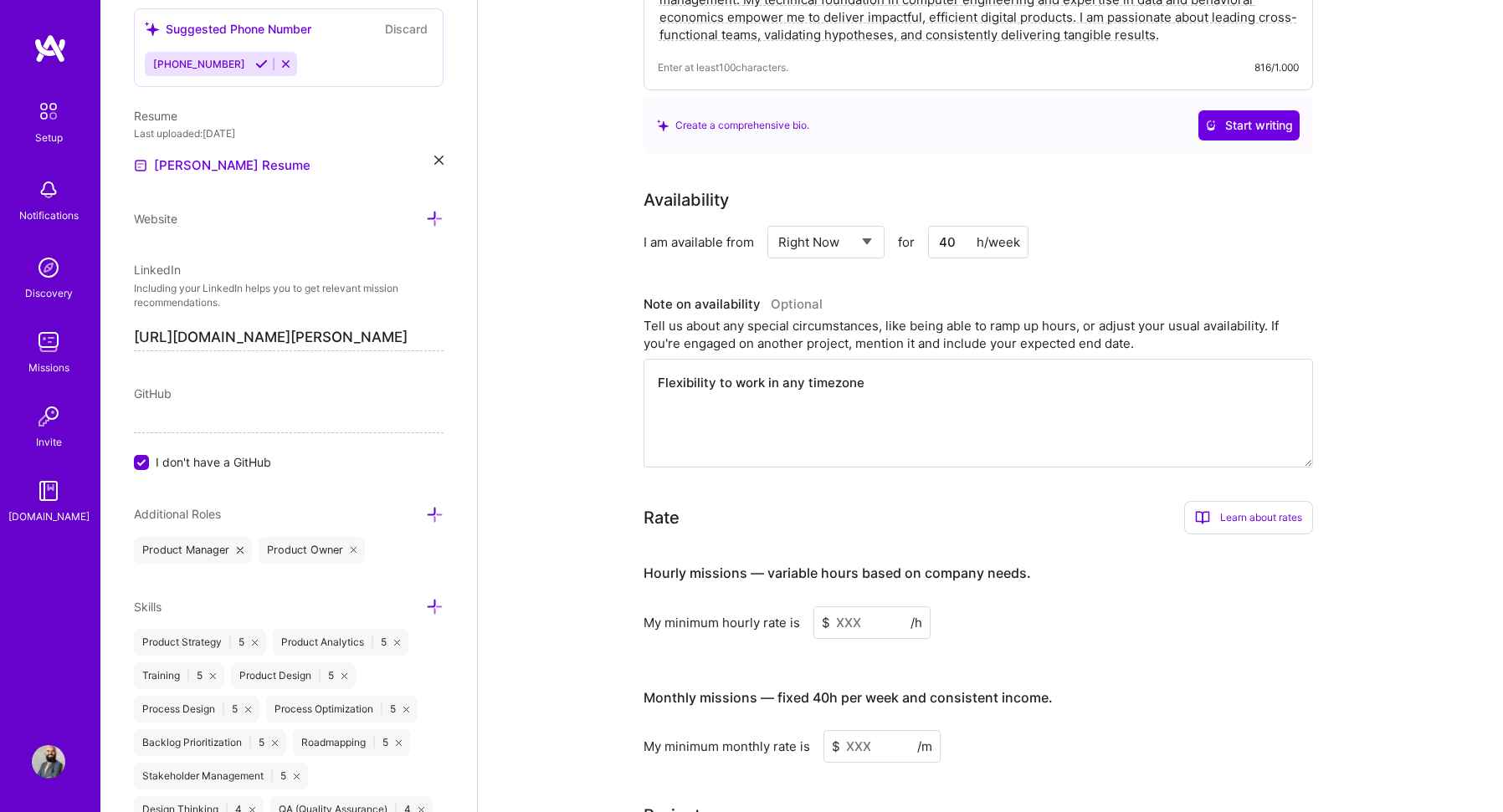
scroll to position [586, 0]
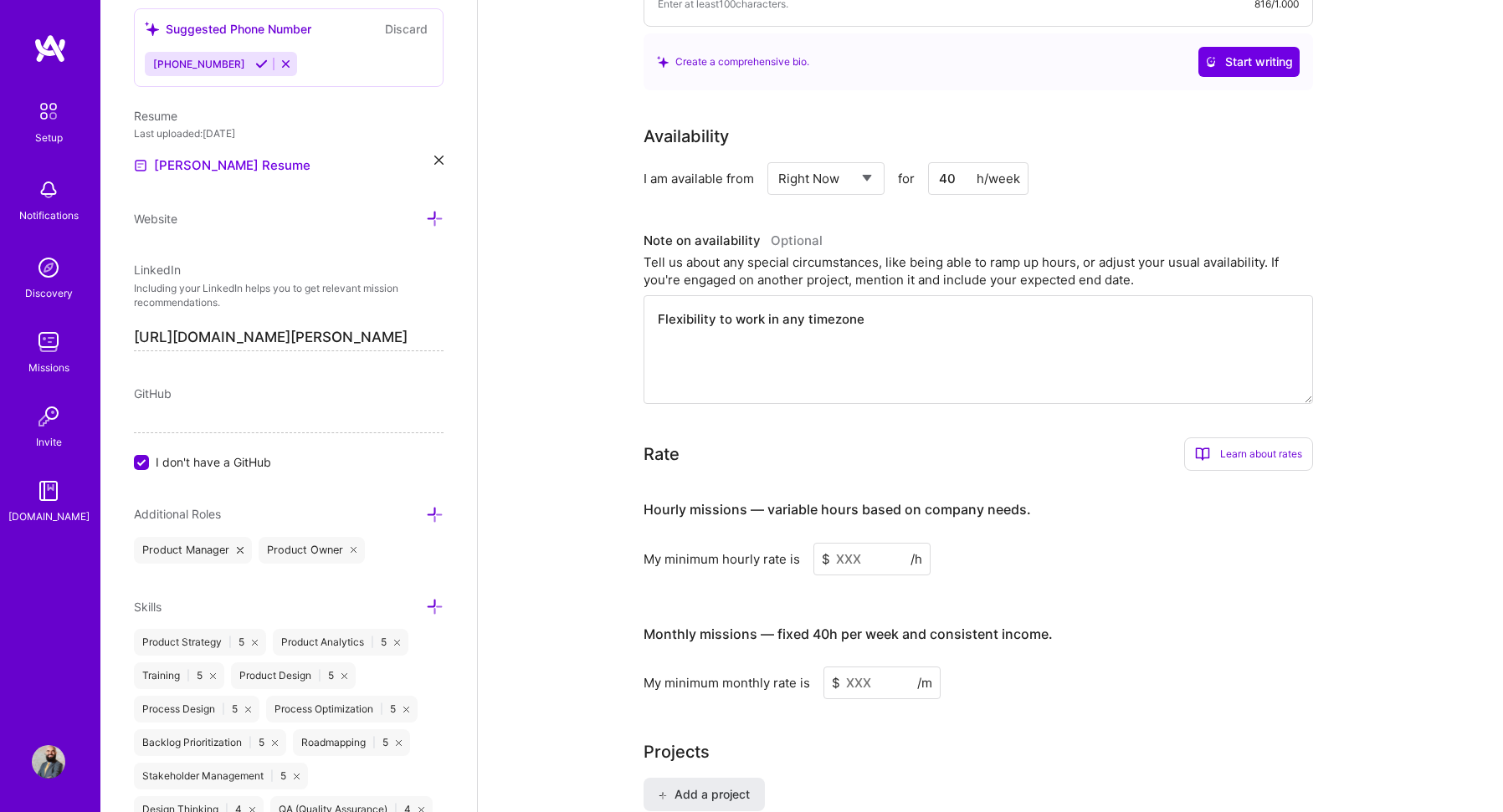
drag, startPoint x: 845, startPoint y: 539, endPoint x: 773, endPoint y: 538, distance: 72.0
click at [773, 543] on div "My minimum hourly rate is $ /h" at bounding box center [978, 559] width 669 height 32
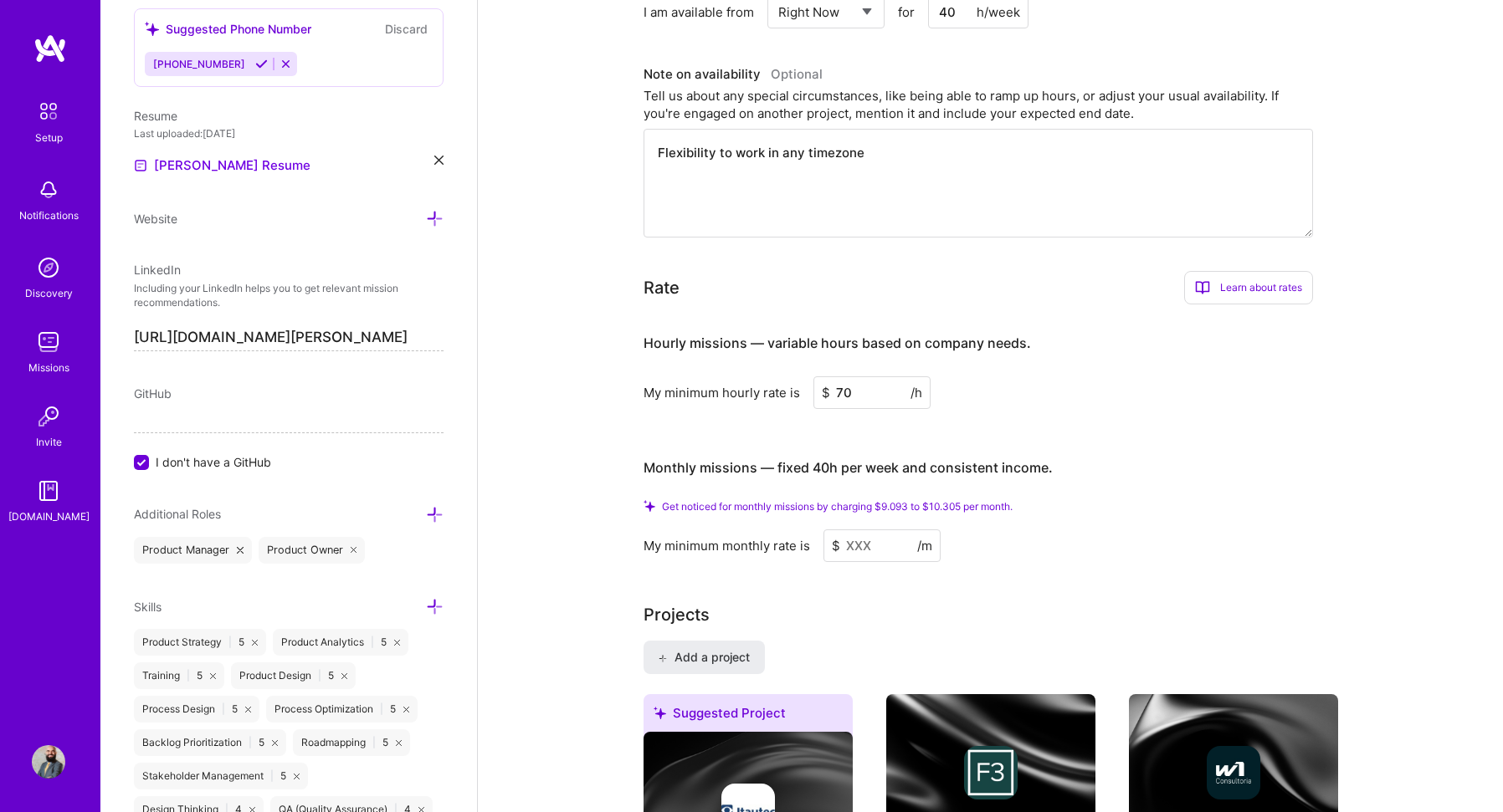
scroll to position [753, 0]
type input "70"
click at [862, 529] on input at bounding box center [881, 544] width 117 height 32
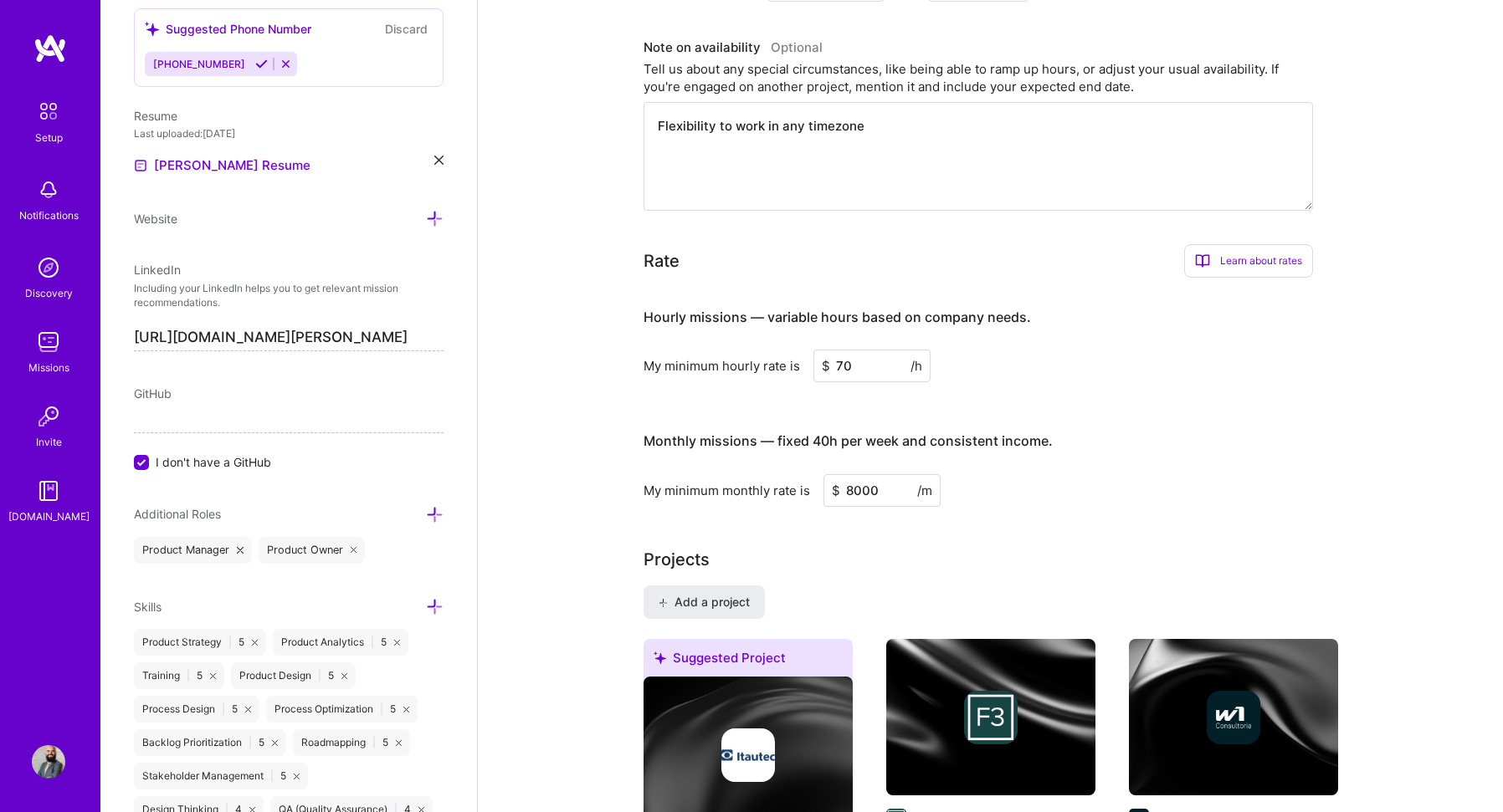
type input "8000"
click at [1120, 474] on div "My minimum monthly rate is $ 8000 /m" at bounding box center [978, 490] width 669 height 32
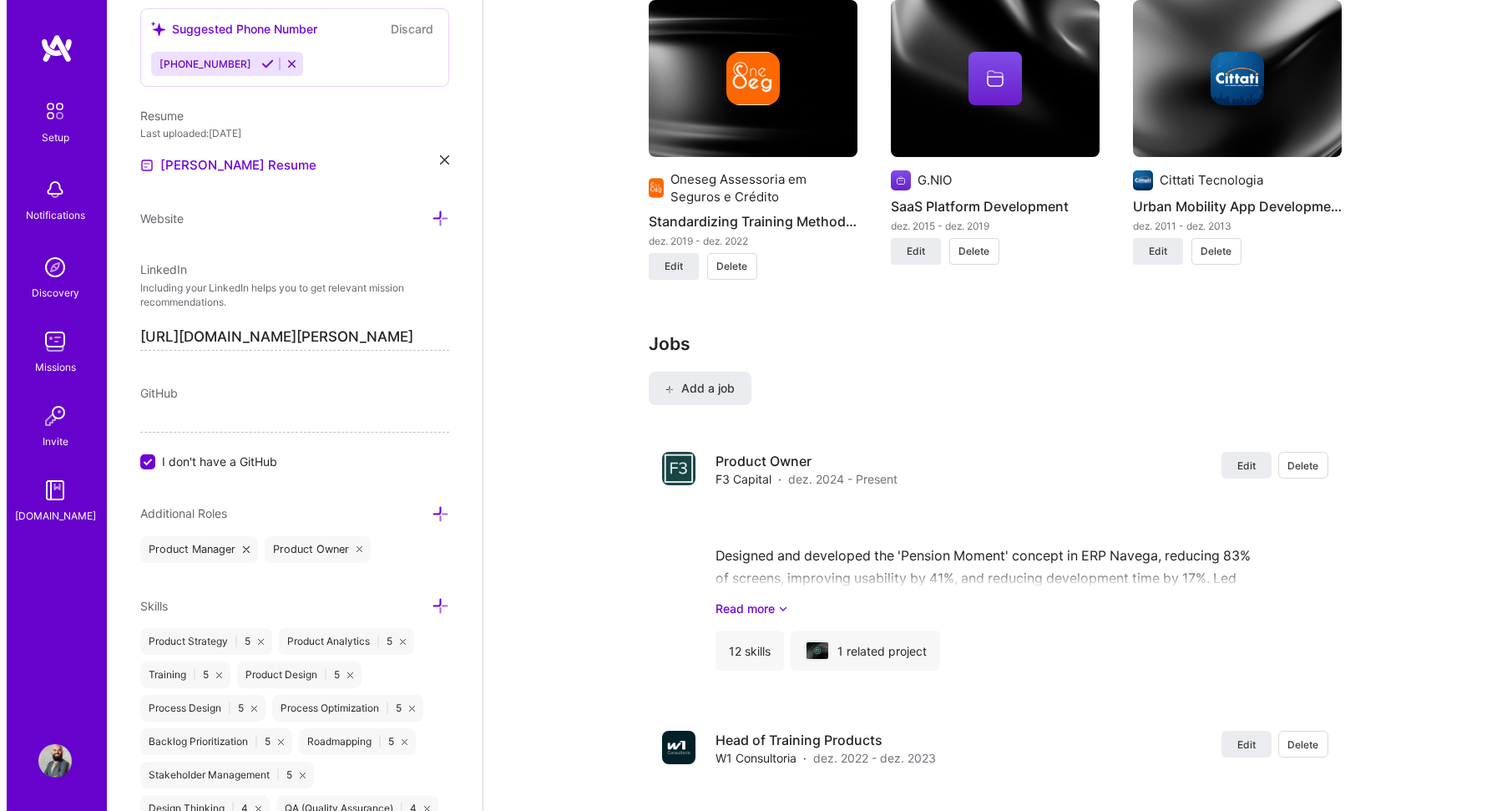
scroll to position [1755, 0]
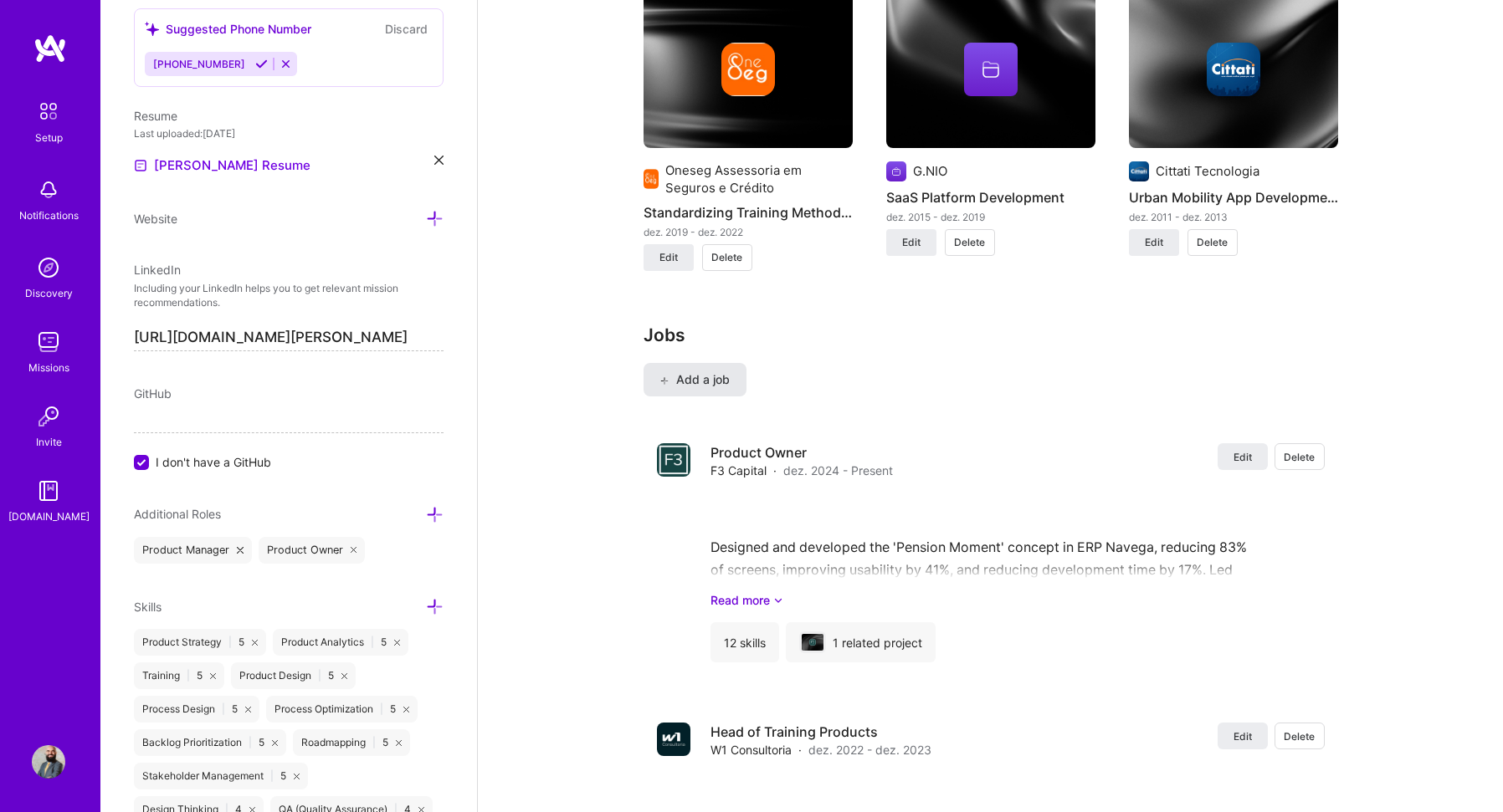
click at [711, 371] on button "Add a job" at bounding box center [695, 380] width 103 height 33
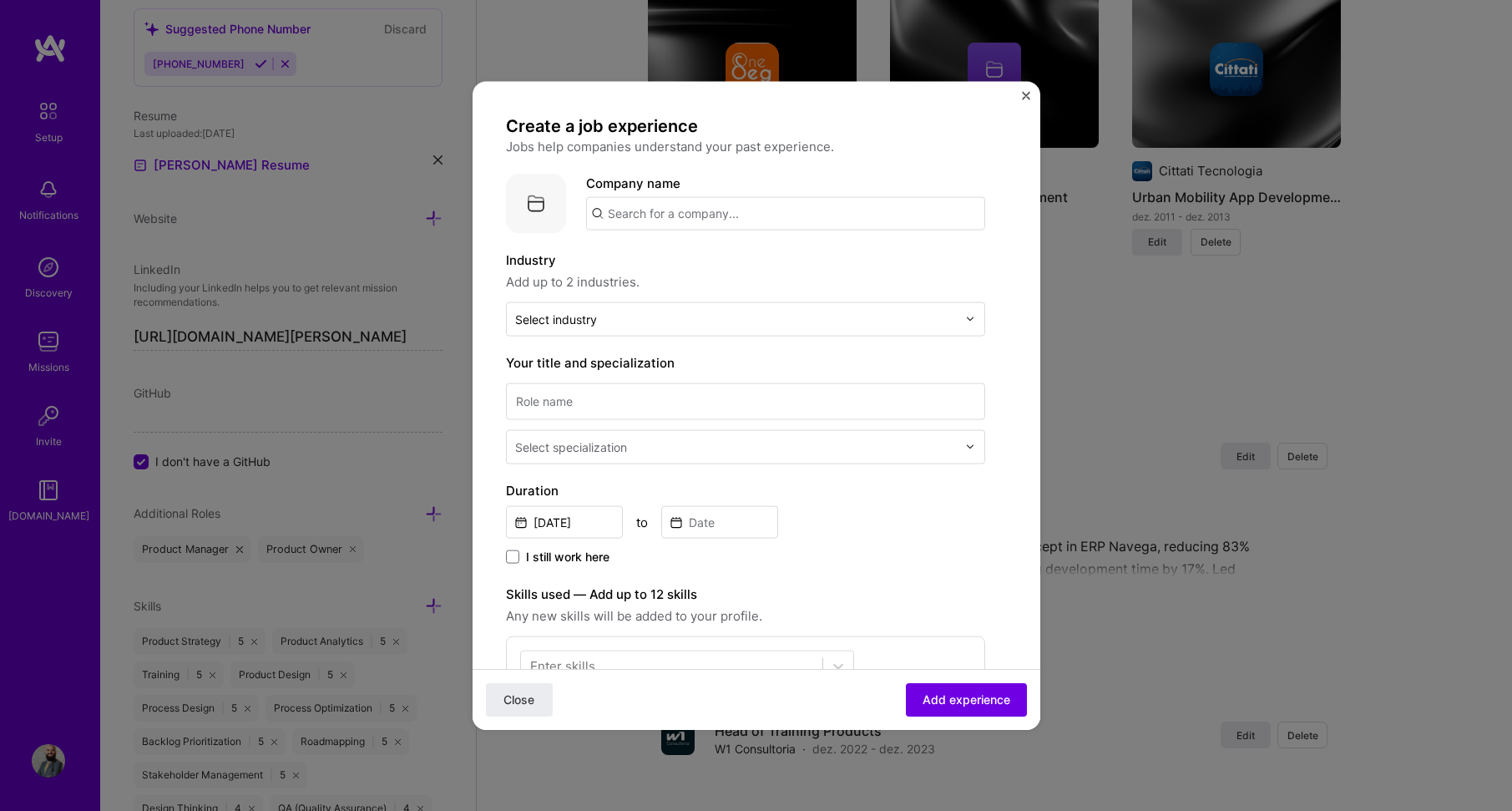
click at [656, 216] on input "text" at bounding box center [786, 213] width 399 height 33
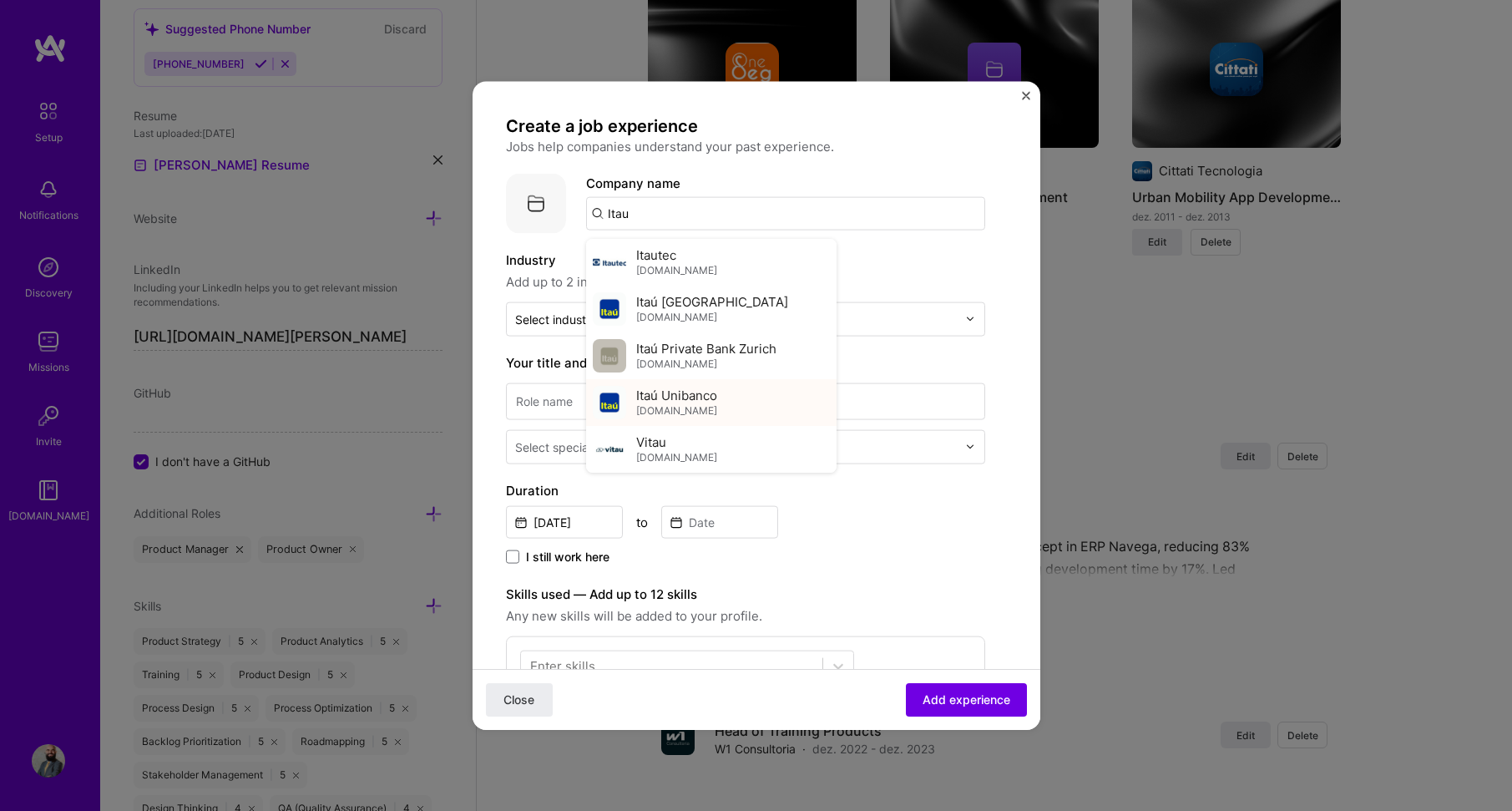
click at [688, 409] on span "[DOMAIN_NAME]" at bounding box center [677, 411] width 81 height 14
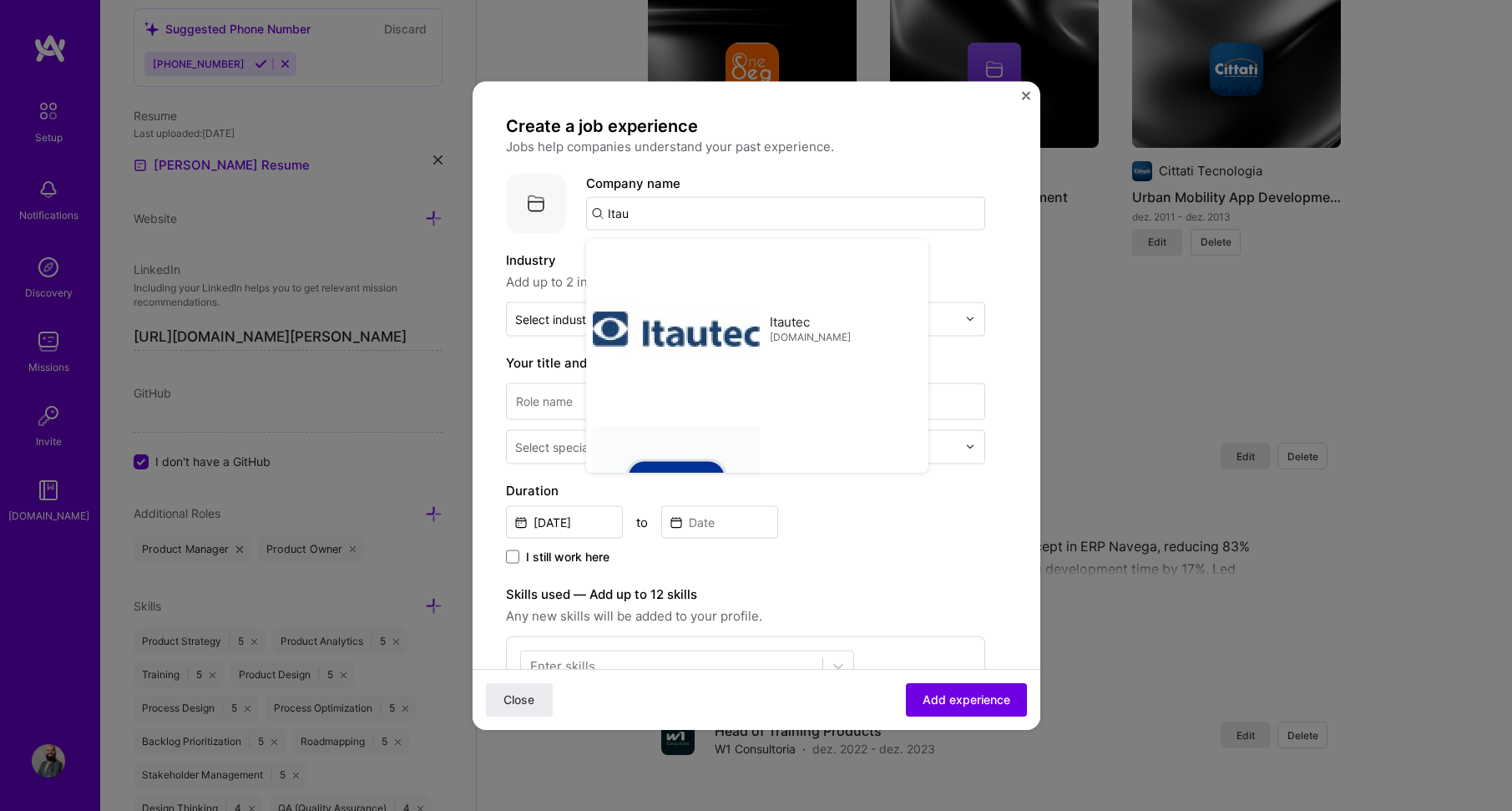
type input "Itaú Unibanco"
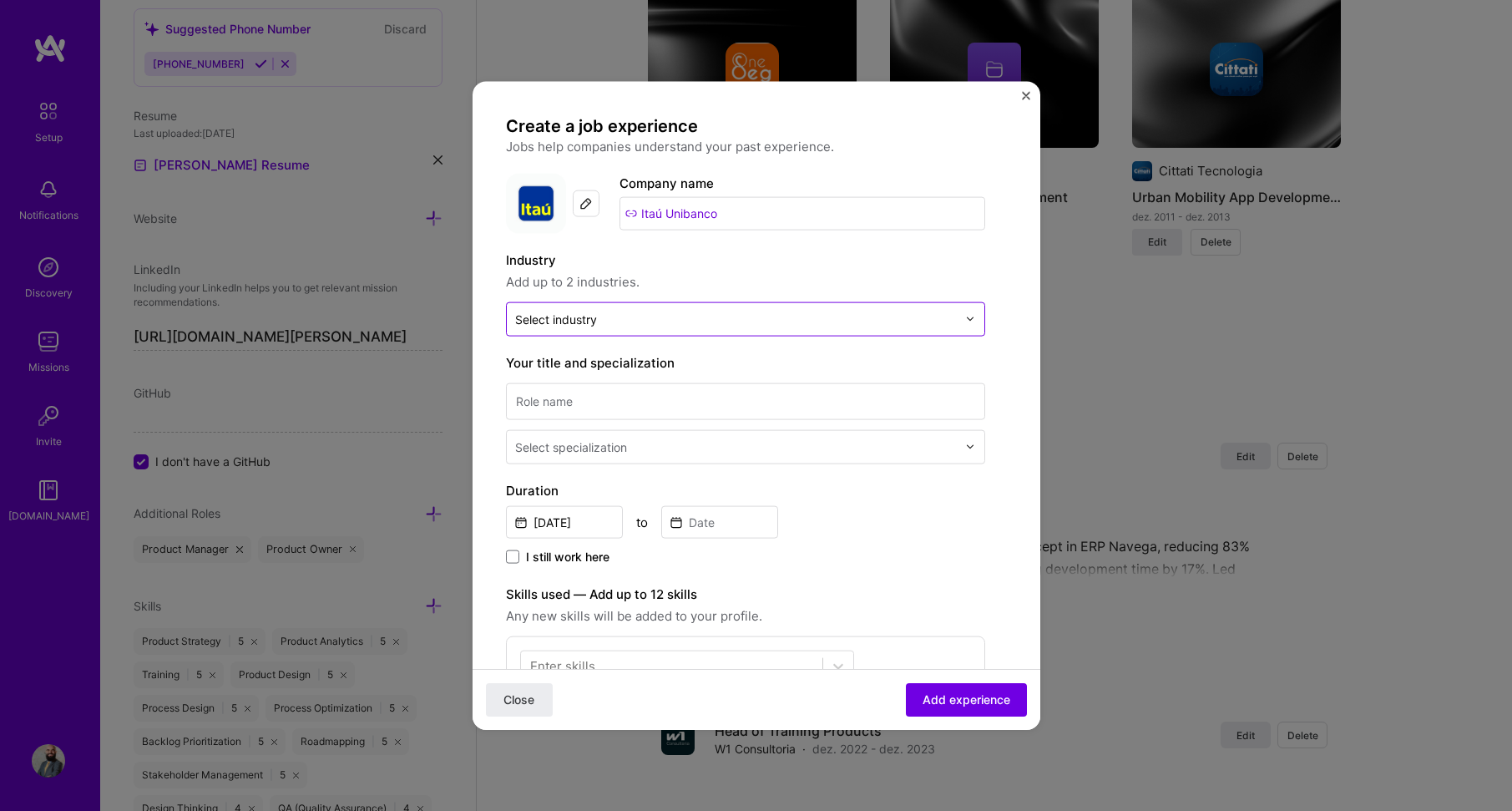
click at [637, 323] on input "text" at bounding box center [736, 319] width 442 height 18
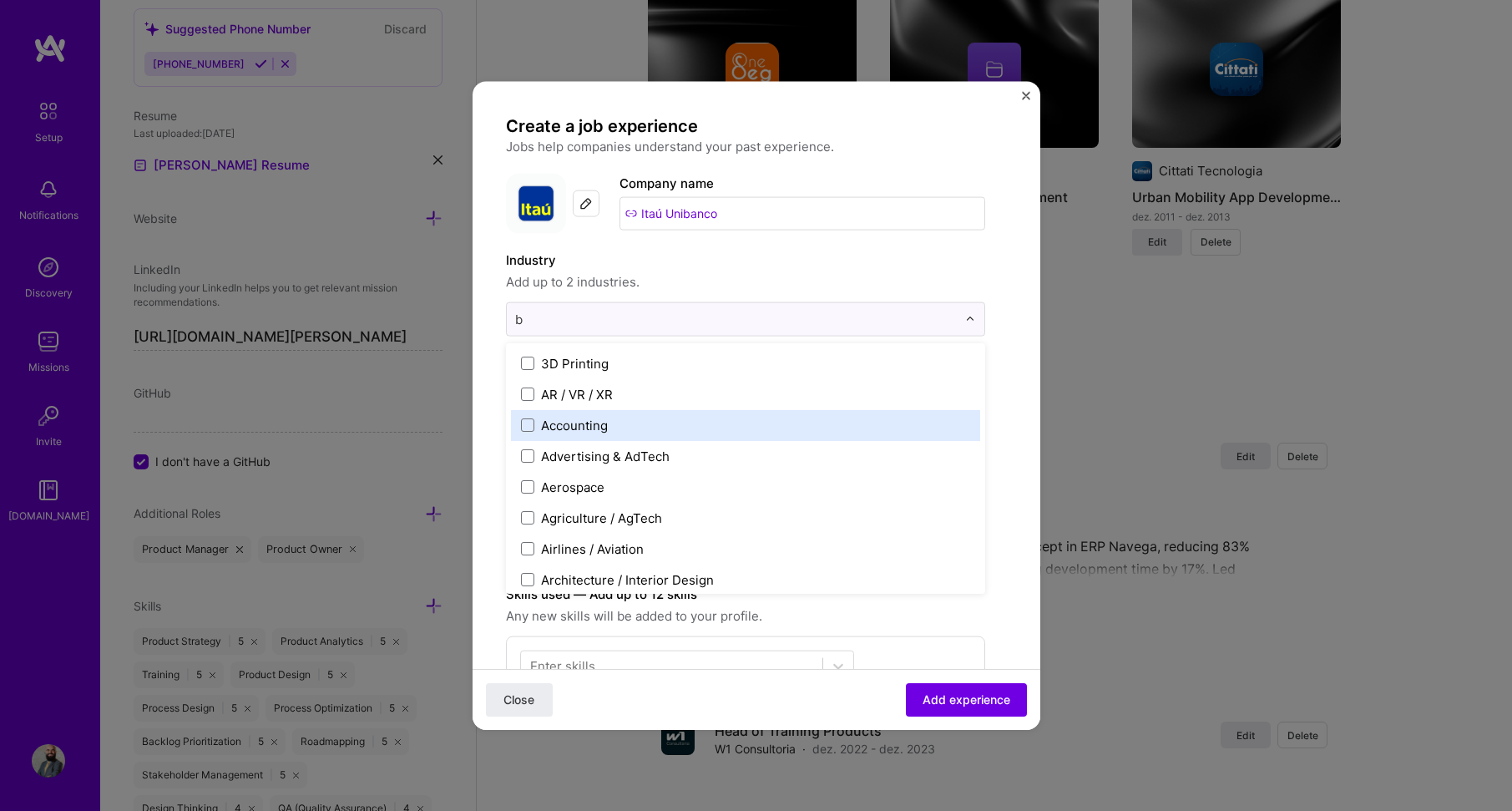
type input "ba"
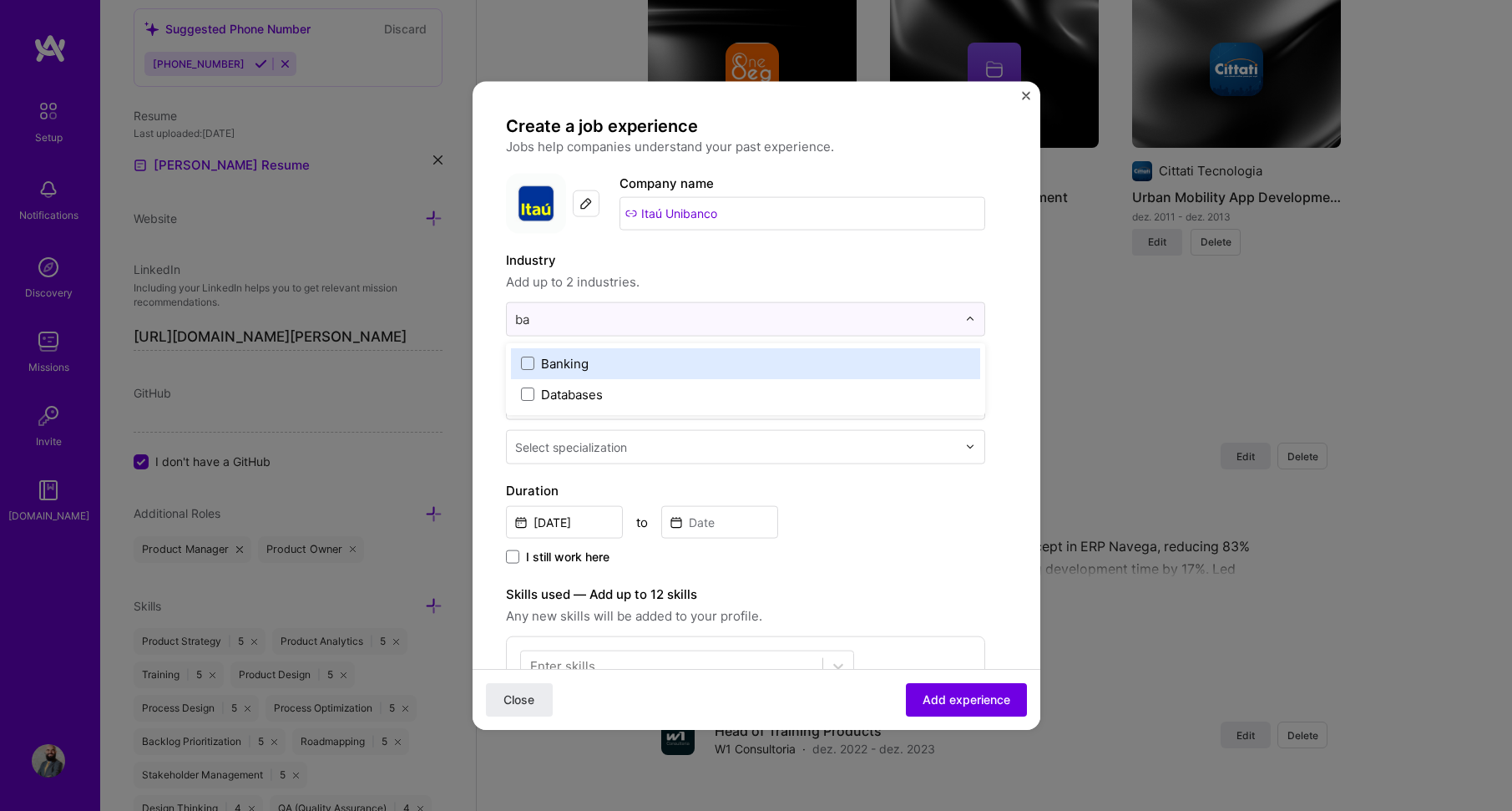
click at [653, 364] on label "Banking" at bounding box center [745, 363] width 449 height 18
type input "fin"
click at [673, 360] on div "Financial Services / Fintech" at bounding box center [623, 363] width 163 height 18
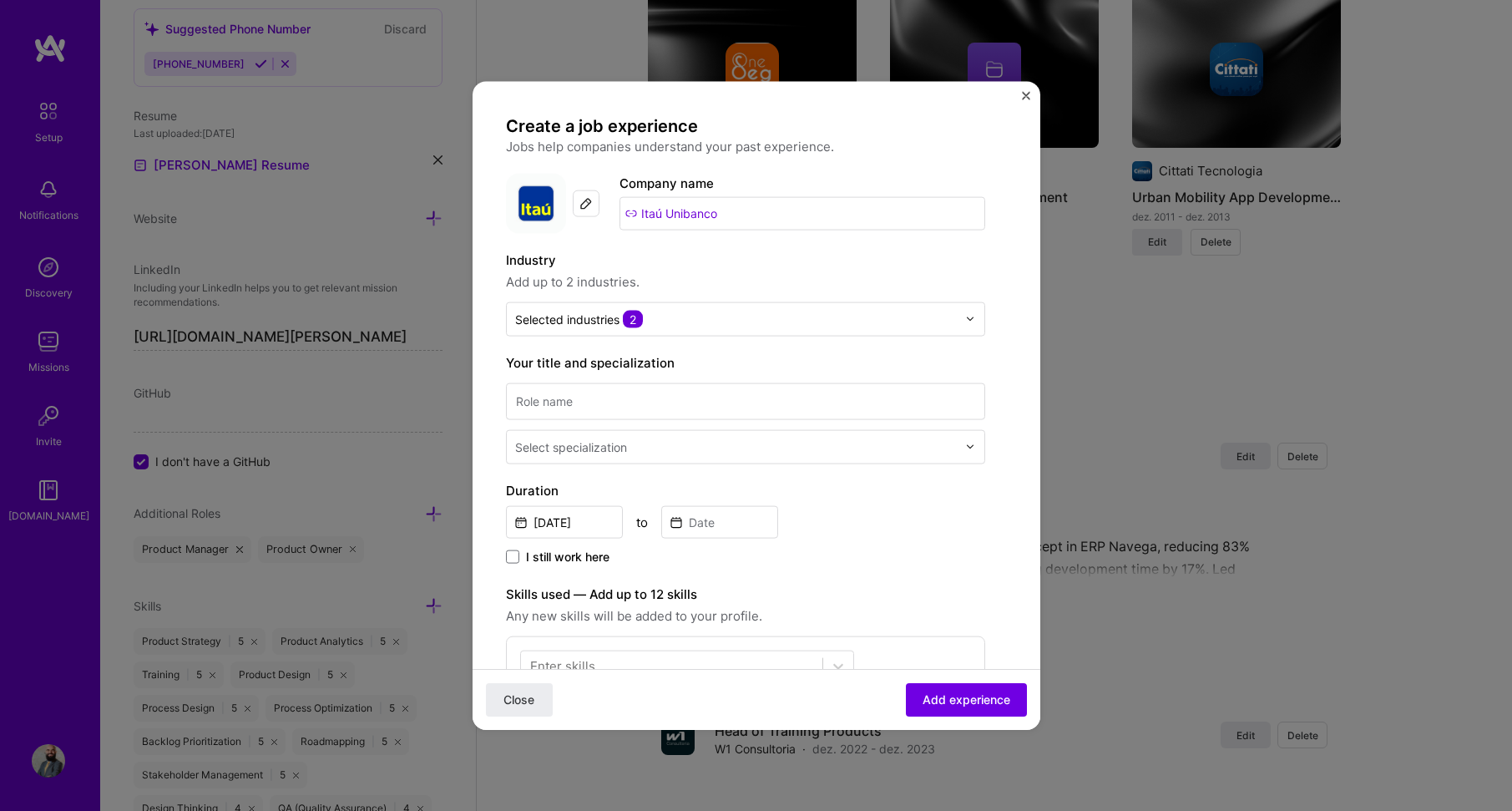
click at [924, 264] on label "Industry" at bounding box center [746, 260] width 479 height 20
click at [687, 409] on input at bounding box center [746, 400] width 479 height 36
type input "Product Manager"
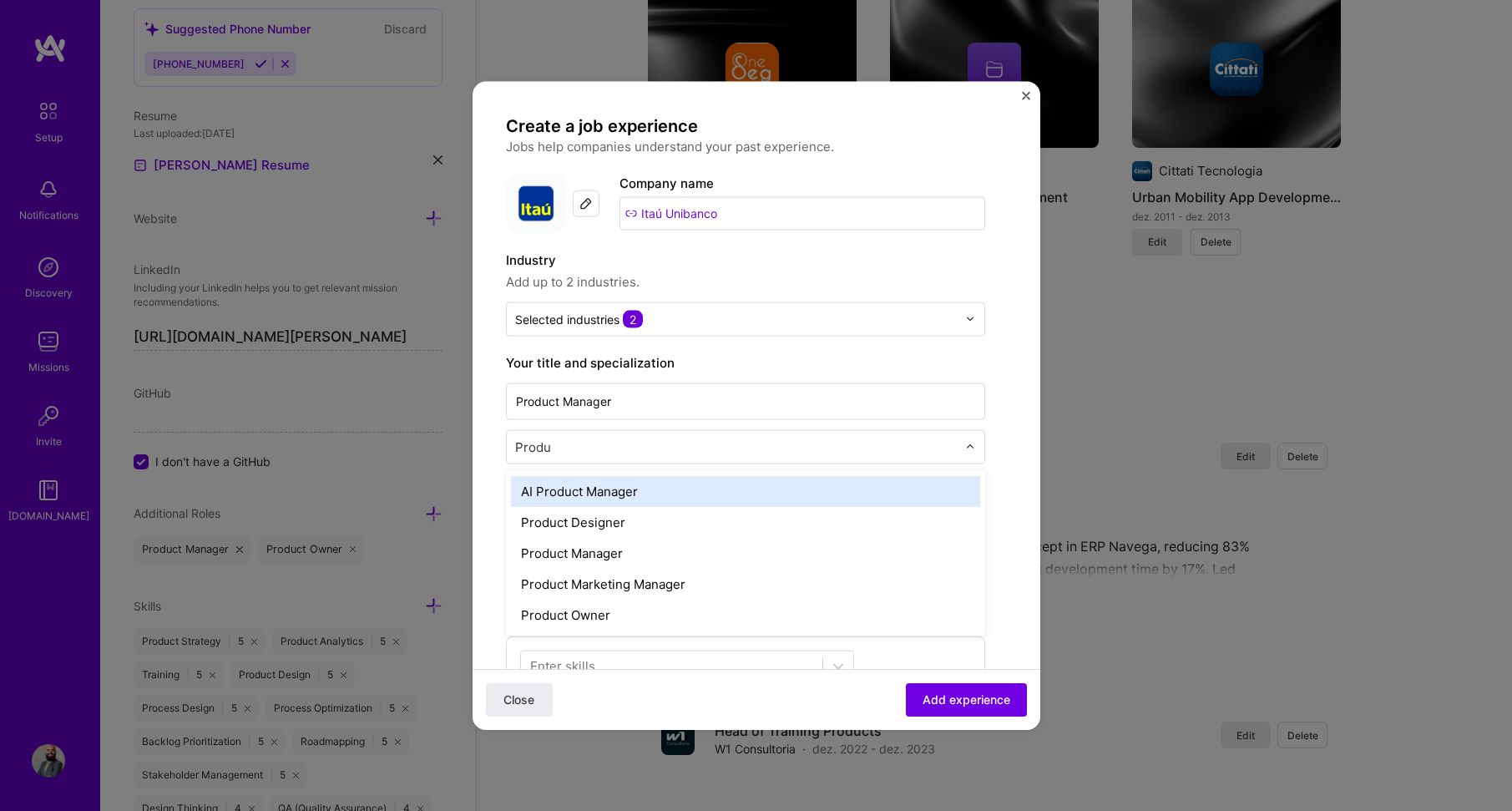
type input "Produc"
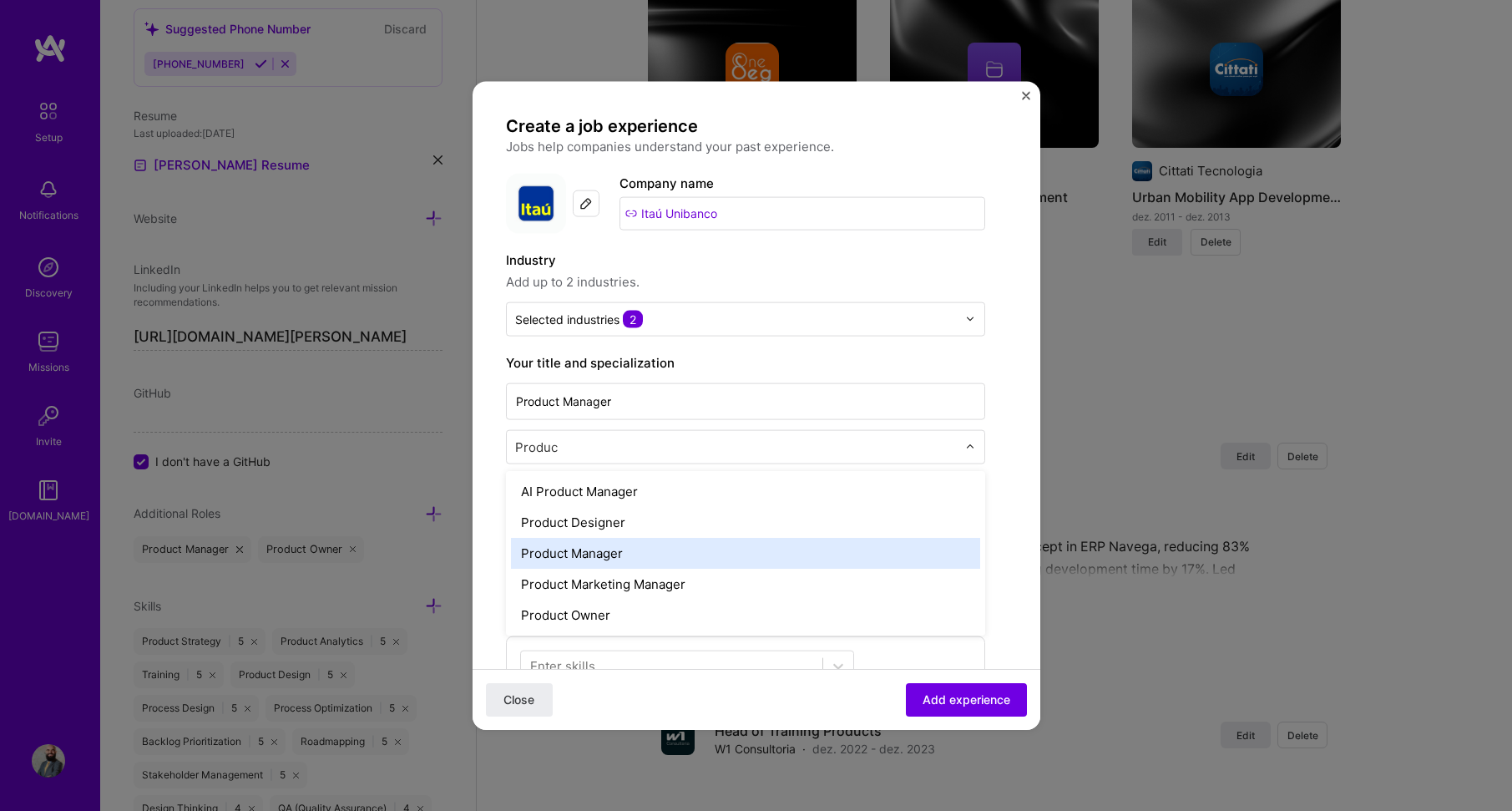
click at [645, 559] on div "Product Manager" at bounding box center [746, 552] width 470 height 30
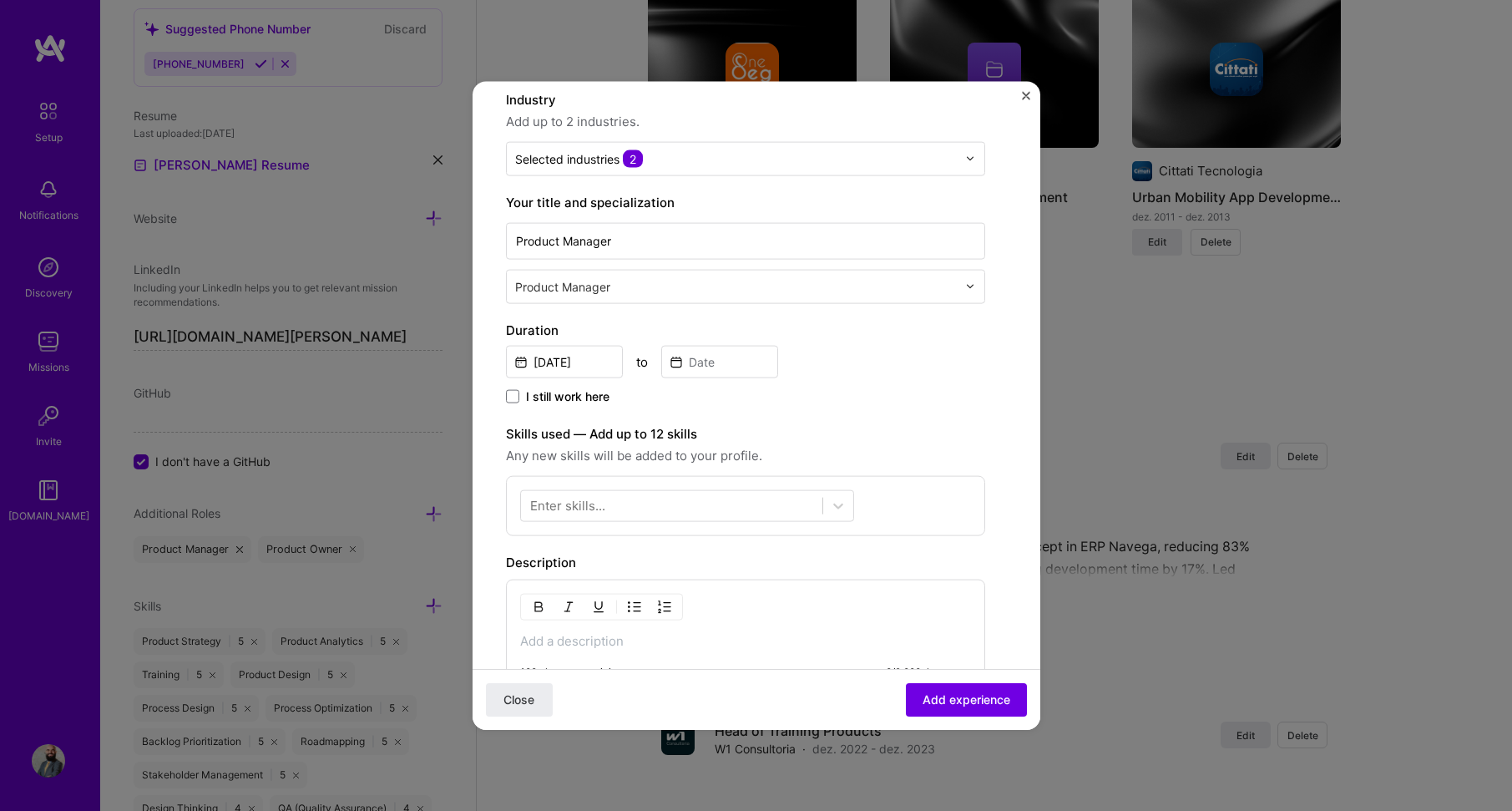
scroll to position [167, 0]
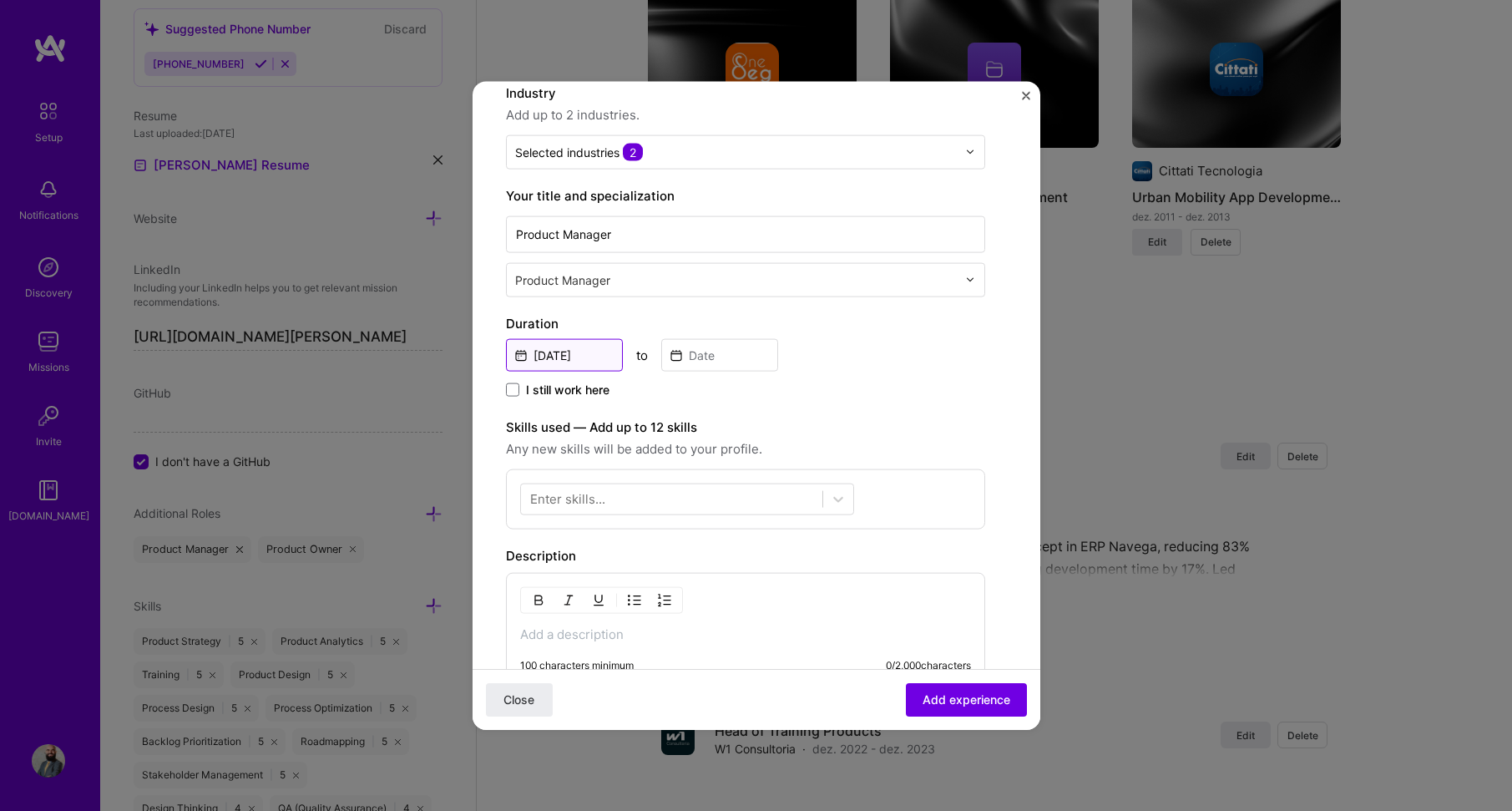
click at [602, 359] on input "[DATE]" at bounding box center [564, 354] width 117 height 32
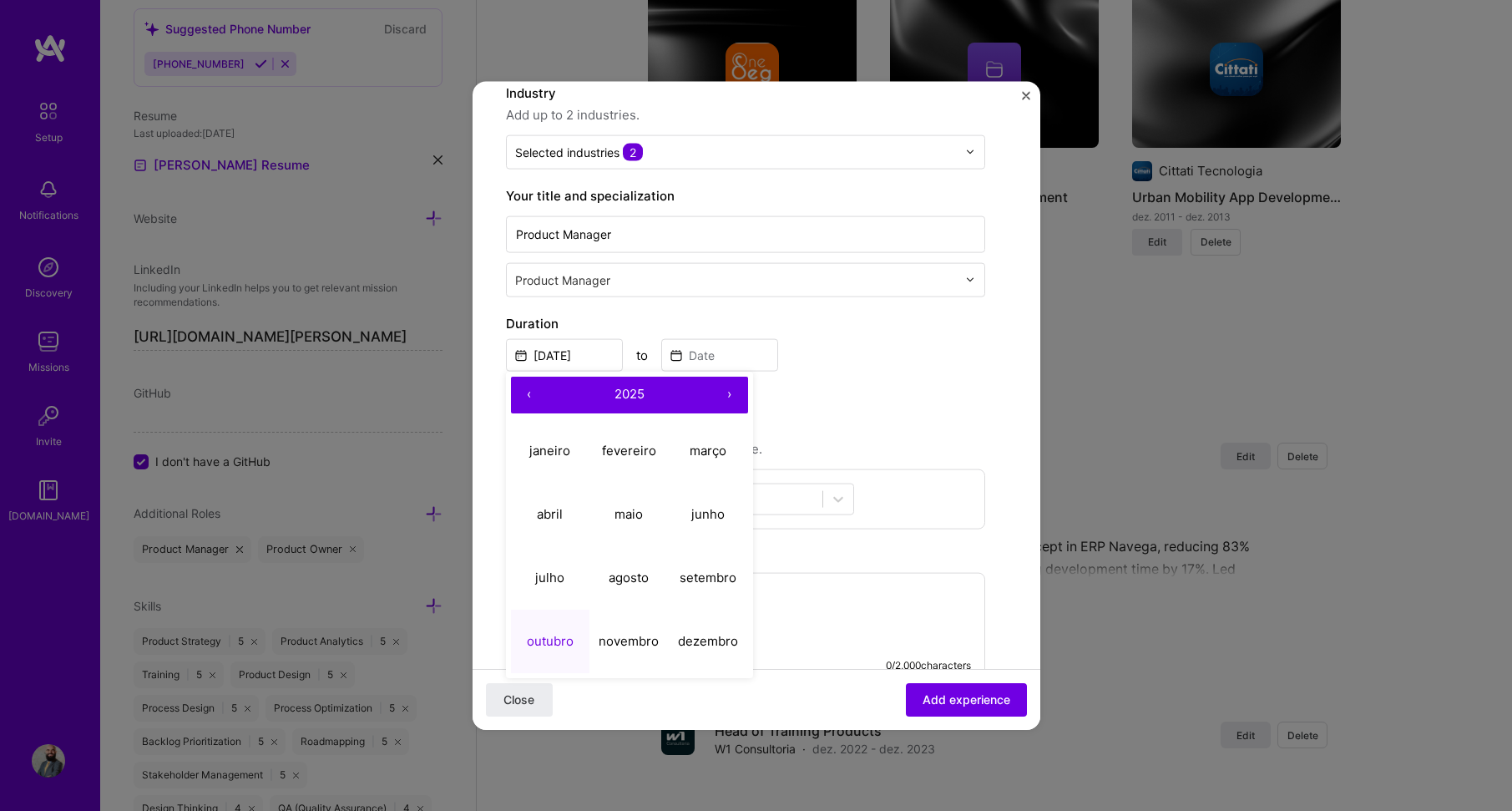
click at [526, 393] on button "‹" at bounding box center [529, 393] width 36 height 36
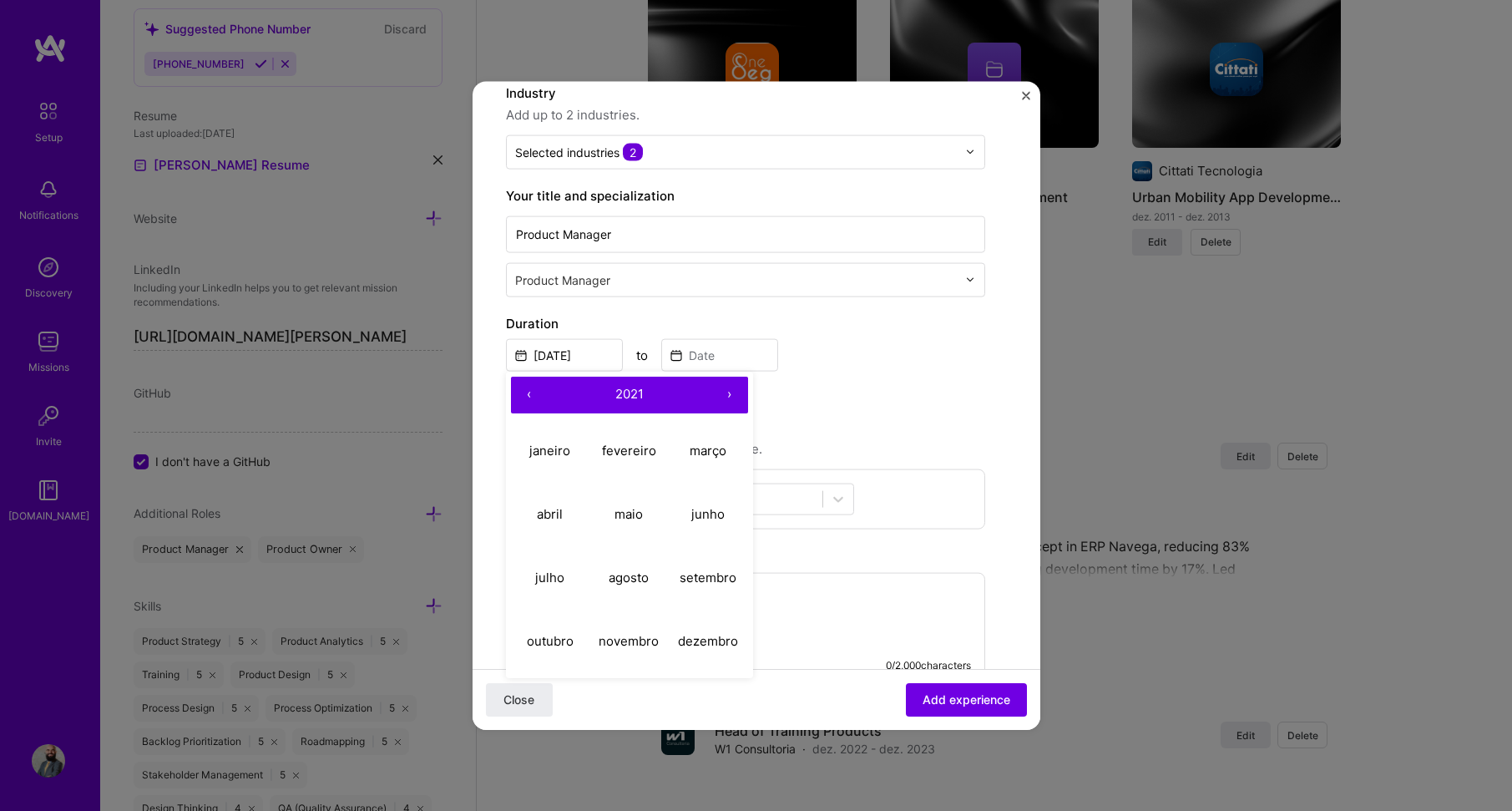
click at [526, 393] on button "‹" at bounding box center [529, 393] width 36 height 36
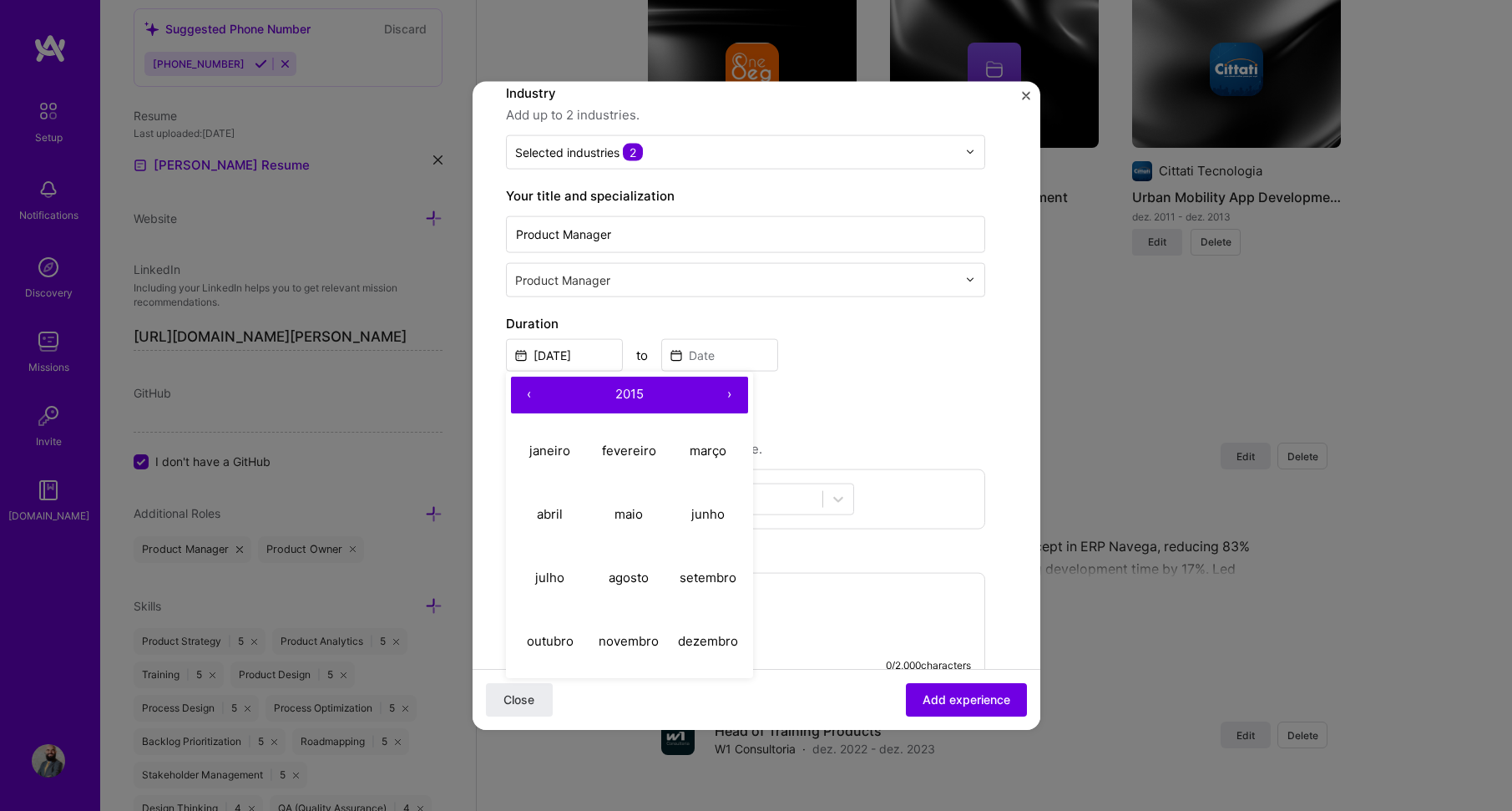
click at [526, 393] on button "‹" at bounding box center [529, 393] width 36 height 36
click at [553, 445] on abbr "janeiro" at bounding box center [550, 450] width 41 height 16
type input "[DATE]"
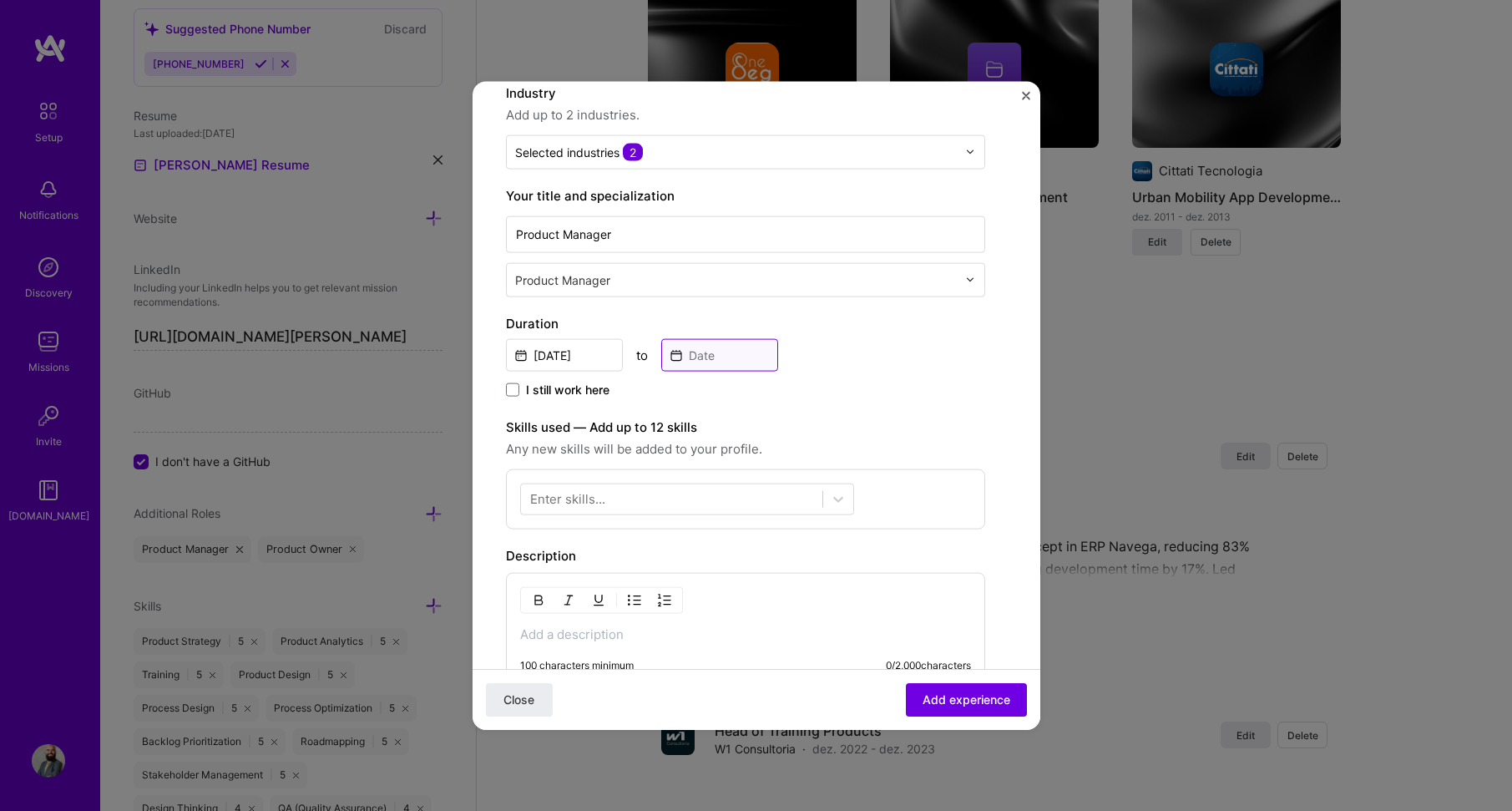
click at [723, 362] on input at bounding box center [719, 354] width 117 height 32
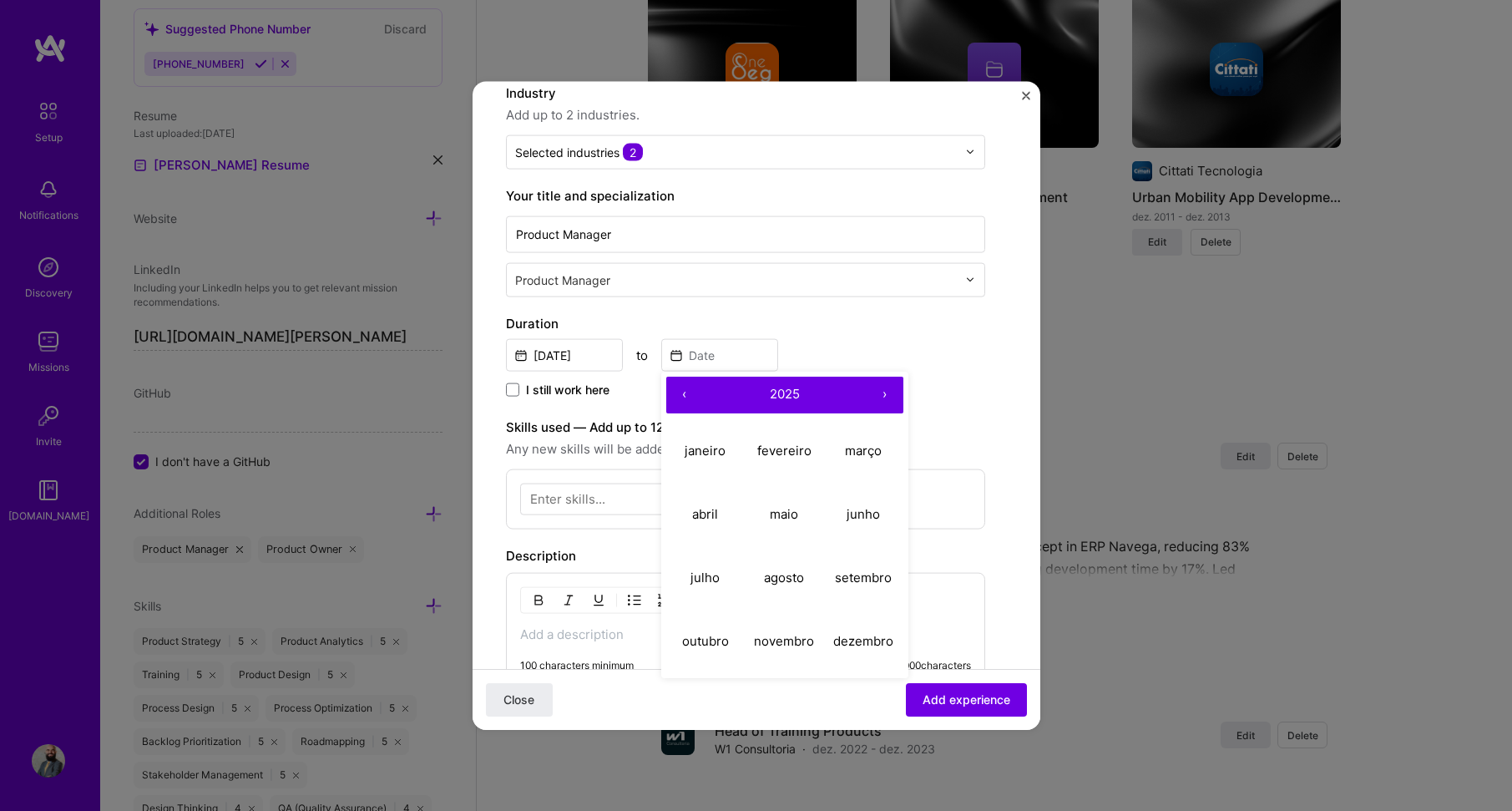
click at [683, 394] on button "‹" at bounding box center [684, 393] width 36 height 36
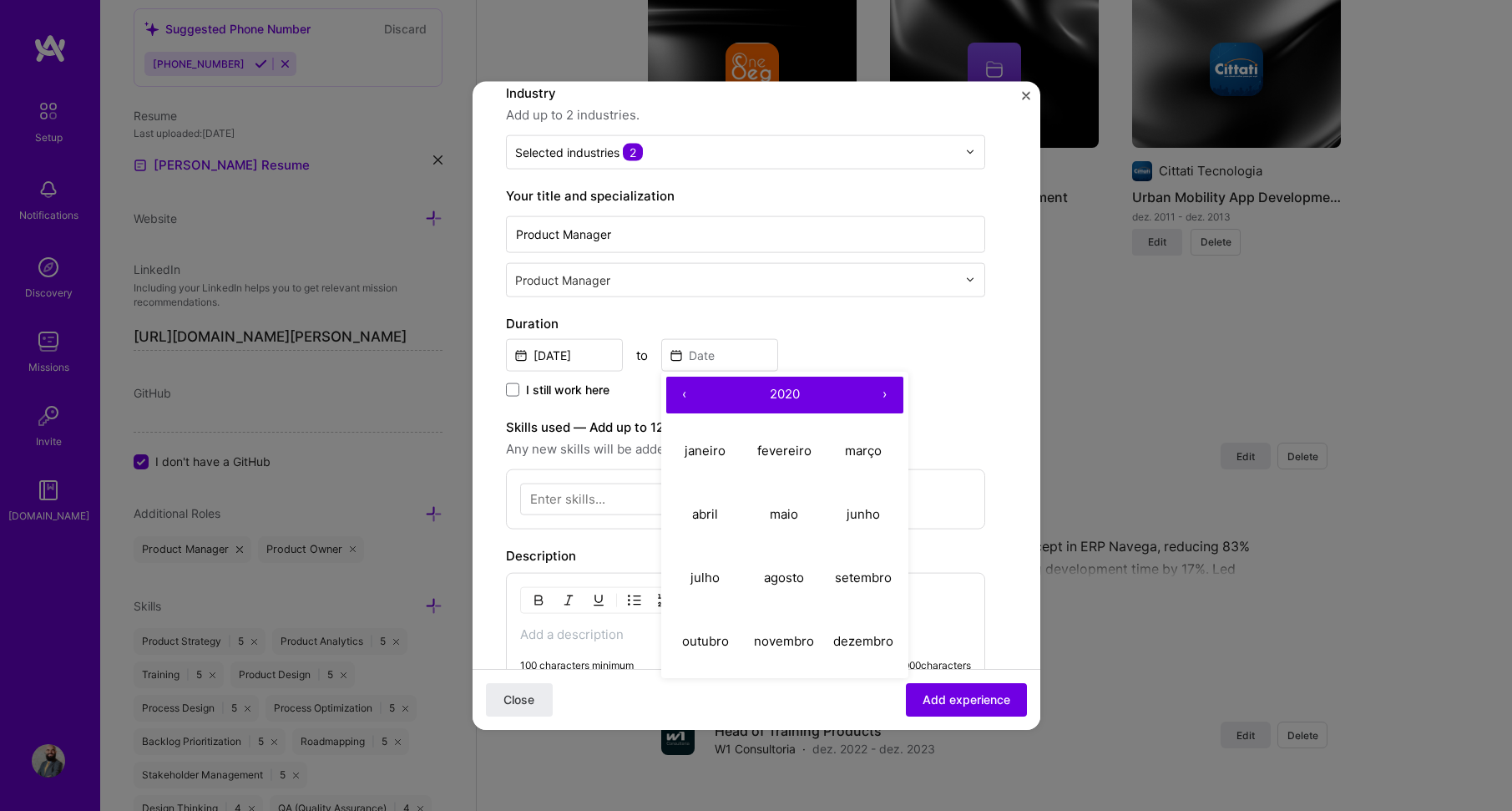
click at [683, 394] on button "‹" at bounding box center [684, 393] width 36 height 36
click at [703, 584] on abbr "julho" at bounding box center [705, 578] width 29 height 16
type input "[DATE]"
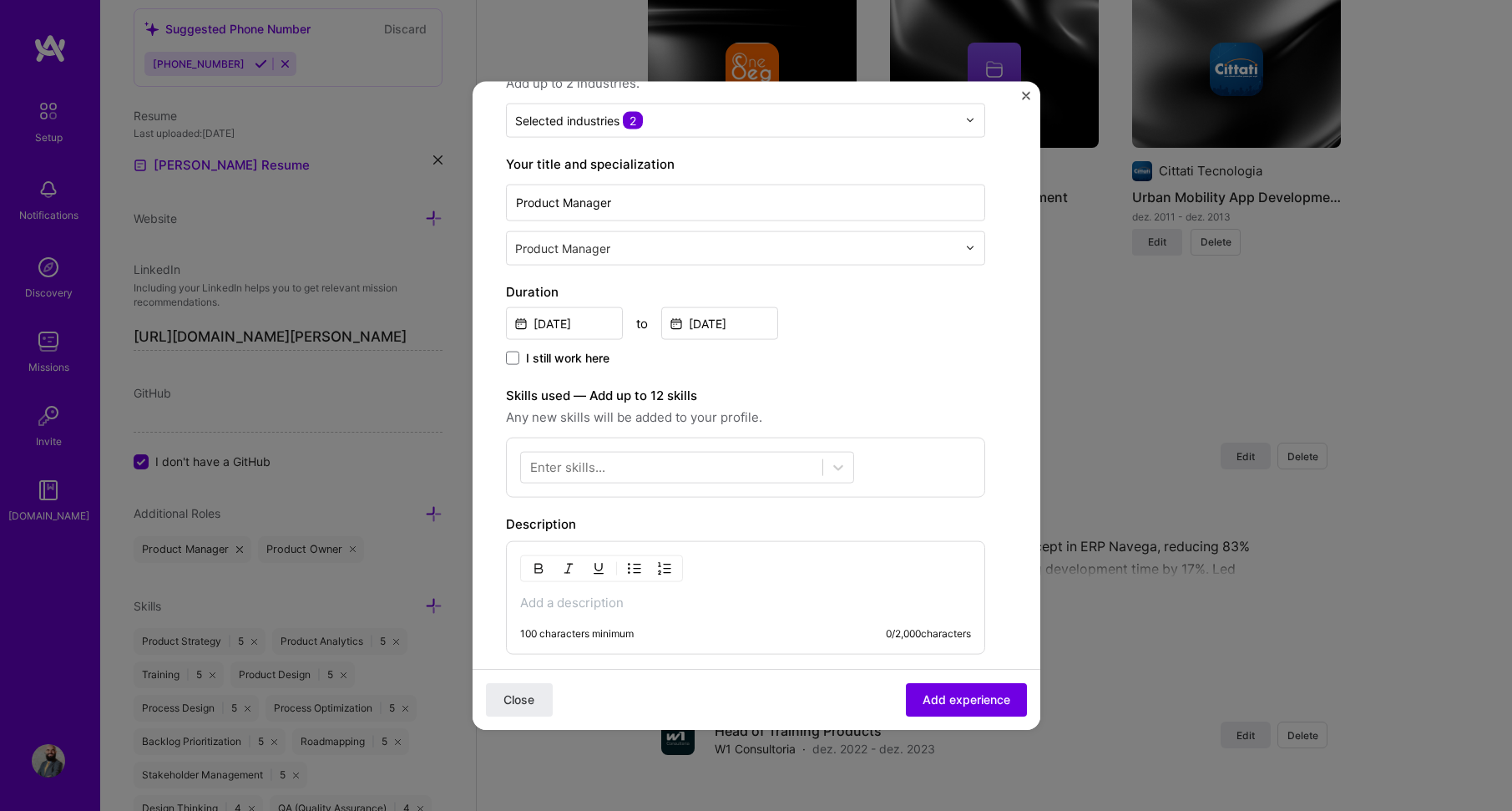
scroll to position [251, 0]
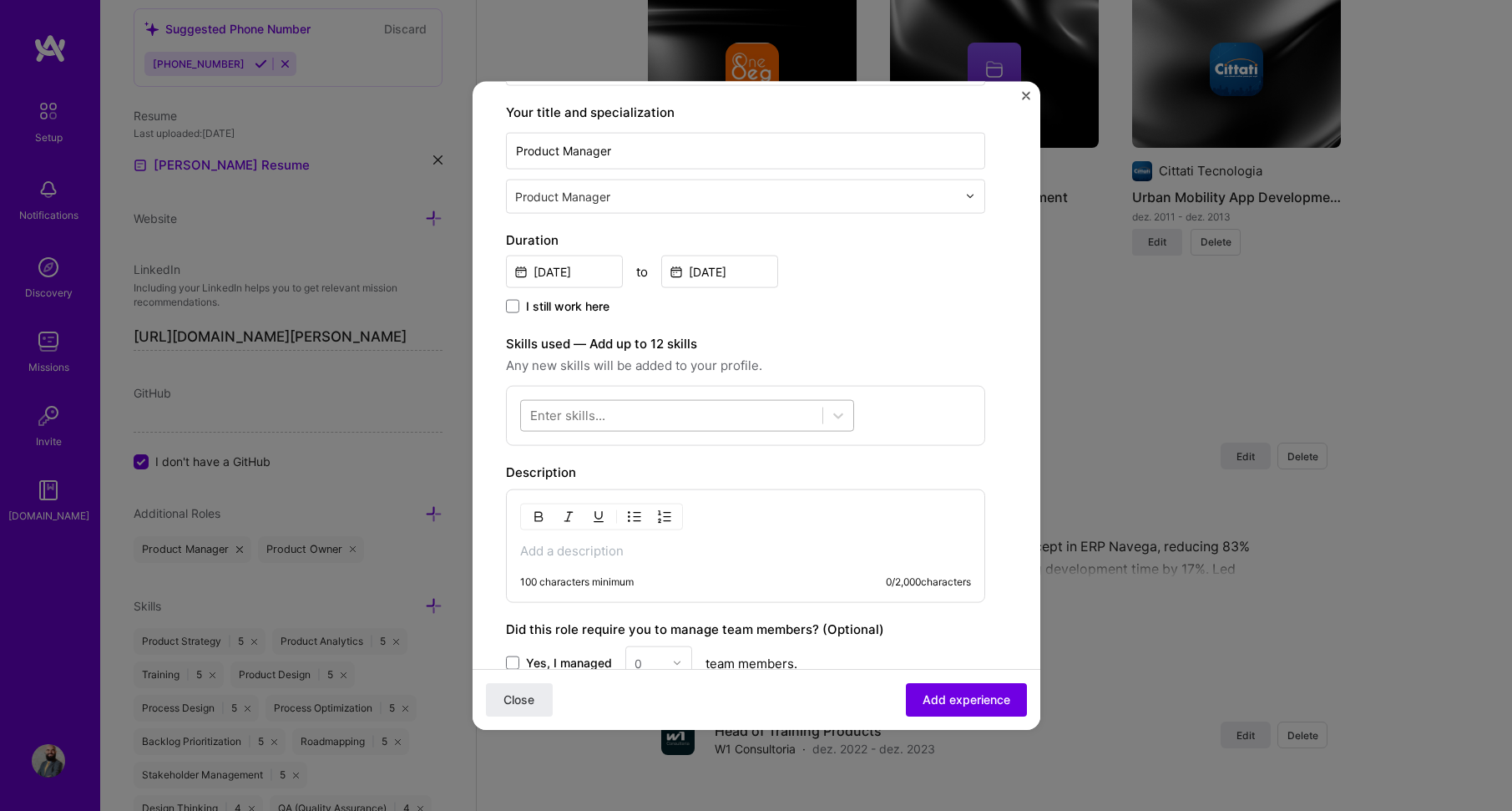
click at [706, 406] on div at bounding box center [671, 416] width 302 height 28
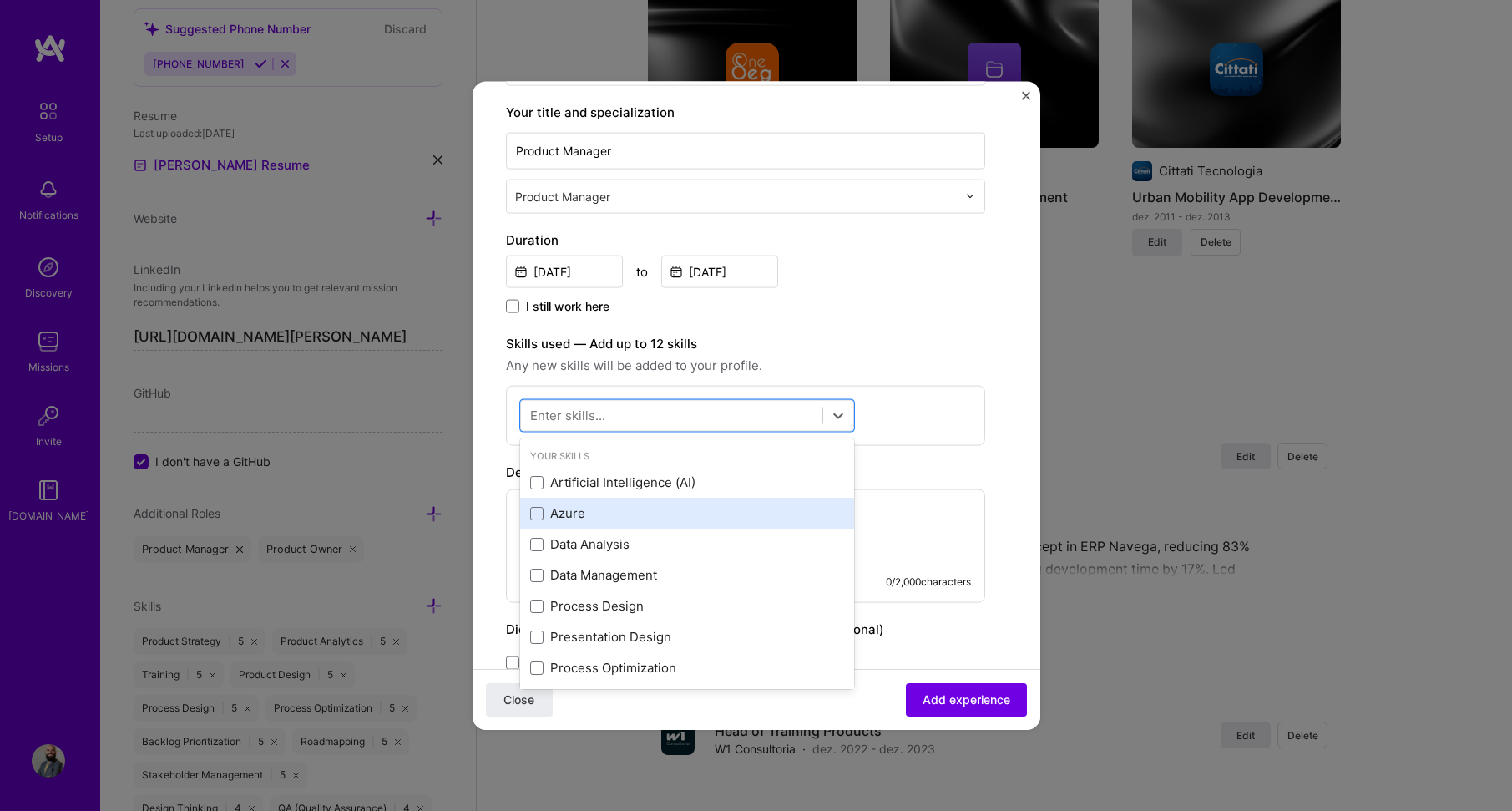
scroll to position [0, 0]
click at [639, 517] on div "Azure" at bounding box center [688, 514] width 314 height 18
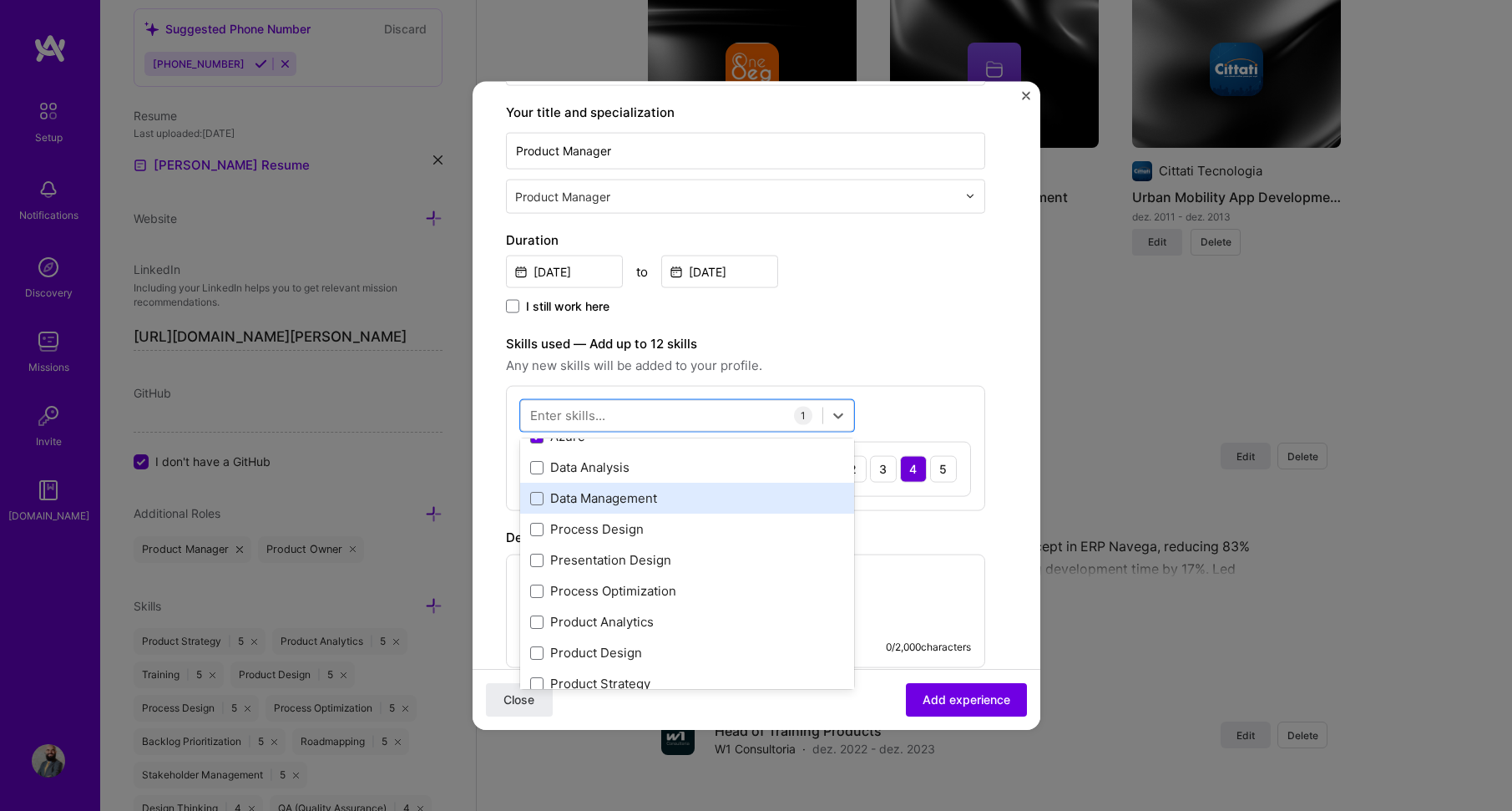
scroll to position [84, 0]
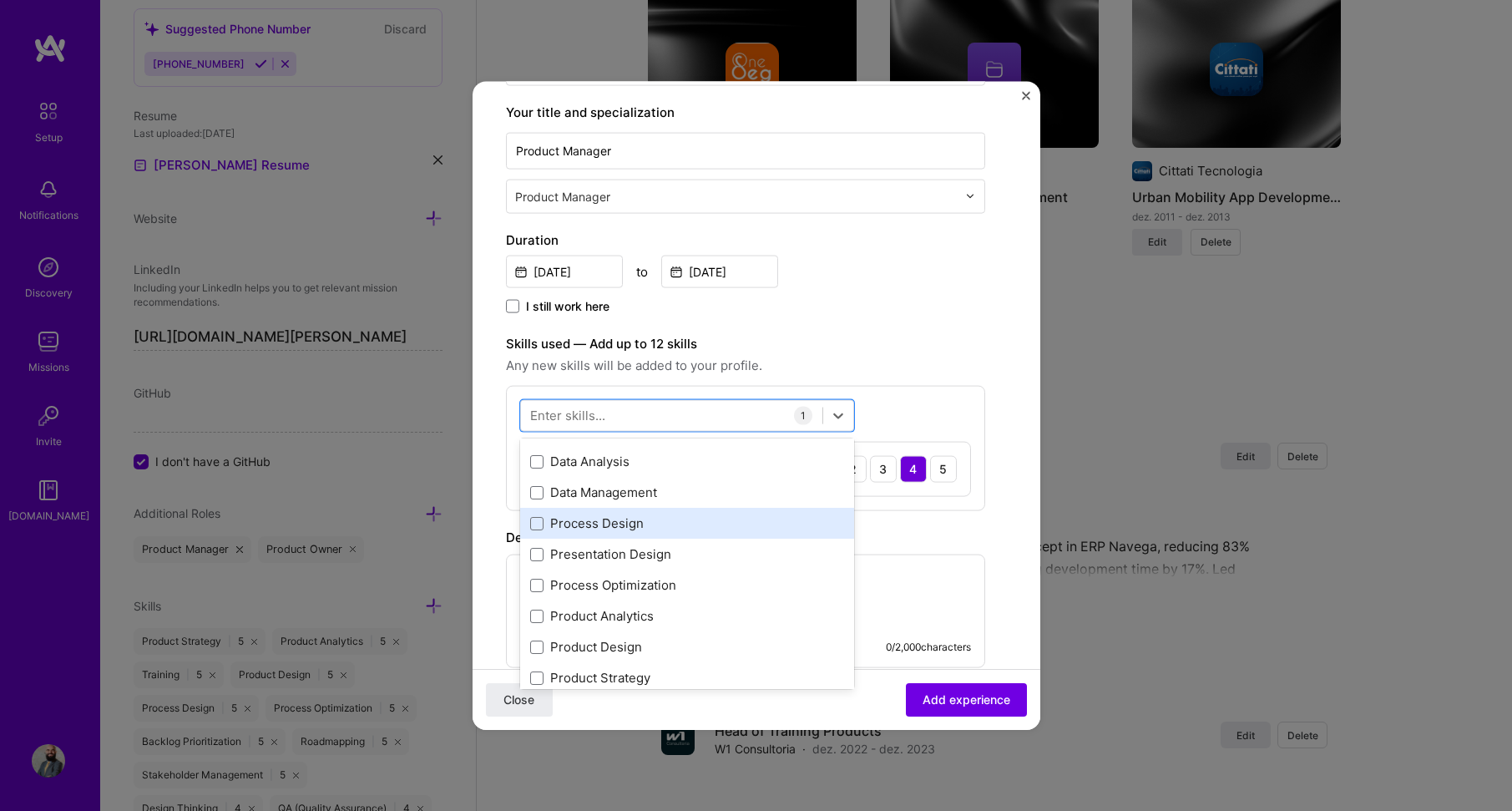
click at [690, 528] on div "Process Design" at bounding box center [688, 524] width 314 height 18
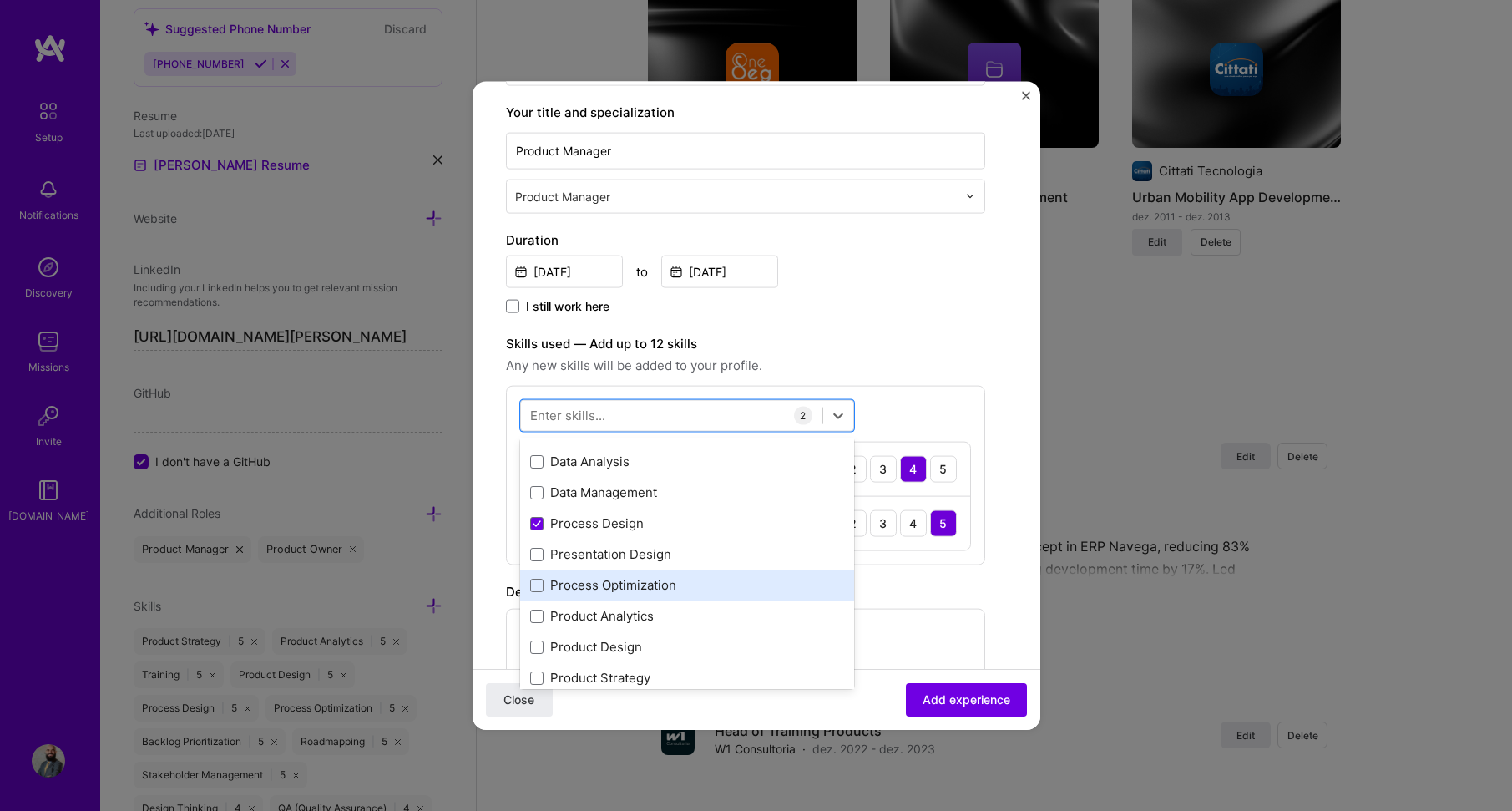
click at [700, 582] on div "Process Optimization" at bounding box center [688, 585] width 314 height 18
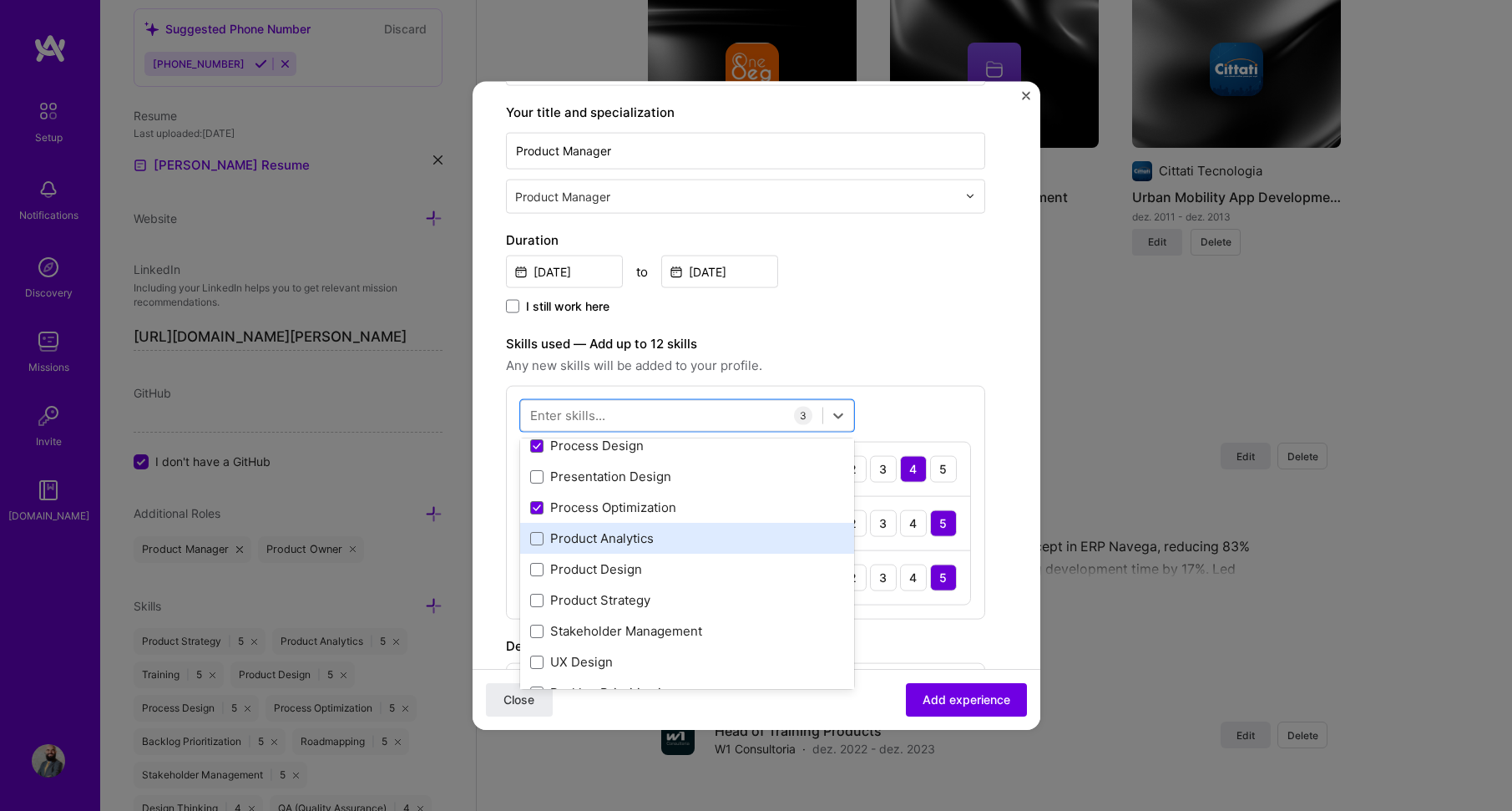
scroll to position [167, 0]
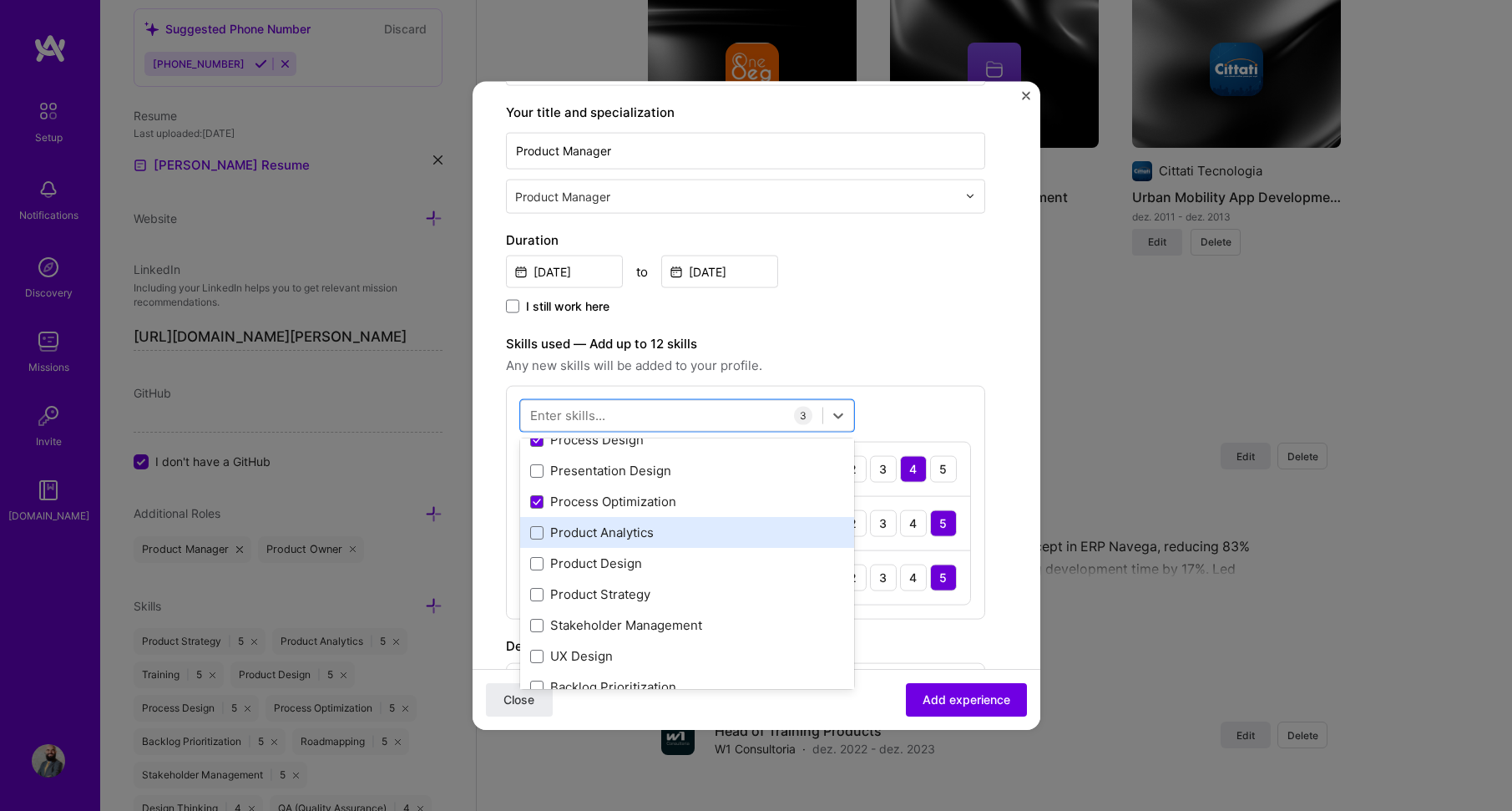
click at [689, 537] on div "Product Analytics" at bounding box center [688, 533] width 314 height 18
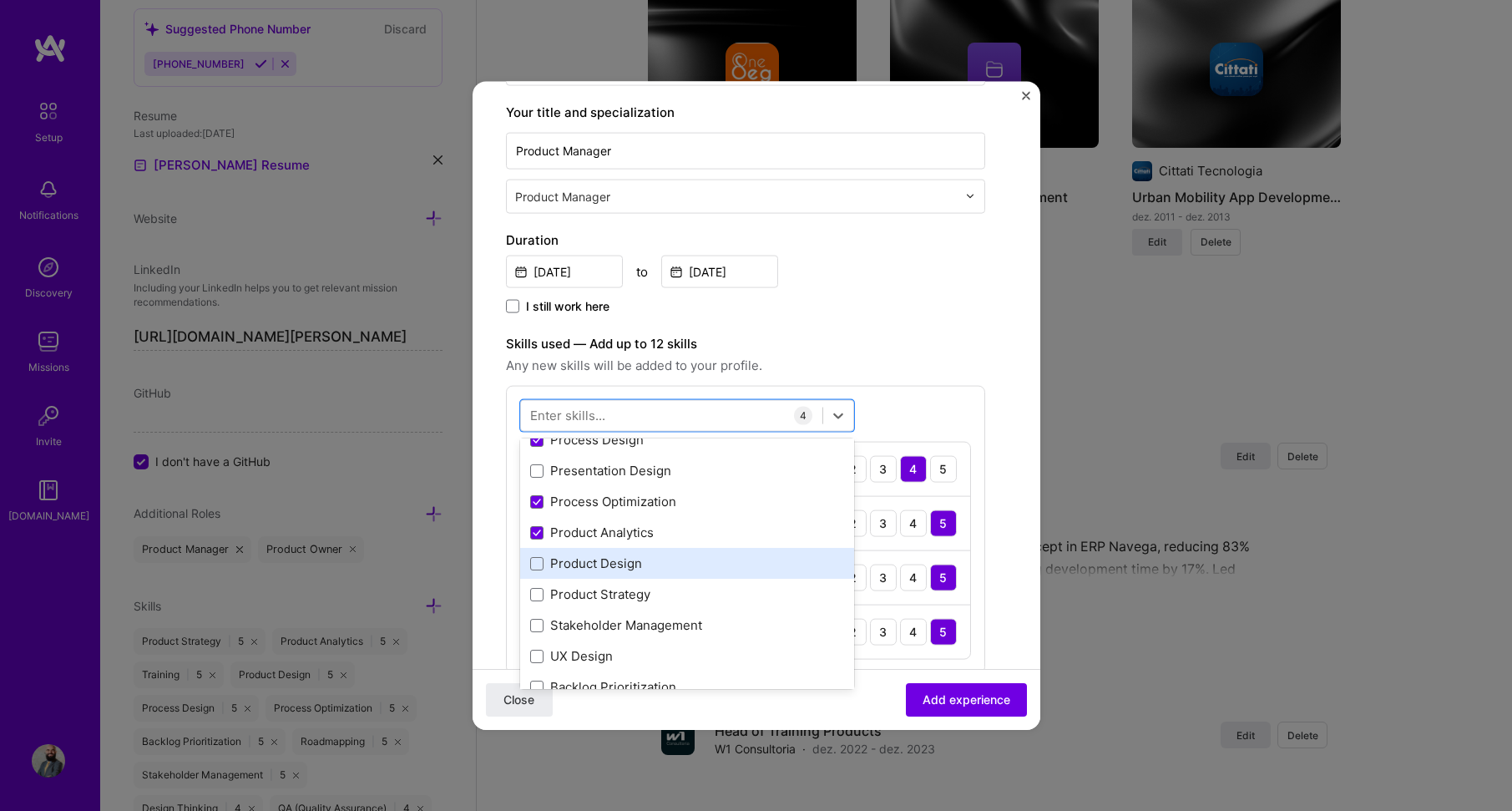
click at [691, 559] on div "Product Design" at bounding box center [688, 563] width 314 height 18
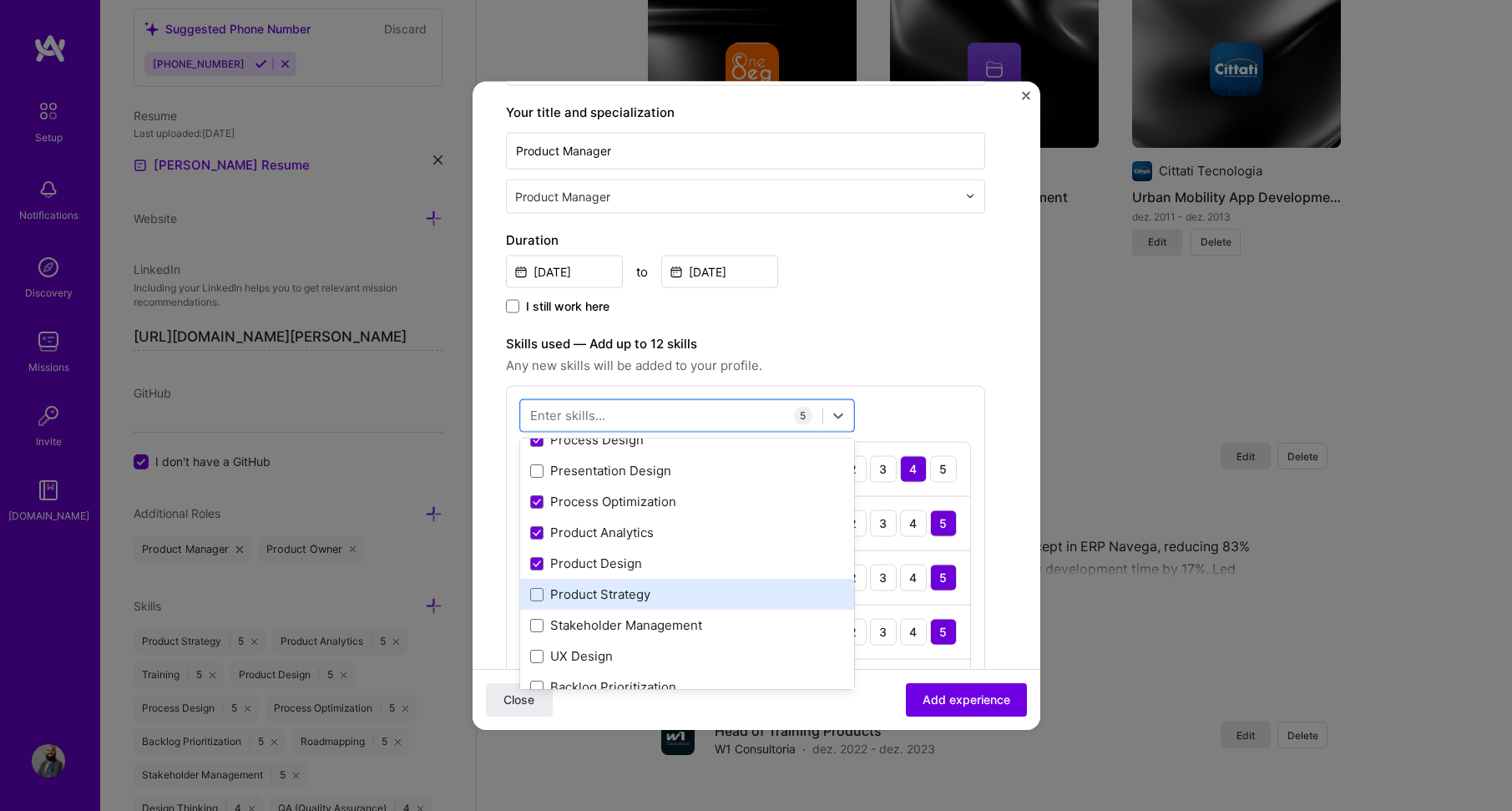
click at [699, 599] on div "Product Strategy" at bounding box center [688, 595] width 314 height 18
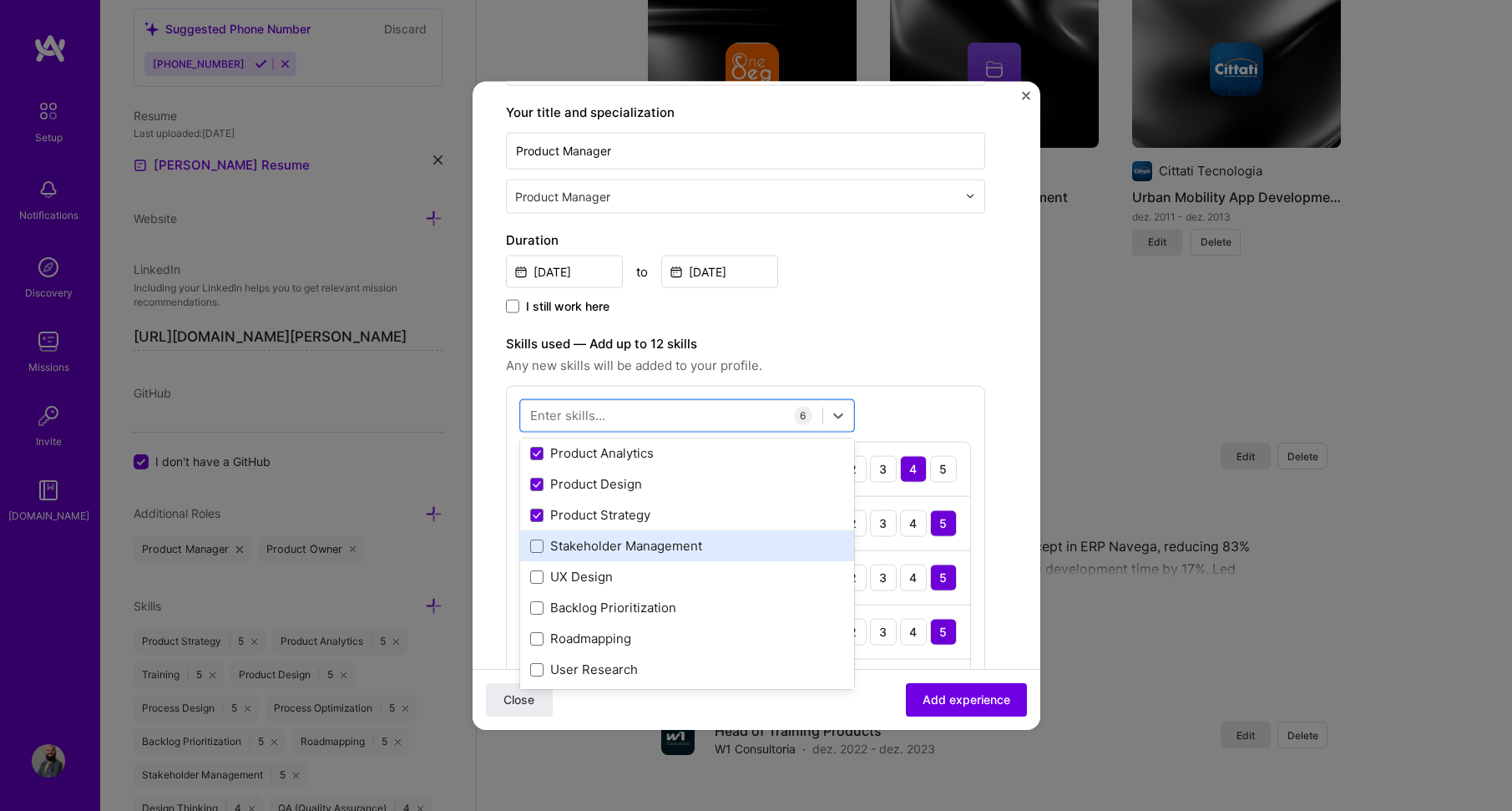
scroll to position [251, 0]
click at [707, 540] on div "Stakeholder Management" at bounding box center [688, 542] width 314 height 18
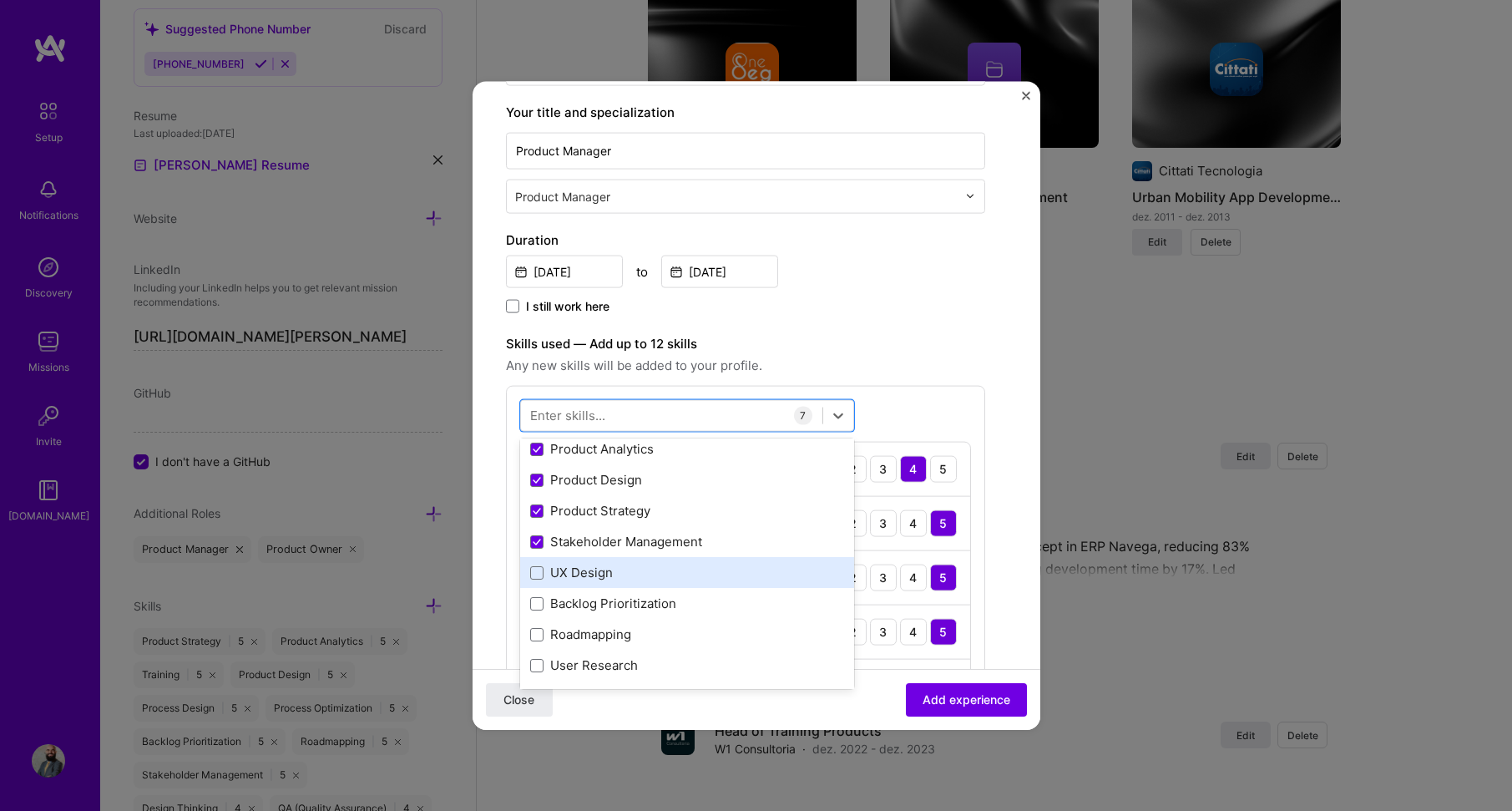
click at [687, 564] on div "UX Design" at bounding box center [688, 573] width 314 height 18
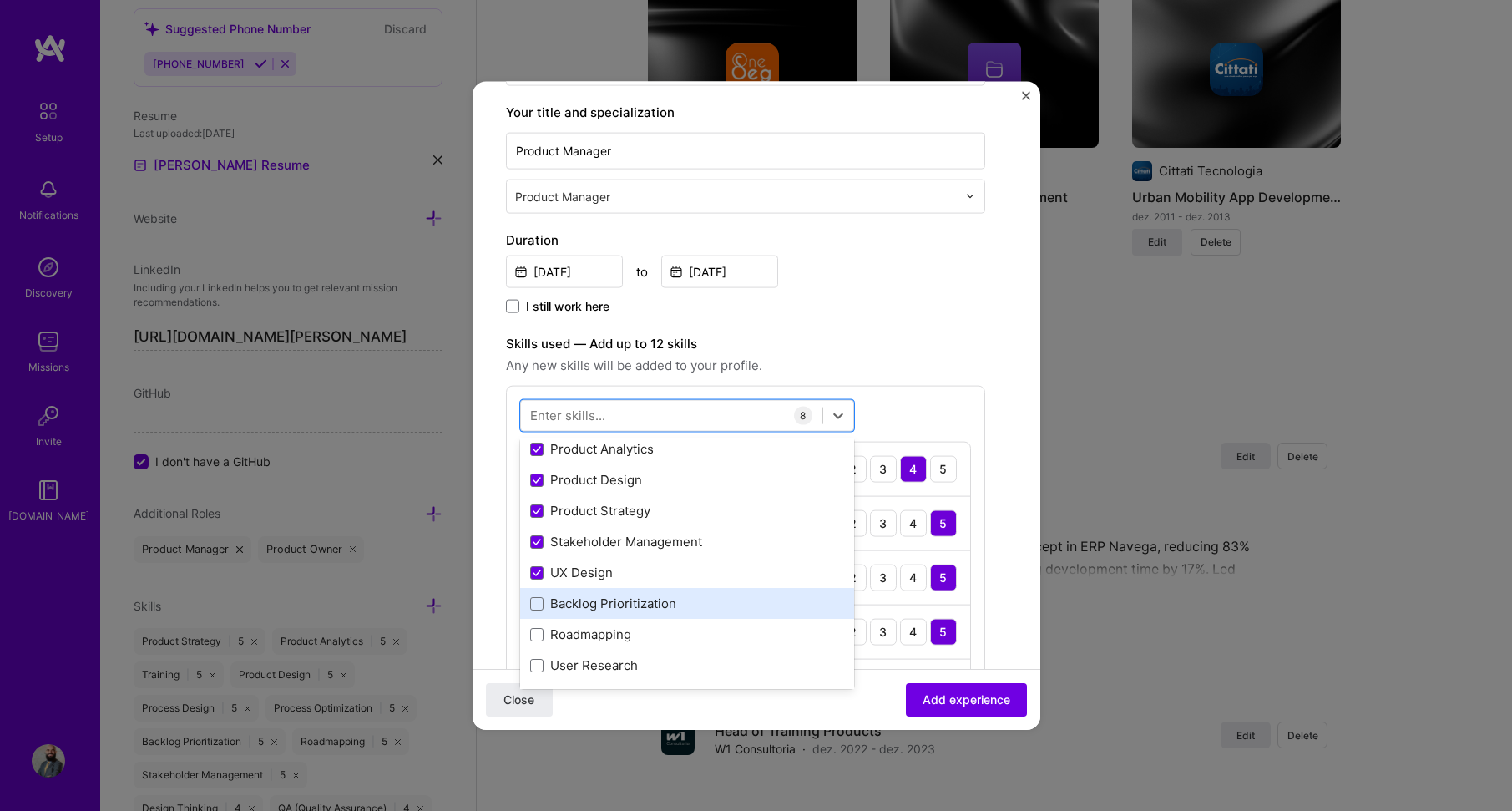
click at [700, 609] on div "Backlog Prioritization" at bounding box center [688, 604] width 314 height 18
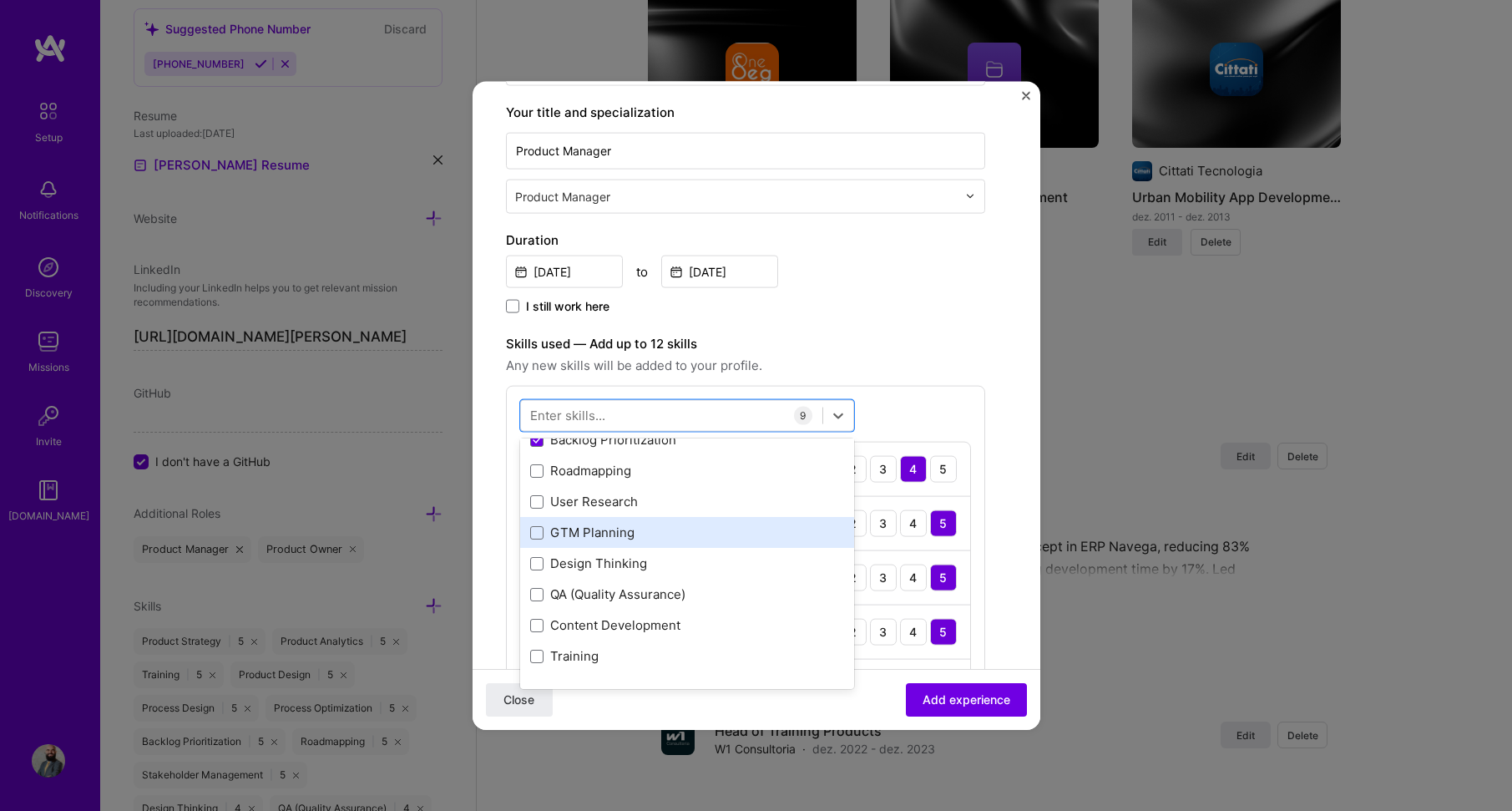
scroll to position [418, 0]
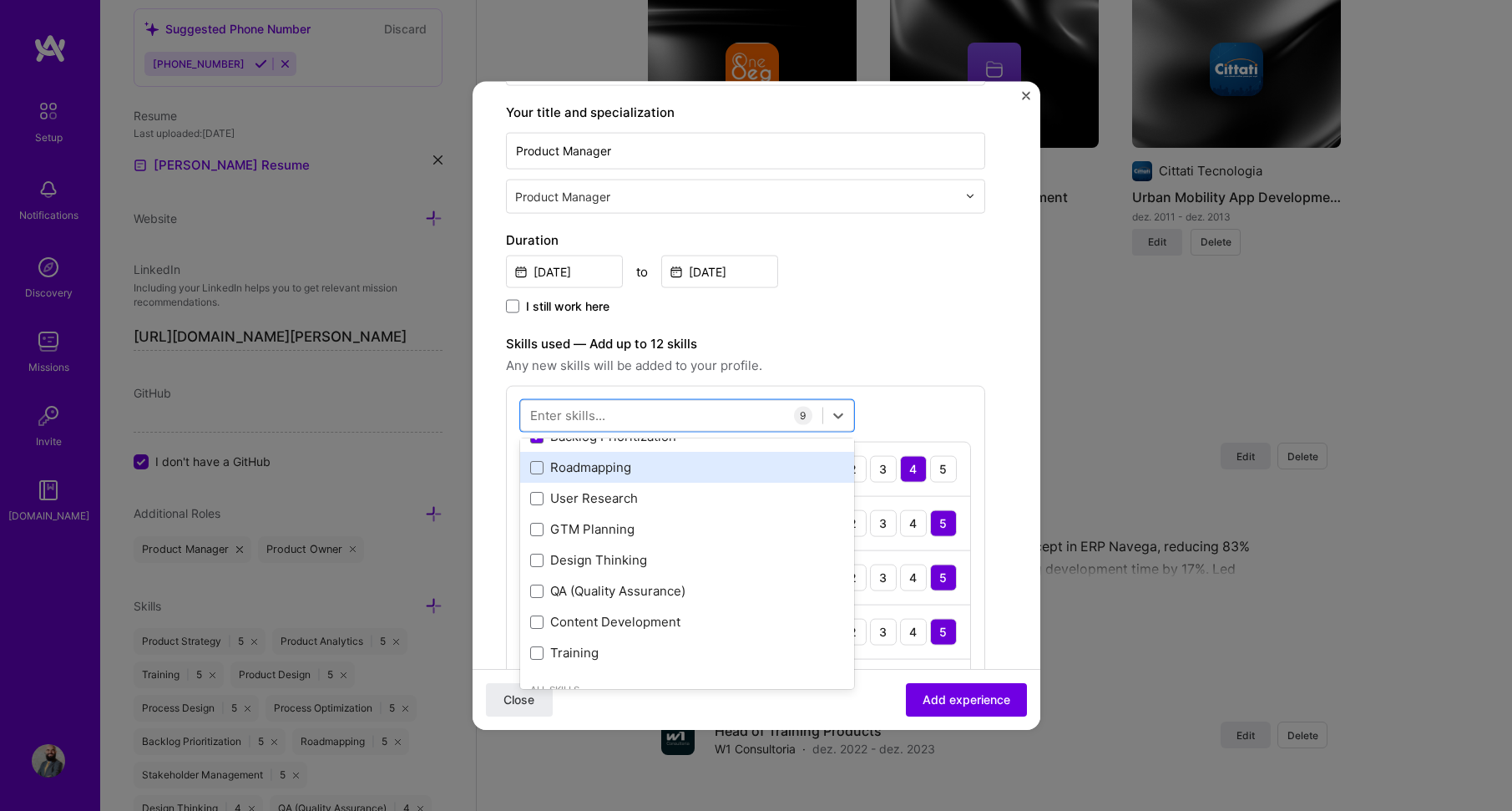
click at [654, 479] on div "Roadmapping" at bounding box center [688, 467] width 334 height 30
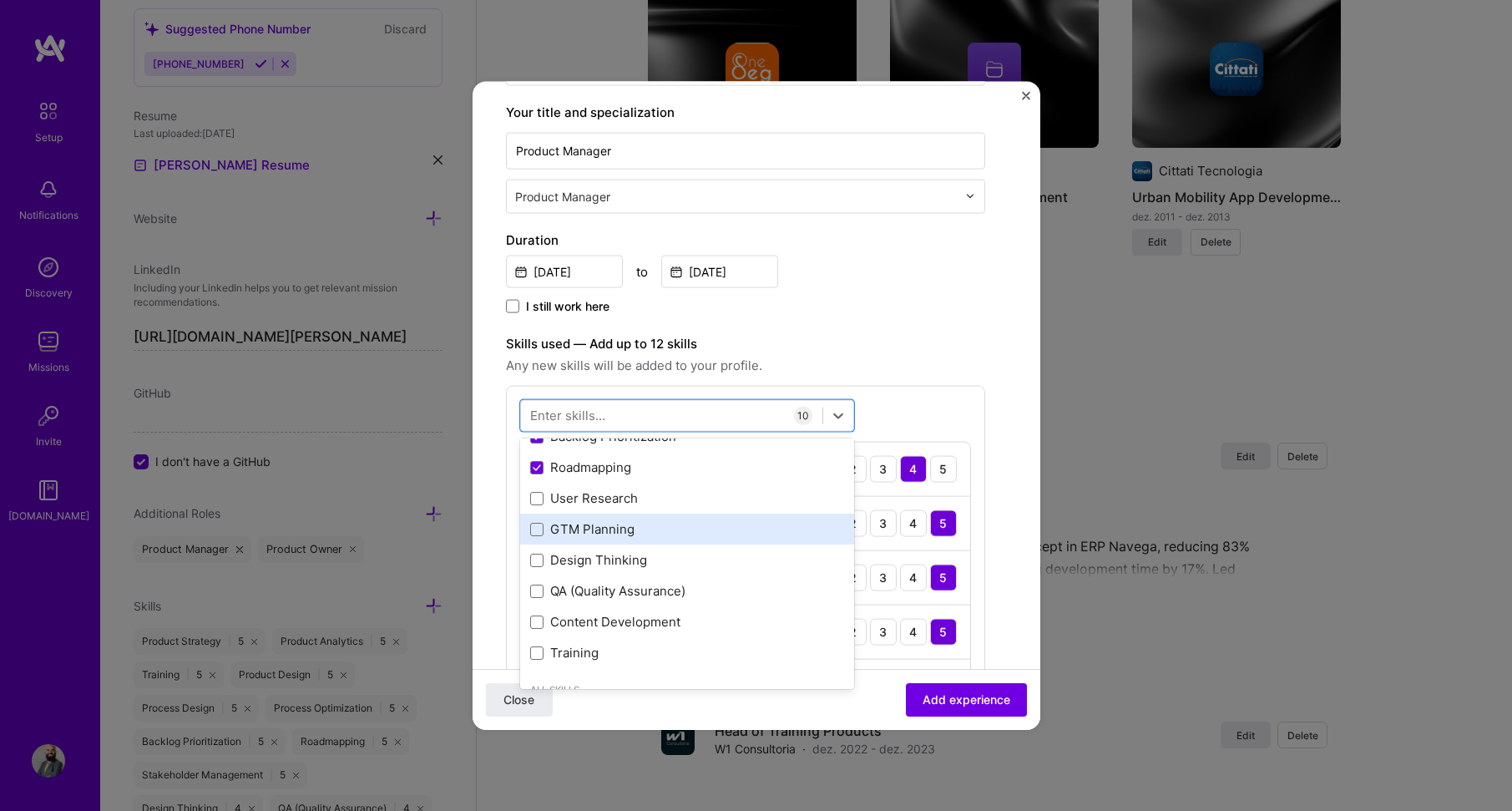
click at [692, 534] on div "GTM Planning" at bounding box center [688, 530] width 314 height 18
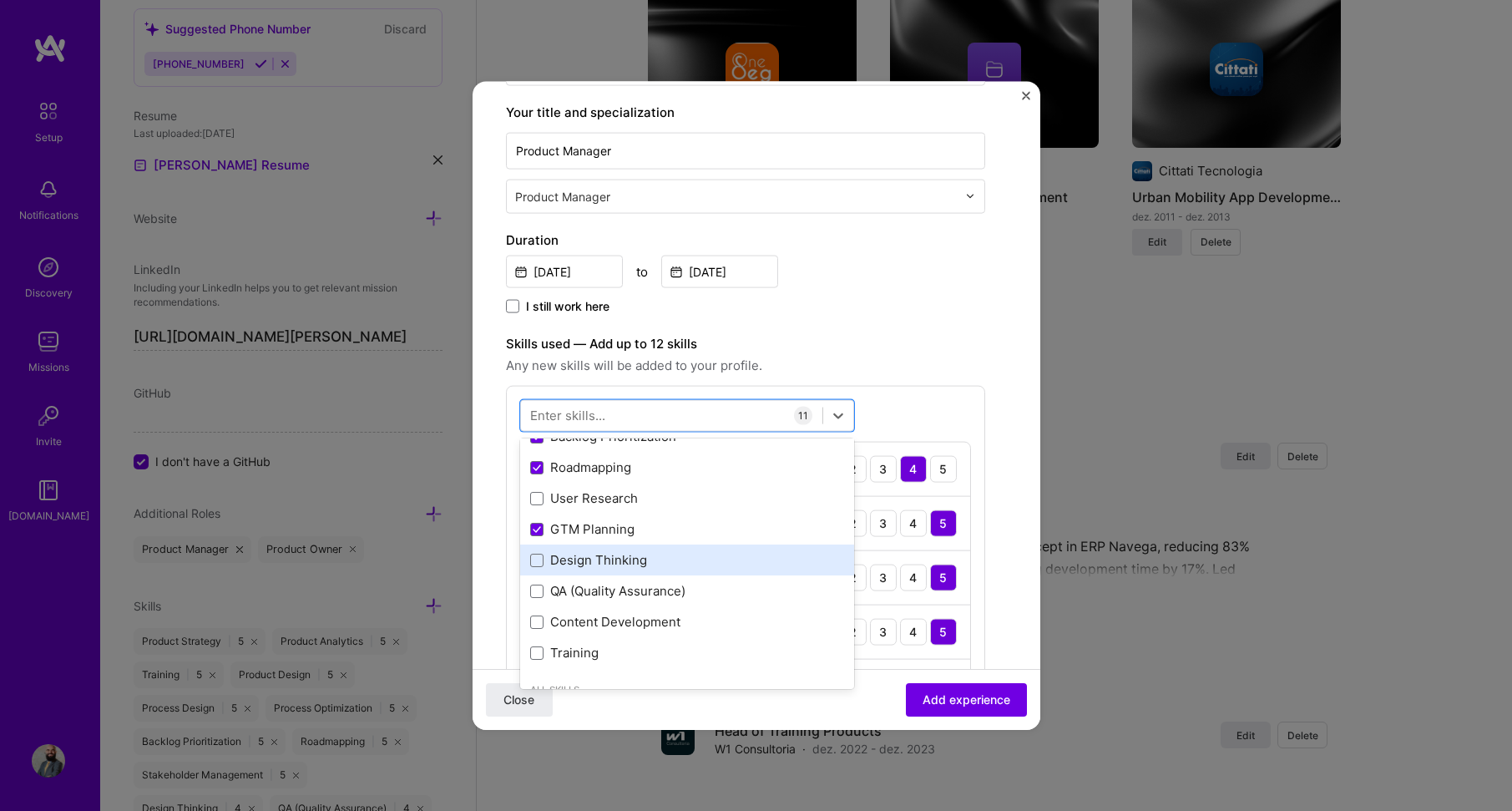
click at [717, 559] on div "Design Thinking" at bounding box center [688, 560] width 314 height 18
click at [934, 342] on label "Skills used — Add up to 12 skills" at bounding box center [746, 343] width 479 height 20
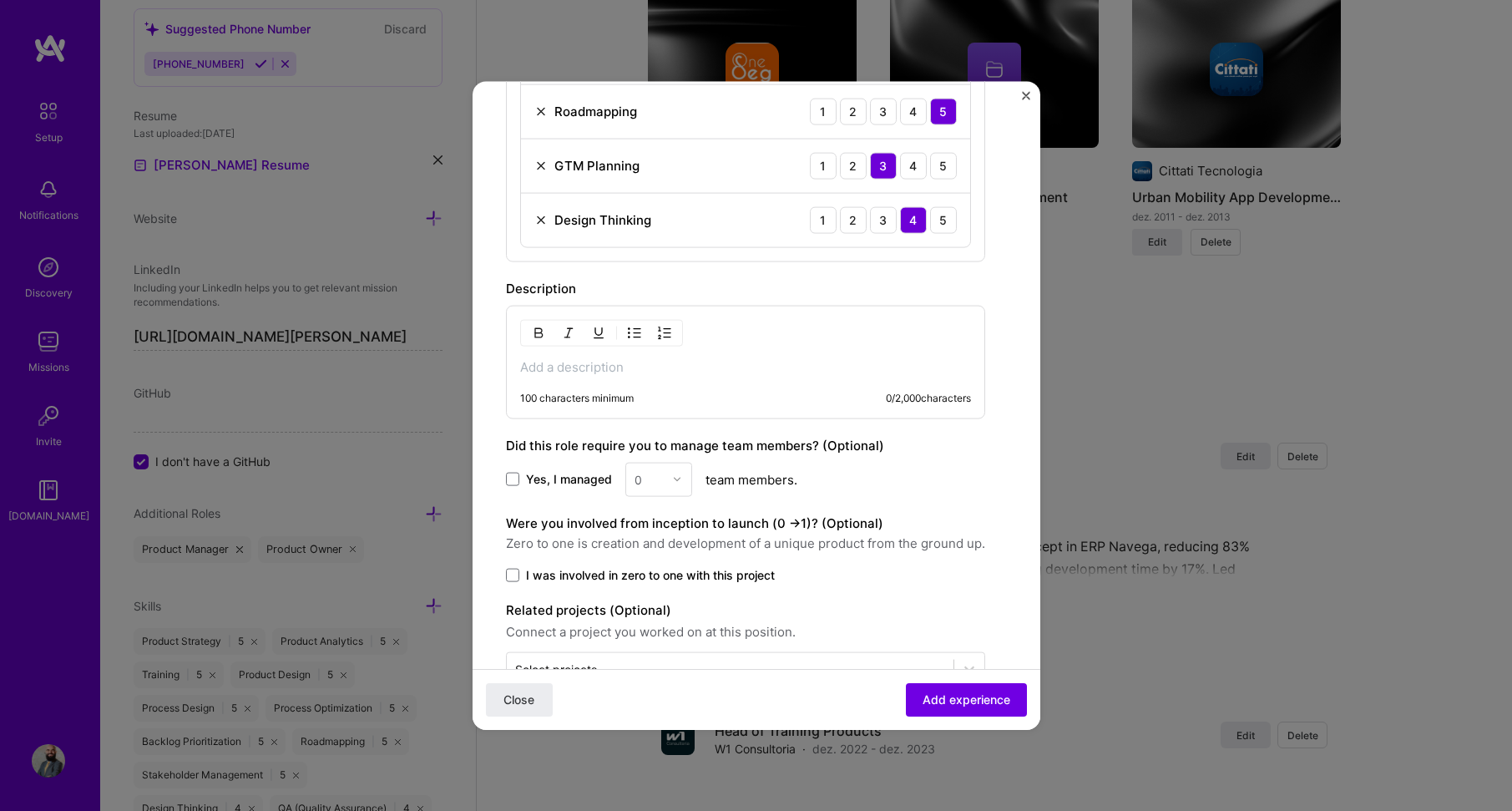
scroll to position [1147, 0]
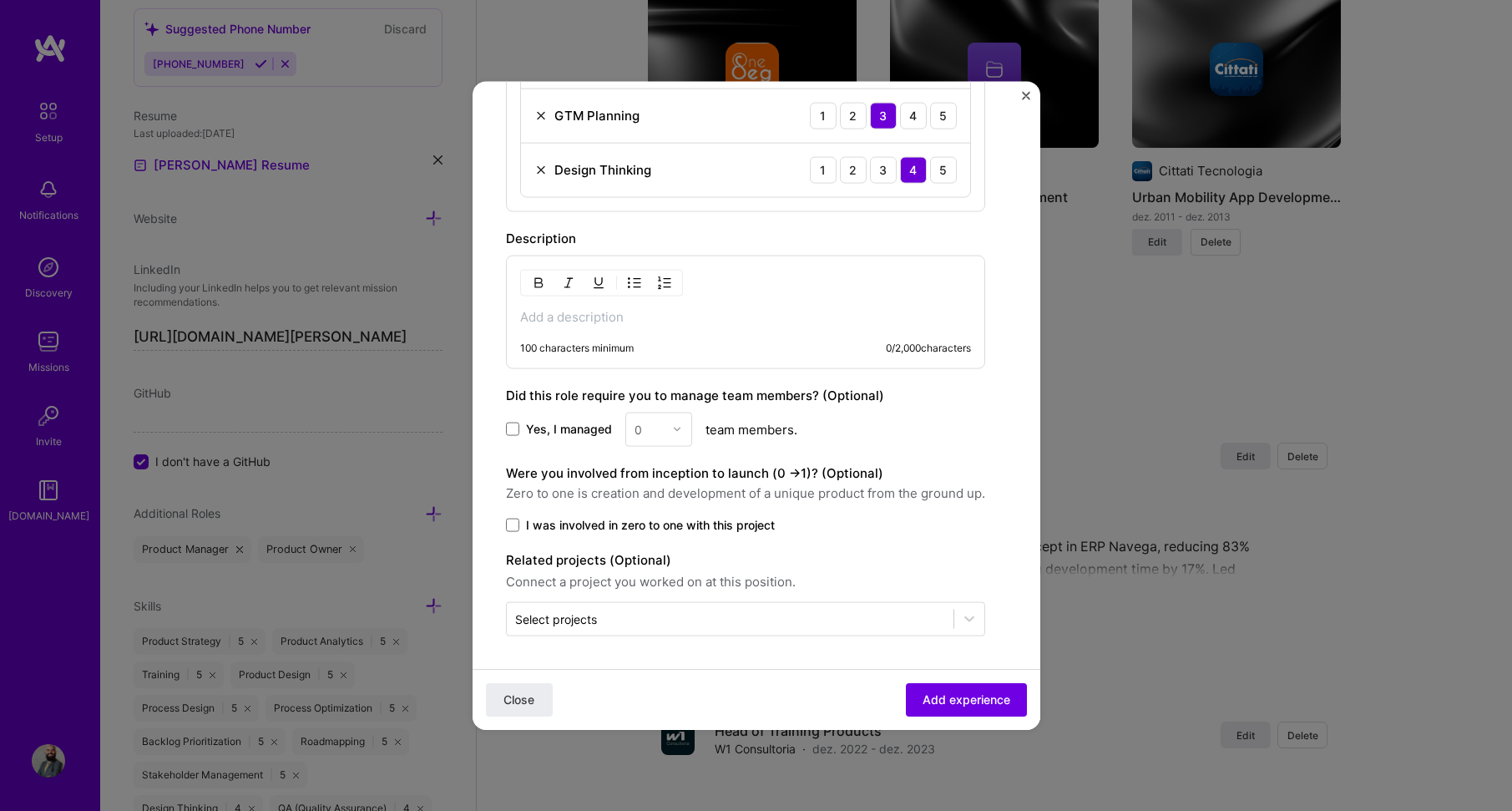
click at [576, 318] on p at bounding box center [746, 317] width 451 height 17
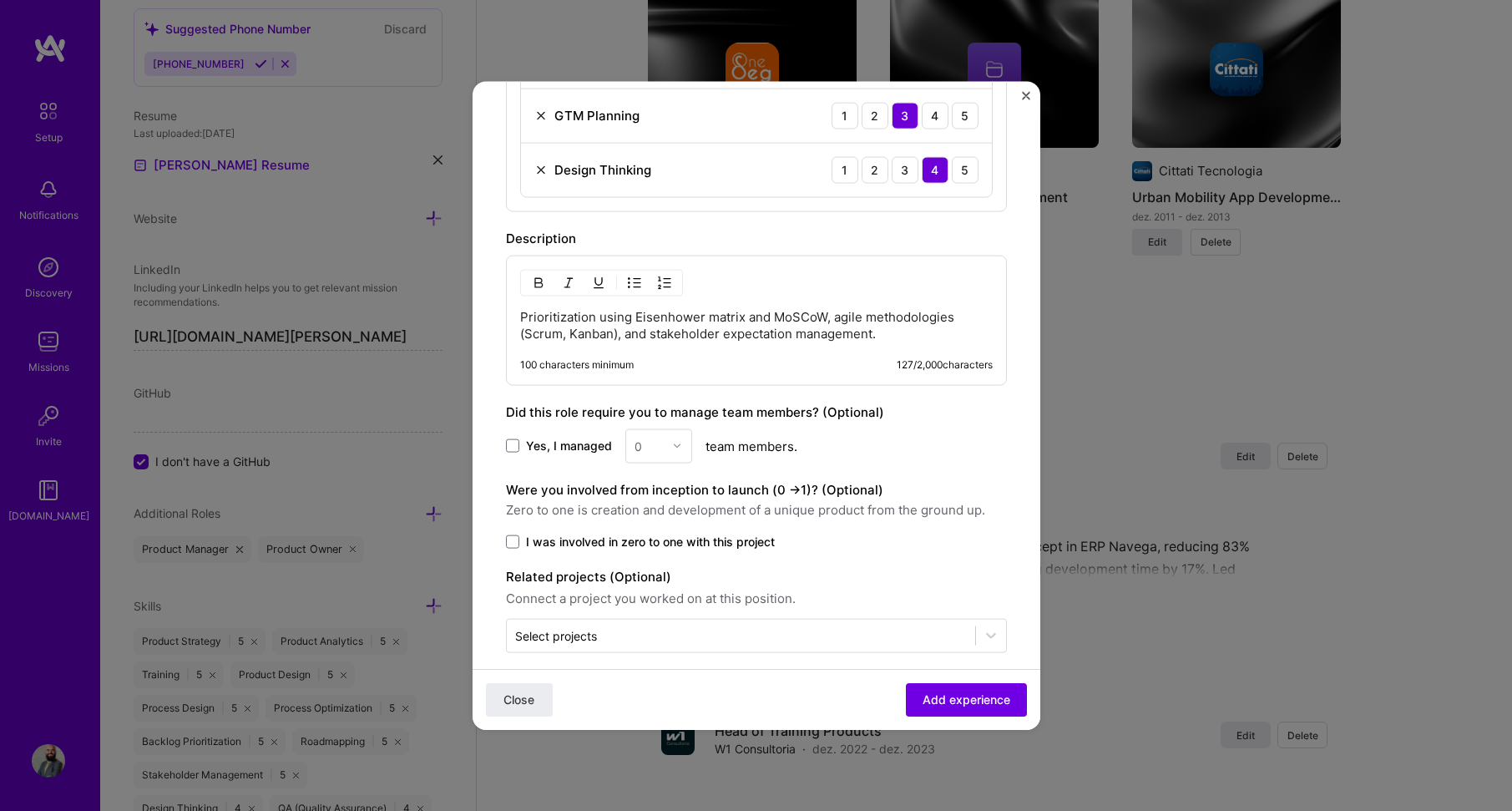
click at [525, 543] on label "I was involved in zero to one with this project" at bounding box center [756, 541] width 501 height 17
click at [0, 0] on input "I was involved in zero to one with this project" at bounding box center [0, 0] width 0 height 0
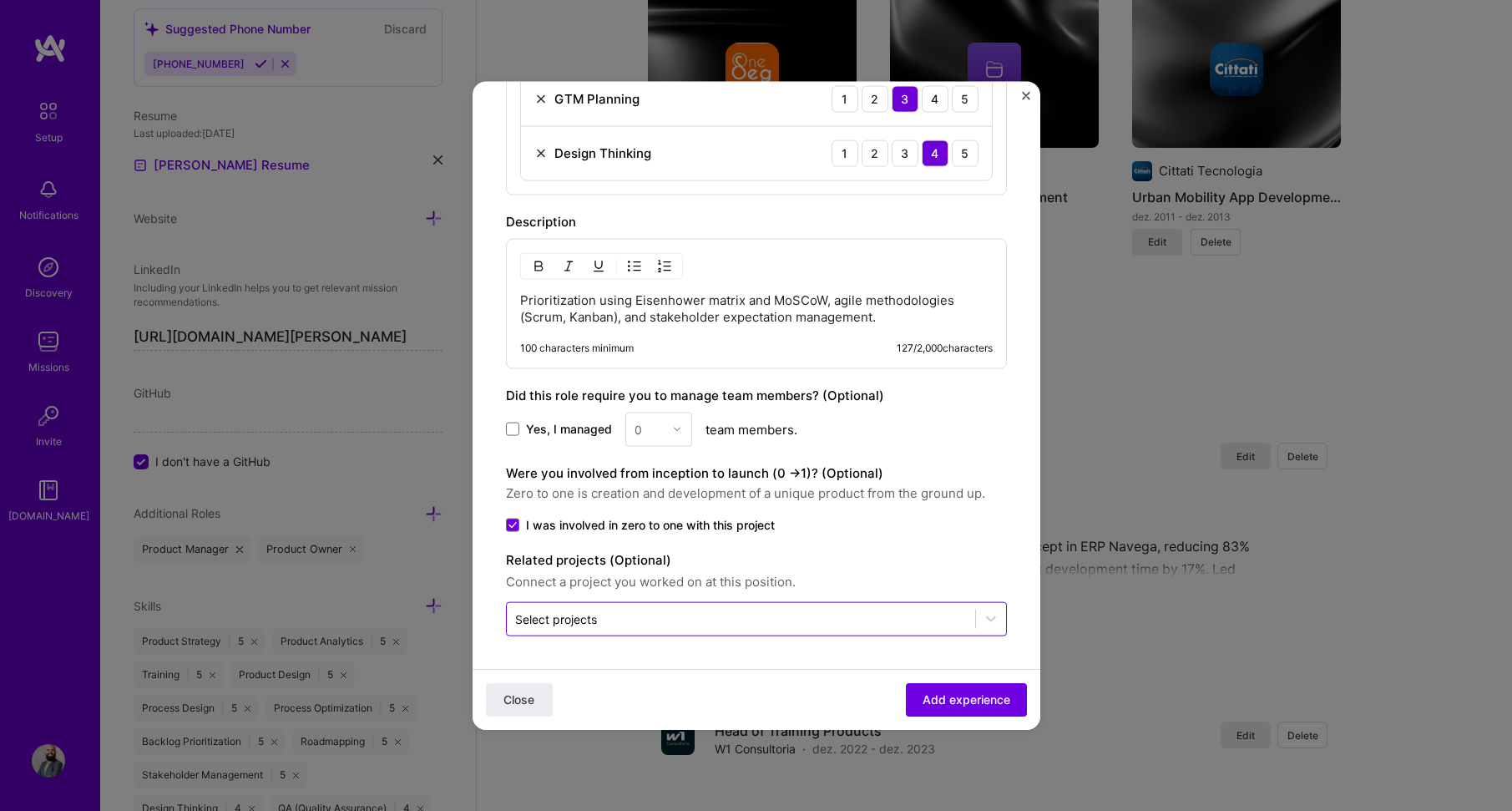
click at [815, 619] on input "text" at bounding box center [741, 618] width 452 height 18
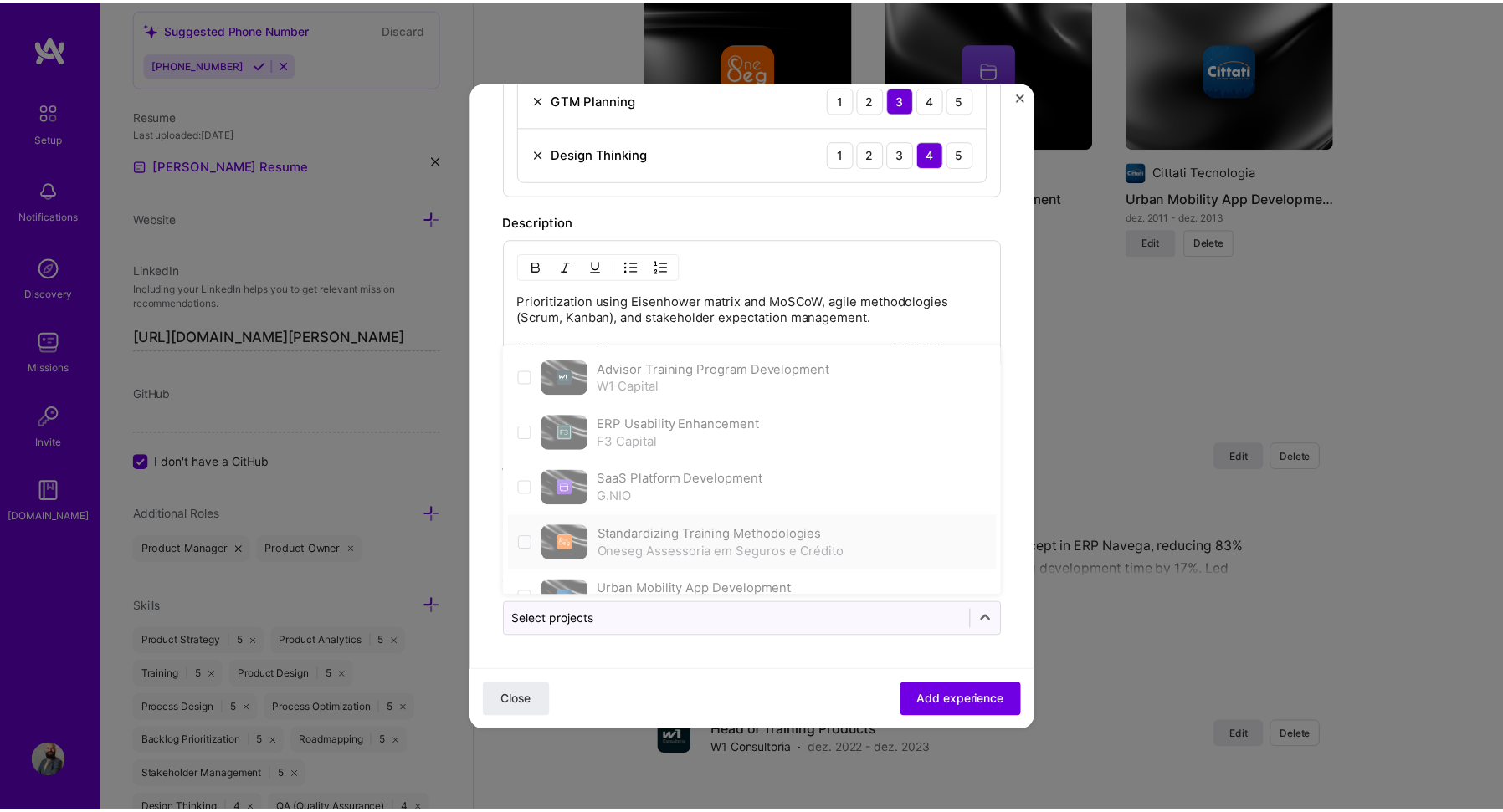
scroll to position [35, 0]
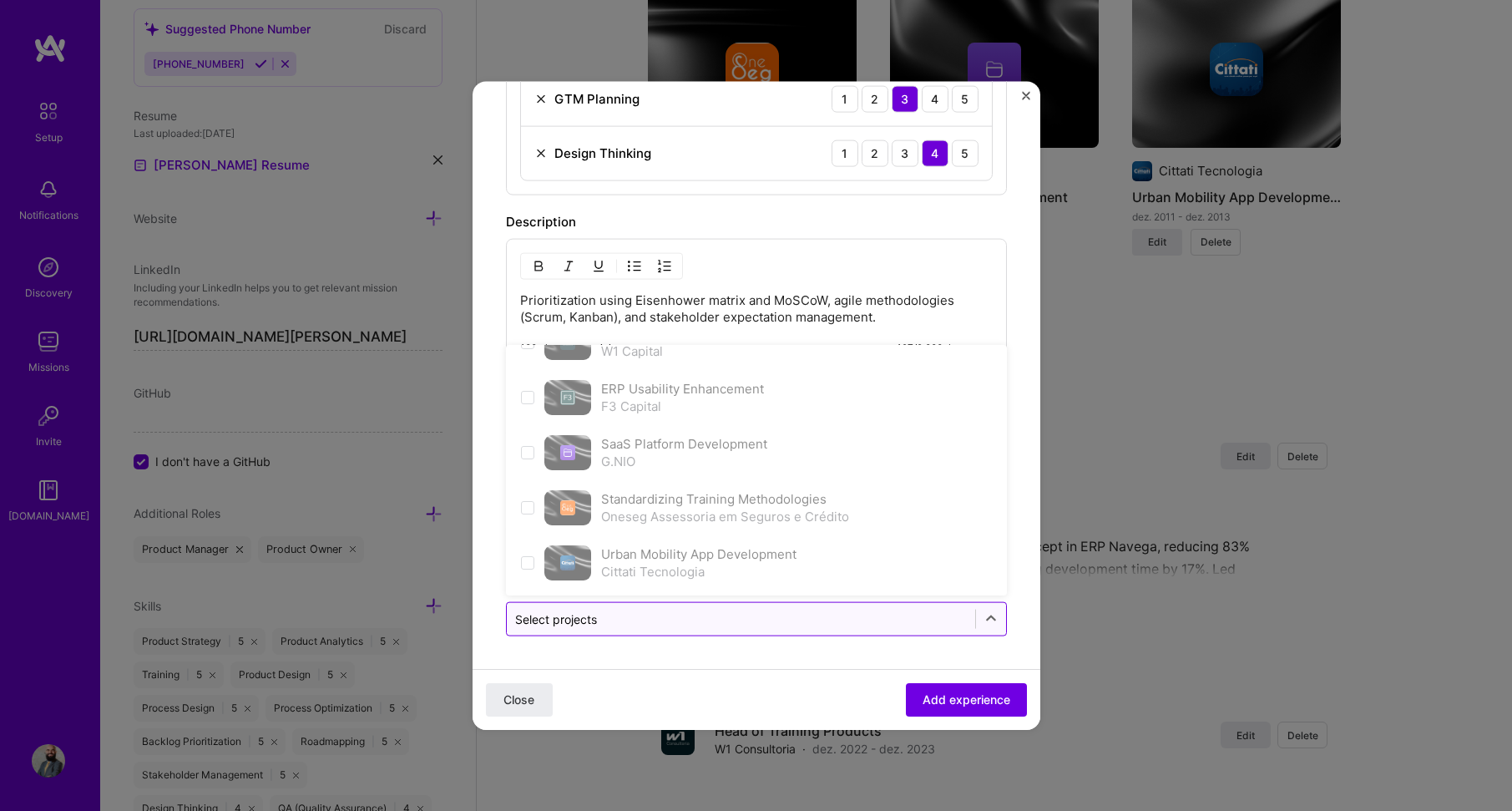
click at [784, 622] on input "text" at bounding box center [741, 618] width 452 height 18
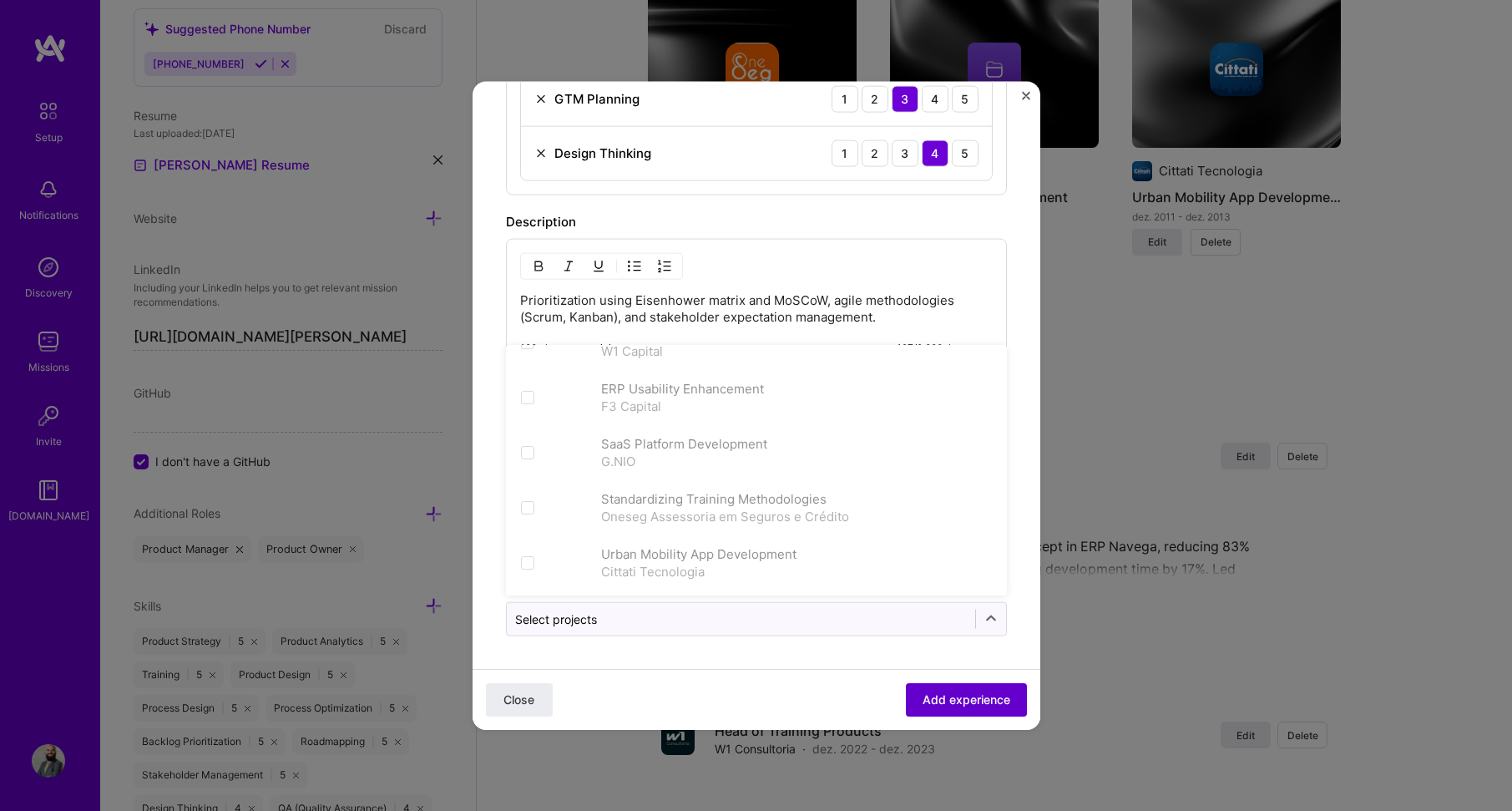
click at [938, 701] on span "Add experience" at bounding box center [966, 700] width 87 height 17
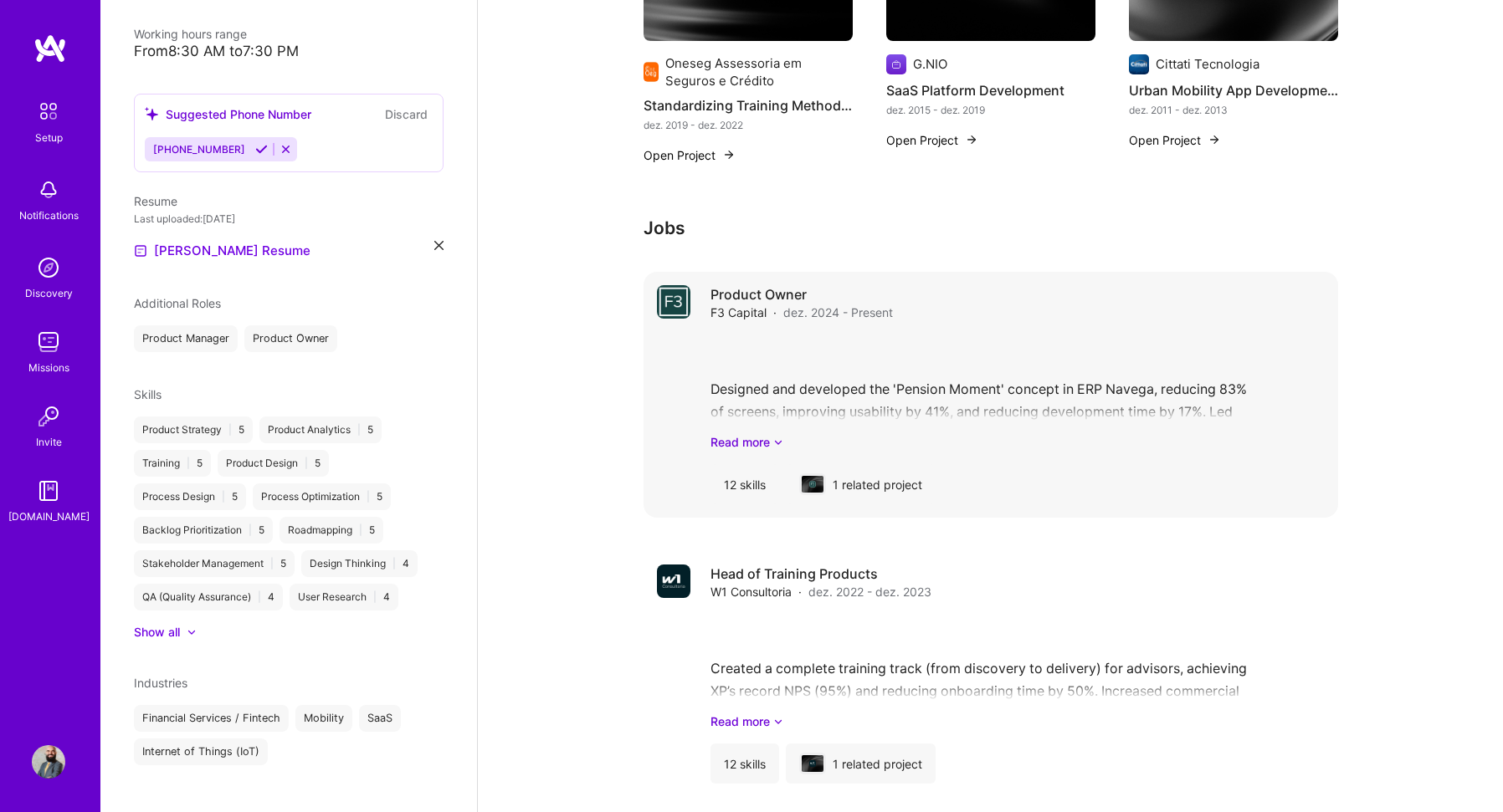
scroll to position [1076, 0]
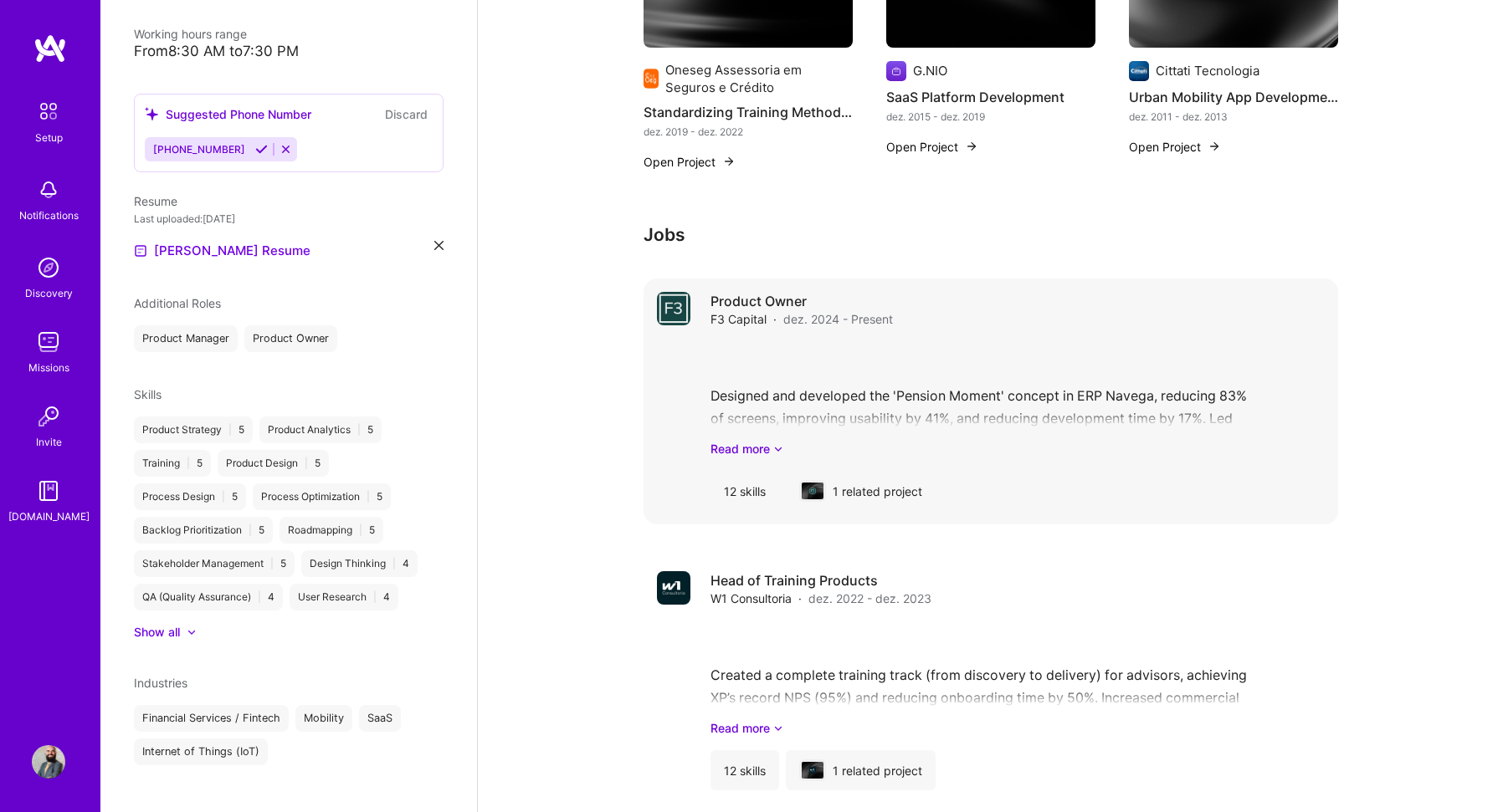
click at [881, 310] on span "dez. 2024 - Present" at bounding box center [838, 319] width 109 height 18
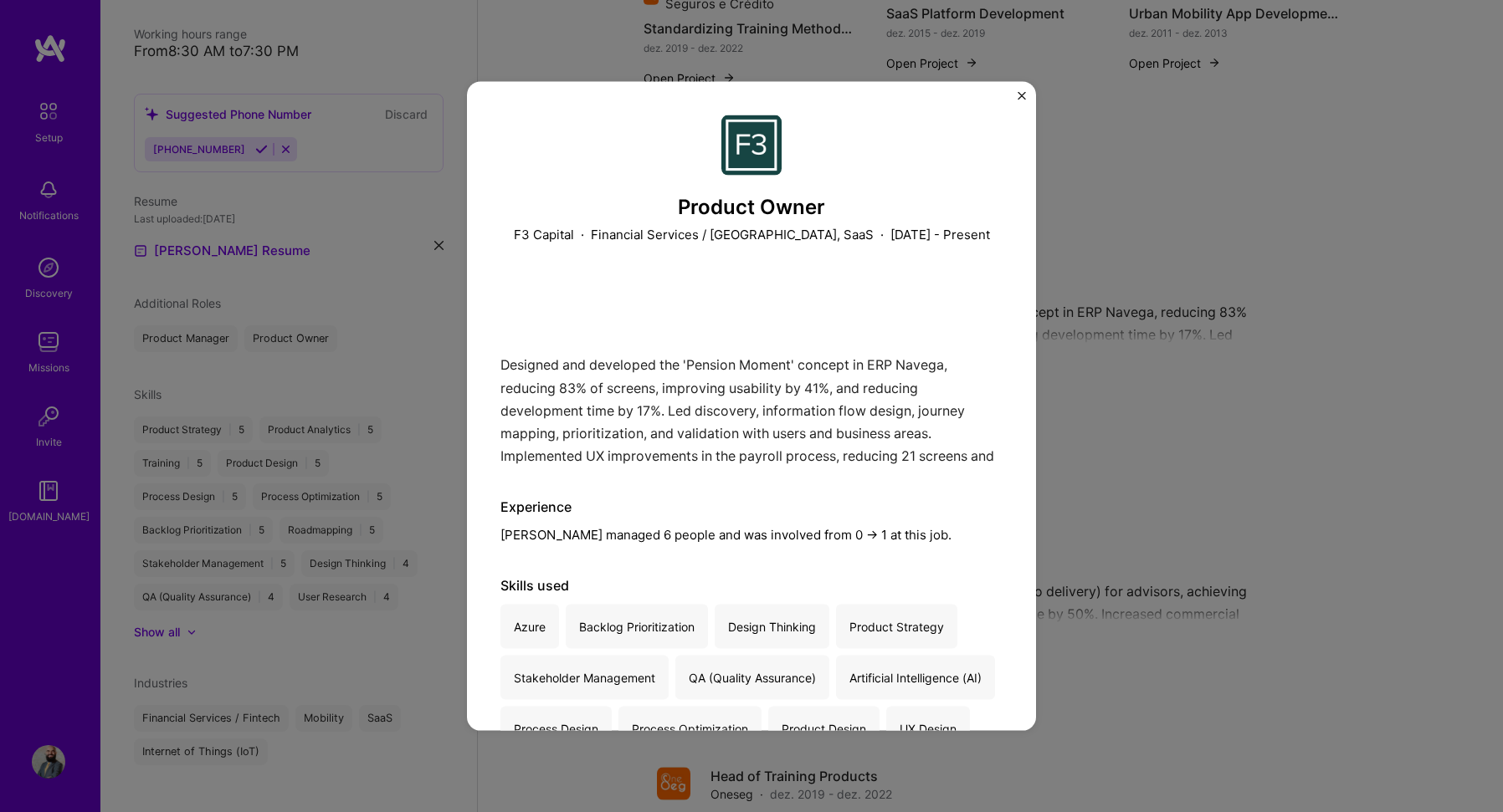
click at [1419, 343] on div "Product Owner F3 Capital · Financial Services / [GEOGRAPHIC_DATA], SaaS · [DATE…" at bounding box center [751, 406] width 1503 height 812
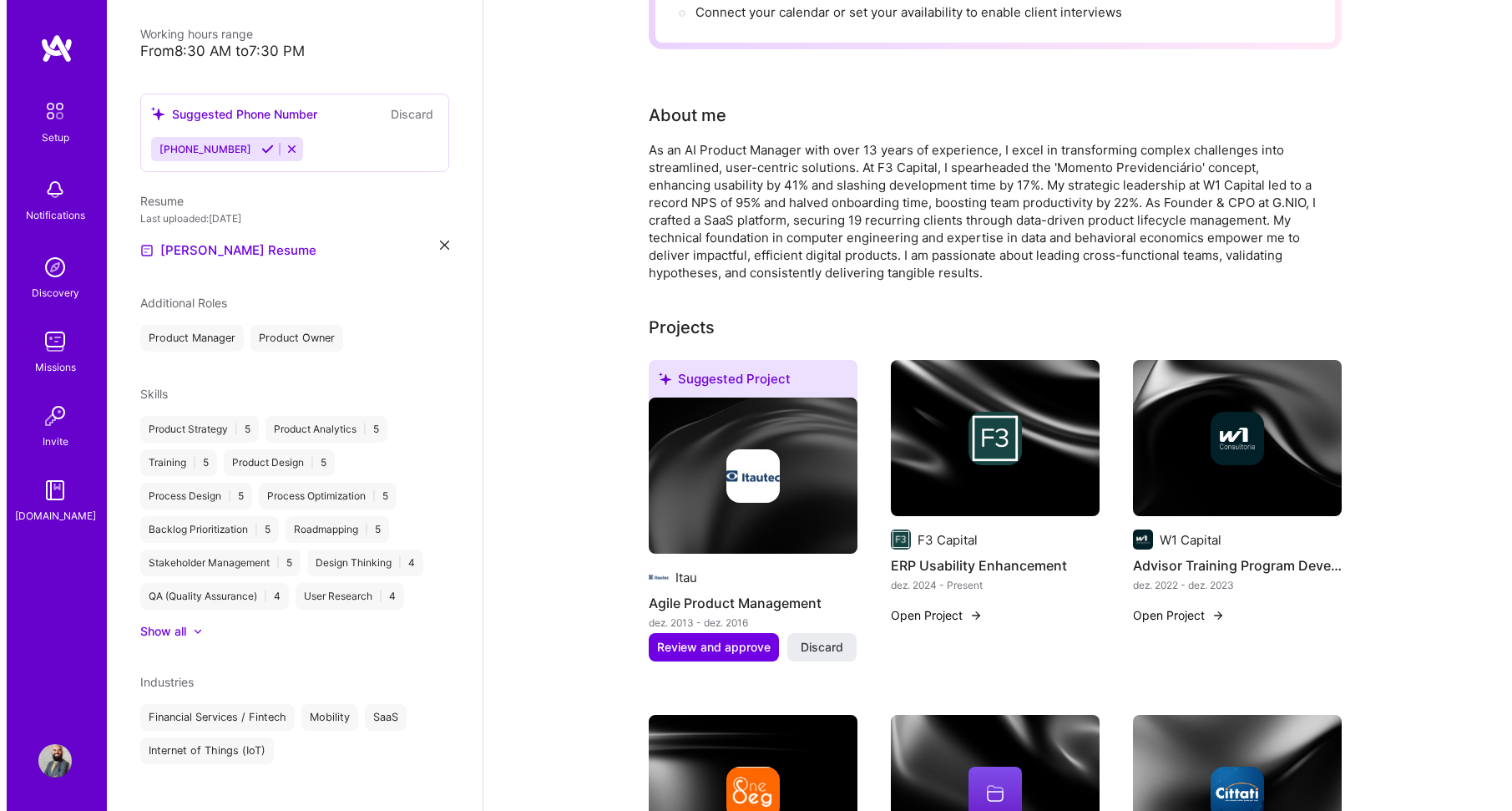
scroll to position [251, 0]
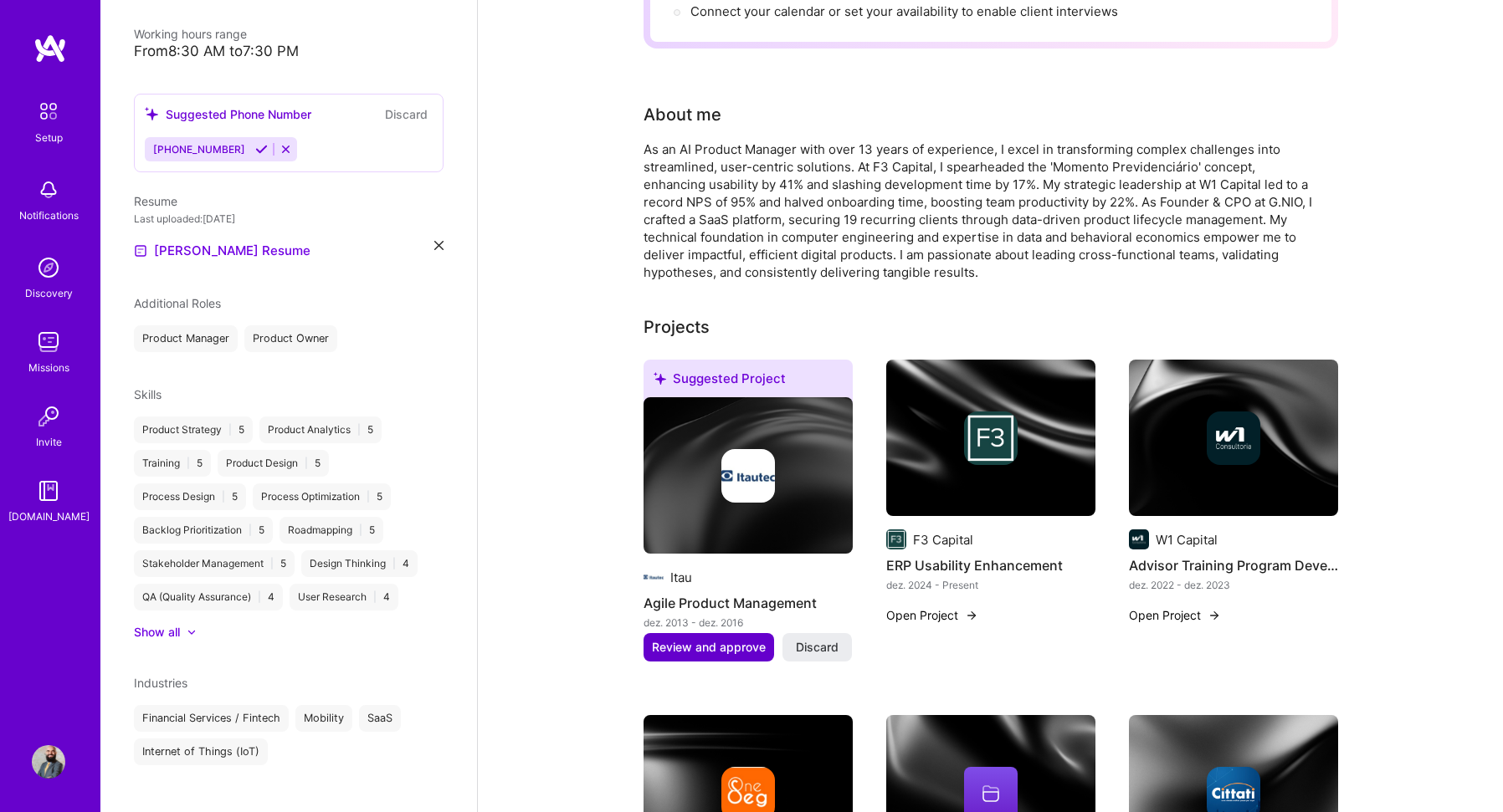
click at [716, 639] on span "Review and approve" at bounding box center [709, 647] width 114 height 17
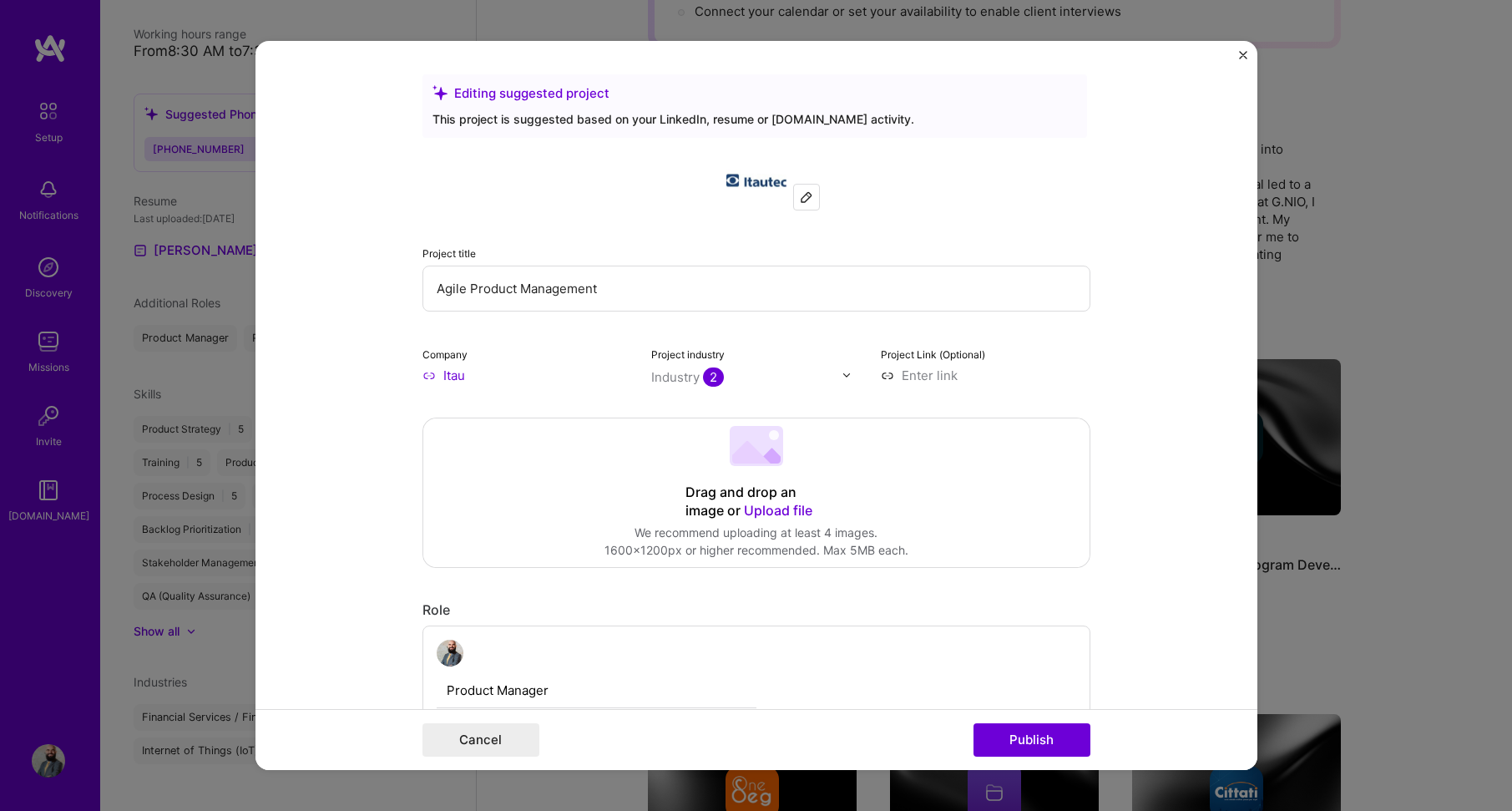
click at [461, 377] on input "Itau" at bounding box center [527, 376] width 209 height 18
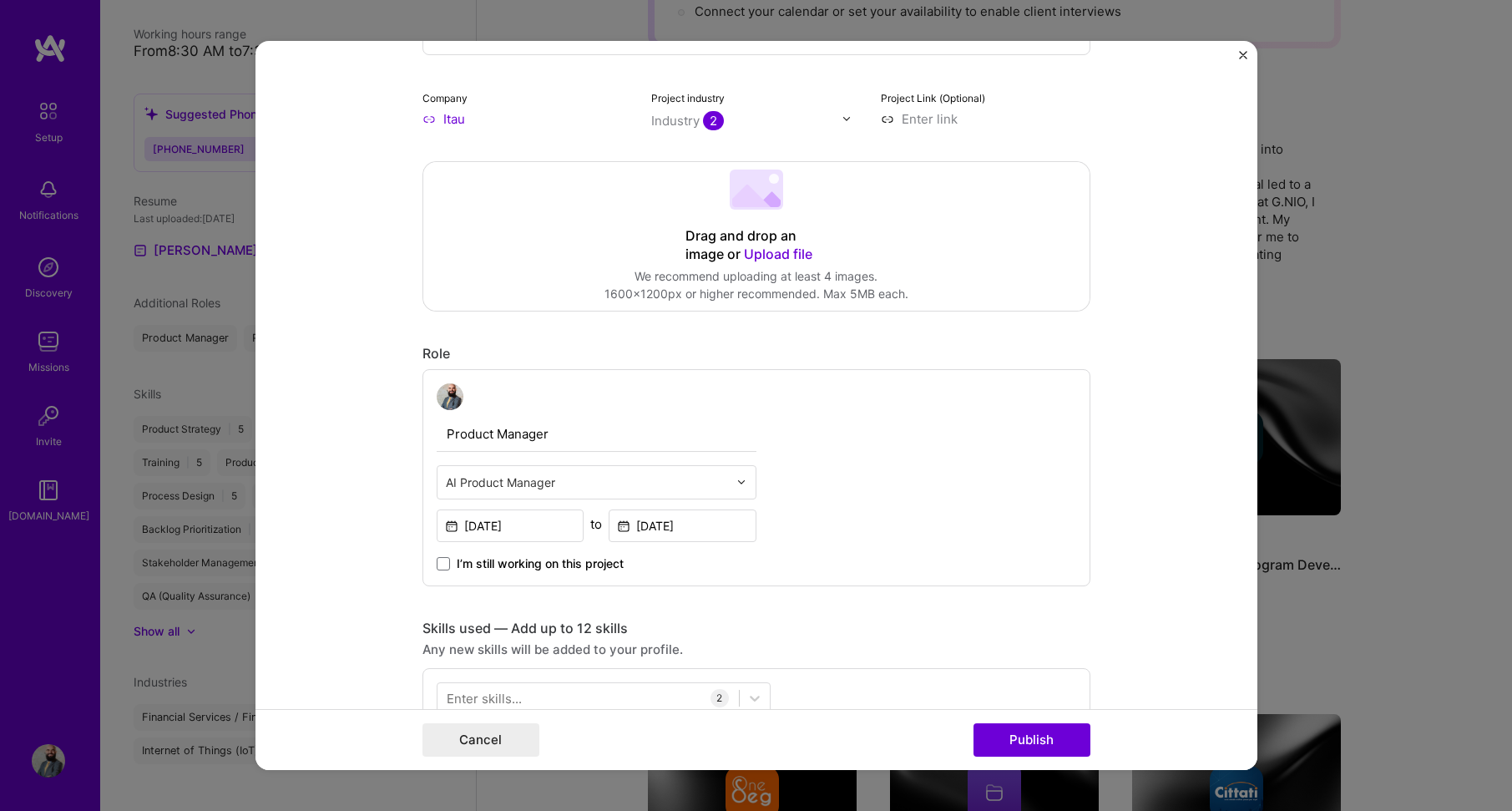
scroll to position [334, 0]
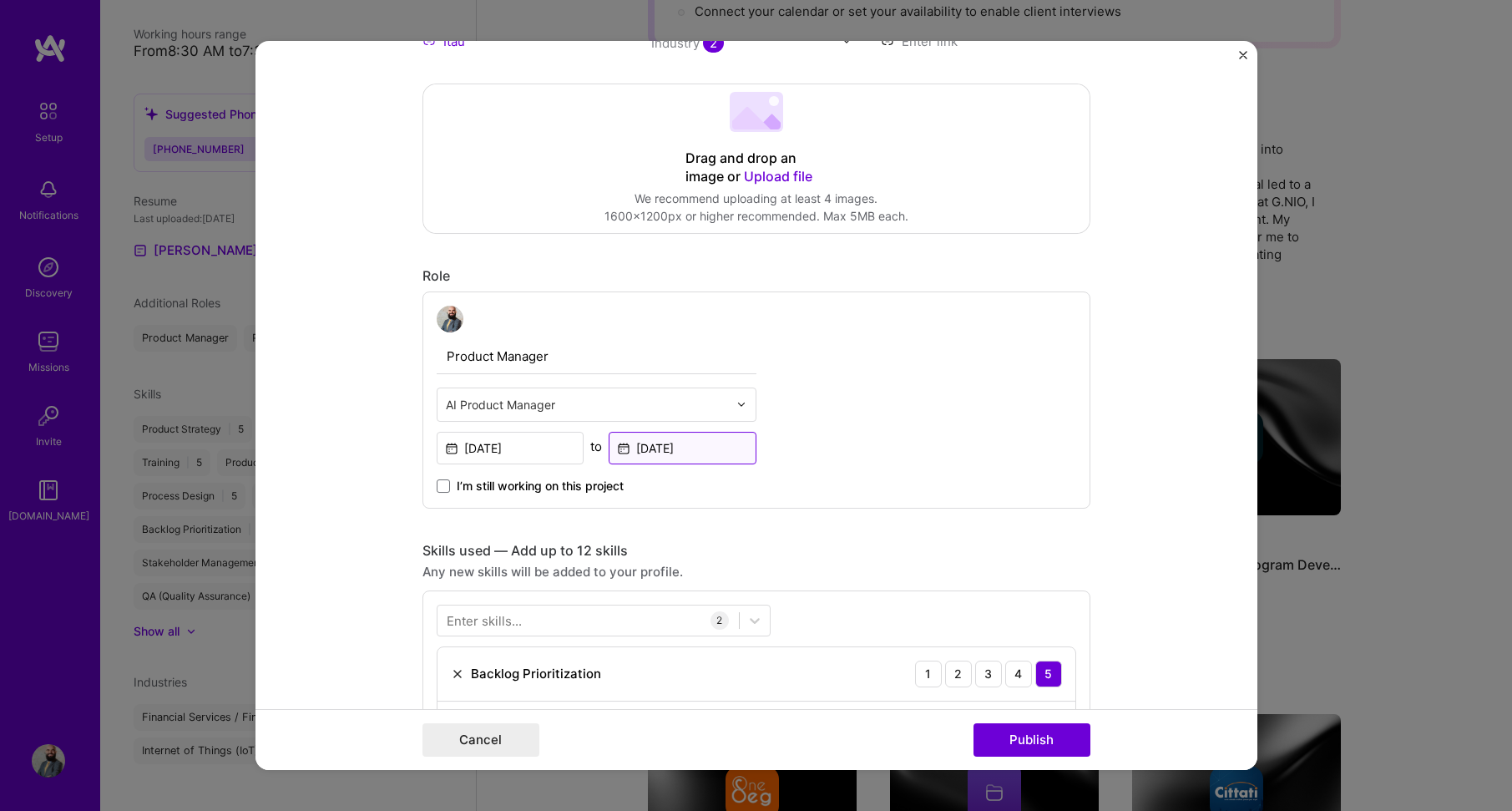
click at [712, 447] on input "[DATE]" at bounding box center [683, 447] width 147 height 32
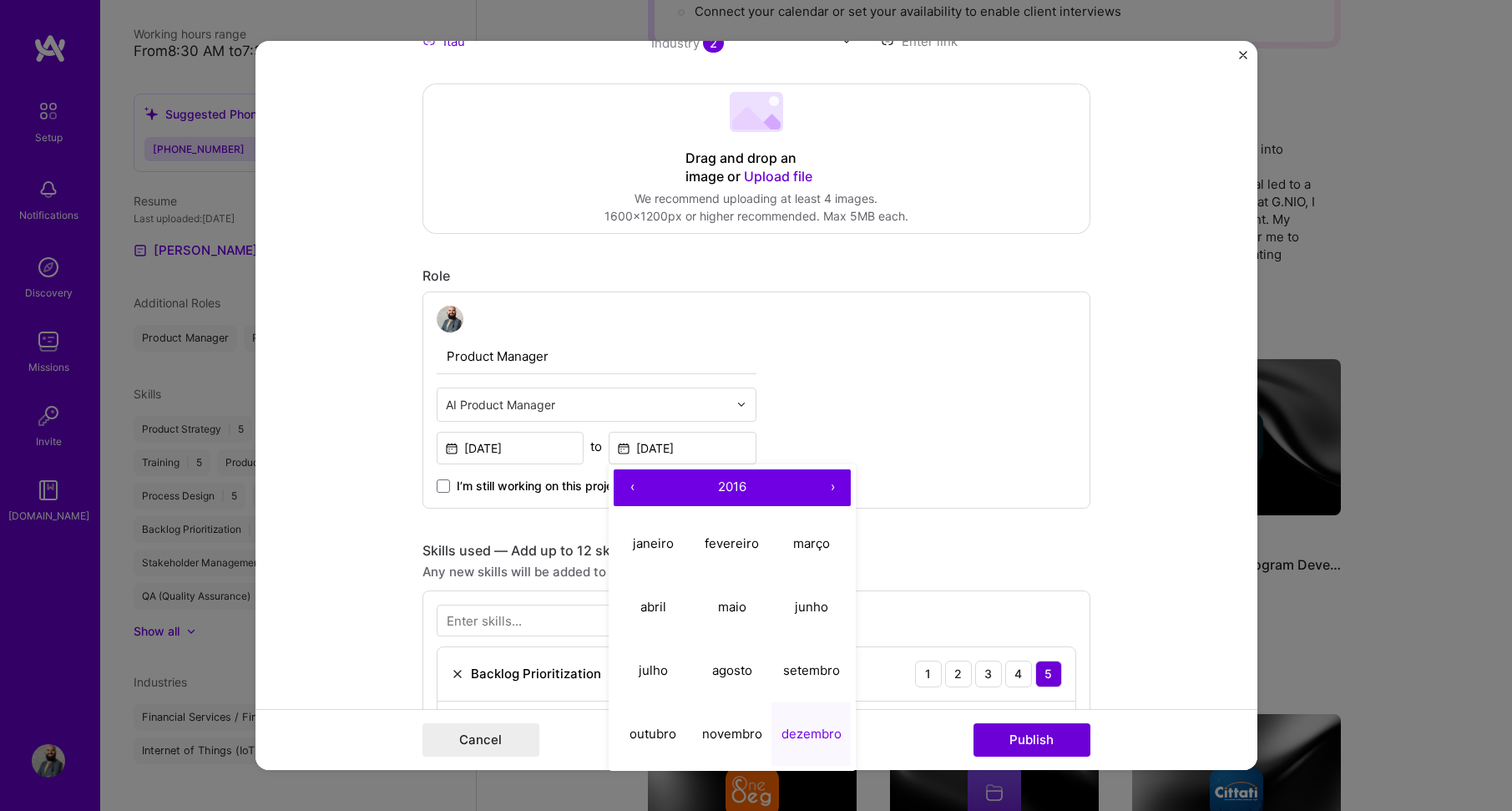
click at [824, 484] on button "›" at bounding box center [832, 488] width 36 height 36
click at [645, 678] on abbr "julho" at bounding box center [653, 670] width 29 height 16
type input "[DATE]"
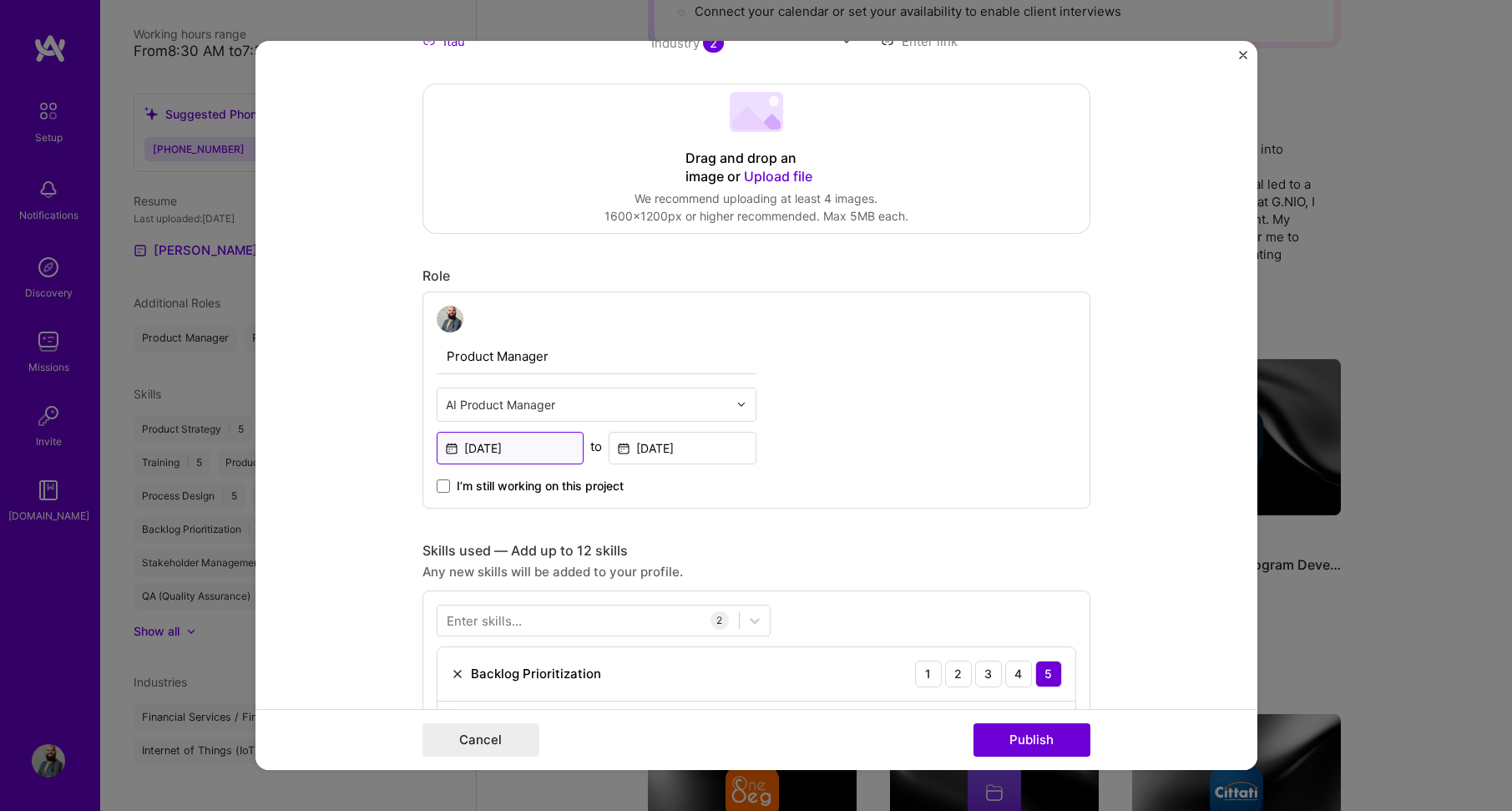
click at [536, 447] on input "[DATE]" at bounding box center [511, 447] width 147 height 32
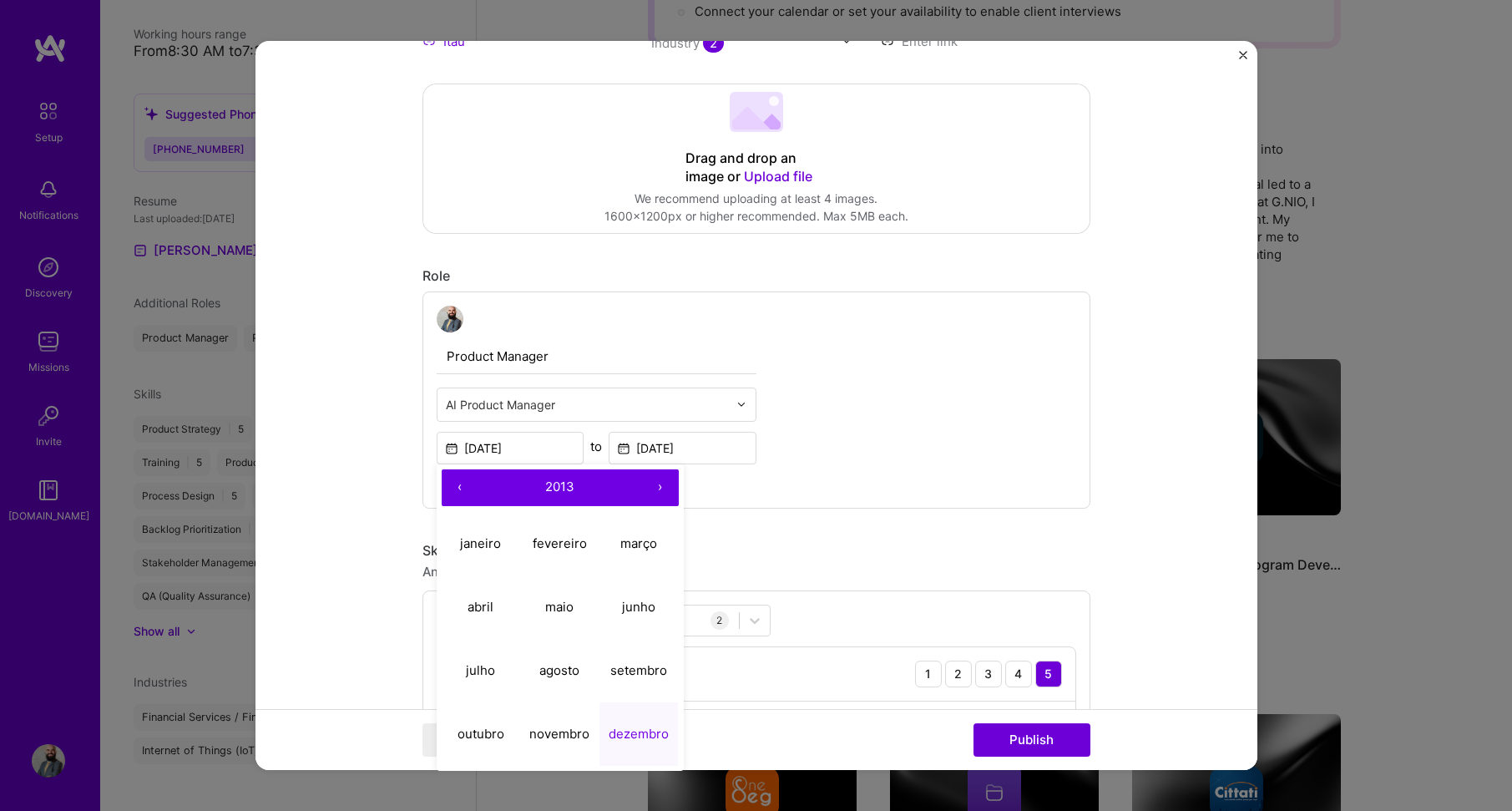
click at [657, 484] on button "›" at bounding box center [660, 488] width 36 height 36
click at [480, 543] on abbr "janeiro" at bounding box center [480, 544] width 41 height 16
type input "[DATE]"
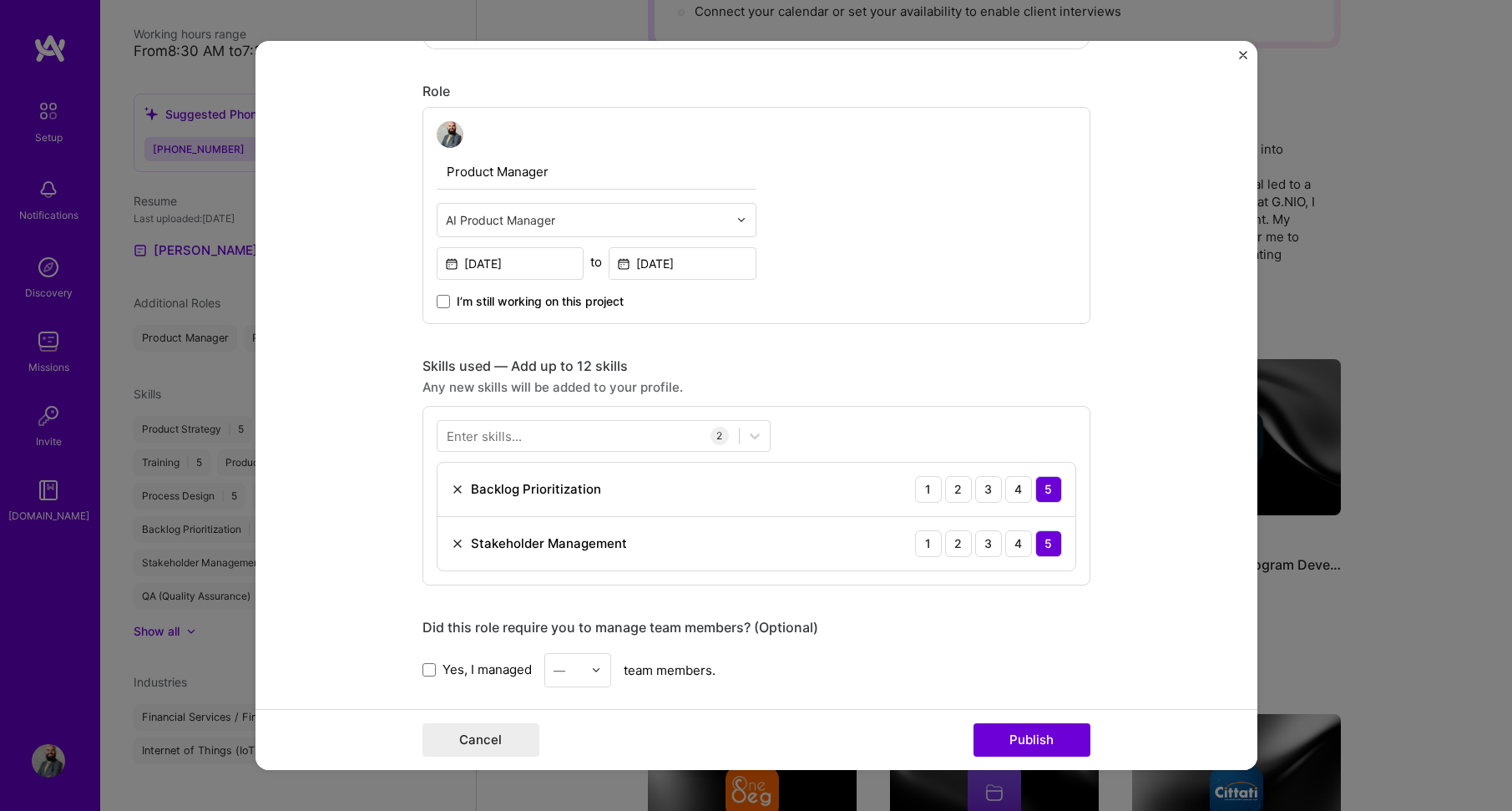
scroll to position [585, 0]
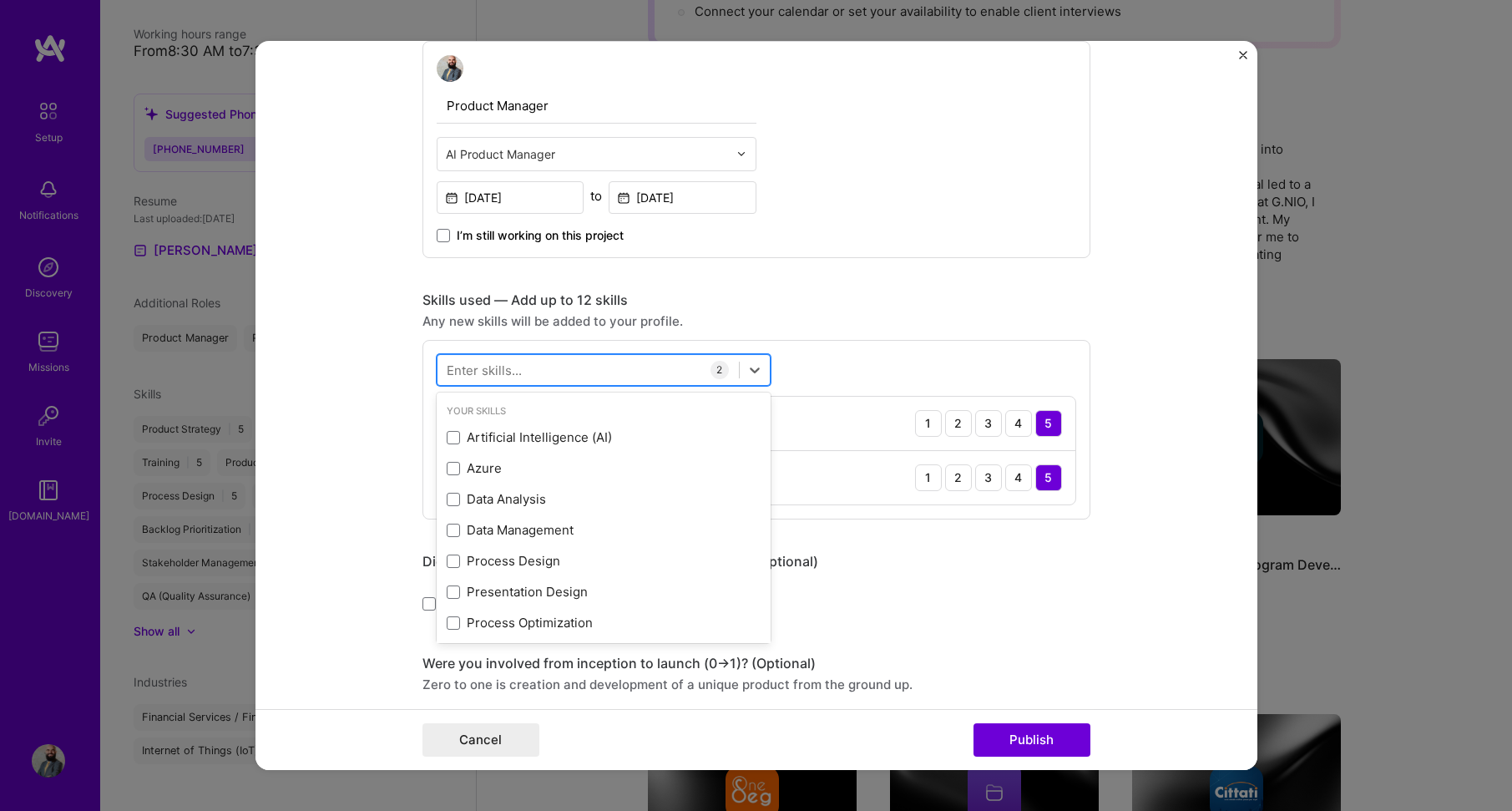
click at [627, 370] on div at bounding box center [588, 370] width 302 height 28
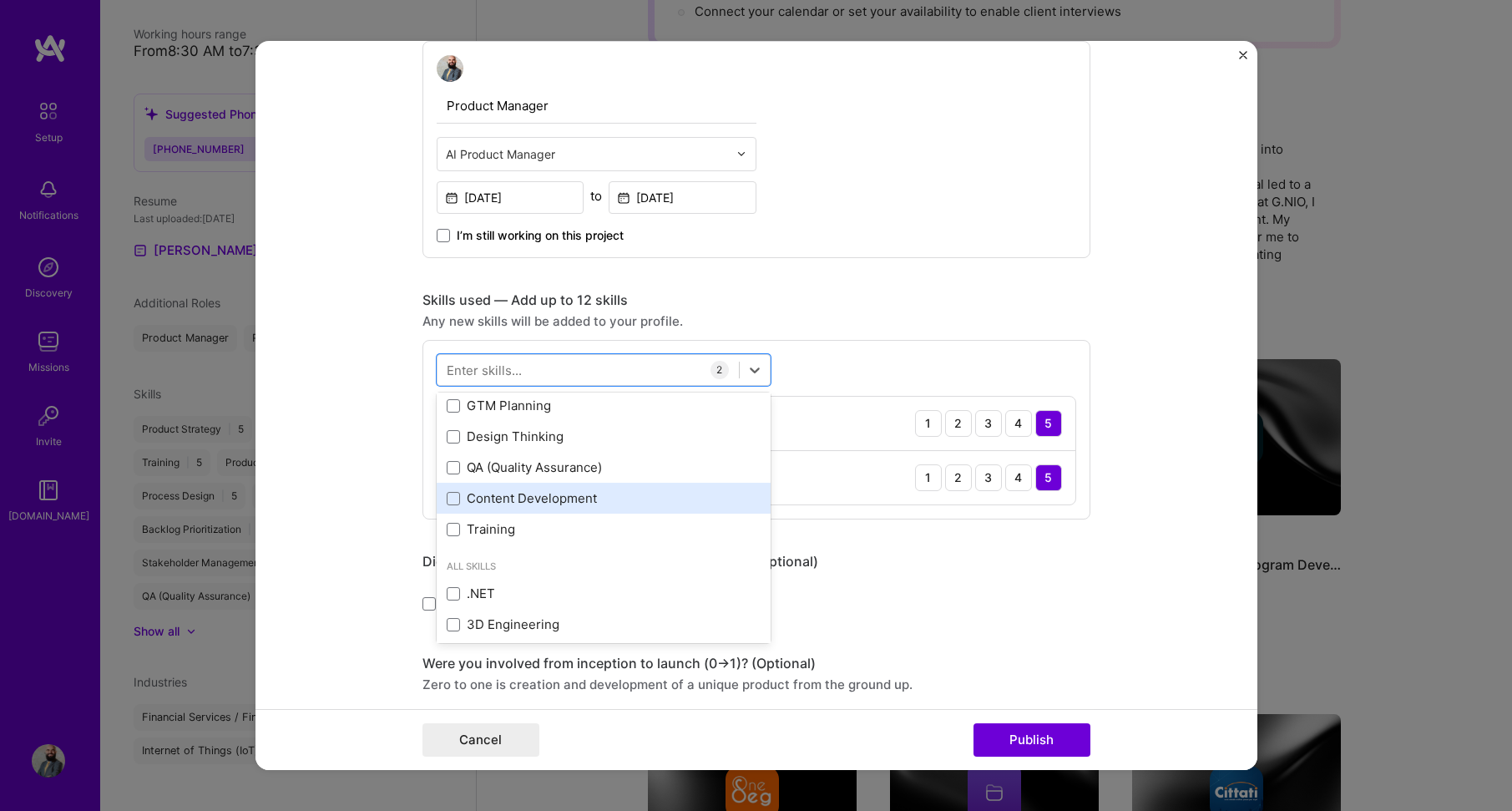
scroll to position [501, 0]
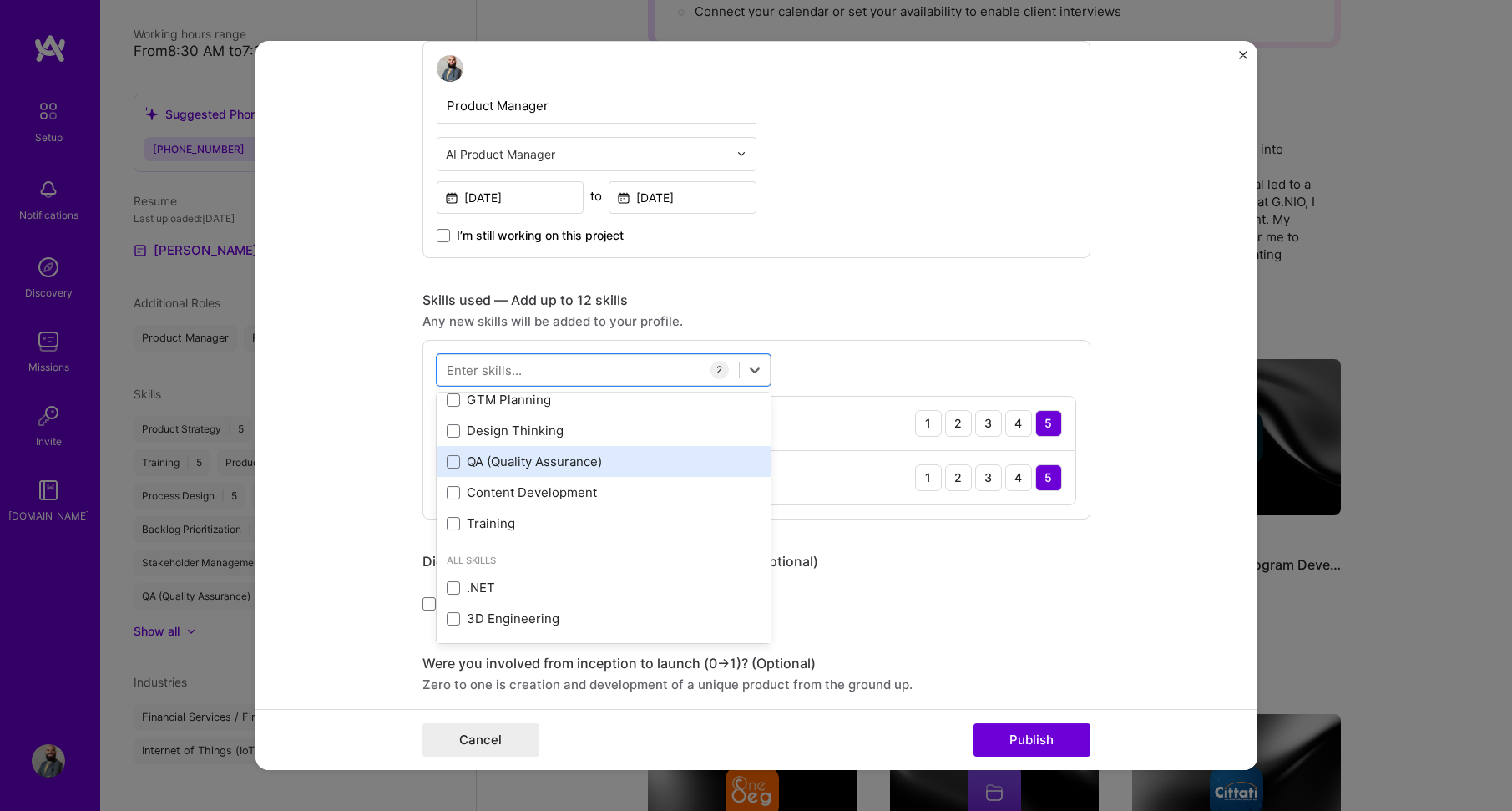
click at [564, 460] on div "QA (Quality Assurance)" at bounding box center [604, 462] width 314 height 18
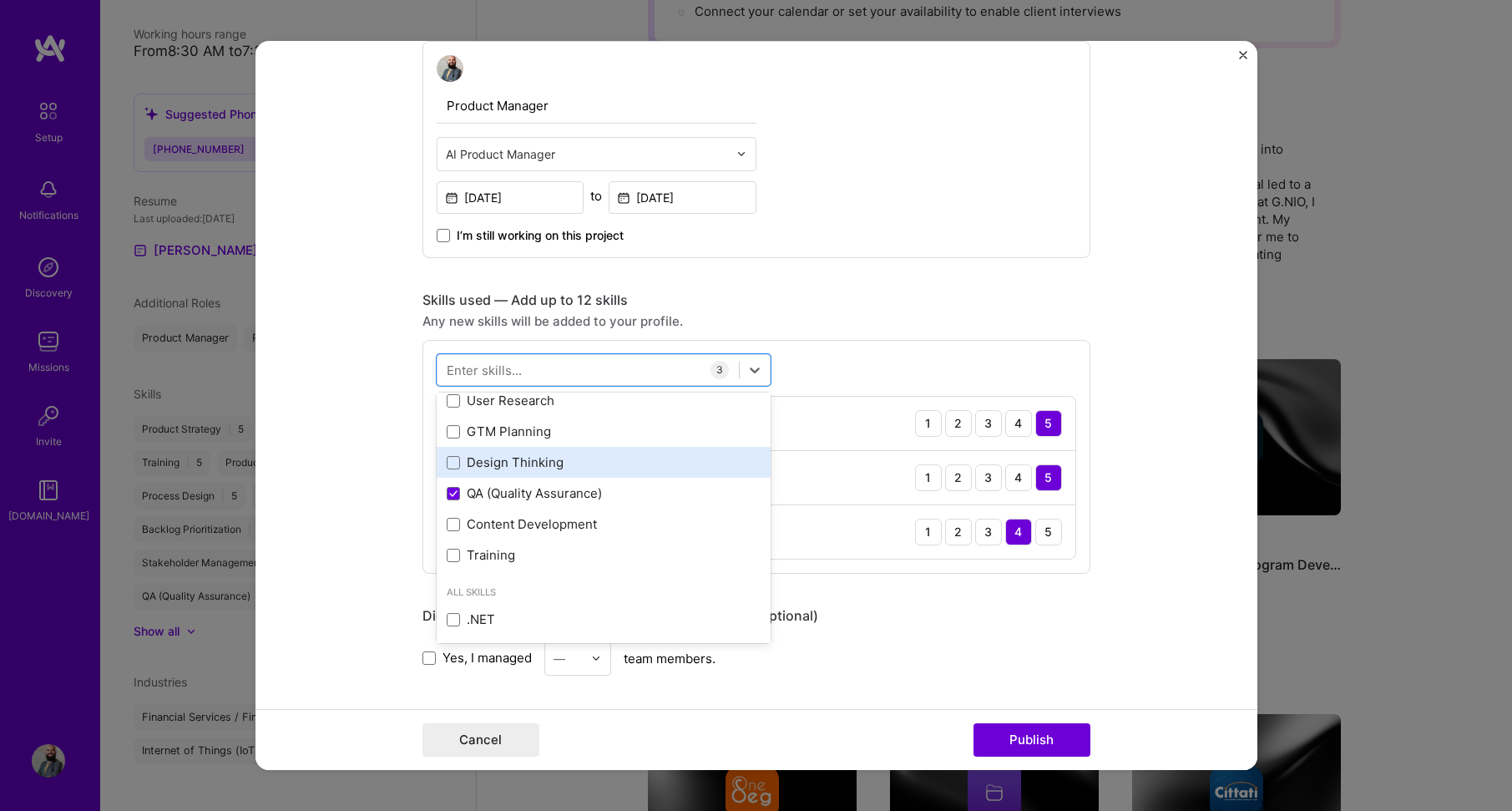
scroll to position [418, 0]
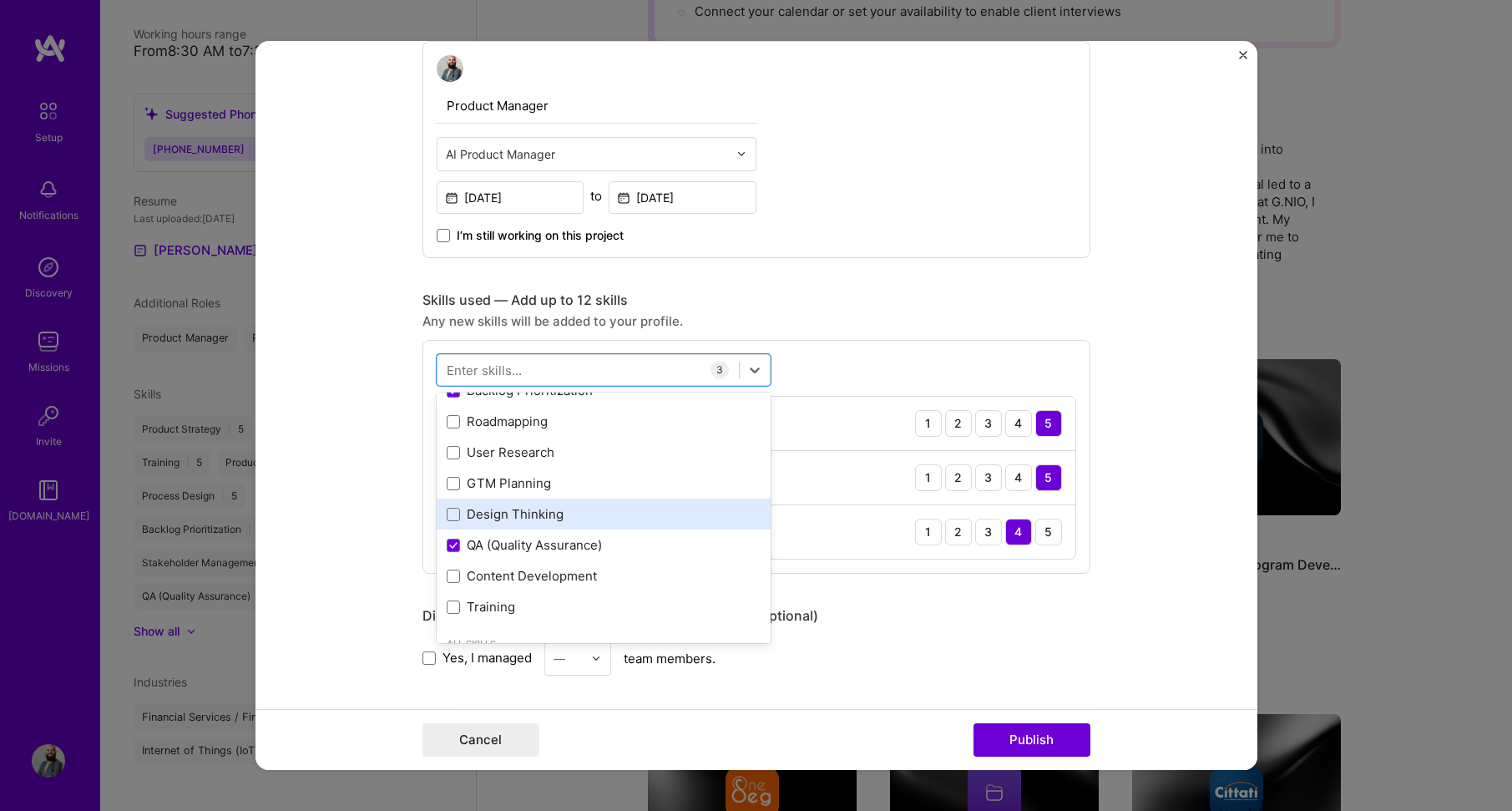
click at [595, 516] on div "Design Thinking" at bounding box center [604, 514] width 314 height 18
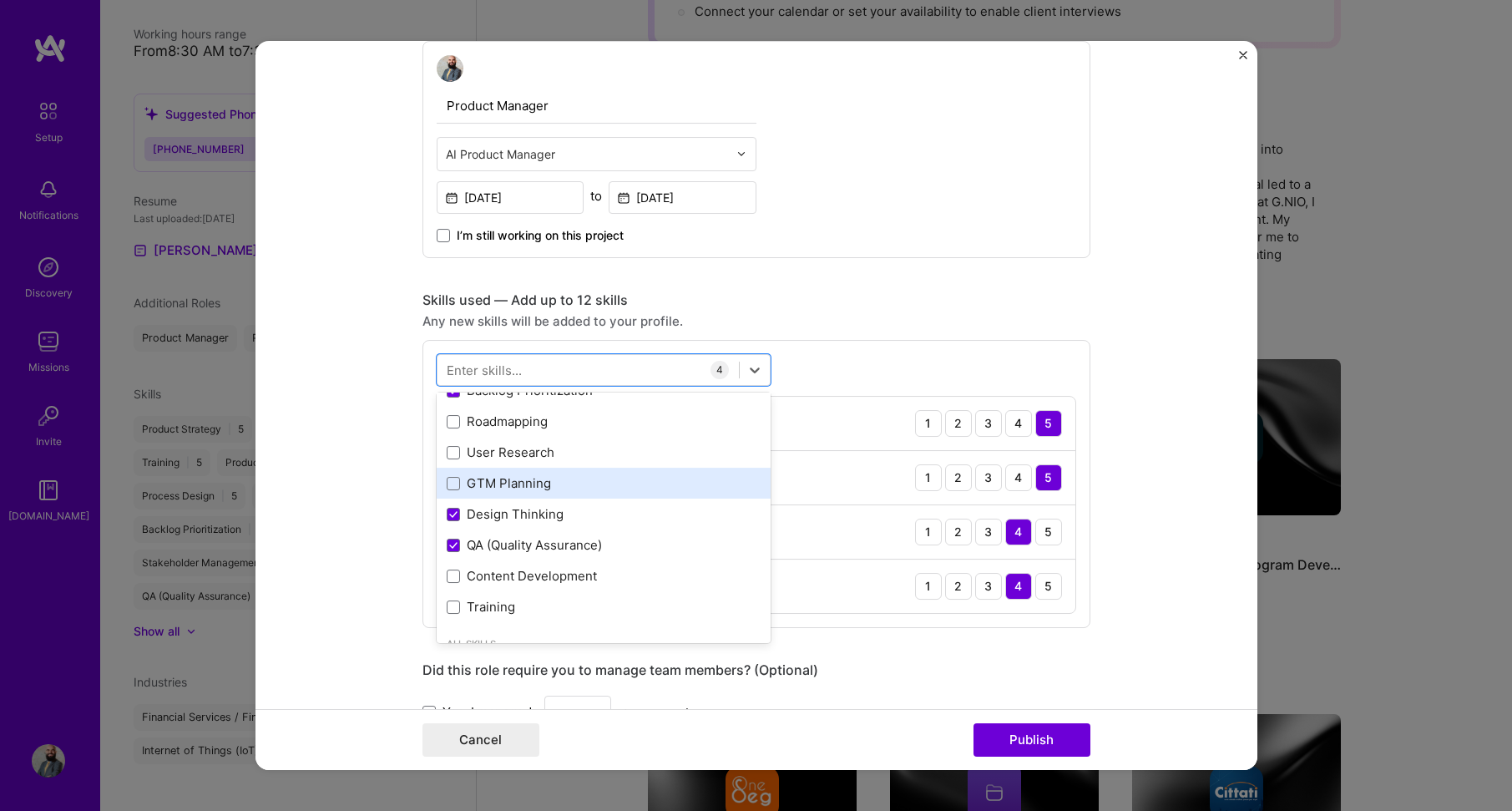
click at [600, 496] on div "GTM Planning" at bounding box center [604, 483] width 334 height 30
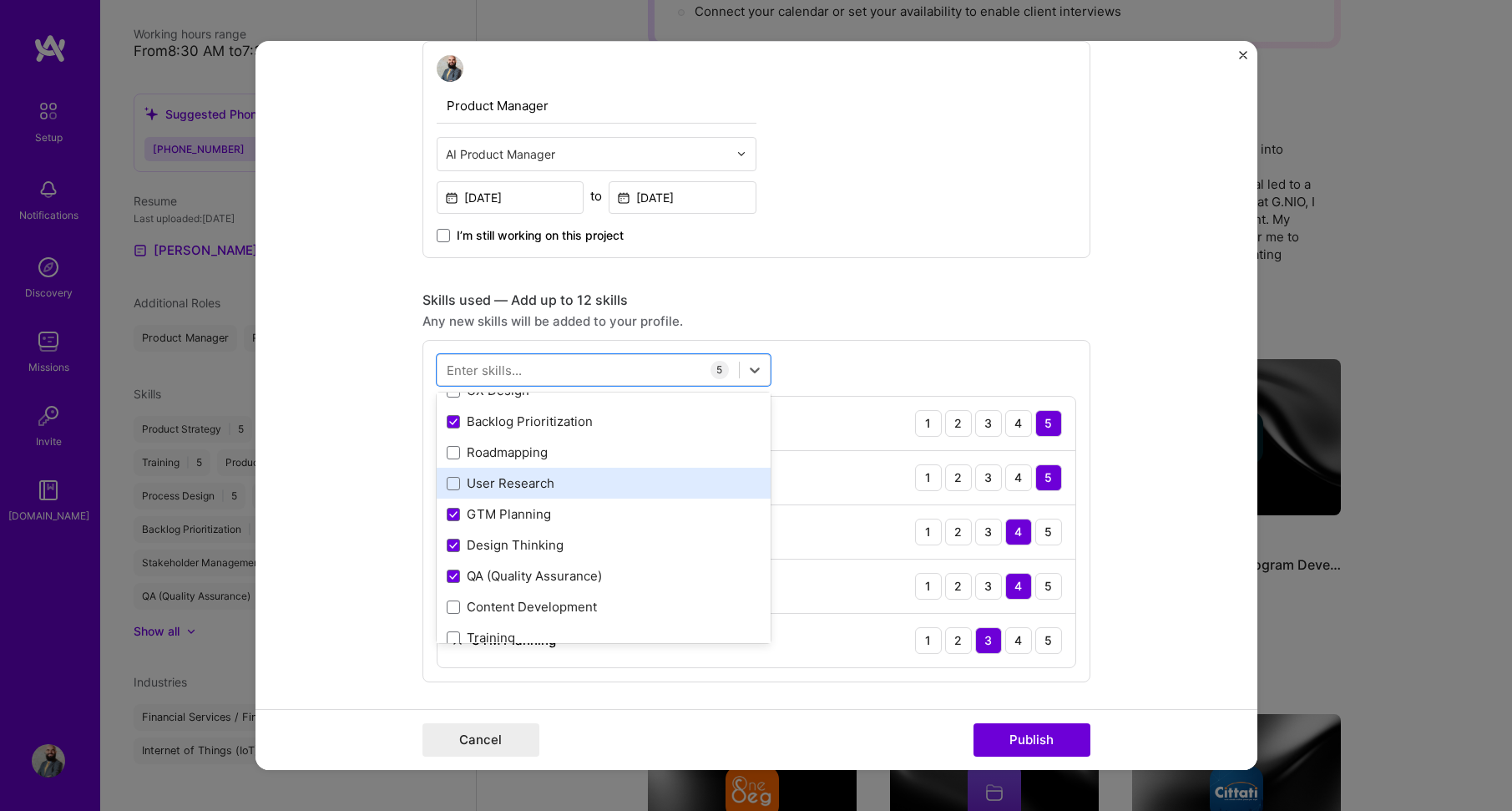
scroll to position [334, 0]
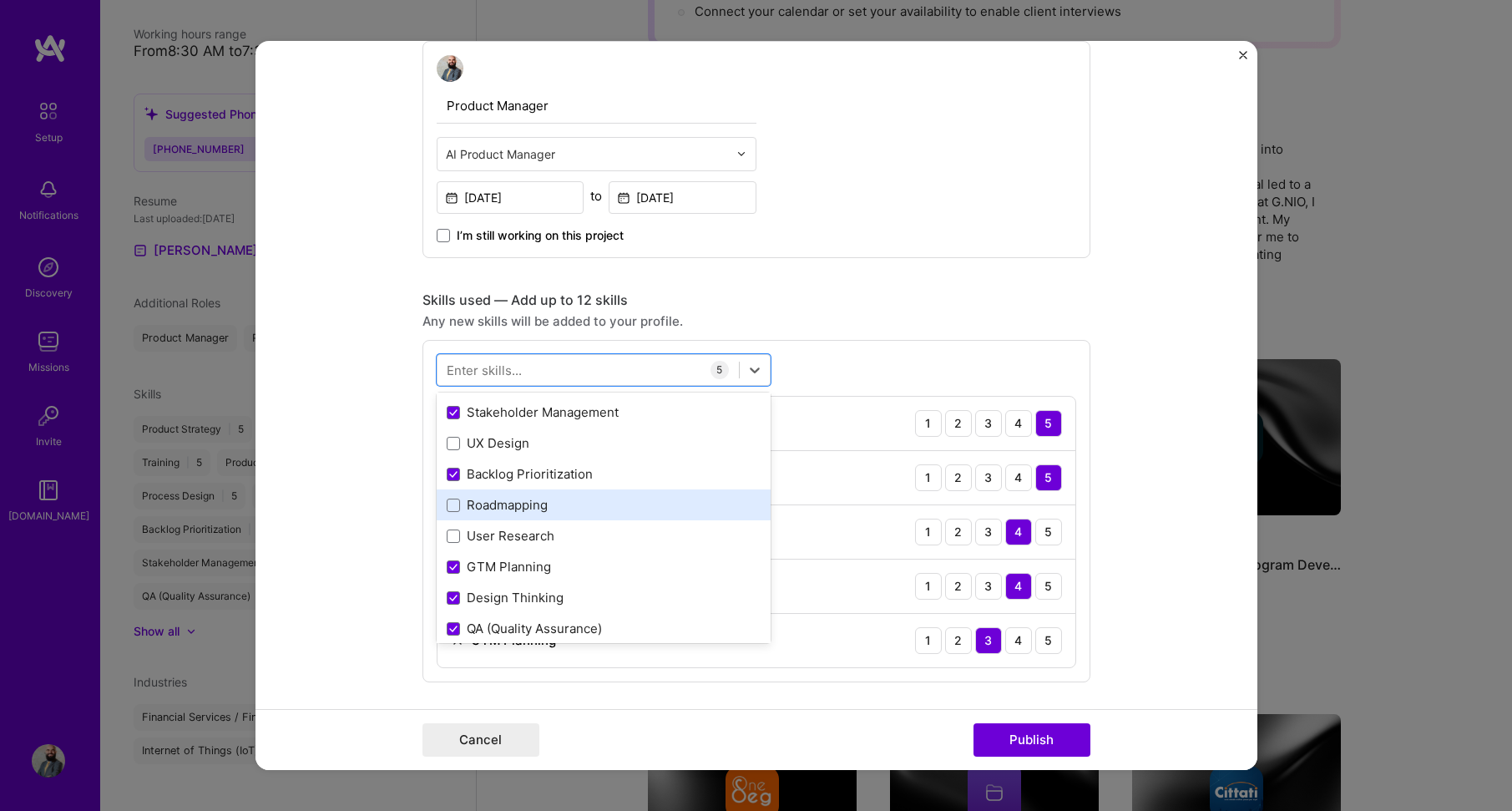
click at [592, 507] on div "Roadmapping" at bounding box center [604, 505] width 314 height 18
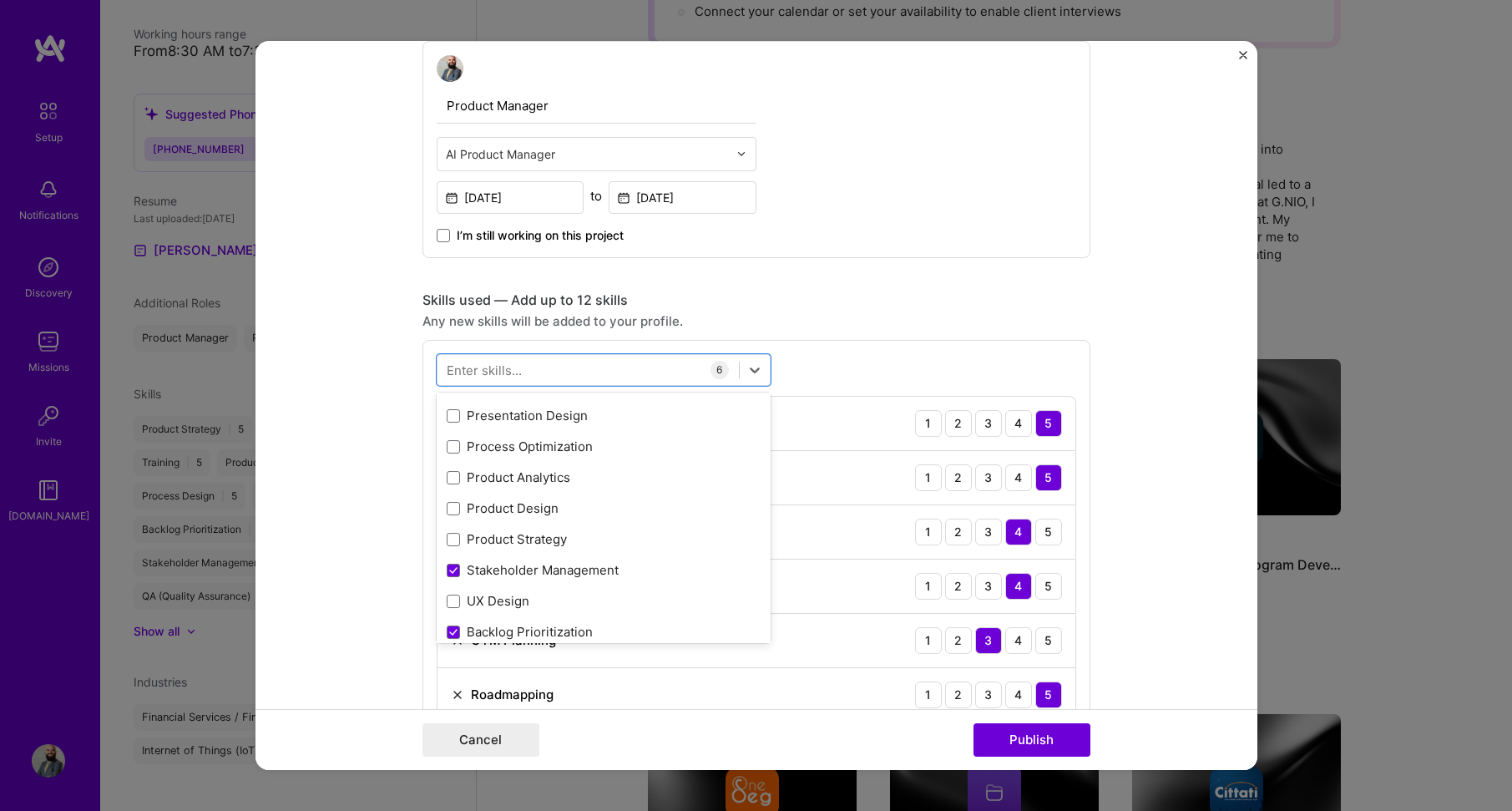
scroll to position [167, 0]
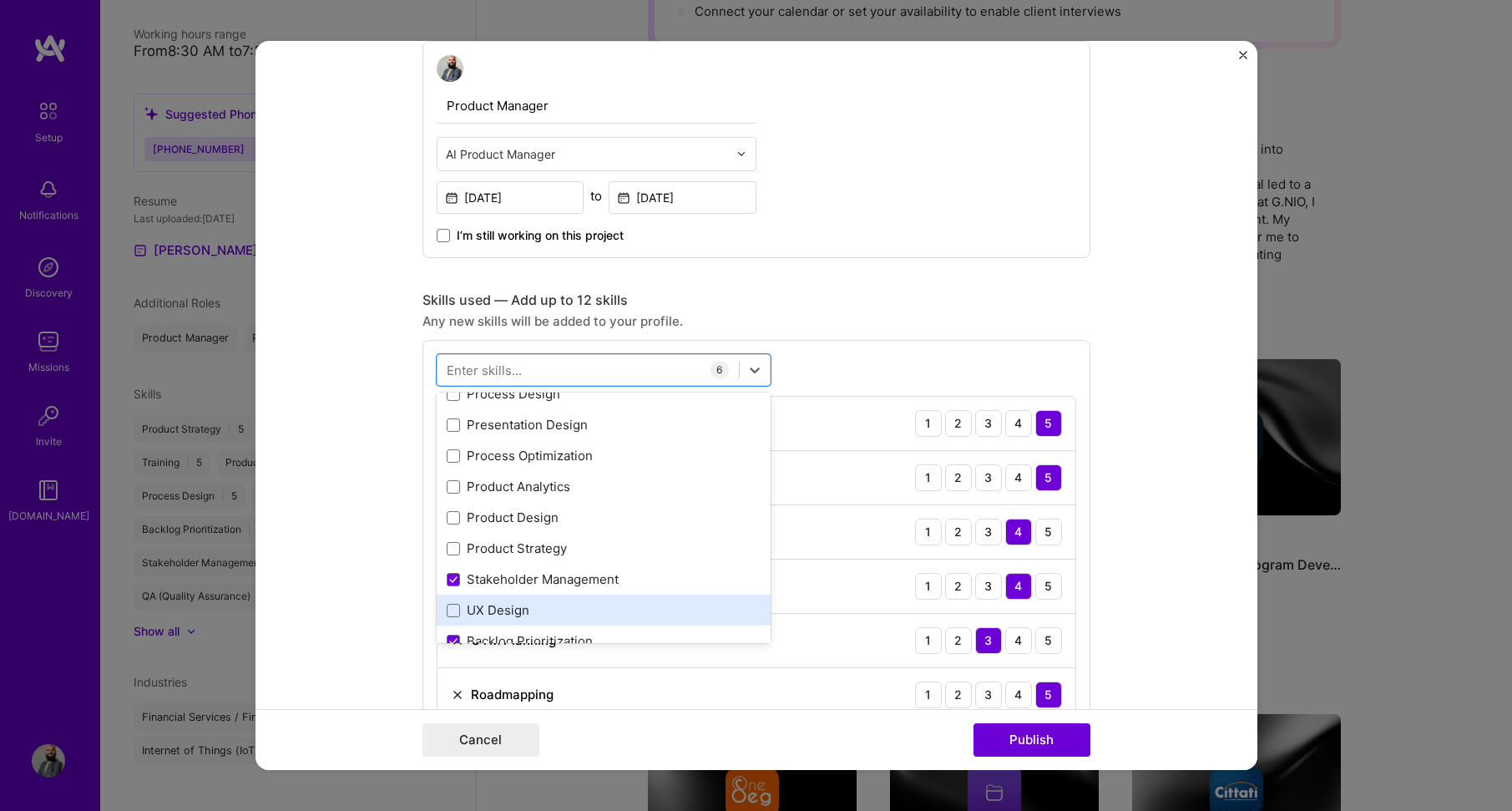
click at [540, 612] on div "UX Design" at bounding box center [604, 610] width 314 height 18
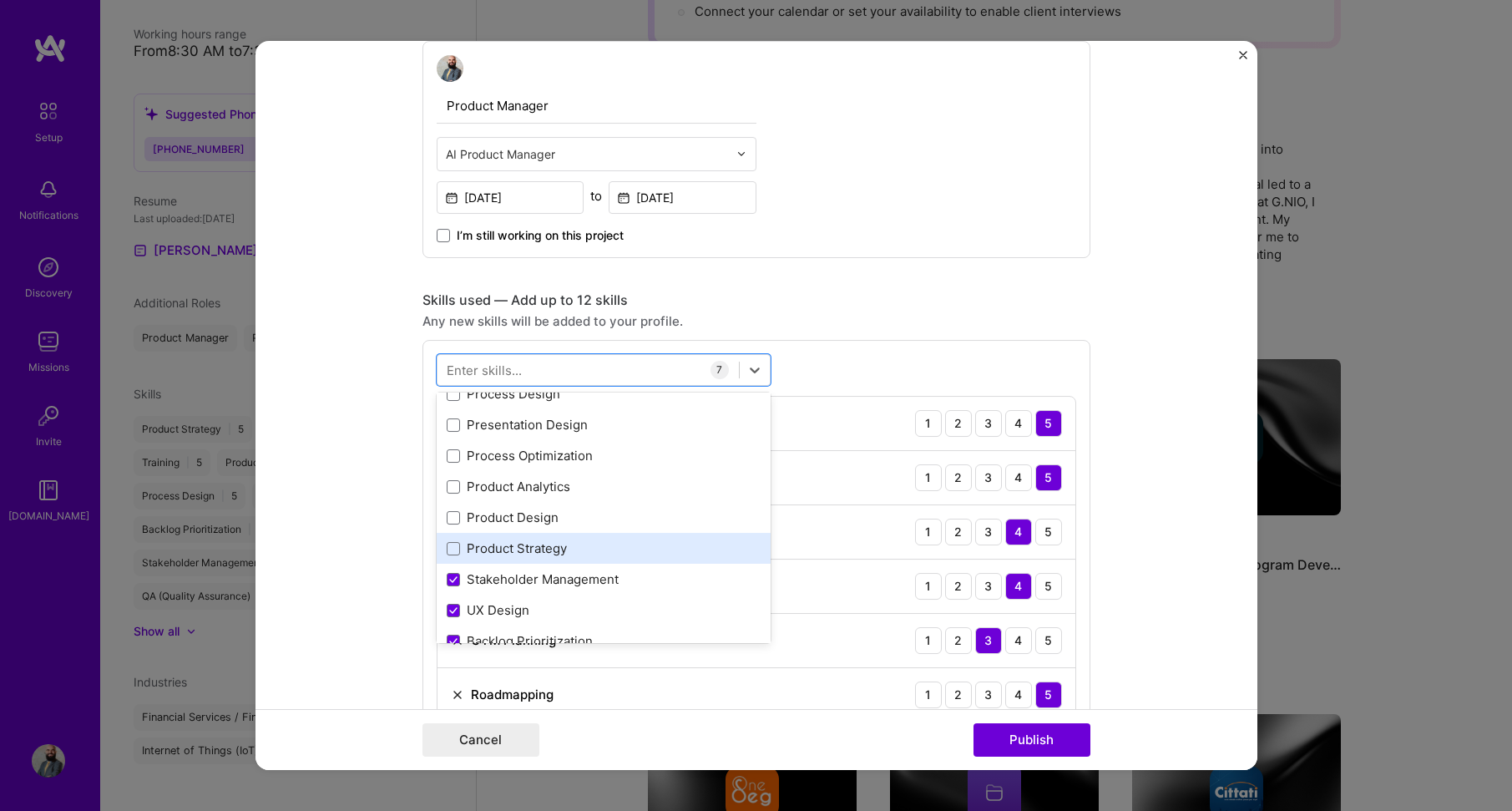
click at [533, 550] on div "Product Strategy" at bounding box center [604, 549] width 314 height 18
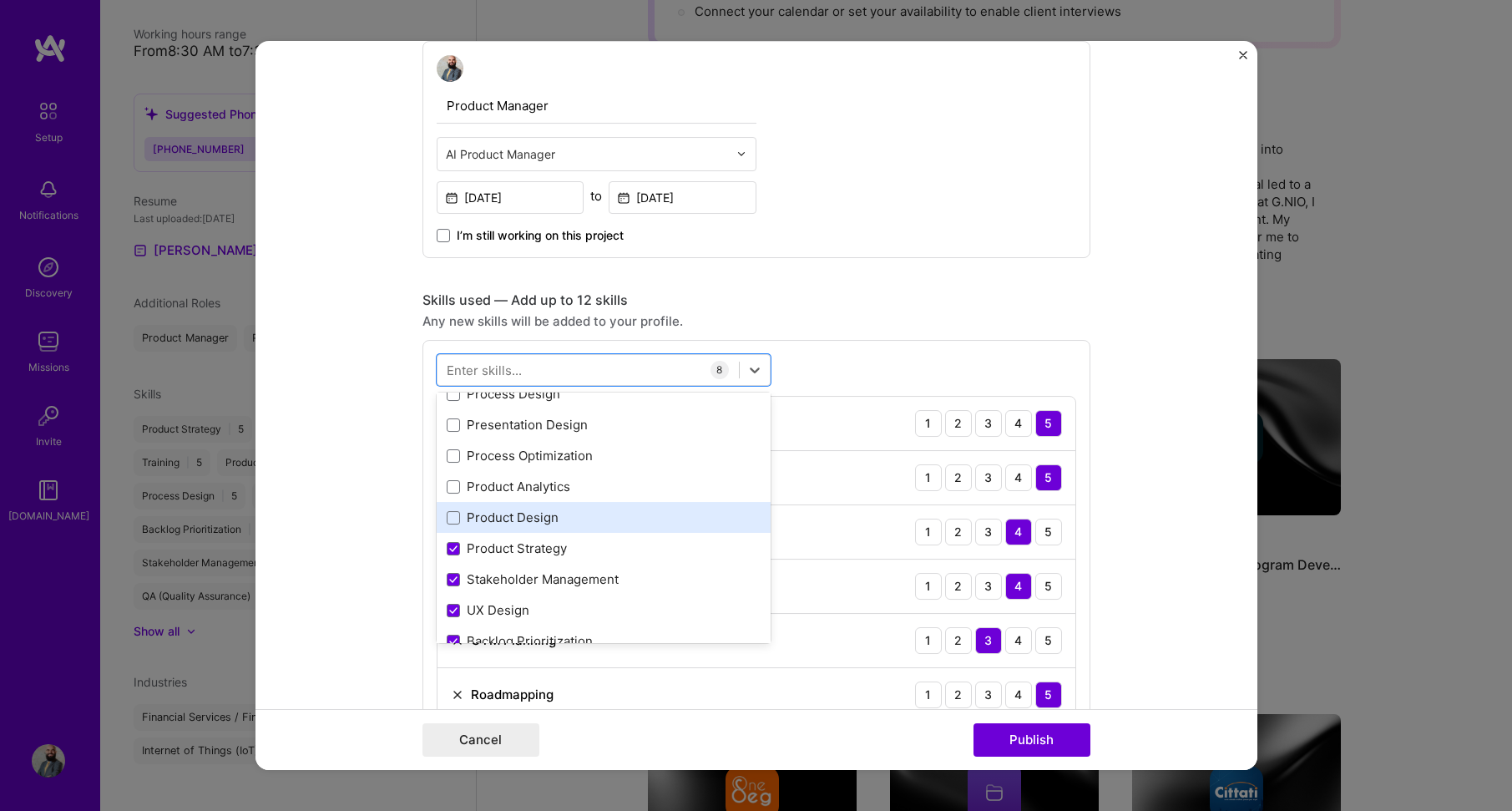
click at [533, 524] on div "Product Design" at bounding box center [604, 518] width 314 height 18
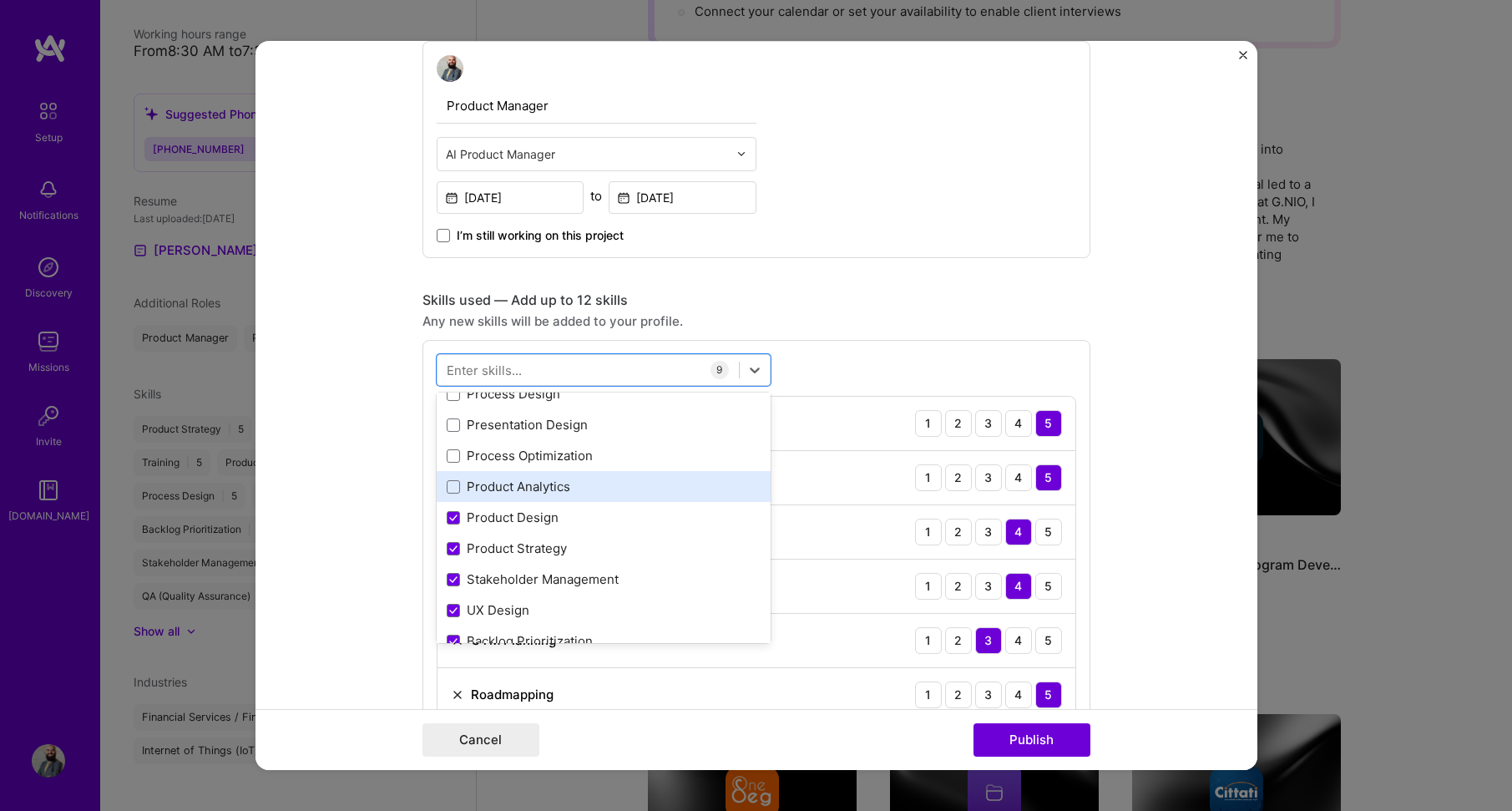
click at [536, 491] on div "Product Analytics" at bounding box center [604, 487] width 314 height 18
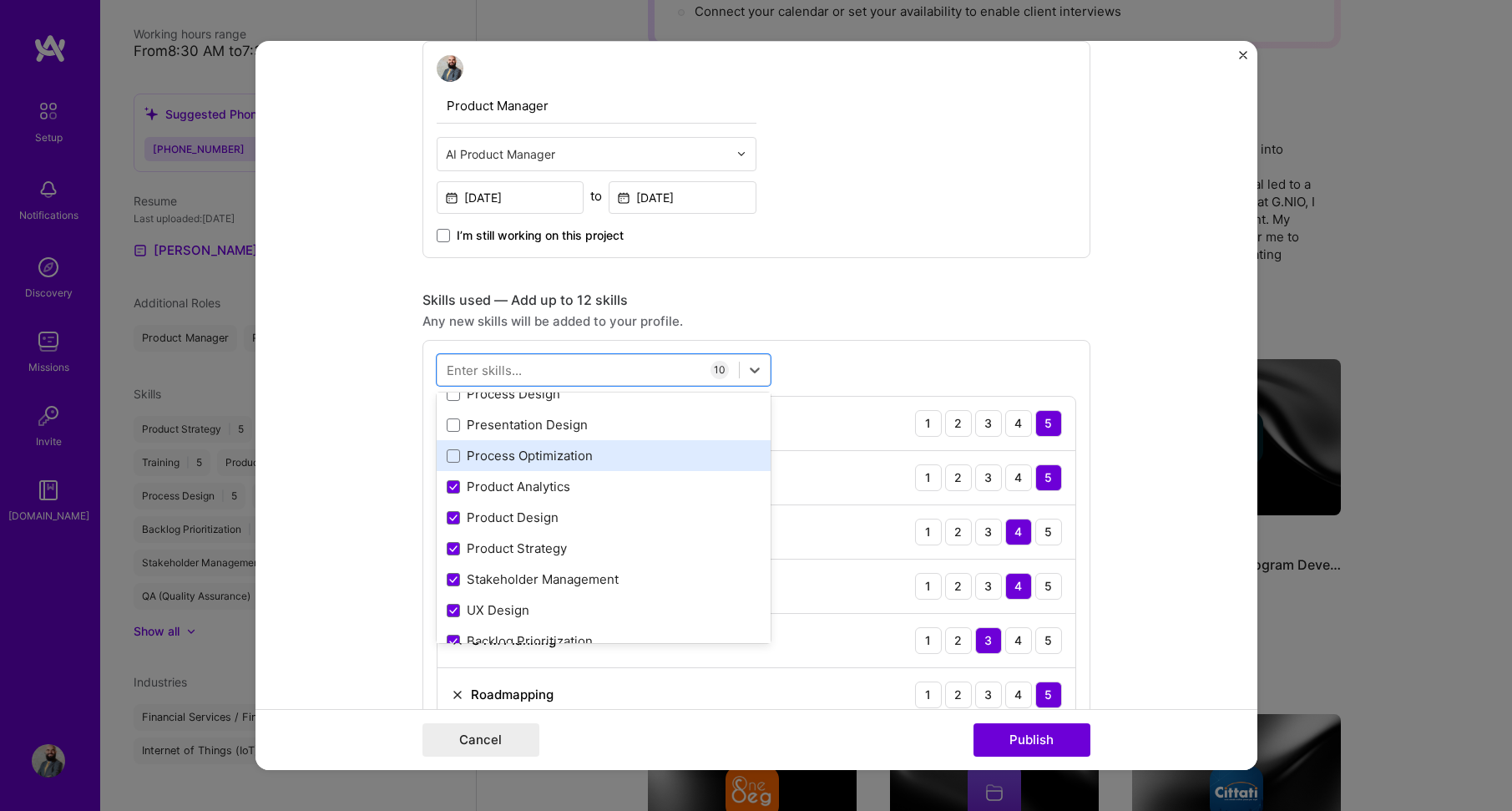
click at [541, 450] on div "Process Optimization" at bounding box center [604, 456] width 314 height 18
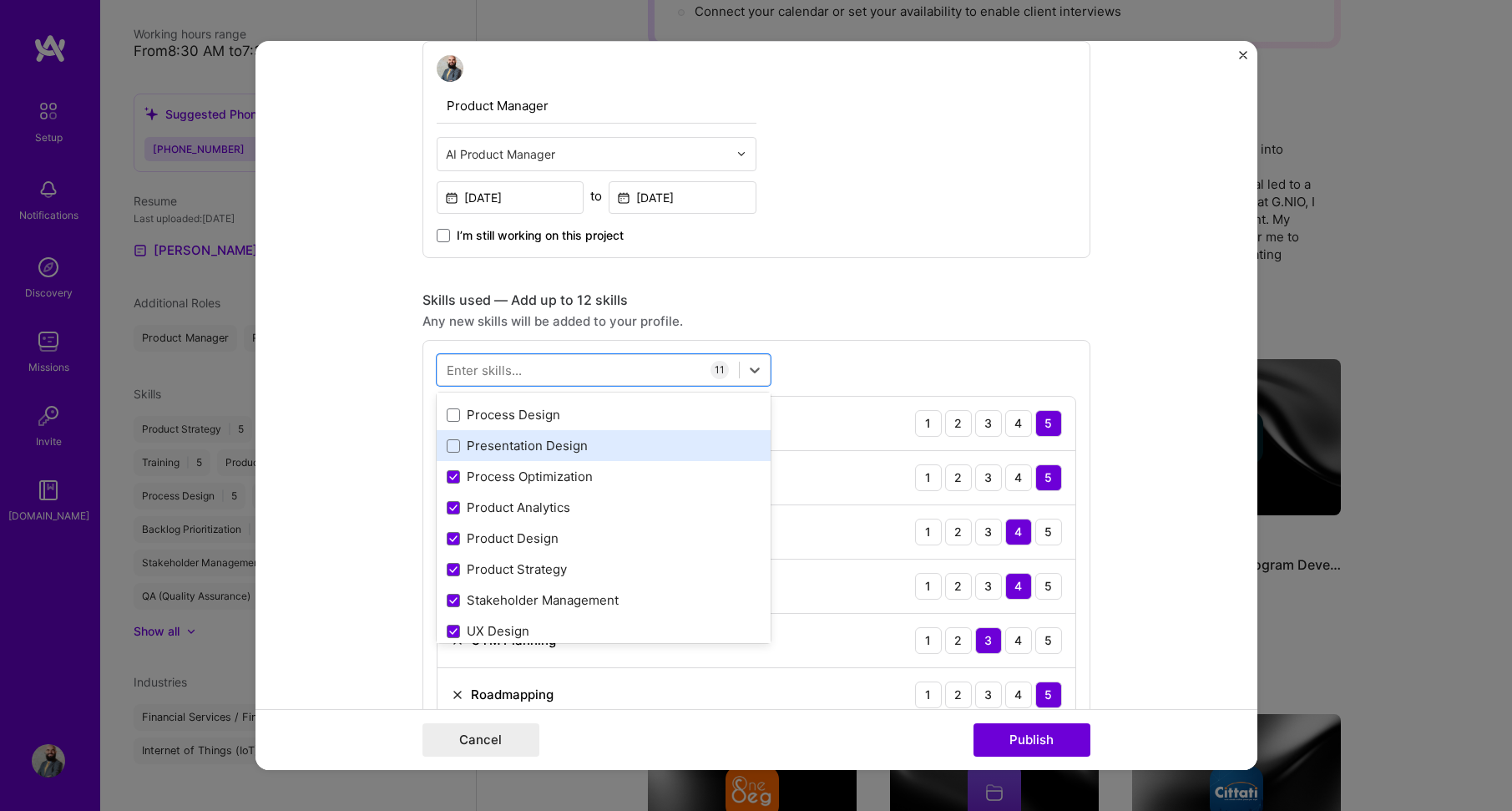
scroll to position [84, 0]
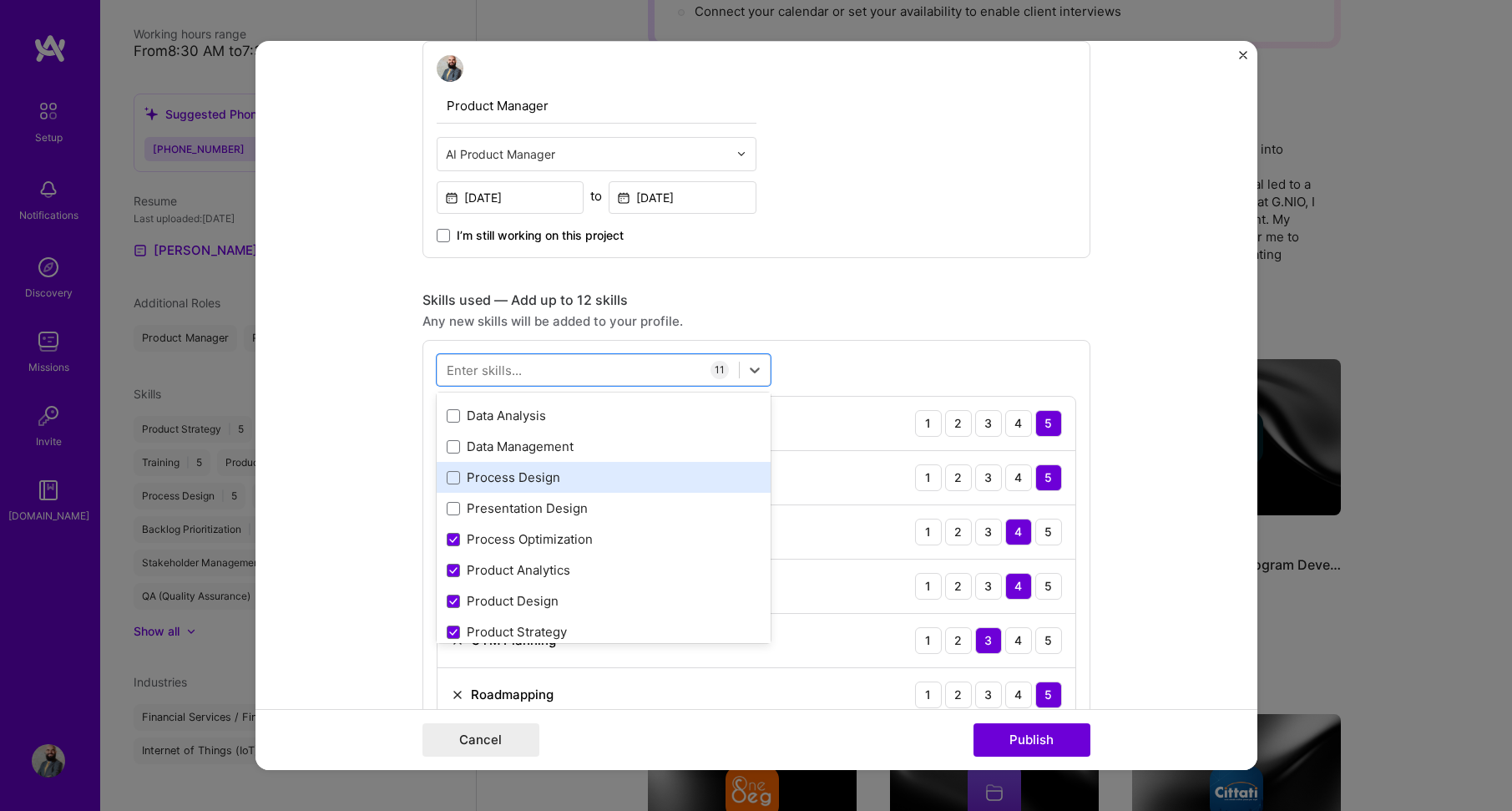
click at [565, 481] on div "Process Design" at bounding box center [604, 478] width 314 height 18
click at [1135, 298] on form "Editing suggested project This project is suggested based on your LinkedIn, res…" at bounding box center [756, 406] width 1002 height 730
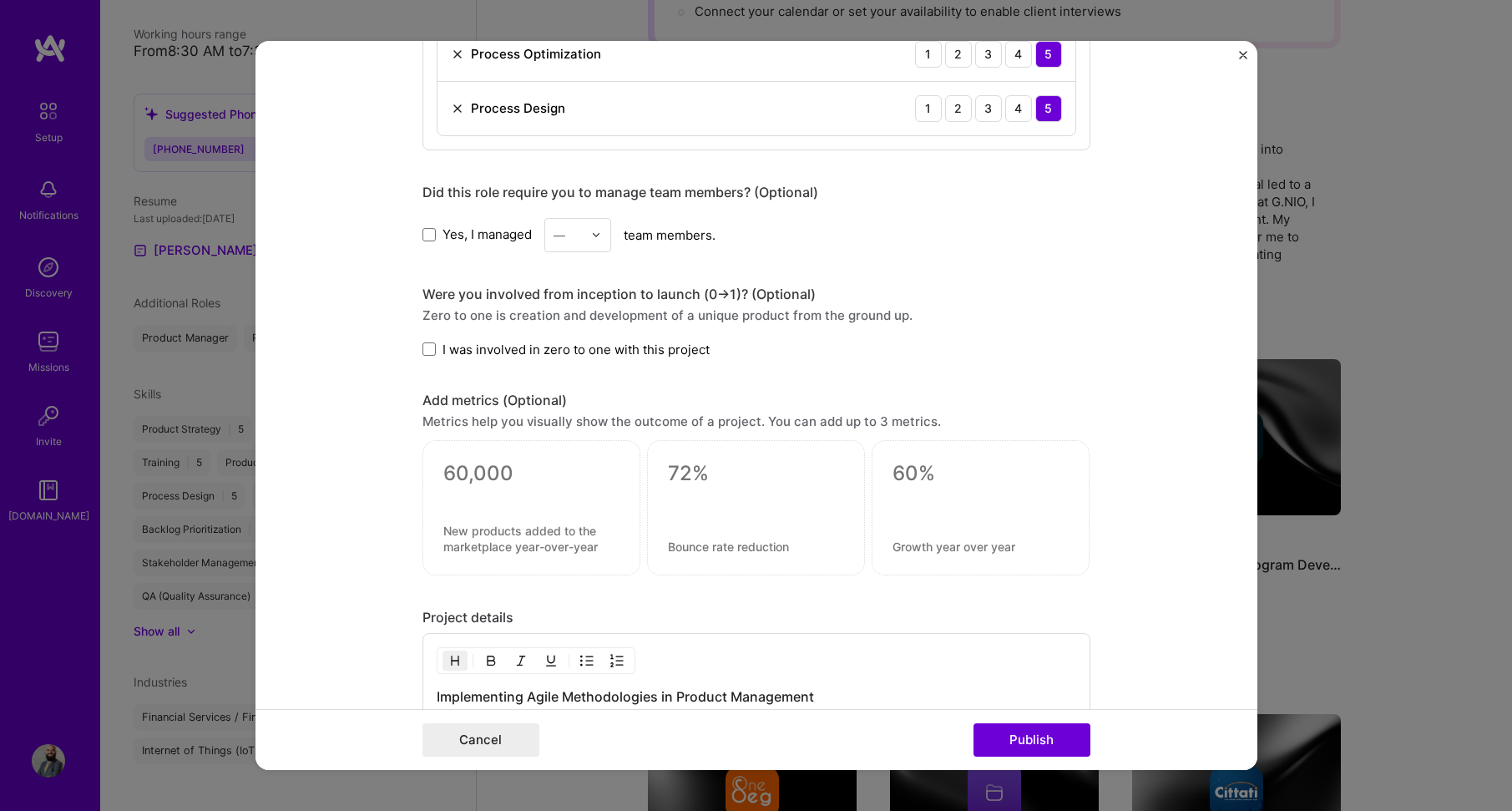
scroll to position [1504, 0]
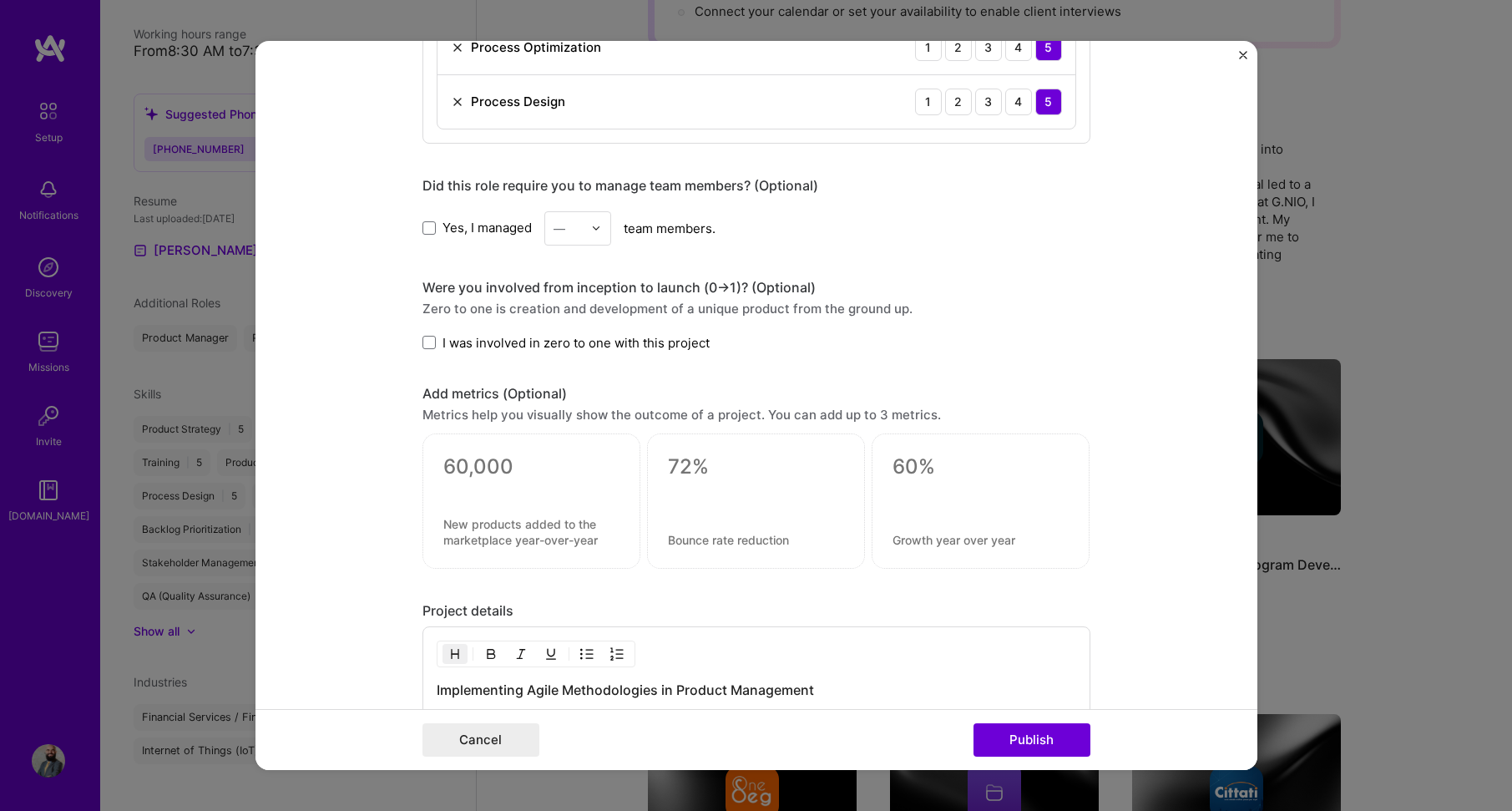
click at [453, 345] on span "I was involved in zero to one with this project" at bounding box center [576, 343] width 267 height 18
click at [0, 0] on input "I was involved in zero to one with this project" at bounding box center [0, 0] width 0 height 0
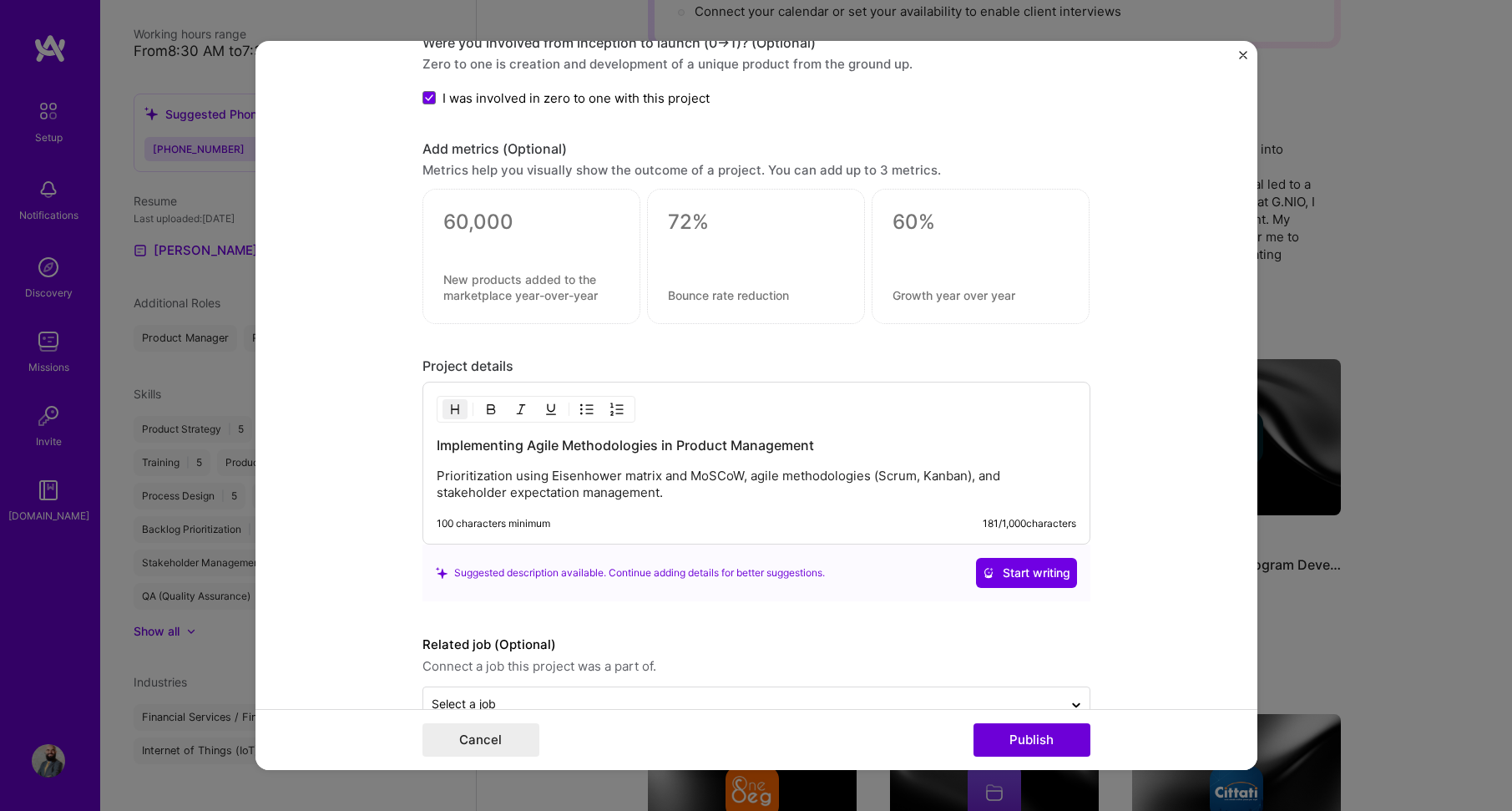
scroll to position [1790, 0]
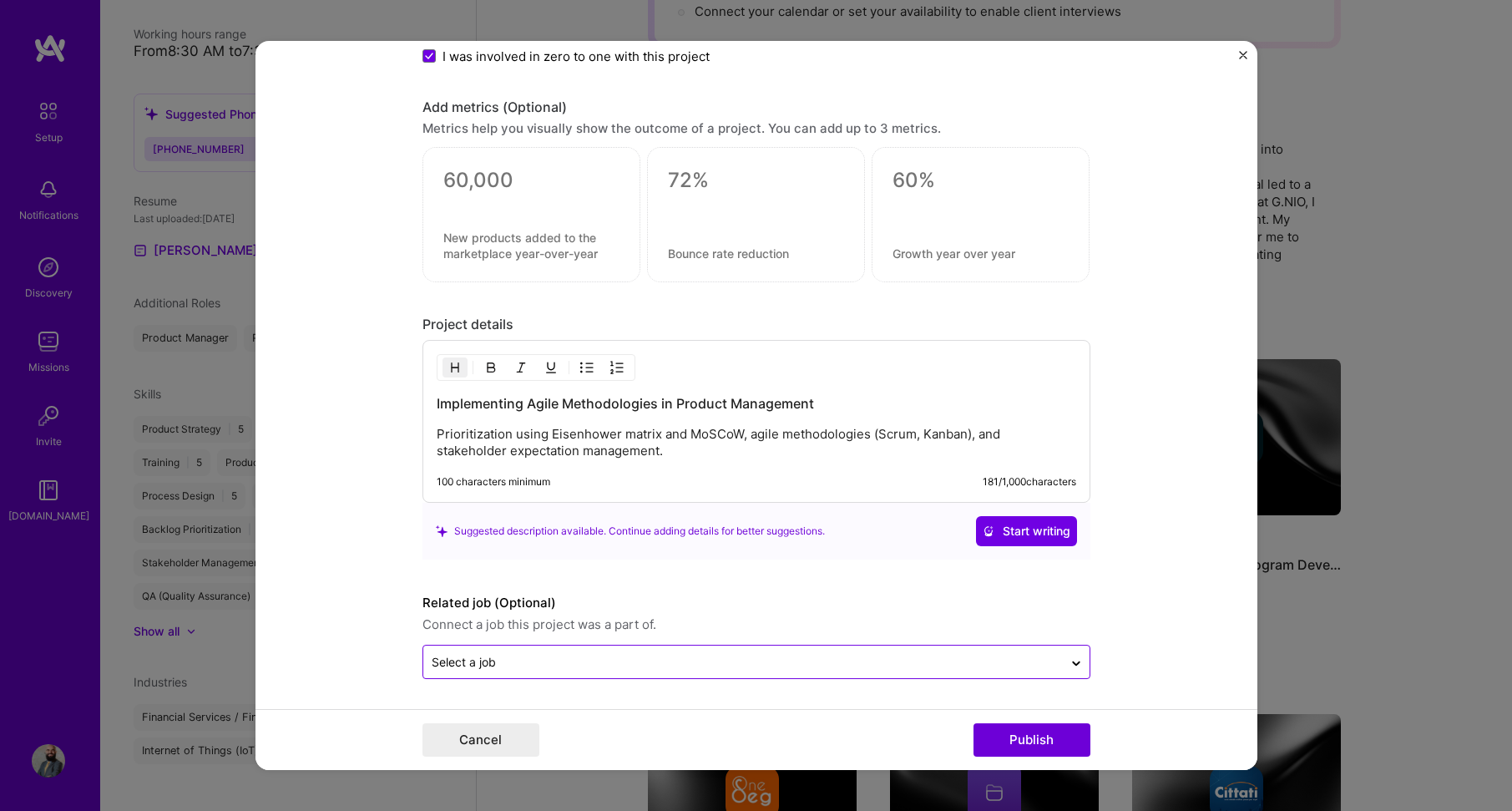
click at [688, 675] on div "Select a job" at bounding box center [743, 662] width 640 height 32
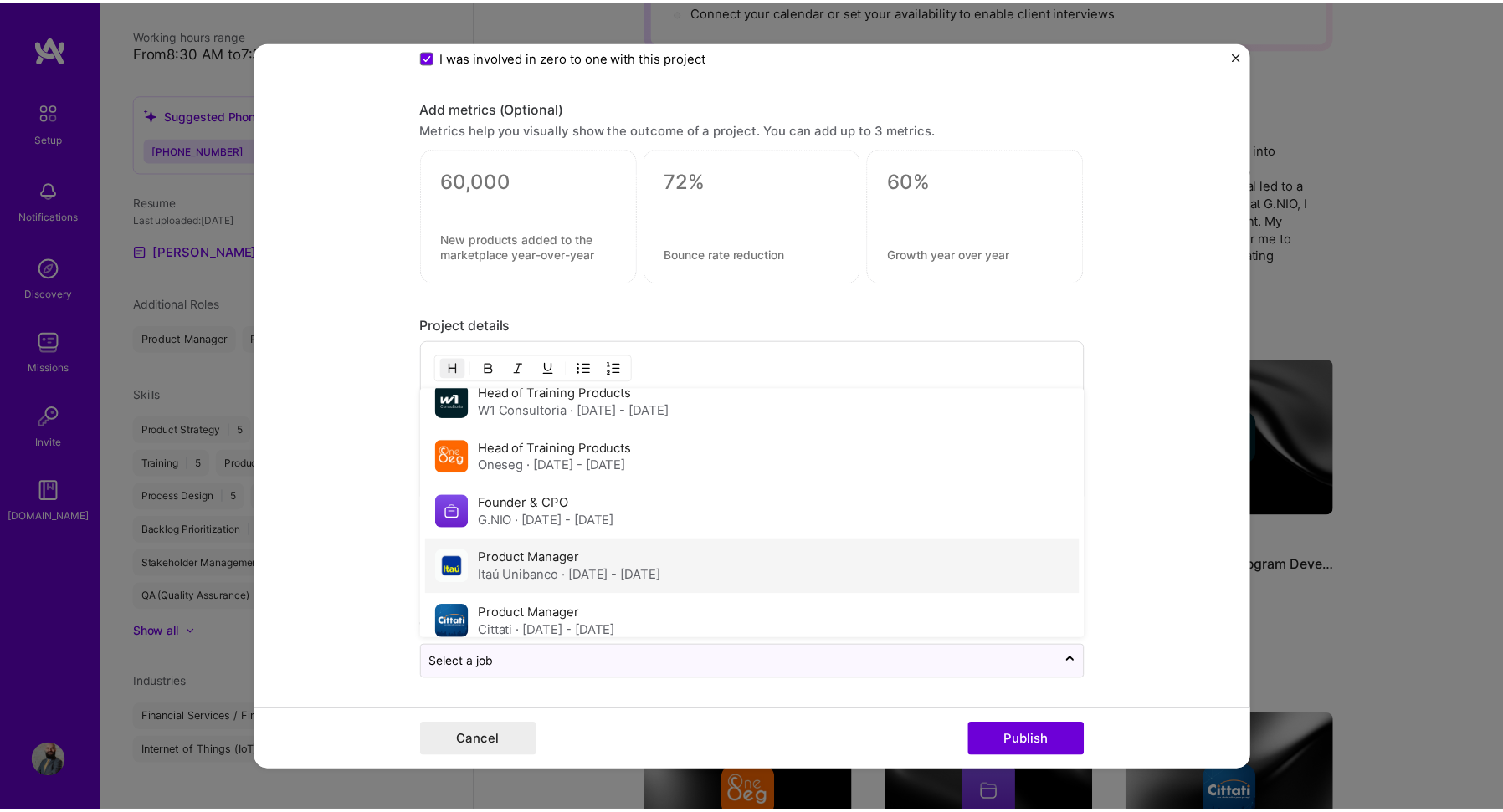
scroll to position [91, 0]
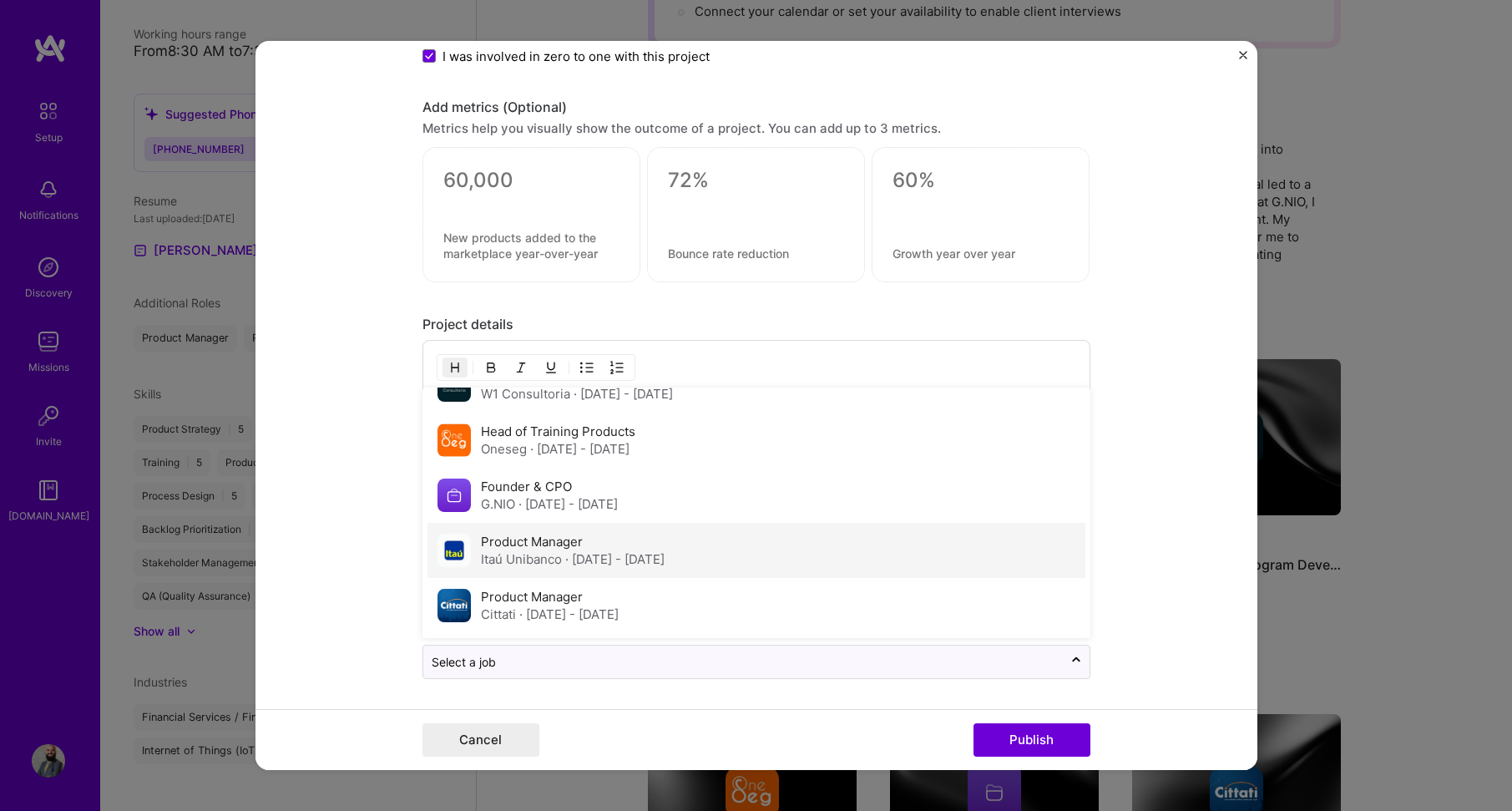
click at [573, 552] on span "· [DATE] - [DATE]" at bounding box center [614, 559] width 99 height 16
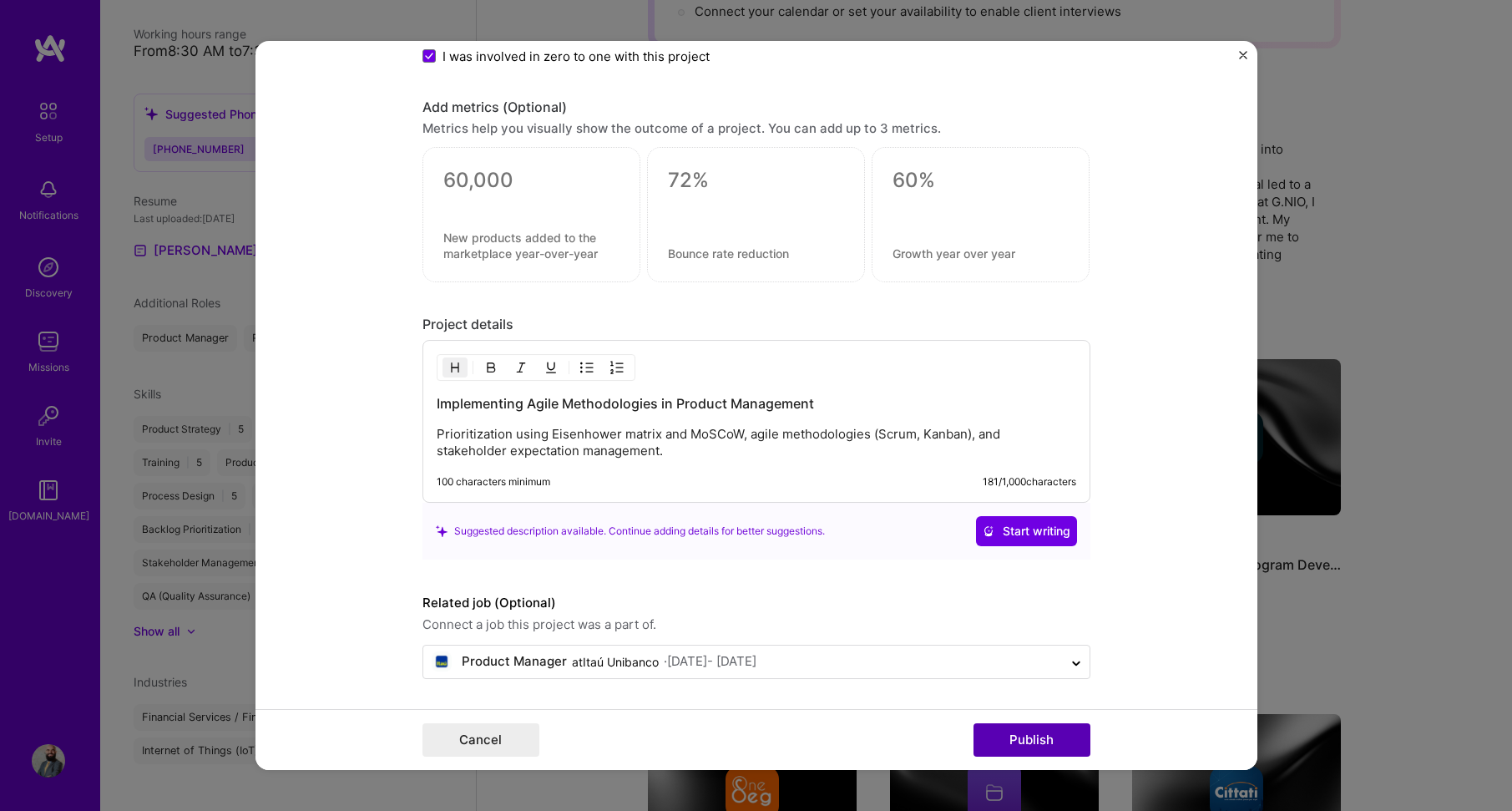
click at [1050, 744] on button "Publish" at bounding box center [1032, 740] width 117 height 33
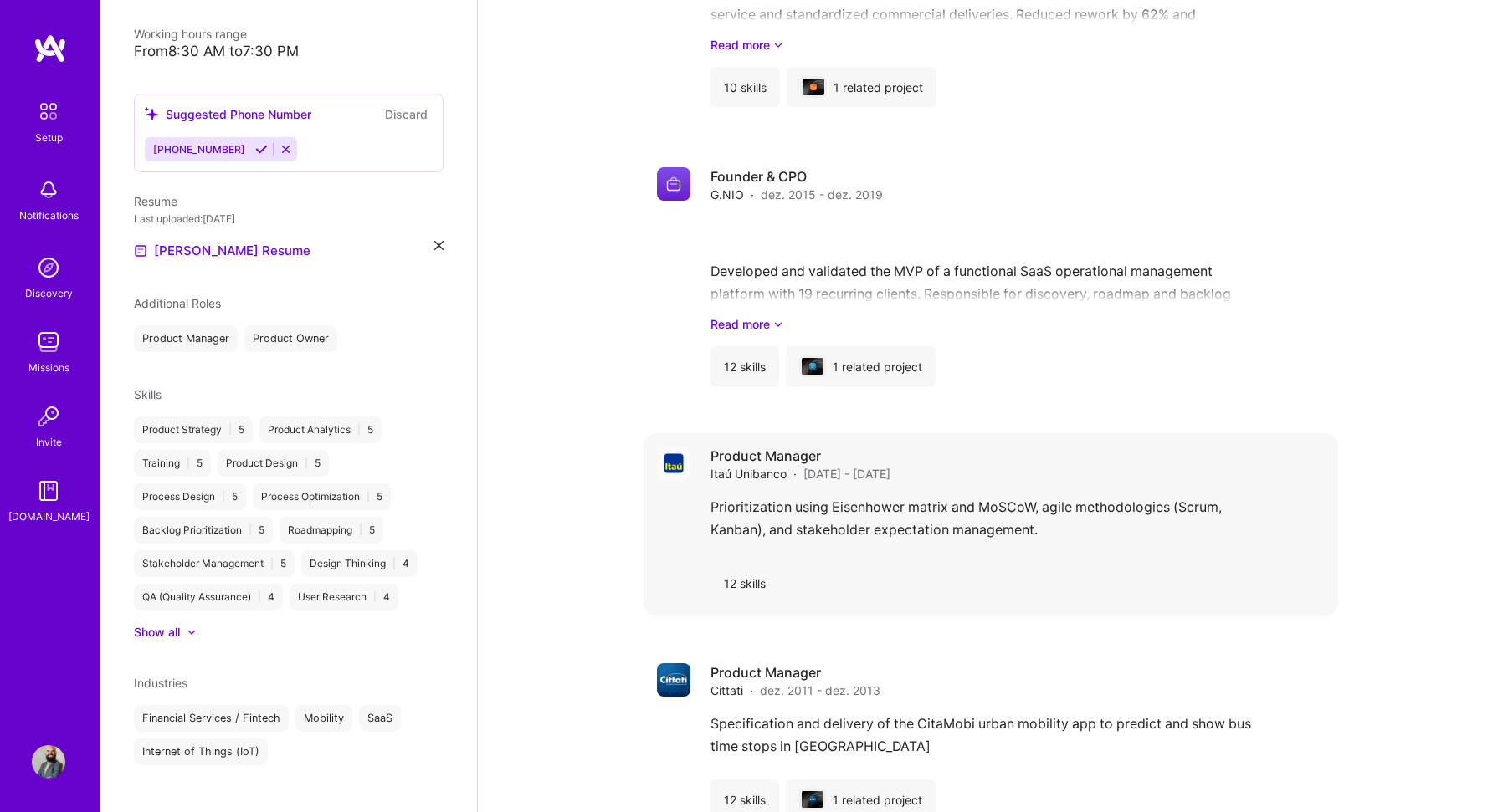
scroll to position [2042, 0]
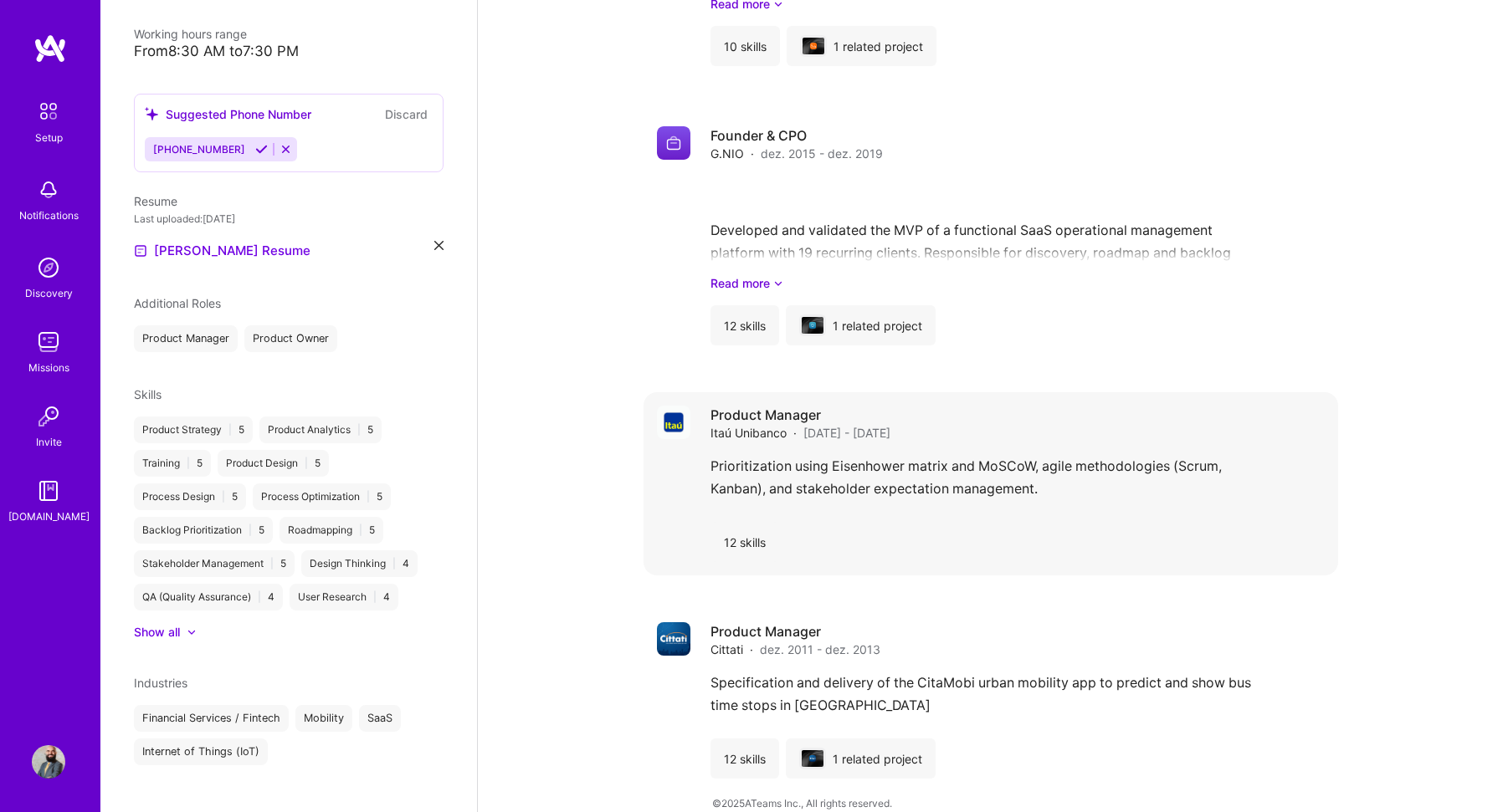
click at [945, 471] on div "Prioritization using Eisenhower matrix and MoSCoW, agile methodologies (Scrum, …" at bounding box center [1018, 481] width 614 height 53
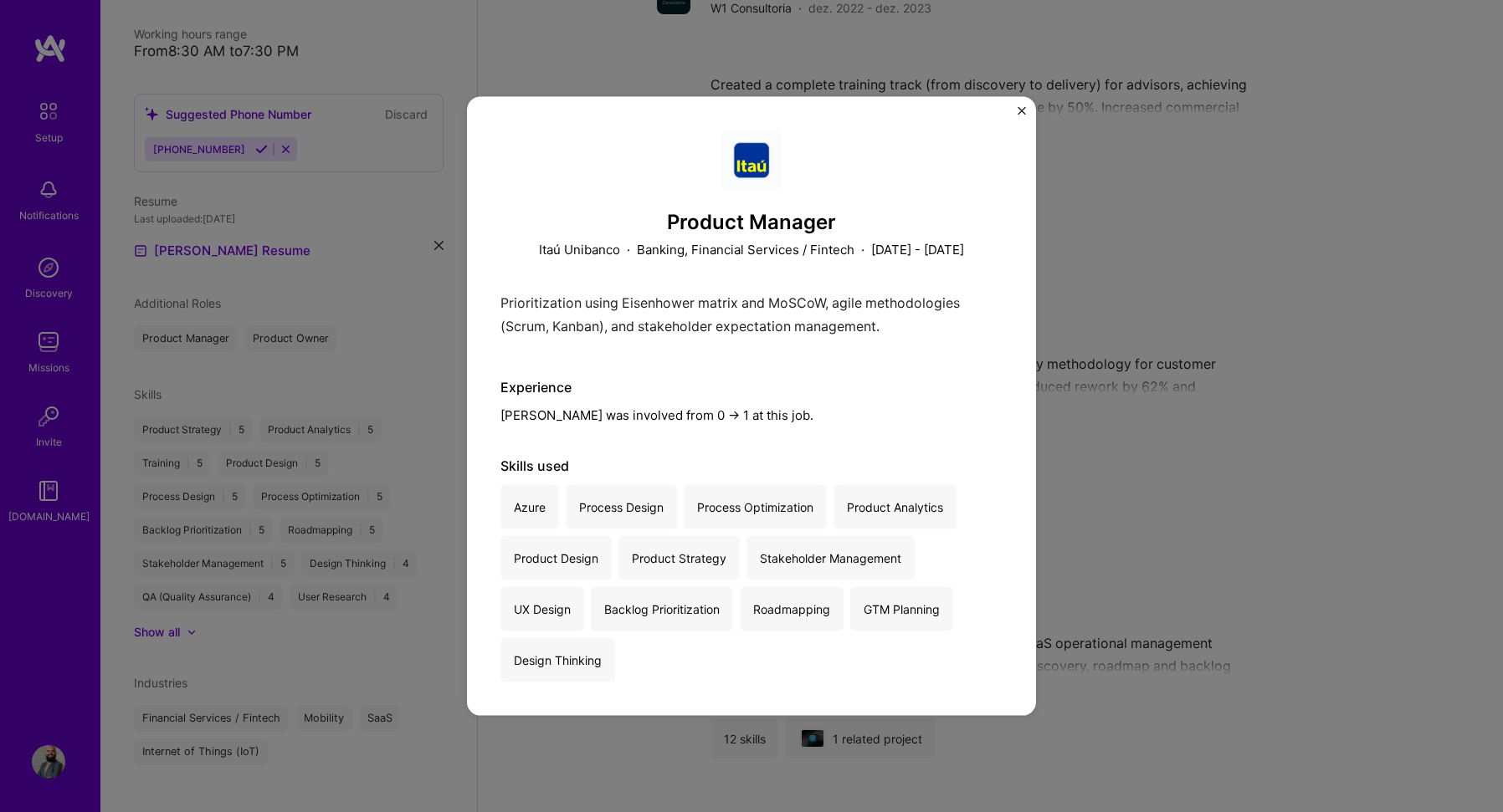
scroll to position [1624, 0]
click at [1023, 108] on img "Close" at bounding box center [1022, 110] width 8 height 8
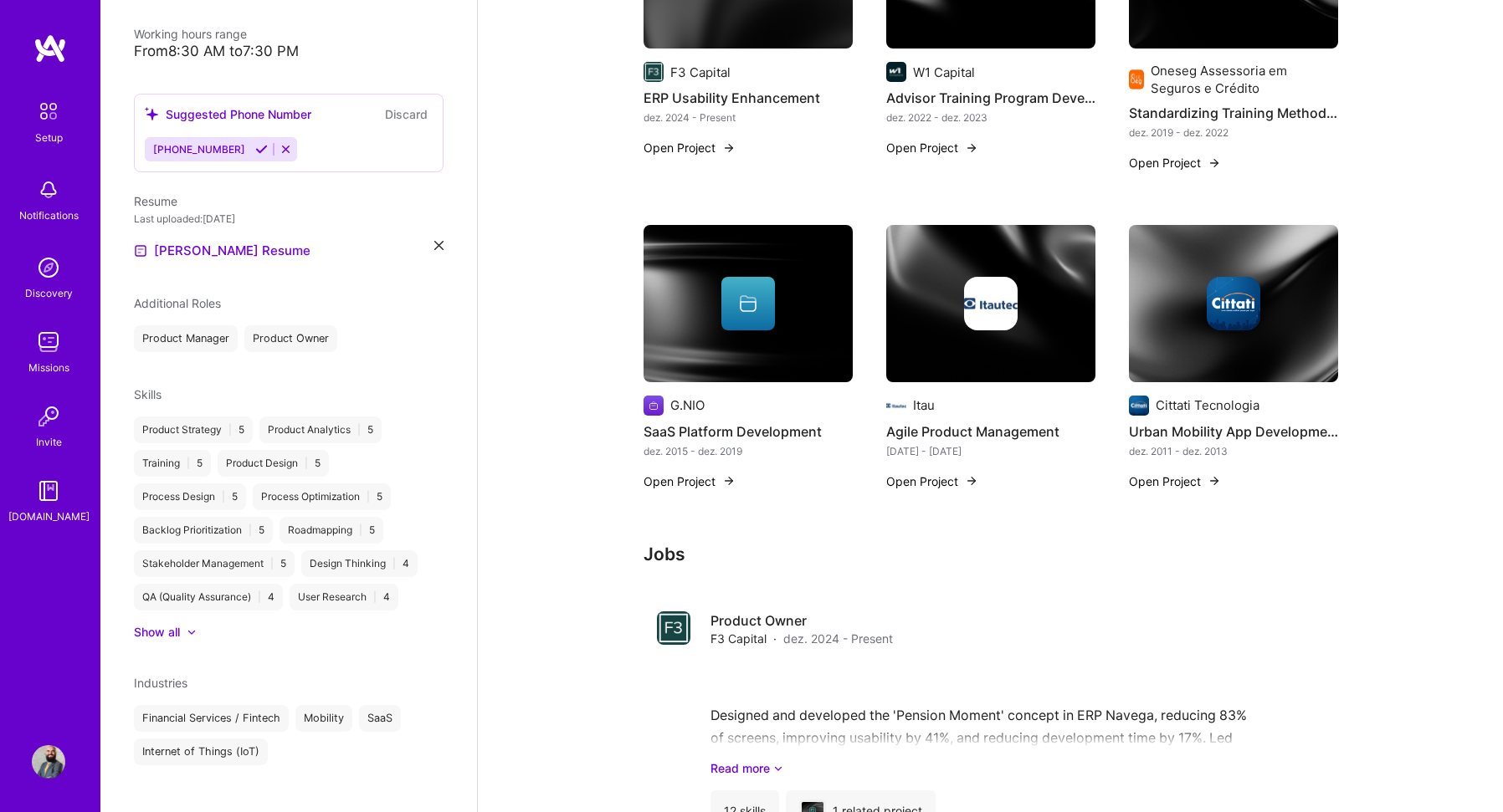
scroll to position [787, 0]
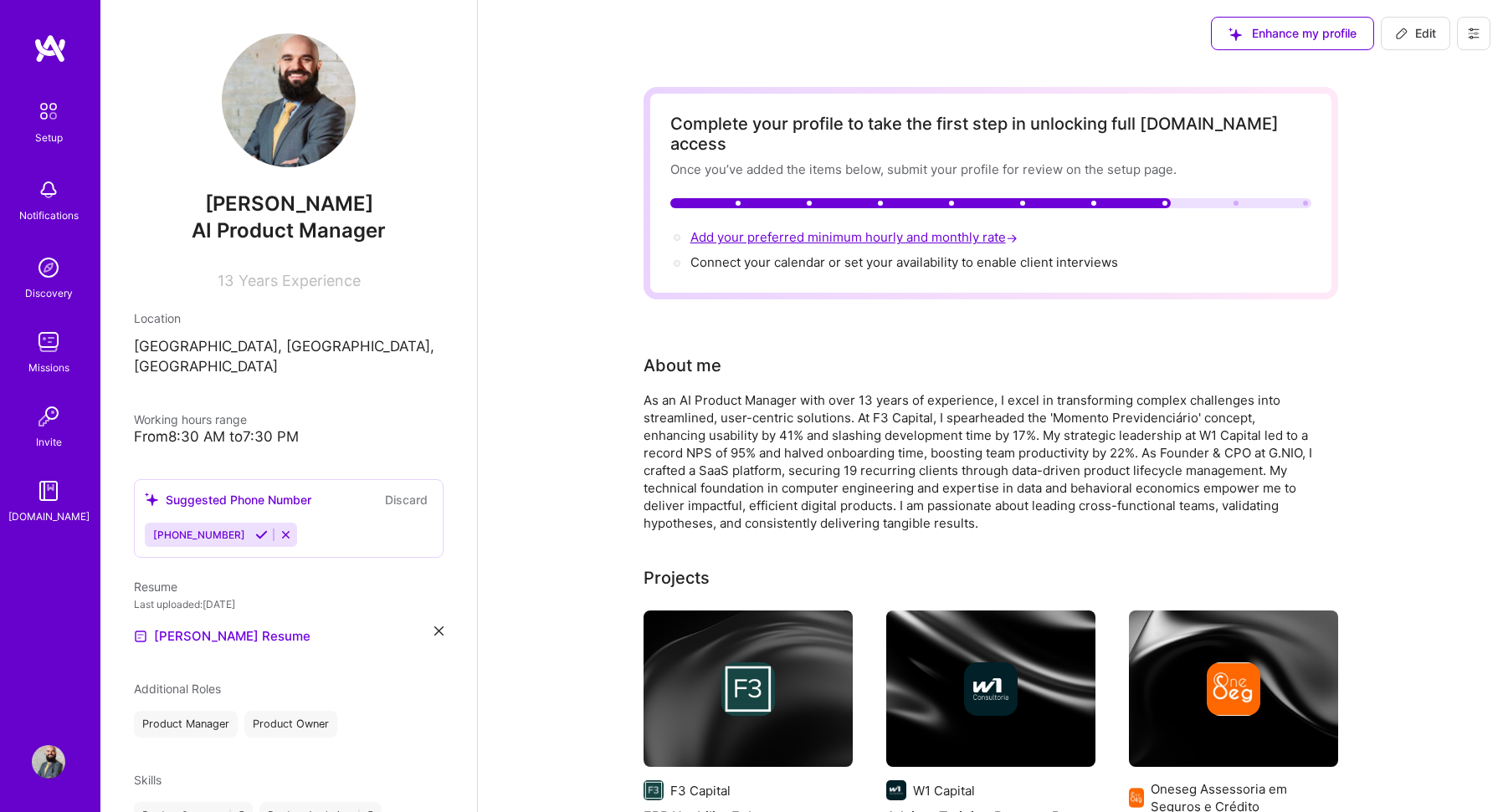
click at [872, 229] on span "Add your preferred minimum hourly and monthly rate →" at bounding box center [855, 237] width 331 height 16
select select "US"
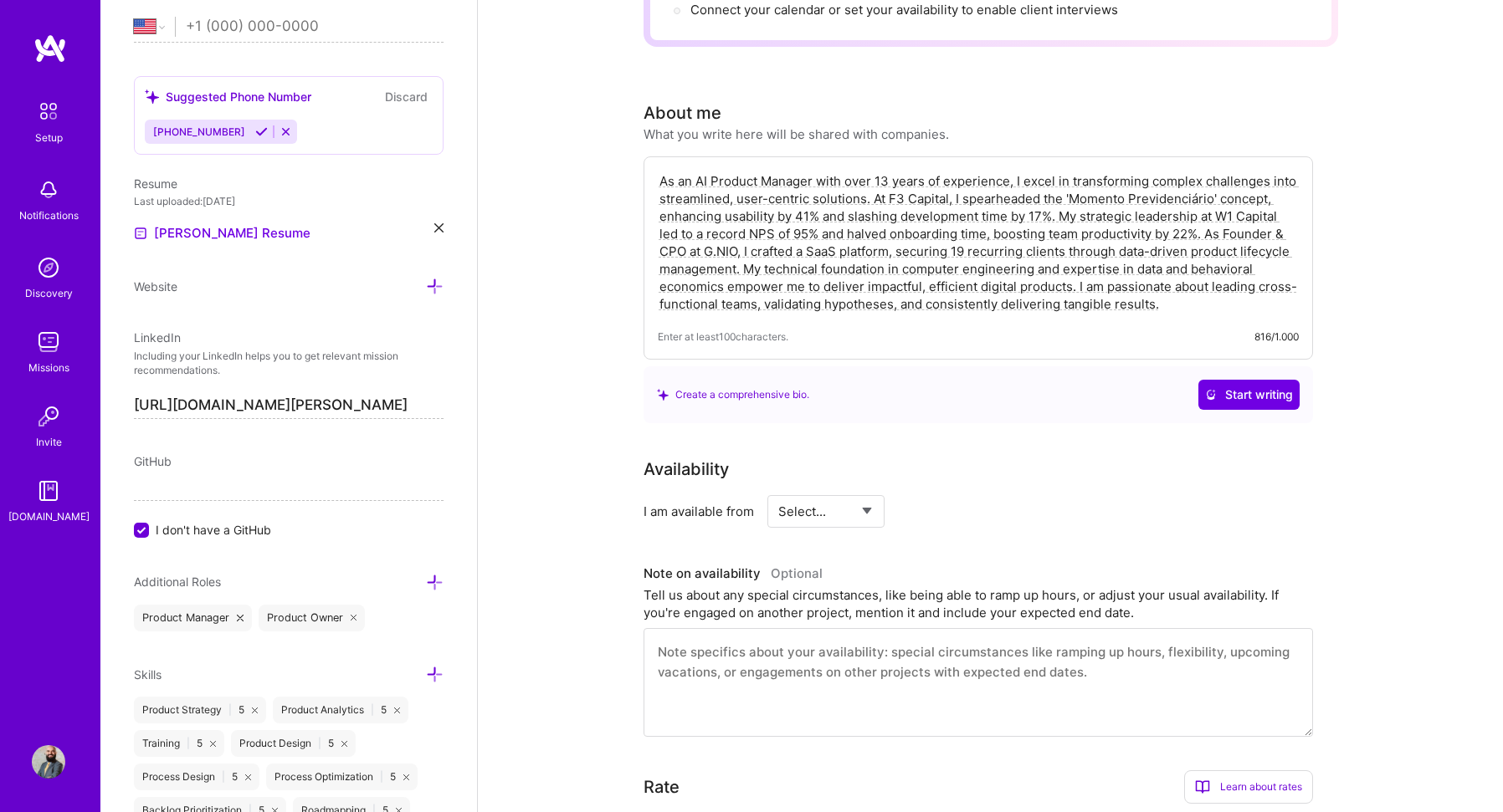
scroll to position [250, 0]
click at [830, 495] on select "Select... Right Now Future Date Not Available" at bounding box center [826, 514] width 96 height 42
select select "Right Now"
click at [778, 493] on select "Select... Right Now Future Date Not Available" at bounding box center [826, 514] width 96 height 42
click at [950, 498] on input at bounding box center [978, 514] width 100 height 32
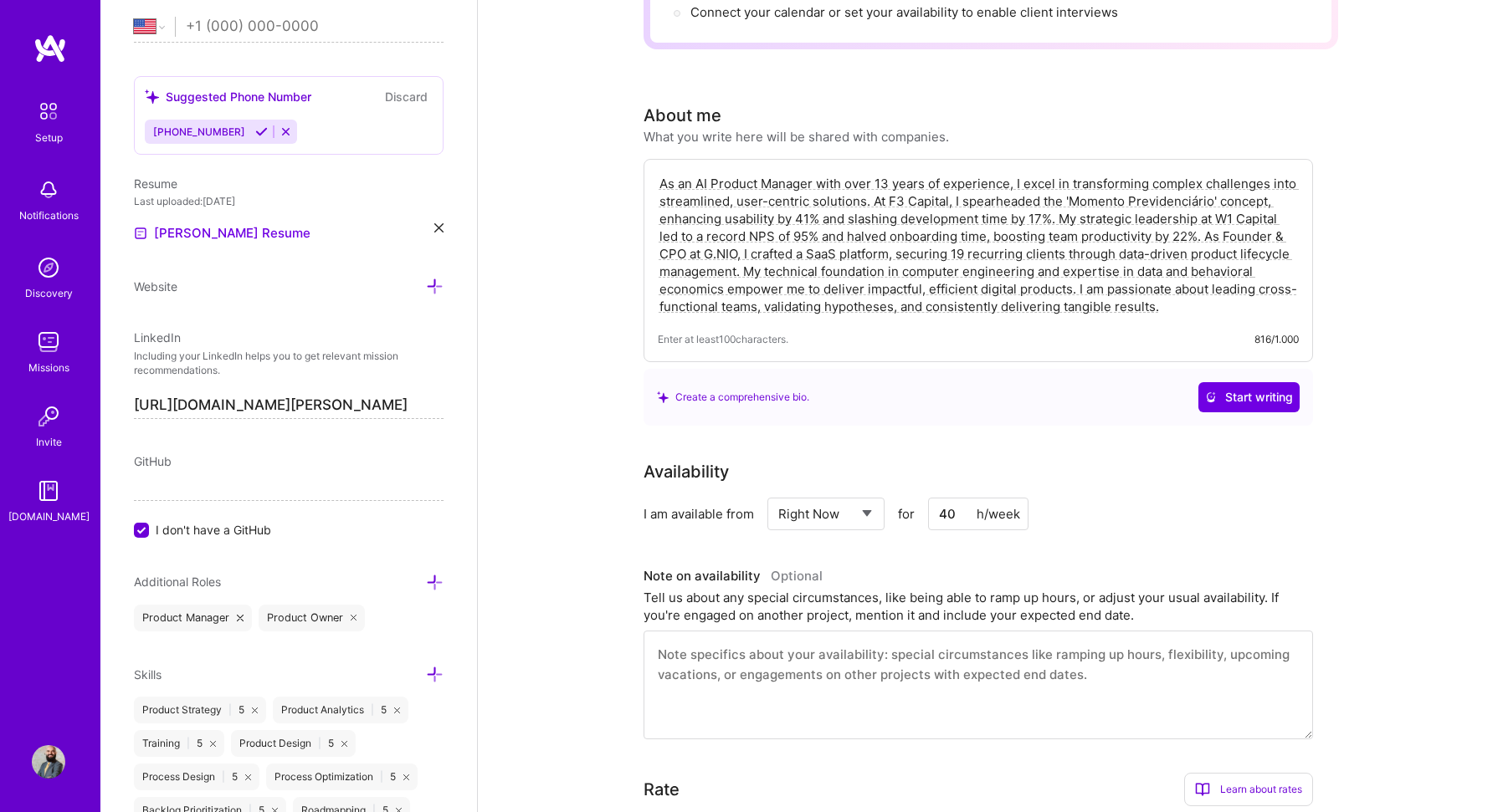
type input "40"
click at [1139, 476] on div "Availability I am available from Select... Right Now Future Date Not Available …" at bounding box center [978, 495] width 669 height 71
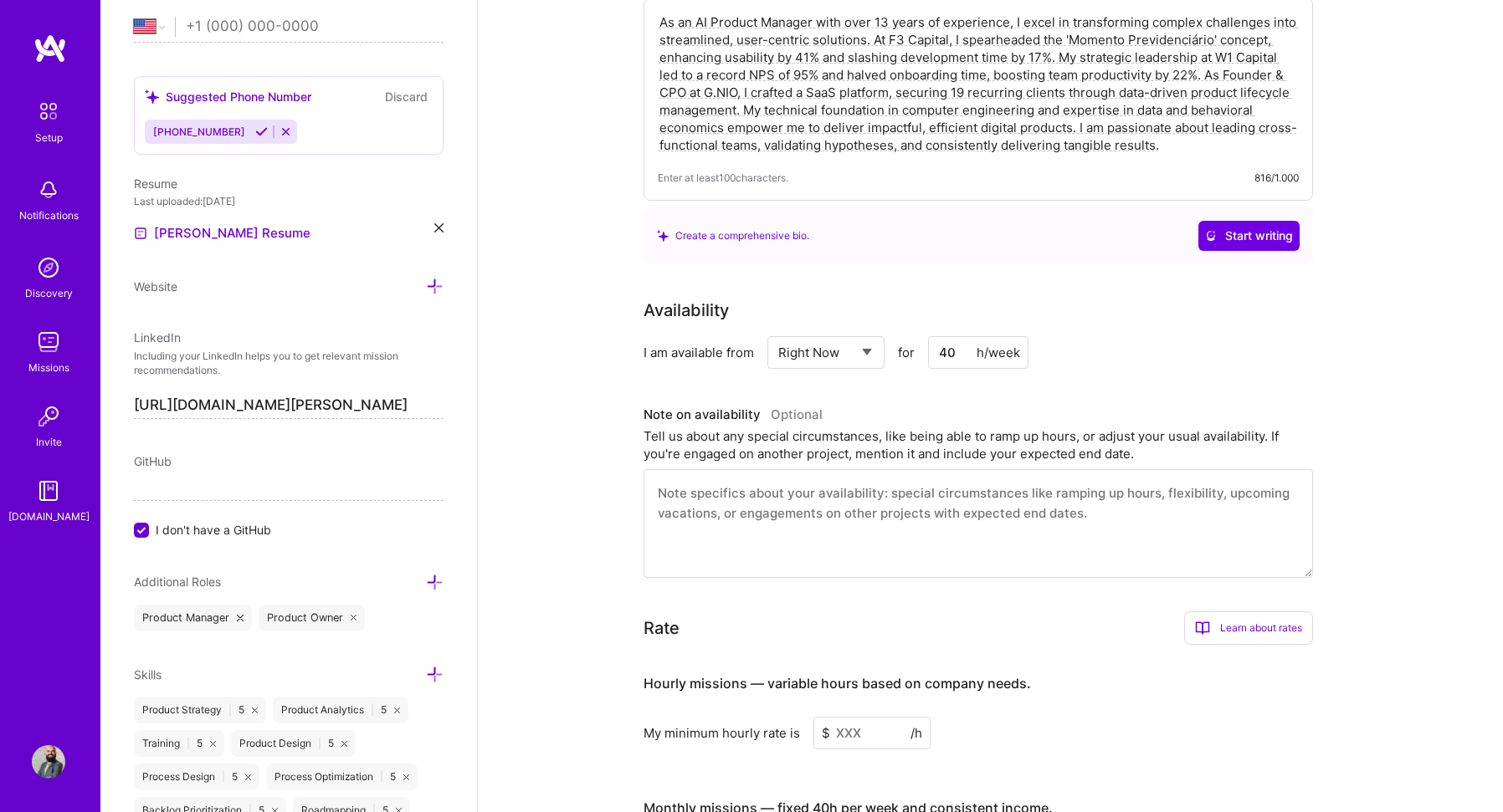
scroll to position [418, 0]
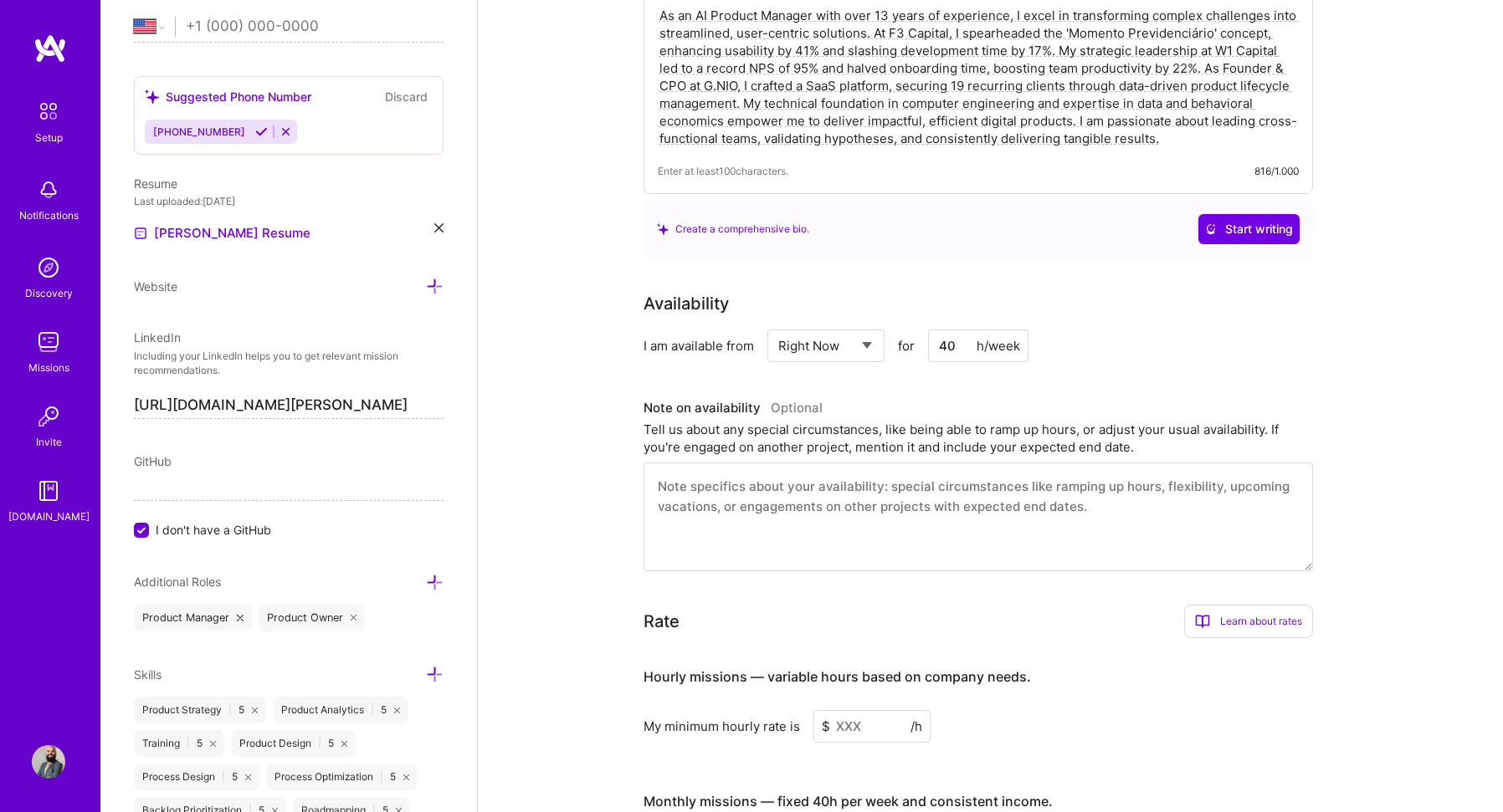
click at [855, 478] on textarea at bounding box center [978, 517] width 669 height 108
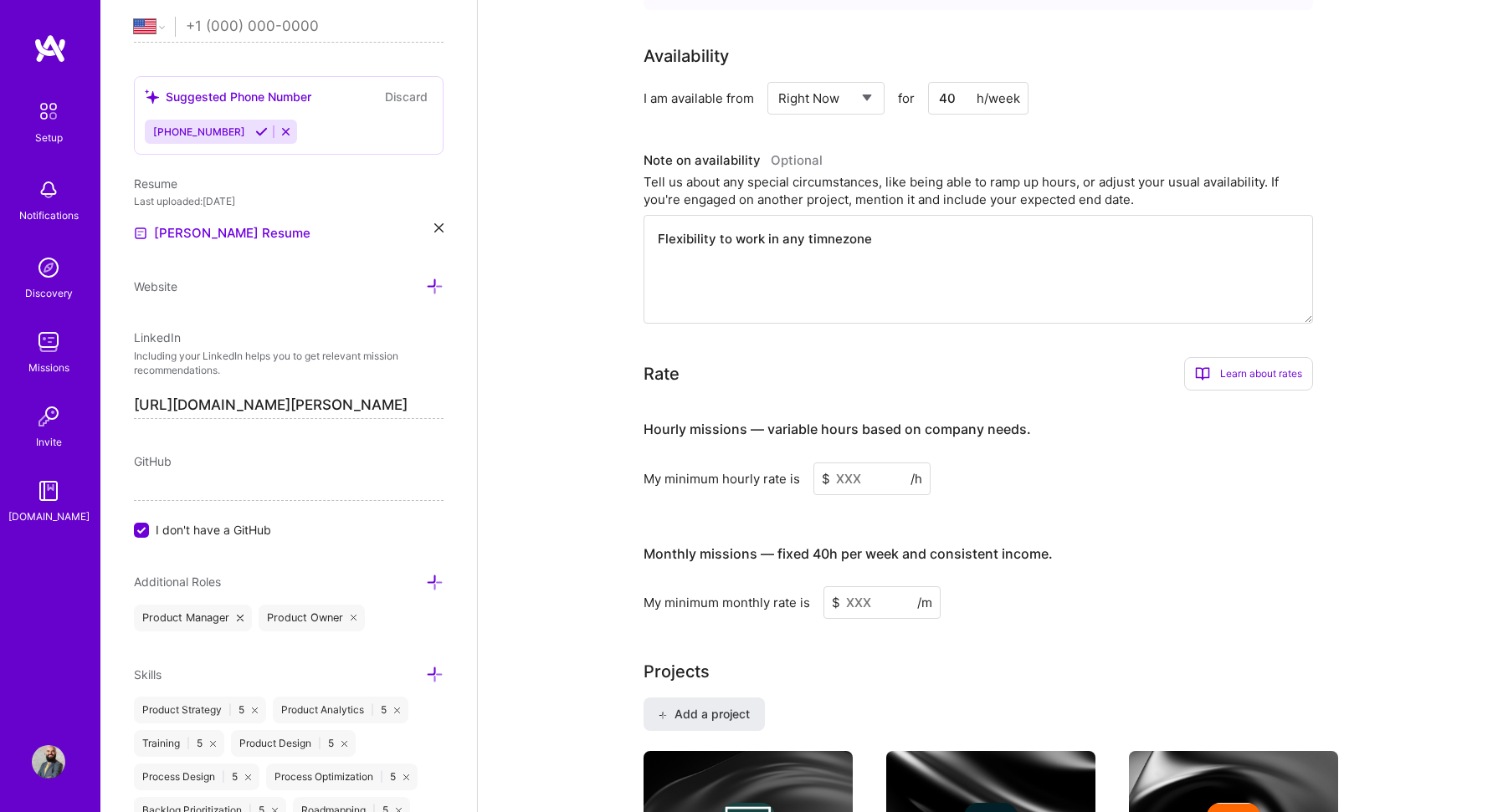
scroll to position [669, 0]
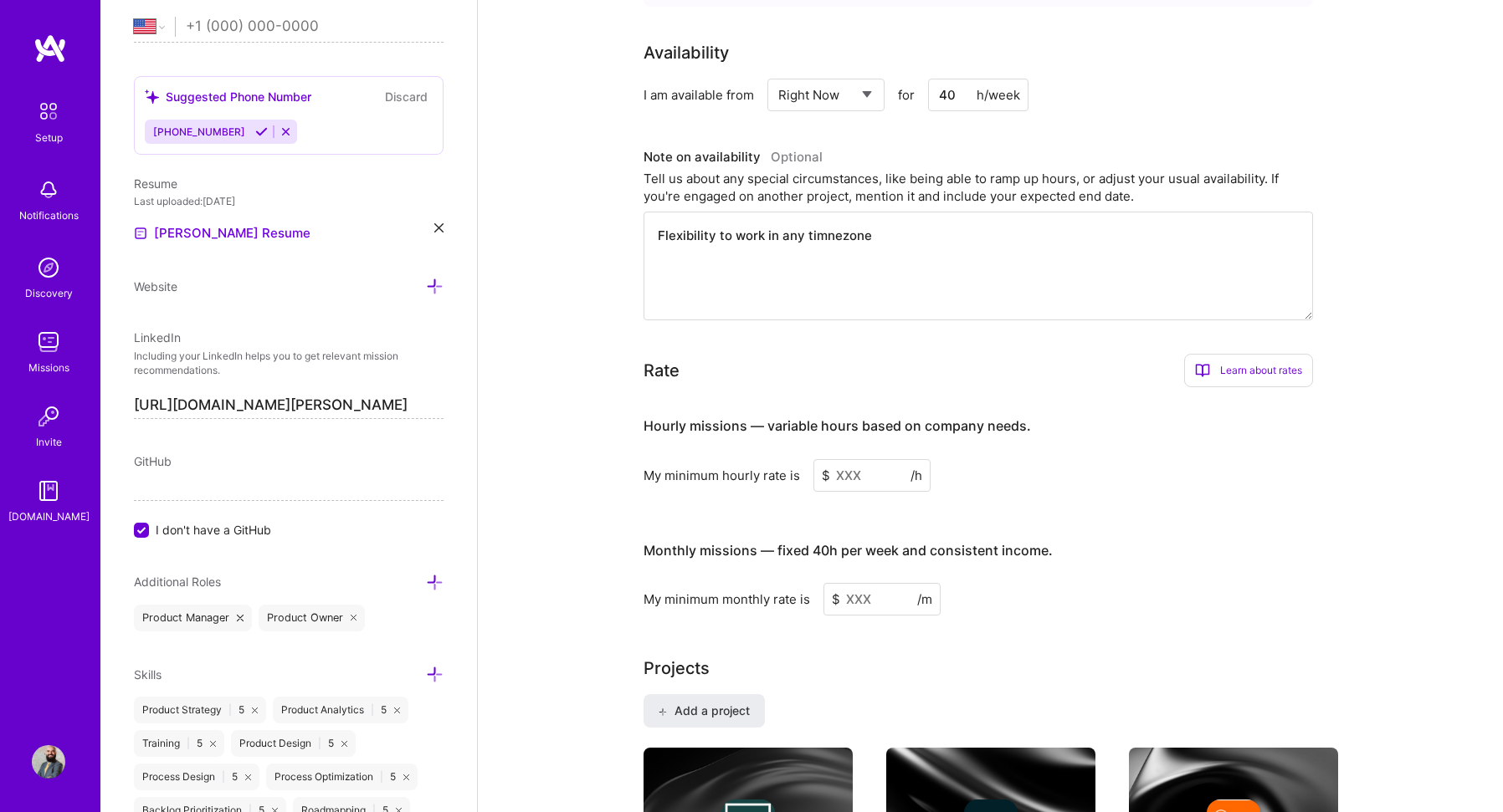
type textarea "Flexibility to work in any timnezone"
click at [865, 463] on input at bounding box center [871, 475] width 117 height 32
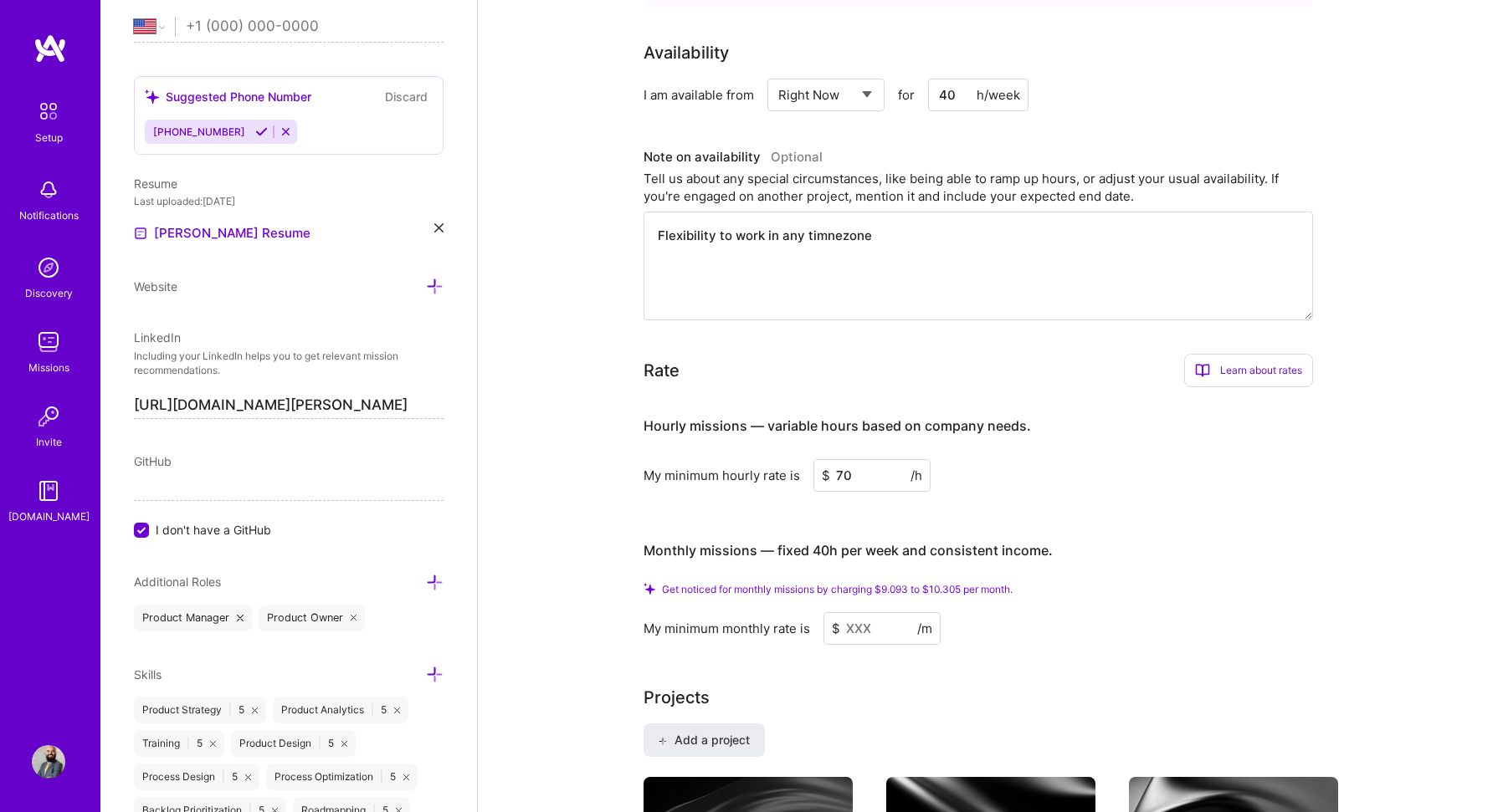
type input "70"
click at [858, 617] on input at bounding box center [881, 628] width 117 height 32
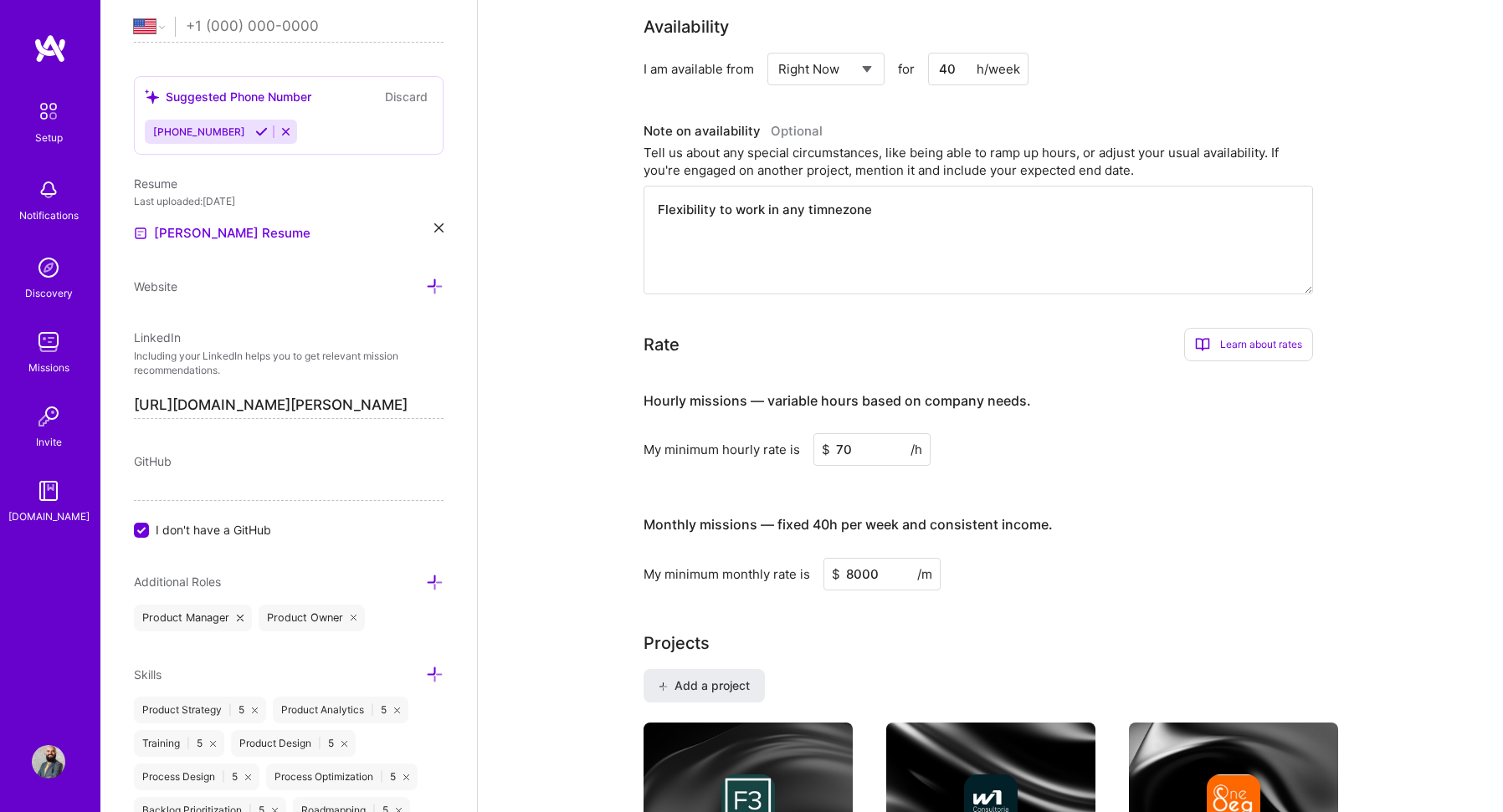
type input "8000"
click at [1171, 499] on h3 "Monthly missions — fixed 40h per week and consistent income." at bounding box center [978, 525] width 669 height 52
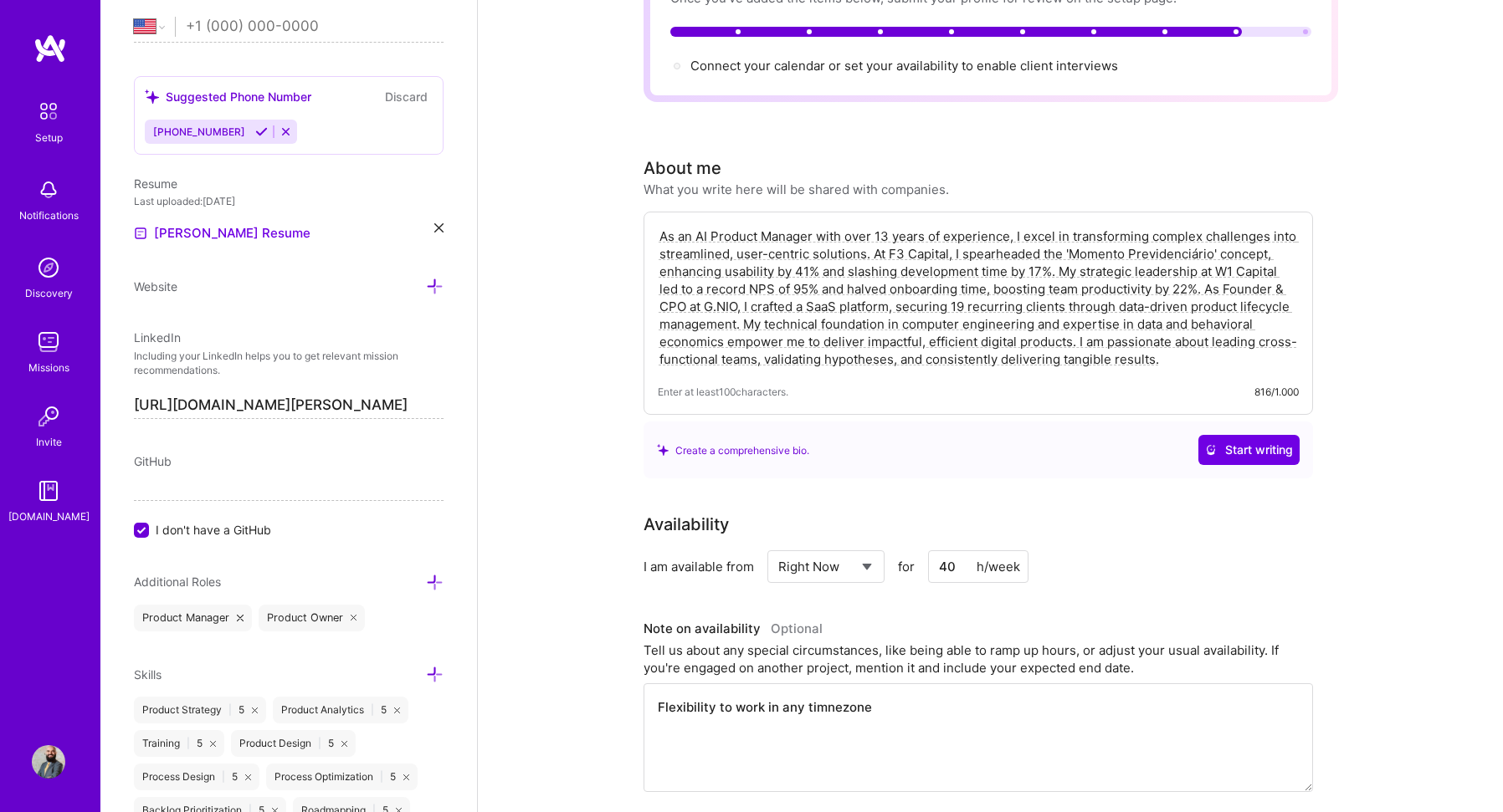
scroll to position [0, 0]
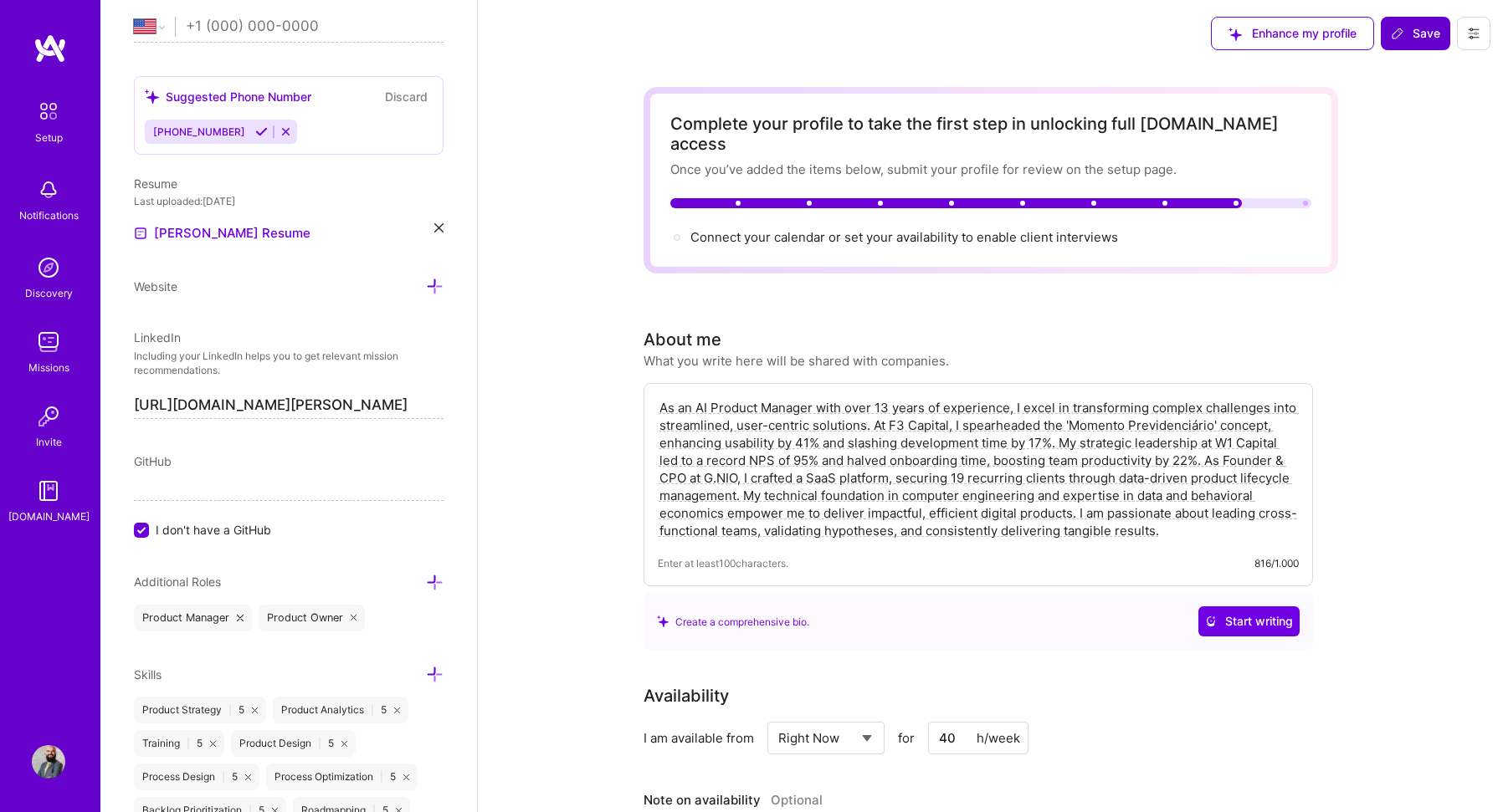
click at [1404, 28] on icon at bounding box center [1398, 33] width 14 height 14
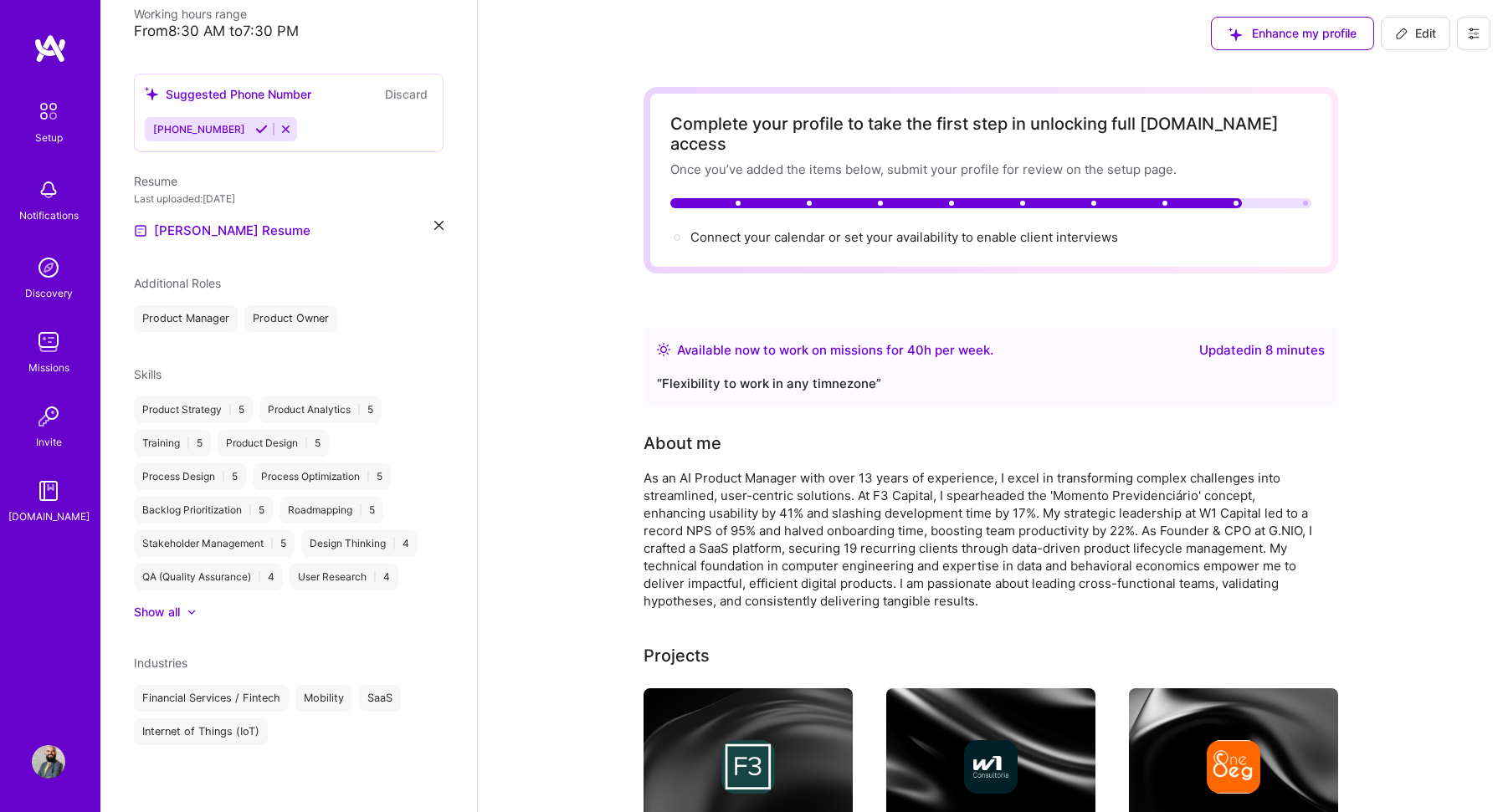
scroll to position [383, 0]
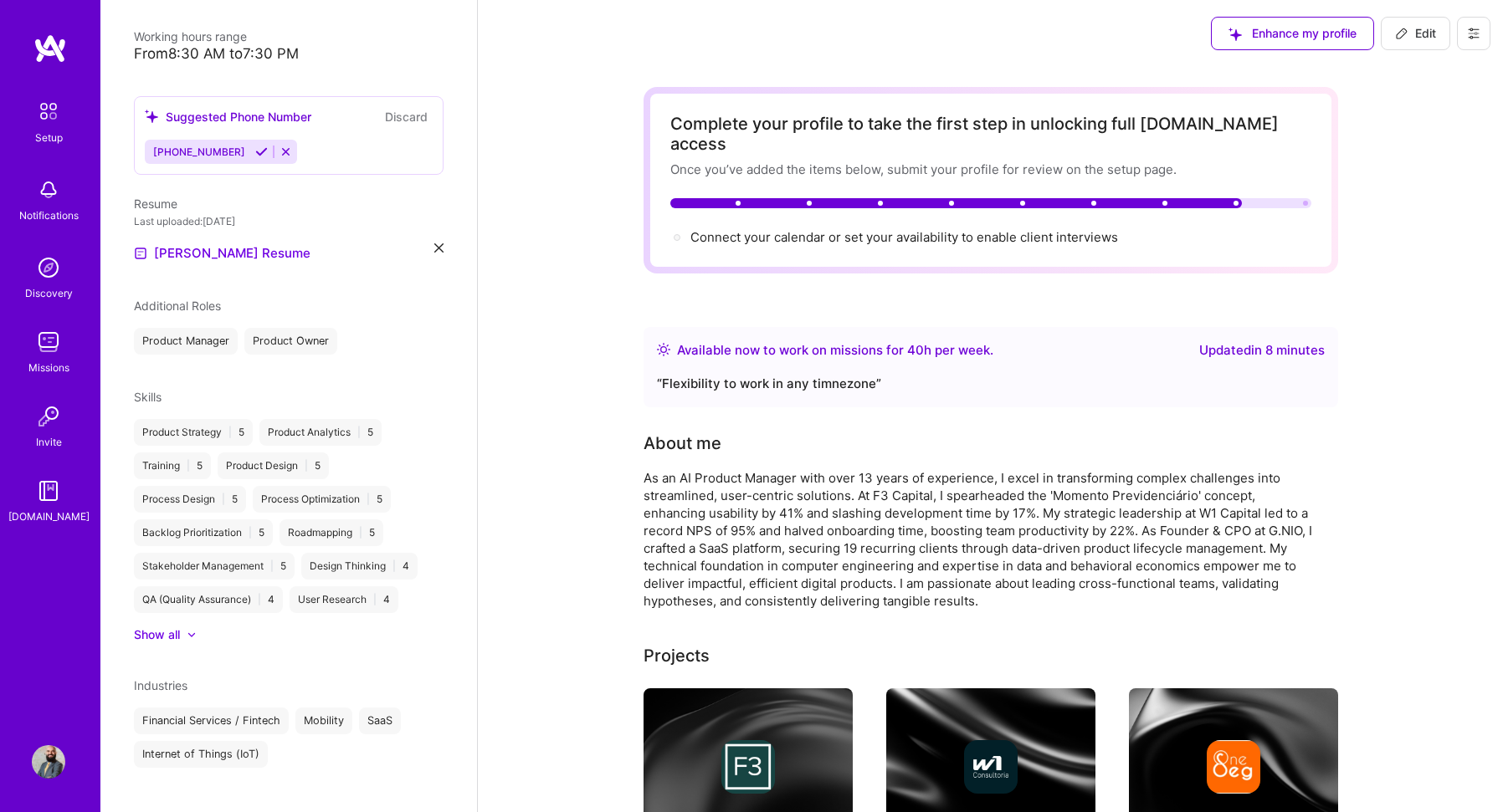
click at [1395, 36] on icon at bounding box center [1402, 33] width 14 height 14
select select "US"
select select "Right Now"
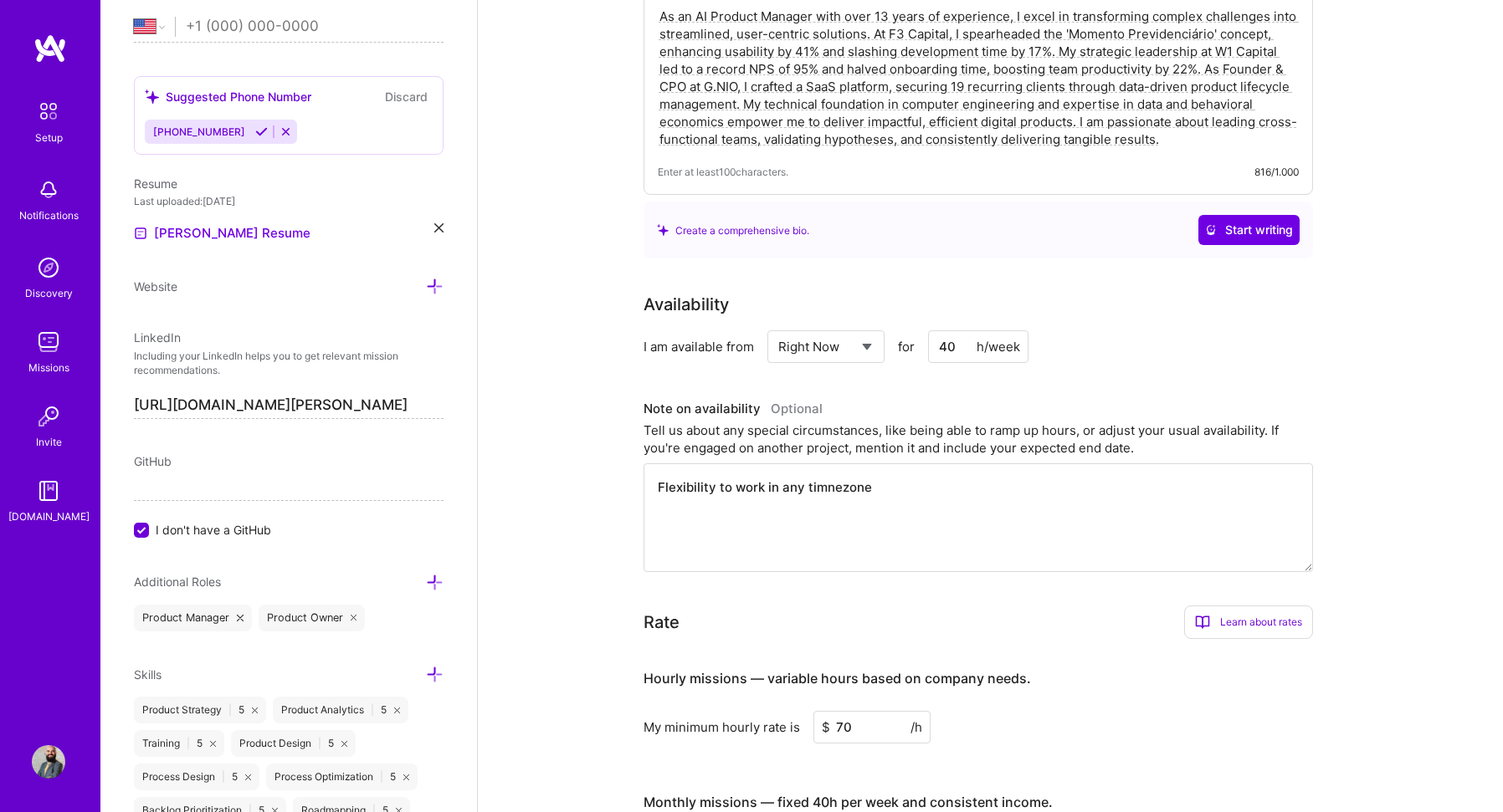
scroll to position [418, 0]
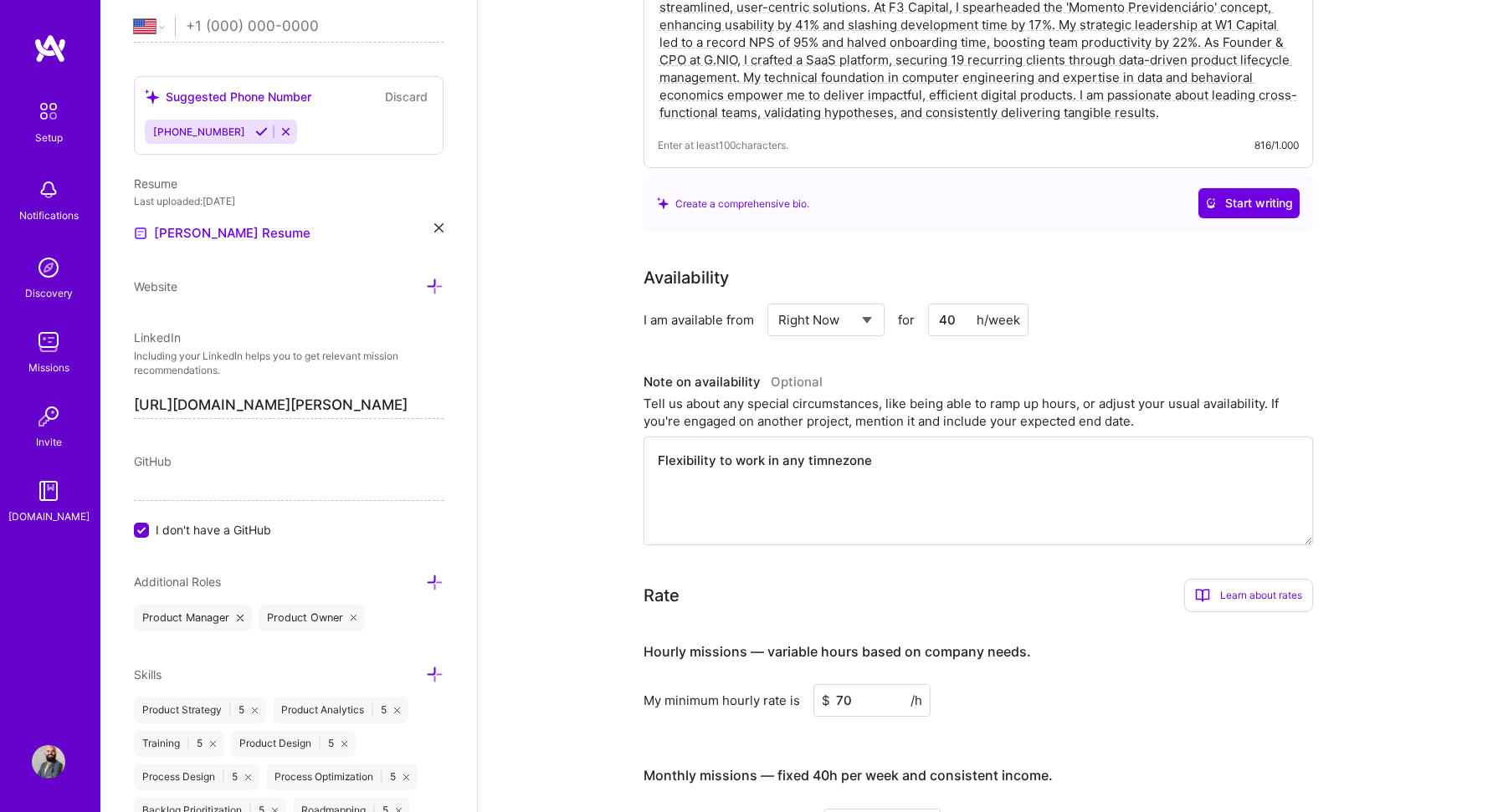
click at [840, 444] on textarea "Flexibility to work in any timnezone" at bounding box center [978, 491] width 669 height 108
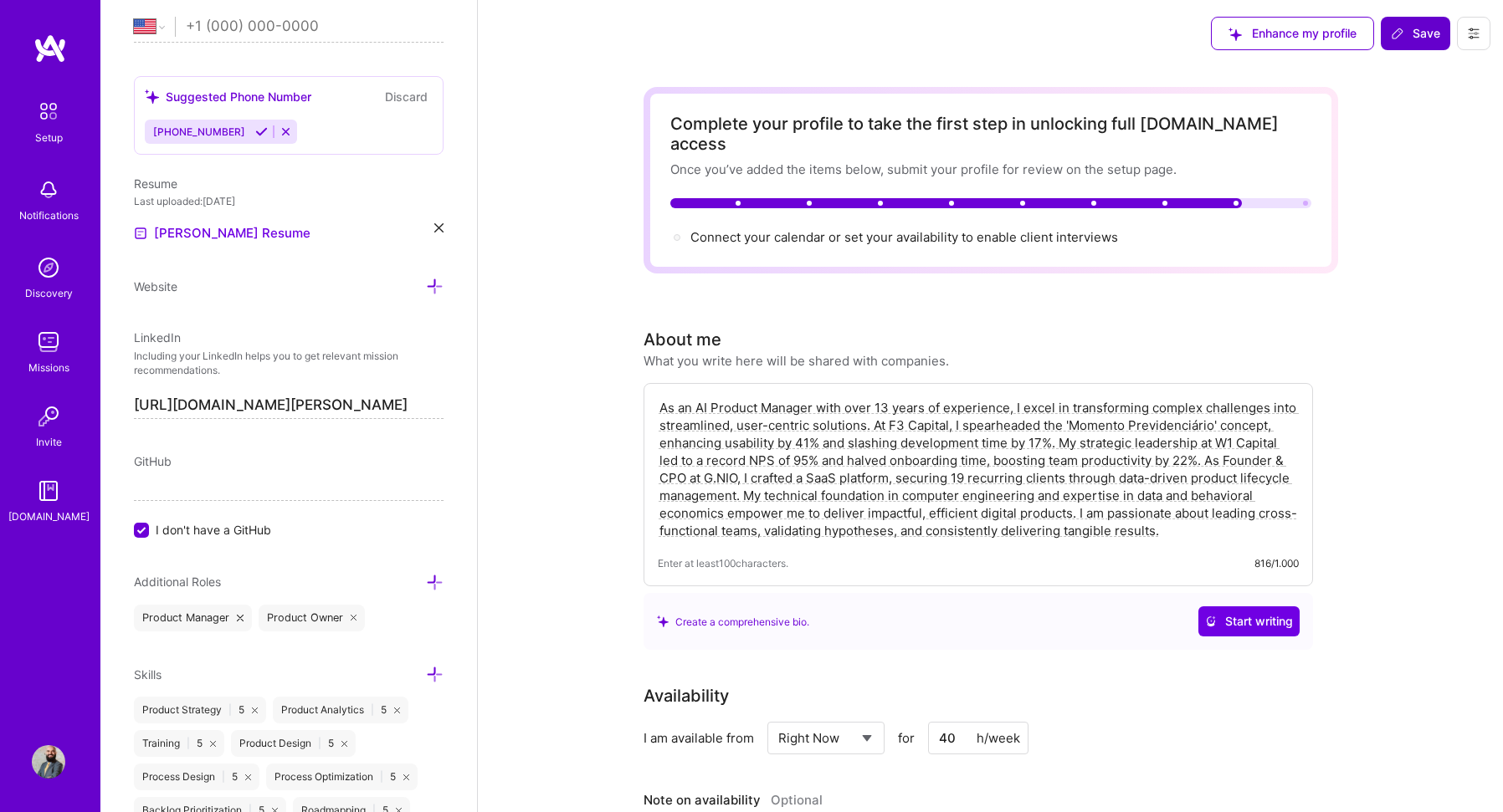
type textarea "Flexibility to work in any timezone"
click at [1410, 30] on span "Save" at bounding box center [1415, 32] width 49 height 17
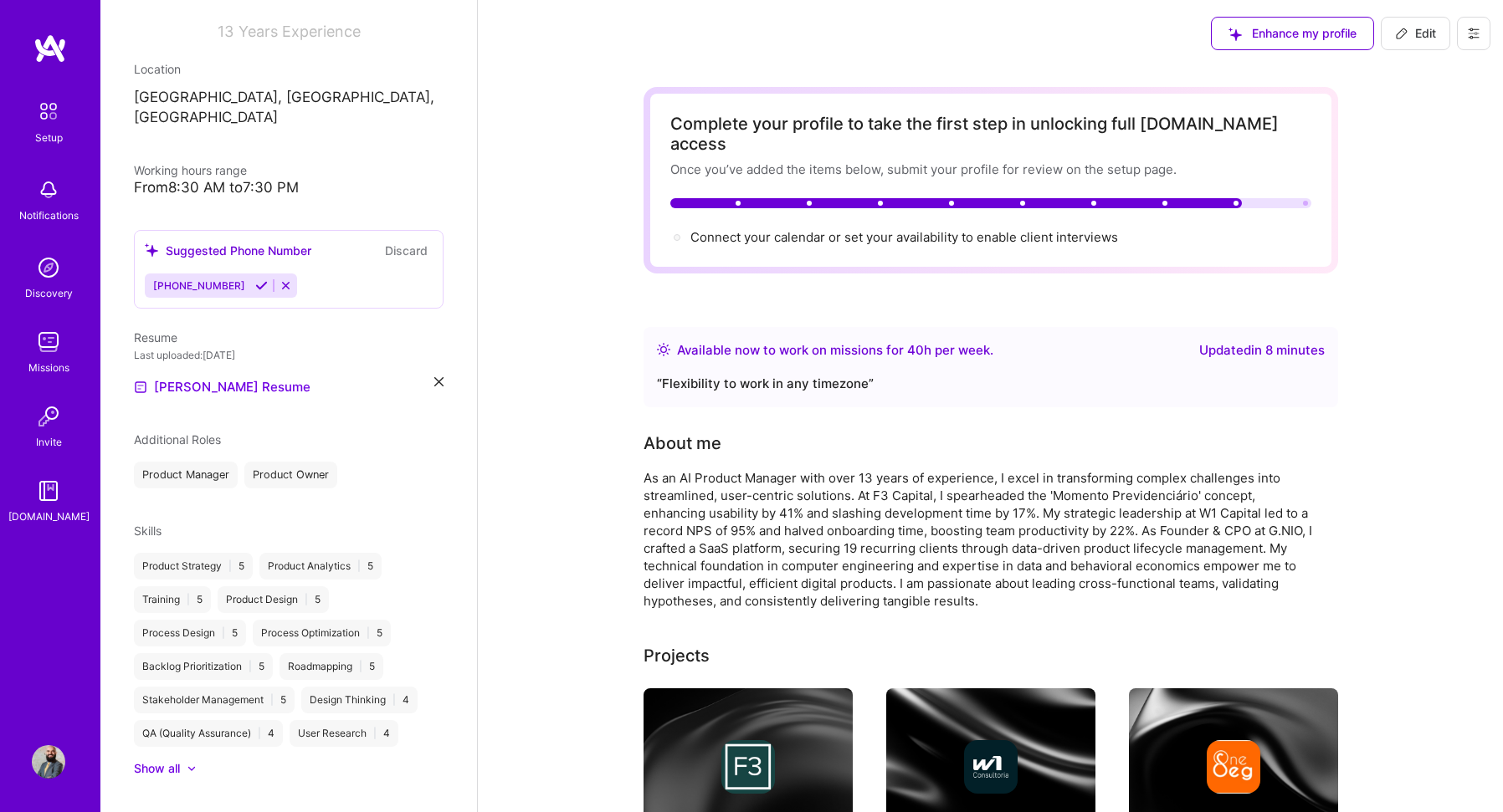
scroll to position [216, 0]
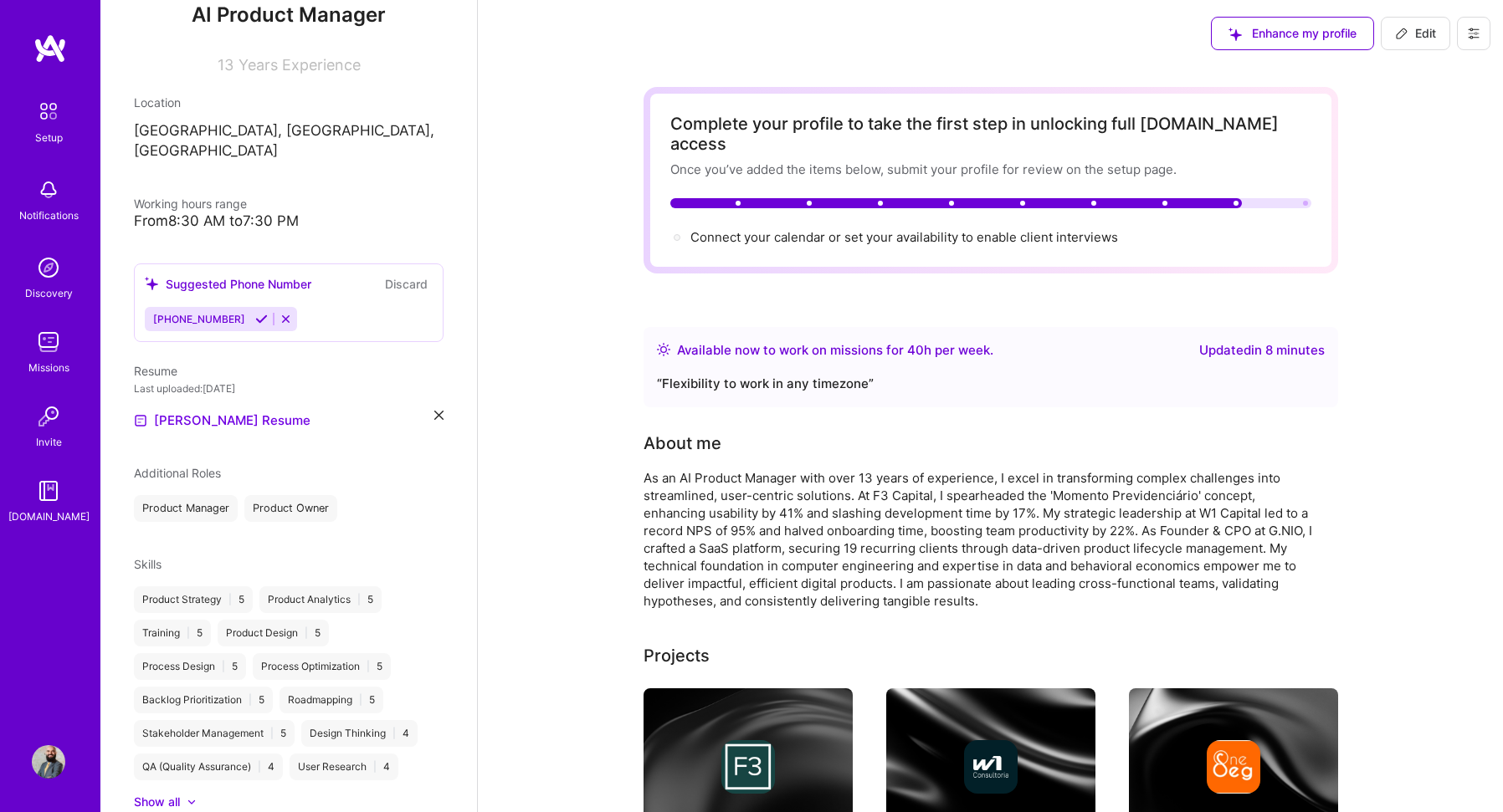
click at [255, 313] on icon at bounding box center [261, 319] width 13 height 13
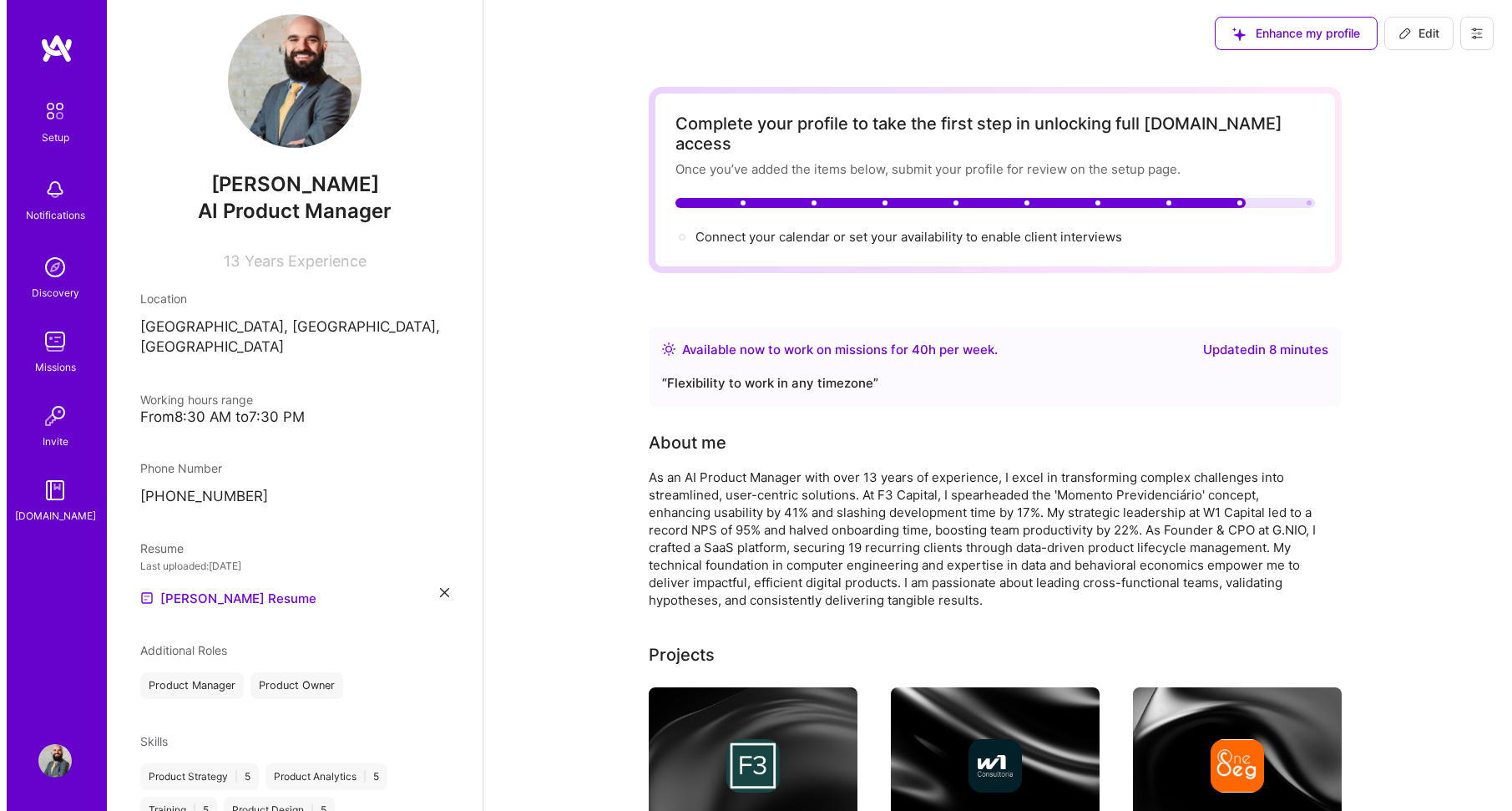
scroll to position [0, 0]
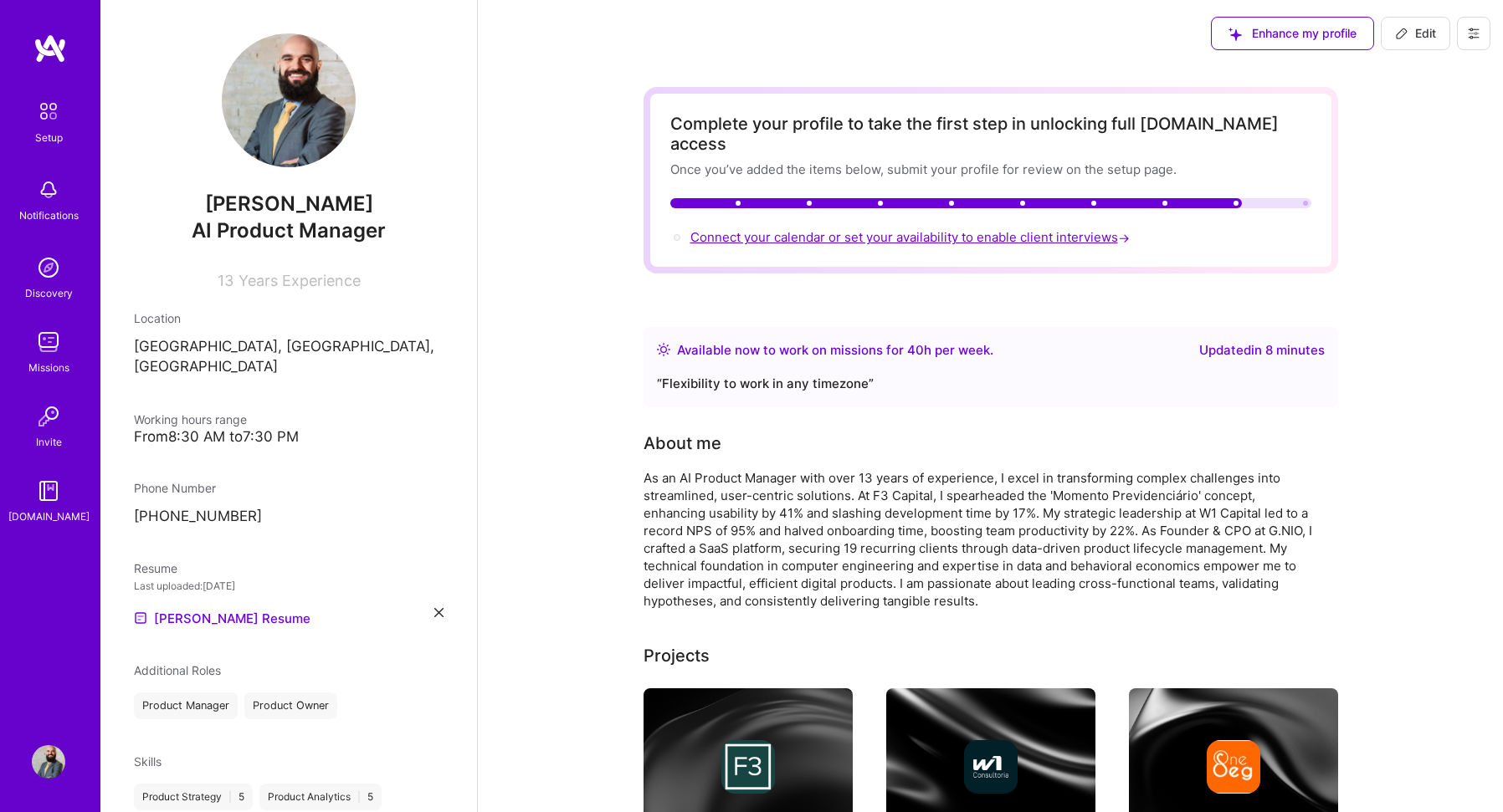
click at [995, 229] on span "Connect your calendar or set your availability to enable client interviews →" at bounding box center [911, 237] width 443 height 16
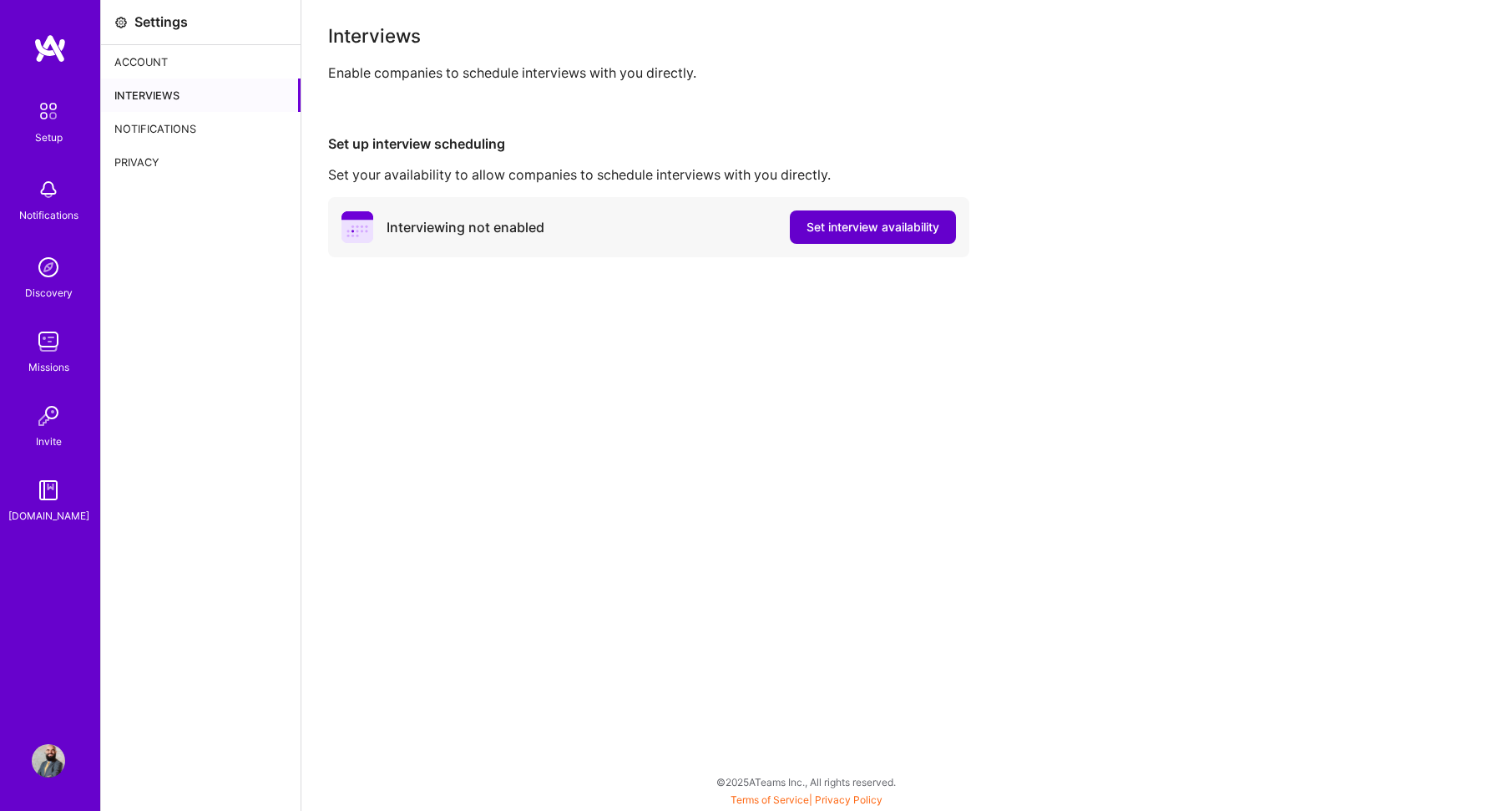
click at [889, 227] on span "Set interview availability" at bounding box center [872, 227] width 133 height 17
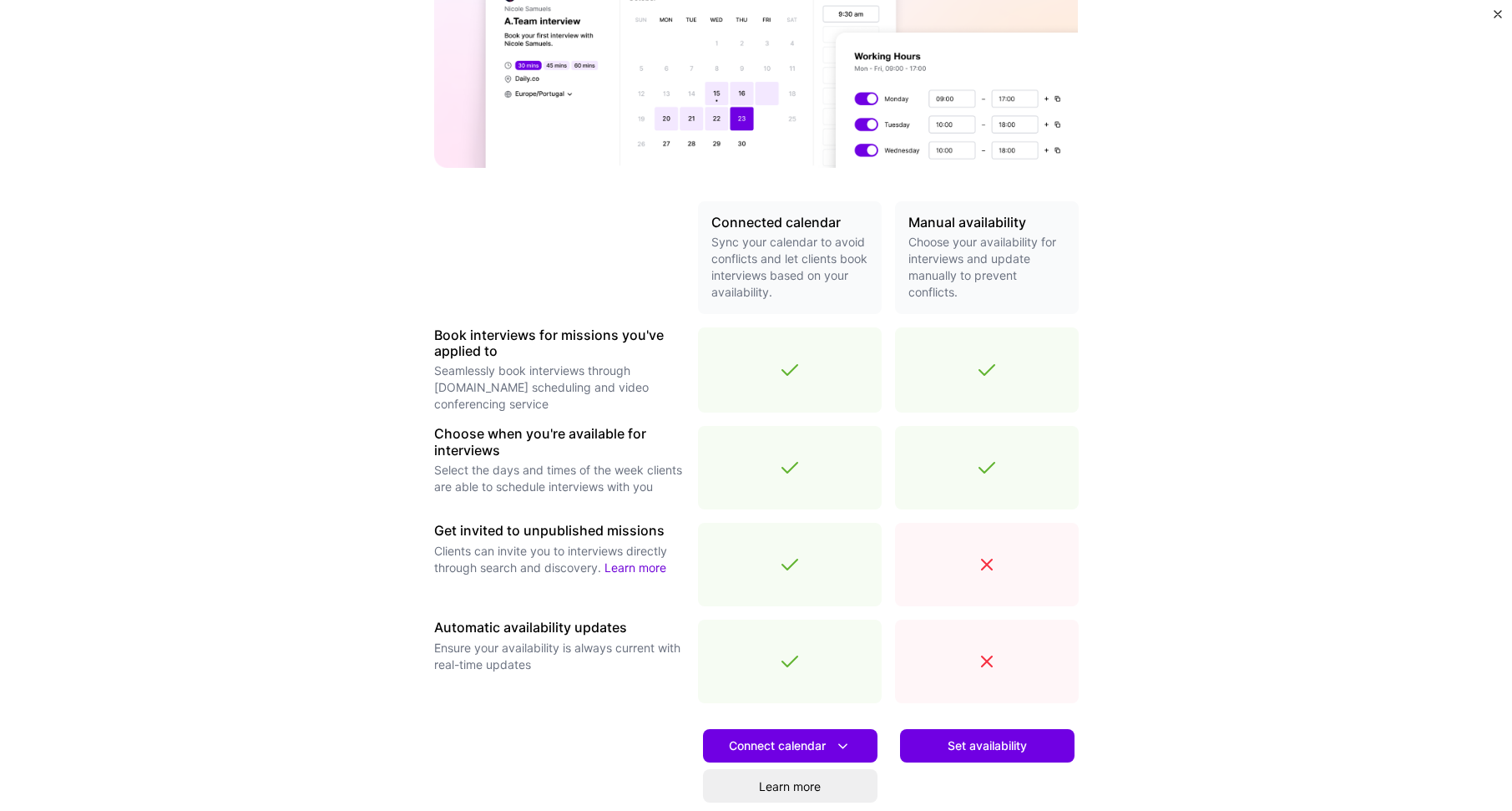
scroll to position [334, 0]
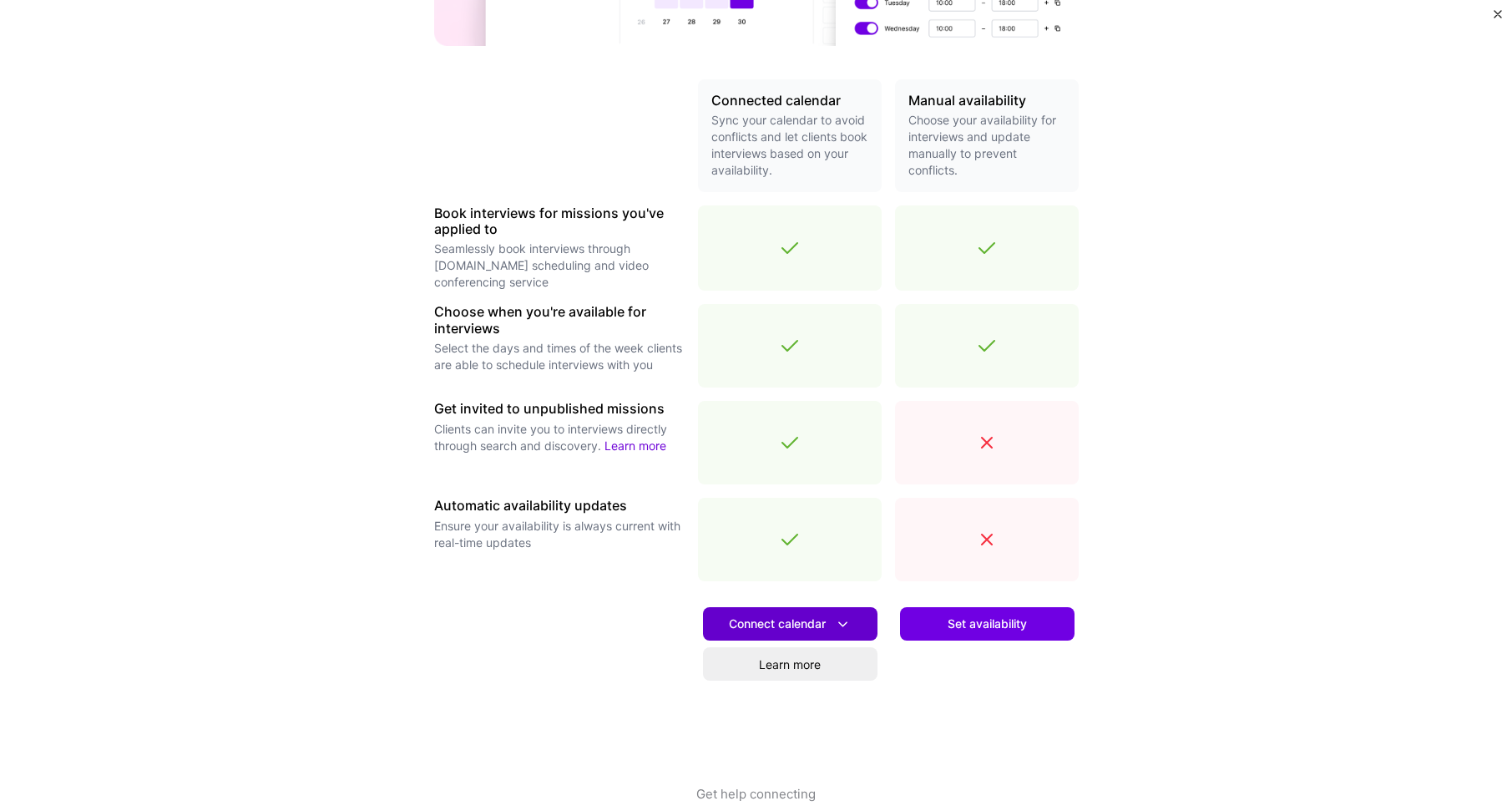
click at [803, 624] on span "Connect calendar" at bounding box center [790, 624] width 123 height 18
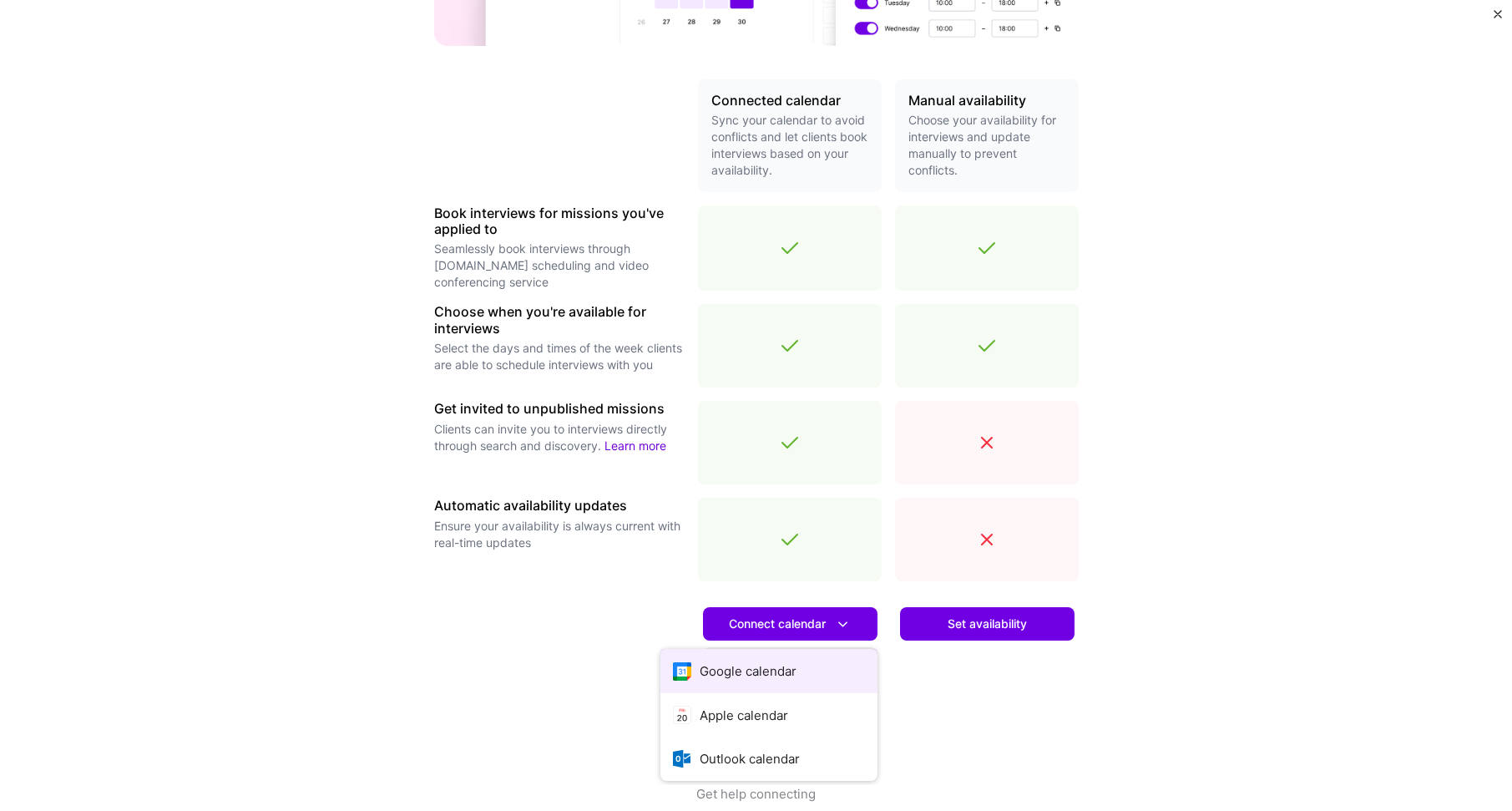
click at [775, 671] on button "Google calendar" at bounding box center [768, 670] width 217 height 44
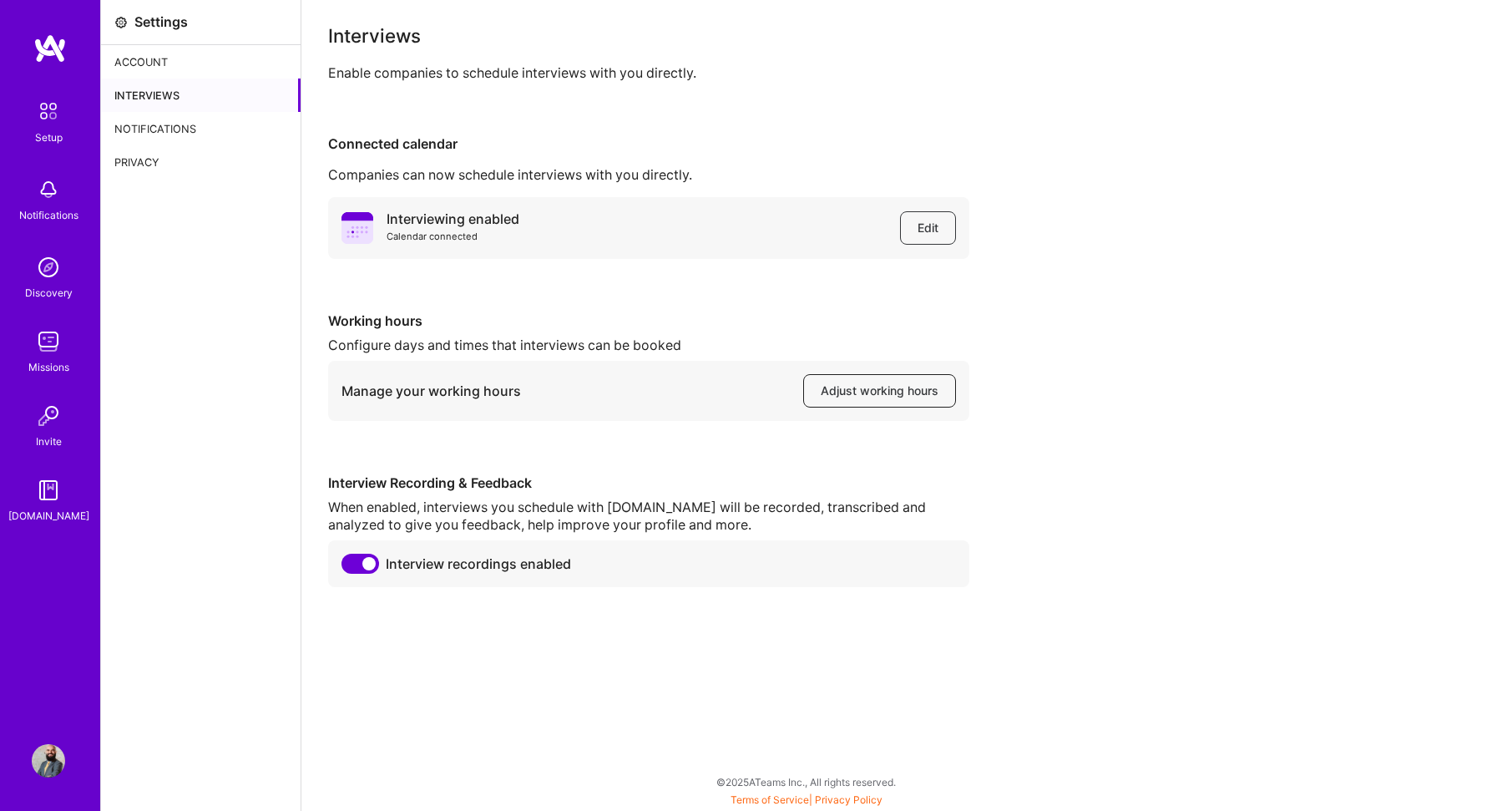
click at [883, 392] on span "Adjust working hours" at bounding box center [880, 390] width 118 height 17
click at [55, 46] on img at bounding box center [50, 48] width 33 height 30
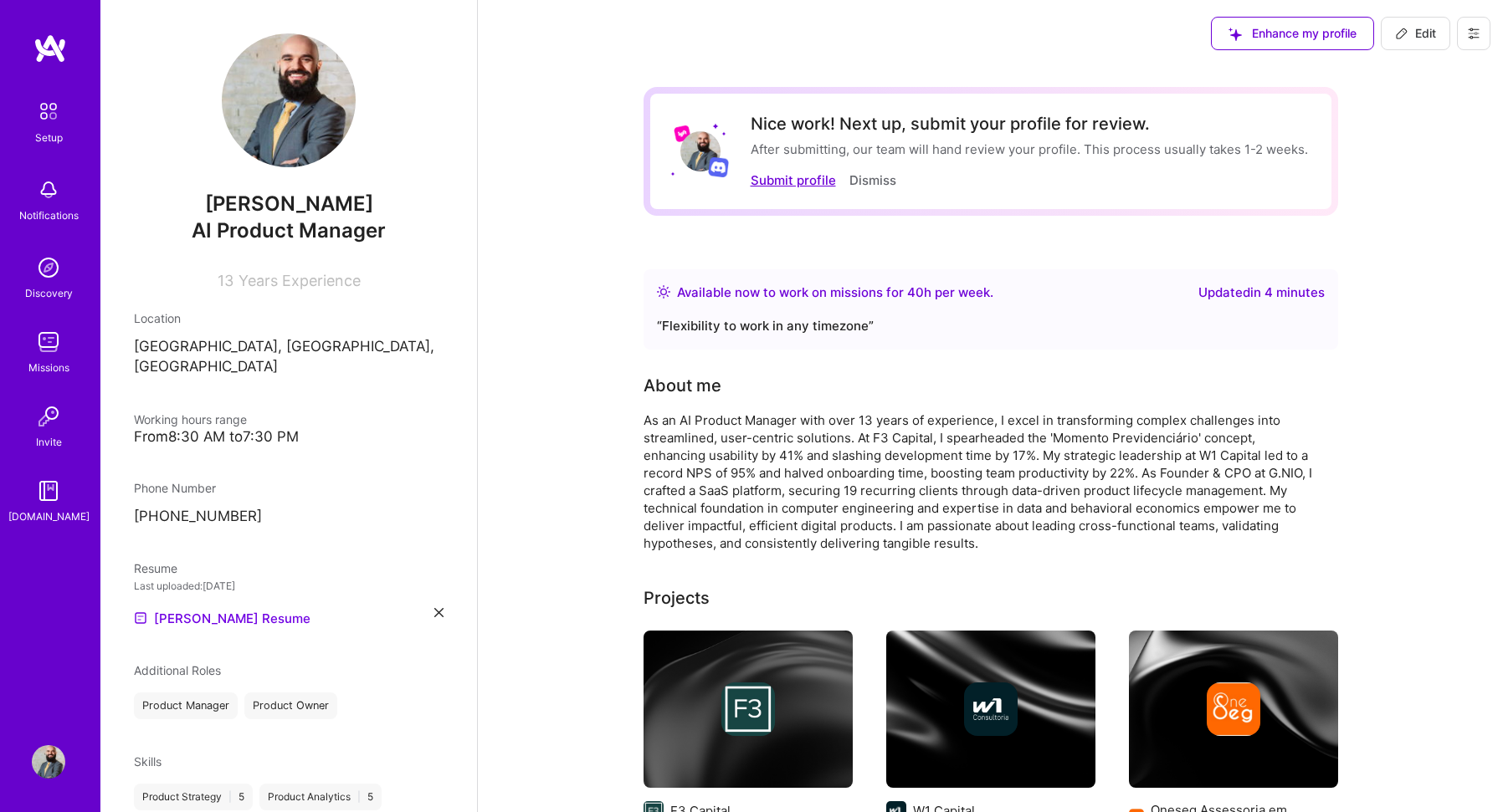
click at [771, 186] on button "Submit profile" at bounding box center [792, 180] width 86 height 18
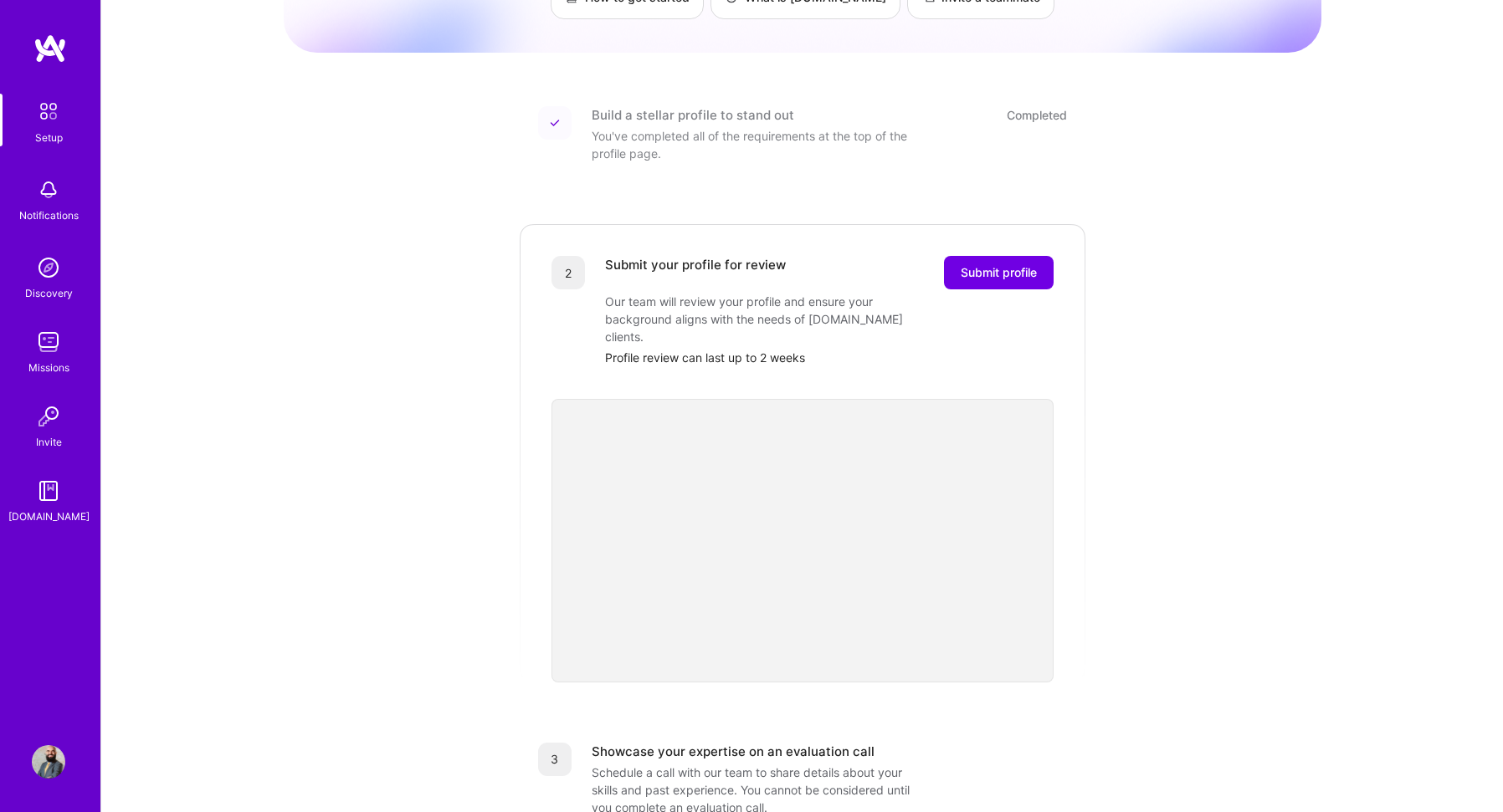
scroll to position [167, 0]
click at [997, 261] on span "Submit profile" at bounding box center [998, 269] width 76 height 17
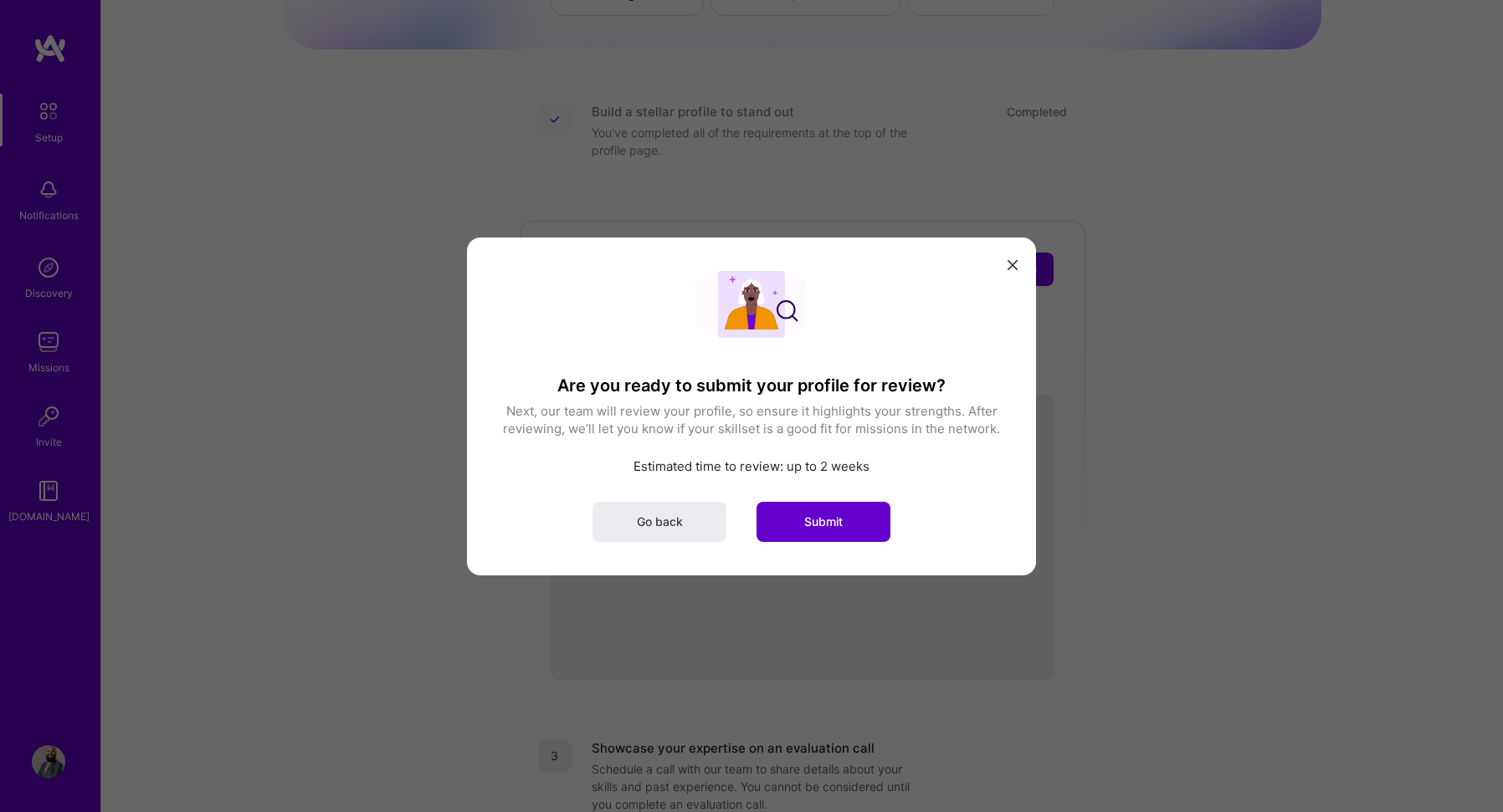
click at [819, 527] on span "Submit" at bounding box center [823, 521] width 38 height 17
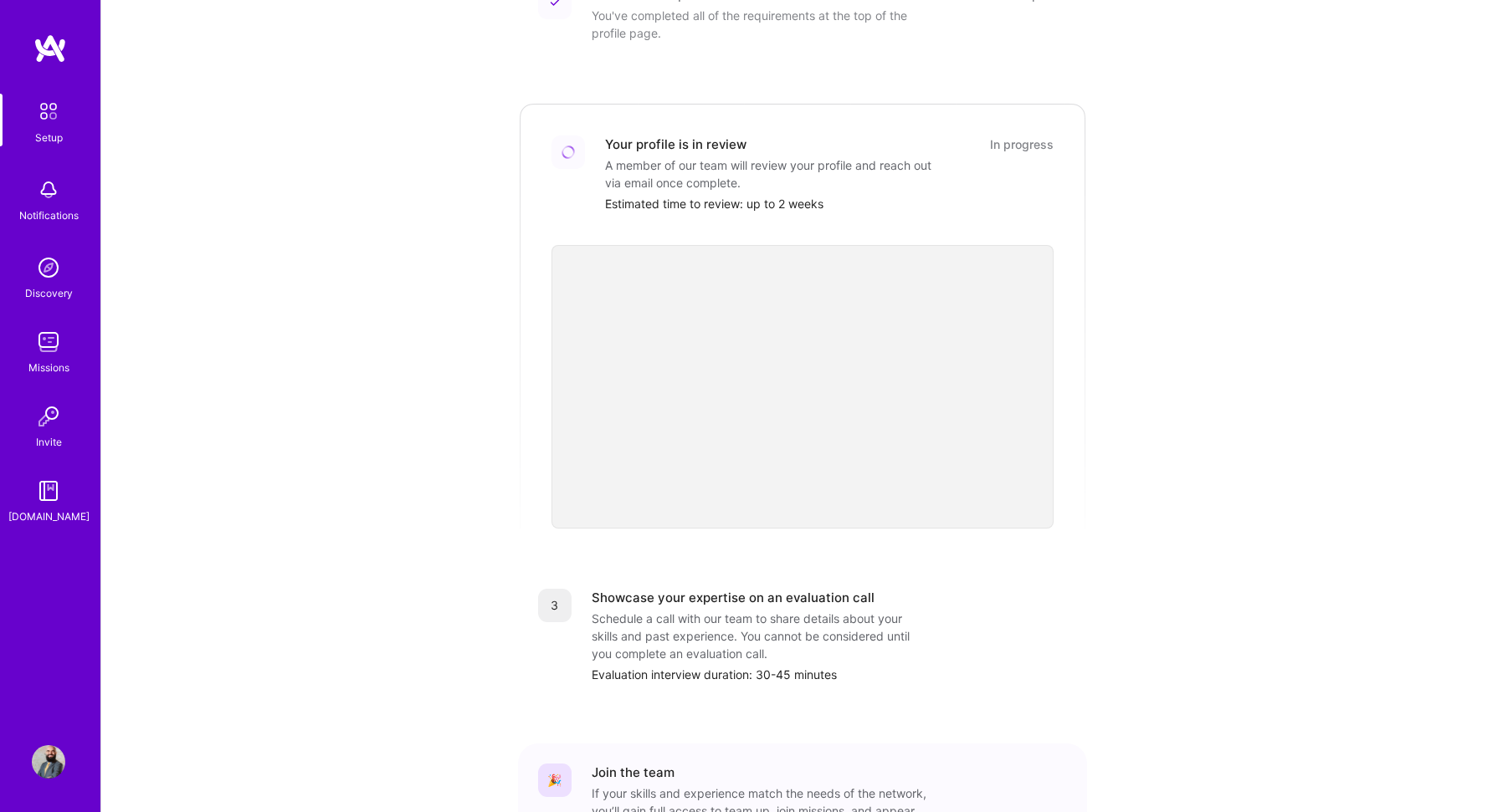
scroll to position [335, 0]
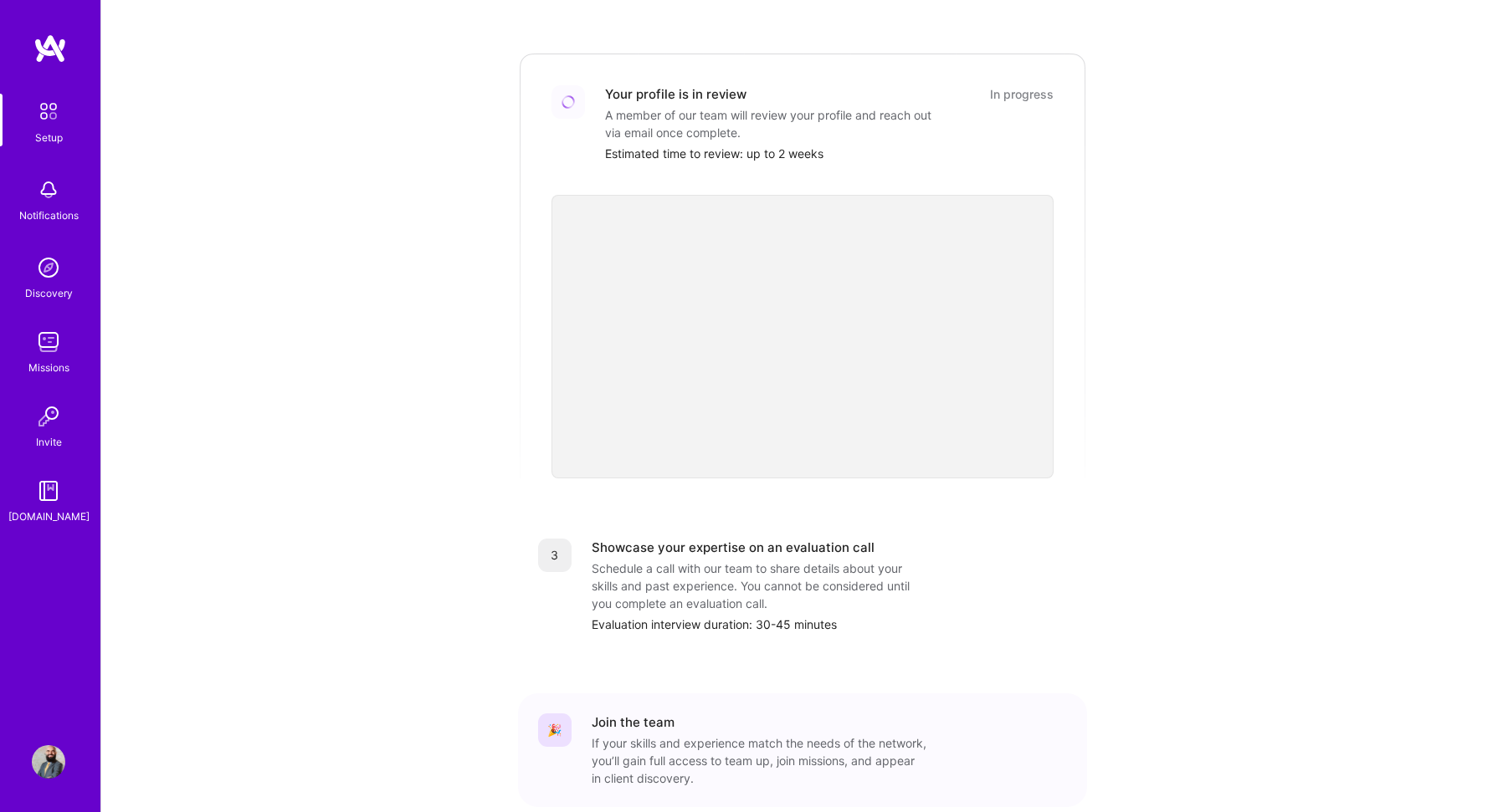
click at [1189, 271] on div "Getting started as an A.Team Builder Complete the steps below to request to joi…" at bounding box center [802, 282] width 1037 height 1210
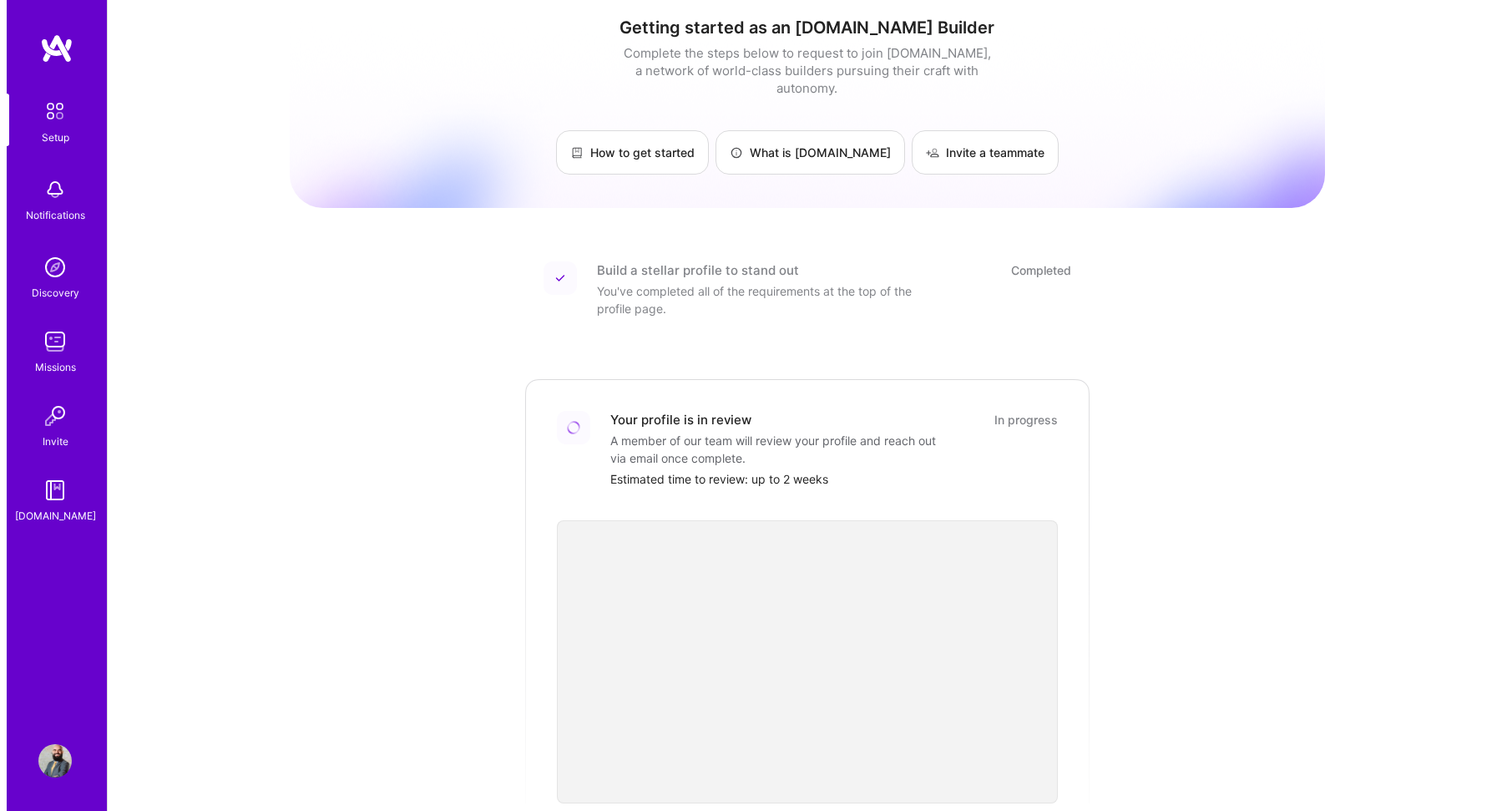
scroll to position [0, 0]
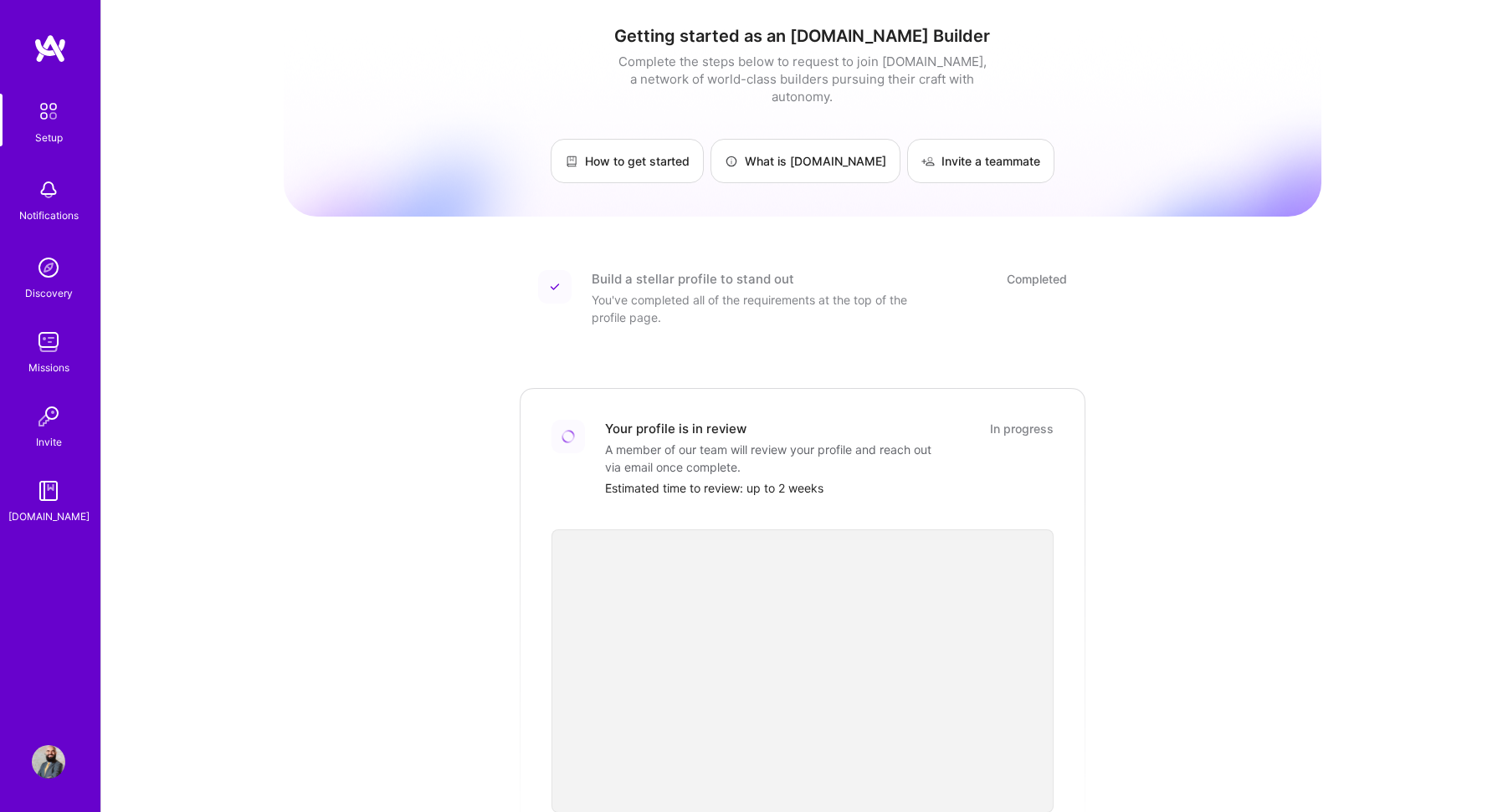
click at [44, 276] on img at bounding box center [48, 268] width 33 height 33
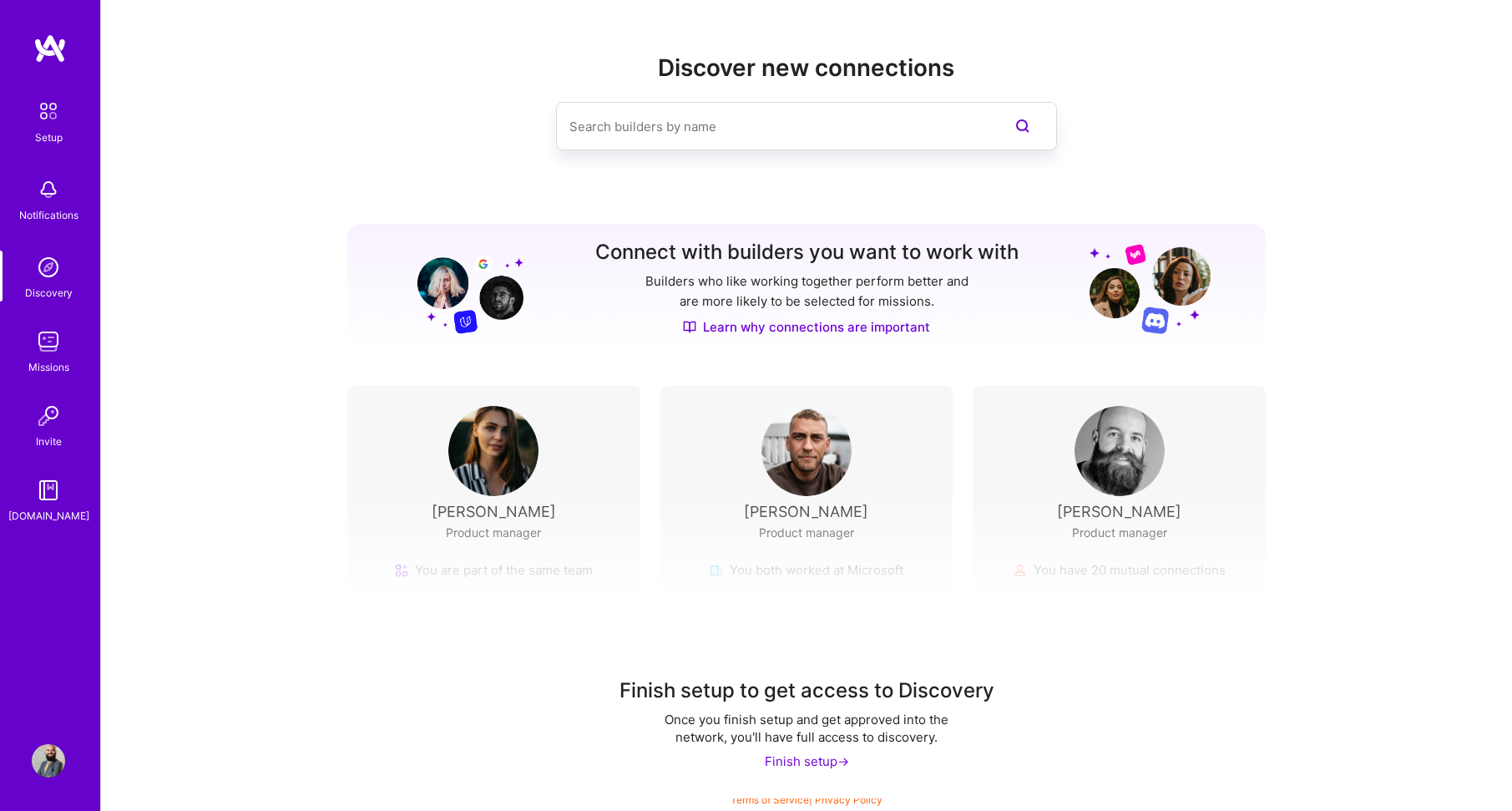
click at [782, 115] on input at bounding box center [773, 126] width 408 height 42
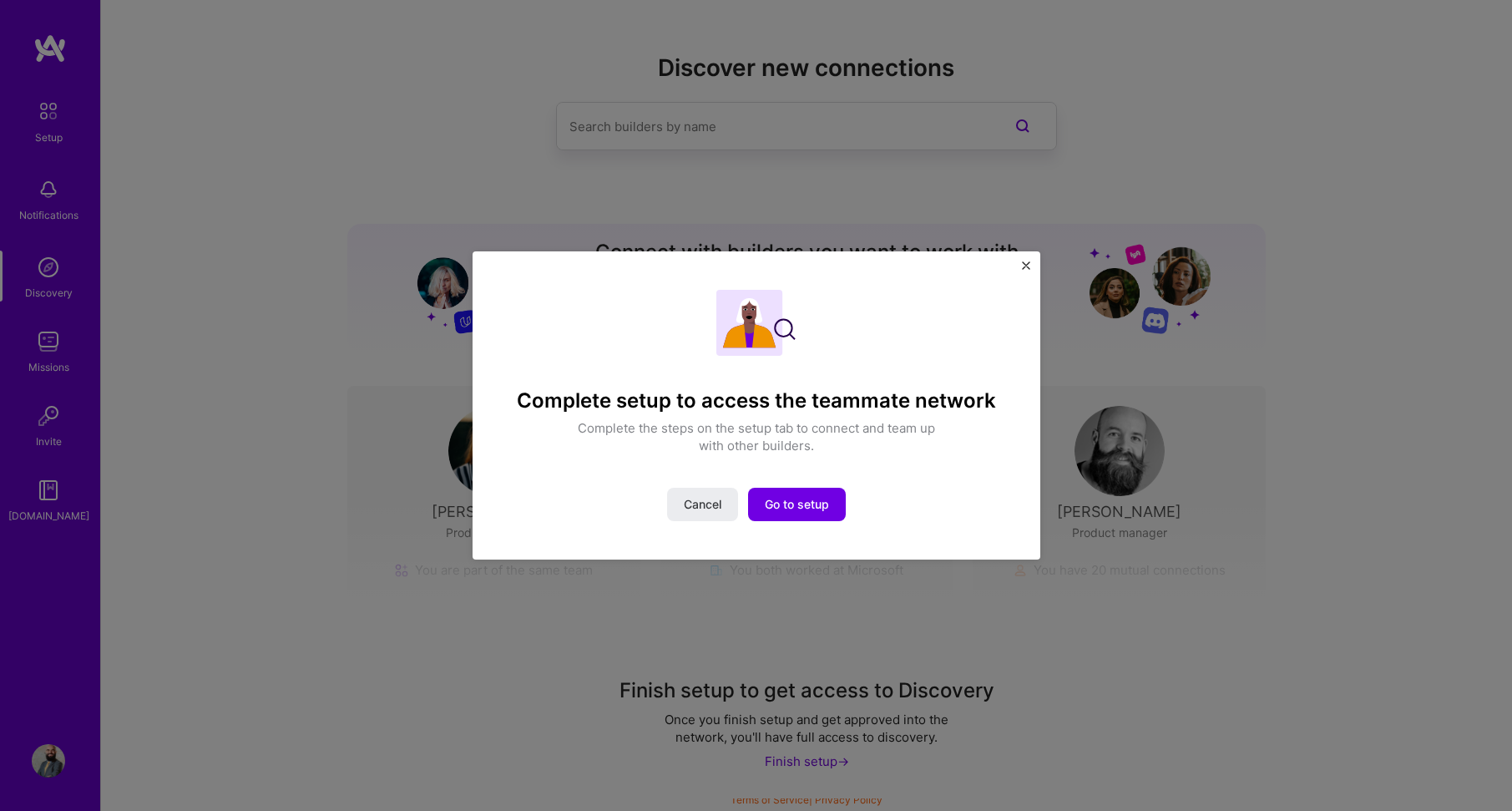
click at [1028, 264] on img "Close" at bounding box center [1026, 265] width 8 height 8
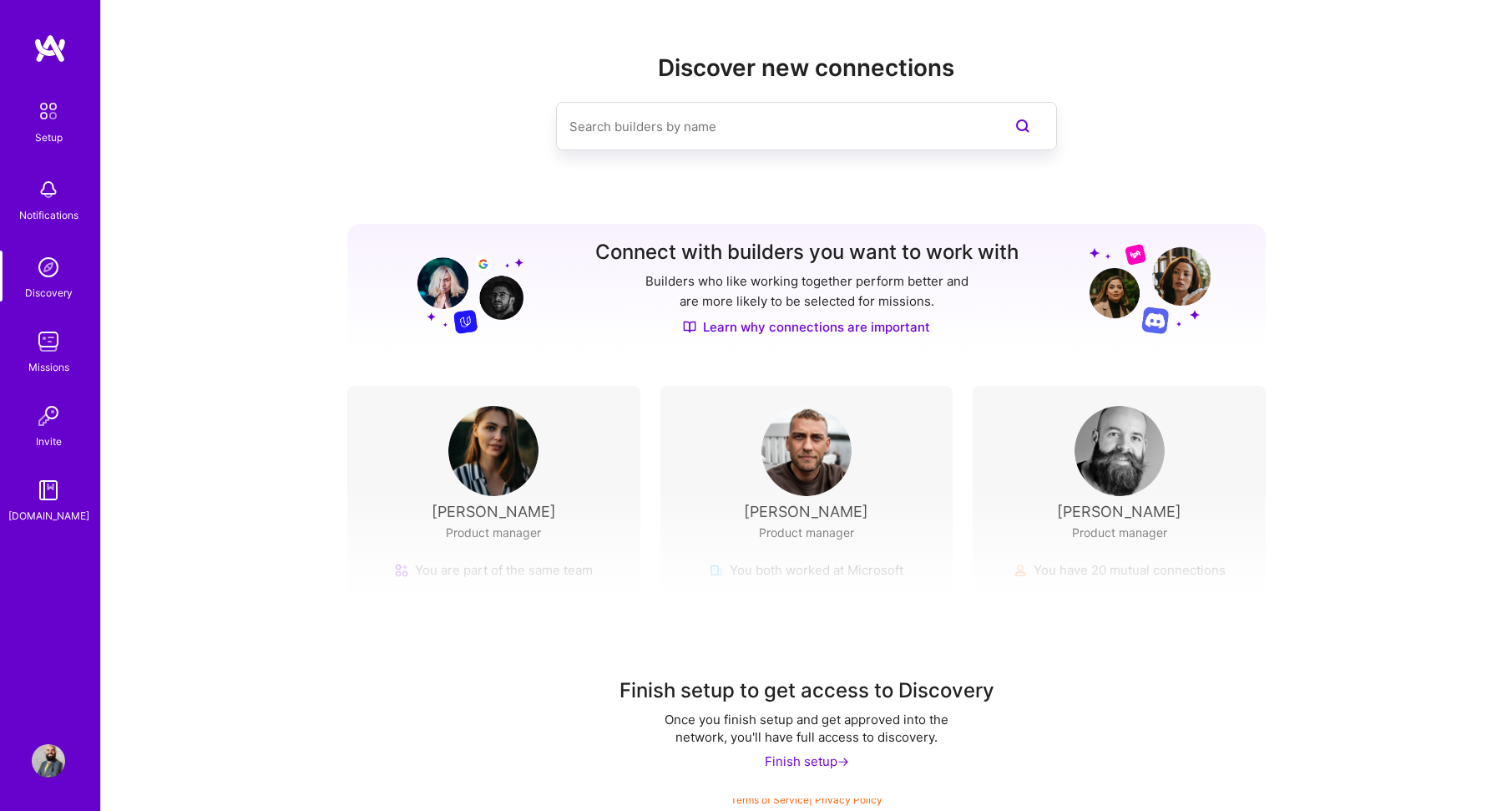
click at [1243, 142] on div at bounding box center [807, 126] width 919 height 48
